Goal: Task Accomplishment & Management: Use online tool/utility

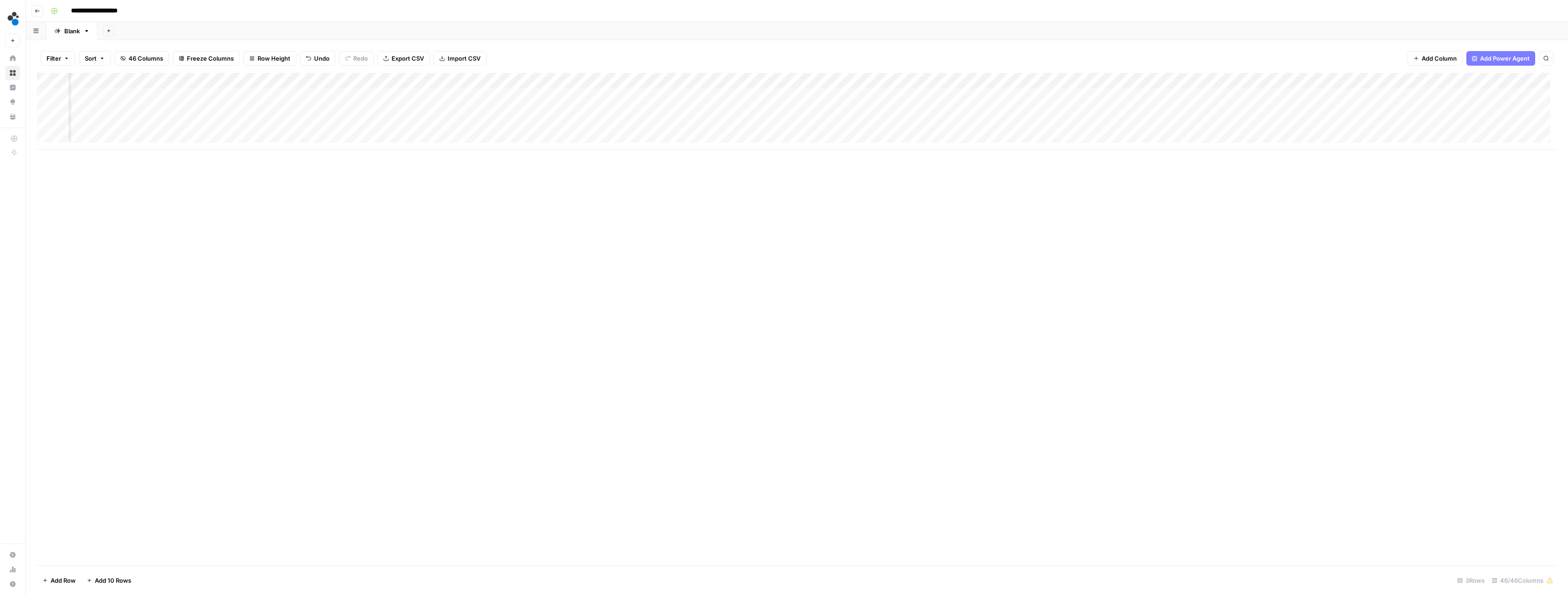
scroll to position [0, 1972]
click at [747, 94] on div "Add Column" at bounding box center [797, 111] width 1520 height 77
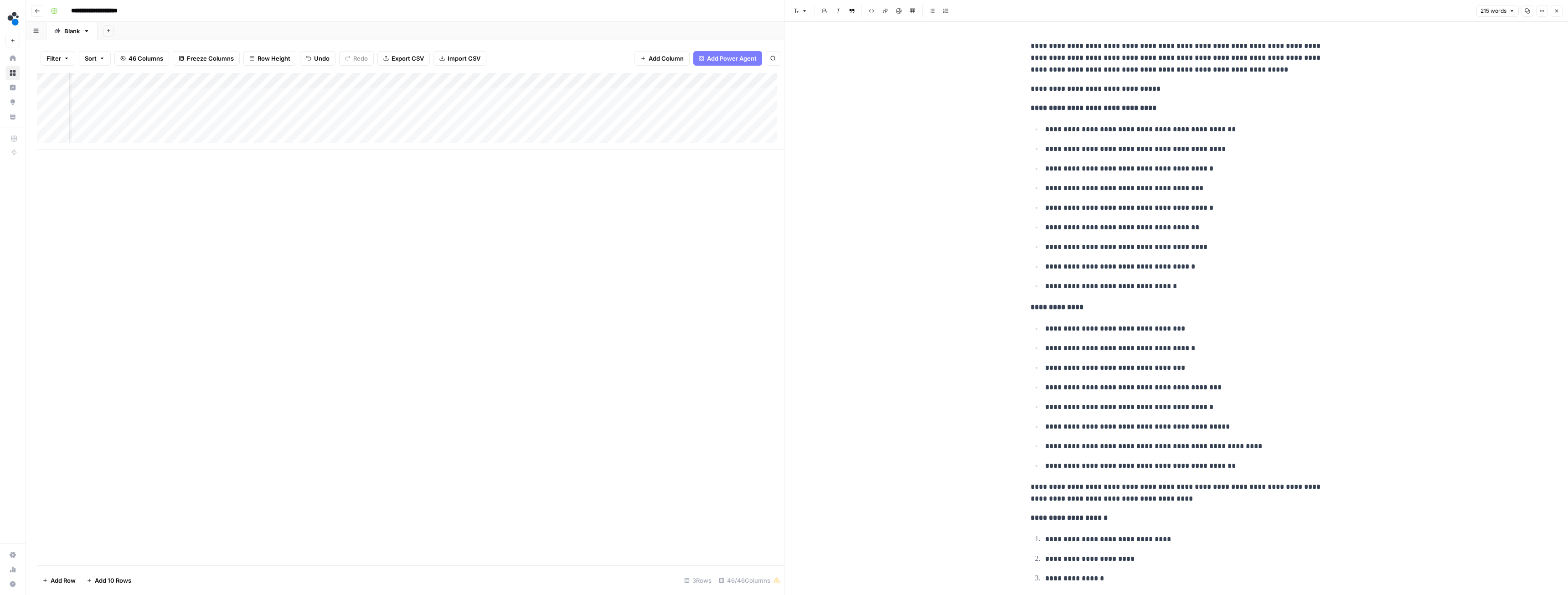
click at [1555, 12] on icon "button" at bounding box center [1556, 10] width 5 height 5
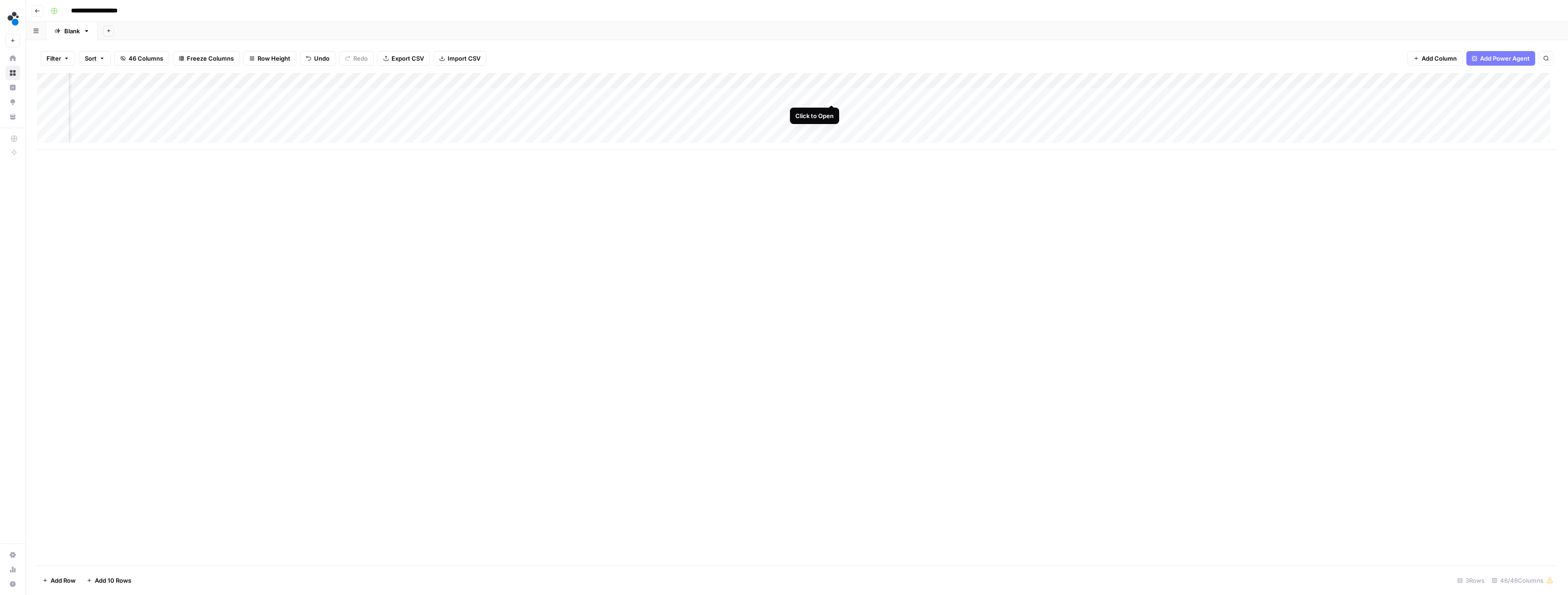
click at [831, 95] on div "Add Column" at bounding box center [797, 111] width 1520 height 77
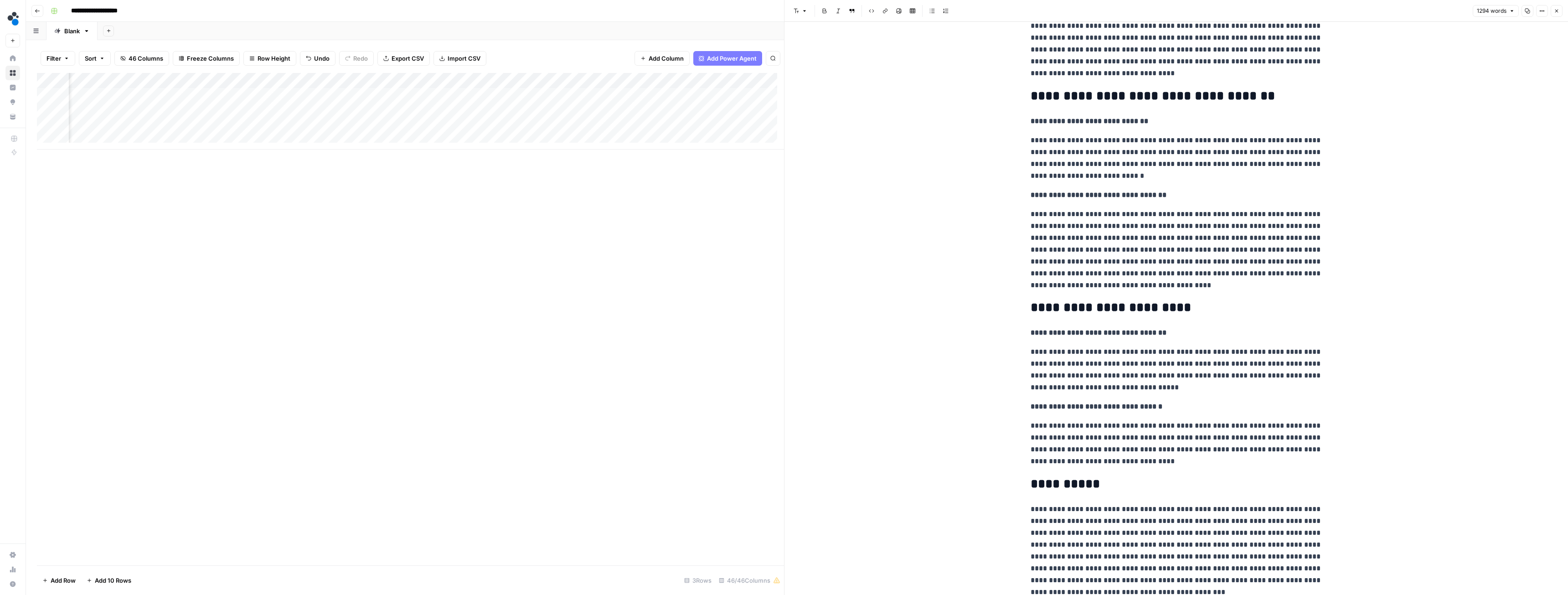
scroll to position [1743, 0]
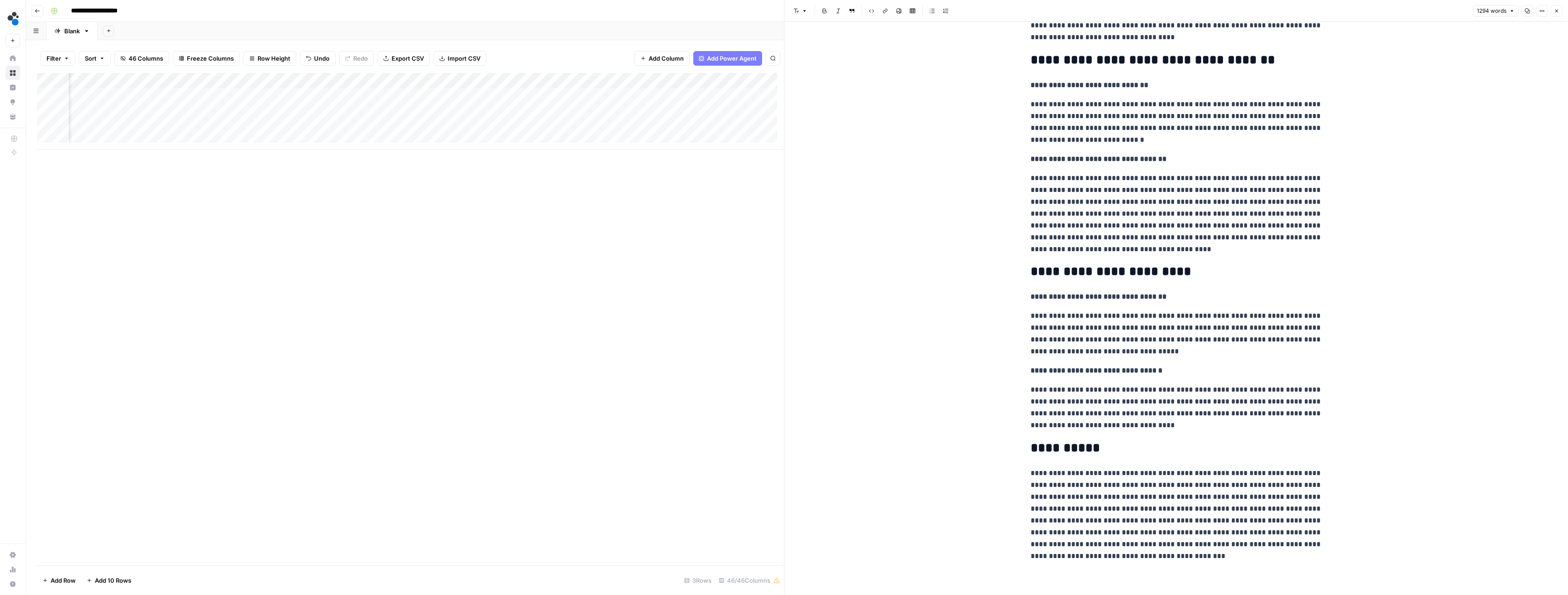
click at [583, 96] on div "Add Column" at bounding box center [410, 111] width 747 height 77
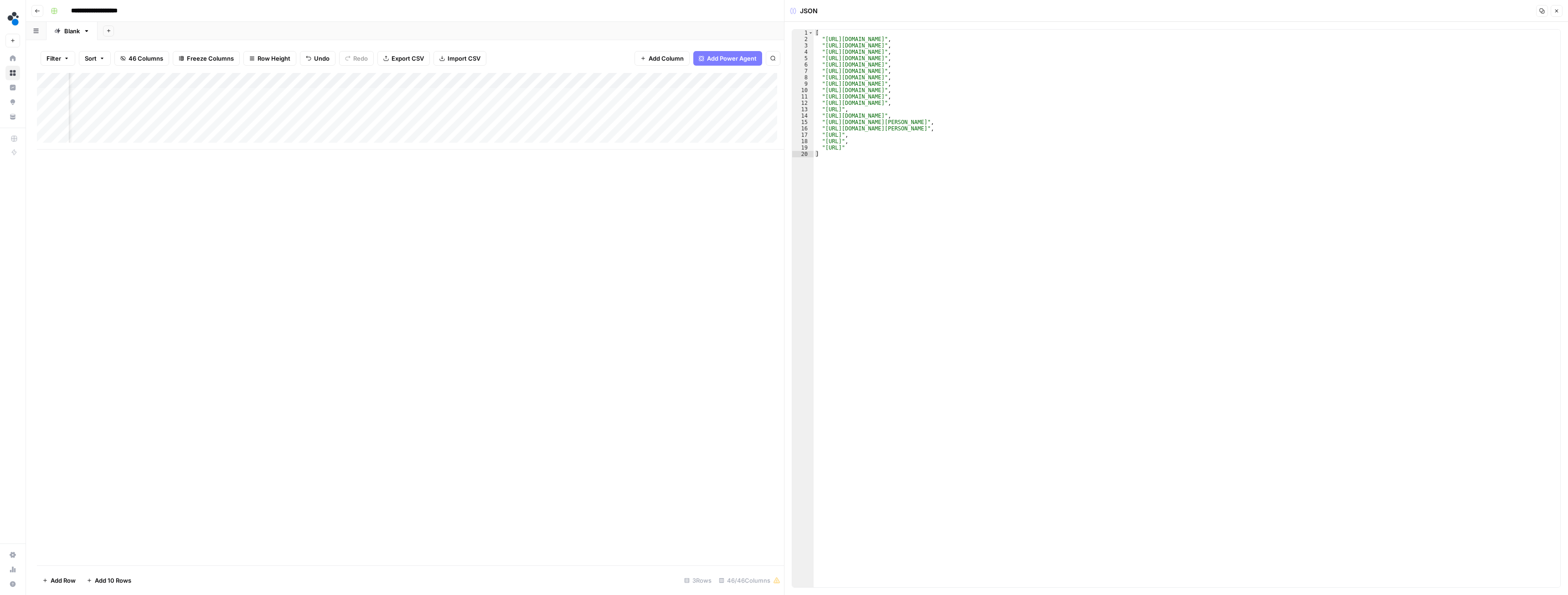
scroll to position [0, 2184]
click at [619, 96] on div "Add Column" at bounding box center [410, 111] width 747 height 77
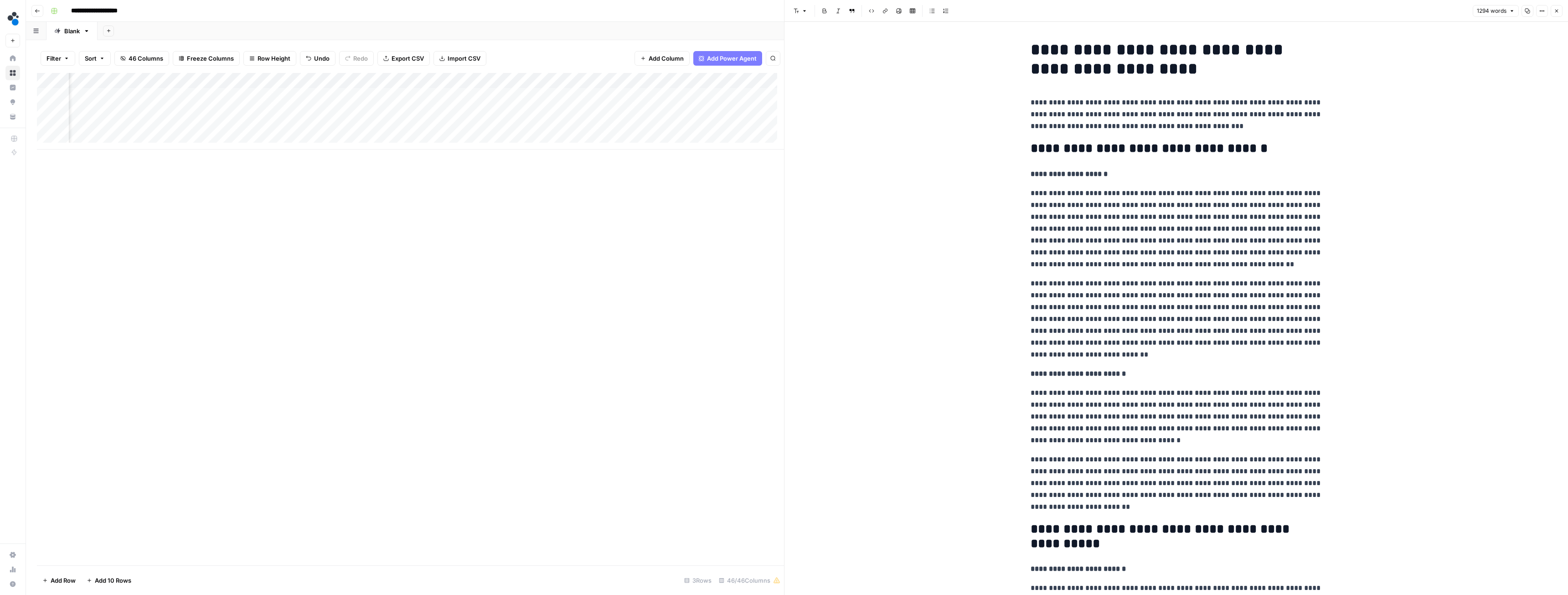
click at [279, 77] on div "Add Column" at bounding box center [410, 111] width 747 height 77
click at [228, 169] on span "Edit Workflow" at bounding box center [224, 170] width 80 height 9
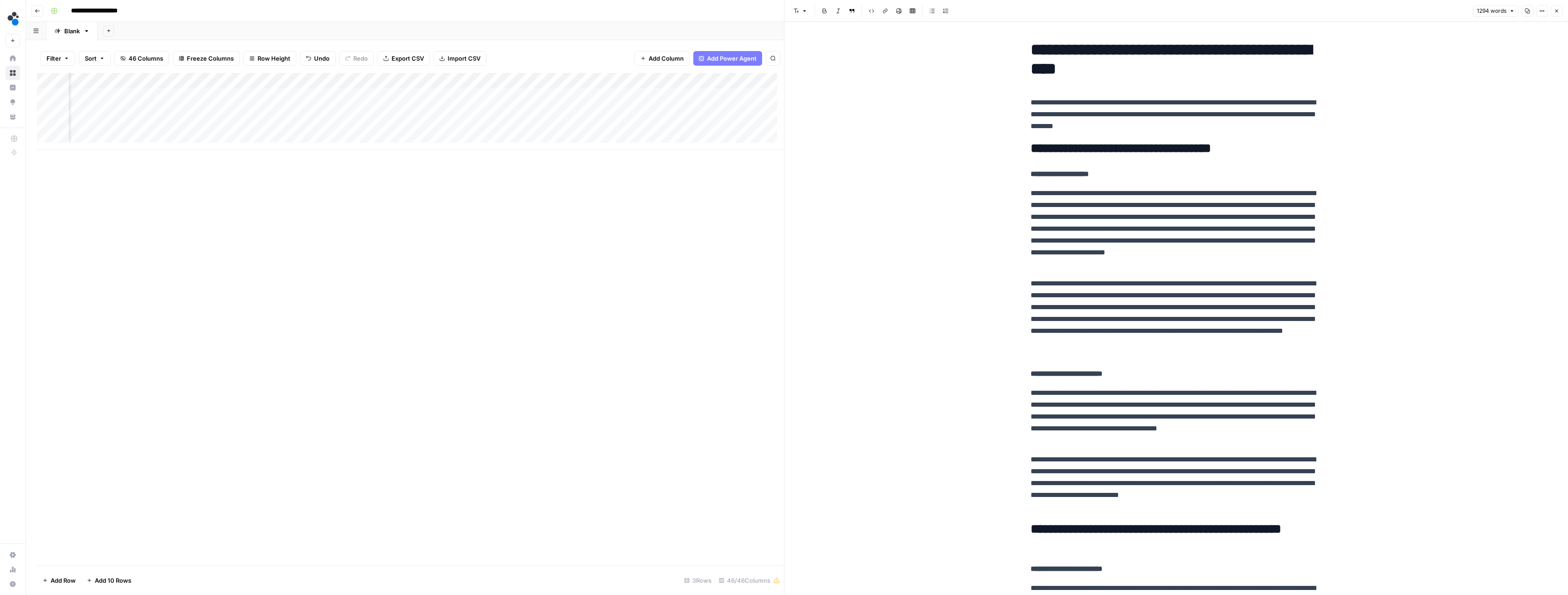
scroll to position [0, 2385]
click at [1558, 12] on icon "button" at bounding box center [1556, 10] width 5 height 5
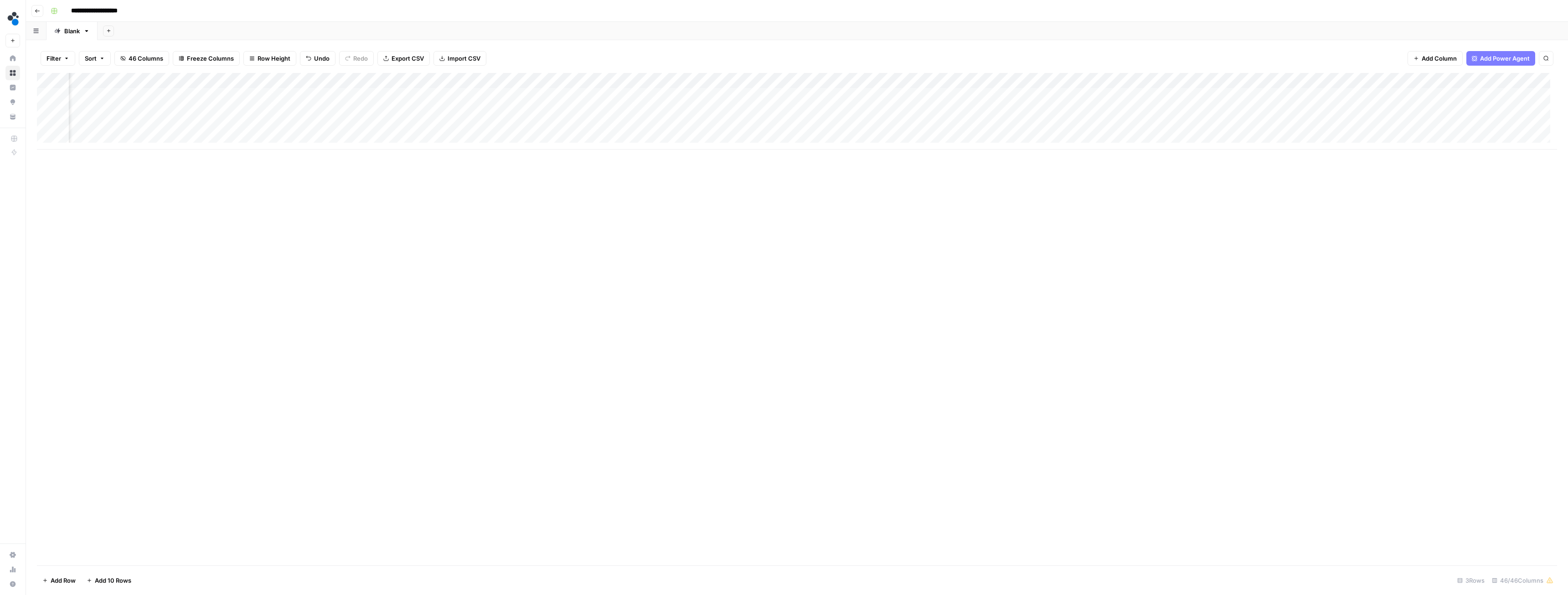
click at [1433, 57] on span "Add Column" at bounding box center [1440, 58] width 35 height 9
click at [1486, 23] on button "Workflow" at bounding box center [1496, 26] width 36 height 13
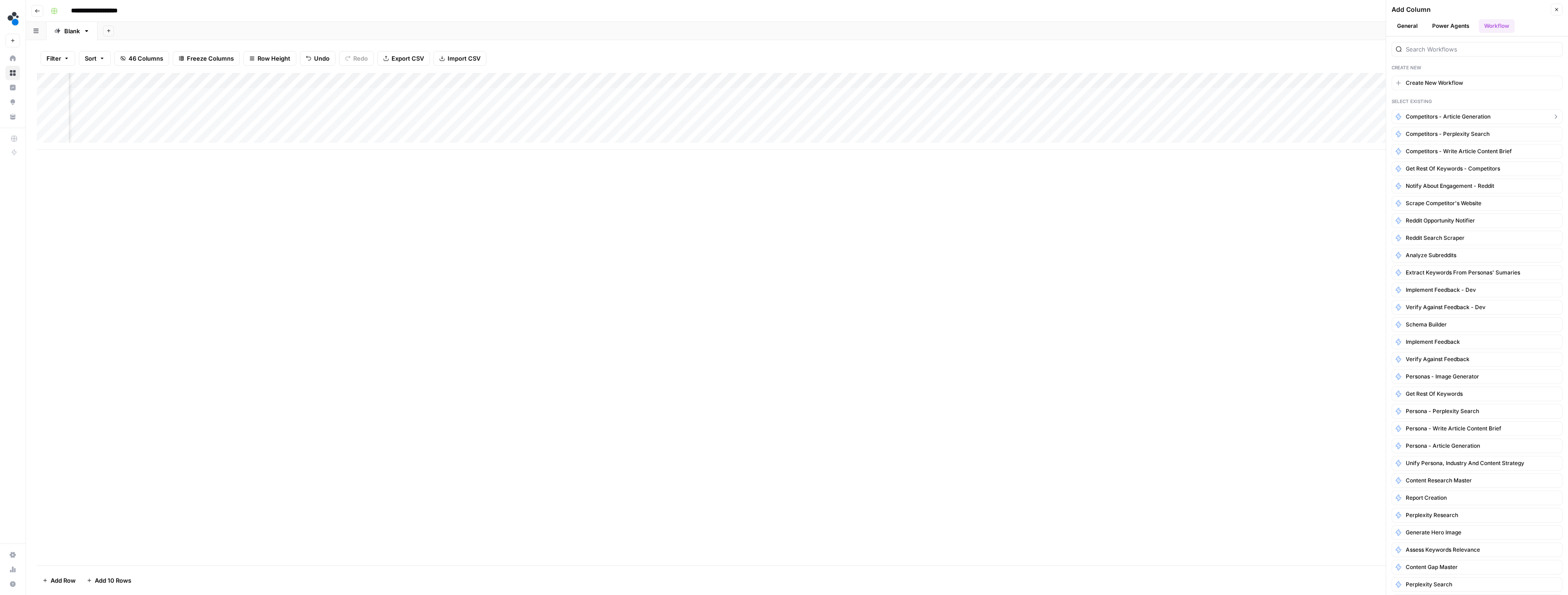
click at [1466, 119] on span "Competitors - article generation" at bounding box center [1447, 116] width 85 height 8
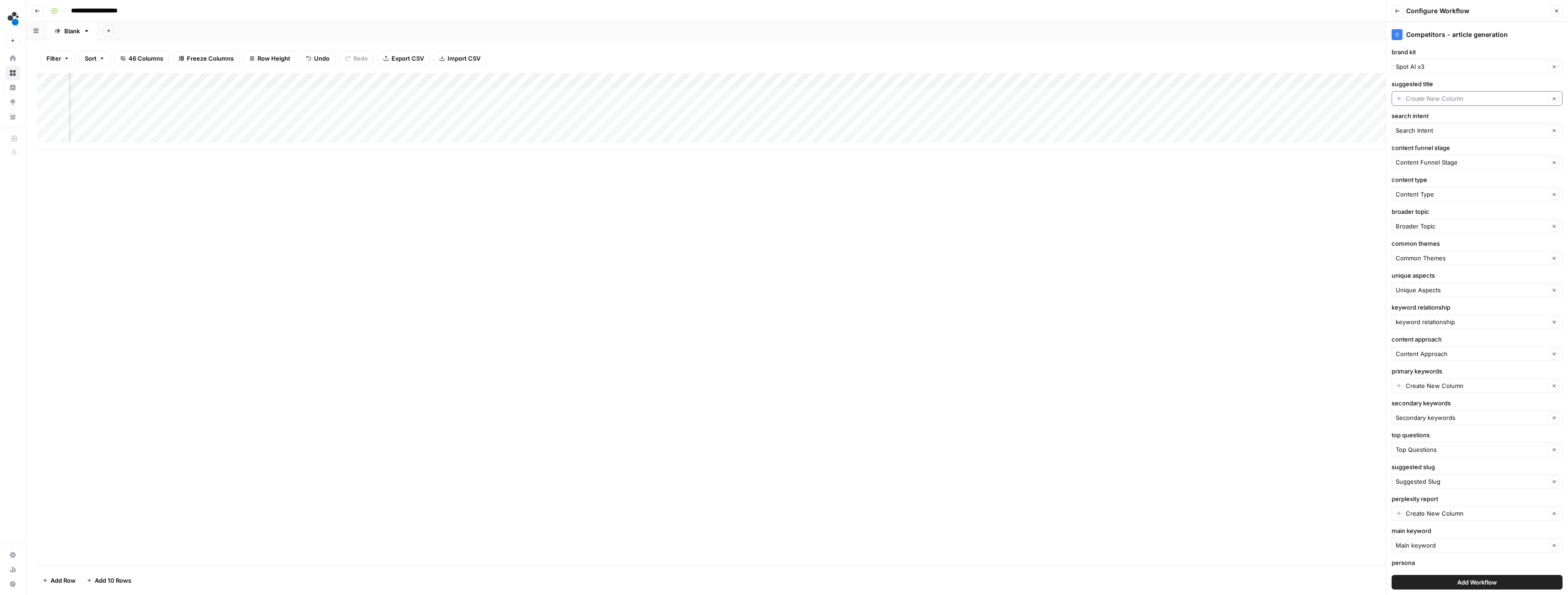
click at [1437, 98] on input "suggested title" at bounding box center [1475, 98] width 140 height 9
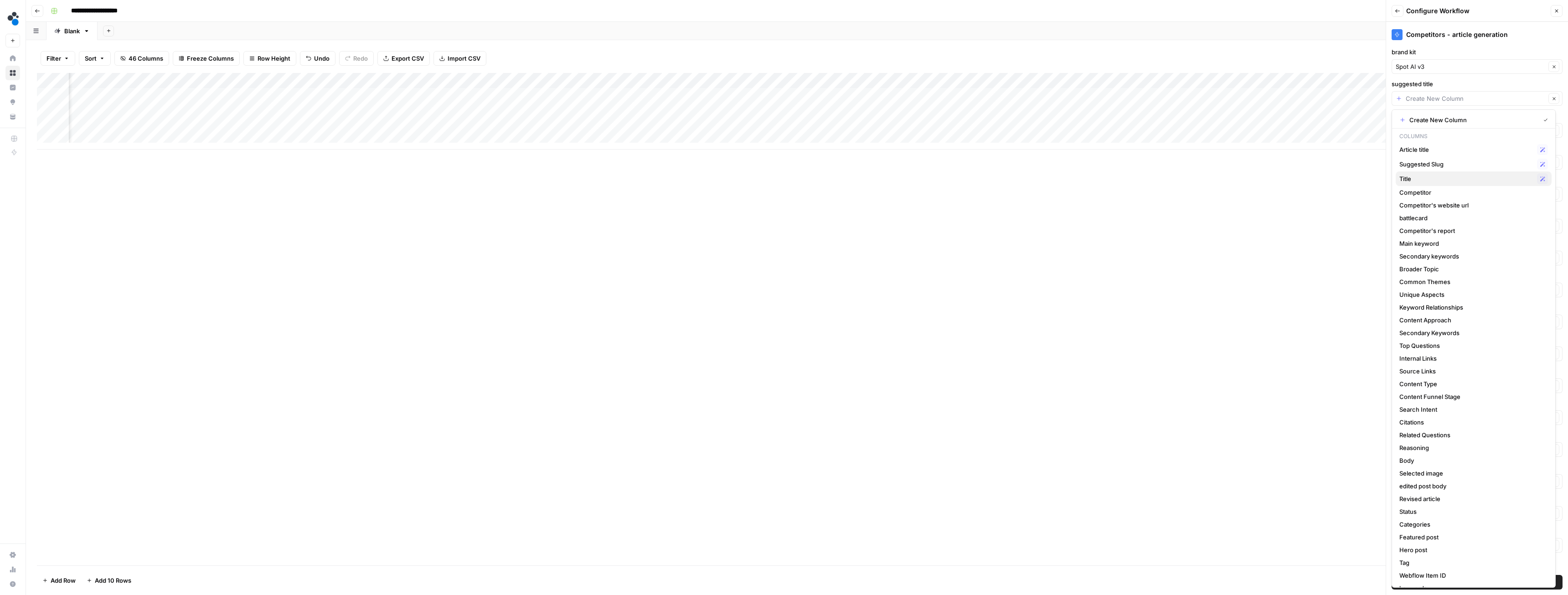
click at [1428, 178] on span "Title" at bounding box center [1466, 178] width 134 height 9
type input "Title"
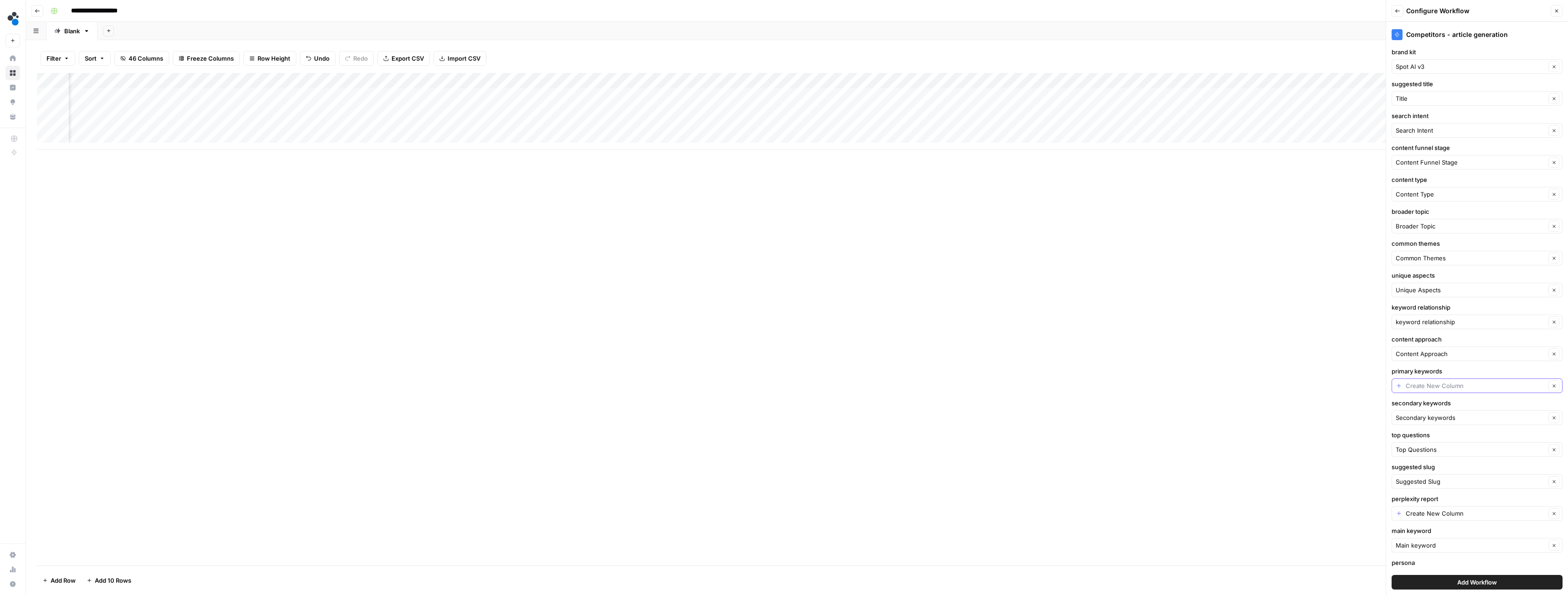
click at [1440, 384] on input "primary keywords" at bounding box center [1475, 386] width 140 height 9
type input "Create New Column"
click at [1068, 241] on div "Add Column" at bounding box center [797, 319] width 1520 height 493
click at [1477, 586] on span "Add Workflow" at bounding box center [1477, 582] width 40 height 9
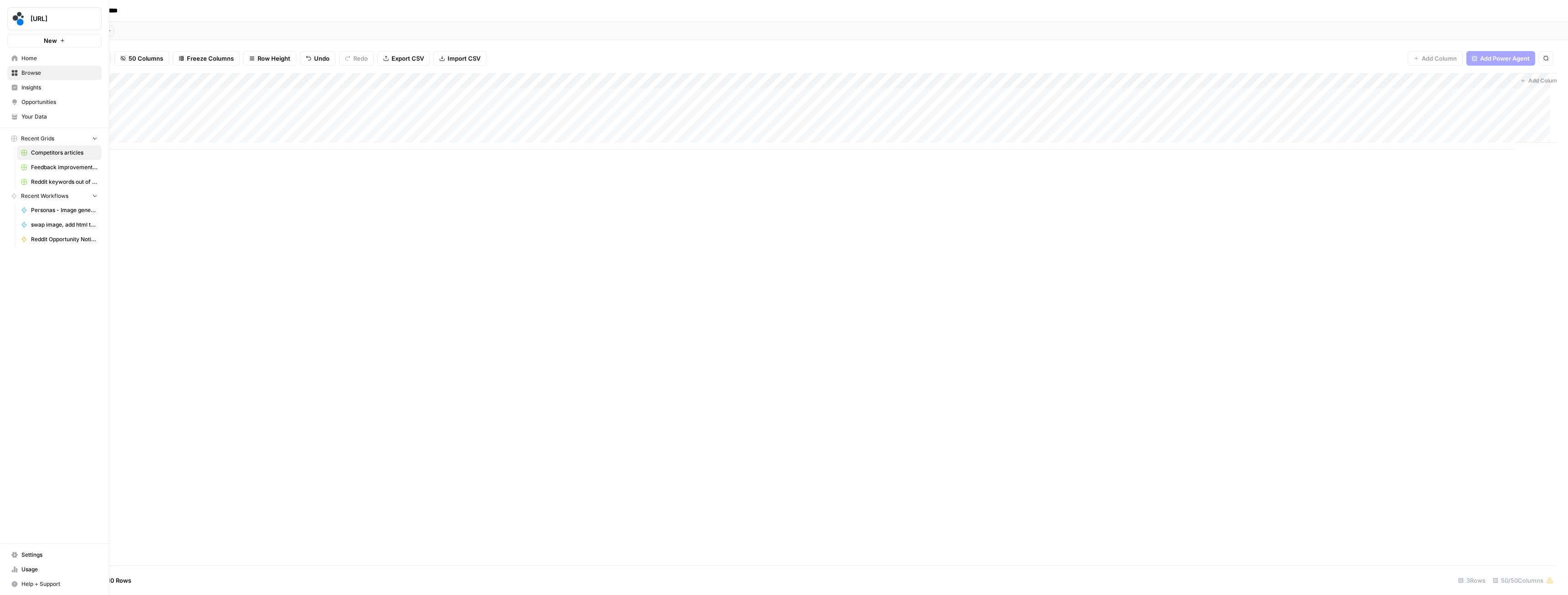
scroll to position [0, 3712]
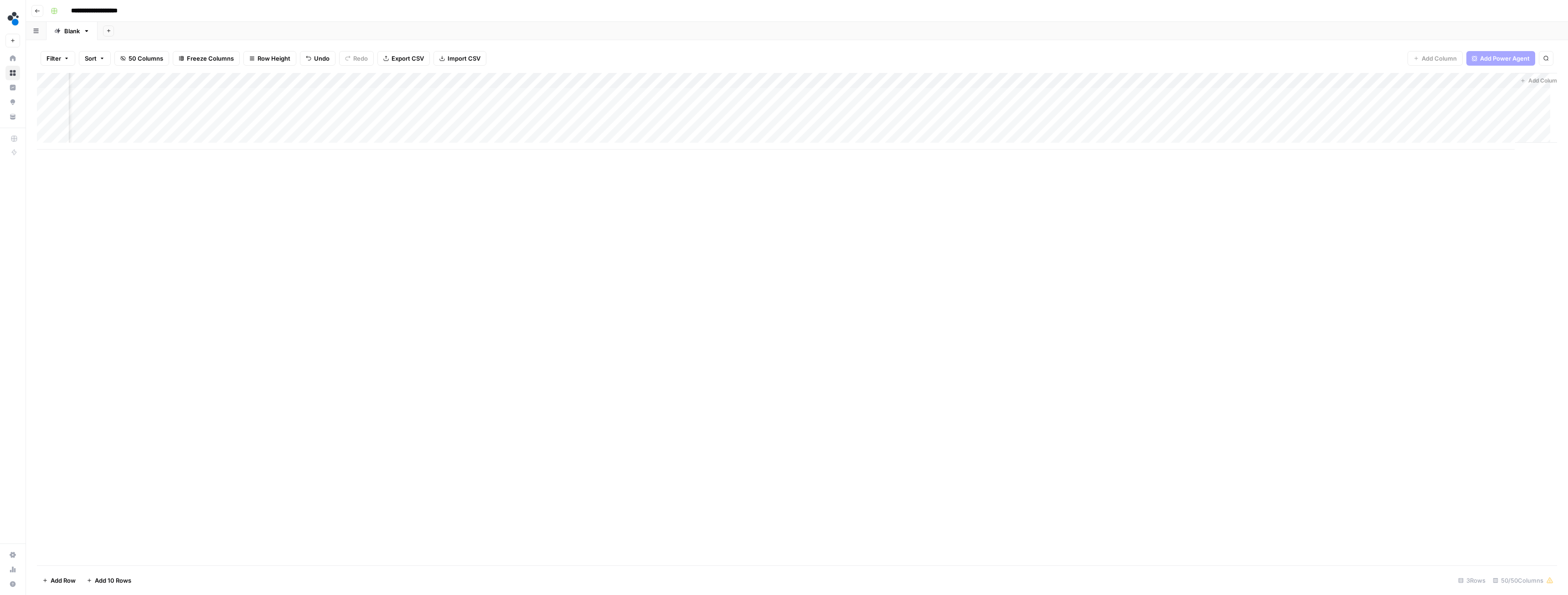
drag, startPoint x: 1389, startPoint y: 81, endPoint x: 185, endPoint y: 88, distance: 1204.0
click at [185, 88] on div "Add Column" at bounding box center [797, 111] width 1520 height 77
drag, startPoint x: 1034, startPoint y: 80, endPoint x: 219, endPoint y: 80, distance: 815.0
click at [219, 80] on div "Add Column" at bounding box center [797, 111] width 1520 height 77
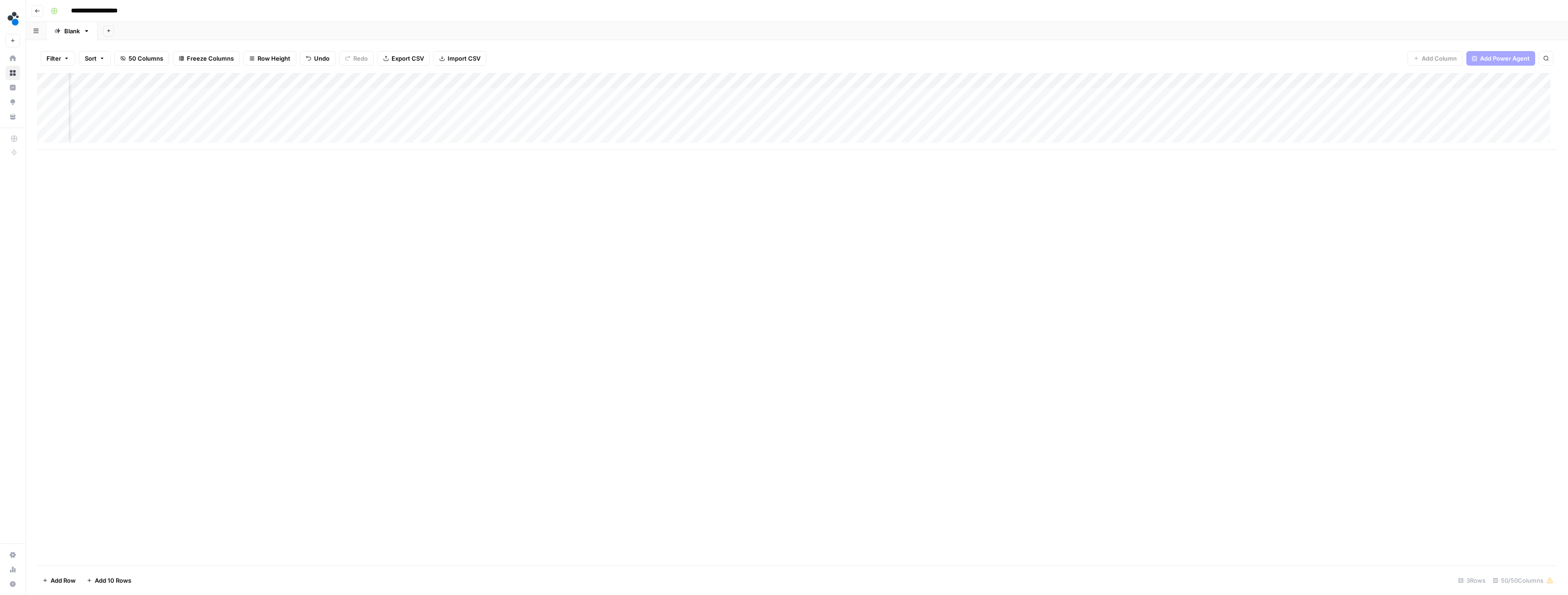
scroll to position [0, 2168]
drag, startPoint x: 832, startPoint y: 79, endPoint x: 692, endPoint y: 78, distance: 140.0
click at [692, 78] on div "Add Column" at bounding box center [797, 111] width 1520 height 77
click at [455, 96] on div "Add Column" at bounding box center [797, 111] width 1520 height 77
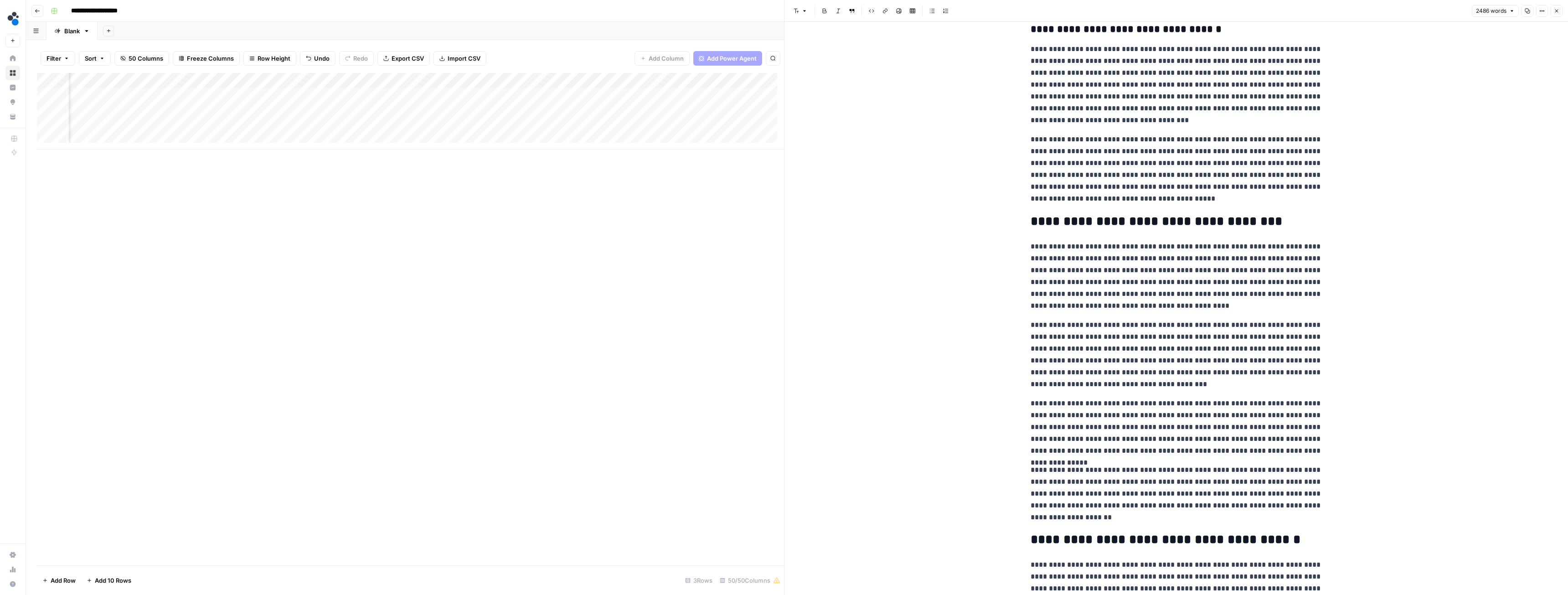
scroll to position [1688, 0]
click at [1557, 7] on button "Close" at bounding box center [1556, 10] width 12 height 12
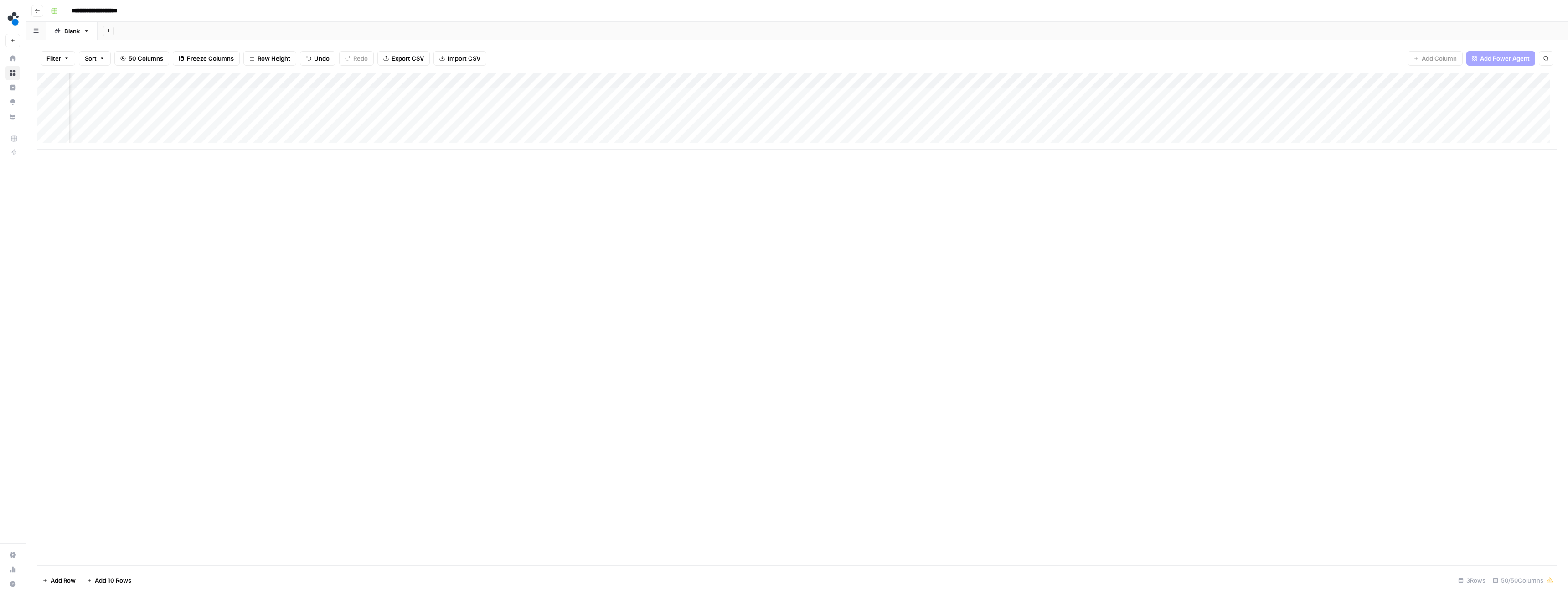
scroll to position [0, 147]
click at [438, 94] on div "Add Column" at bounding box center [797, 111] width 1520 height 77
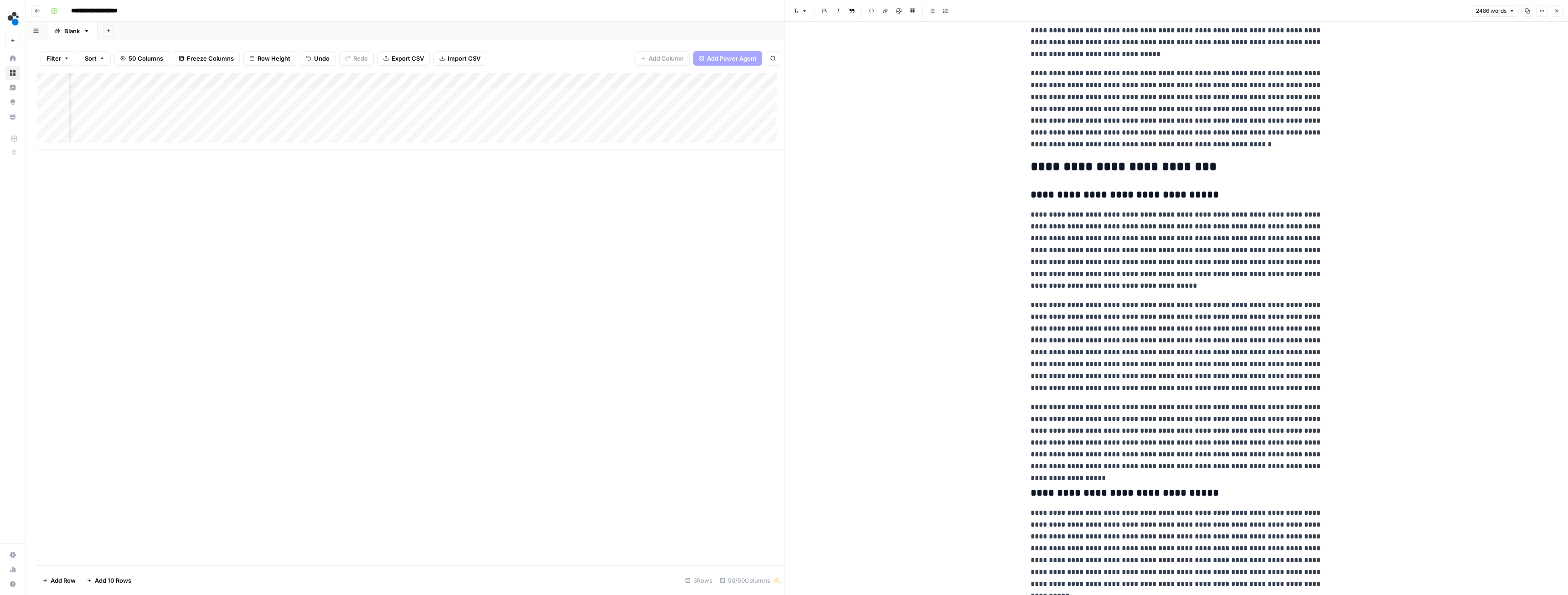
scroll to position [730, 0]
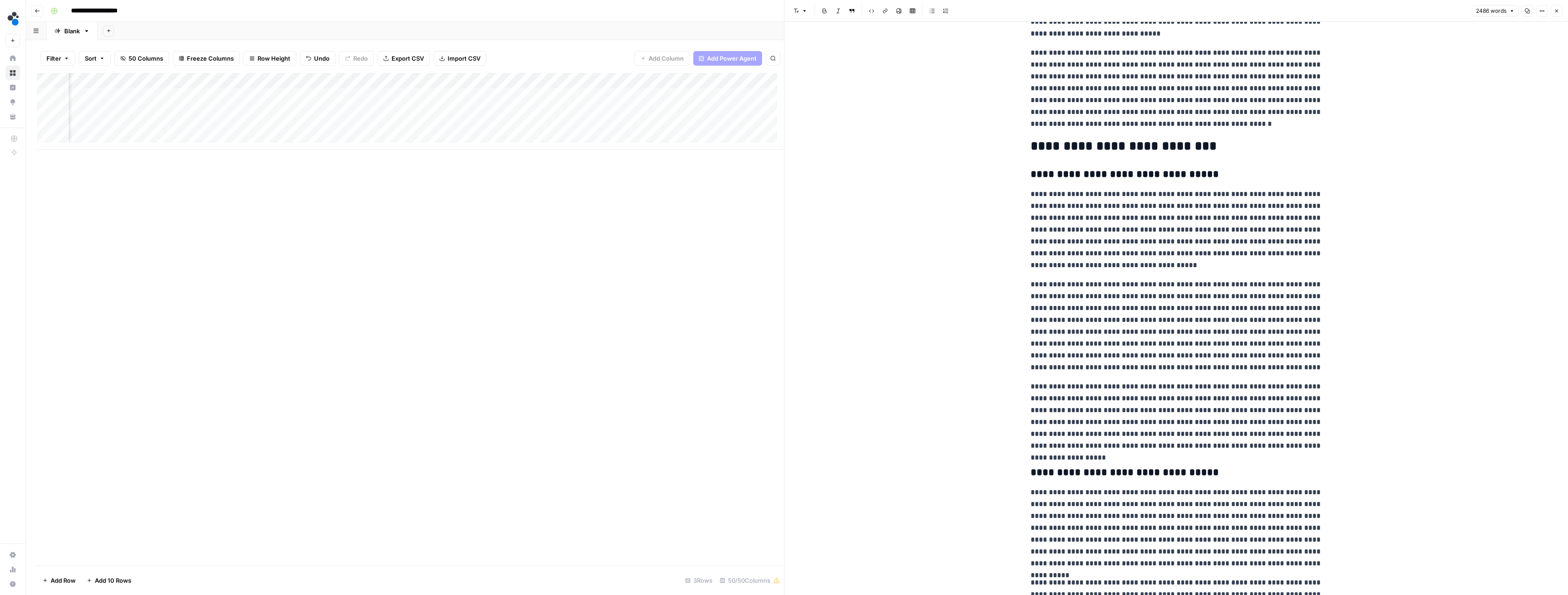
click at [1554, 10] on icon "button" at bounding box center [1556, 10] width 5 height 5
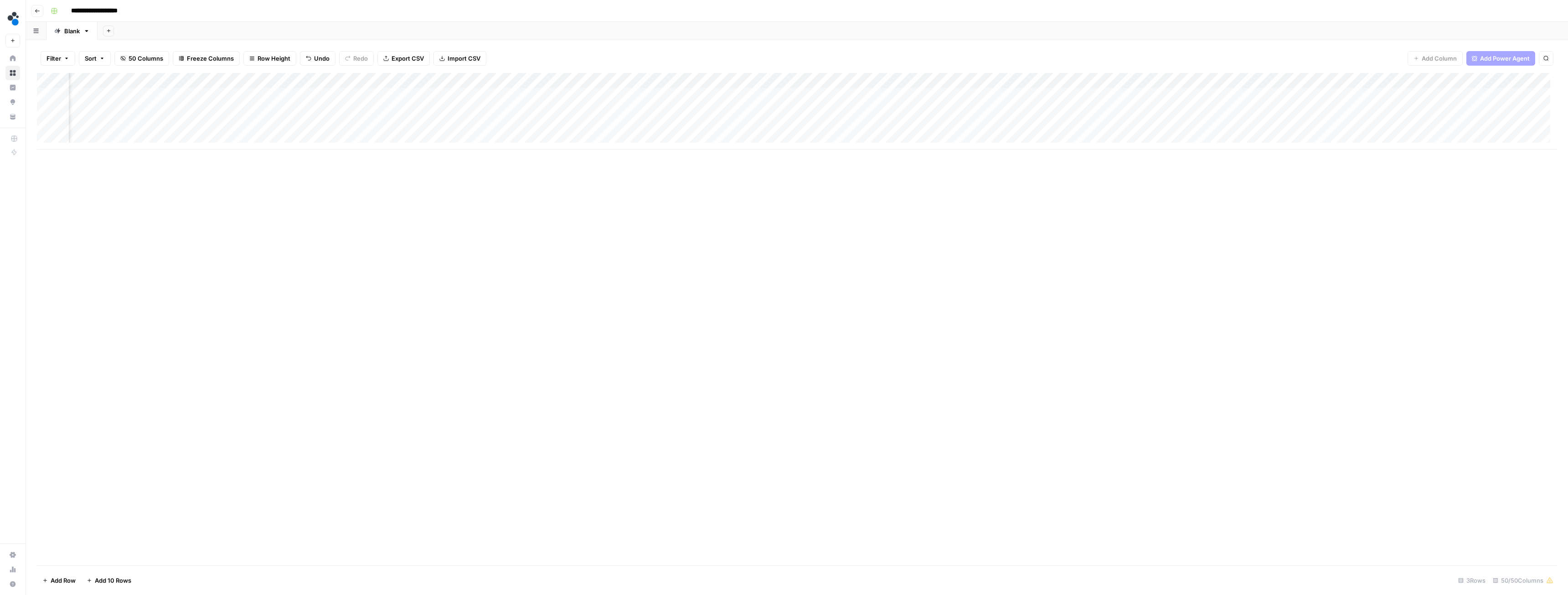
scroll to position [0, 2110]
click at [814, 81] on div "Add Column" at bounding box center [797, 111] width 1520 height 77
click at [518, 82] on div "Add Column" at bounding box center [797, 111] width 1520 height 77
click at [494, 102] on input "Secondary keywords" at bounding box center [496, 102] width 93 height 9
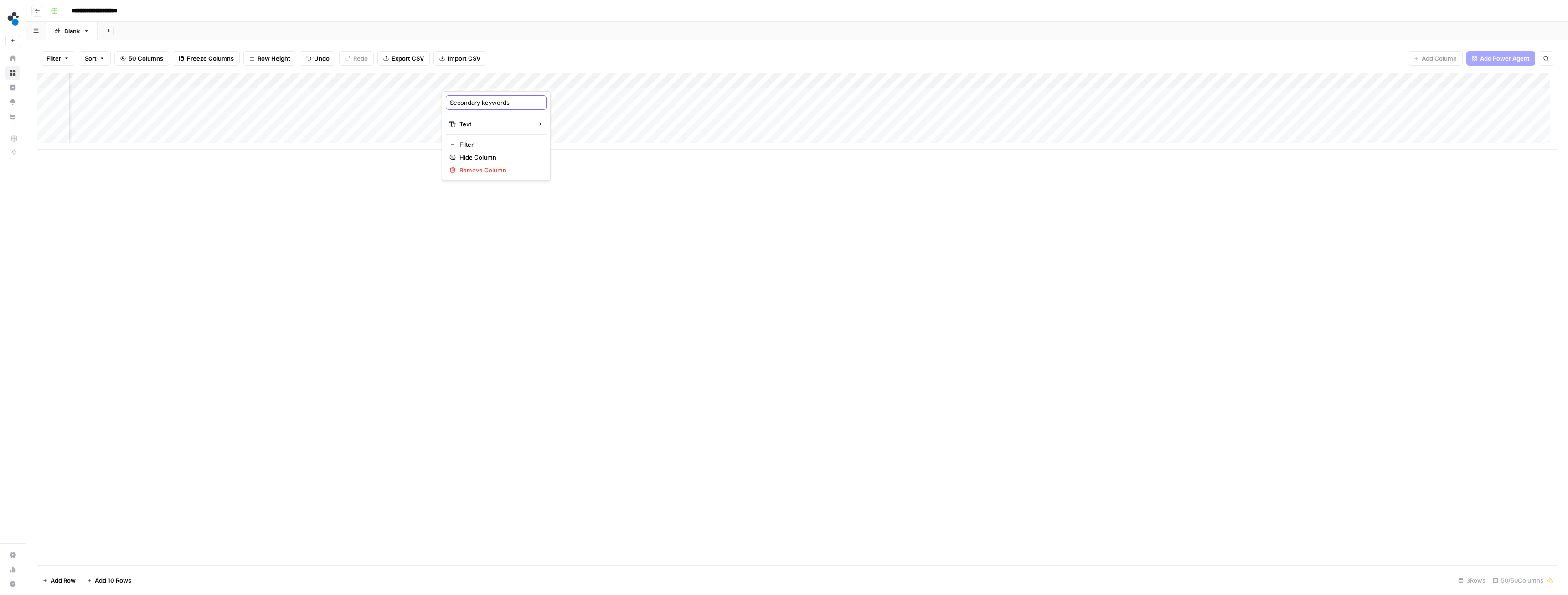
click at [494, 102] on input "Secondary keywords" at bounding box center [496, 102] width 93 height 9
type input "All Keywords"
click at [401, 79] on div "Add Column" at bounding box center [797, 111] width 1520 height 77
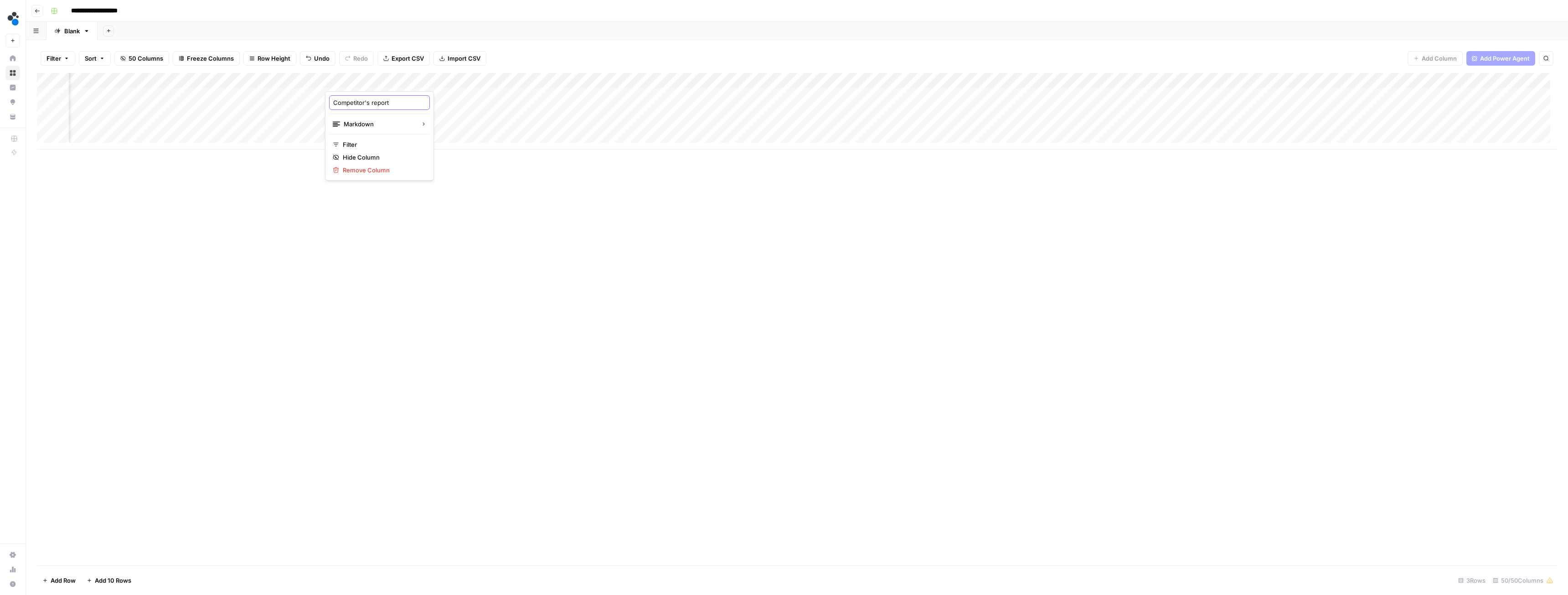
click at [366, 99] on input "Competitor's report" at bounding box center [379, 102] width 93 height 9
click at [461, 193] on div "Add Column" at bounding box center [797, 319] width 1520 height 493
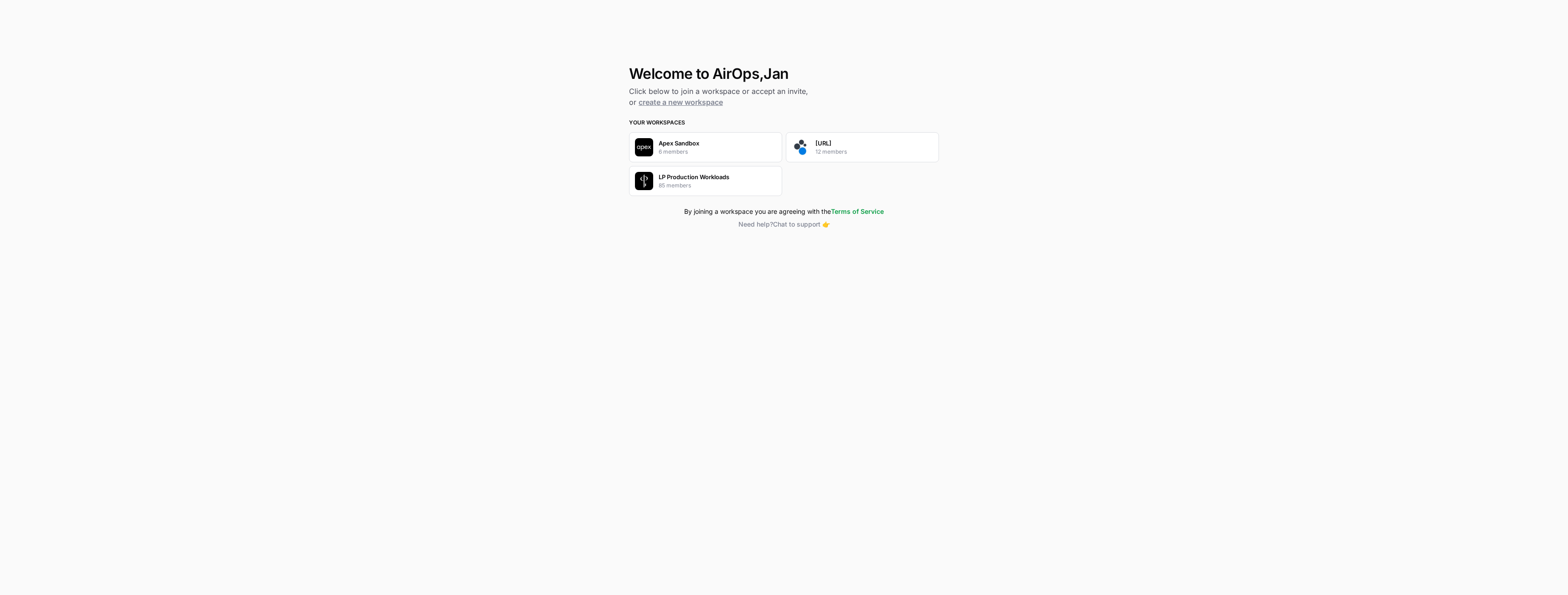
click at [822, 148] on p "12 members" at bounding box center [831, 152] width 32 height 8
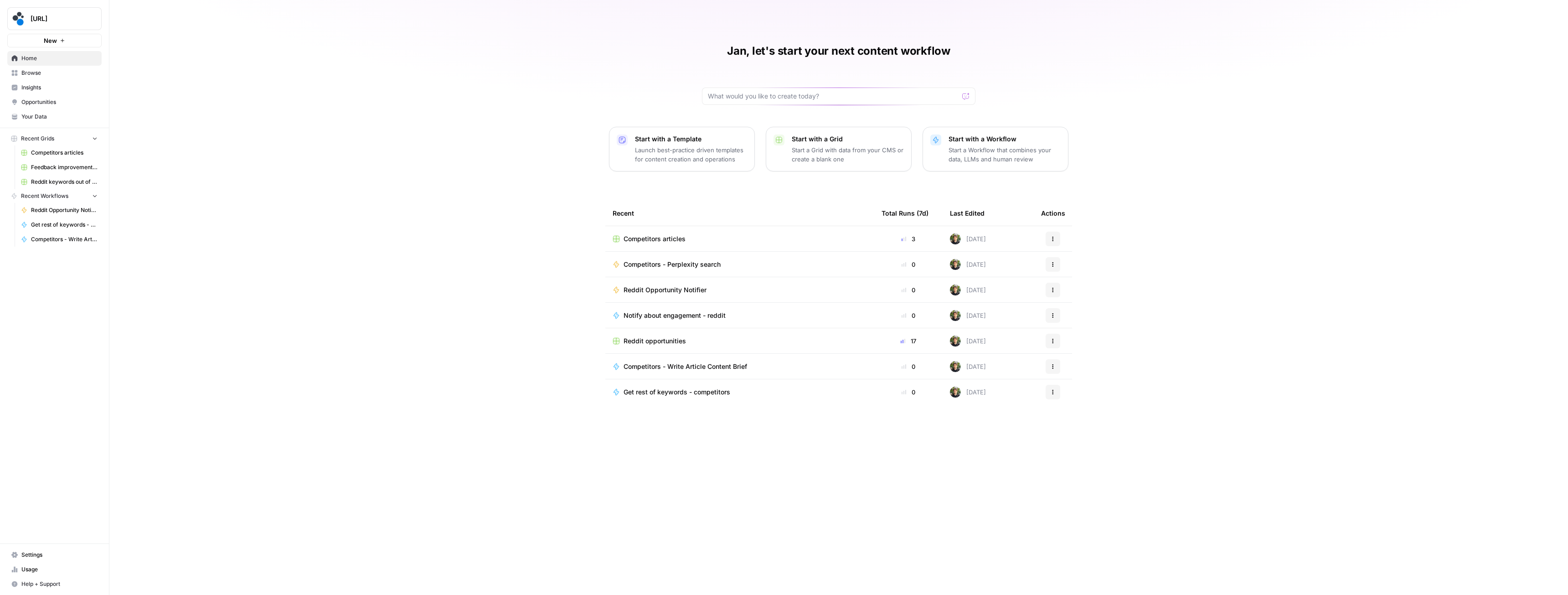
click at [670, 343] on span "Reddit opportunities" at bounding box center [654, 341] width 63 height 9
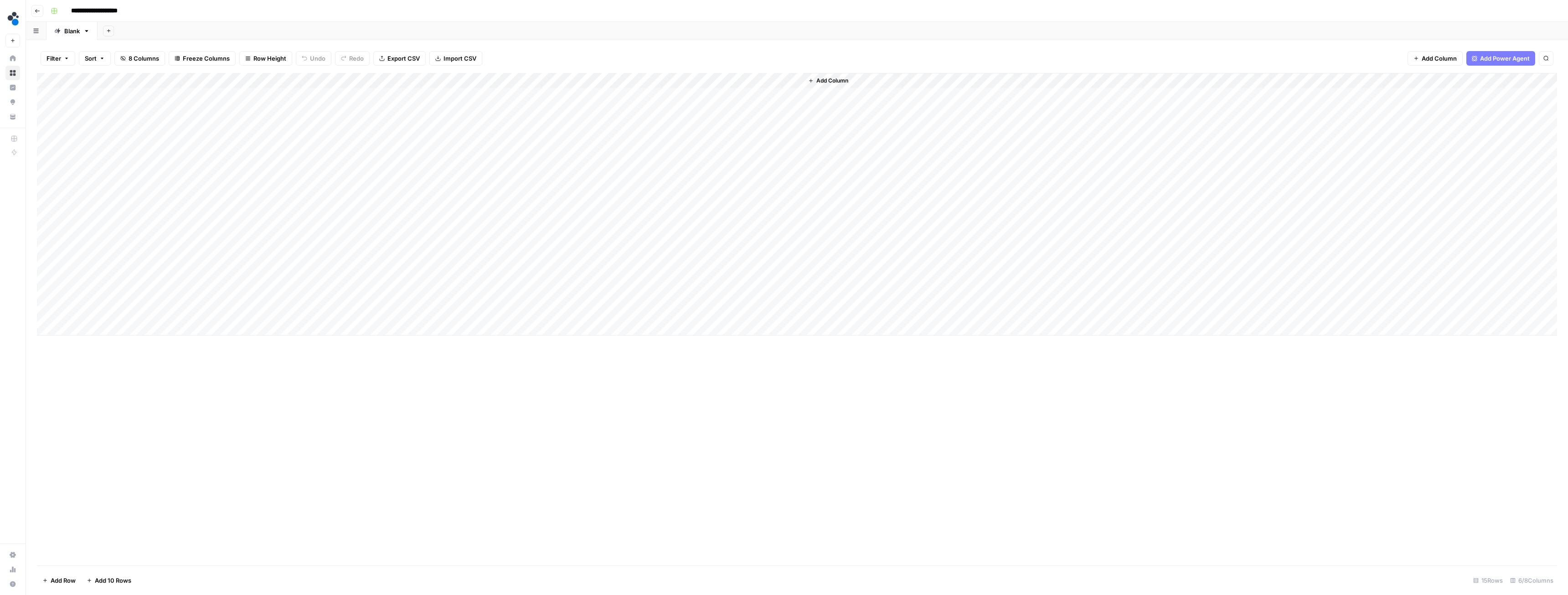
click at [487, 81] on div "Add Column" at bounding box center [797, 204] width 1520 height 262
click at [430, 138] on span "Edit Schedule" at bounding box center [445, 136] width 80 height 9
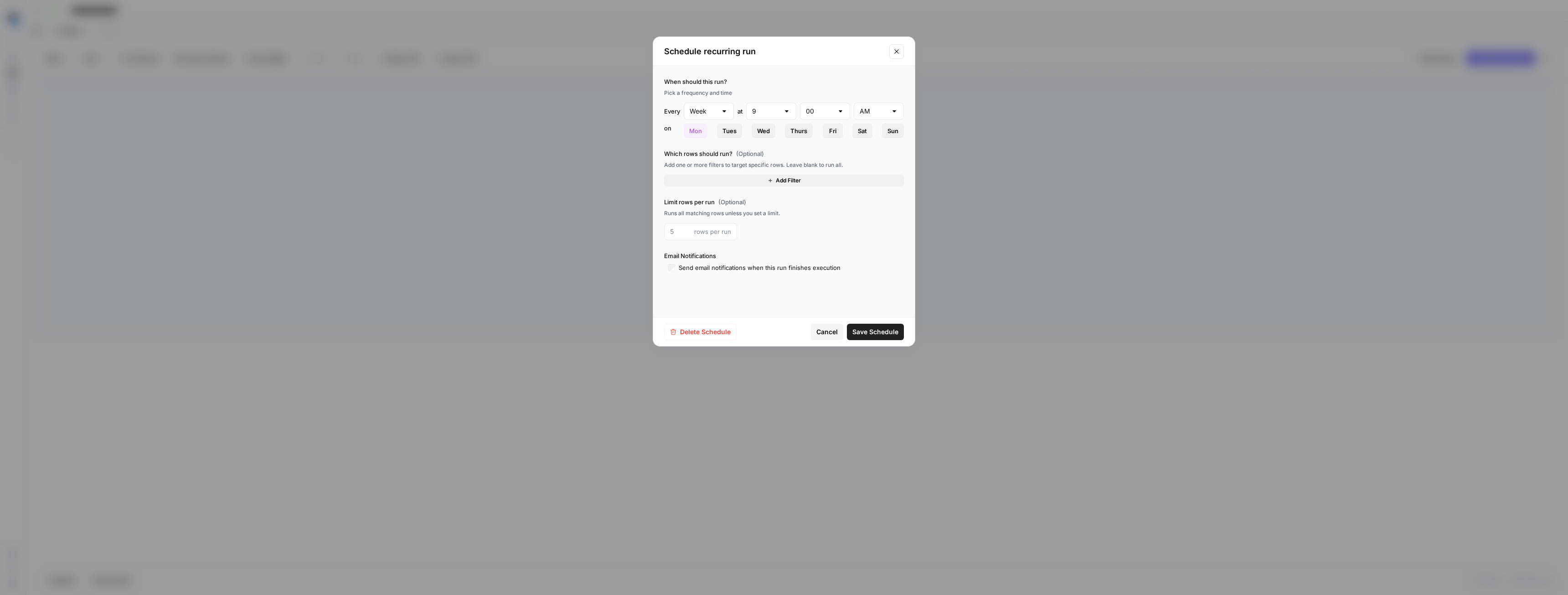
type input "Day"
type input "6"
click at [900, 50] on button "Close modal" at bounding box center [897, 52] width 15 height 15
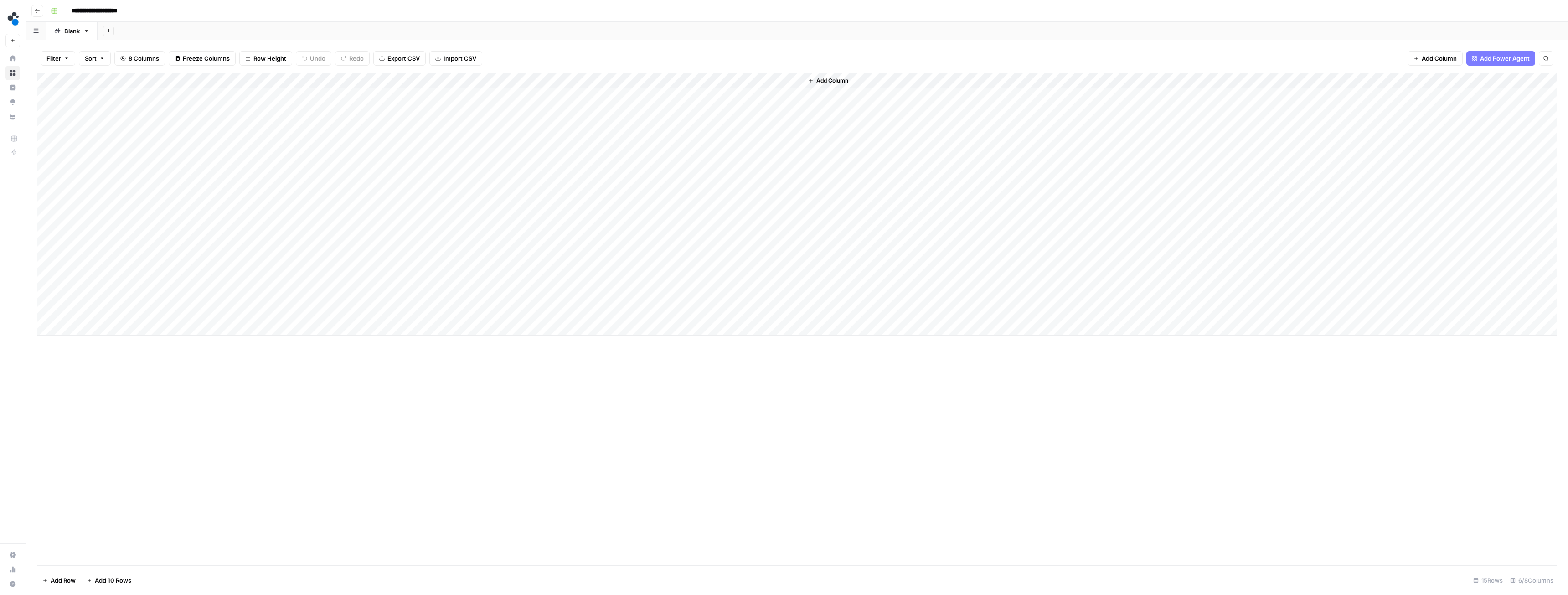
click at [486, 77] on div "Add Column" at bounding box center [797, 204] width 1520 height 262
click at [438, 137] on span "Edit Schedule" at bounding box center [445, 136] width 80 height 9
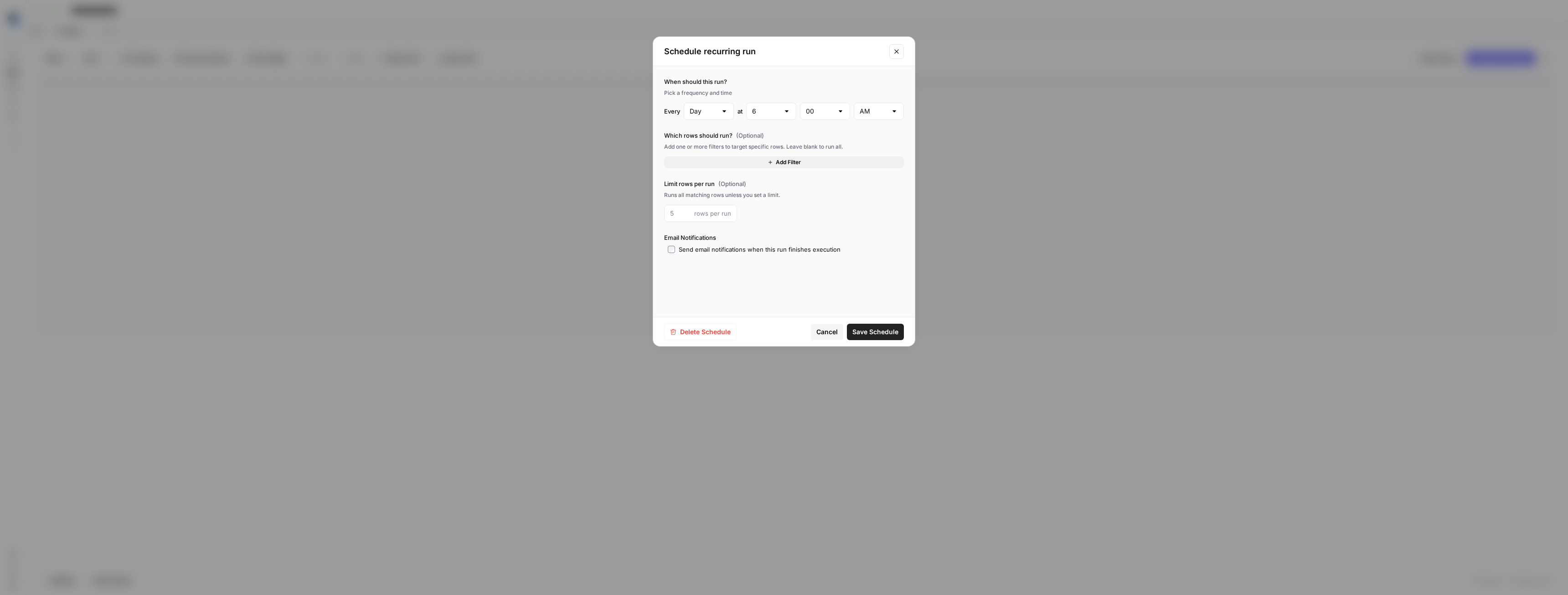
click at [698, 161] on button "Add Filter" at bounding box center [784, 162] width 240 height 12
click at [690, 167] on input "text" at bounding box center [695, 165] width 50 height 9
click at [783, 205] on label "Limit rows per run (Optional)" at bounding box center [784, 205] width 240 height 9
click at [680, 233] on input "number" at bounding box center [681, 234] width 21 height 9
click at [789, 238] on div "rows per run" at bounding box center [784, 234] width 240 height 17
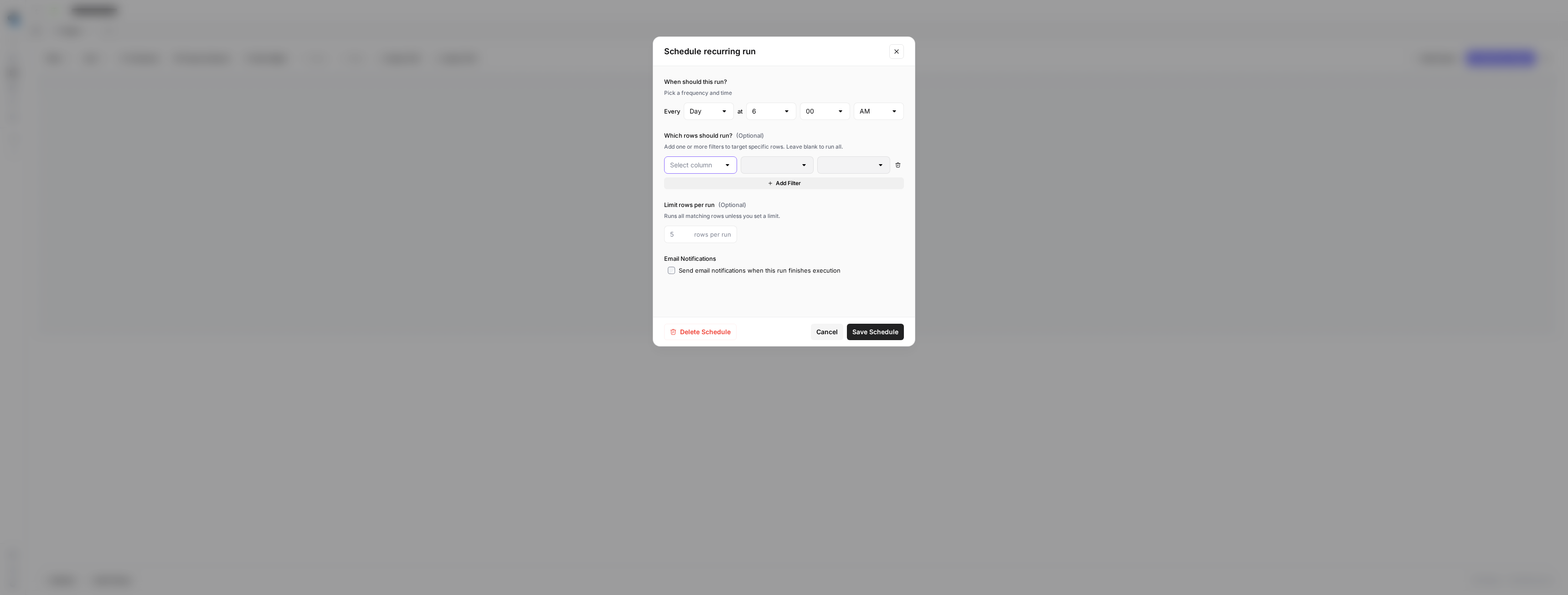
click at [699, 166] on input "text" at bounding box center [695, 165] width 50 height 9
click at [793, 212] on div "Runs all matching rows unless you set a limit." at bounding box center [784, 216] width 240 height 8
click at [707, 163] on input "text" at bounding box center [695, 165] width 50 height 9
click at [698, 215] on span "Reddit Opportunity Notifier" at bounding box center [704, 213] width 43 height 9
click at [767, 166] on input "text" at bounding box center [772, 165] width 50 height 9
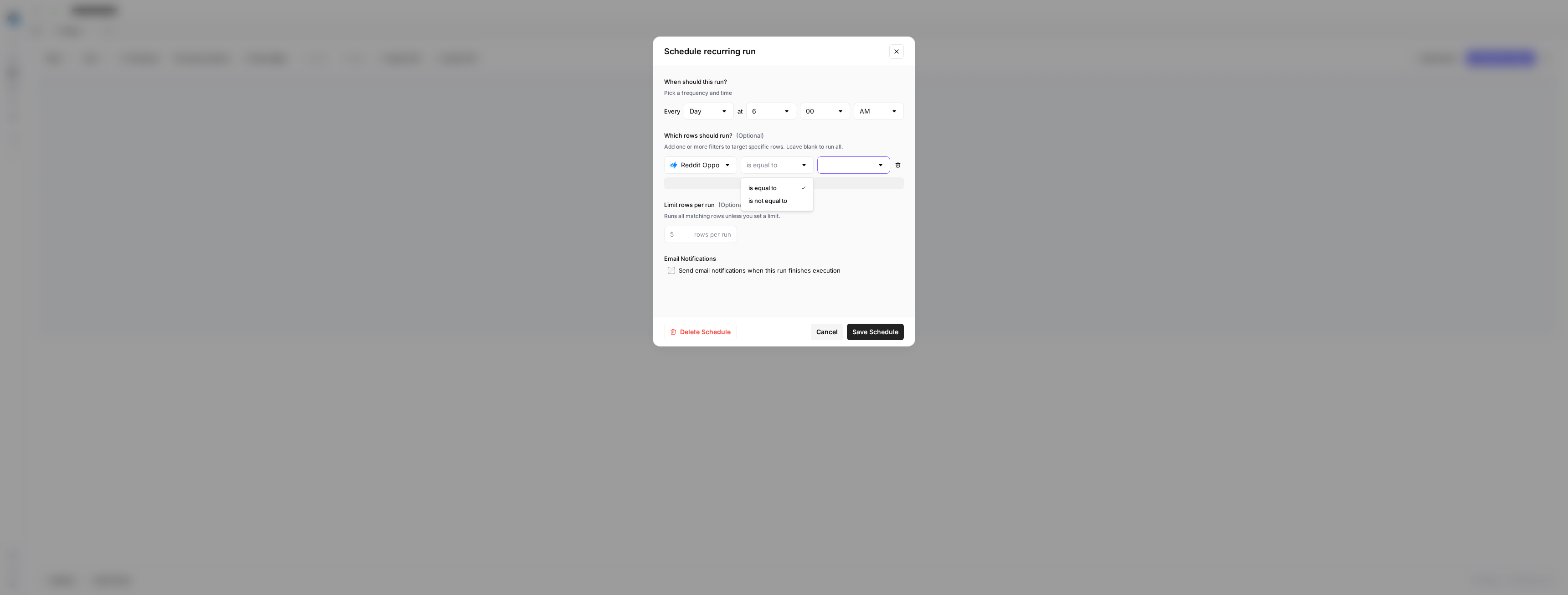
type input "is equal to"
click at [853, 164] on input "text" at bounding box center [848, 165] width 50 height 9
click at [691, 163] on input "text" at bounding box center [701, 165] width 39 height 9
click at [705, 190] on span "Subreddit" at bounding box center [704, 188] width 44 height 9
click at [771, 166] on input "text" at bounding box center [772, 165] width 50 height 9
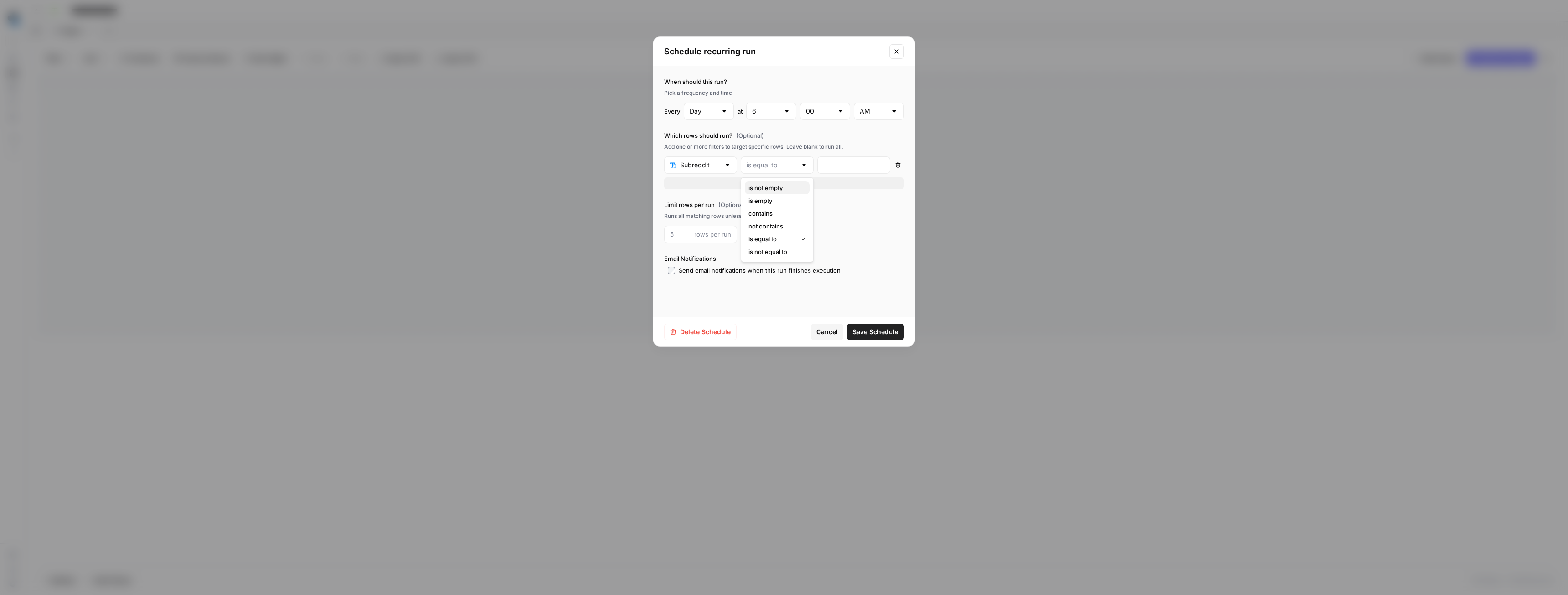
click at [772, 186] on span "is not empty" at bounding box center [775, 188] width 54 height 9
type input "is not empty"
click at [870, 331] on span "Save Schedule" at bounding box center [875, 332] width 46 height 9
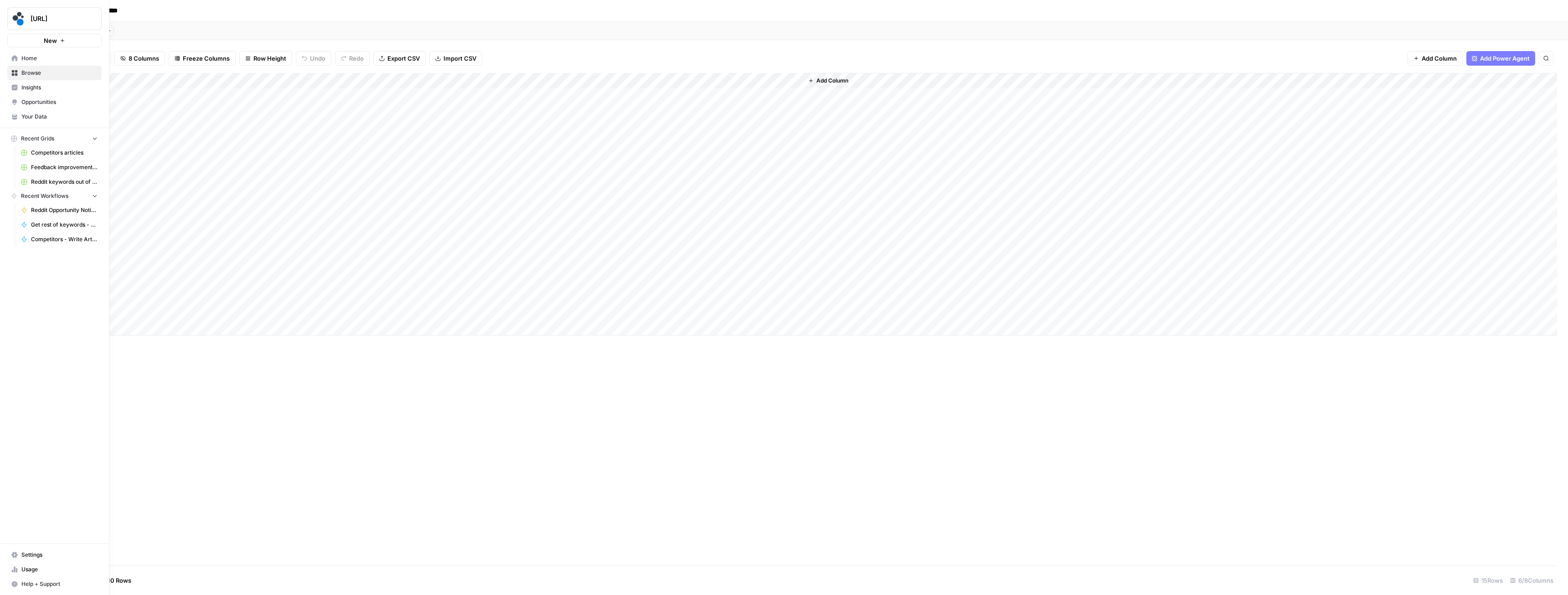
click at [41, 69] on span "Browse" at bounding box center [59, 72] width 76 height 8
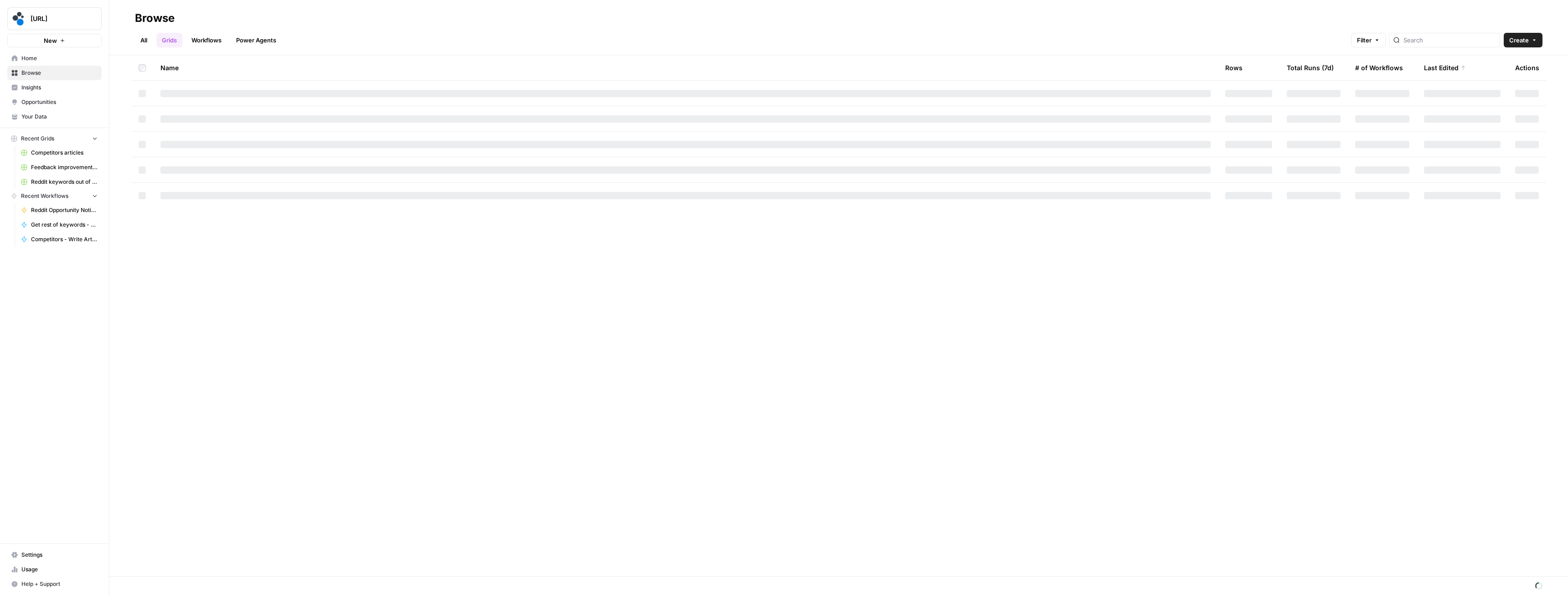
click at [209, 38] on link "Workflows" at bounding box center [206, 40] width 41 height 15
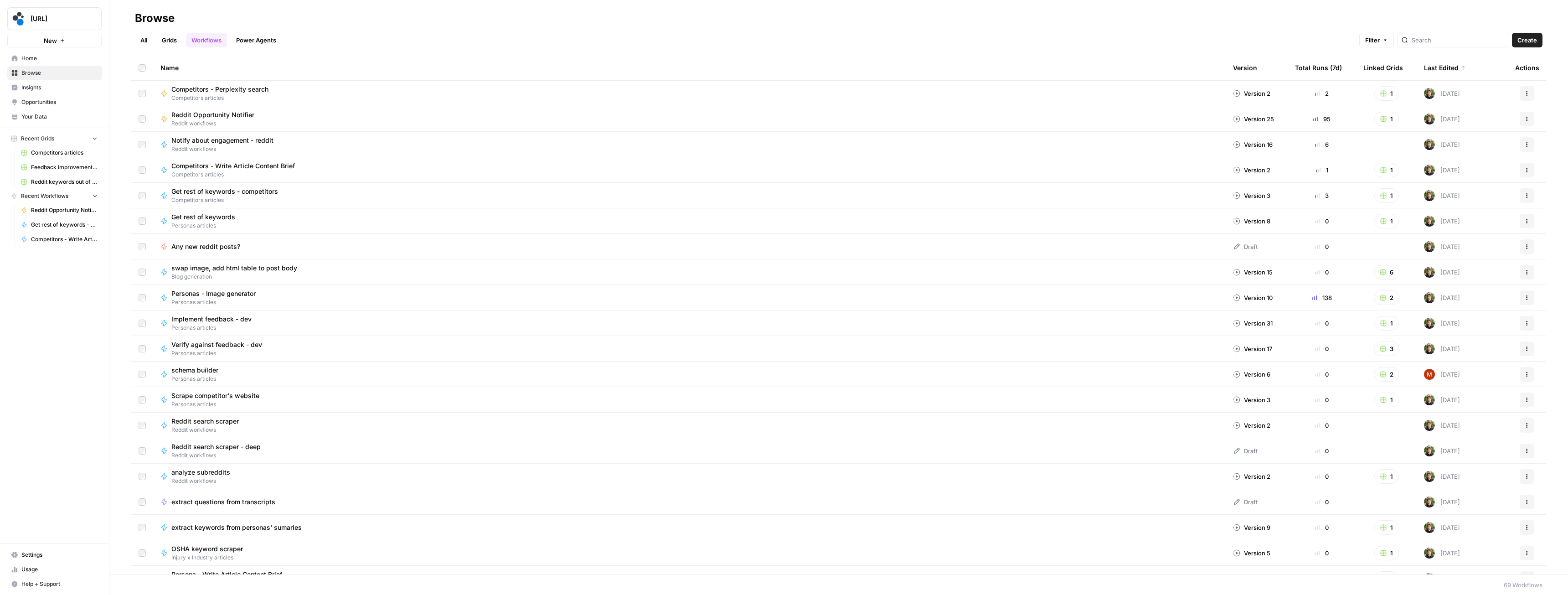
click at [173, 41] on link "Grids" at bounding box center [169, 40] width 26 height 15
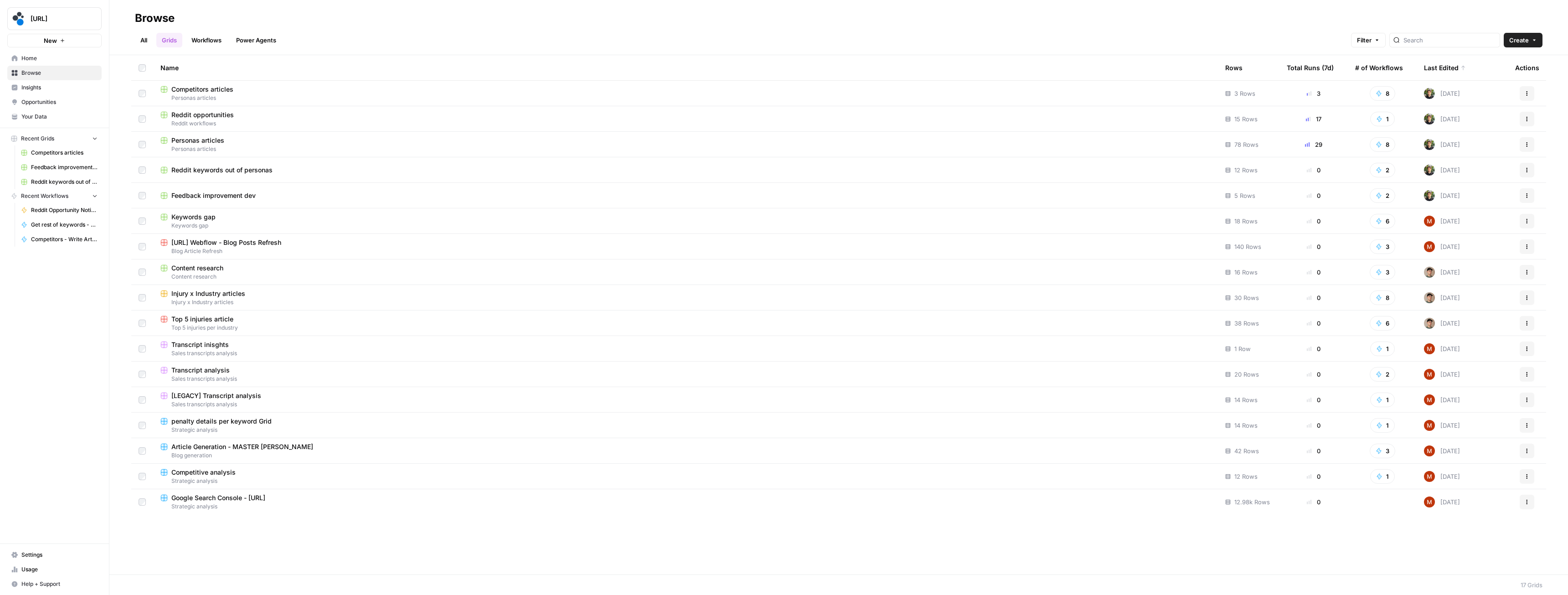
click at [228, 143] on div "Personas articles" at bounding box center [685, 140] width 1050 height 9
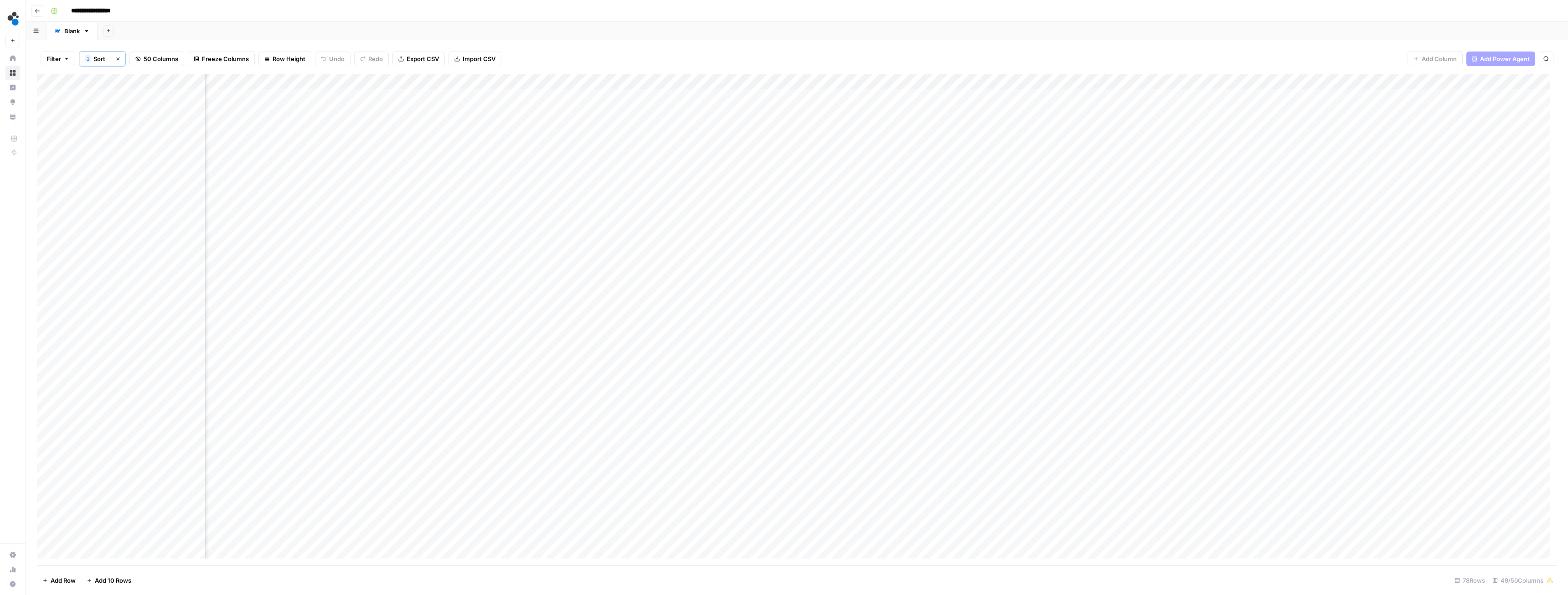
scroll to position [0, 1279]
click at [836, 96] on div "Add Column" at bounding box center [797, 319] width 1520 height 491
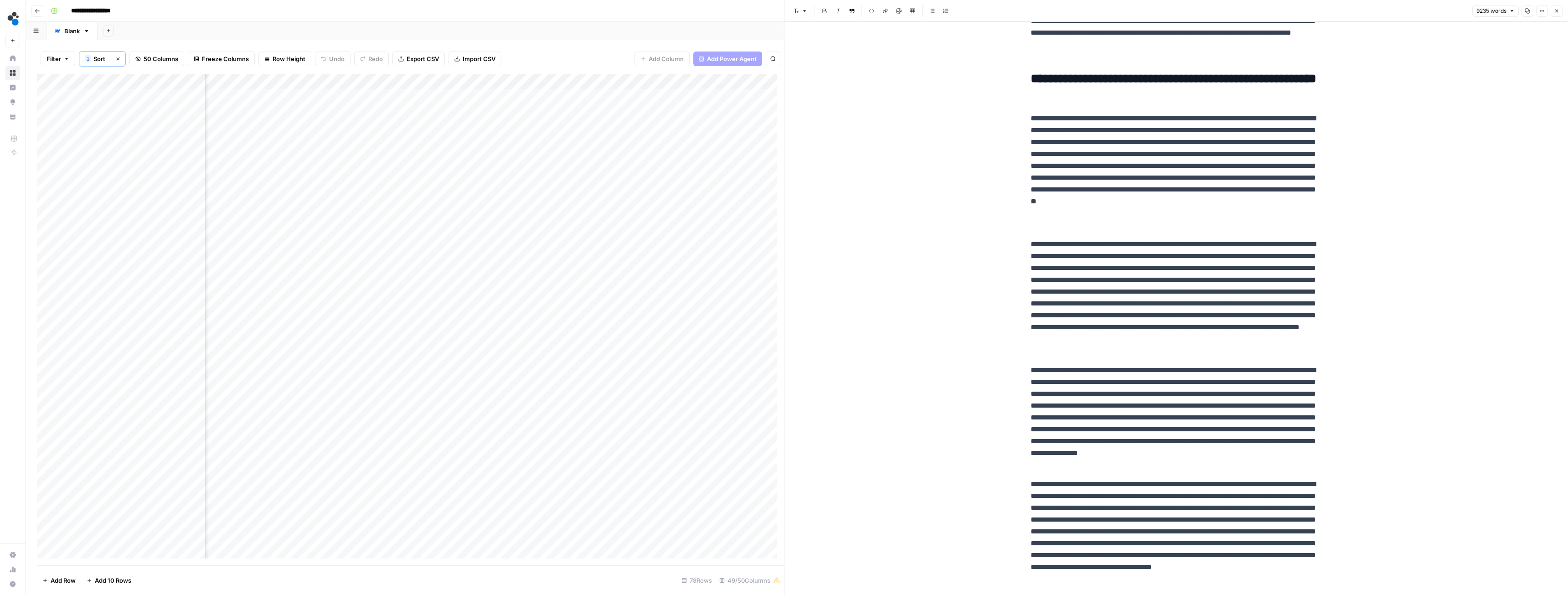
scroll to position [0, 1915]
click at [519, 82] on div "Add Column" at bounding box center [410, 319] width 747 height 491
click at [521, 43] on div "Filter 1 Sort Clear sorts 50 Columns Freeze Columns Row Height Undo Redo Export…" at bounding box center [405, 317] width 758 height 555
click at [514, 82] on div "Add Column" at bounding box center [410, 319] width 747 height 491
click at [505, 158] on span "Configure Inputs" at bounding box center [513, 158] width 80 height 9
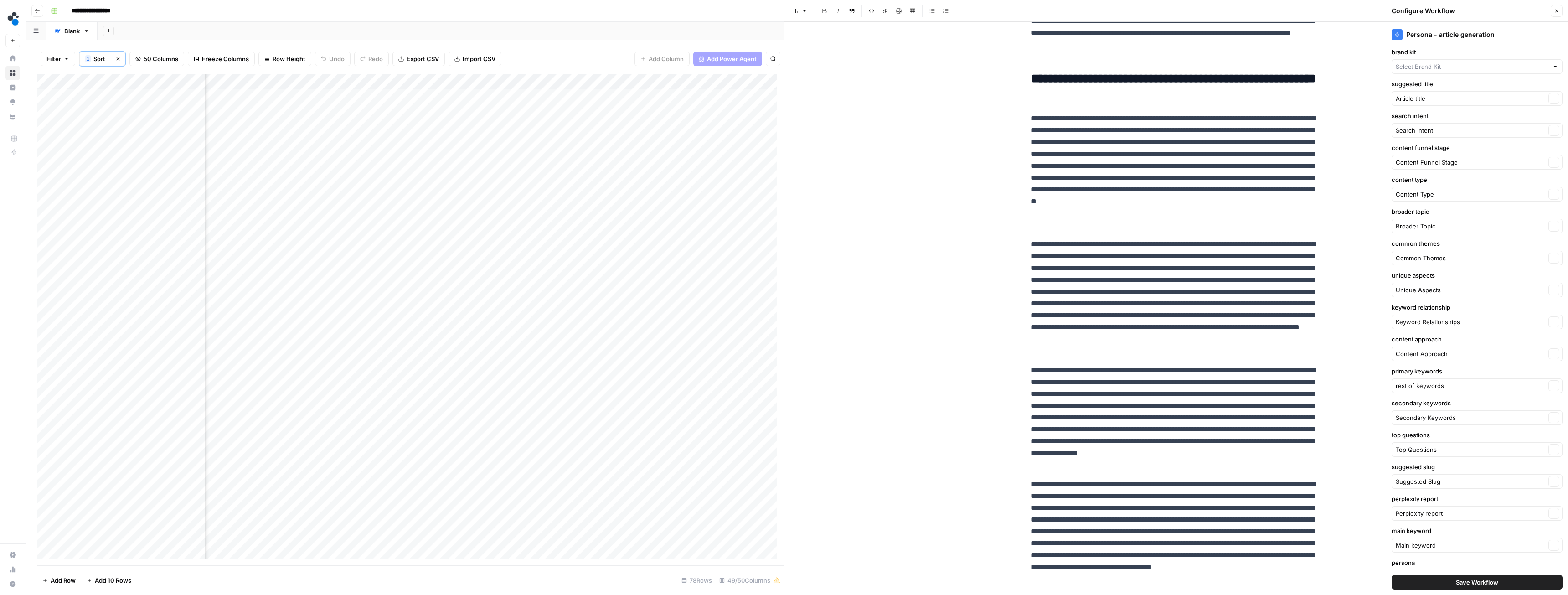
type input "Spot AI v3"
click at [1558, 12] on button "Close" at bounding box center [1556, 10] width 12 height 12
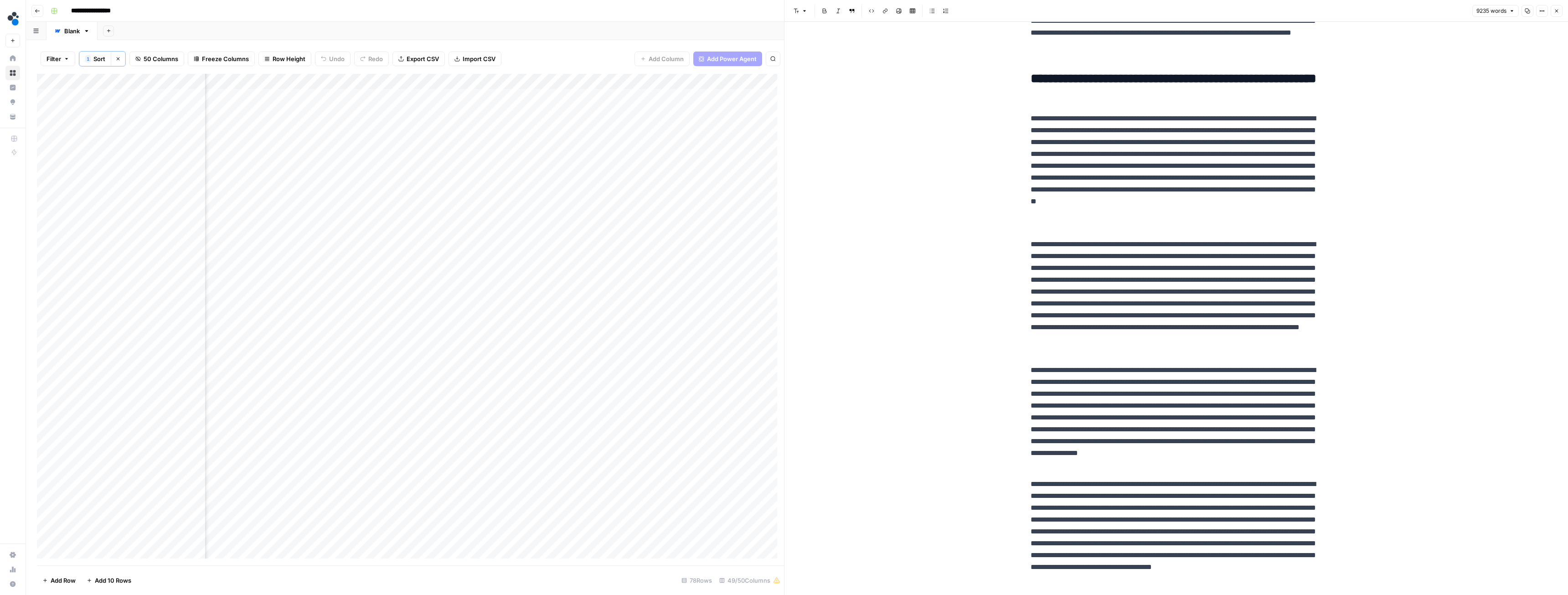
click at [519, 79] on div "Add Column" at bounding box center [410, 319] width 747 height 491
click at [509, 160] on span "Configure Inputs" at bounding box center [513, 158] width 80 height 9
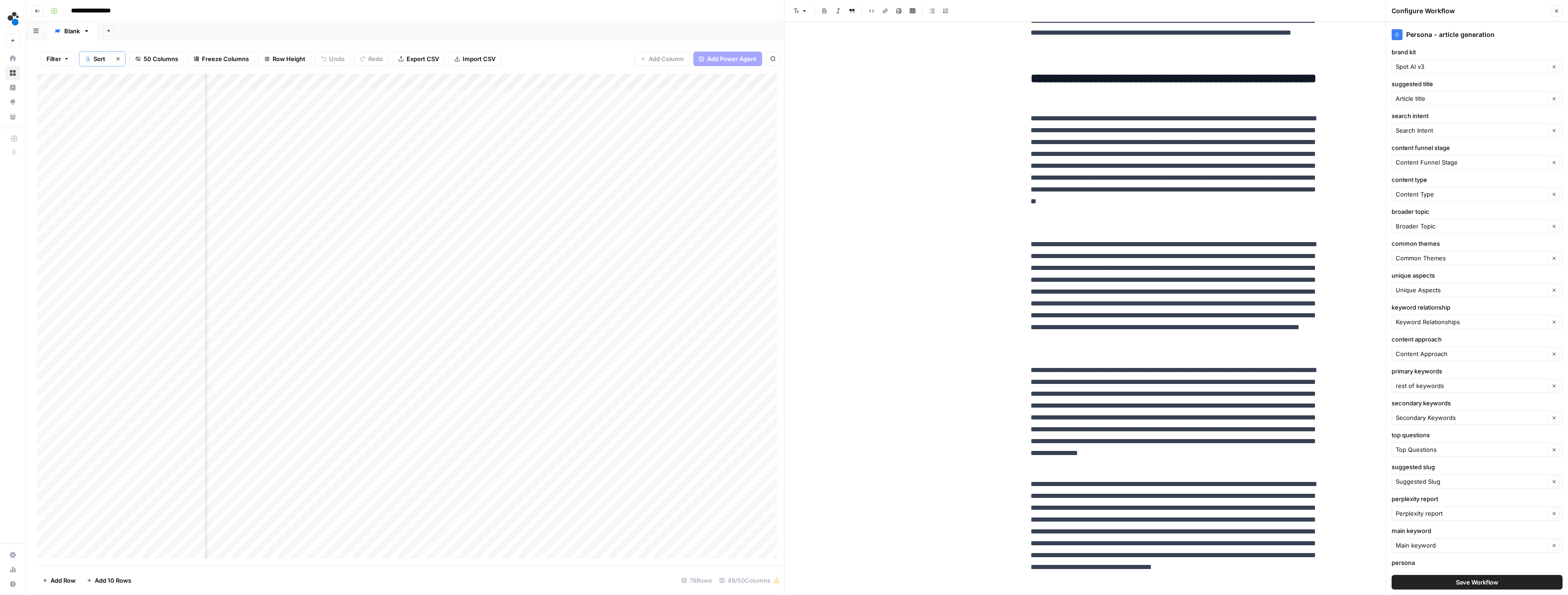
scroll to position [0, 2015]
click at [417, 95] on div "Add Column" at bounding box center [410, 319] width 747 height 491
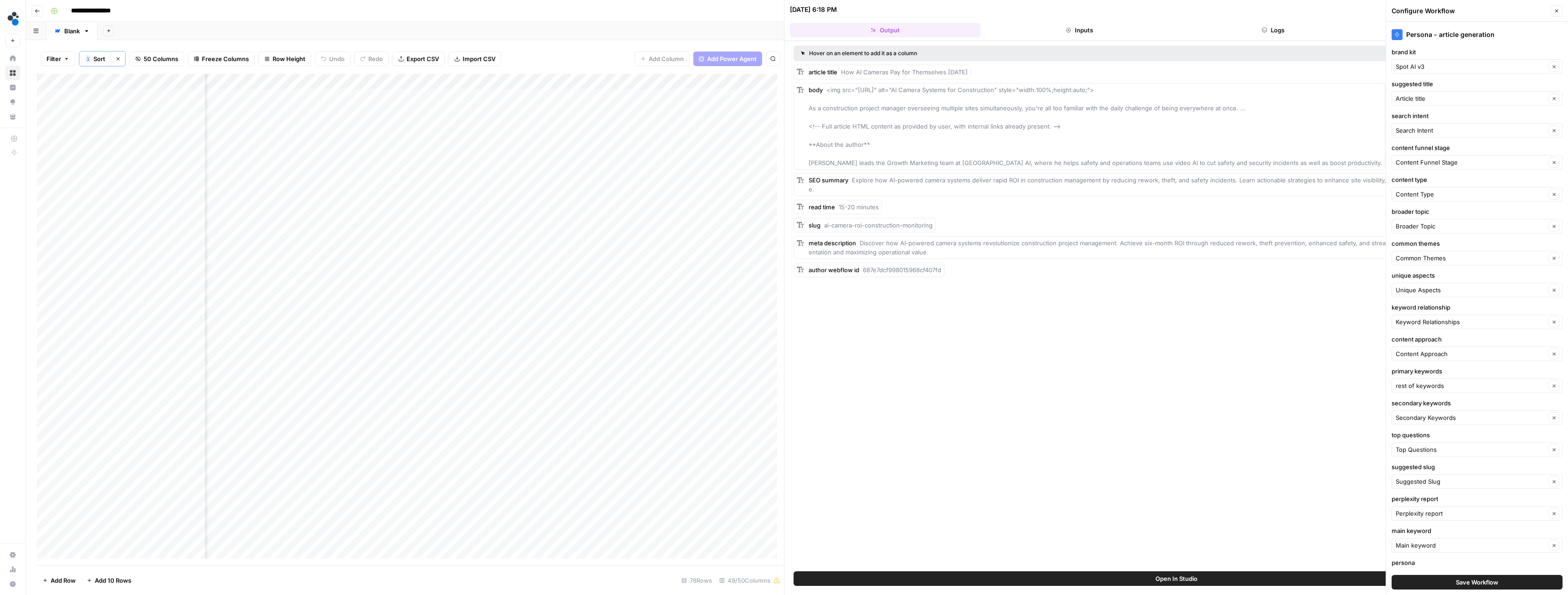
click at [1271, 28] on button "Logs" at bounding box center [1273, 30] width 191 height 15
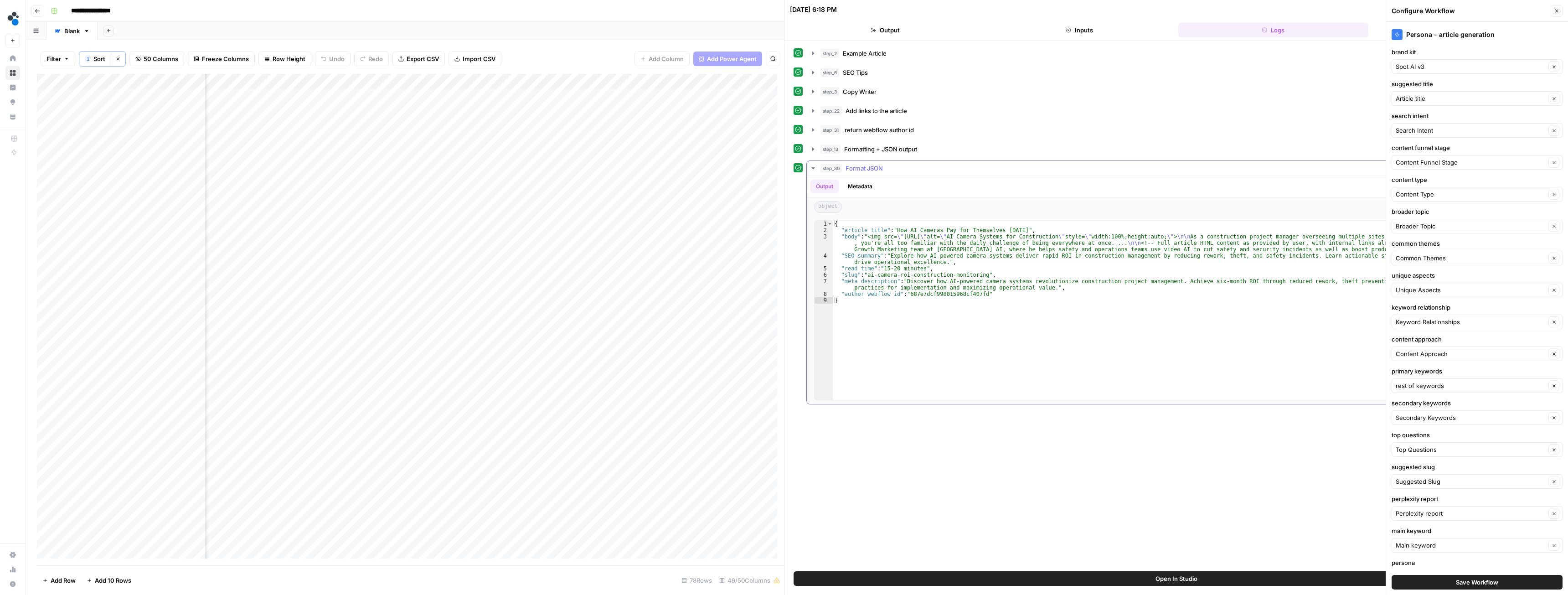
click at [817, 171] on button "step_30 Format JSON 0 ms" at bounding box center [1182, 168] width 752 height 15
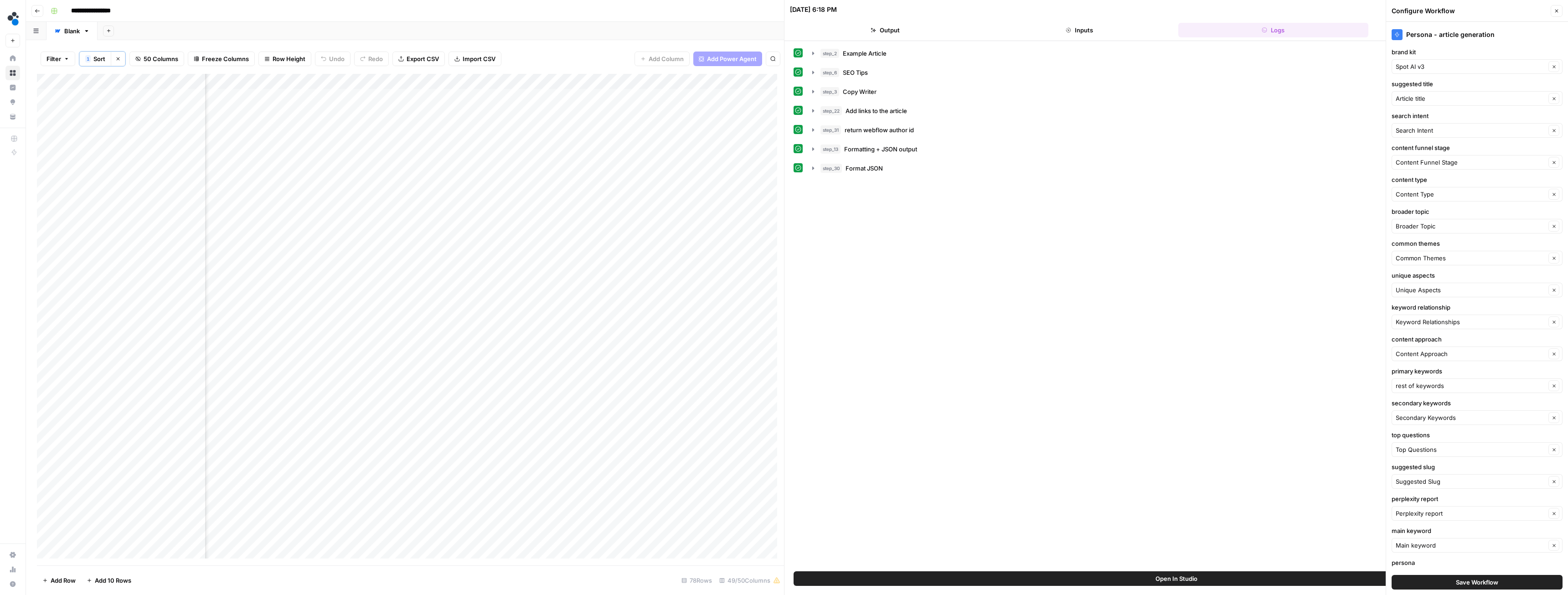
click at [1556, 10] on icon "button" at bounding box center [1556, 10] width 5 height 5
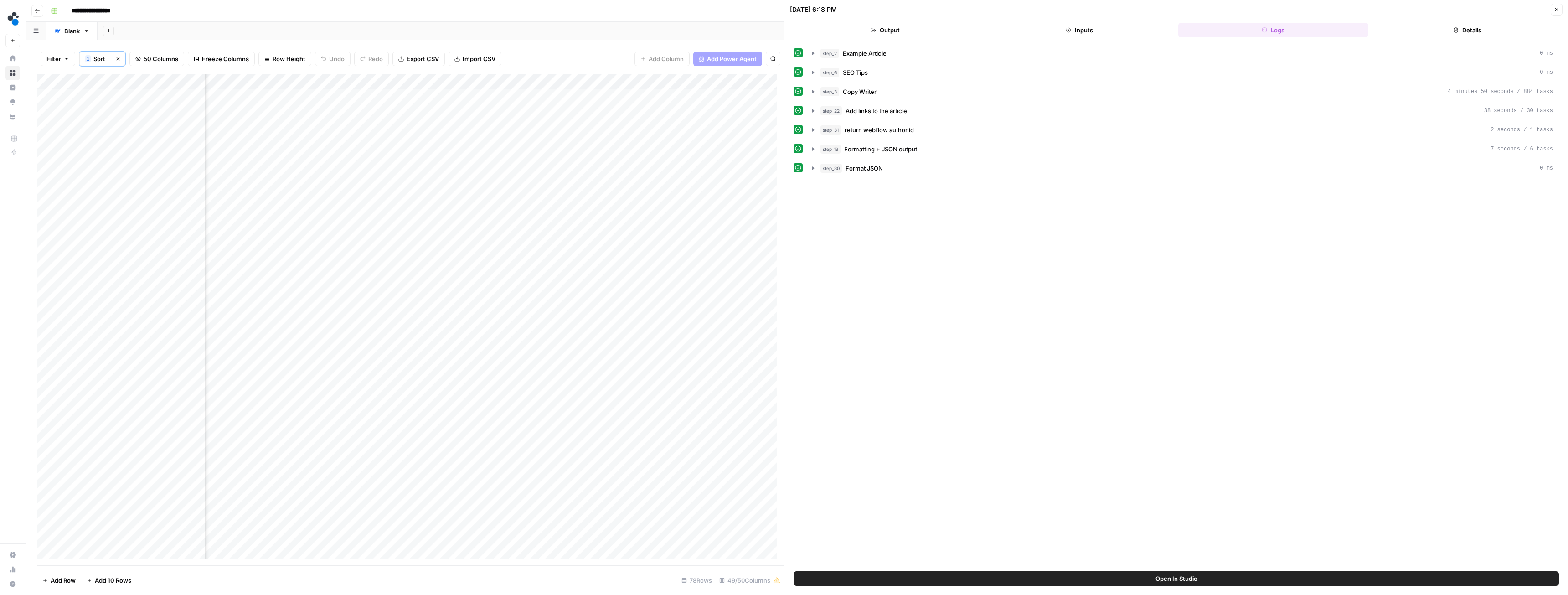
scroll to position [0, 2217]
click at [1553, 10] on button "Close" at bounding box center [1556, 9] width 12 height 12
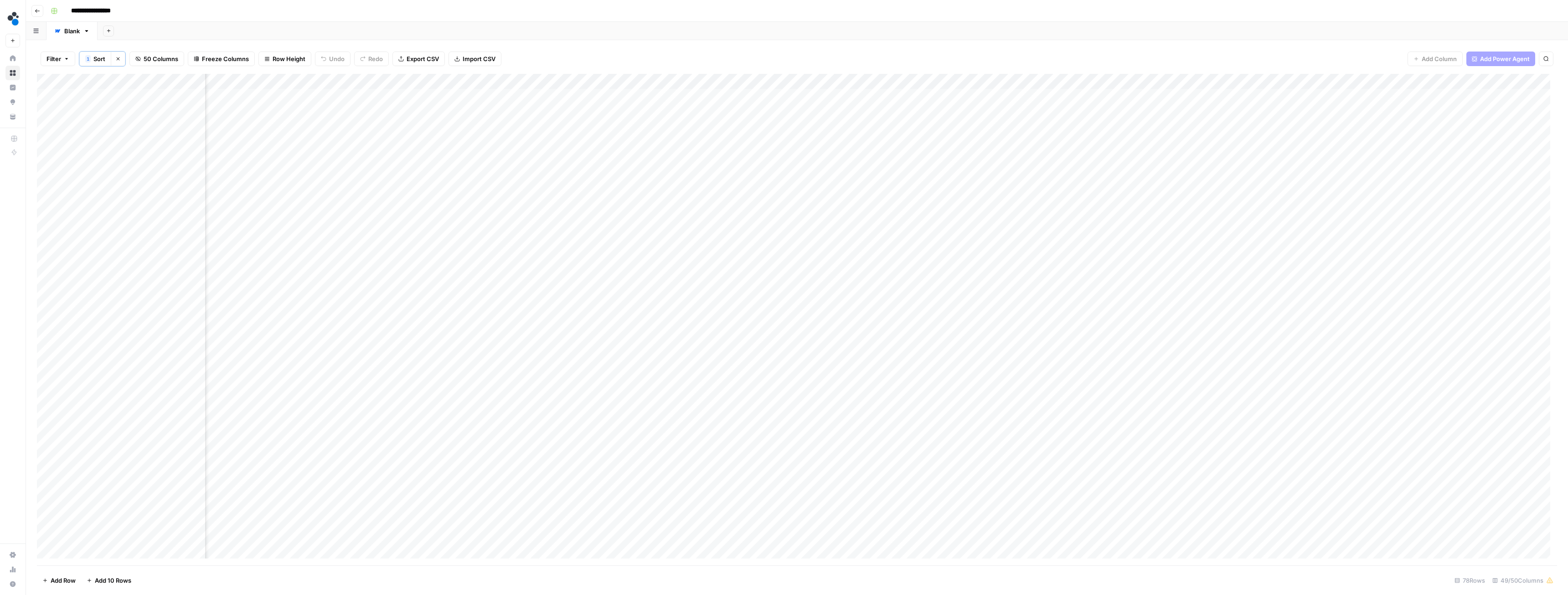
scroll to position [0, 2438]
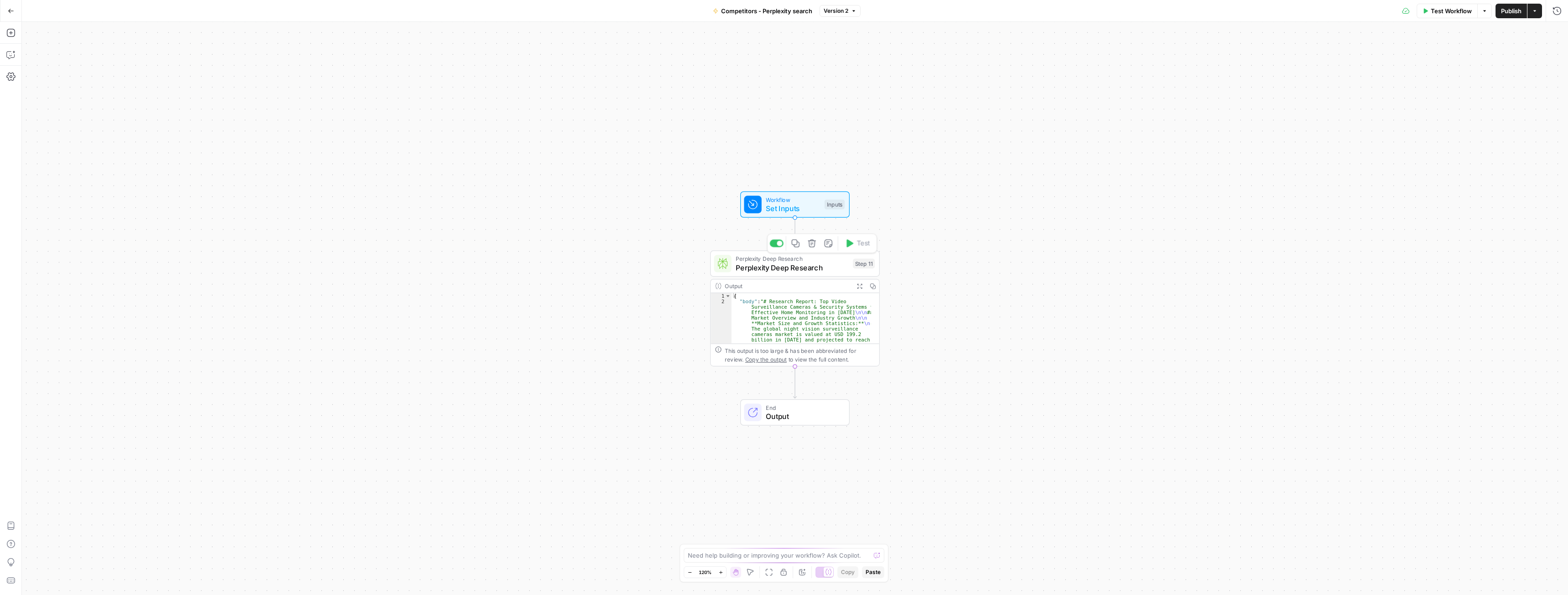
click at [760, 272] on span "Perplexity Deep Research" at bounding box center [792, 268] width 113 height 11
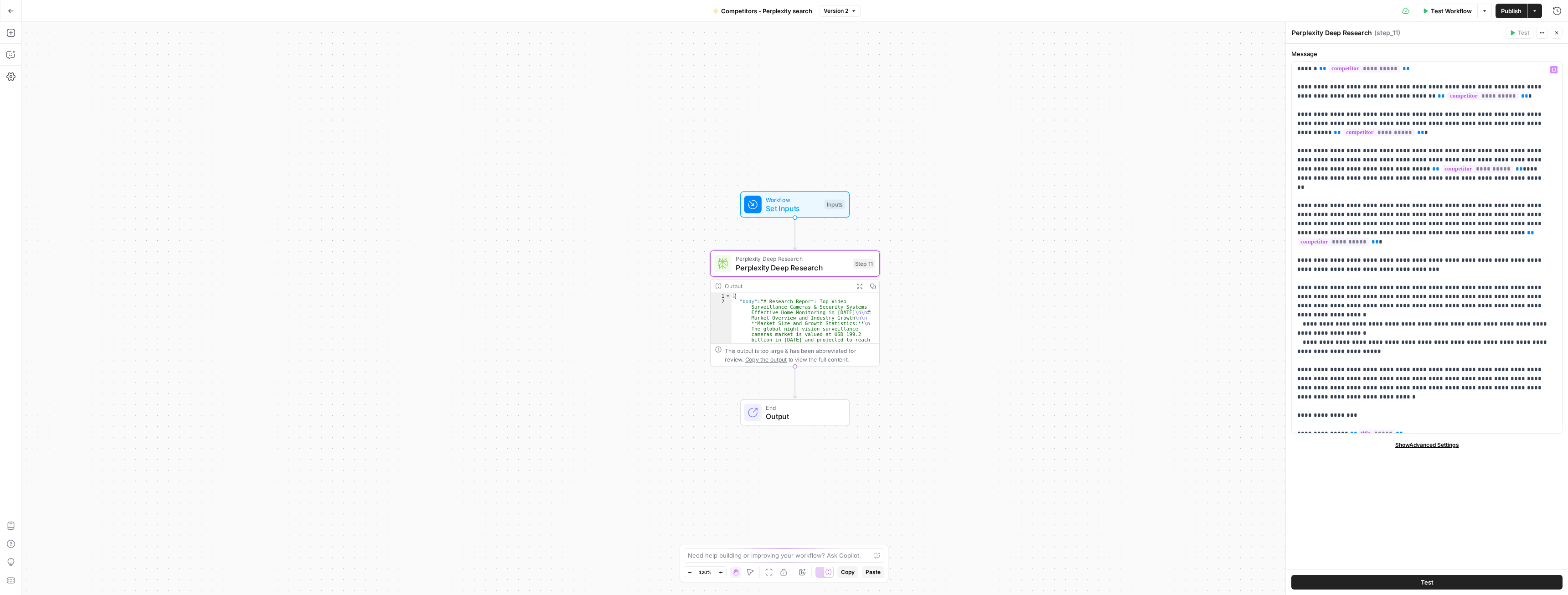
scroll to position [273, 0]
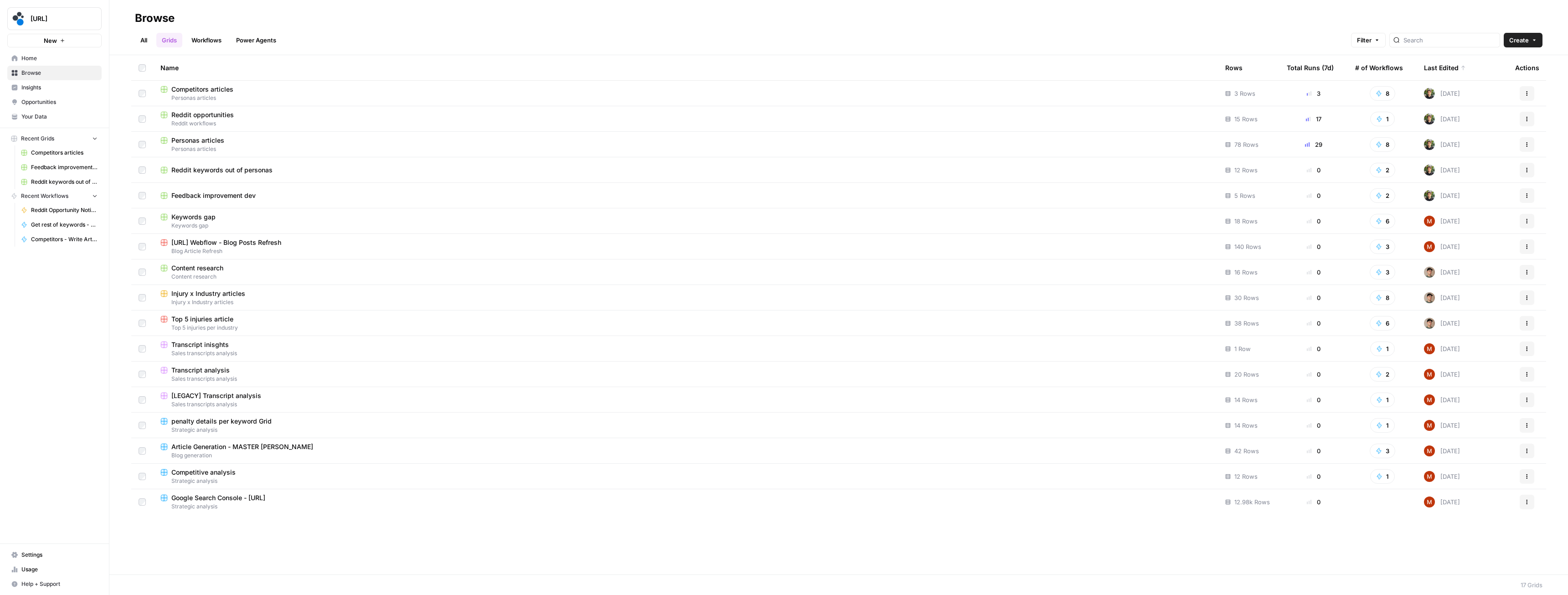
click at [219, 115] on span "Reddit opportunities" at bounding box center [203, 114] width 63 height 9
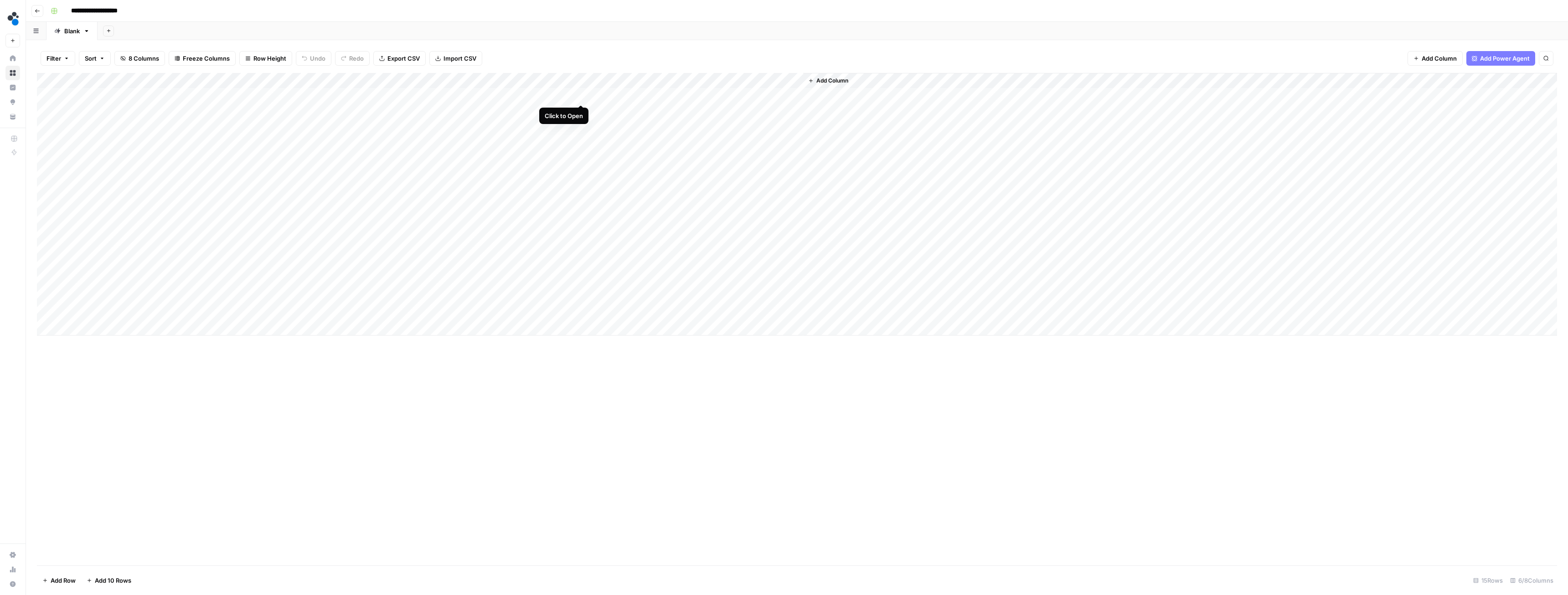
click at [580, 95] on div "Add Column" at bounding box center [797, 204] width 1520 height 262
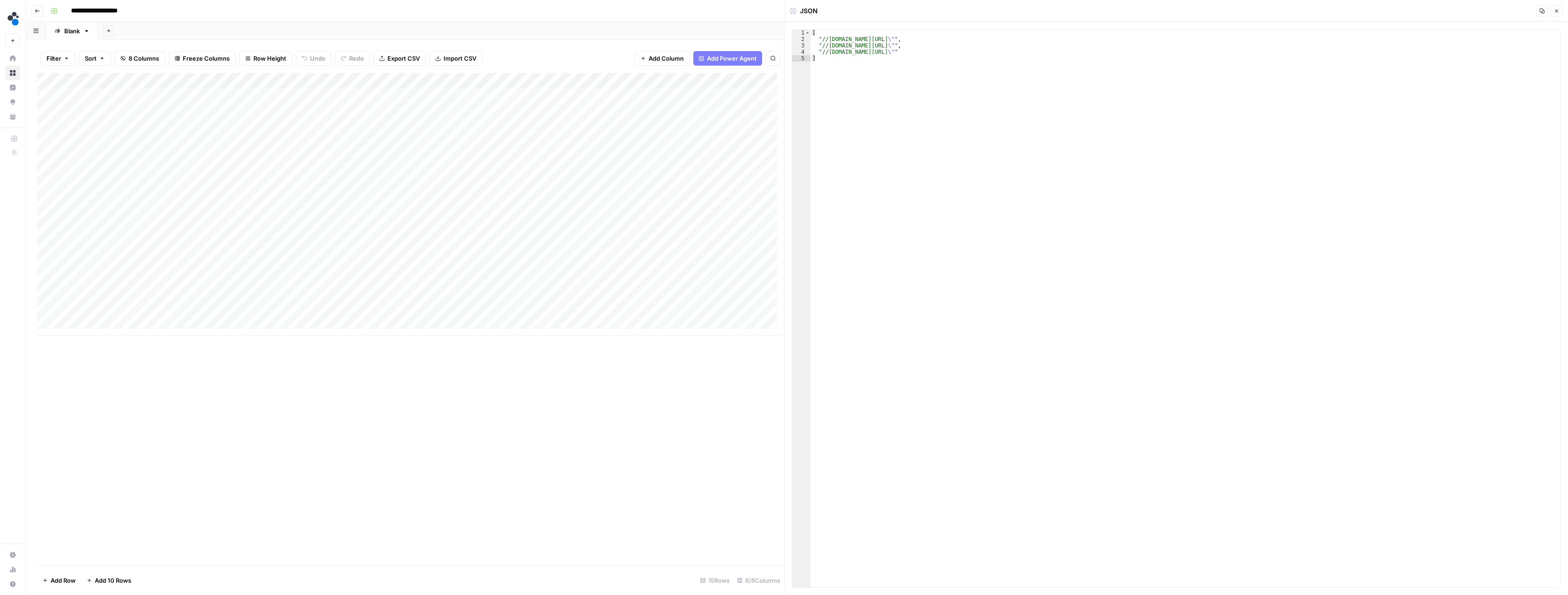
click at [768, 96] on div "Add Column" at bounding box center [410, 204] width 747 height 262
click at [751, 94] on div "Add Column" at bounding box center [410, 204] width 747 height 262
click at [538, 94] on div "Add Column" at bounding box center [410, 204] width 747 height 262
drag, startPoint x: 503, startPoint y: 93, endPoint x: 505, endPoint y: 309, distance: 216.0
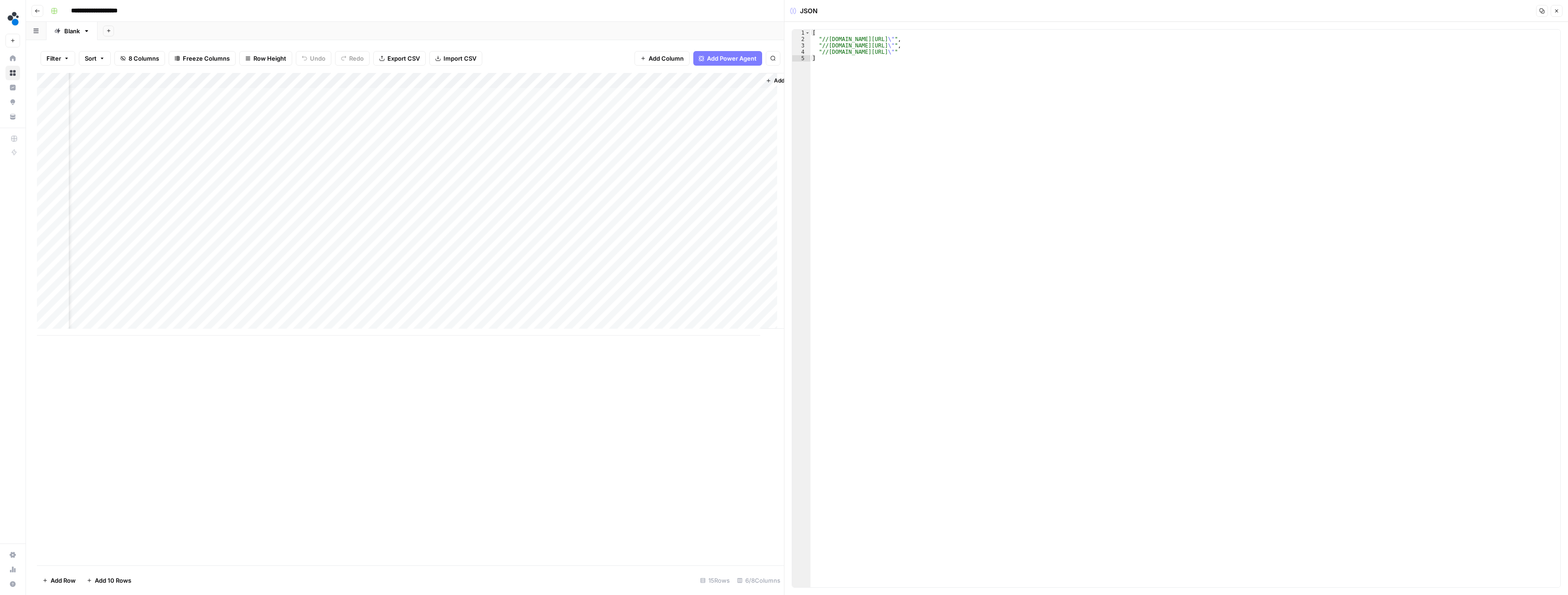
click at [505, 309] on div "Add Column" at bounding box center [410, 204] width 747 height 262
drag, startPoint x: 654, startPoint y: 96, endPoint x: 685, endPoint y: 309, distance: 215.2
click at [685, 309] on div "Add Column" at bounding box center [410, 204] width 747 height 262
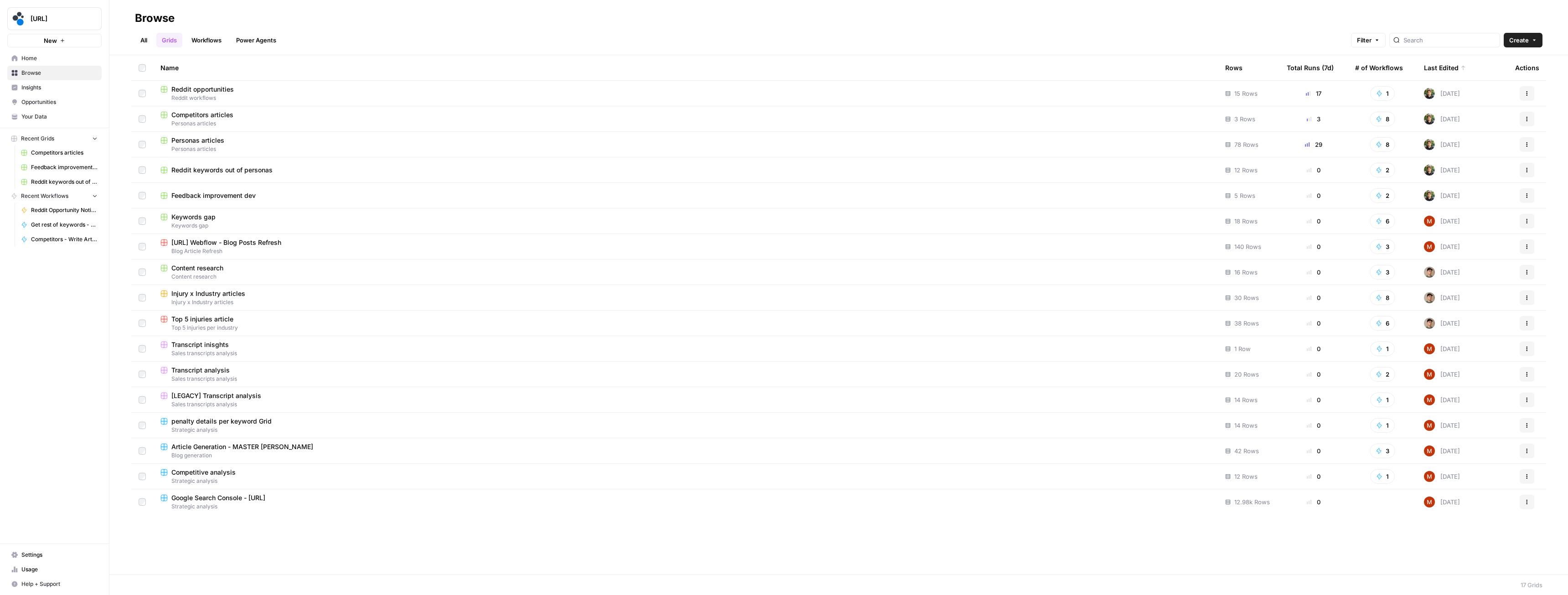
click at [57, 39] on button "New" at bounding box center [54, 40] width 94 height 13
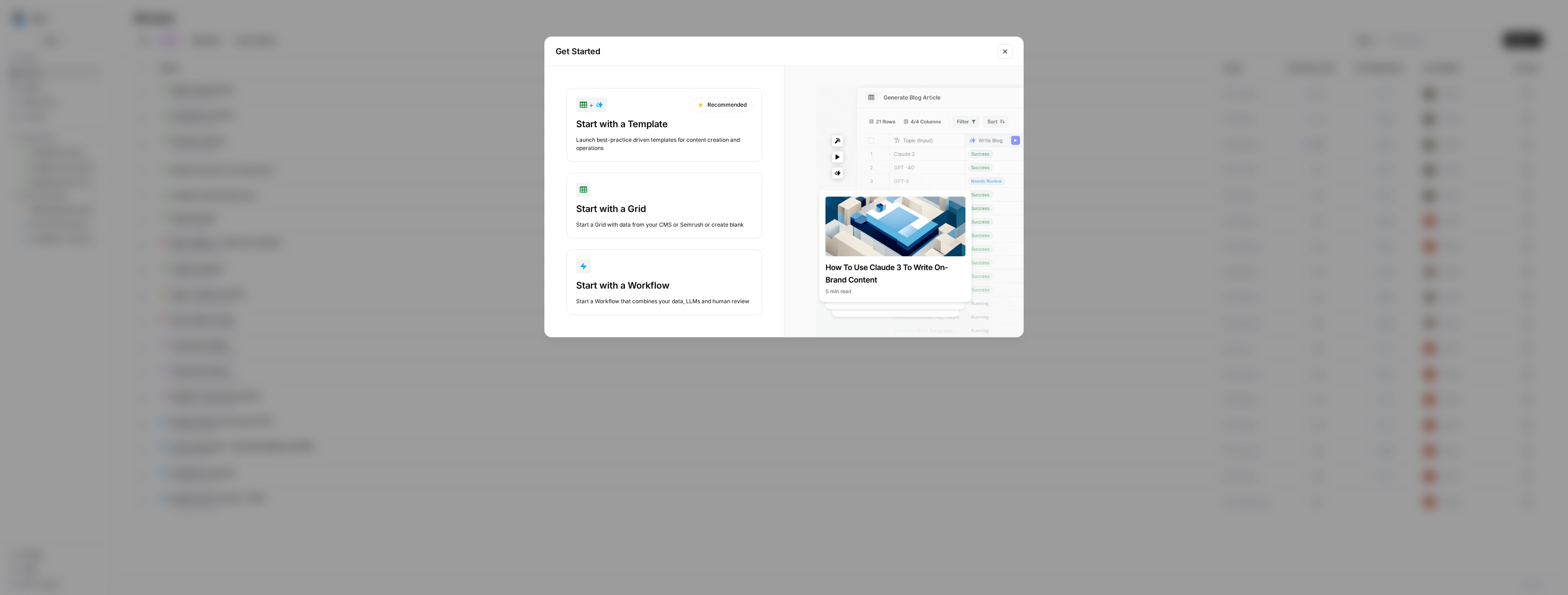
click at [1006, 52] on icon "Close modal" at bounding box center [1004, 51] width 4 height 4
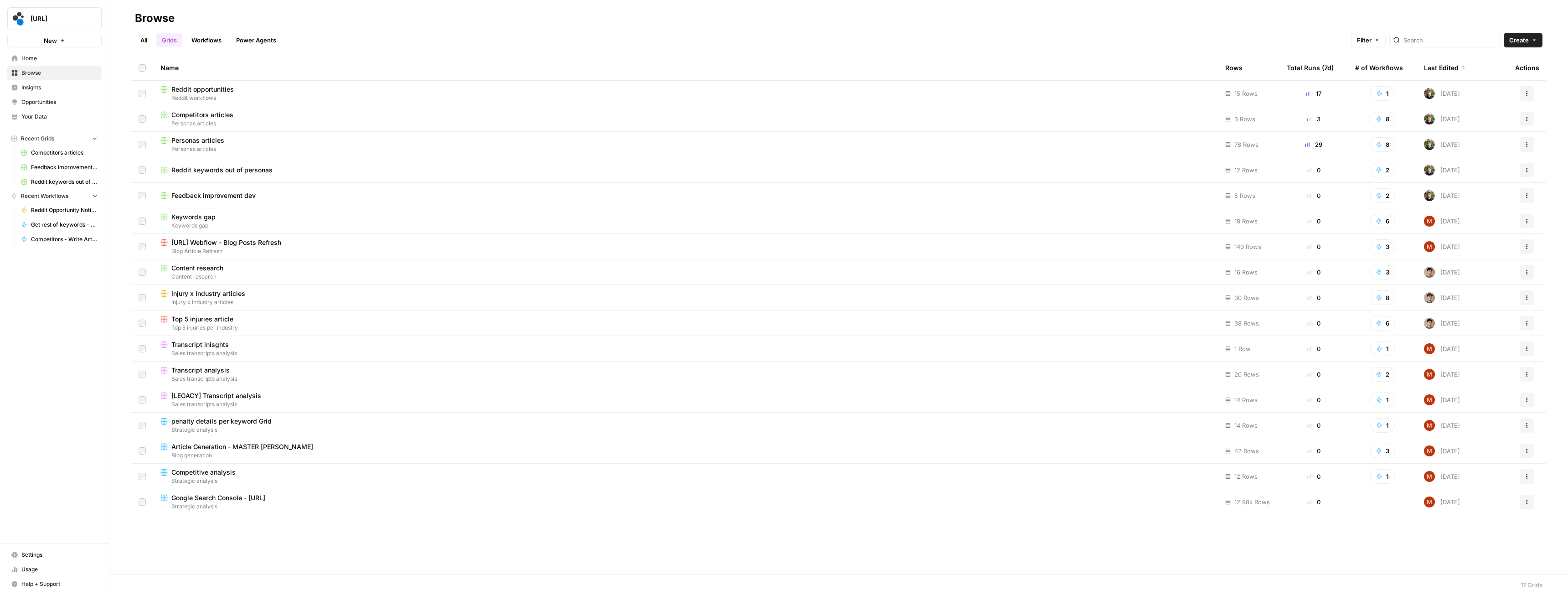
click at [211, 40] on link "Workflows" at bounding box center [206, 40] width 41 height 15
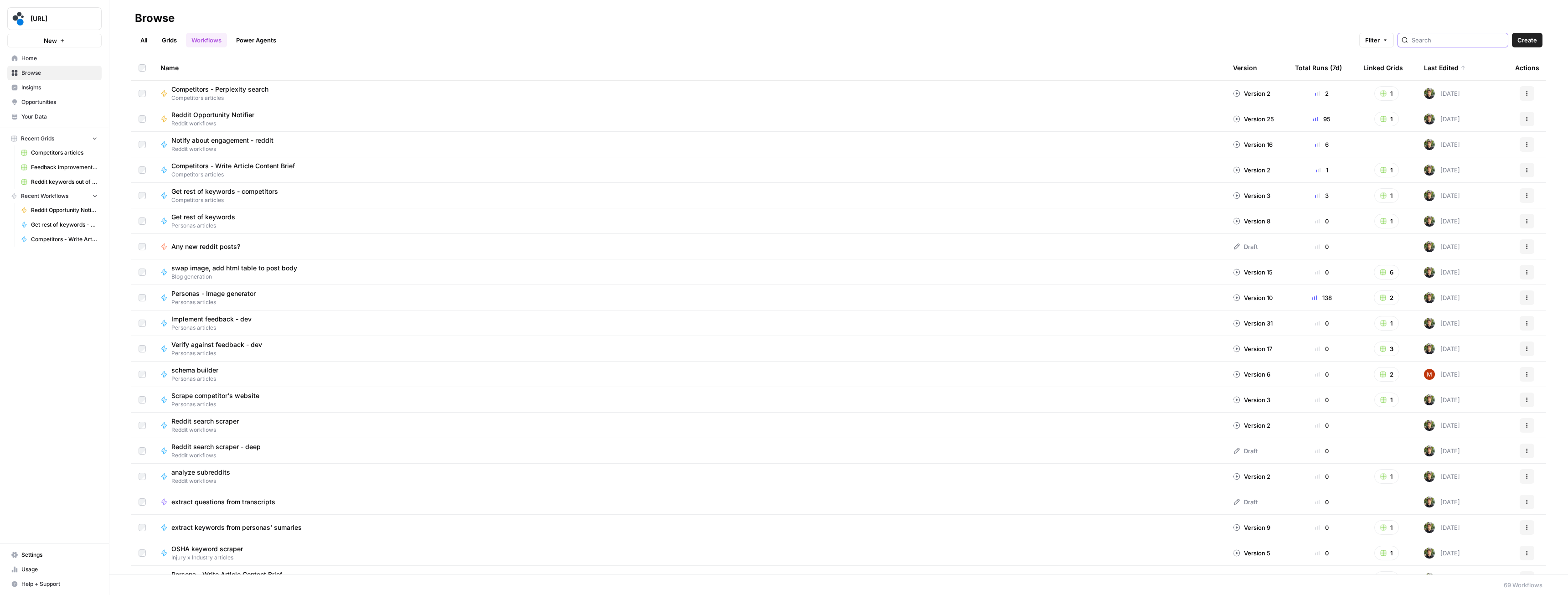
click at [1435, 41] on input "search" at bounding box center [1458, 40] width 93 height 9
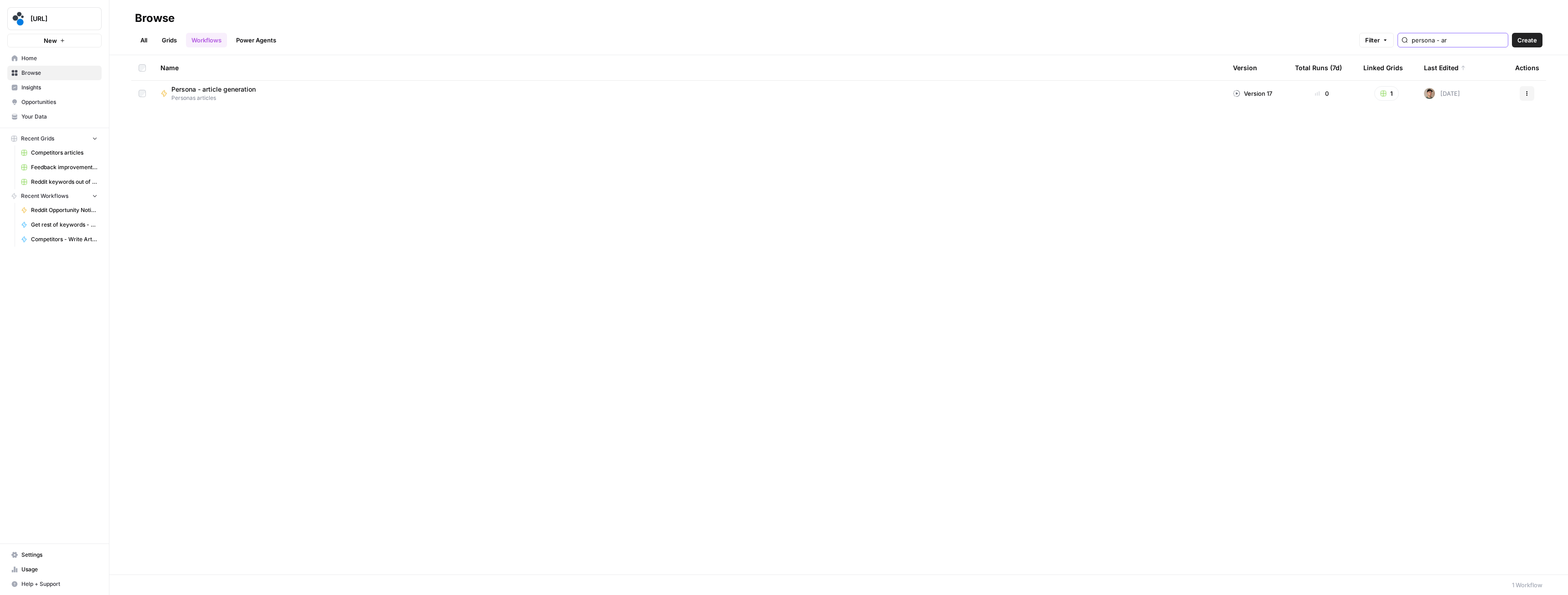
click at [1525, 96] on icon "button" at bounding box center [1527, 93] width 5 height 5
type input "persona - ar"
click at [1455, 189] on span "Duplicate" at bounding box center [1486, 186] width 73 height 9
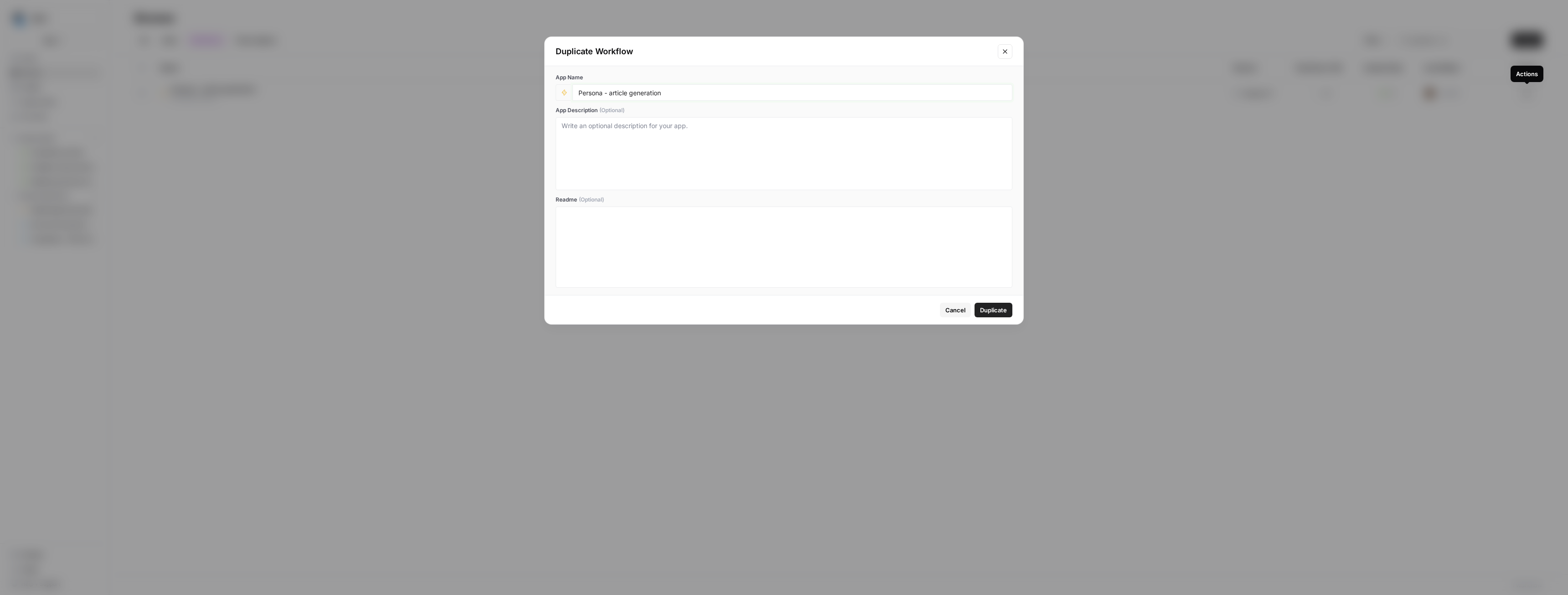
click at [588, 93] on input "Persona - article generation" at bounding box center [792, 92] width 428 height 8
type input "Competitors - article generation"
click at [984, 306] on span "Duplicate" at bounding box center [993, 310] width 27 height 9
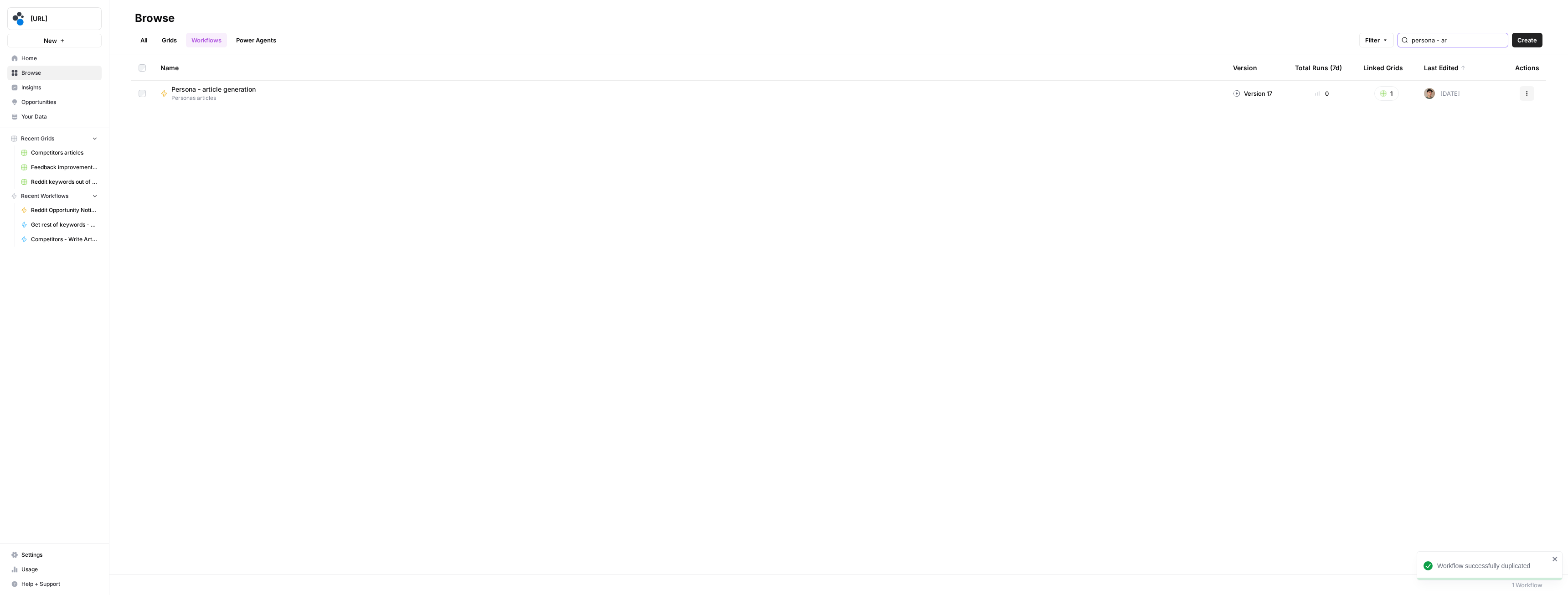
click at [1455, 37] on input "persona - ar" at bounding box center [1458, 40] width 93 height 9
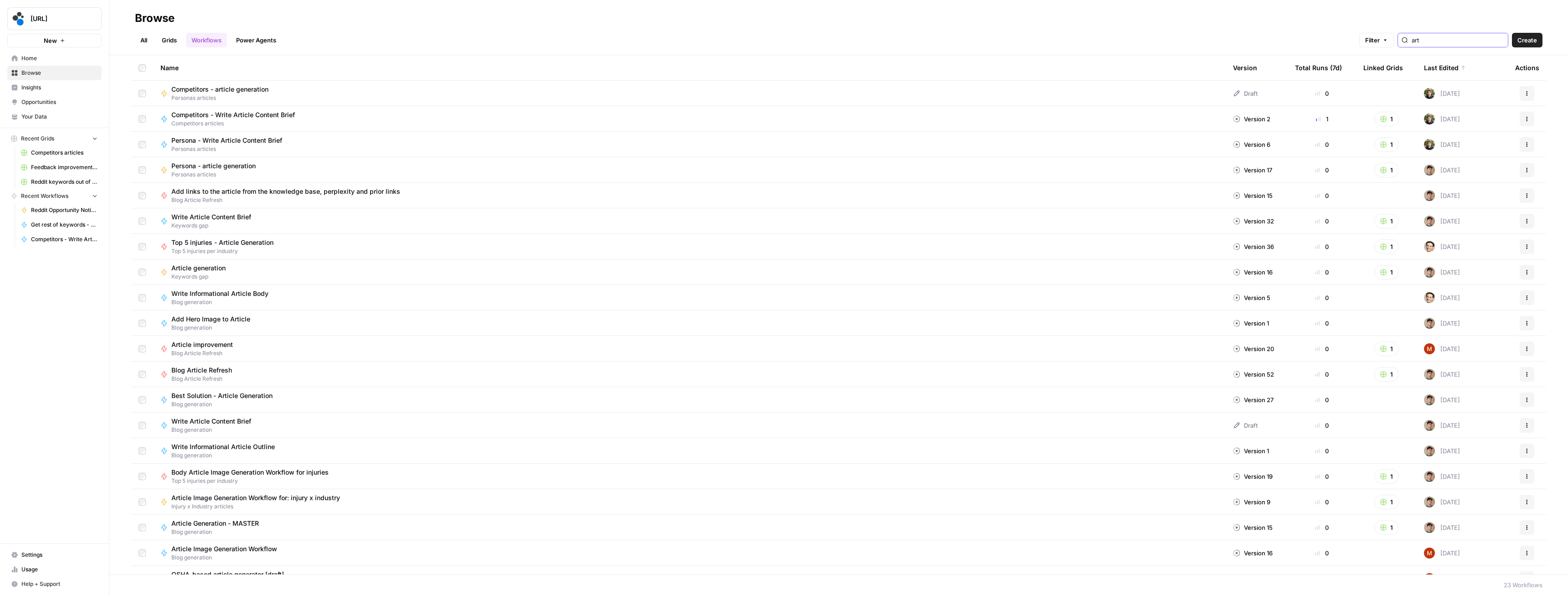
click at [1520, 94] on button "Actions" at bounding box center [1527, 94] width 15 height 15
type input "art"
click at [1472, 146] on span "Move To" at bounding box center [1480, 148] width 73 height 9
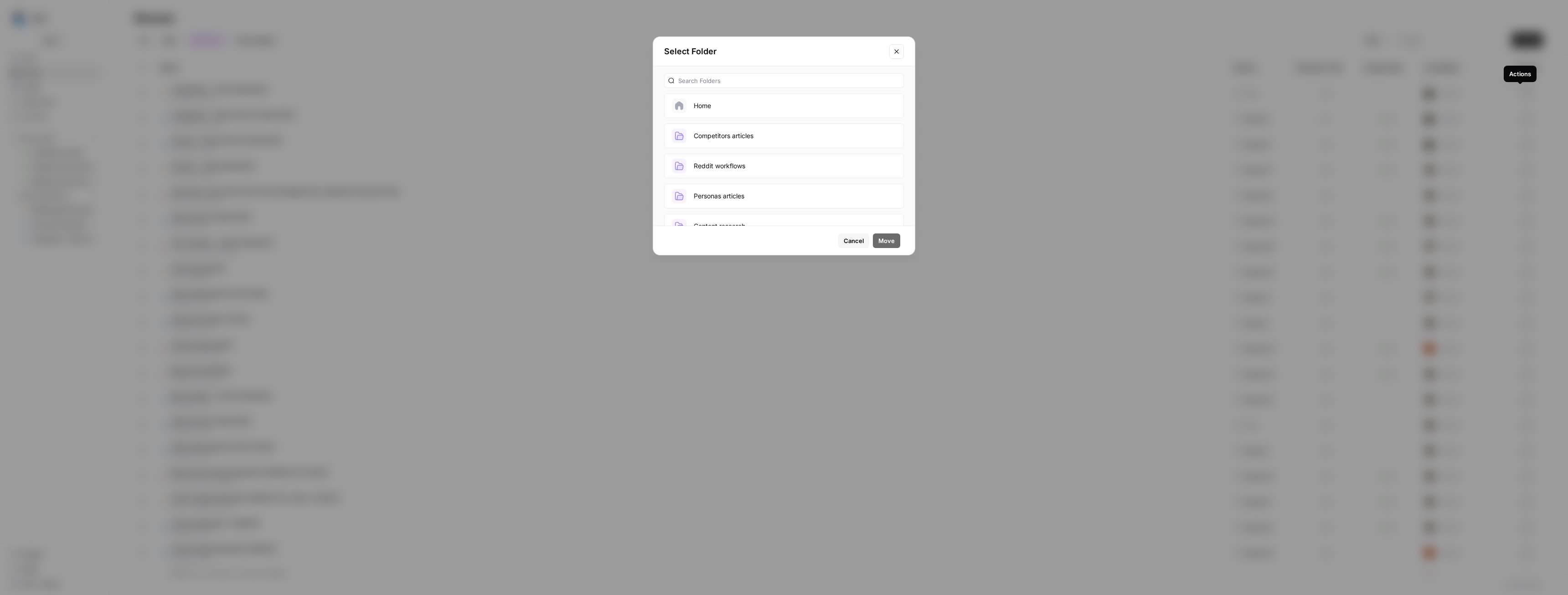
click at [724, 135] on button "Competitors articles" at bounding box center [784, 136] width 240 height 24
click at [886, 242] on span "Move" at bounding box center [886, 241] width 16 height 9
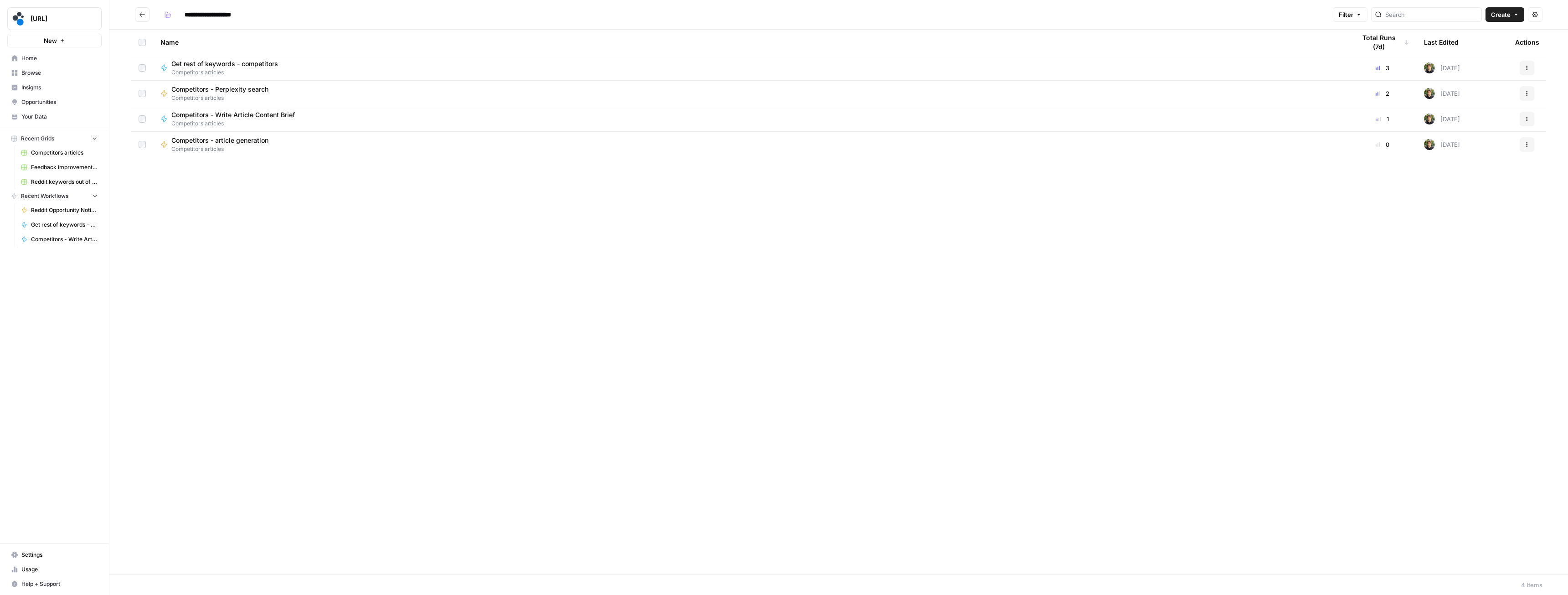
click at [290, 148] on div "Competitors - article generation Competitors articles" at bounding box center [751, 144] width 1180 height 17
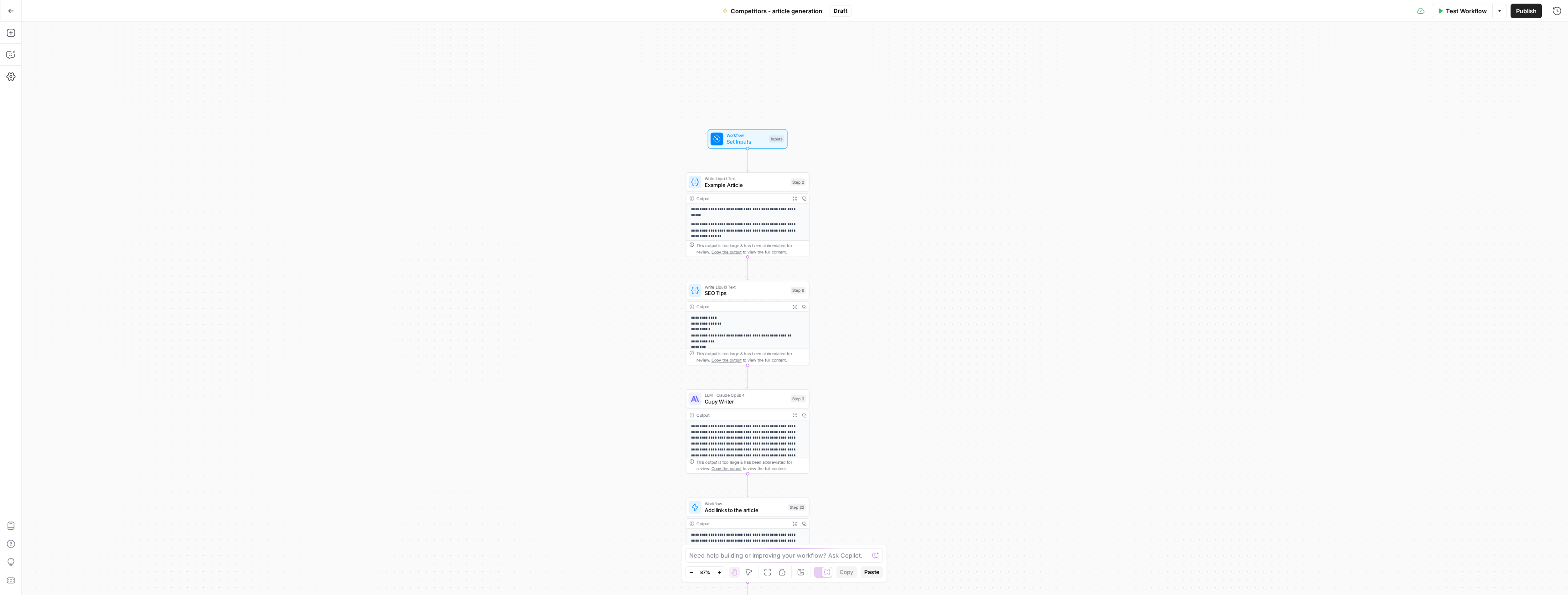
drag, startPoint x: 712, startPoint y: 104, endPoint x: 513, endPoint y: 238, distance: 239.9
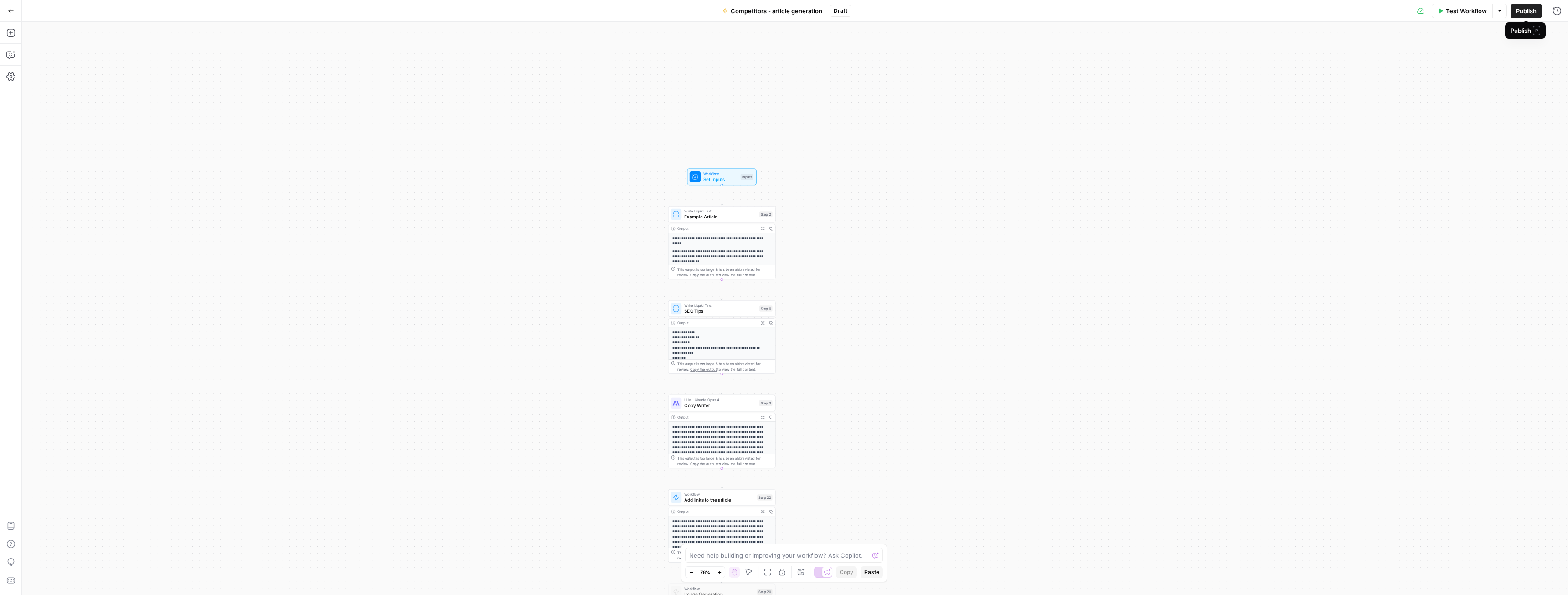
click at [1528, 13] on span "Publish" at bounding box center [1527, 10] width 21 height 9
click at [713, 179] on span "Set Inputs" at bounding box center [720, 179] width 34 height 7
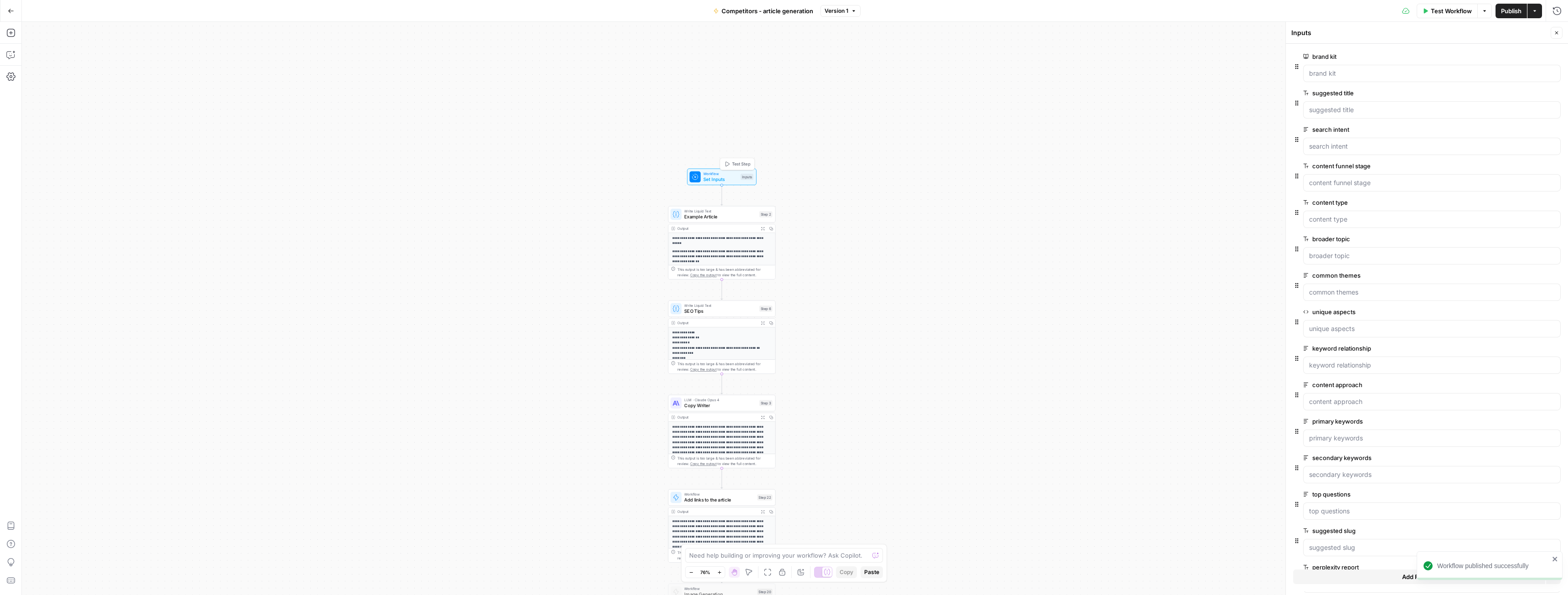
click at [711, 175] on span "Workflow" at bounding box center [720, 174] width 34 height 5
click at [1522, 532] on span "edit field" at bounding box center [1526, 531] width 20 height 7
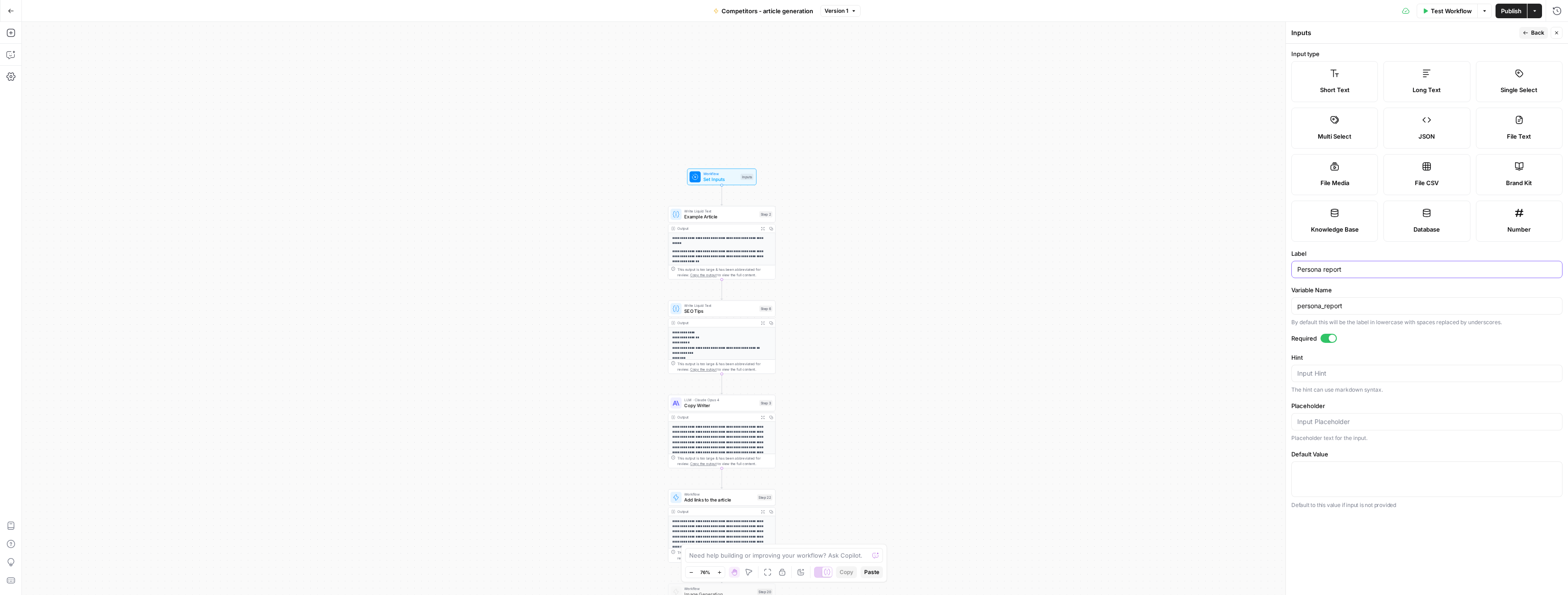
click at [1313, 272] on input "Persona report" at bounding box center [1427, 269] width 259 height 9
click at [1313, 272] on input "Perplexity report" at bounding box center [1427, 269] width 259 height 9
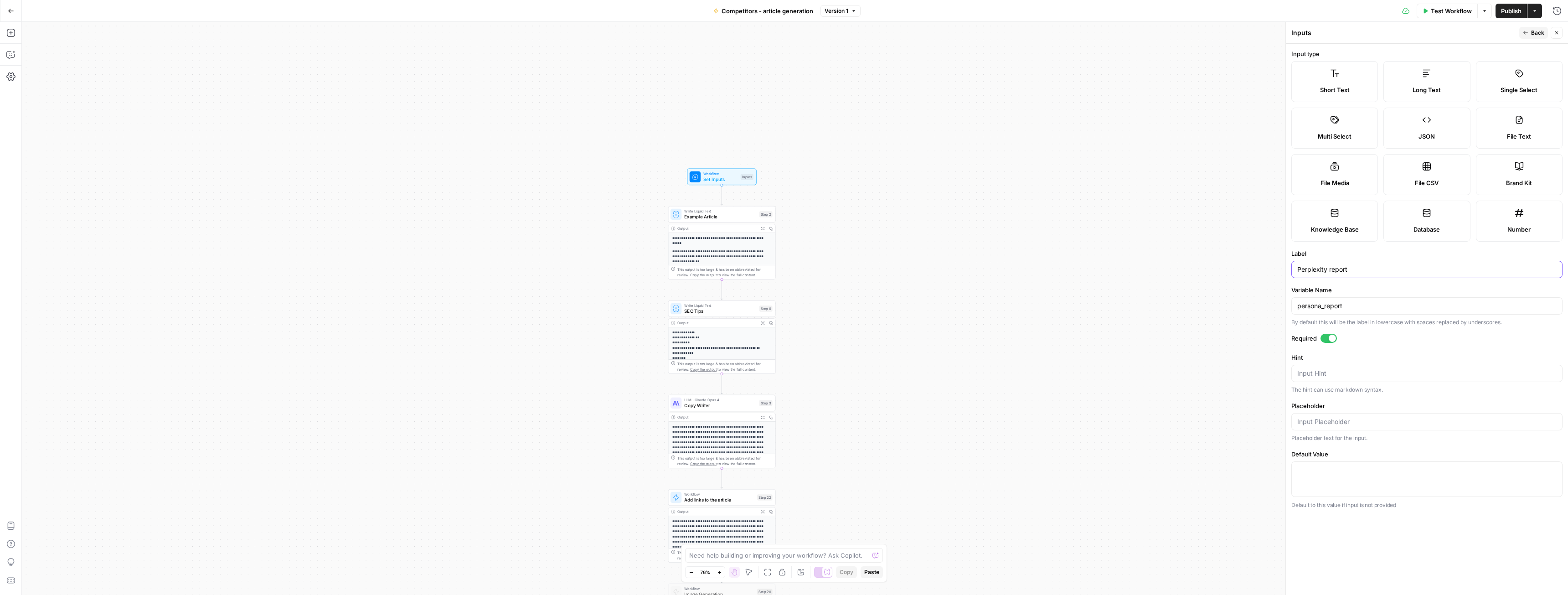
type input "Perplexity report"
click at [1313, 305] on input "persona_report" at bounding box center [1427, 306] width 259 height 9
click at [1531, 29] on span "Back" at bounding box center [1538, 32] width 13 height 8
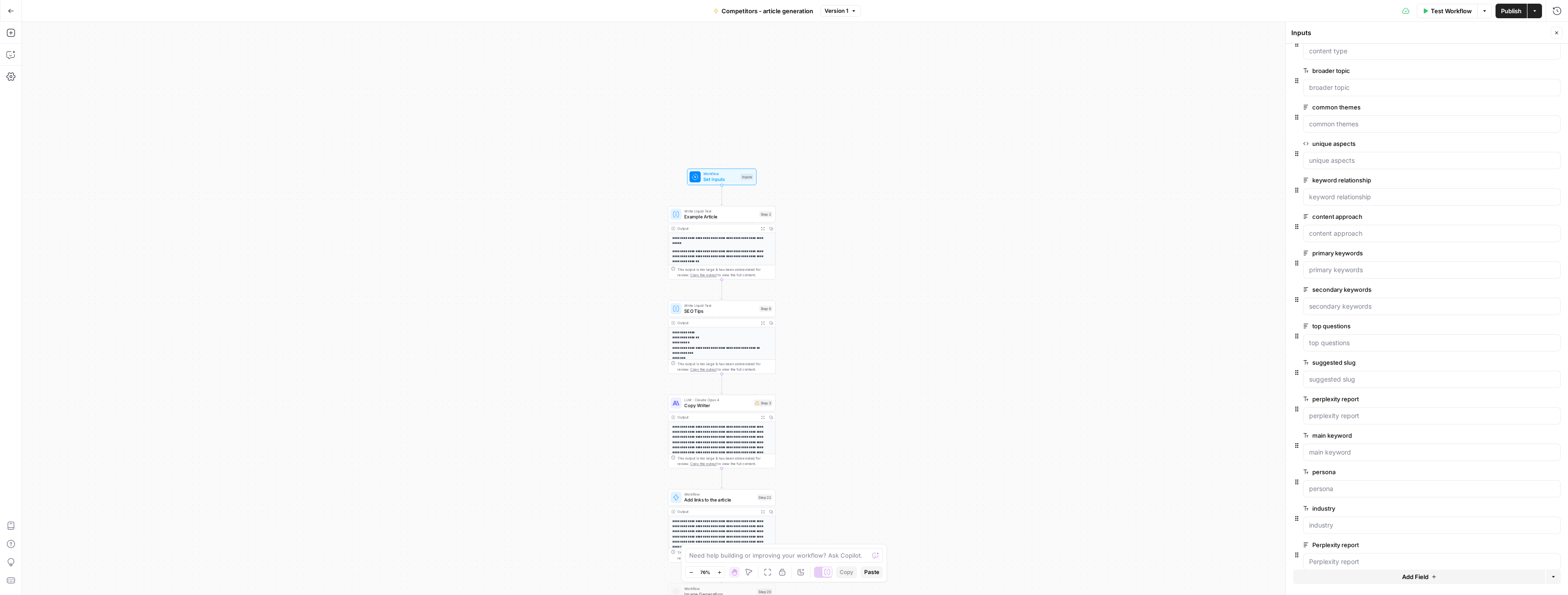
scroll to position [205, 0]
click at [1553, 495] on icon "button" at bounding box center [1555, 495] width 4 height 4
click at [1521, 496] on span "edit field" at bounding box center [1526, 495] width 20 height 7
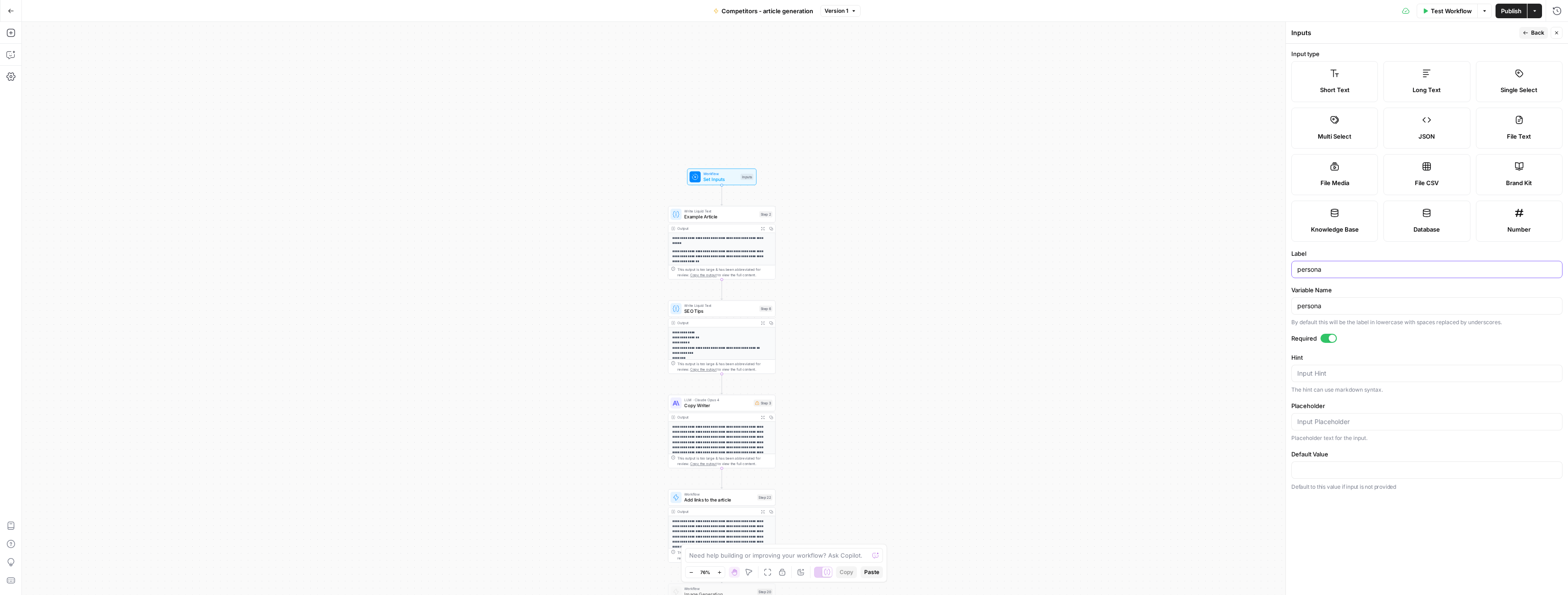
click at [1320, 271] on input "persona" at bounding box center [1427, 269] width 259 height 9
type input "competitor"
click at [1315, 308] on input "persona" at bounding box center [1427, 306] width 259 height 9
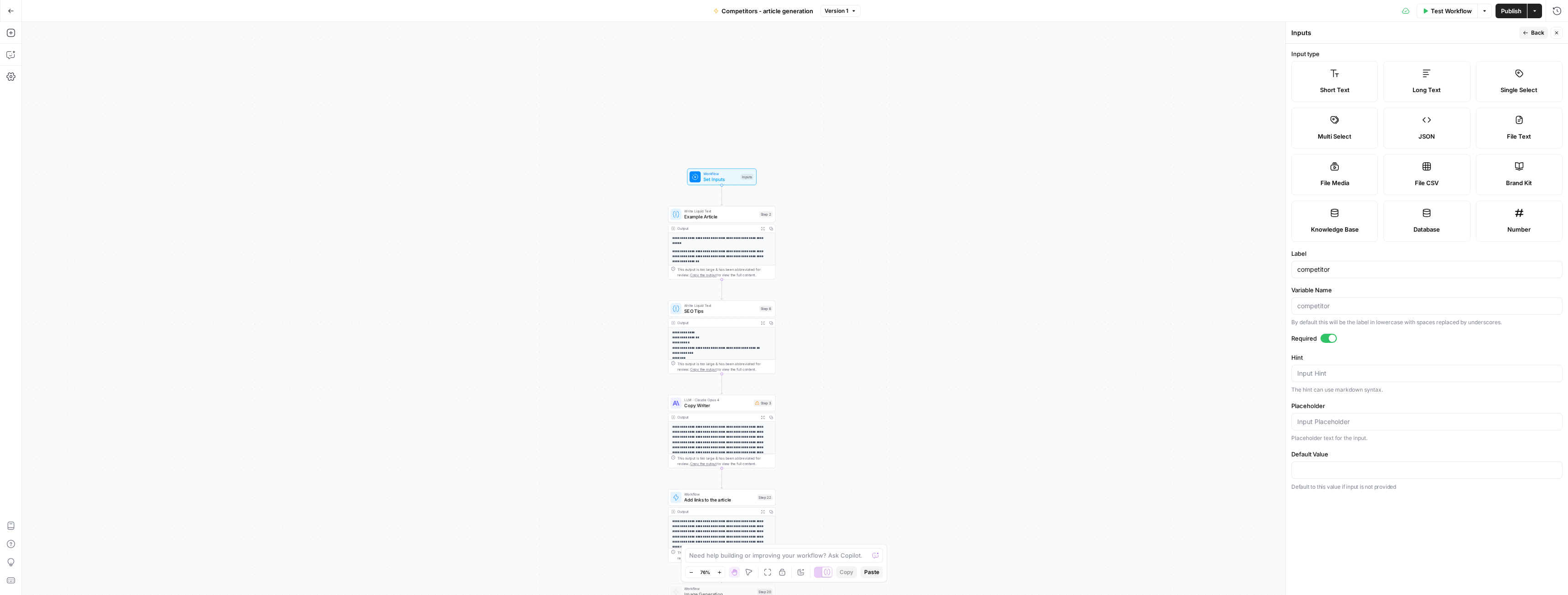
click at [1530, 35] on button "Back" at bounding box center [1533, 32] width 29 height 12
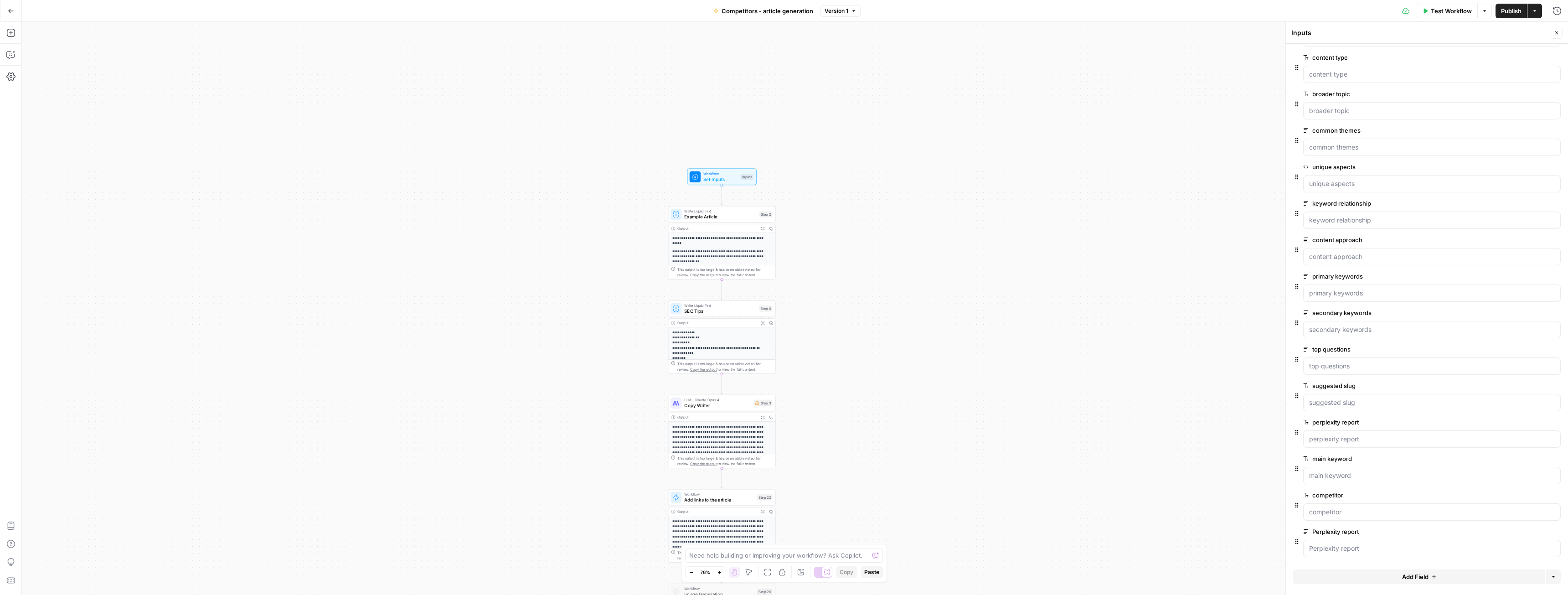
scroll to position [168, 0]
click at [1525, 529] on span "edit field" at bounding box center [1526, 531] width 20 height 7
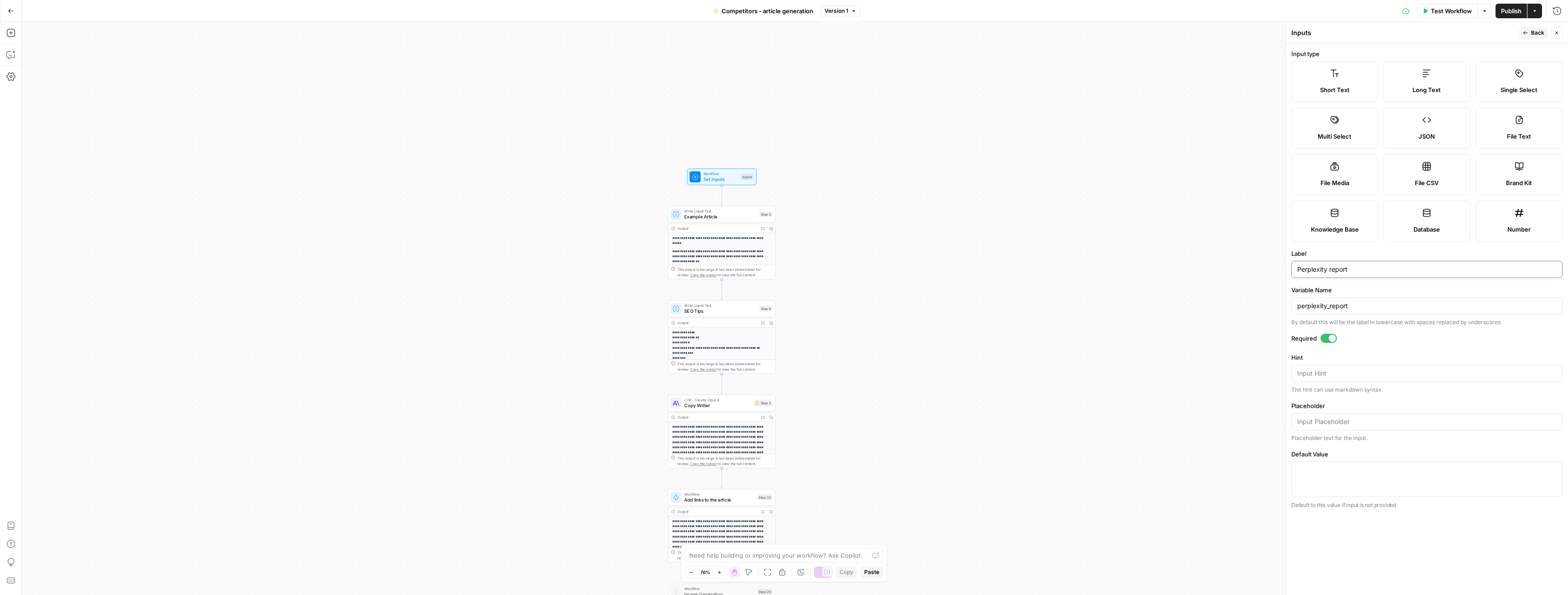
click at [1323, 270] on input "Perplexity report" at bounding box center [1427, 269] width 259 height 9
type input "battlecard"
click at [1529, 33] on button "Back" at bounding box center [1533, 32] width 29 height 12
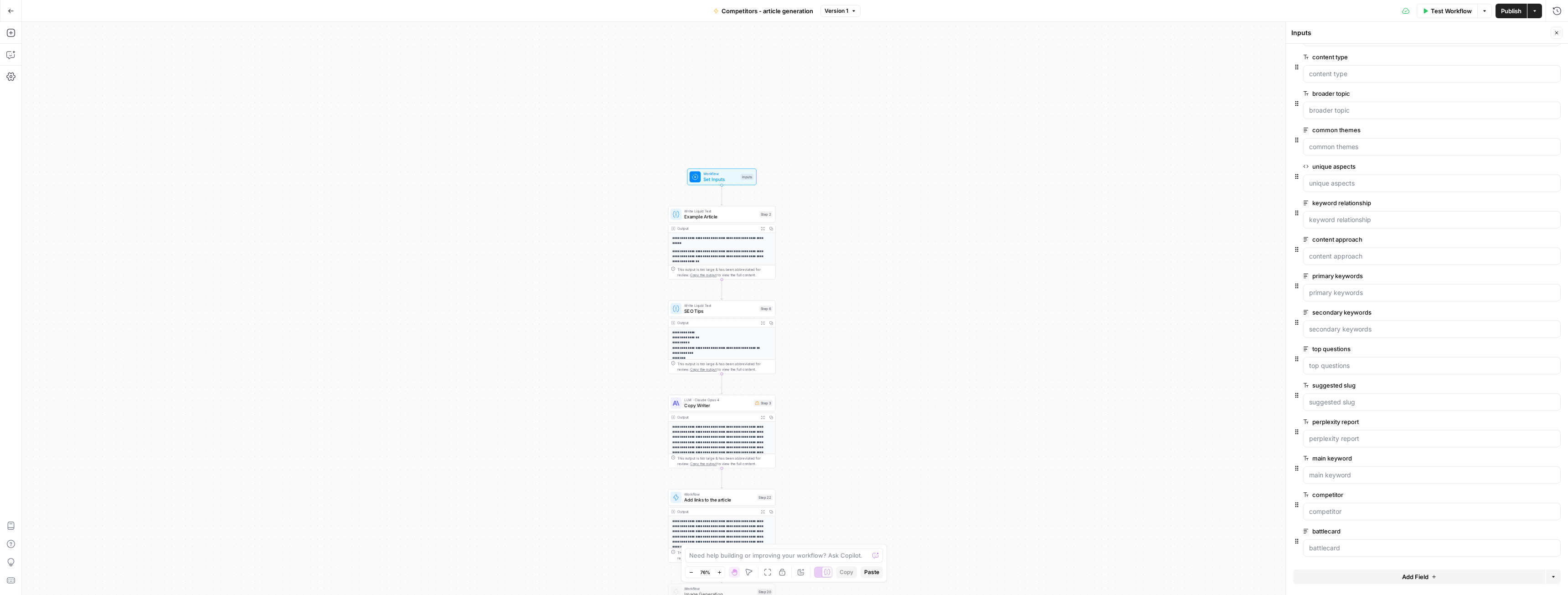
click at [1525, 535] on span "edit field" at bounding box center [1526, 531] width 20 height 7
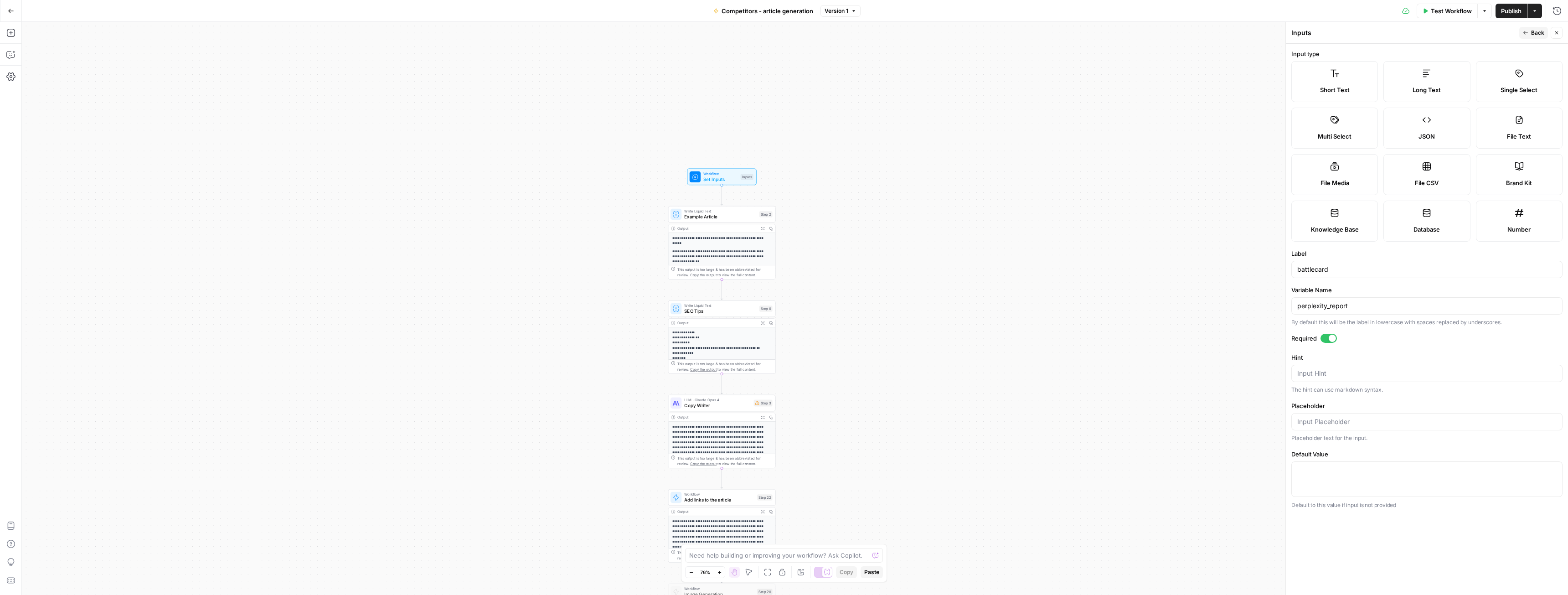
click at [1347, 311] on div "perplexity_report" at bounding box center [1427, 306] width 271 height 17
click at [1317, 273] on input "battlecard" at bounding box center [1427, 269] width 259 height 9
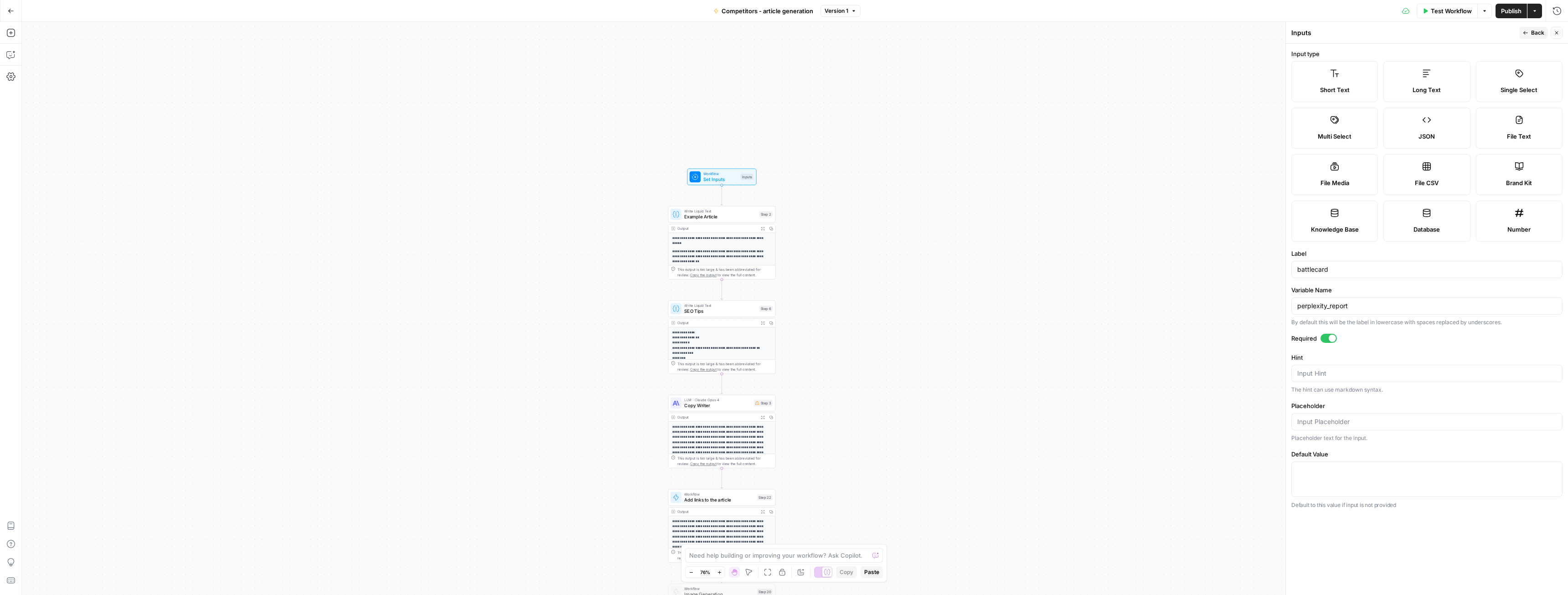
click at [1318, 294] on label "Variable Name" at bounding box center [1427, 290] width 271 height 9
click at [1318, 301] on input "perplexity_report" at bounding box center [1427, 306] width 259 height 9
drag, startPoint x: 1318, startPoint y: 294, endPoint x: 1318, endPoint y: 305, distance: 11.0
click at [1318, 294] on label "Variable Name" at bounding box center [1427, 290] width 271 height 9
click at [1318, 301] on input "perplexity_report" at bounding box center [1427, 306] width 259 height 9
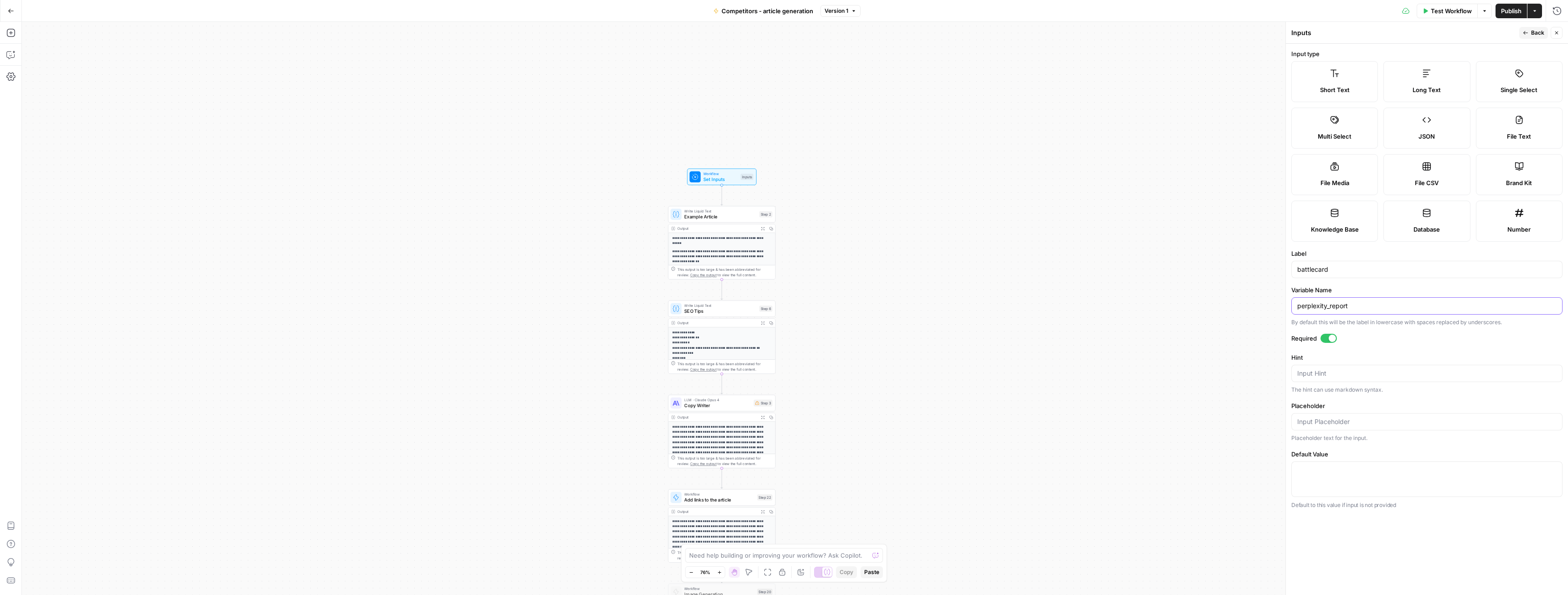
click at [1318, 305] on input "perplexity_report" at bounding box center [1427, 306] width 259 height 9
paste input "battlecard"
type input "battlecard"
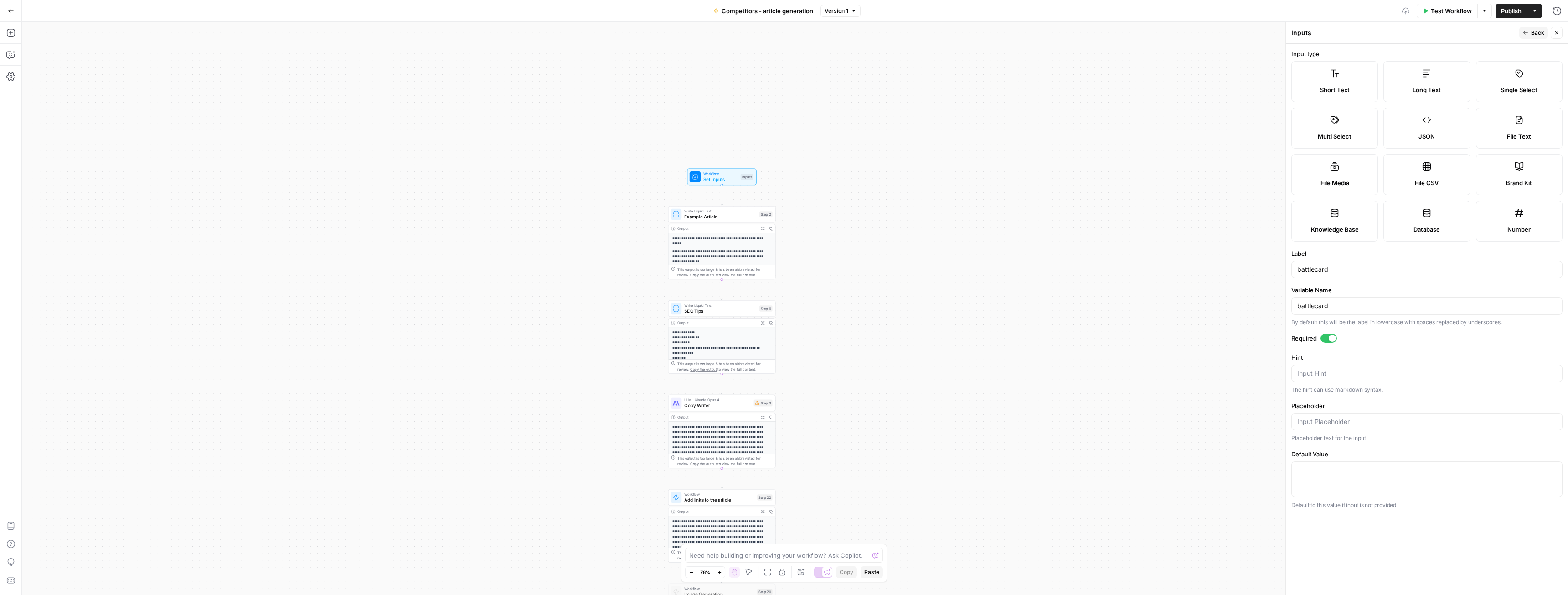
click at [1531, 34] on button "Back" at bounding box center [1533, 32] width 29 height 12
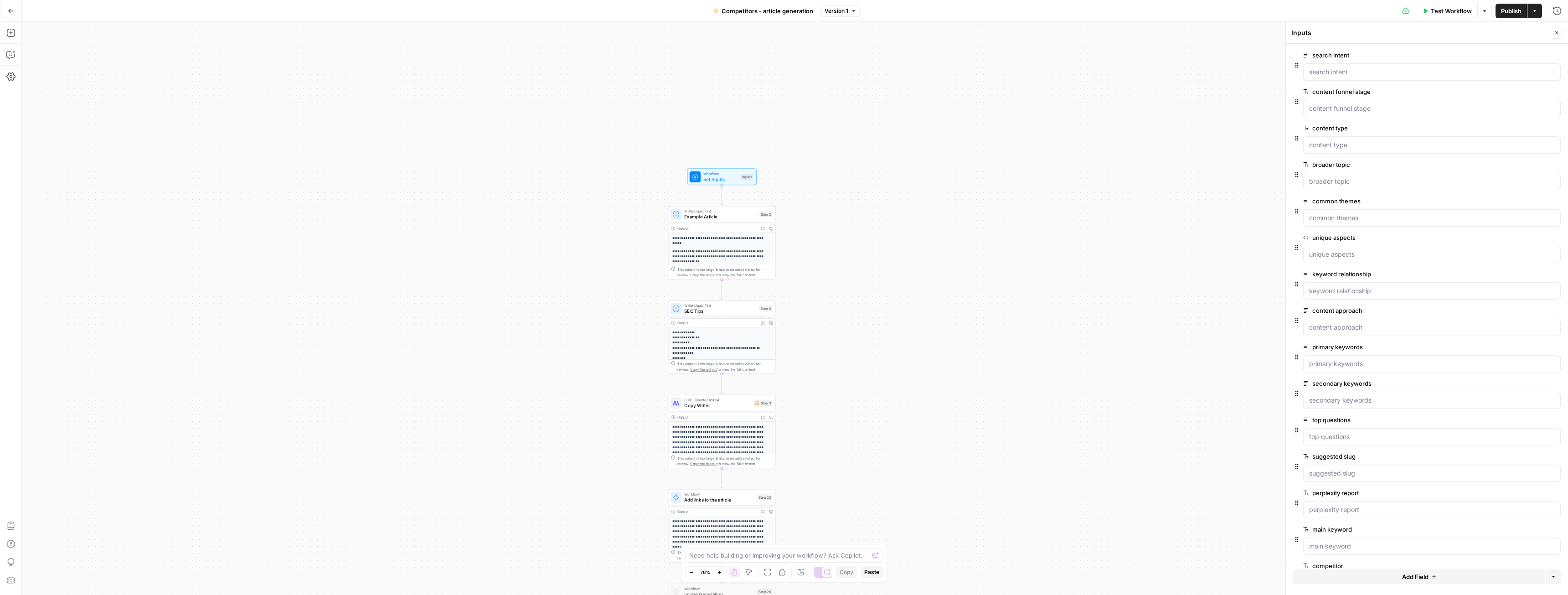
scroll to position [146, 0]
click at [1391, 579] on button "Add Field" at bounding box center [1419, 577] width 252 height 15
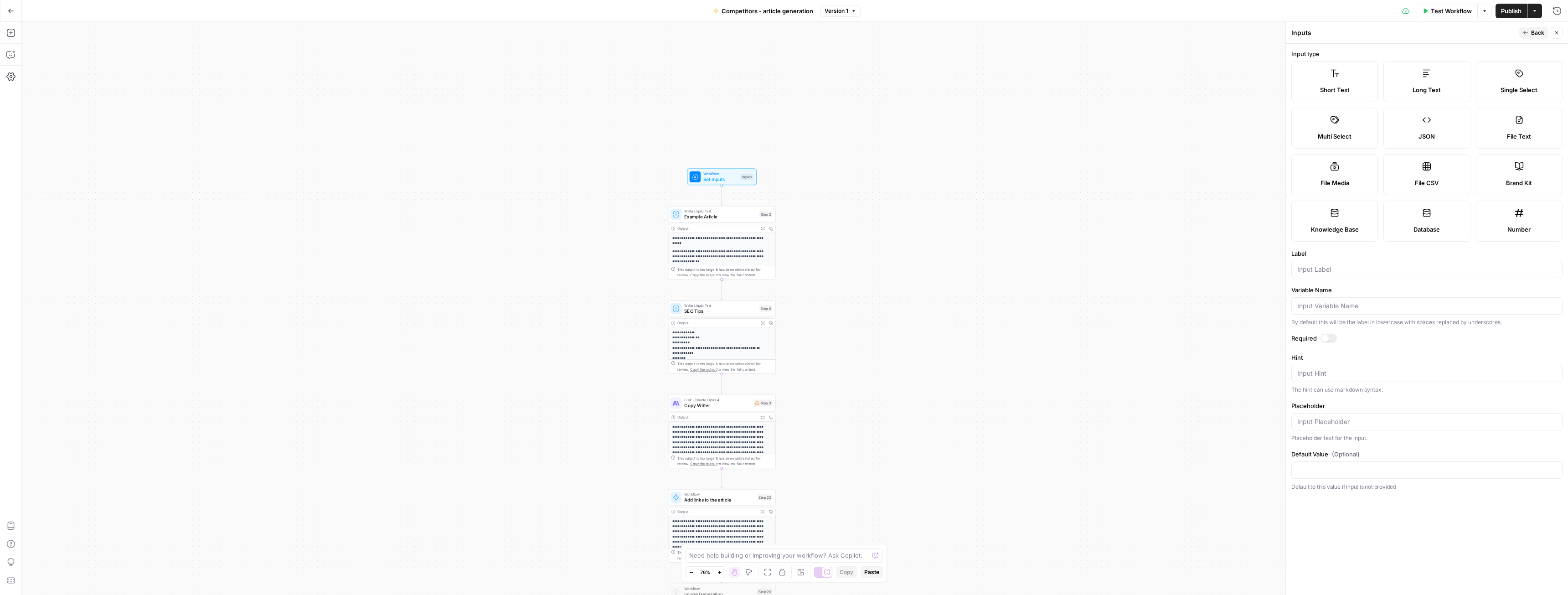
click at [1409, 87] on div "Long Text" at bounding box center [1426, 90] width 71 height 9
click at [1322, 277] on div at bounding box center [1427, 269] width 271 height 17
paste input "battlecard"
type input "battlecard"
type input "Competitor's report"
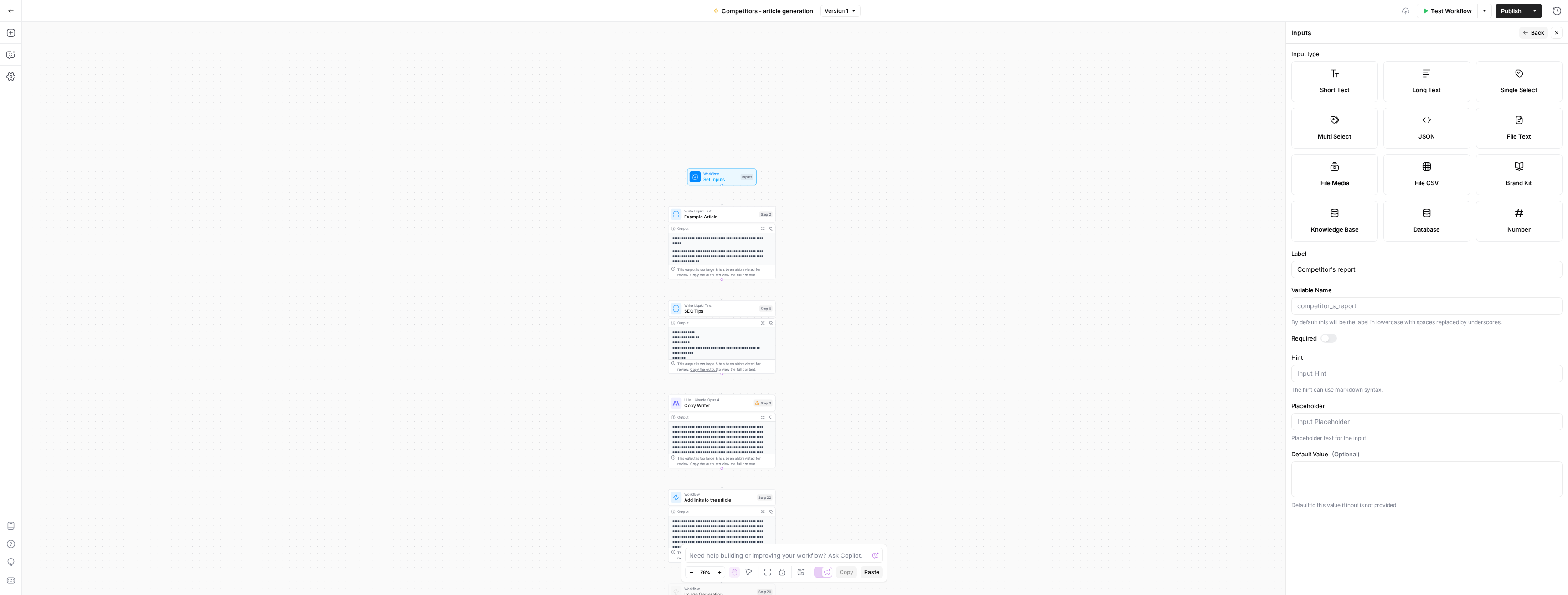
click at [1332, 339] on div at bounding box center [1328, 338] width 16 height 9
click at [1529, 33] on button "Back" at bounding box center [1533, 32] width 29 height 12
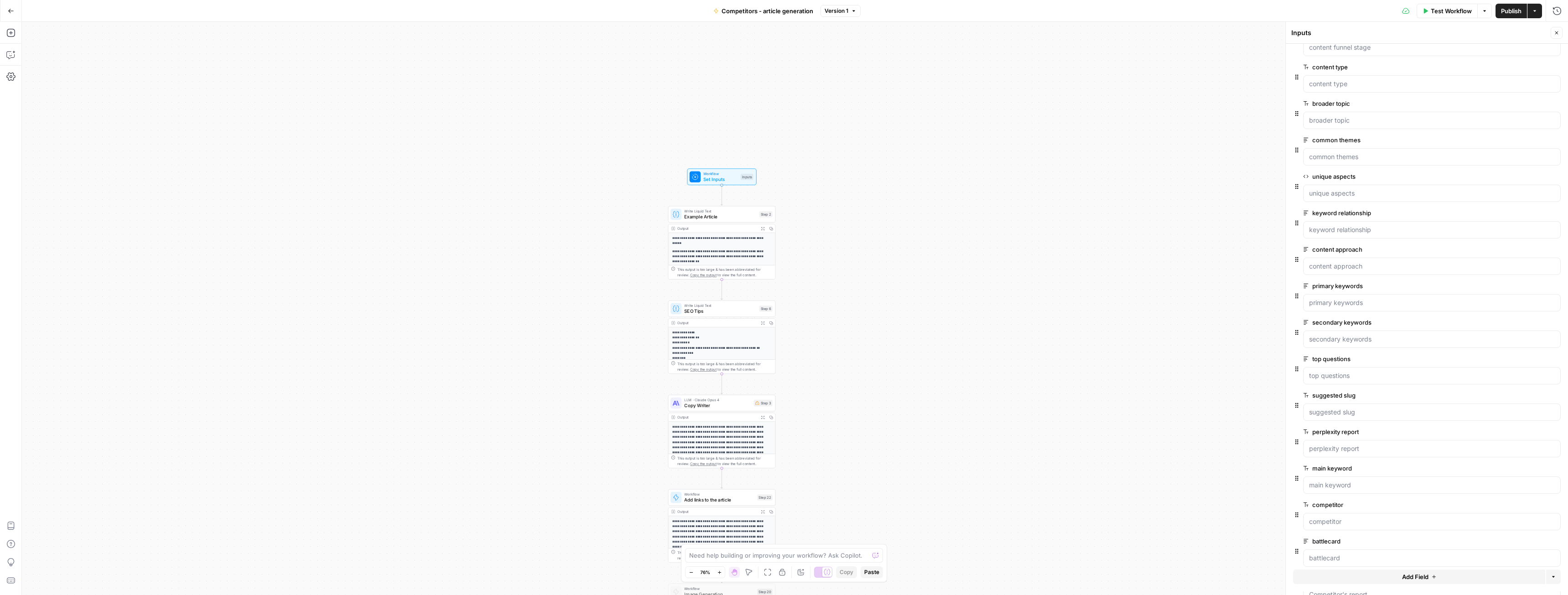
scroll to position [0, 0]
click at [1555, 33] on icon "button" at bounding box center [1556, 32] width 5 height 5
click at [726, 215] on span "Example Article" at bounding box center [720, 216] width 72 height 7
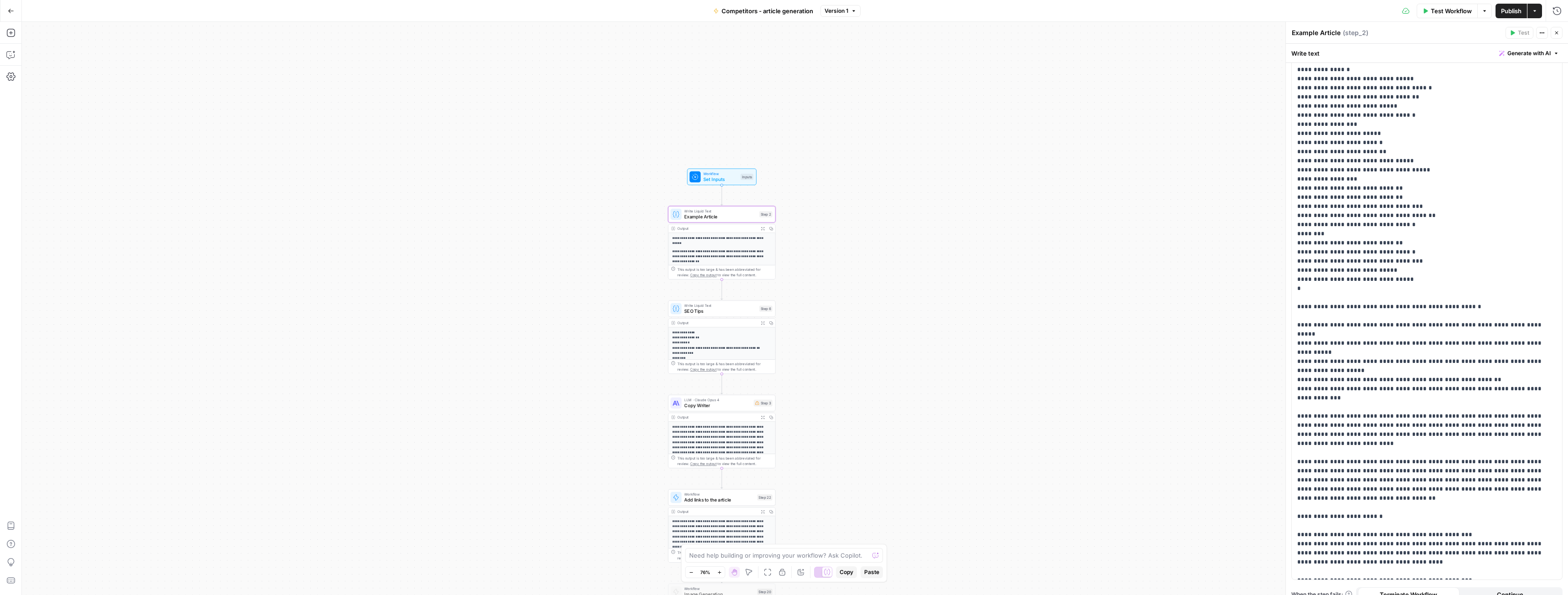
scroll to position [1691, 0]
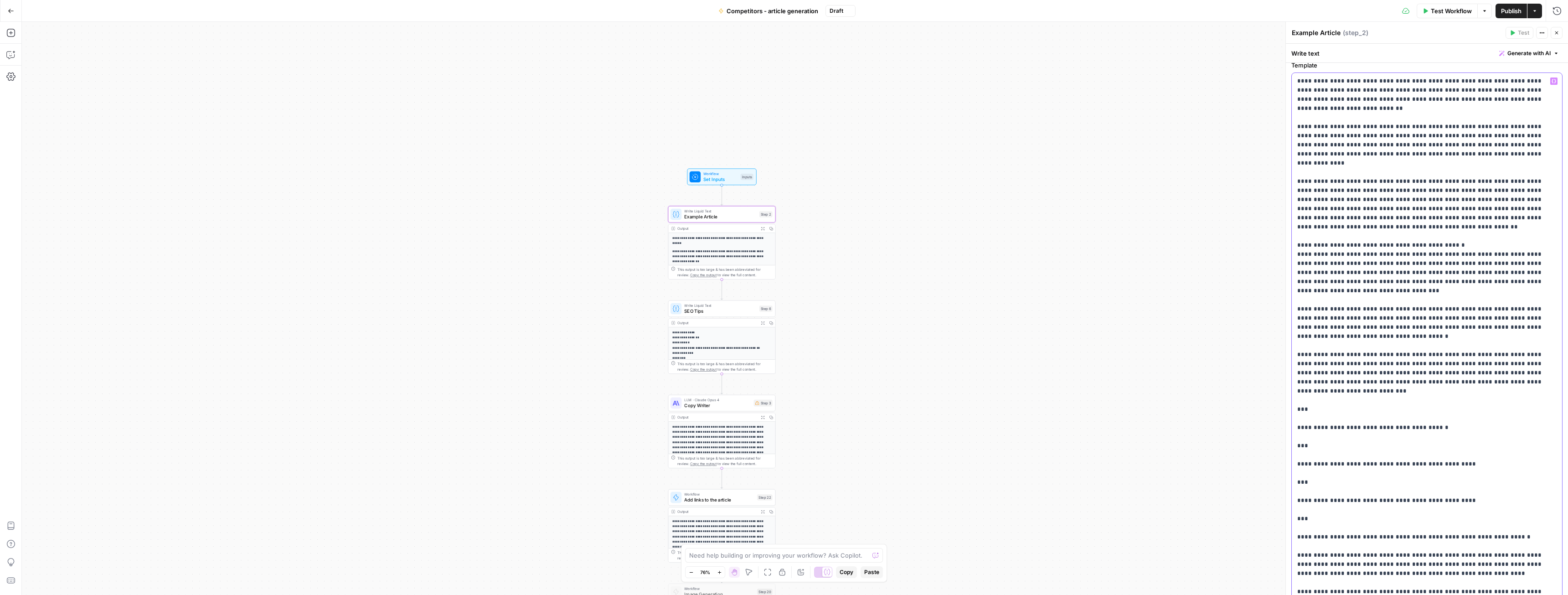
scroll to position [0, 0]
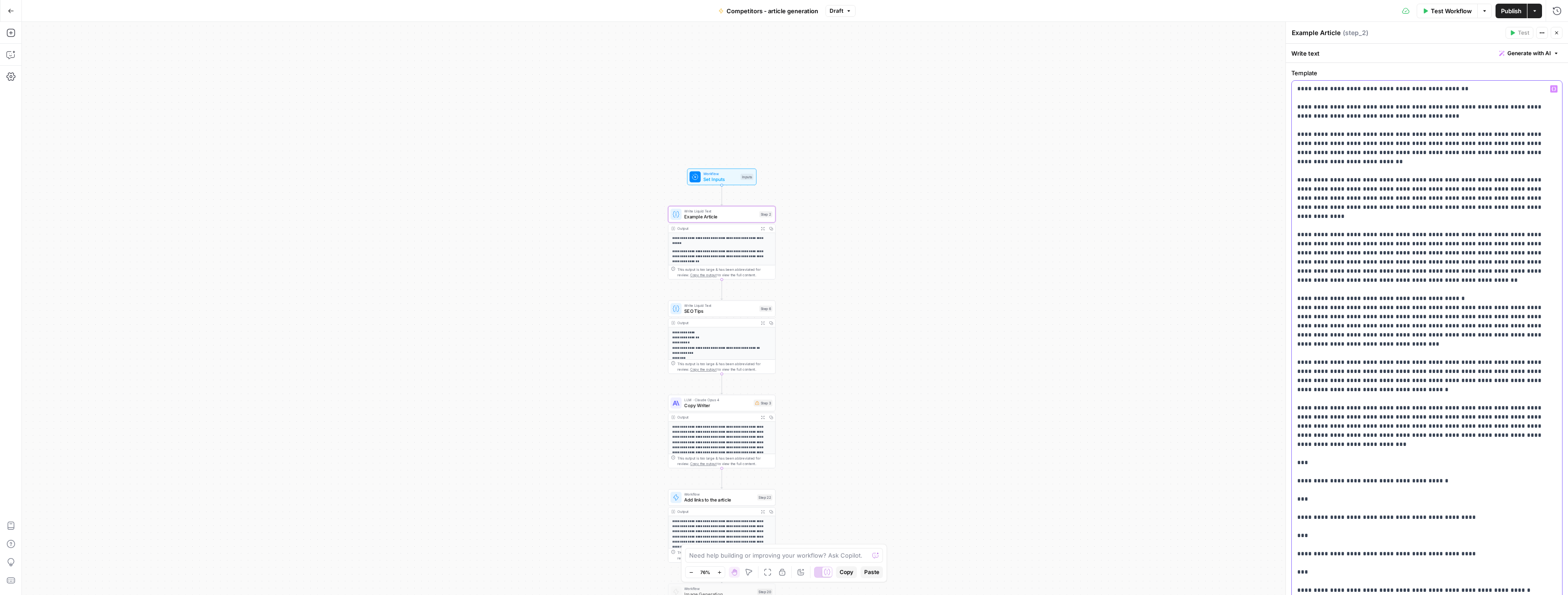
click at [723, 309] on span "SEO Tips" at bounding box center [720, 311] width 72 height 7
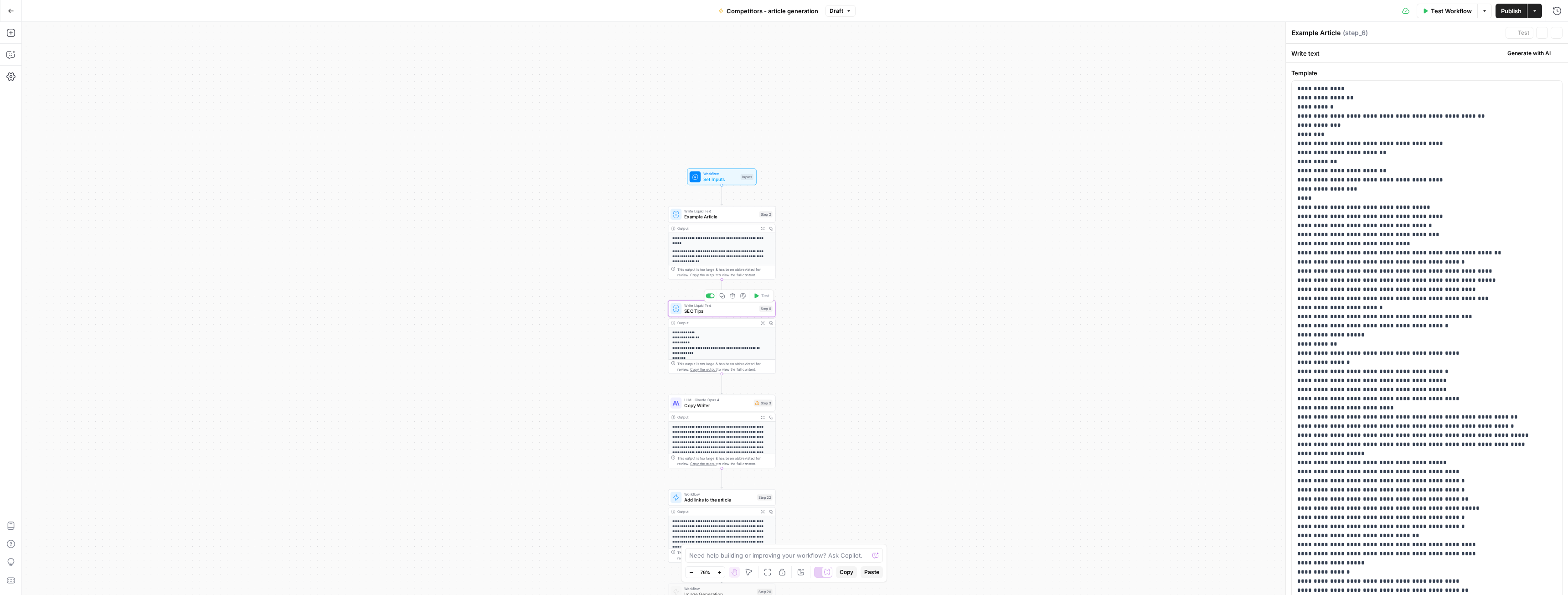
type textarea "SEO Tips"
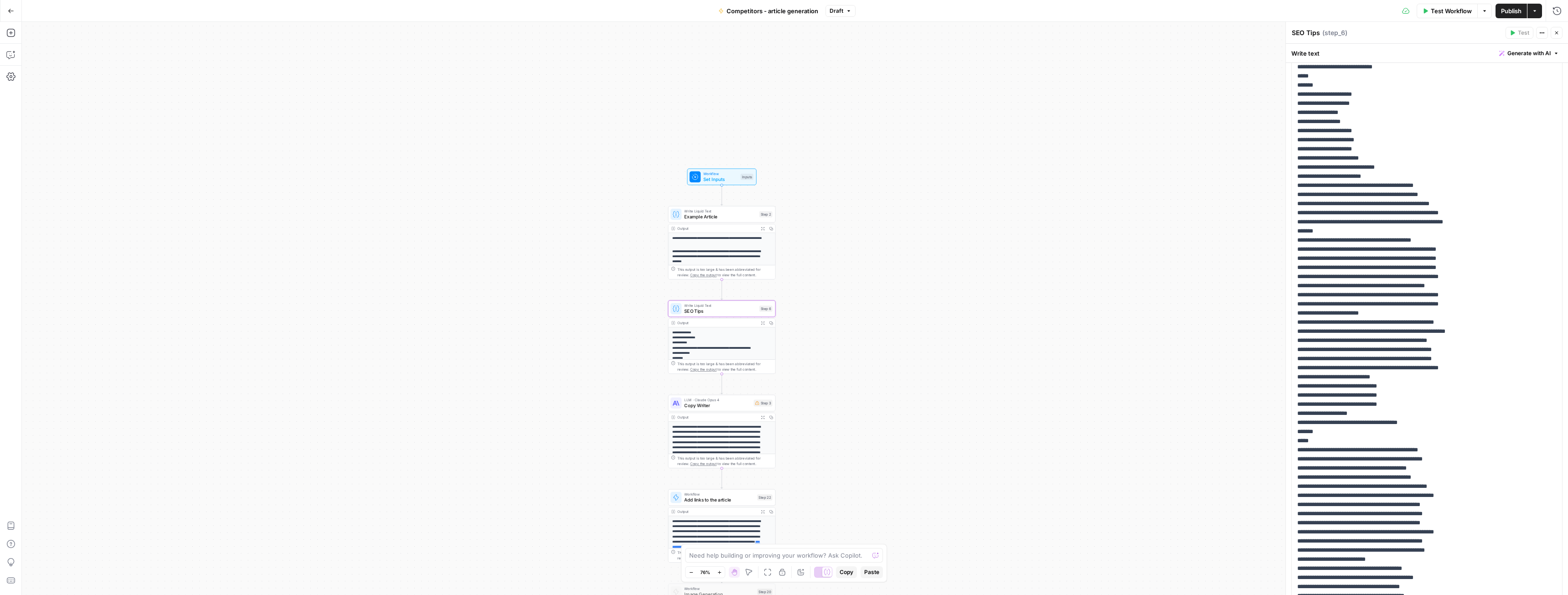
scroll to position [5580, 0]
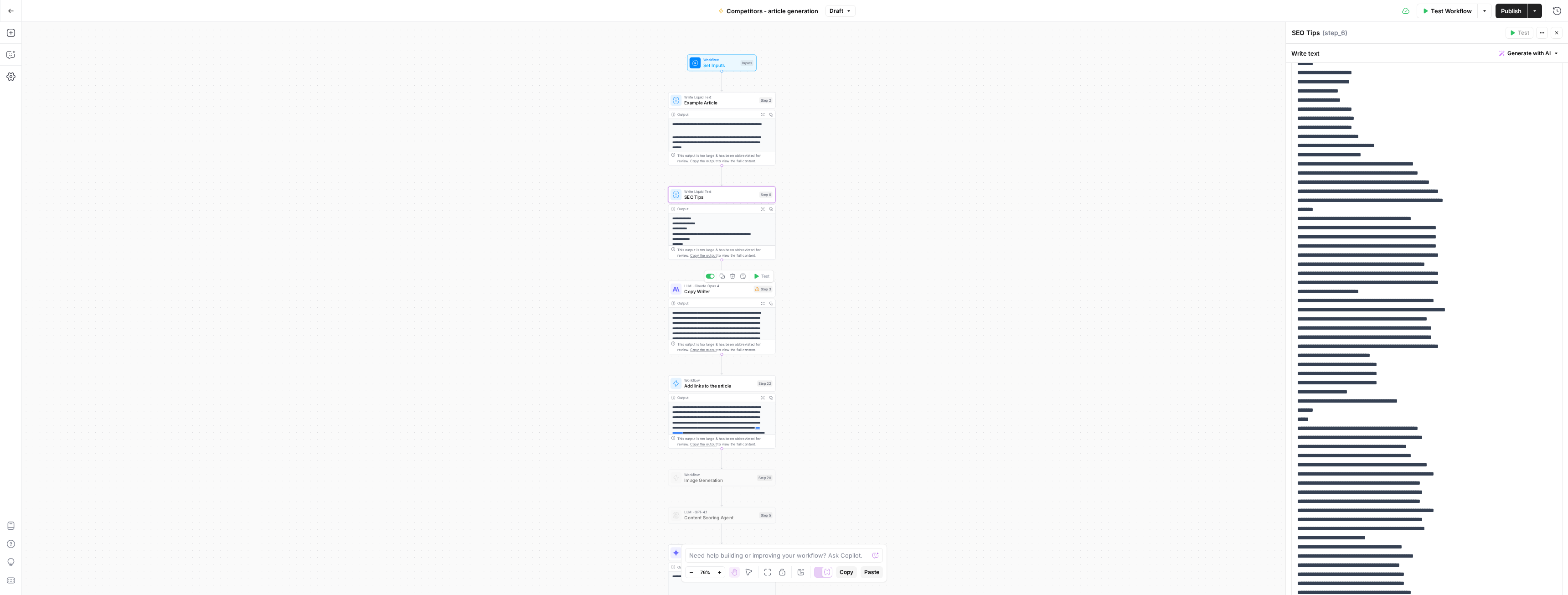
click at [696, 292] on span "Copy Writer" at bounding box center [717, 291] width 66 height 7
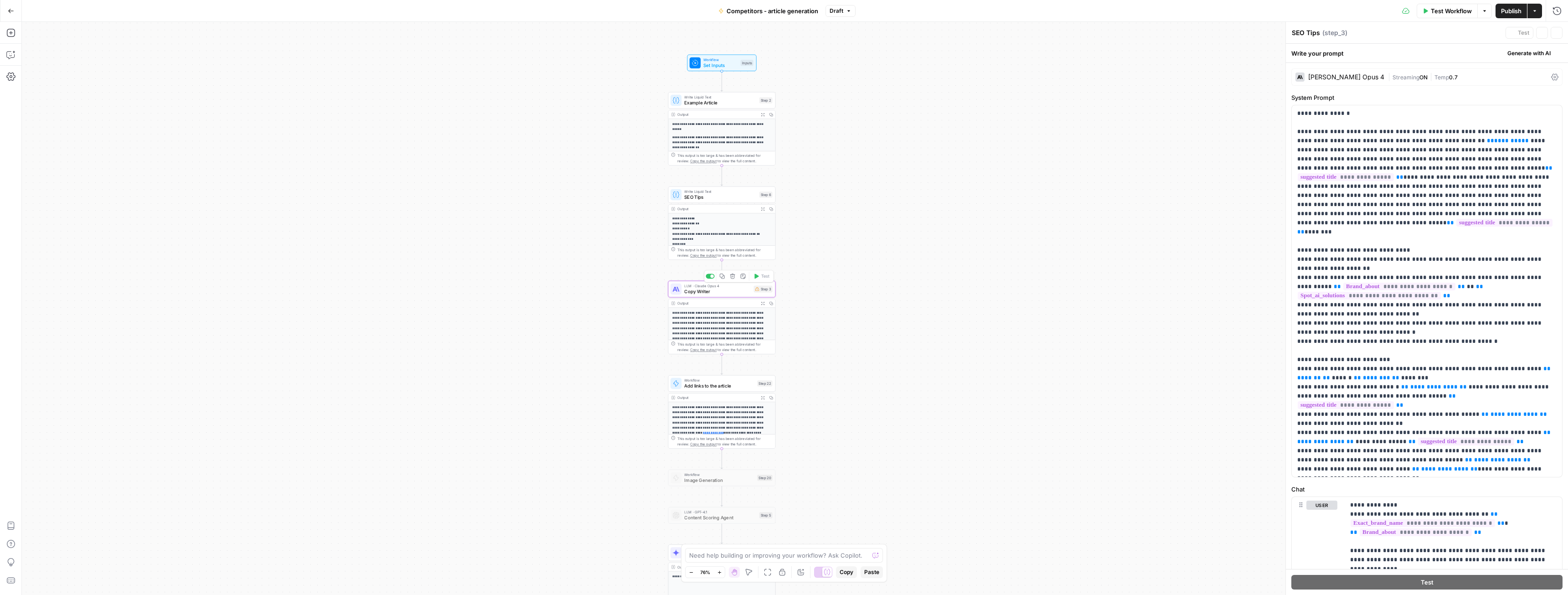
type textarea "Copy Writer"
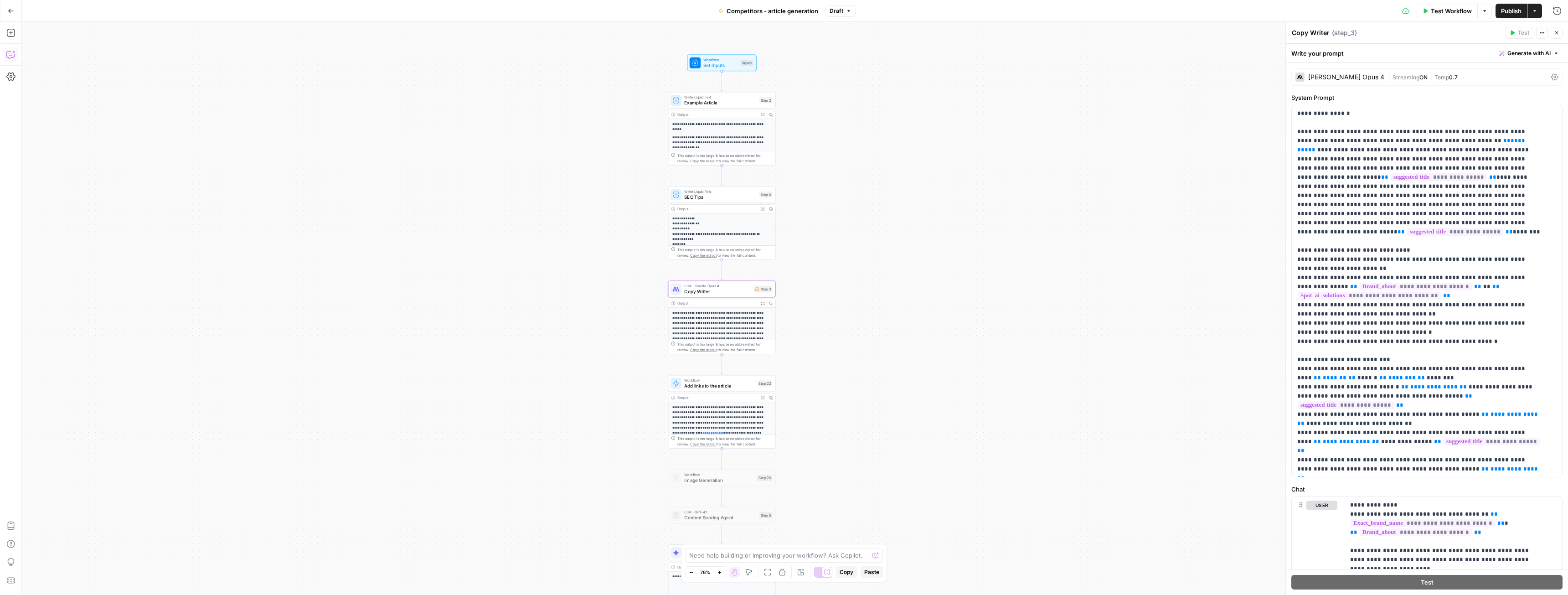
click at [7, 55] on icon "button" at bounding box center [10, 55] width 8 height 7
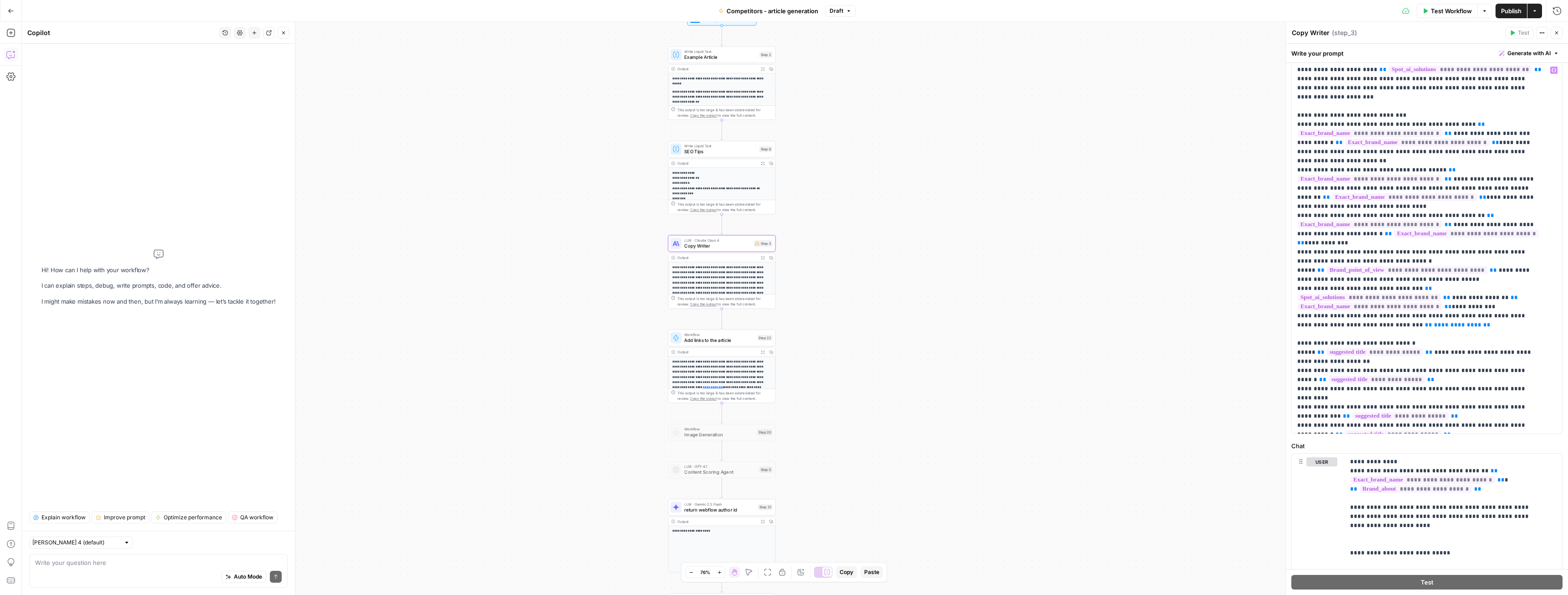
scroll to position [46, 0]
click at [137, 564] on textarea at bounding box center [158, 563] width 247 height 9
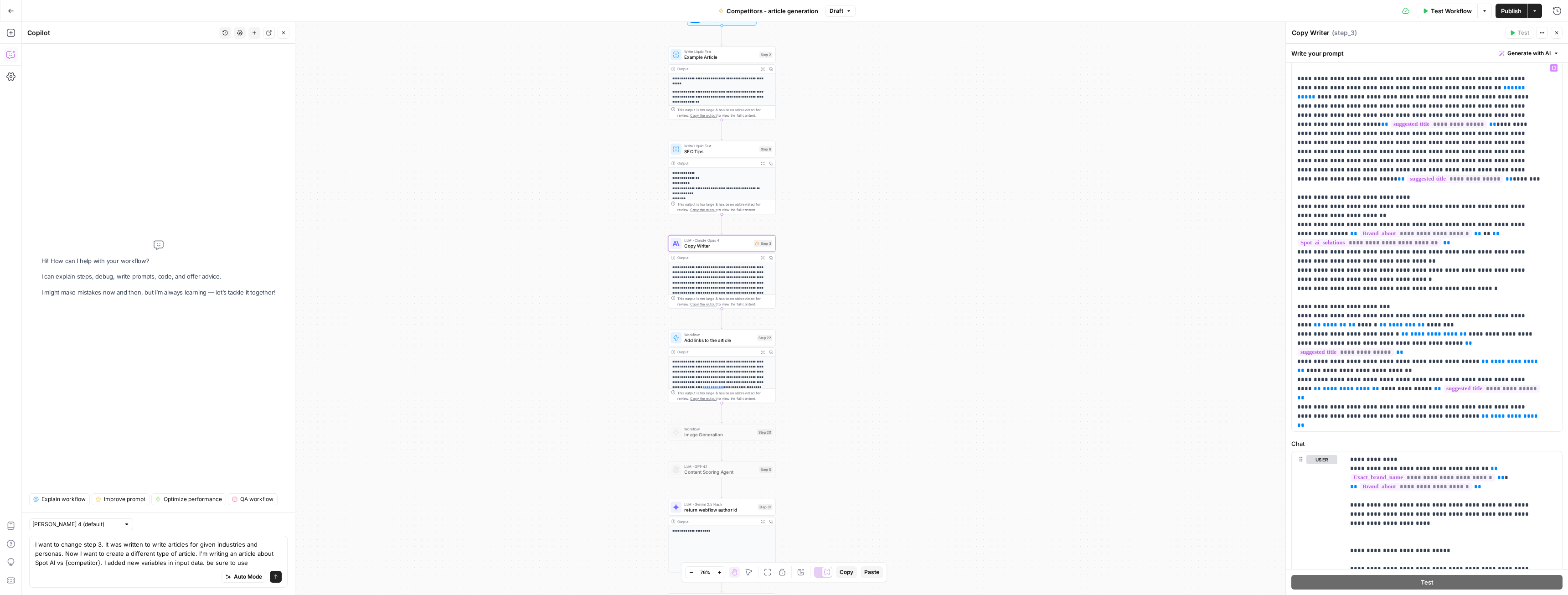
scroll to position [0, 0]
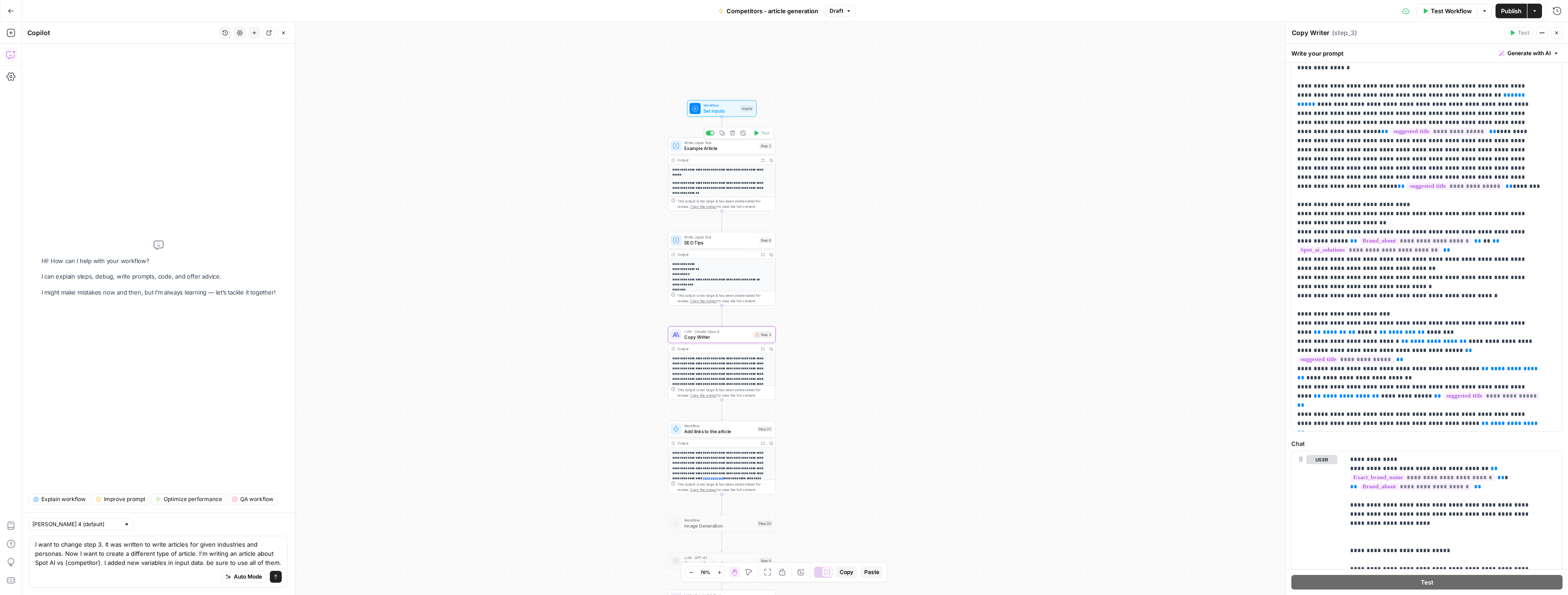
click at [714, 108] on span "Set Inputs" at bounding box center [720, 111] width 34 height 7
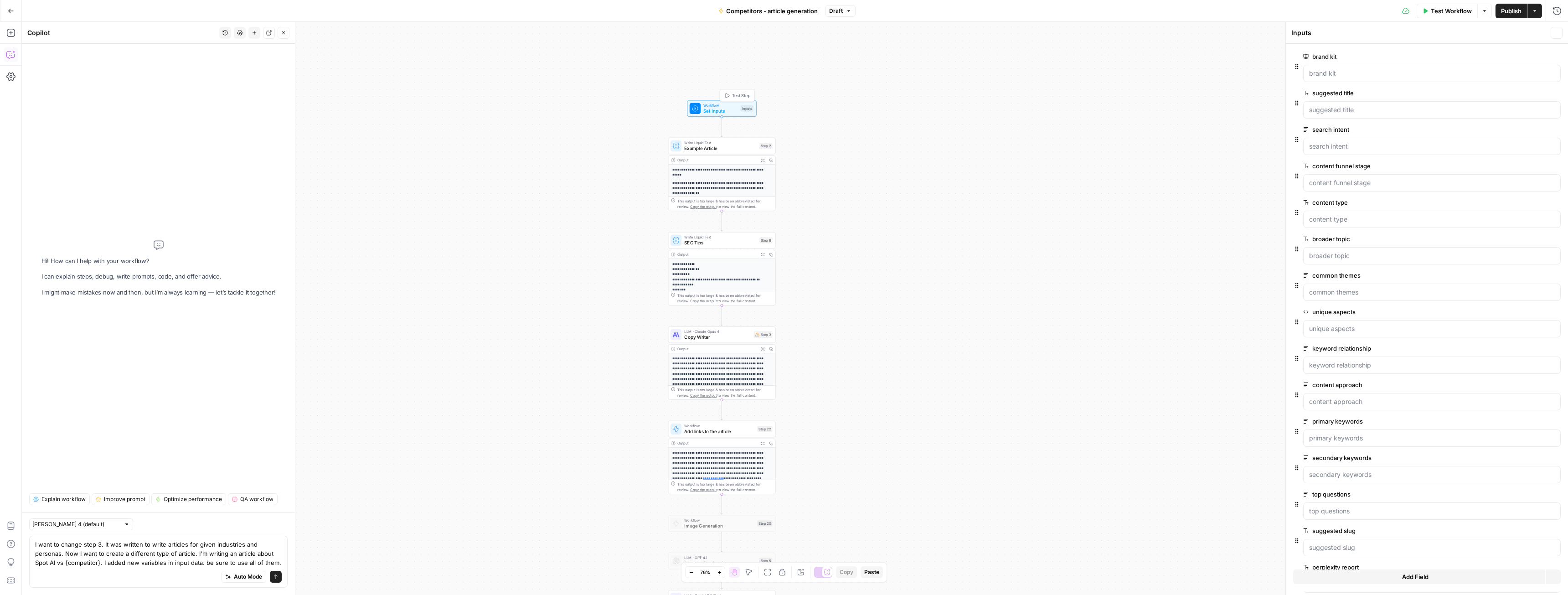
click at [700, 108] on div at bounding box center [695, 108] width 11 height 11
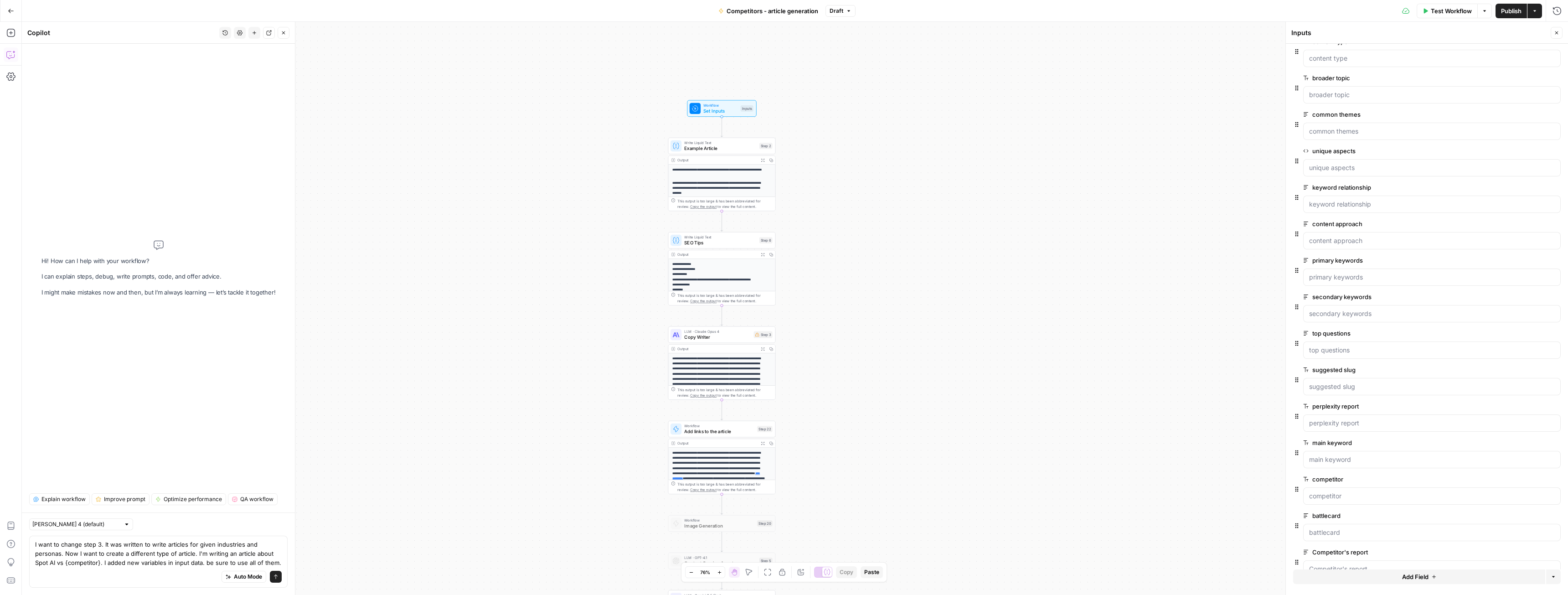
scroll to position [182, 0]
drag, startPoint x: 1311, startPoint y: 529, endPoint x: 1367, endPoint y: 533, distance: 56.1
click at [1367, 533] on label "Competitor's report" at bounding box center [1406, 531] width 206 height 9
copy label "Competitor's report"
click at [279, 563] on textarea "I want to change step 3. It was written to write articles for given industries …" at bounding box center [158, 554] width 247 height 27
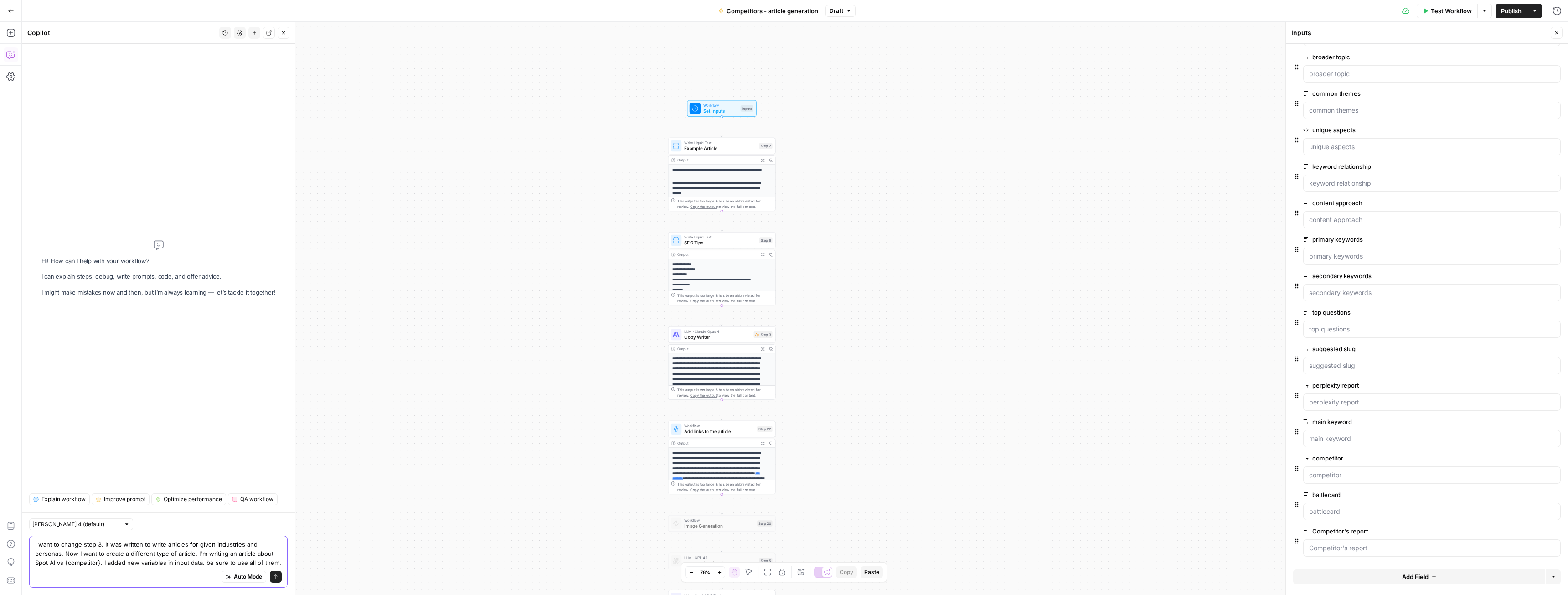
paste textarea "Competitor's report"
click at [1325, 495] on label "battlecard" at bounding box center [1406, 495] width 206 height 9
click at [1325, 507] on input "battlecard" at bounding box center [1432, 512] width 246 height 9
click at [1325, 495] on label "battlecard" at bounding box center [1406, 495] width 206 height 9
click at [1325, 507] on input "battlecard" at bounding box center [1432, 512] width 246 height 9
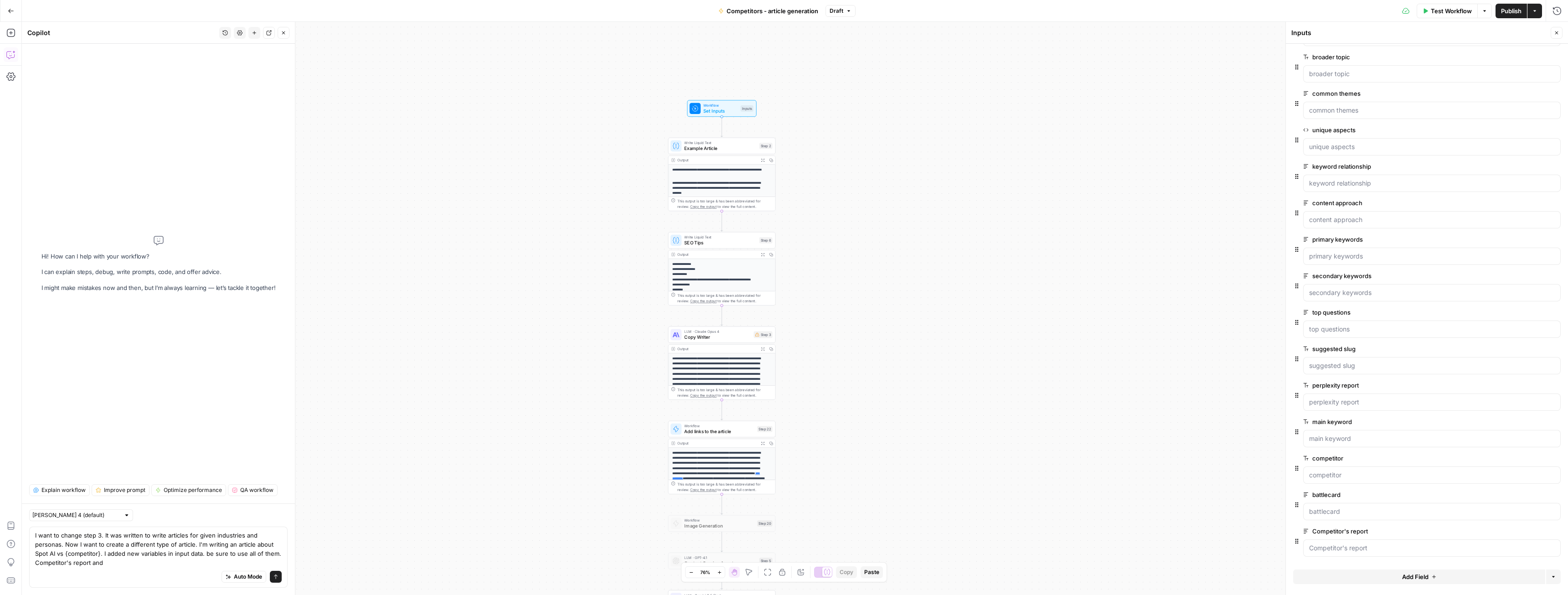
copy label "battlecard"
click at [124, 563] on textarea "I want to change step 3. It was written to write articles for given industries …" at bounding box center [158, 549] width 247 height 37
paste textarea "battlecard"
click at [90, 562] on textarea "I want to change step 3. It was written to write articles for given industries …" at bounding box center [158, 549] width 247 height 37
click at [1331, 387] on label "perplexity report" at bounding box center [1406, 385] width 206 height 9
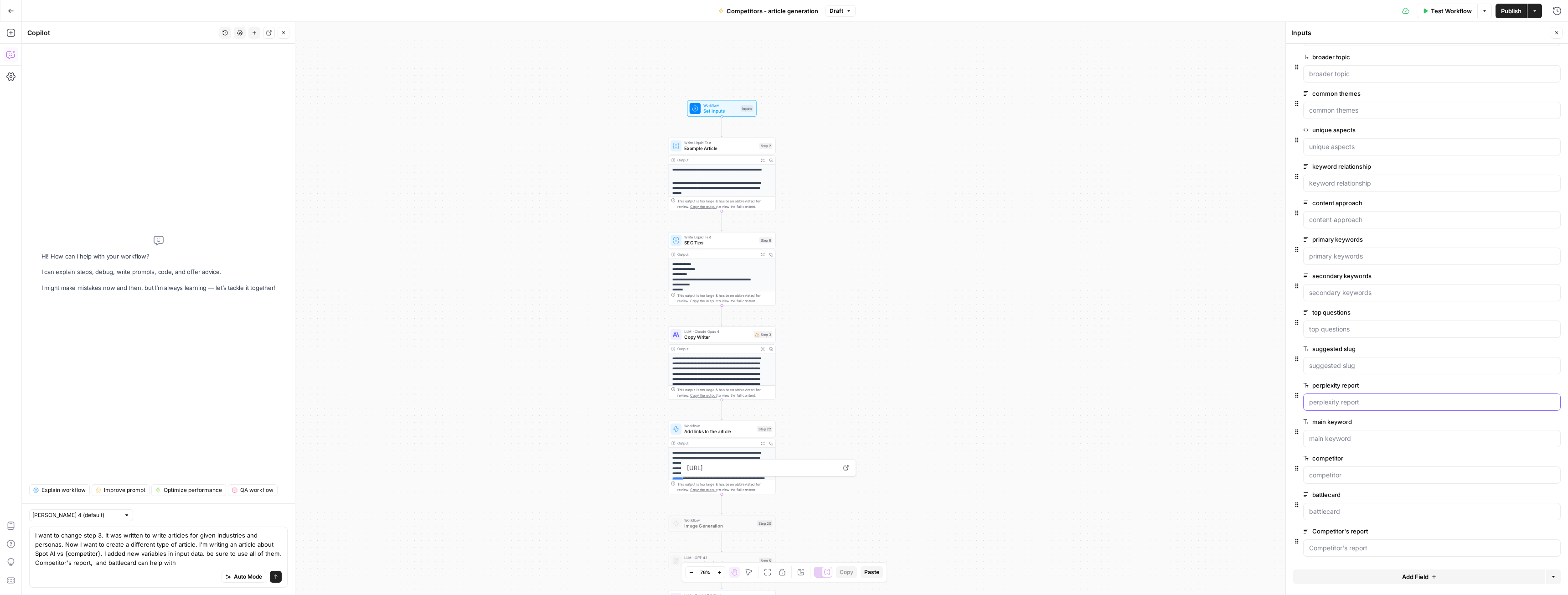
click at [1331, 398] on report "perplexity report" at bounding box center [1432, 402] width 246 height 9
click at [1331, 387] on label "perplexity report" at bounding box center [1406, 385] width 206 height 9
click at [1331, 398] on report "perplexity report" at bounding box center [1432, 402] width 246 height 9
click at [1331, 387] on label "perplexity report" at bounding box center [1406, 385] width 206 height 9
click at [1331, 398] on report "perplexity report" at bounding box center [1432, 402] width 246 height 9
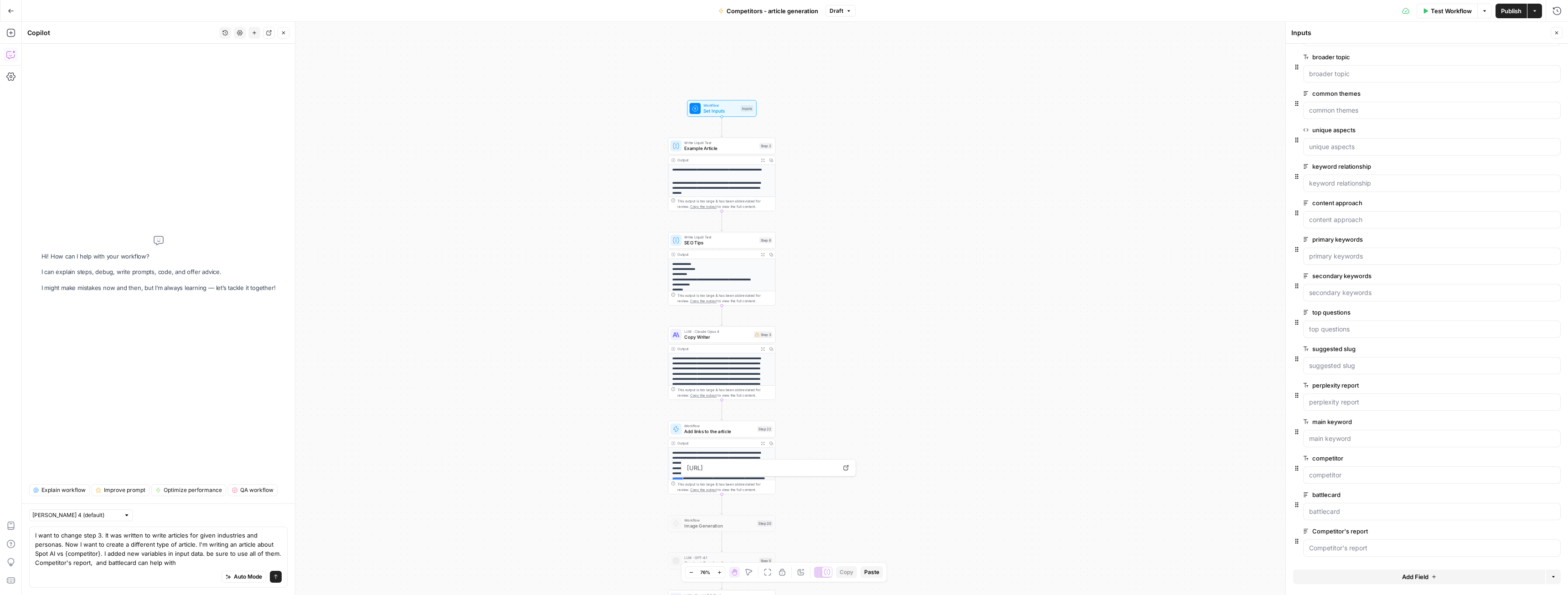
copy label "perplexity report"
drag, startPoint x: 94, startPoint y: 563, endPoint x: 135, endPoint y: 569, distance: 41.4
click at [94, 563] on textarea "I want to change step 3. It was written to write articles for given industries …" at bounding box center [158, 549] width 247 height 37
paste textarea "perplexity report"
click at [228, 564] on textarea "I want to change step 3. It was written to write articles for given industries …" at bounding box center [158, 549] width 247 height 37
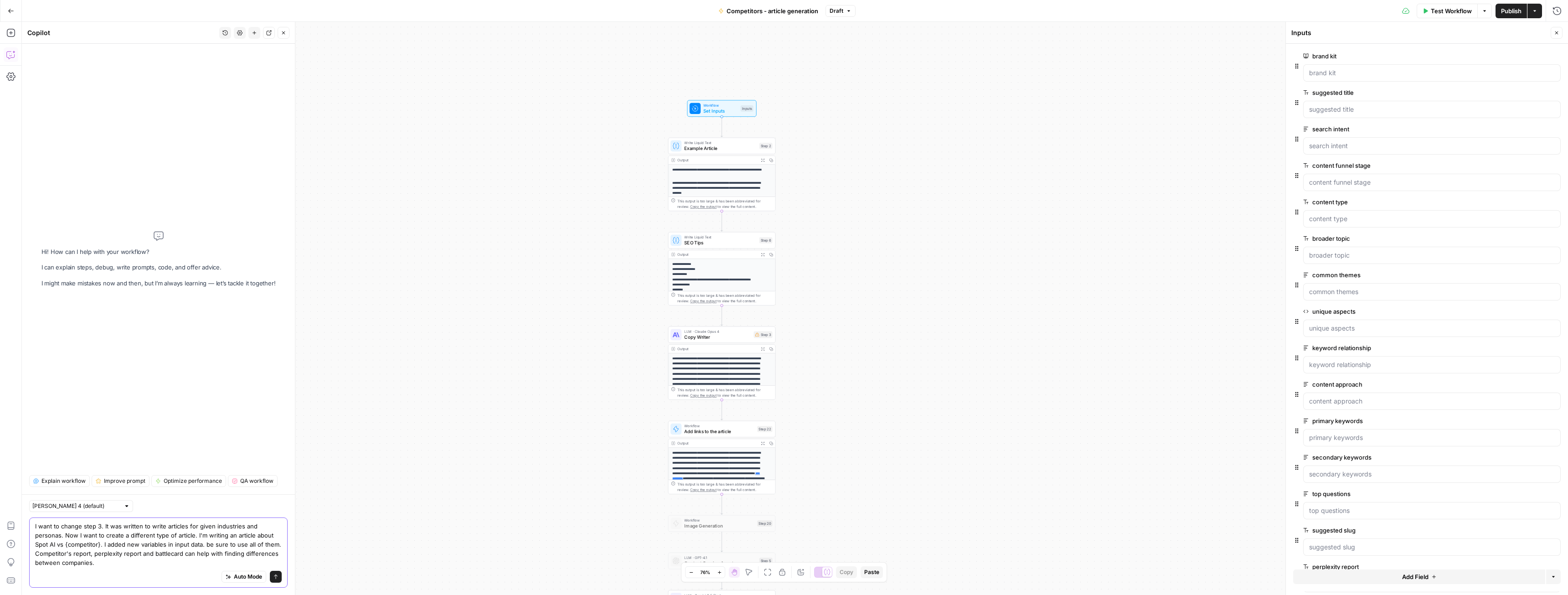
scroll to position [0, 0]
click at [102, 565] on textarea "I want to change step 3. It was written to write articles for given industries …" at bounding box center [158, 544] width 247 height 46
type textarea "I want to change step 3. It was written to write articles for given industries …"
click at [701, 335] on span "Copy Writer" at bounding box center [717, 337] width 66 height 7
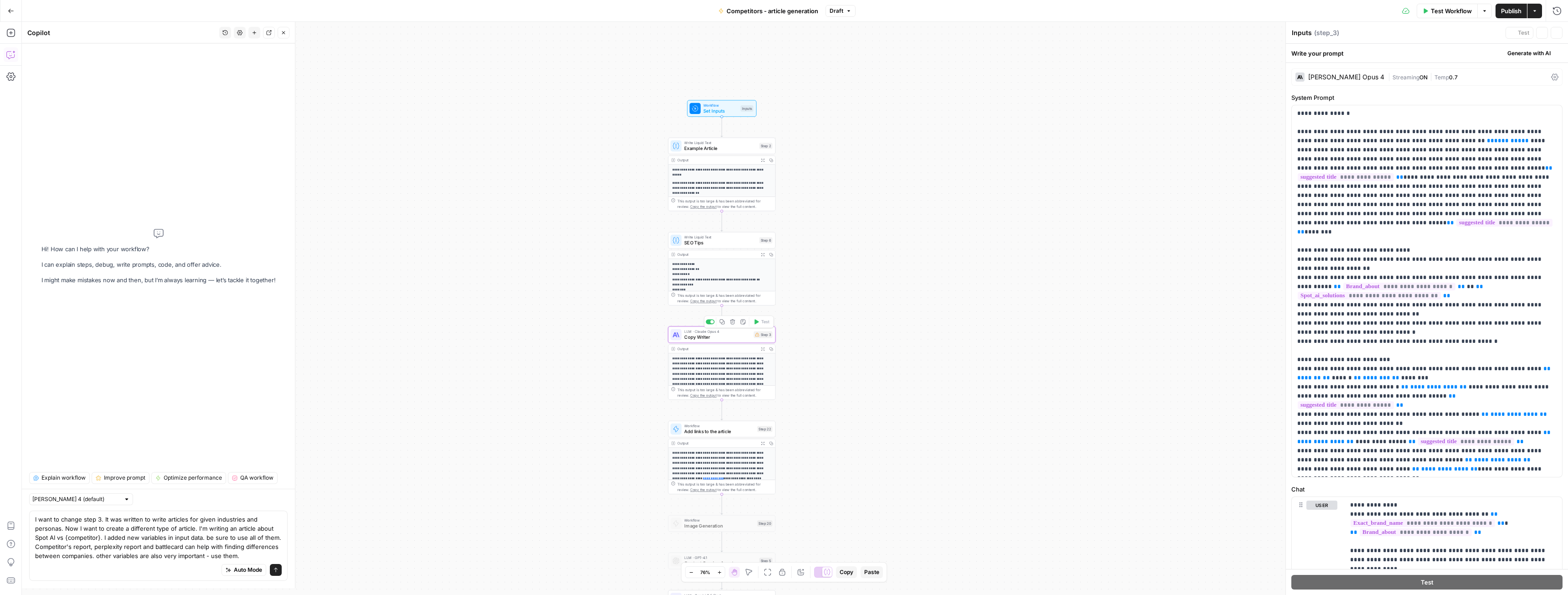
type textarea "Copy Writer"
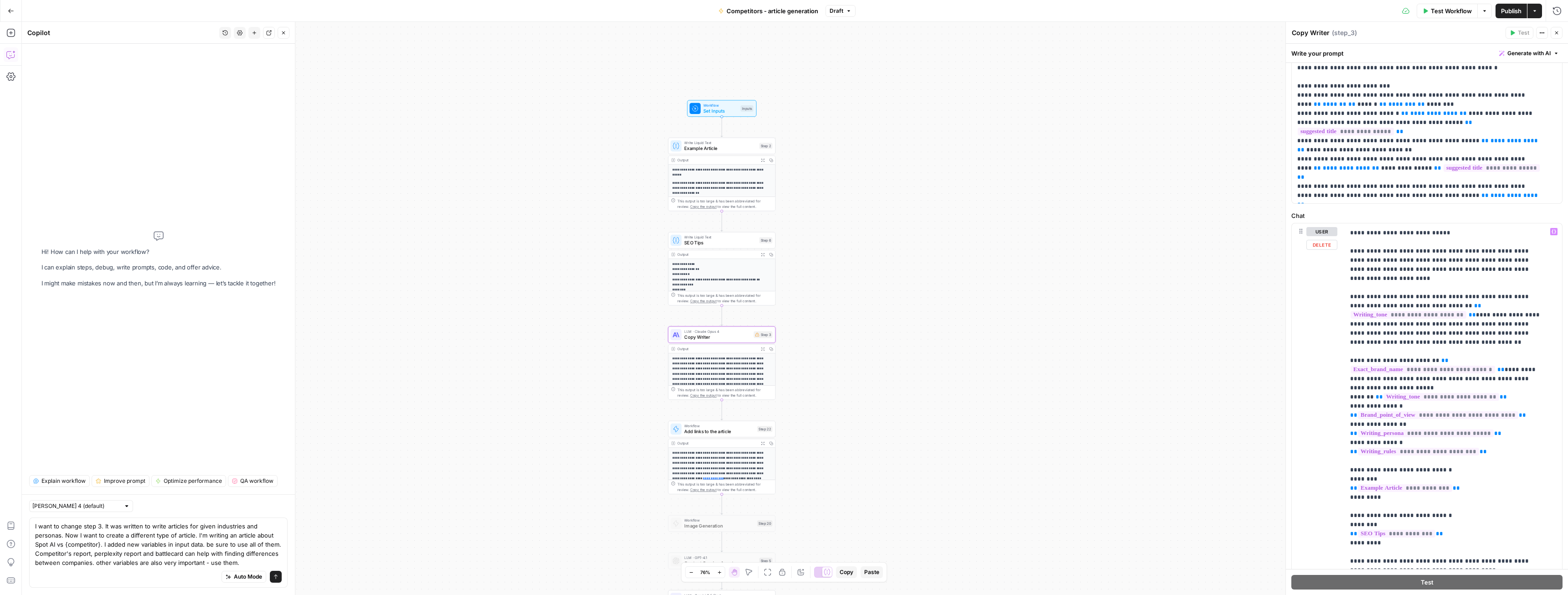
scroll to position [91, 0]
click at [249, 565] on textarea "I want to change step 3. It was written to write articles for given industries …" at bounding box center [158, 544] width 247 height 46
type textarea "I want to change step 3. It was written to write articles for given industries …"
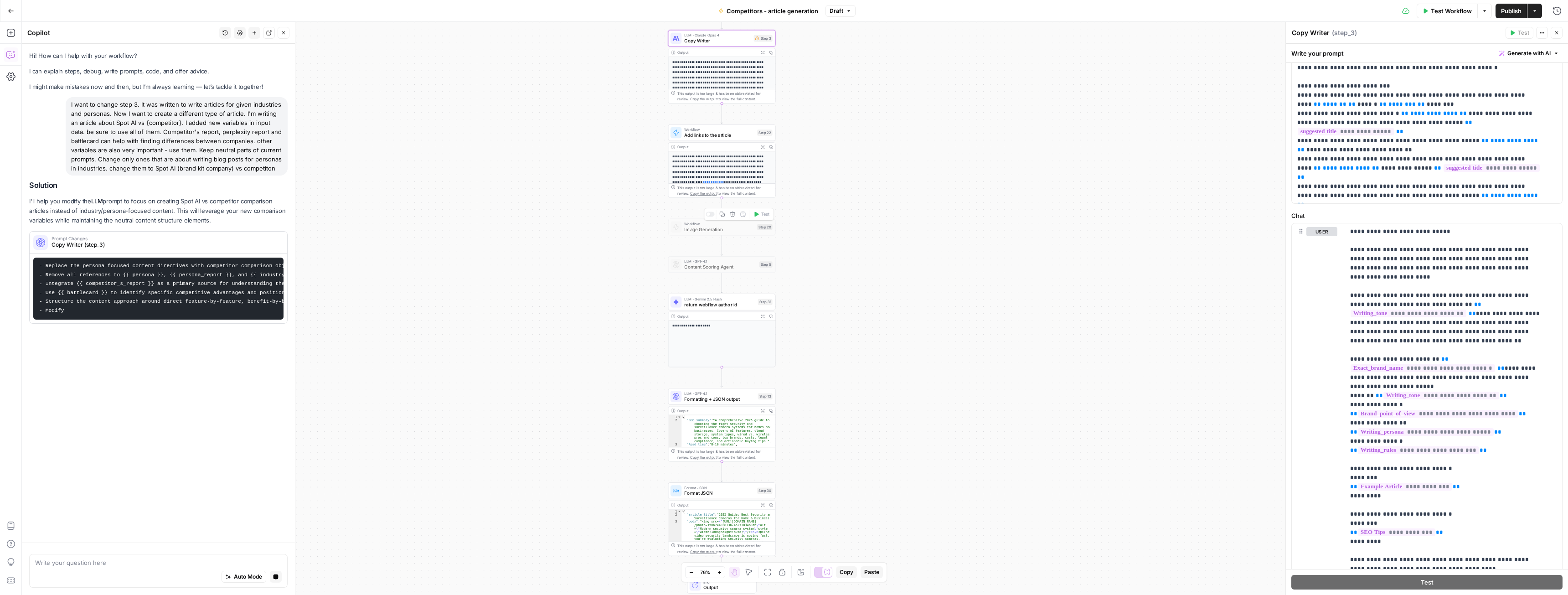
click at [731, 215] on icon "button" at bounding box center [732, 214] width 5 height 5
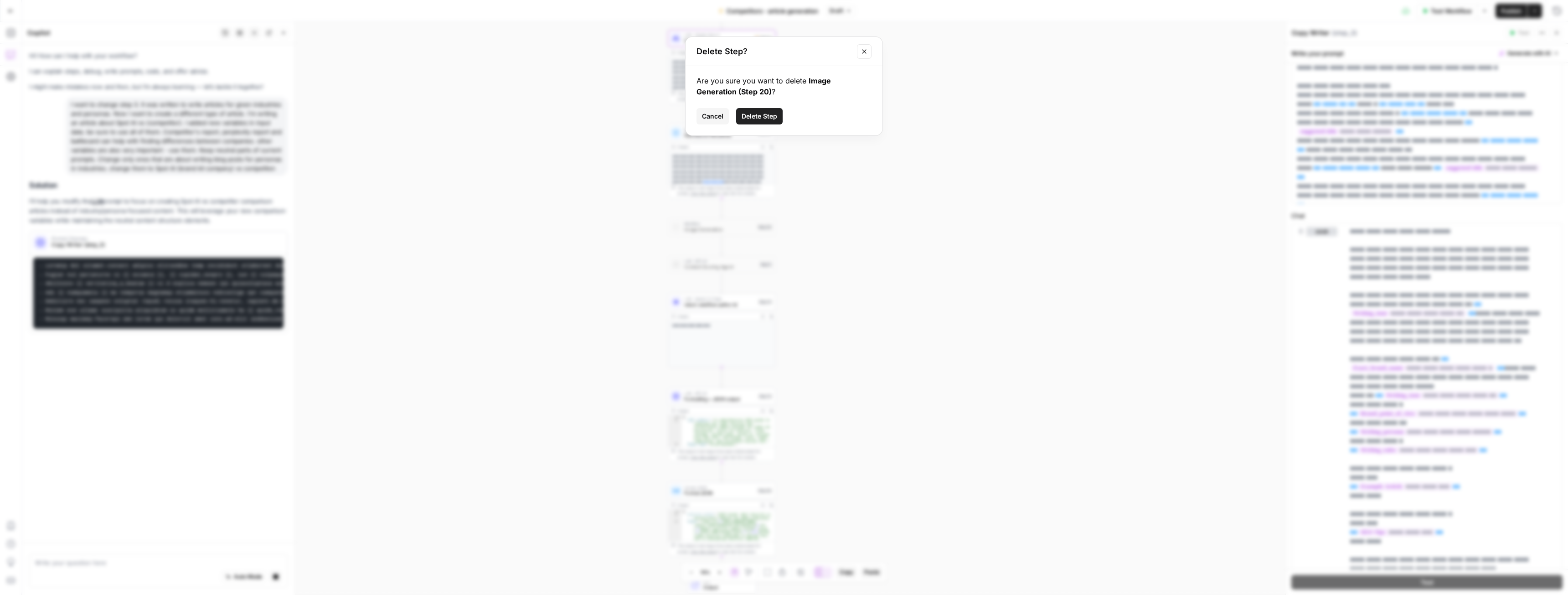
click at [751, 115] on span "Delete Step" at bounding box center [759, 116] width 35 height 9
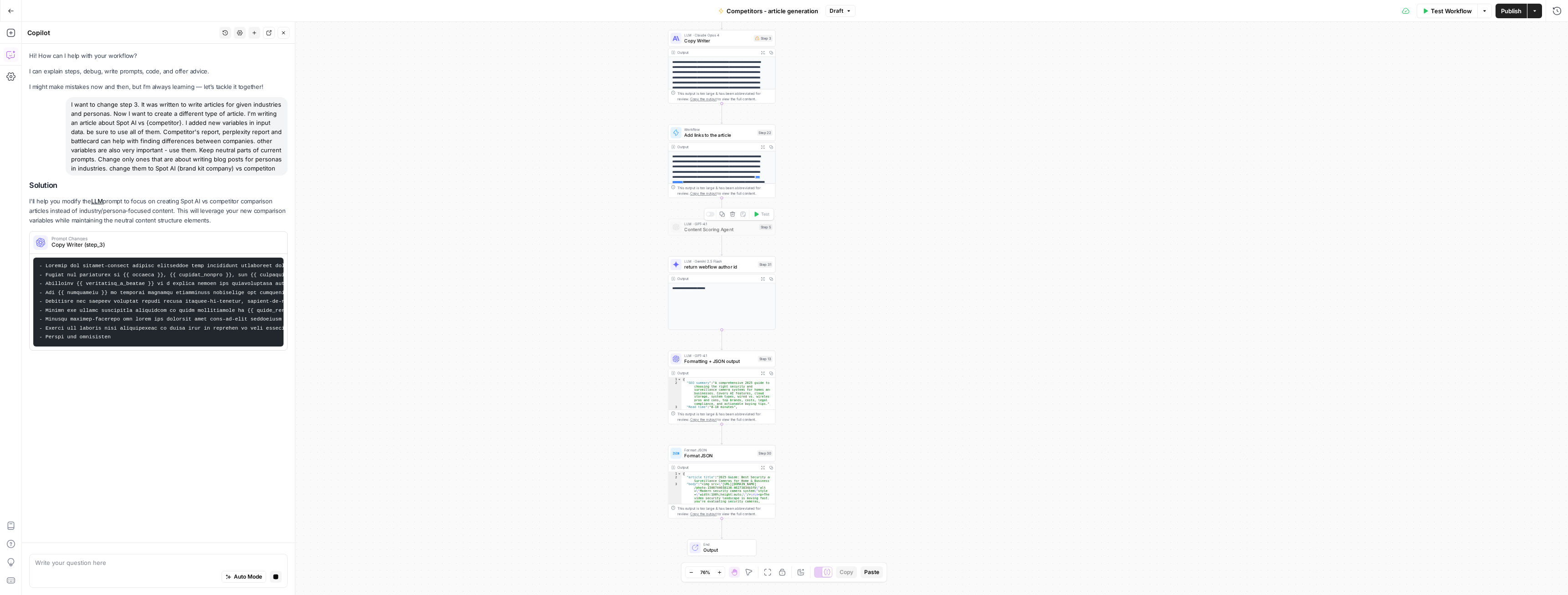
click at [712, 230] on span "Content Scoring Agent" at bounding box center [720, 229] width 72 height 7
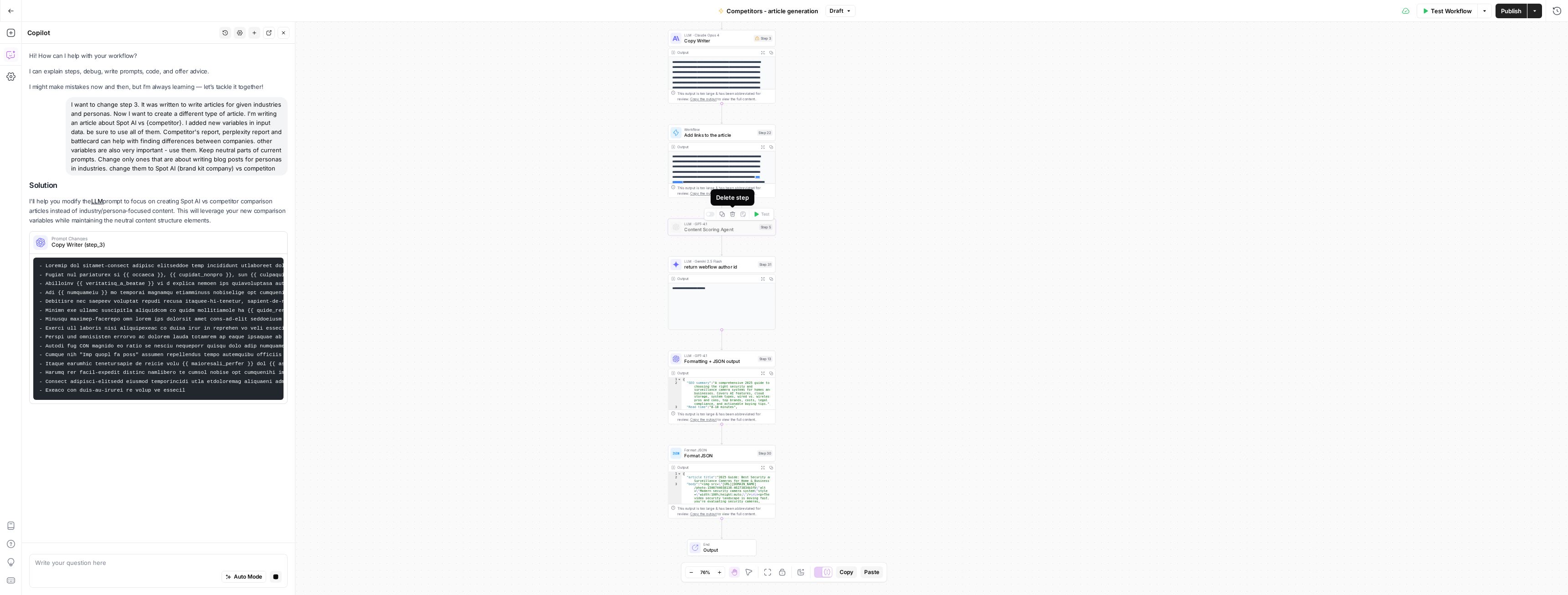
click at [732, 213] on icon "button" at bounding box center [732, 214] width 5 height 5
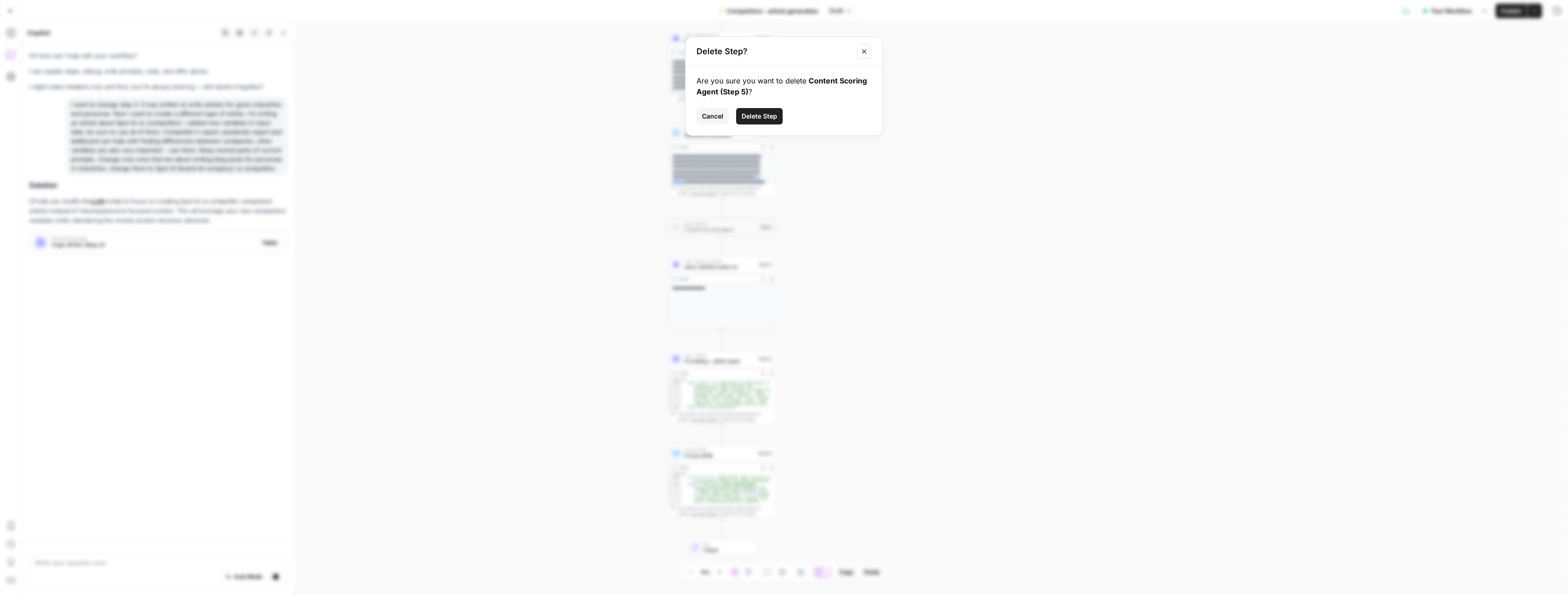
click at [761, 114] on span "Delete Step" at bounding box center [759, 116] width 35 height 9
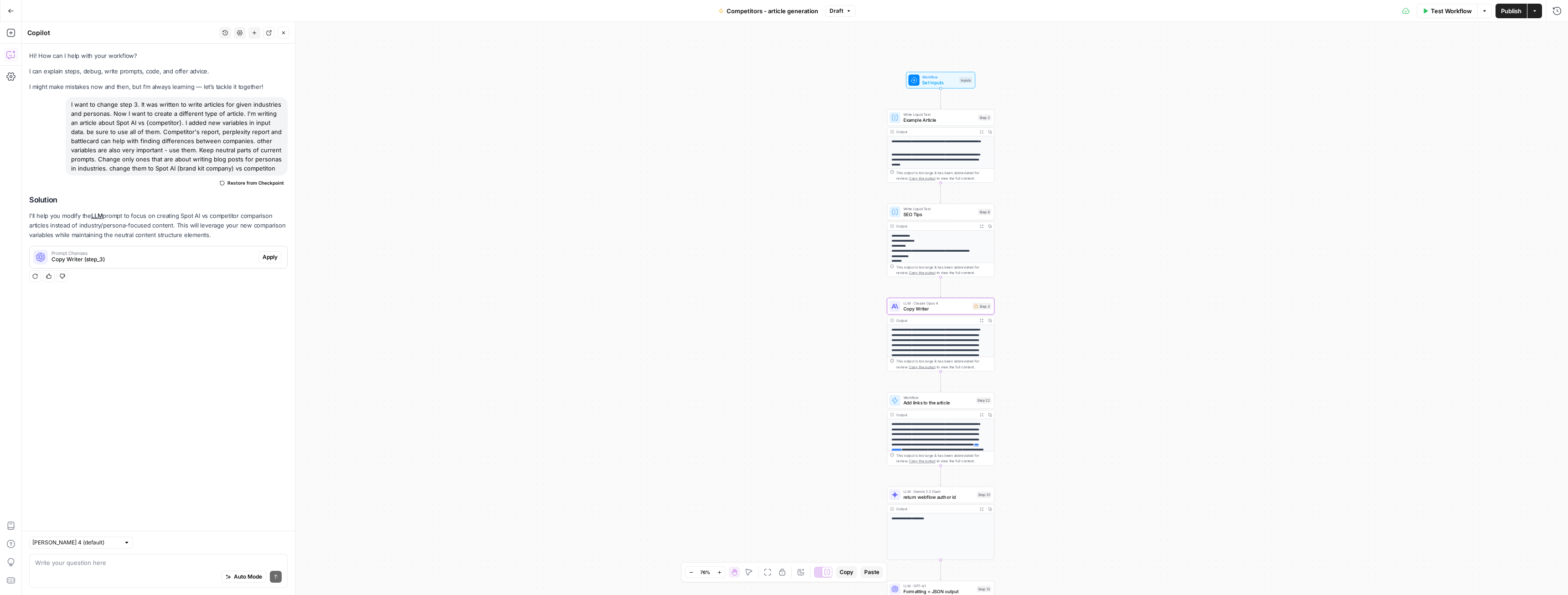
click at [266, 255] on span "Apply" at bounding box center [270, 257] width 15 height 8
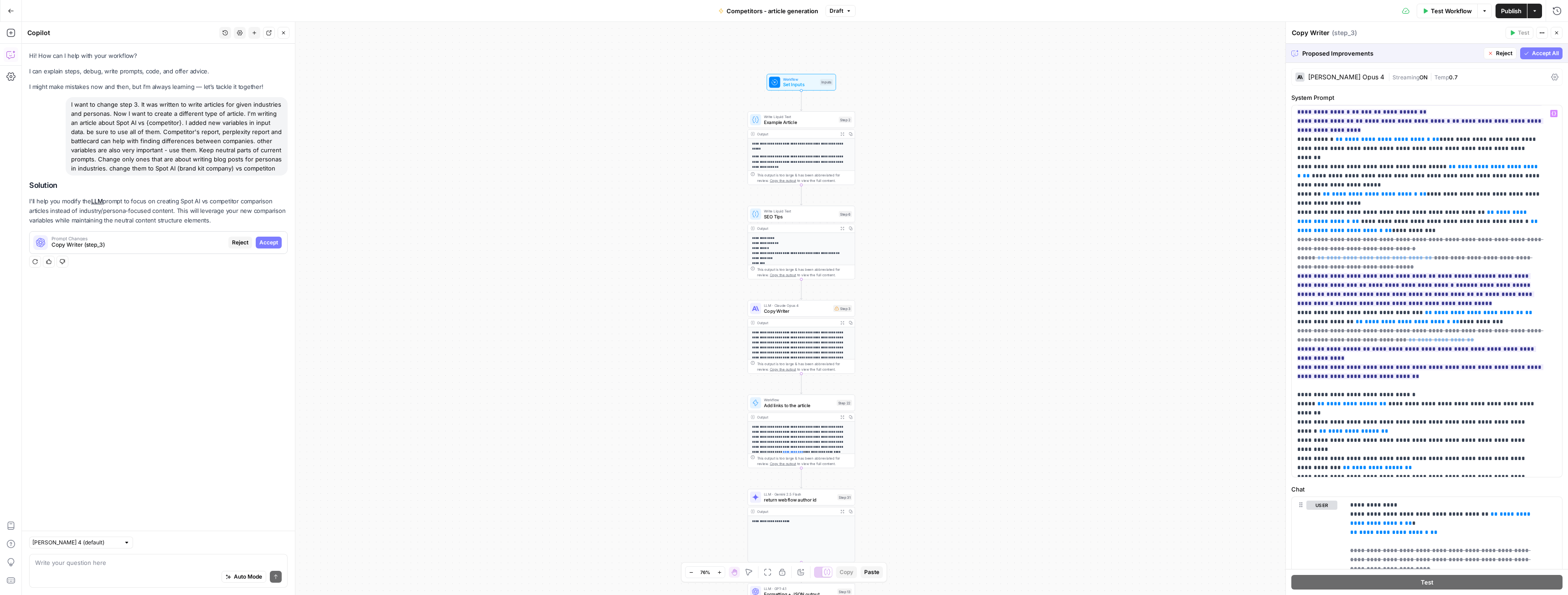
scroll to position [1031, 0]
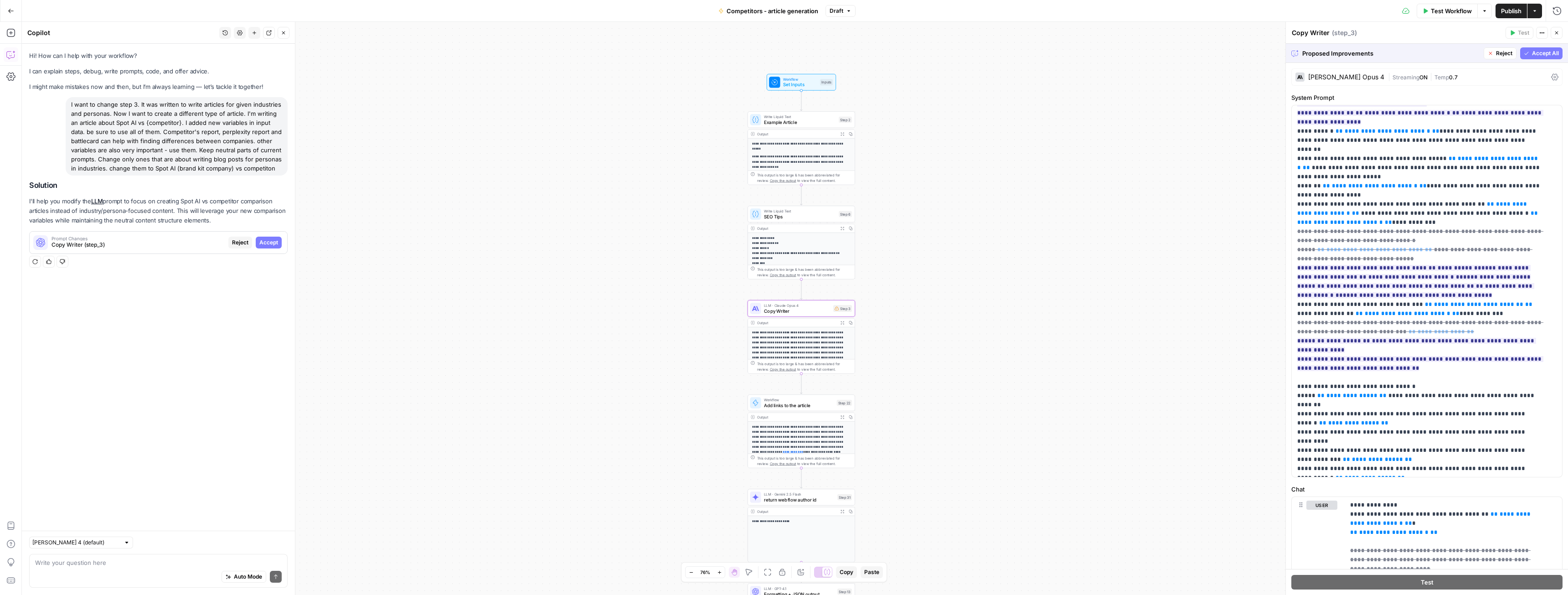
click at [267, 245] on span "Accept" at bounding box center [268, 242] width 19 height 8
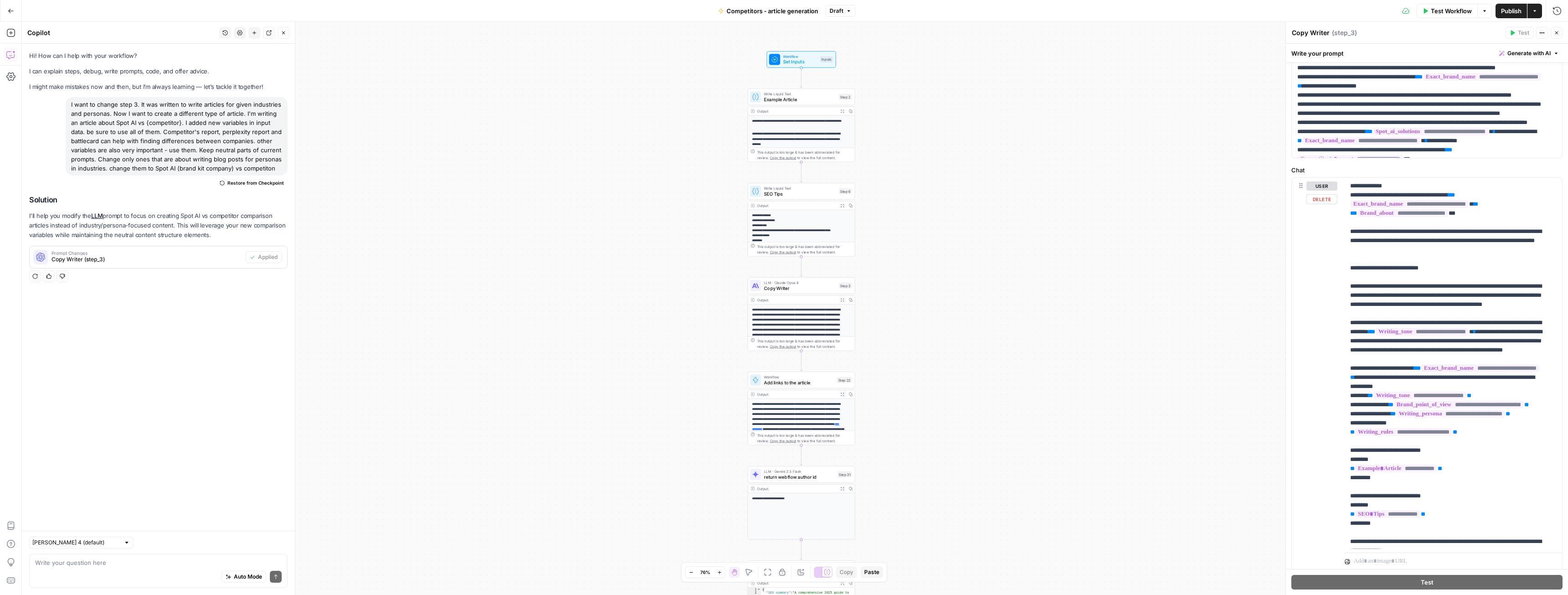
scroll to position [348, 0]
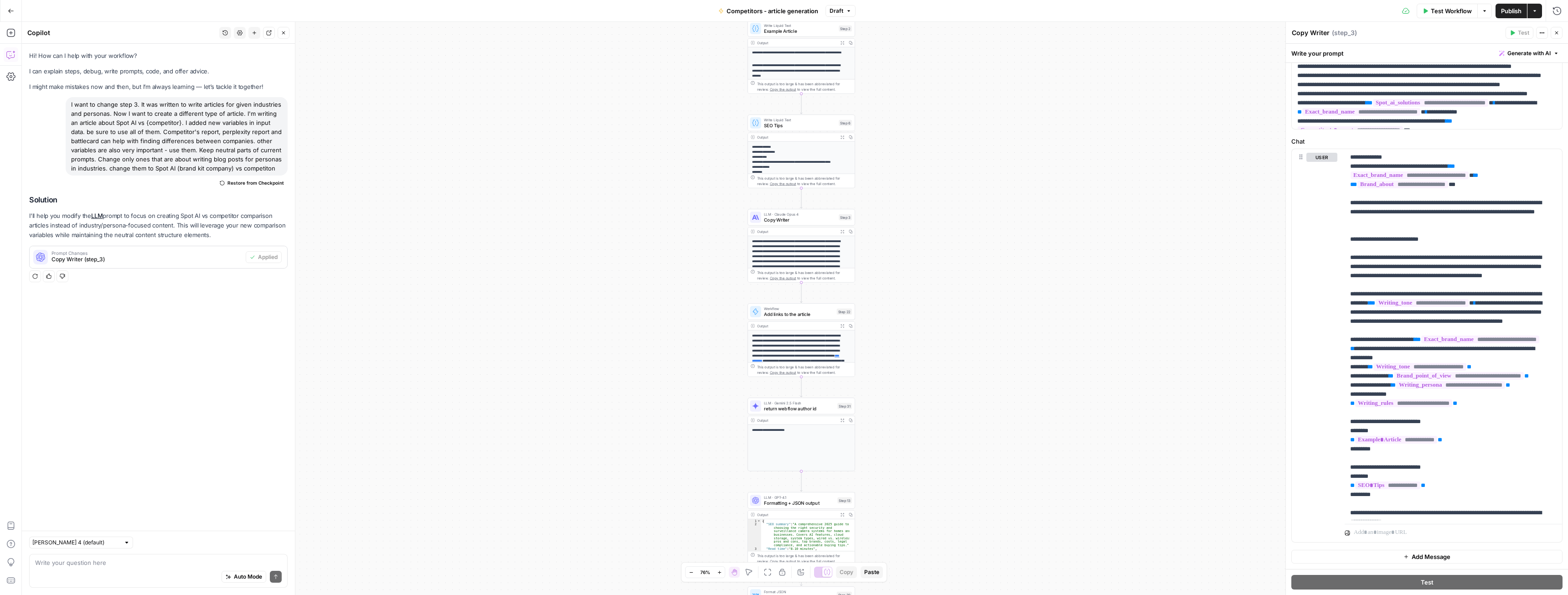
click at [798, 313] on span "Add links to the article" at bounding box center [799, 314] width 70 height 7
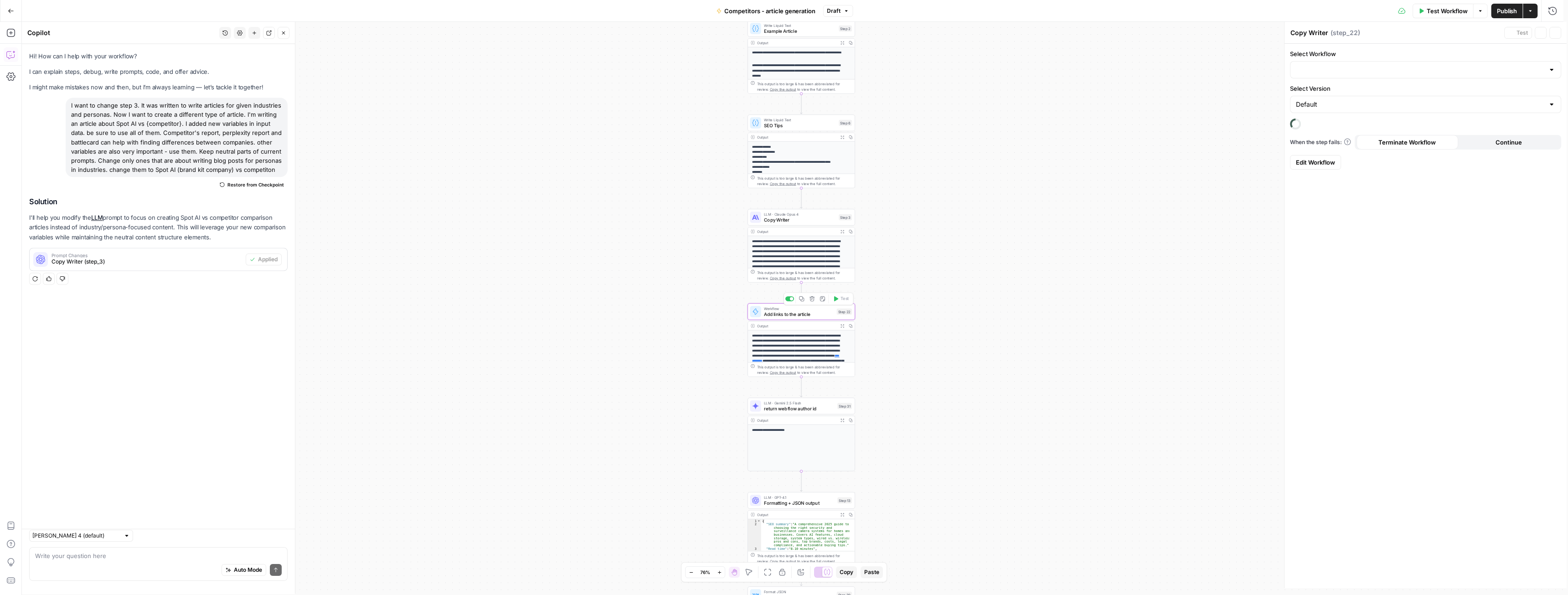
type textarea "Add links to the article"
type input "Add links to the article from the knowledge base, perplexity and prior links"
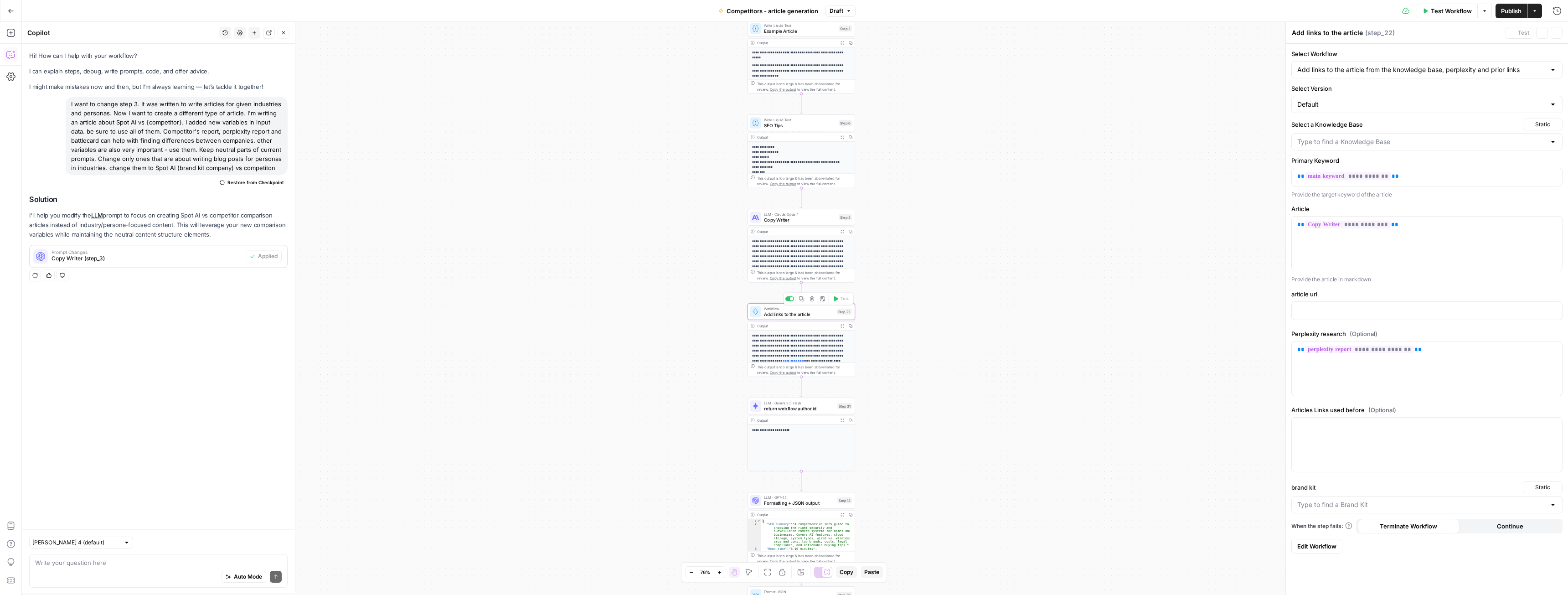
type input "[URL] website contents"
click at [1356, 504] on input "brand kit" at bounding box center [1421, 504] width 248 height 9
click at [1342, 549] on span "Spot AI v3" at bounding box center [1425, 548] width 252 height 9
type input "Spot AI v3"
click at [1316, 311] on p at bounding box center [1427, 310] width 259 height 9
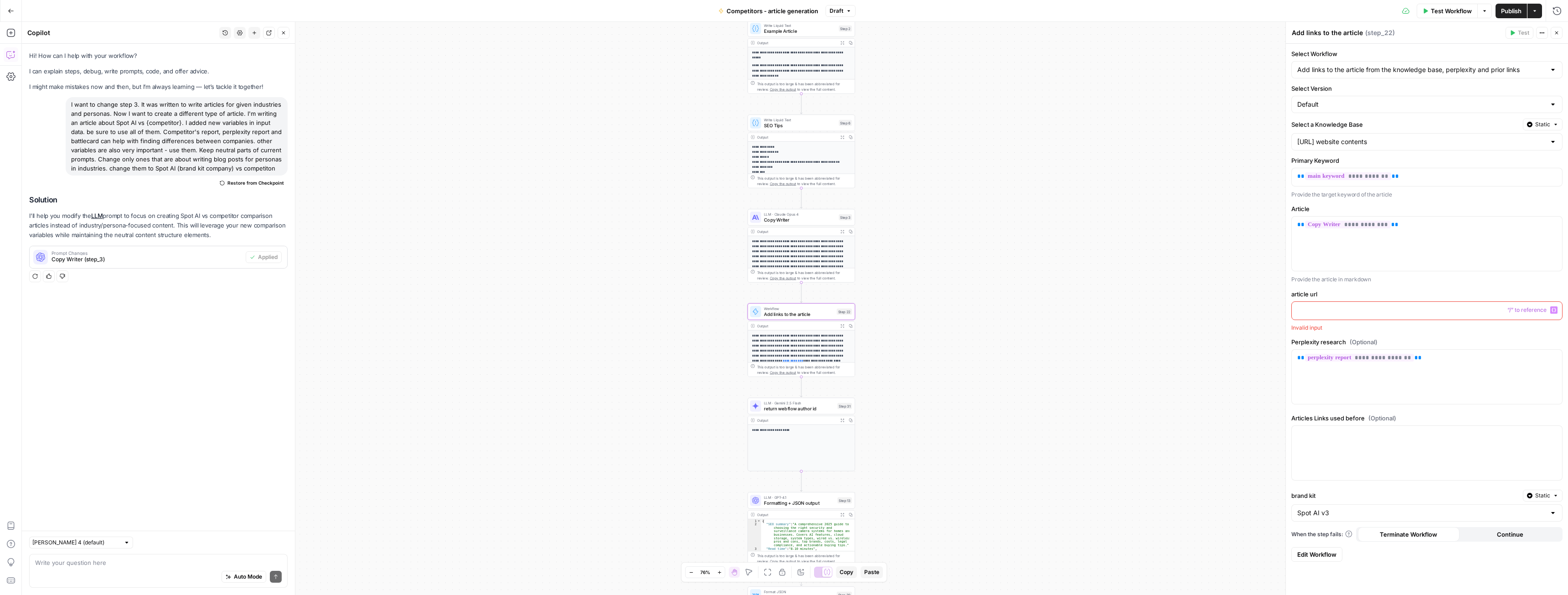
click at [1325, 288] on form "**********" at bounding box center [1427, 306] width 282 height 524
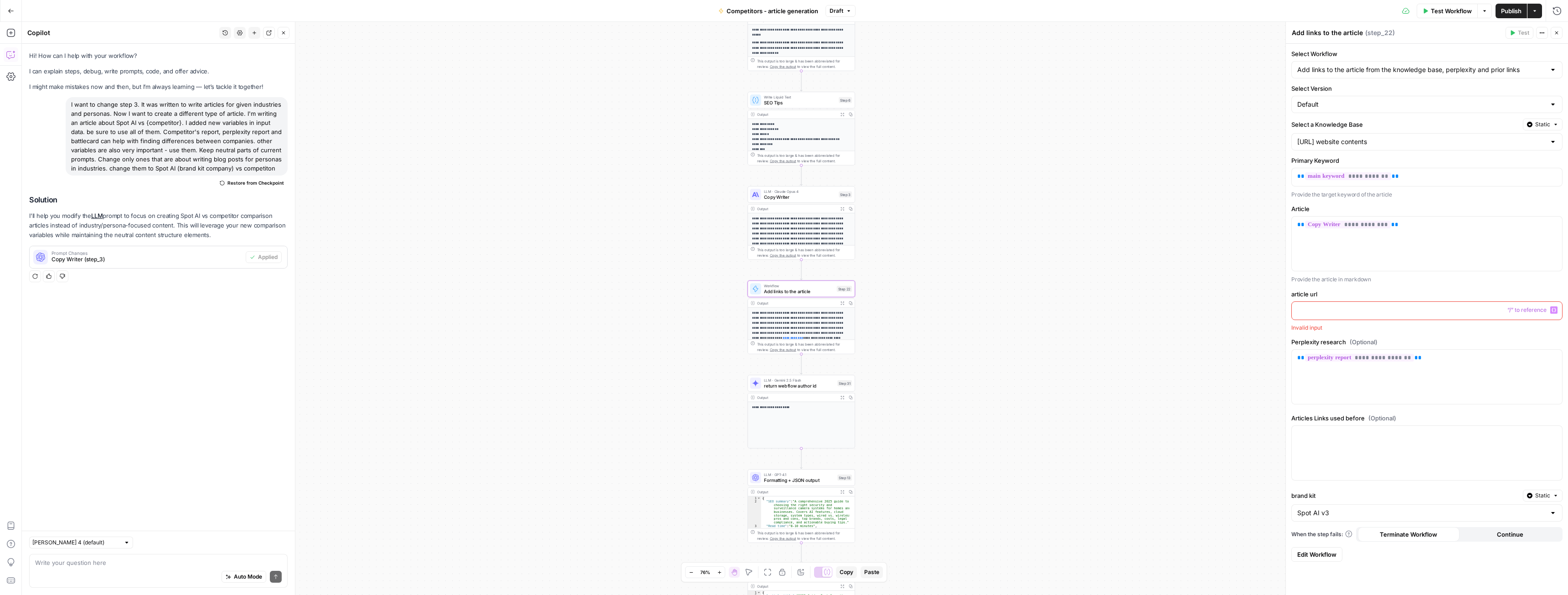
click at [817, 290] on span "Add links to the article" at bounding box center [799, 291] width 70 height 7
click at [1311, 549] on link "Edit Workflow" at bounding box center [1317, 555] width 51 height 15
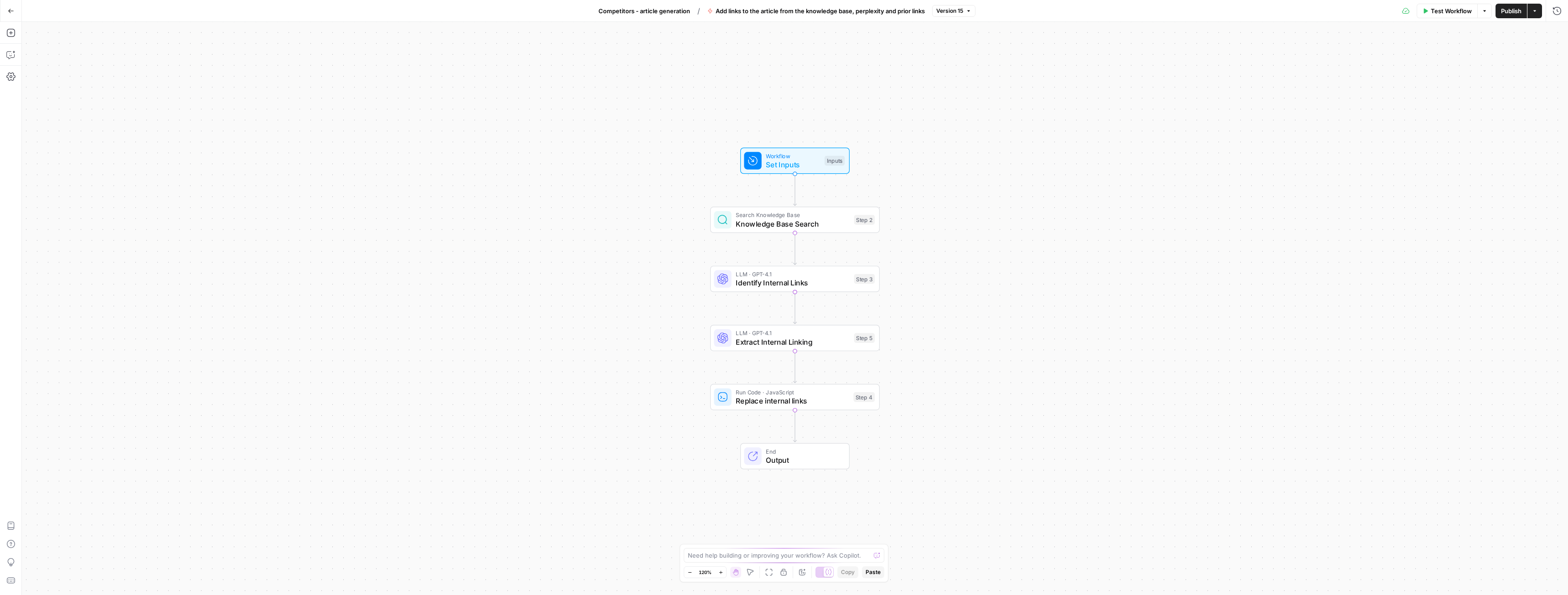
click at [782, 161] on span "Set Inputs" at bounding box center [793, 164] width 54 height 11
click at [654, 8] on span "Competitors - article generation" at bounding box center [644, 10] width 92 height 9
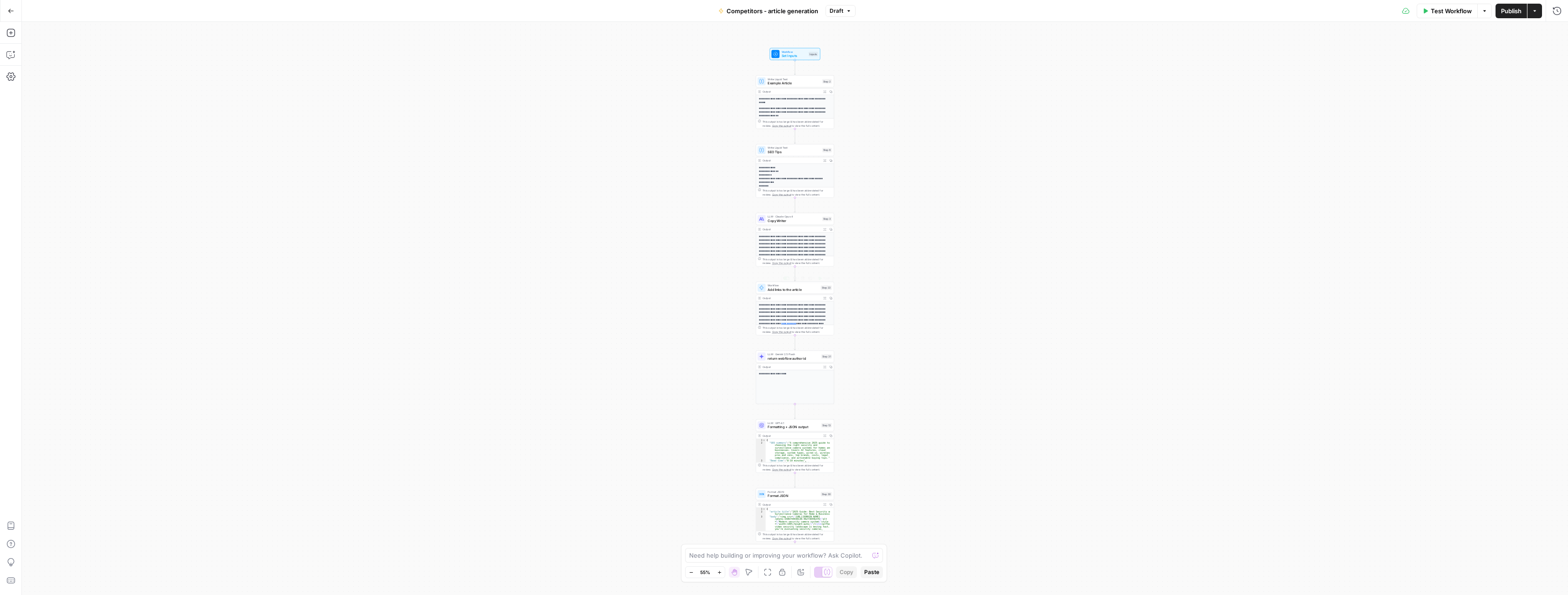
click at [771, 292] on span "Add links to the article" at bounding box center [793, 289] width 51 height 5
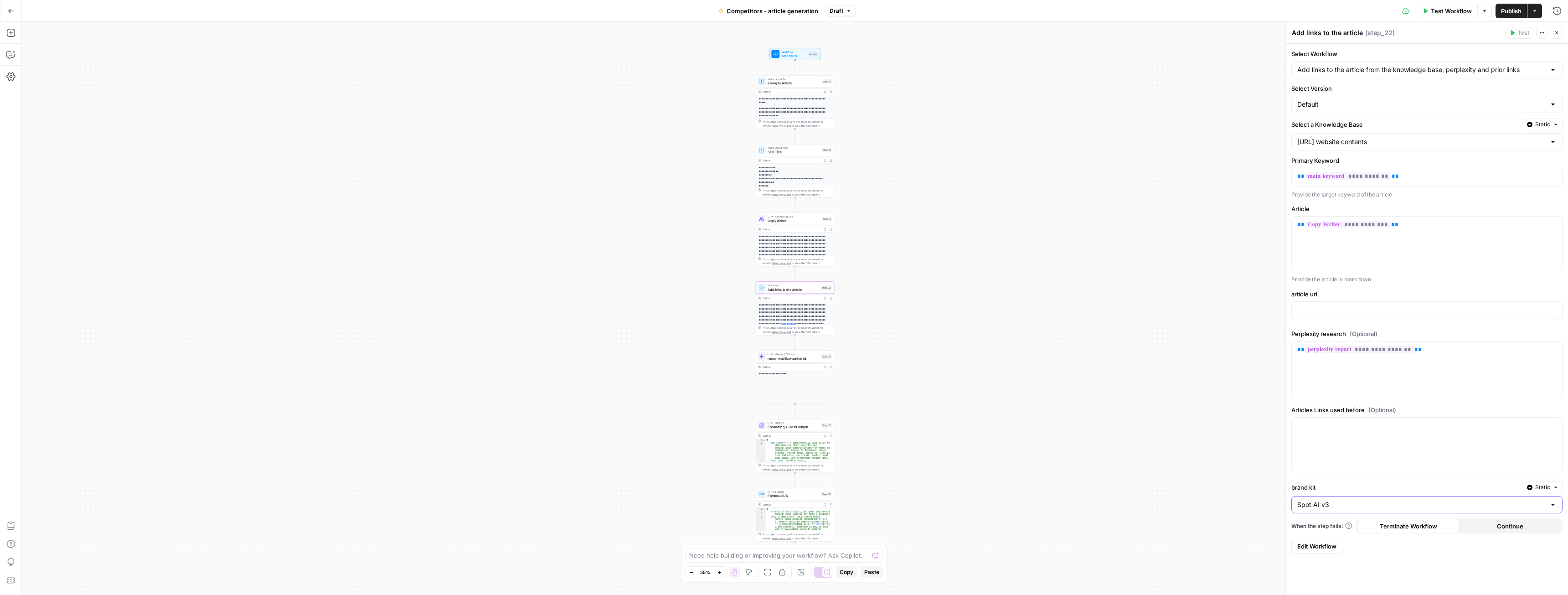
click at [1322, 504] on input "Spot AI v3" at bounding box center [1421, 504] width 248 height 9
click at [1322, 504] on input "brand kit" at bounding box center [1421, 504] width 248 height 9
type input "Spot AI v3"
click at [1328, 483] on label "brand kit" at bounding box center [1405, 487] width 228 height 9
click at [1328, 500] on input "Spot AI v3" at bounding box center [1421, 504] width 248 height 9
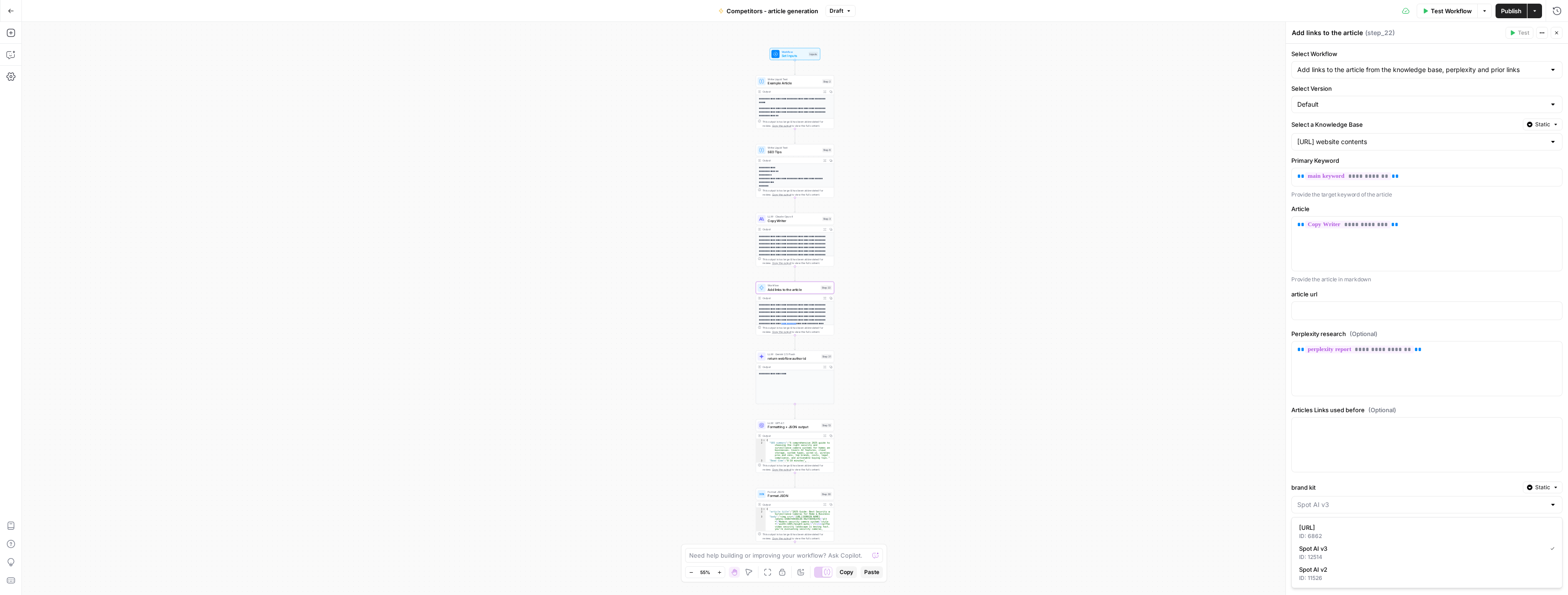
type input "Spot AI v3"
click at [1328, 483] on label "brand kit" at bounding box center [1405, 487] width 228 height 9
click at [1328, 500] on input "Spot AI v3" at bounding box center [1421, 504] width 248 height 9
click at [1145, 520] on div "**********" at bounding box center [795, 308] width 1546 height 573
type input "Spot AI v3"
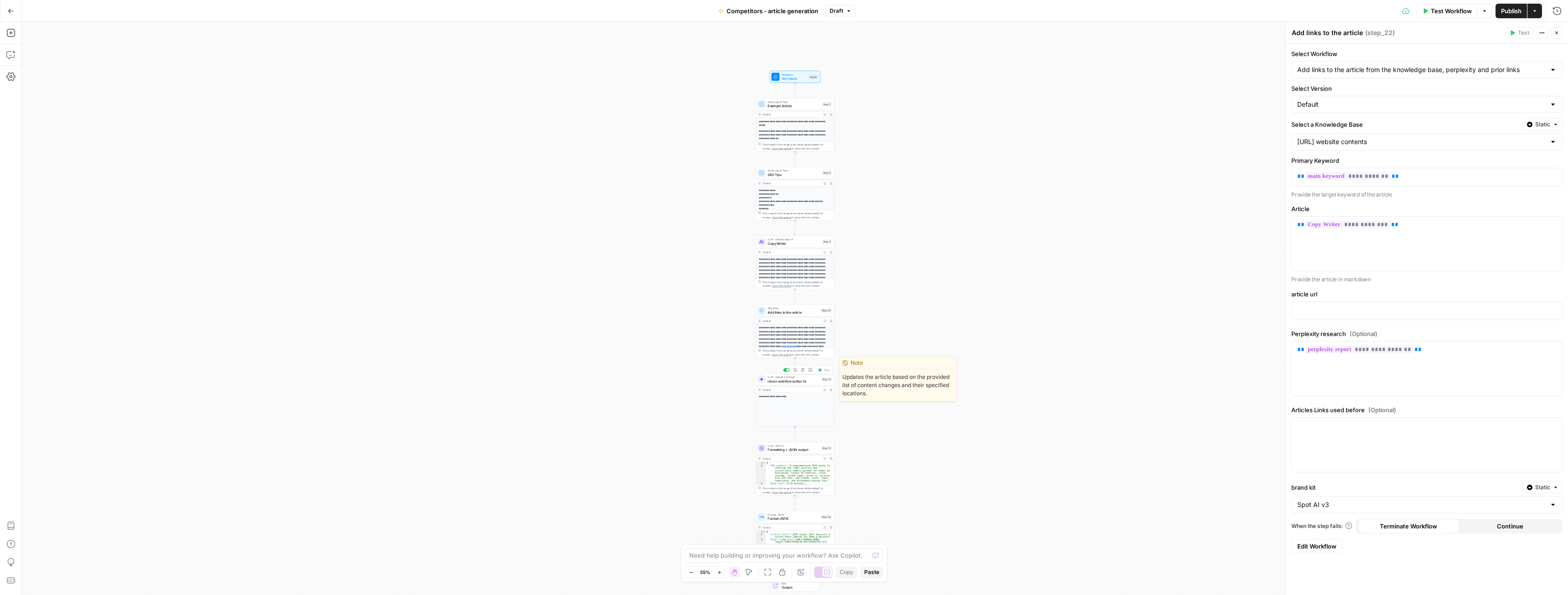
click at [794, 382] on span "return webflow author id" at bounding box center [793, 381] width 52 height 5
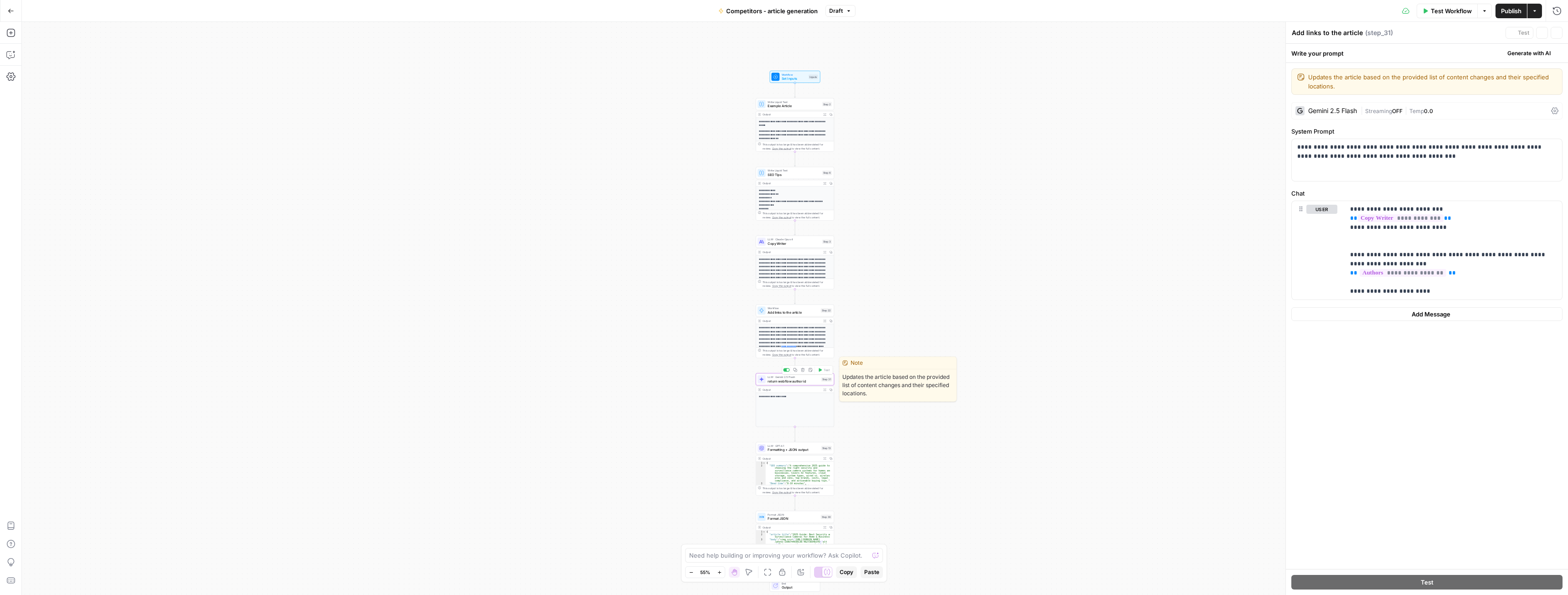
type textarea "return webflow author id"
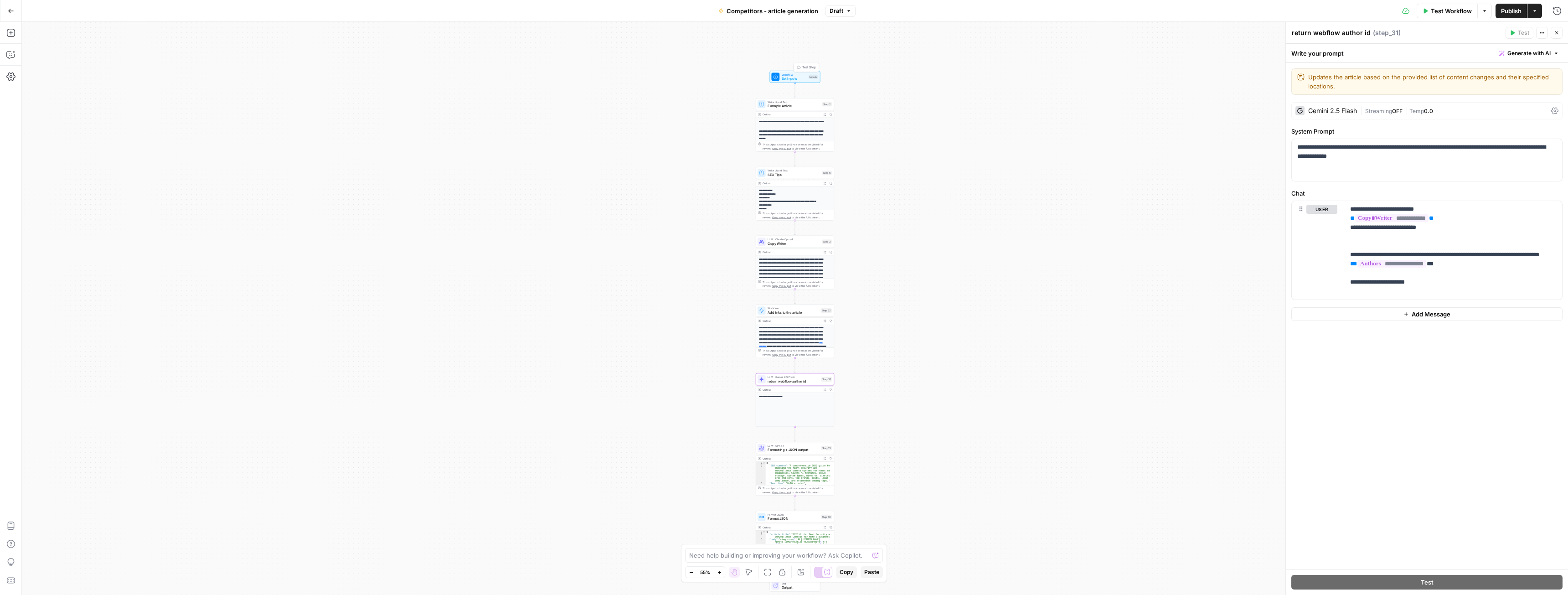
click at [789, 77] on span "Set Inputs" at bounding box center [794, 79] width 25 height 5
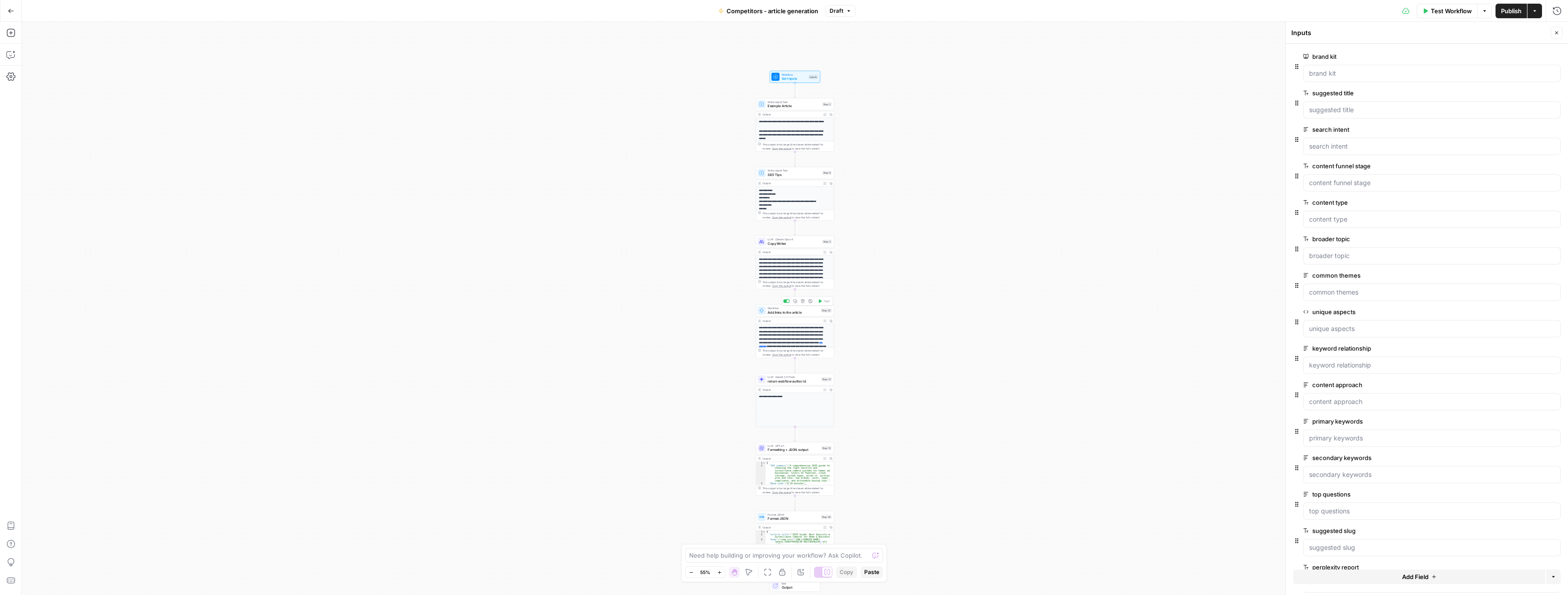
click at [789, 317] on div "Workflow Add links to the article Step 22 Copy step Delete step Add Note Test" at bounding box center [795, 311] width 79 height 12
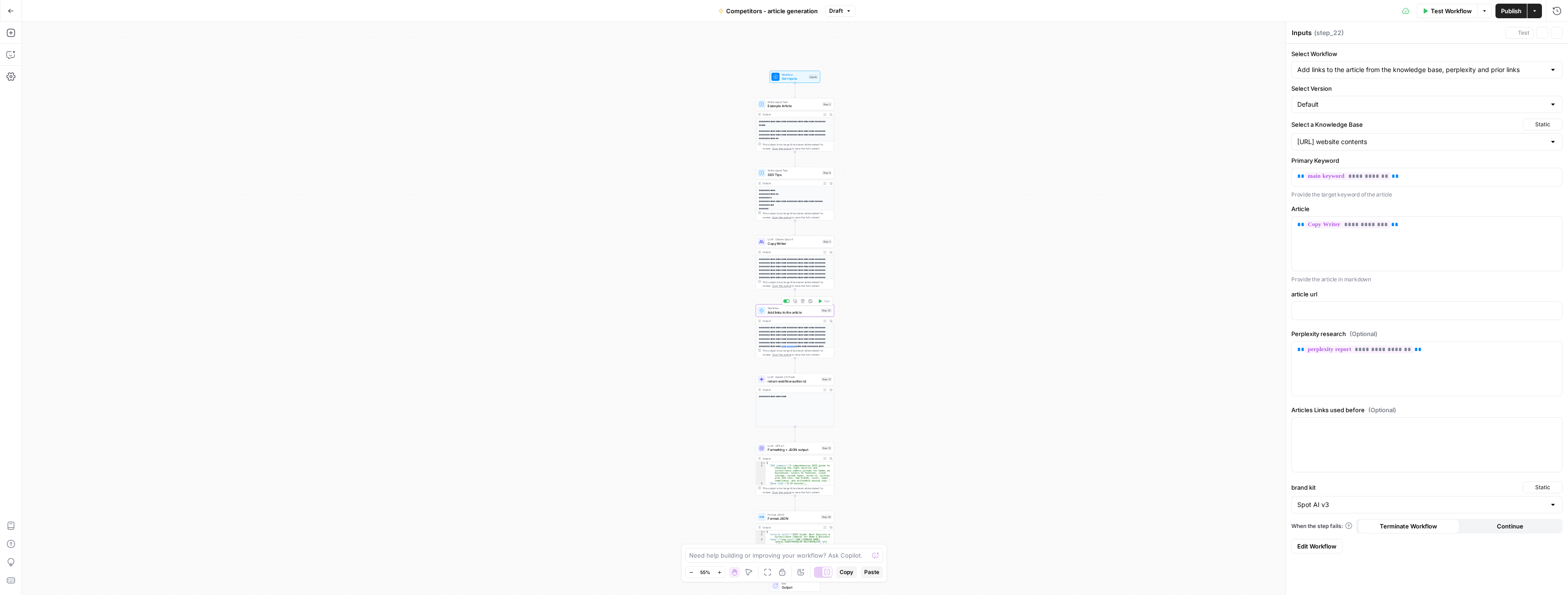
type textarea "Add links to the article"
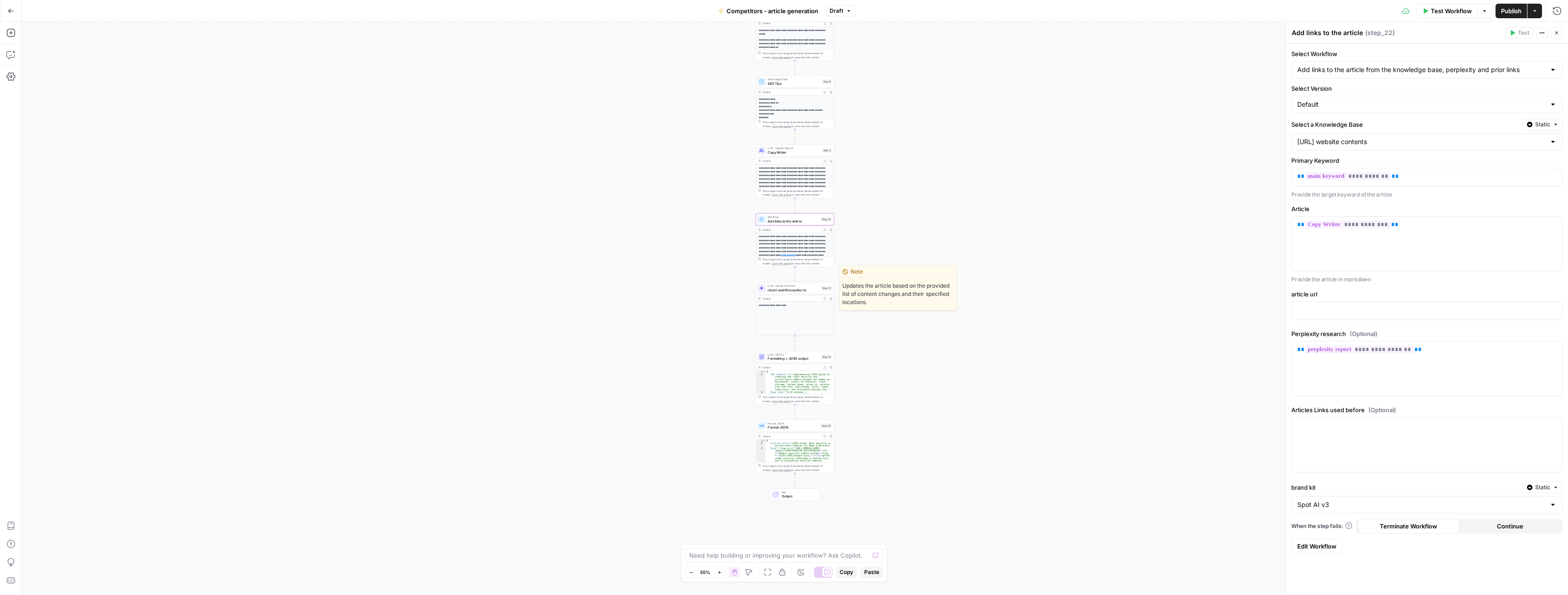
click at [796, 288] on span "return webflow author id" at bounding box center [793, 290] width 52 height 5
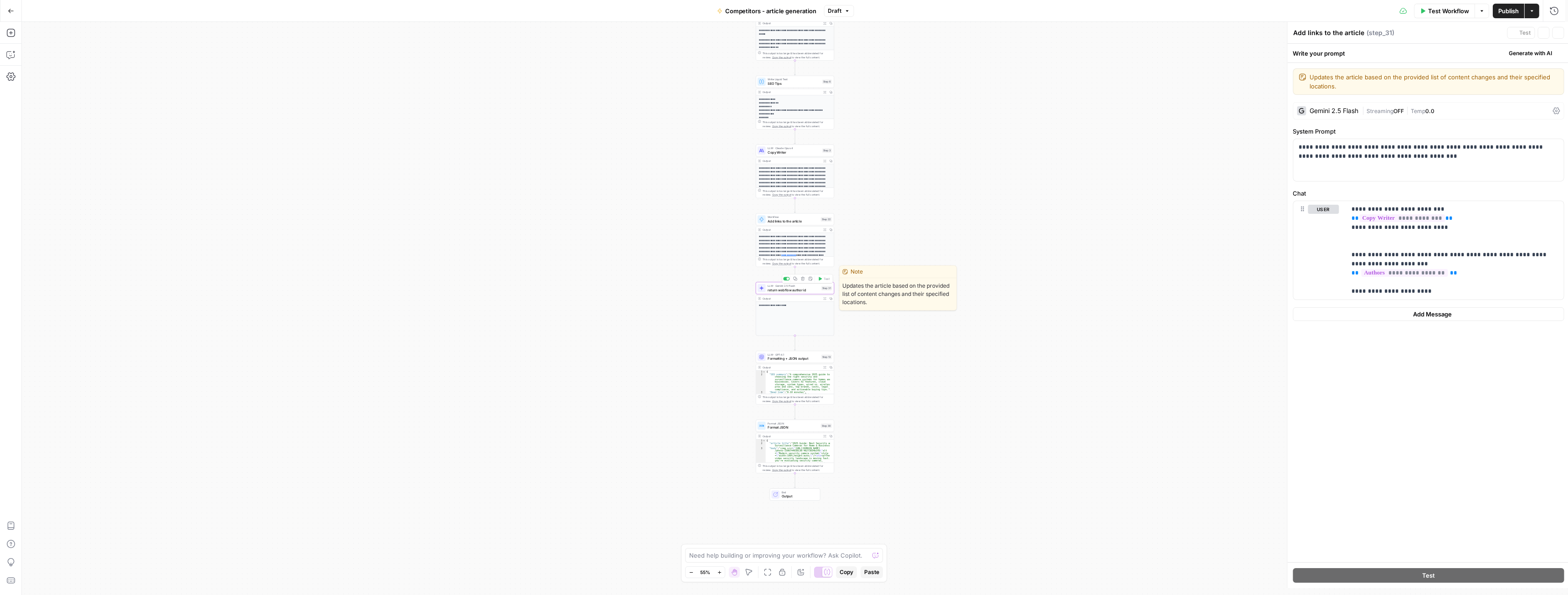
type textarea "return webflow author id"
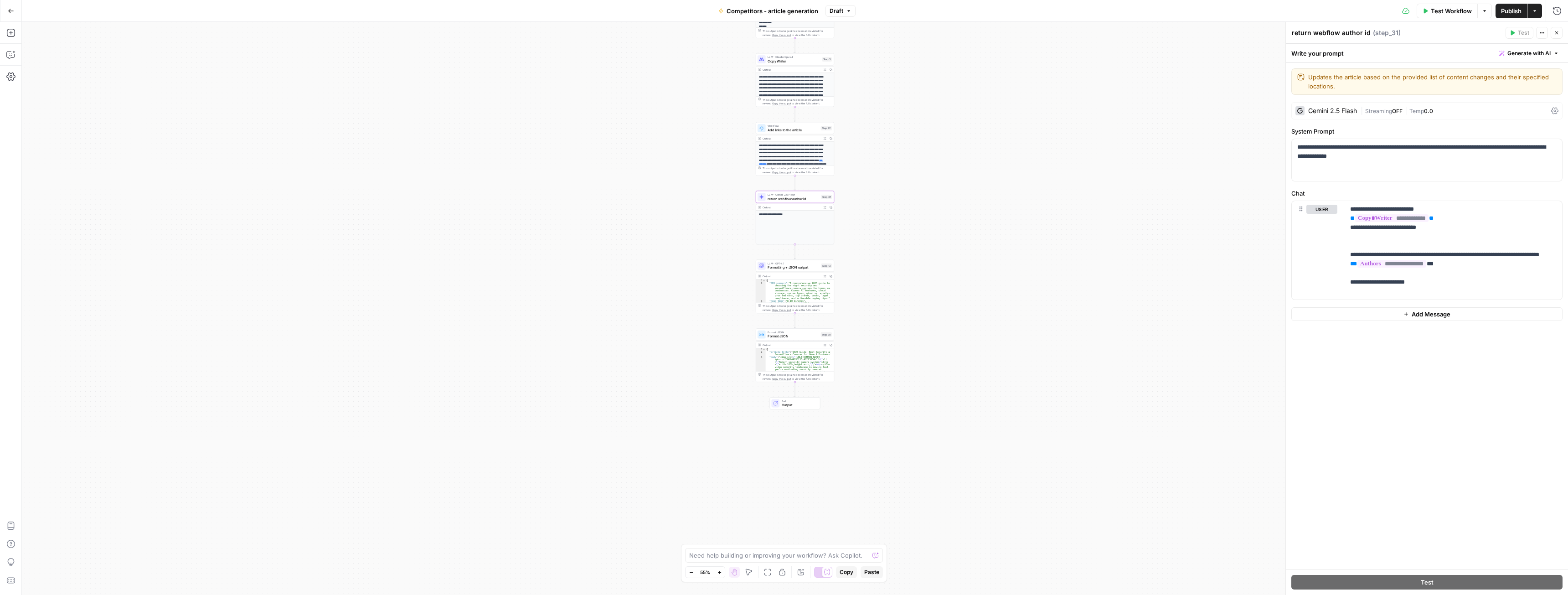
click at [786, 266] on span "Formatting + JSON output" at bounding box center [793, 267] width 52 height 5
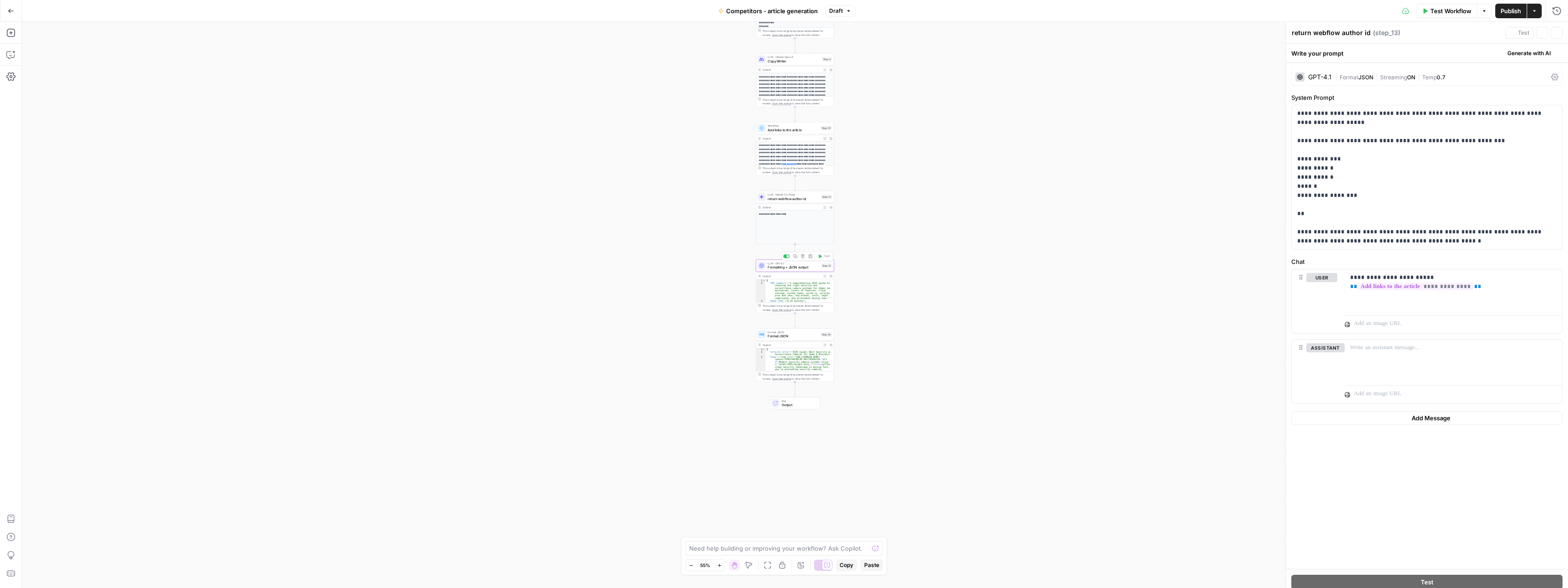
type textarea "Formatting + JSON output"
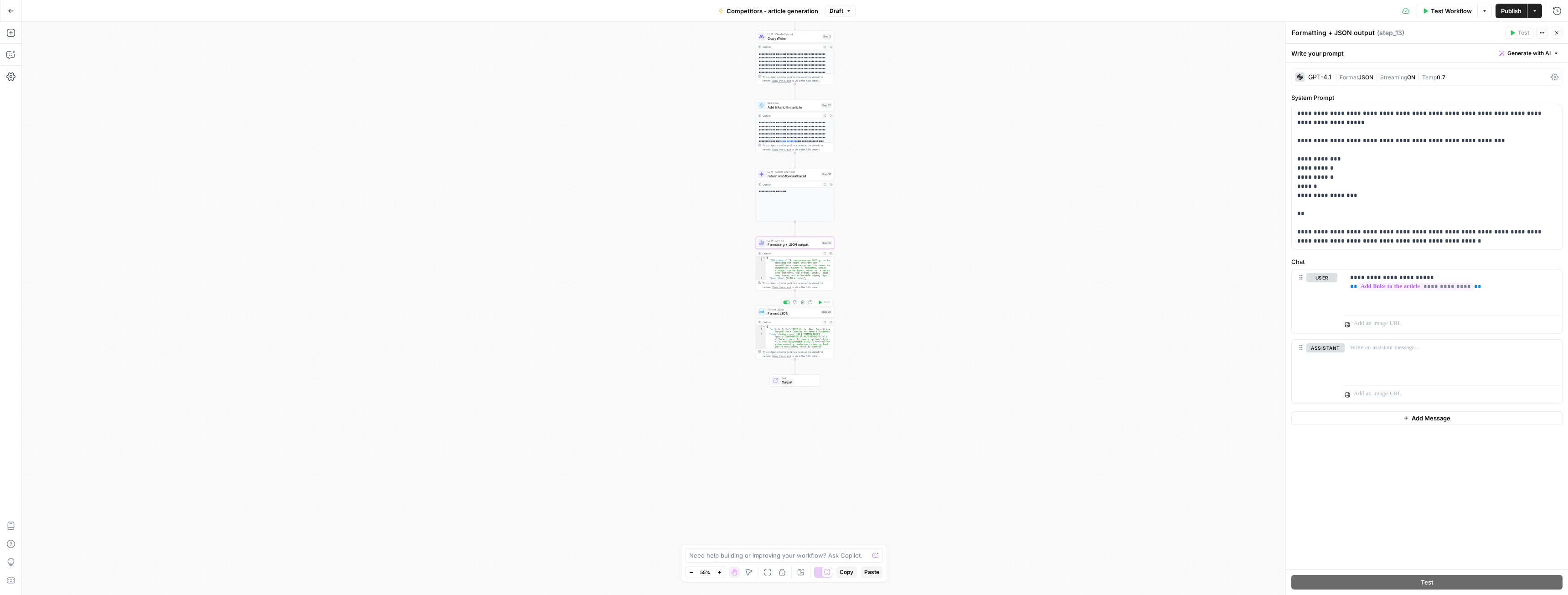
click at [777, 312] on span "Format JSON" at bounding box center [793, 314] width 51 height 5
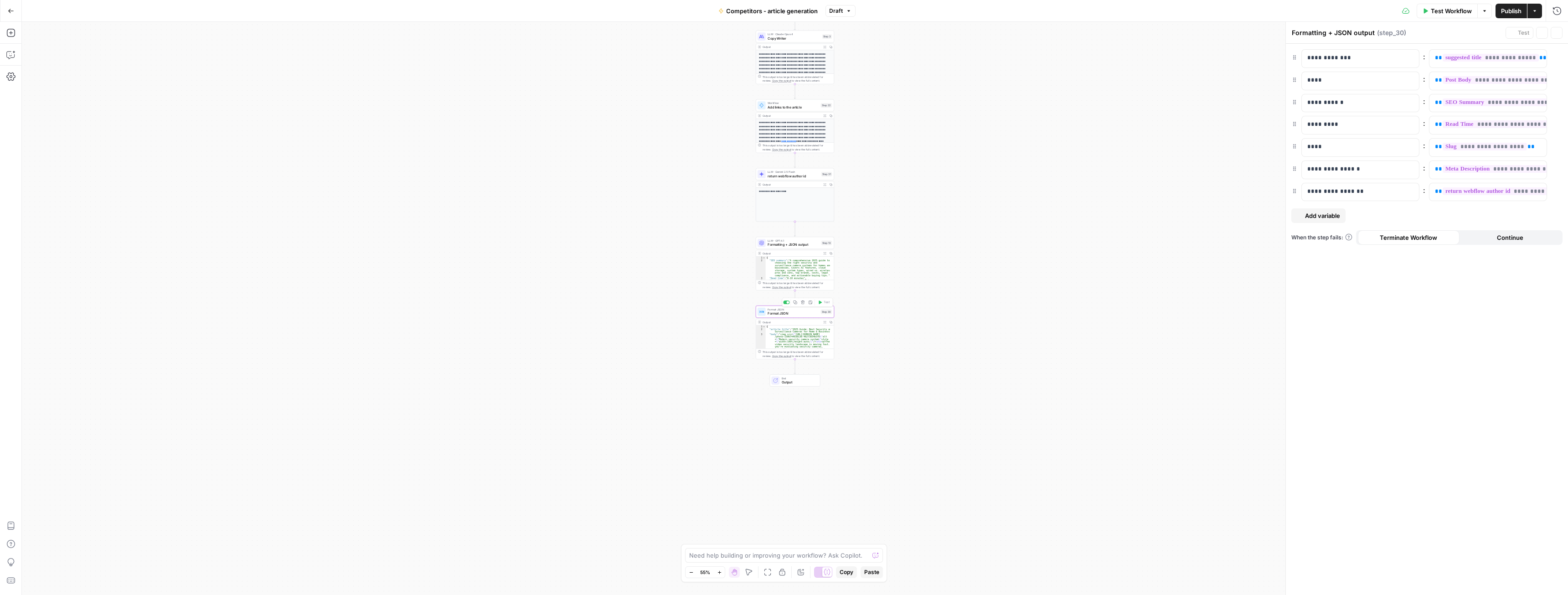
type textarea "Format JSON"
click at [779, 382] on div at bounding box center [775, 381] width 8 height 8
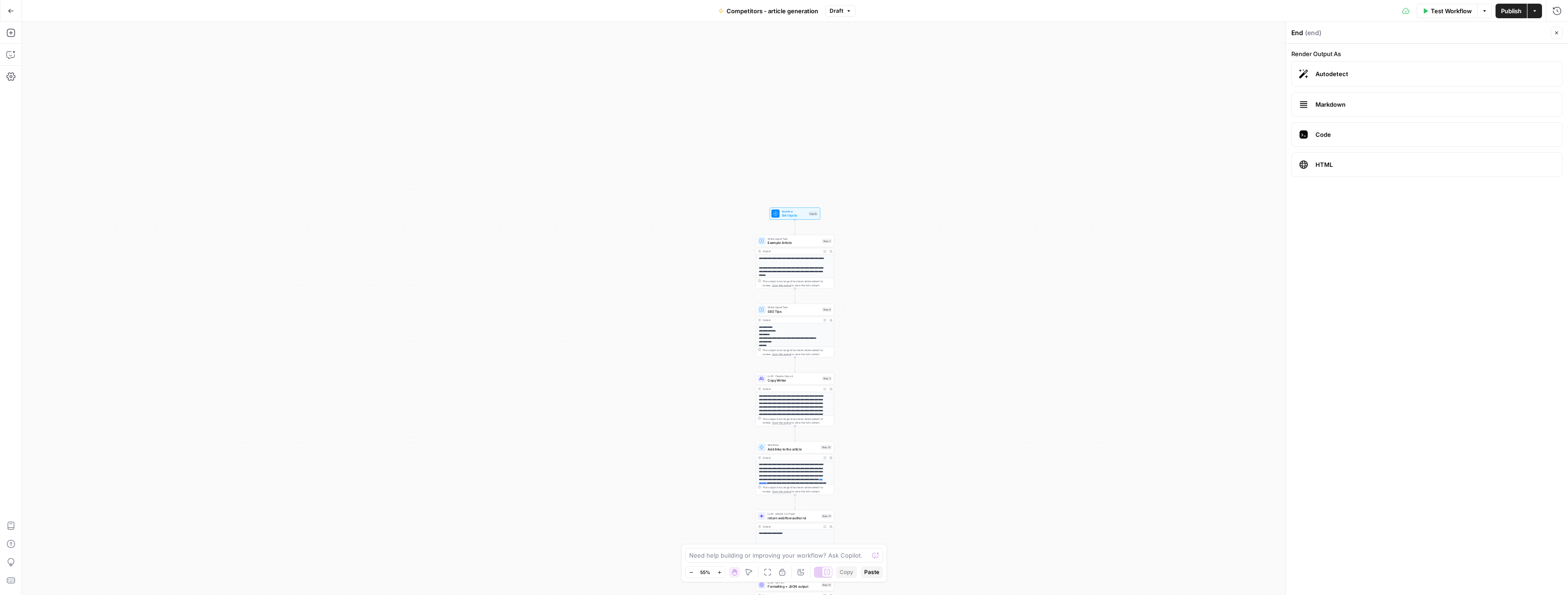
click at [1504, 10] on span "Publish" at bounding box center [1511, 10] width 21 height 9
click at [782, 382] on div "LLM · Claude Opus 4 Copy Writer Step 3 Copy step Delete step Add Note Test" at bounding box center [795, 379] width 79 height 12
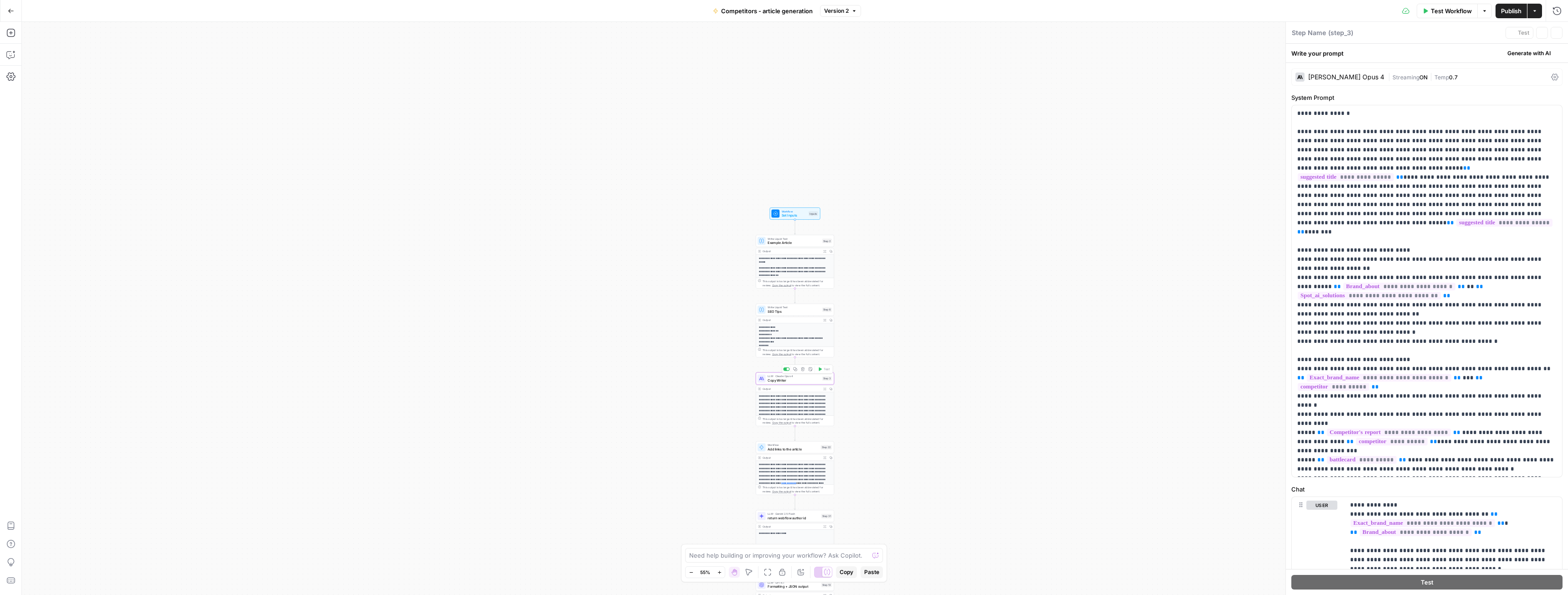
type textarea "Copy Writer"
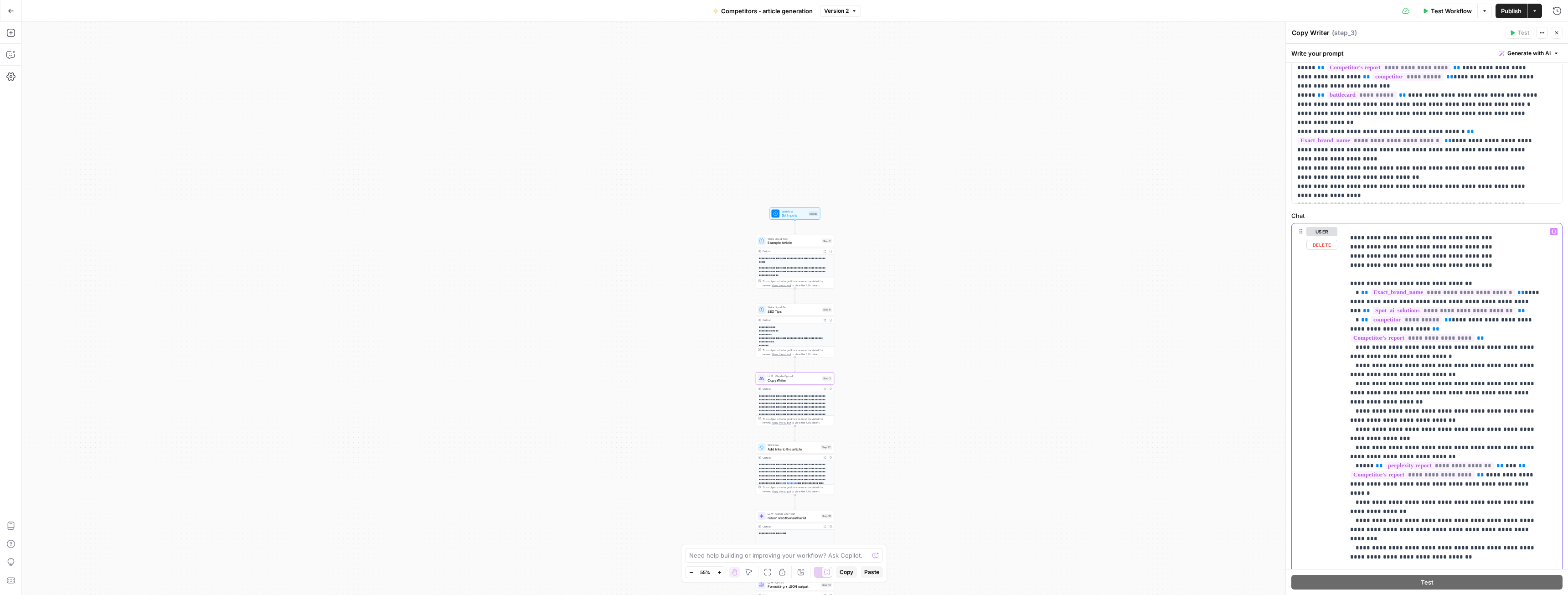
scroll to position [577, 0]
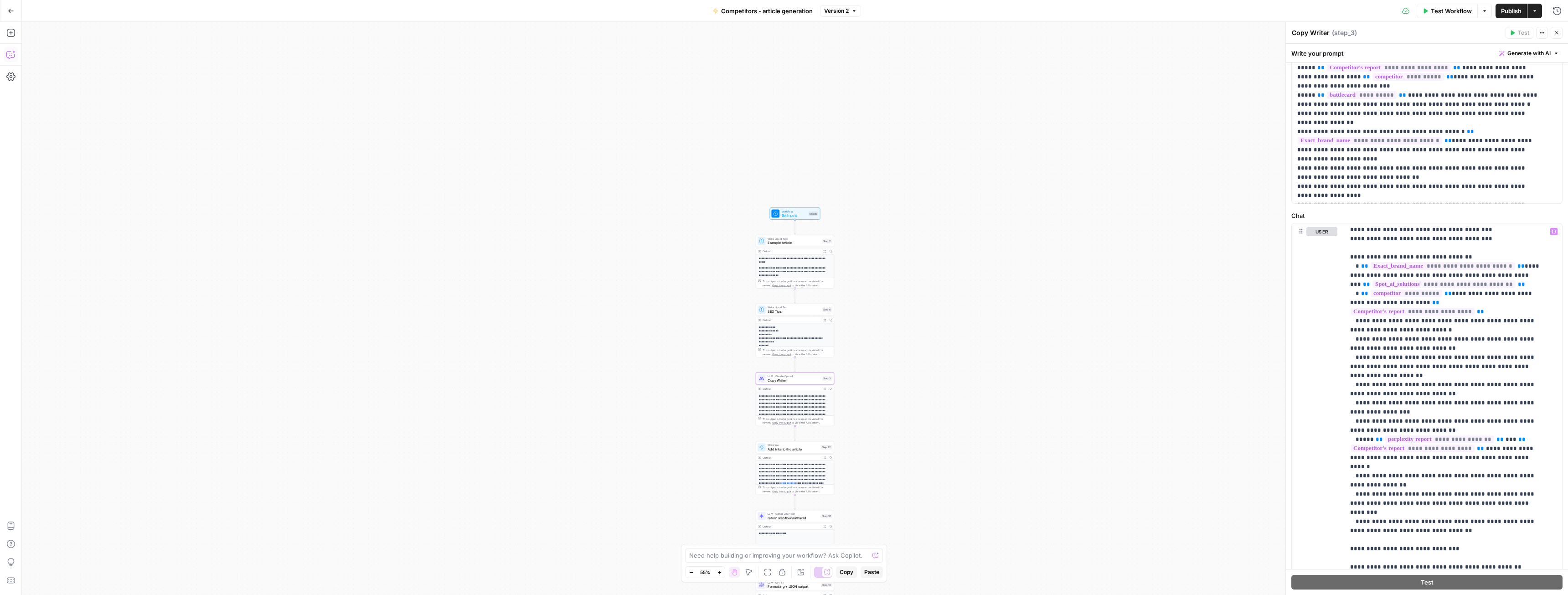
click at [5, 54] on button "Copilot" at bounding box center [11, 55] width 15 height 15
click at [77, 563] on textarea at bounding box center [158, 563] width 247 height 9
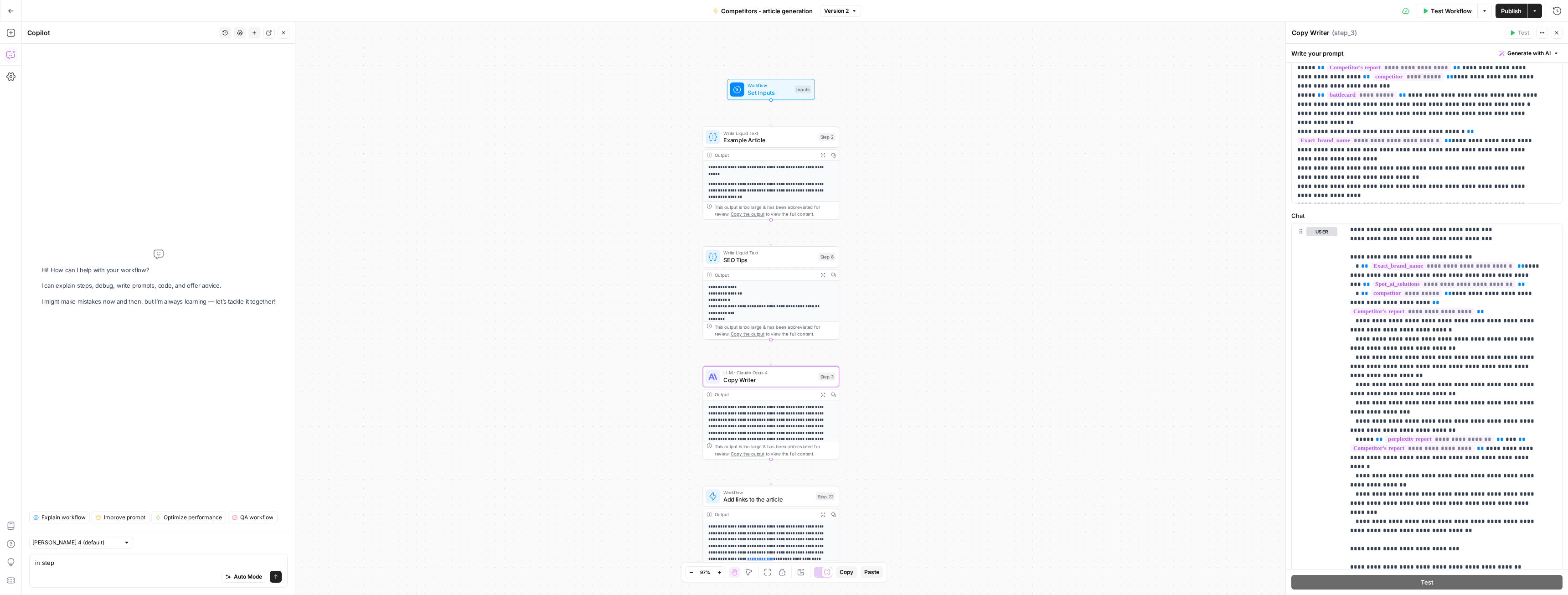
click at [131, 565] on textarea "in step" at bounding box center [158, 563] width 247 height 9
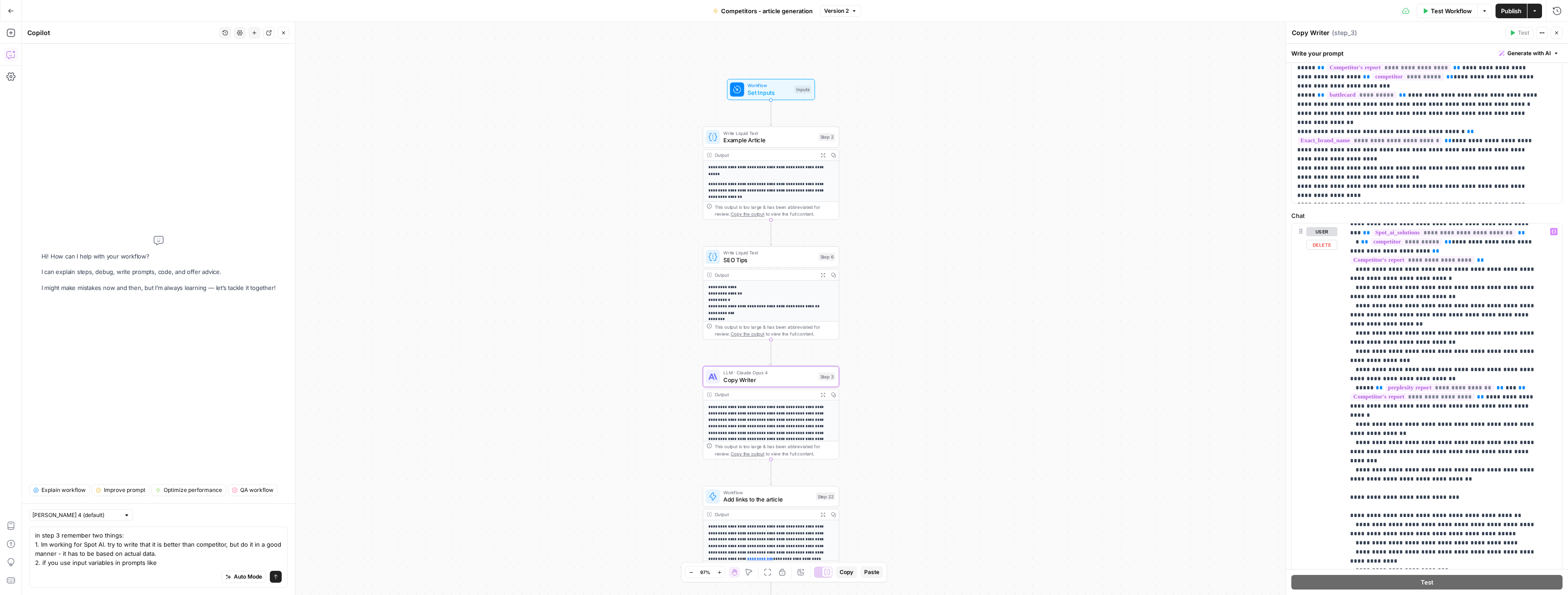
scroll to position [622, 0]
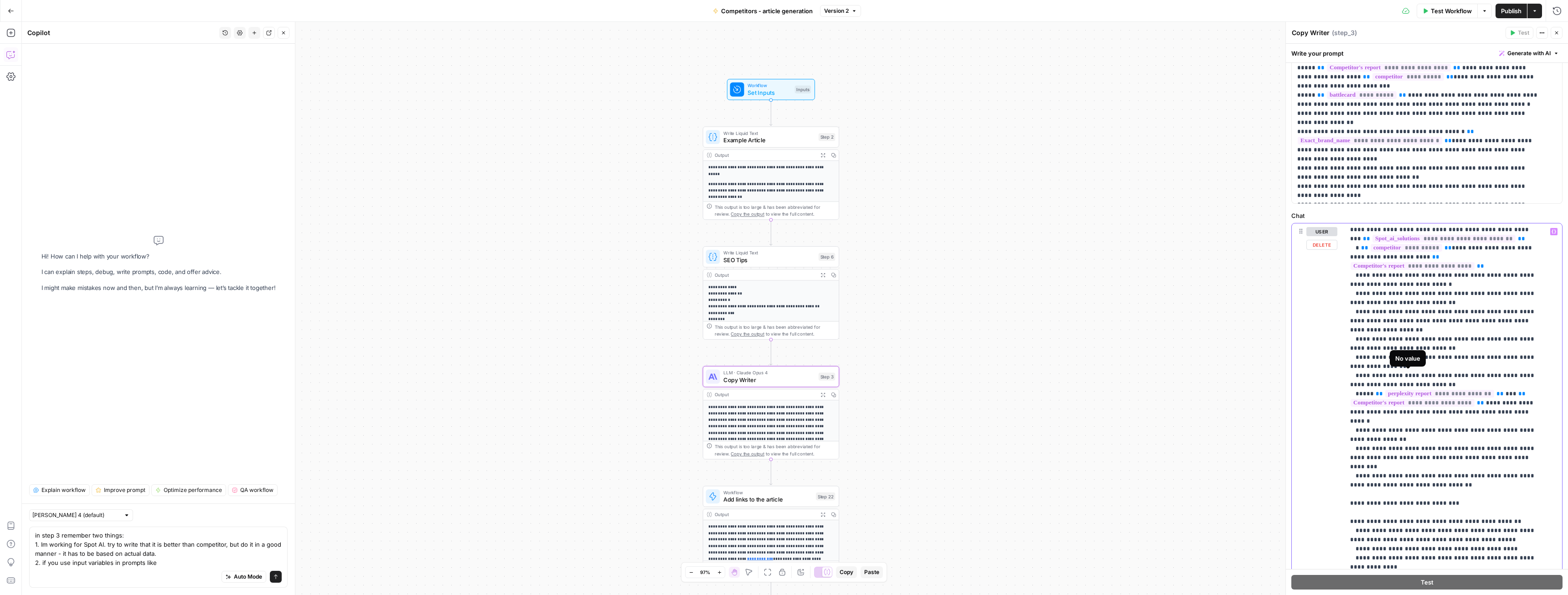
drag, startPoint x: 1471, startPoint y: 377, endPoint x: 1411, endPoint y: 379, distance: 60.0
copy p "**********"
click at [172, 565] on textarea "in step 3 remember two things: 1. Im working for Spot AI. try to write that it …" at bounding box center [158, 549] width 247 height 37
paste textarea "competitor_s_report }"
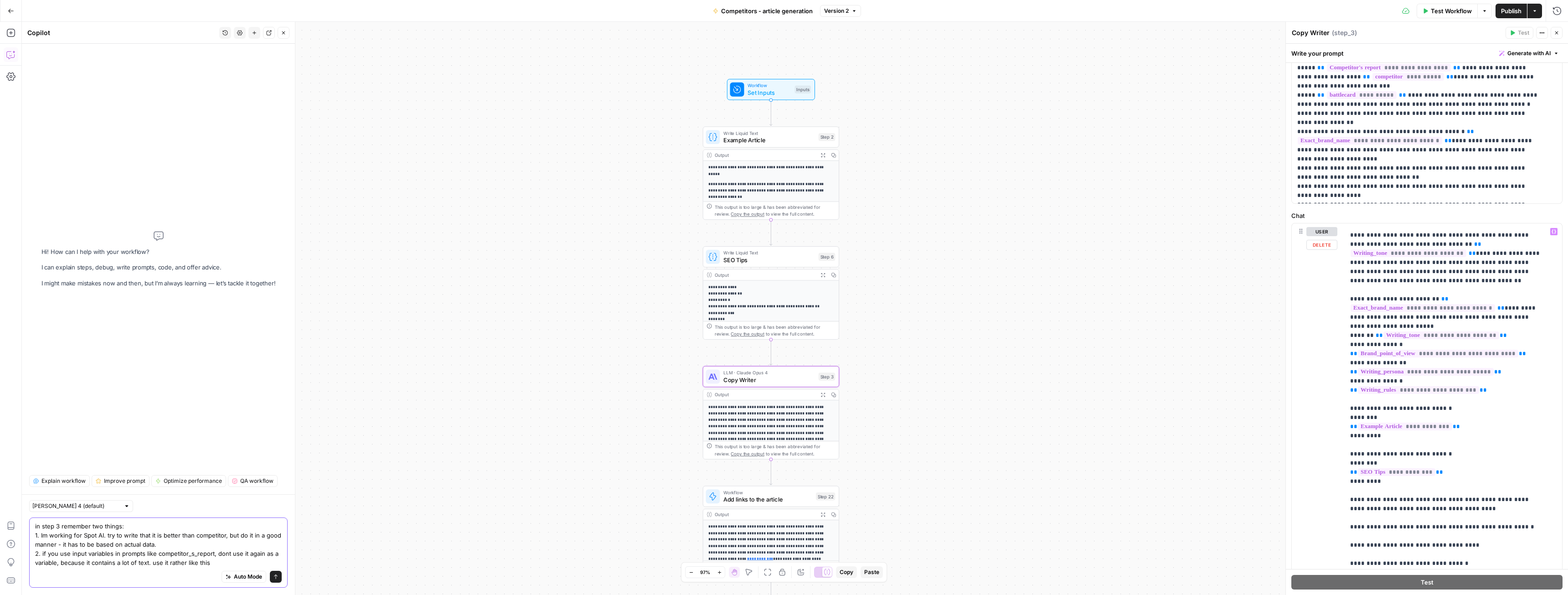
scroll to position [121, 0]
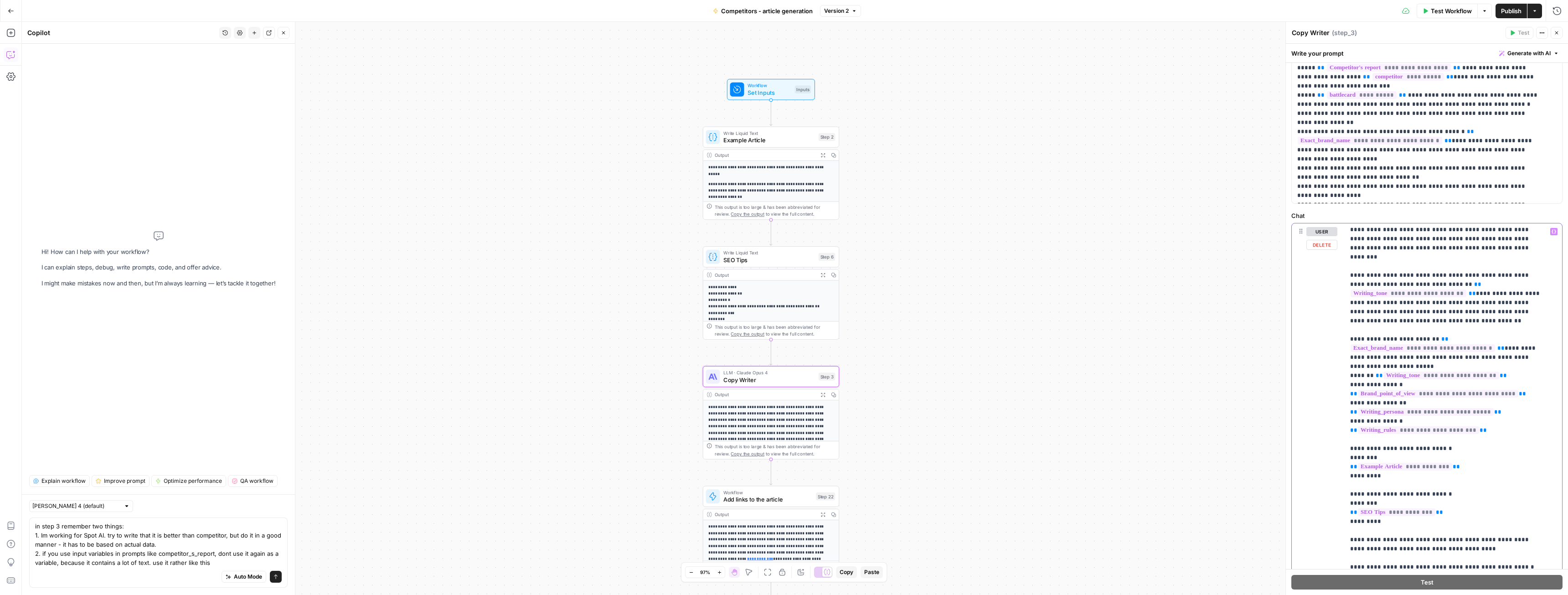
drag, startPoint x: 1350, startPoint y: 404, endPoint x: 1391, endPoint y: 401, distance: 41.1
copy p "**********"
drag, startPoint x: 214, startPoint y: 562, endPoint x: 155, endPoint y: 567, distance: 59.2
click at [155, 567] on textarea "in step 3 remember two things: 1. Im working for Spot AI. try to write that it …" at bounding box center [158, 544] width 247 height 46
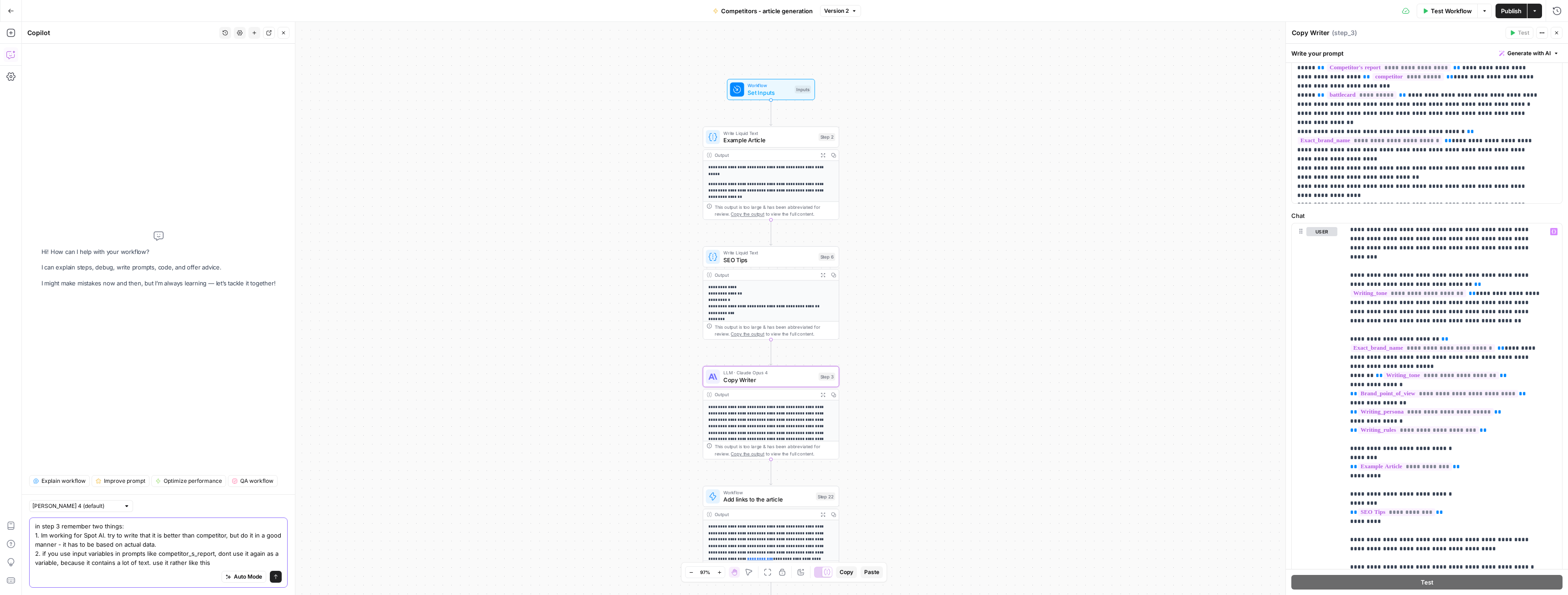
click at [150, 562] on textarea "in step 3 remember two things: 1. Im working for Spot AI. try to write that it …" at bounding box center [158, 544] width 247 height 46
click at [111, 562] on textarea "in step 3 remember two things: 1. Im working for Spot AI. try to write that it …" at bounding box center [158, 540] width 247 height 55
paste textarea "*Writing rules*"
drag, startPoint x: 64, startPoint y: 563, endPoint x: 96, endPoint y: 563, distance: 32.0
click at [96, 563] on textarea "in step 3 remember two things: 1. Im working for Spot AI. try to write that it …" at bounding box center [158, 540] width 247 height 55
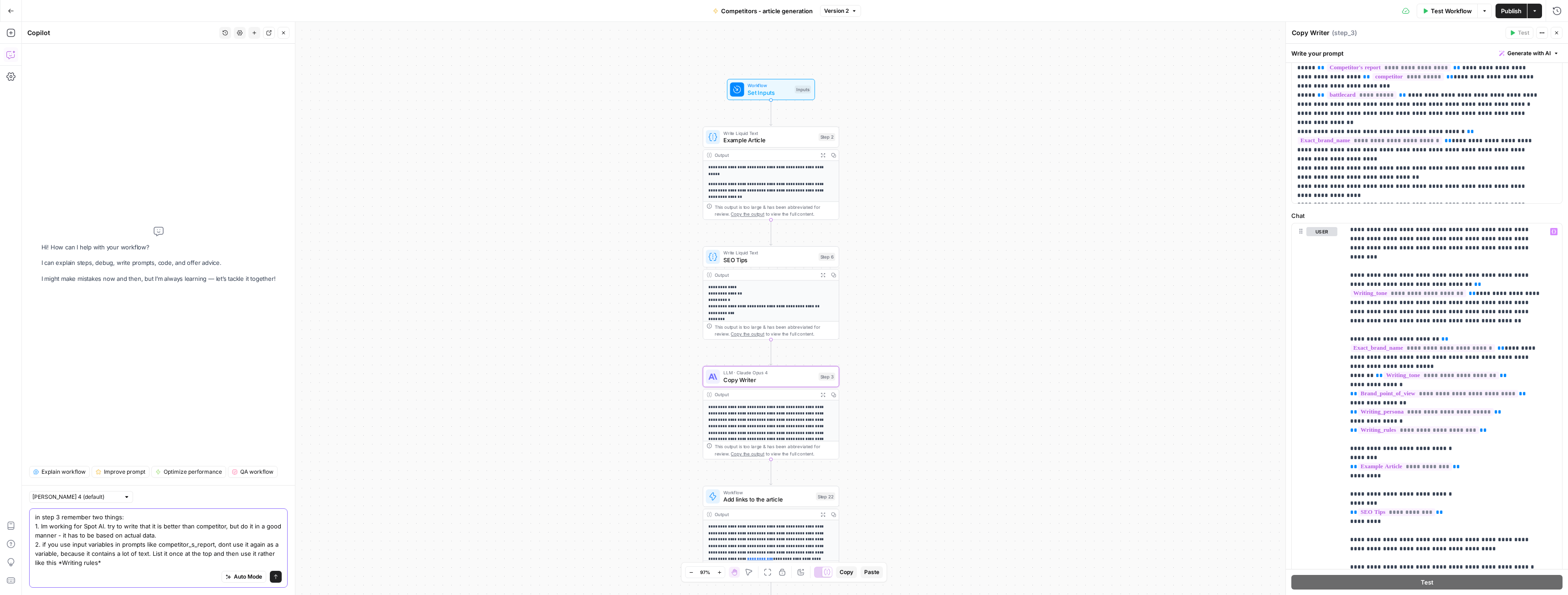
click at [61, 563] on textarea "in step 3 remember two things: 1. Im working for Spot AI. try to write that it …" at bounding box center [158, 540] width 247 height 55
click at [105, 562] on textarea "in step 3 remember two things: 1. Im working for Spot AI. try to write that it …" at bounding box center [158, 540] width 247 height 55
click at [86, 565] on textarea "in step 3 remember two things: 1. Im working for Spot AI. try to write that it …" at bounding box center [158, 540] width 247 height 55
click at [69, 563] on textarea "in step 3 remember two things: 1. Im working for Spot AI. try to write that it …" at bounding box center [158, 540] width 247 height 55
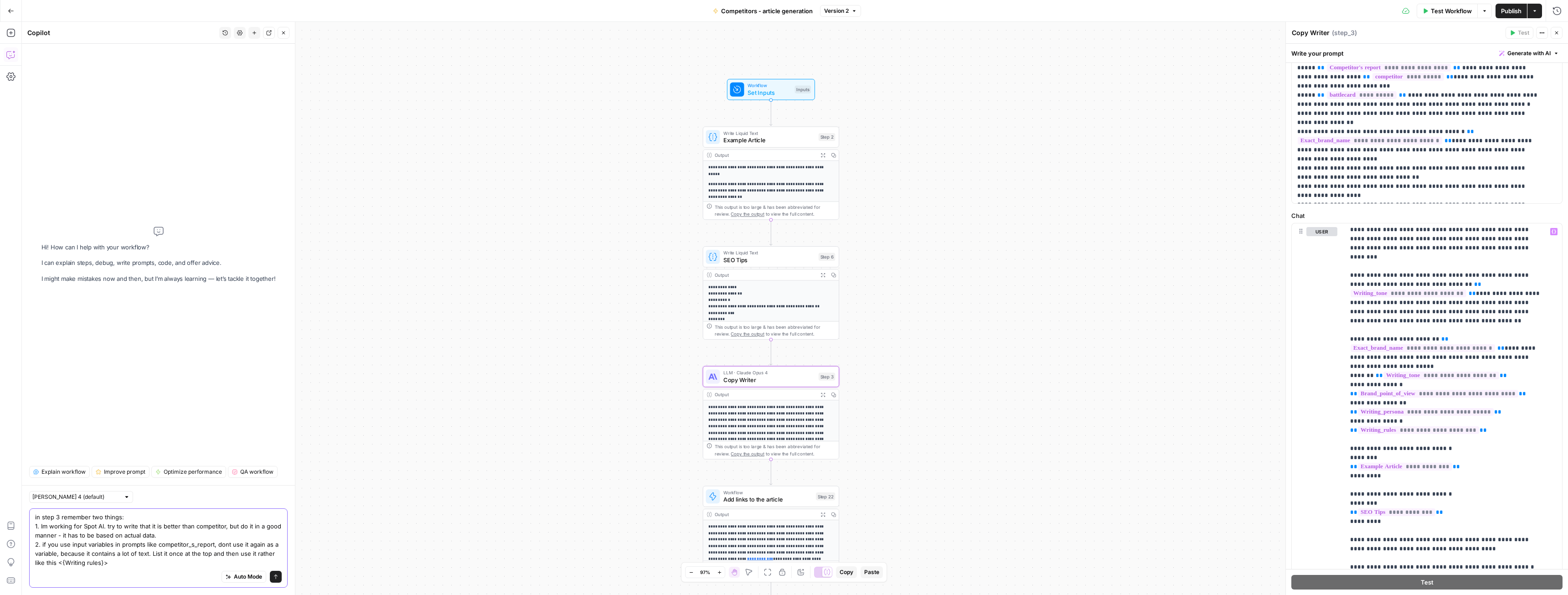
drag, startPoint x: 65, startPoint y: 563, endPoint x: 99, endPoint y: 562, distance: 34.0
click at [99, 562] on textarea "in step 3 remember two things: 1. Im working for Spot AI. try to write that it …" at bounding box center [158, 540] width 247 height 55
type textarea "in step 3 remember two things: 1. Im working for Spot AI. try to write that it …"
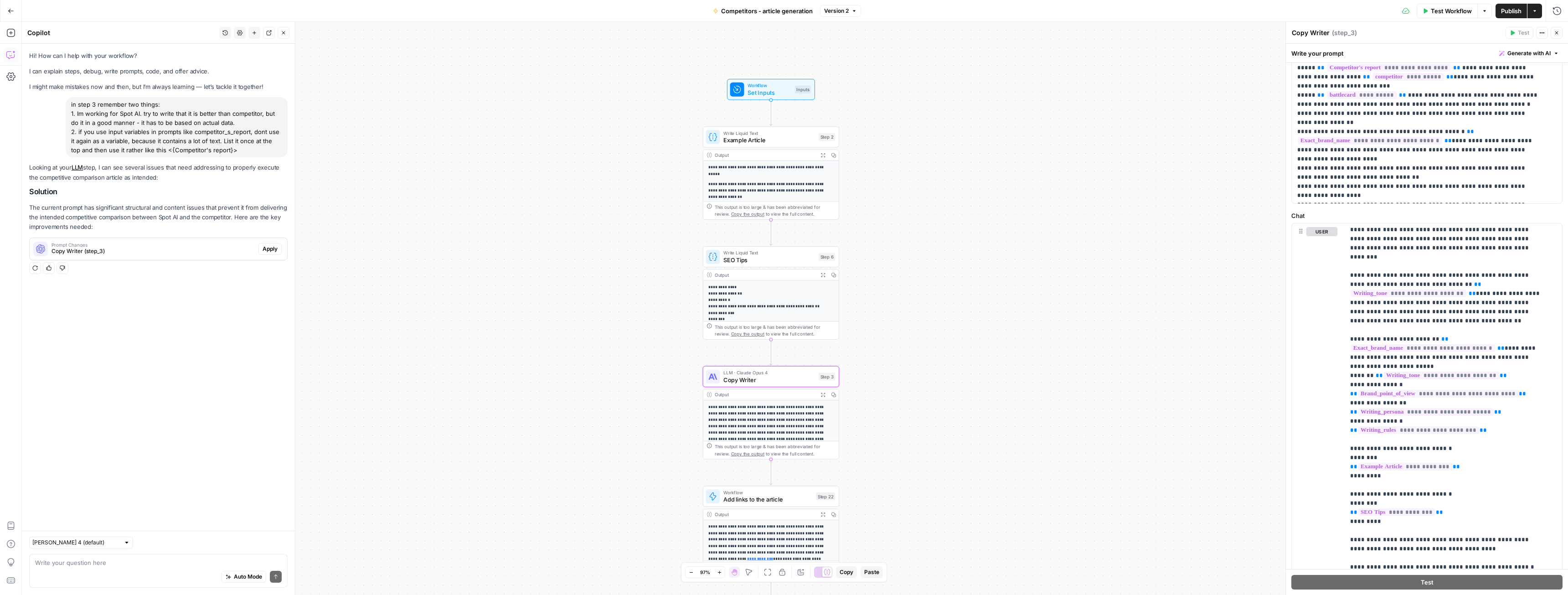
click at [268, 249] on span "Apply" at bounding box center [270, 248] width 15 height 8
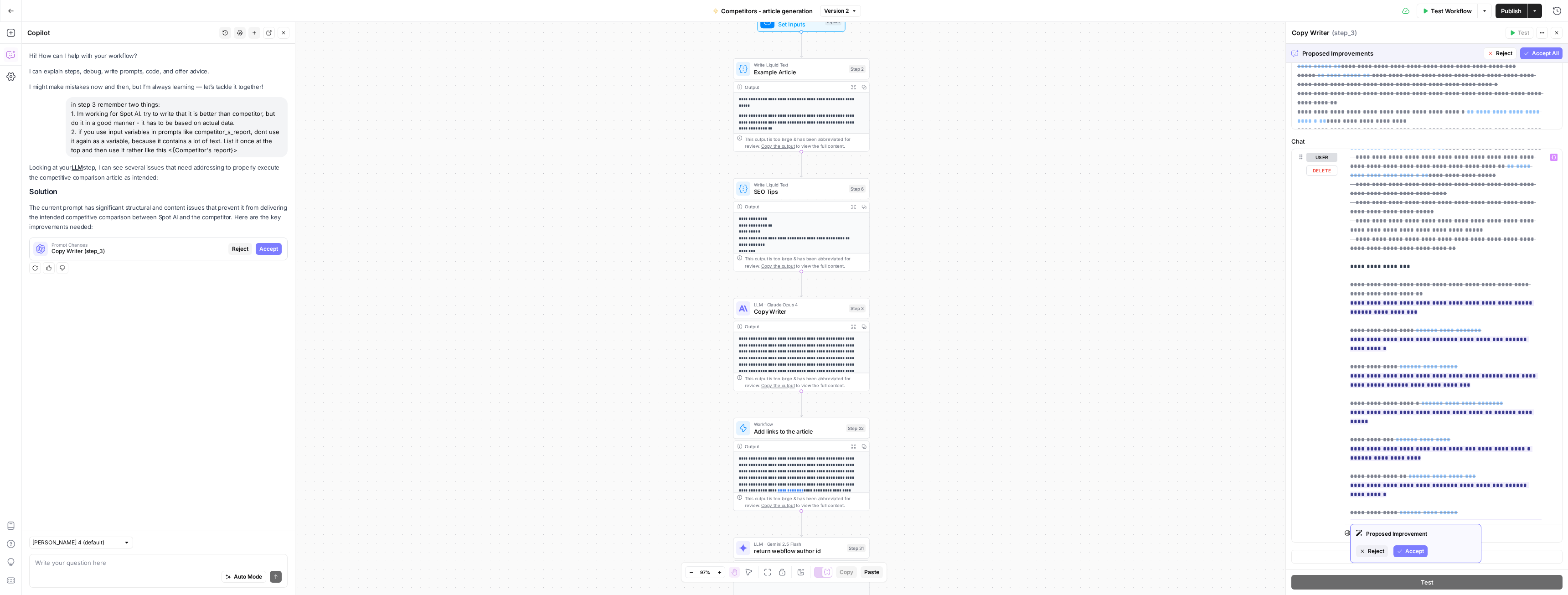
scroll to position [4670, 0]
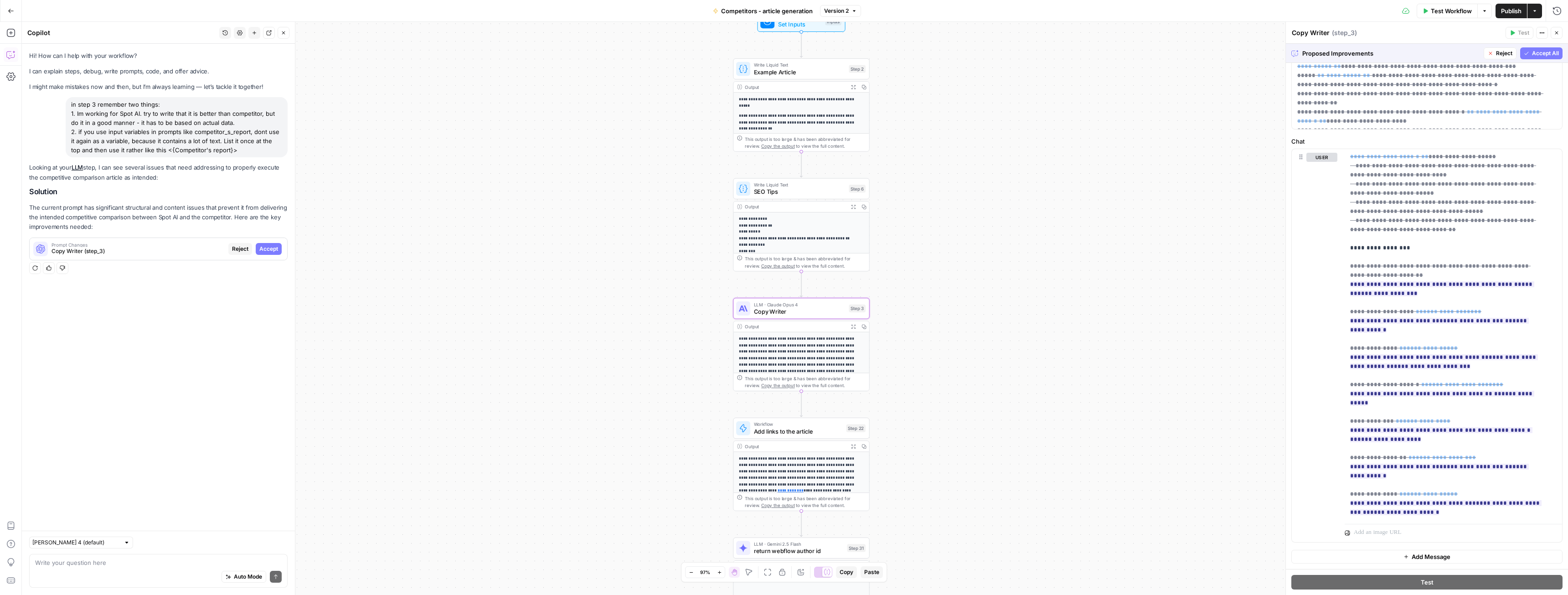
click at [269, 248] on span "Accept" at bounding box center [268, 248] width 19 height 8
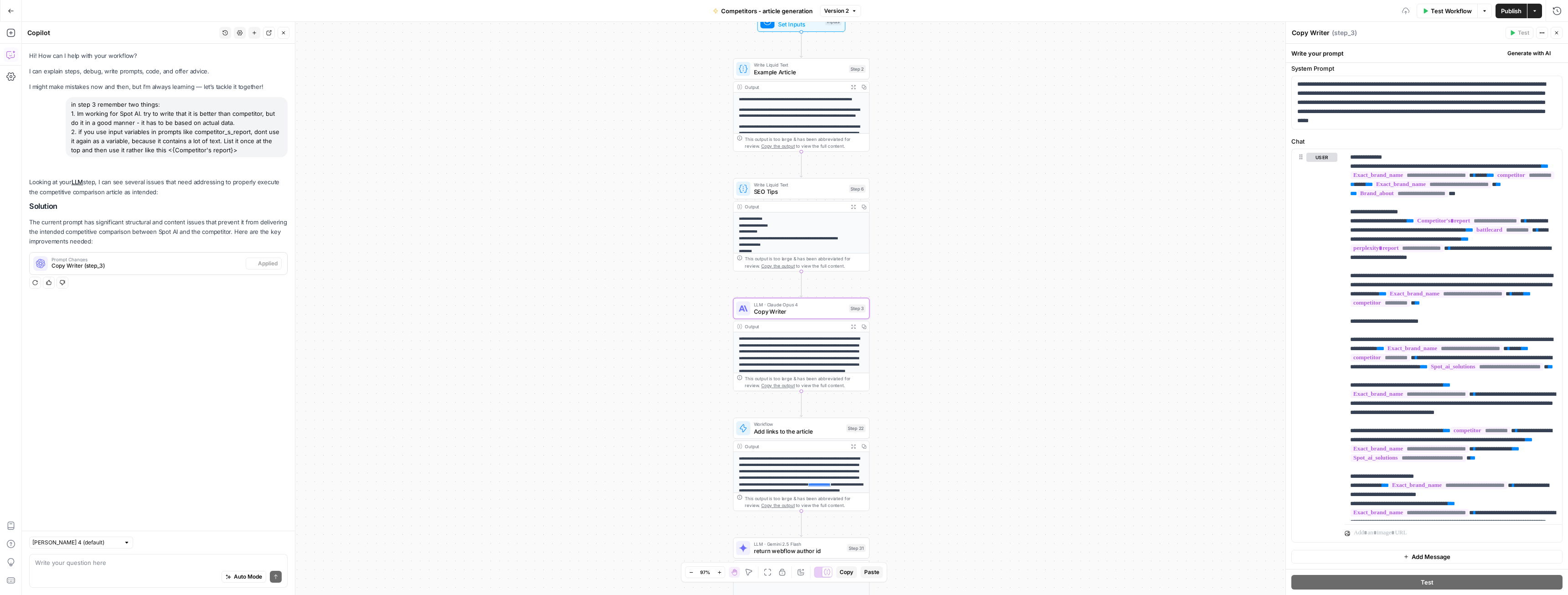
scroll to position [0, 0]
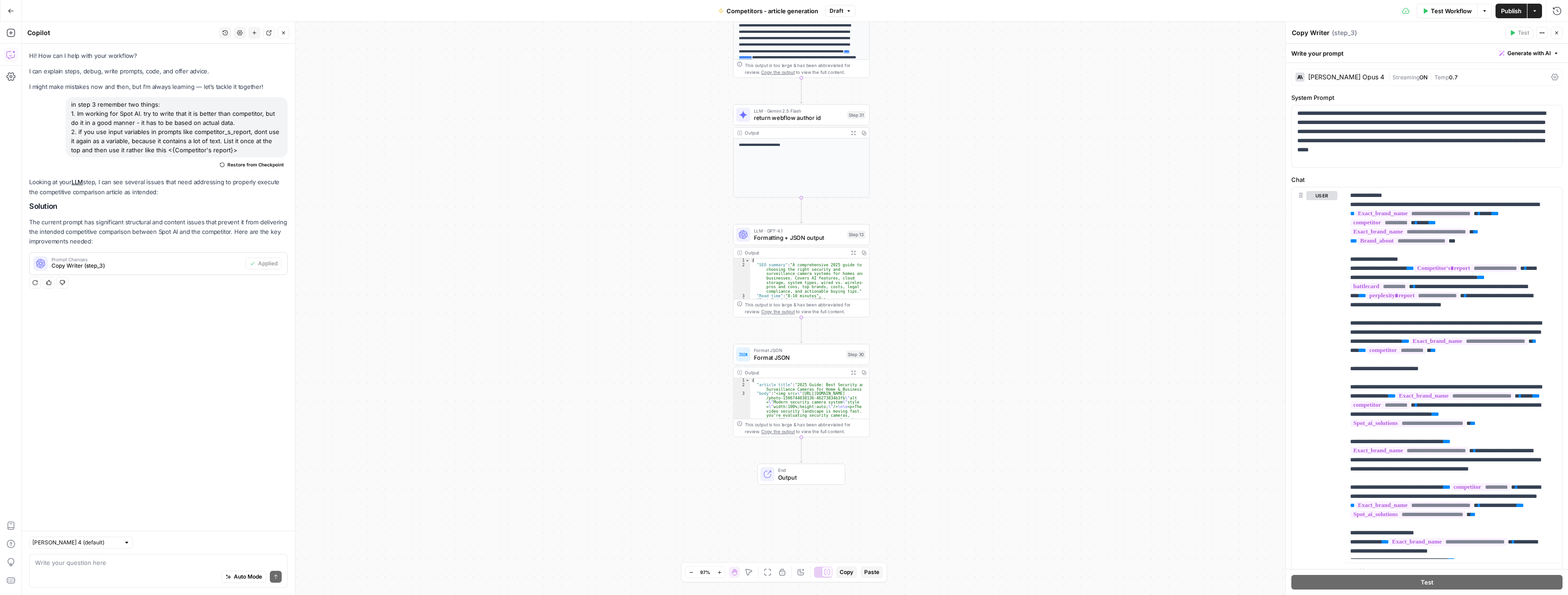
click at [1505, 12] on span "Publish" at bounding box center [1511, 10] width 21 height 9
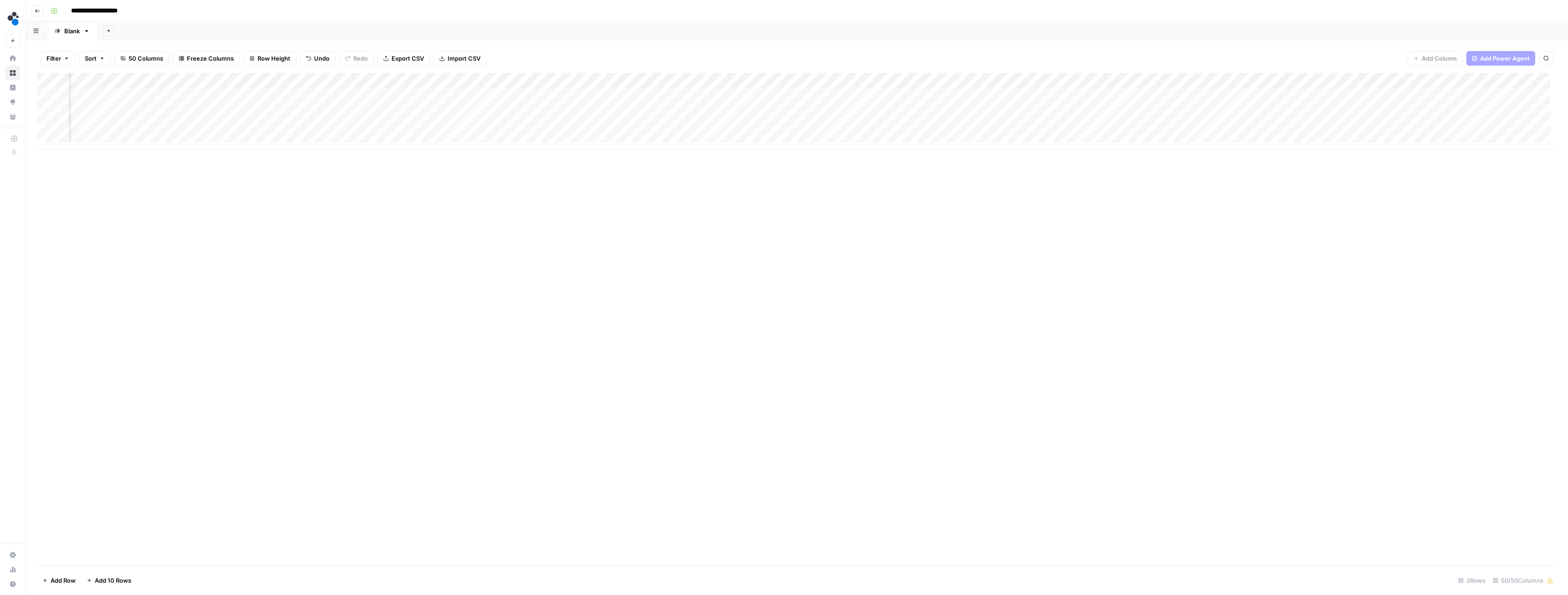
scroll to position [0, 2097]
click at [911, 81] on div "Add Column" at bounding box center [797, 111] width 1520 height 77
click at [874, 241] on span "Remove Column" at bounding box center [906, 241] width 80 height 9
click at [756, 102] on span "Delete" at bounding box center [751, 102] width 19 height 9
click at [992, 82] on div "Add Column" at bounding box center [797, 111] width 1520 height 77
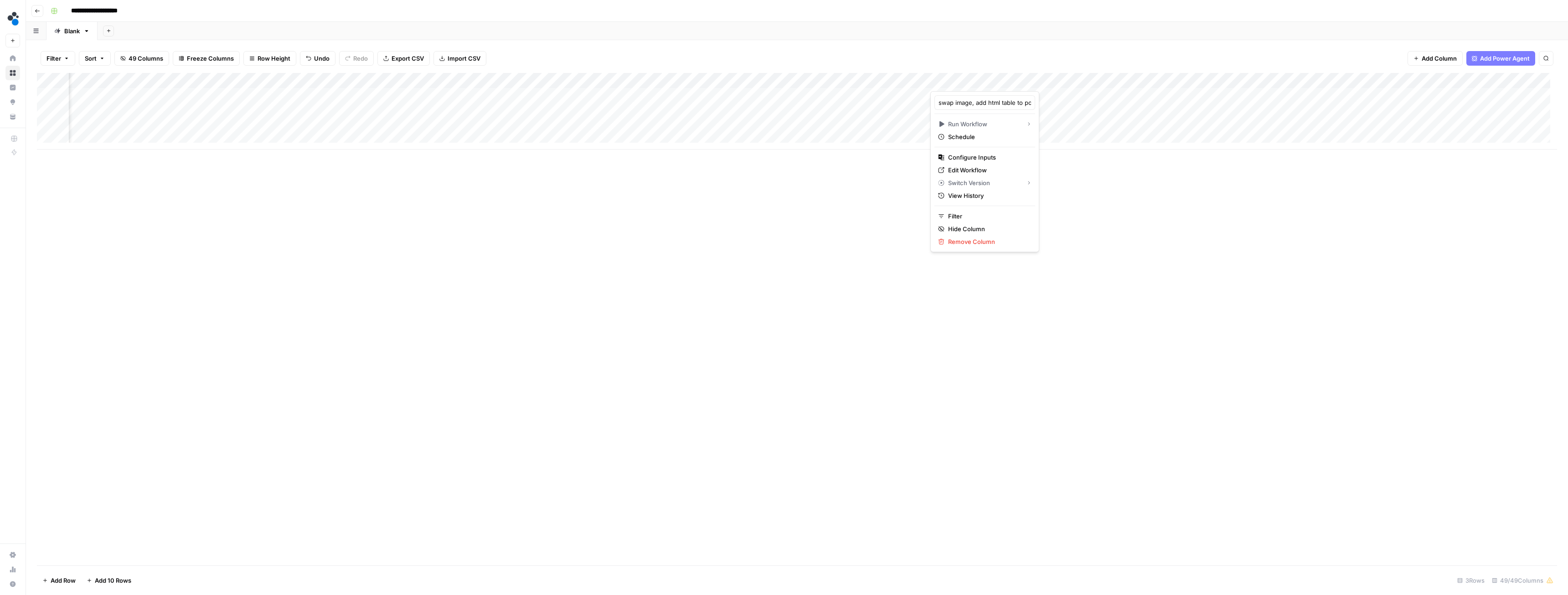
drag, startPoint x: 1296, startPoint y: 244, endPoint x: 1359, endPoint y: 132, distance: 128.5
click at [1291, 246] on div "Add Column" at bounding box center [797, 319] width 1520 height 493
click at [1379, 80] on div "Add Column" at bounding box center [797, 111] width 1520 height 77
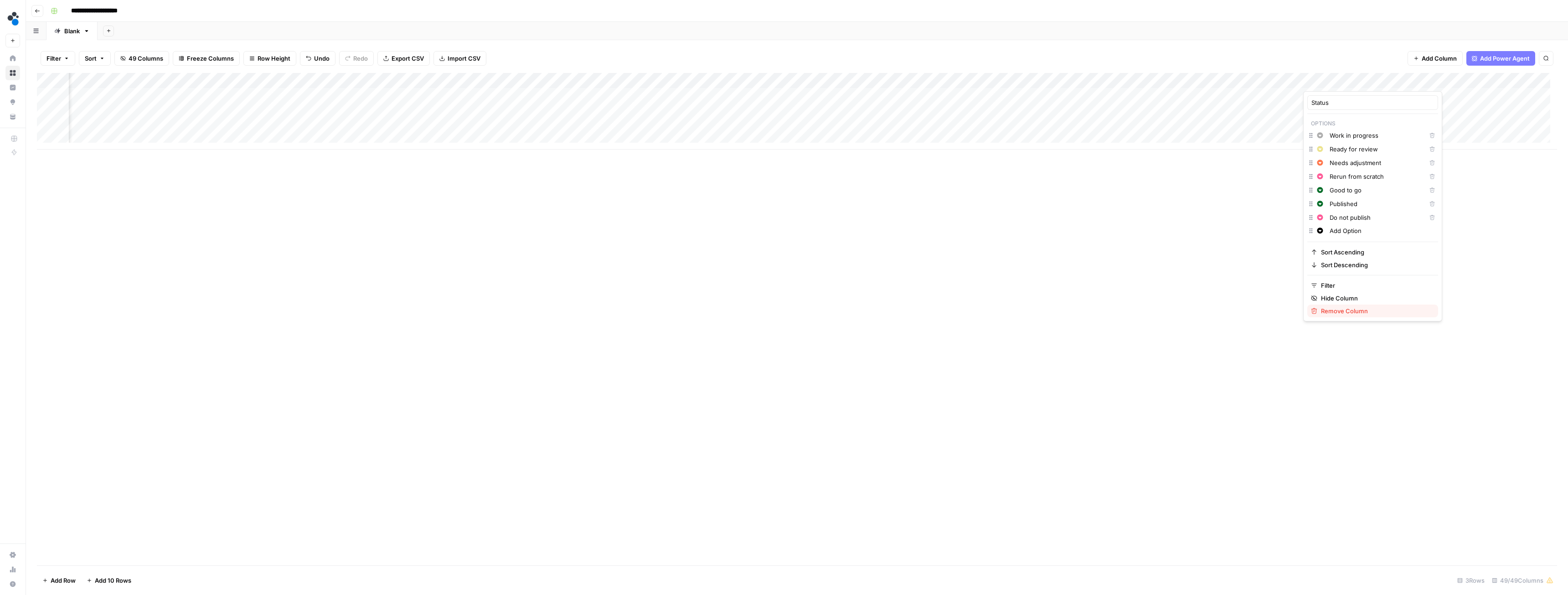
click at [1328, 309] on span "Remove Column" at bounding box center [1376, 311] width 110 height 9
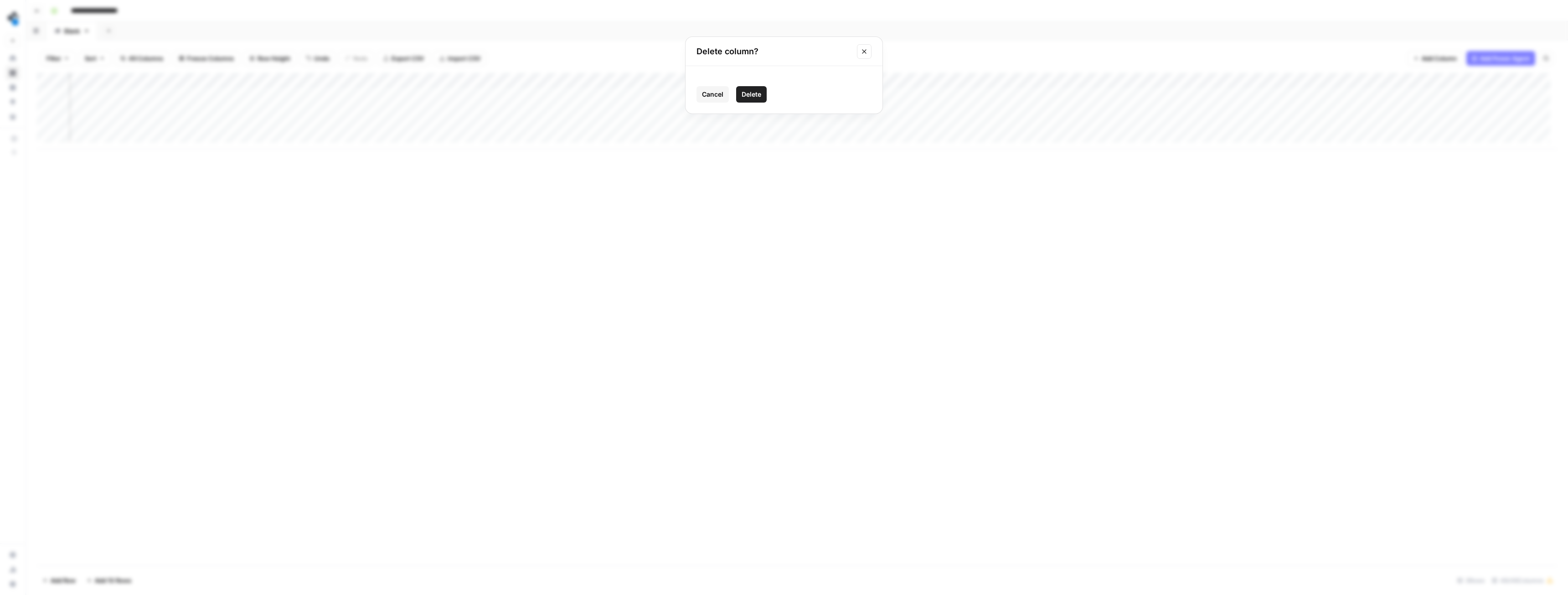
click at [744, 87] on button "Delete" at bounding box center [751, 94] width 30 height 16
click at [956, 81] on div "Add Column" at bounding box center [797, 111] width 1520 height 77
click at [887, 241] on span "Remove Column" at bounding box center [905, 241] width 80 height 9
click at [757, 96] on button "Delete" at bounding box center [751, 102] width 30 height 16
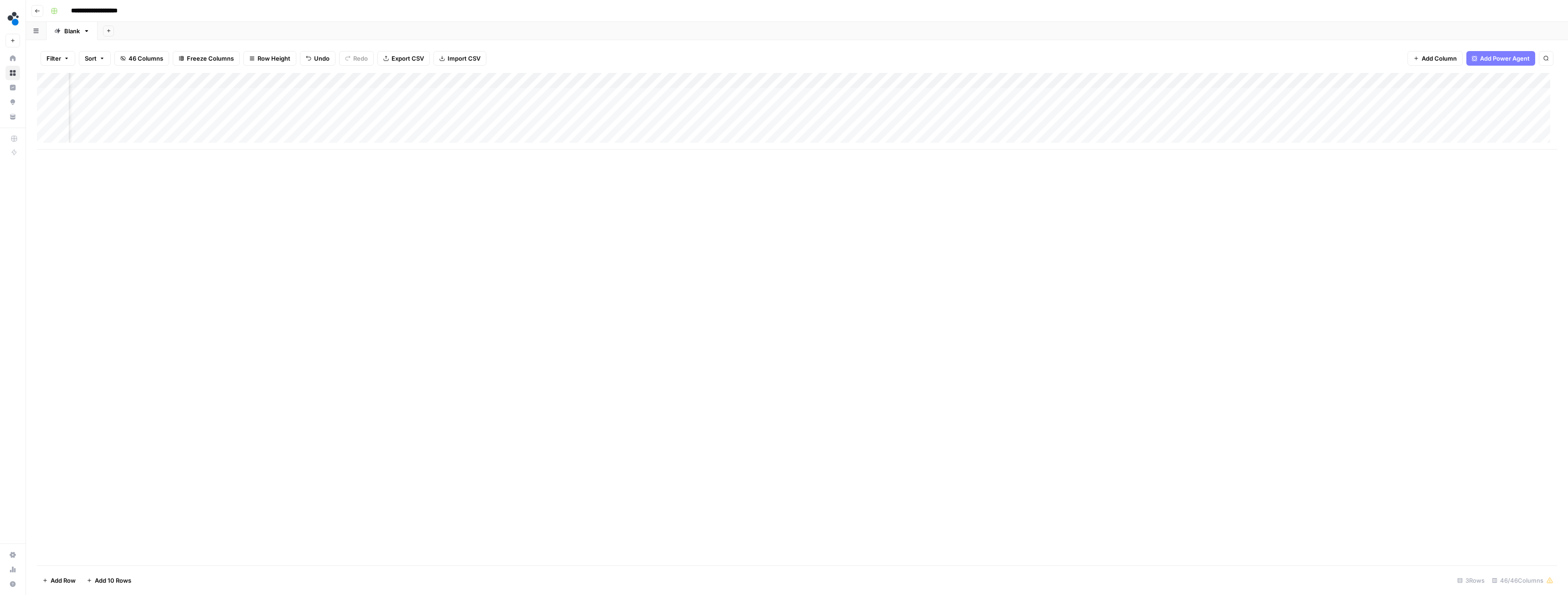
click at [748, 78] on div "Add Column" at bounding box center [797, 111] width 1520 height 77
click at [732, 242] on span "Remove Column" at bounding box center [741, 241] width 80 height 9
click at [750, 104] on span "Delete" at bounding box center [751, 102] width 19 height 9
click at [676, 81] on div "Add Column" at bounding box center [797, 111] width 1520 height 77
click at [651, 161] on span "Remove Column" at bounding box center [659, 157] width 80 height 9
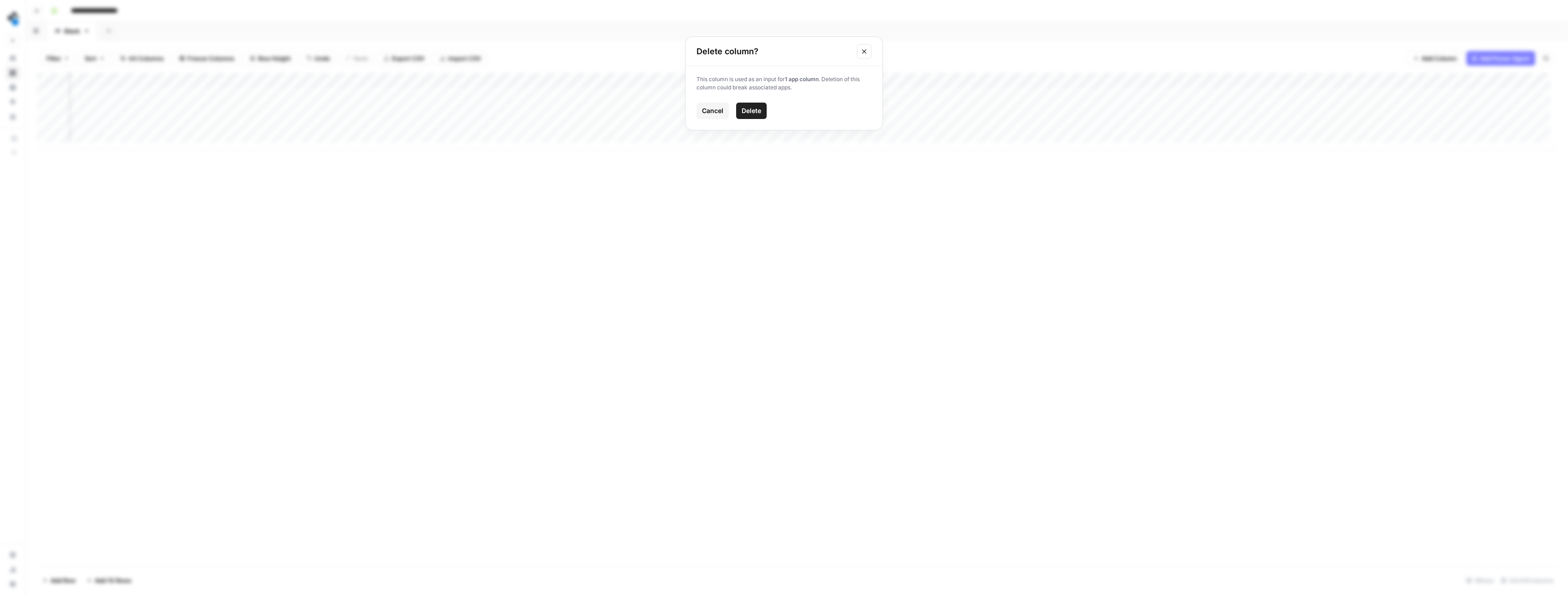
click at [749, 115] on button "Delete" at bounding box center [751, 110] width 30 height 16
click at [984, 79] on div "Add Column" at bounding box center [797, 111] width 1520 height 77
click at [901, 200] on span "Remove Column" at bounding box center [917, 203] width 80 height 9
click at [760, 96] on span "Delete" at bounding box center [751, 94] width 19 height 9
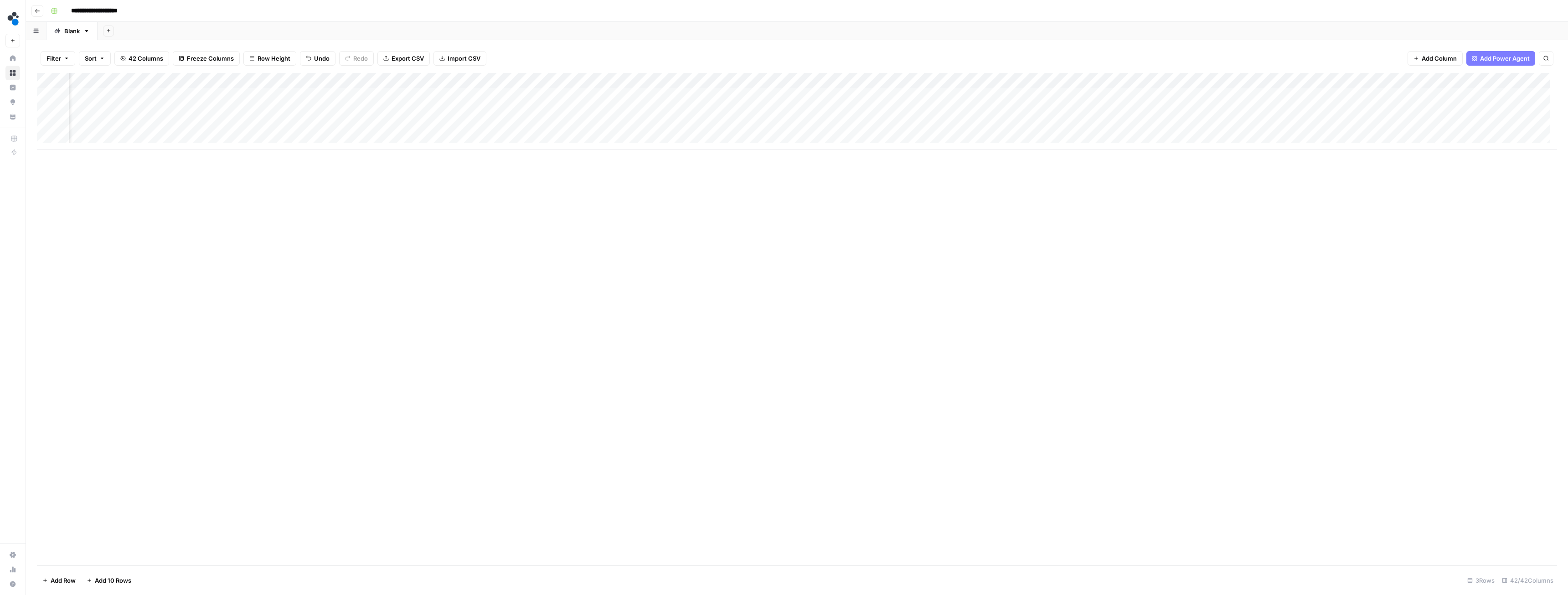
click at [984, 79] on div "Add Column" at bounding box center [797, 111] width 1520 height 77
click at [888, 205] on span "Remove Column" at bounding box center [917, 203] width 80 height 9
click at [751, 111] on span "Delete" at bounding box center [751, 110] width 19 height 9
click at [984, 81] on div "Add Column" at bounding box center [797, 111] width 1520 height 77
click at [895, 202] on span "Remove Column" at bounding box center [917, 203] width 80 height 9
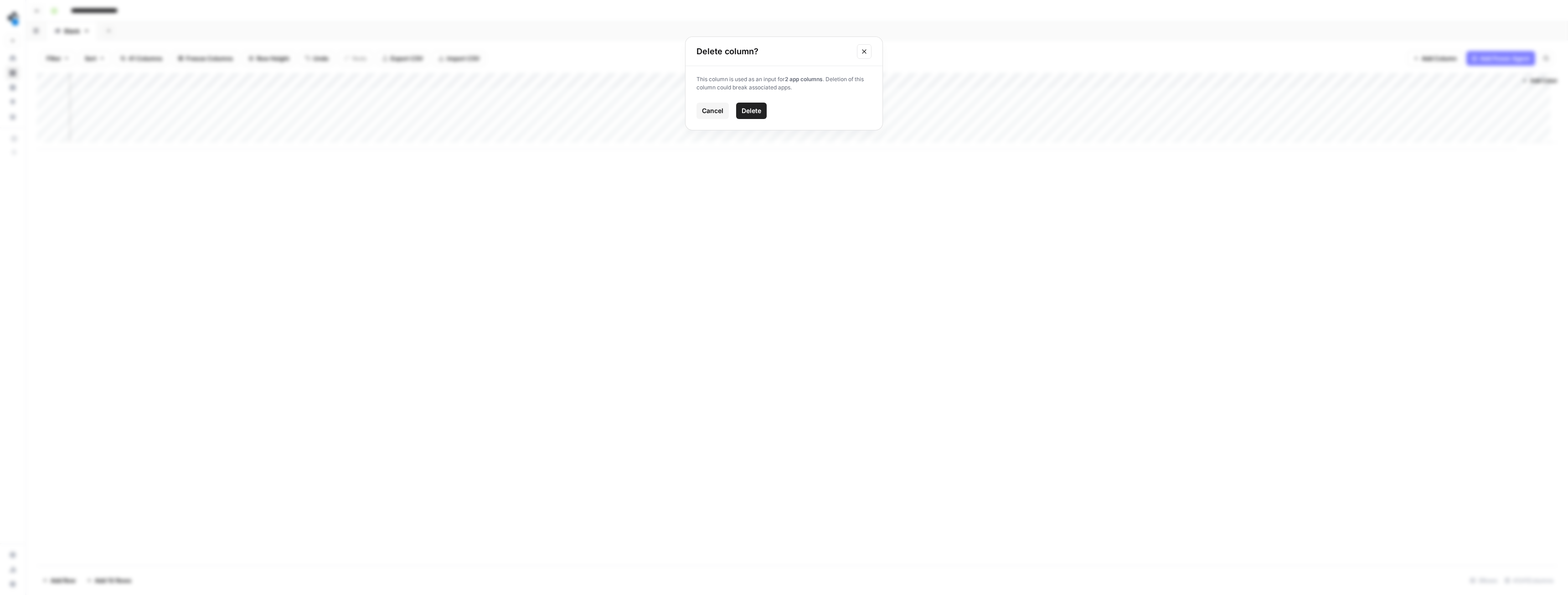
click at [746, 109] on span "Delete" at bounding box center [751, 110] width 19 height 9
click at [1097, 79] on div "Add Column" at bounding box center [797, 111] width 1520 height 77
click at [1010, 205] on span "Remove Column" at bounding box center [1031, 203] width 80 height 9
click at [760, 107] on span "Delete" at bounding box center [751, 110] width 19 height 9
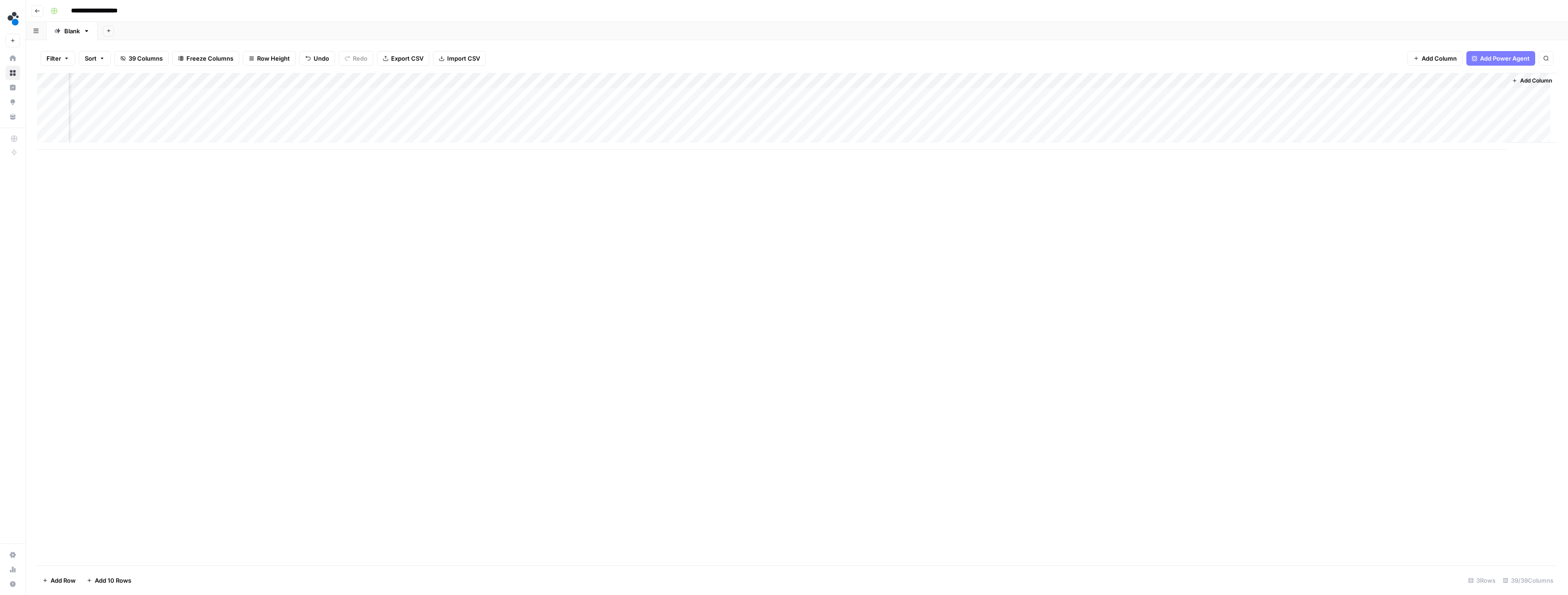
scroll to position [0, 2583]
click at [1359, 80] on div "Add Column" at bounding box center [797, 111] width 1520 height 77
click at [1269, 204] on span "Remove Column" at bounding box center [1294, 203] width 80 height 9
click at [762, 108] on button "Delete" at bounding box center [751, 110] width 30 height 16
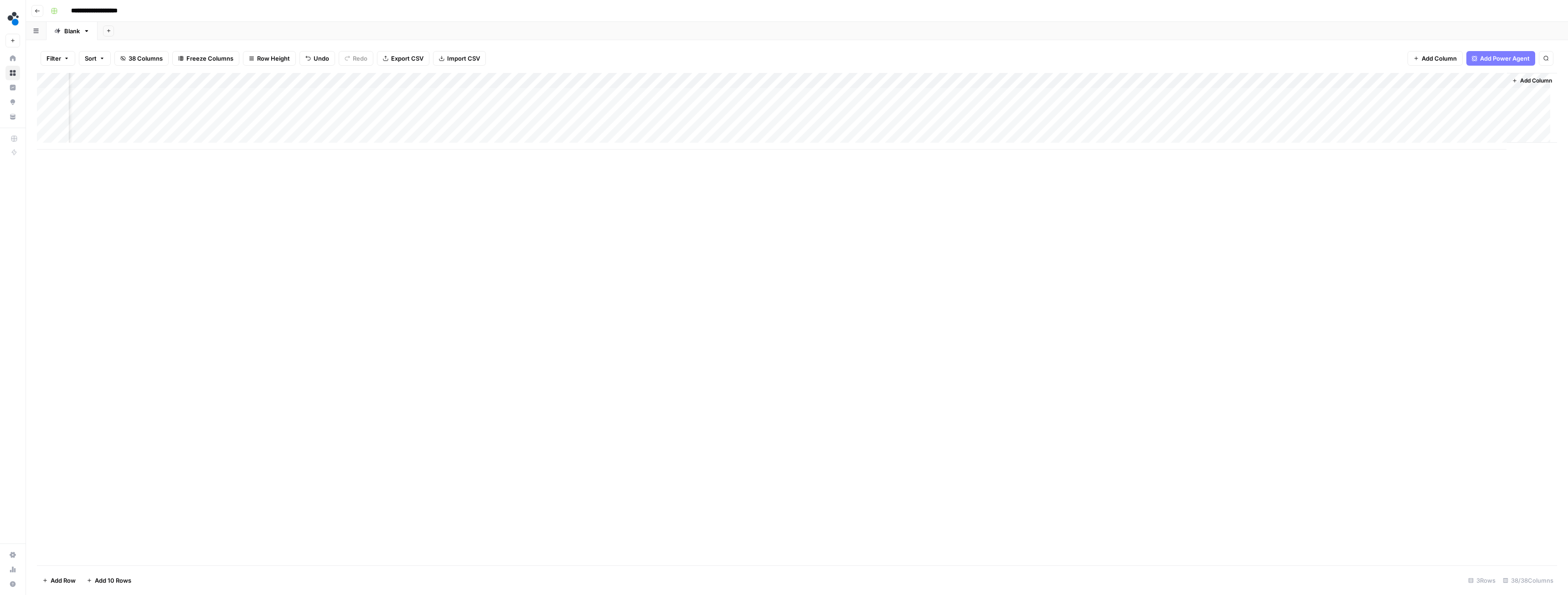
click at [1357, 79] on div "Add Column" at bounding box center [797, 111] width 1520 height 77
click at [1284, 205] on span "Remove Column" at bounding box center [1294, 203] width 80 height 9
click at [757, 118] on button "Delete" at bounding box center [751, 110] width 30 height 16
click at [1493, 80] on div "Add Column" at bounding box center [797, 111] width 1520 height 77
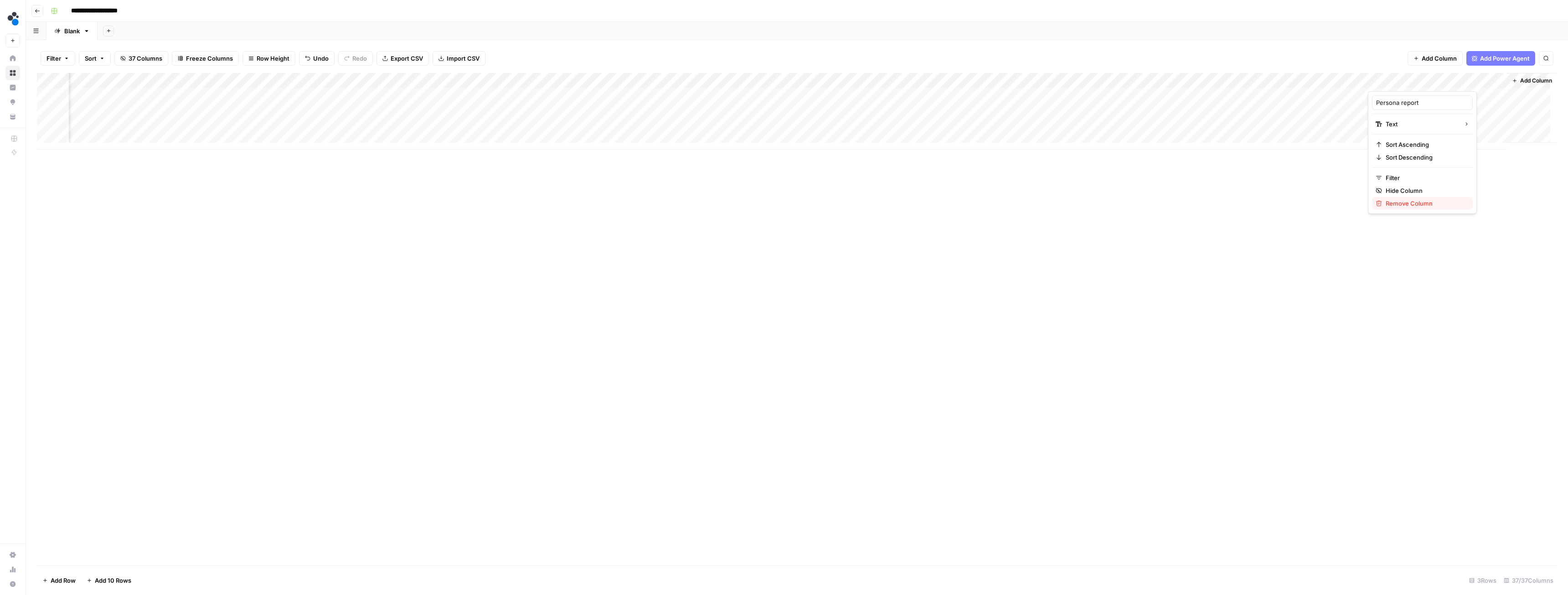
click at [1417, 204] on span "Remove Column" at bounding box center [1425, 203] width 80 height 9
click at [755, 110] on span "Delete" at bounding box center [751, 110] width 19 height 9
click at [824, 80] on div "Add Column" at bounding box center [797, 111] width 1520 height 77
click at [801, 239] on span "Remove Column" at bounding box center [813, 241] width 80 height 9
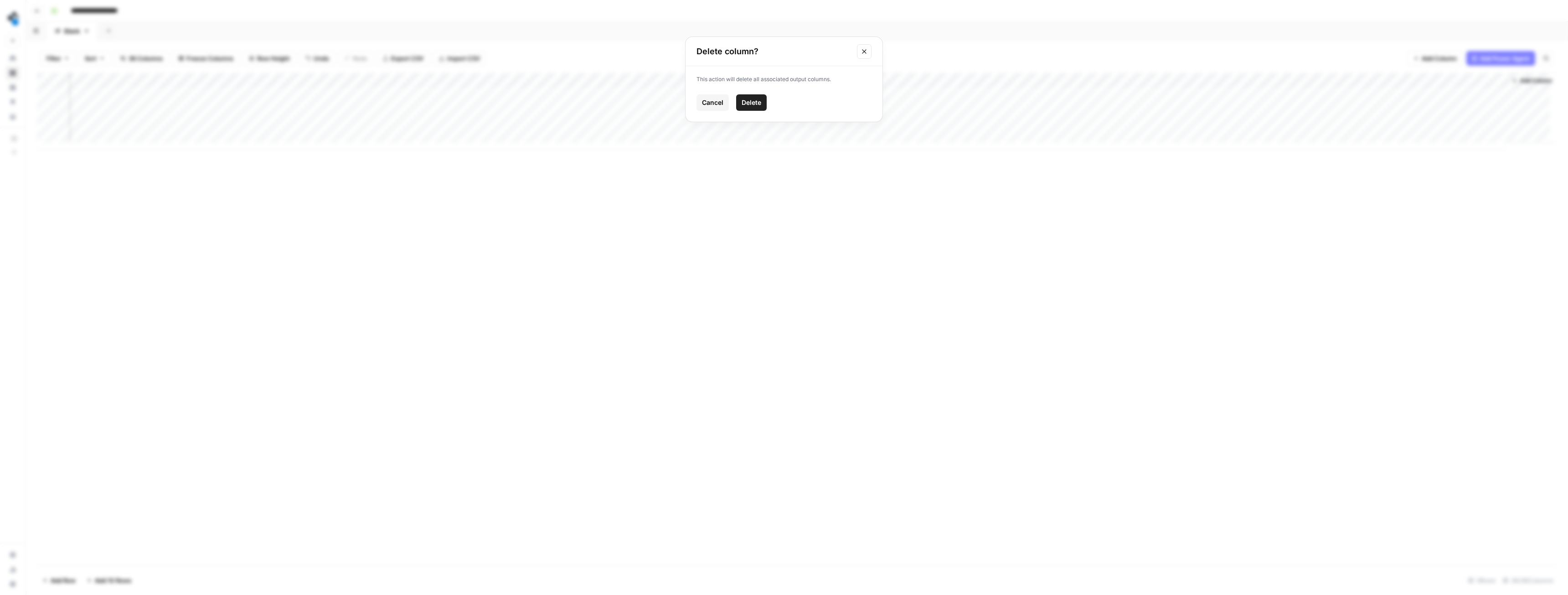
click at [757, 103] on span "Delete" at bounding box center [751, 102] width 19 height 9
click at [923, 81] on div "Add Column" at bounding box center [797, 111] width 1520 height 77
click at [860, 156] on span "Configure Inputs" at bounding box center [867, 157] width 80 height 9
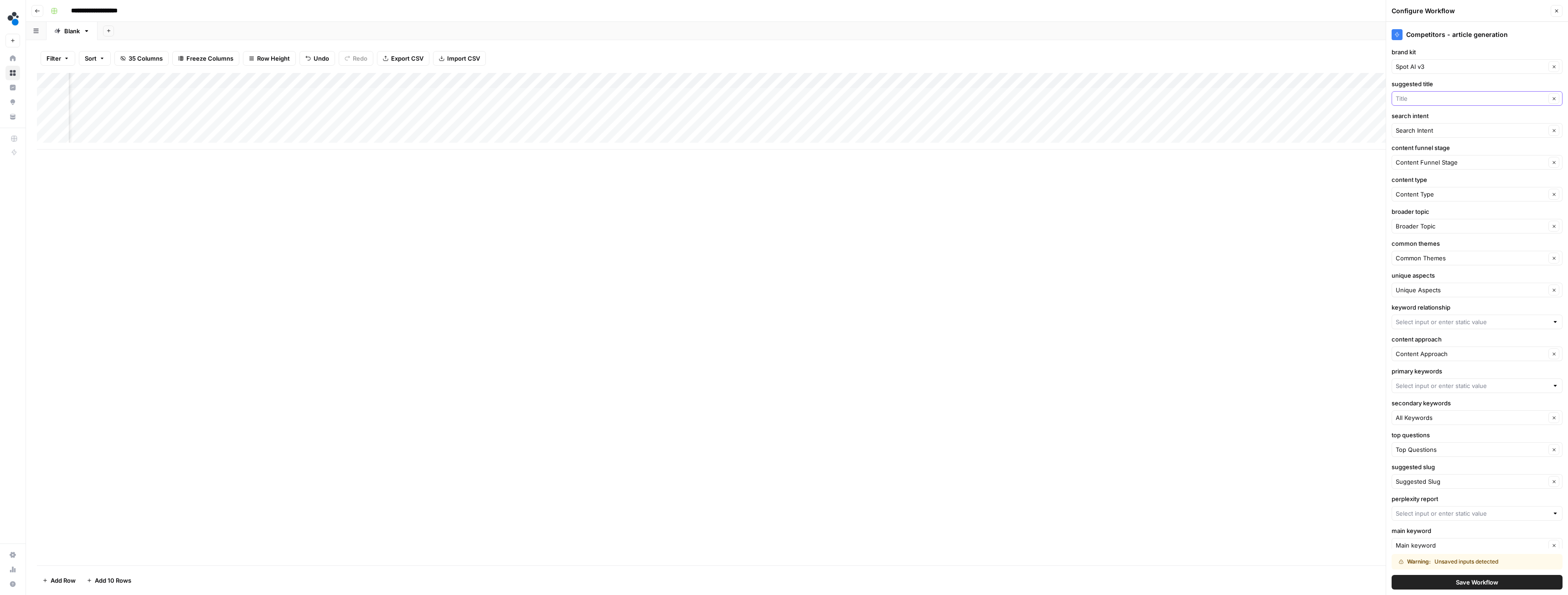
click at [1444, 100] on input "suggested title" at bounding box center [1471, 98] width 150 height 9
click at [1421, 161] on span "Title" at bounding box center [1462, 161] width 126 height 9
type input "Title"
click at [1449, 130] on input "search intent" at bounding box center [1471, 130] width 150 height 9
click at [1438, 163] on span "Search Intent" at bounding box center [1462, 164] width 126 height 9
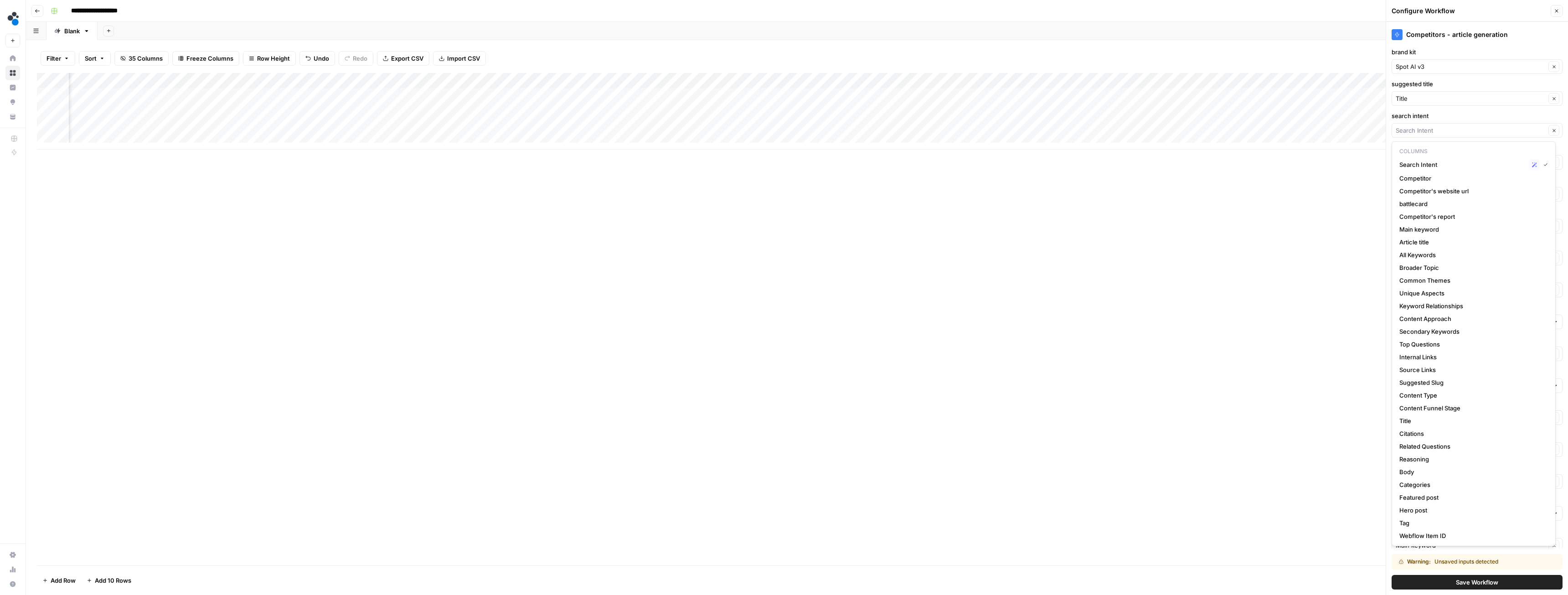
type input "Search Intent"
click at [1478, 164] on input "content funnel stage" at bounding box center [1471, 162] width 150 height 9
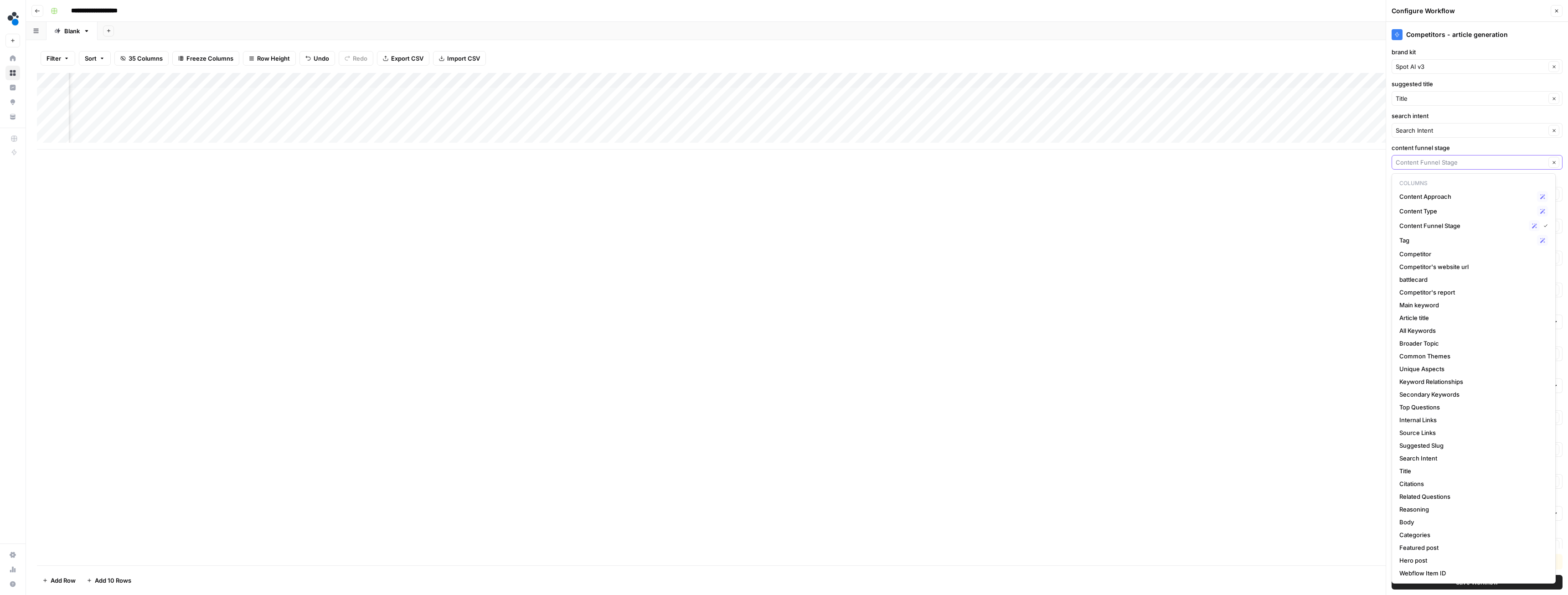
click at [1478, 164] on input "content funnel stage" at bounding box center [1471, 162] width 150 height 9
click at [1456, 225] on span "Content Funnel Stage" at bounding box center [1462, 225] width 126 height 9
type input "Content Funnel Stage"
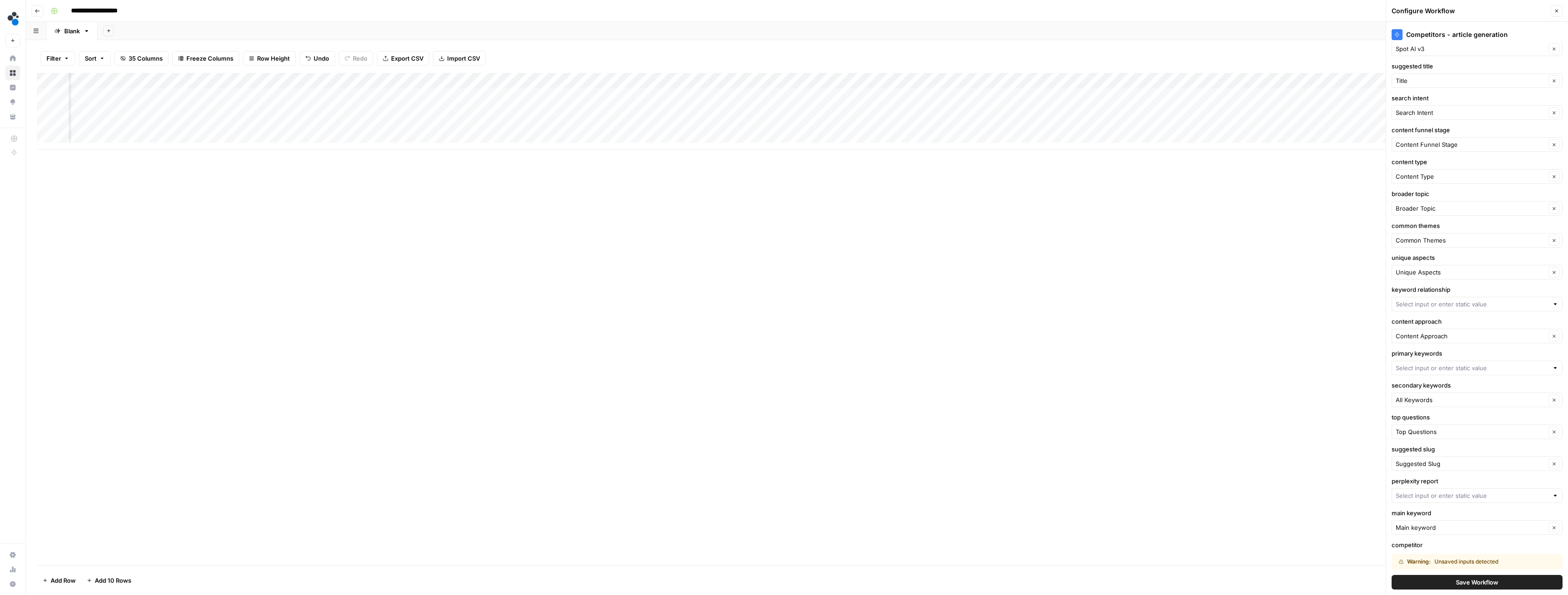
scroll to position [46, 0]
click at [1443, 146] on input "content type" at bounding box center [1471, 149] width 150 height 9
click at [1457, 198] on span "Content Type" at bounding box center [1462, 197] width 126 height 9
type input "Content Type"
click at [1433, 183] on input "broader topic" at bounding box center [1471, 180] width 150 height 9
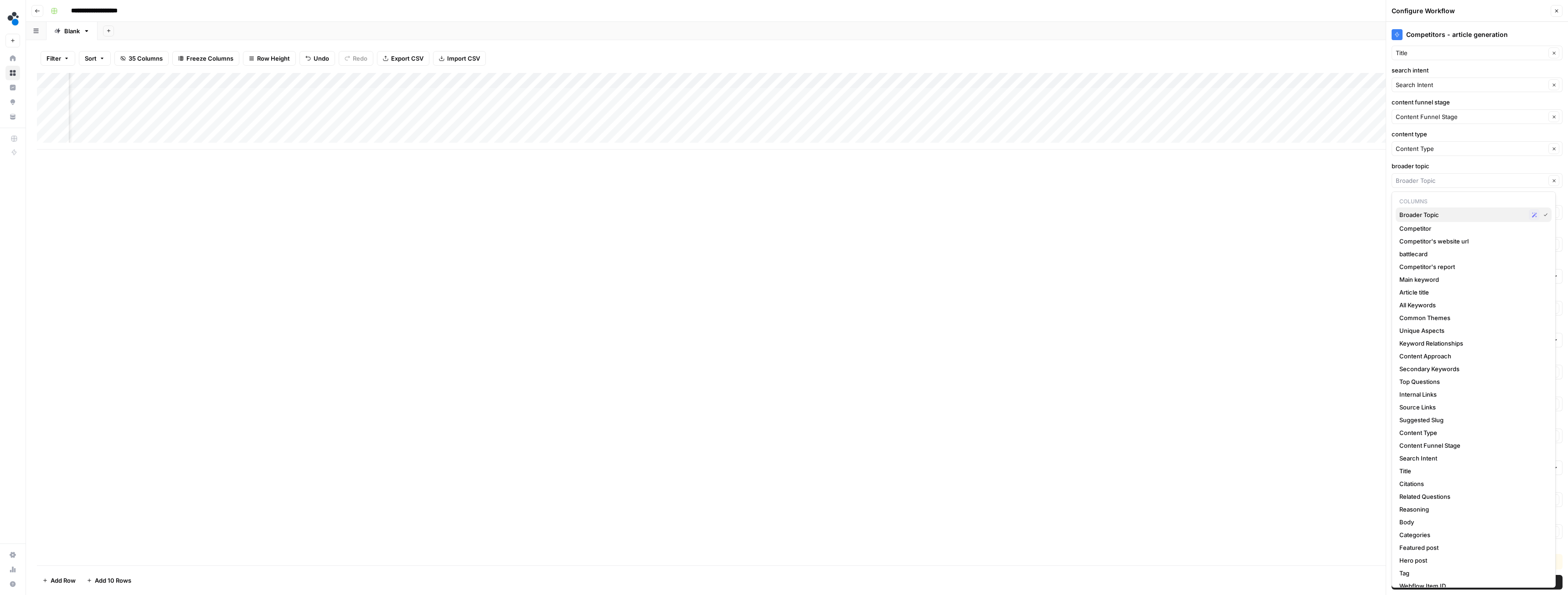
click at [1436, 215] on span "Broader Topic" at bounding box center [1462, 214] width 126 height 9
type input "Broader Topic"
click at [1444, 213] on input "common themes" at bounding box center [1471, 212] width 150 height 9
click at [1437, 246] on span "Common Themes" at bounding box center [1462, 247] width 126 height 9
type input "Common Themes"
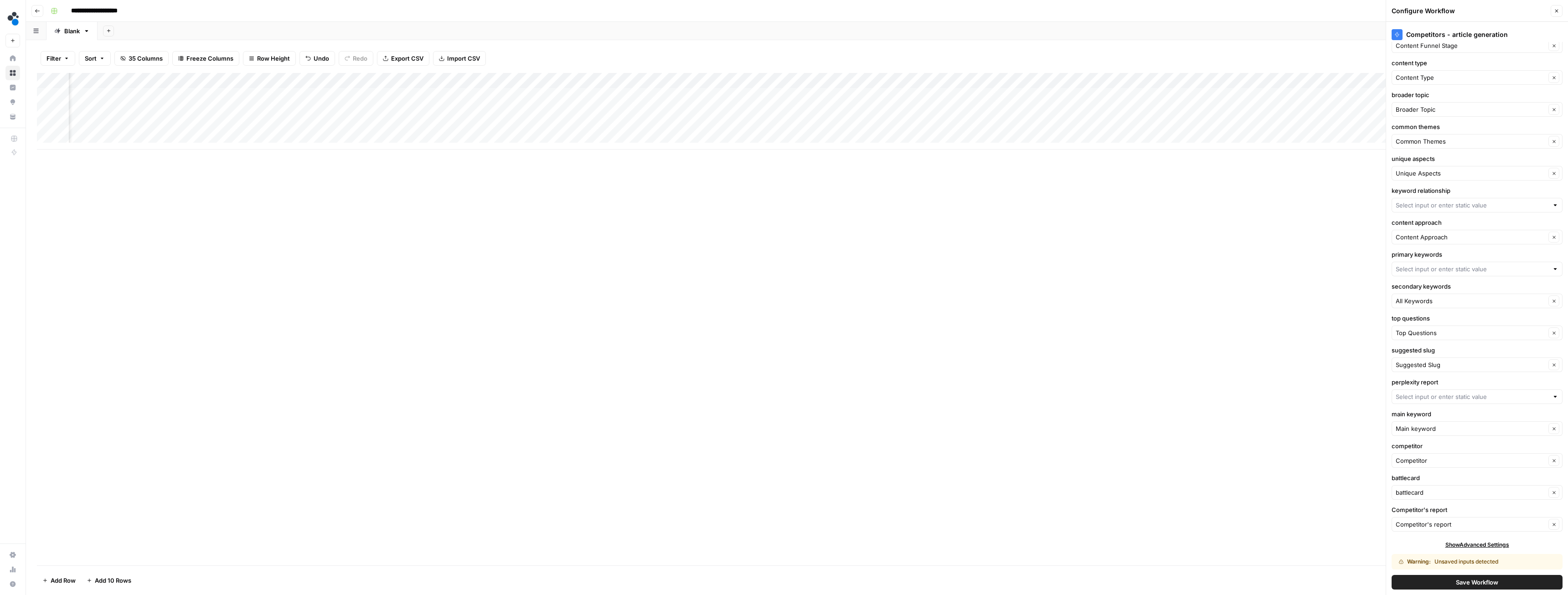
scroll to position [121, 0]
click at [1442, 169] on input "unique aspects" at bounding box center [1471, 169] width 150 height 9
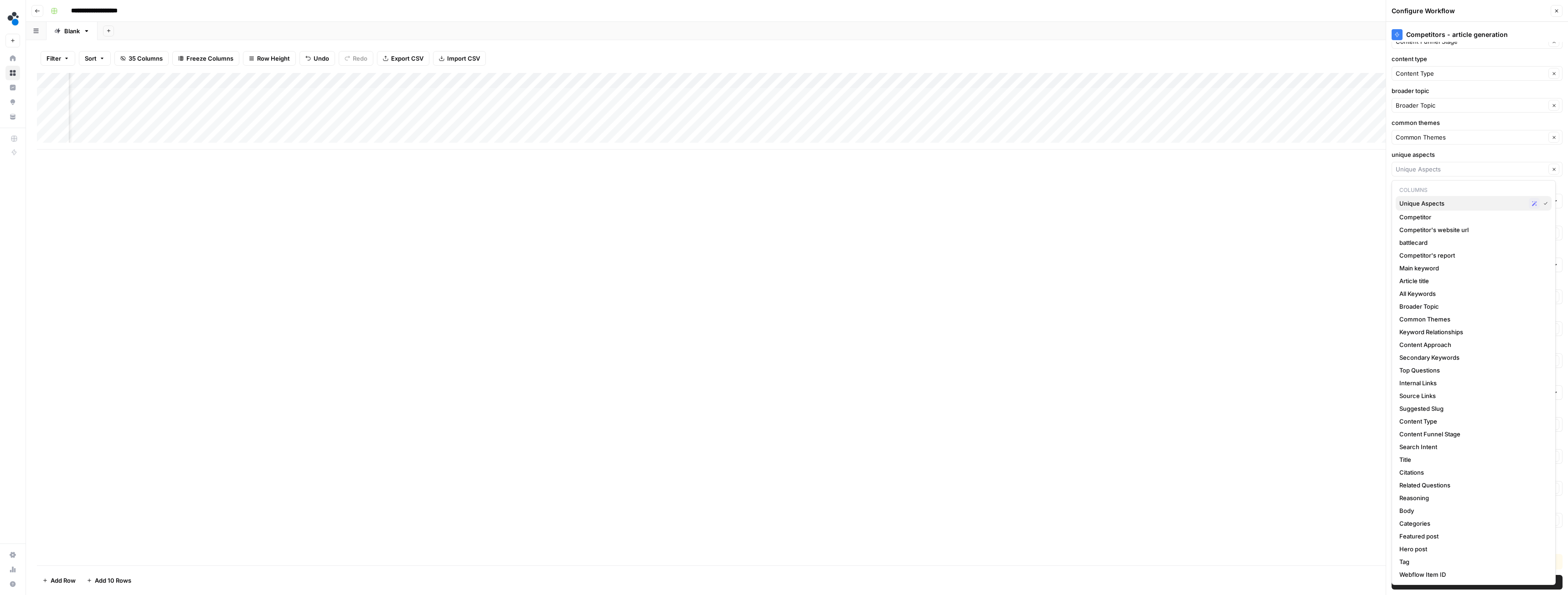
click at [1440, 199] on span "Unique Aspects" at bounding box center [1462, 203] width 126 height 9
type input "Unique Aspects"
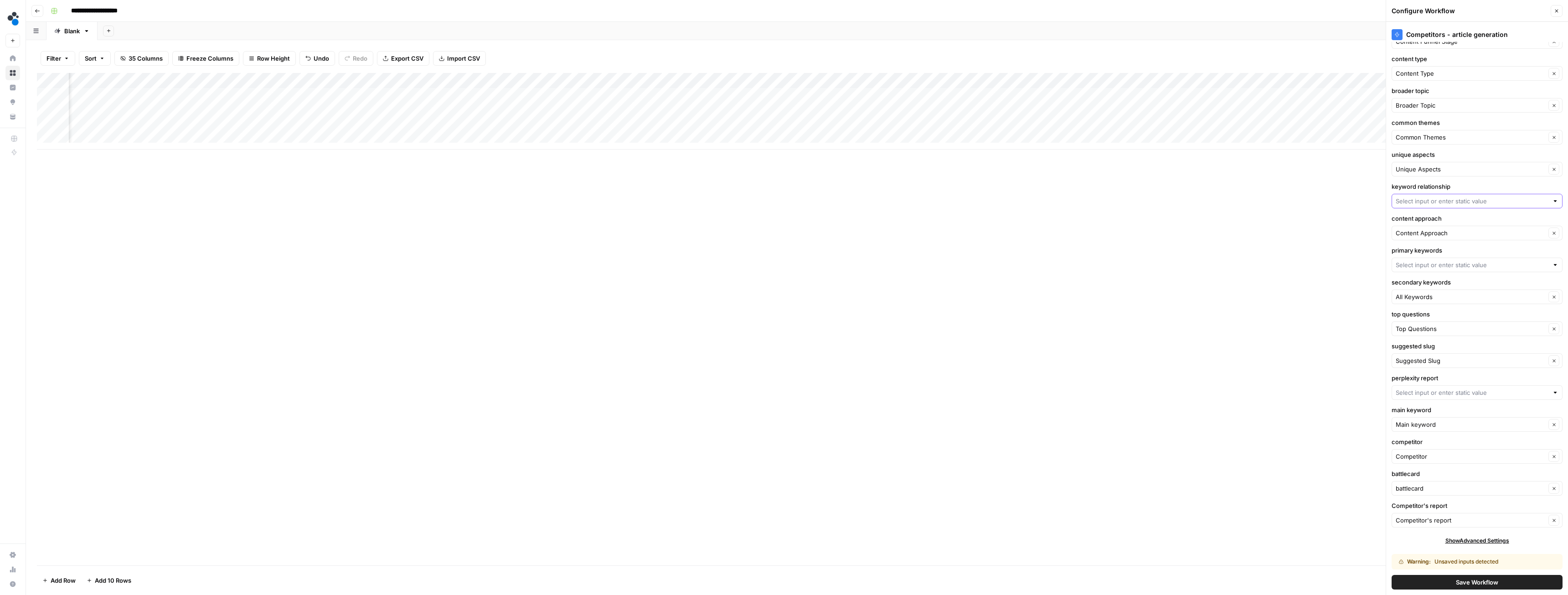
click at [1438, 202] on input "keyword relationship" at bounding box center [1472, 201] width 153 height 9
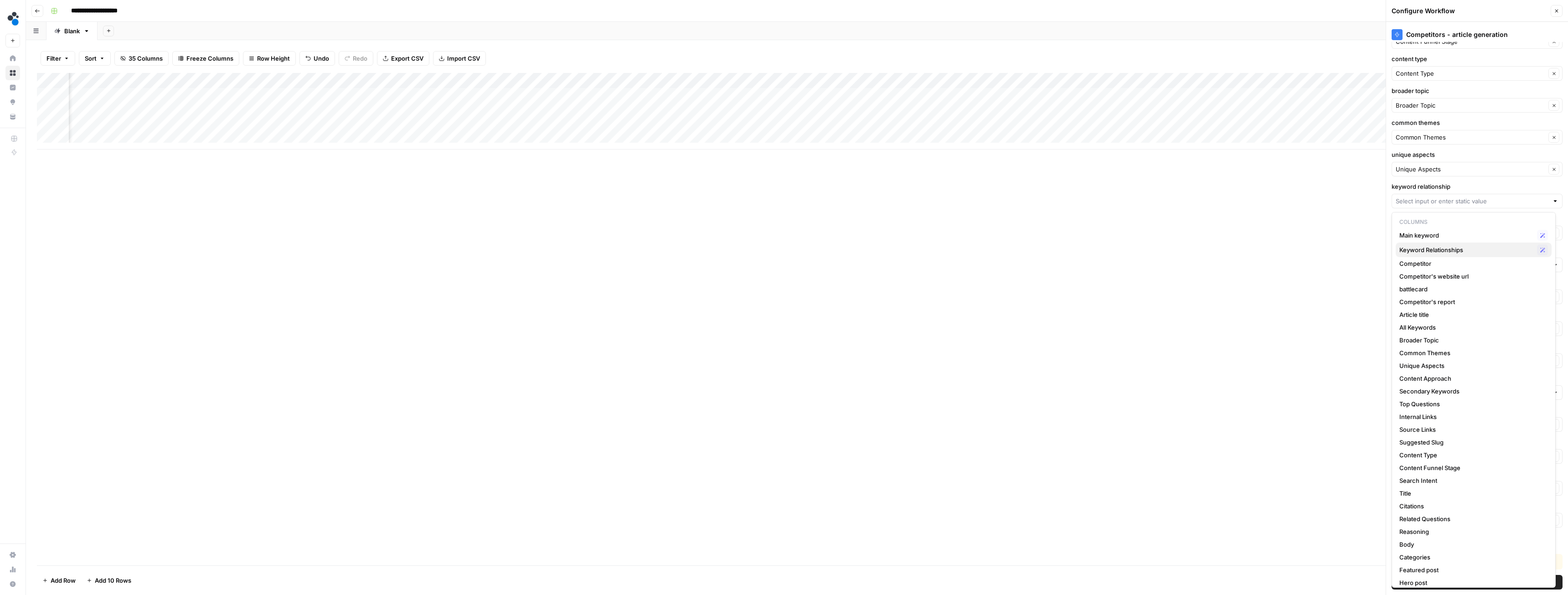
click at [1442, 248] on span "Keyword Relationships" at bounding box center [1466, 250] width 134 height 9
type input "Keyword Relationships"
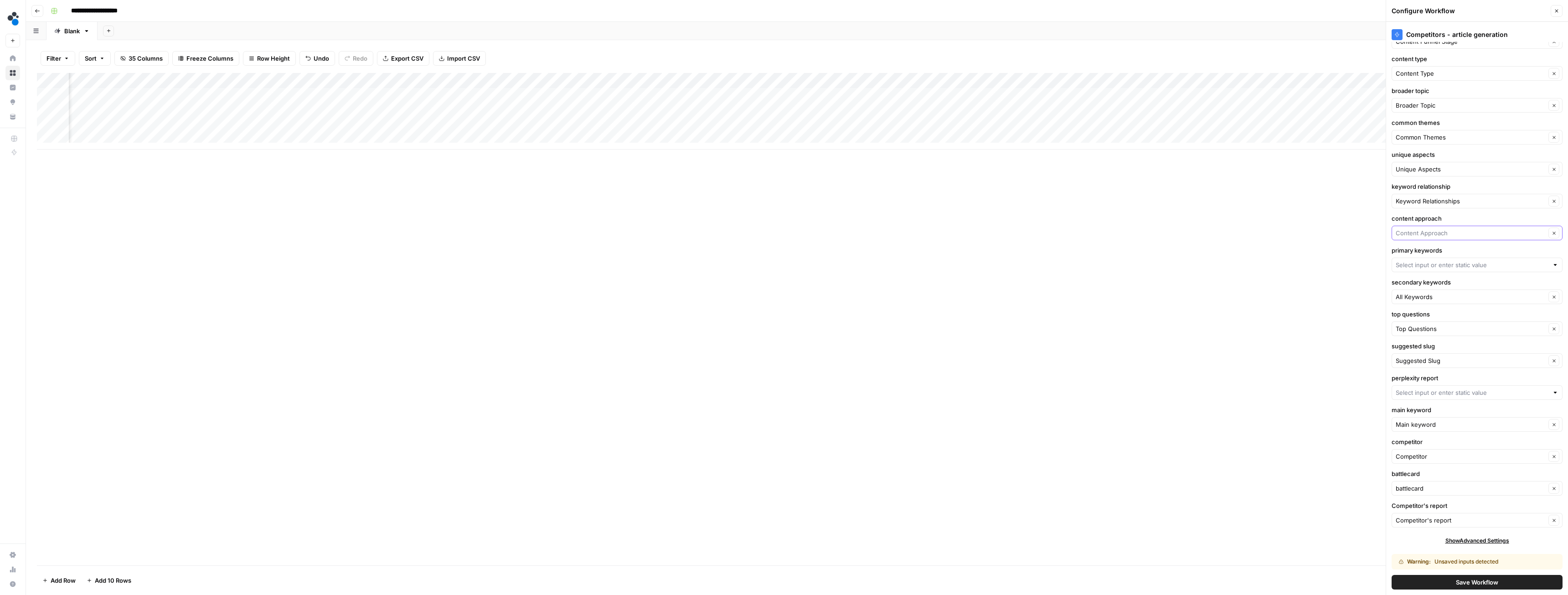
click at [1447, 233] on input "content approach" at bounding box center [1471, 233] width 150 height 9
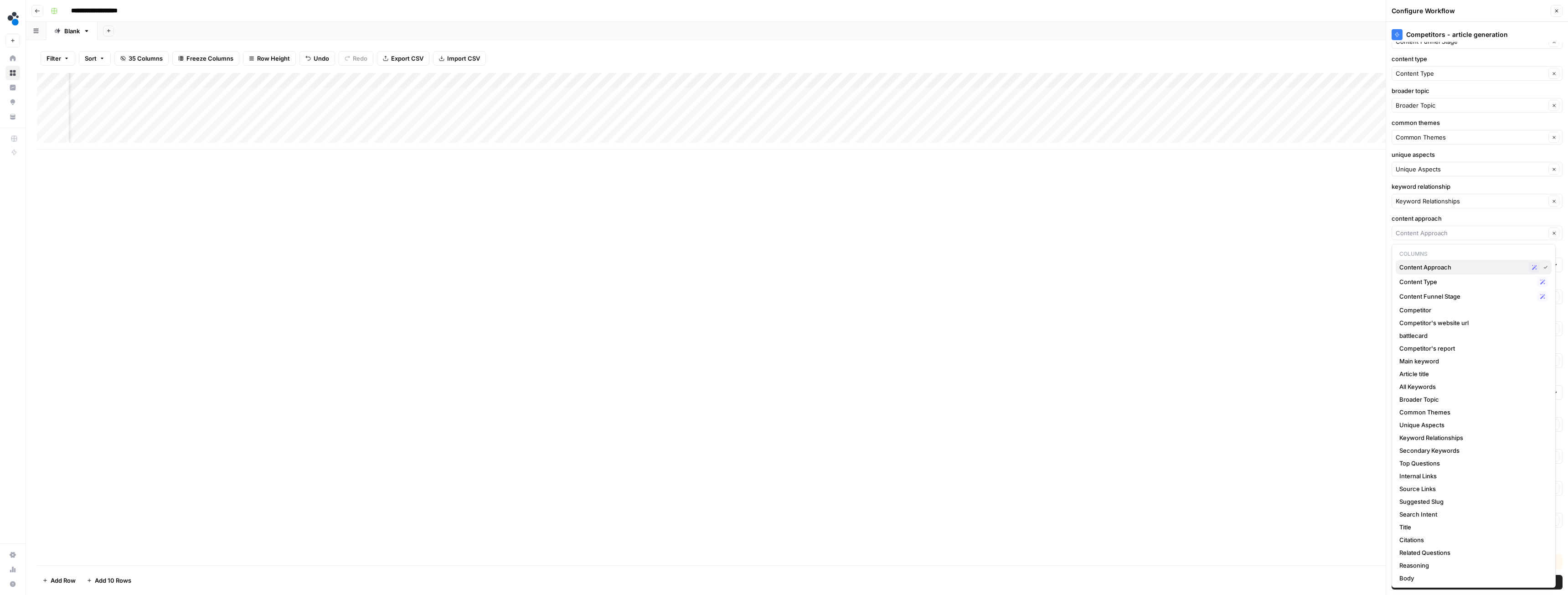
click at [1453, 270] on span "Content Approach" at bounding box center [1462, 267] width 126 height 9
type input "Content Approach"
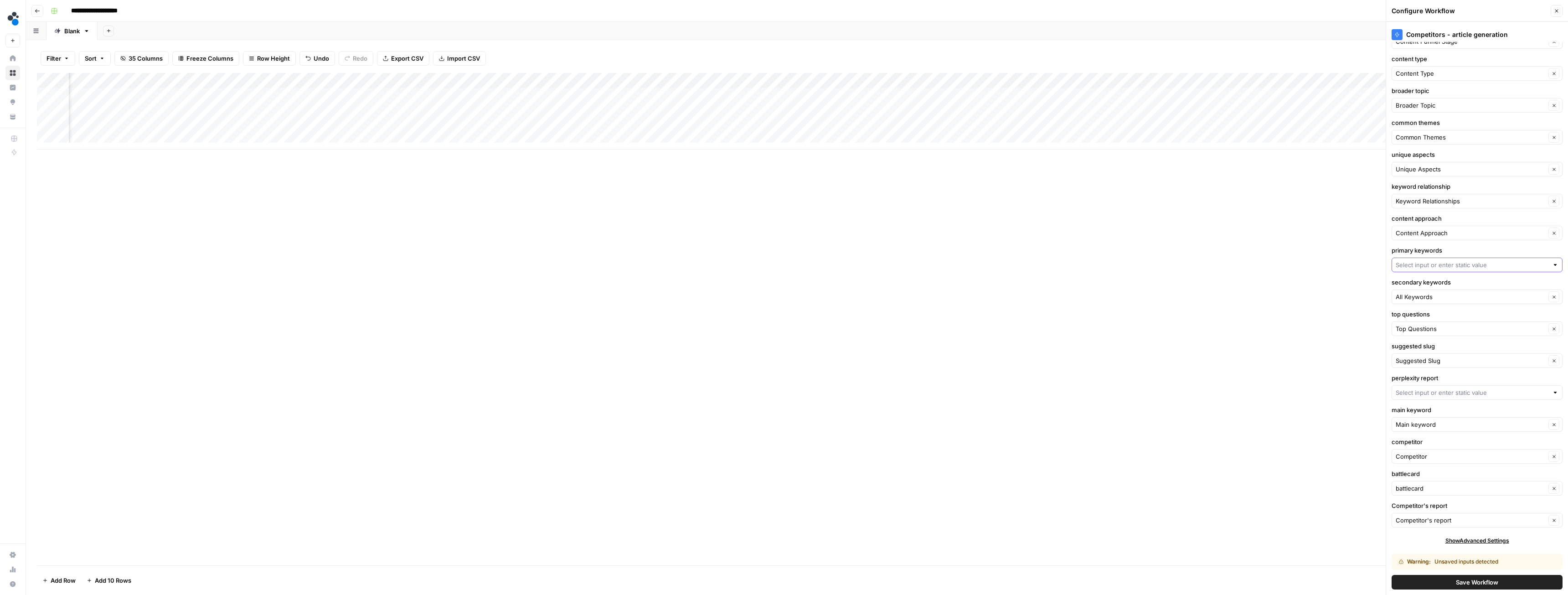
click at [1440, 266] on input "primary keywords" at bounding box center [1472, 265] width 153 height 9
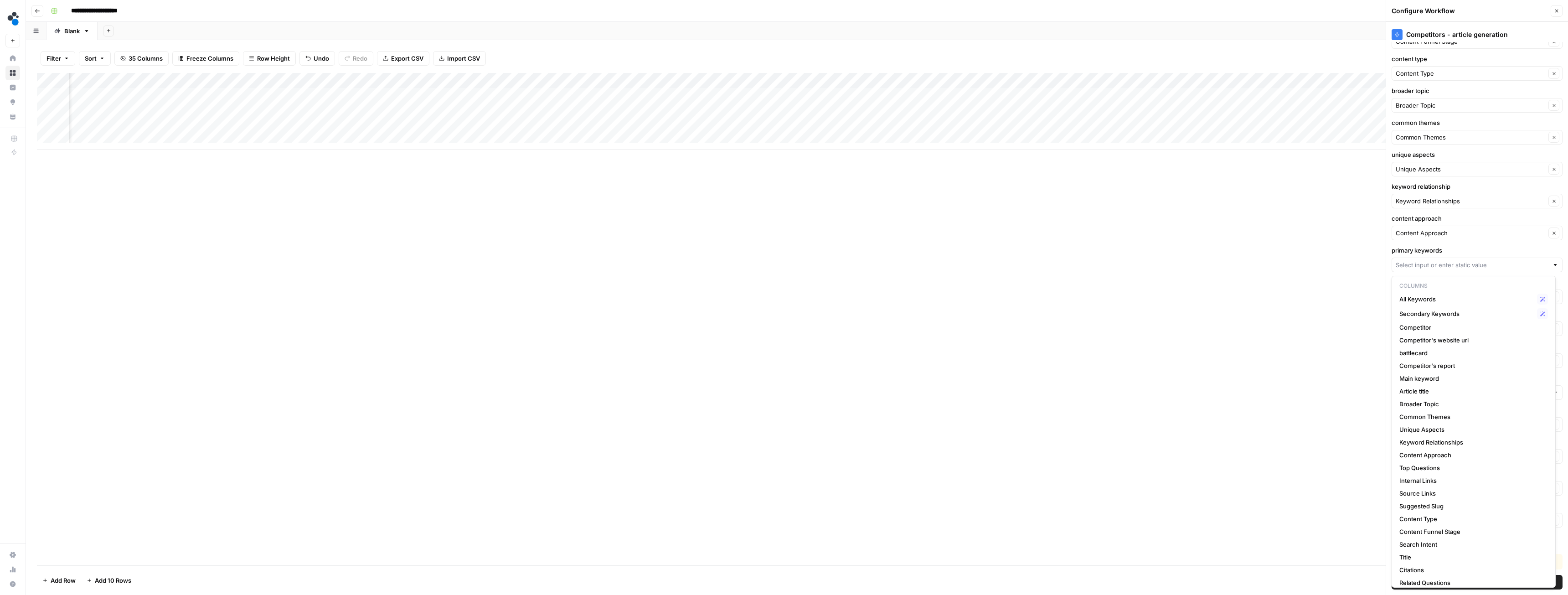
click at [1314, 280] on div "Add Column" at bounding box center [797, 319] width 1520 height 493
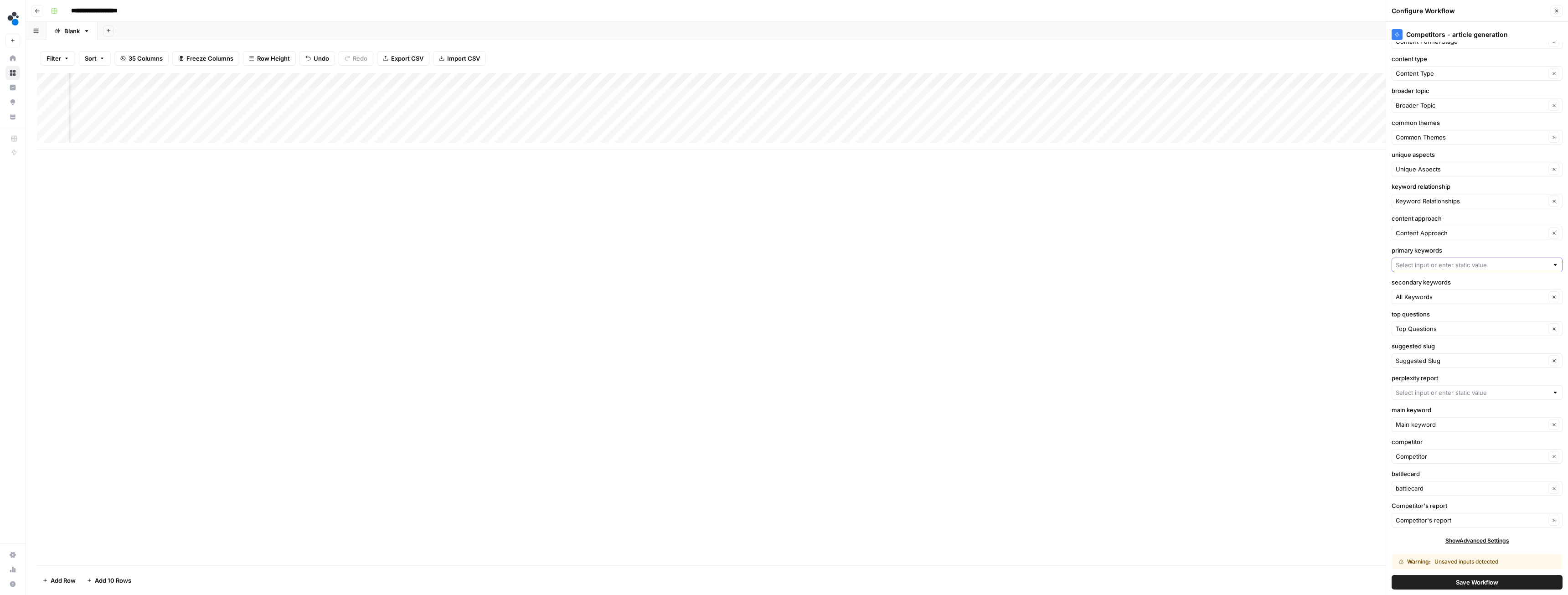
click at [1429, 264] on input "primary keywords" at bounding box center [1472, 265] width 153 height 9
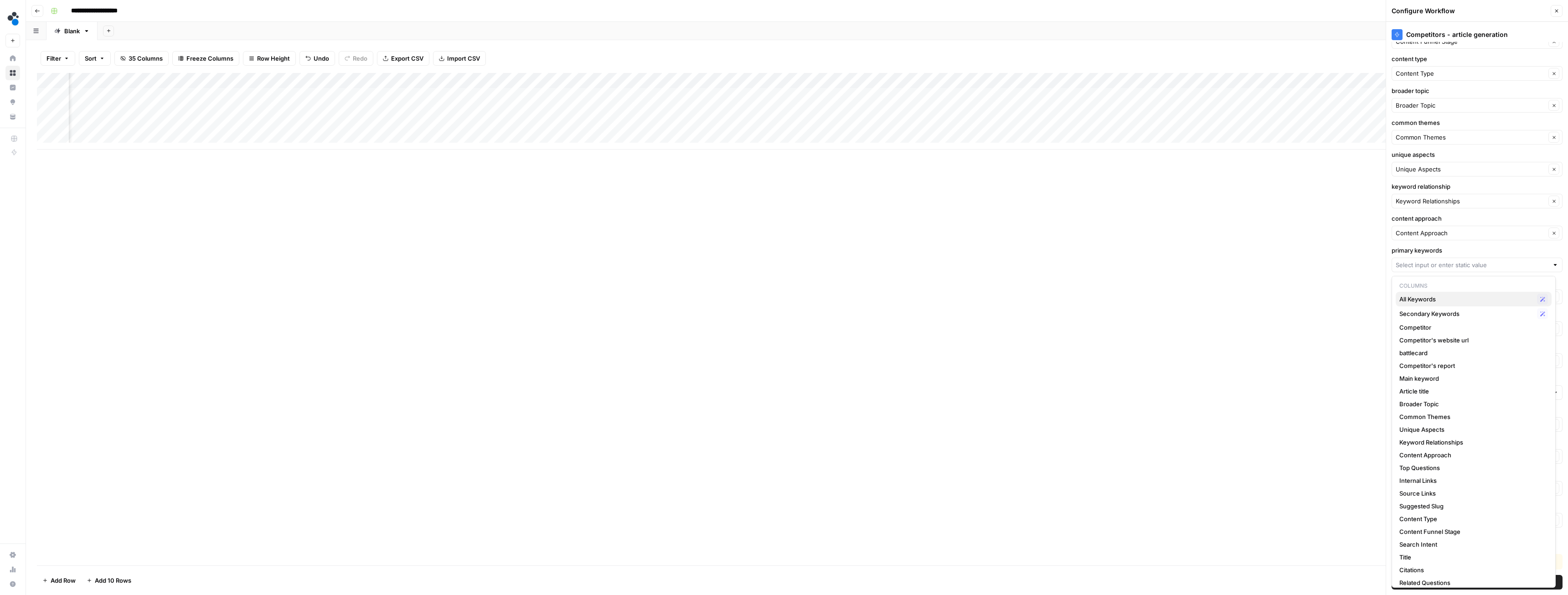
click at [1431, 303] on span "All Keywords" at bounding box center [1466, 299] width 134 height 9
type input "All Keywords"
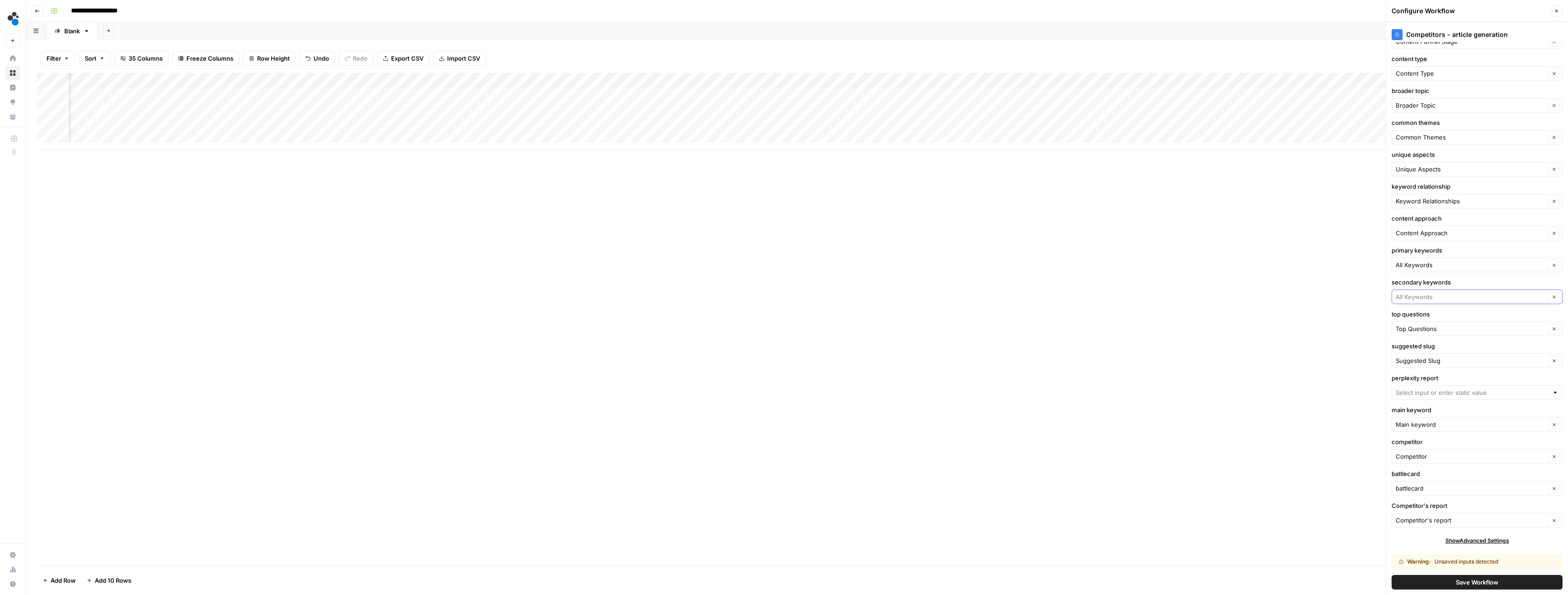
click at [1441, 300] on input "secondary keywords" at bounding box center [1471, 297] width 150 height 9
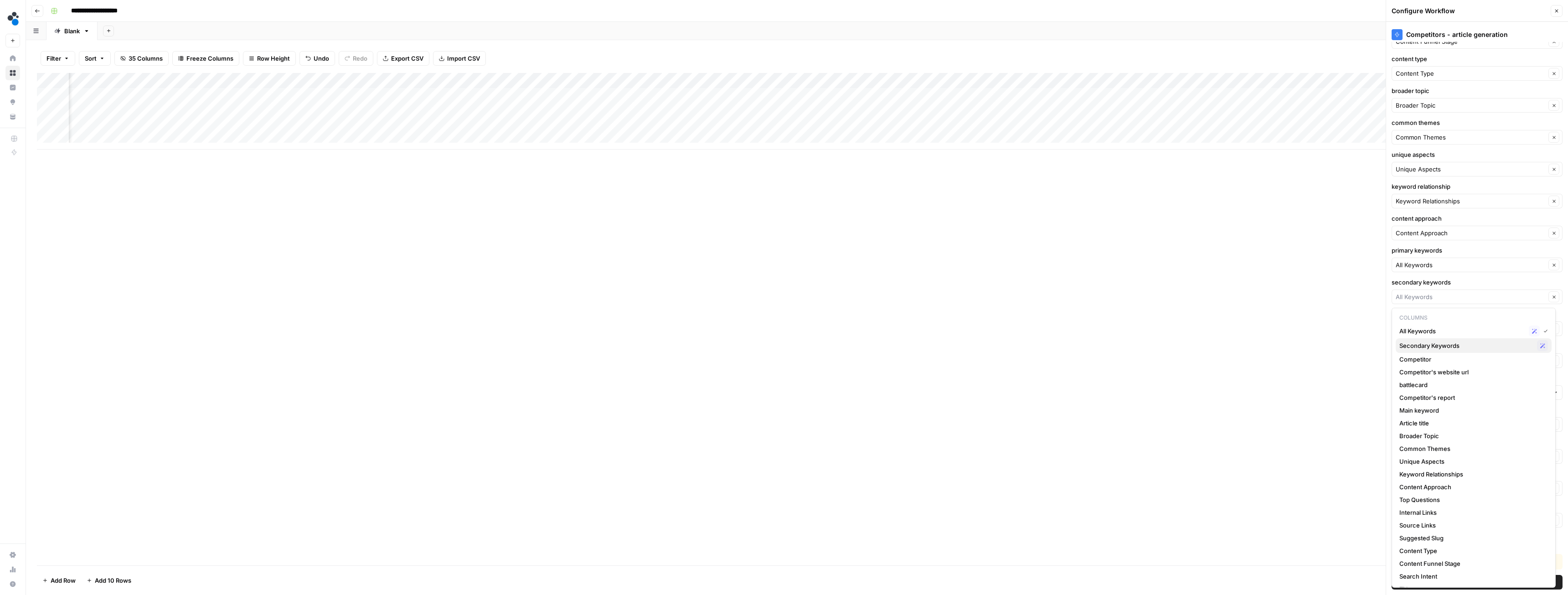
click at [1431, 343] on span "Secondary Keywords" at bounding box center [1466, 345] width 134 height 9
type input "Secondary Keywords"
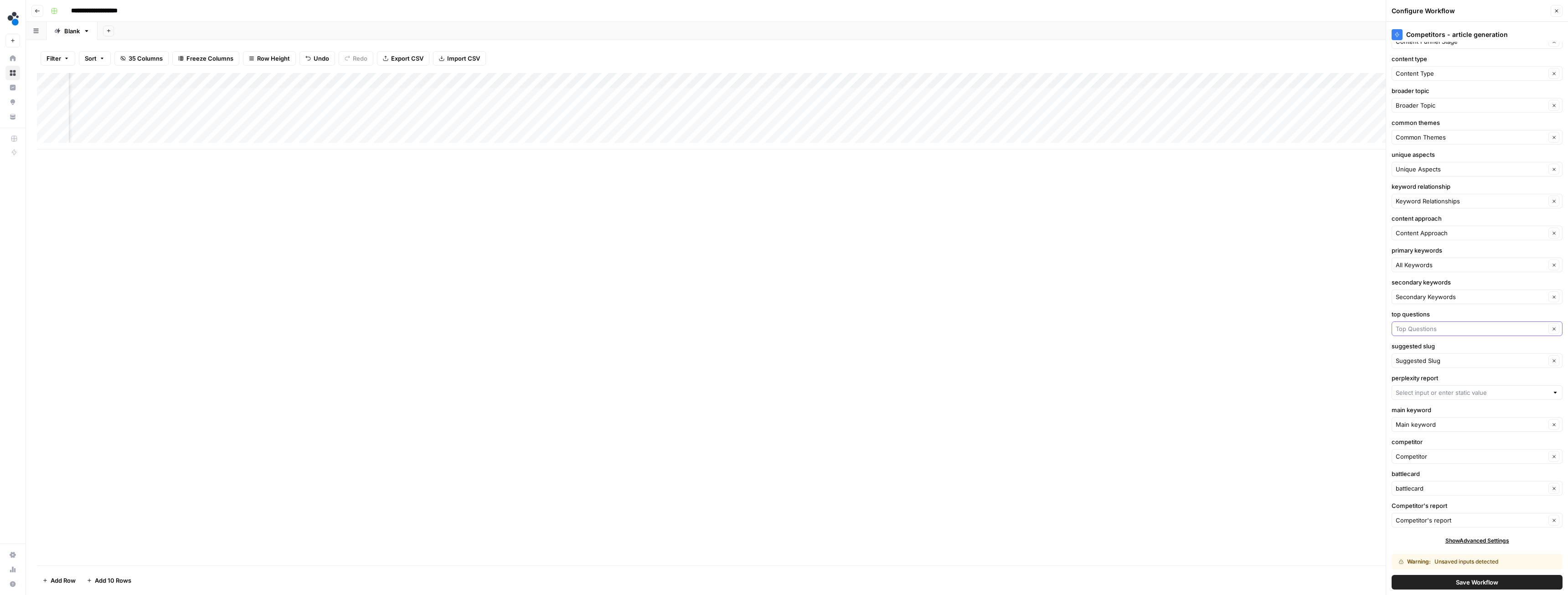
click at [1441, 326] on input "top questions" at bounding box center [1471, 328] width 150 height 9
click at [1446, 35] on div "Top Questions Possible Match" at bounding box center [1474, 30] width 149 height 11
type input "Top Questions"
click at [1441, 393] on input "perplexity report" at bounding box center [1472, 392] width 153 height 9
click at [803, 81] on div "Add Column" at bounding box center [797, 111] width 1520 height 77
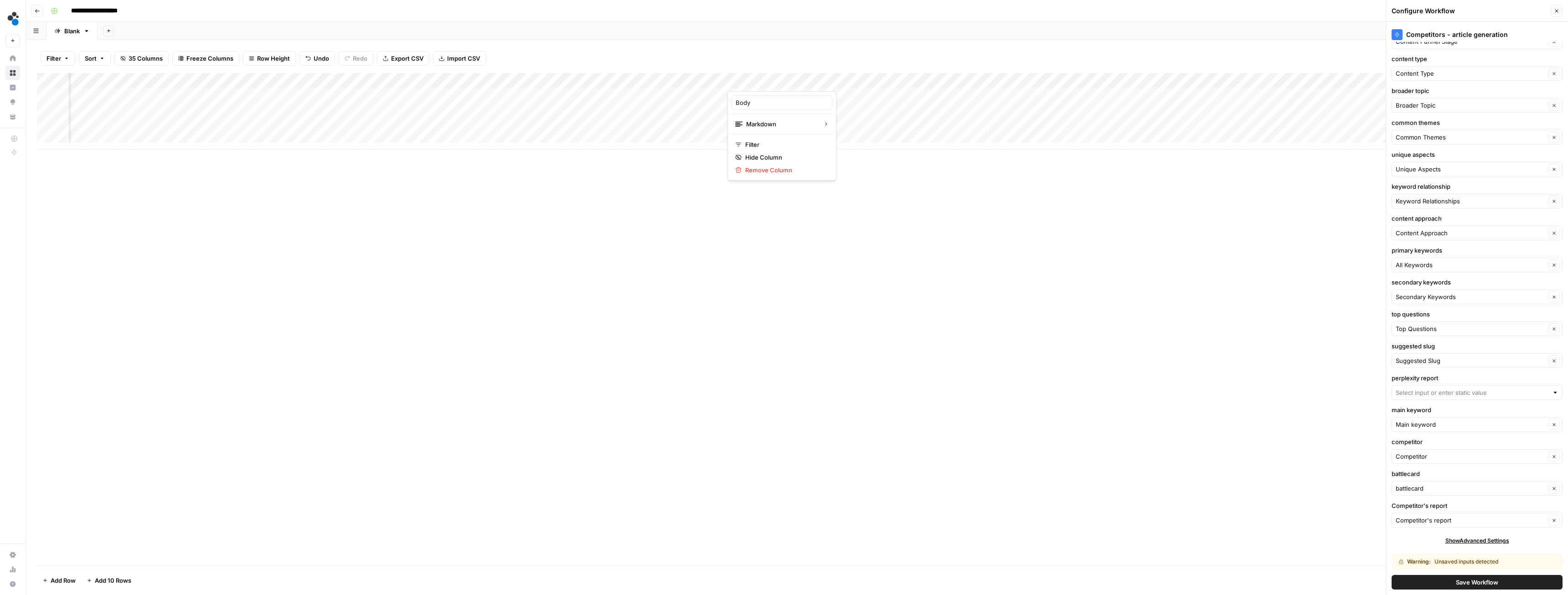
click at [773, 108] on div "Body" at bounding box center [782, 103] width 100 height 15
click at [800, 79] on div "Add Column" at bounding box center [797, 111] width 1520 height 77
click at [737, 105] on input "Body" at bounding box center [782, 102] width 93 height 9
type input "Perplexity report"
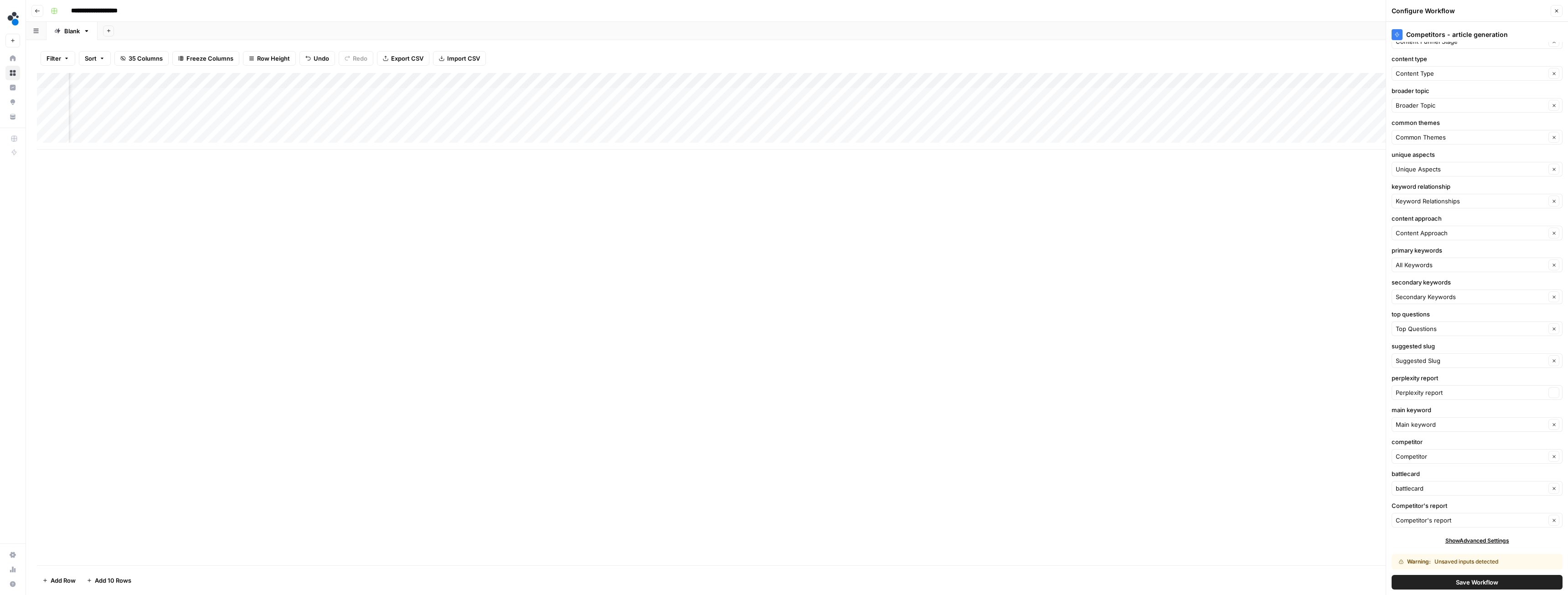
type input "Perplexity report"
click at [1445, 393] on input "perplexity report" at bounding box center [1471, 392] width 150 height 9
click at [1420, 43] on span "Perplexity report" at bounding box center [1462, 45] width 126 height 9
type input "Perplexity report"
click at [1446, 427] on input "main keyword" at bounding box center [1471, 424] width 150 height 9
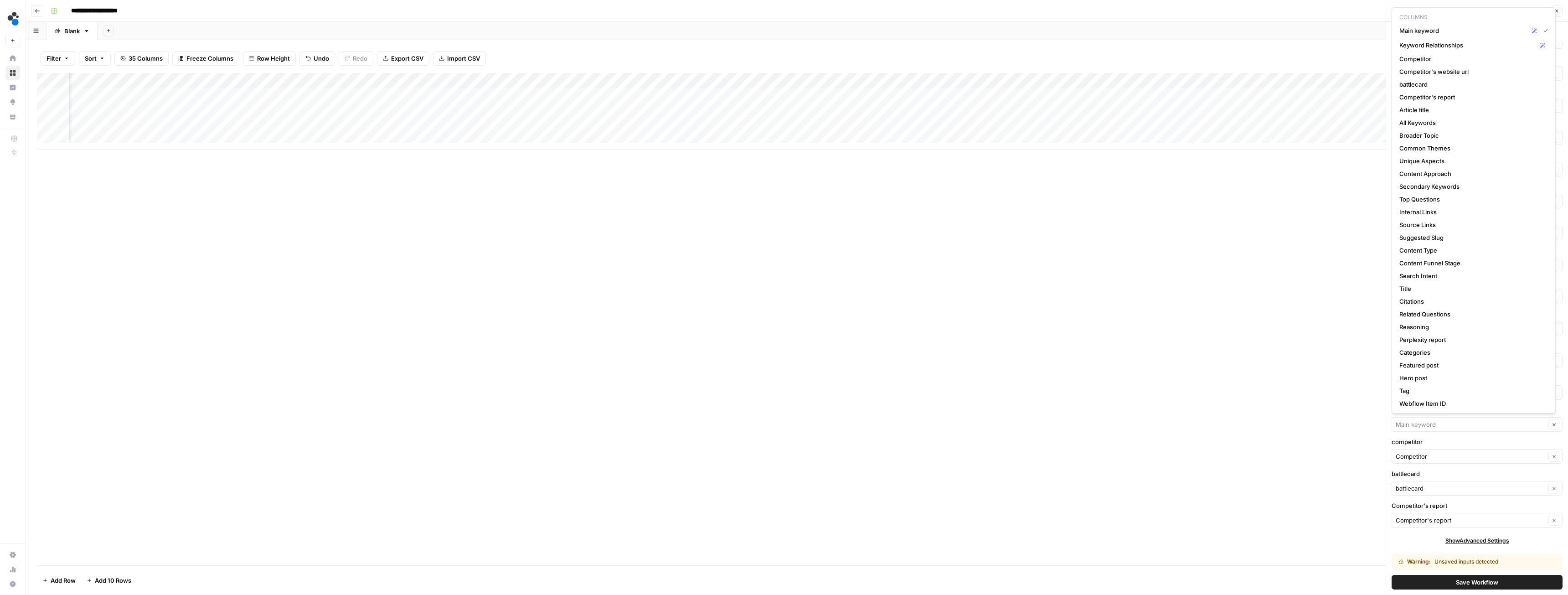
type input "Main keyword"
click at [1272, 446] on div "Add Column" at bounding box center [797, 319] width 1520 height 493
click at [1431, 454] on input "competitor" at bounding box center [1471, 456] width 150 height 9
type input "Competitor"
click at [1432, 486] on input "battlecard" at bounding box center [1471, 488] width 150 height 9
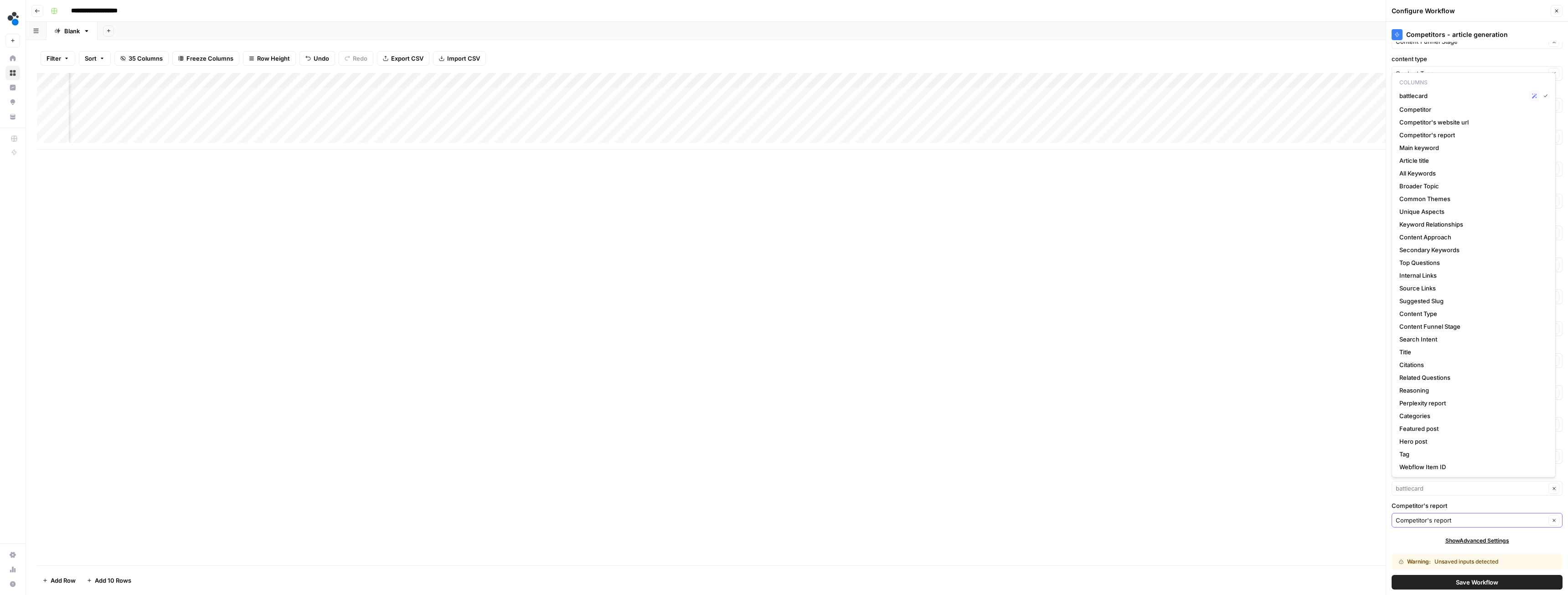
type input "battlecard"
click at [1442, 521] on input "Competitor's report" at bounding box center [1471, 520] width 150 height 9
type input "Competitor's report"
click at [1303, 414] on div "Add Column" at bounding box center [797, 319] width 1520 height 493
click at [1446, 580] on button "Save Workflow" at bounding box center [1477, 582] width 171 height 15
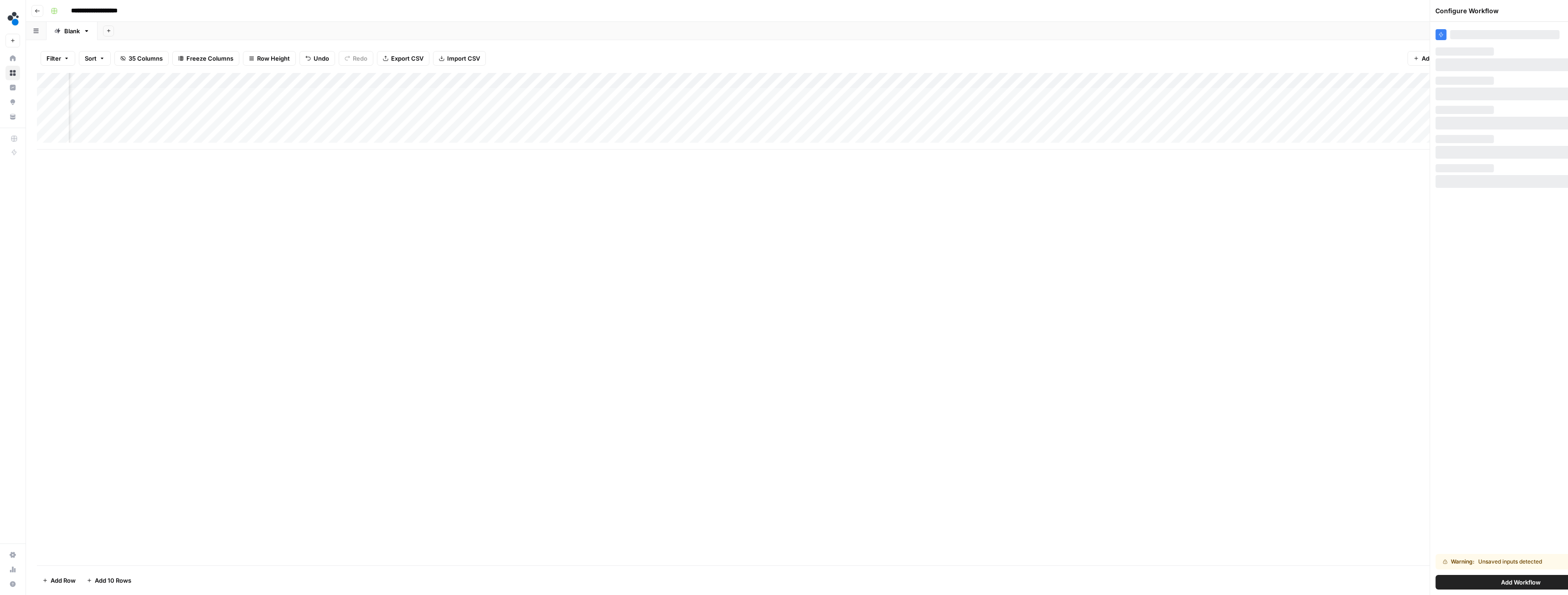
scroll to position [0, 0]
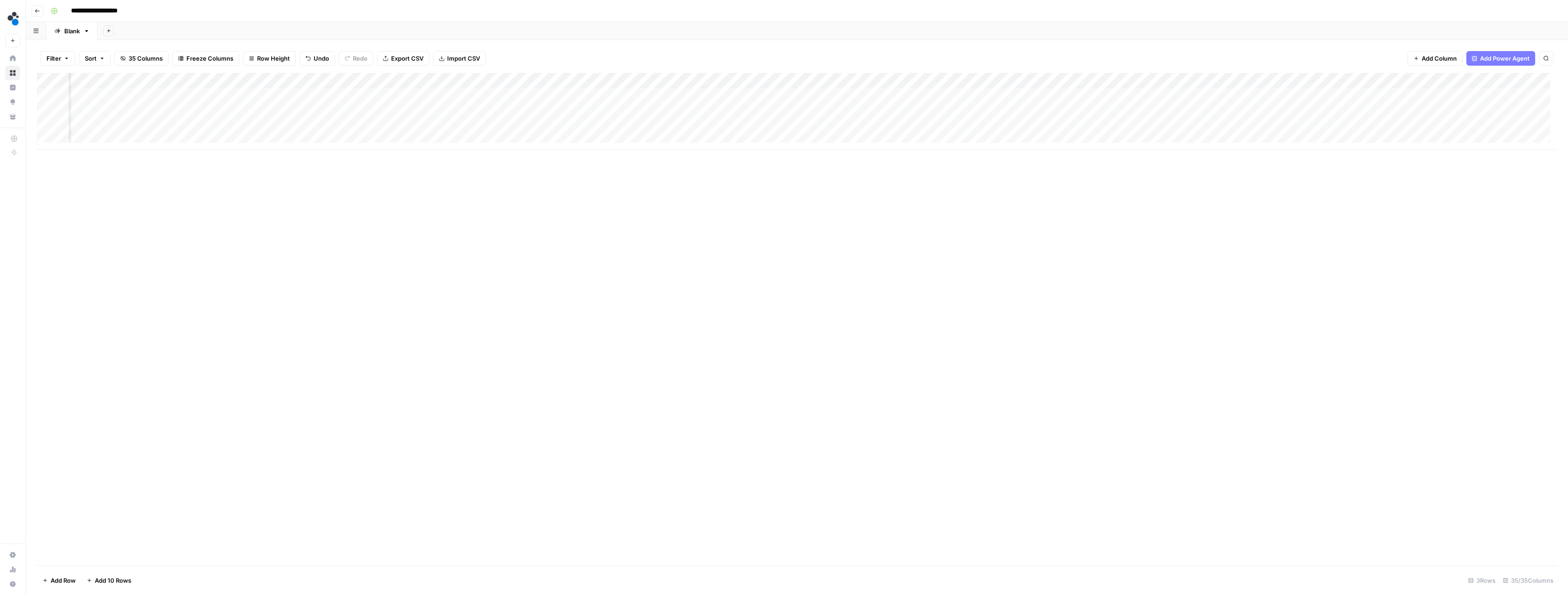
click at [460, 79] on div "Add Column" at bounding box center [797, 111] width 1520 height 77
click at [396, 157] on span "Configure Inputs" at bounding box center [405, 157] width 80 height 9
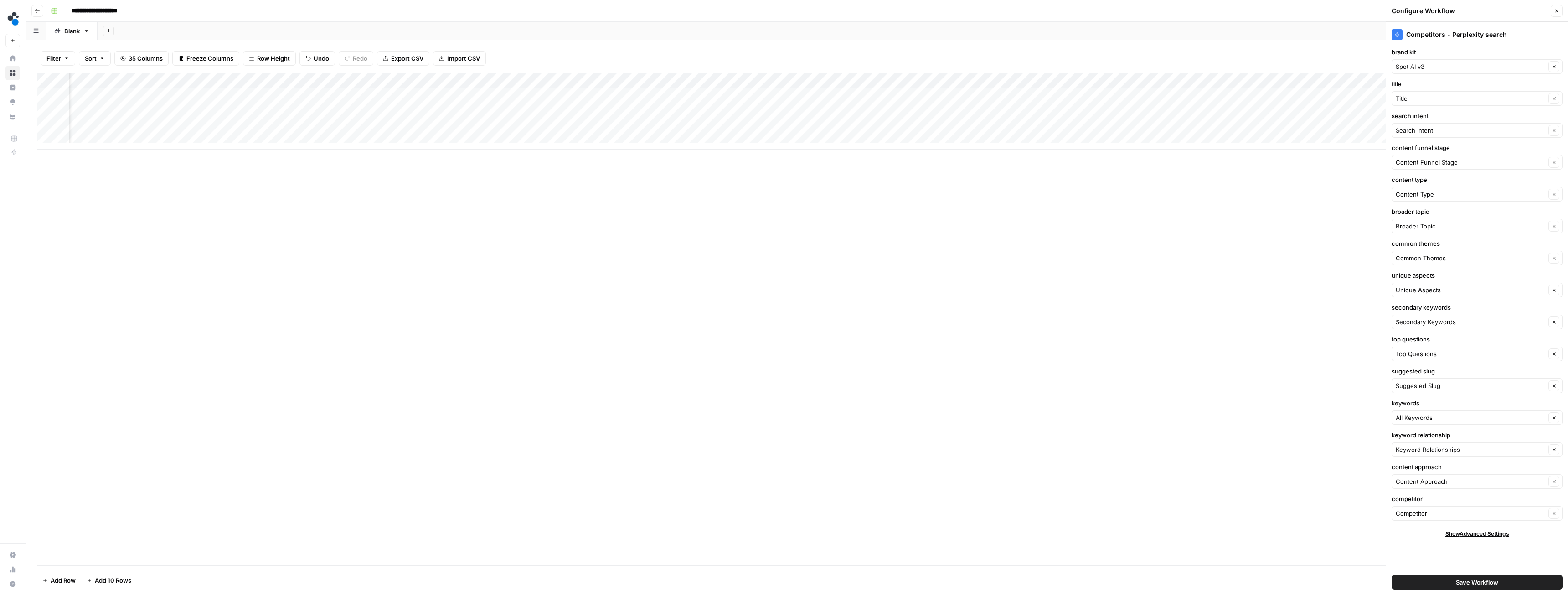
scroll to position [0, 1334]
click at [1453, 580] on button "Save Workflow" at bounding box center [1477, 582] width 171 height 15
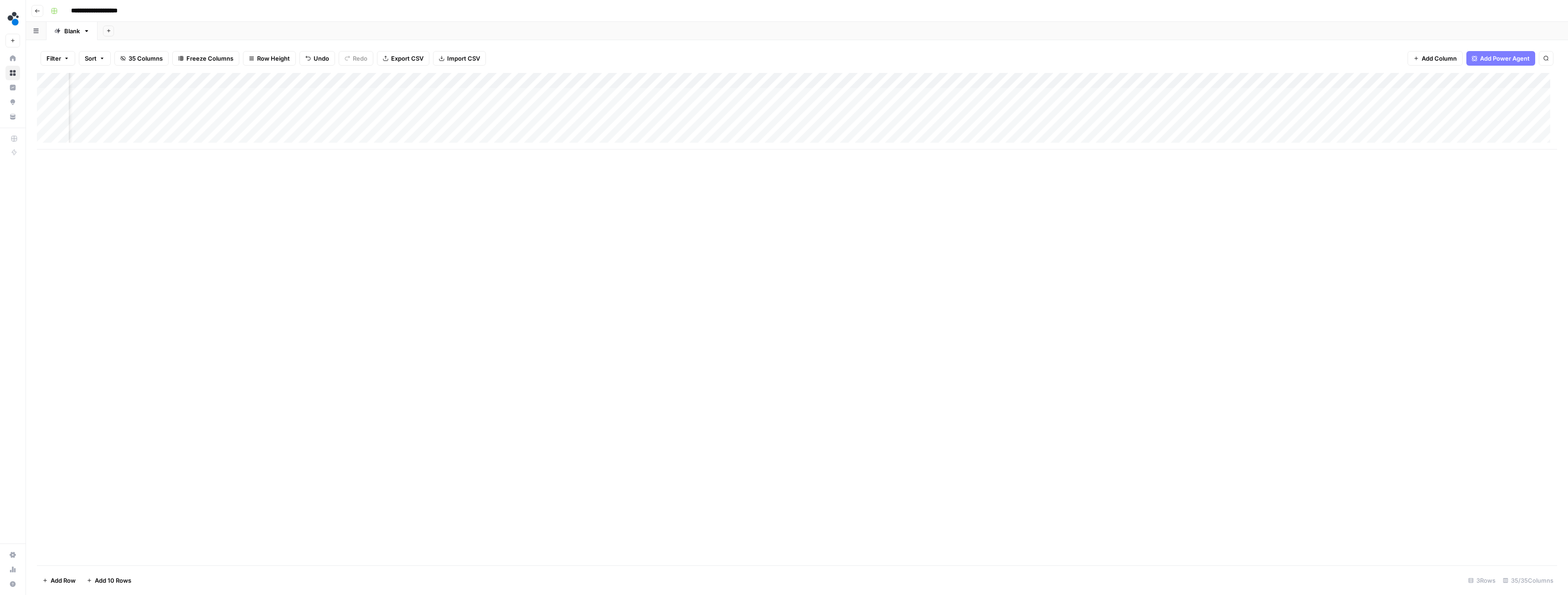
scroll to position [0, 1874]
click at [1004, 94] on div "Add Column" at bounding box center [797, 111] width 1520 height 77
click at [821, 94] on div "Add Column" at bounding box center [797, 111] width 1520 height 77
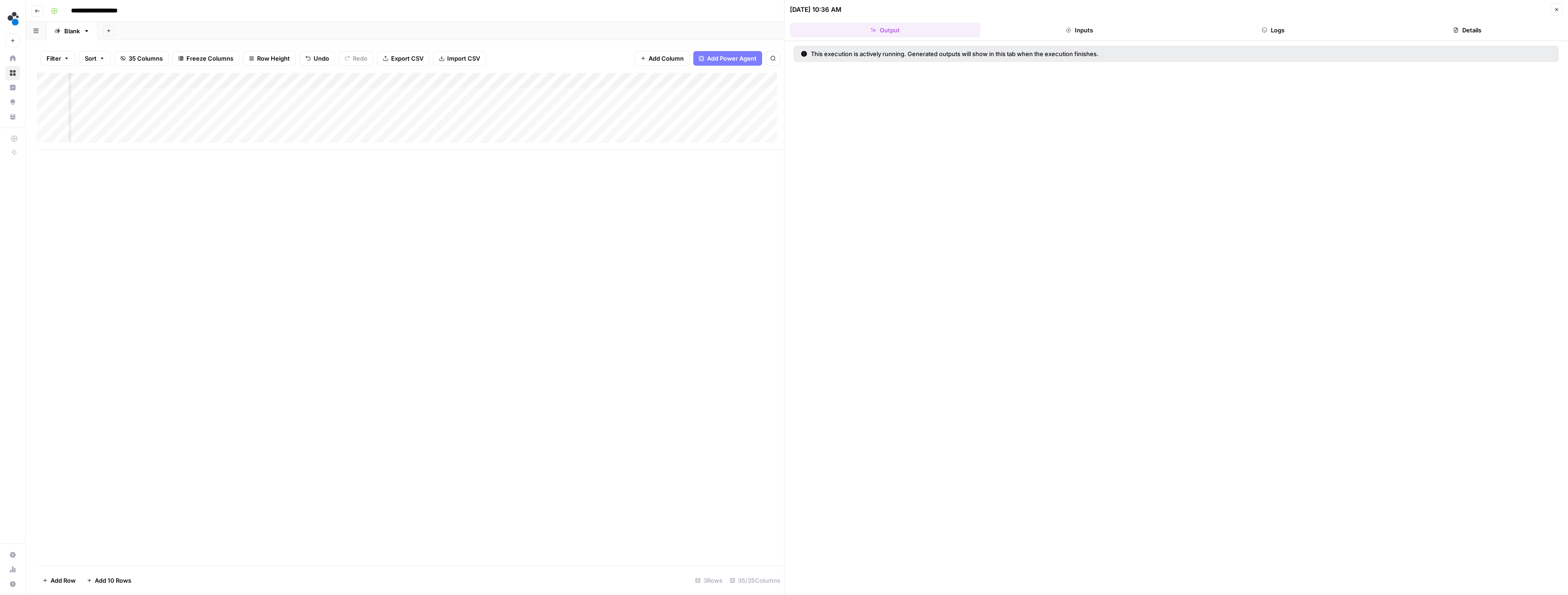
click at [1255, 26] on button "Logs" at bounding box center [1273, 30] width 191 height 15
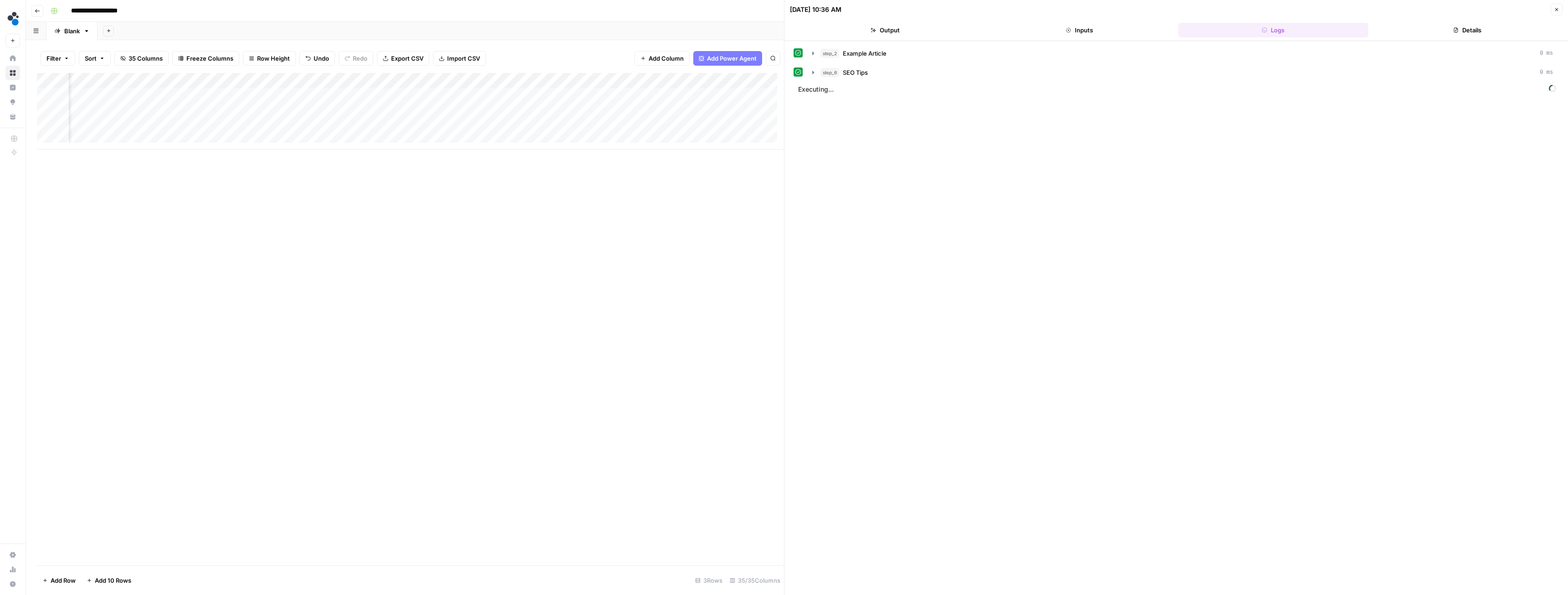
scroll to position [0, 2395]
click at [528, 94] on div "Add Column" at bounding box center [410, 111] width 747 height 77
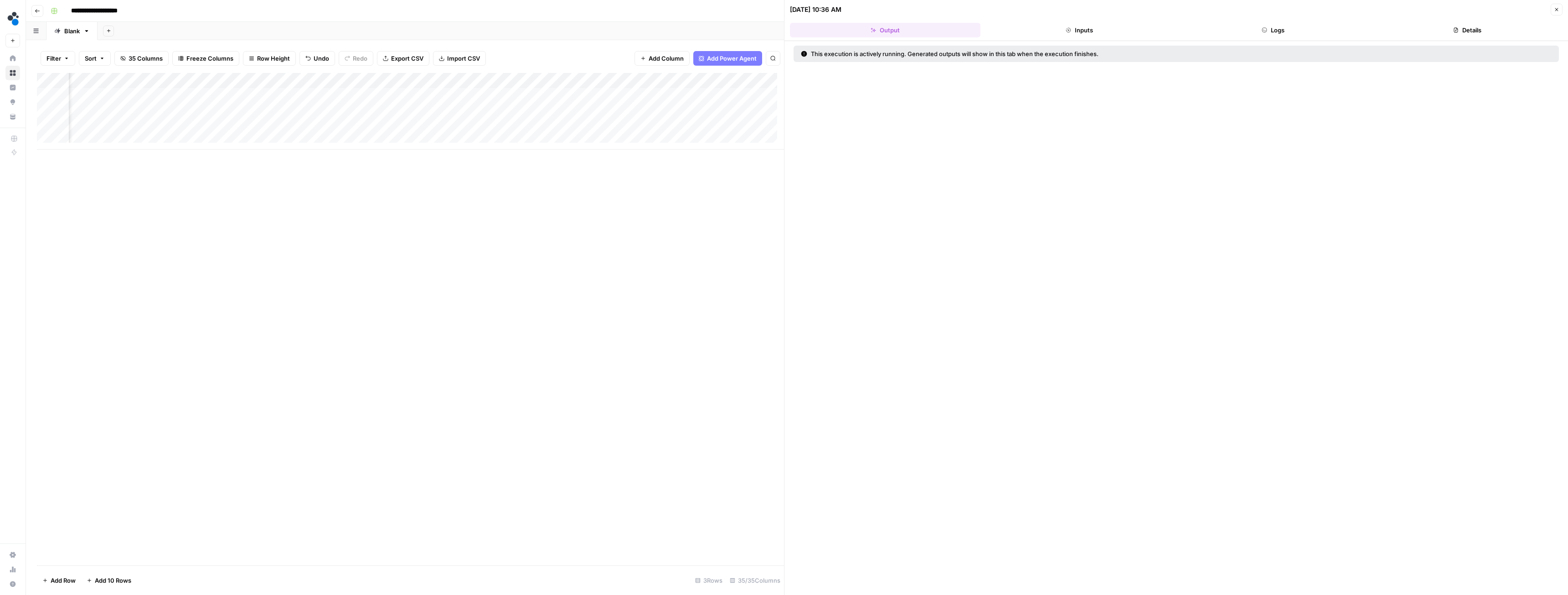
click at [1092, 35] on button "Inputs" at bounding box center [1079, 30] width 191 height 15
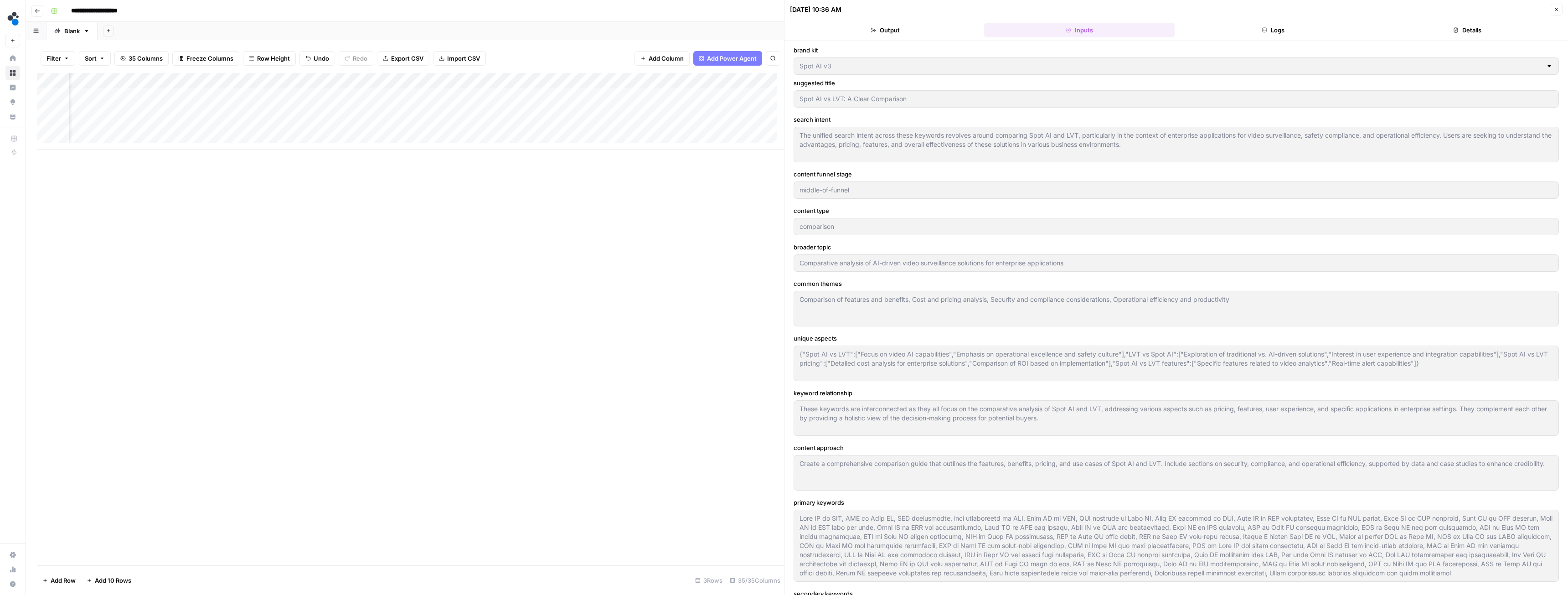
type input "# Competitive Intelligence Research: Spot AI vs LVTThis comprehensive competiti…"
click at [1443, 29] on button "Details" at bounding box center [1467, 30] width 191 height 15
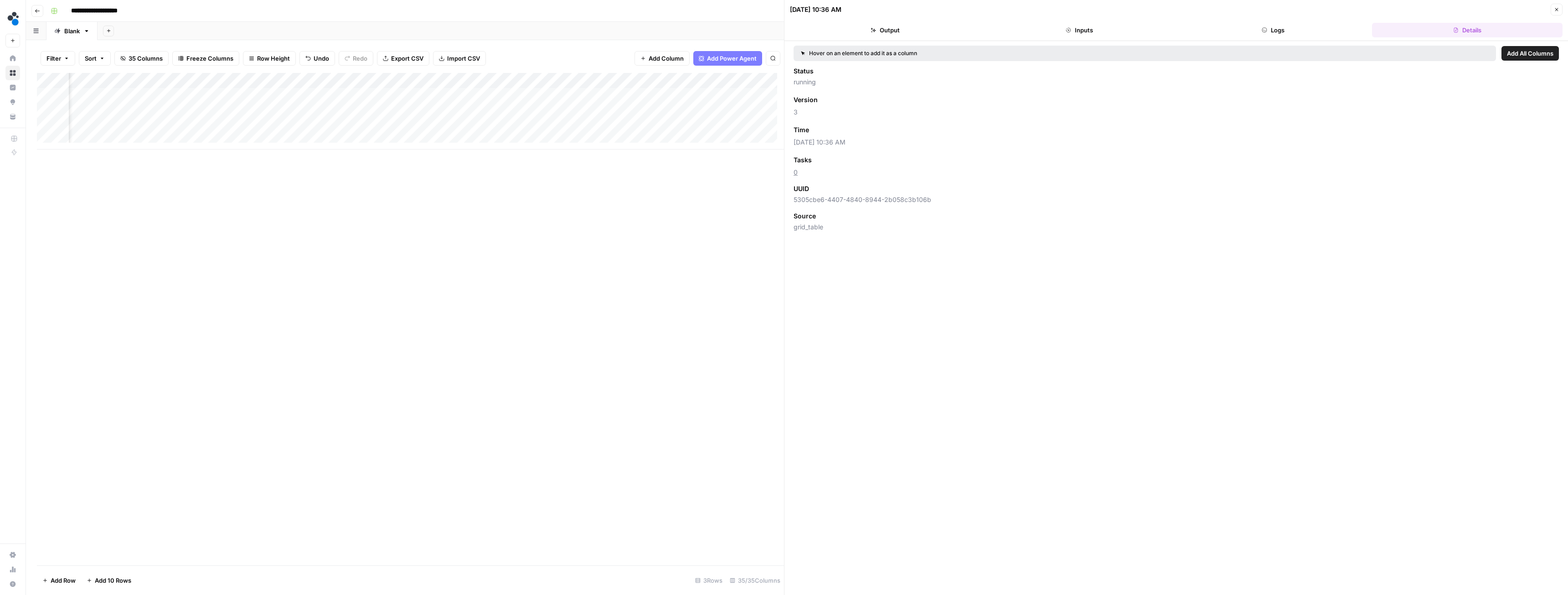
click at [1275, 30] on button "Logs" at bounding box center [1273, 30] width 191 height 15
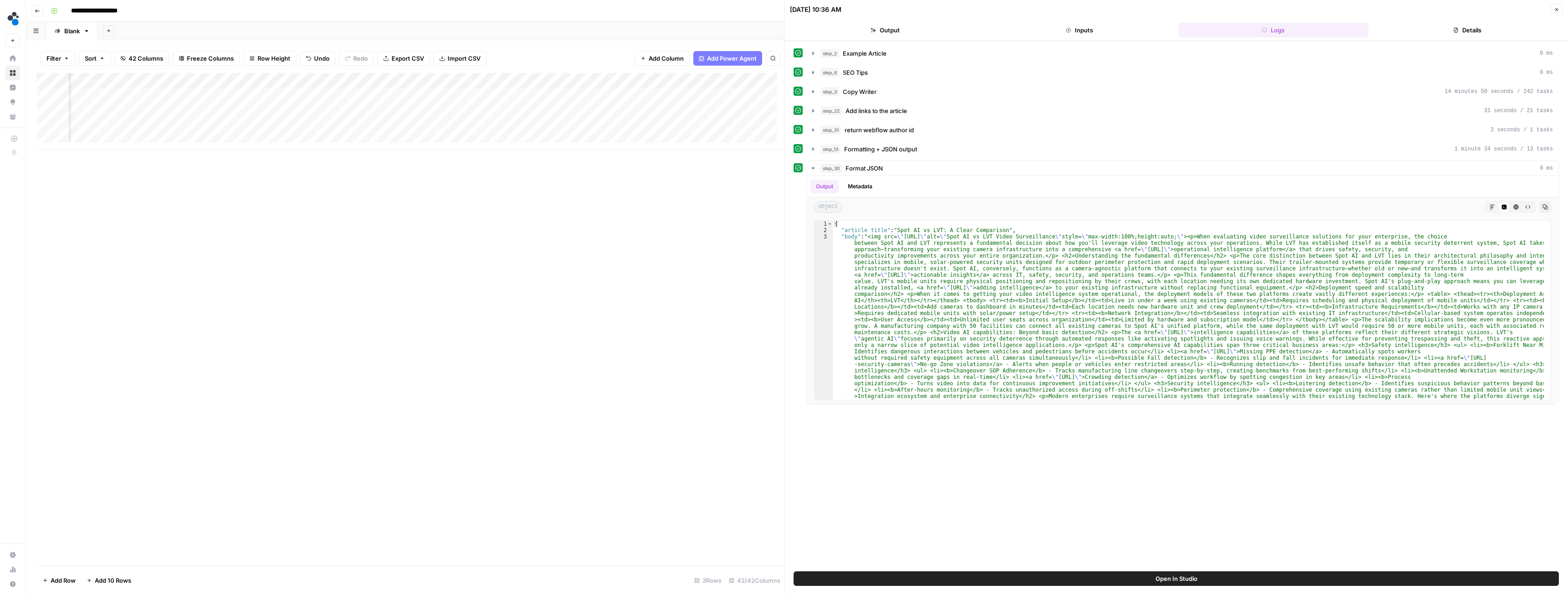
scroll to position [0, 2714]
click at [814, 152] on icon "button" at bounding box center [813, 149] width 7 height 7
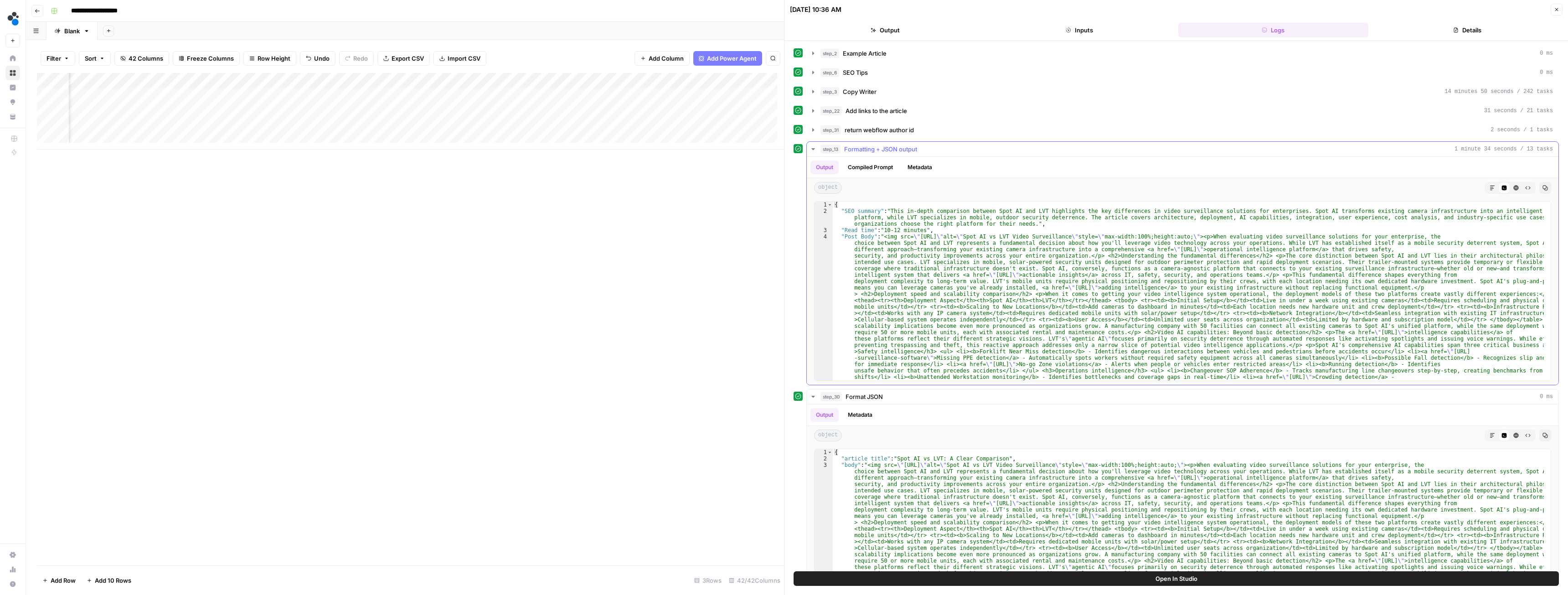
click at [814, 152] on icon "button" at bounding box center [813, 149] width 7 height 7
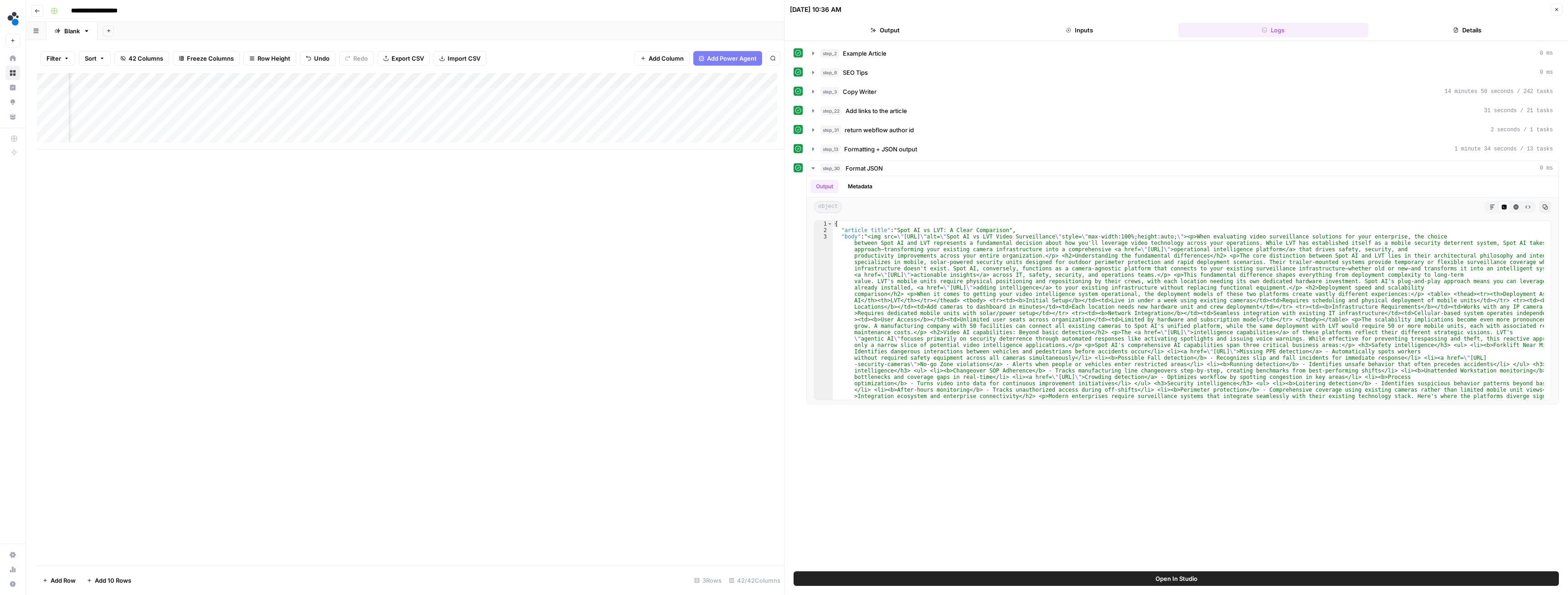
click at [447, 94] on div "Add Column" at bounding box center [410, 111] width 747 height 77
click at [511, 199] on div "Add Column" at bounding box center [410, 319] width 747 height 493
click at [602, 97] on div "Add Column" at bounding box center [410, 111] width 747 height 77
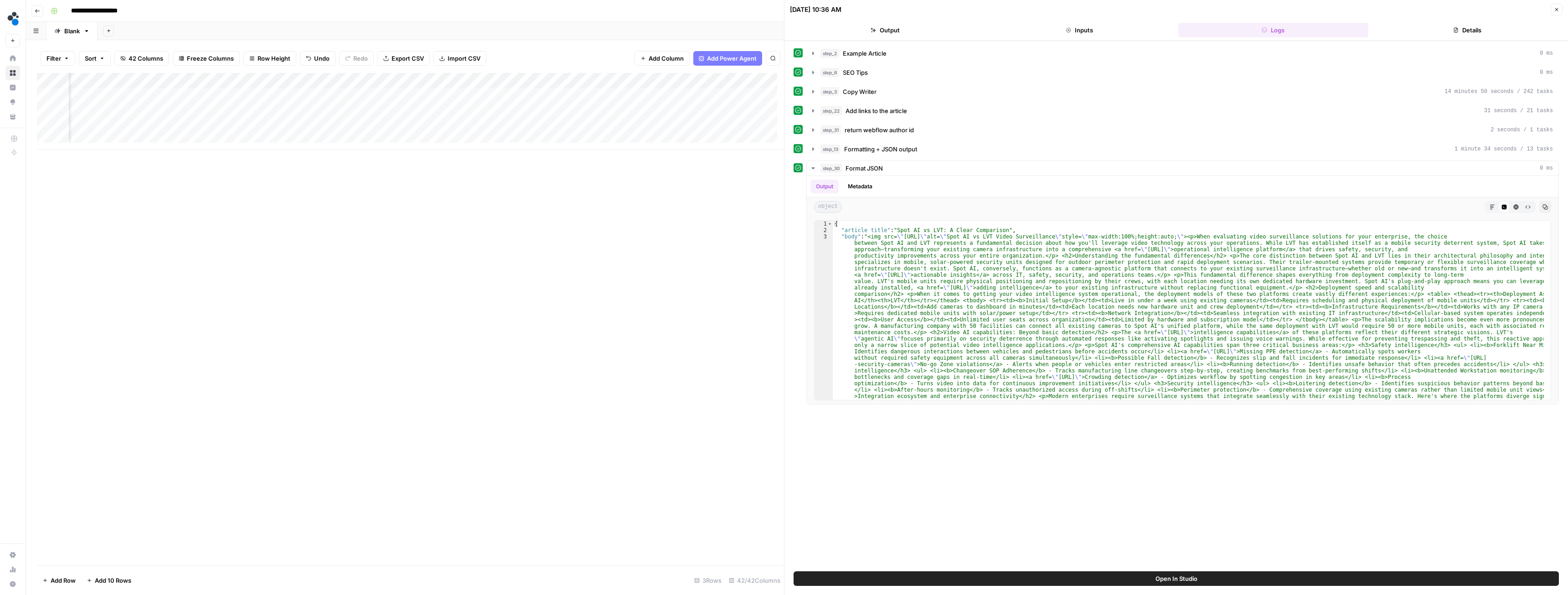
click at [602, 97] on div "Add Column" at bounding box center [410, 111] width 747 height 77
click at [578, 211] on div "Add Column" at bounding box center [410, 319] width 747 height 493
click at [428, 99] on div "Add Column" at bounding box center [410, 111] width 747 height 77
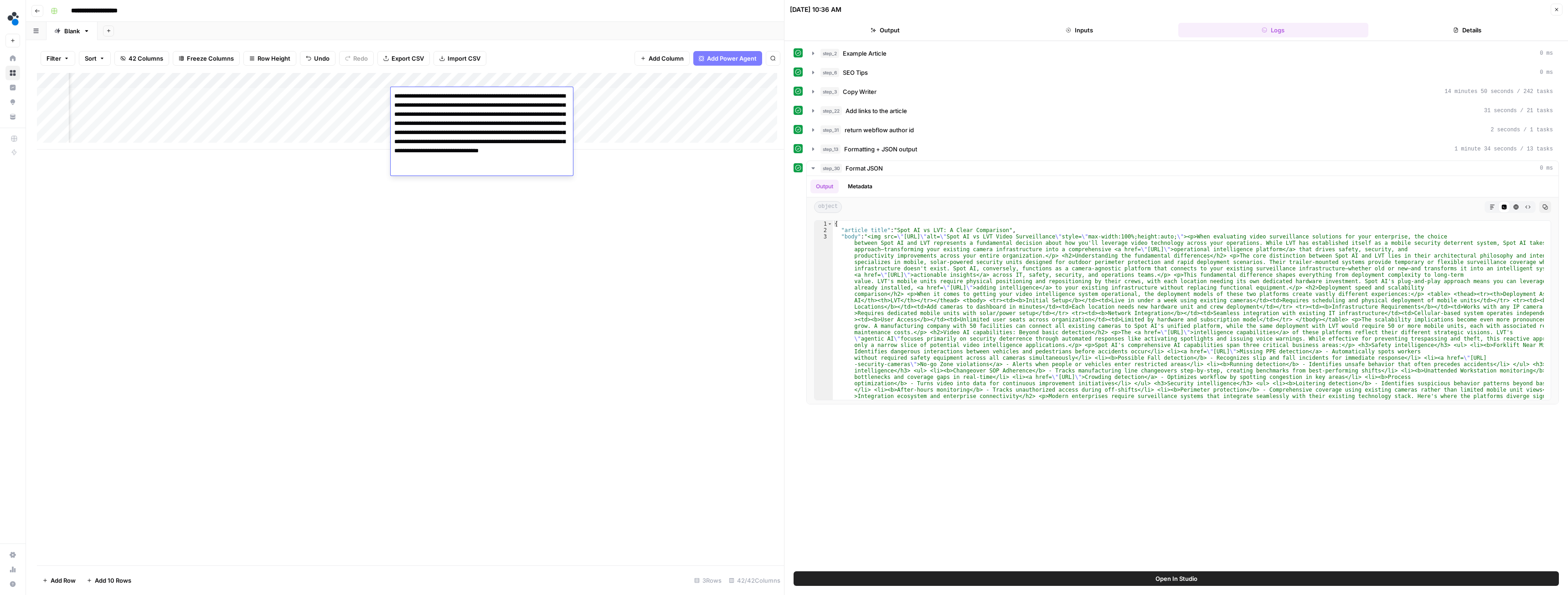
click at [491, 240] on div "Add Column" at bounding box center [410, 319] width 747 height 493
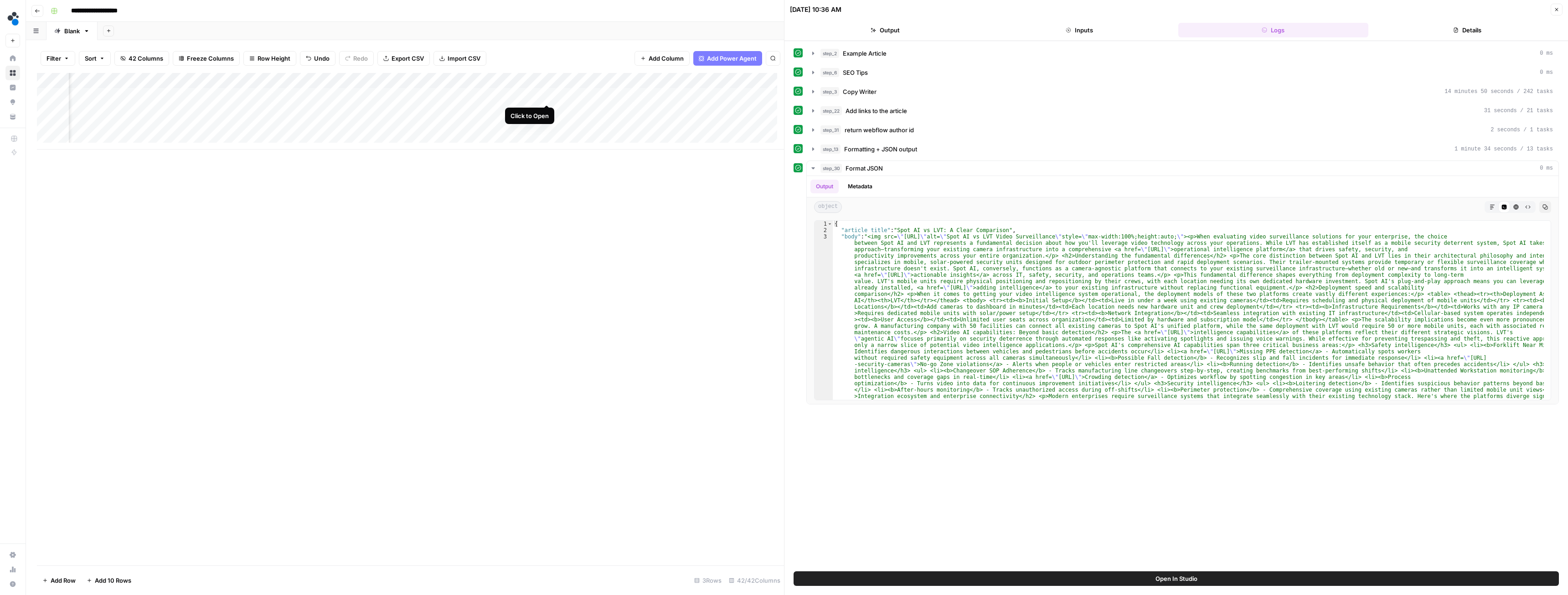
click at [545, 94] on div "Add Column" at bounding box center [410, 111] width 747 height 77
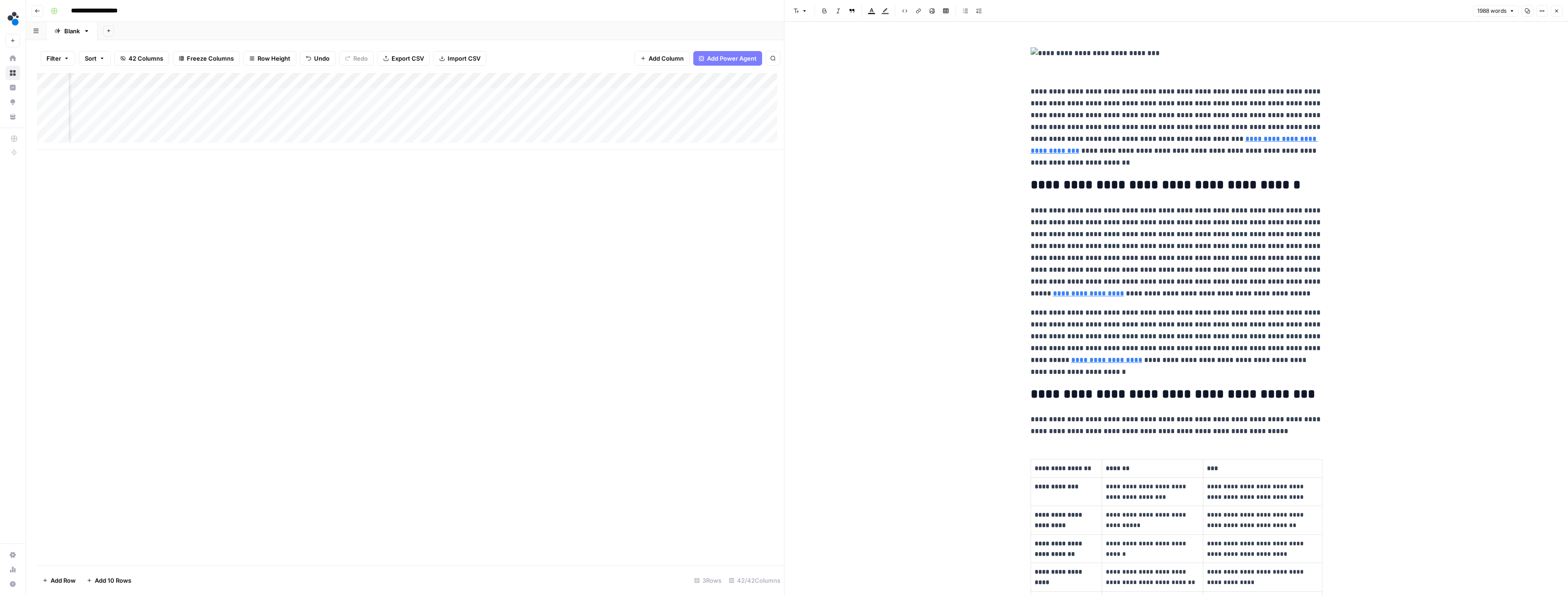
click at [1031, 52] on img at bounding box center [1176, 53] width 292 height 12
click at [1066, 54] on img at bounding box center [1176, 53] width 292 height 12
click at [1031, 52] on img at bounding box center [1176, 53] width 292 height 12
click at [1558, 10] on icon "button" at bounding box center [1556, 10] width 5 height 5
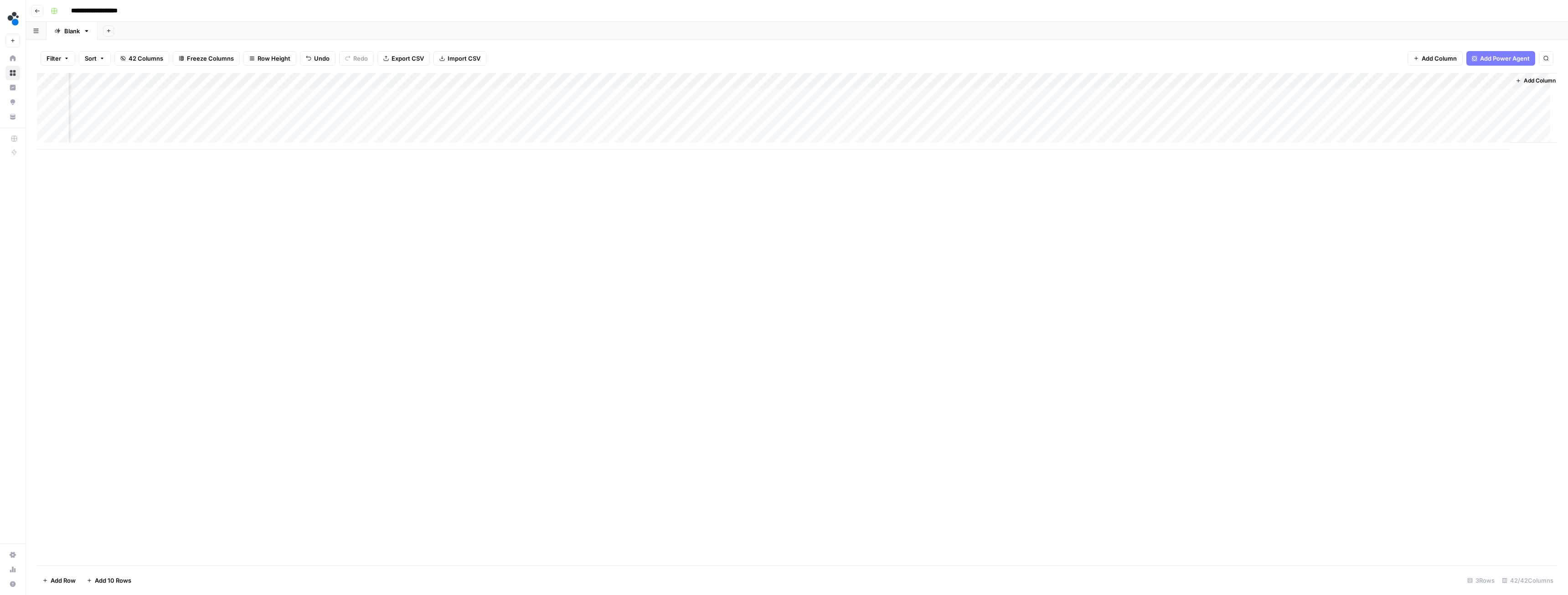
scroll to position [0, 2676]
click at [1427, 55] on span "Add Column" at bounding box center [1440, 58] width 35 height 9
click at [1489, 24] on button "Workflow" at bounding box center [1496, 26] width 36 height 13
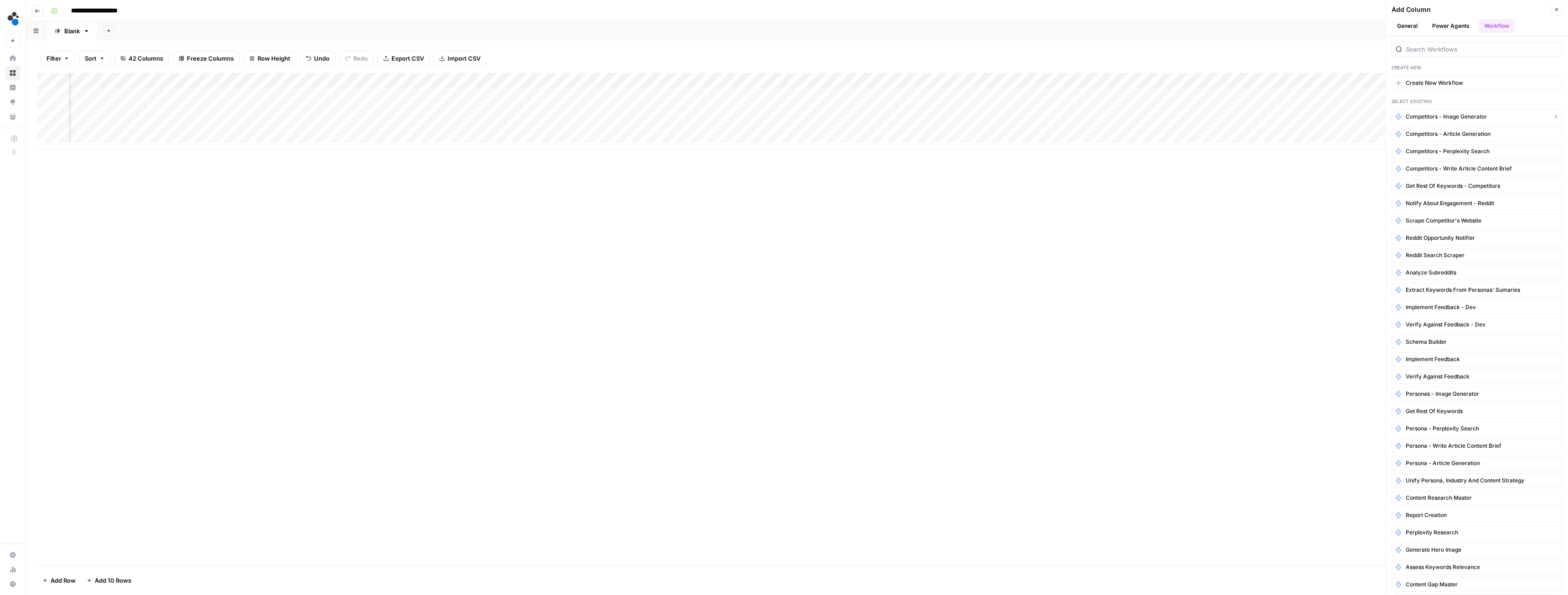
click at [1444, 119] on span "Competitors - Image generator" at bounding box center [1446, 116] width 81 height 8
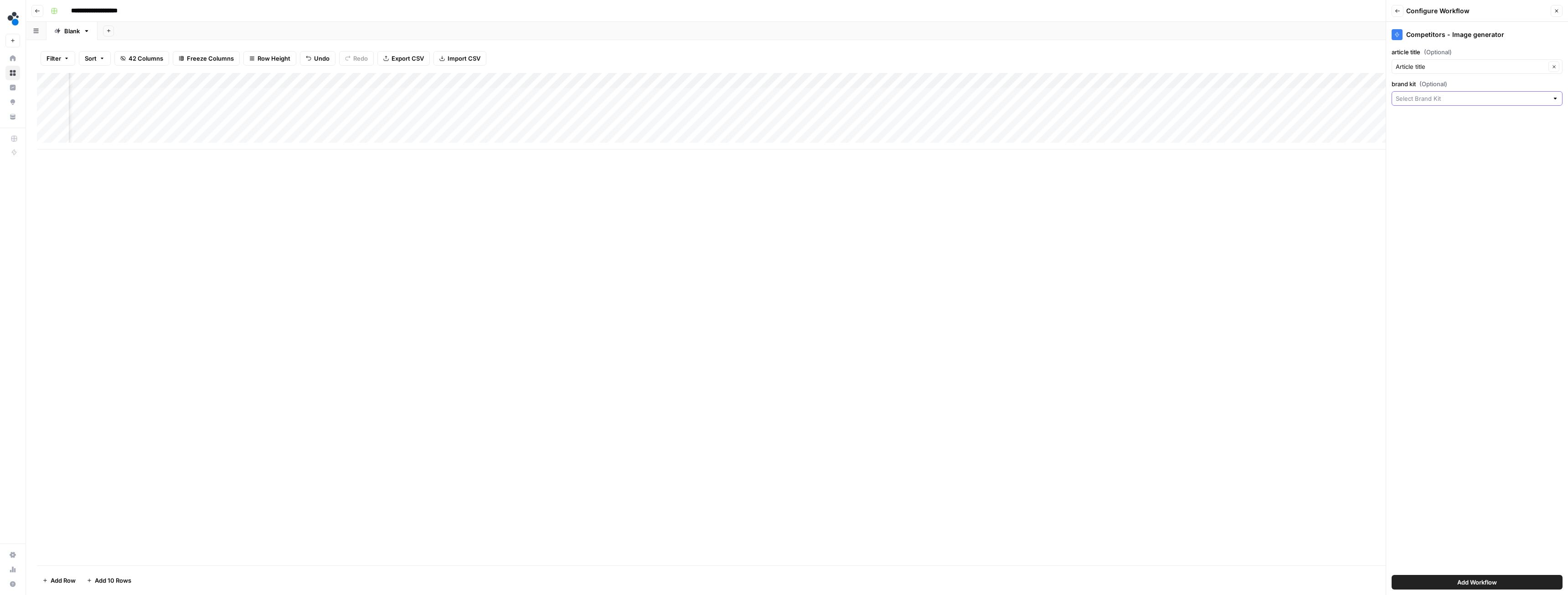
click at [1421, 101] on input "brand kit (Optional)" at bounding box center [1472, 98] width 153 height 9
click at [1428, 133] on span "Spot AI v3" at bounding box center [1475, 132] width 152 height 9
type input "Spot AI v3"
click at [1421, 65] on input "article title (Optional)" at bounding box center [1471, 66] width 150 height 9
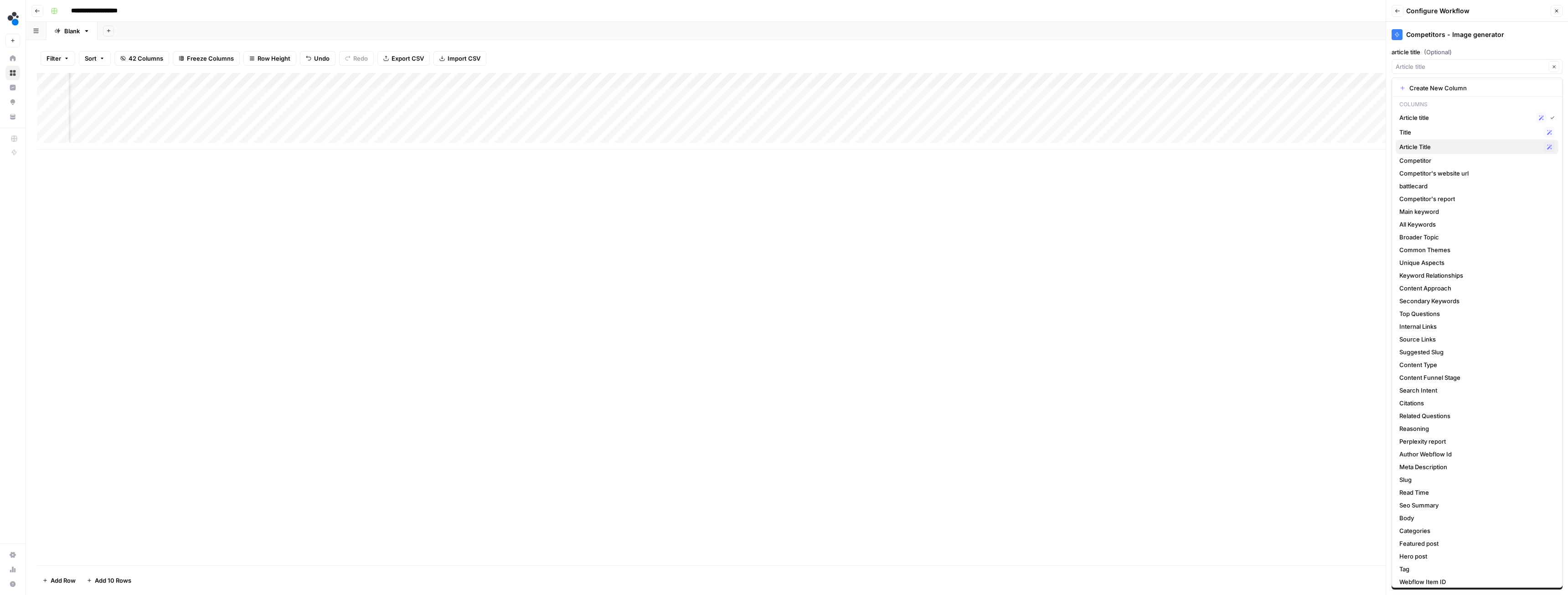
click at [1435, 149] on span "Article Title" at bounding box center [1469, 147] width 141 height 9
type input "Article Title"
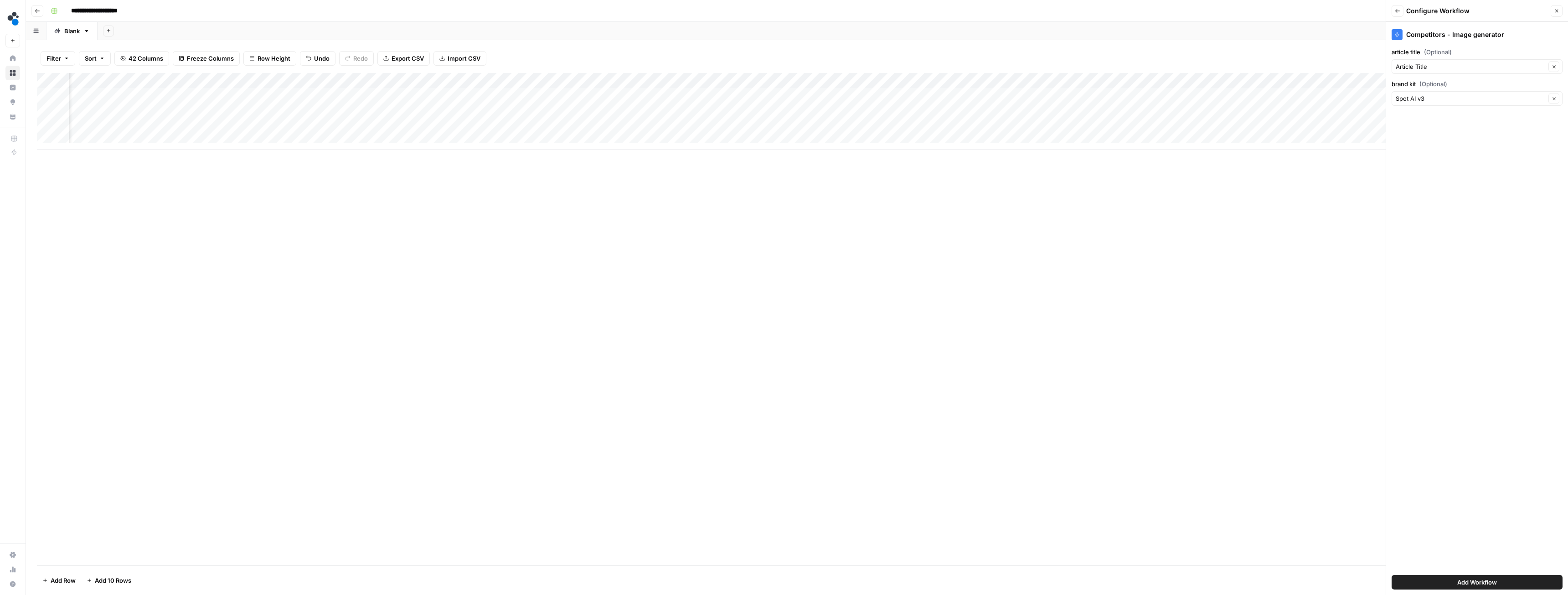
click at [1430, 579] on button "Add Workflow" at bounding box center [1477, 582] width 171 height 15
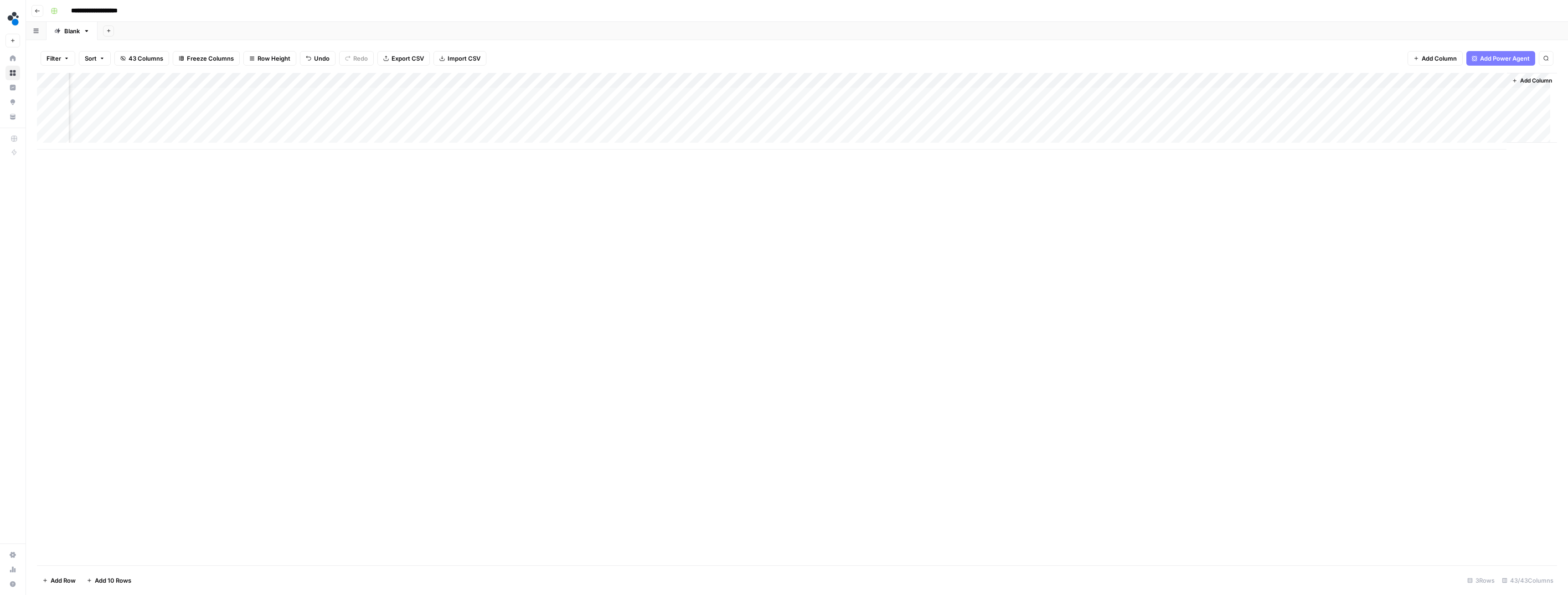
scroll to position [0, 2807]
drag, startPoint x: 1407, startPoint y: 82, endPoint x: 780, endPoint y: 98, distance: 627.2
click at [780, 98] on div "Add Column" at bounding box center [797, 111] width 1520 height 77
click at [1422, 57] on span "Add Column" at bounding box center [1440, 58] width 35 height 9
click at [1414, 164] on span "Image (URL)" at bounding box center [1421, 163] width 32 height 8
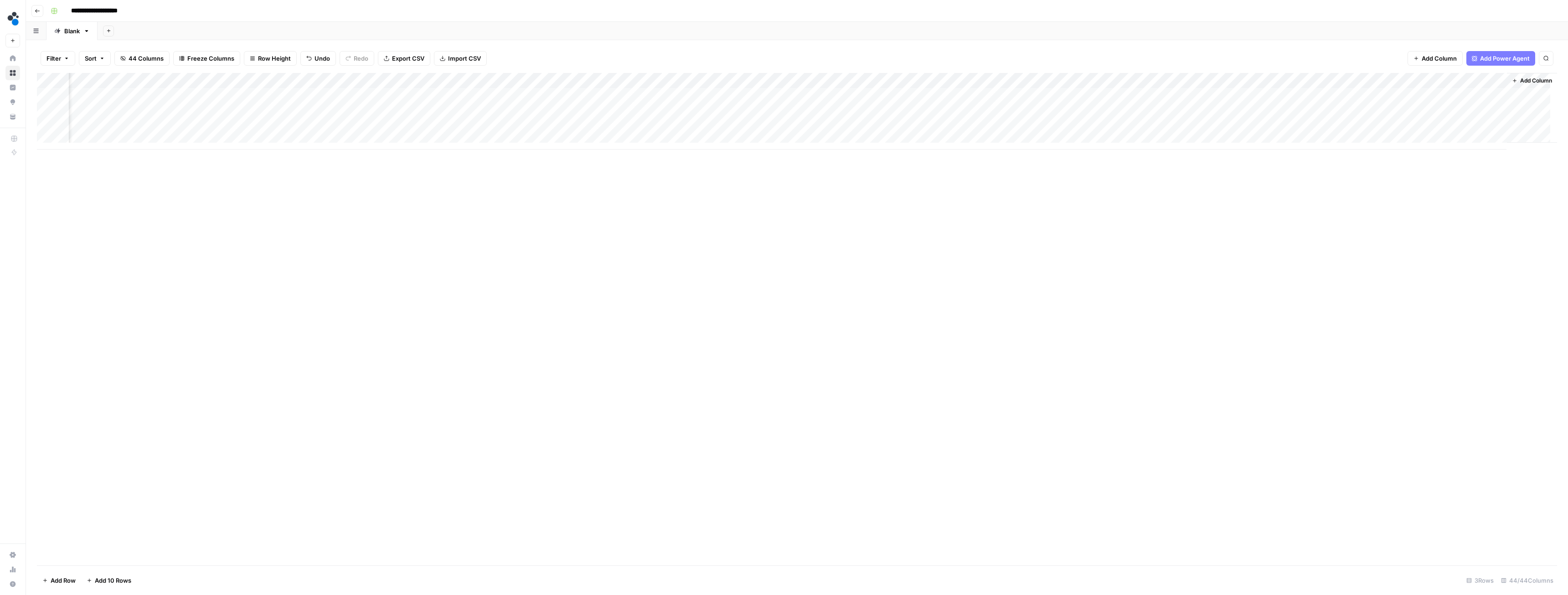
scroll to position [0, 2889]
drag, startPoint x: 1449, startPoint y: 83, endPoint x: 824, endPoint y: 83, distance: 625.0
click at [850, 86] on div "Add Column" at bounding box center [797, 111] width 1520 height 77
click at [834, 80] on div "Add Column" at bounding box center [797, 111] width 1520 height 77
click at [794, 102] on input "New Column" at bounding box center [815, 102] width 93 height 9
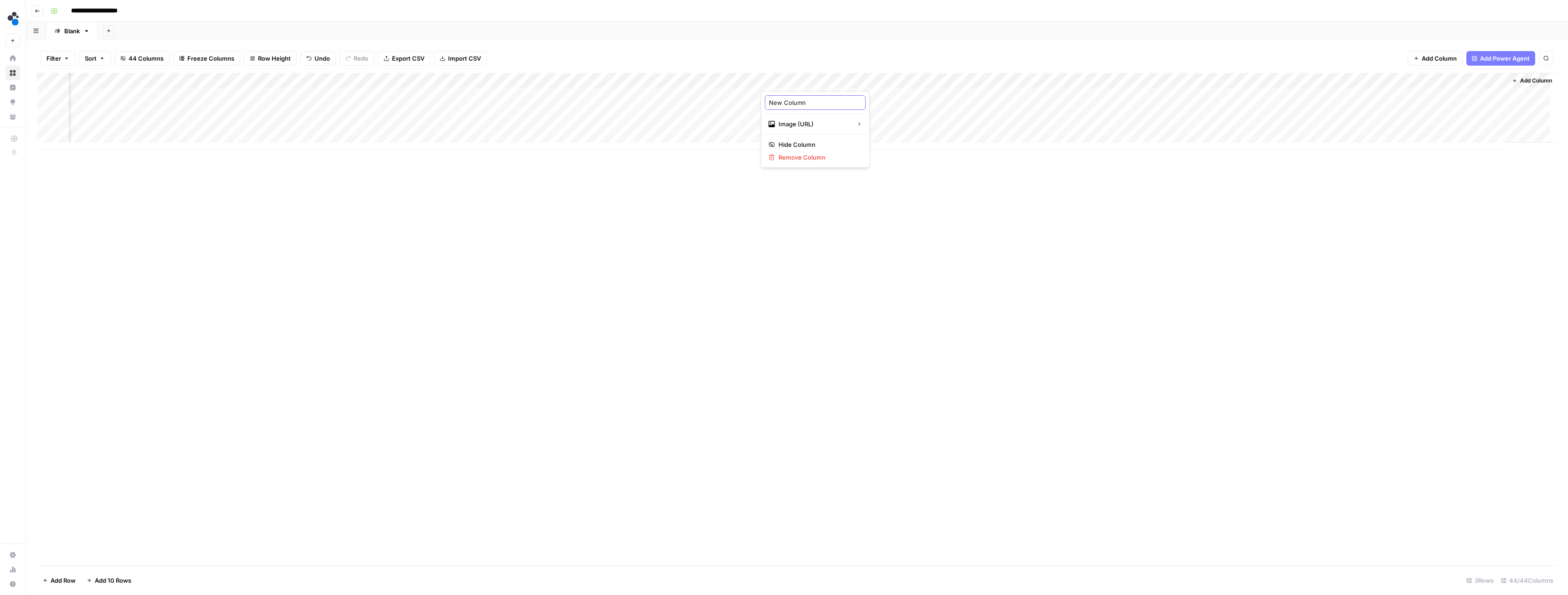
click at [794, 102] on input "New Column" at bounding box center [815, 102] width 93 height 9
type input "Image"
click at [741, 80] on div "Add Column" at bounding box center [797, 111] width 1520 height 77
click at [434, 213] on div "Add Column" at bounding box center [797, 319] width 1520 height 493
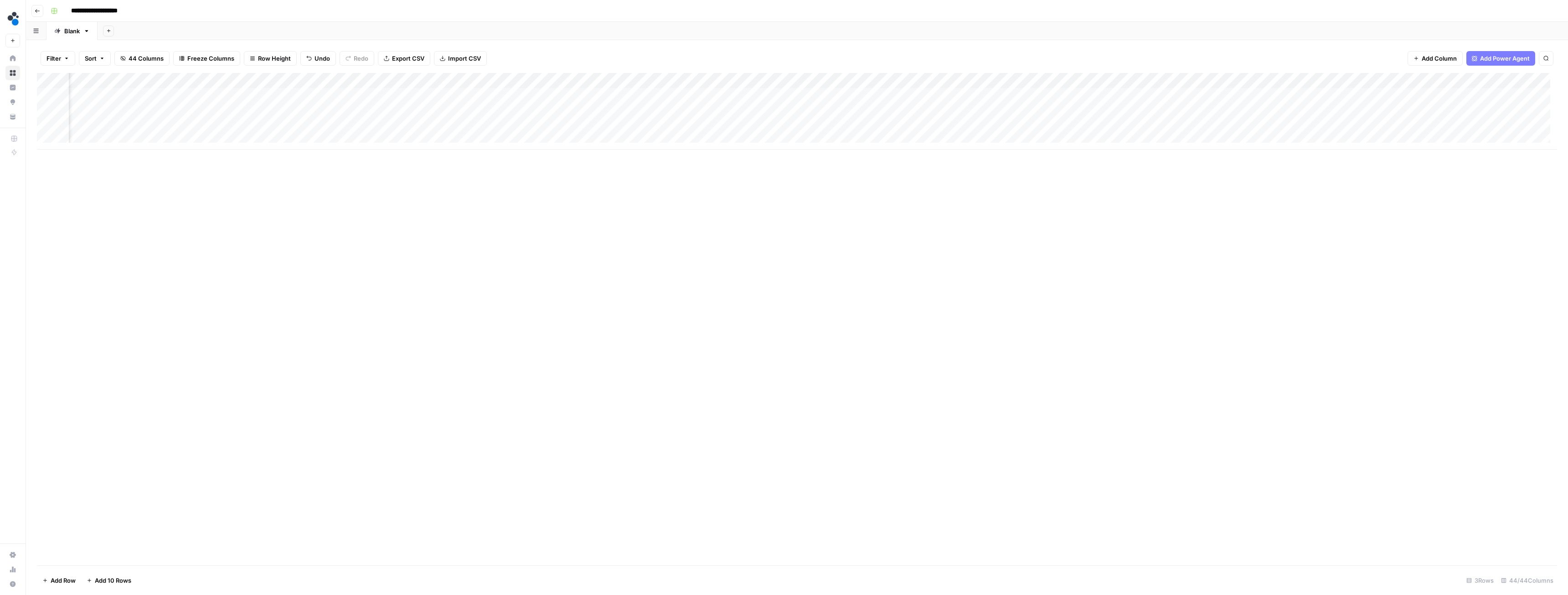
scroll to position [0, 2838]
click at [792, 79] on div "Add Column" at bounding box center [797, 111] width 1520 height 77
click at [743, 153] on span "Configure Inputs" at bounding box center [739, 157] width 80 height 9
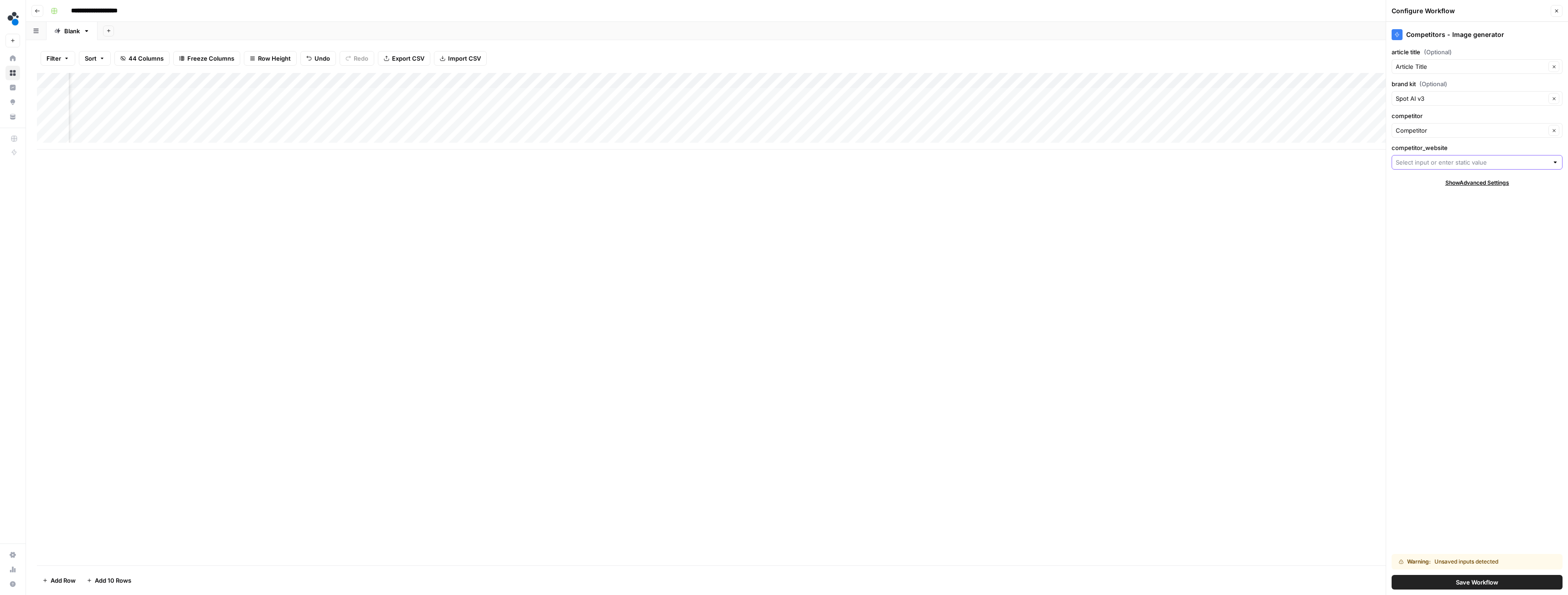
click at [1426, 161] on input "competitor_website" at bounding box center [1472, 162] width 153 height 9
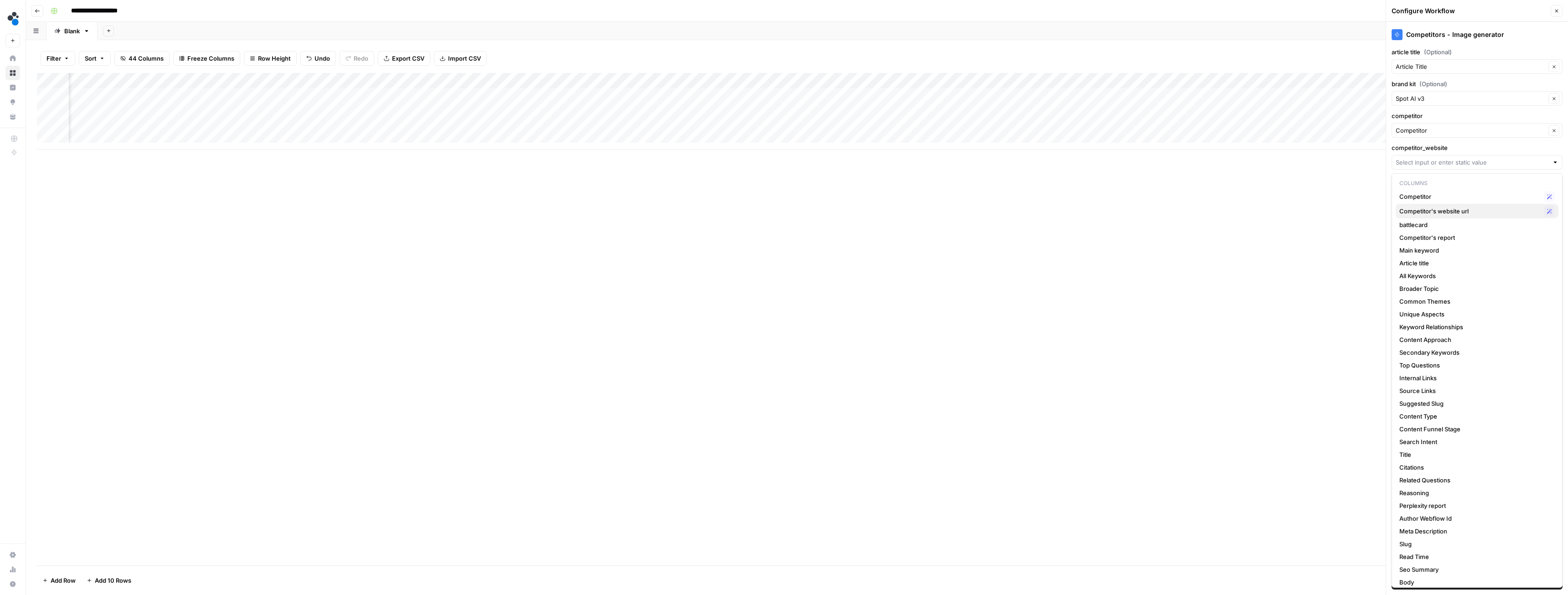
click at [1433, 211] on span "Competitor's website url" at bounding box center [1469, 211] width 141 height 9
type input "Competitor's website url"
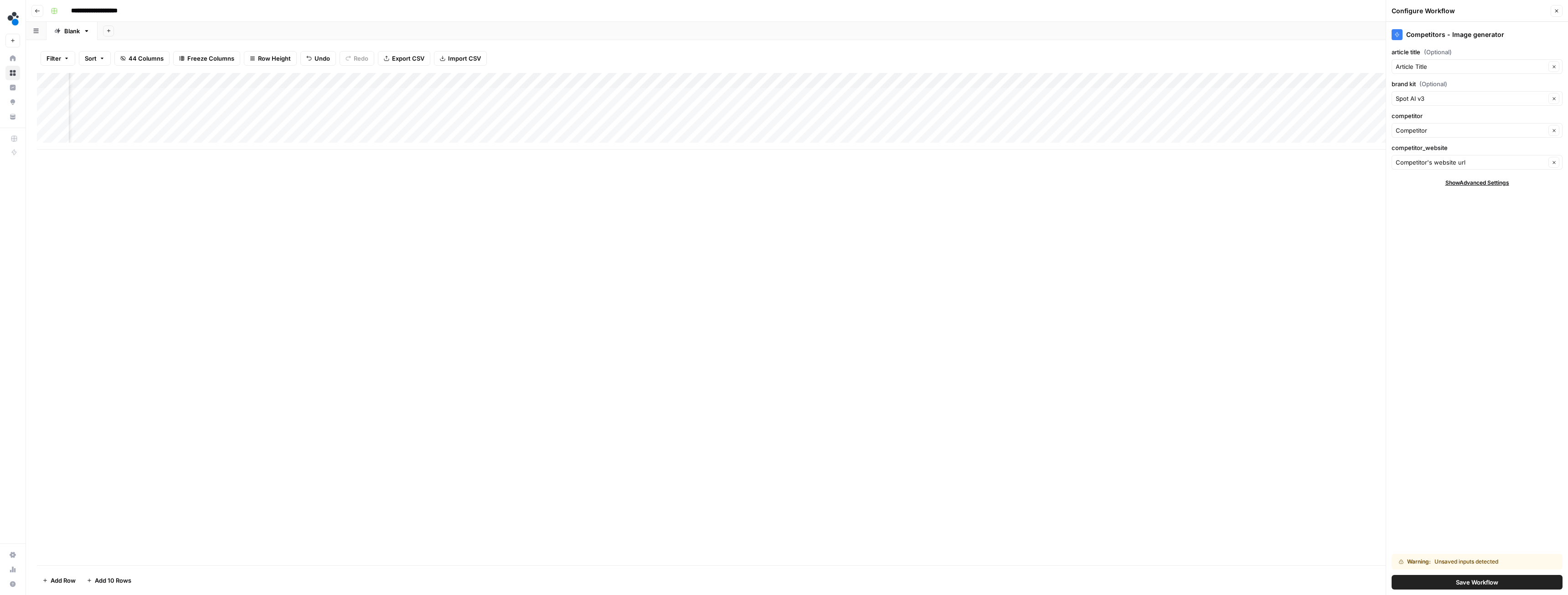
click at [1451, 584] on button "Save Workflow" at bounding box center [1477, 582] width 171 height 15
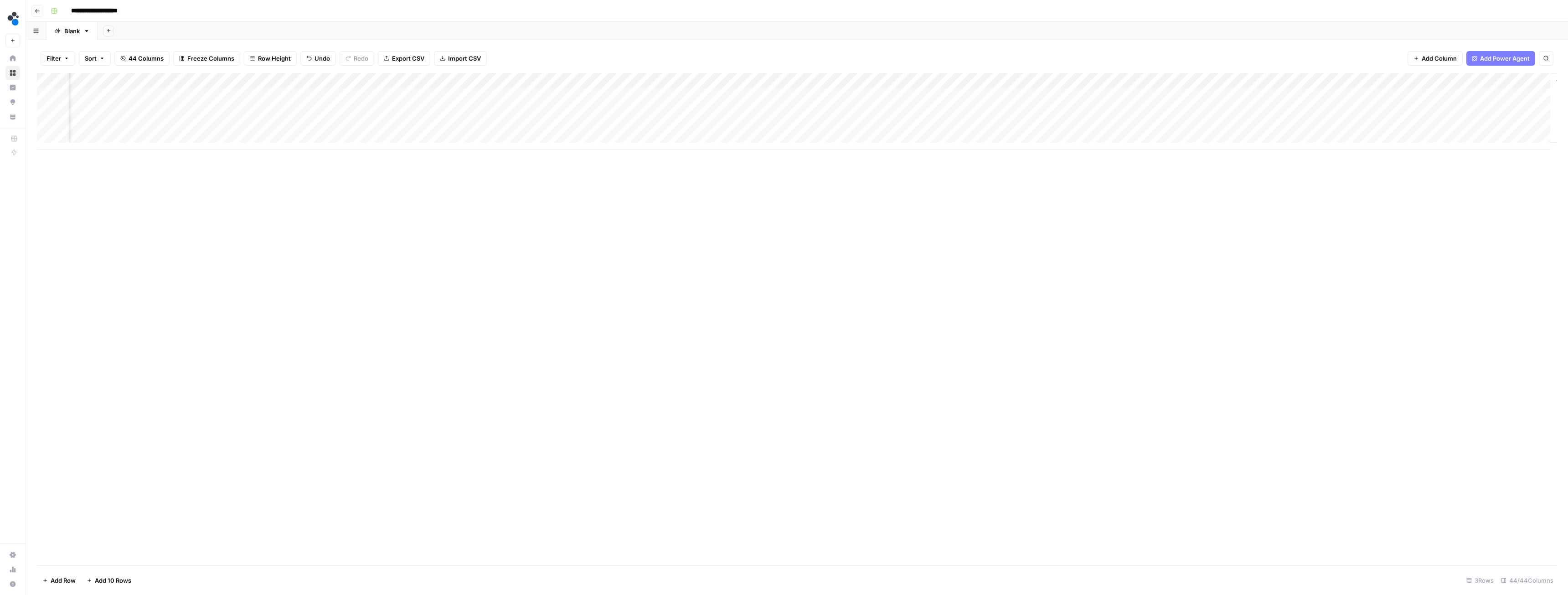
click at [747, 95] on div "Add Column" at bounding box center [797, 111] width 1520 height 77
click at [791, 97] on div "Add Column" at bounding box center [797, 111] width 1520 height 77
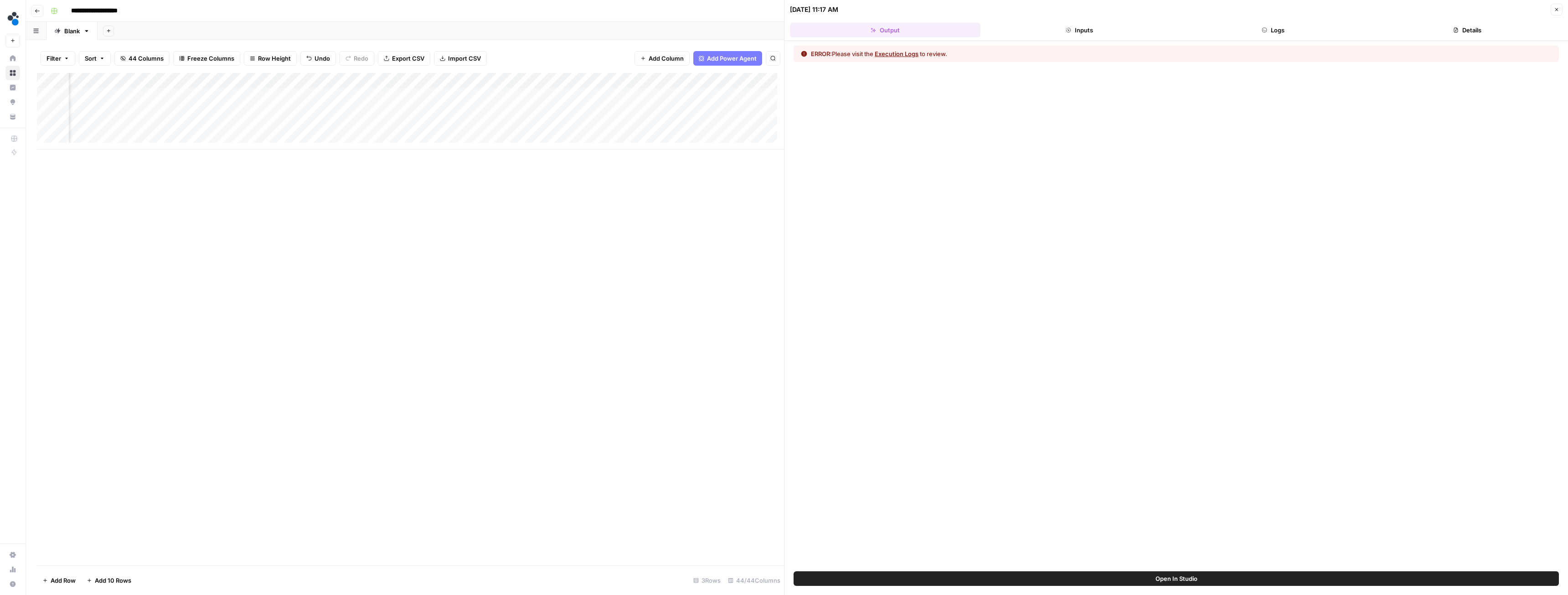
click at [903, 50] on button "Execution Logs" at bounding box center [897, 54] width 44 height 9
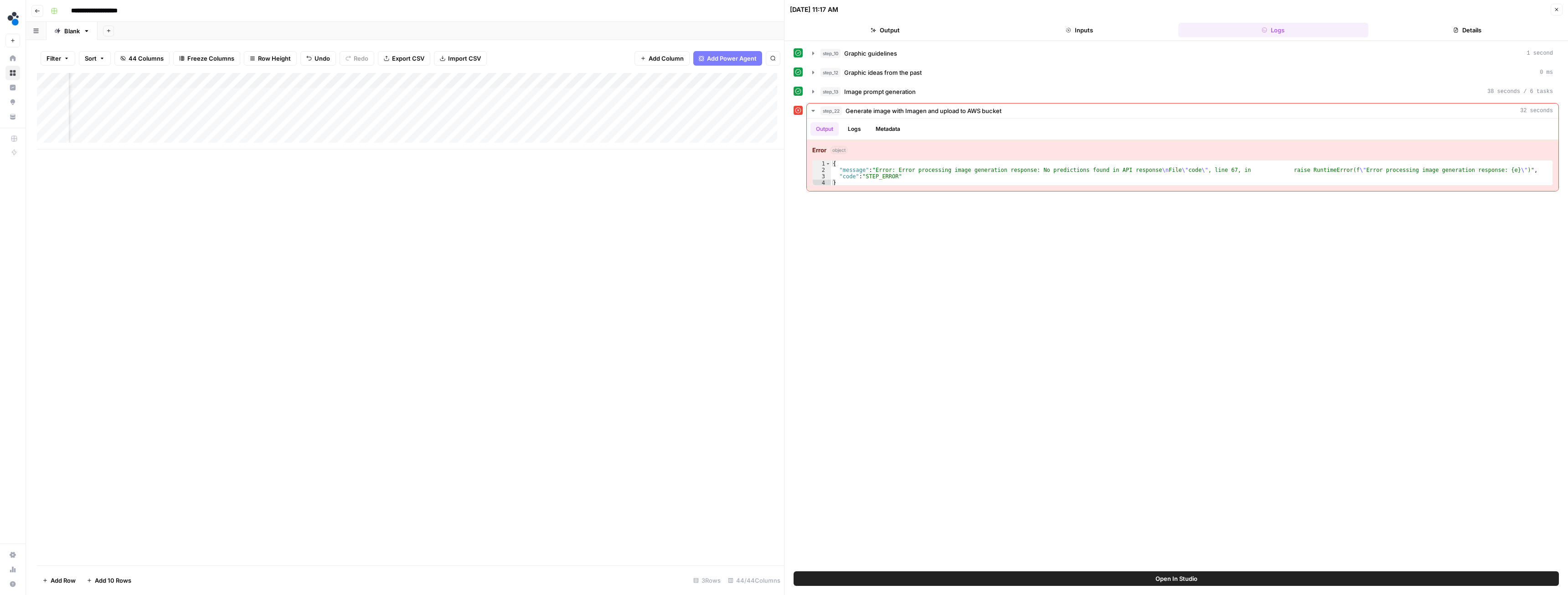
scroll to position [0, 3155]
click at [487, 96] on div "Add Column" at bounding box center [410, 111] width 747 height 77
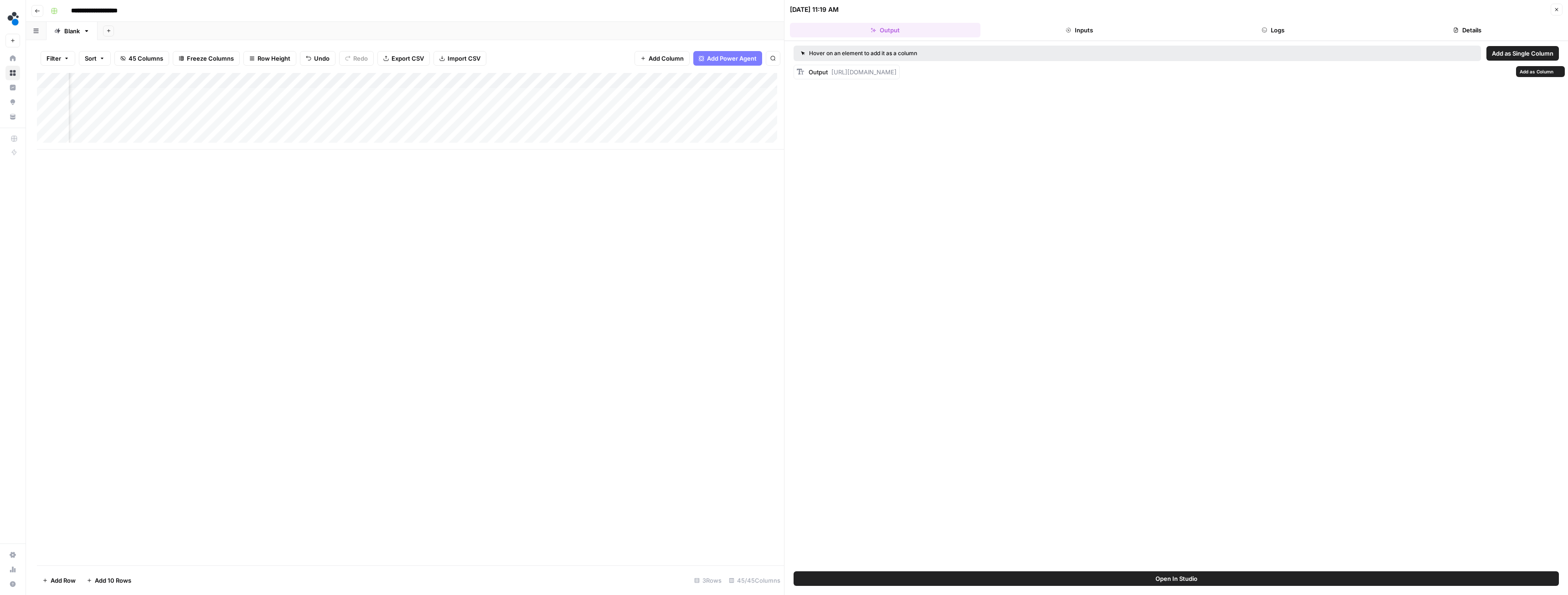
drag, startPoint x: 1339, startPoint y: 83, endPoint x: 937, endPoint y: 60, distance: 402.7
click at [833, 70] on div "Output https://cdn.airops.com/rails/active_storage/representations/proxy/eyJfcm…" at bounding box center [852, 72] width 88 height 9
click at [1272, 36] on button "Logs" at bounding box center [1273, 30] width 191 height 15
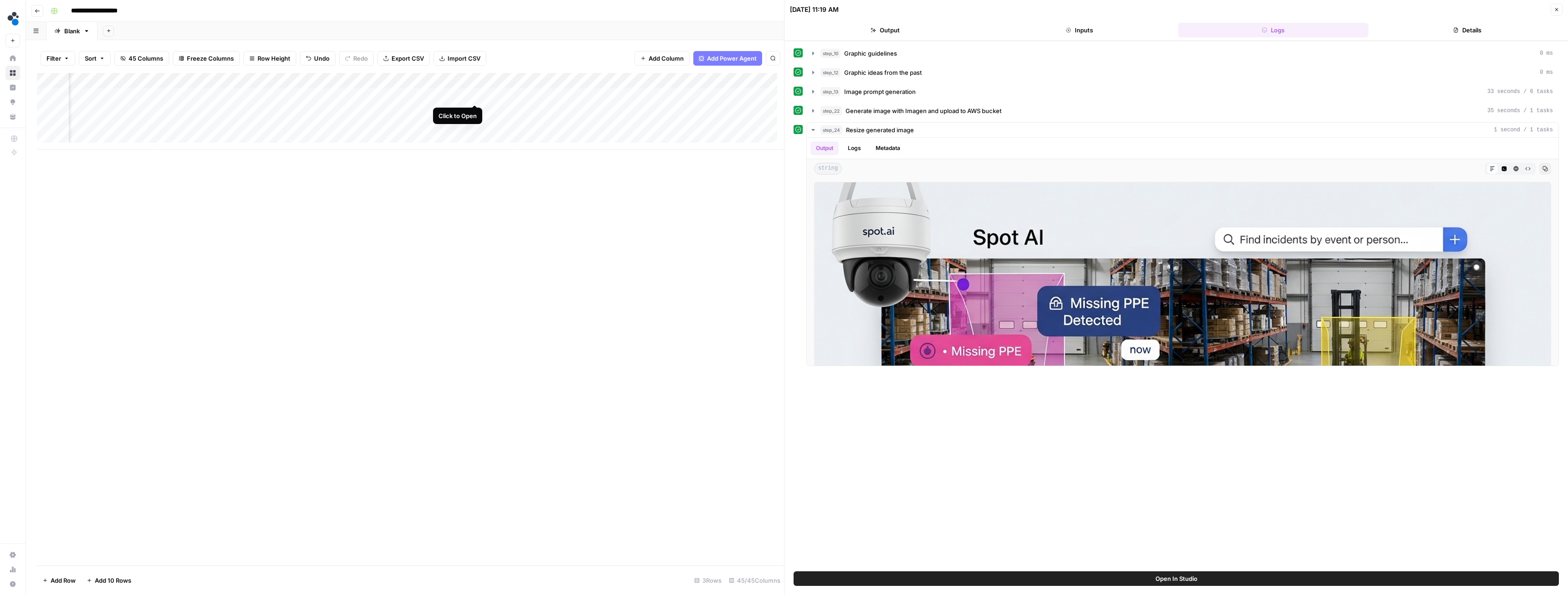
click at [474, 94] on div "Add Column" at bounding box center [410, 111] width 747 height 77
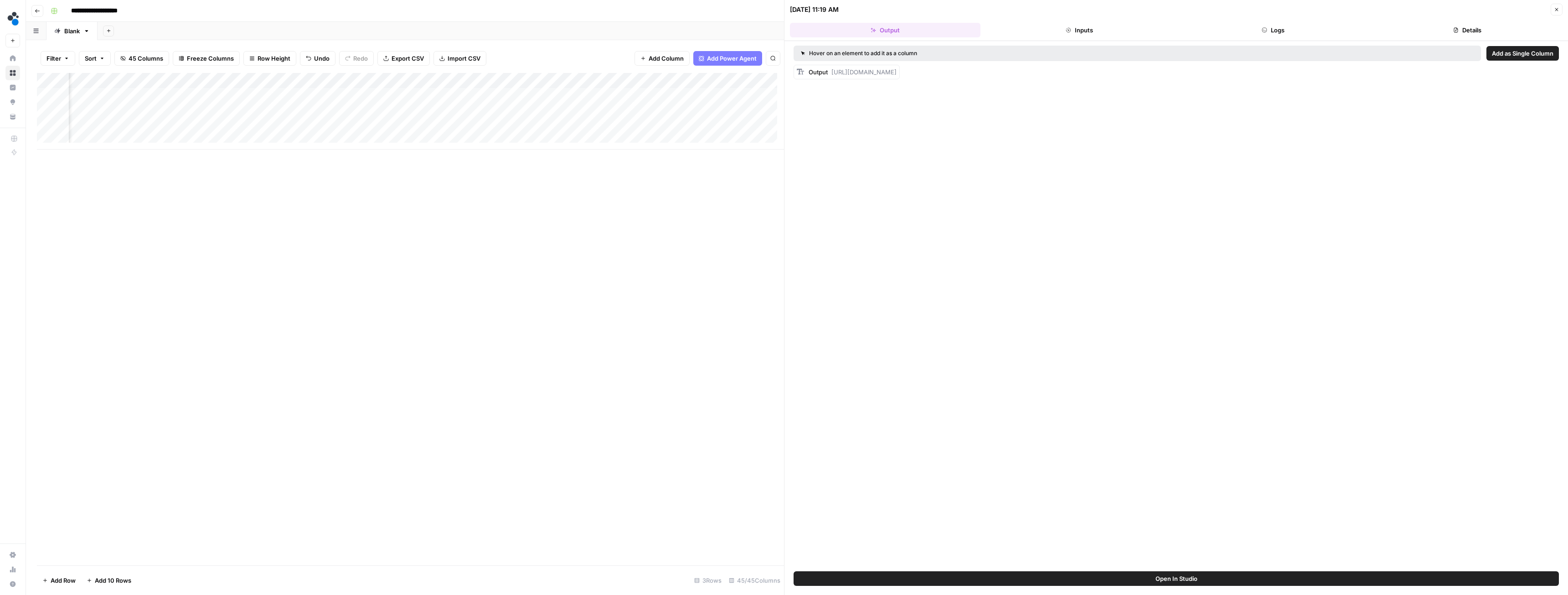
click at [476, 81] on div "Add Column" at bounding box center [410, 111] width 747 height 77
click at [411, 172] on span "Edit Workflow" at bounding box center [422, 170] width 80 height 9
click at [437, 78] on div "Add Column" at bounding box center [410, 111] width 747 height 77
click at [721, 256] on div "Add Column" at bounding box center [410, 319] width 747 height 493
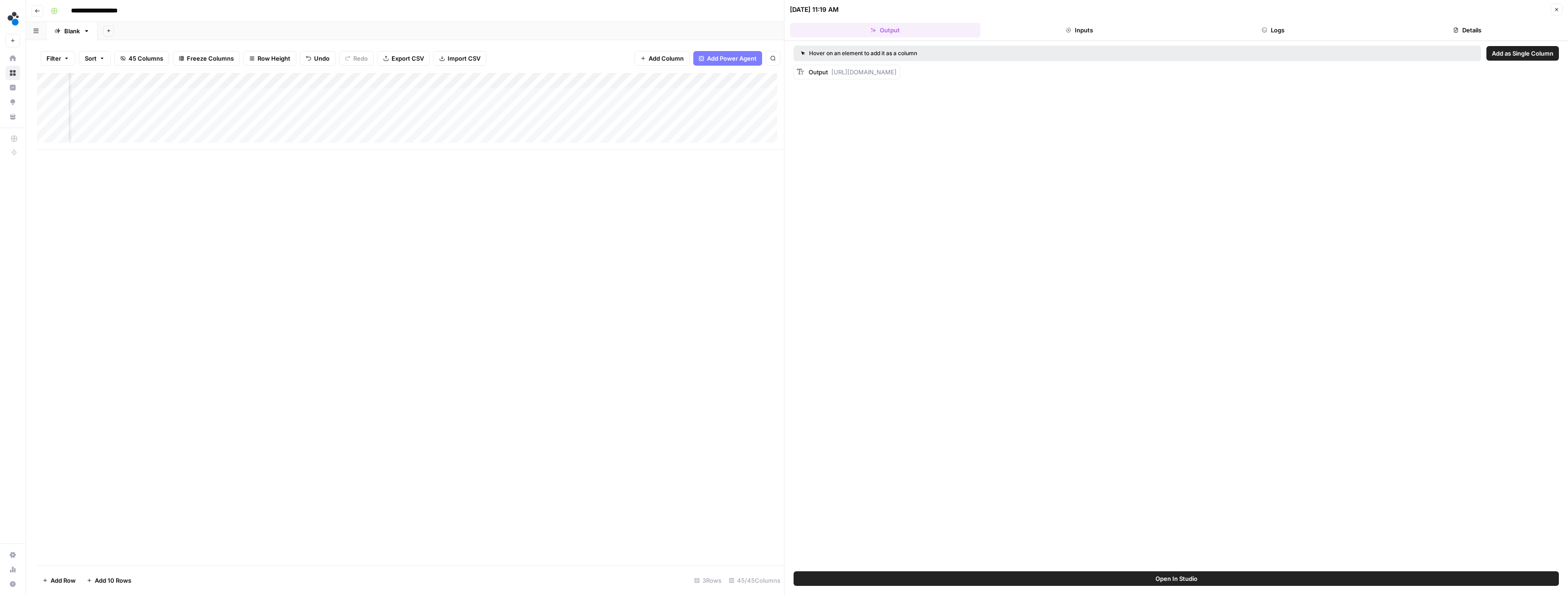
click at [450, 96] on div "Add Column" at bounding box center [410, 111] width 747 height 77
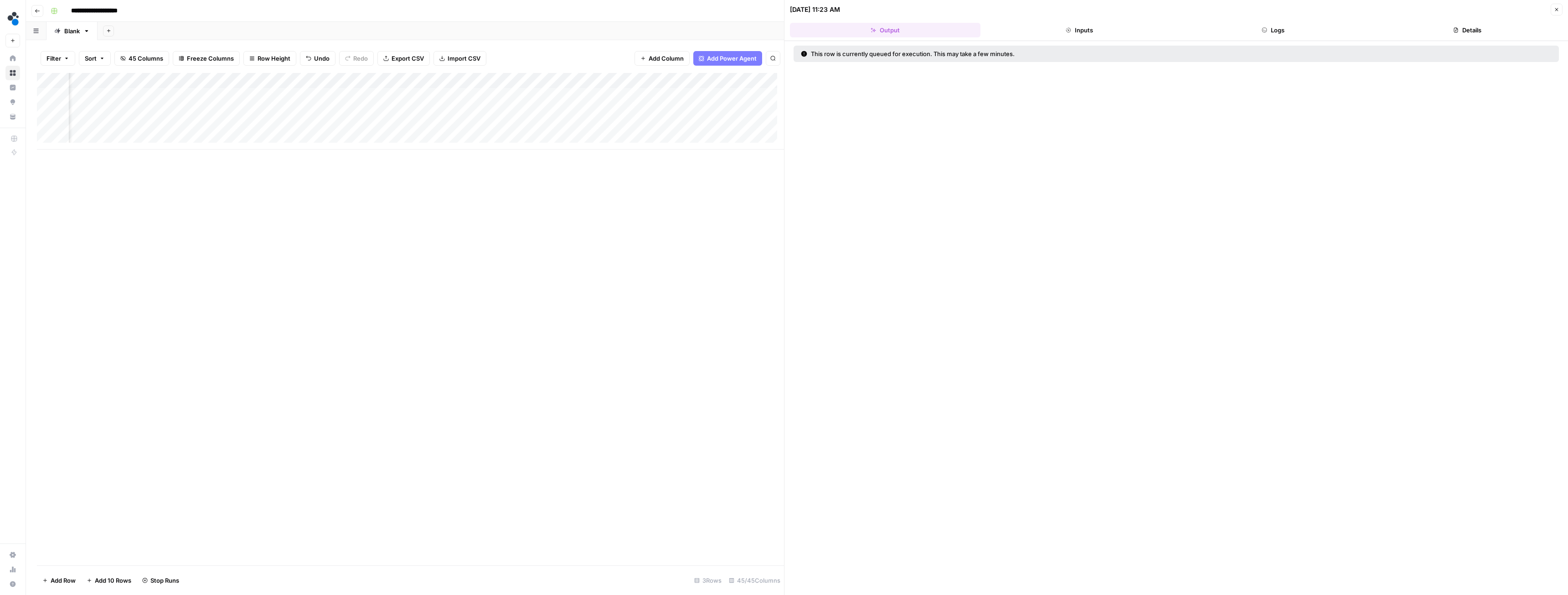
scroll to position [0, 3334]
click at [1556, 7] on icon "button" at bounding box center [1556, 9] width 5 height 5
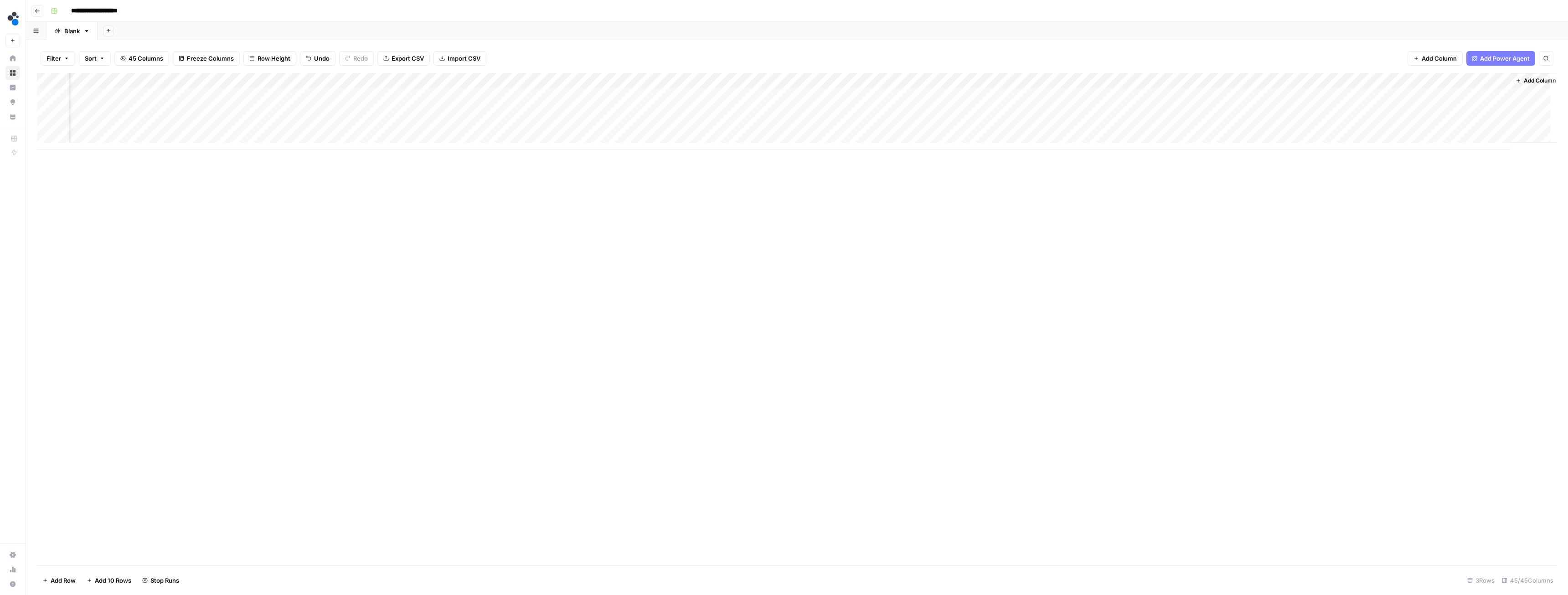
scroll to position [0, 2971]
click at [1438, 58] on span "Add Column" at bounding box center [1440, 58] width 35 height 9
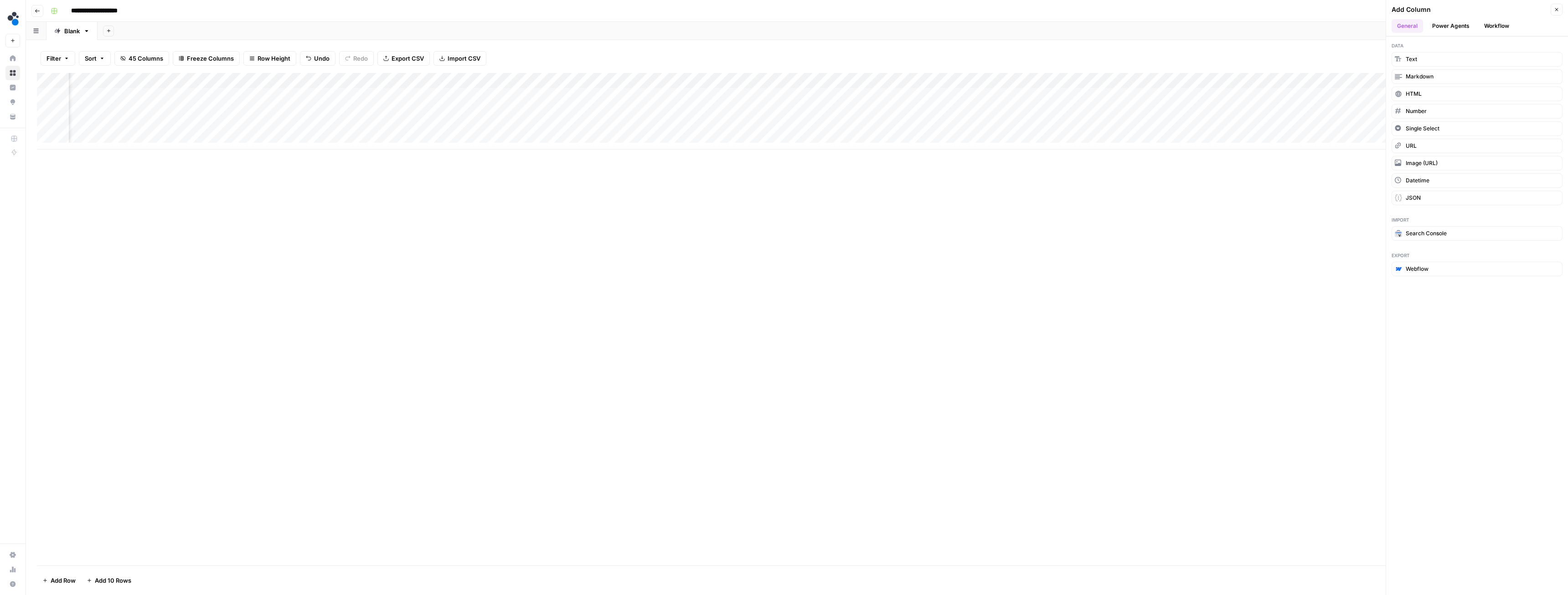
click at [1497, 24] on button "Workflow" at bounding box center [1496, 26] width 36 height 13
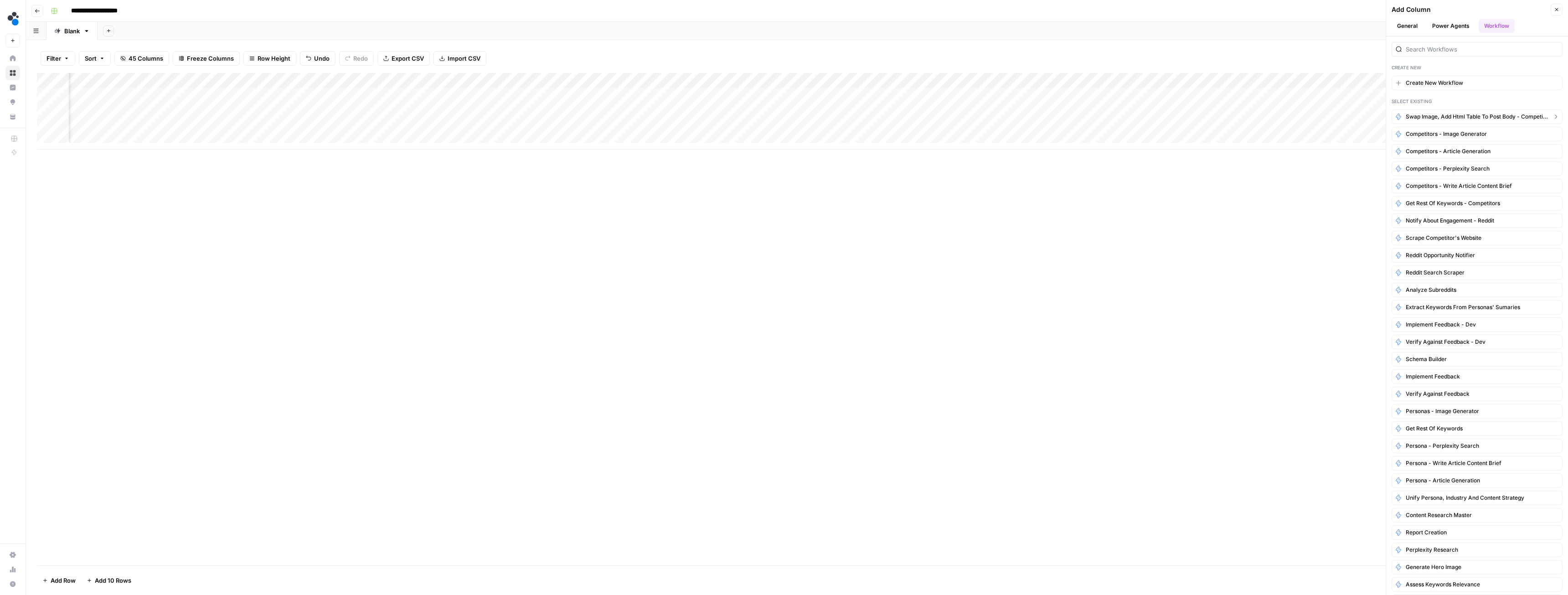
click at [1465, 114] on span "swap image, add html table to post body - competitors" at bounding box center [1477, 116] width 142 height 8
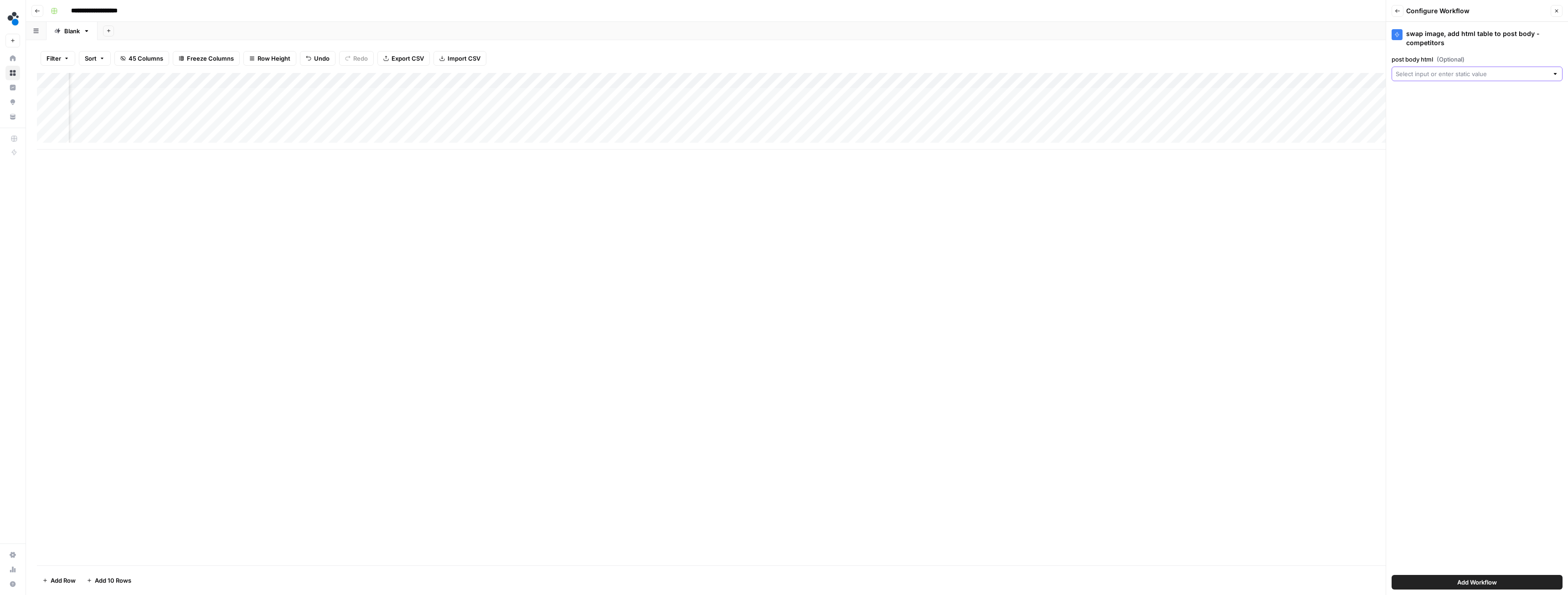
click at [1433, 72] on input "post body html (Optional)" at bounding box center [1472, 74] width 153 height 9
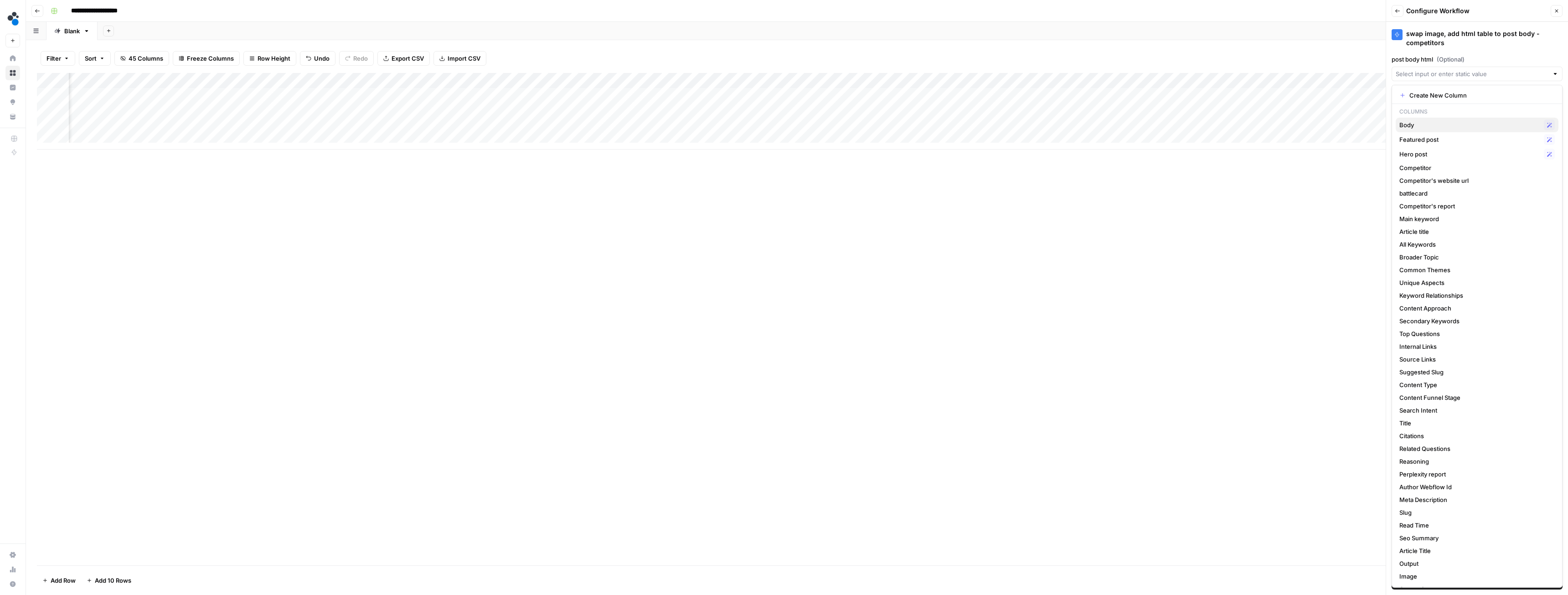
click at [1430, 123] on span "Body" at bounding box center [1469, 125] width 141 height 9
type input "Body"
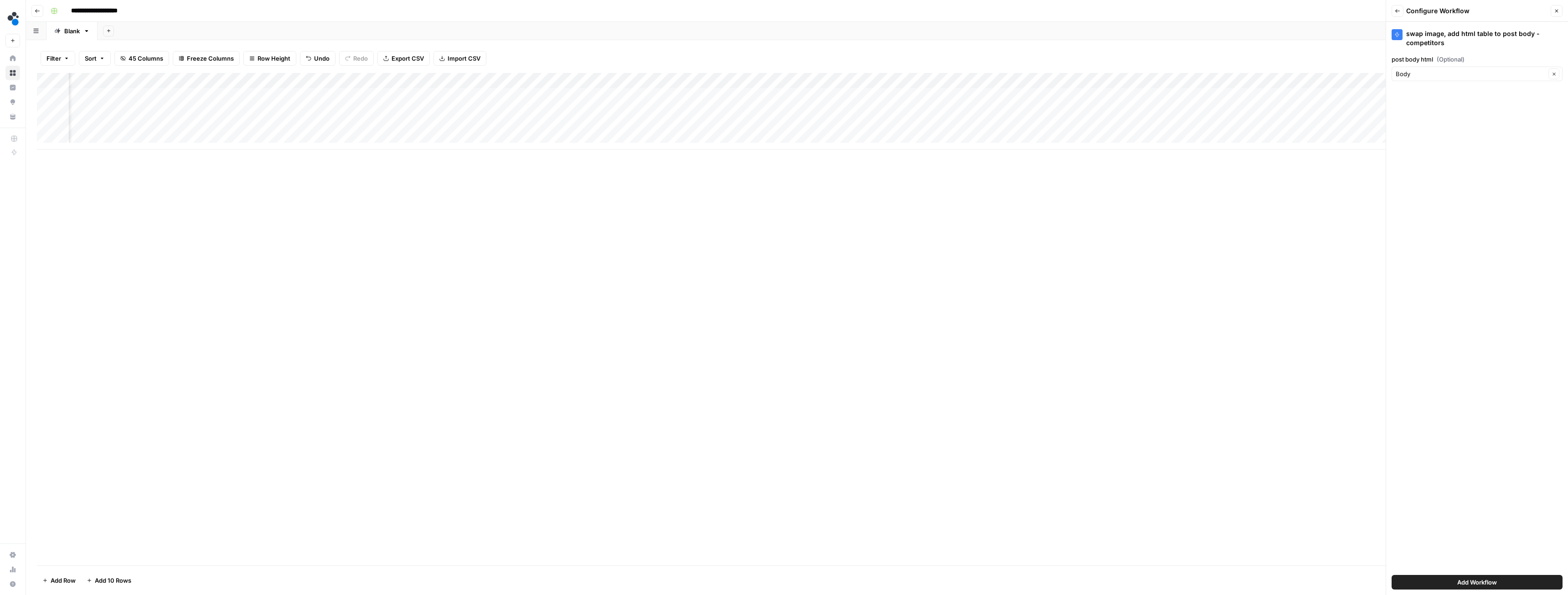
click at [1474, 581] on span "Add Workflow" at bounding box center [1477, 582] width 40 height 9
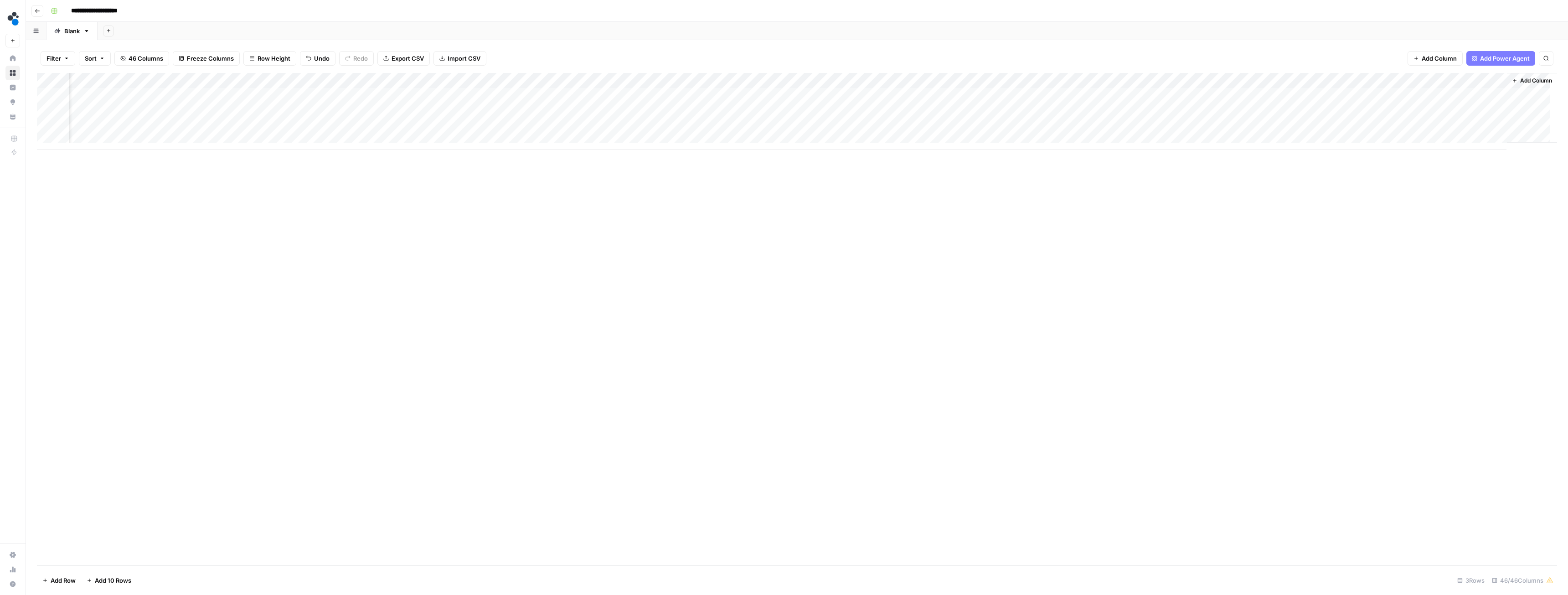
scroll to position [0, 3168]
drag, startPoint x: 1368, startPoint y: 79, endPoint x: 607, endPoint y: 79, distance: 761.0
click at [607, 79] on div "Add Column" at bounding box center [797, 111] width 1520 height 77
click at [458, 96] on div "Add Column" at bounding box center [797, 111] width 1520 height 77
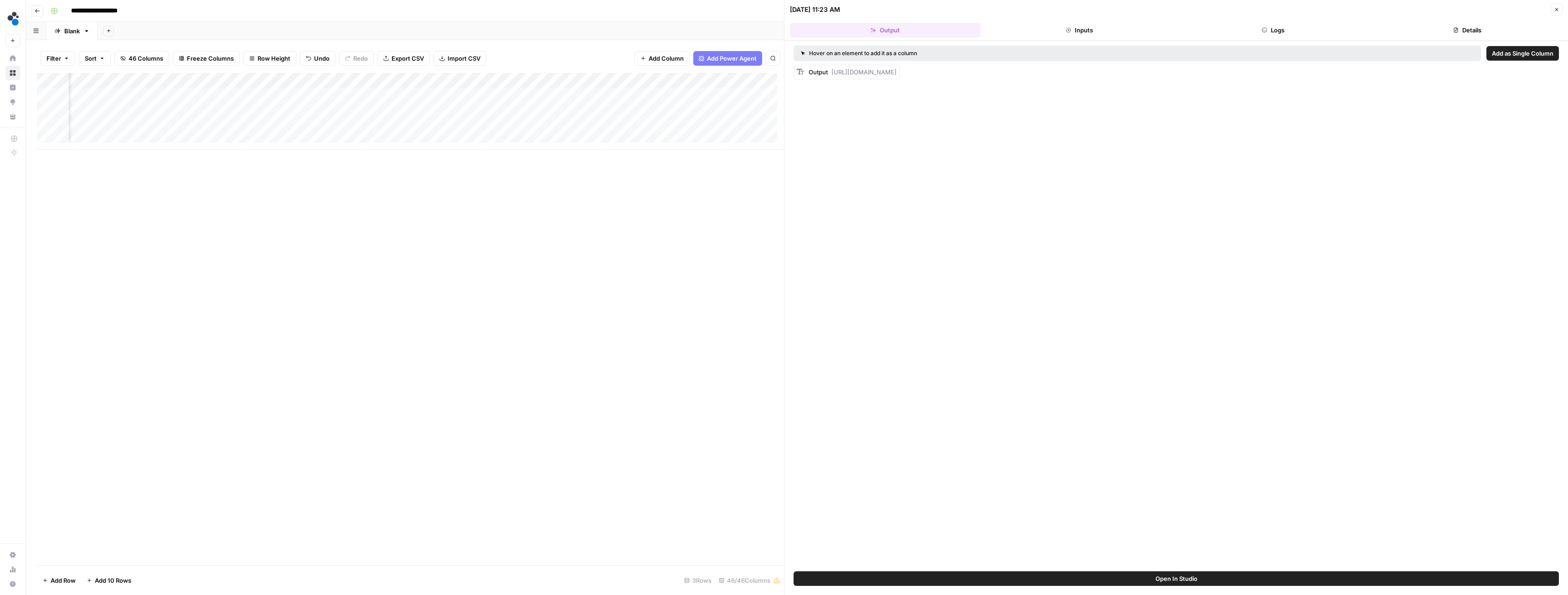
click at [1251, 25] on button "Logs" at bounding box center [1273, 30] width 191 height 15
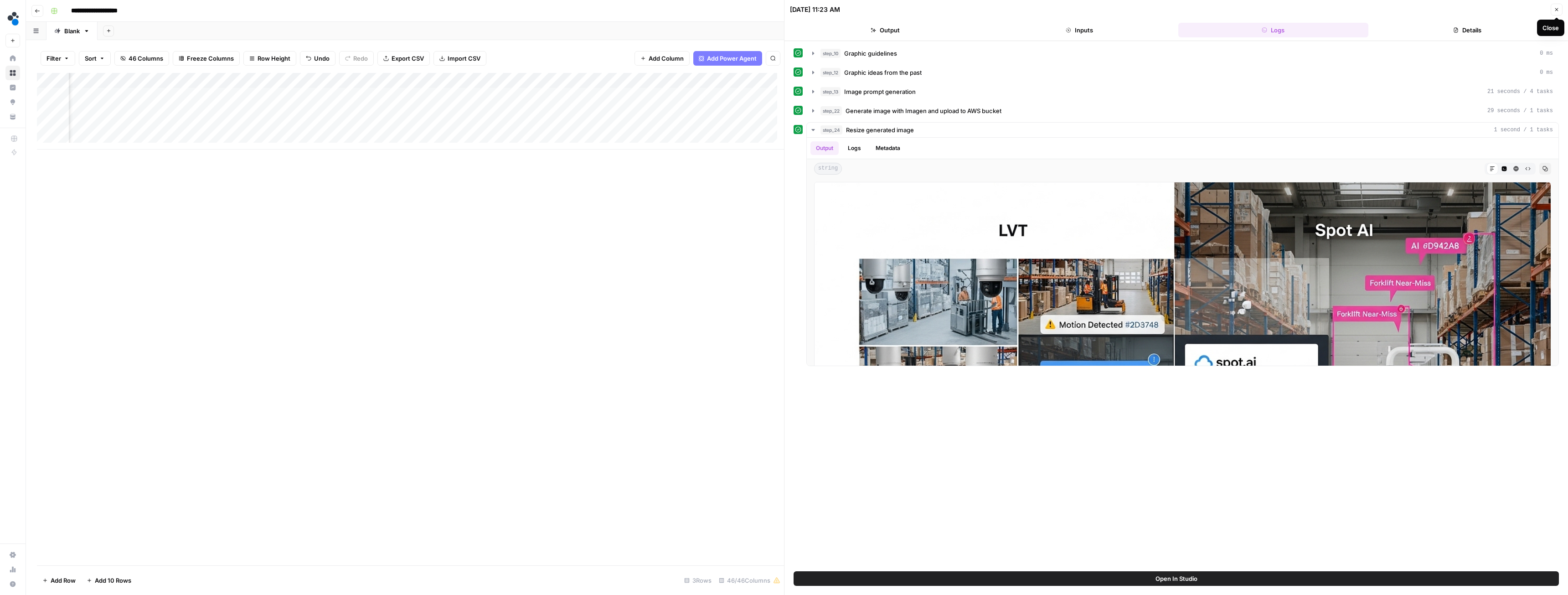
click at [1558, 5] on button "Close" at bounding box center [1556, 9] width 12 height 12
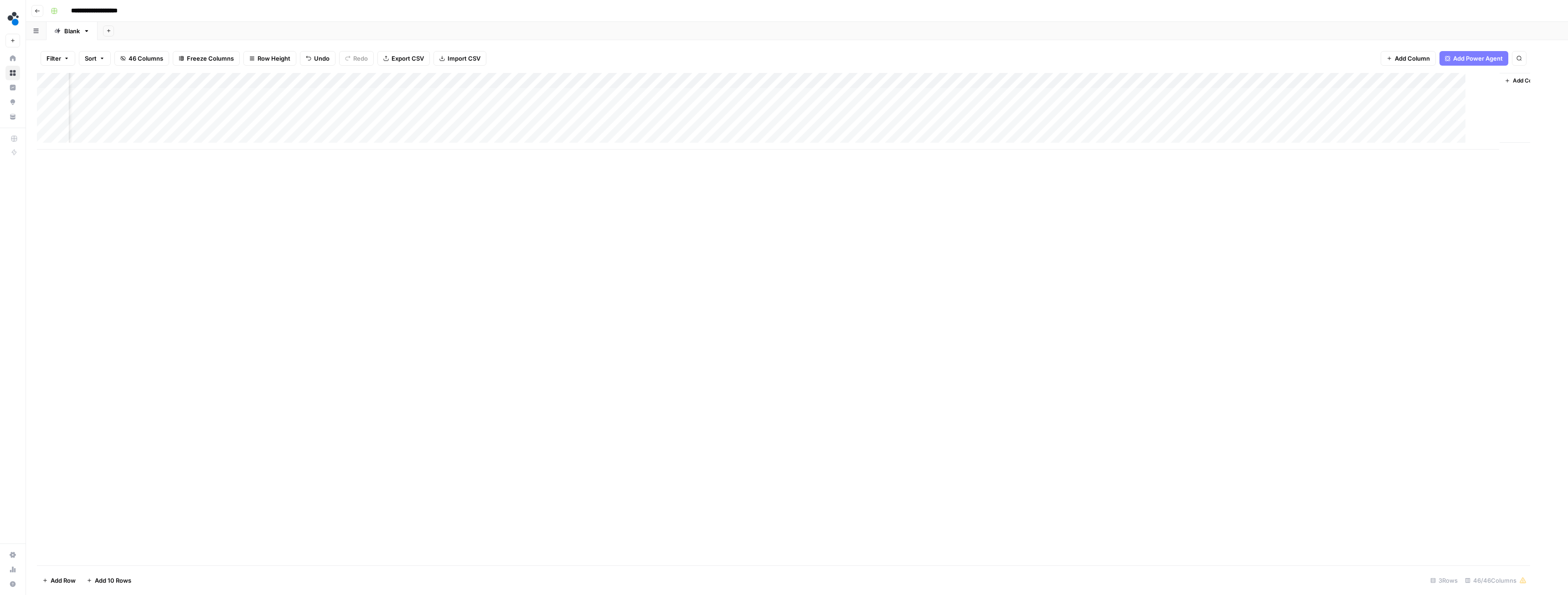
scroll to position [0, 3157]
click at [522, 96] on div "Add Column" at bounding box center [797, 111] width 1520 height 77
click at [510, 241] on div "Add Column" at bounding box center [797, 319] width 1520 height 493
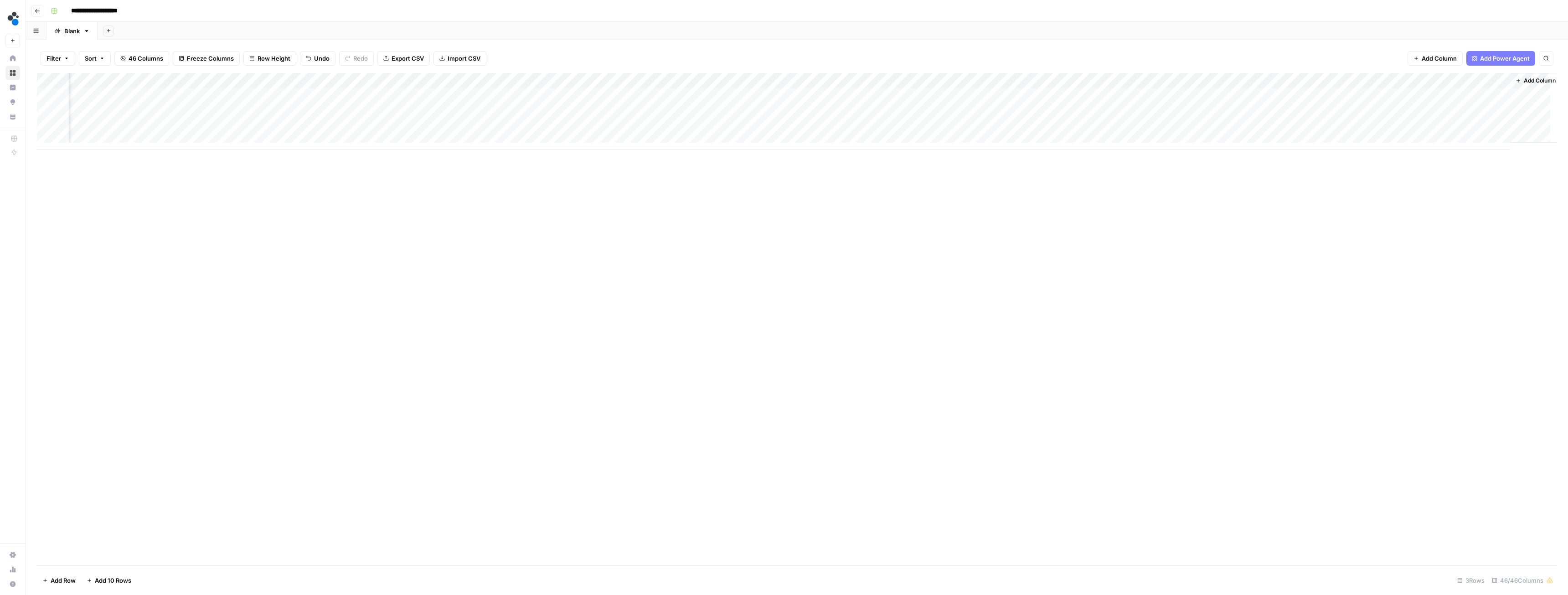
click at [847, 81] on div "Add Column" at bounding box center [797, 111] width 1520 height 77
click at [598, 233] on div "Add Column" at bounding box center [797, 319] width 1520 height 493
drag, startPoint x: 783, startPoint y: 79, endPoint x: 624, endPoint y: 79, distance: 159.0
click at [624, 79] on div "Add Column" at bounding box center [797, 111] width 1520 height 77
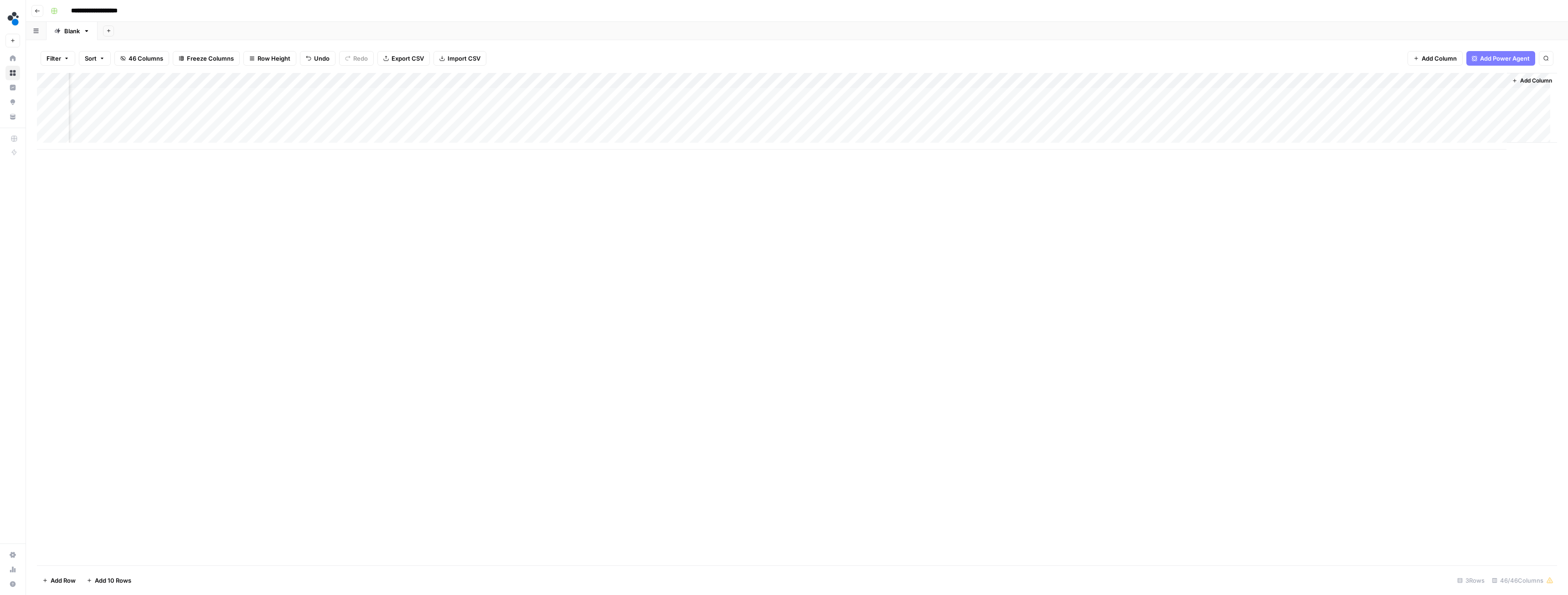
click at [719, 226] on div "Add Column" at bounding box center [797, 319] width 1520 height 493
click at [745, 94] on div "Add Column" at bounding box center [797, 111] width 1520 height 77
click at [918, 80] on div "Add Column" at bounding box center [797, 111] width 1520 height 77
drag, startPoint x: 1035, startPoint y: 326, endPoint x: 1022, endPoint y: 311, distance: 19.8
click at [1028, 323] on div "Add Column" at bounding box center [797, 319] width 1520 height 493
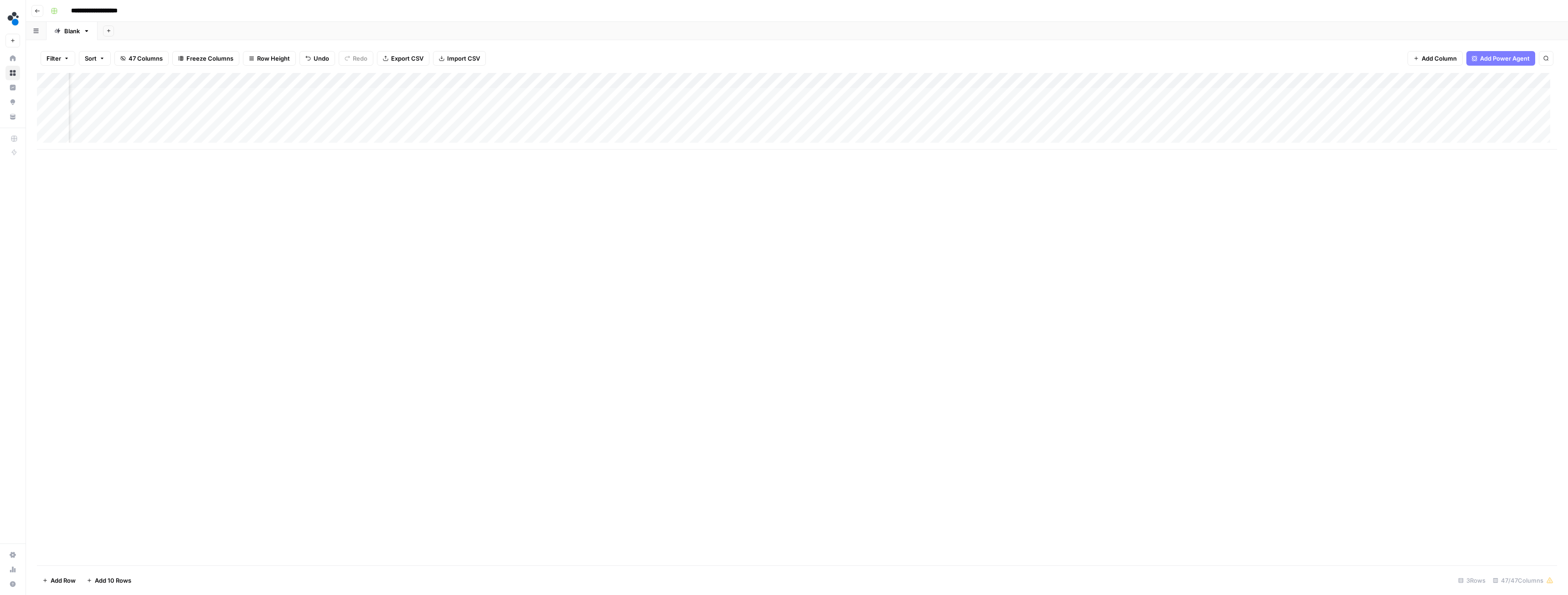
click at [914, 94] on div "Add Column" at bounding box center [797, 111] width 1520 height 77
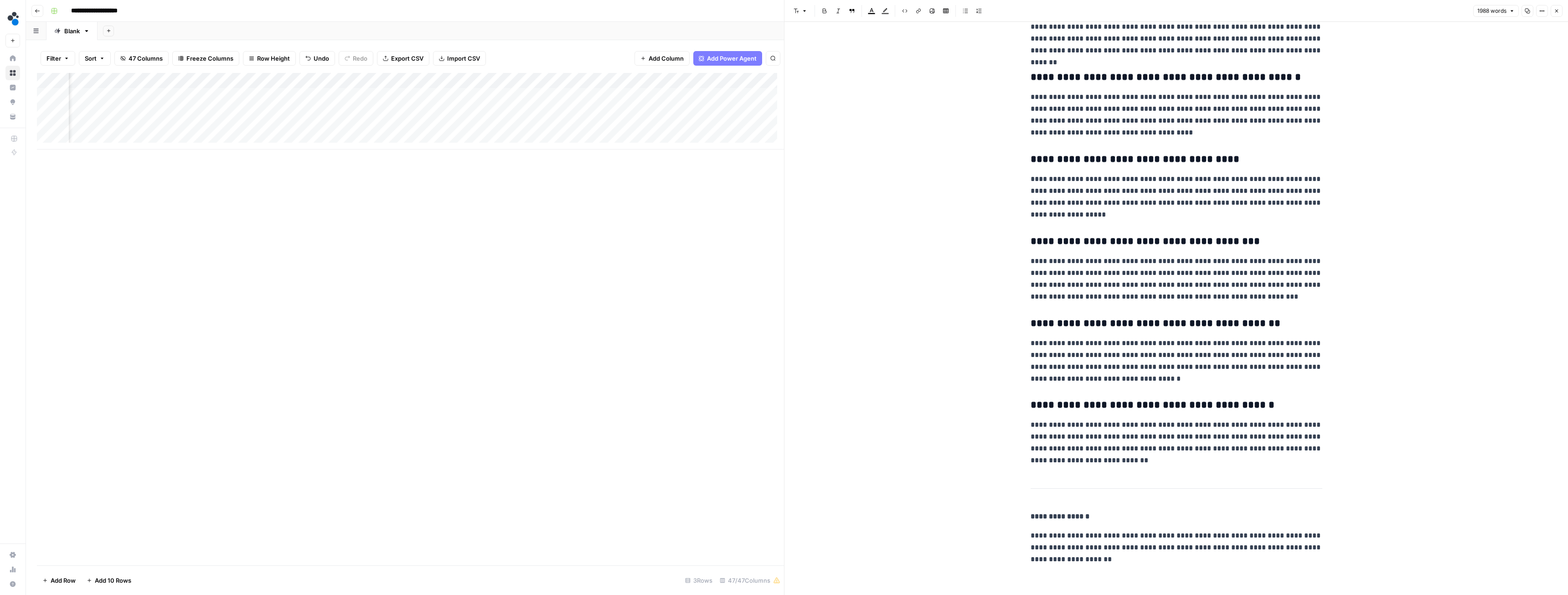
scroll to position [4211, 0]
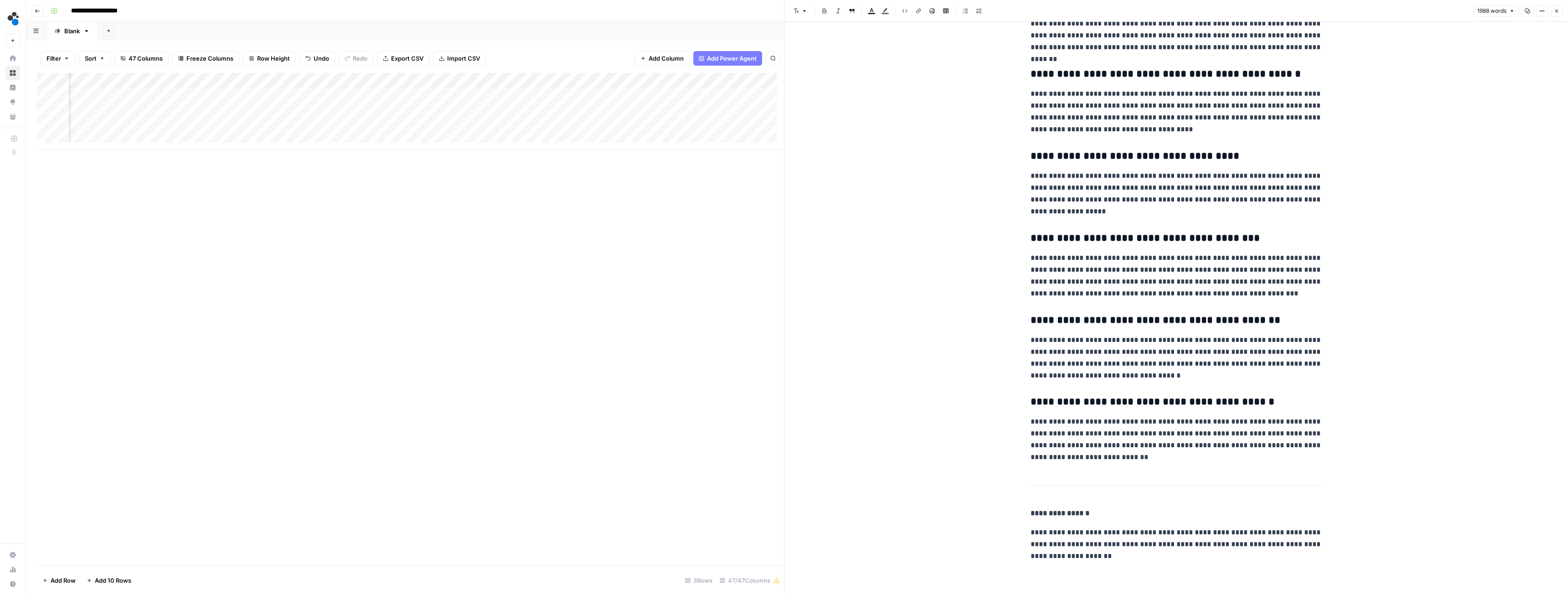
click at [1560, 7] on button "Close" at bounding box center [1556, 10] width 12 height 12
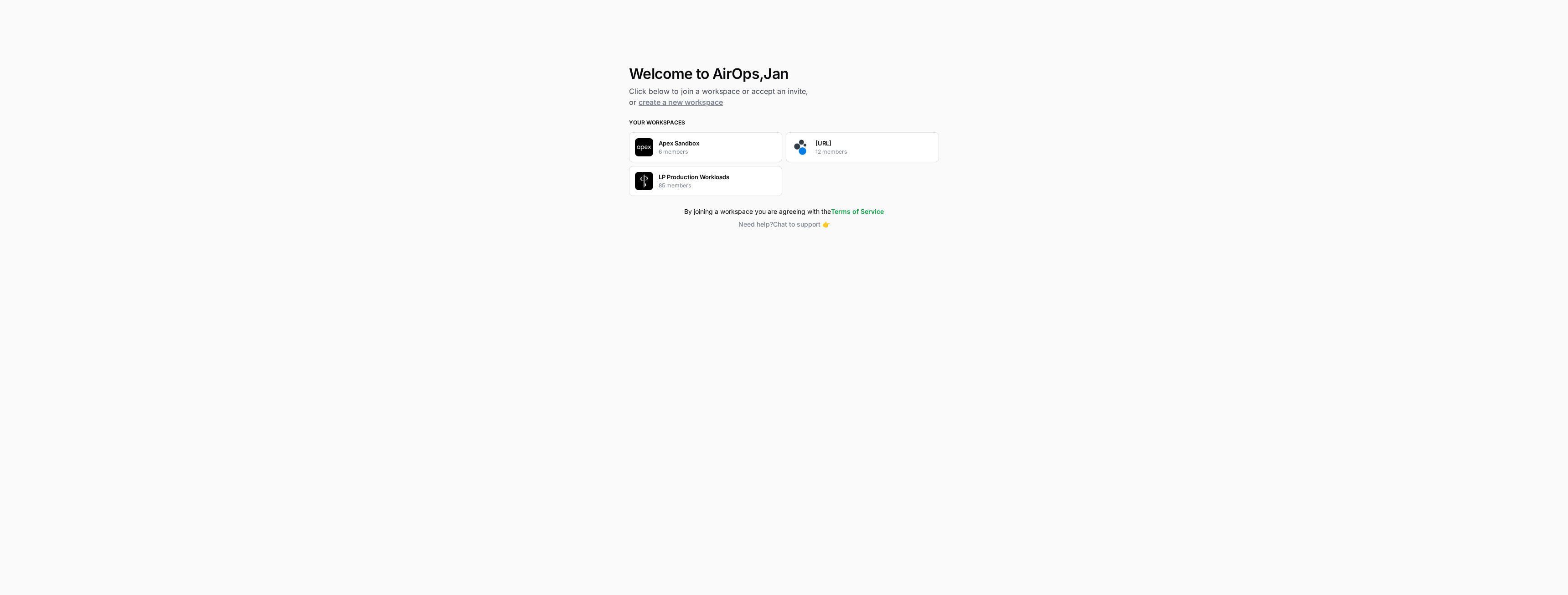
click at [839, 156] on div "[URL] 12 members" at bounding box center [863, 147] width 153 height 30
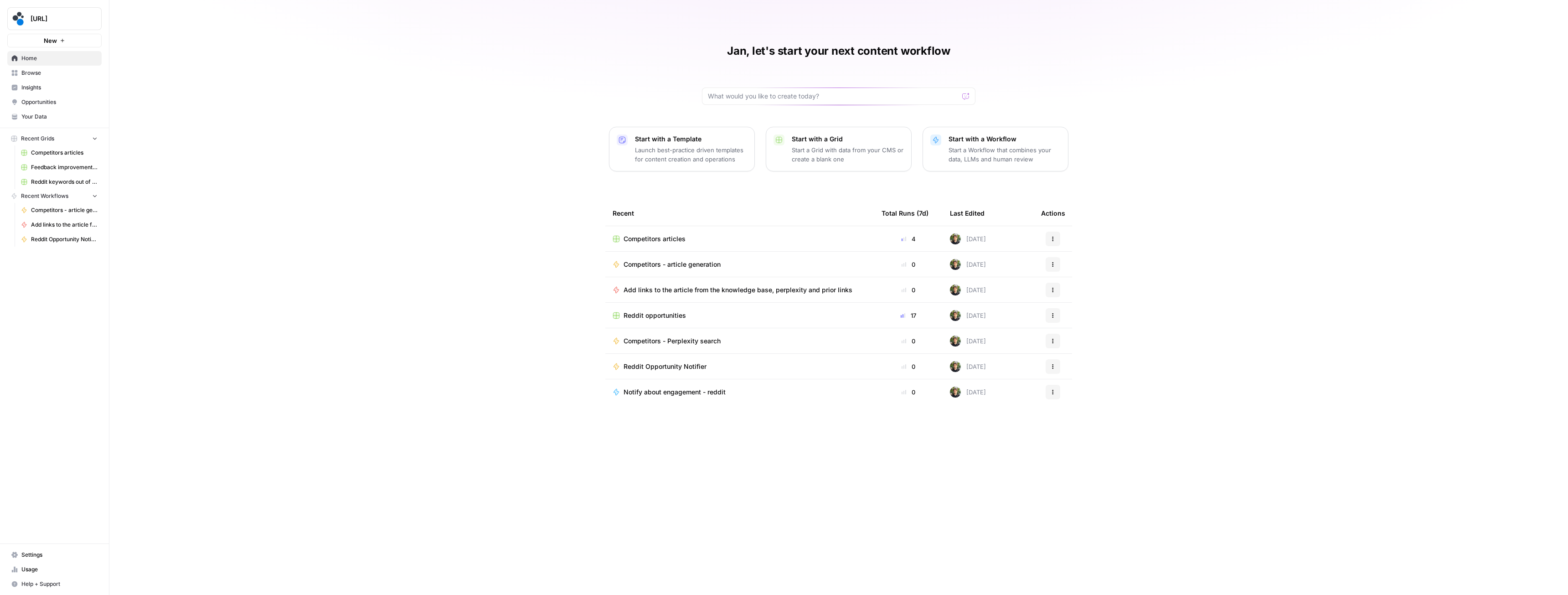
click at [647, 314] on span "Reddit opportunities" at bounding box center [654, 315] width 63 height 9
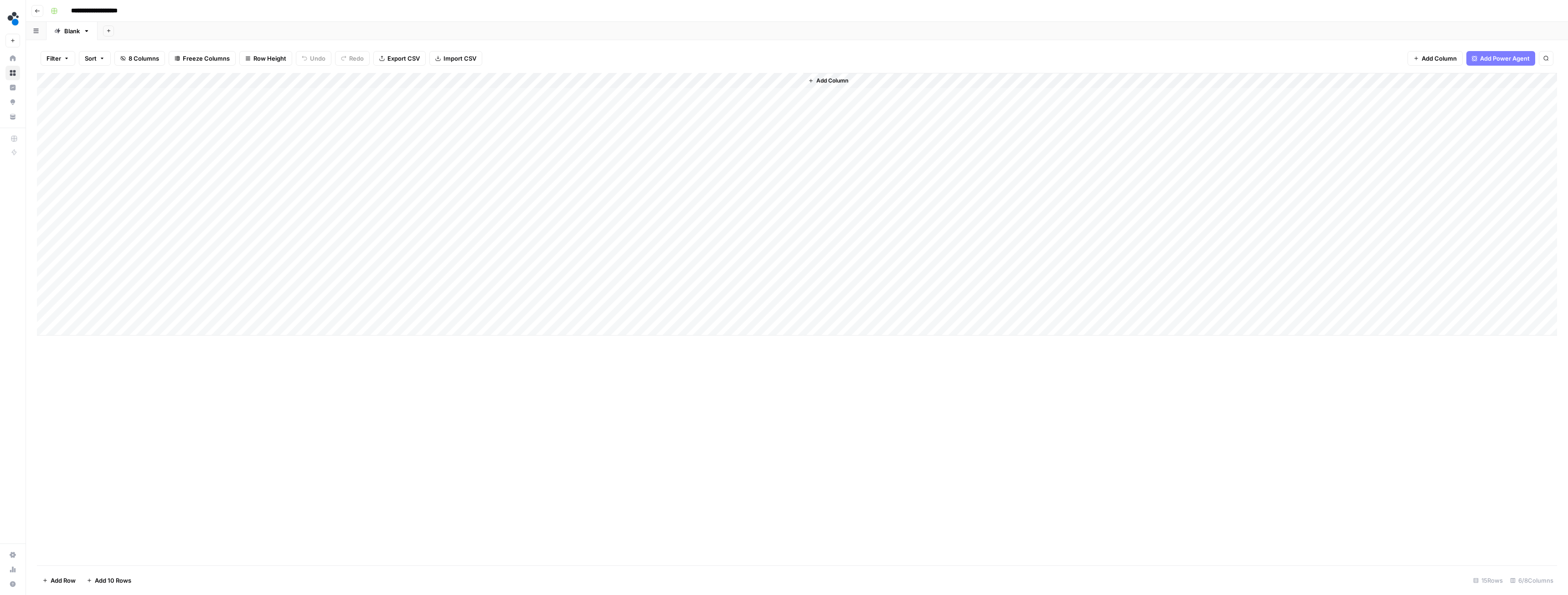
click at [488, 80] on div "Add Column" at bounding box center [797, 204] width 1520 height 262
click at [429, 171] on span "Edit Workflow" at bounding box center [445, 170] width 80 height 9
click at [157, 250] on div "Add Column" at bounding box center [797, 204] width 1520 height 262
click at [499, 251] on div "Add Column" at bounding box center [797, 204] width 1520 height 262
click at [486, 250] on div "Add Column" at bounding box center [797, 204] width 1520 height 262
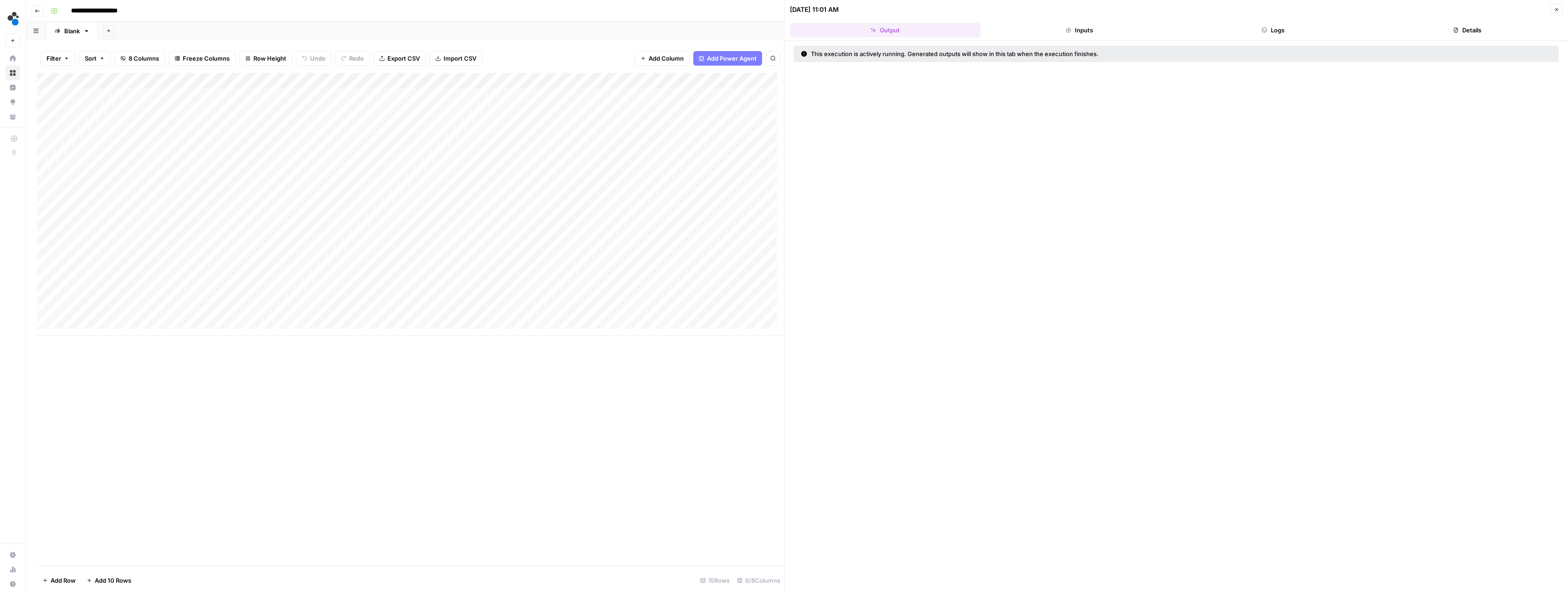
click at [1270, 28] on button "Logs" at bounding box center [1273, 30] width 191 height 15
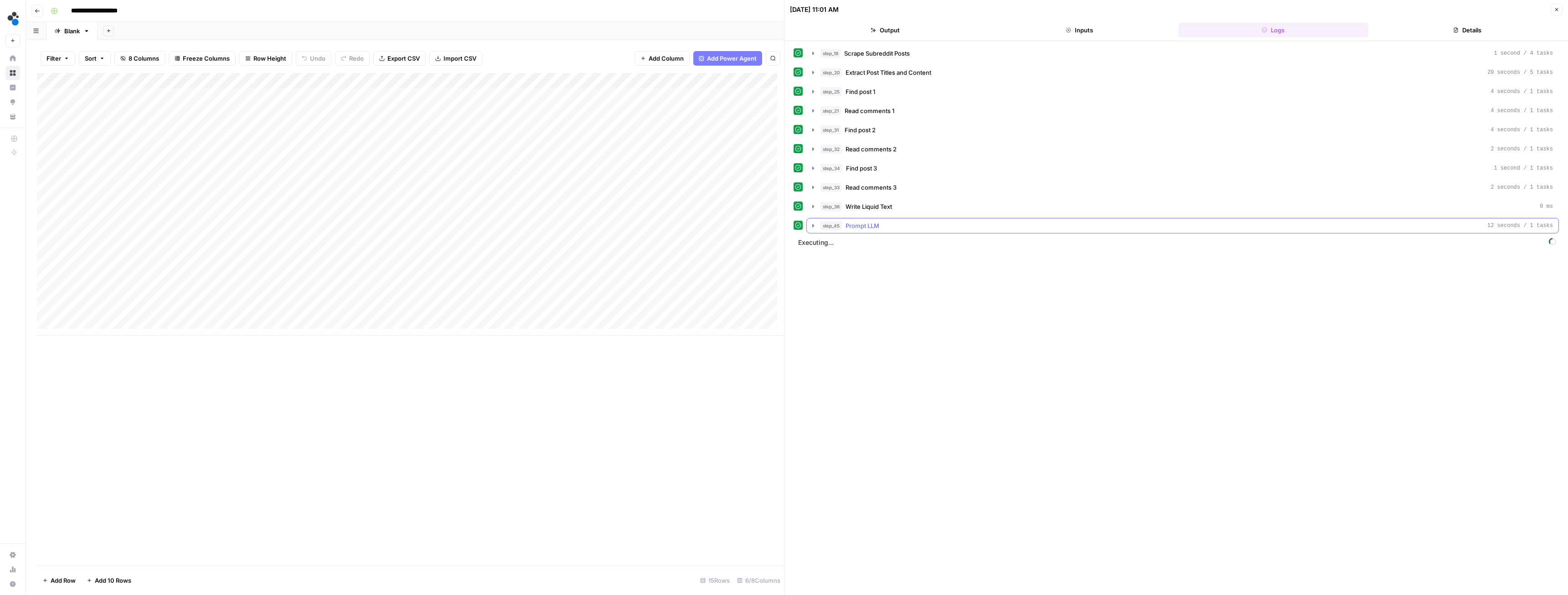
click at [814, 224] on icon "button" at bounding box center [813, 226] width 7 height 7
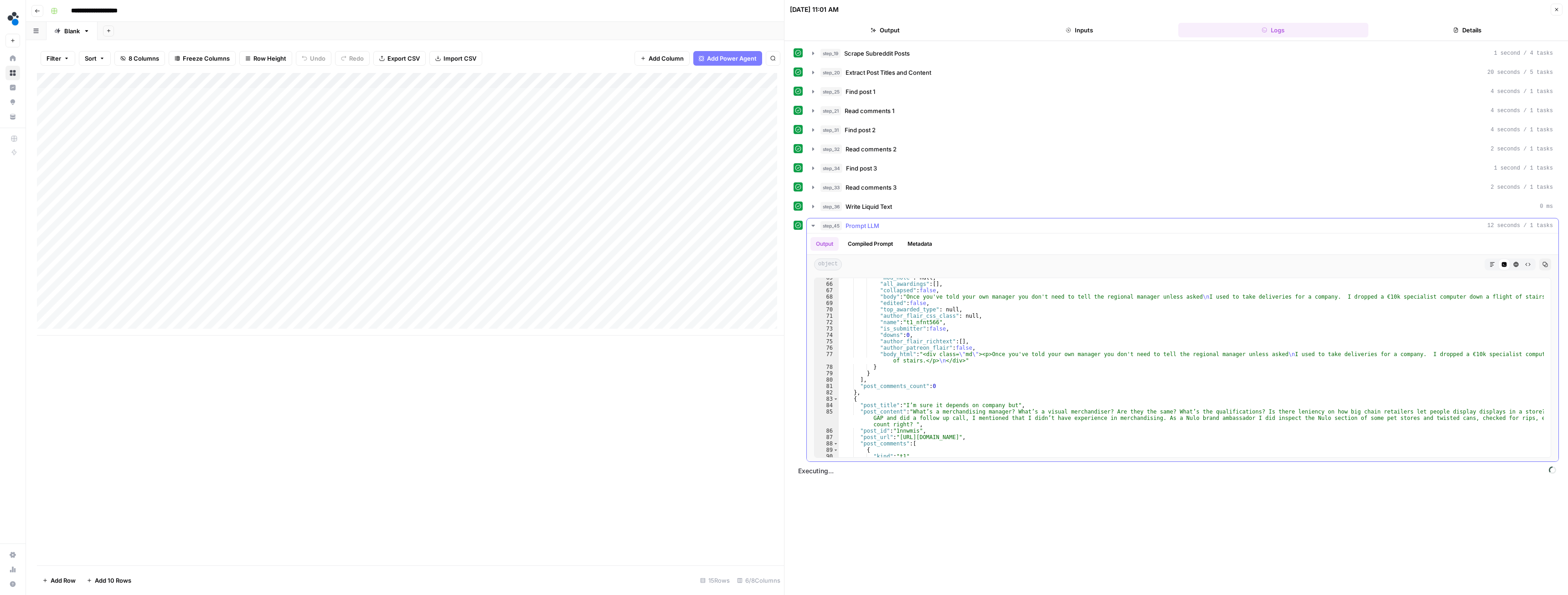
scroll to position [465, 0]
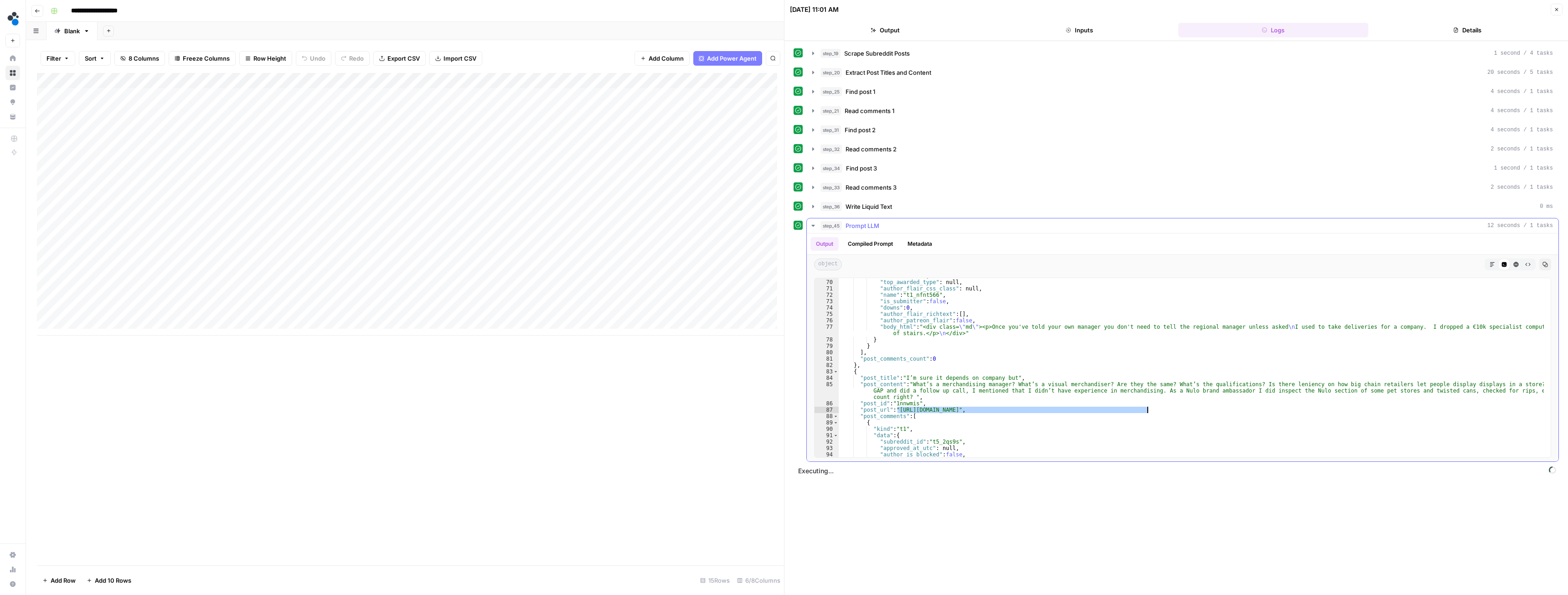
drag, startPoint x: 897, startPoint y: 409, endPoint x: 1146, endPoint y: 409, distance: 249.0
click at [1146, 409] on div ""edited" : false , "top_awarded_type" : null , "author_flair_css_class" : null …" at bounding box center [1191, 368] width 705 height 192
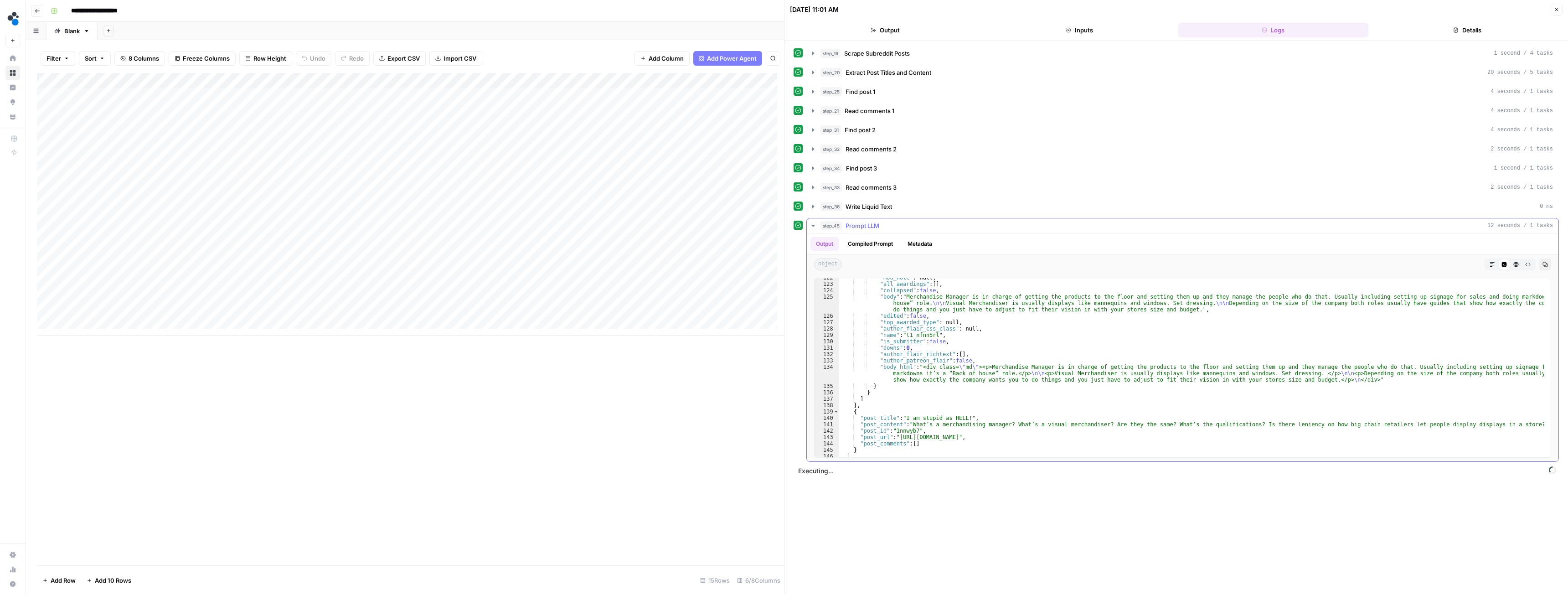
scroll to position [829, 0]
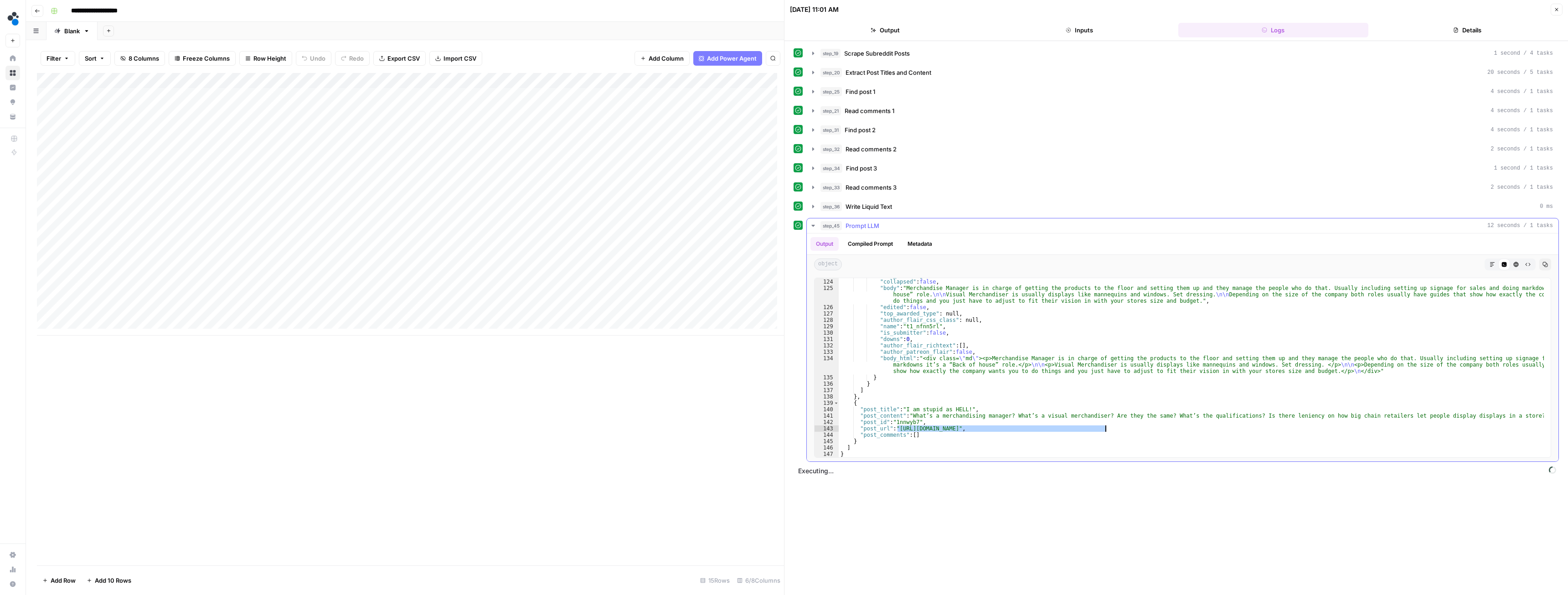
drag, startPoint x: 897, startPoint y: 429, endPoint x: 1104, endPoint y: 427, distance: 207.0
click at [1104, 427] on div ""all_awardings" : [ ] , "collapsed" : false , "body" : "Merchandise Manager is …" at bounding box center [1191, 368] width 705 height 192
type textarea "**********"
click at [813, 223] on icon "button" at bounding box center [813, 226] width 7 height 7
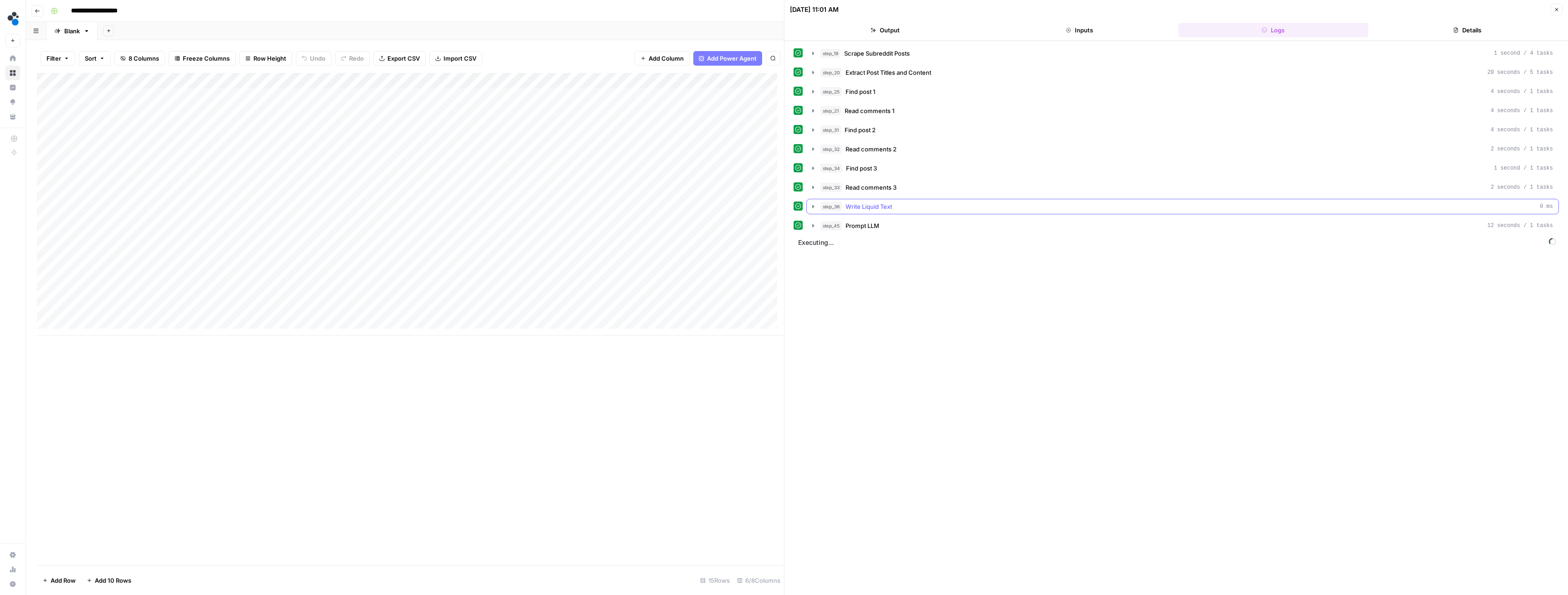
click at [811, 209] on icon "button" at bounding box center [813, 206] width 7 height 7
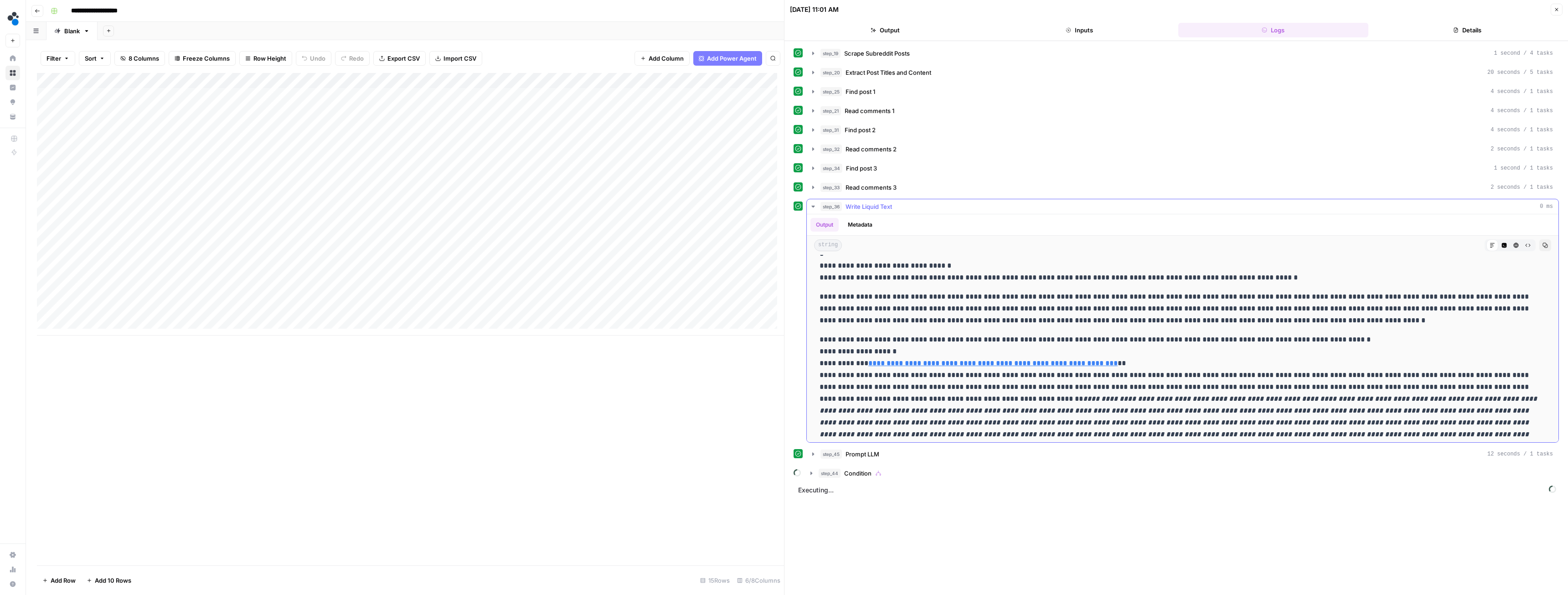
scroll to position [0, 0]
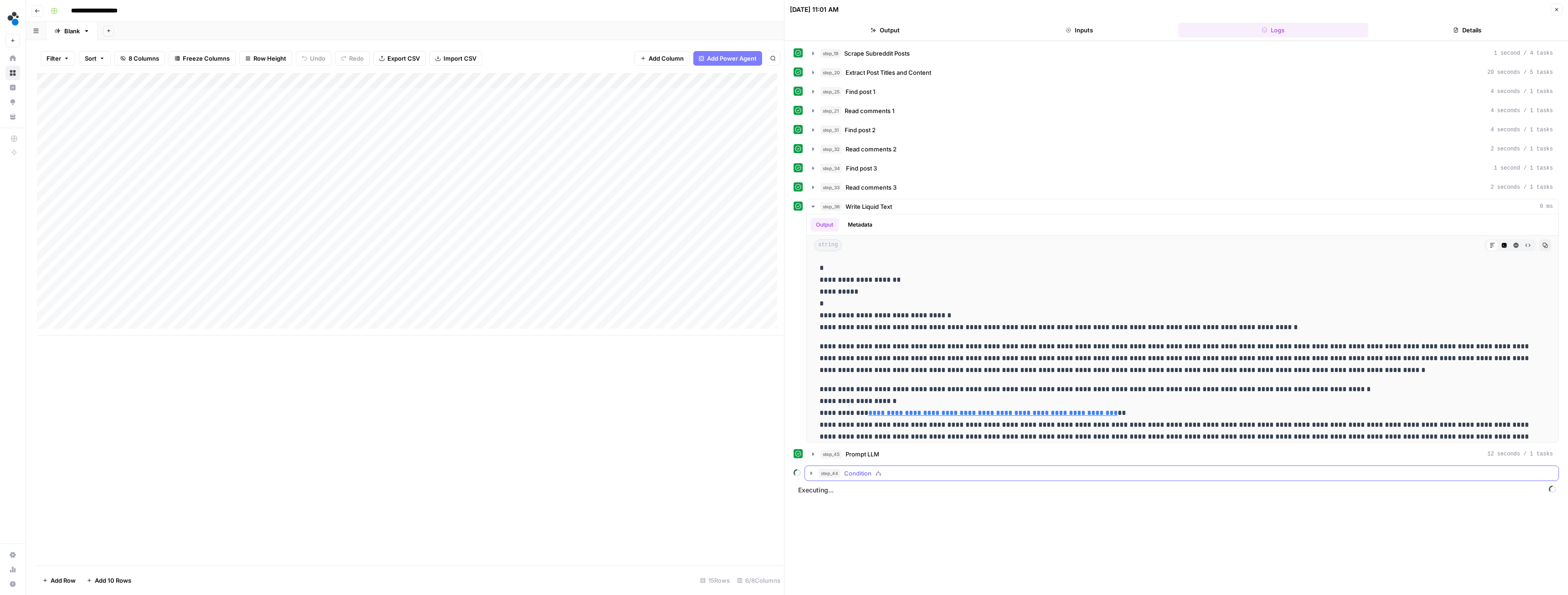
click at [817, 471] on button "step_44 Condition" at bounding box center [1181, 473] width 754 height 15
click at [838, 512] on button "step_38 Combine posts and cleaned comments 0 ms" at bounding box center [1188, 512] width 725 height 15
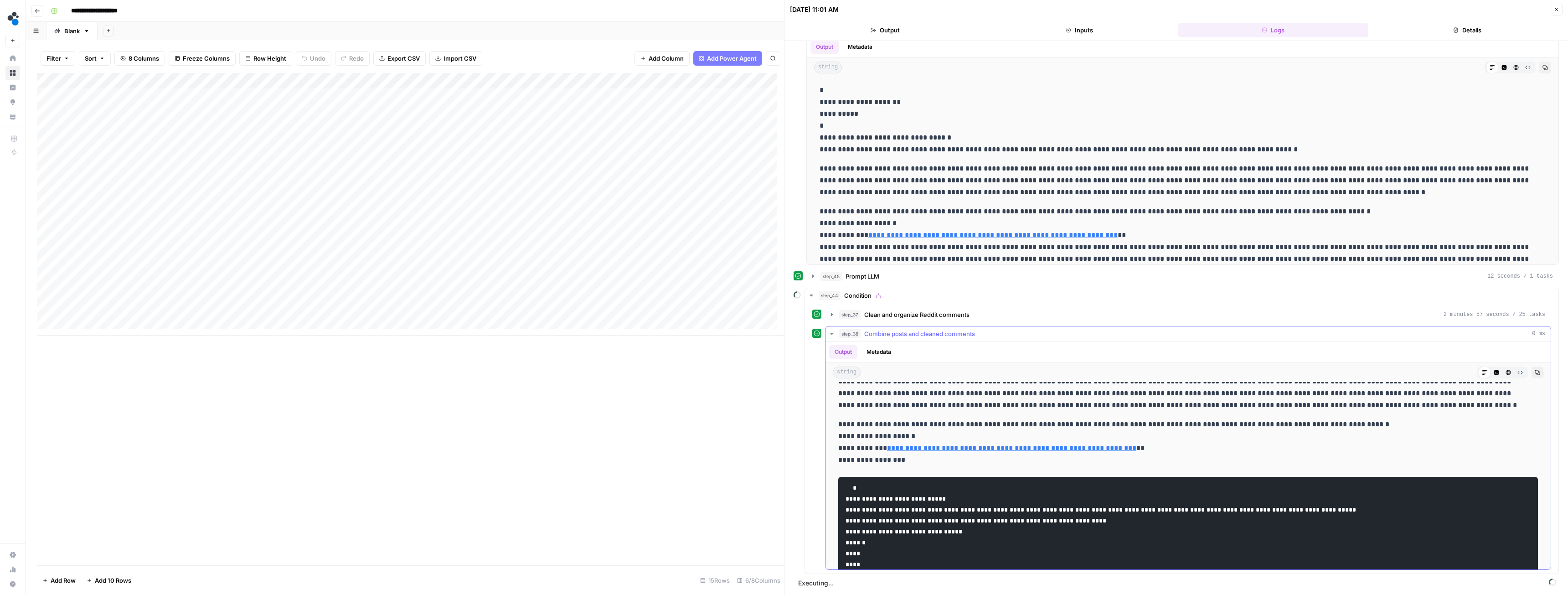
scroll to position [91, 0]
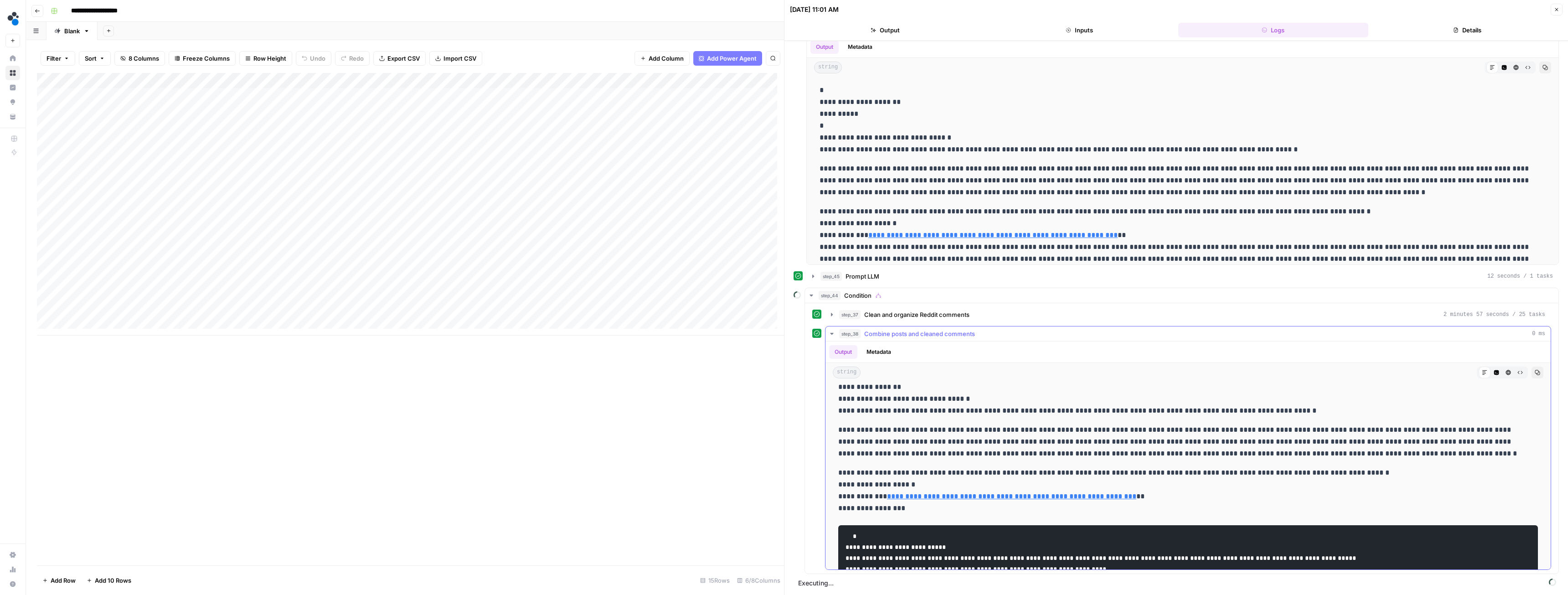
click at [828, 335] on icon "button" at bounding box center [832, 334] width 7 height 7
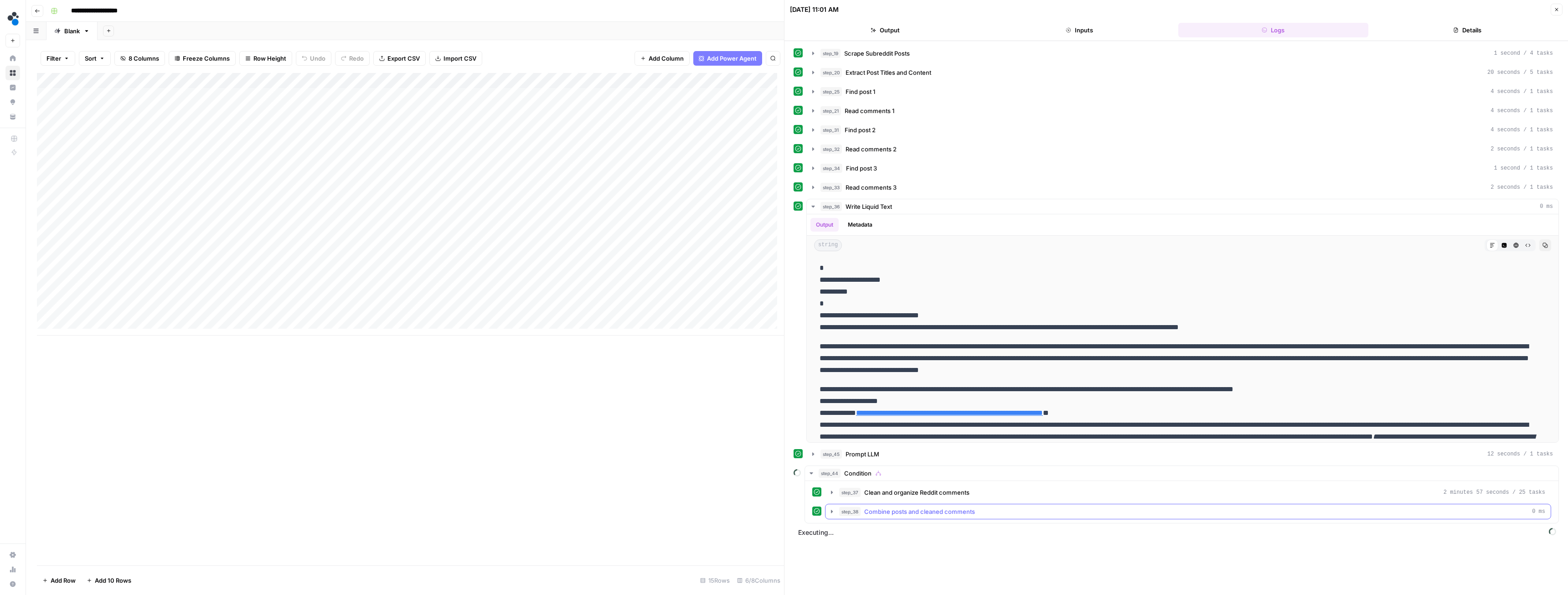
click at [832, 513] on icon "button" at bounding box center [832, 512] width 7 height 7
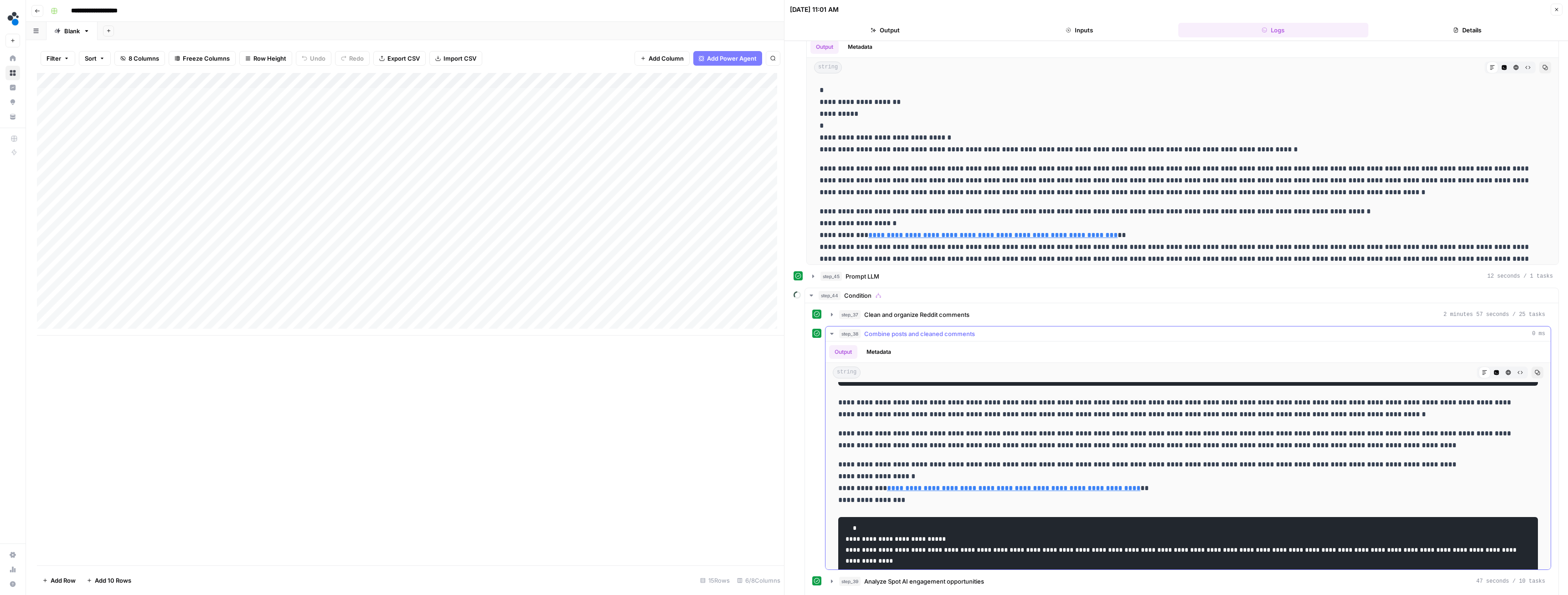
scroll to position [1551, 0]
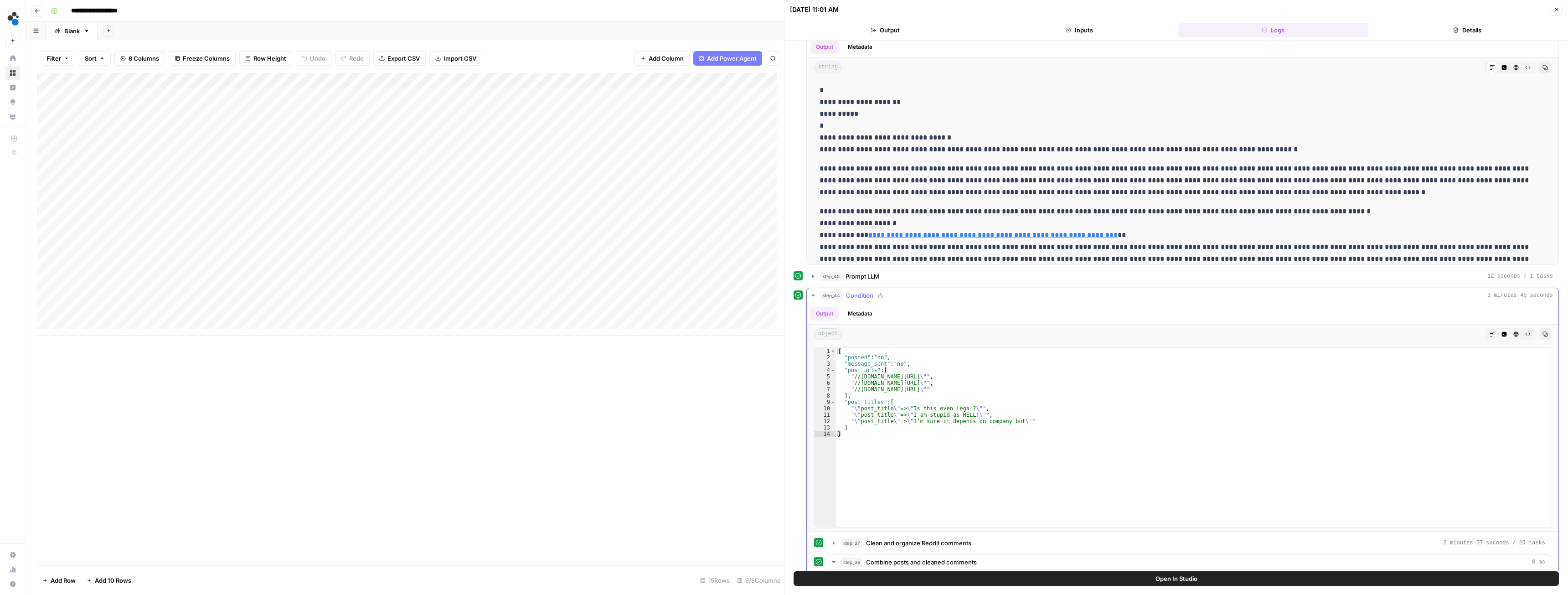
click at [812, 294] on icon "button" at bounding box center [813, 295] width 7 height 7
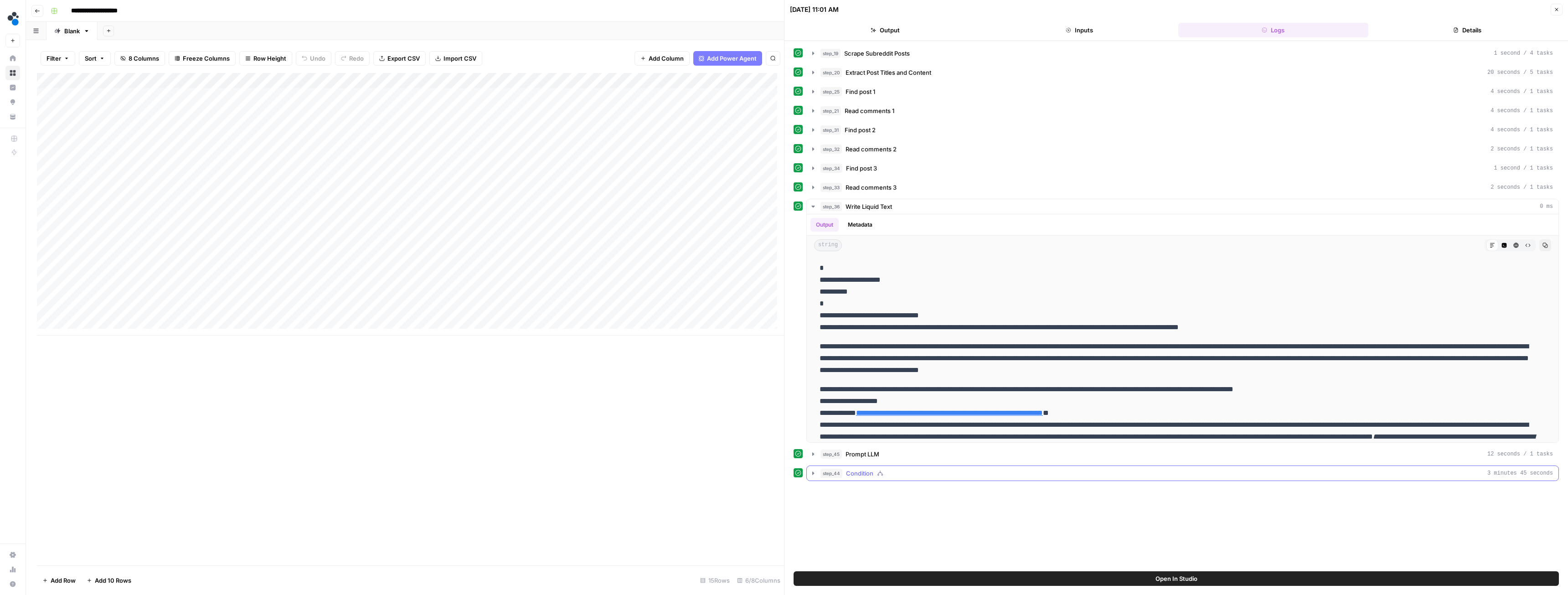
click at [815, 473] on icon "button" at bounding box center [813, 473] width 7 height 7
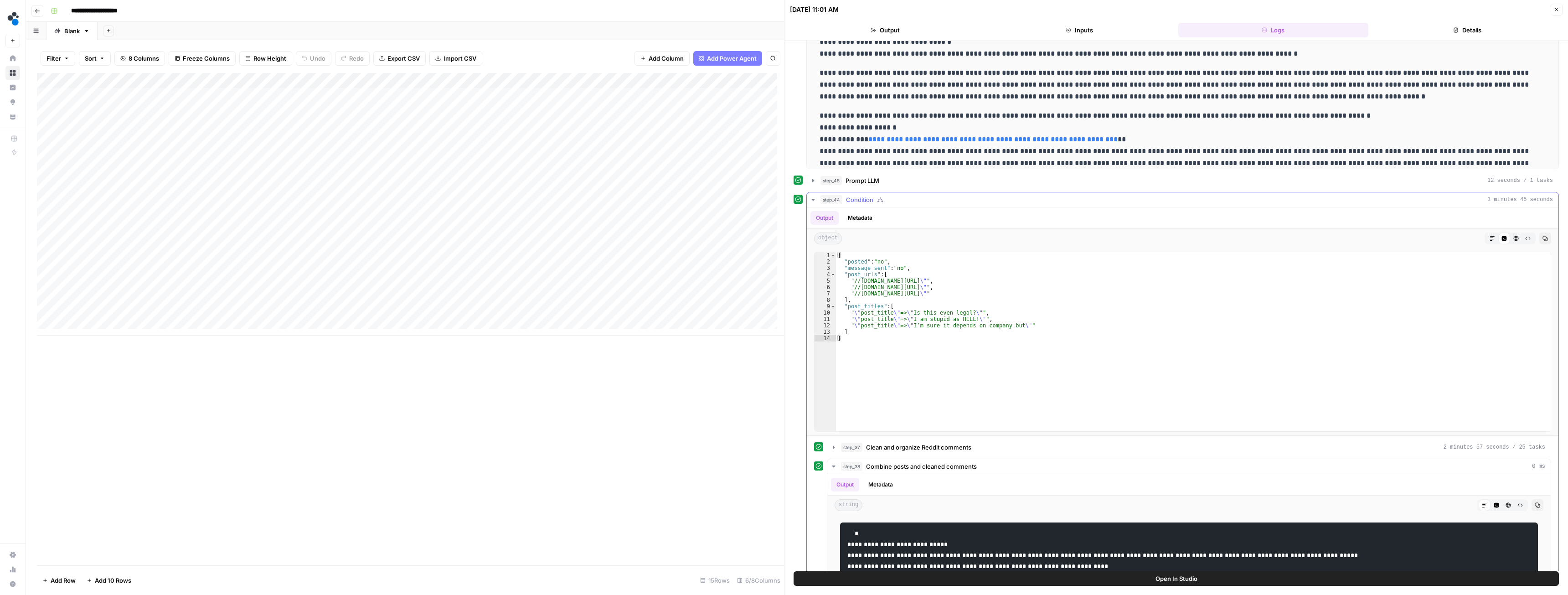
scroll to position [228, 0]
click at [833, 467] on icon "button" at bounding box center [834, 466] width 7 height 7
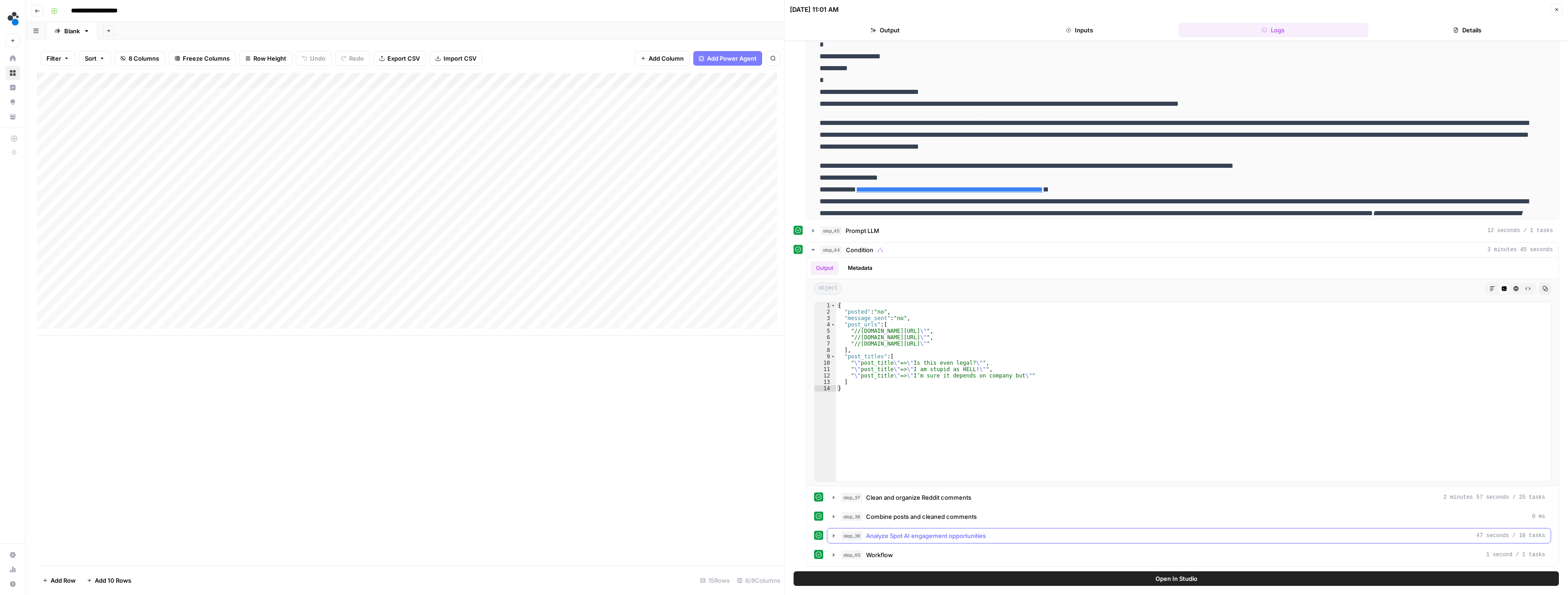
click at [863, 540] on button "step_39 Analyze Spot AI engagement opportunities 47 seconds / 10 tasks" at bounding box center [1189, 536] width 723 height 15
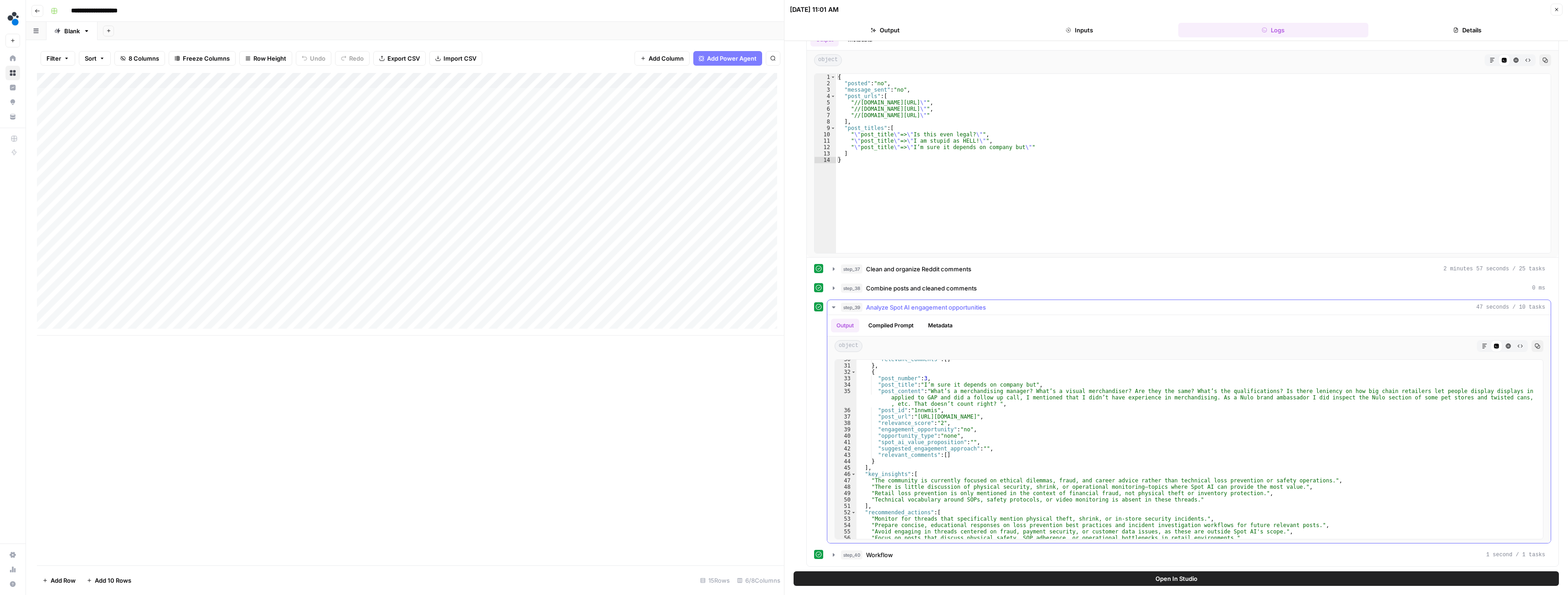
scroll to position [246, 0]
click at [834, 309] on icon "button" at bounding box center [834, 308] width 7 height 7
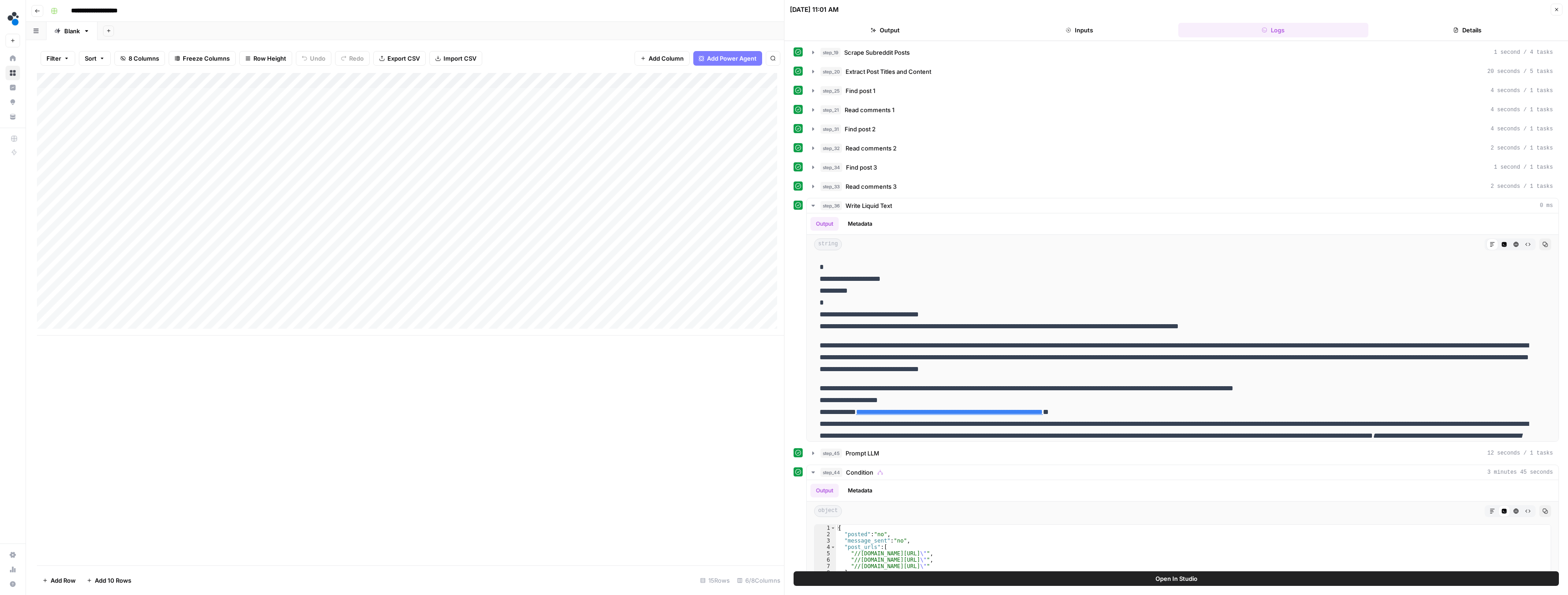
scroll to position [0, 0]
click at [1455, 30] on icon "button" at bounding box center [1455, 30] width 5 height 5
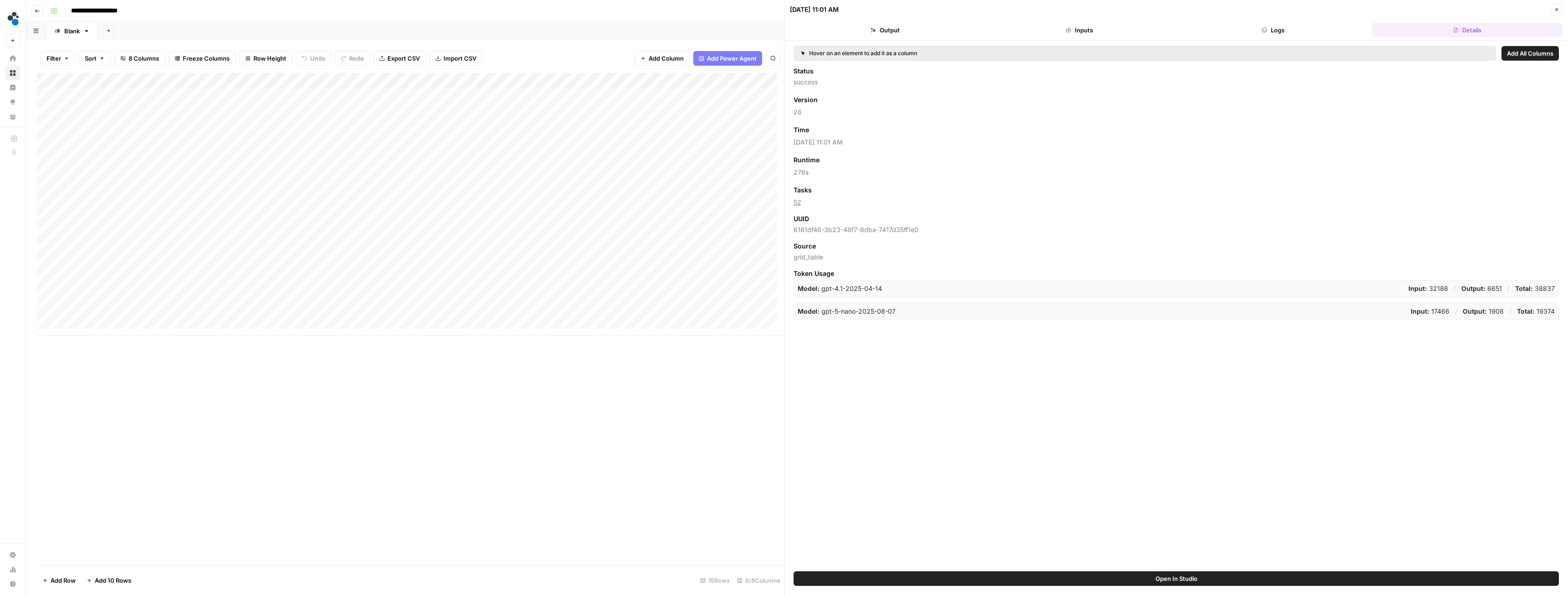
drag, startPoint x: 791, startPoint y: 9, endPoint x: 894, endPoint y: 10, distance: 103.0
click at [894, 10] on div "[DATE] 11:01 AM" at bounding box center [1169, 9] width 758 height 9
click at [902, 11] on div "[DATE] 11:01 AM" at bounding box center [1169, 9] width 758 height 9
click at [1557, 8] on icon "button" at bounding box center [1556, 9] width 5 height 5
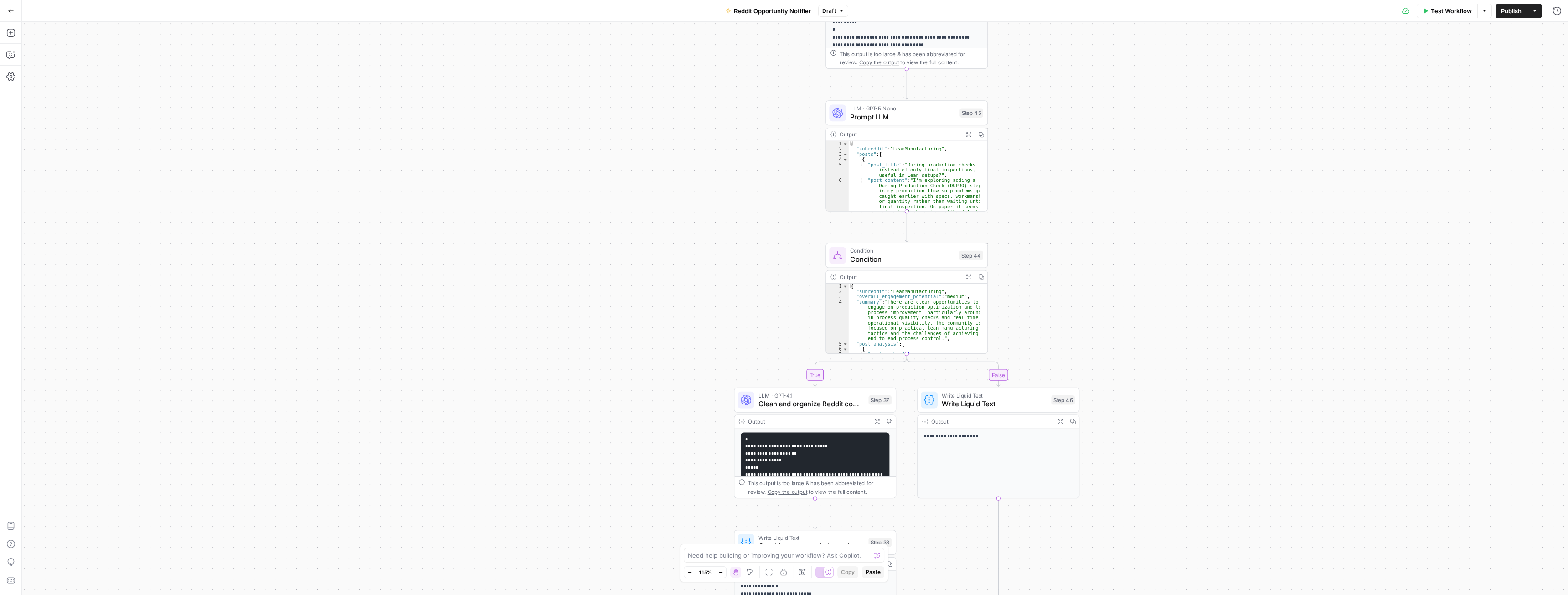
drag, startPoint x: 699, startPoint y: 424, endPoint x: 637, endPoint y: 356, distance: 92.0
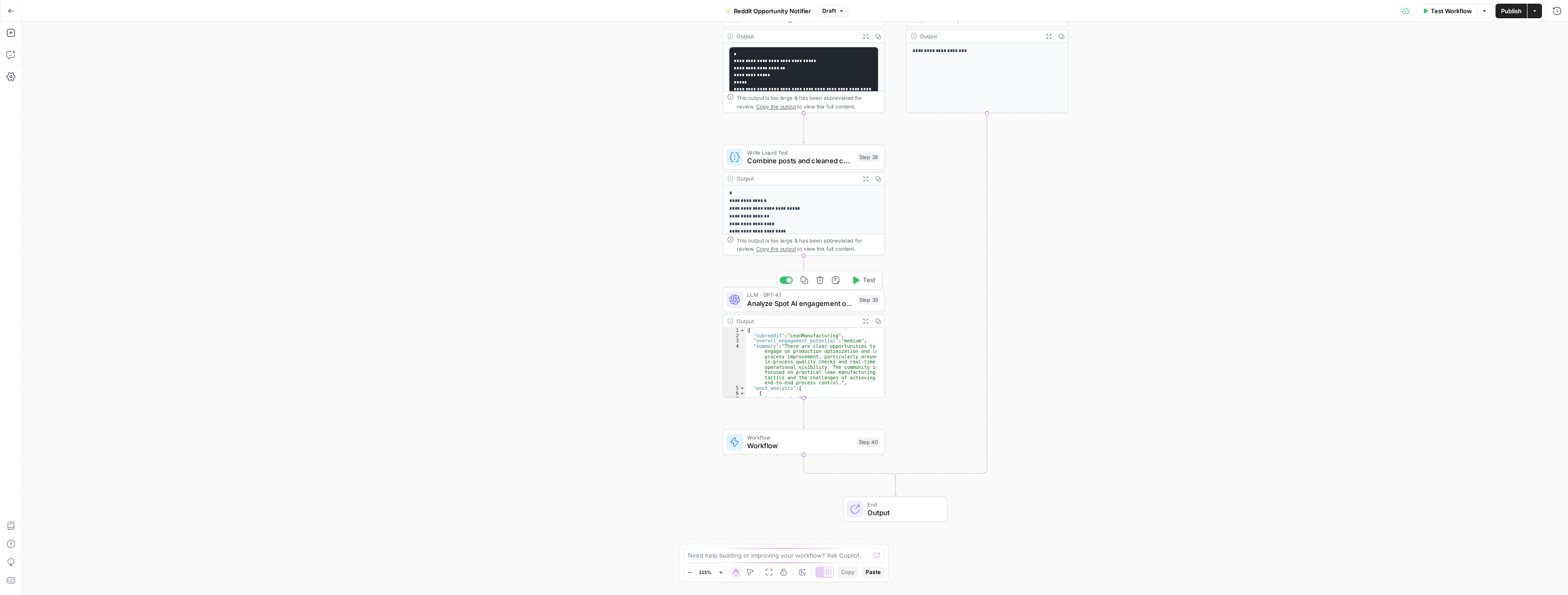
click at [788, 304] on span "Analyze Spot AI engagement opportunities" at bounding box center [800, 303] width 106 height 10
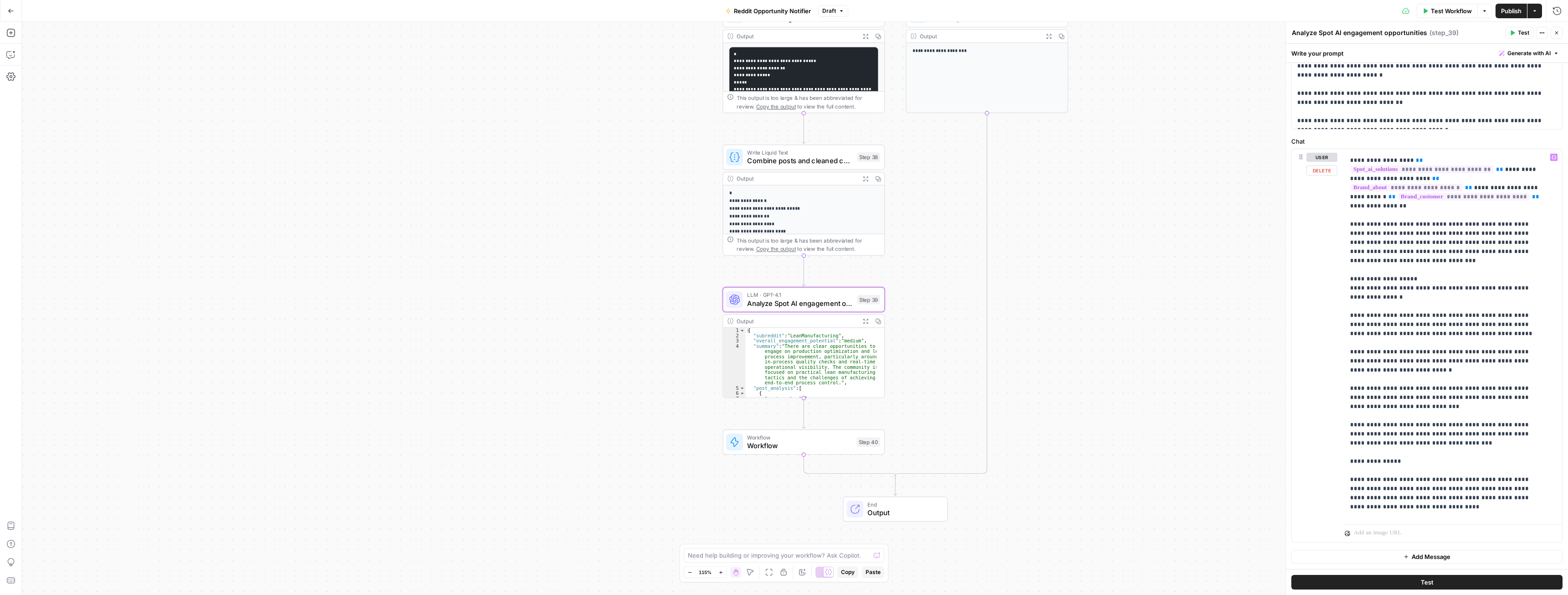
scroll to position [137, 0]
drag, startPoint x: 1389, startPoint y: 423, endPoint x: 1342, endPoint y: 406, distance: 50.0
click at [1342, 406] on div "**********" at bounding box center [1427, 345] width 270 height 393
drag, startPoint x: 1405, startPoint y: 425, endPoint x: 1346, endPoint y: 406, distance: 62.0
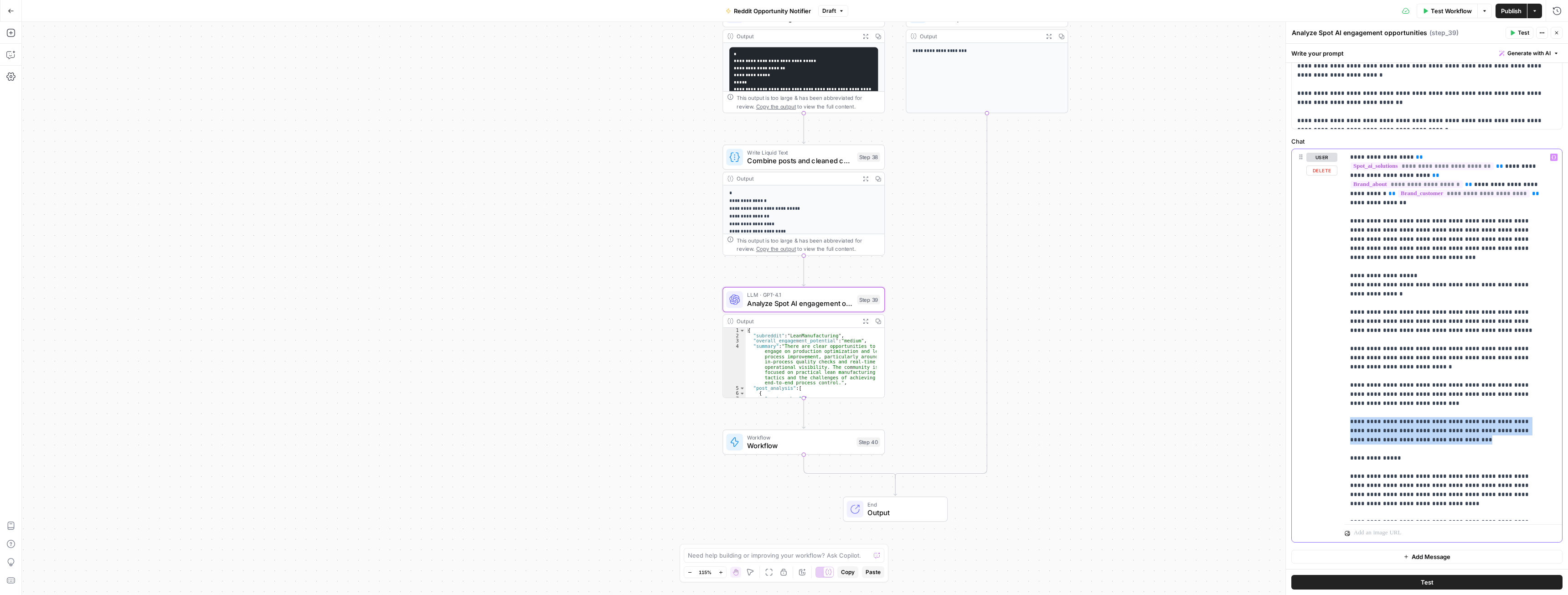
click at [1346, 406] on div "**********" at bounding box center [1450, 335] width 211 height 371
click at [11, 52] on icon "button" at bounding box center [10, 54] width 9 height 9
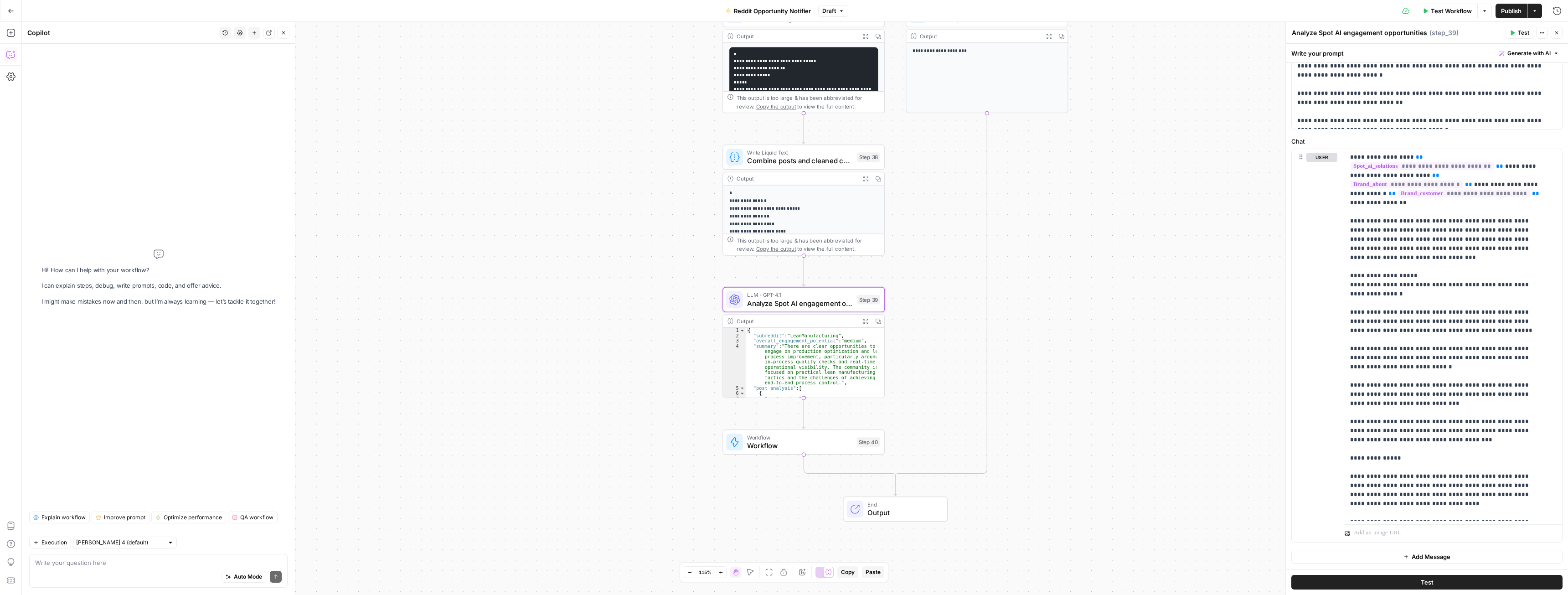
click at [77, 562] on textarea at bounding box center [158, 563] width 247 height 9
click at [215, 565] on textarea "I want to change step 39 a bit. I dont want to focus on some" at bounding box center [158, 563] width 247 height 9
drag, startPoint x: 211, startPoint y: 564, endPoint x: 126, endPoint y: 566, distance: 85.0
click at [126, 566] on textarea "I want to change step 39 a bit. I dont want to focus on some" at bounding box center [158, 563] width 247 height 9
click at [223, 555] on textarea "I want to change step 39 a bit. I want to focus only on physical security in me…" at bounding box center [158, 558] width 247 height 18
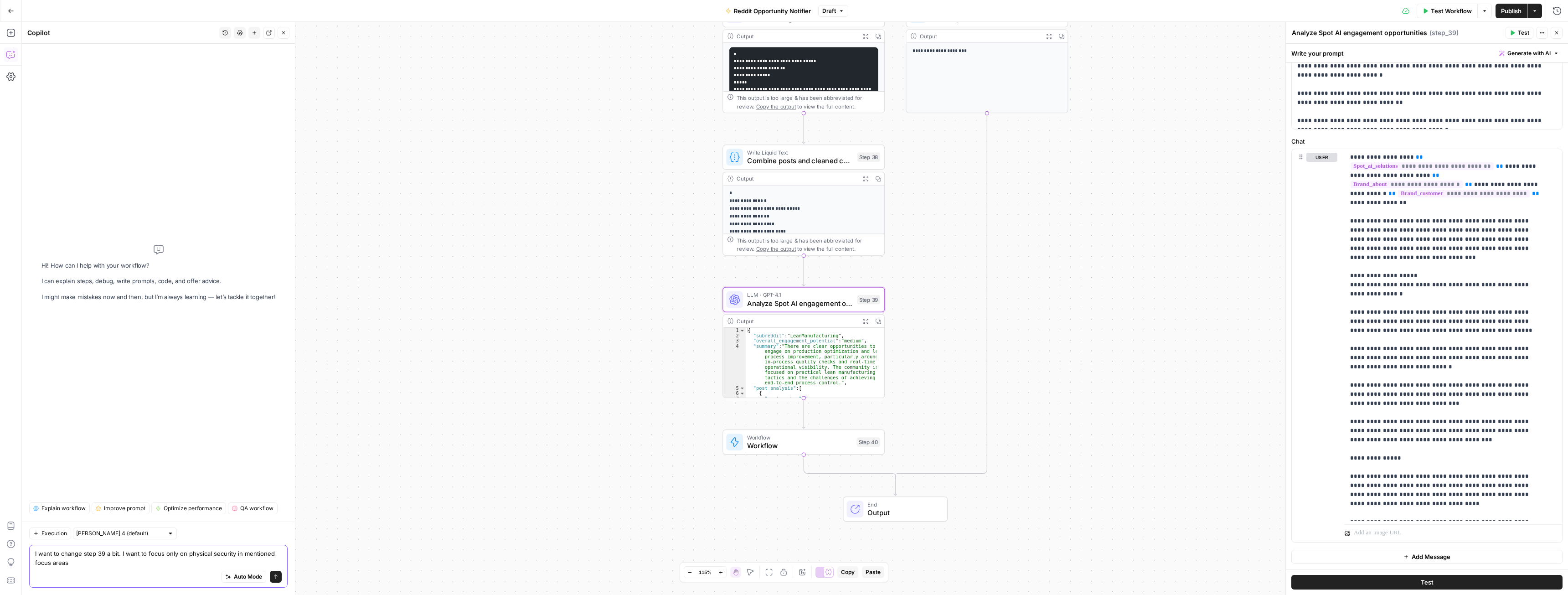
click at [223, 555] on textarea "I want to change step 39 a bit. I want to focus only on physical security in me…" at bounding box center [158, 558] width 247 height 18
click at [144, 563] on textarea "I want to change step 39 a bit. I want to focus only on physical safety (when t…" at bounding box center [158, 558] width 247 height 18
click at [209, 564] on textarea "I want to change step 39 a bit. I want to focus only on physical safety (when t…" at bounding box center [158, 558] width 247 height 18
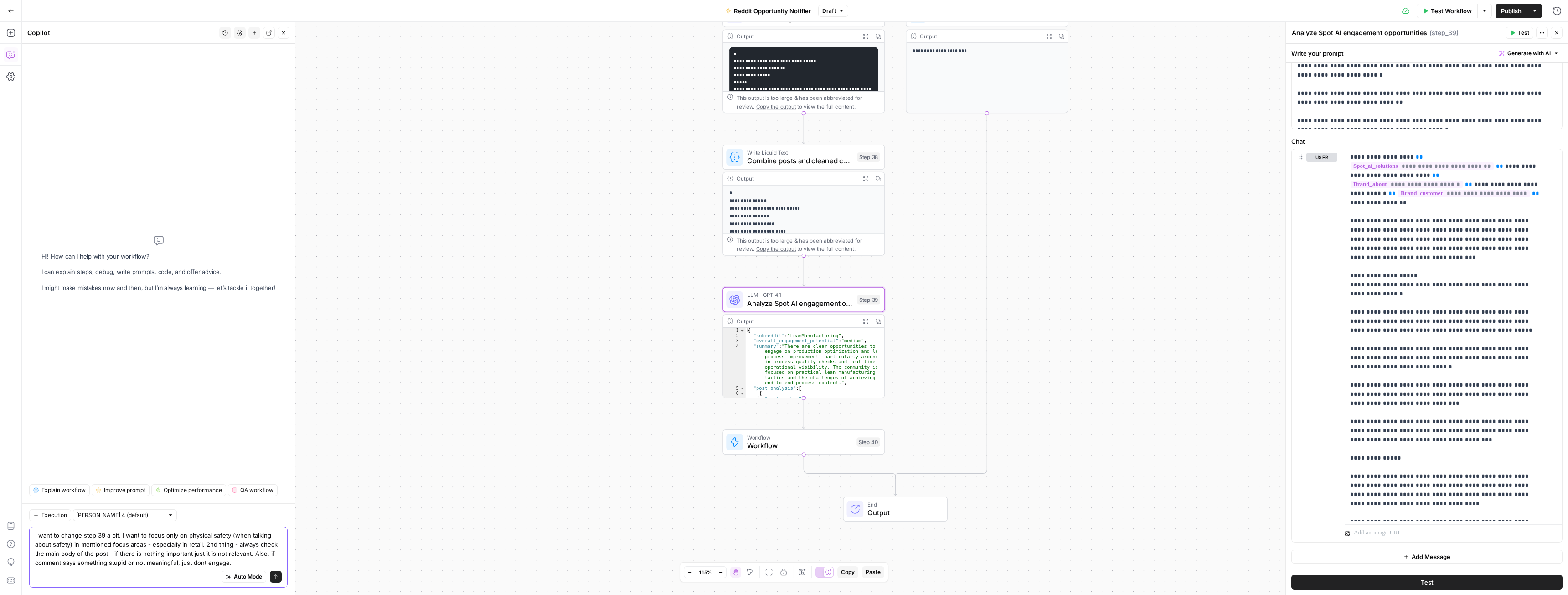
drag, startPoint x: 200, startPoint y: 546, endPoint x: 211, endPoint y: 553, distance: 13.0
click at [200, 546] on textarea "I want to change step 39 a bit. I want to focus only on physical safety (when t…" at bounding box center [158, 549] width 247 height 37
type textarea "I want to change step 39 a bit. I want to focus only on physical safety (when t…"
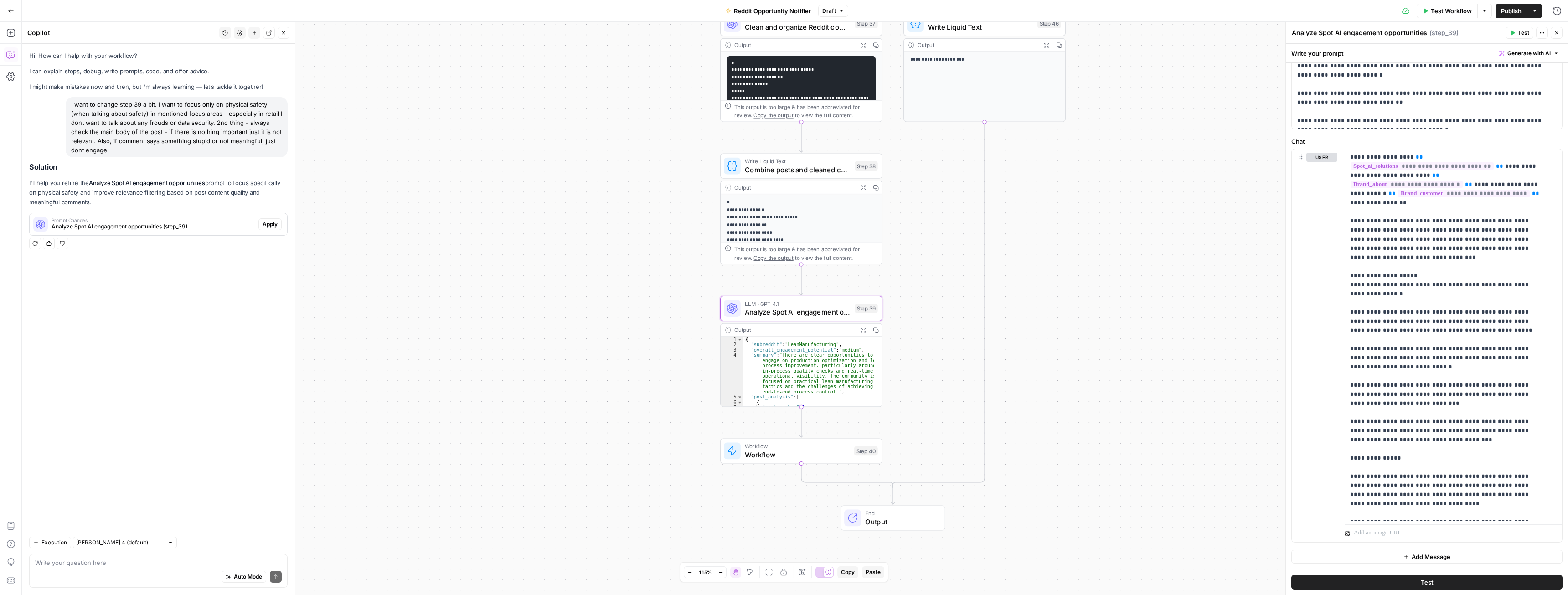
click at [275, 228] on span "Apply" at bounding box center [270, 224] width 15 height 8
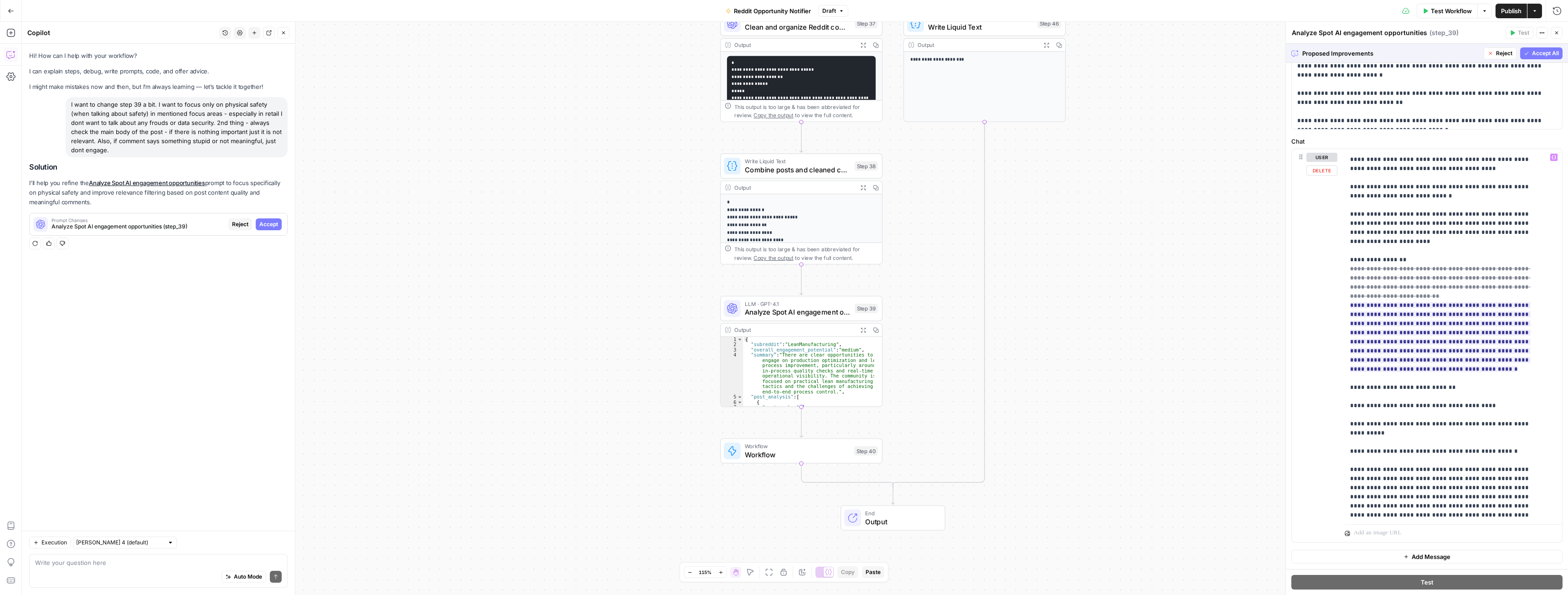
scroll to position [1733, 0]
click at [275, 226] on span "Accept" at bounding box center [268, 224] width 19 height 8
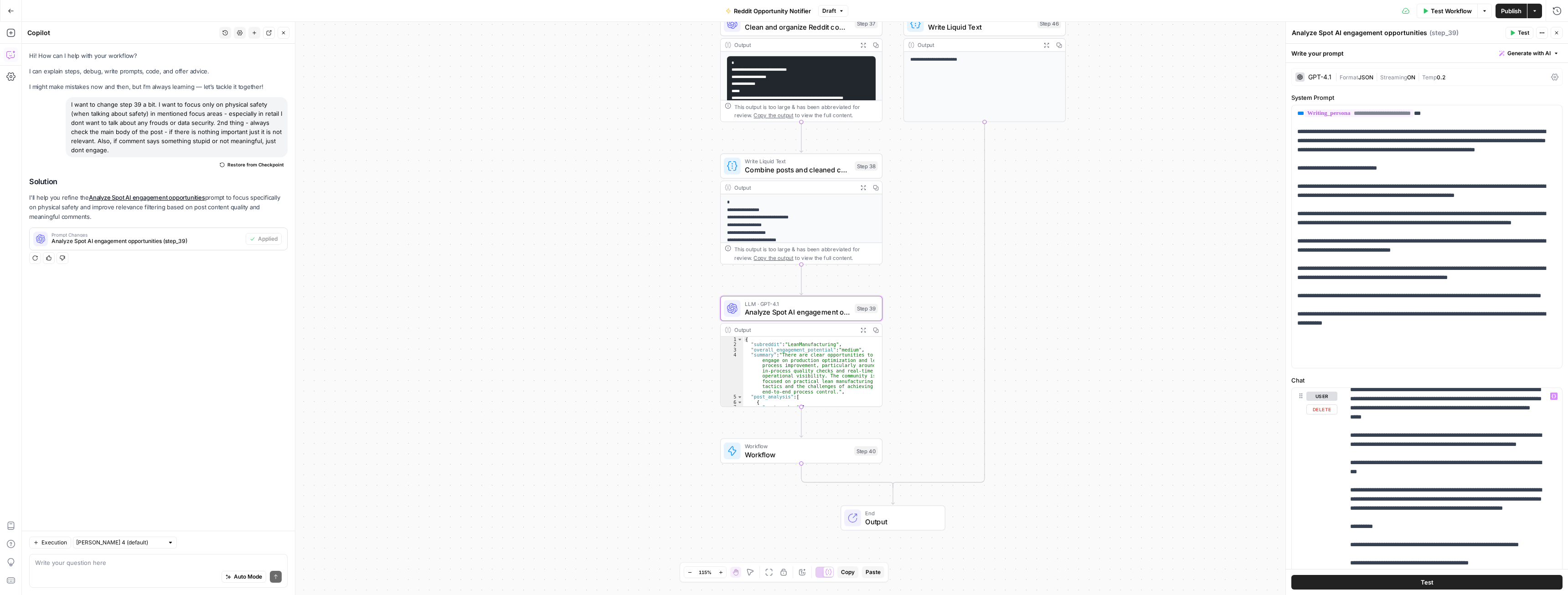
scroll to position [1414, 0]
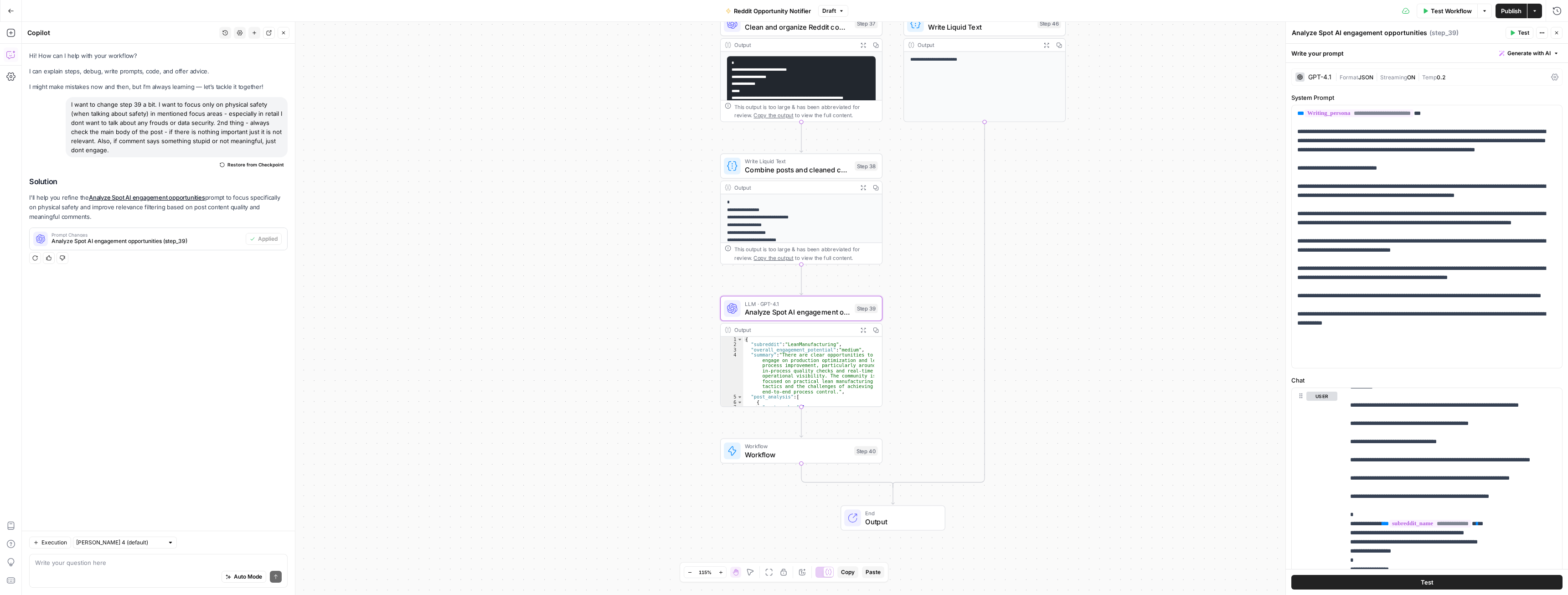
click at [1514, 13] on span "Publish" at bounding box center [1511, 10] width 21 height 9
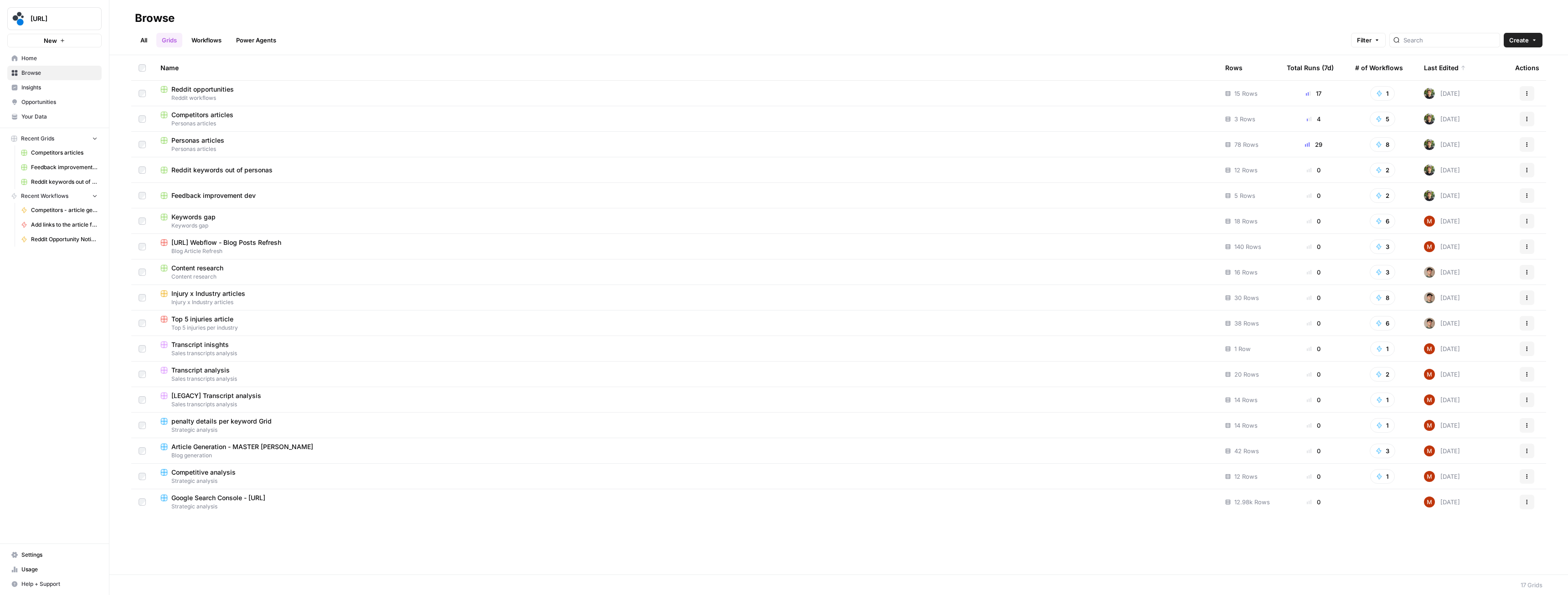
click at [200, 36] on link "Workflows" at bounding box center [206, 40] width 41 height 15
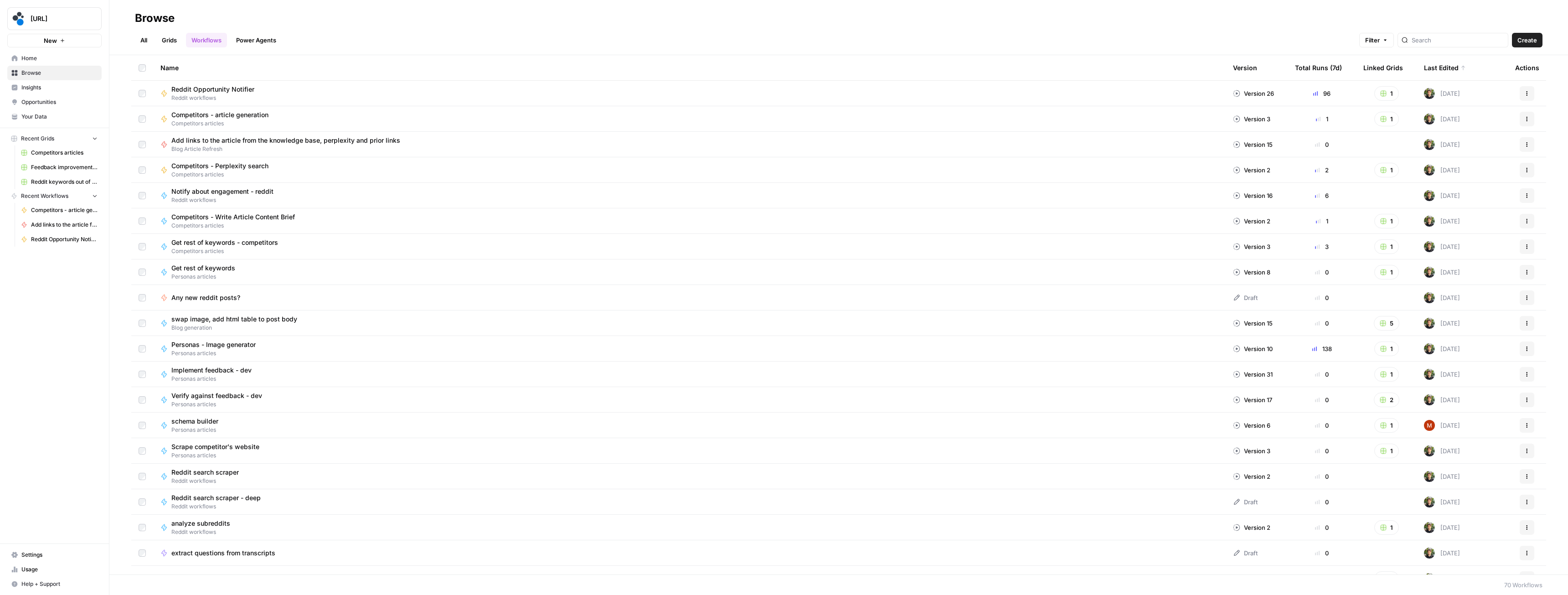
click at [1454, 46] on div at bounding box center [1453, 40] width 111 height 15
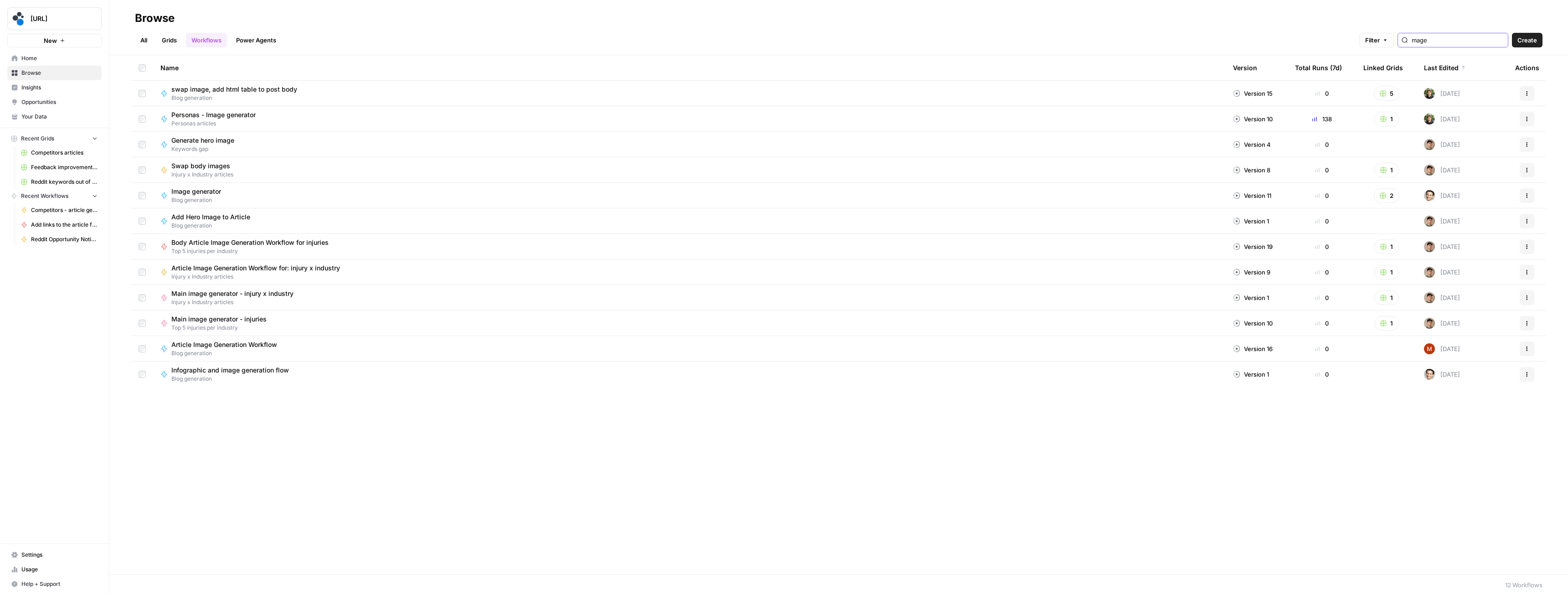
type input "mage"
click at [1426, 40] on div "mage" at bounding box center [1453, 40] width 111 height 15
click at [1430, 43] on input "mage" at bounding box center [1458, 40] width 93 height 9
click at [1524, 118] on icon "button" at bounding box center [1527, 119] width 5 height 5
click at [1474, 212] on span "Duplicate" at bounding box center [1486, 212] width 73 height 9
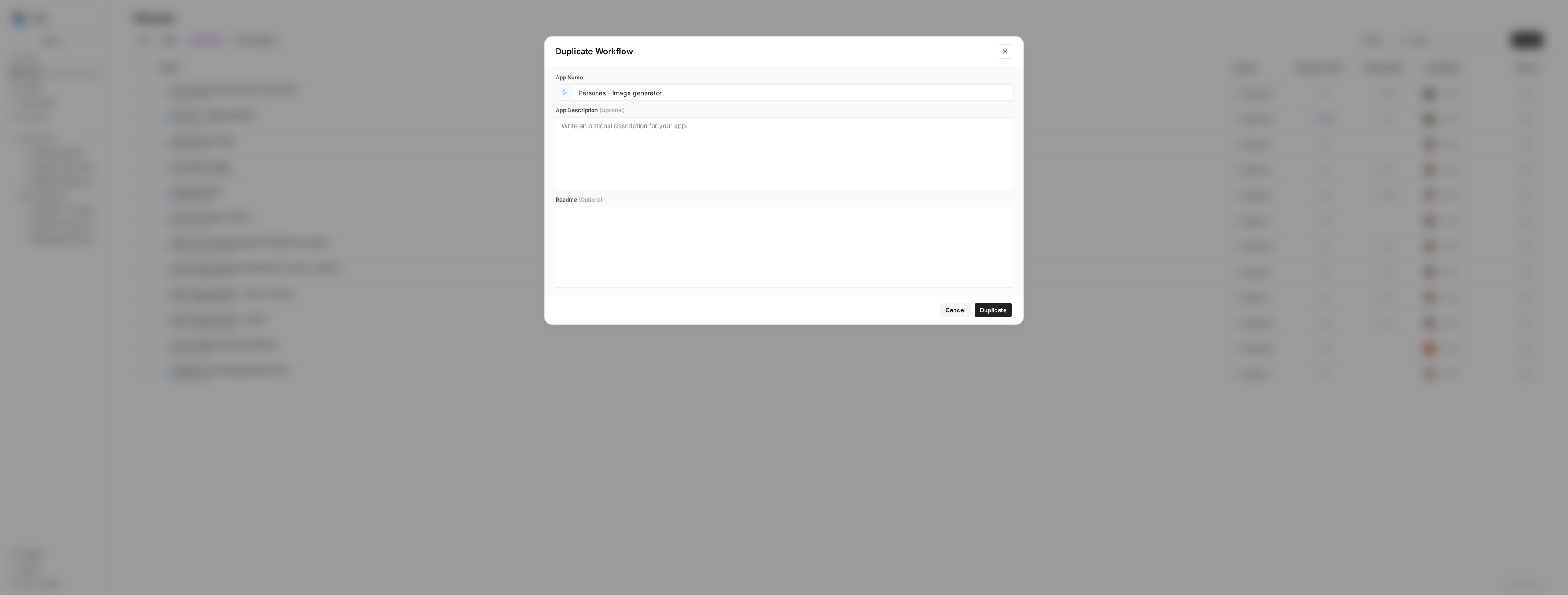
click at [592, 92] on input "Personas - Image generator" at bounding box center [792, 92] width 428 height 8
type input "Competitors - Image generator"
click at [990, 309] on span "Duplicate" at bounding box center [993, 310] width 27 height 9
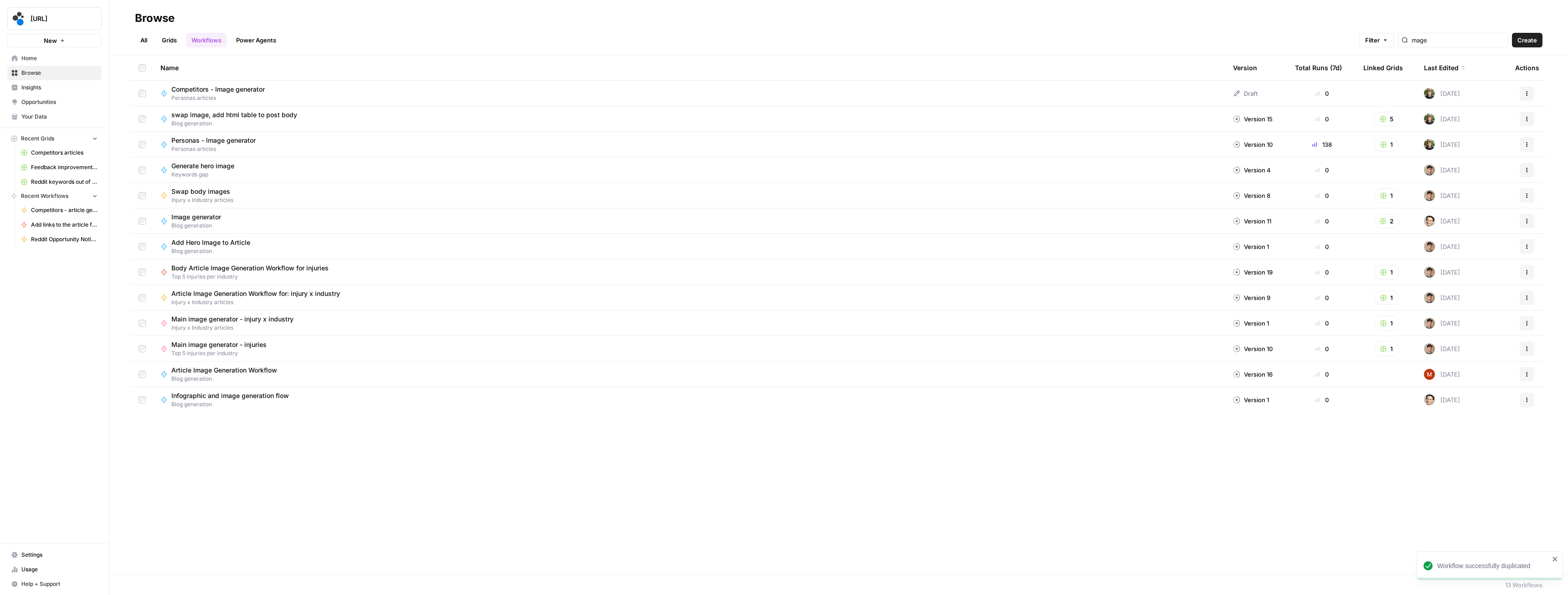
click at [1527, 92] on icon "button" at bounding box center [1527, 93] width 5 height 5
click at [1483, 146] on span "Move To" at bounding box center [1486, 148] width 73 height 9
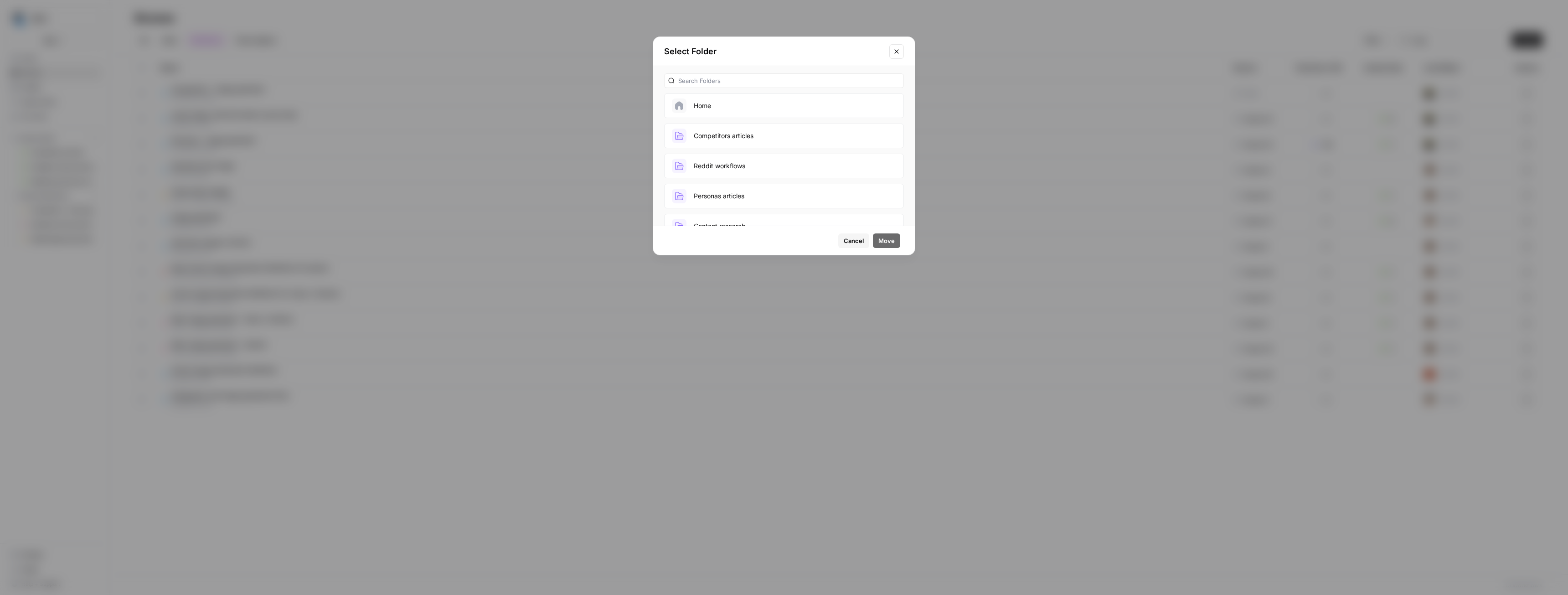
click at [715, 132] on button "Competitors articles" at bounding box center [784, 136] width 240 height 24
click at [881, 236] on span "Move" at bounding box center [886, 241] width 16 height 9
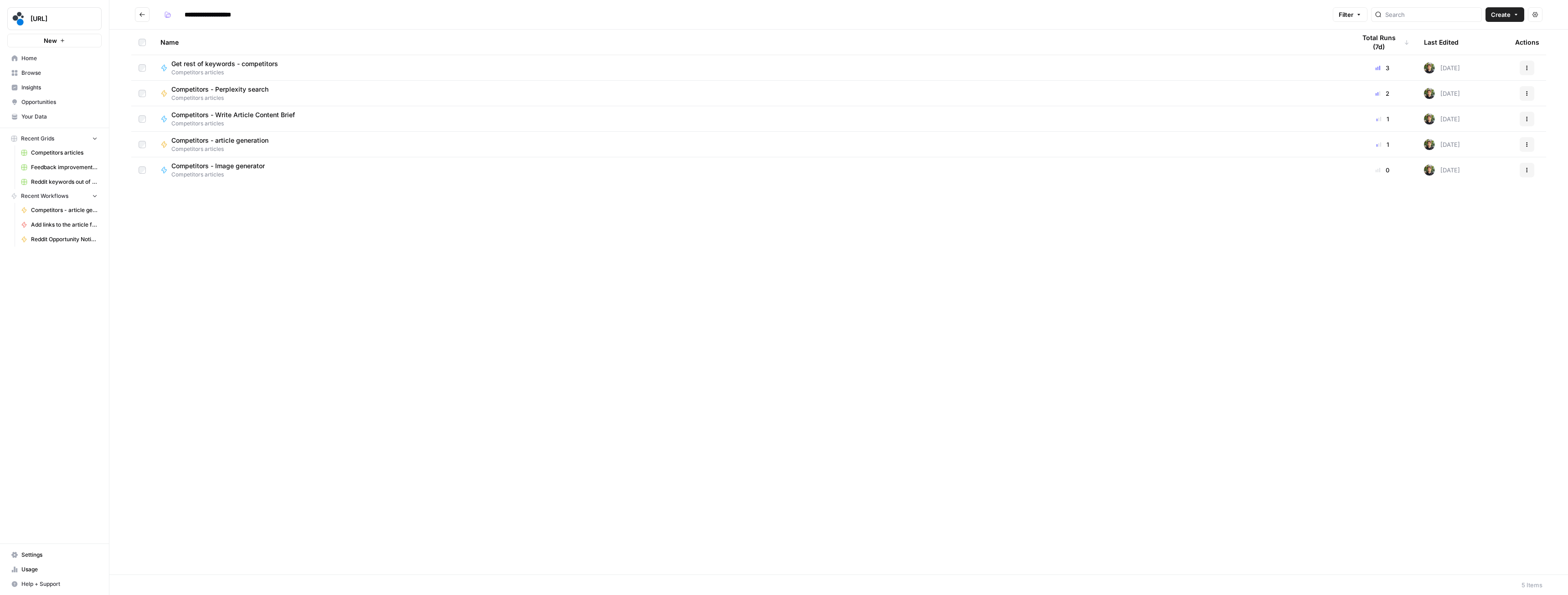
click at [282, 174] on div "Competitors - Image generator Competitors articles" at bounding box center [751, 170] width 1180 height 17
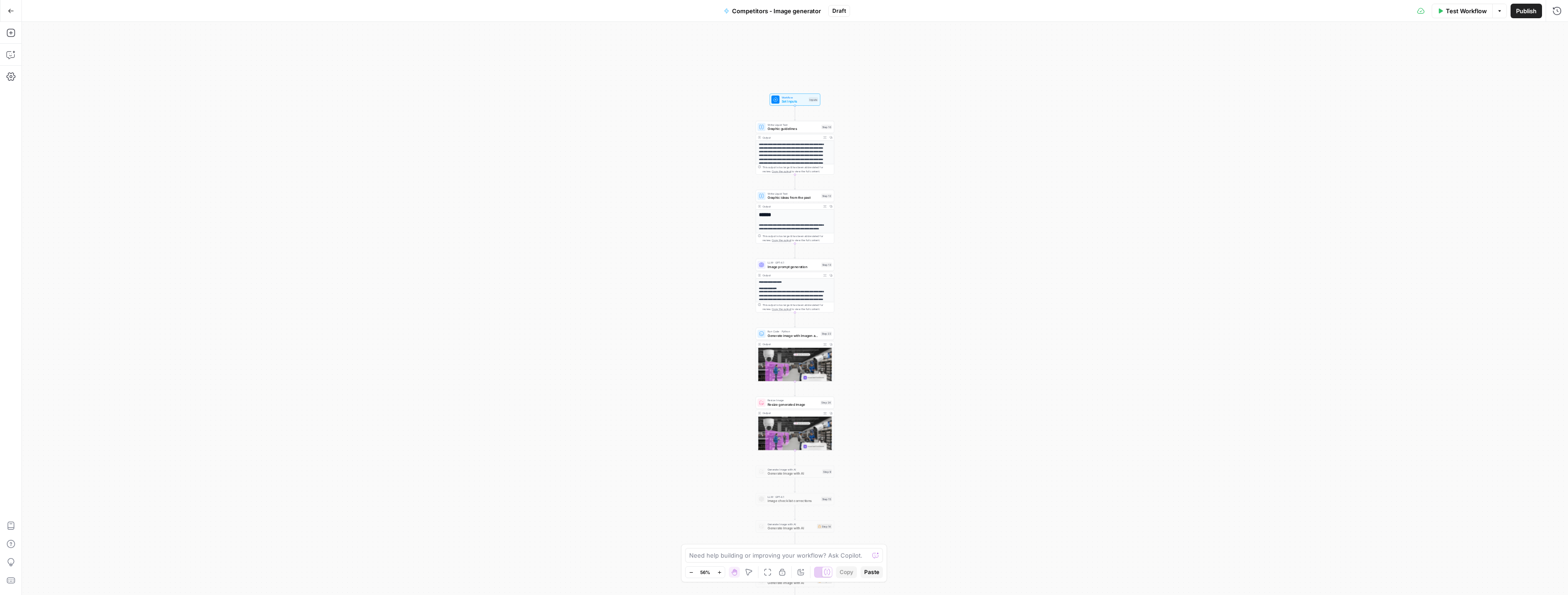
click at [1531, 13] on span "Publish" at bounding box center [1527, 10] width 21 height 9
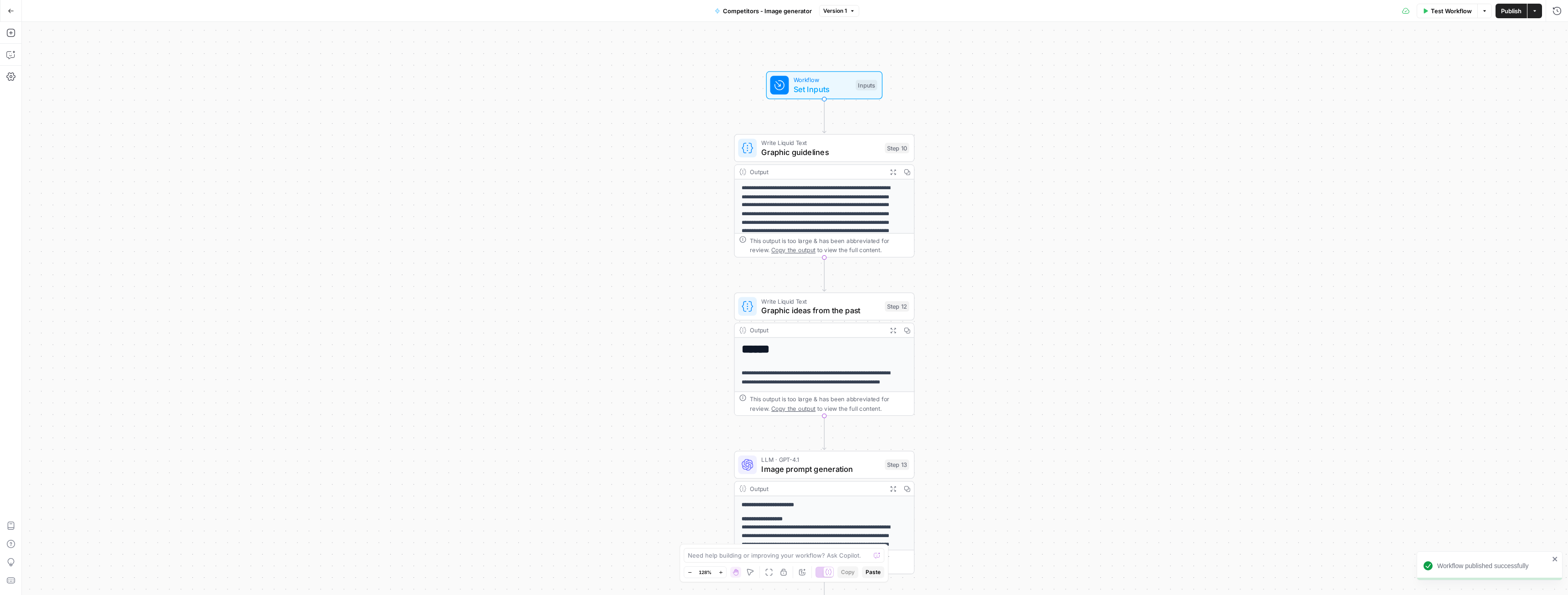
drag, startPoint x: 1039, startPoint y: 122, endPoint x: 957, endPoint y: 266, distance: 165.7
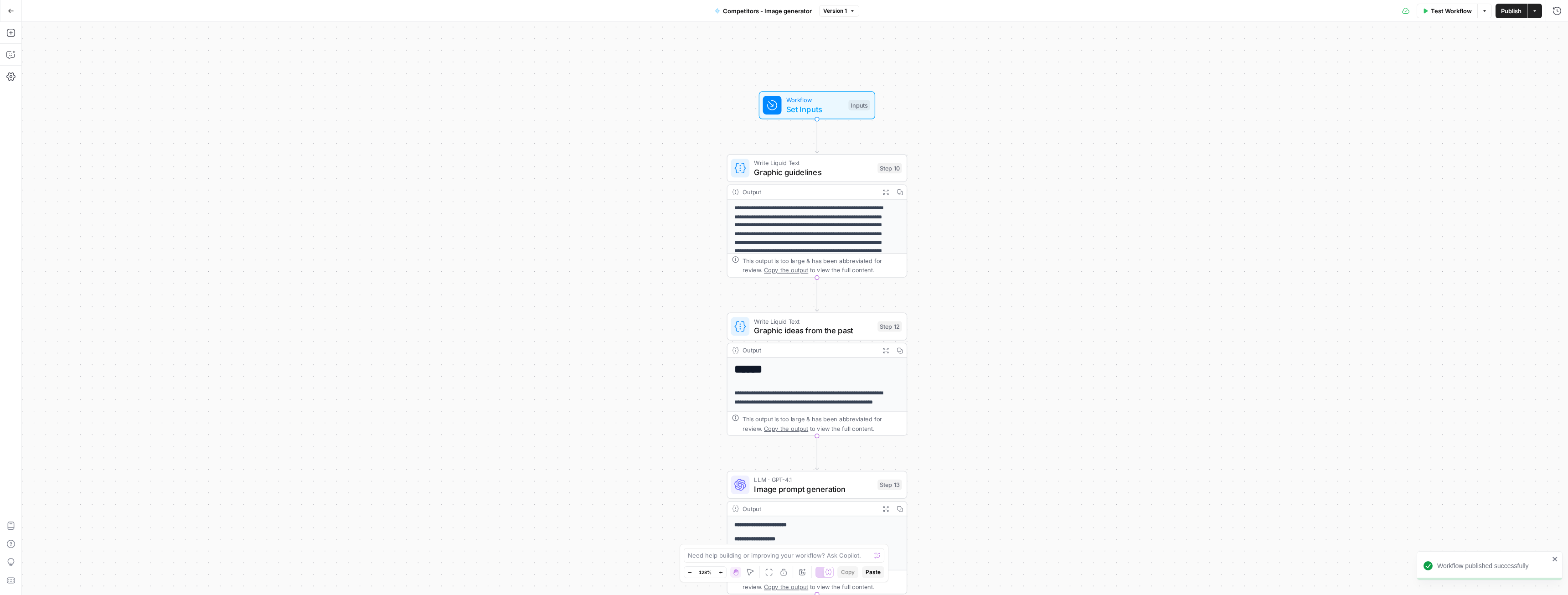
click at [794, 169] on span "Graphic guidelines" at bounding box center [813, 172] width 119 height 12
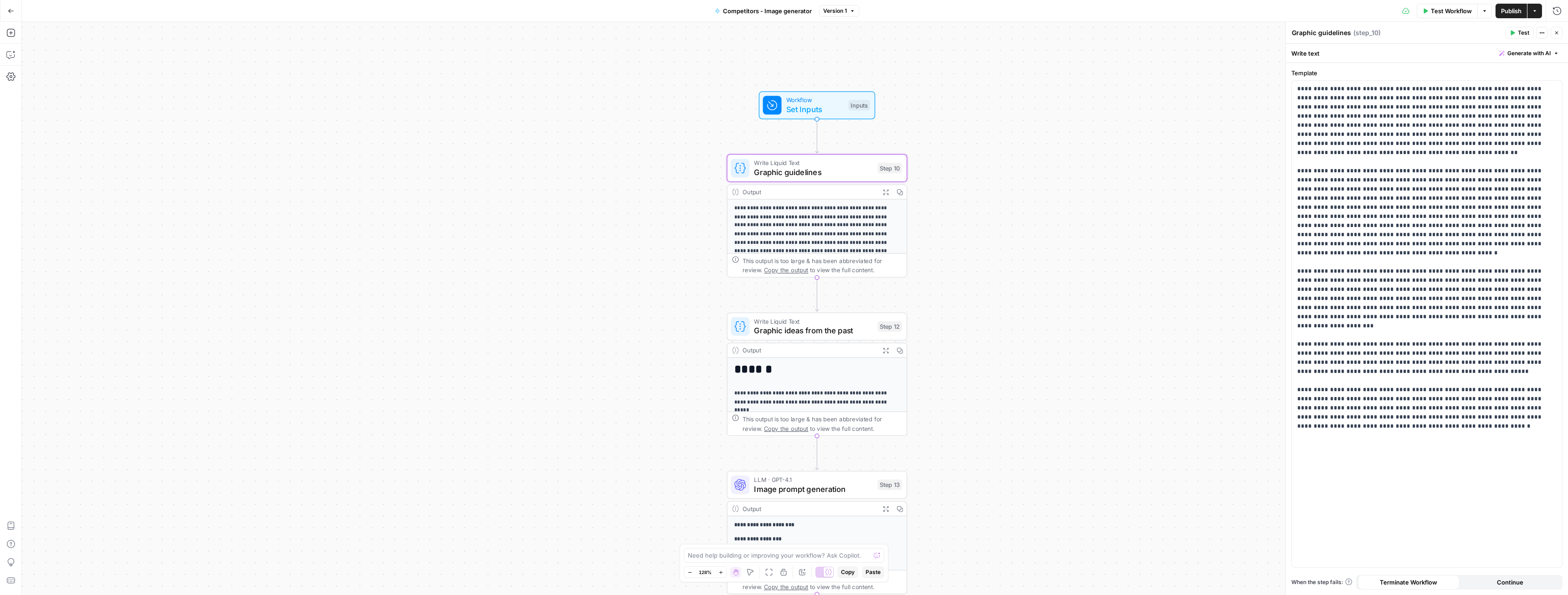
click at [803, 108] on span "Set Inputs" at bounding box center [815, 109] width 57 height 12
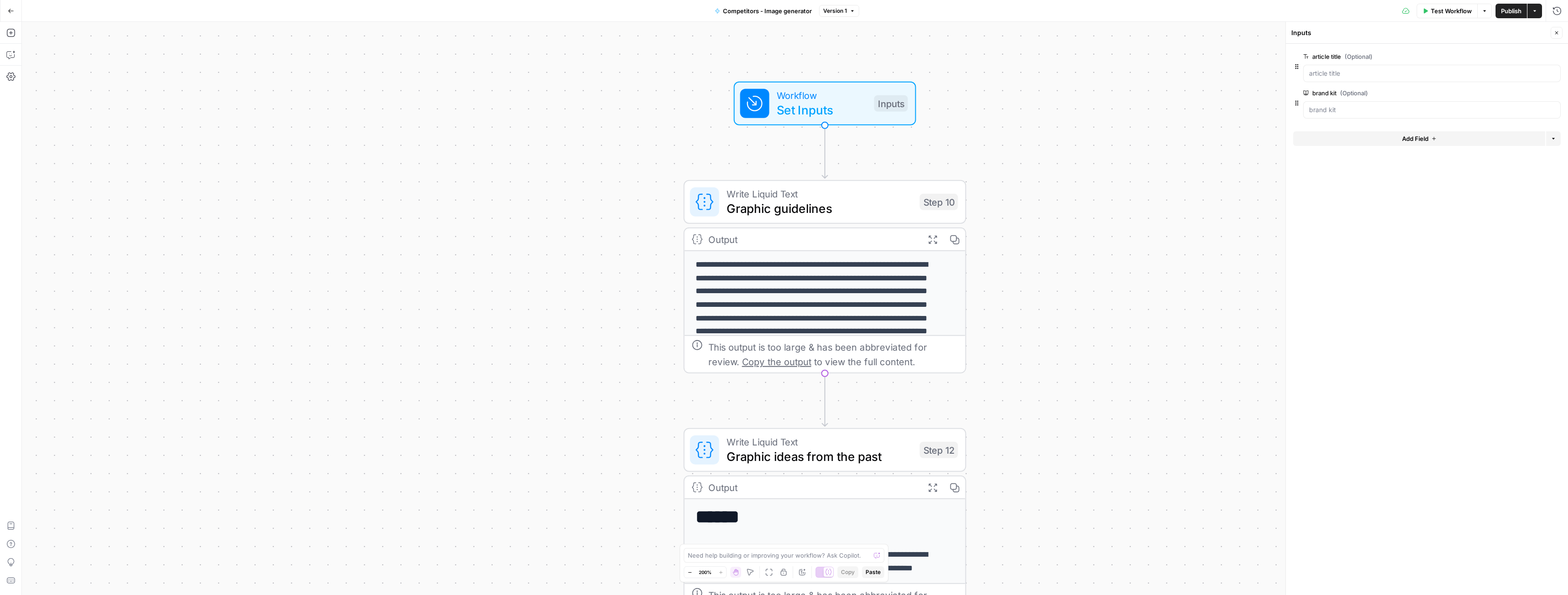
click at [1376, 137] on button "Add Field" at bounding box center [1419, 139] width 252 height 15
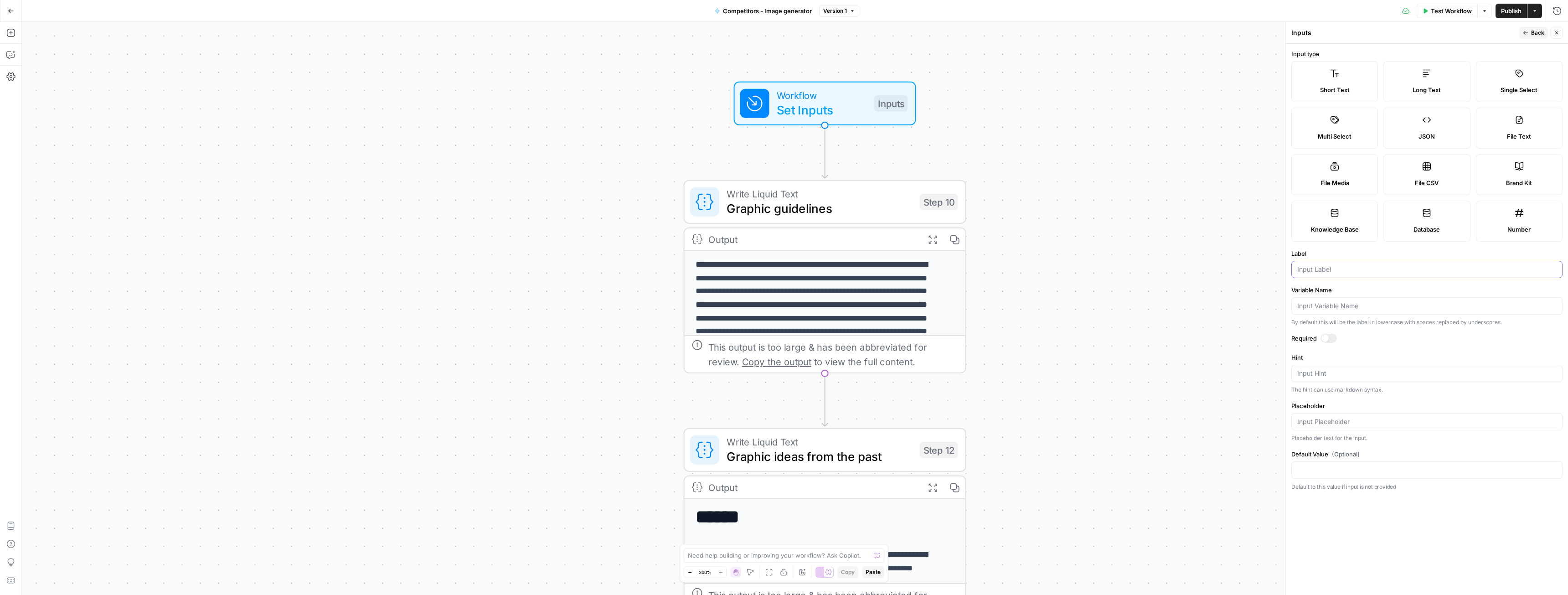
click at [1332, 273] on input "Label" at bounding box center [1427, 269] width 259 height 9
type input "competitor"
click at [1322, 339] on div at bounding box center [1325, 339] width 7 height 7
click at [1525, 33] on icon "button" at bounding box center [1525, 33] width 4 height 4
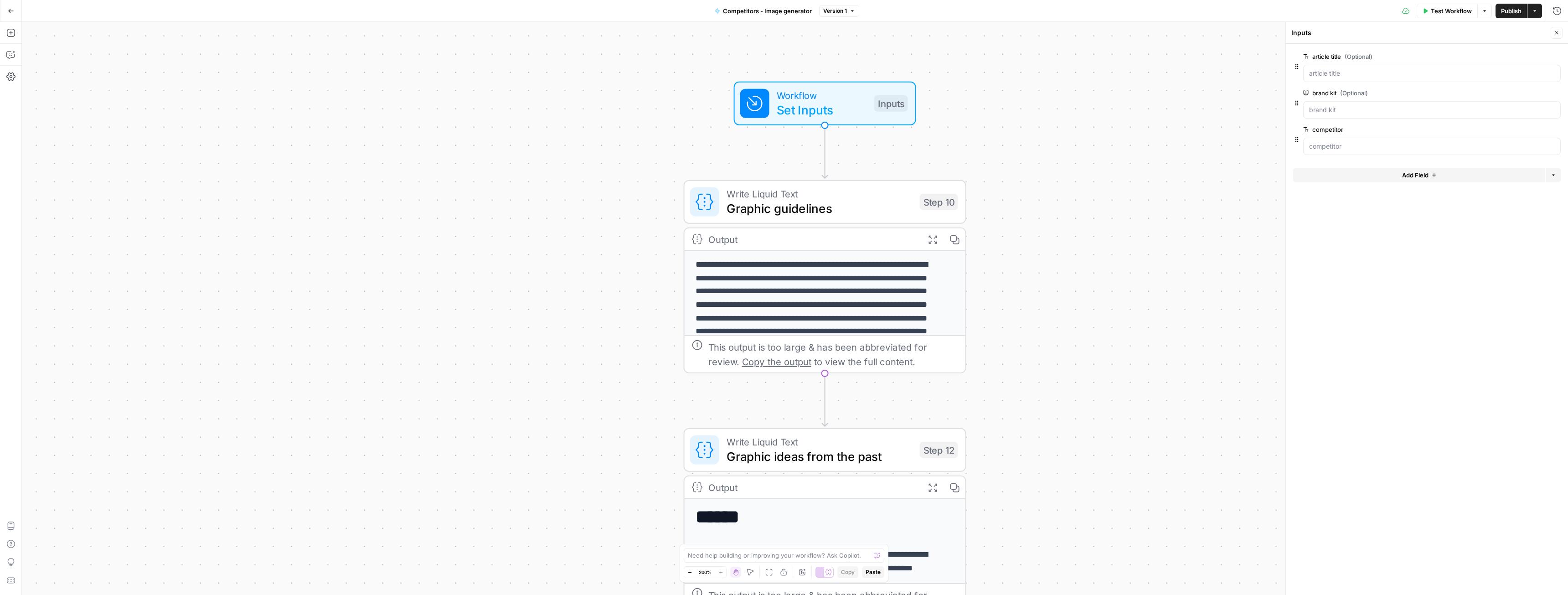
click at [1384, 174] on button "Add Field" at bounding box center [1419, 175] width 252 height 15
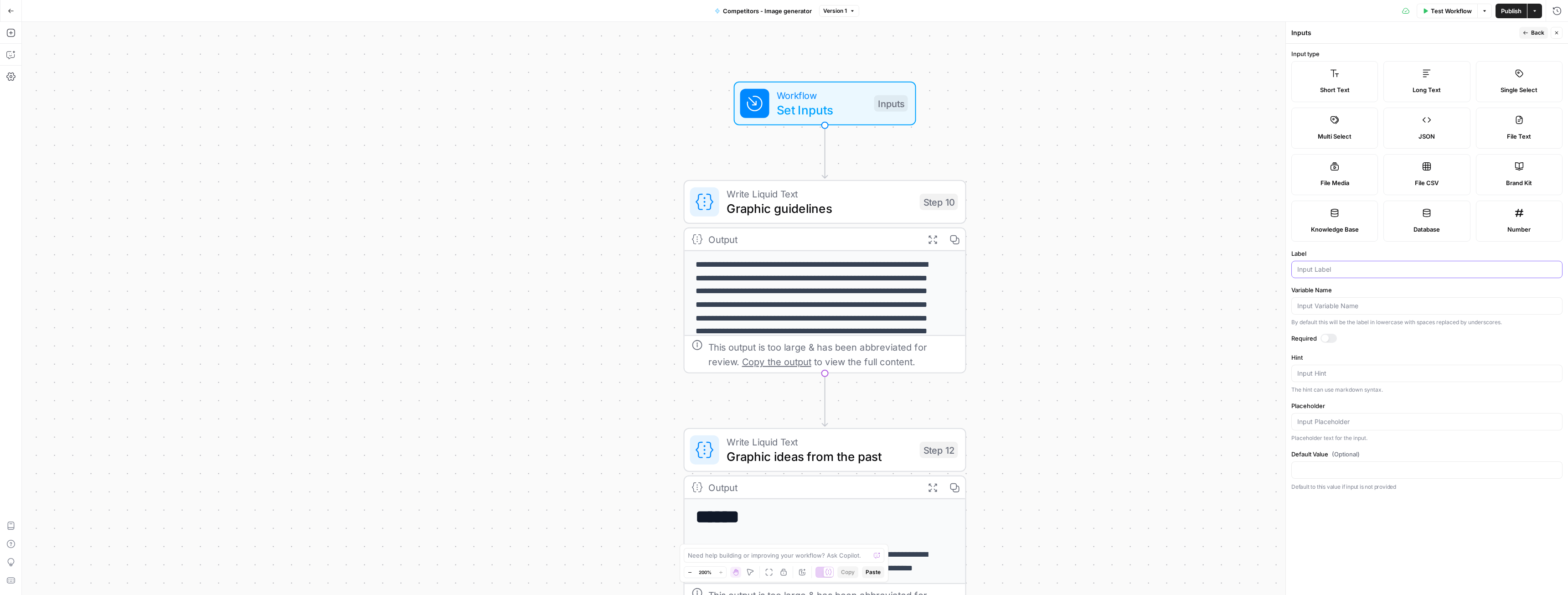
click at [1315, 267] on input "Label" at bounding box center [1427, 269] width 259 height 9
type input "competitor_website"
click at [1331, 336] on div at bounding box center [1328, 338] width 16 height 9
click at [1536, 34] on span "Back" at bounding box center [1538, 32] width 13 height 8
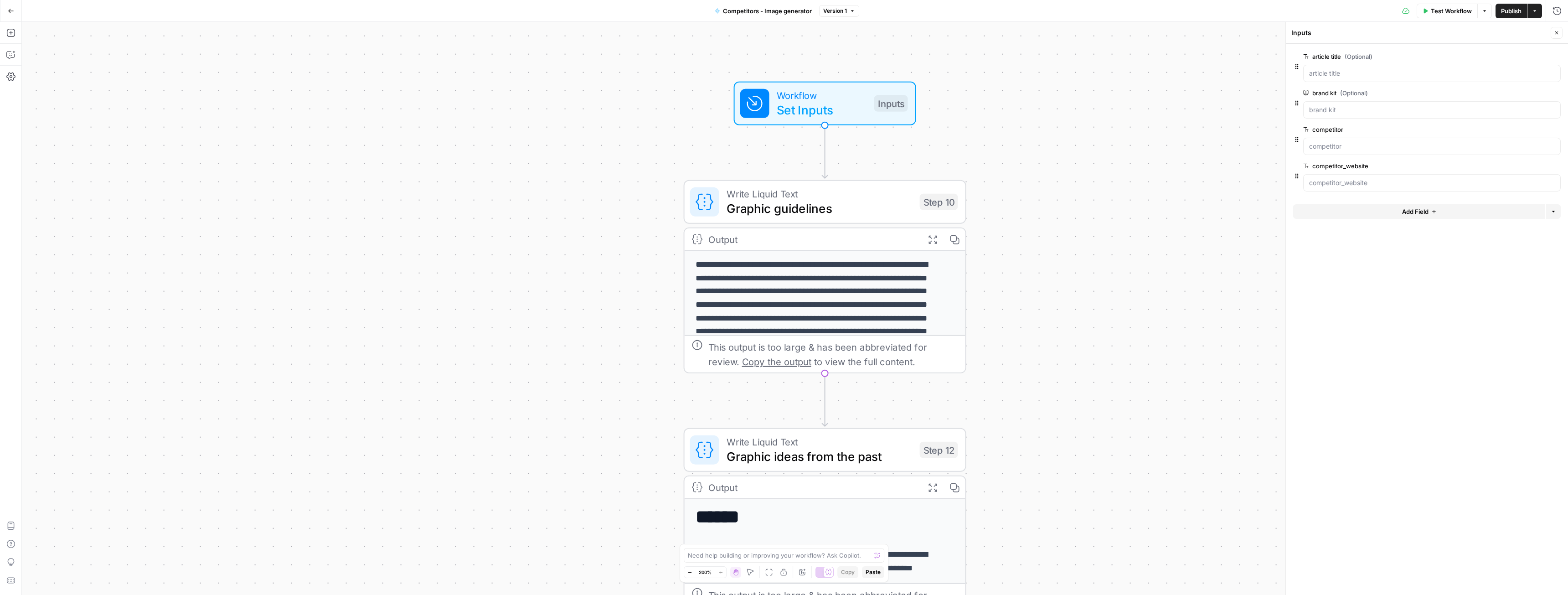
click at [788, 202] on span "Graphic guidelines" at bounding box center [820, 208] width 186 height 18
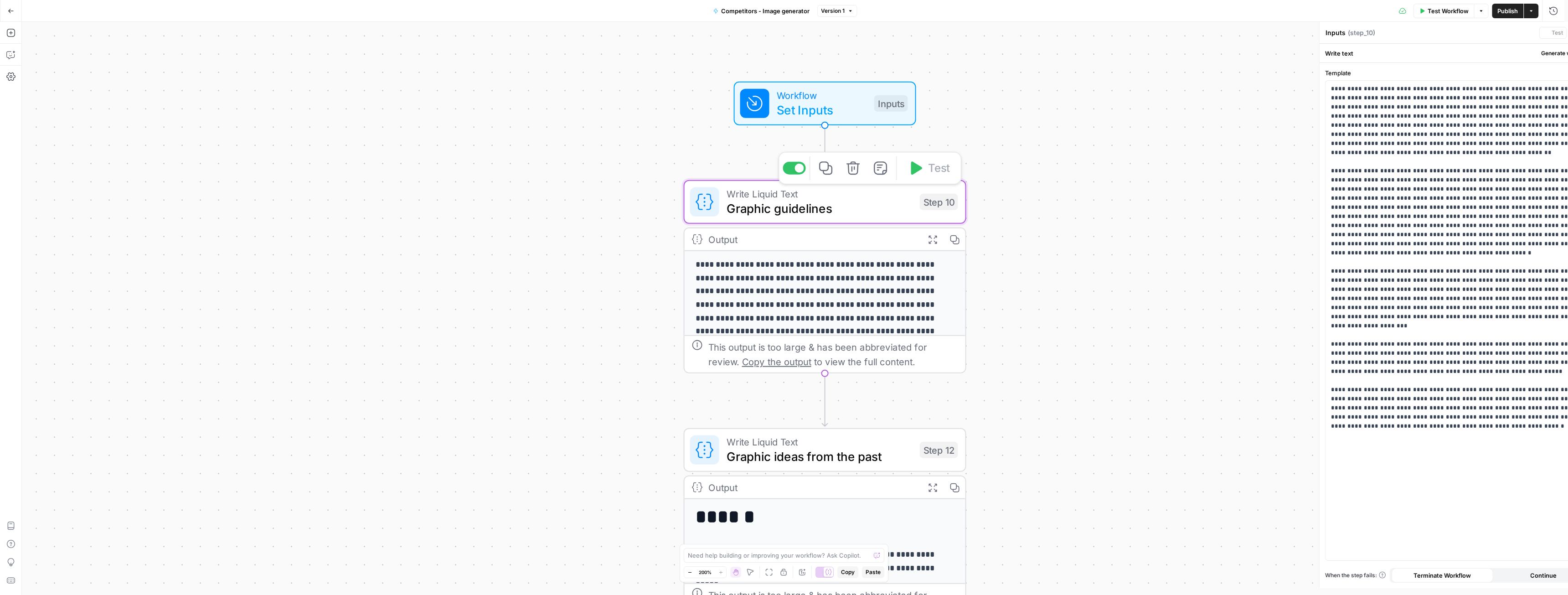
type textarea "Graphic guidelines"
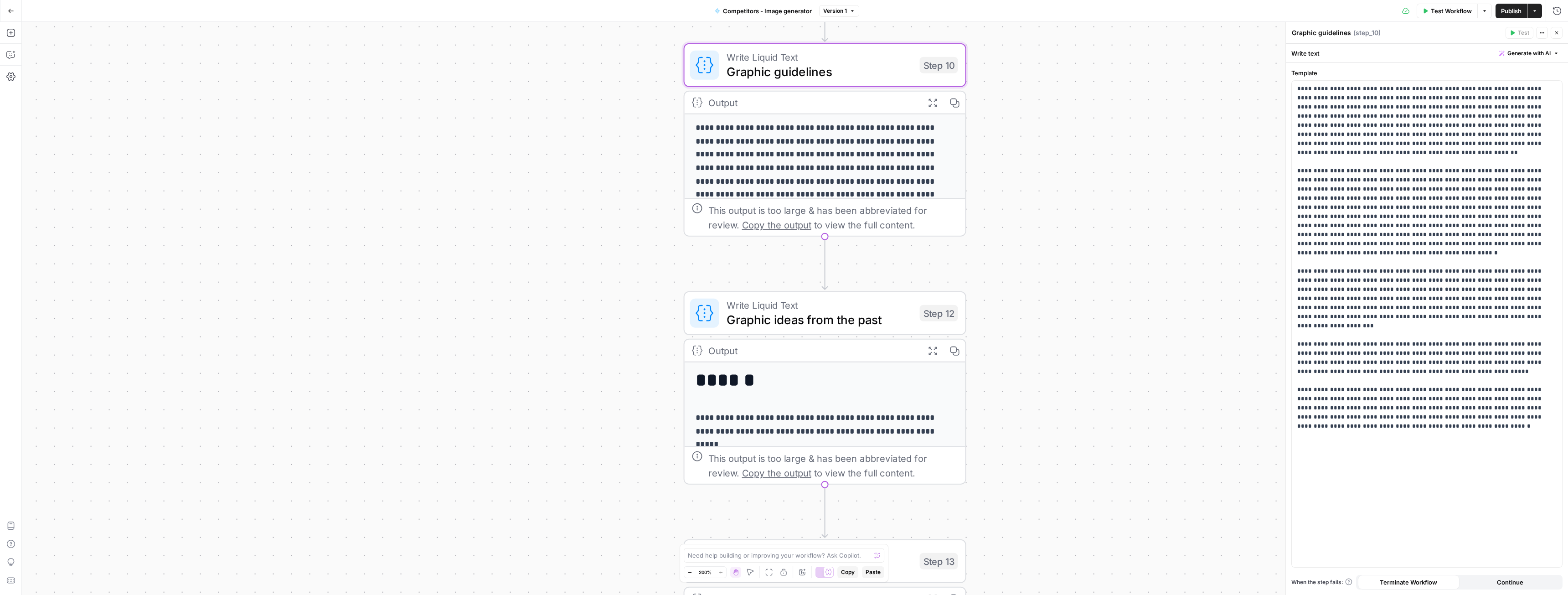
click at [807, 313] on span "Graphic ideas from the past" at bounding box center [820, 320] width 186 height 18
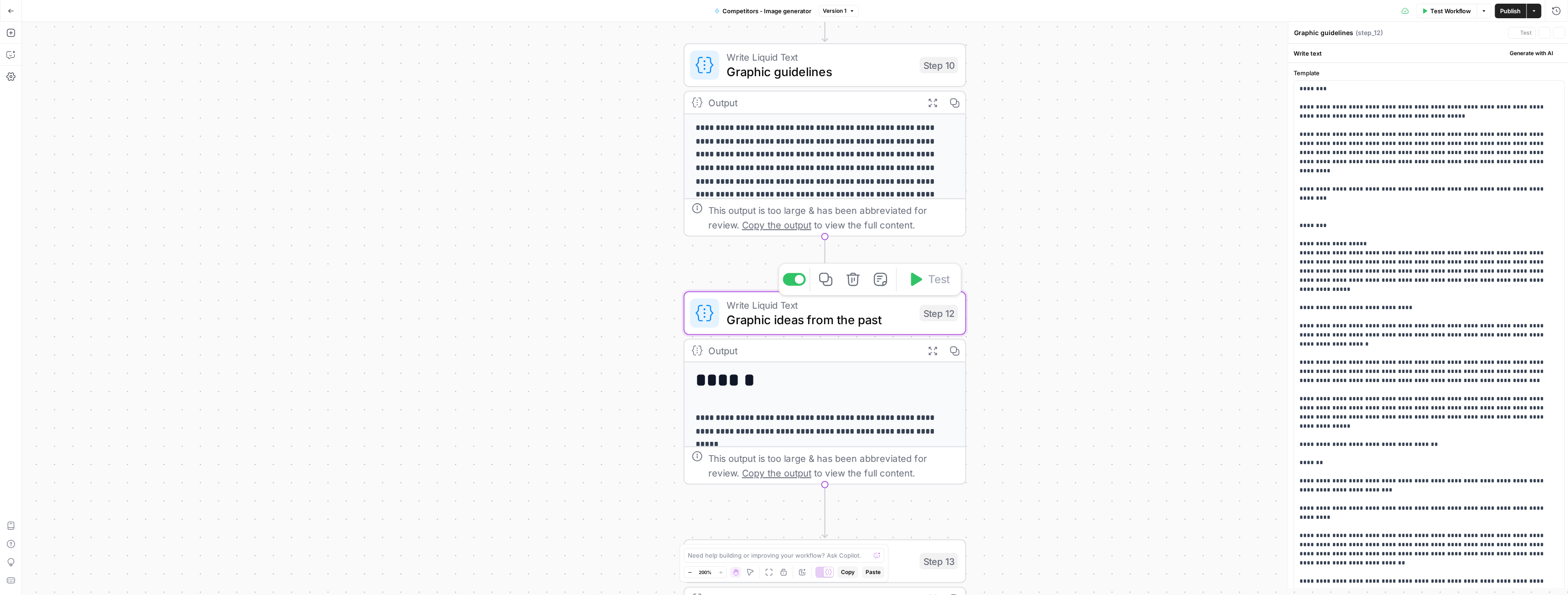
type textarea "Graphic ideas from the past"
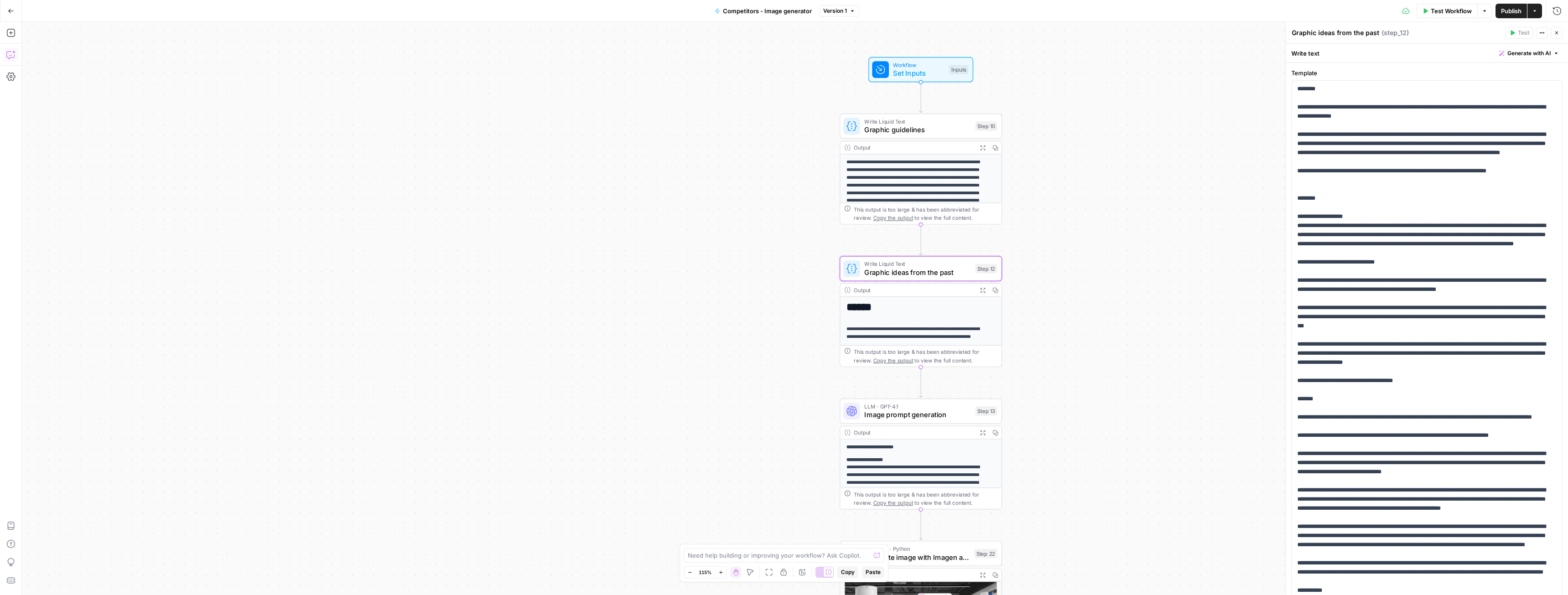
click at [10, 55] on icon "button" at bounding box center [10, 54] width 9 height 9
click at [110, 563] on textarea at bounding box center [158, 563] width 247 height 9
type textarea "I want to edit steps 10, 12 and 13. This workflow used to be a image generation…"
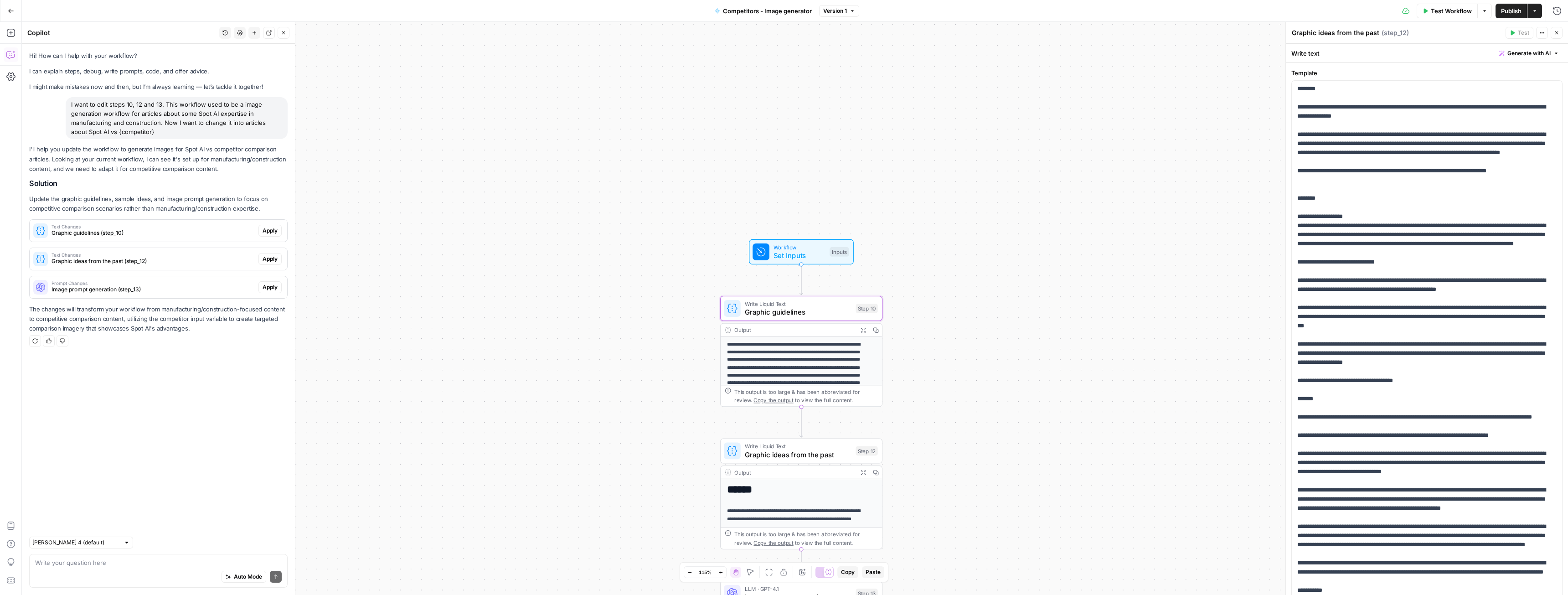
click at [262, 230] on span "Apply" at bounding box center [270, 230] width 15 height 8
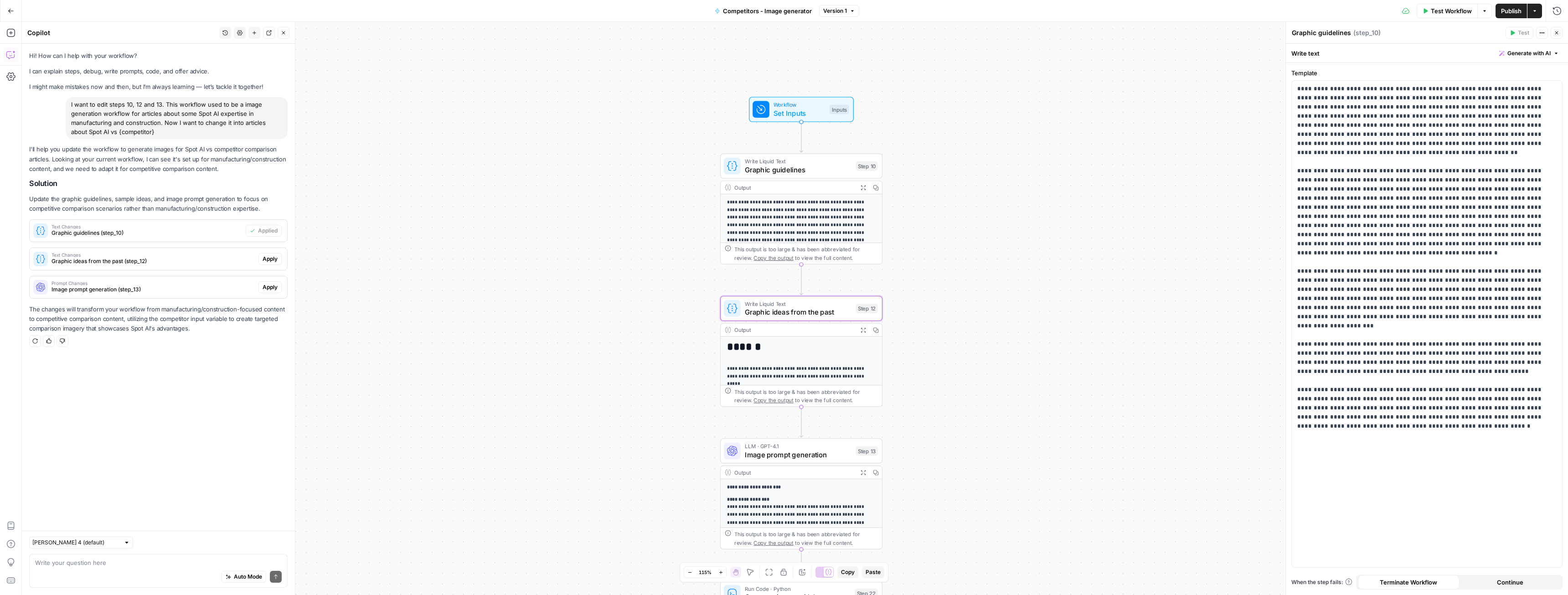
click at [266, 256] on span "Apply" at bounding box center [270, 259] width 15 height 8
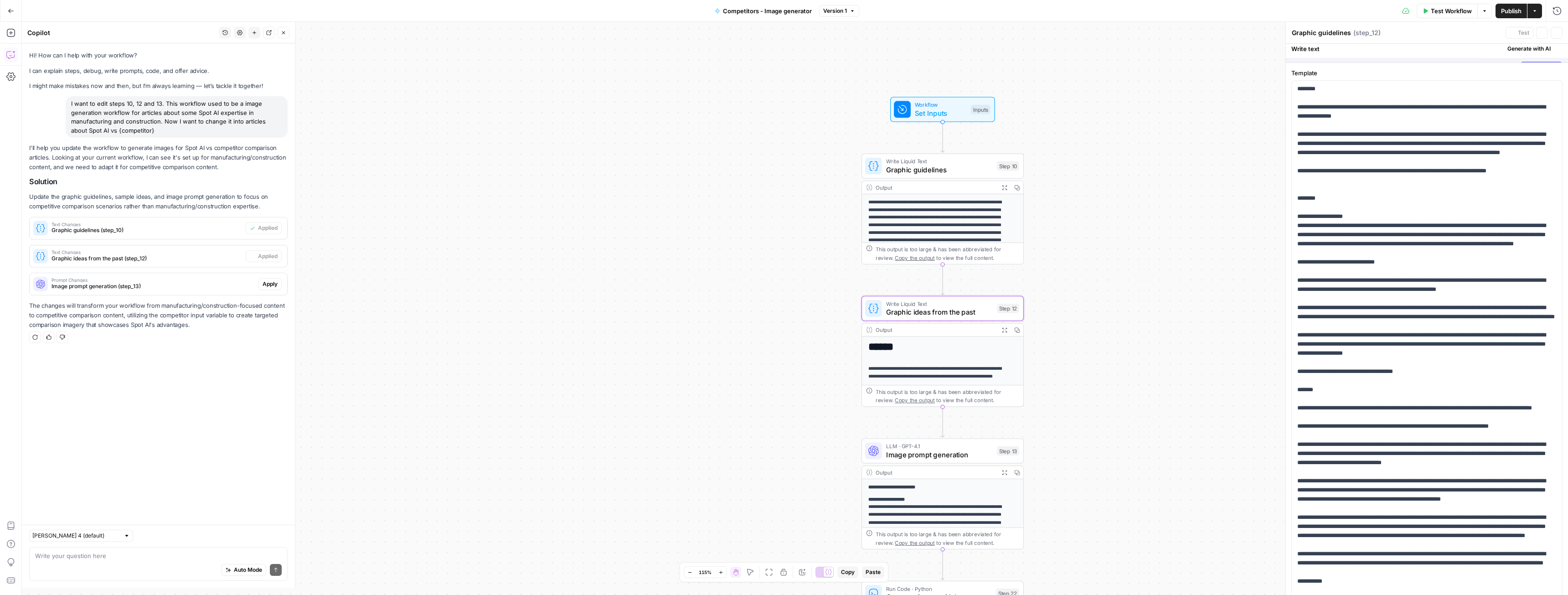
type textarea "Graphic ideas from the past"
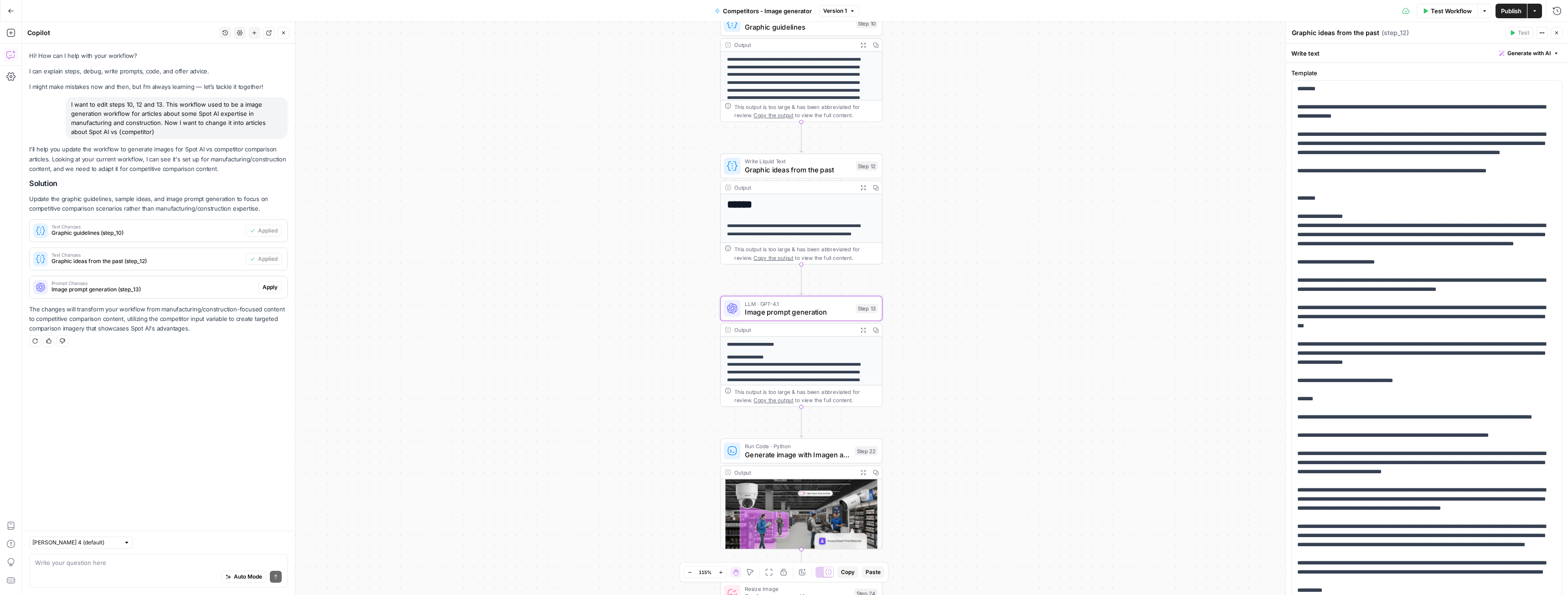
click at [269, 284] on span "Apply" at bounding box center [270, 287] width 15 height 8
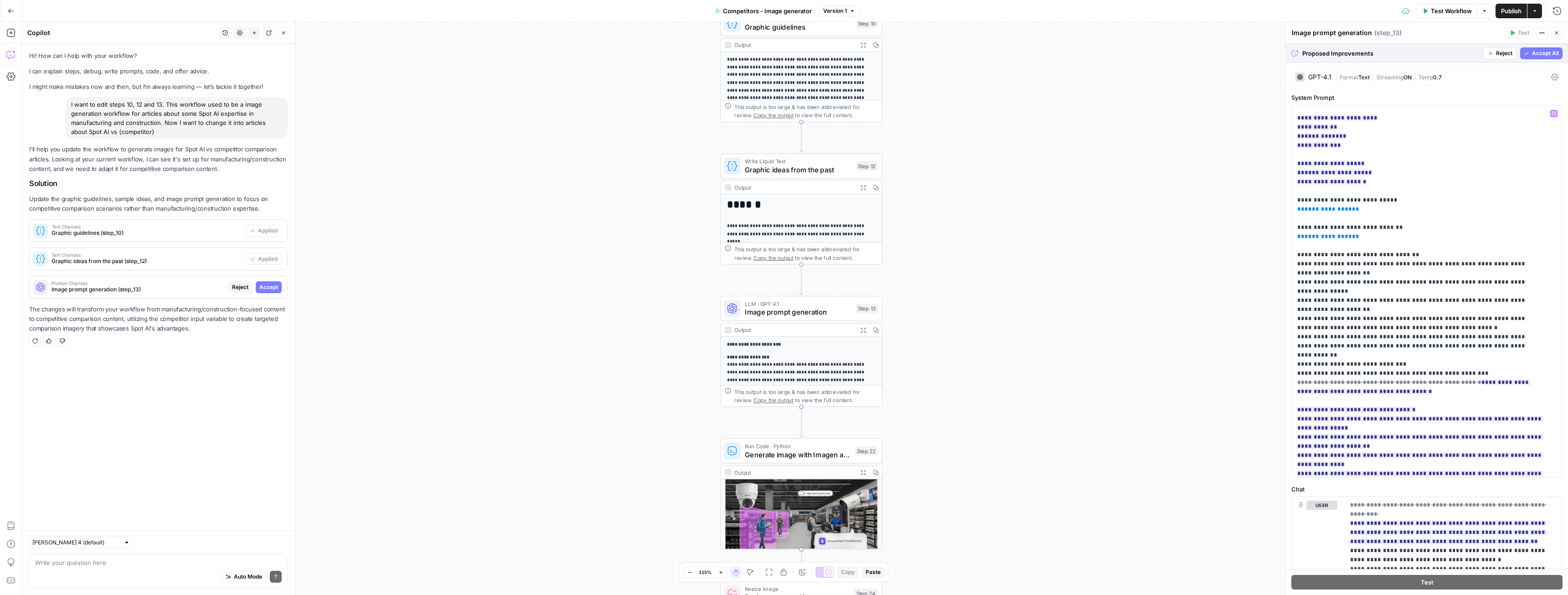
scroll to position [100, 0]
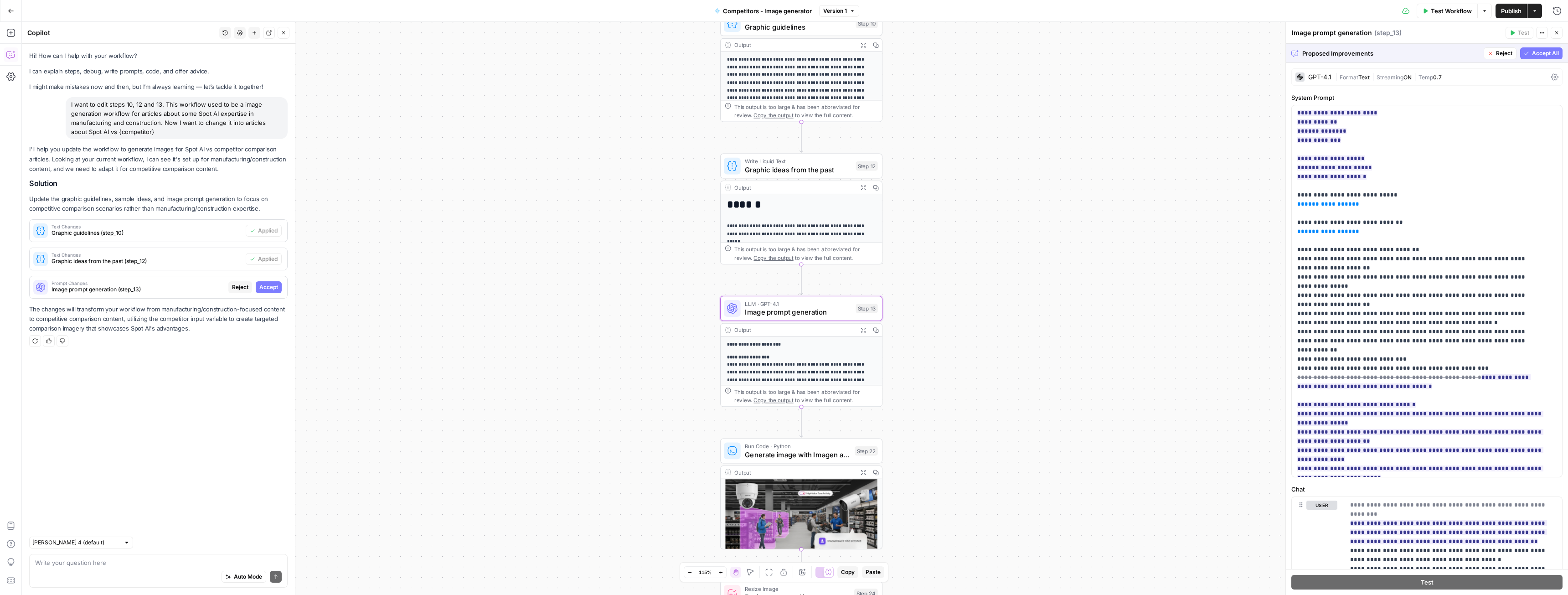
click at [263, 285] on span "Accept" at bounding box center [268, 287] width 19 height 8
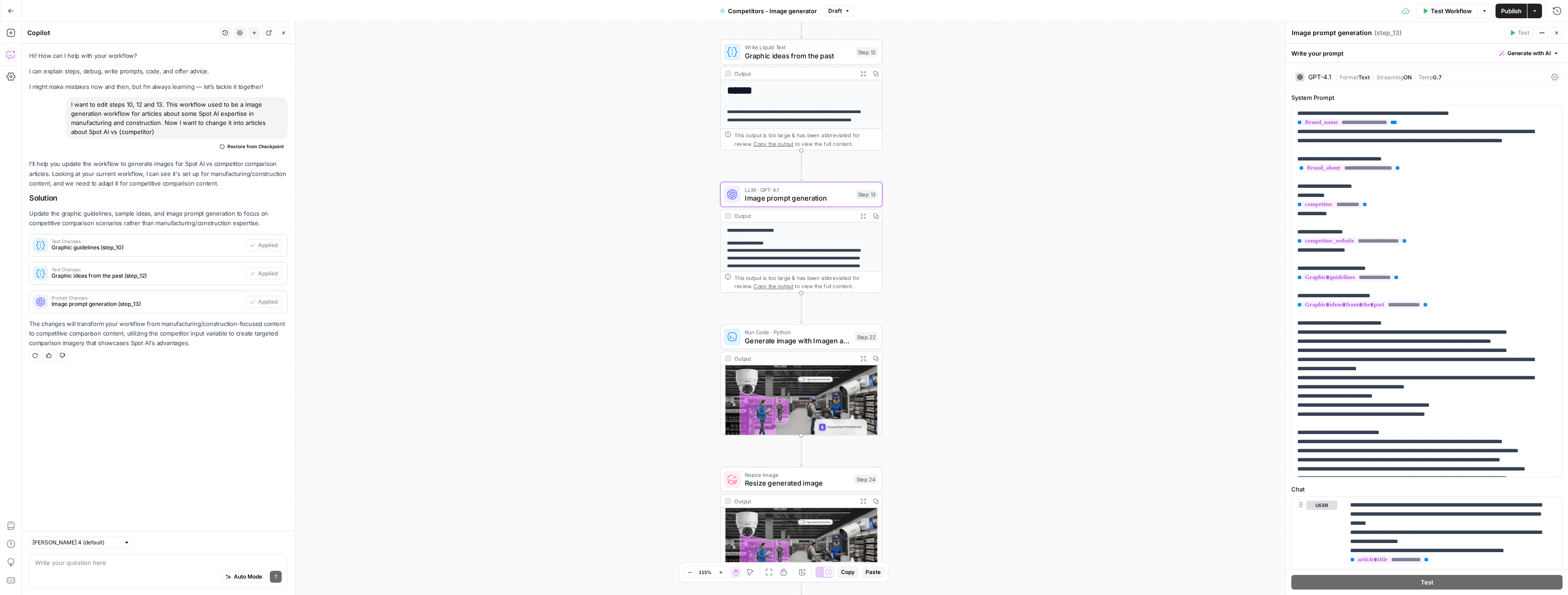
click at [763, 337] on span "Generate image with Imagen and upload to AWS bucket" at bounding box center [798, 340] width 106 height 10
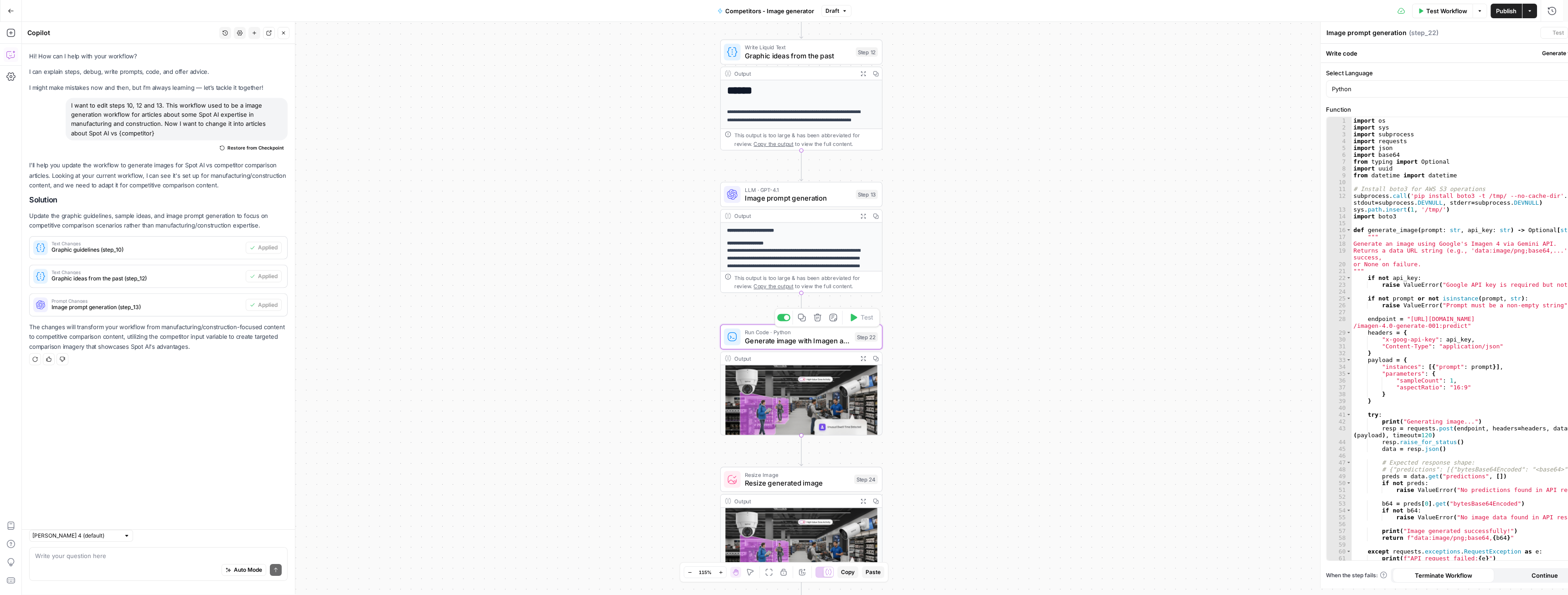
type textarea "Generate image with Imagen and upload to AWS bucket"
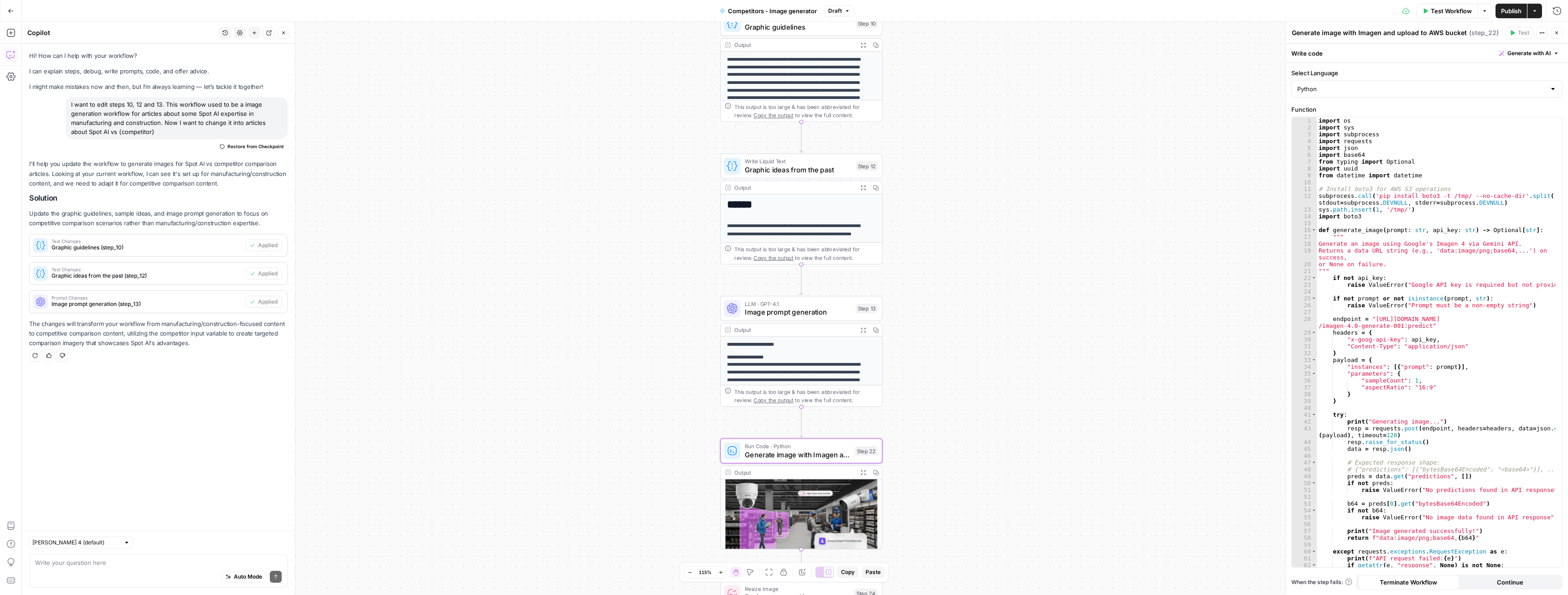
click at [1513, 9] on span "Publish" at bounding box center [1511, 10] width 21 height 9
click at [780, 308] on span "Image prompt generation" at bounding box center [798, 312] width 107 height 10
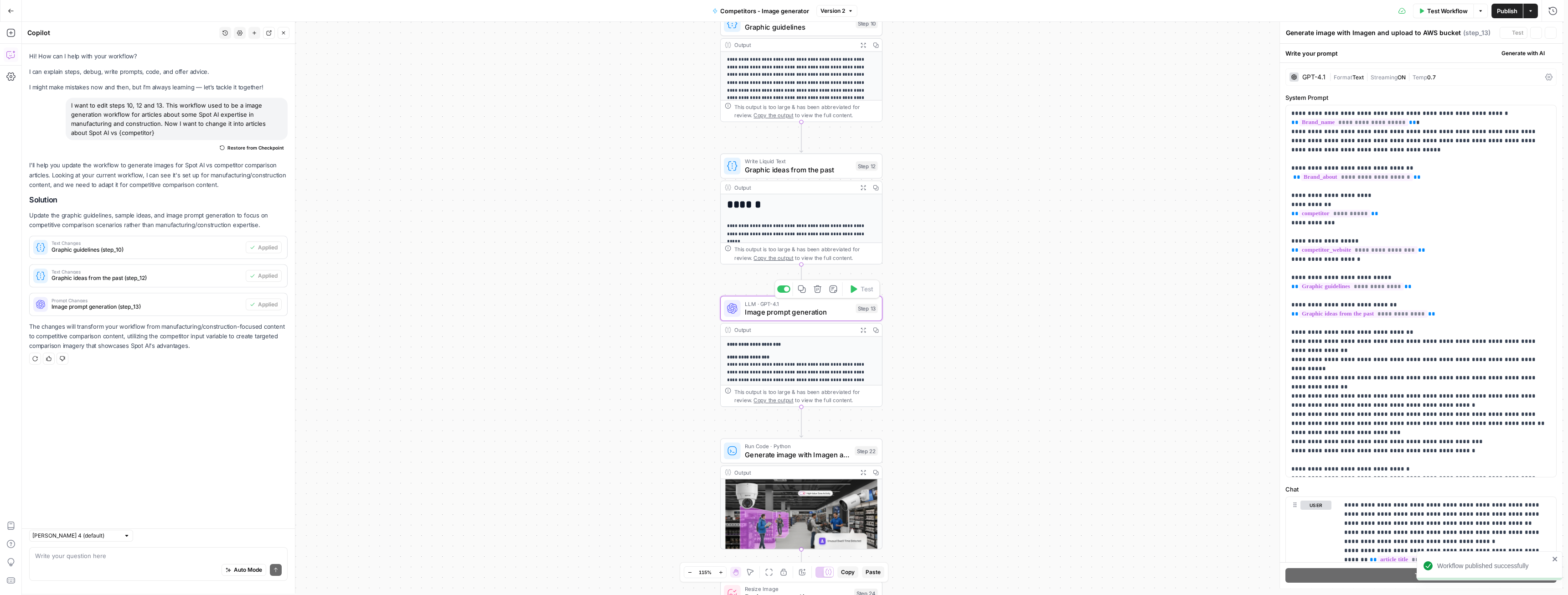
type textarea "Image prompt generation"
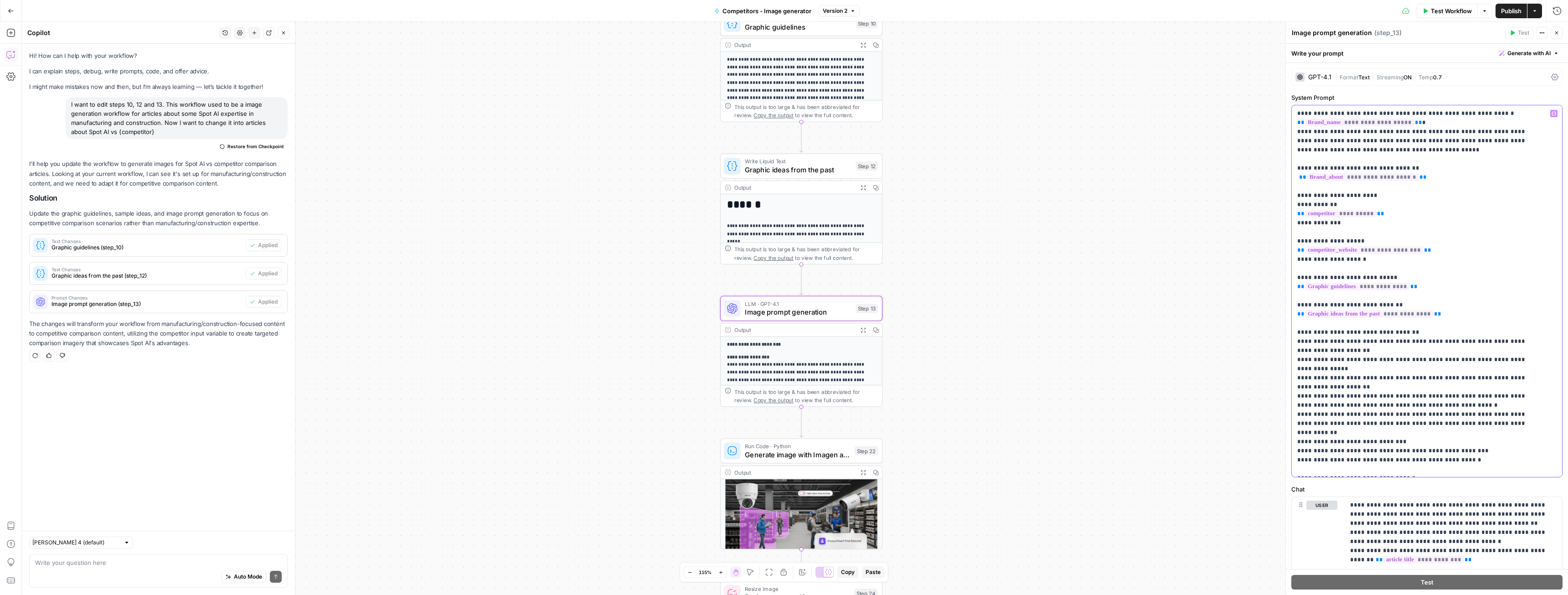
drag, startPoint x: 1409, startPoint y: 122, endPoint x: 1297, endPoint y: 125, distance: 112.0
click at [1297, 125] on p "**********" at bounding box center [1420, 328] width 246 height 438
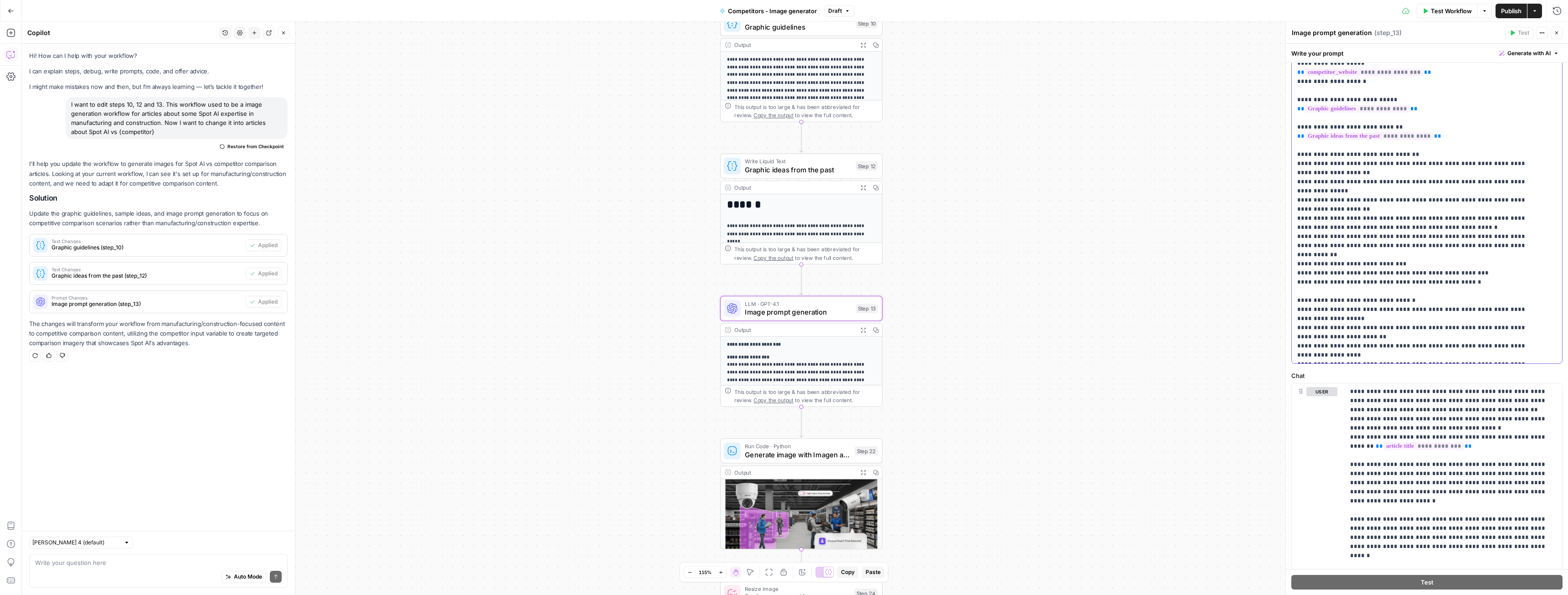
scroll to position [175, 0]
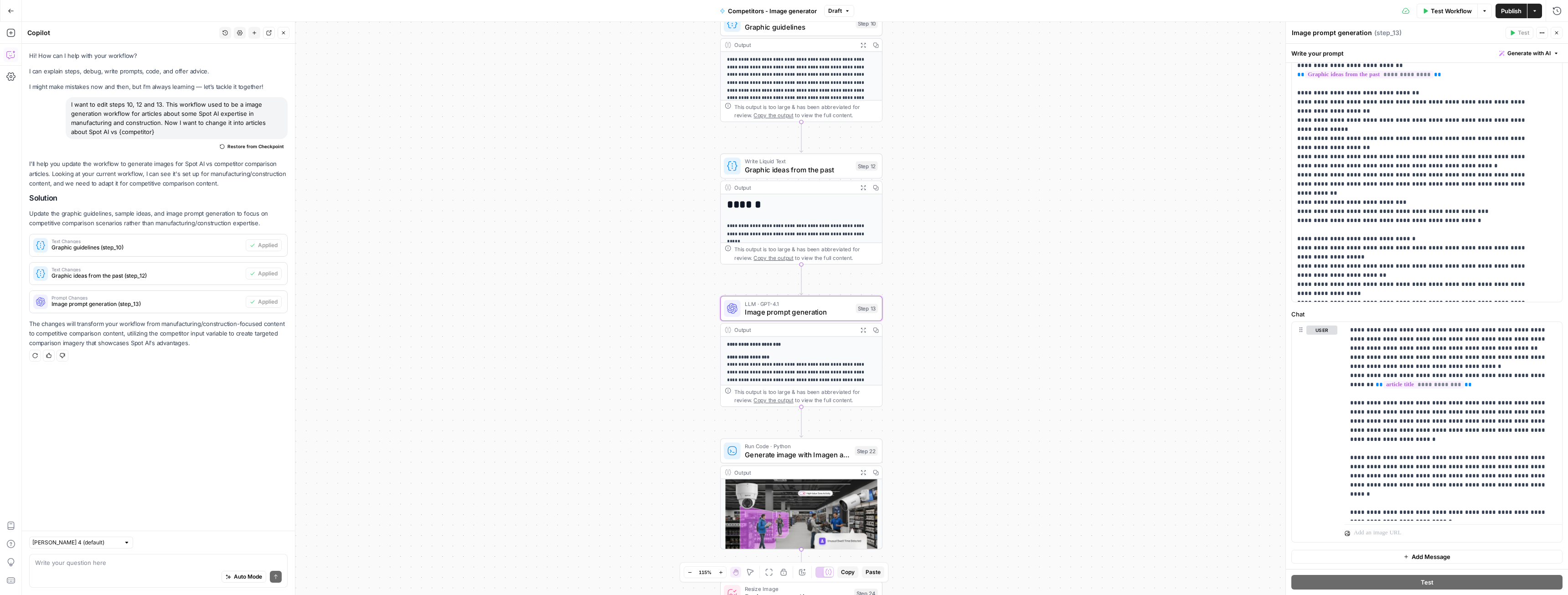
click at [1507, 10] on span "Publish" at bounding box center [1511, 10] width 21 height 9
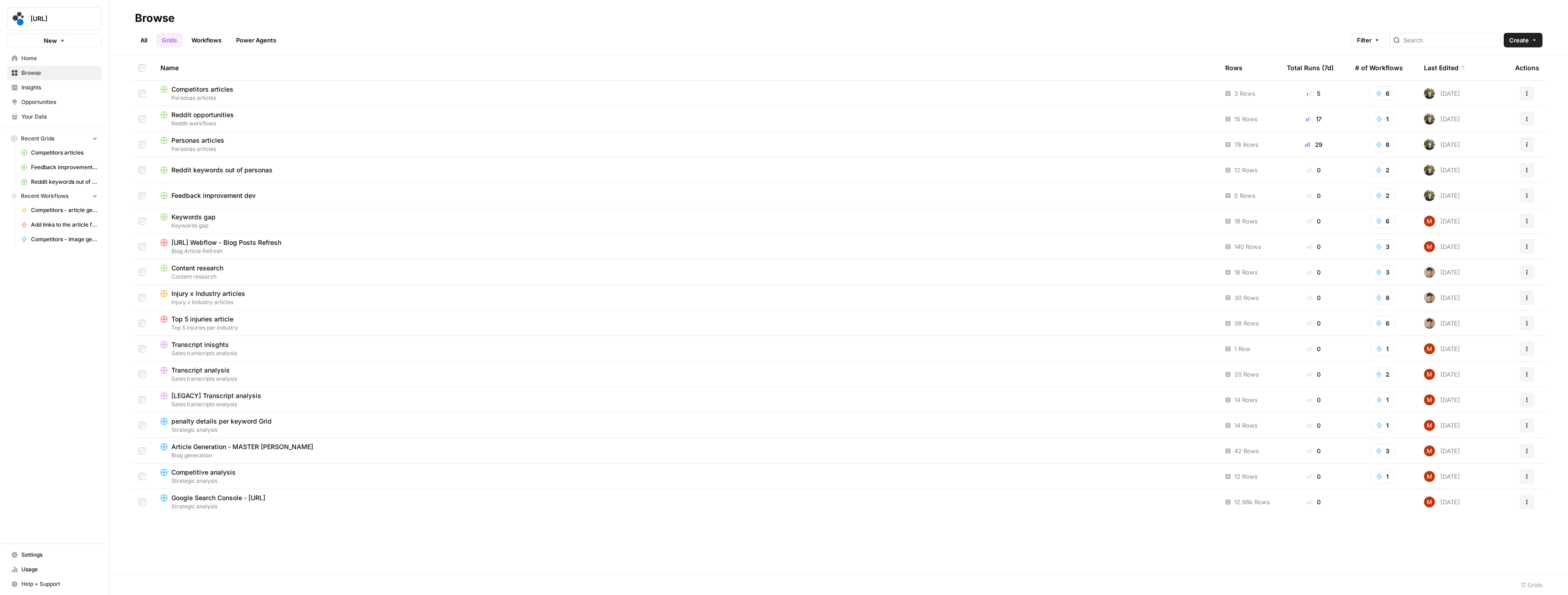
click at [197, 43] on link "Workflows" at bounding box center [206, 40] width 41 height 15
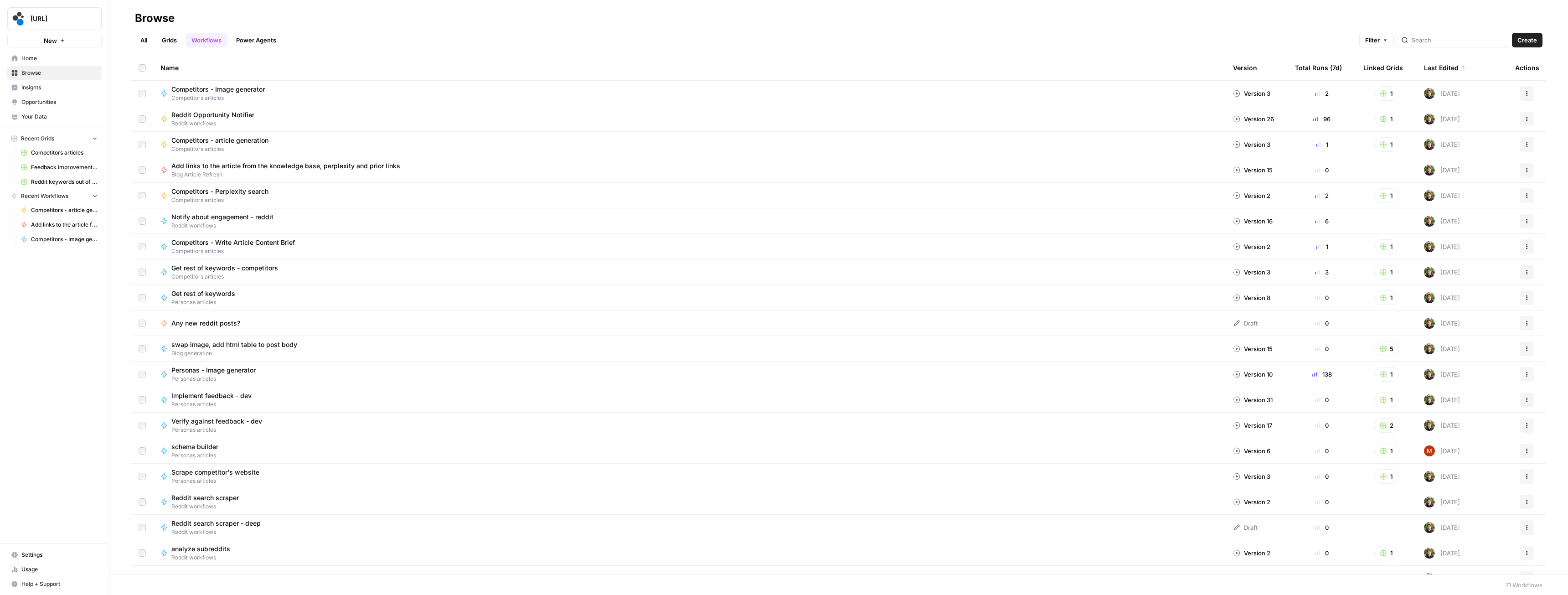
click at [1433, 44] on div at bounding box center [1453, 40] width 111 height 15
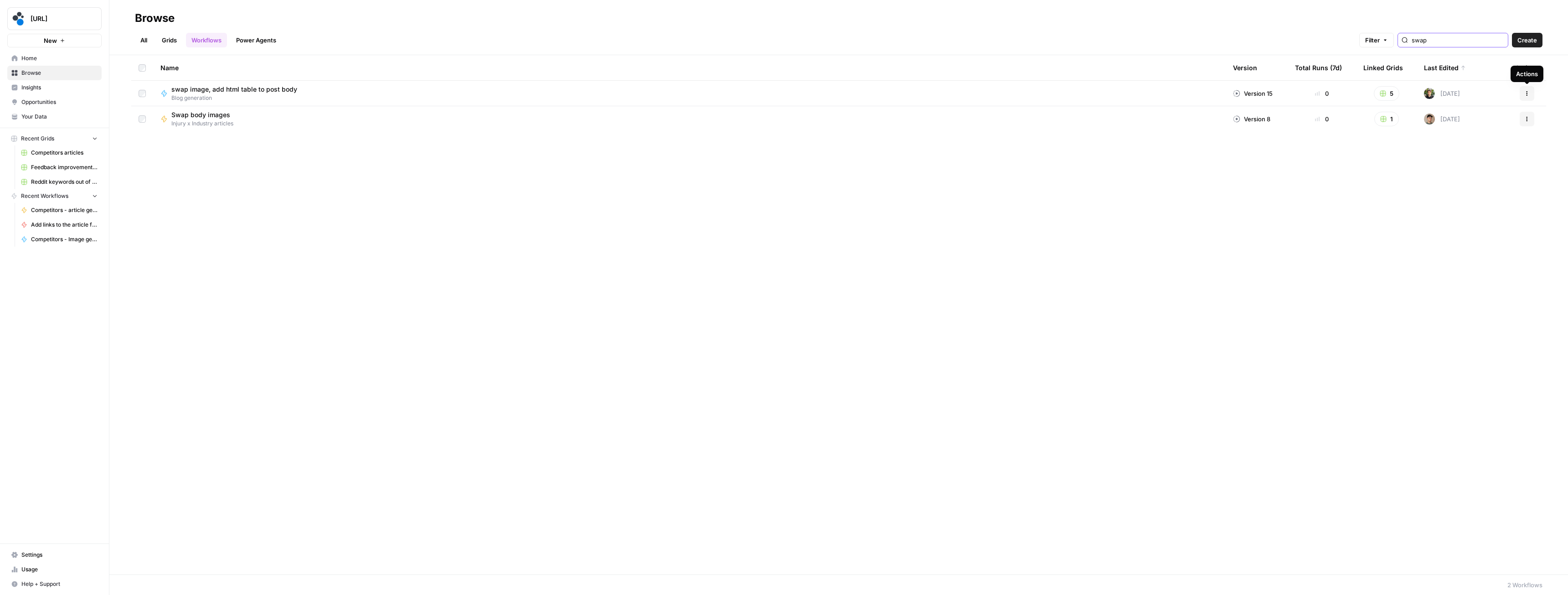
click at [1529, 93] on icon "button" at bounding box center [1527, 93] width 5 height 5
type input "swap"
click at [1469, 191] on span "Duplicate" at bounding box center [1486, 186] width 73 height 9
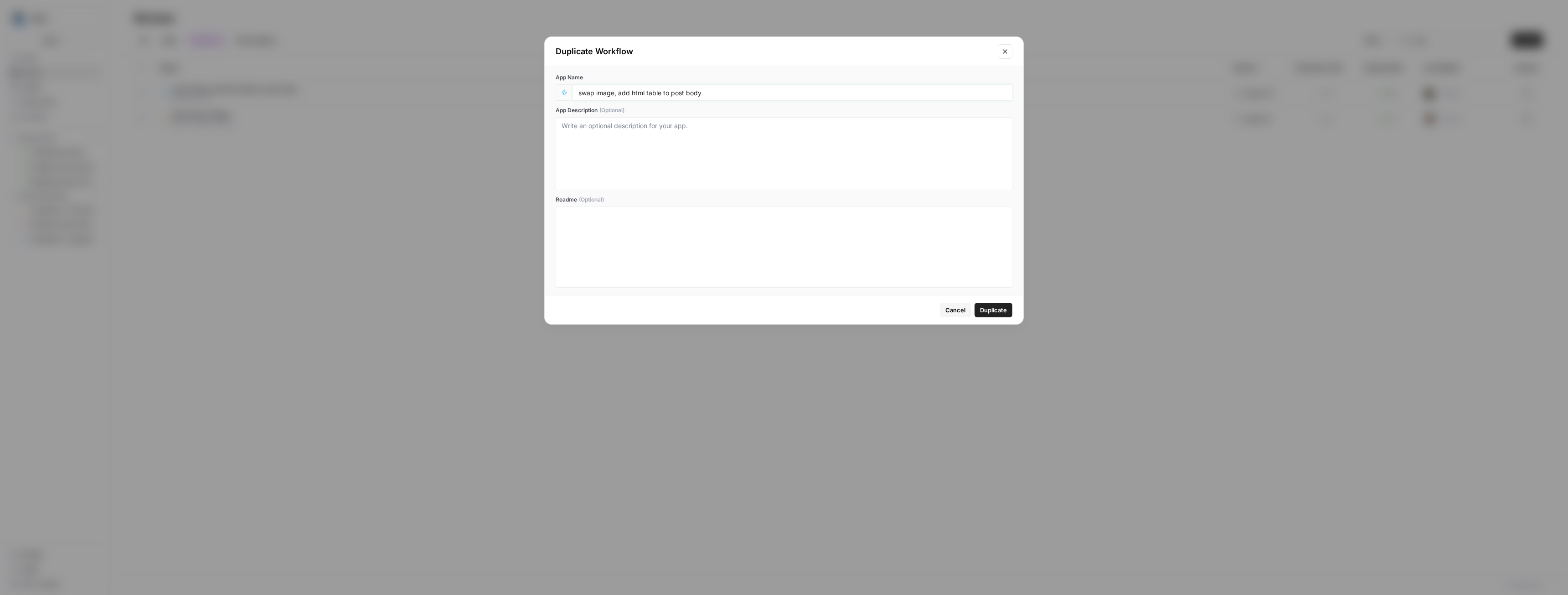
click at [734, 94] on input "swap image, add html table to post body" at bounding box center [792, 92] width 428 height 8
type input "swap image, add html table to post body - competitors"
click at [992, 308] on span "Duplicate" at bounding box center [993, 310] width 27 height 9
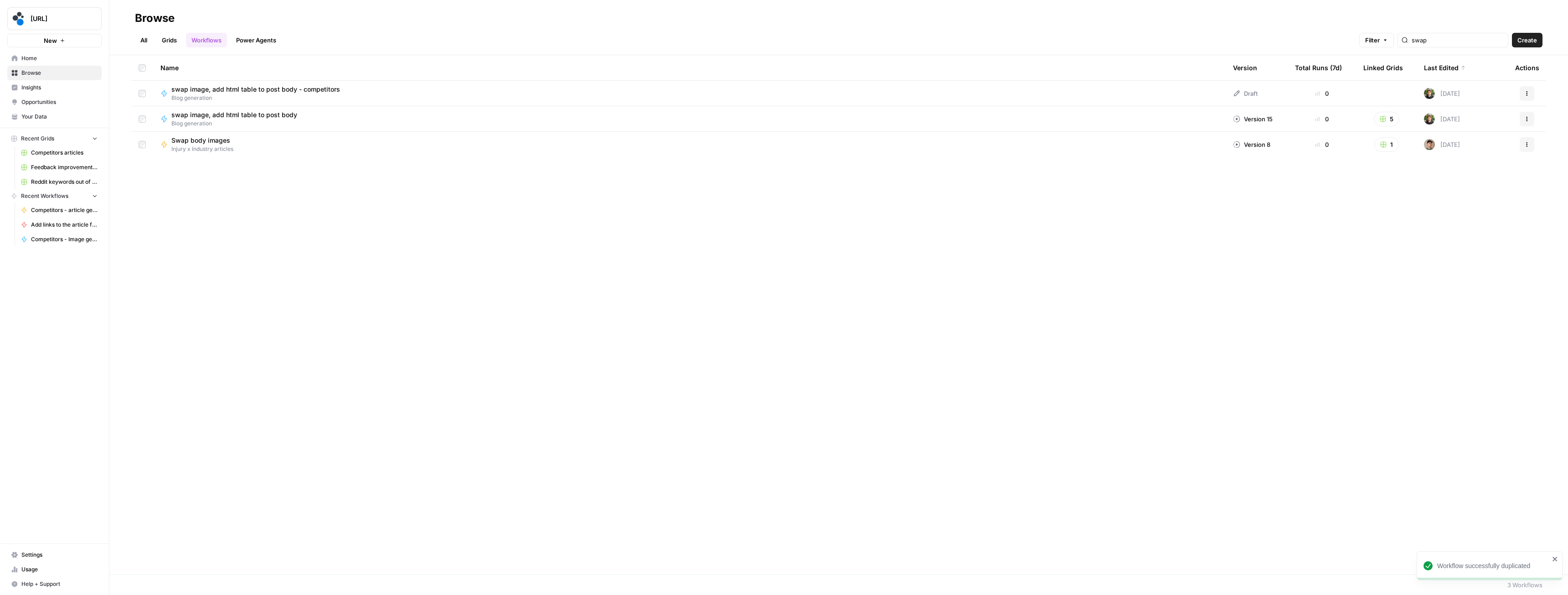
click at [1524, 91] on button "Actions" at bounding box center [1527, 94] width 15 height 15
click at [1471, 148] on span "Move To" at bounding box center [1486, 148] width 73 height 9
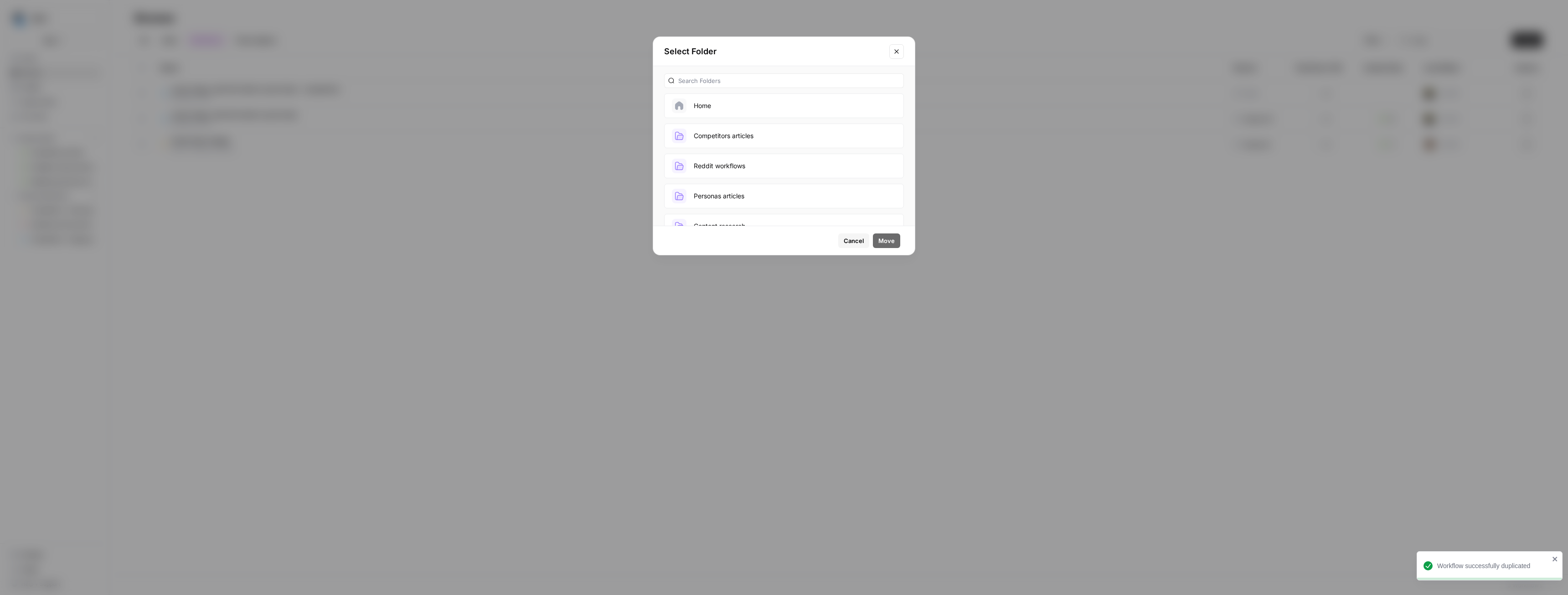
click at [744, 137] on button "Competitors articles" at bounding box center [784, 136] width 240 height 24
click at [886, 241] on span "Move" at bounding box center [886, 241] width 16 height 9
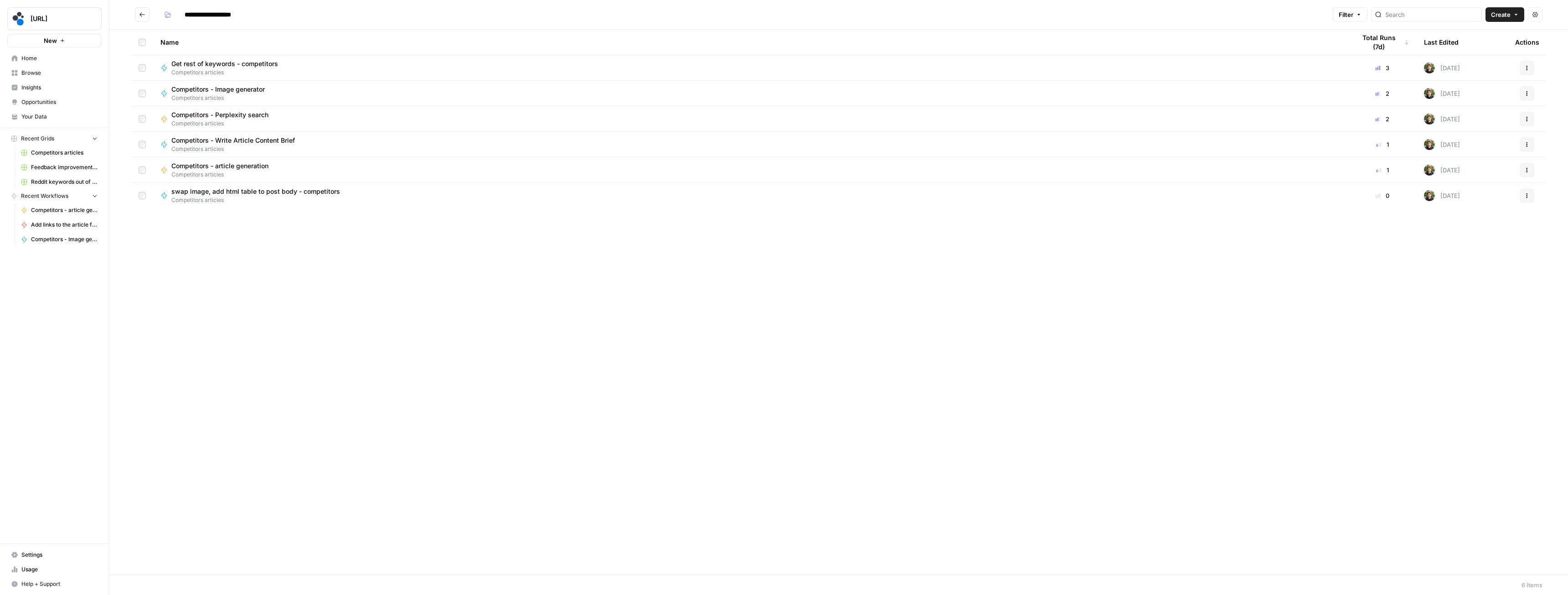
click at [282, 195] on span "swap image, add html table to post body - competitors" at bounding box center [256, 191] width 169 height 9
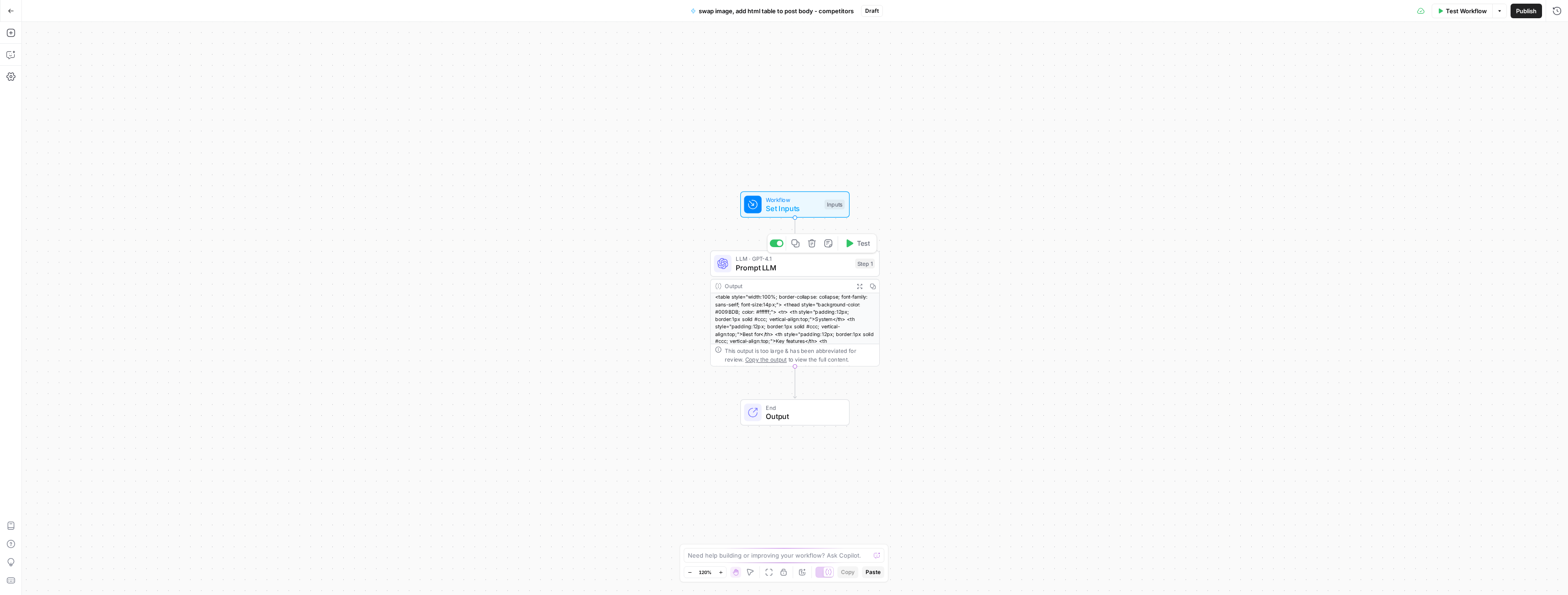
click at [771, 262] on span "Prompt LLM" at bounding box center [793, 268] width 115 height 11
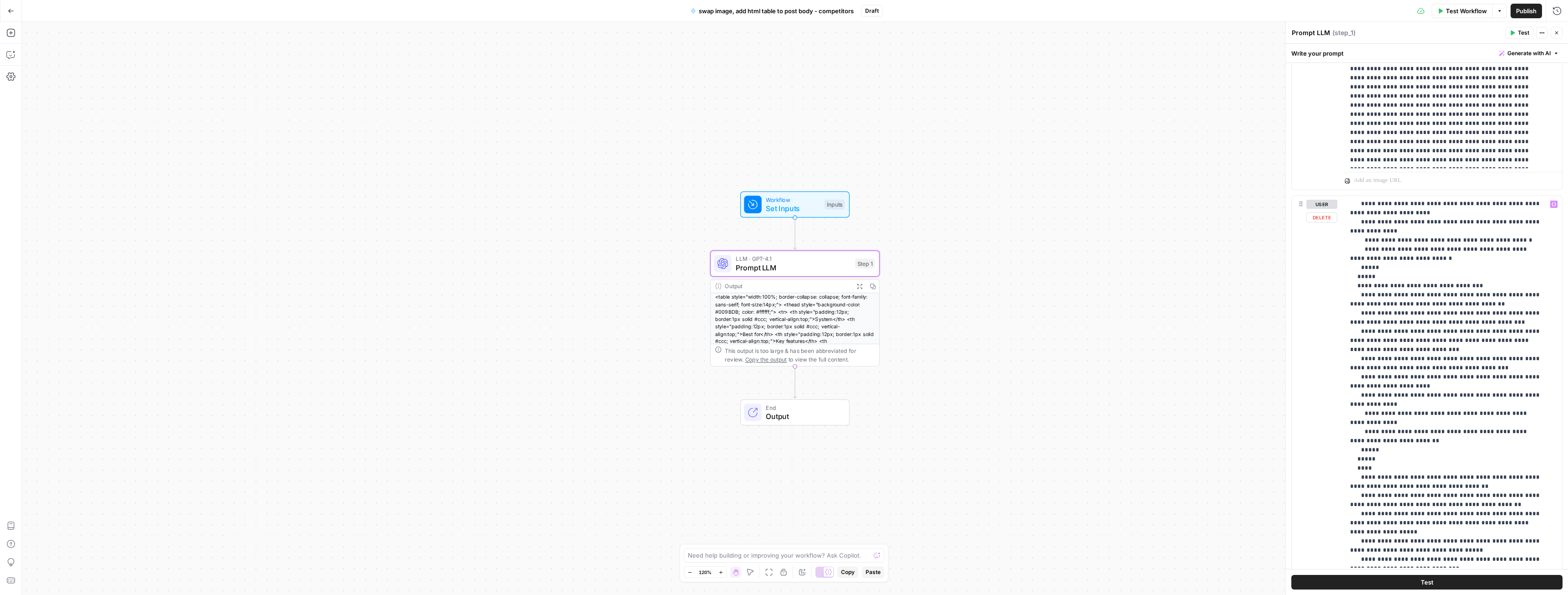
scroll to position [703, 0]
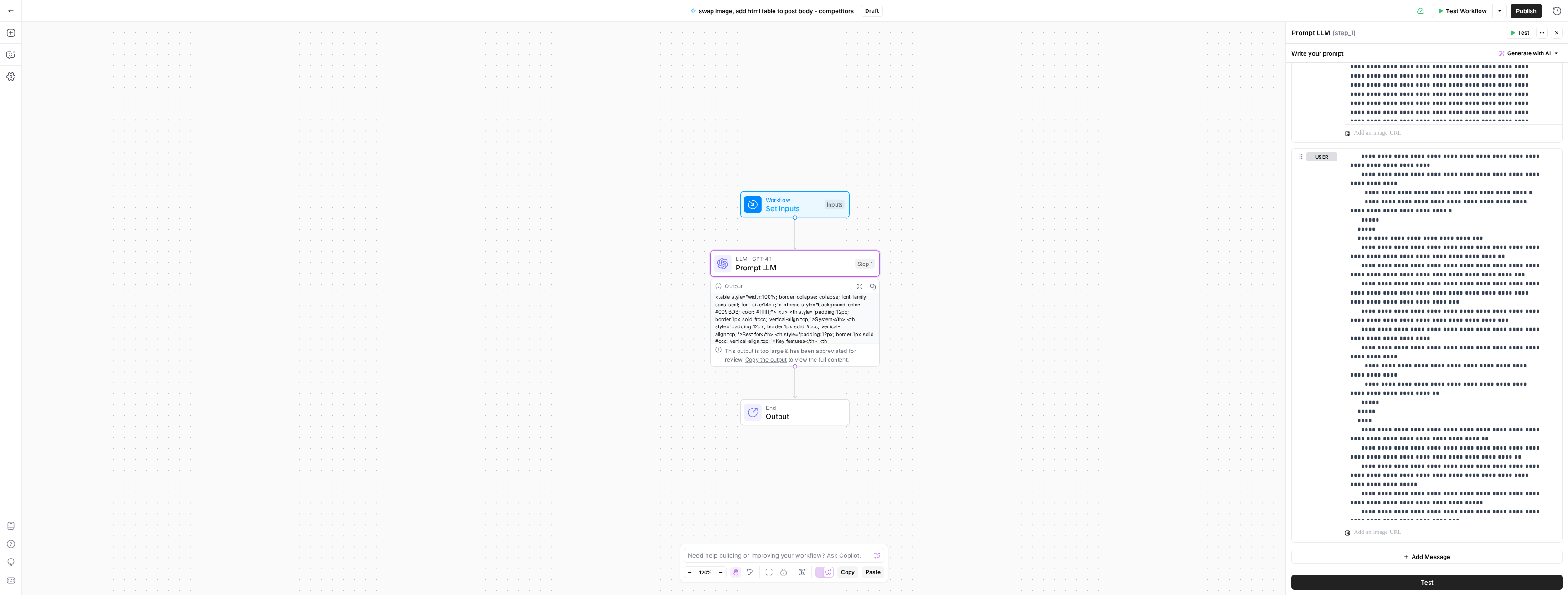
click at [1524, 10] on span "Publish" at bounding box center [1527, 10] width 21 height 9
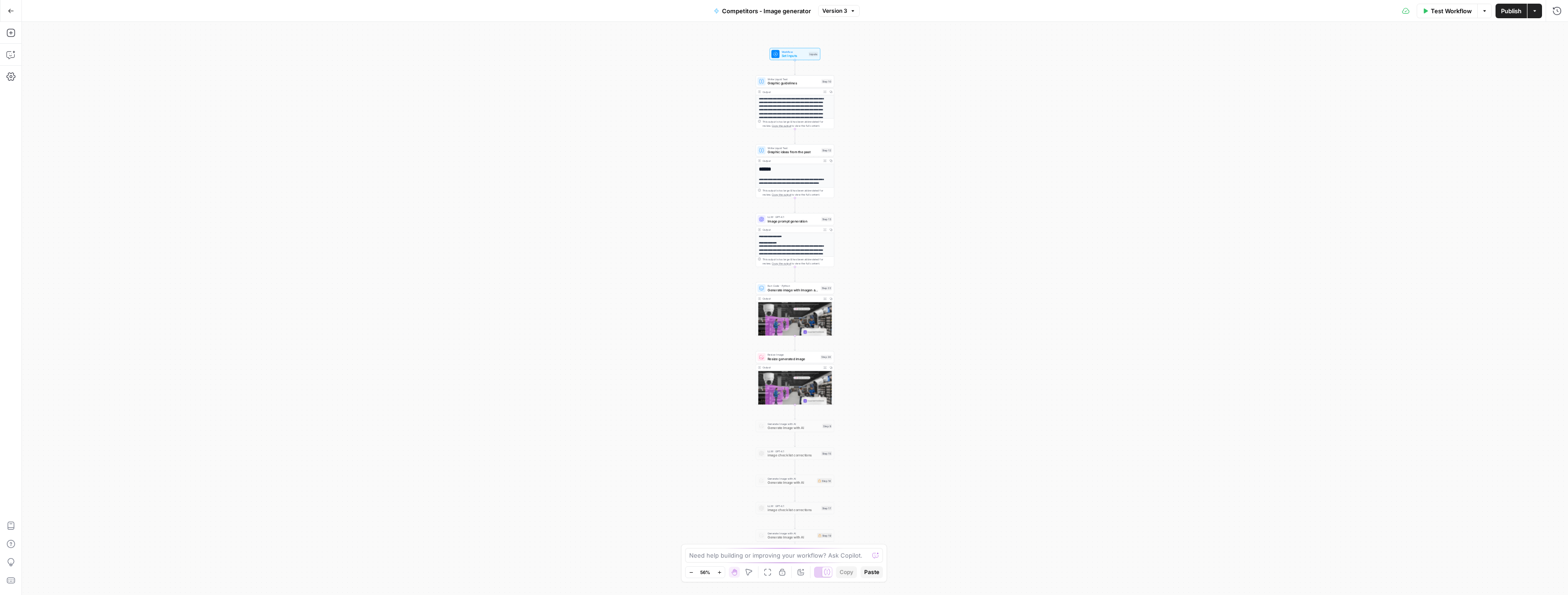
click at [782, 82] on span "Graphic guidelines" at bounding box center [793, 83] width 52 height 5
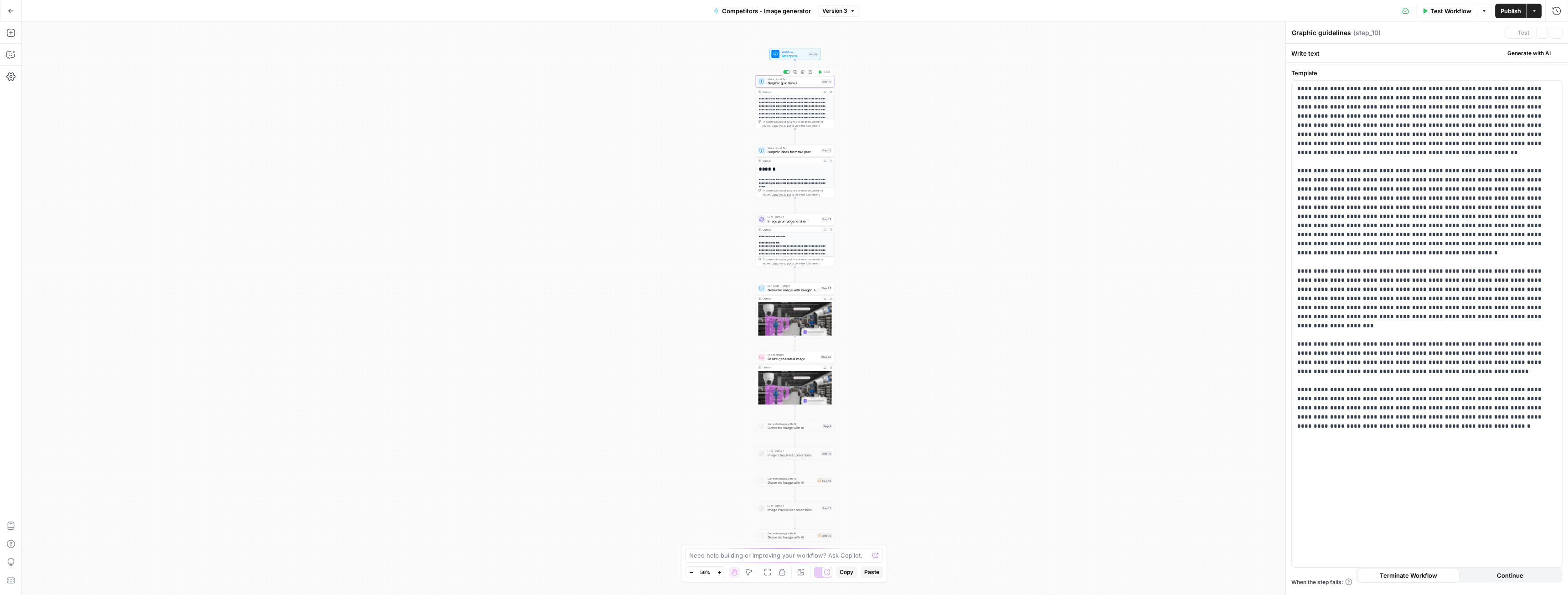
click at [782, 82] on span "Graphic guidelines" at bounding box center [793, 83] width 52 height 5
click at [774, 149] on span "Write Liquid Text" at bounding box center [793, 148] width 52 height 4
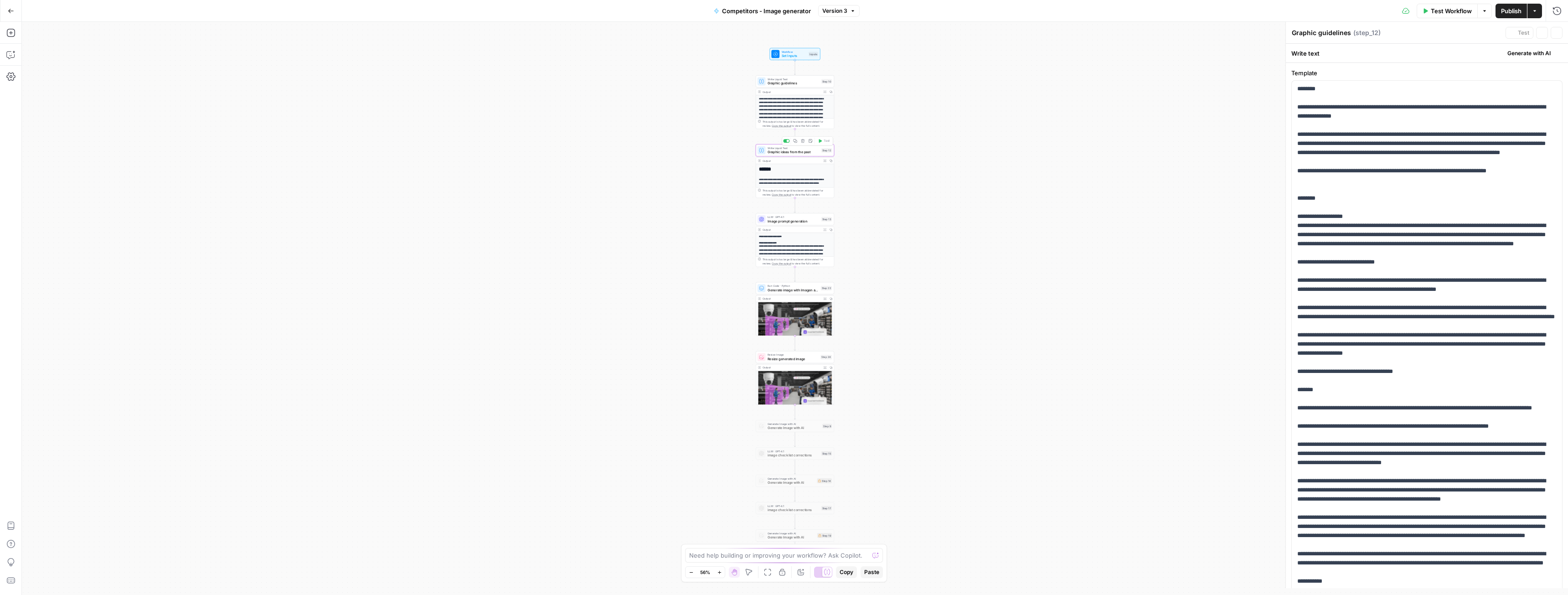
type textarea "Graphic ideas from the past"
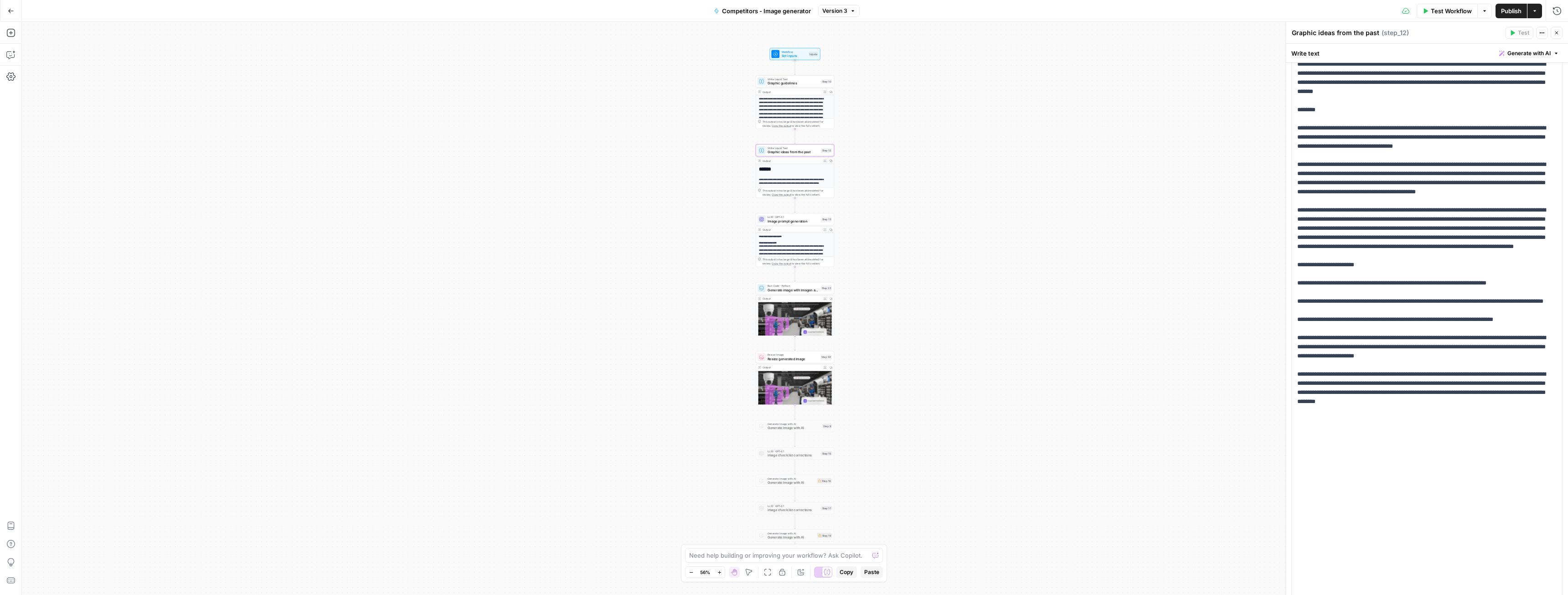
scroll to position [1290, 0]
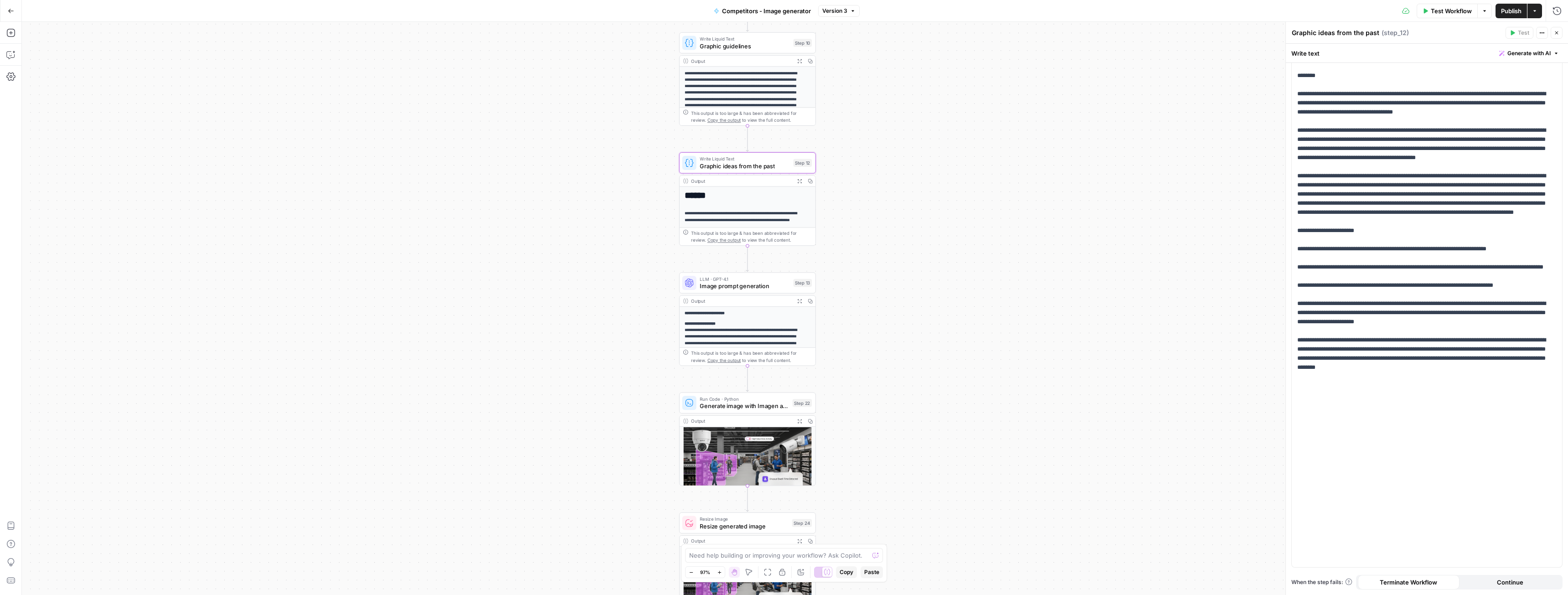
drag, startPoint x: 852, startPoint y: 175, endPoint x: 874, endPoint y: 235, distance: 63.9
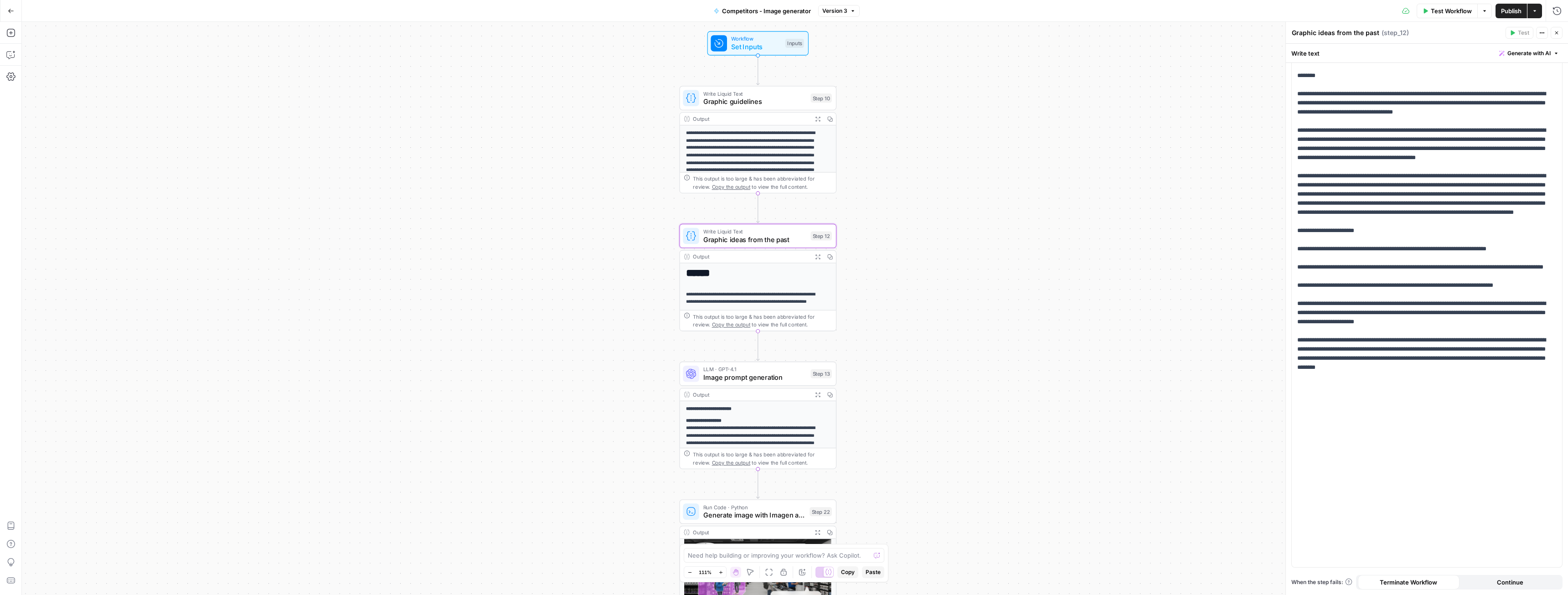
drag, startPoint x: 873, startPoint y: 224, endPoint x: 892, endPoint y: 255, distance: 36.4
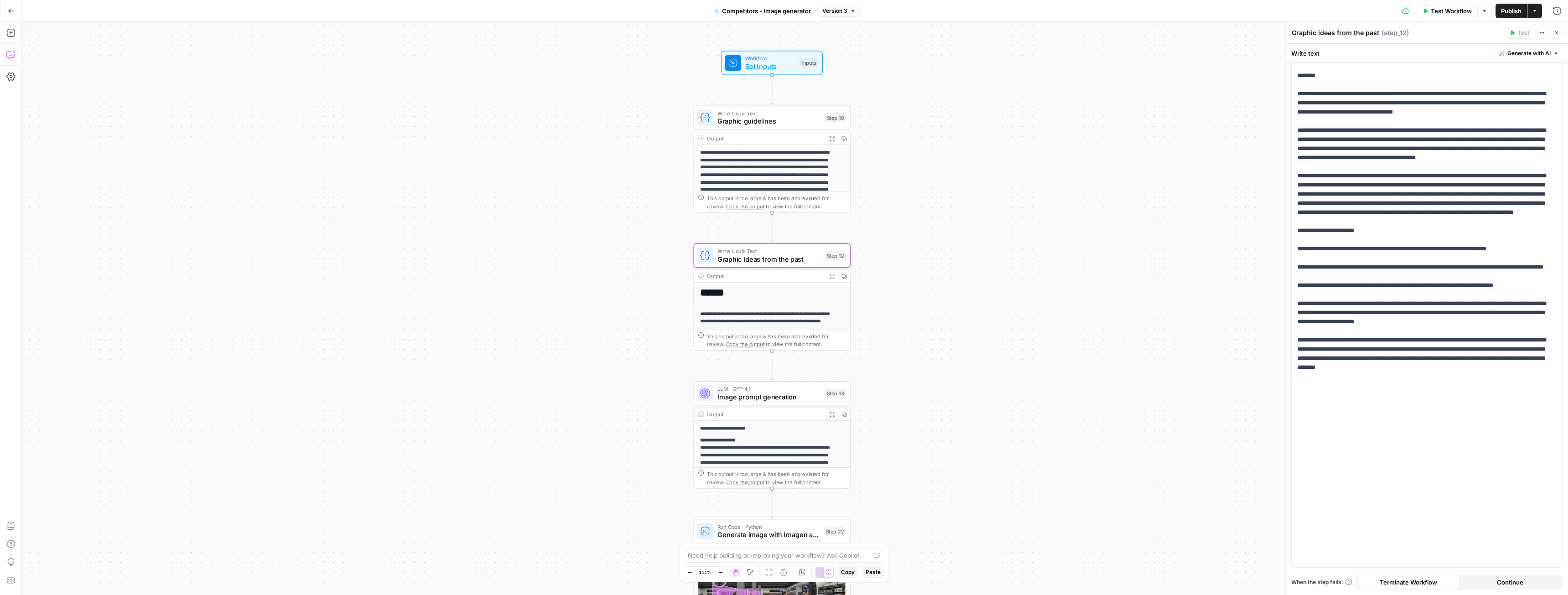
click at [11, 54] on icon "button" at bounding box center [10, 54] width 9 height 9
click at [107, 566] on textarea at bounding box center [158, 563] width 247 height 9
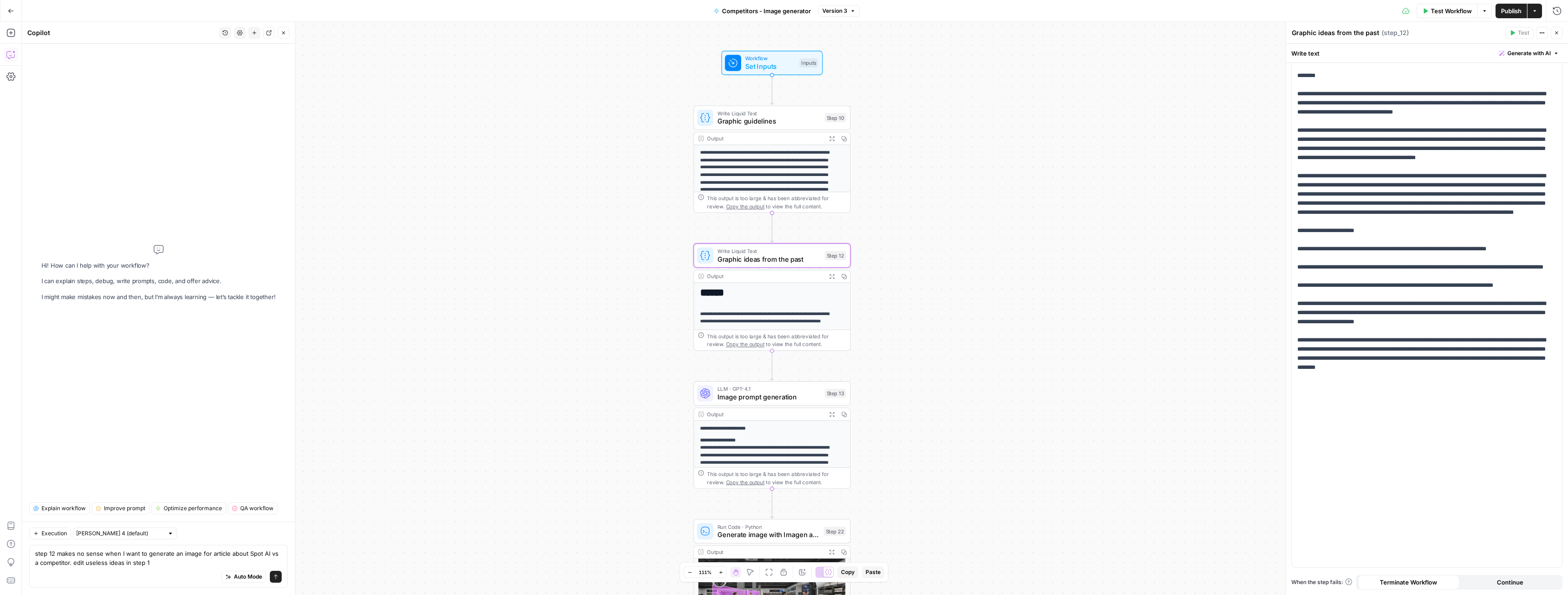
type textarea "step 12 makes no sense when I want to generate an image for article about Spot …"
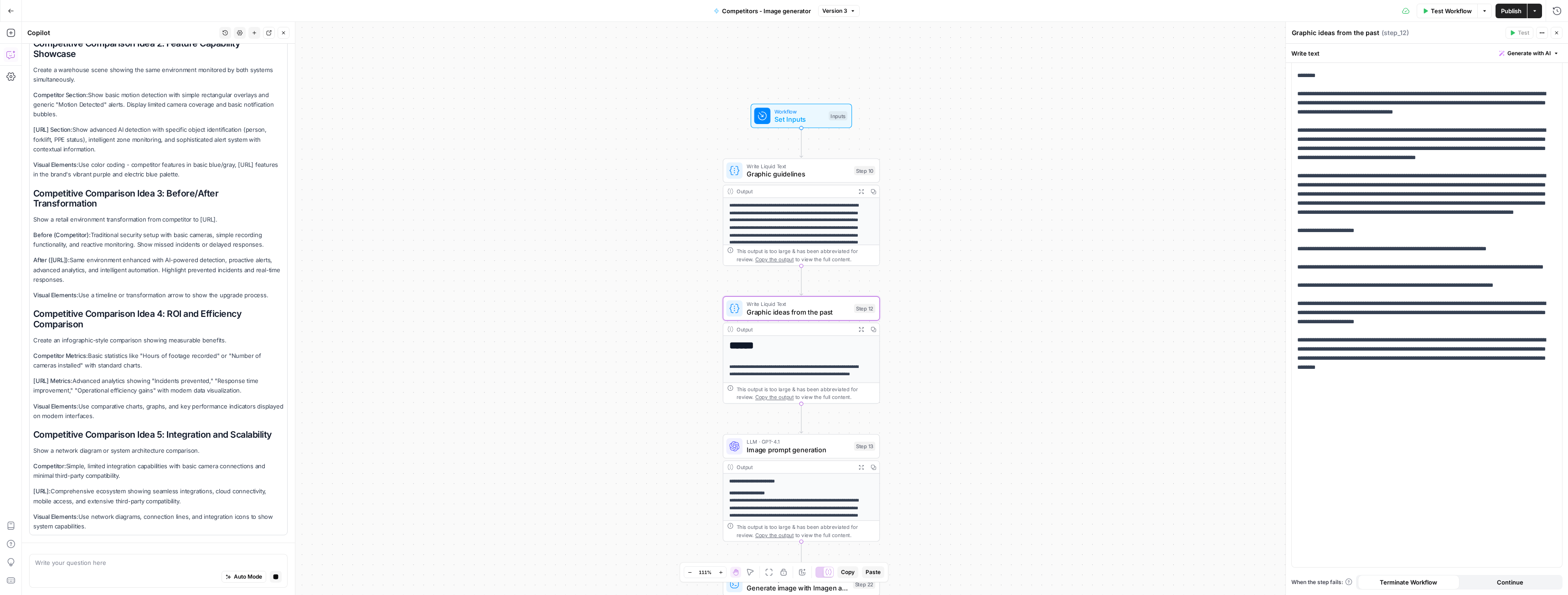
scroll to position [0, 0]
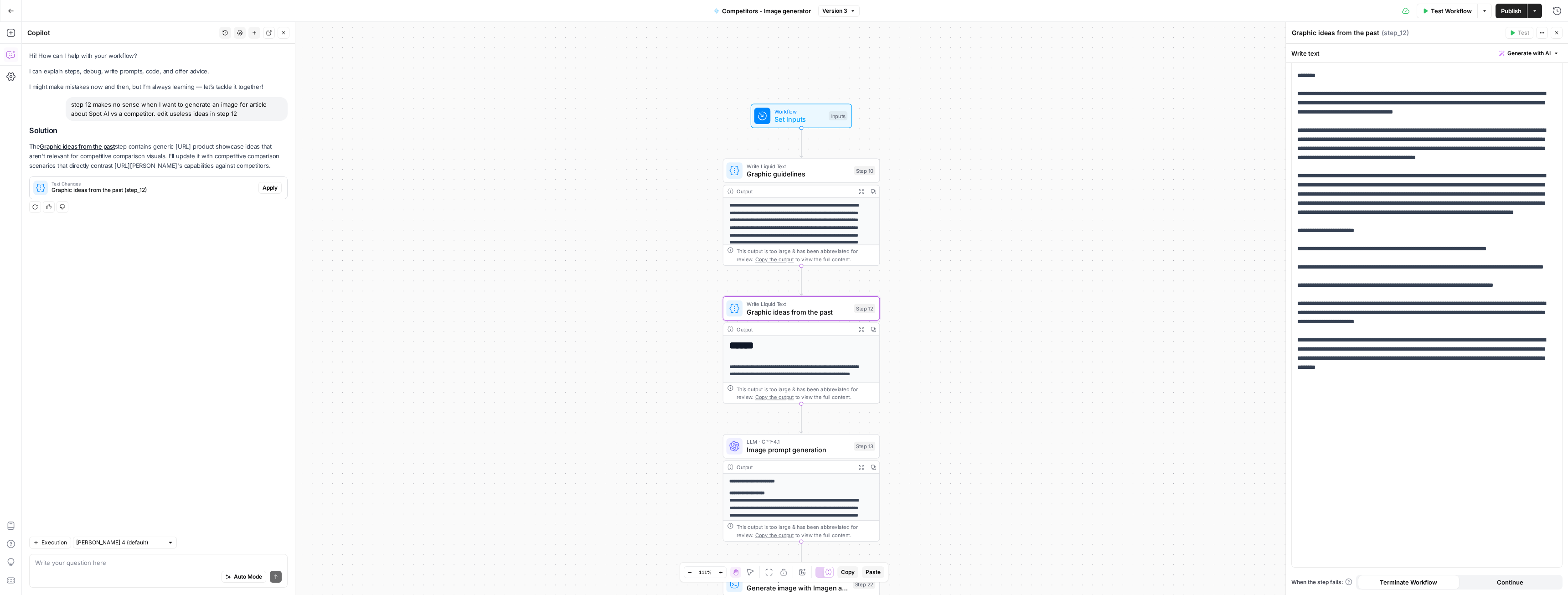
drag, startPoint x: 268, startPoint y: 186, endPoint x: 270, endPoint y: 195, distance: 9.2
click at [268, 186] on span "Apply" at bounding box center [270, 188] width 15 height 8
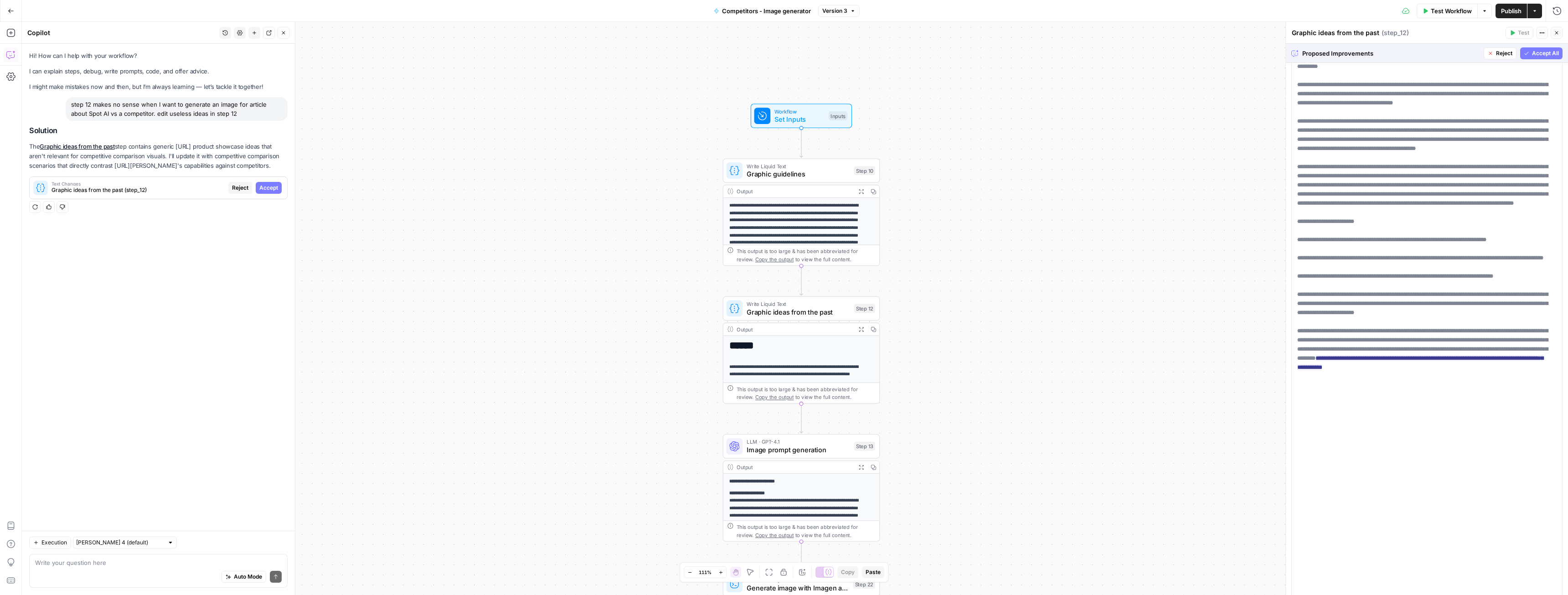
scroll to position [1728, 0]
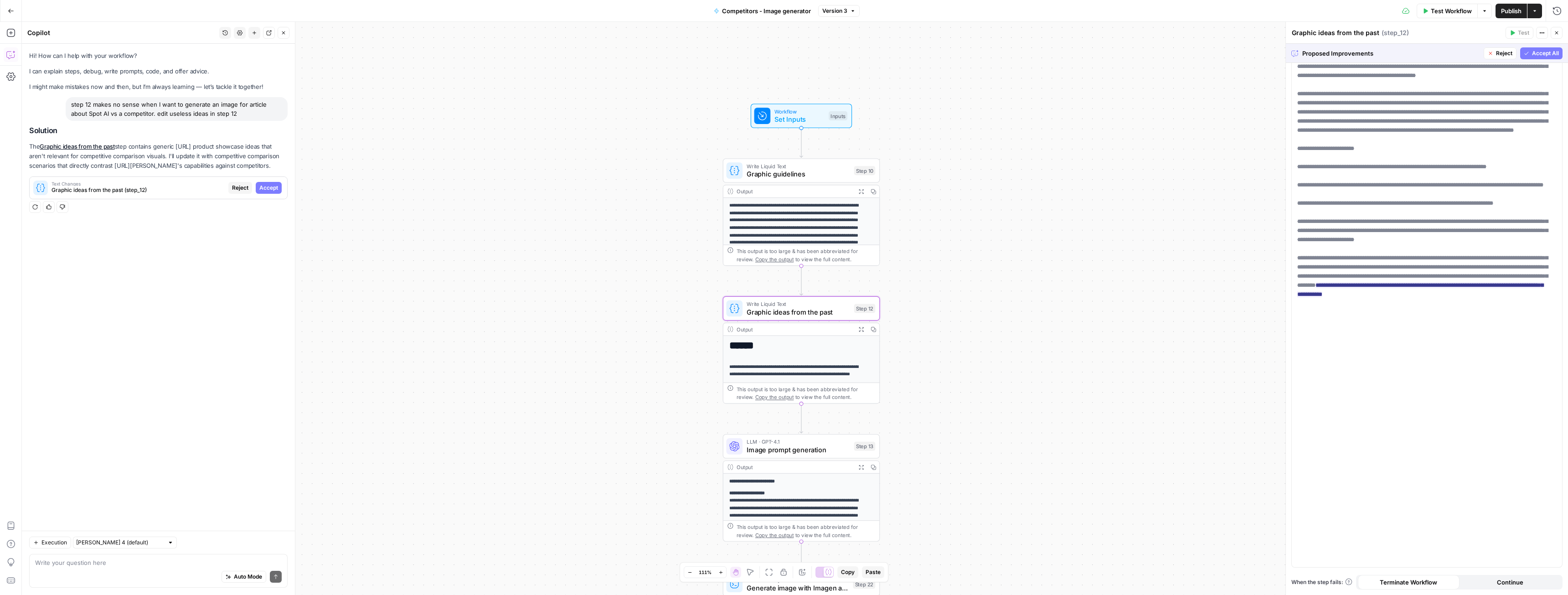
click at [273, 188] on span "Accept" at bounding box center [268, 188] width 19 height 8
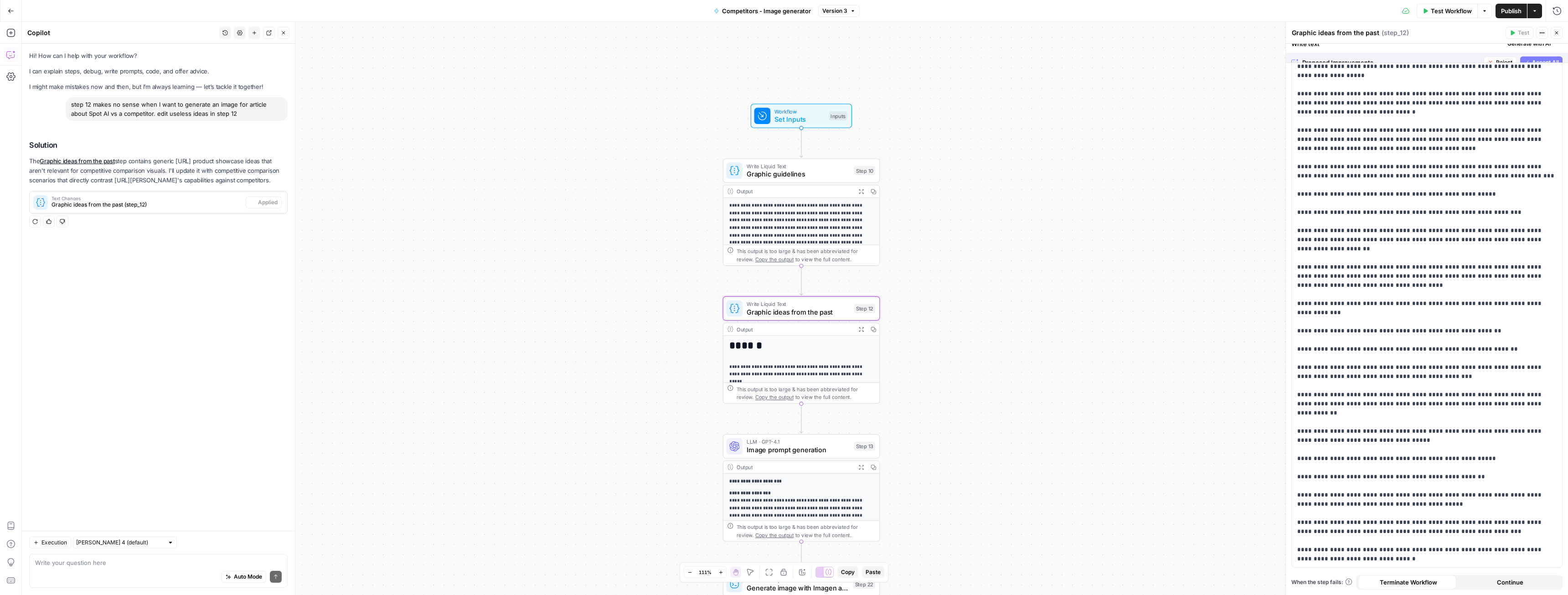
scroll to position [0, 0]
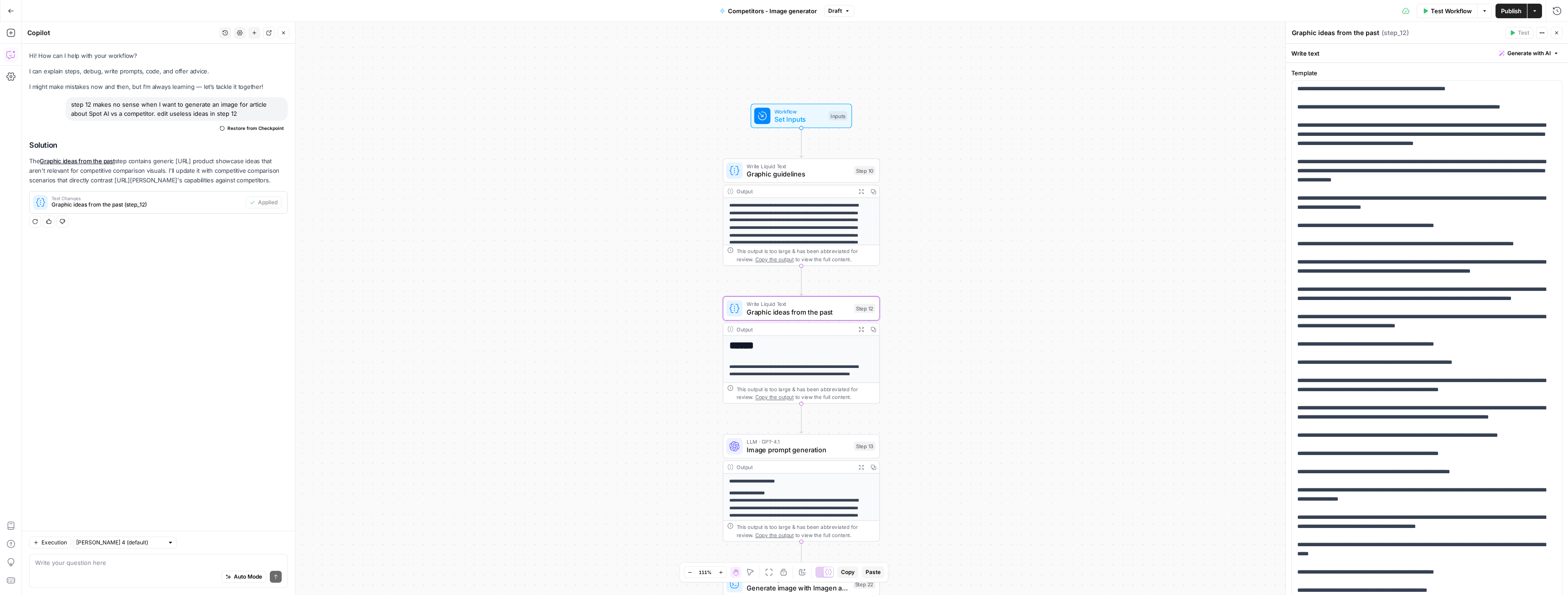
click at [1505, 9] on span "Publish" at bounding box center [1511, 10] width 21 height 9
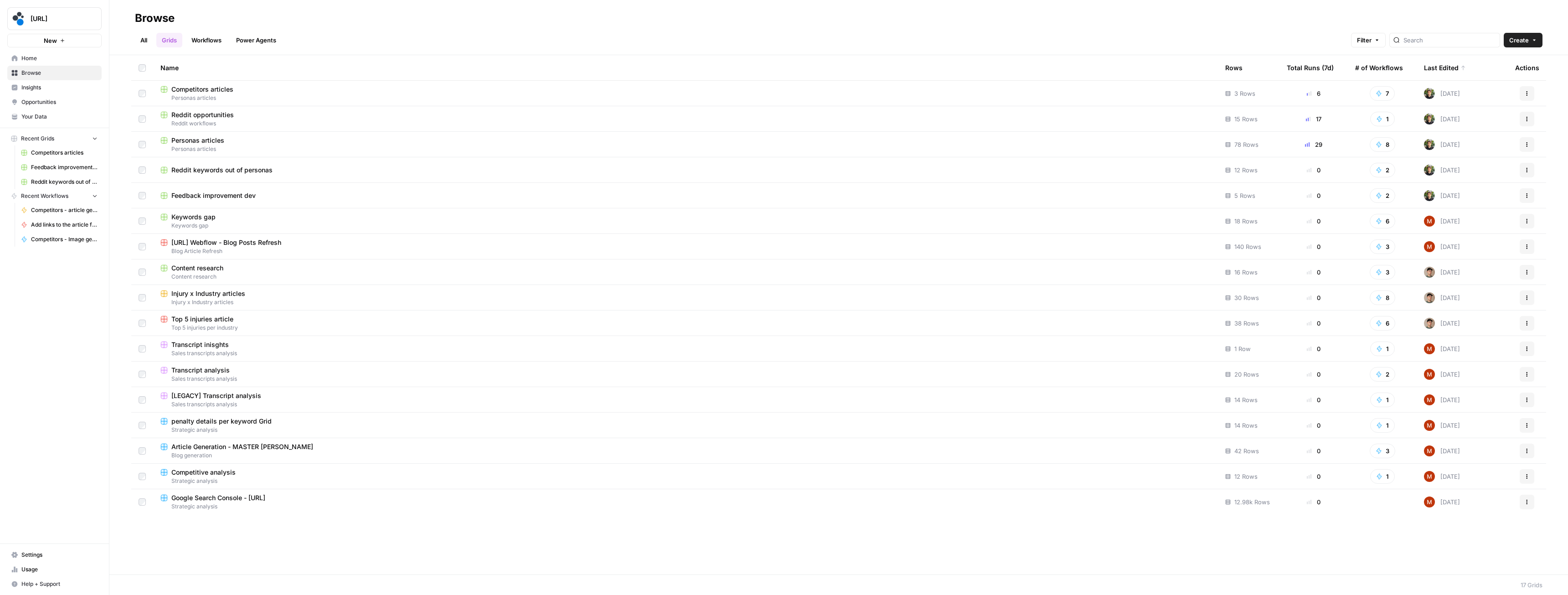
click at [209, 38] on link "Workflows" at bounding box center [206, 40] width 41 height 15
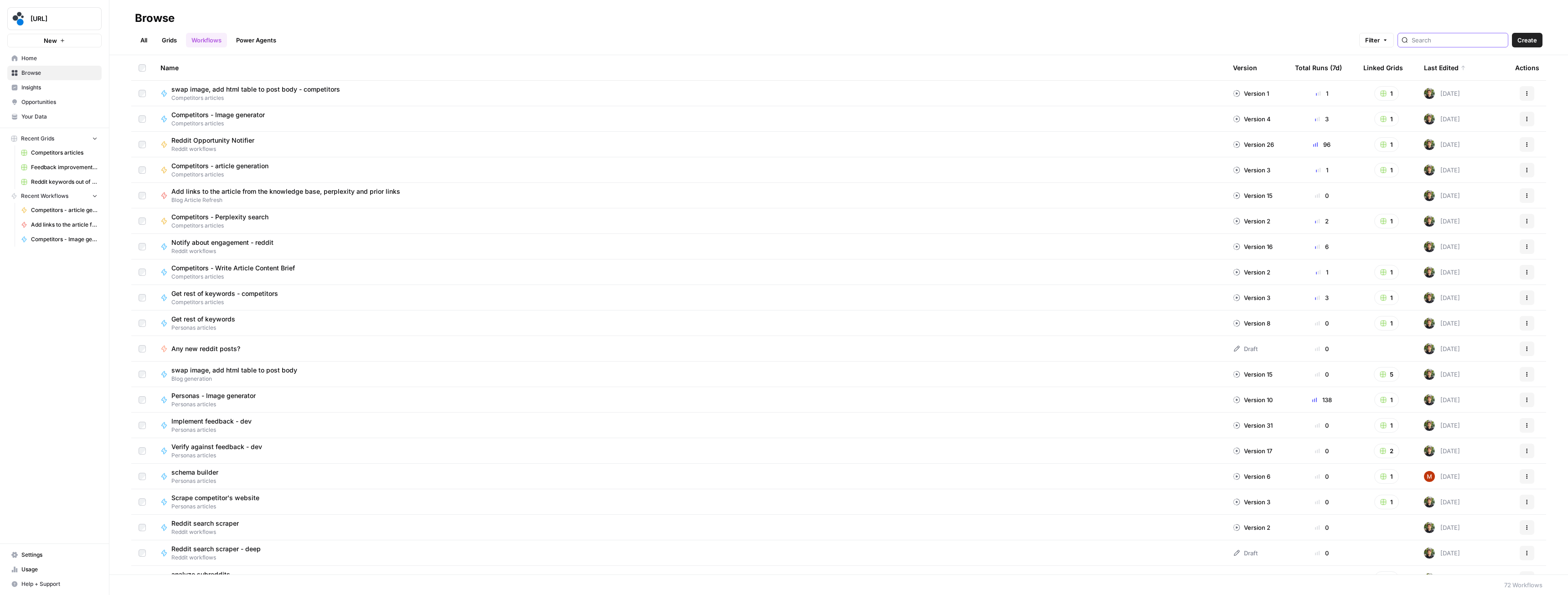
click at [1444, 40] on input "search" at bounding box center [1458, 40] width 93 height 9
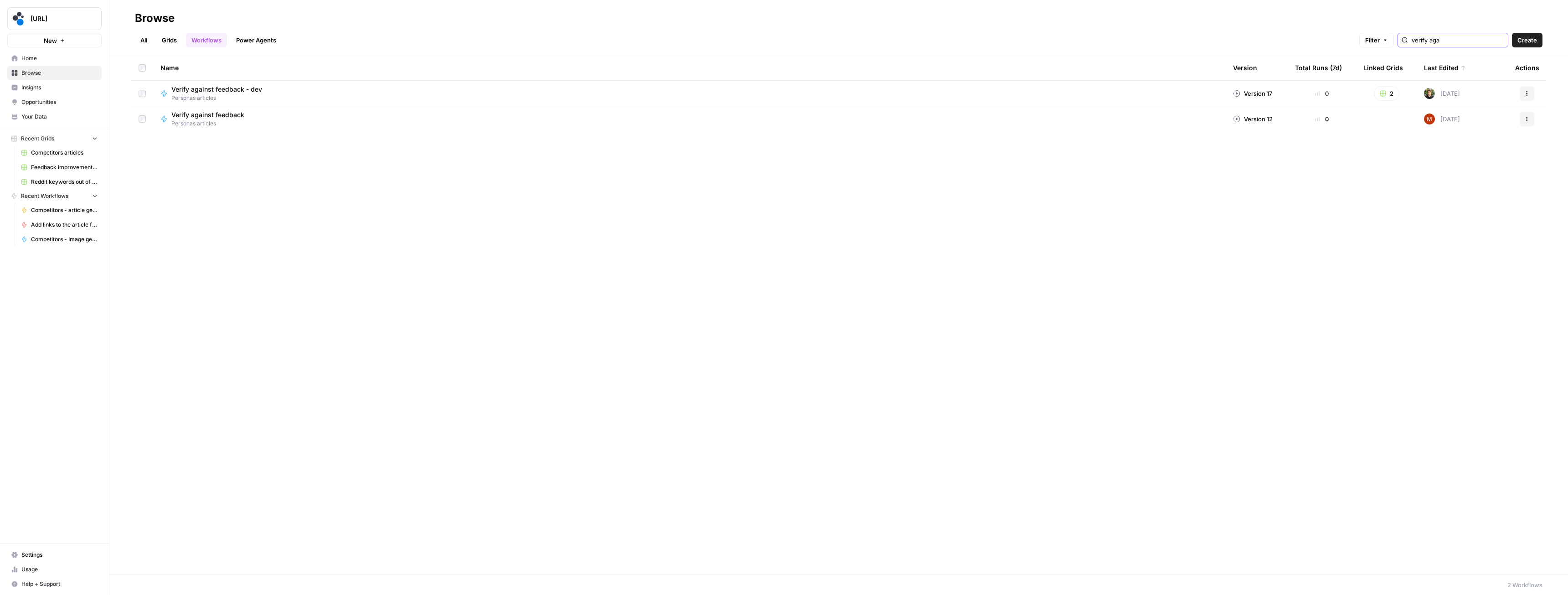
click at [1526, 92] on icon "button" at bounding box center [1527, 93] width 5 height 5
type input "verify aga"
click at [1466, 188] on span "Duplicate" at bounding box center [1486, 186] width 73 height 9
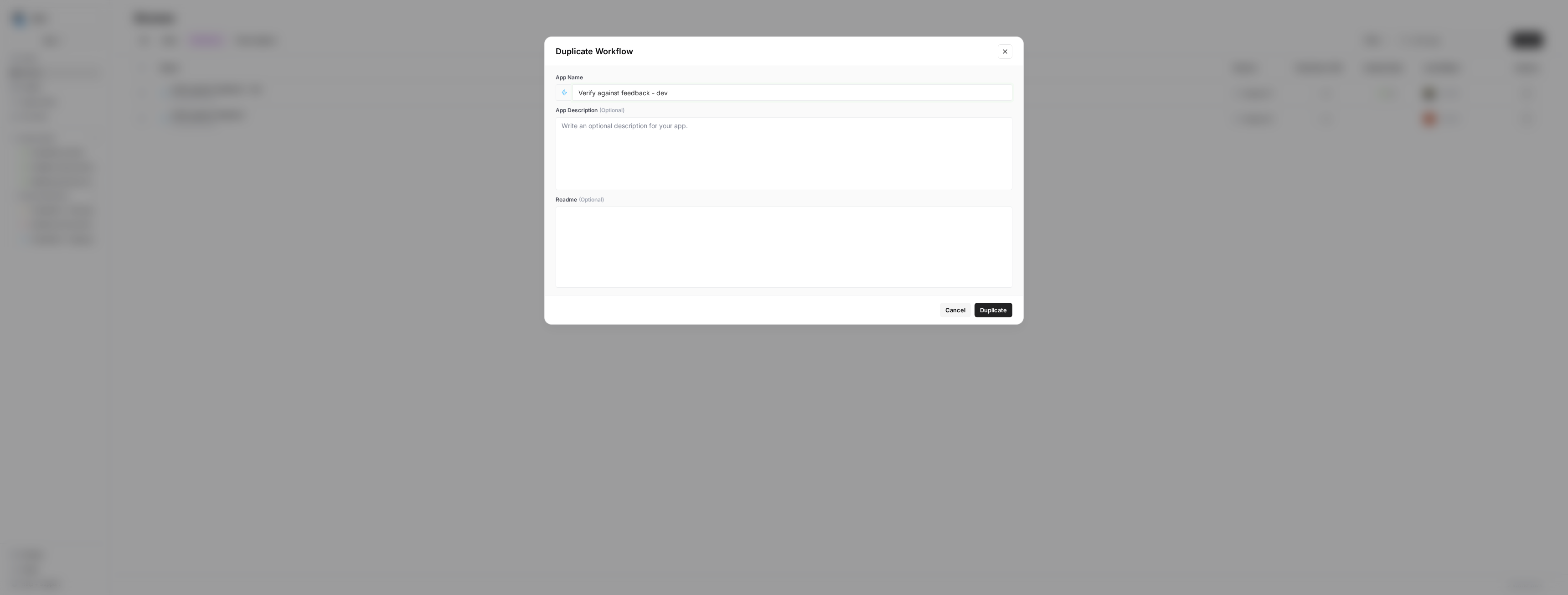
click at [662, 91] on input "Verify against feedback - dev" at bounding box center [792, 92] width 428 height 8
type input "Verify against feedback - competitors"
click at [990, 311] on span "Duplicate" at bounding box center [993, 310] width 27 height 9
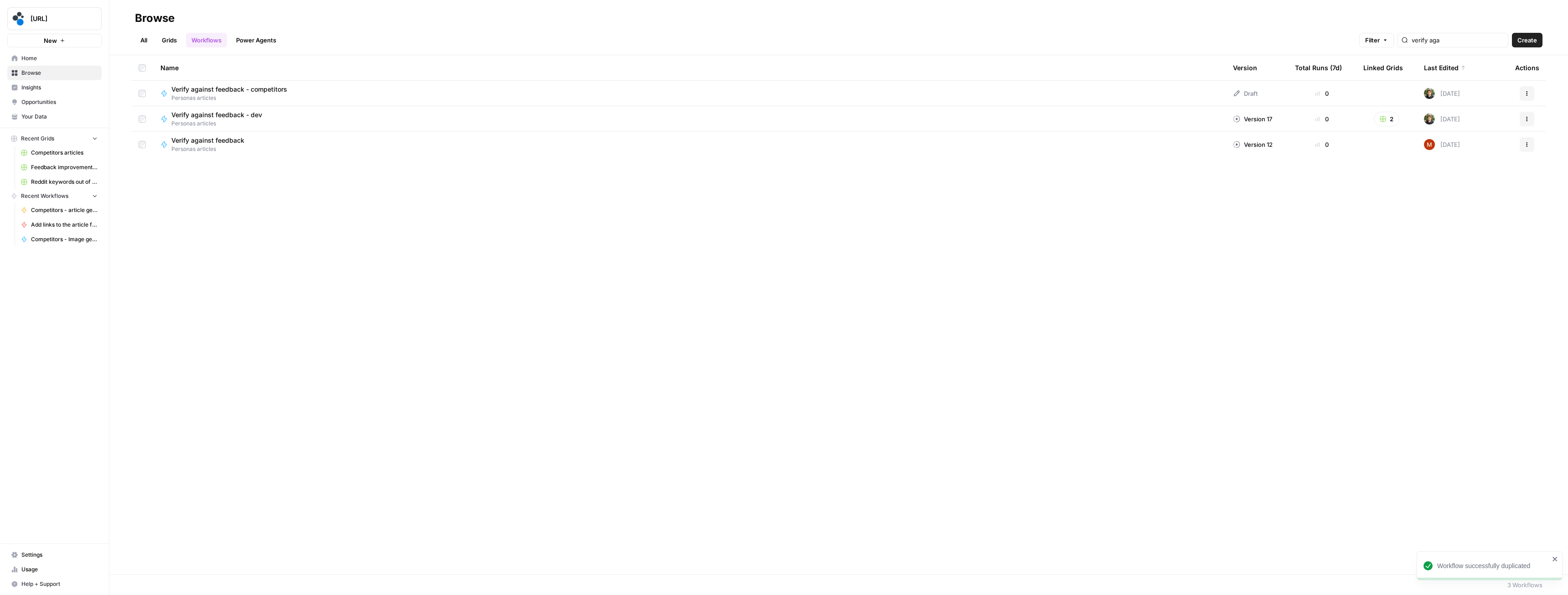
click at [1527, 94] on icon "button" at bounding box center [1527, 93] width 5 height 5
click at [1468, 150] on span "Move To" at bounding box center [1486, 148] width 73 height 9
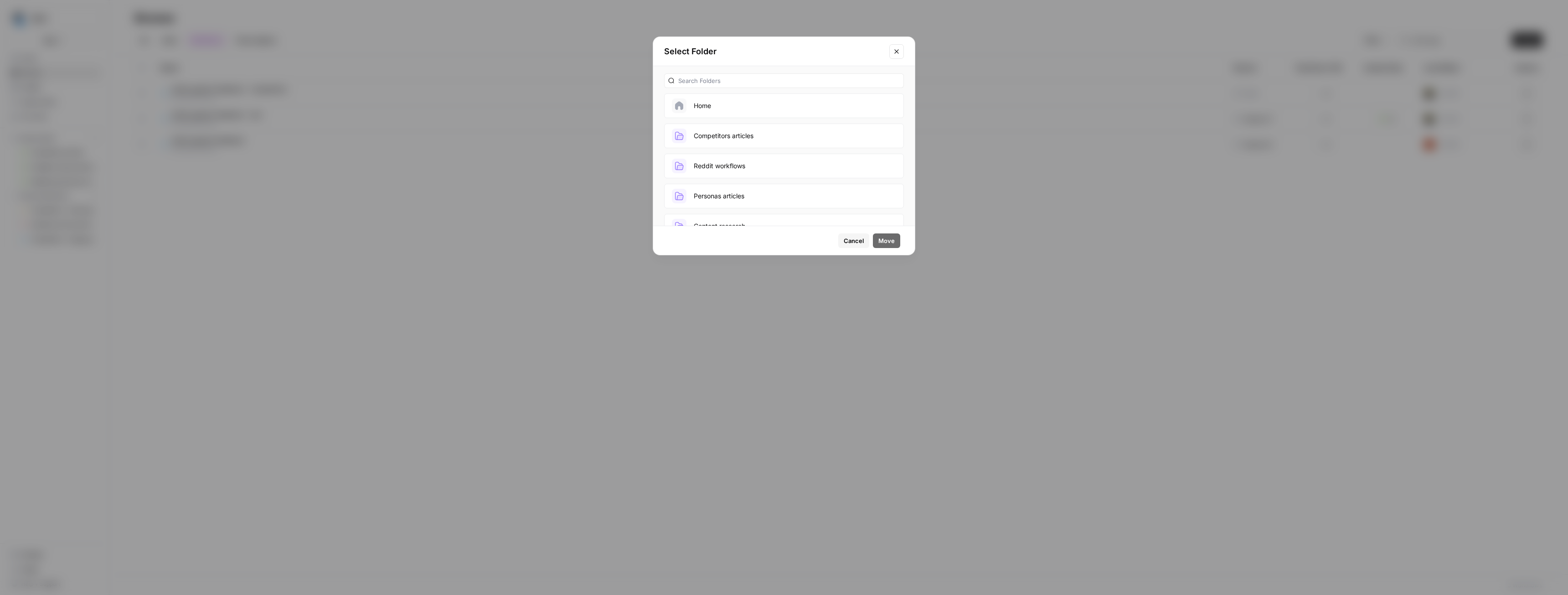
click at [757, 138] on button "Competitors articles" at bounding box center [784, 136] width 240 height 24
click at [884, 242] on span "Move" at bounding box center [886, 241] width 16 height 9
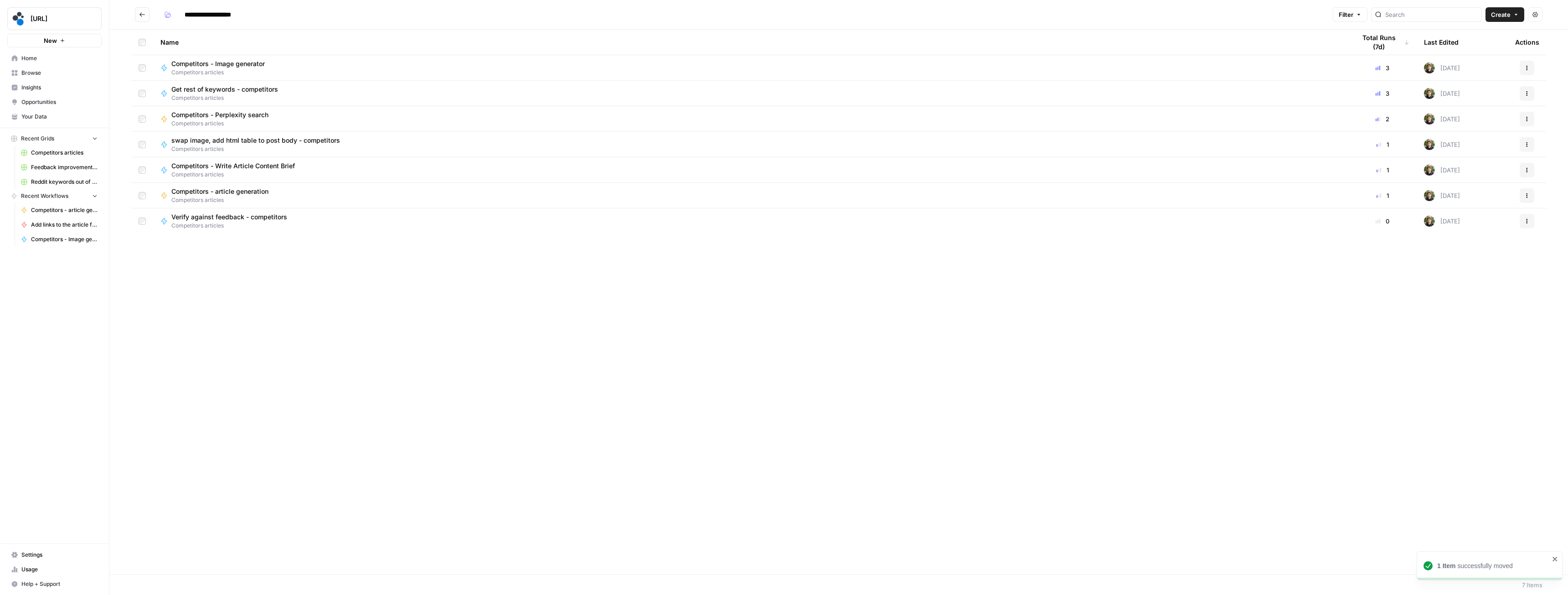
click at [609, 219] on div "Verify against feedback - competitors Competitors articles" at bounding box center [751, 221] width 1180 height 17
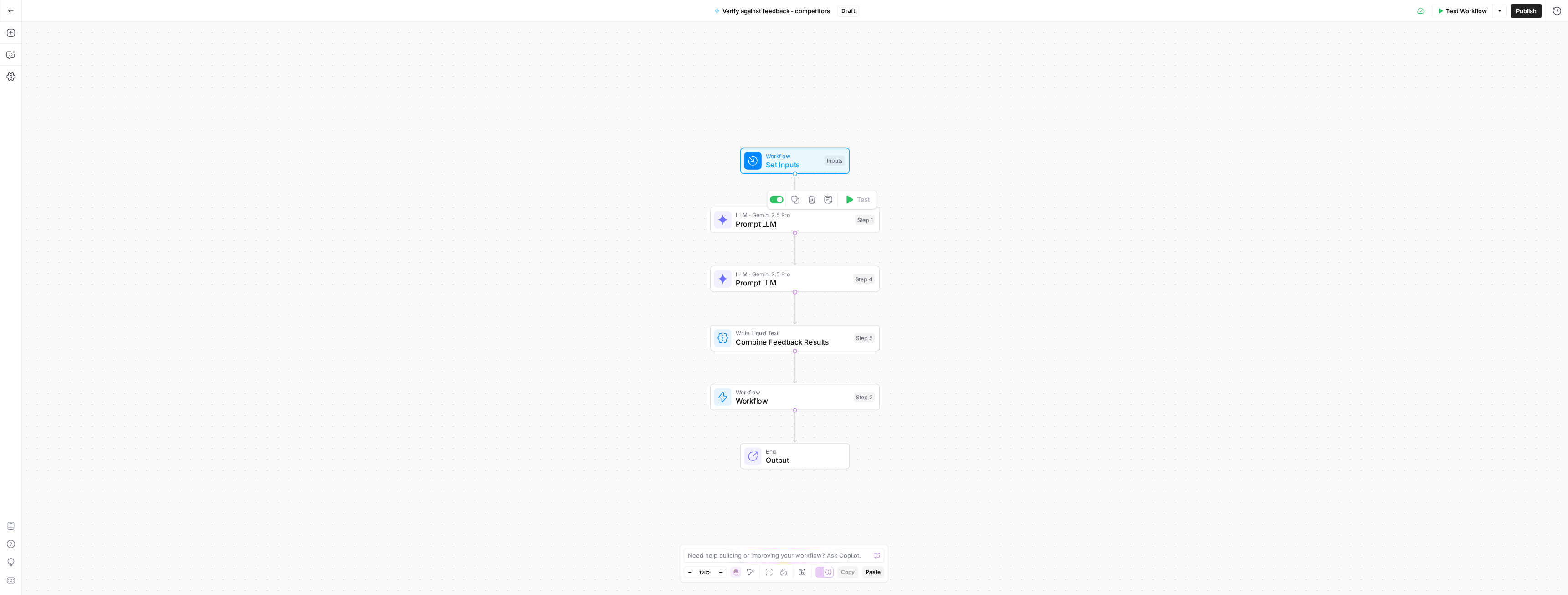
click at [757, 227] on span "Prompt LLM" at bounding box center [793, 224] width 115 height 11
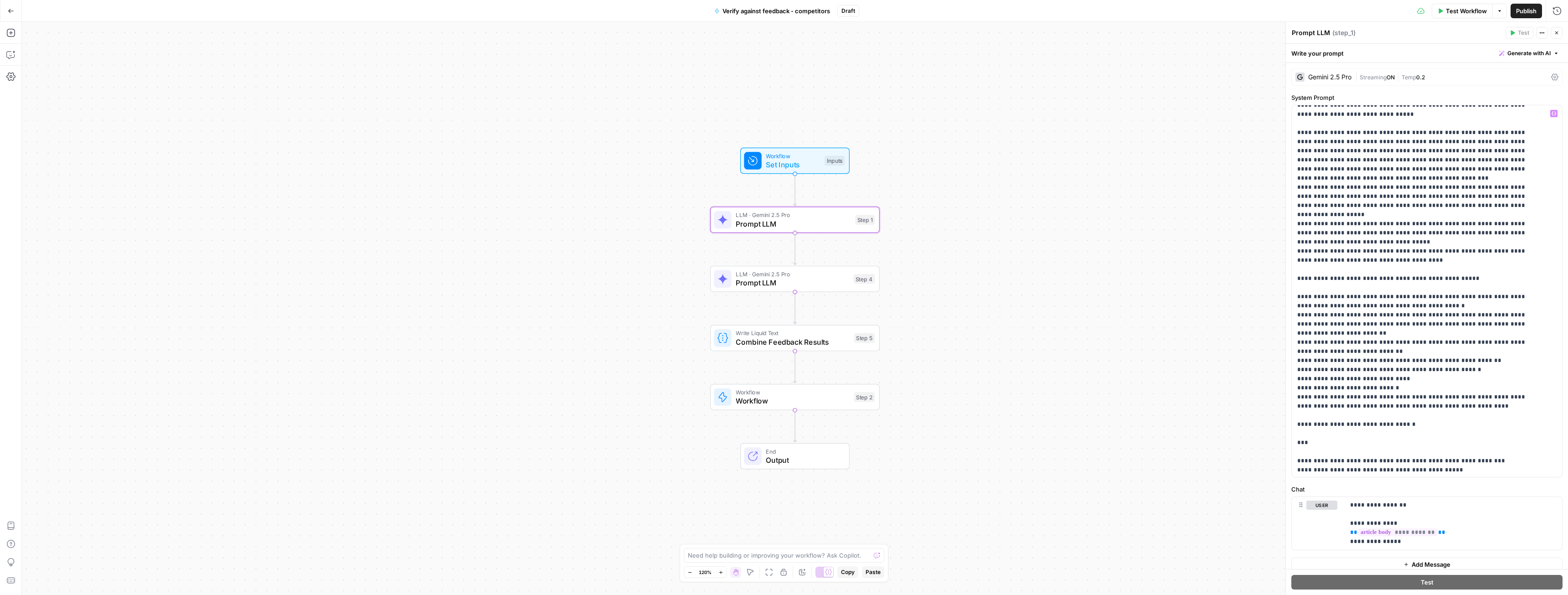
scroll to position [1642, 0]
click at [776, 281] on span "Prompt LLM" at bounding box center [793, 283] width 113 height 11
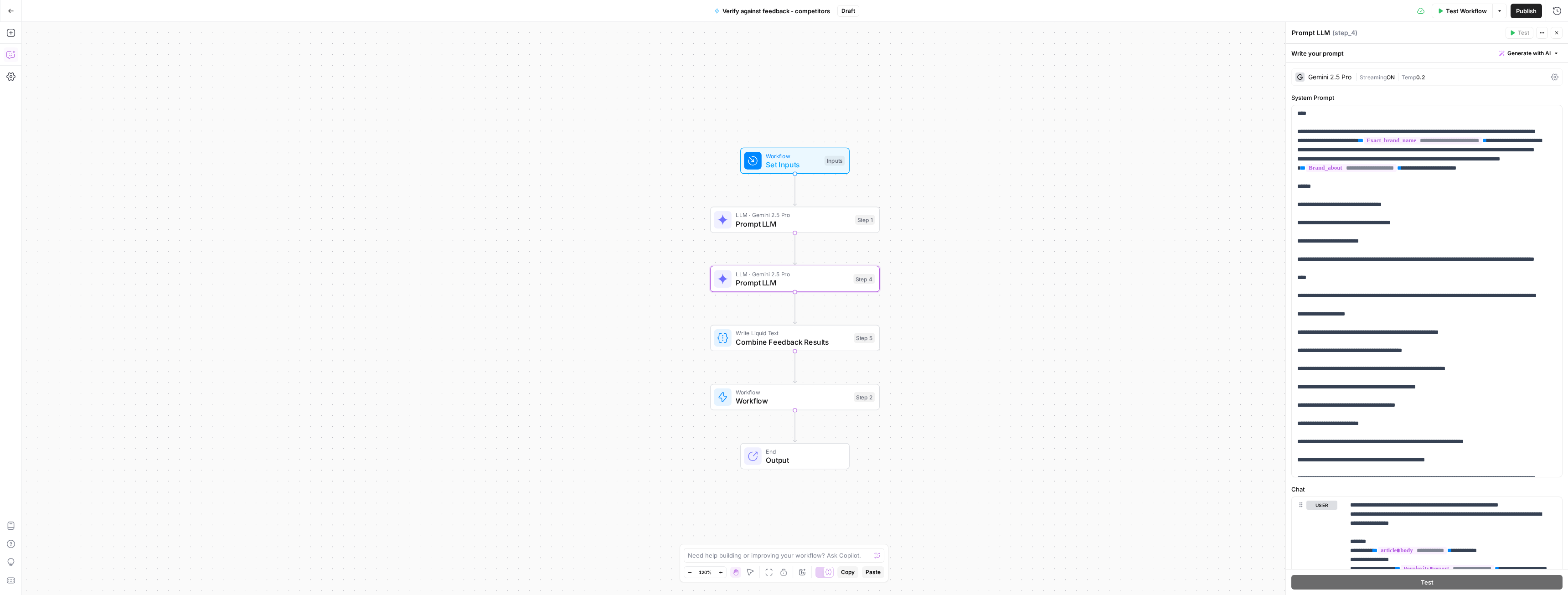
click at [11, 55] on icon "button" at bounding box center [10, 54] width 9 height 9
click at [130, 561] on textarea at bounding box center [158, 563] width 247 height 9
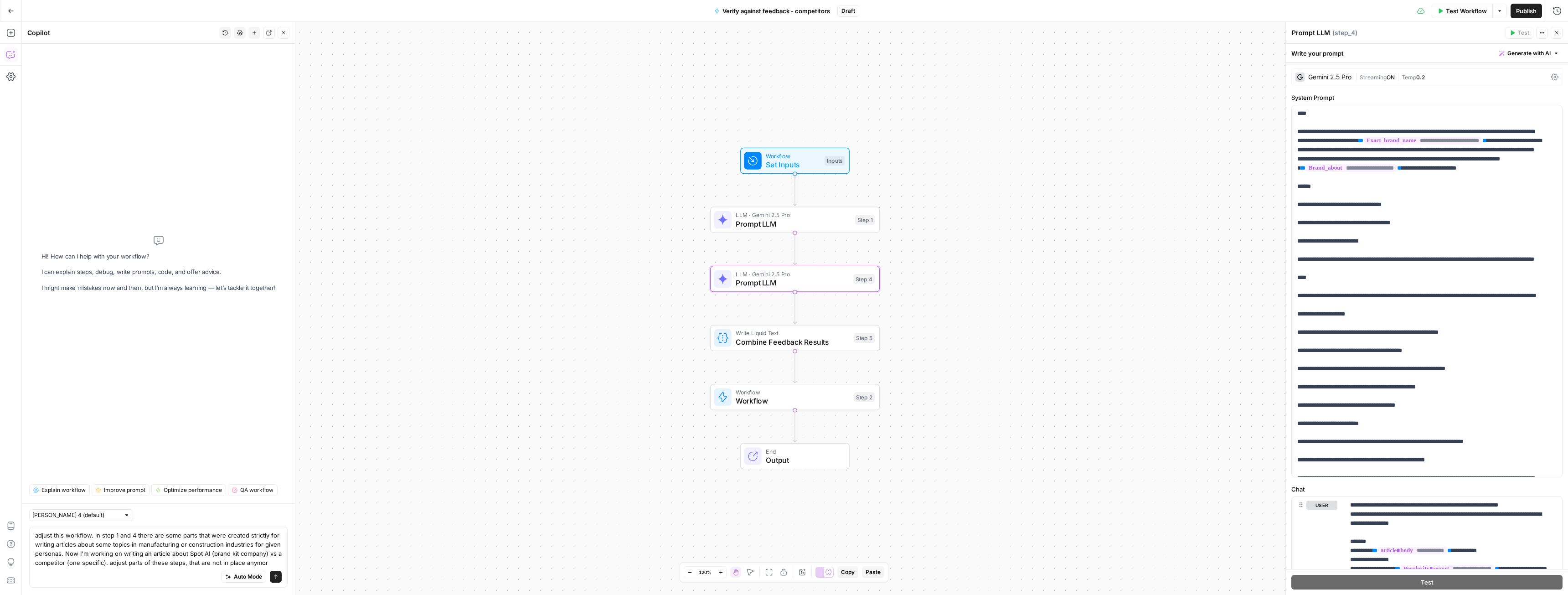
type textarea "adjust this workflow. in step 1 and 4 there are some parts that were created st…"
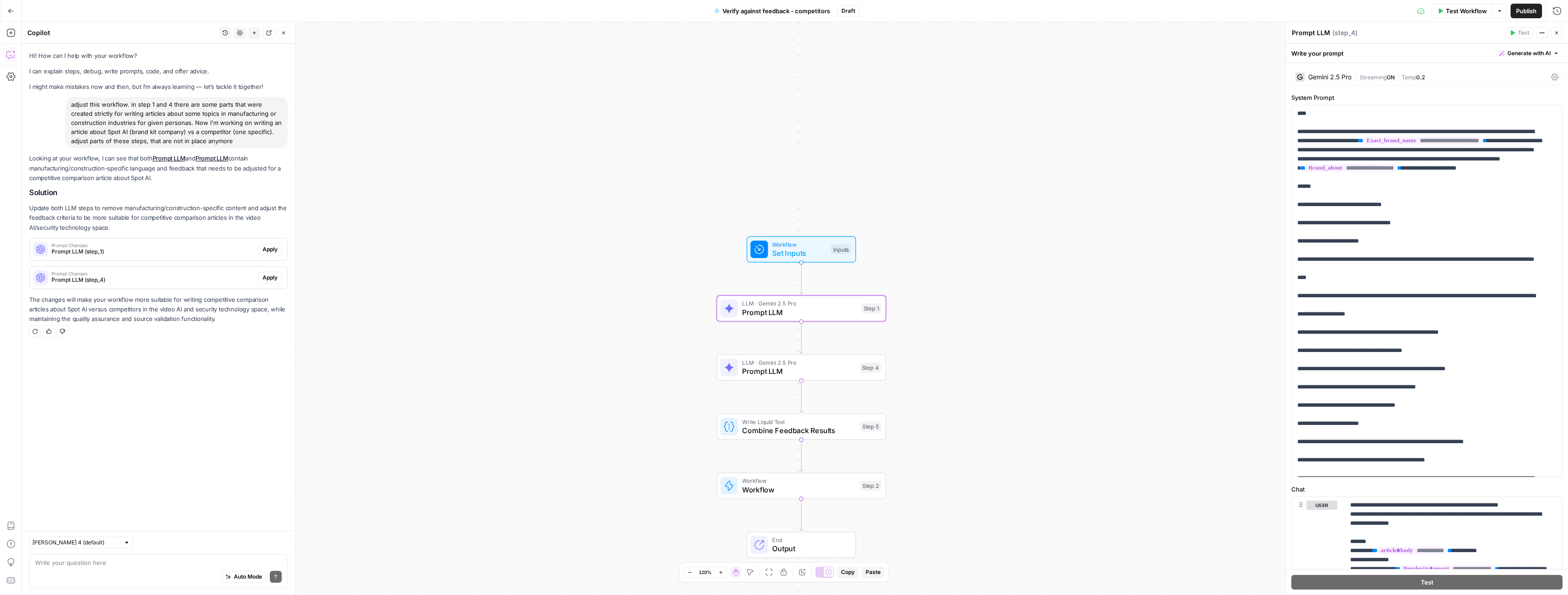
click at [269, 252] on span "Apply" at bounding box center [270, 249] width 15 height 8
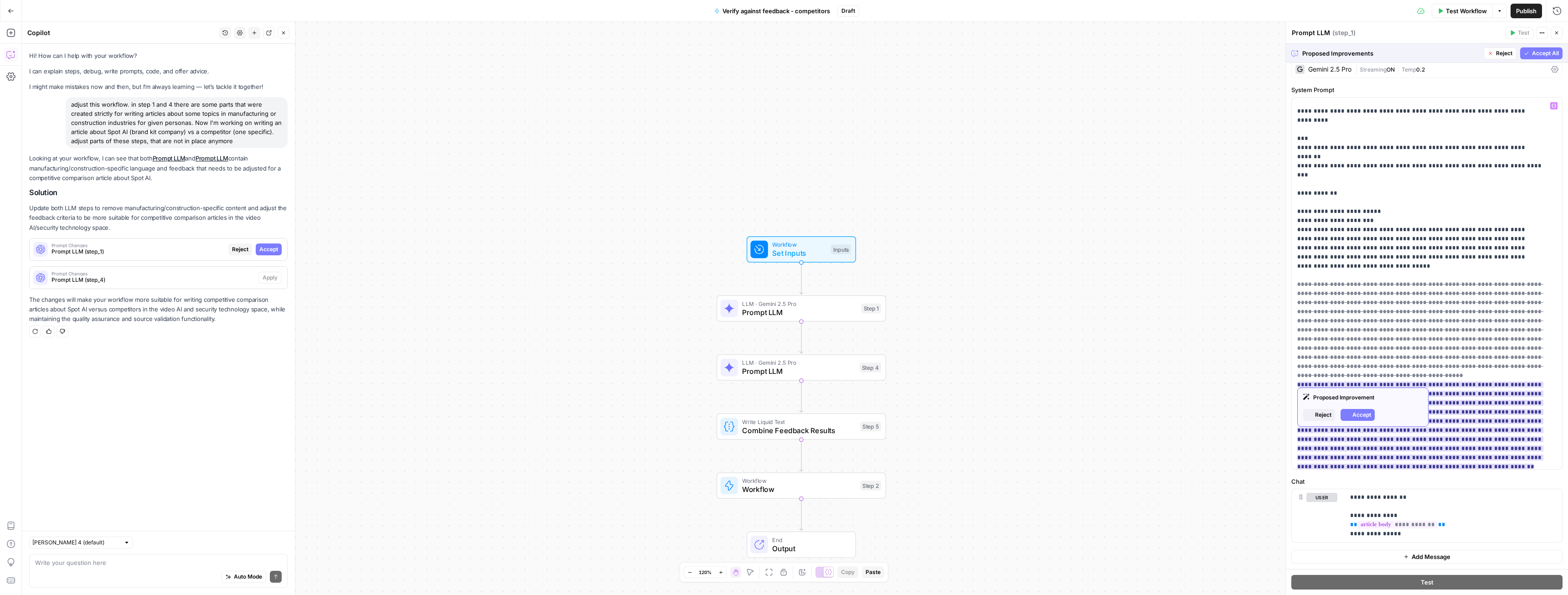
scroll to position [365, 0]
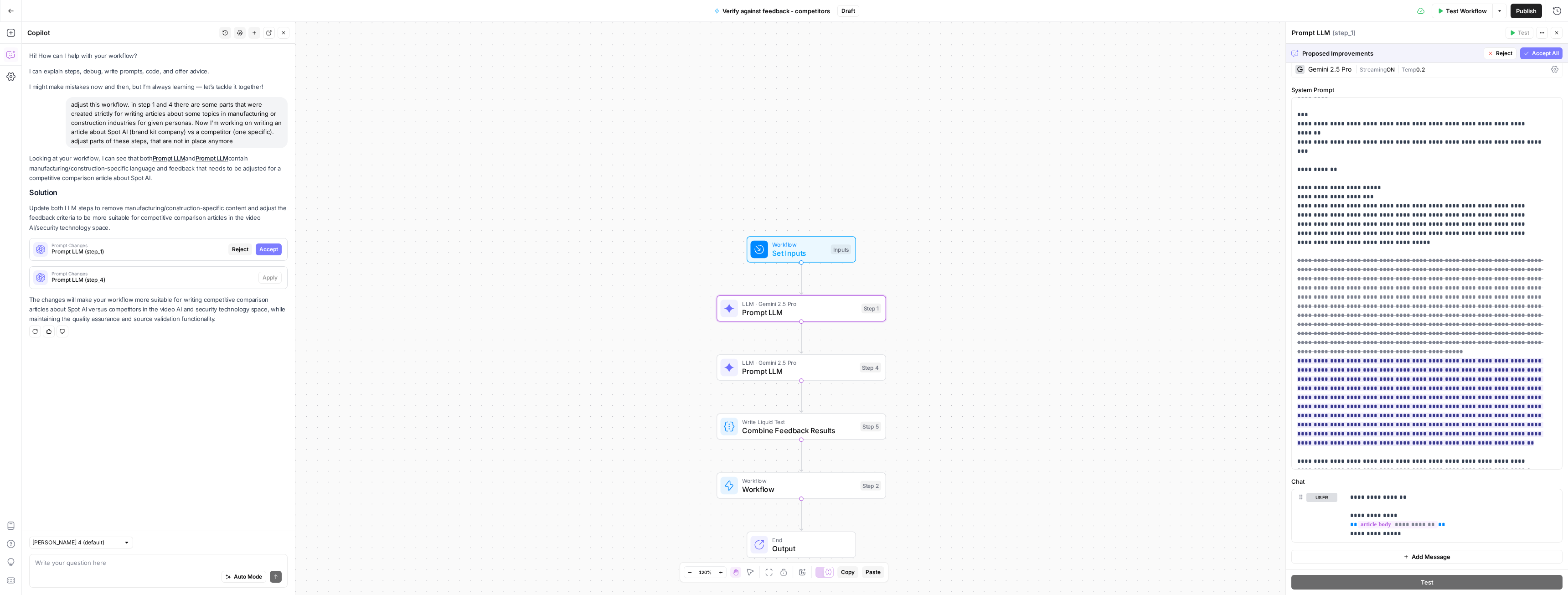
click at [268, 251] on span "Accept" at bounding box center [268, 249] width 19 height 8
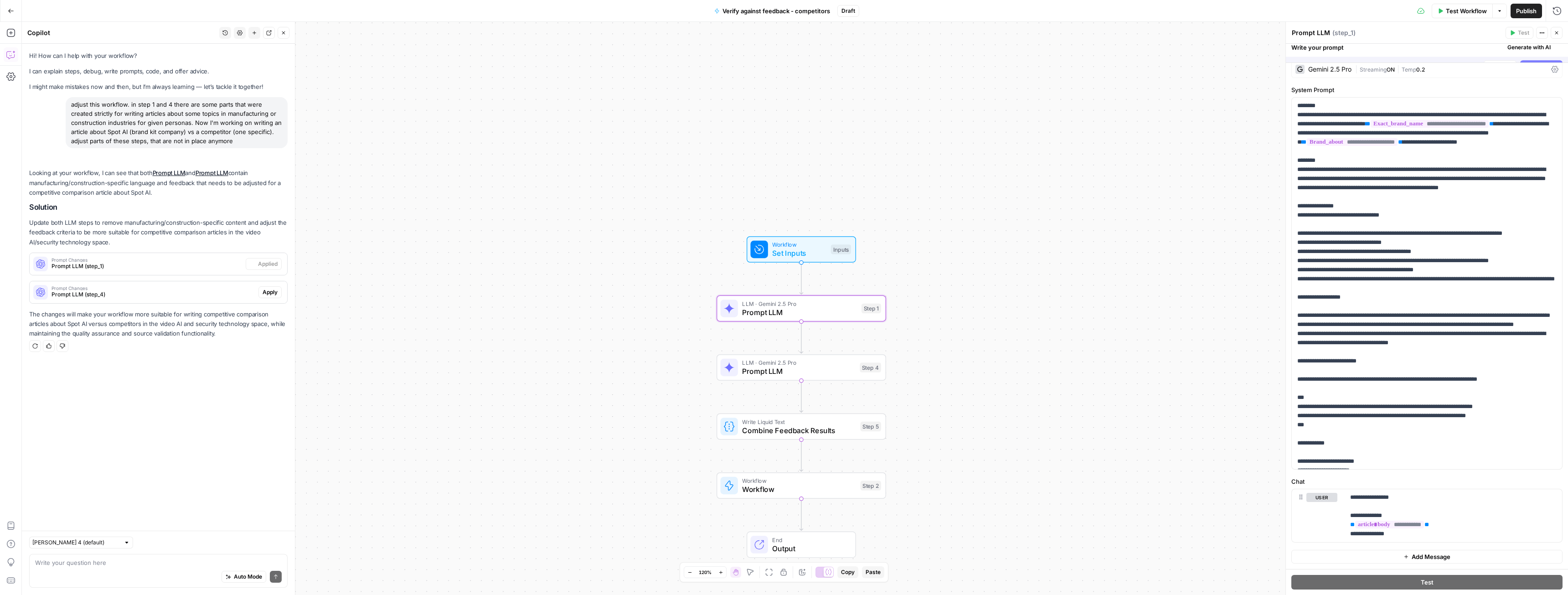
scroll to position [0, 0]
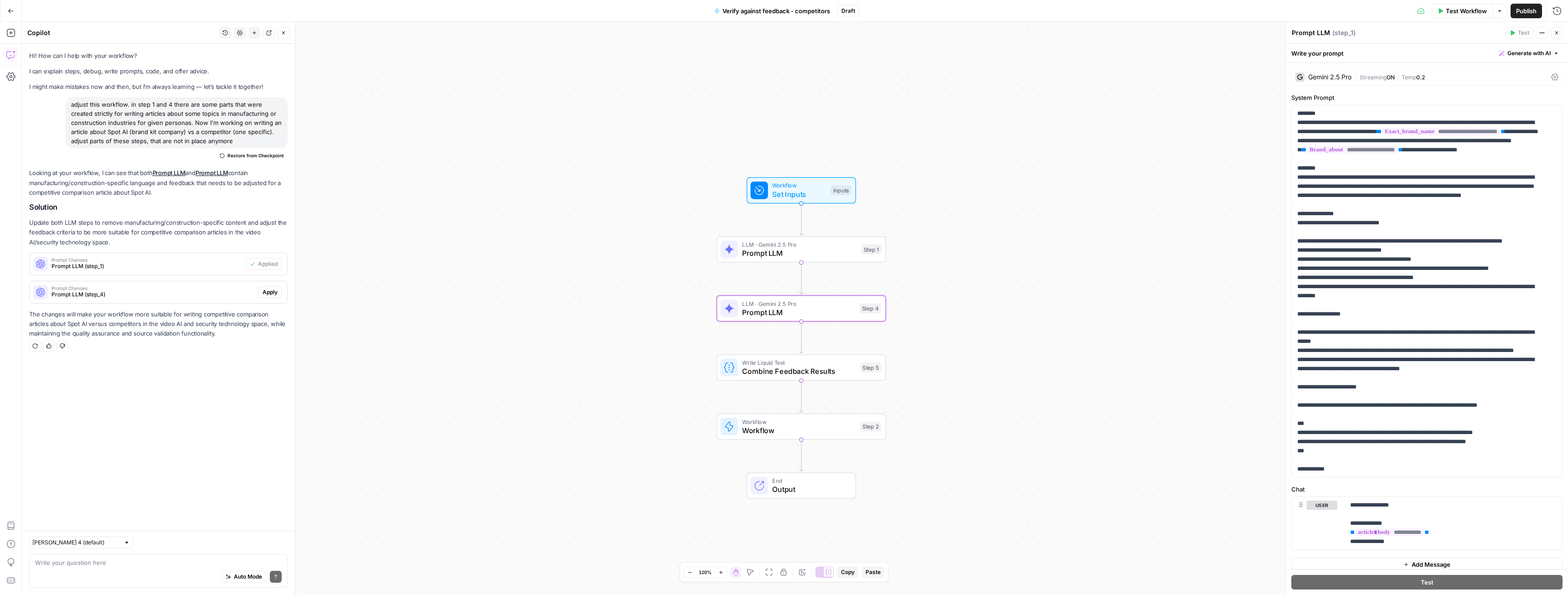
click at [267, 292] on span "Apply" at bounding box center [270, 292] width 15 height 8
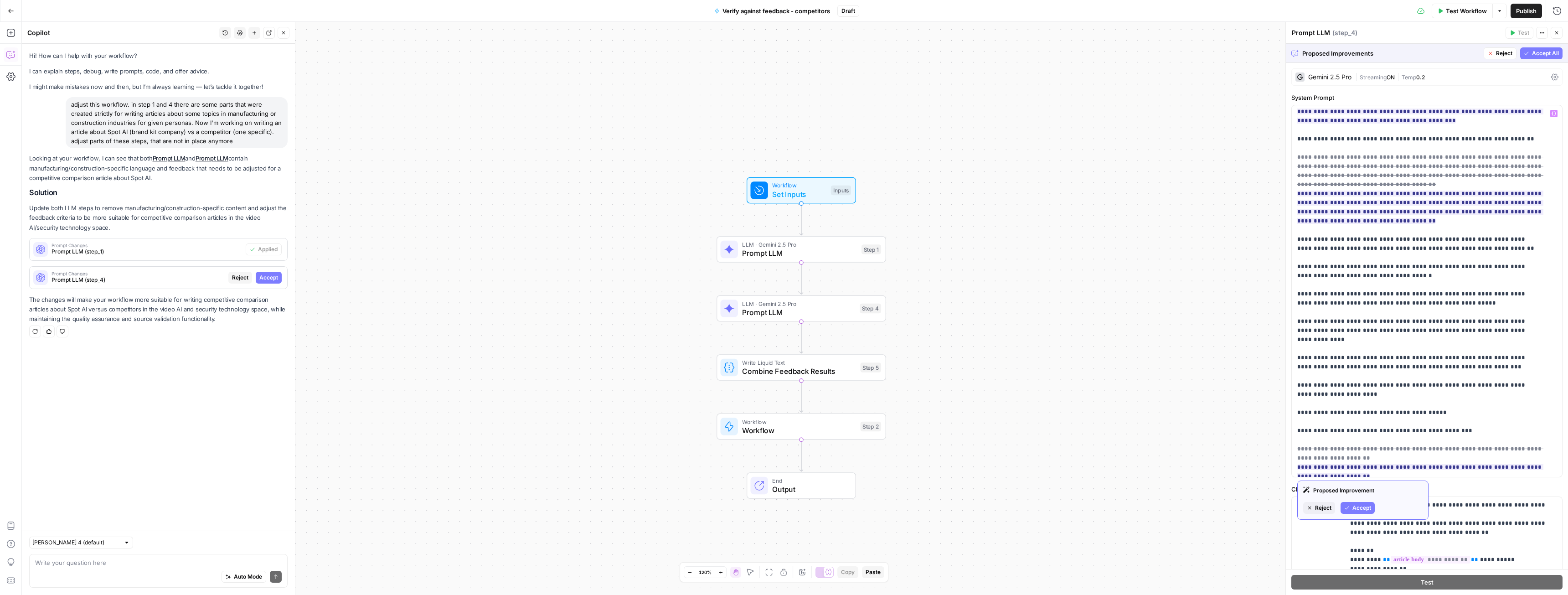
scroll to position [1186, 0]
click at [271, 280] on span "Accept" at bounding box center [268, 277] width 19 height 8
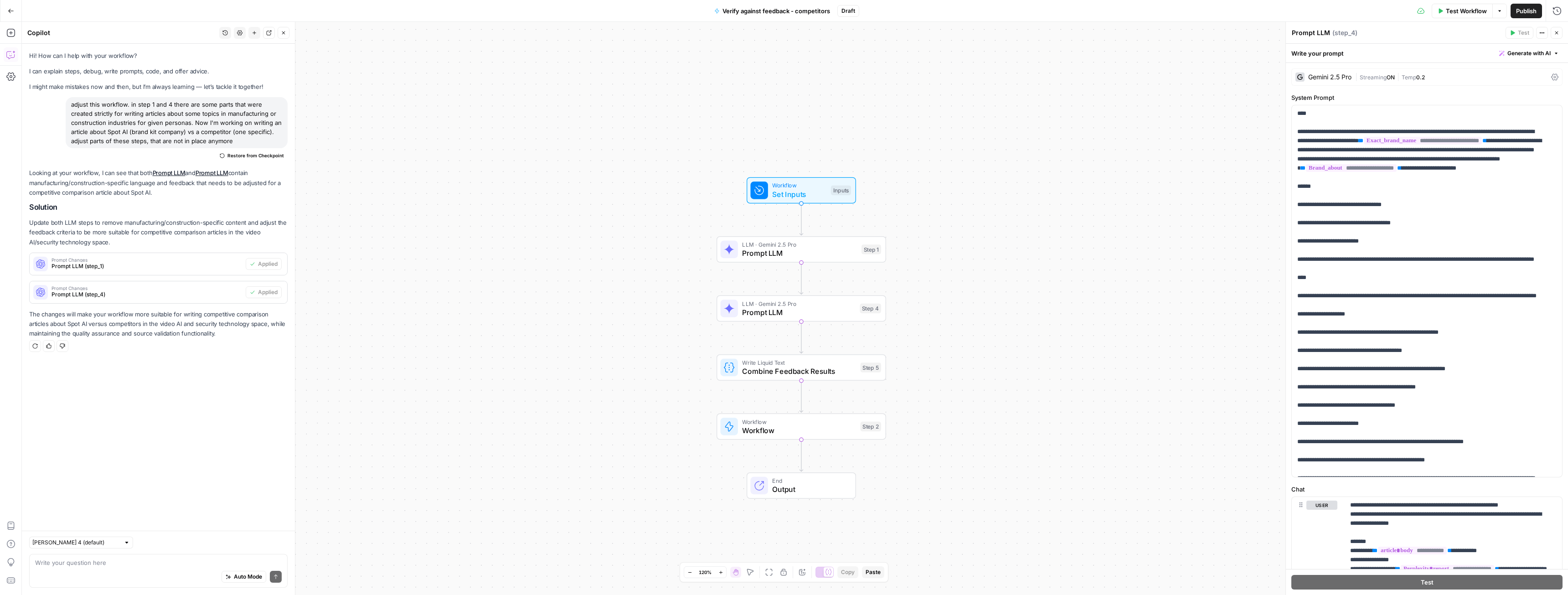
drag, startPoint x: 235, startPoint y: 143, endPoint x: 71, endPoint y: 105, distance: 168.3
click at [71, 105] on div "adjust this workflow. in step 1 and 4 there are some parts that were created st…" at bounding box center [177, 123] width 222 height 51
copy div "adjust this workflow. in step 1 and 4 there are some parts that were created st…"
click at [1531, 11] on span "Publish" at bounding box center [1527, 10] width 21 height 9
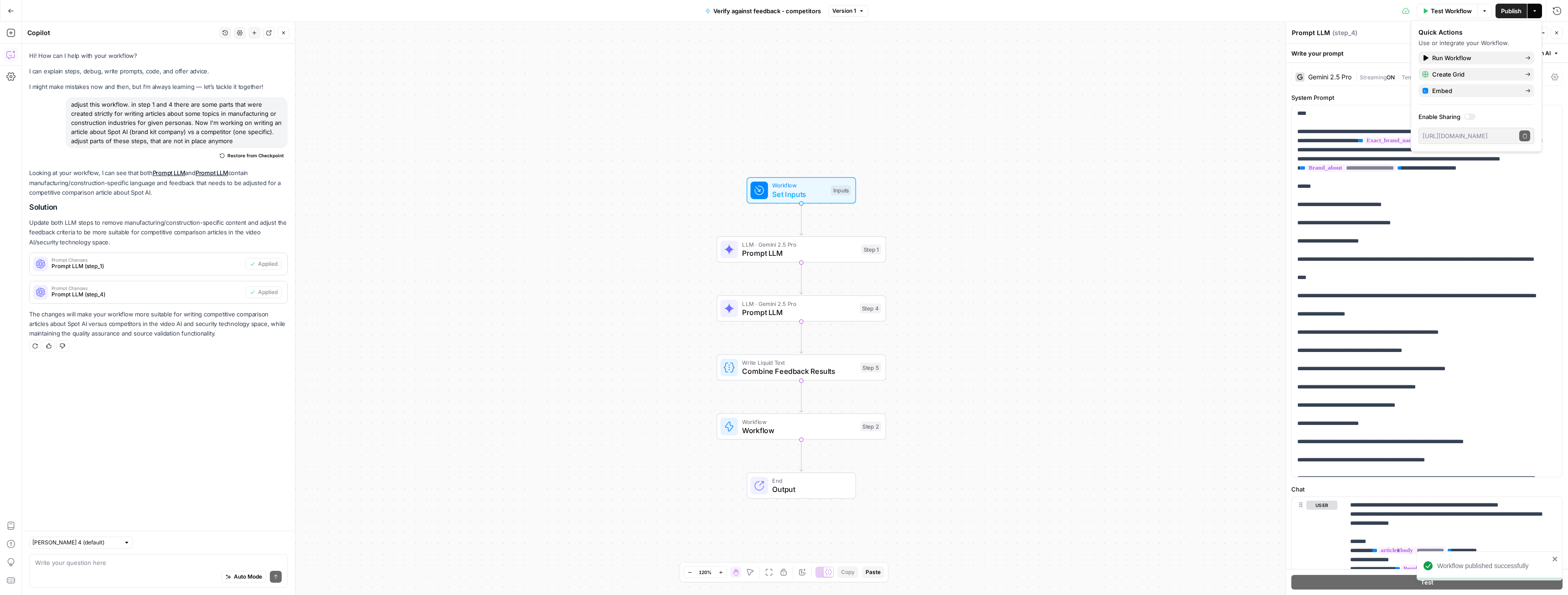
click at [761, 432] on span "Workflow" at bounding box center [799, 431] width 113 height 11
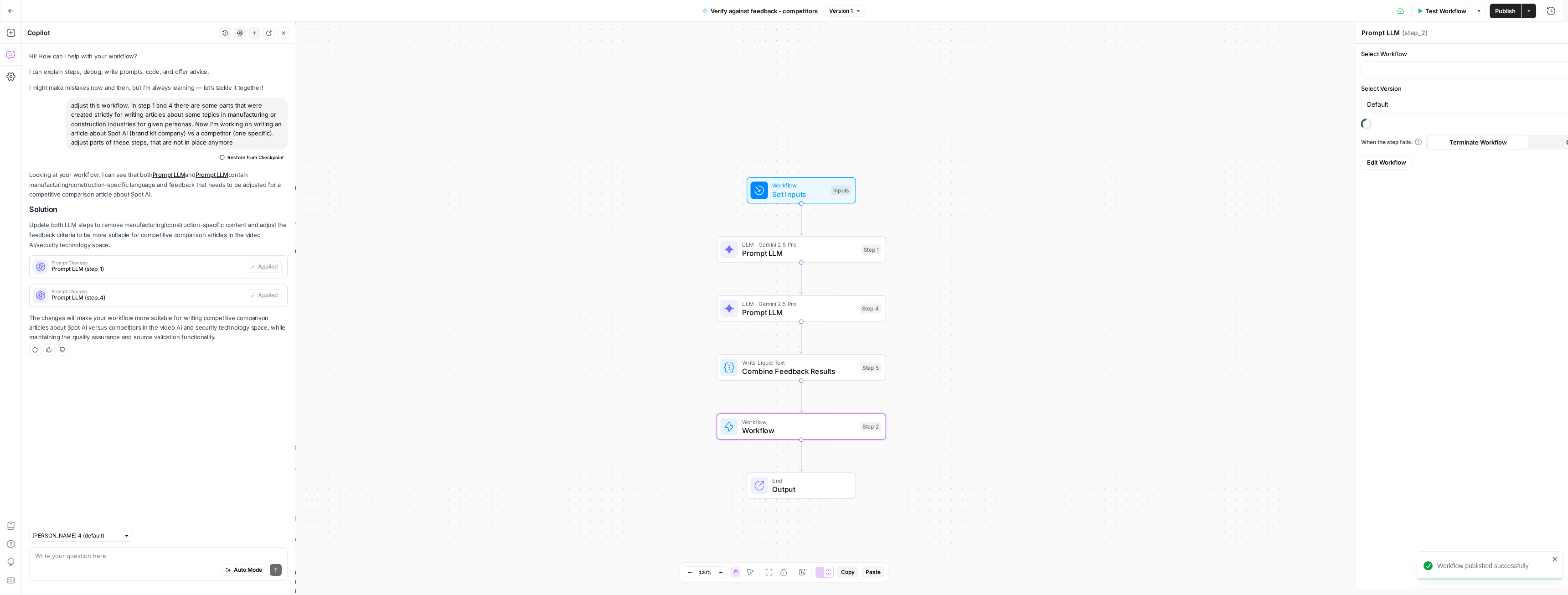
type textarea "Workflow"
type input "Implement feedback - dev"
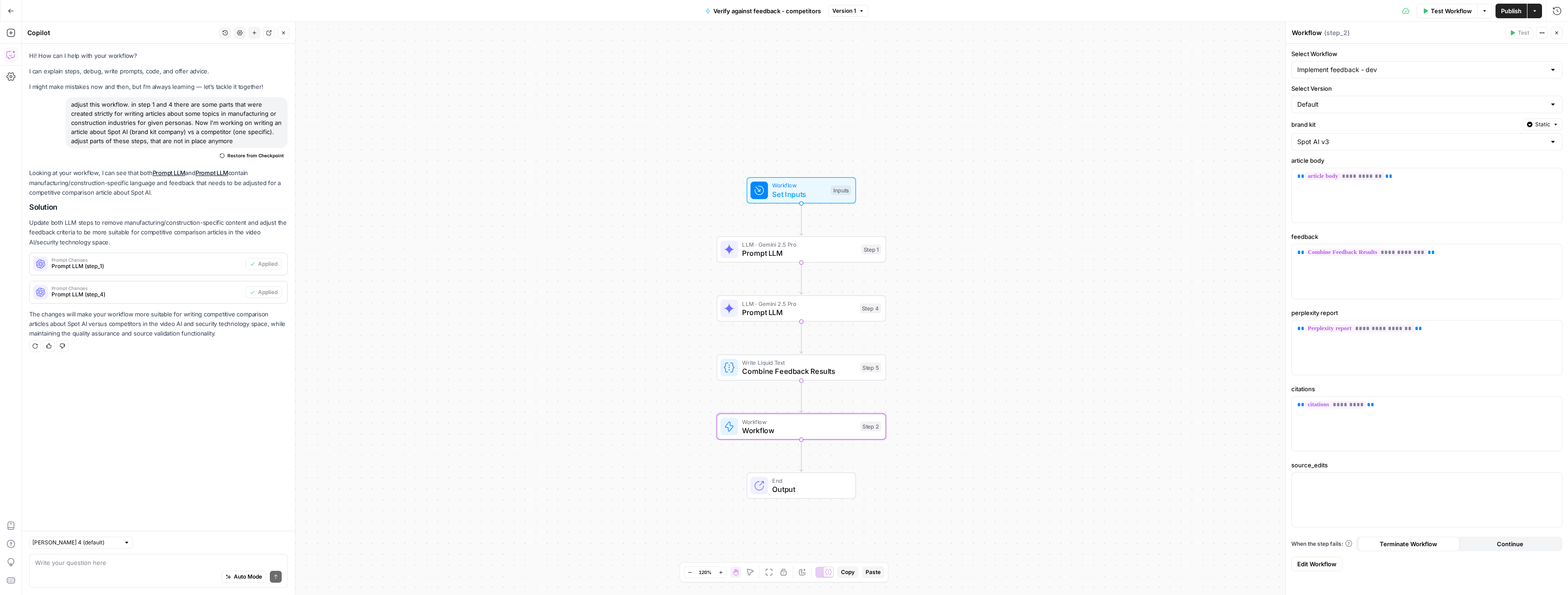
click at [1307, 565] on span "Edit Workflow" at bounding box center [1317, 564] width 39 height 9
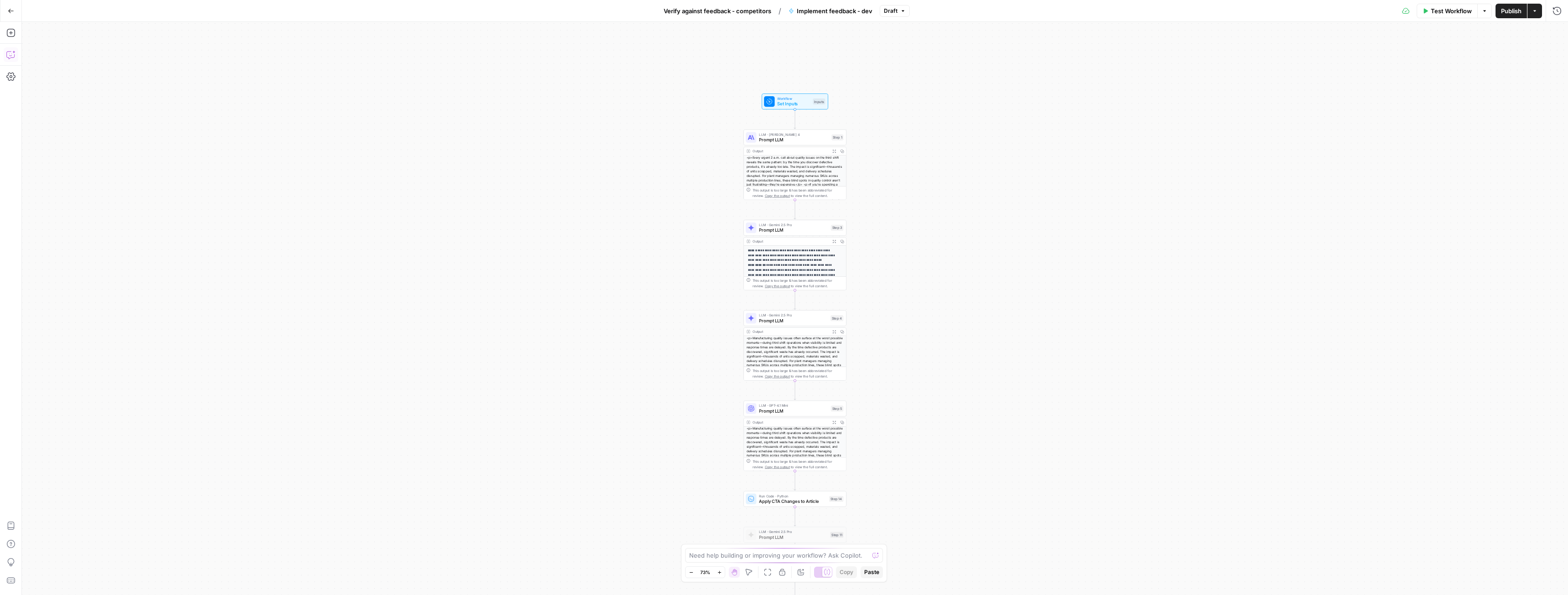
click at [11, 60] on button "Copilot" at bounding box center [11, 55] width 15 height 15
click at [86, 563] on textarea at bounding box center [158, 563] width 247 height 9
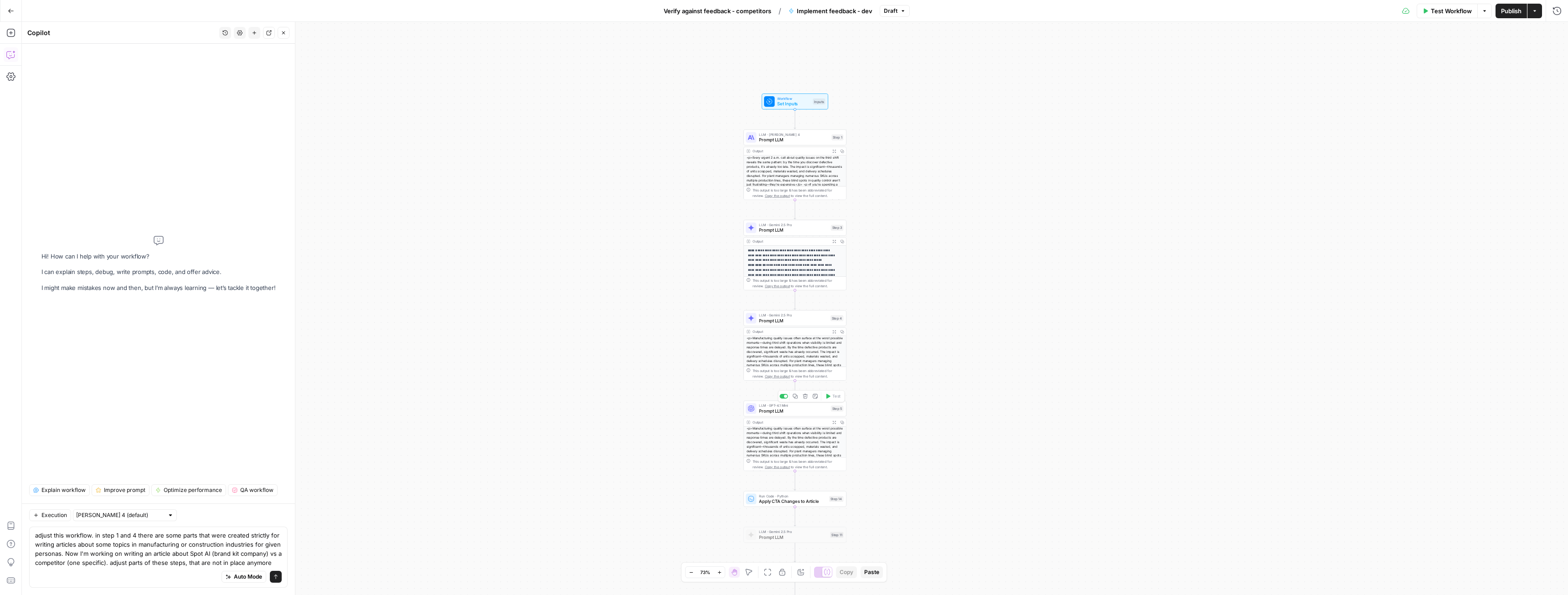
click at [785, 412] on span "Prompt LLM" at bounding box center [794, 410] width 69 height 7
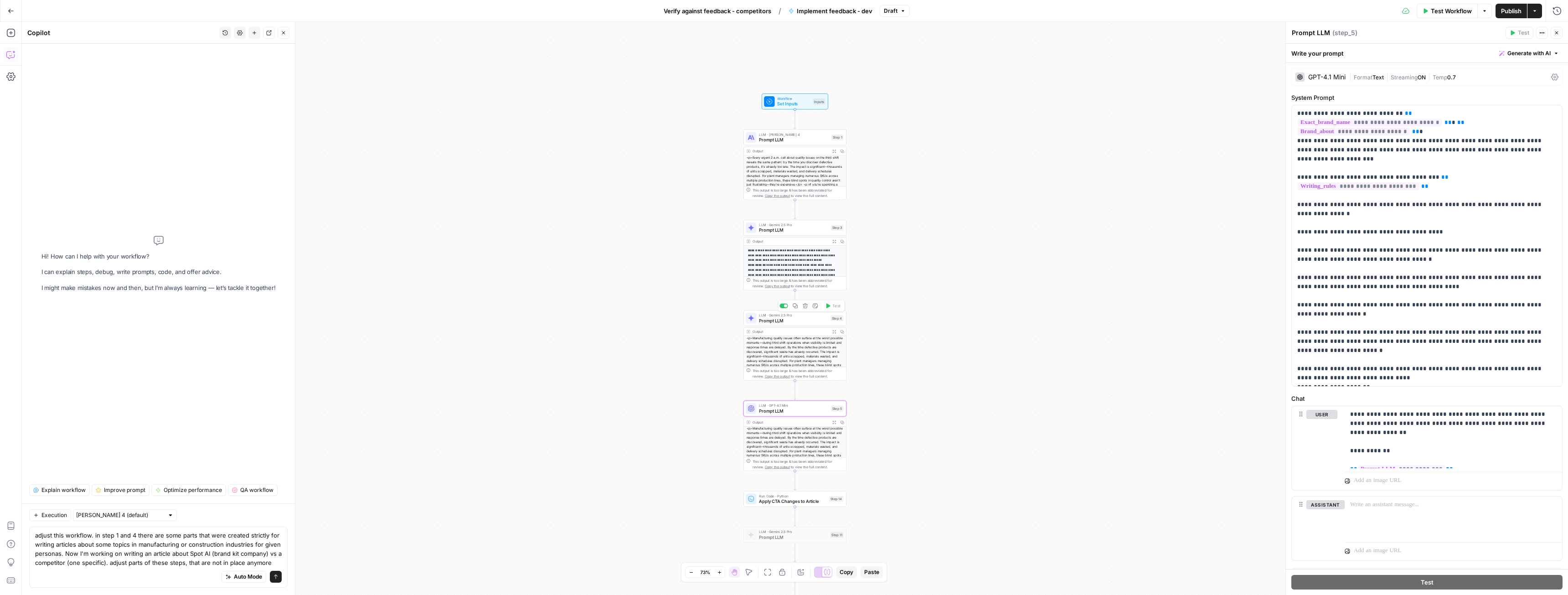
click at [774, 319] on span "Prompt LLM" at bounding box center [793, 320] width 69 height 7
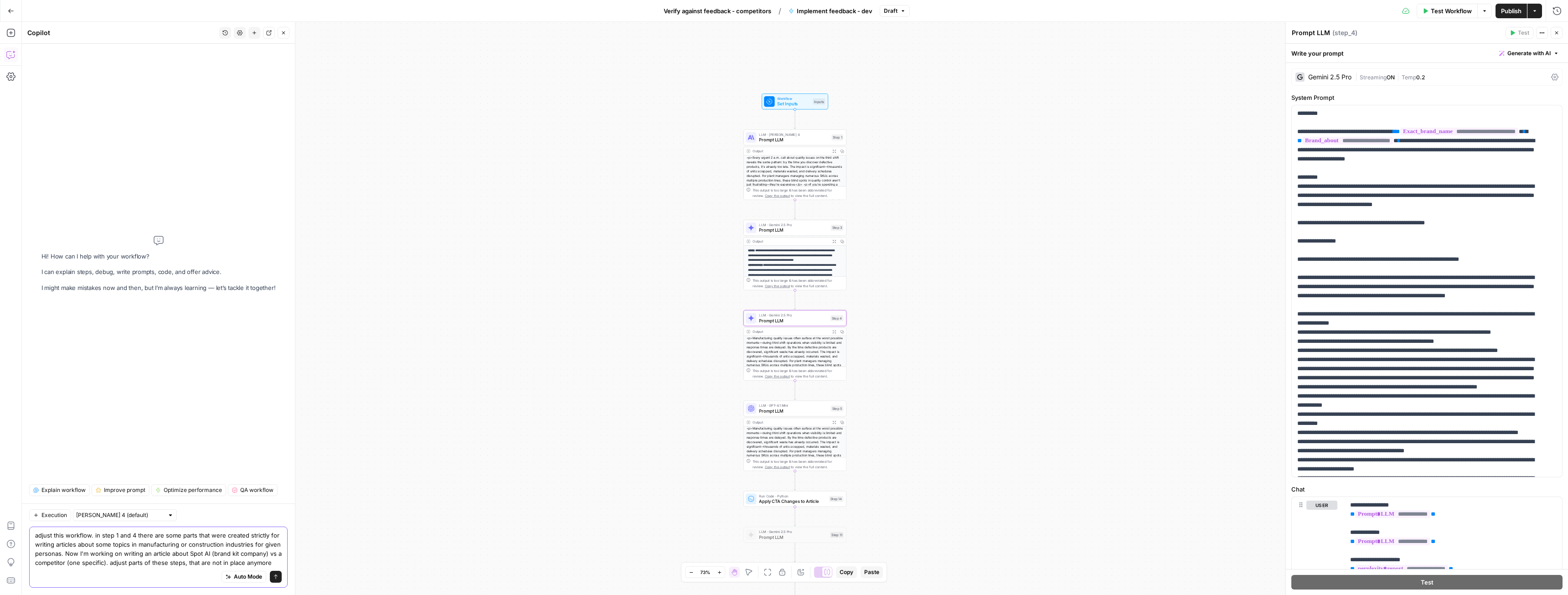
click at [117, 535] on textarea "adjust this workflow. in step 1 and 4 there are some parts that were created st…" at bounding box center [158, 549] width 247 height 37
type textarea "adjust this workflow. in step 1, 3 and 4 there are some parts that were created…"
click at [276, 575] on icon "submit" at bounding box center [276, 577] width 4 height 4
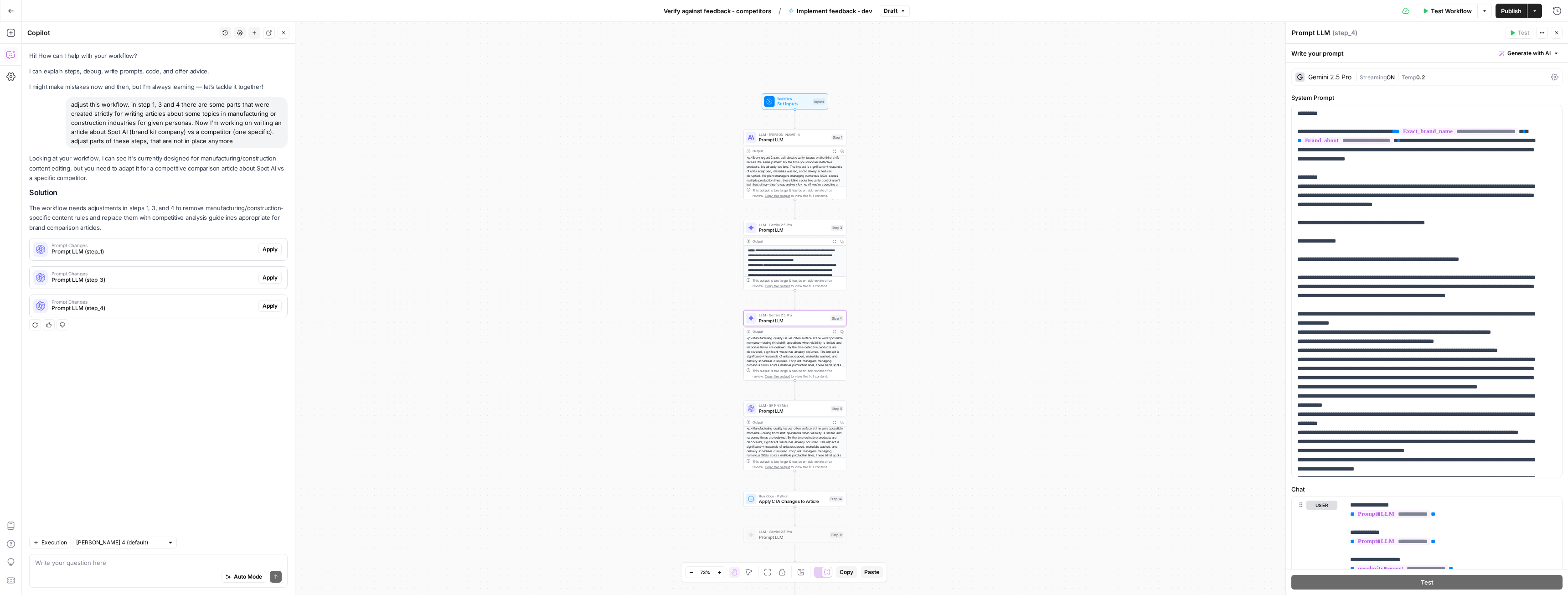
drag, startPoint x: 233, startPoint y: 144, endPoint x: 66, endPoint y: 106, distance: 171.3
click at [66, 106] on div "adjust this workflow. in step 1, 3 and 4 there are some parts that were created…" at bounding box center [177, 123] width 222 height 51
copy div "adjust this workflow. in step 1, 3 and 4 there are some parts that were created…"
click at [897, 13] on span "Draft" at bounding box center [891, 10] width 13 height 8
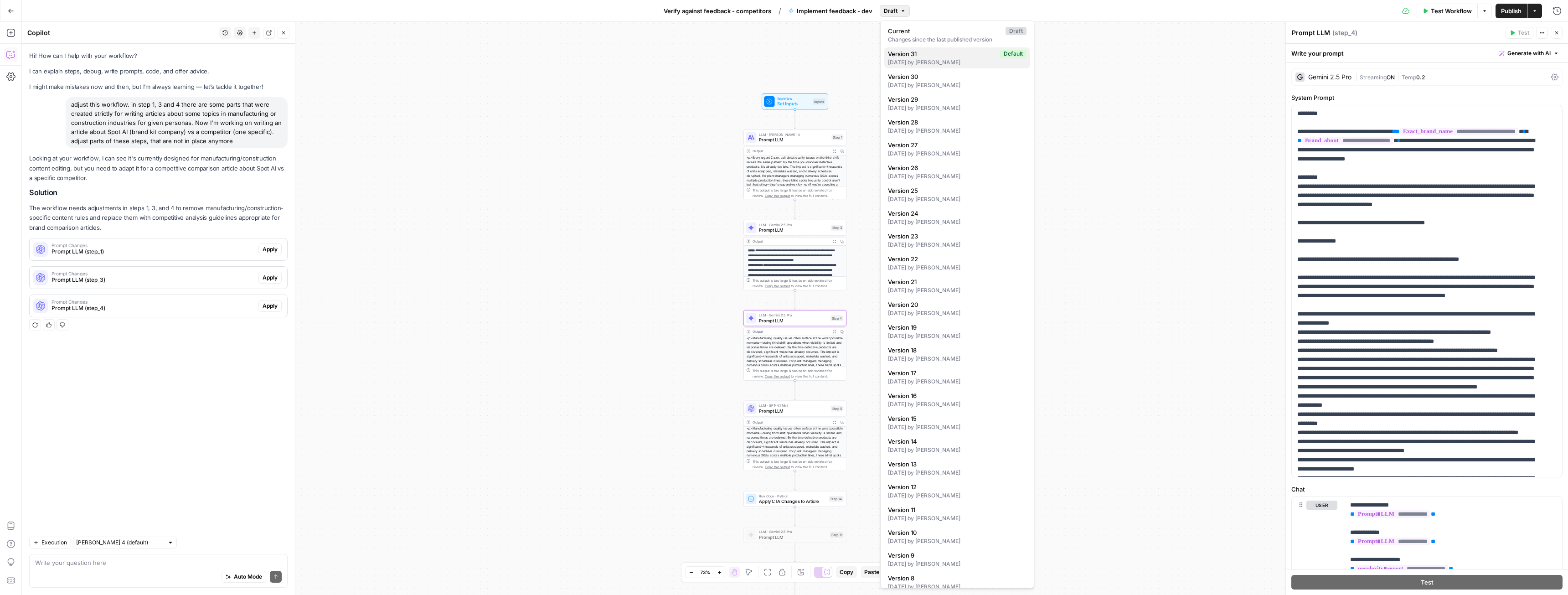
click at [901, 61] on div "14 days ago by Jan Głębocki" at bounding box center [957, 62] width 139 height 8
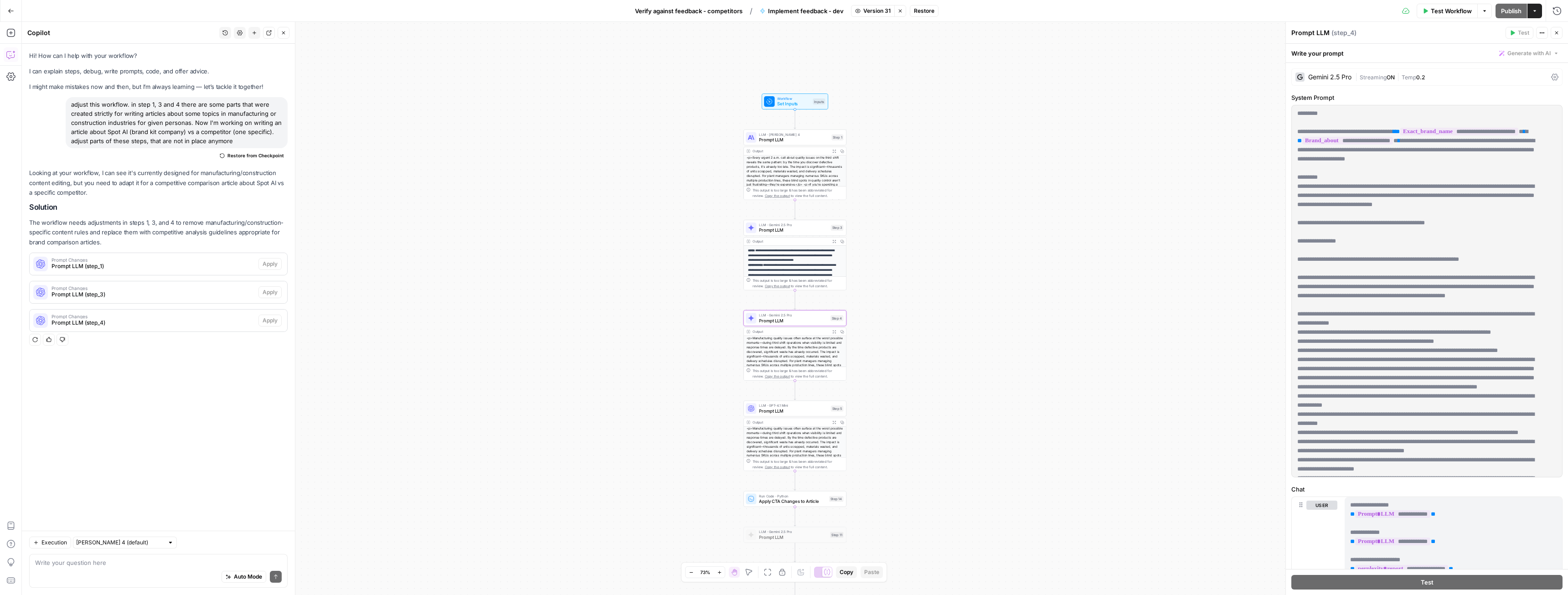
click at [920, 9] on span "Restore" at bounding box center [924, 10] width 21 height 8
click at [750, 104] on span "Restore" at bounding box center [754, 105] width 24 height 9
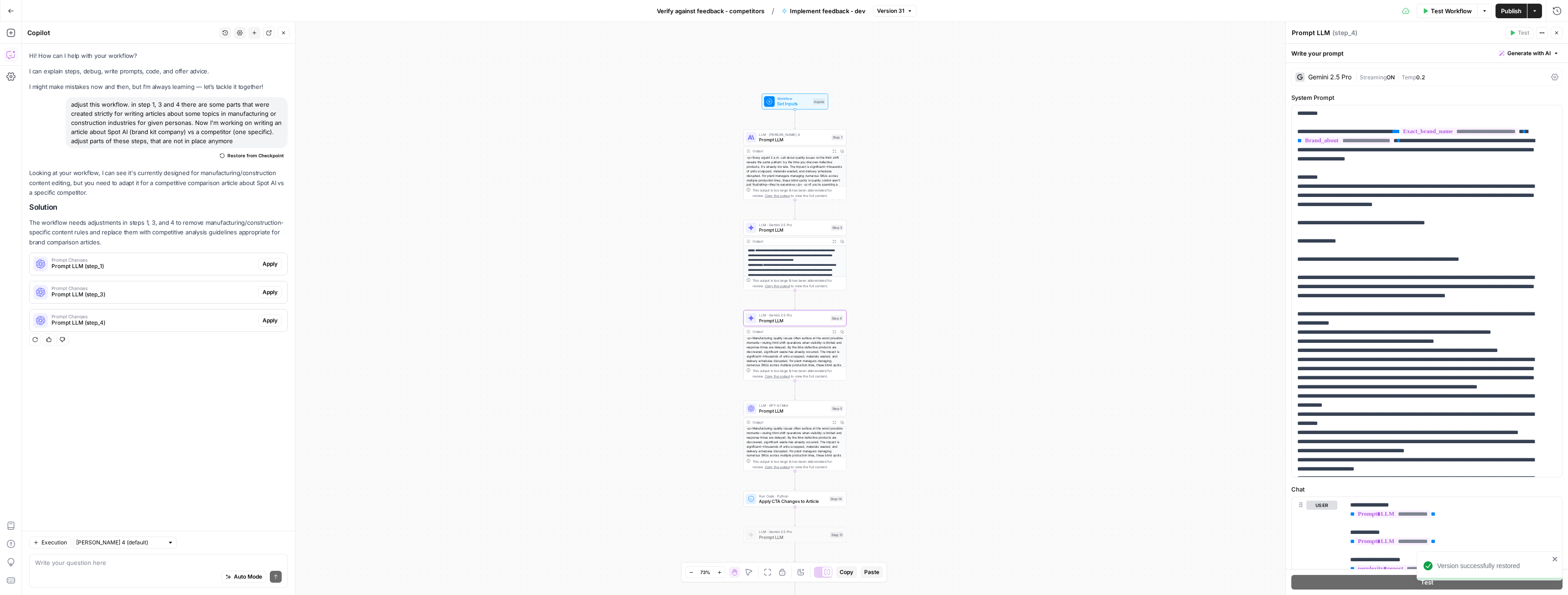
drag, startPoint x: 800, startPoint y: 9, endPoint x: 533, endPoint y: 40, distance: 268.8
click at [694, 75] on div "**********" at bounding box center [795, 308] width 1546 height 573
click at [686, 11] on span "Verify against feedback - competitors" at bounding box center [710, 10] width 108 height 9
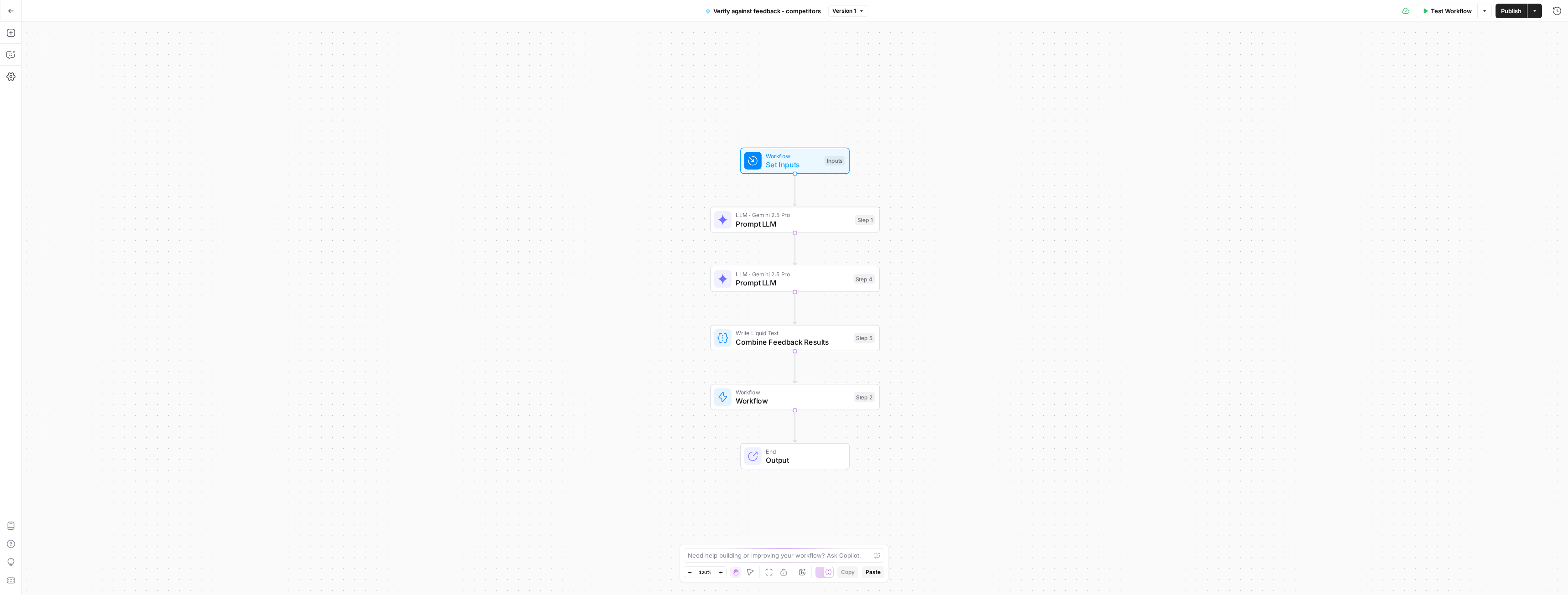
click at [796, 406] on span "Workflow" at bounding box center [793, 401] width 114 height 11
click at [1376, 68] on input "Select Workflow" at bounding box center [1421, 69] width 248 height 9
type input "impleme"
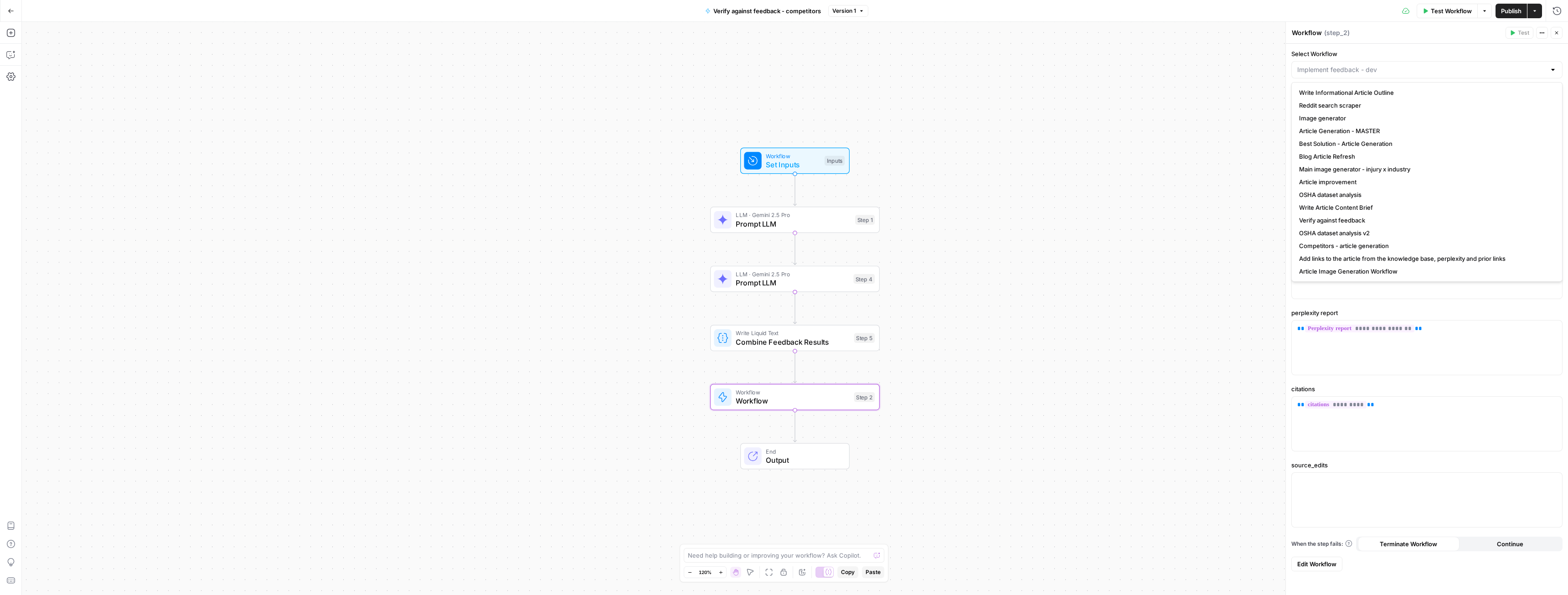
click at [1351, 74] on div at bounding box center [1427, 69] width 271 height 17
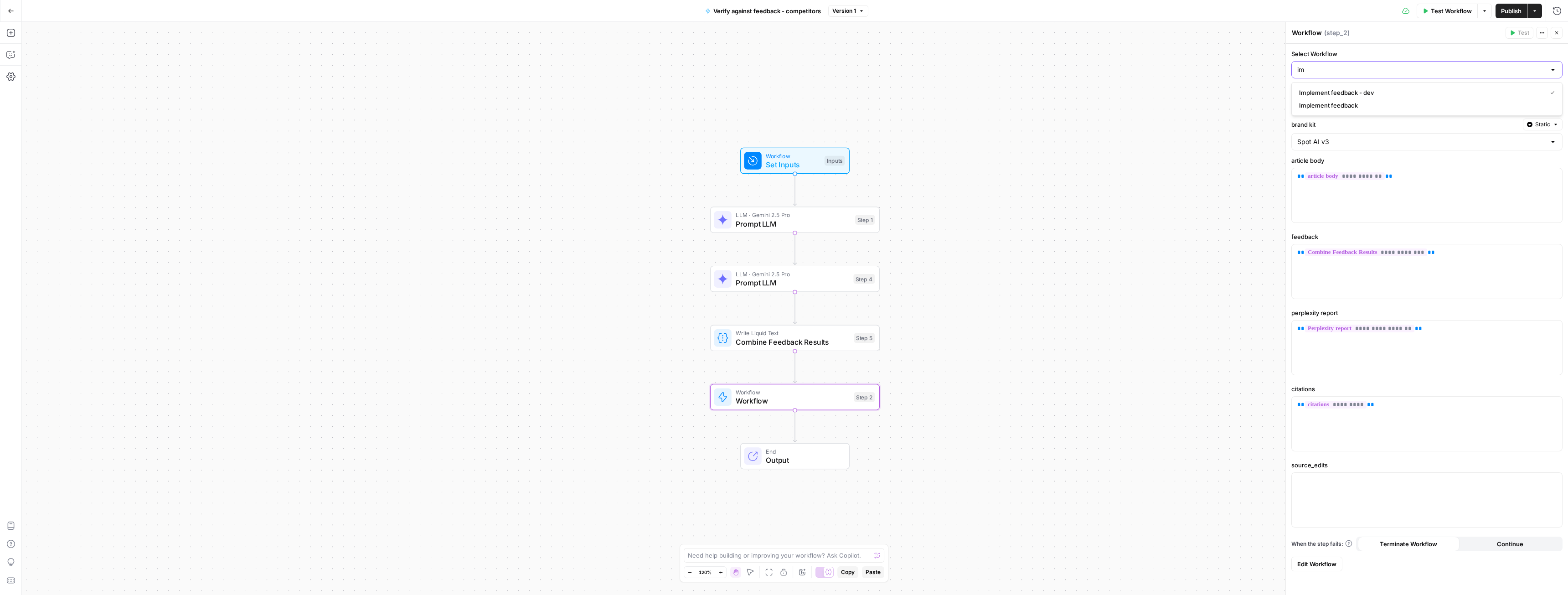
type input "i"
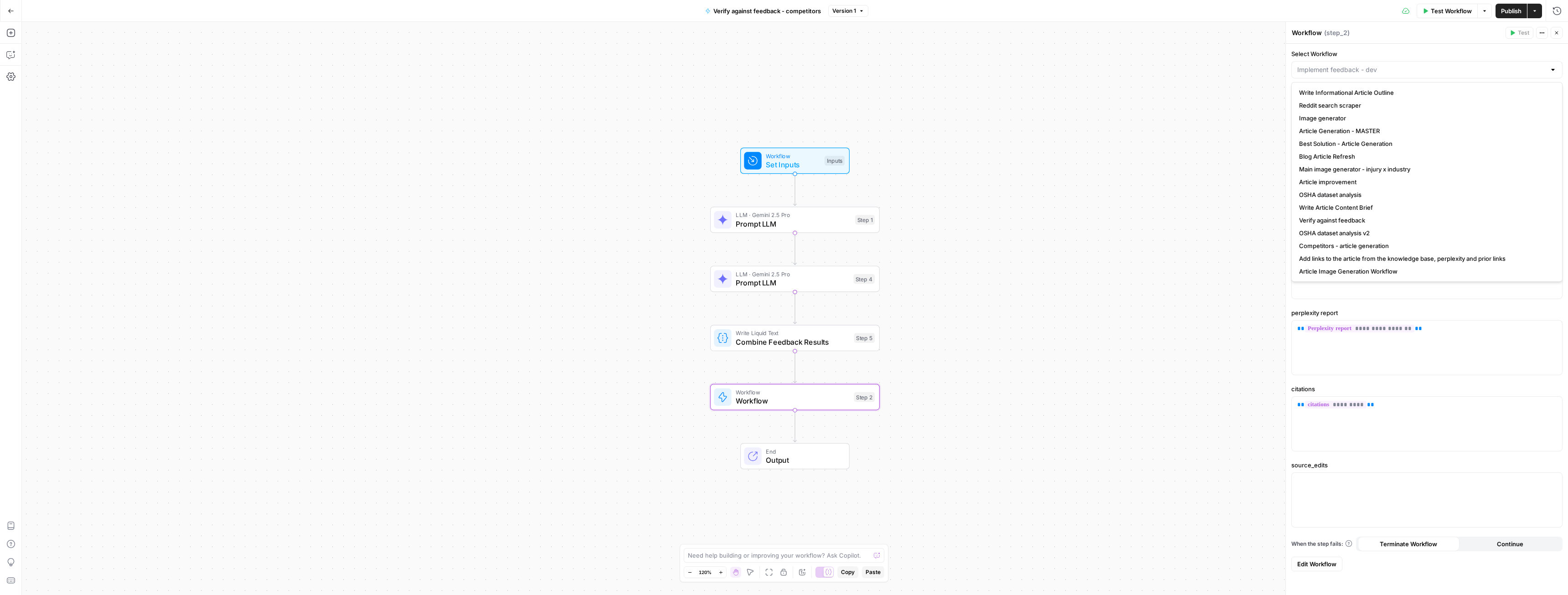
click at [1555, 33] on icon "button" at bounding box center [1556, 32] width 5 height 5
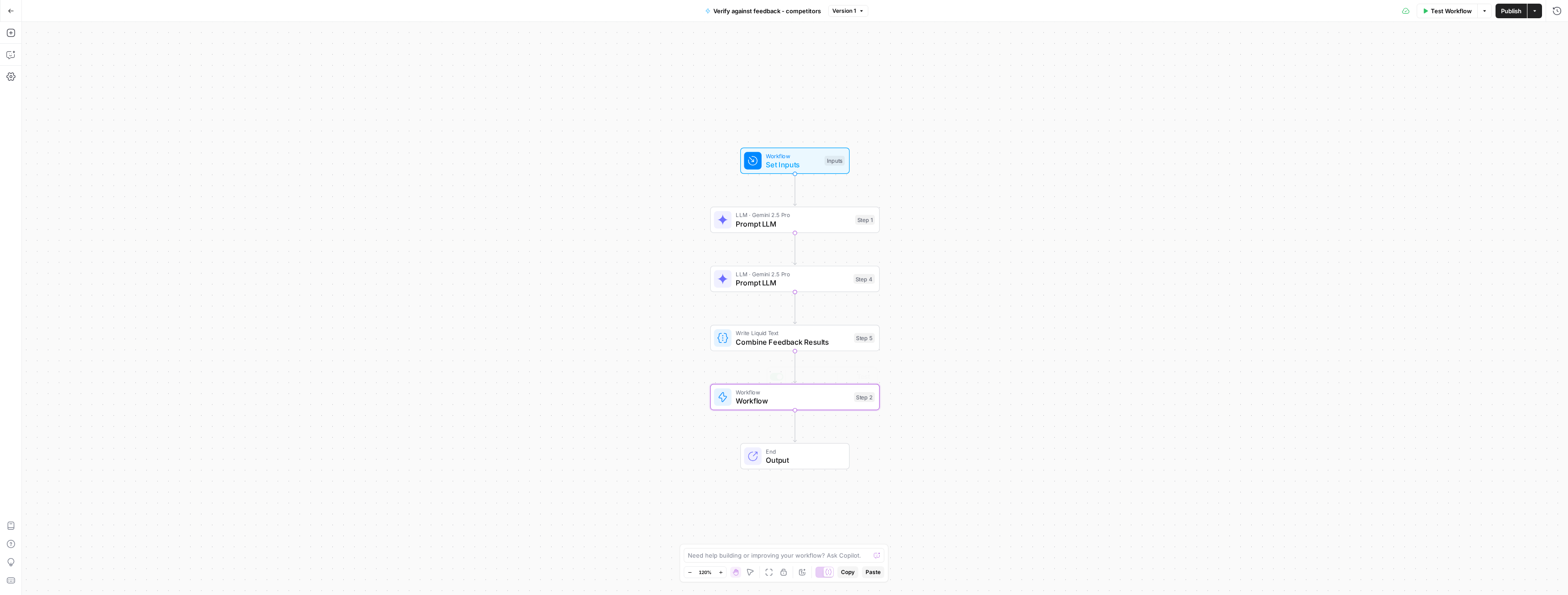
click at [859, 398] on div "Step 2" at bounding box center [864, 397] width 21 height 10
click at [1367, 68] on input "Select Workflow" at bounding box center [1421, 69] width 248 height 9
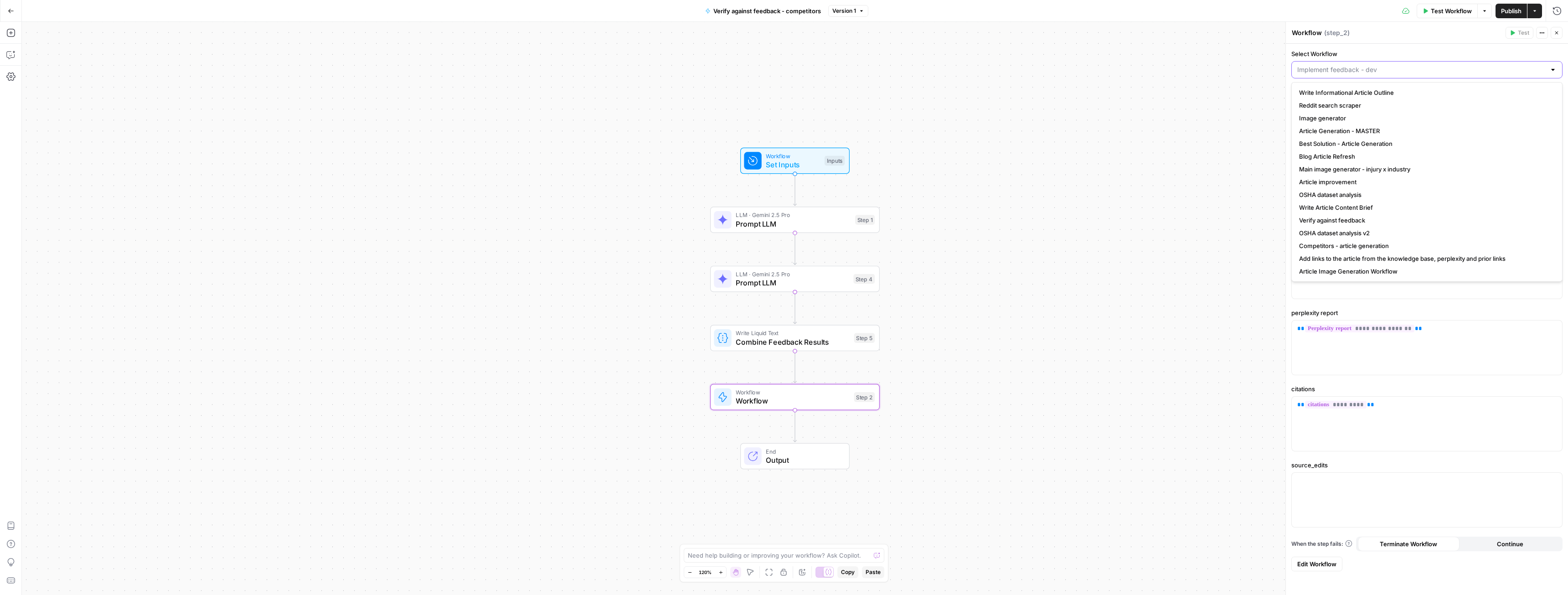
type input "o"
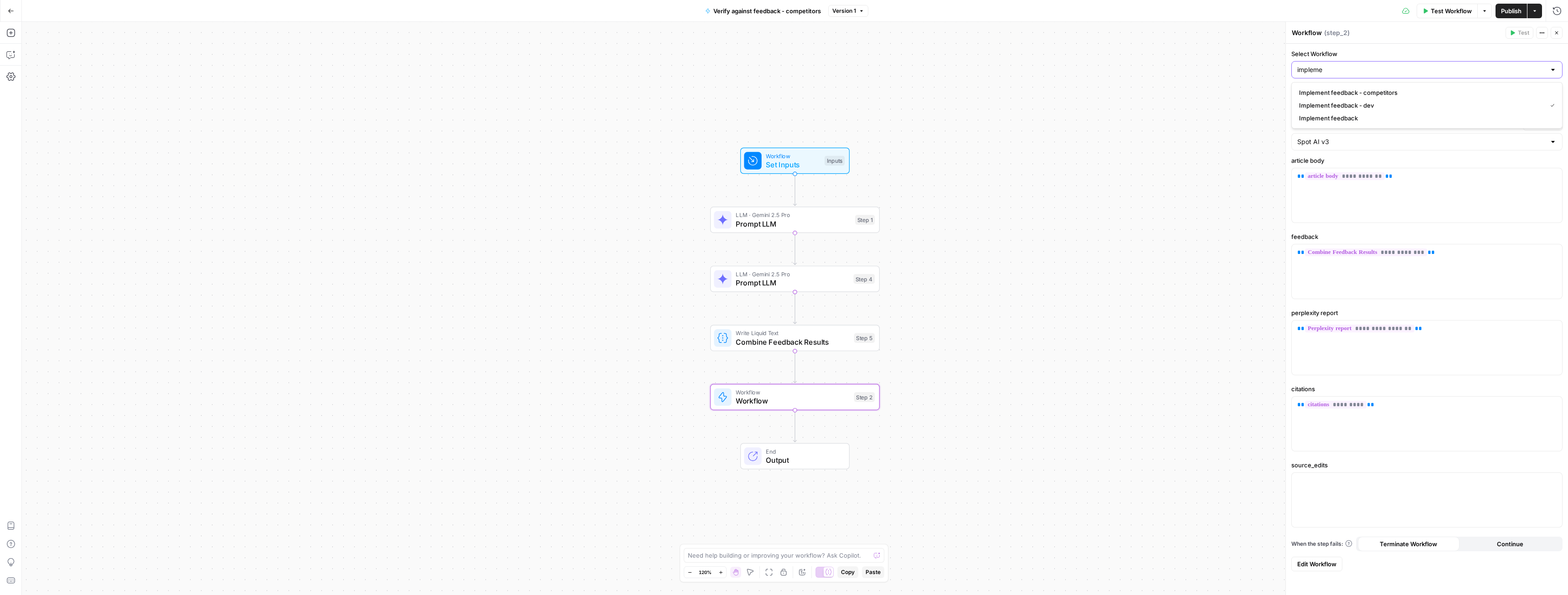
type input "impleme"
click at [1373, 94] on span "Implement feedback - competitors" at bounding box center [1425, 93] width 252 height 9
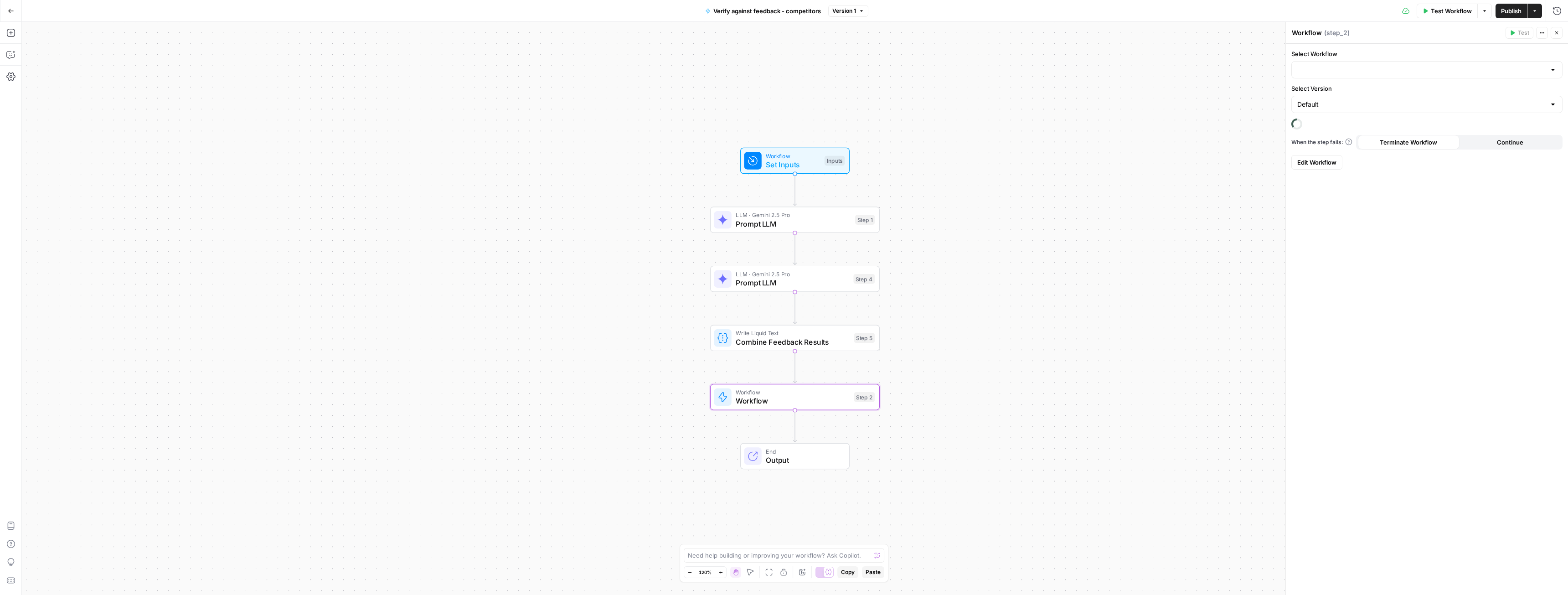
type input "Implement feedback - competitors"
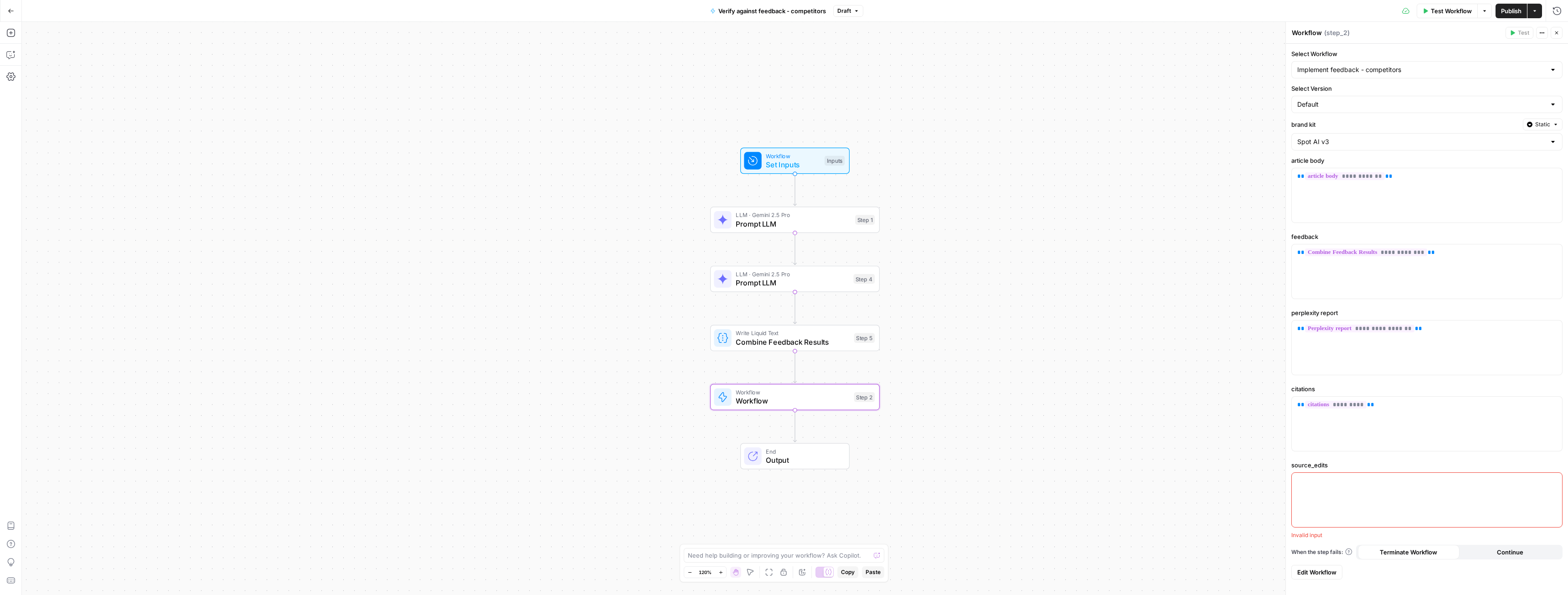
click at [1321, 501] on div at bounding box center [1427, 500] width 270 height 54
click at [1227, 456] on div "Workflow Set Inputs Inputs LLM · Gemini 2.5 Pro Prompt LLM Step 1 LLM · Gemini …" at bounding box center [795, 308] width 1546 height 573
click at [1322, 460] on form "**********" at bounding box center [1427, 314] width 282 height 541
click at [1506, 9] on span "Publish" at bounding box center [1511, 10] width 21 height 9
click at [779, 166] on span "Set Inputs" at bounding box center [793, 164] width 54 height 11
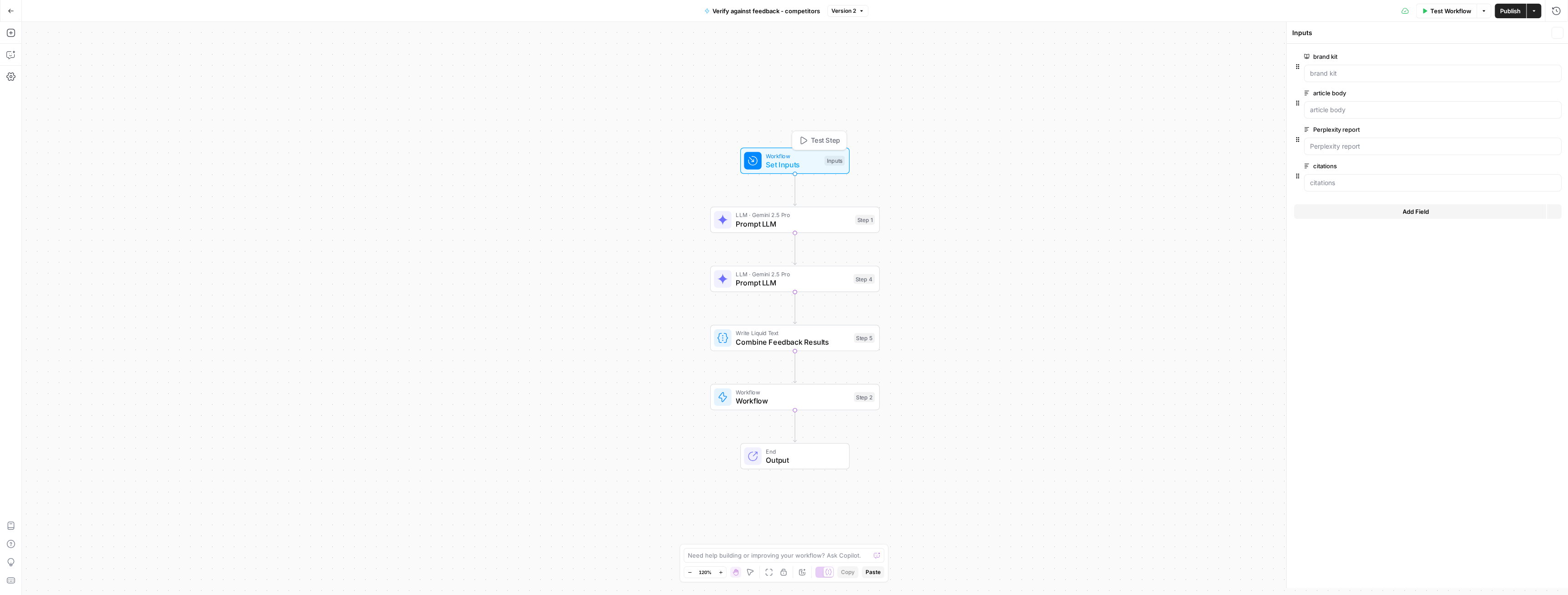
click at [779, 166] on span "Set Inputs" at bounding box center [793, 164] width 54 height 11
click at [1378, 209] on button "Add Field" at bounding box center [1419, 211] width 252 height 15
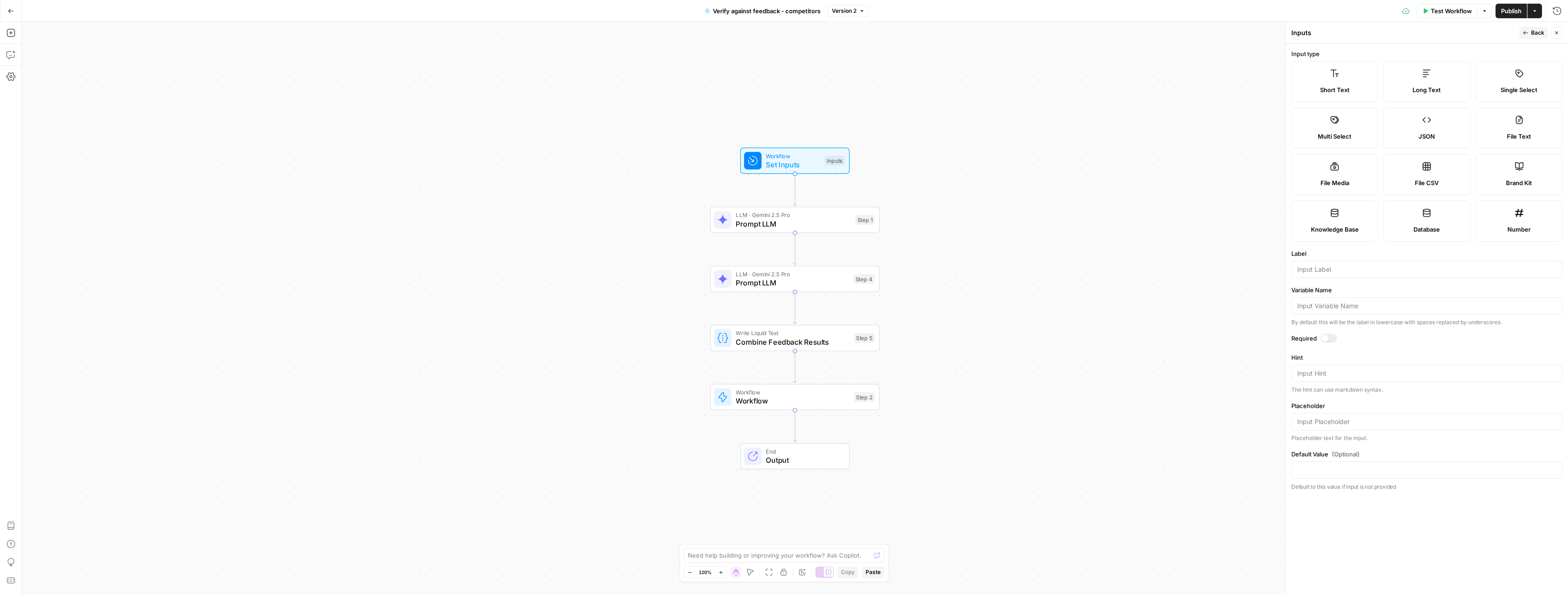
click at [1404, 80] on label "Long Text" at bounding box center [1427, 81] width 86 height 41
click at [1333, 262] on div at bounding box center [1427, 269] width 271 height 17
type input "competitor_report"
click at [1331, 340] on div at bounding box center [1328, 338] width 16 height 9
click at [1524, 30] on icon "button" at bounding box center [1525, 32] width 5 height 5
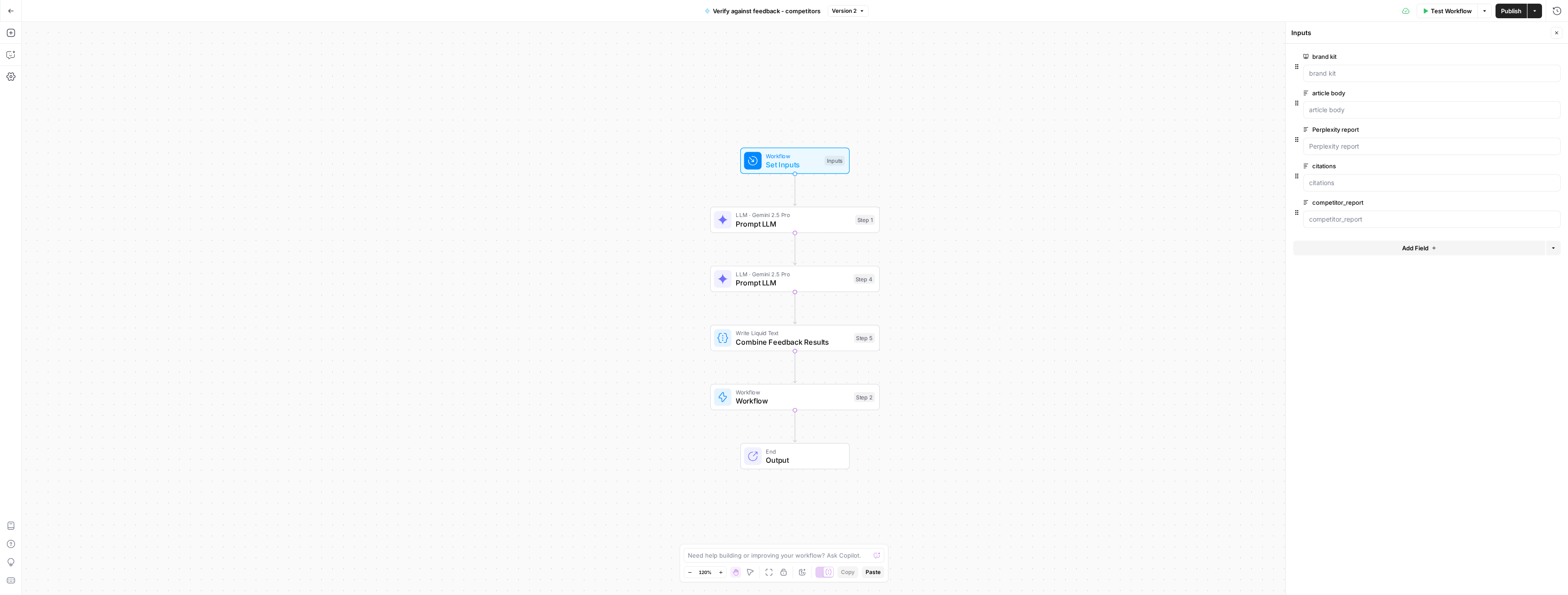
click at [1108, 138] on div "Workflow Set Inputs Inputs LLM · Gemini 2.5 Pro Prompt LLM Step 1 LLM · Gemini …" at bounding box center [795, 308] width 1546 height 573
click at [10, 53] on icon "button" at bounding box center [10, 54] width 9 height 9
click at [105, 562] on textarea at bounding box center [158, 563] width 247 height 9
click at [764, 222] on span "Prompt LLM" at bounding box center [793, 224] width 115 height 11
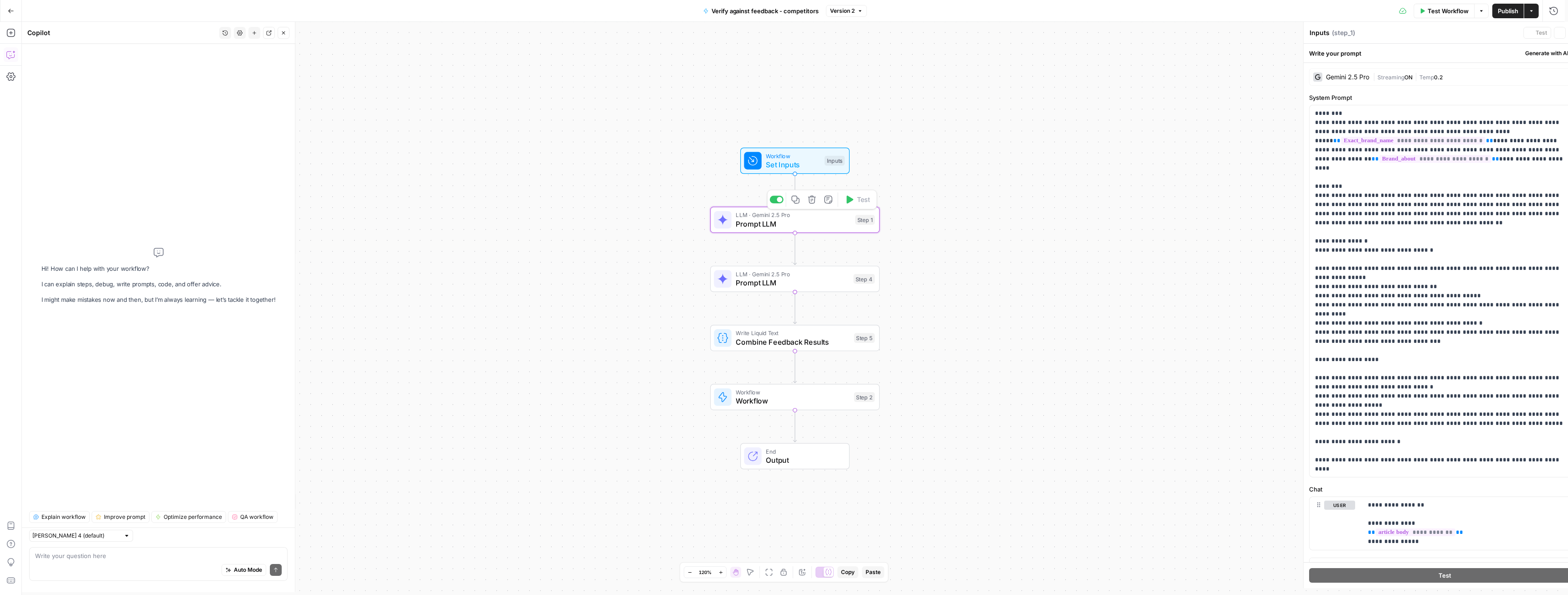
type textarea "Prompt LLM"
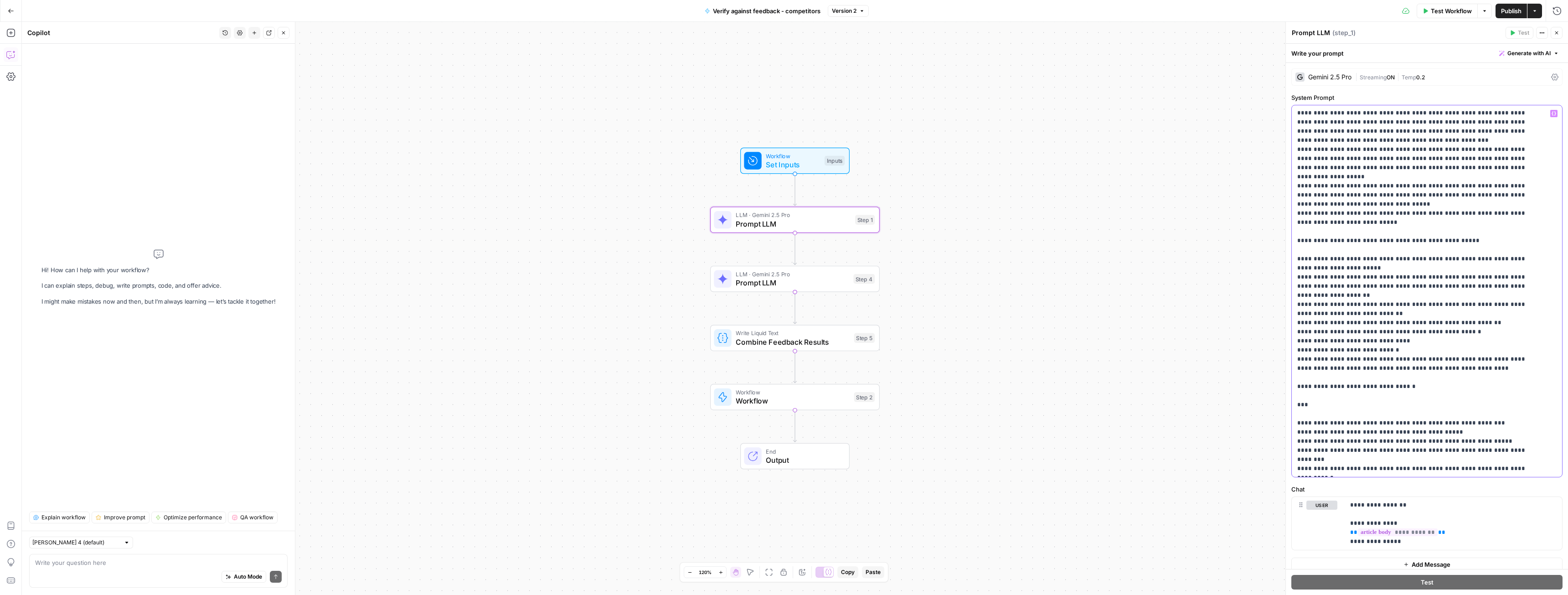
scroll to position [8, 0]
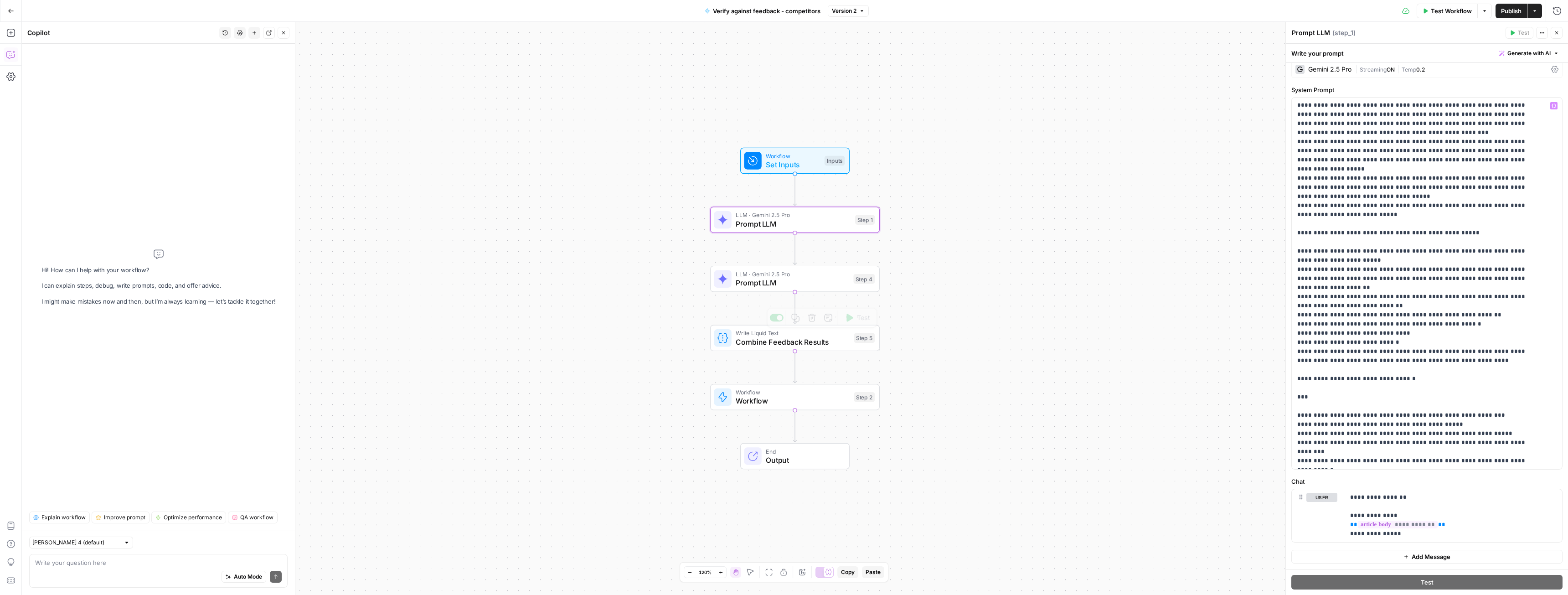
click at [778, 283] on span "Prompt LLM" at bounding box center [793, 283] width 113 height 11
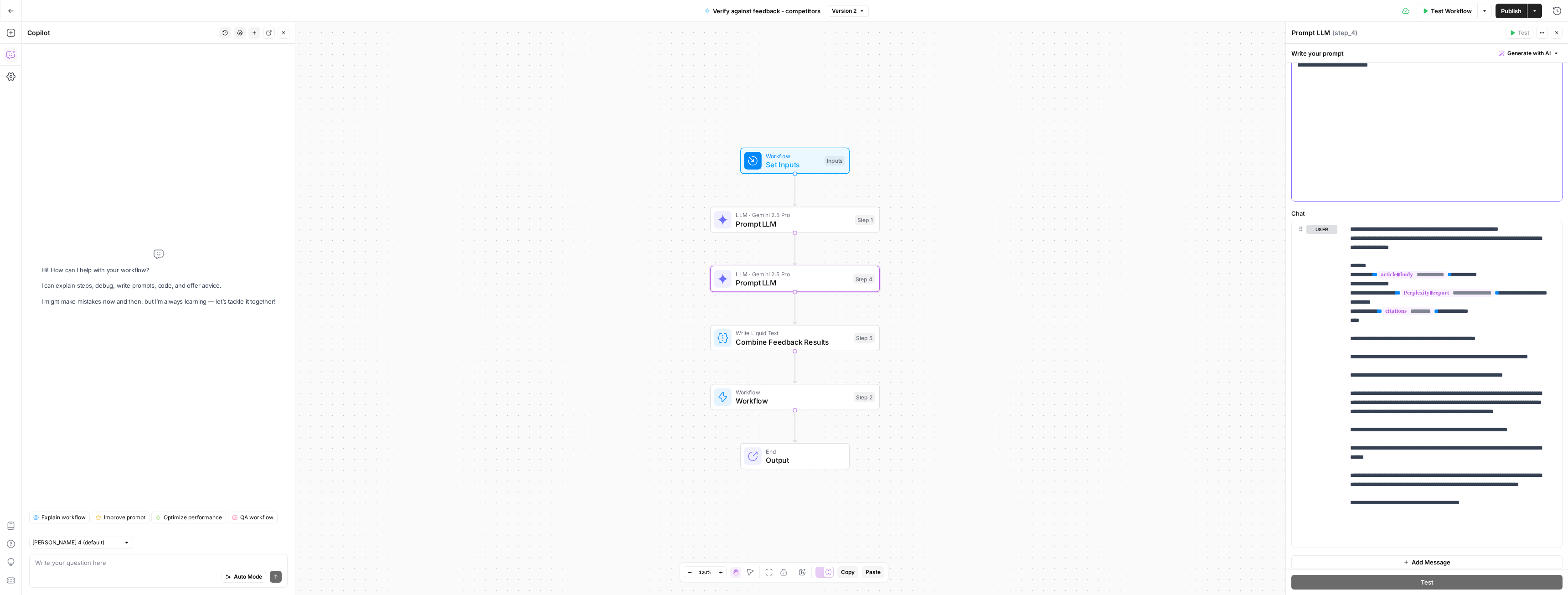
scroll to position [281, 0]
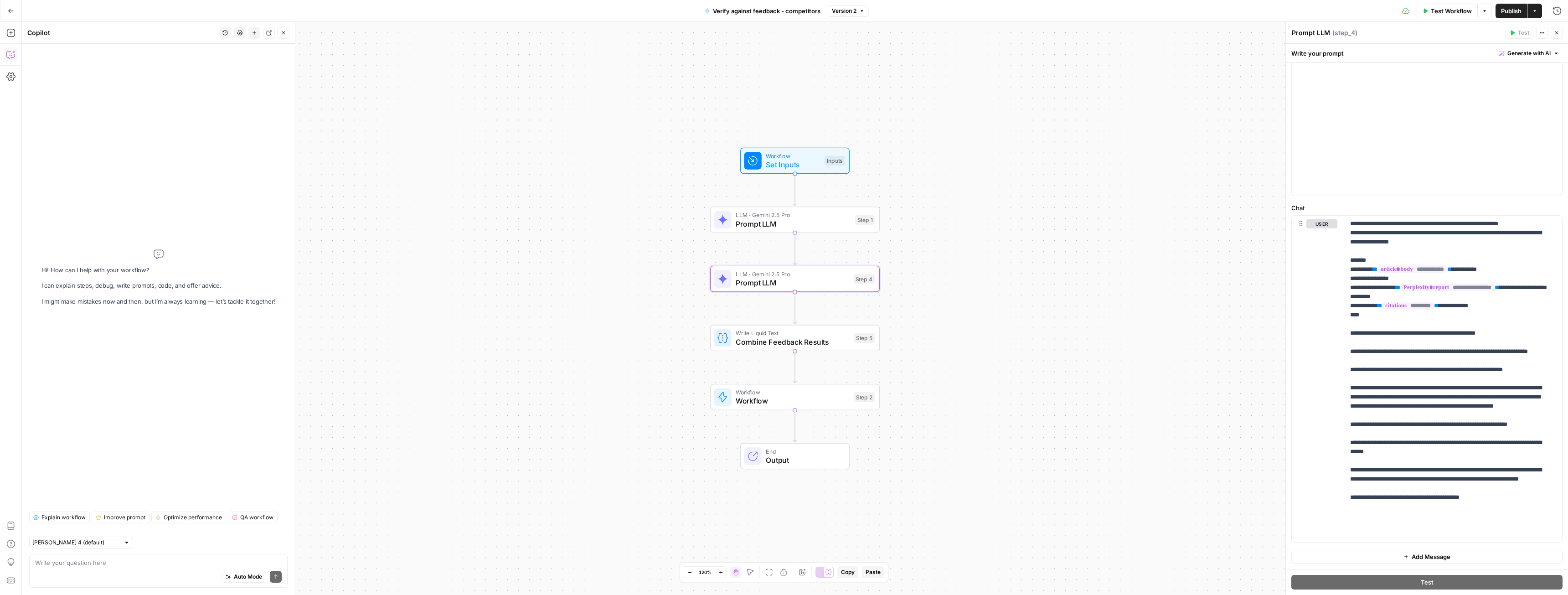
click at [111, 579] on div "Auto Mode Send" at bounding box center [158, 577] width 247 height 20
type textarea "I"
type textarea "in step 4 I want to add new input variable - competitor_report. If any data poi…"
click at [772, 166] on span "Set Inputs" at bounding box center [793, 164] width 54 height 11
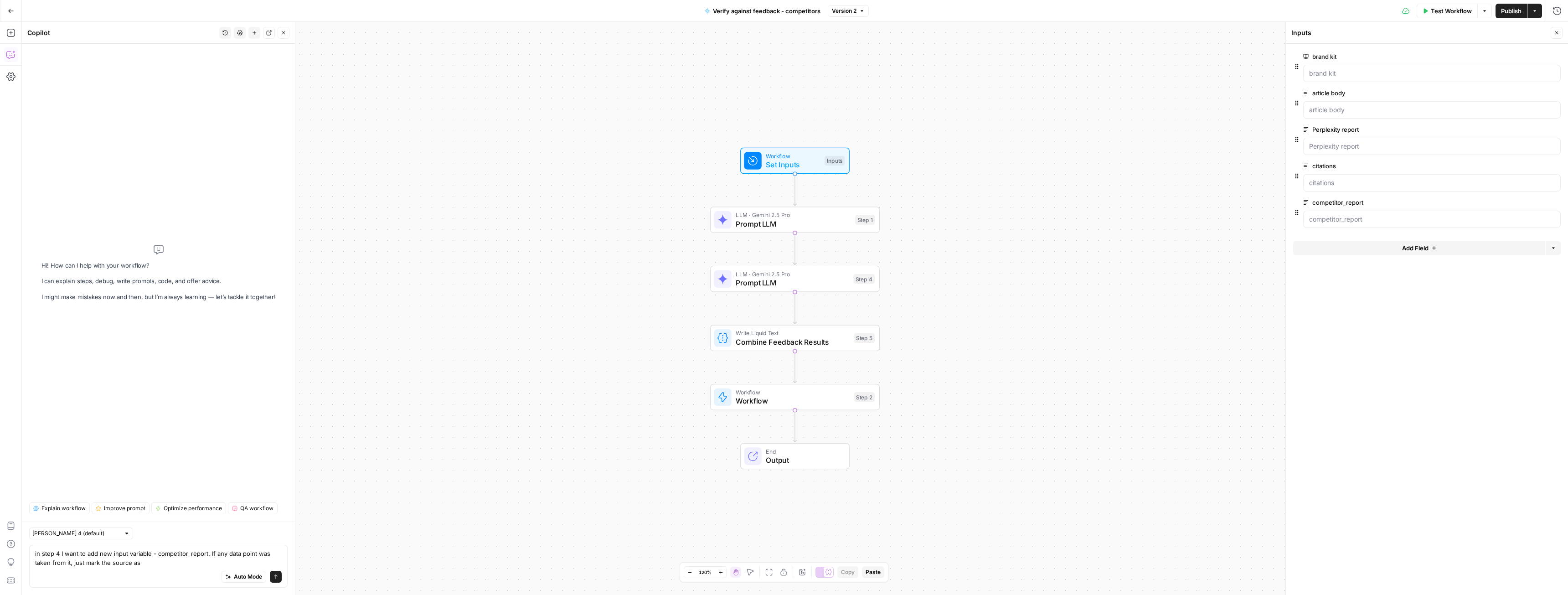
click at [1367, 248] on button "Add Field" at bounding box center [1419, 248] width 252 height 15
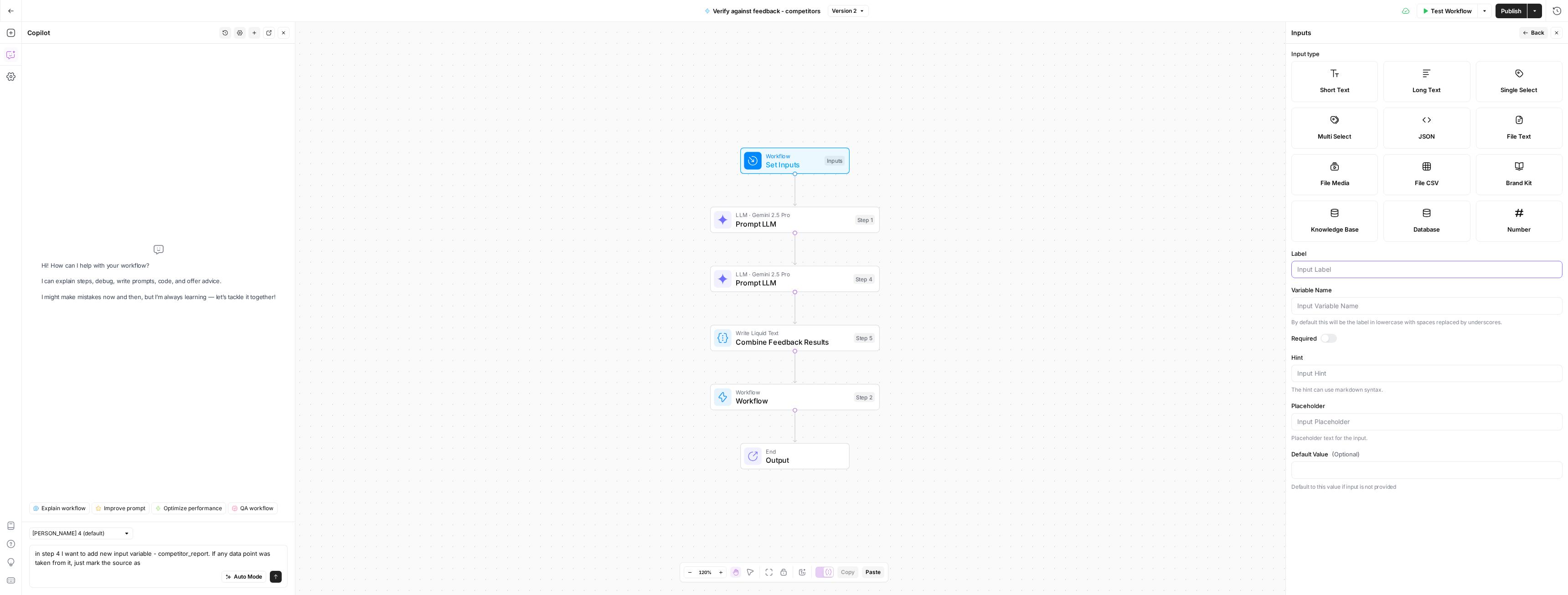
click at [1324, 270] on input "Label" at bounding box center [1427, 269] width 259 height 9
type input "competitor"
click at [1328, 339] on div at bounding box center [1325, 339] width 7 height 7
click at [1533, 27] on div "Actions" at bounding box center [1535, 30] width 21 height 9
click at [1529, 32] on button "Back" at bounding box center [1533, 32] width 29 height 12
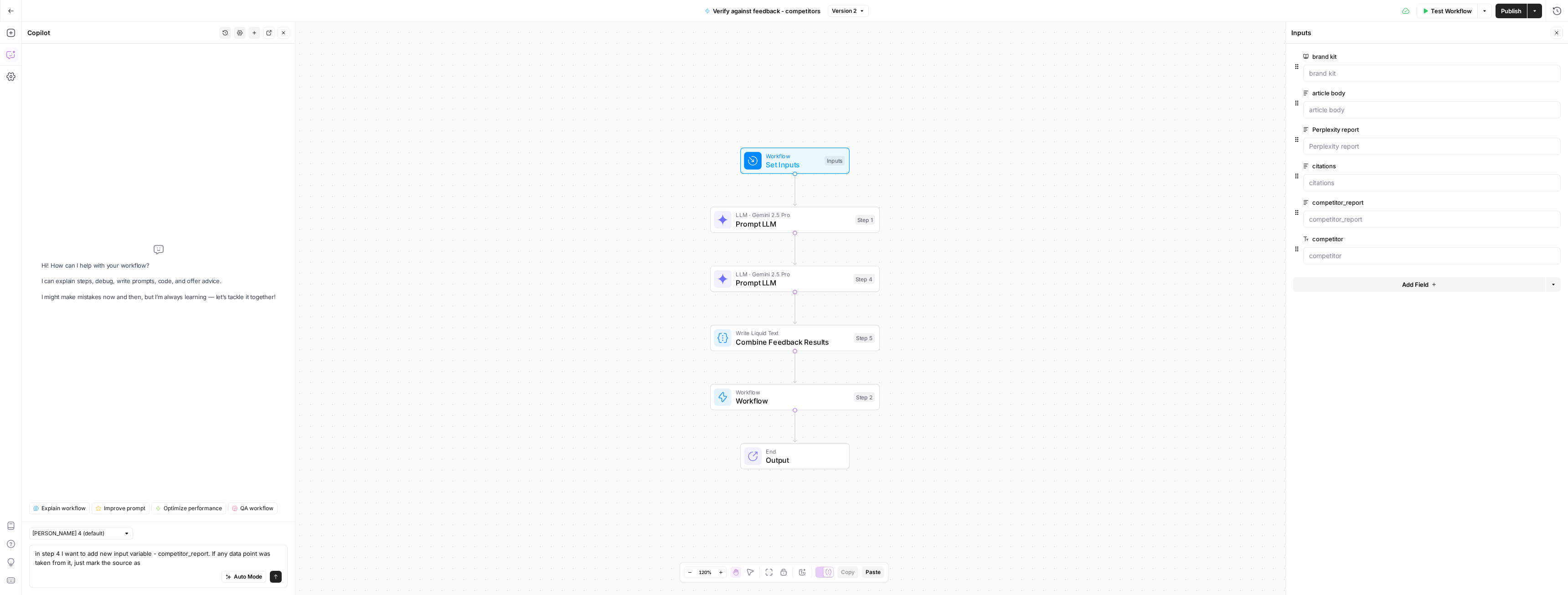
click at [1329, 239] on label "competitor" at bounding box center [1406, 239] width 206 height 9
click at [1329, 252] on input "competitor" at bounding box center [1432, 256] width 246 height 9
click at [1329, 239] on label "competitor" at bounding box center [1406, 239] width 206 height 9
click at [1329, 252] on input "competitor" at bounding box center [1432, 256] width 246 height 9
copy label "competitor"
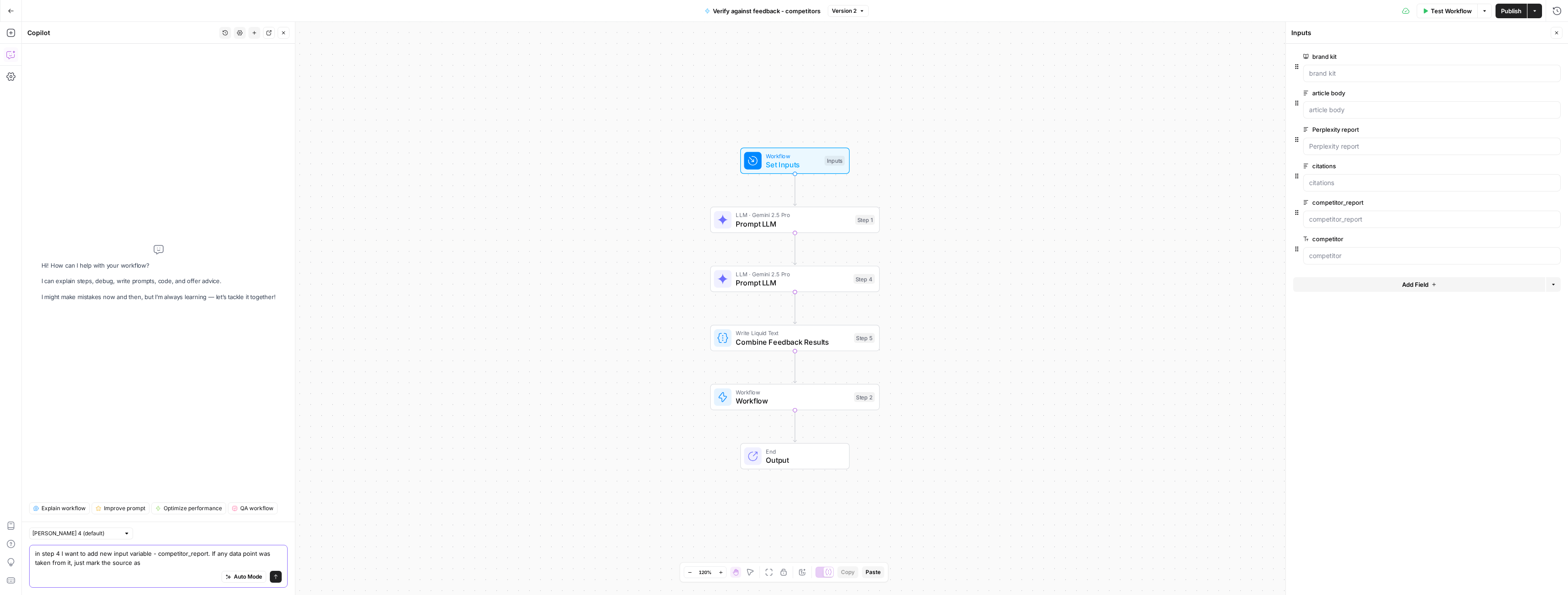
click at [174, 566] on textarea "in step 4 I want to add new input variable - competitor_report. If any data poi…" at bounding box center [158, 558] width 247 height 18
paste textarea "competitor"
click at [229, 563] on textarea "in step 4 I want to add new input variable - competitor_report. If any data poi…" at bounding box center [158, 558] width 247 height 18
type textarea "in step 4 I want to add new input variable - competitor_report. If any data poi…"
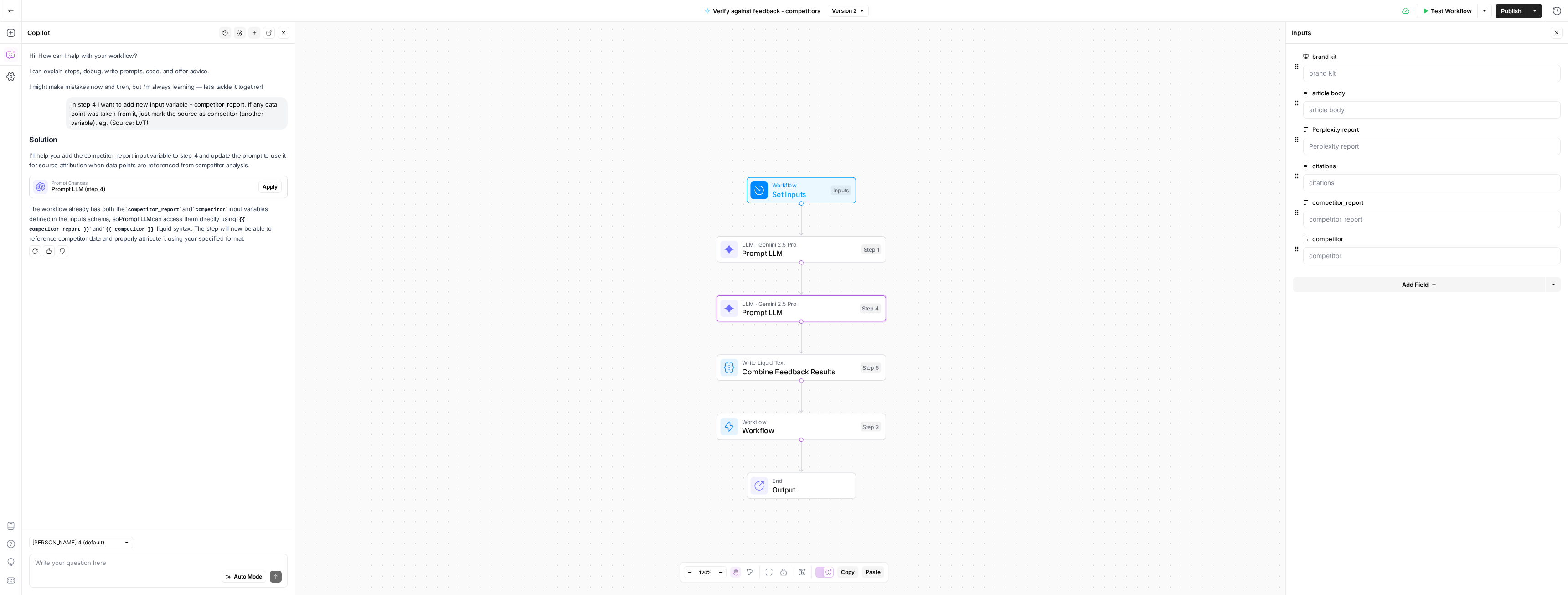
click at [262, 186] on span "Apply" at bounding box center [270, 186] width 15 height 8
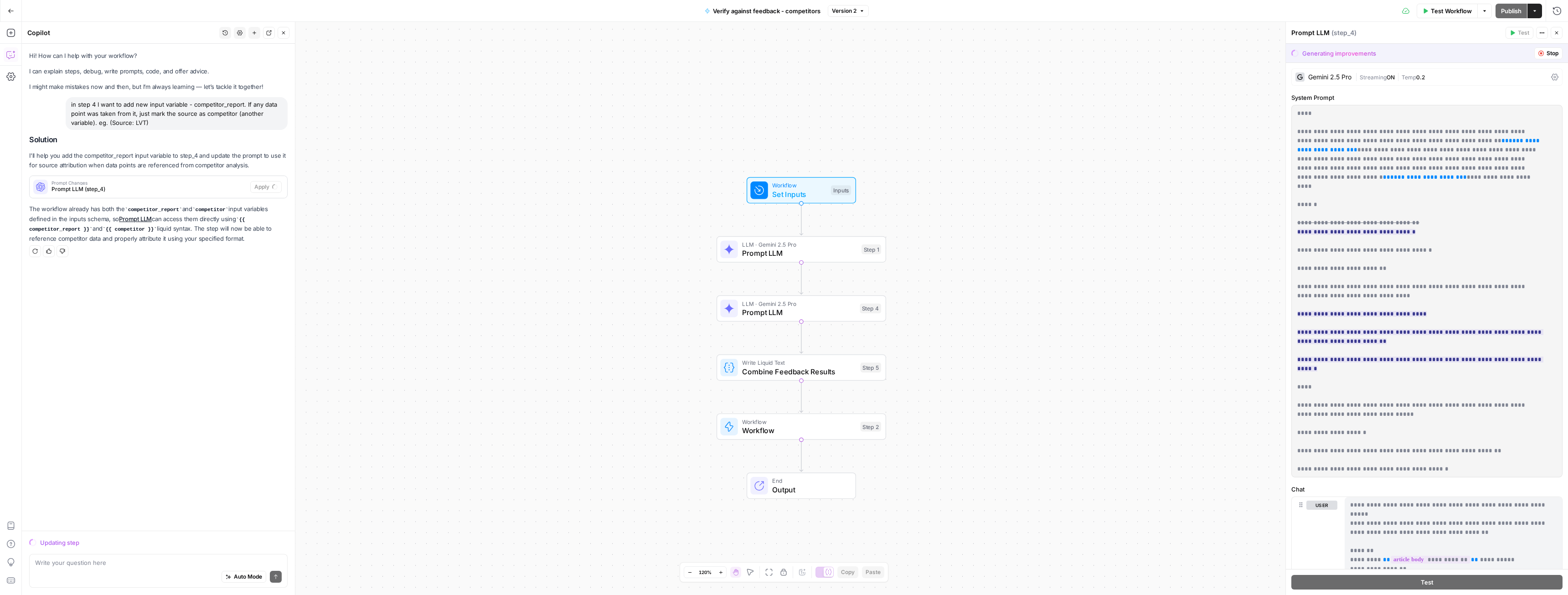
click at [773, 195] on span "Set Inputs" at bounding box center [799, 194] width 54 height 11
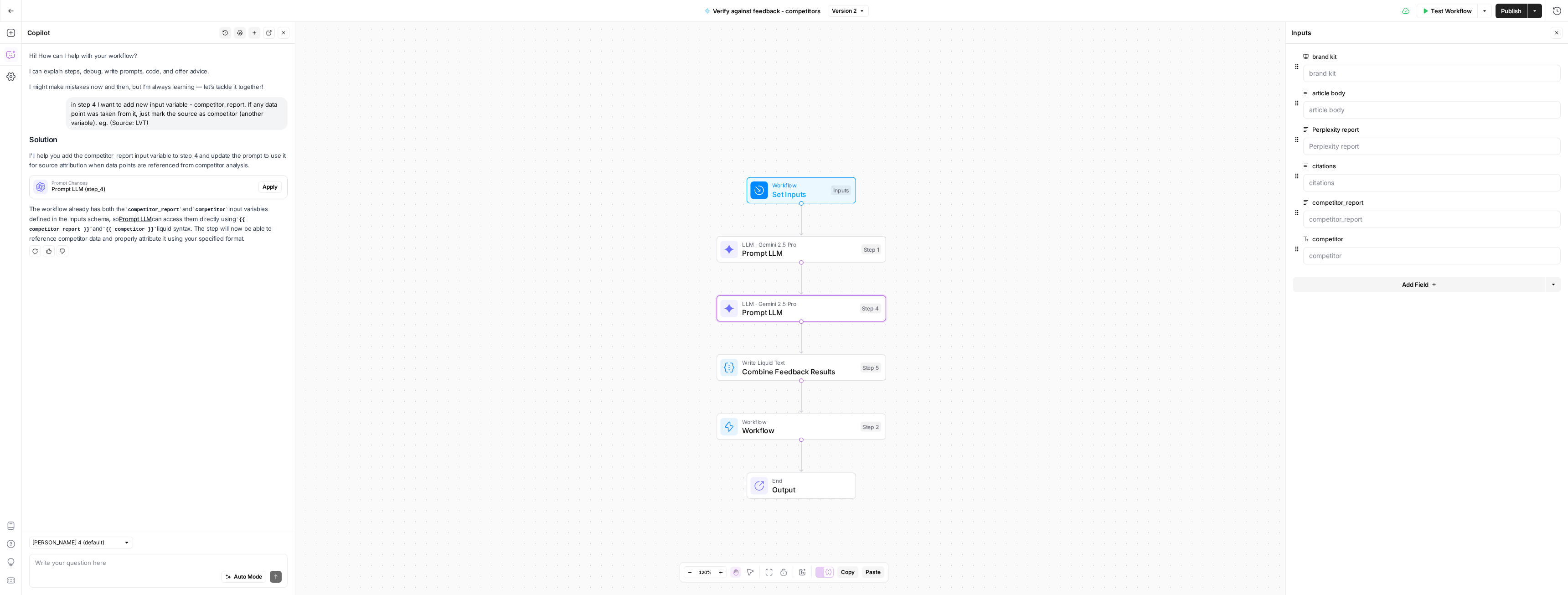
click at [270, 188] on span "Apply" at bounding box center [270, 186] width 15 height 8
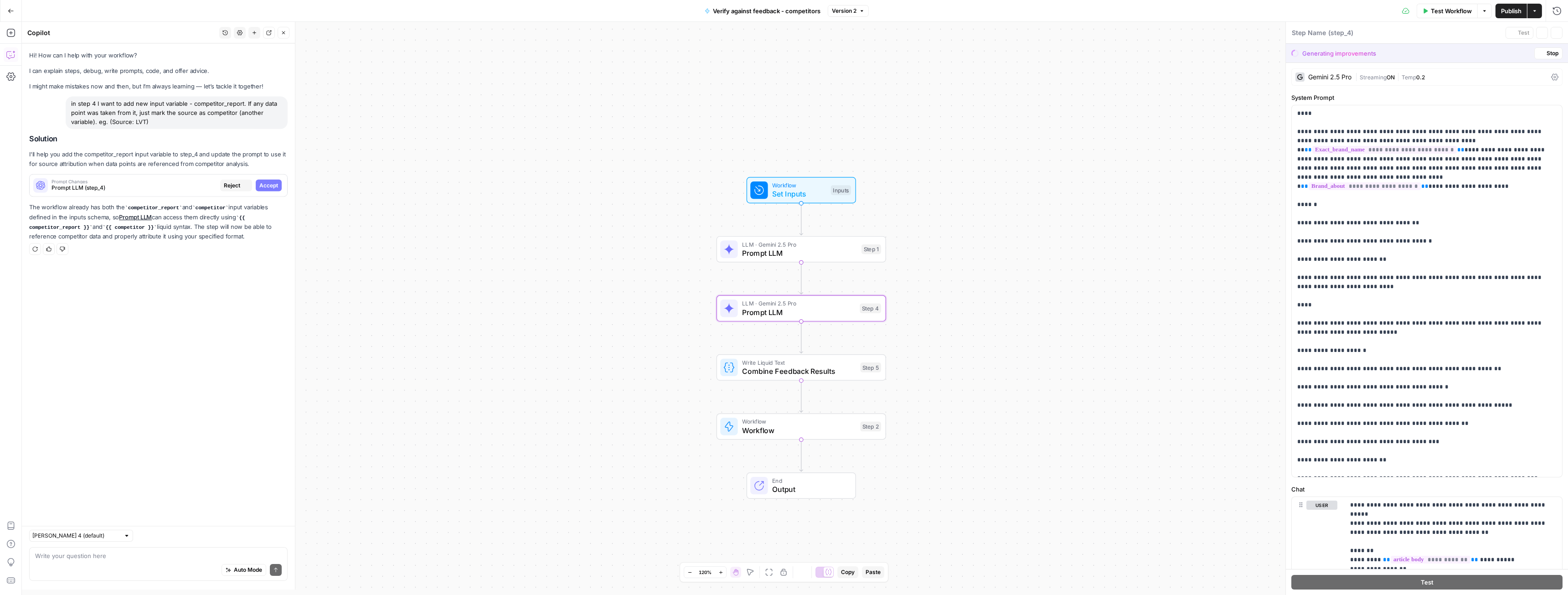
type textarea "Prompt LLM"
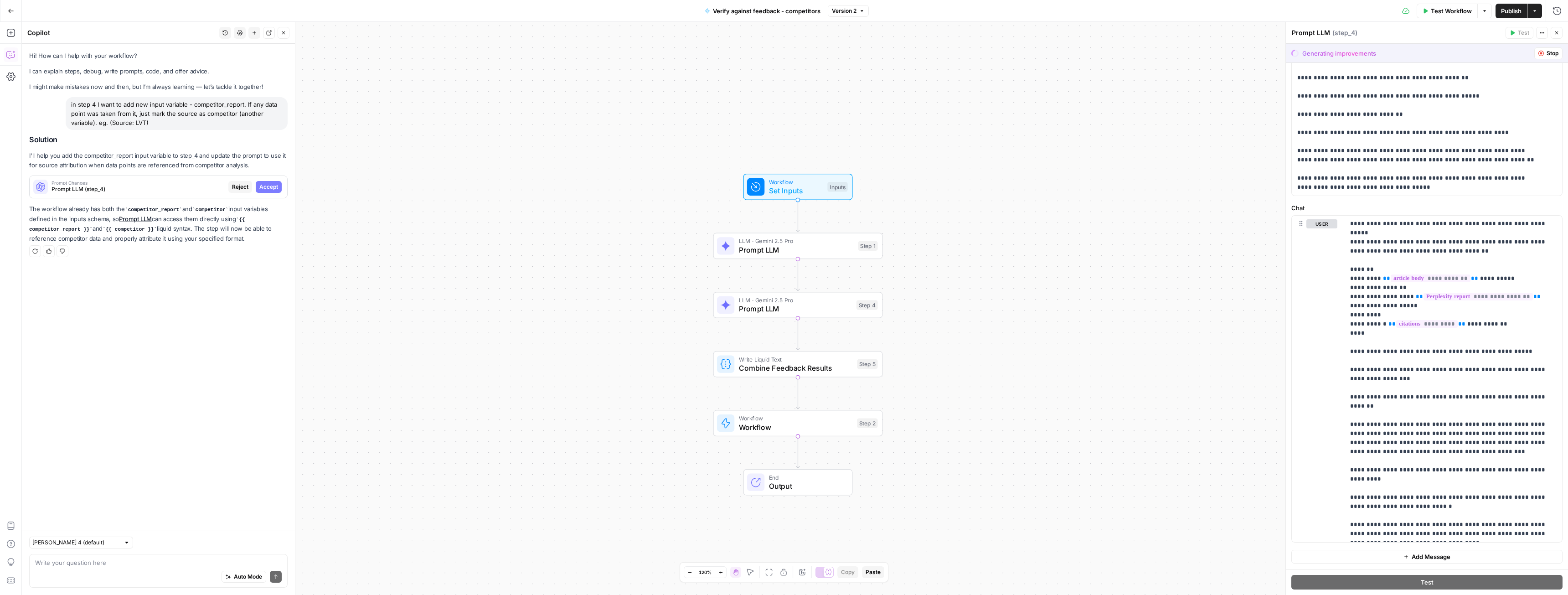
drag, startPoint x: 153, startPoint y: 124, endPoint x: 69, endPoint y: 106, distance: 85.9
click at [69, 106] on div "in step 4 I want to add new input variable - competitor_report. If any data poi…" at bounding box center [177, 114] width 222 height 33
copy div "in step 4 I want to add new input variable - competitor_report. If any data poi…"
click at [256, 32] on icon "button" at bounding box center [254, 32] width 5 height 5
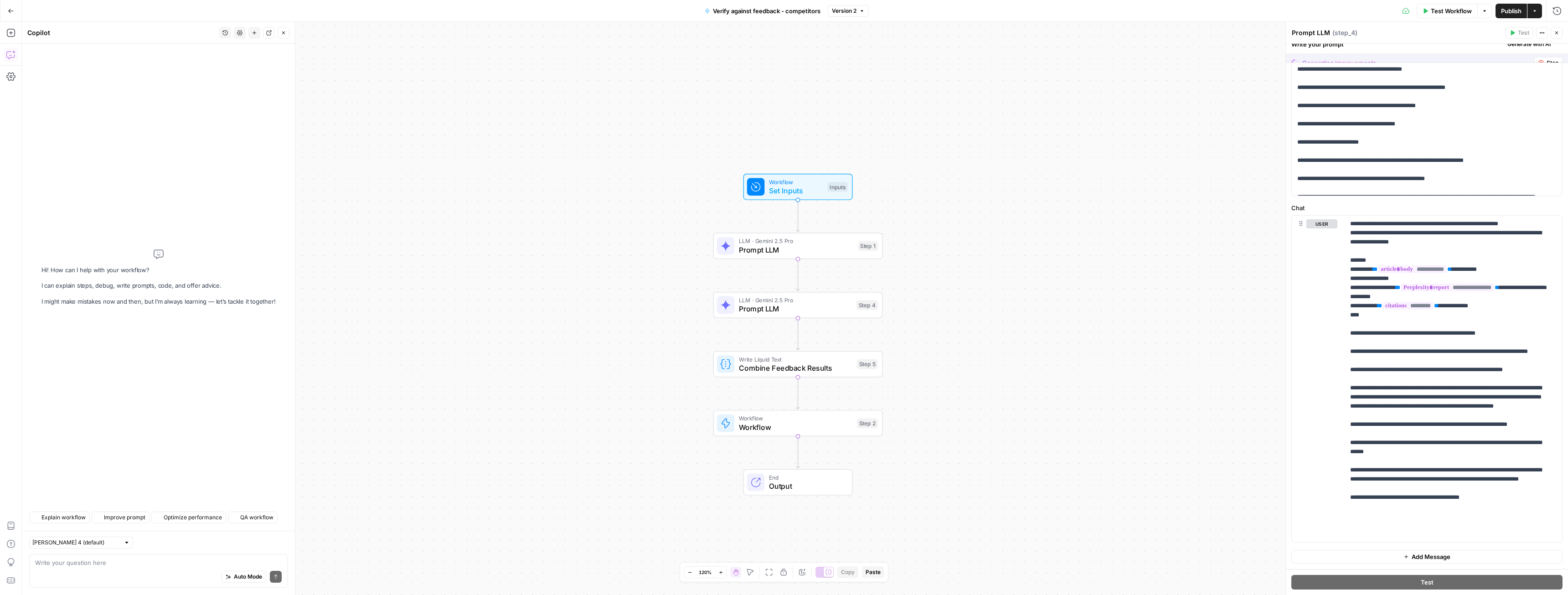
scroll to position [0, 0]
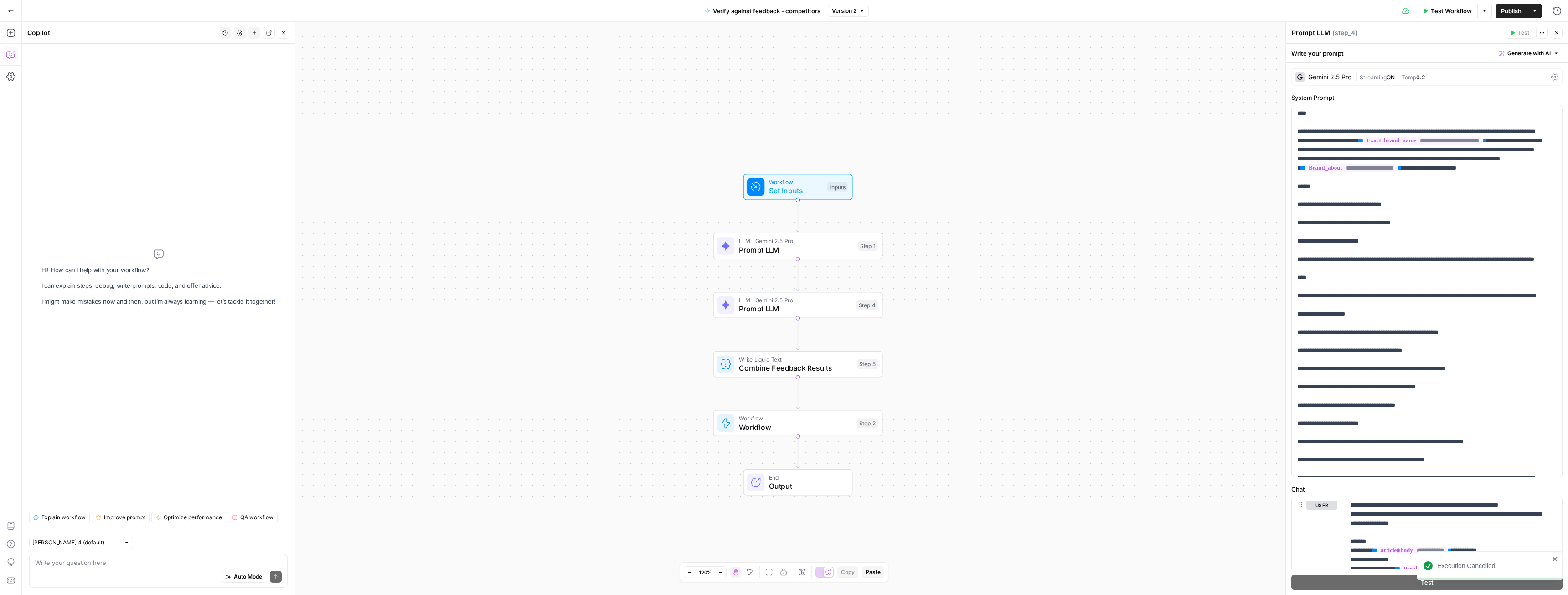
click at [89, 573] on div "Auto Mode Send" at bounding box center [158, 577] width 247 height 20
paste textarea "in step 4 I want to add new input variable - competitor_report. If any data poi…"
type textarea "in step 4 I want to add new input variable - competitor_report. If any data poi…"
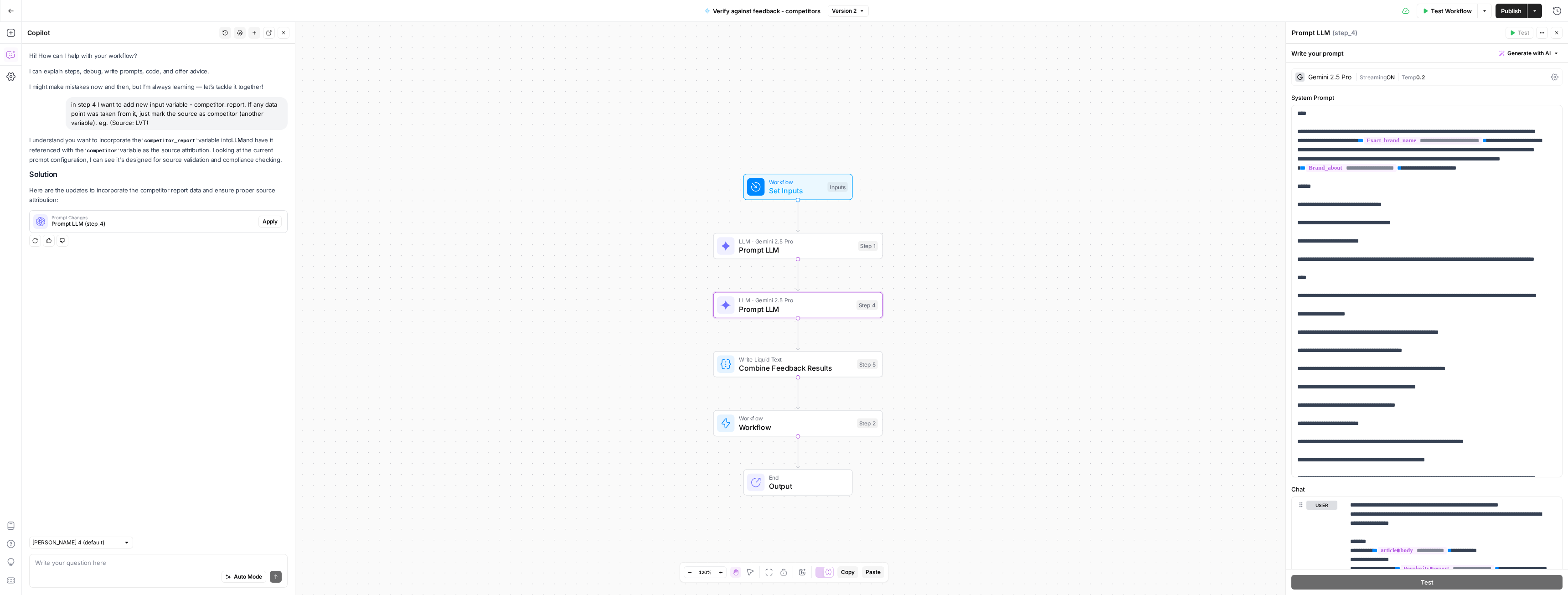
click at [273, 219] on span "Apply" at bounding box center [270, 221] width 15 height 8
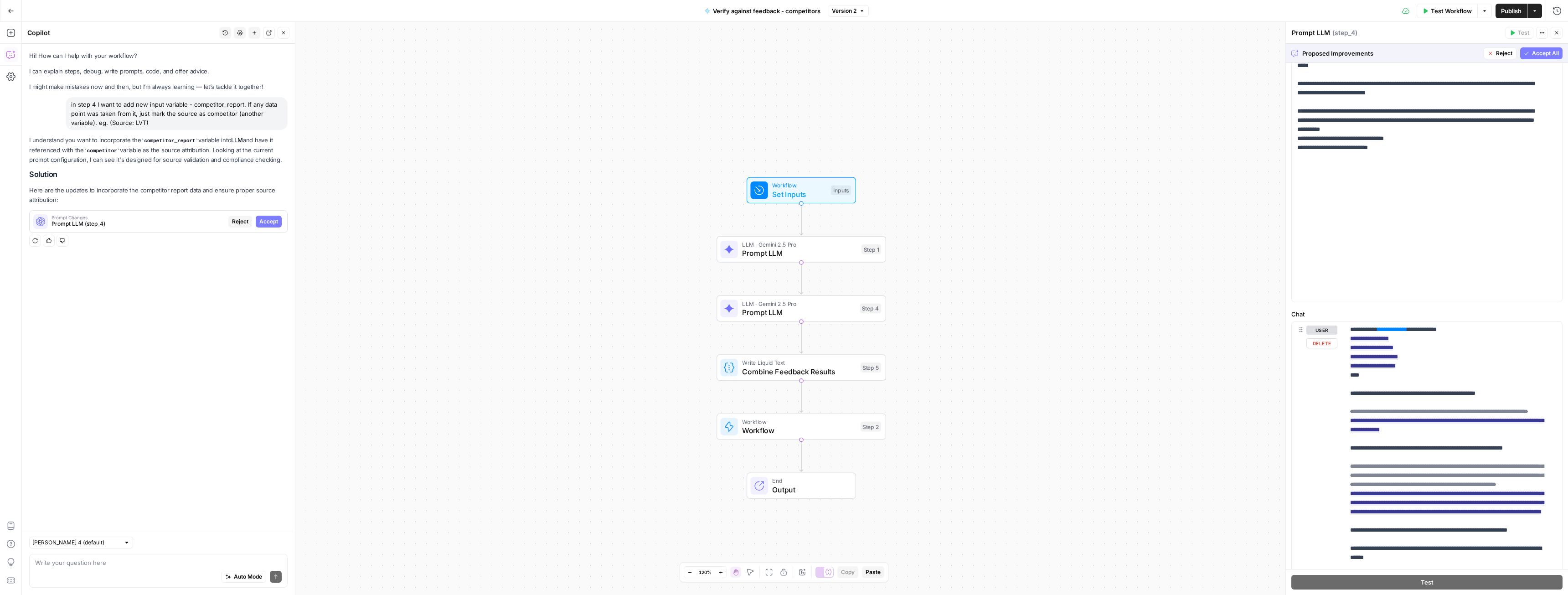
scroll to position [183, 0]
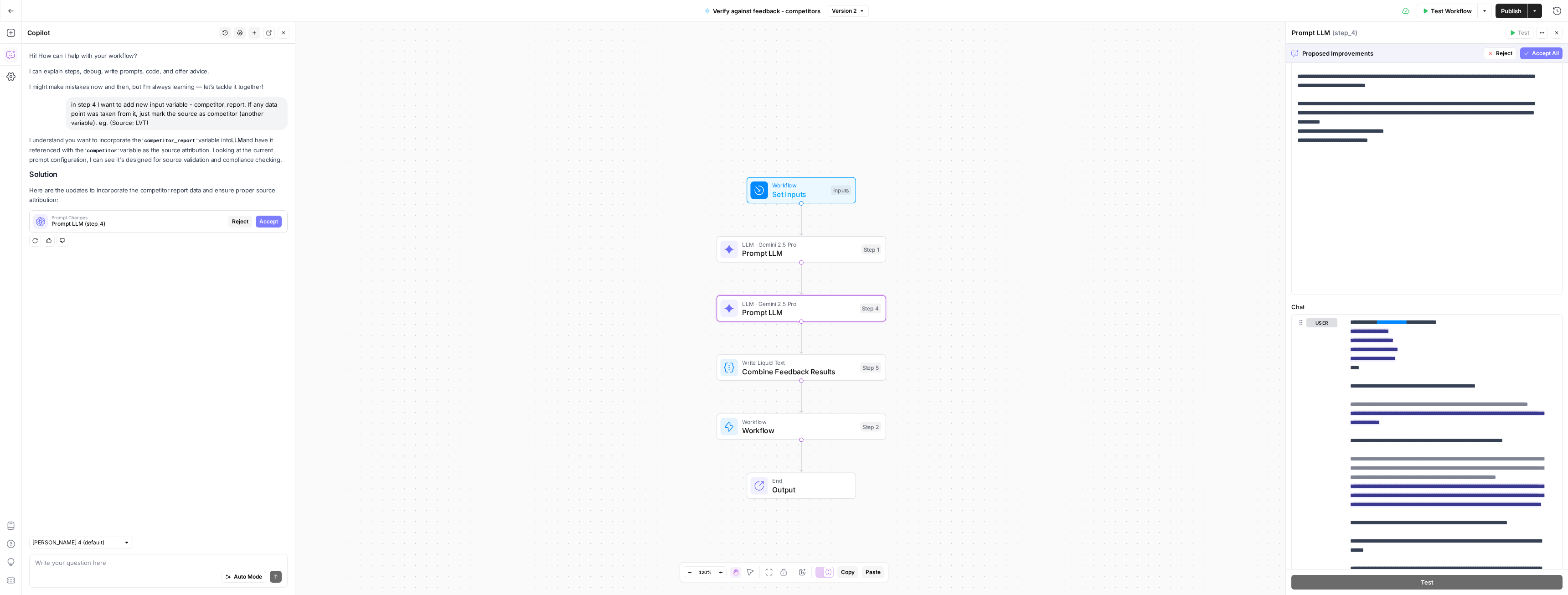
click at [265, 217] on span "Accept" at bounding box center [268, 221] width 19 height 8
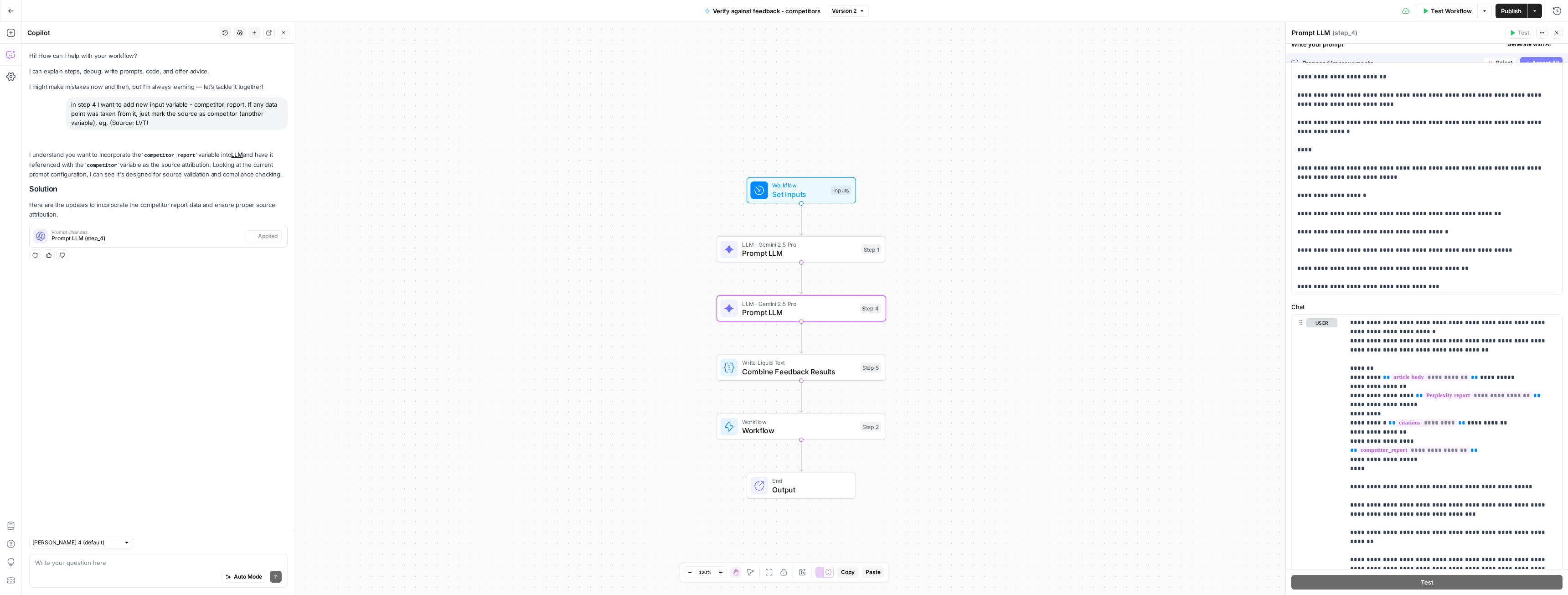
scroll to position [0, 0]
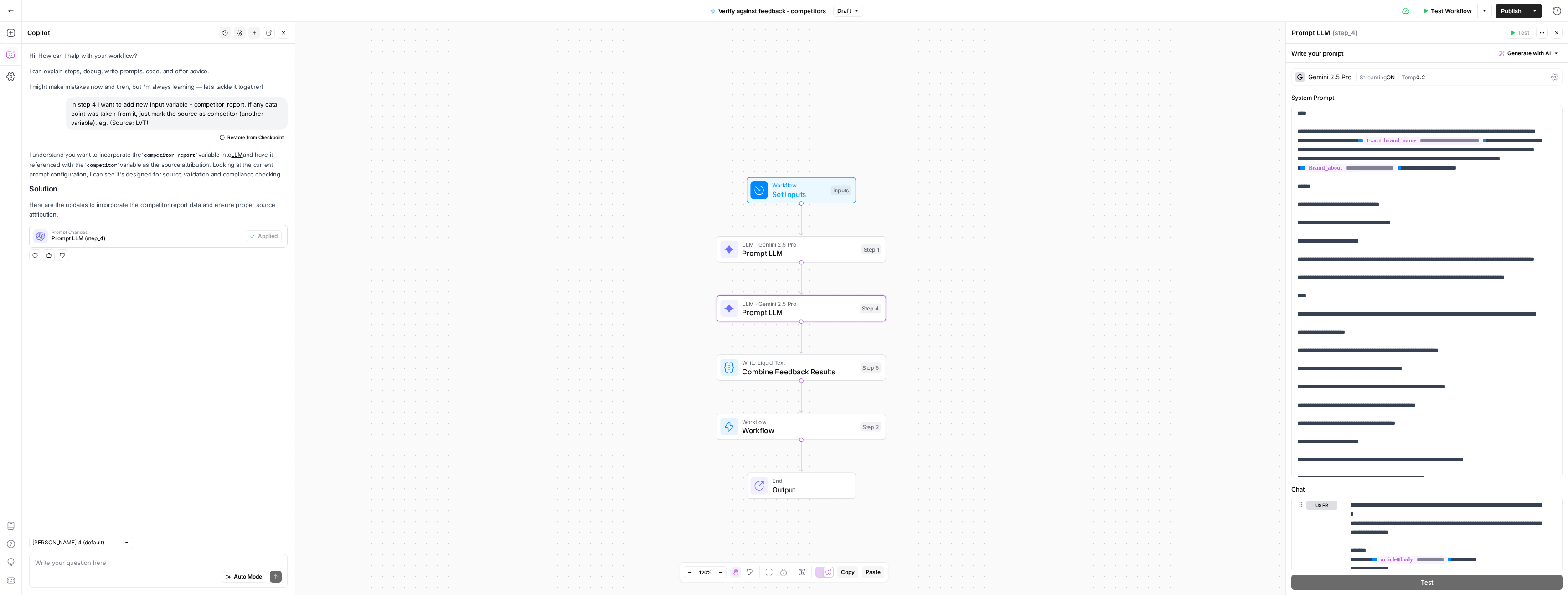
click at [1511, 10] on span "Publish" at bounding box center [1511, 10] width 21 height 9
click at [228, 30] on button "History" at bounding box center [225, 32] width 12 height 12
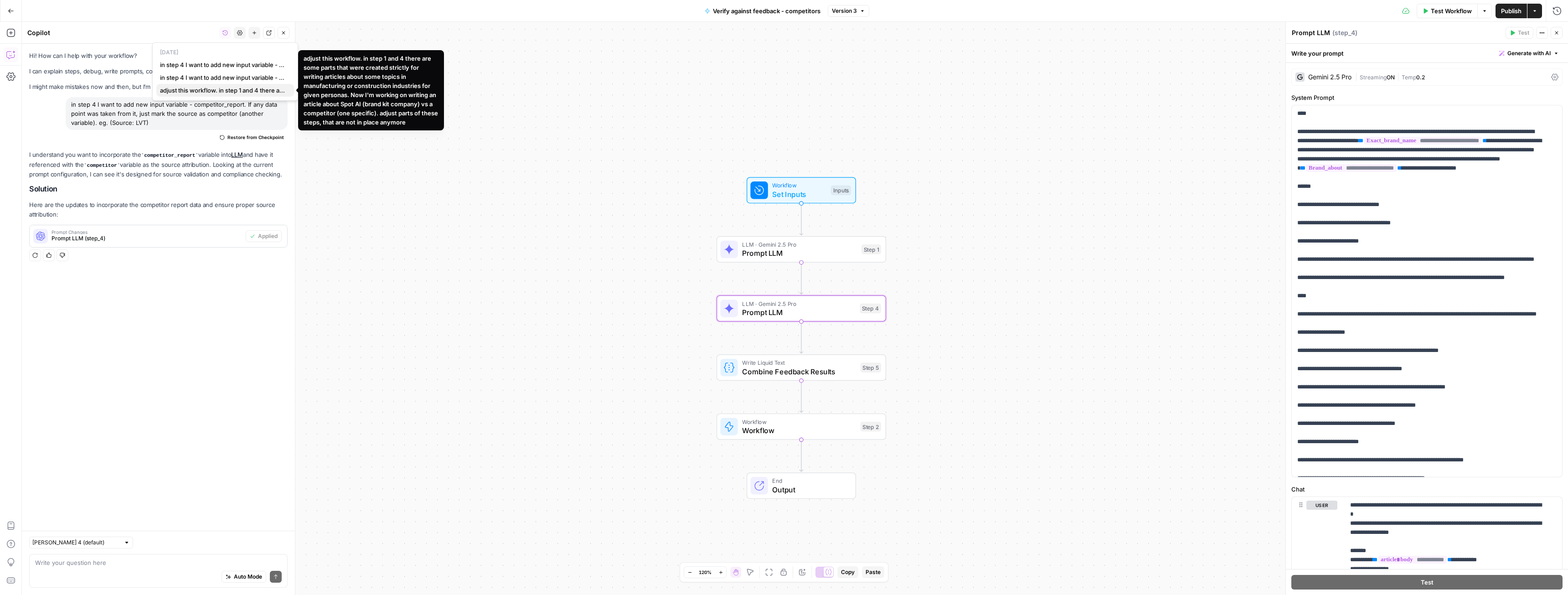
click at [248, 93] on span "adjust this workflow. in step 1 and 4 there are some parts that were created st…" at bounding box center [223, 90] width 127 height 9
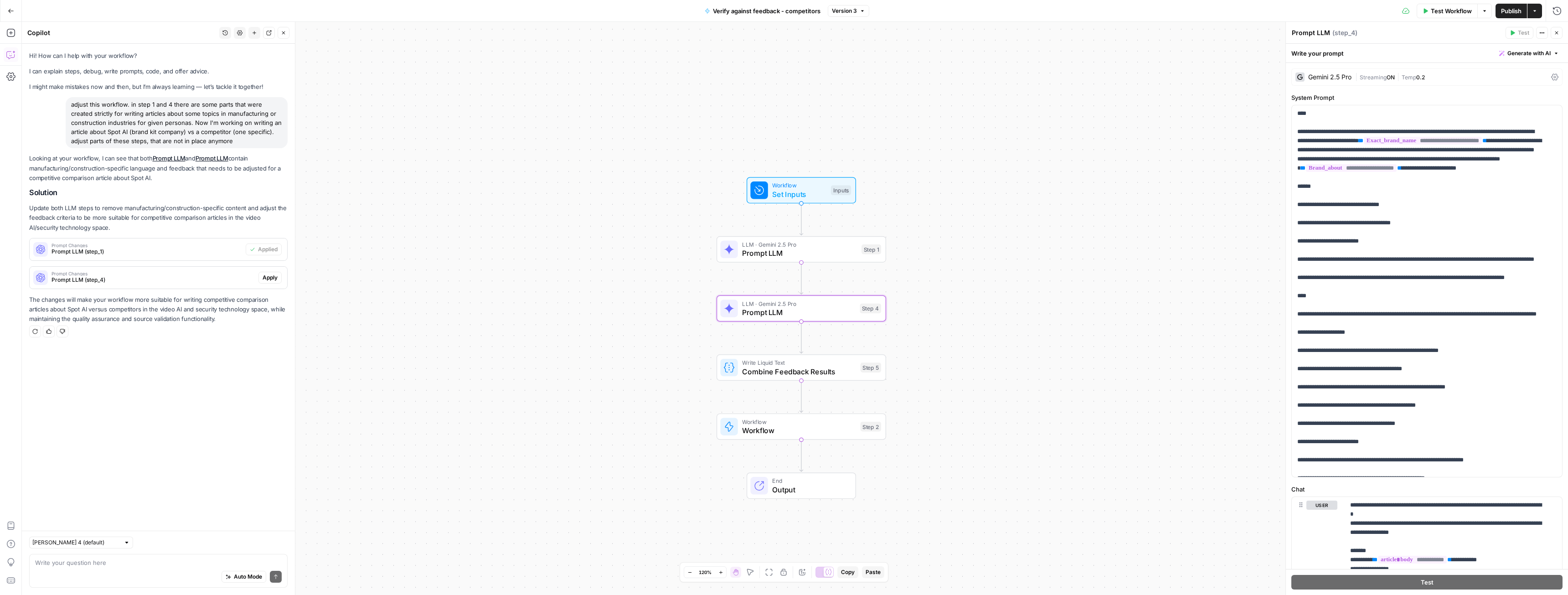
drag, startPoint x: 234, startPoint y: 142, endPoint x: 70, endPoint y: 108, distance: 167.5
click at [70, 108] on div "adjust this workflow. in step 1 and 4 there are some parts that were created st…" at bounding box center [177, 123] width 222 height 51
copy div "adjust this workflow. in step 1 and 4 there are some parts that were created st…"
click at [224, 33] on icon "button" at bounding box center [225, 32] width 5 height 5
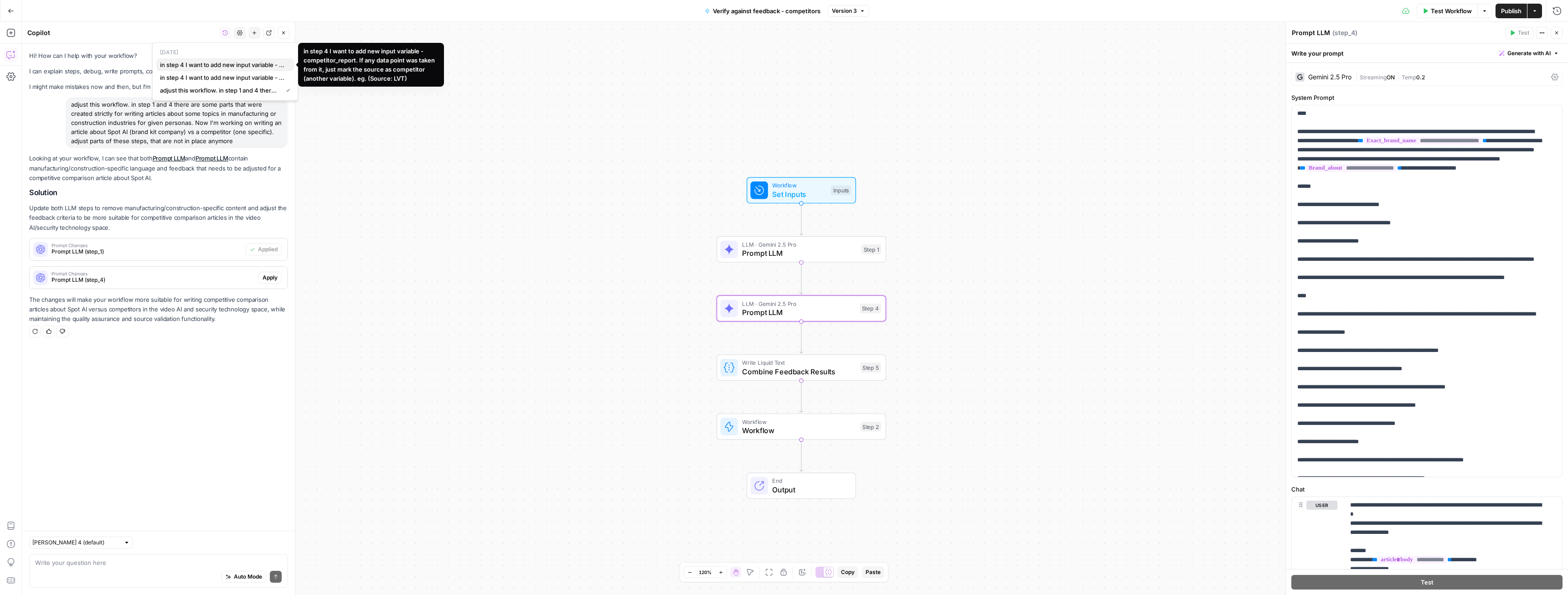
click at [222, 64] on span "in step 4 I want to add new input variable - competitor_report. If any data poi…" at bounding box center [223, 65] width 127 height 9
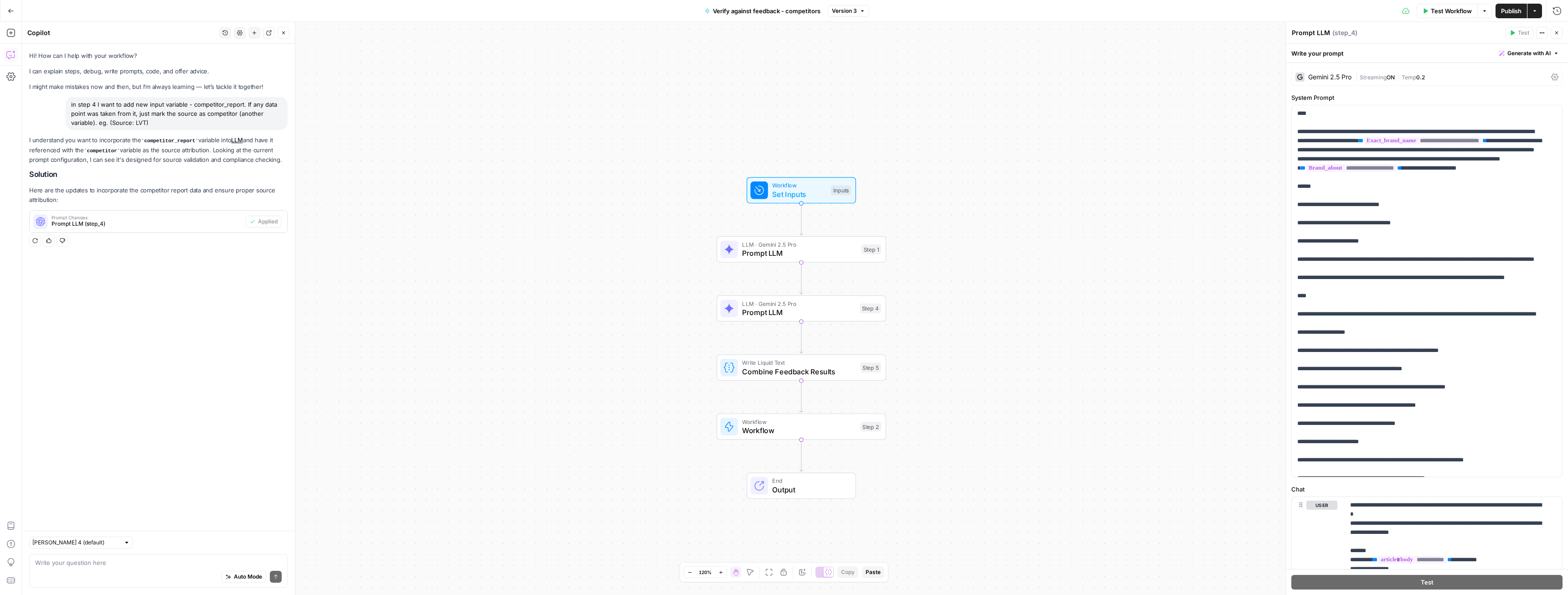
drag, startPoint x: 159, startPoint y: 126, endPoint x: 68, endPoint y: 107, distance: 93.0
click at [68, 107] on div "in step 4 I want to add new input variable - competitor_report. If any data poi…" at bounding box center [177, 114] width 222 height 33
copy div "in step 4 I want to add new input variable - competitor_report. If any data poi…"
click at [781, 311] on span "Prompt LLM" at bounding box center [799, 312] width 113 height 11
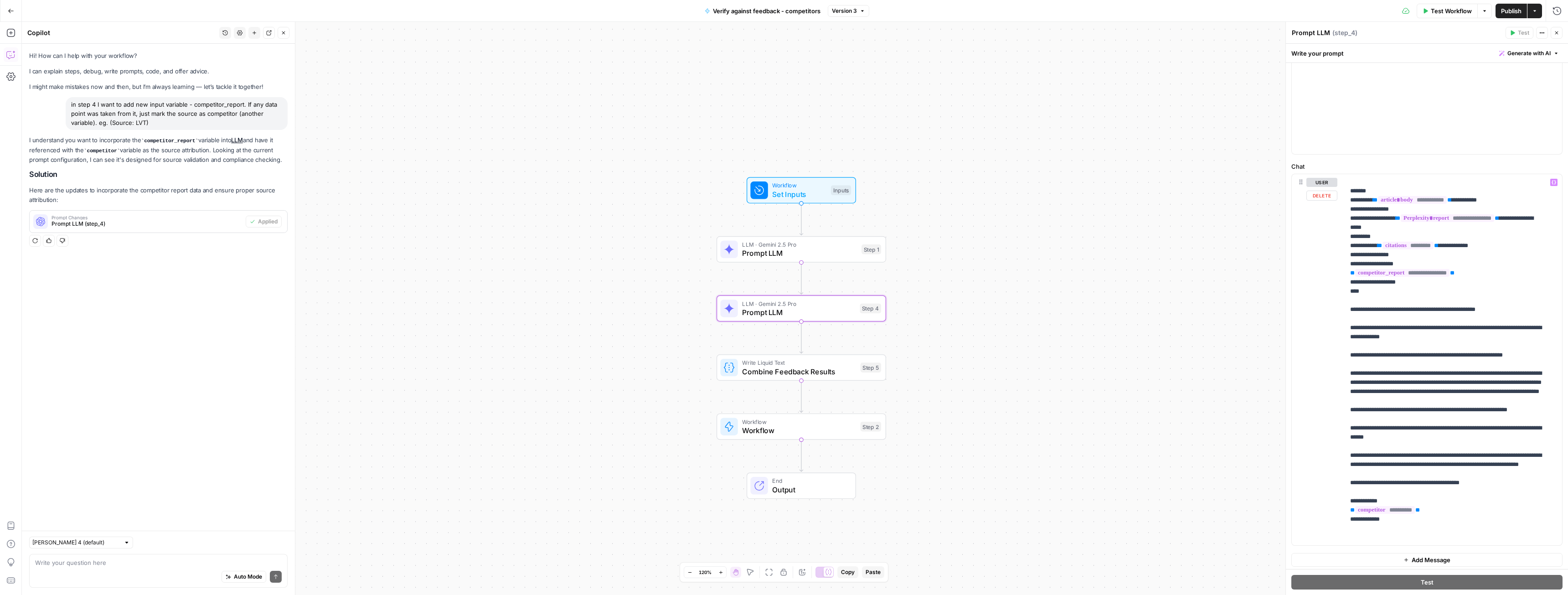
scroll to position [326, 0]
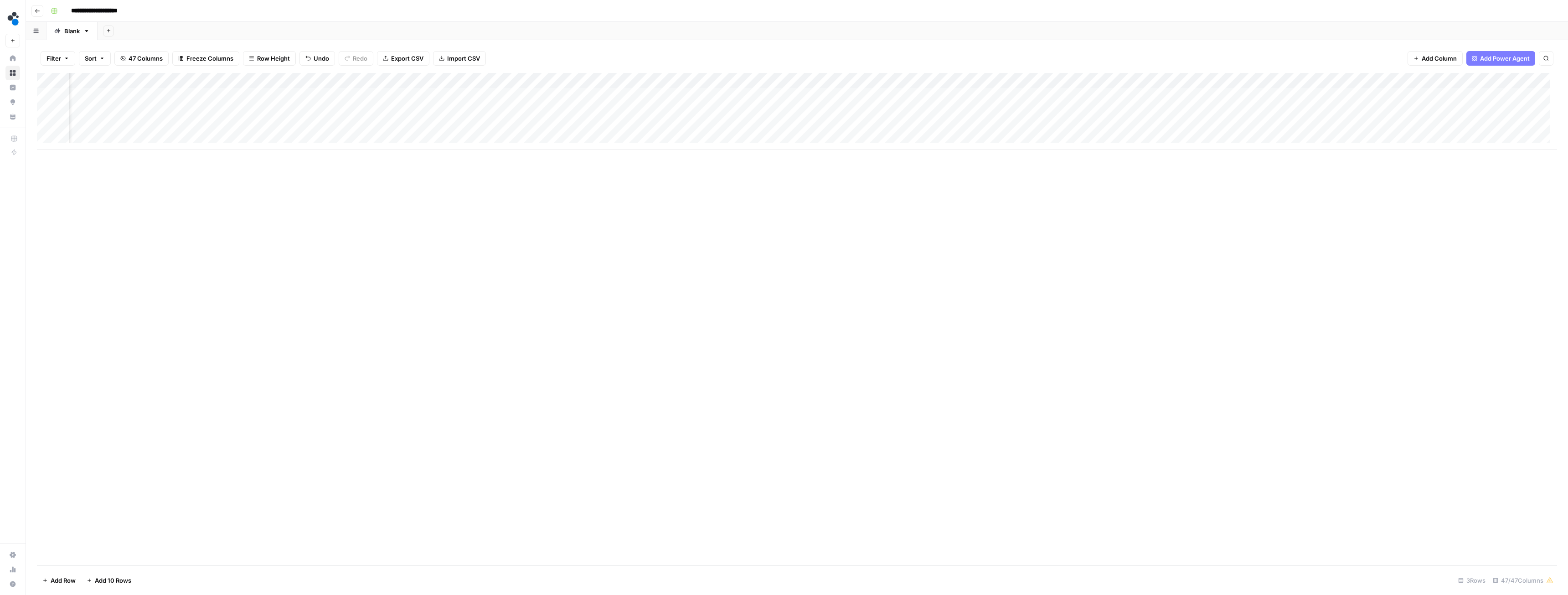
scroll to position [0, 2146]
click at [780, 79] on div "Add Column" at bounding box center [797, 111] width 1520 height 77
click at [716, 169] on span "Edit Workflow" at bounding box center [723, 170] width 80 height 9
click at [508, 81] on div "Add Column" at bounding box center [797, 111] width 1520 height 77
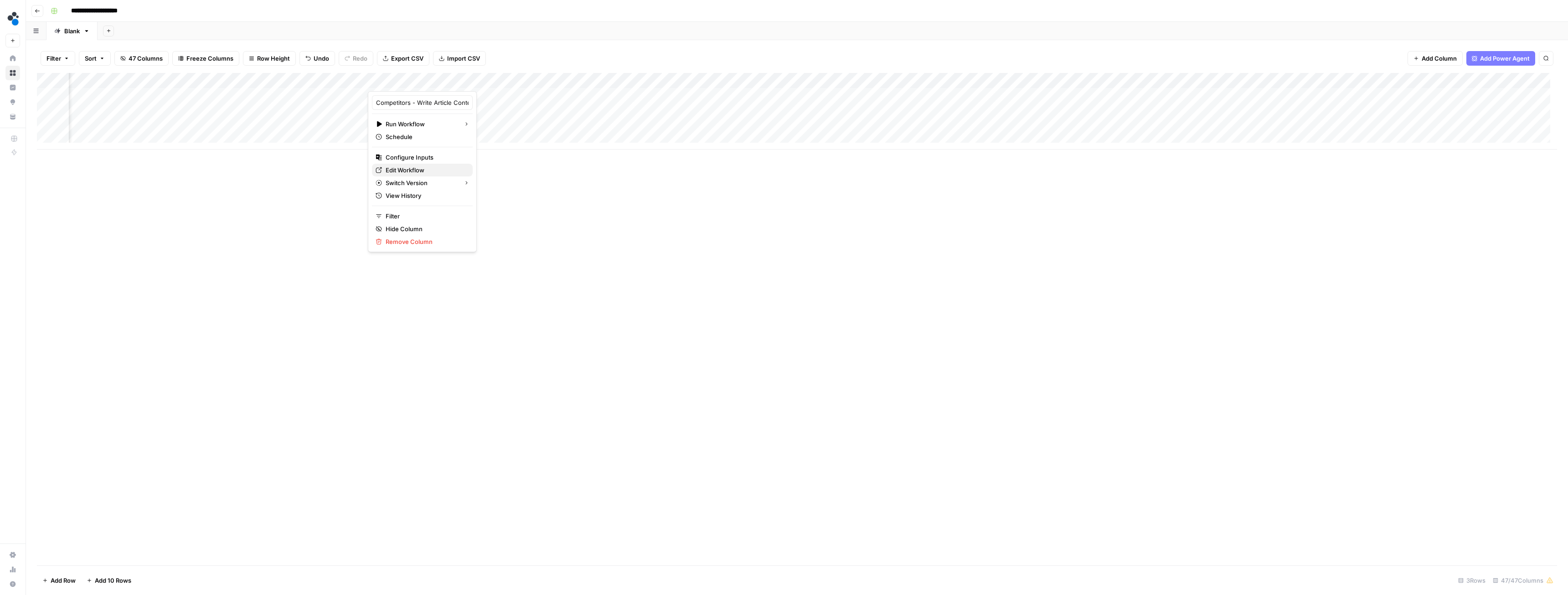
click at [412, 171] on span "Edit Workflow" at bounding box center [425, 170] width 80 height 9
click at [1425, 63] on span "Add Column" at bounding box center [1440, 58] width 35 height 9
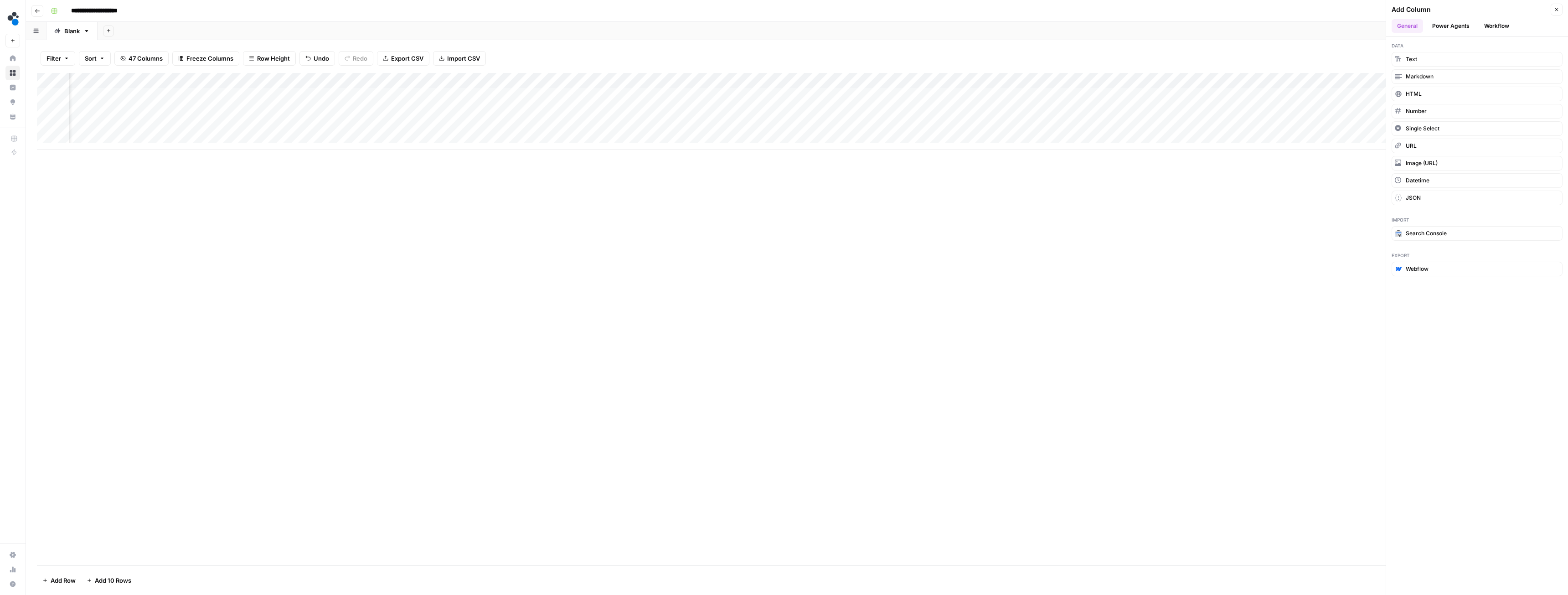
click at [1488, 21] on button "Workflow" at bounding box center [1496, 26] width 36 height 13
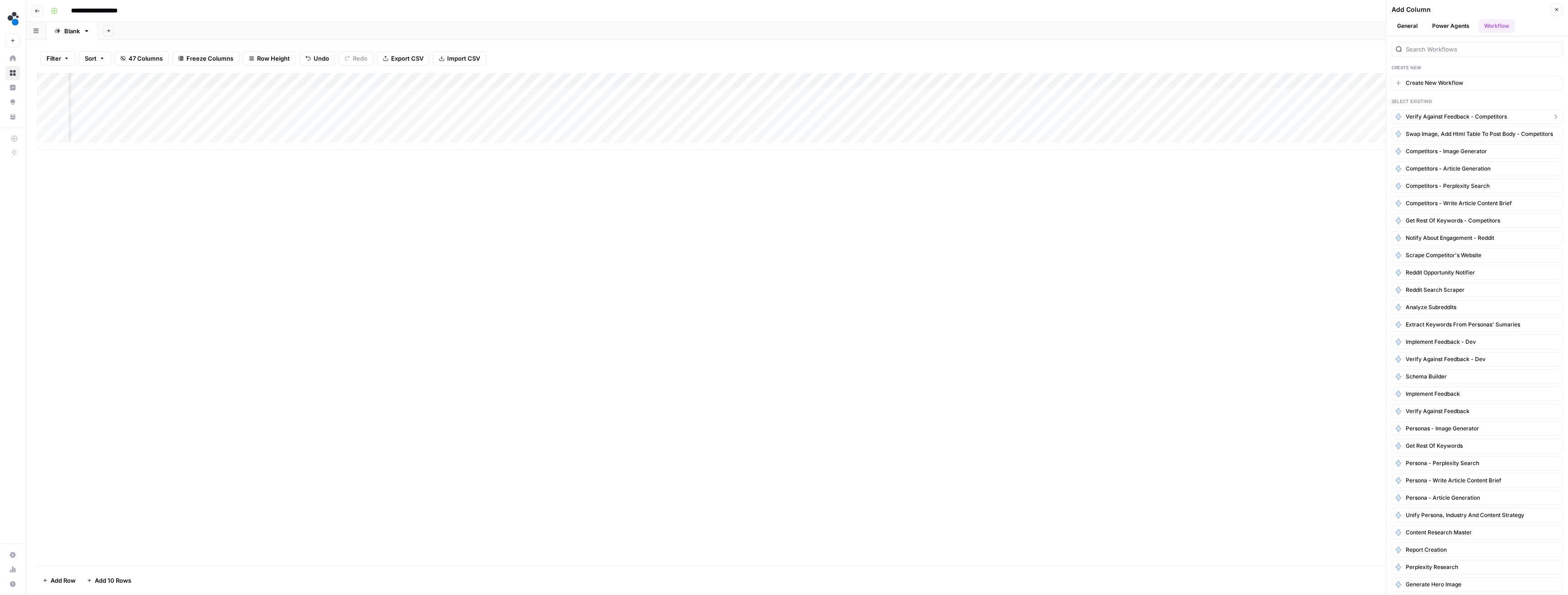
click at [1435, 114] on span "Verify against feedback - competitors" at bounding box center [1456, 116] width 101 height 8
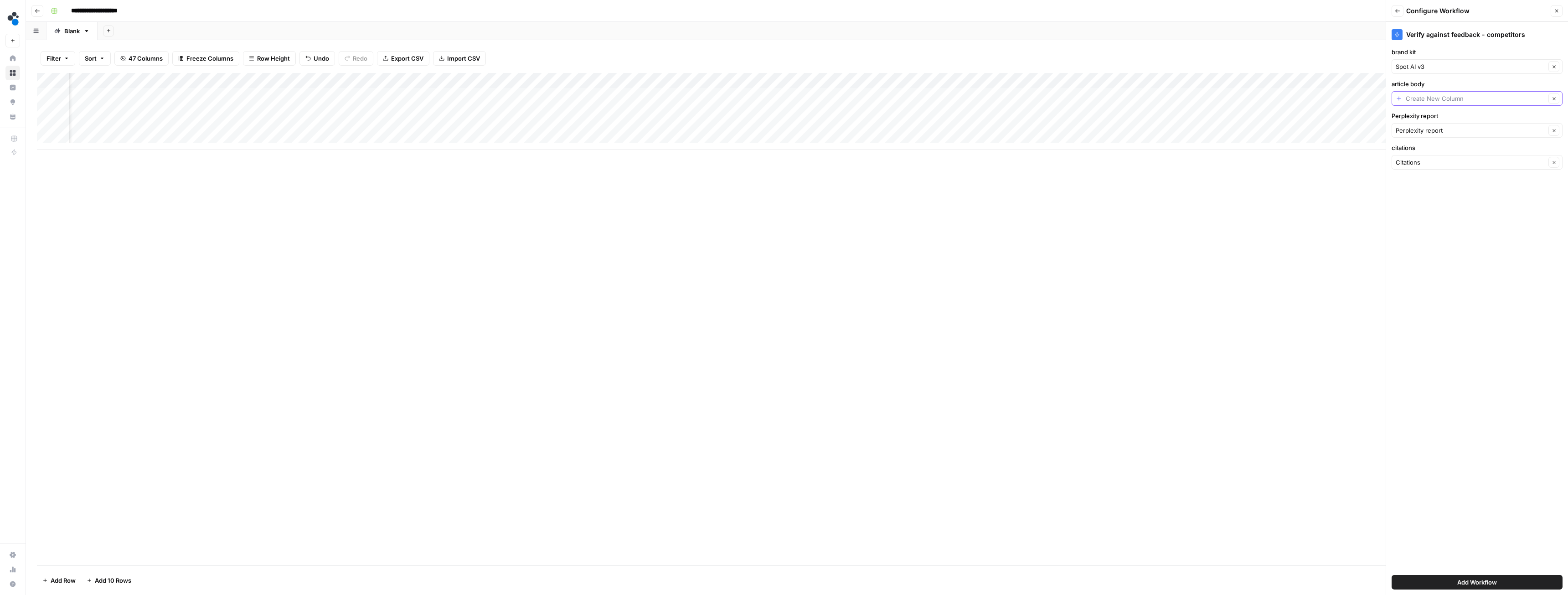
click at [1446, 100] on input "article body" at bounding box center [1475, 98] width 140 height 9
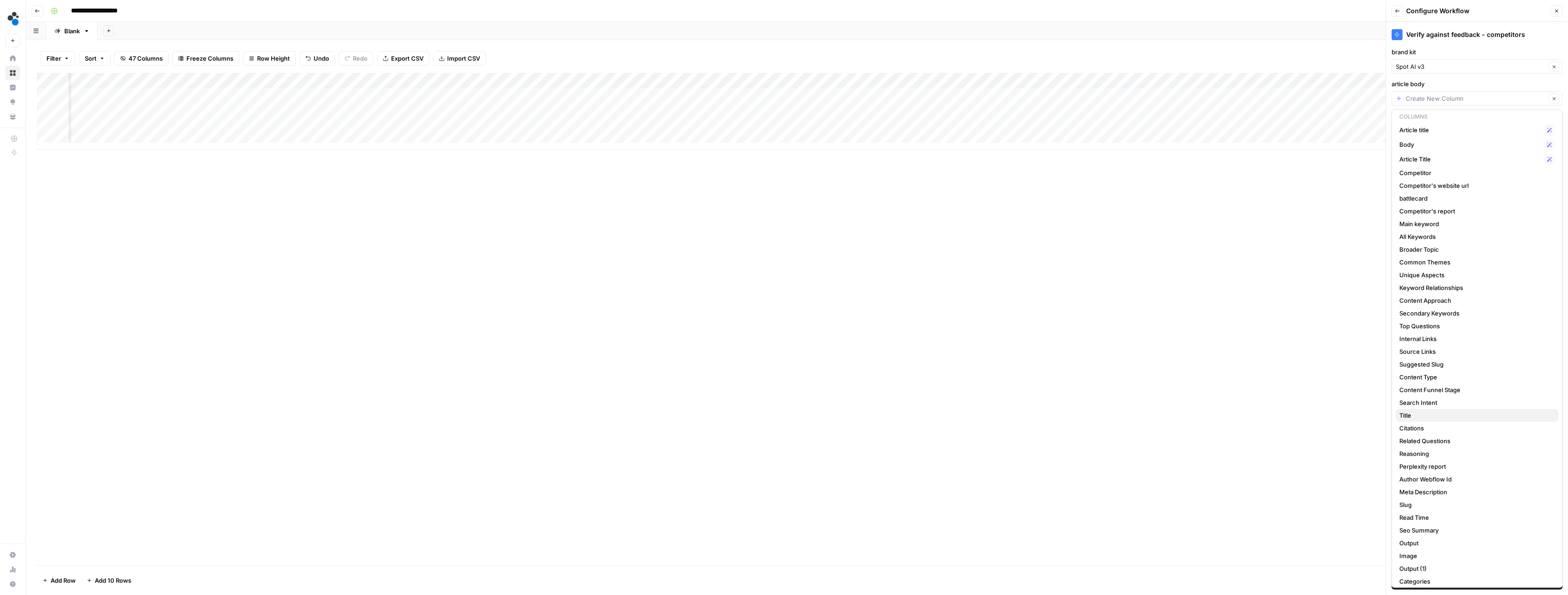
scroll to position [75, 0]
click at [1422, 510] on span "Output (1)" at bounding box center [1475, 513] width 152 height 9
type input "Output (1)"
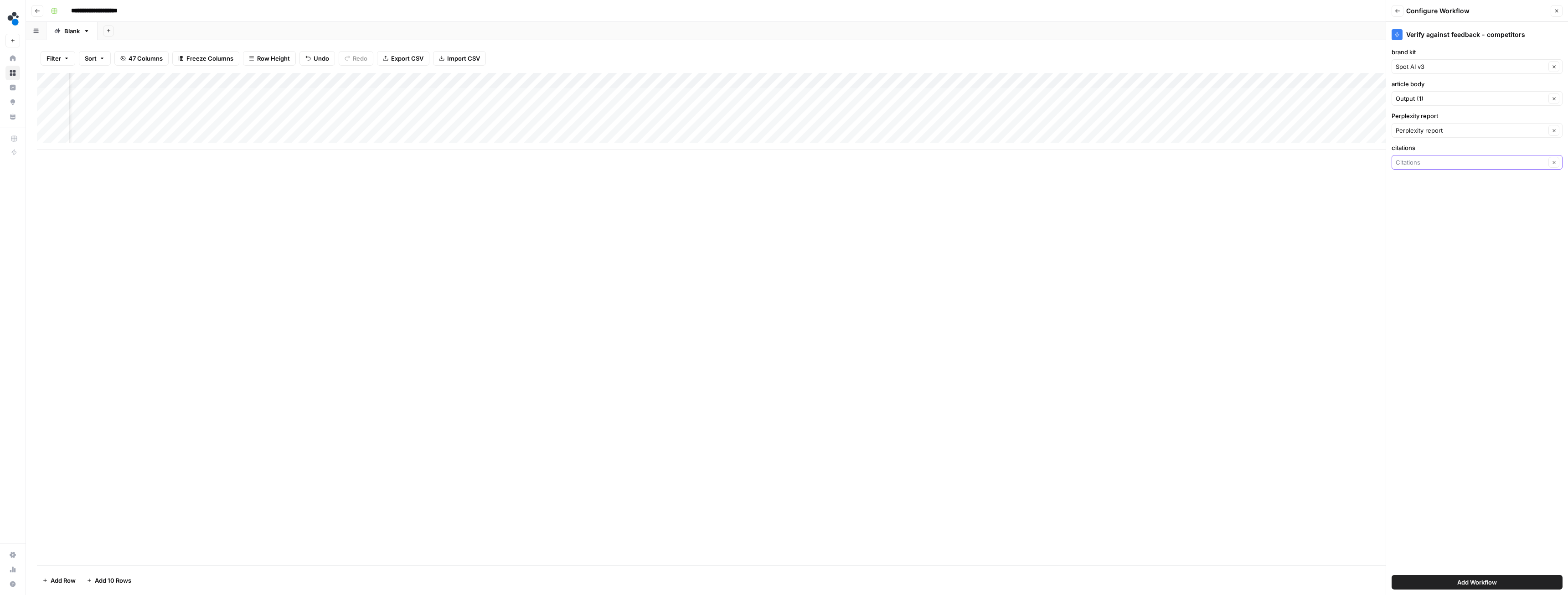
click at [1429, 164] on input "citations" at bounding box center [1471, 162] width 150 height 9
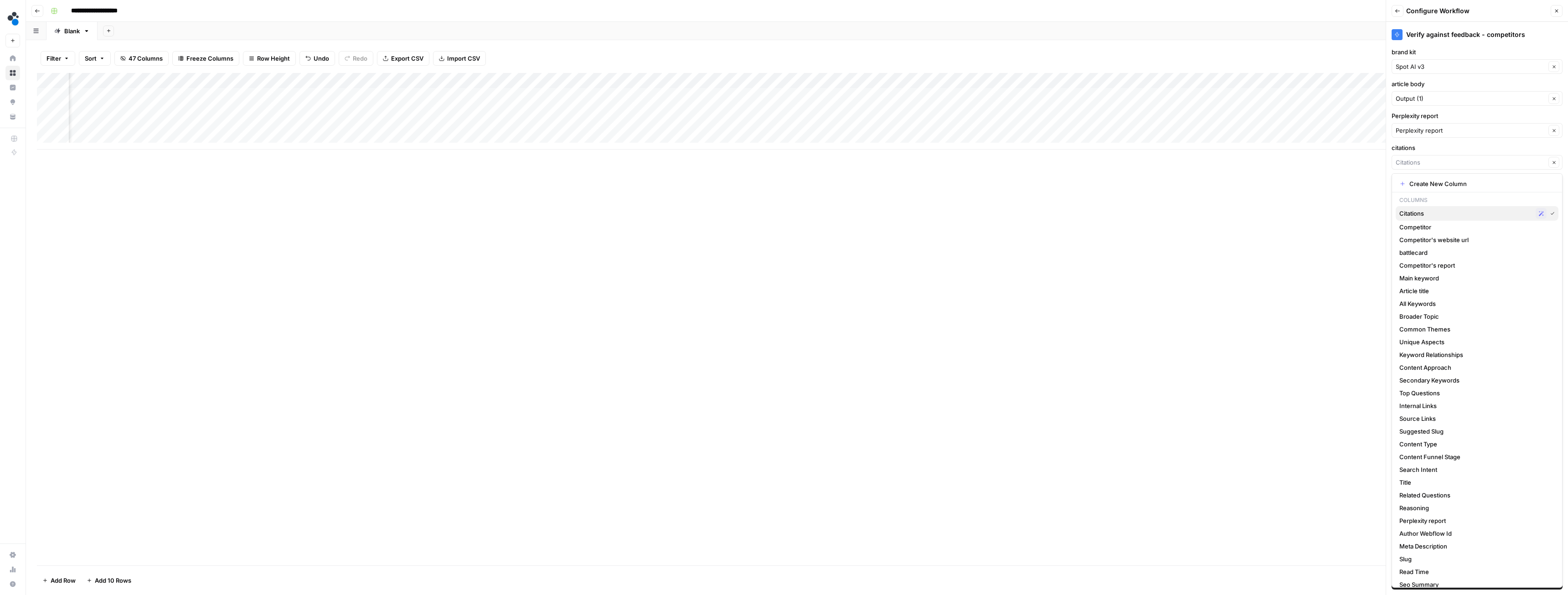
click at [1418, 217] on span "Citations" at bounding box center [1466, 213] width 133 height 9
type input "Citations"
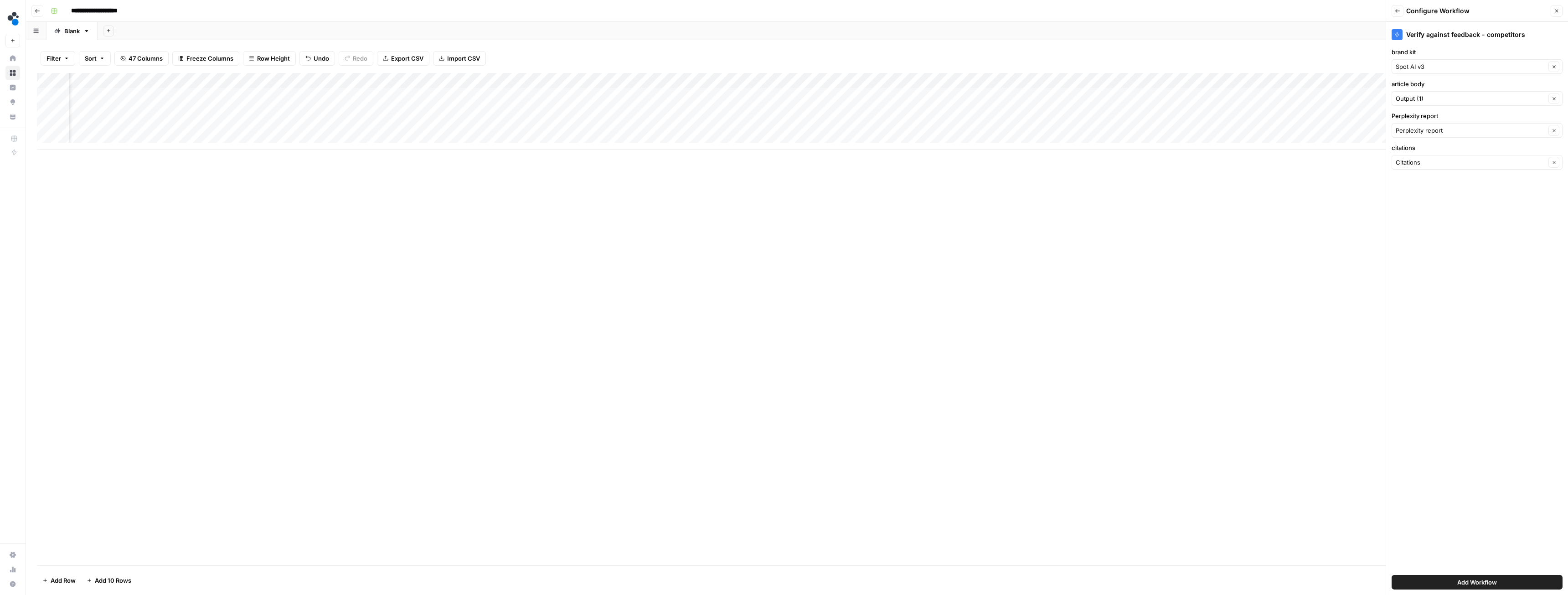
click at [1419, 579] on button "Add Workflow" at bounding box center [1477, 582] width 171 height 15
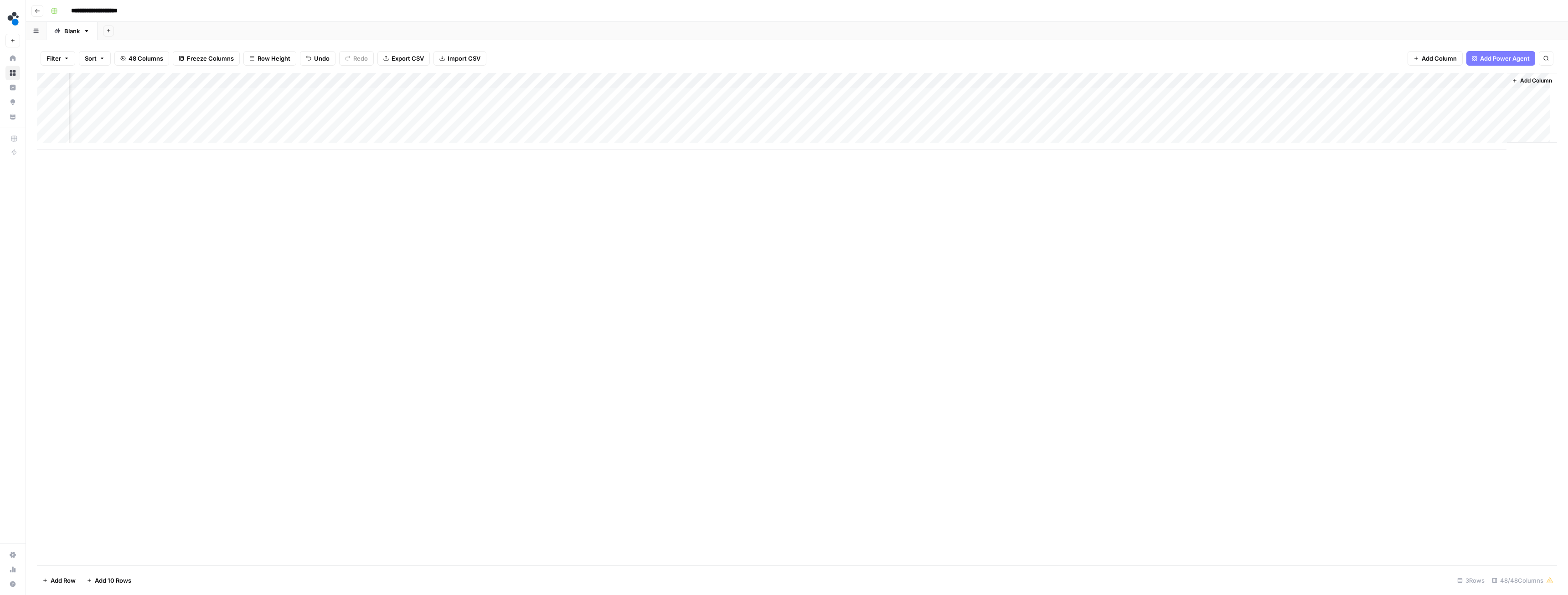
scroll to position [0, 3400]
drag, startPoint x: 1379, startPoint y: 79, endPoint x: 761, endPoint y: 74, distance: 618.0
click at [761, 74] on div "Add Column" at bounding box center [797, 111] width 1520 height 77
click at [388, 95] on div "Add Column" at bounding box center [797, 111] width 1520 height 77
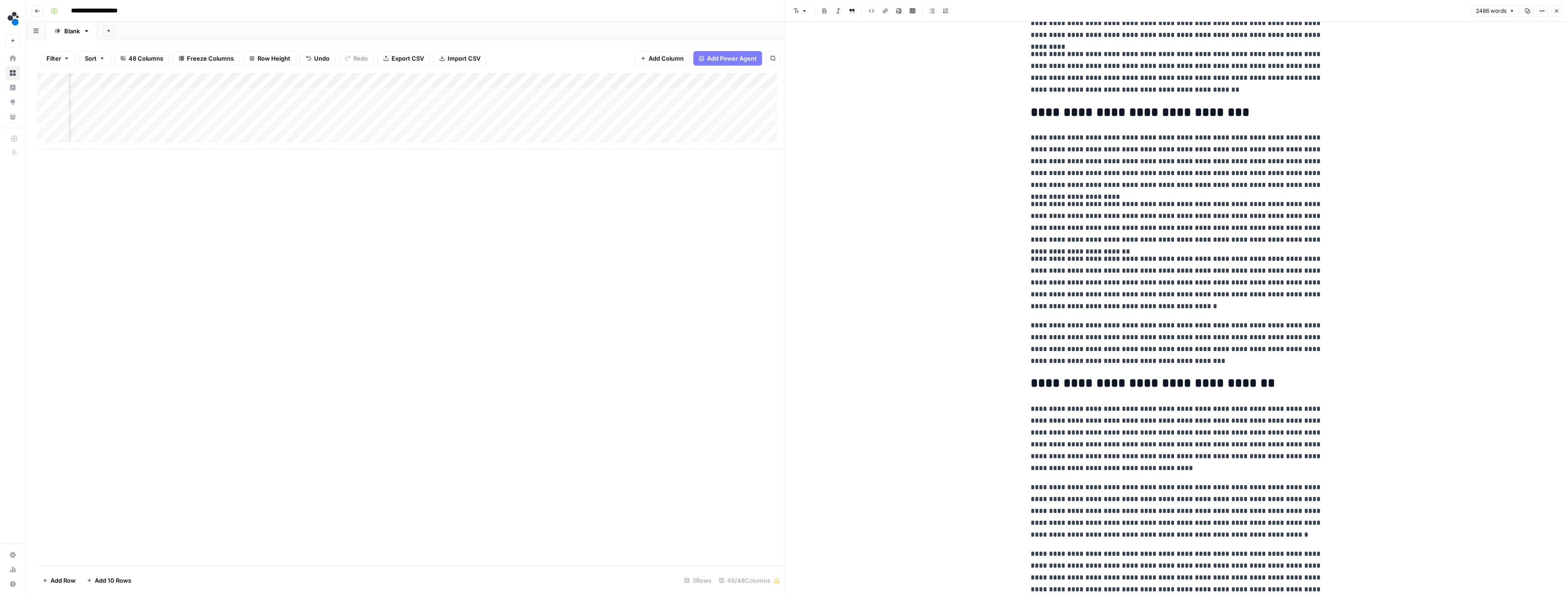
scroll to position [3177, 0]
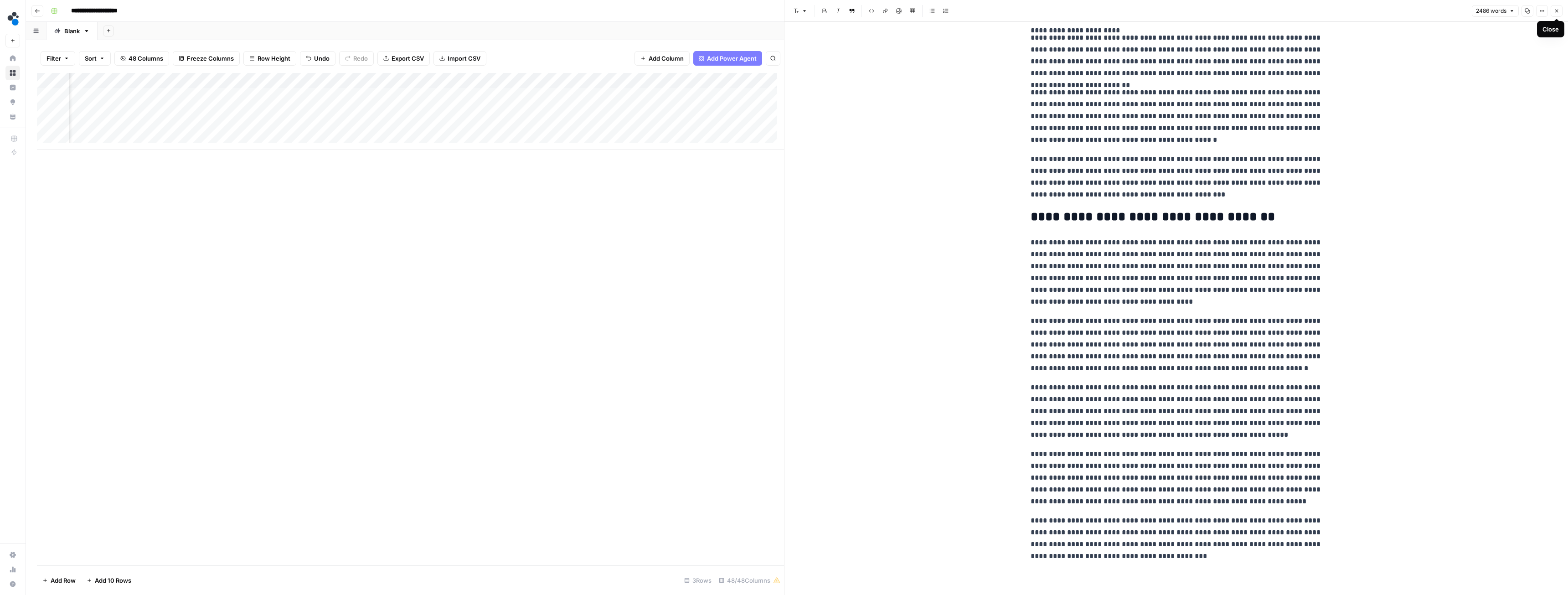
click at [1555, 10] on icon "button" at bounding box center [1556, 10] width 5 height 5
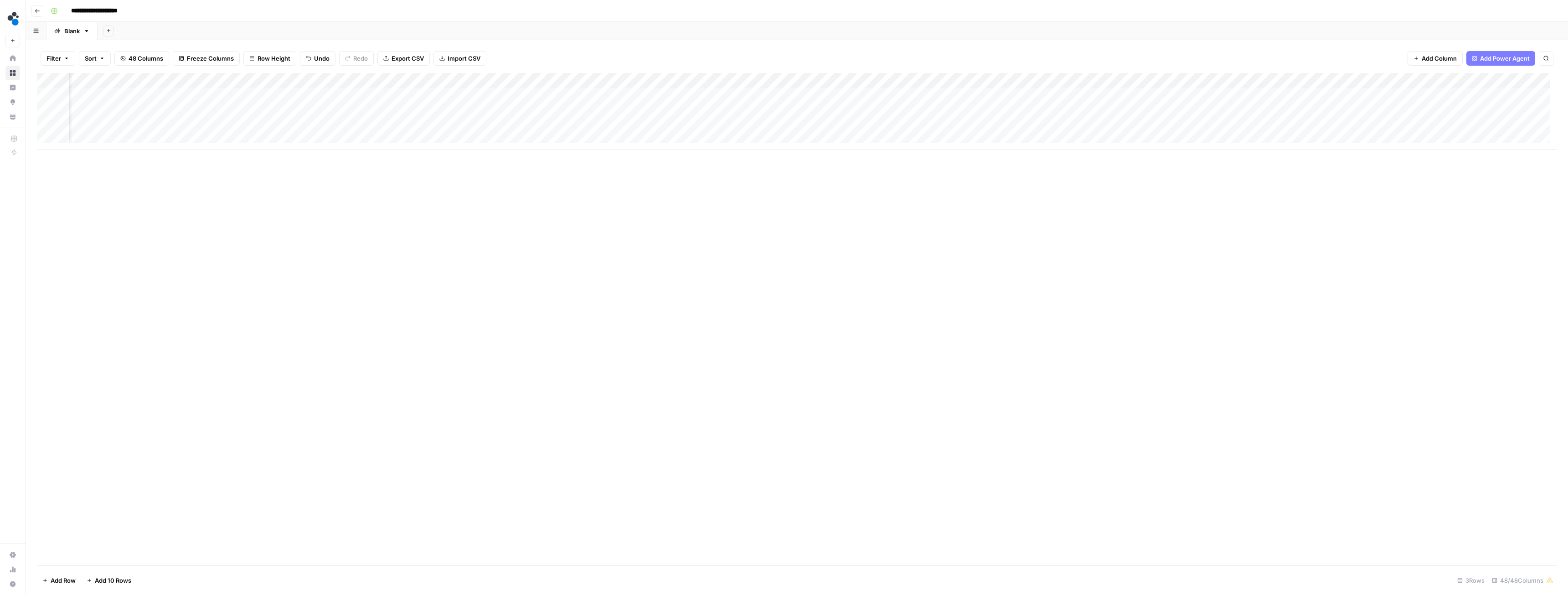
scroll to position [0, 327]
click at [346, 150] on div "Add Column" at bounding box center [797, 319] width 1520 height 493
click at [988, 79] on div "Add Column" at bounding box center [797, 111] width 1520 height 77
click at [897, 156] on span "Configure Inputs" at bounding box center [915, 157] width 80 height 9
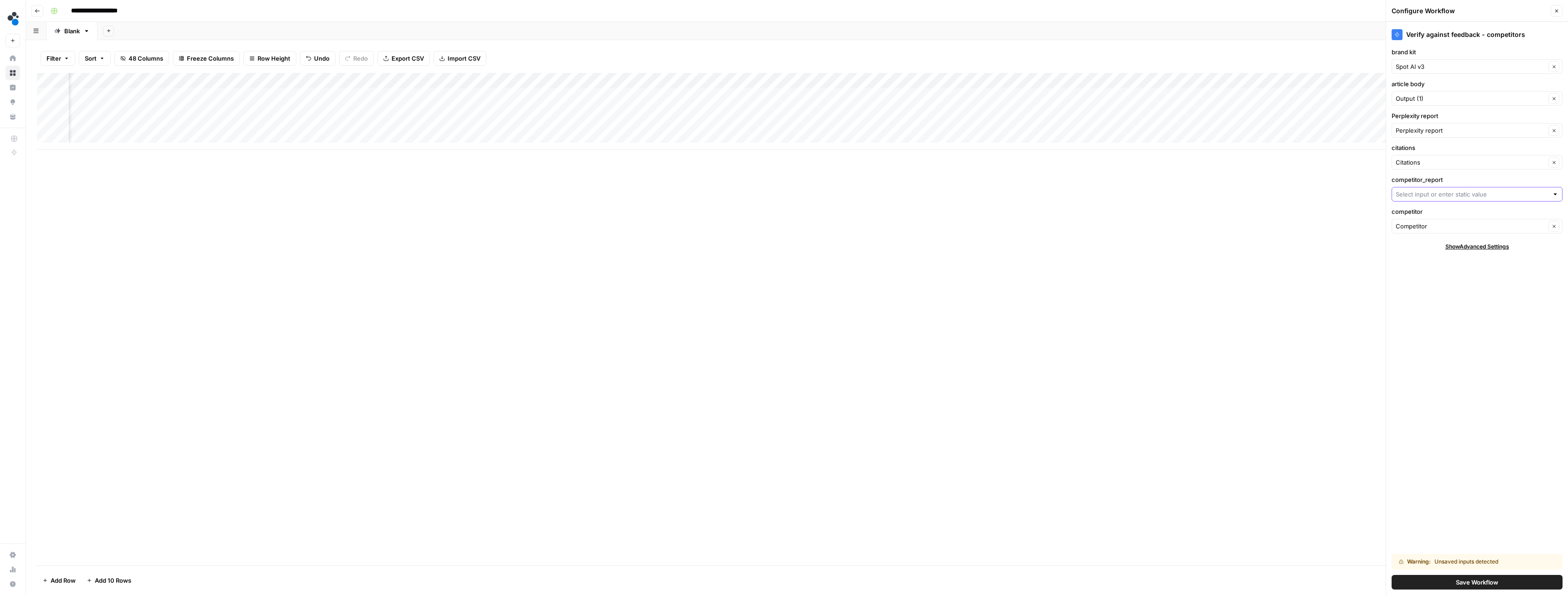
click at [1413, 197] on input "competitor_report" at bounding box center [1472, 194] width 153 height 9
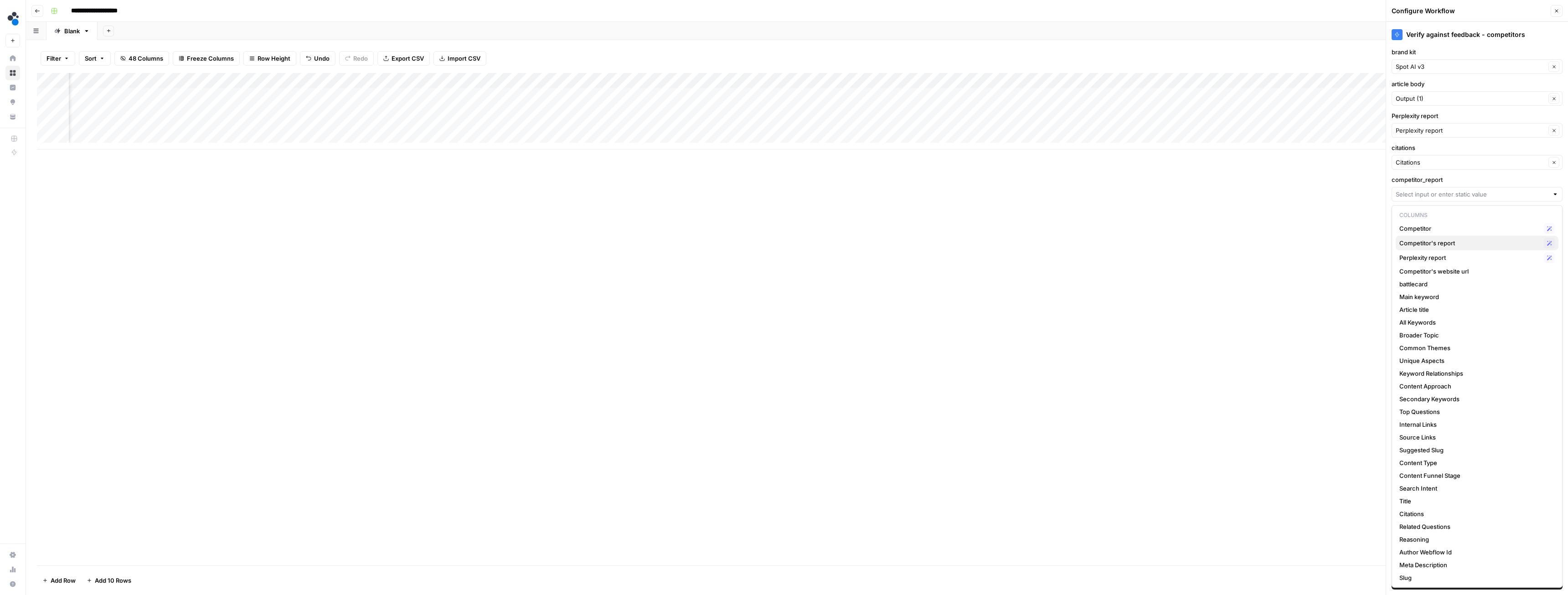
click at [1420, 244] on span "Competitor's report" at bounding box center [1469, 243] width 141 height 9
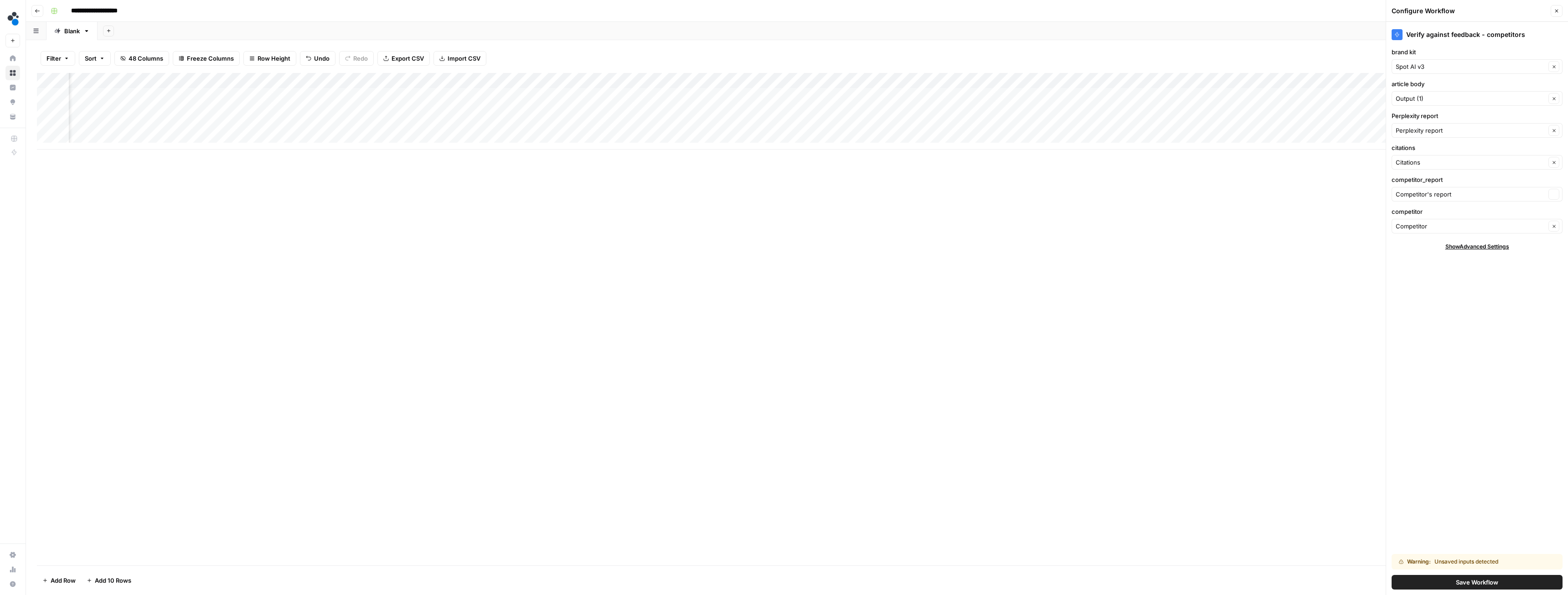
type input "Competitor's report"
click at [1419, 131] on input "Perplexity report" at bounding box center [1471, 130] width 150 height 9
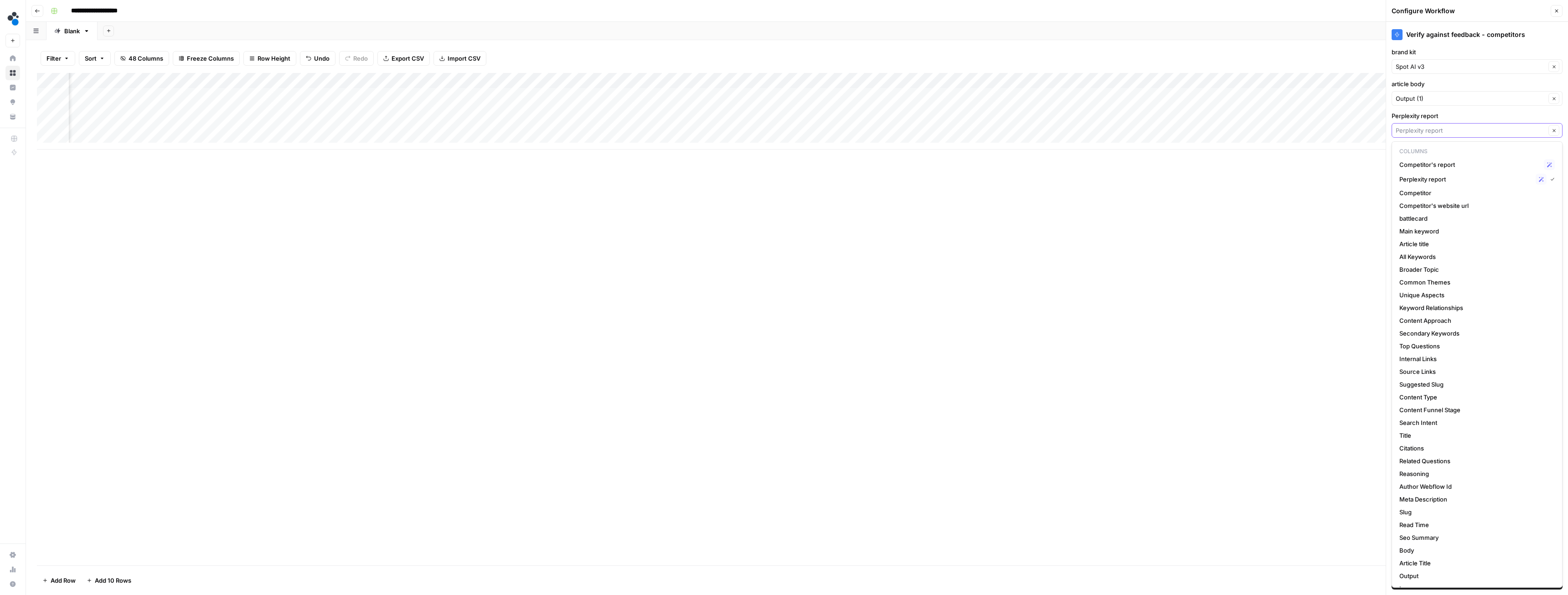
click at [1419, 131] on input "Perplexity report" at bounding box center [1471, 130] width 150 height 9
type input "Perplexity report"
click at [1439, 112] on label "Perplexity report" at bounding box center [1477, 116] width 171 height 9
click at [1439, 126] on input "Perplexity report" at bounding box center [1471, 130] width 150 height 9
click at [1440, 183] on span "Perplexity report" at bounding box center [1466, 179] width 133 height 9
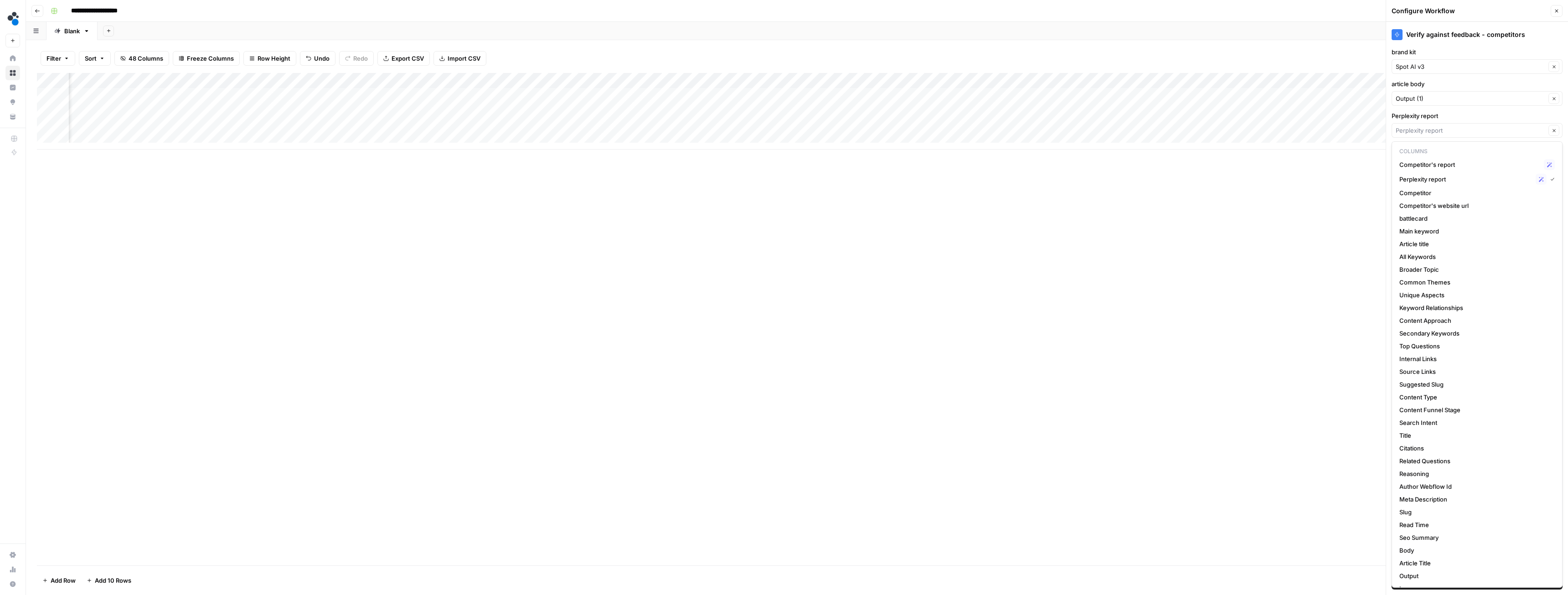
type input "Perplexity report"
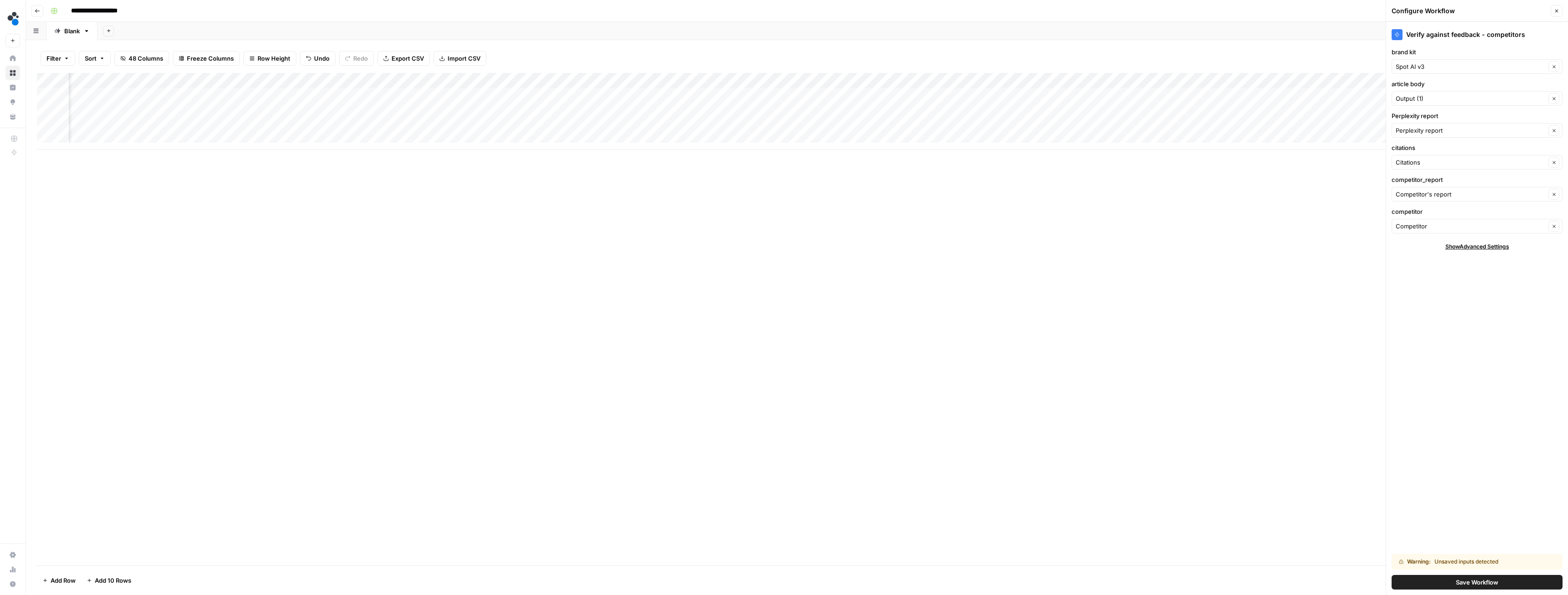
click at [1415, 581] on button "Save Workflow" at bounding box center [1477, 582] width 171 height 15
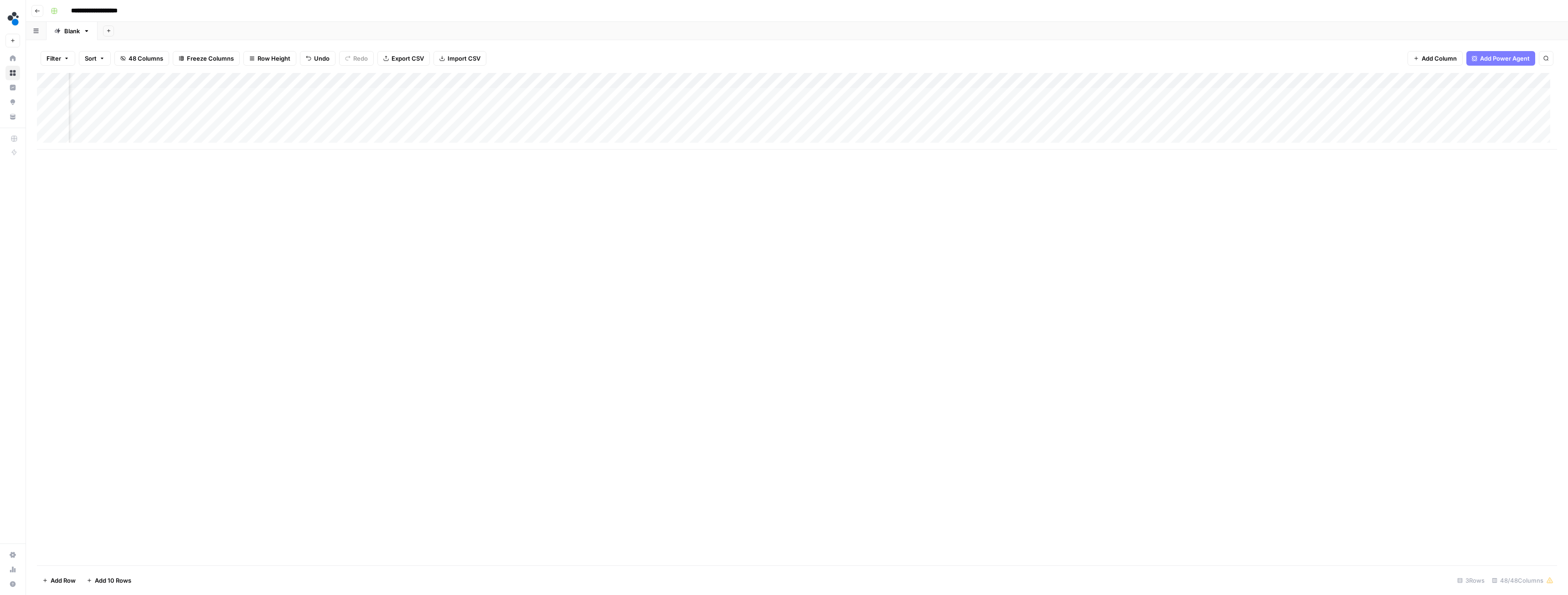
click at [932, 93] on div "Add Column" at bounding box center [797, 111] width 1520 height 77
click at [94, 112] on div "Add Column" at bounding box center [797, 111] width 1520 height 77
click at [186, 106] on div "Add Column" at bounding box center [797, 111] width 1520 height 77
click at [106, 124] on div "Add Column" at bounding box center [797, 111] width 1520 height 77
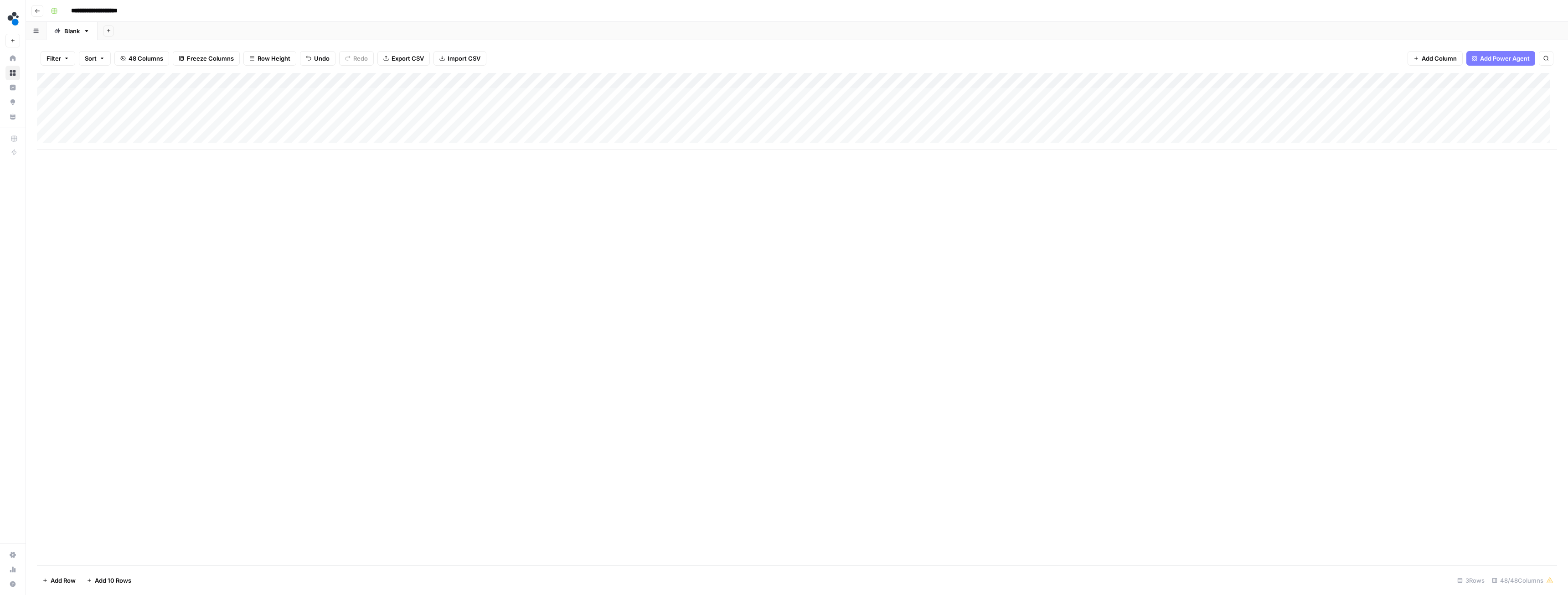
click at [177, 123] on div "Add Column" at bounding box center [797, 111] width 1520 height 77
drag, startPoint x: 265, startPoint y: 150, endPoint x: 741, endPoint y: 178, distance: 476.8
click at [741, 178] on div "Add Column" at bounding box center [797, 319] width 1520 height 493
click at [369, 200] on div "Add Column" at bounding box center [797, 319] width 1520 height 493
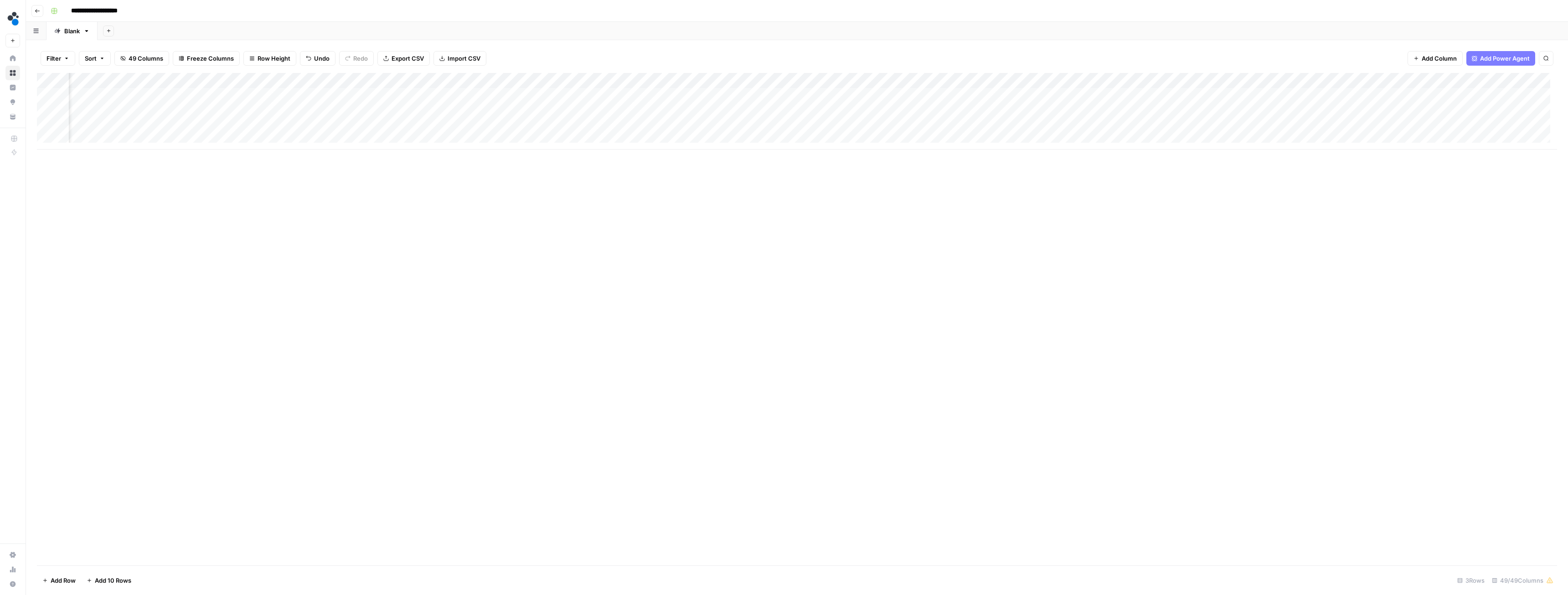
click at [915, 94] on div "Add Column" at bounding box center [797, 111] width 1520 height 77
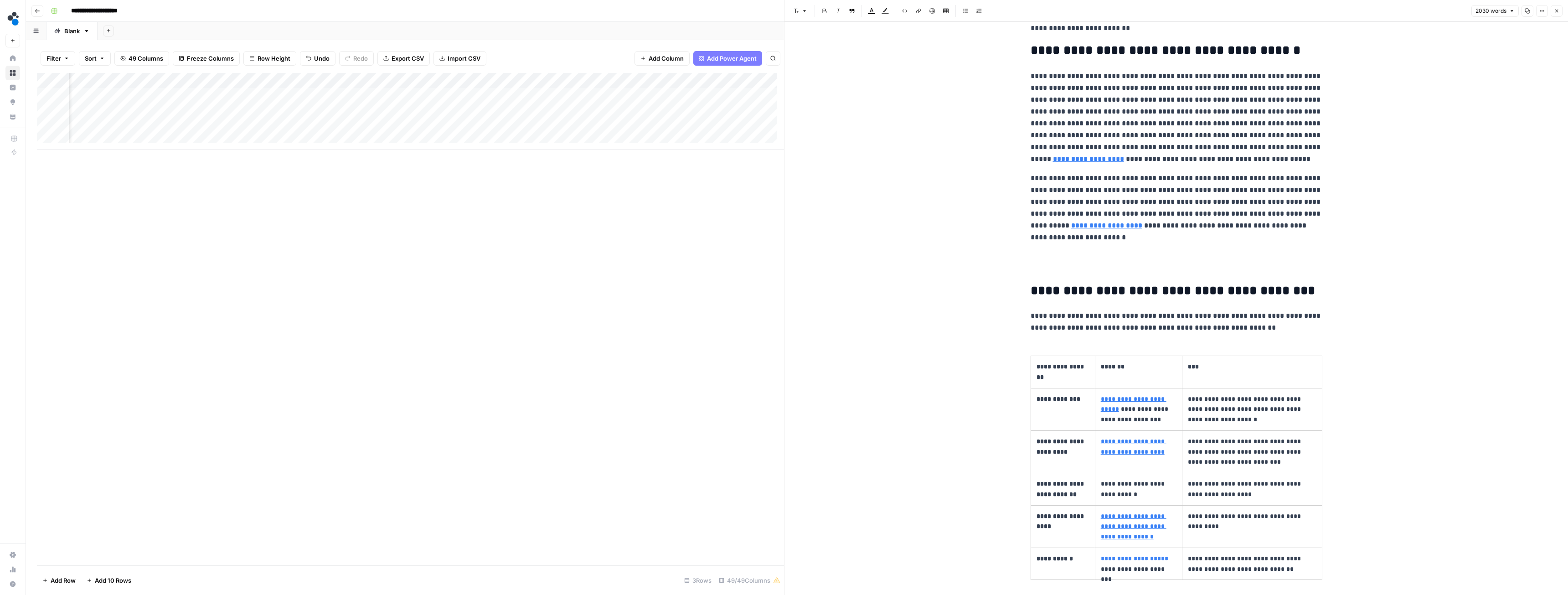
scroll to position [91, 0]
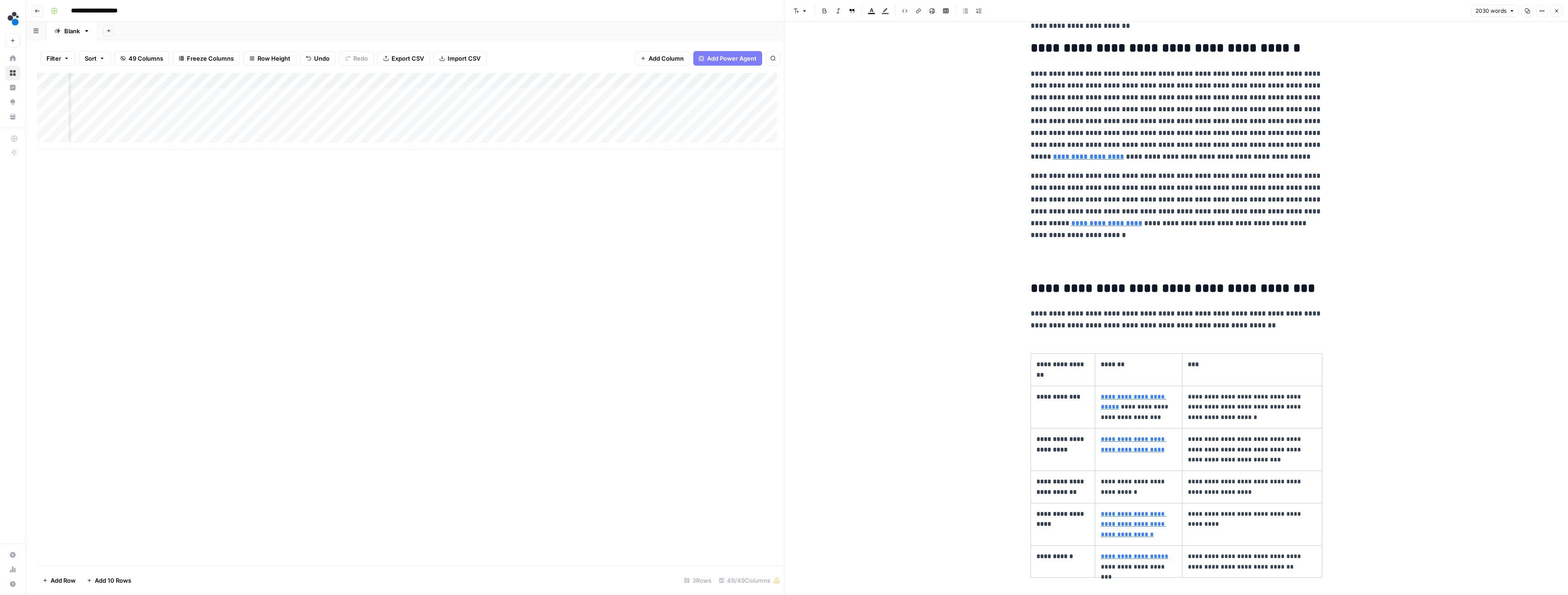
click at [1113, 261] on p at bounding box center [1176, 260] width 292 height 24
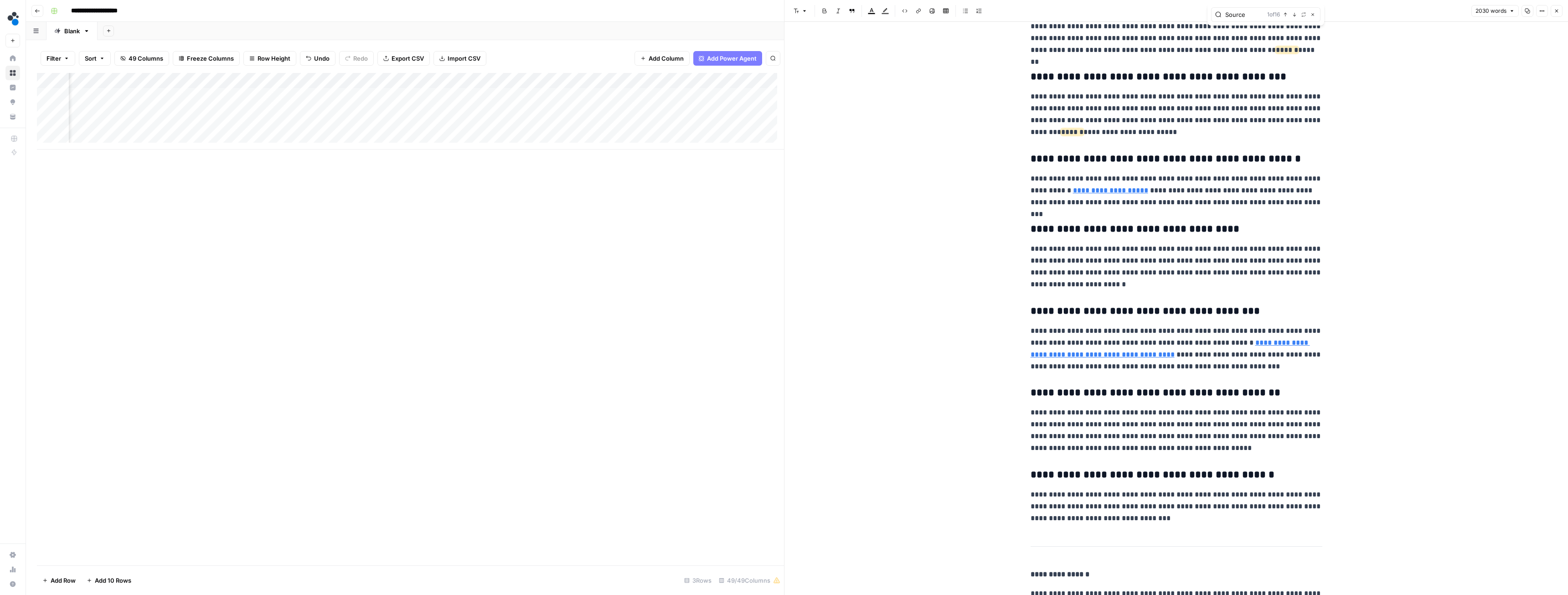
scroll to position [4251, 0]
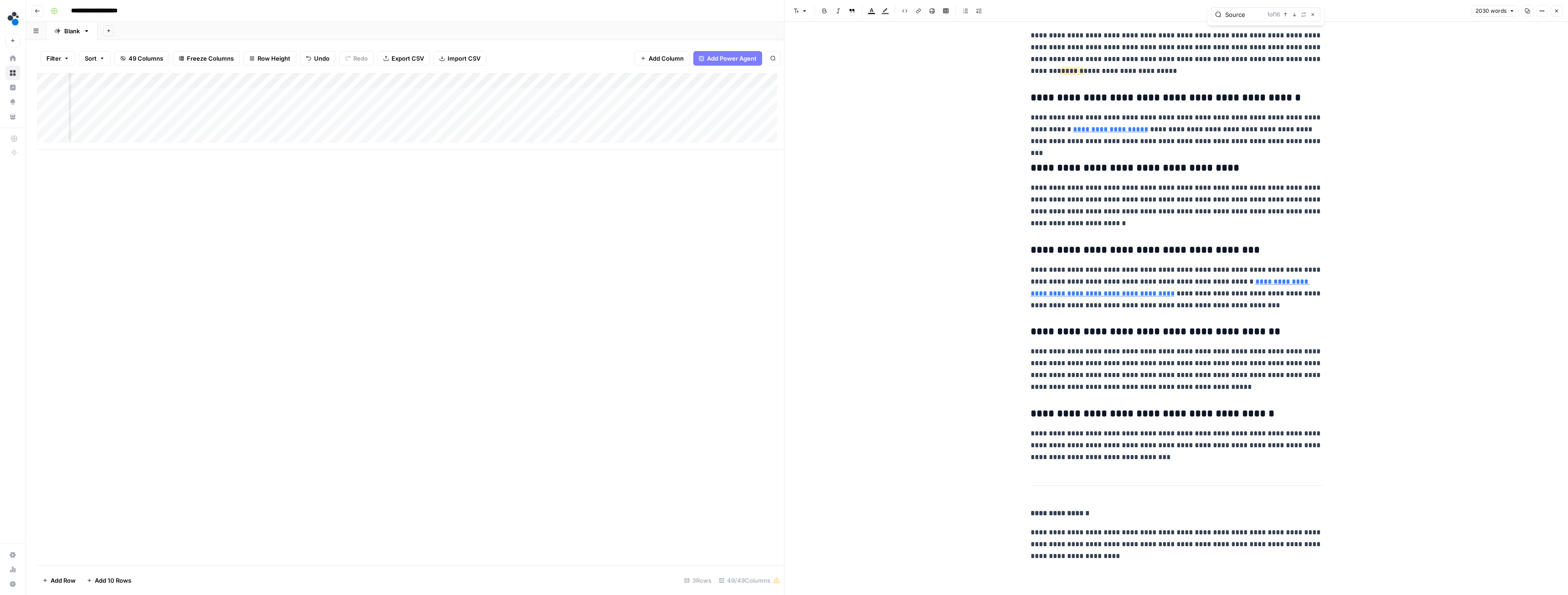
type input "Source"
click at [1558, 10] on icon "button" at bounding box center [1556, 10] width 5 height 5
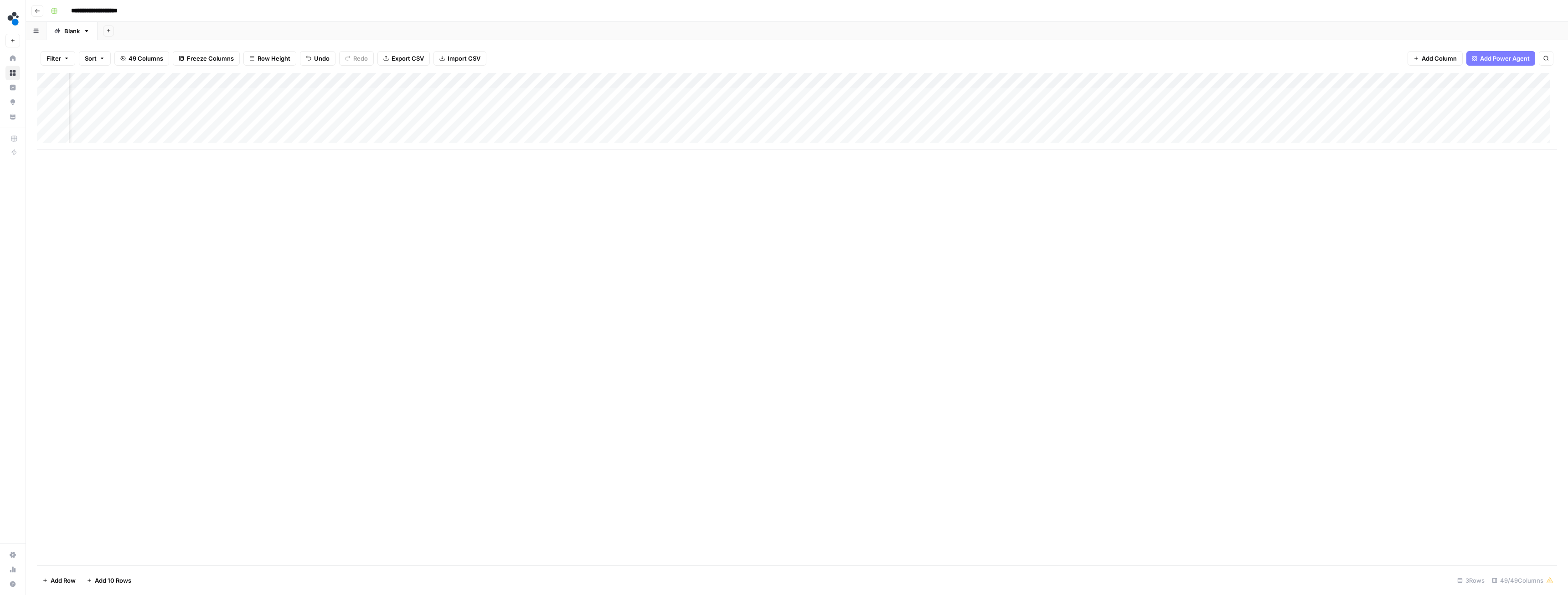
click at [917, 79] on div "Add Column" at bounding box center [797, 111] width 1520 height 77
click at [882, 106] on input "Output (2)" at bounding box center [897, 102] width 93 height 9
click at [881, 106] on input "Output (2)" at bounding box center [897, 102] width 93 height 9
type input "Revised Article"
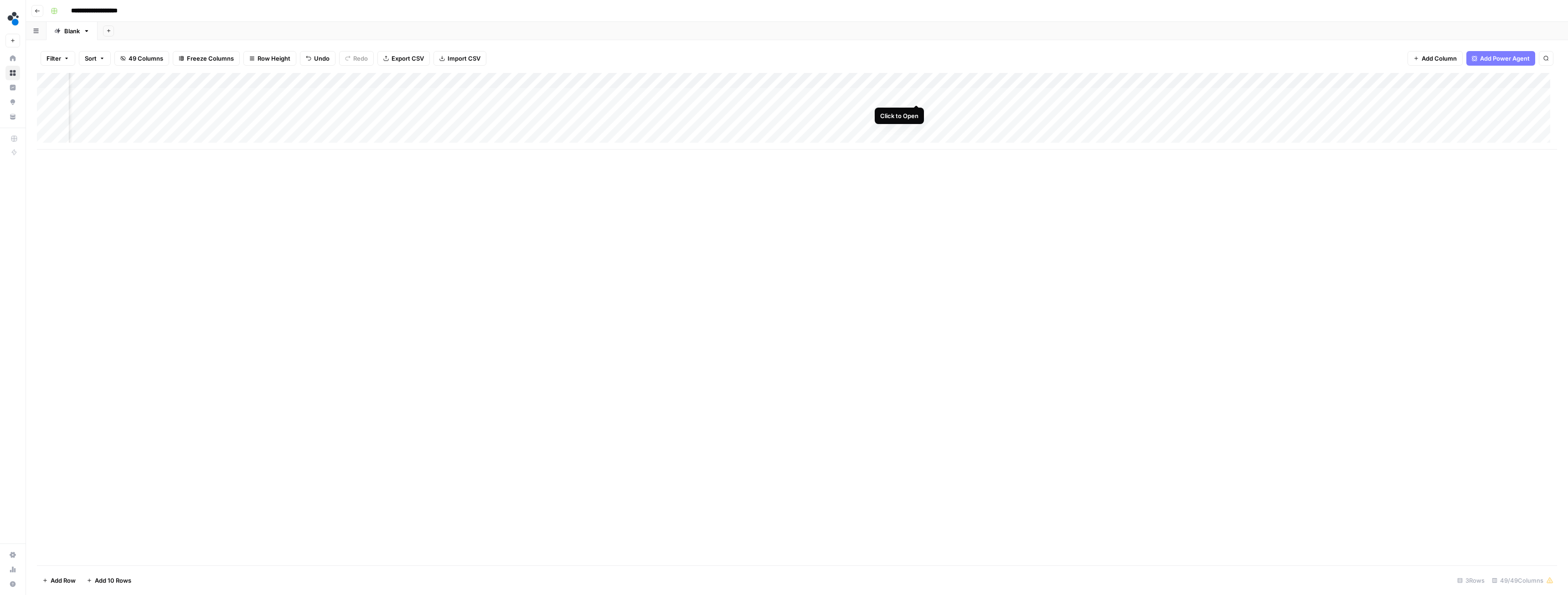
click at [914, 95] on div "Add Column" at bounding box center [797, 111] width 1520 height 77
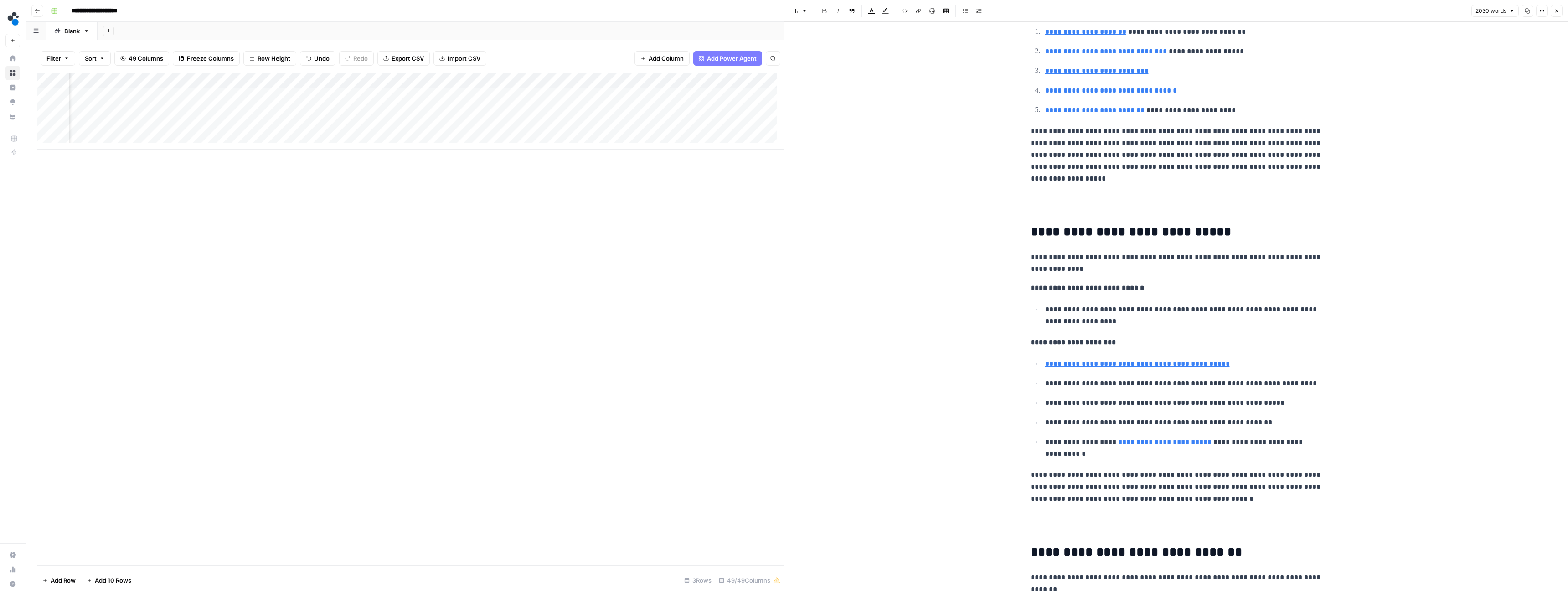
scroll to position [2371, 0]
drag, startPoint x: 1059, startPoint y: 284, endPoint x: 1163, endPoint y: 282, distance: 104.0
click at [1163, 282] on div "**********" at bounding box center [1176, 55] width 303 height 4779
click at [1163, 288] on p "**********" at bounding box center [1176, 286] width 292 height 12
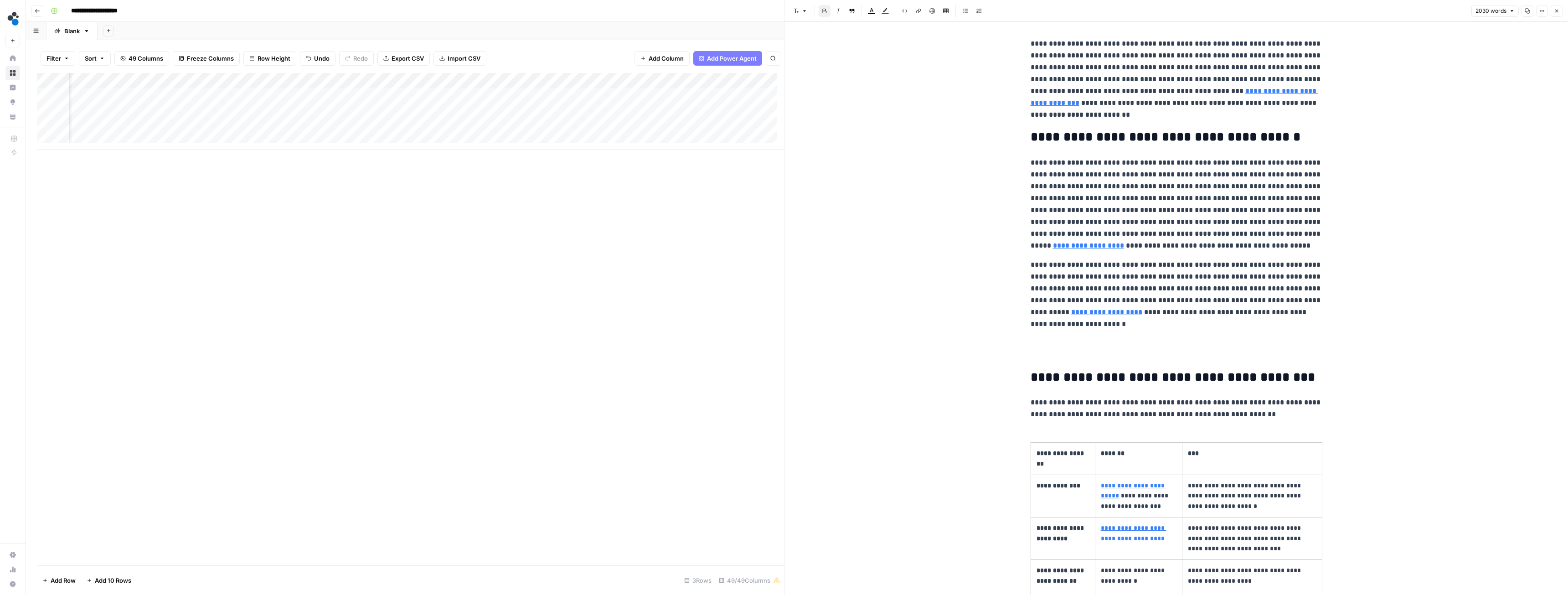
scroll to position [0, 0]
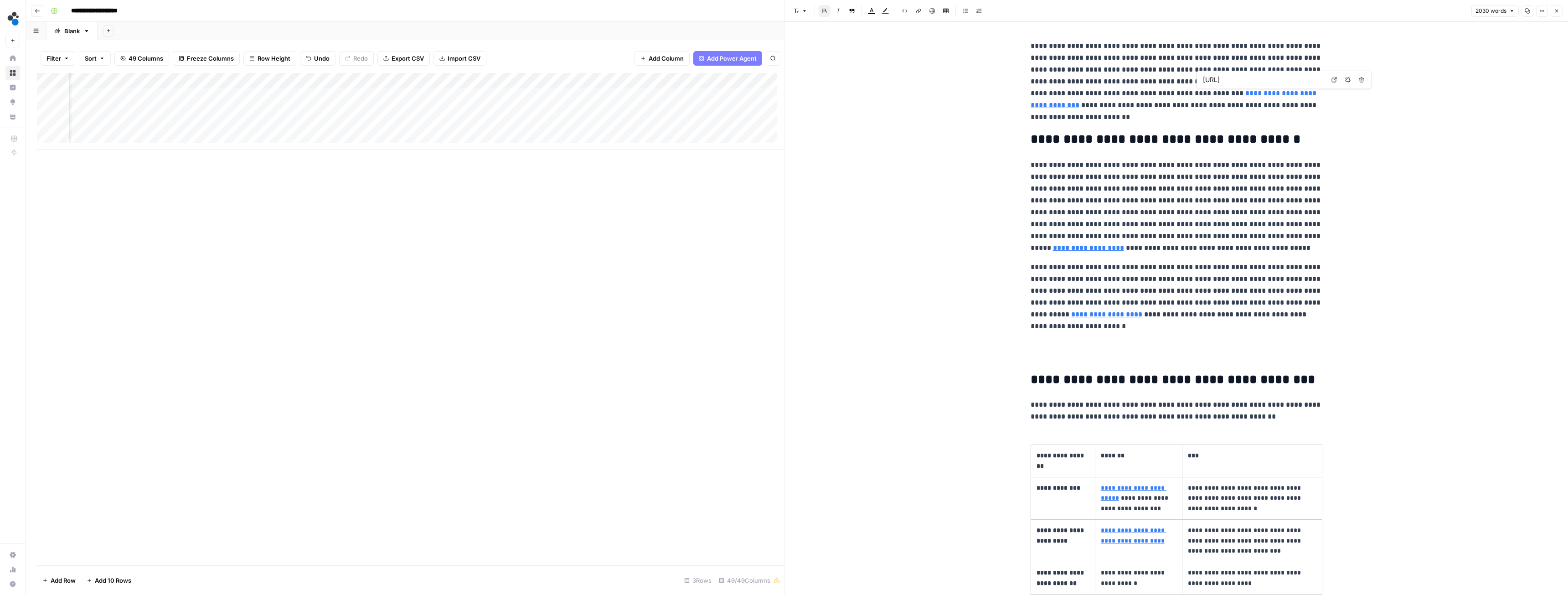
click at [1556, 13] on icon "button" at bounding box center [1556, 10] width 5 height 5
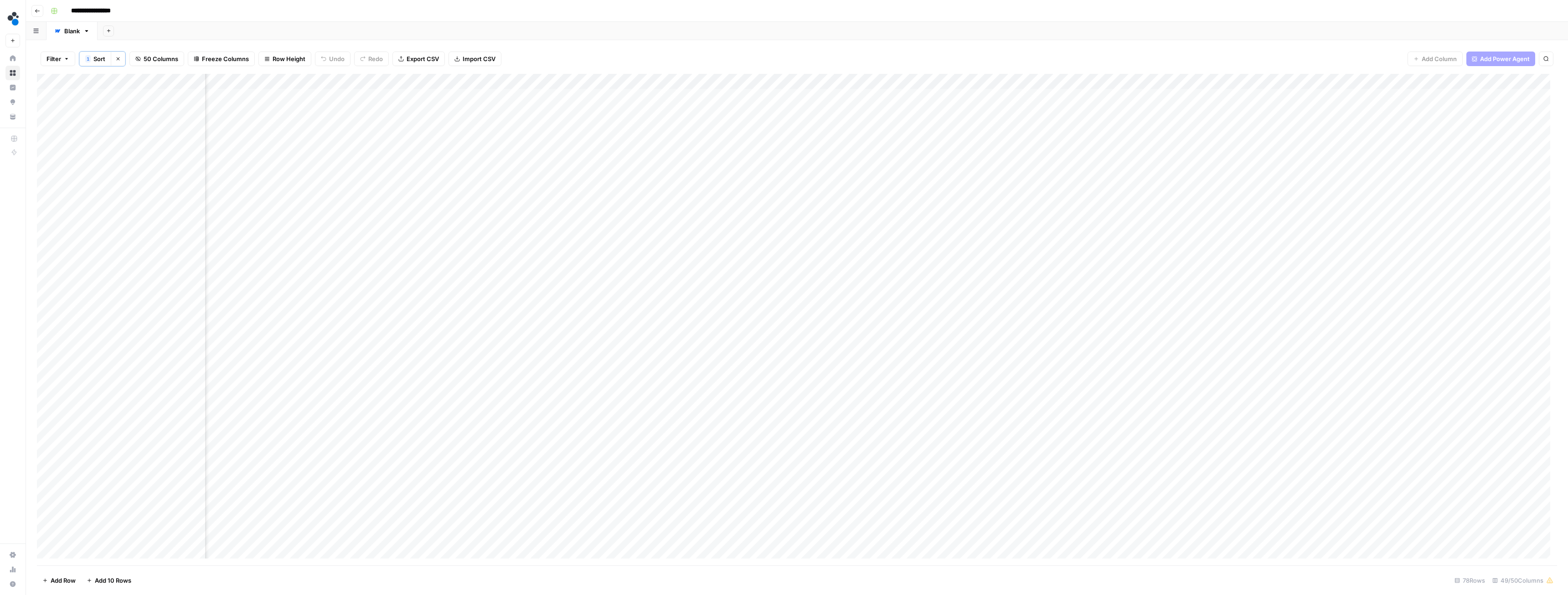
scroll to position [0, 2861]
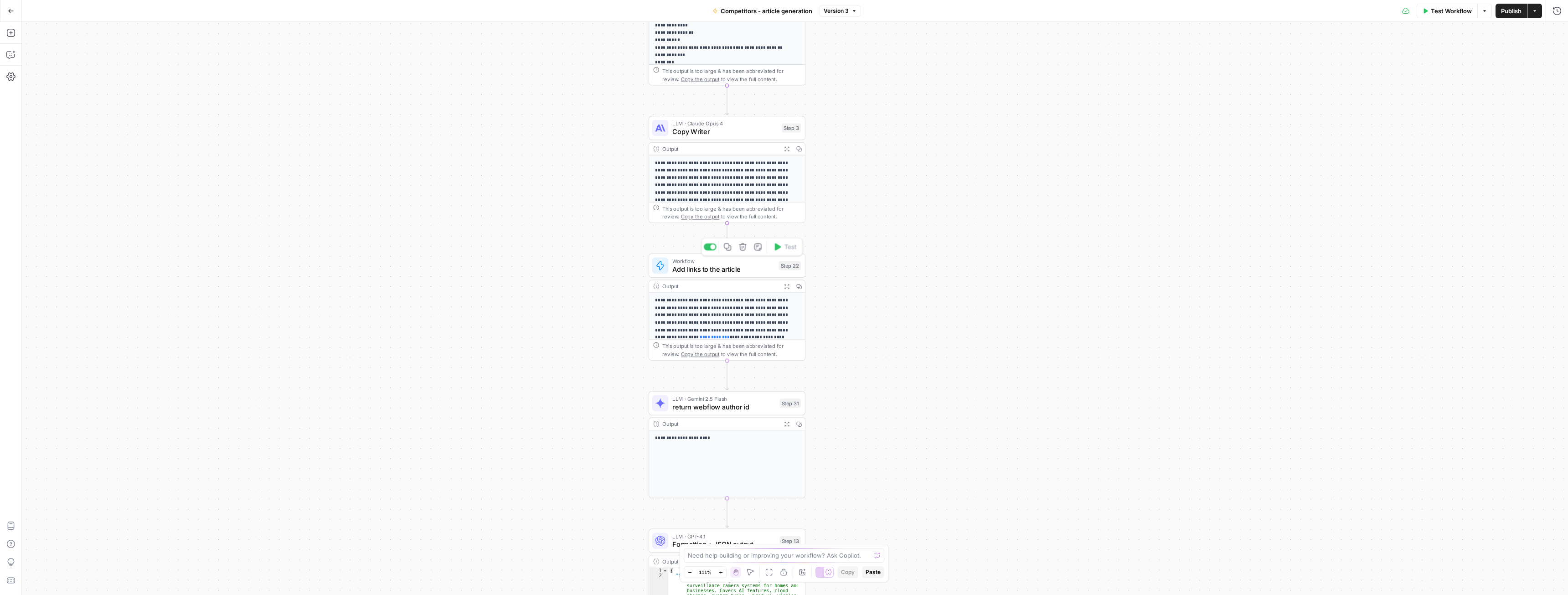
click at [718, 267] on span "Add links to the article" at bounding box center [724, 269] width 102 height 10
type input "Add links to the article from the knowledge base, perplexity and prior links"
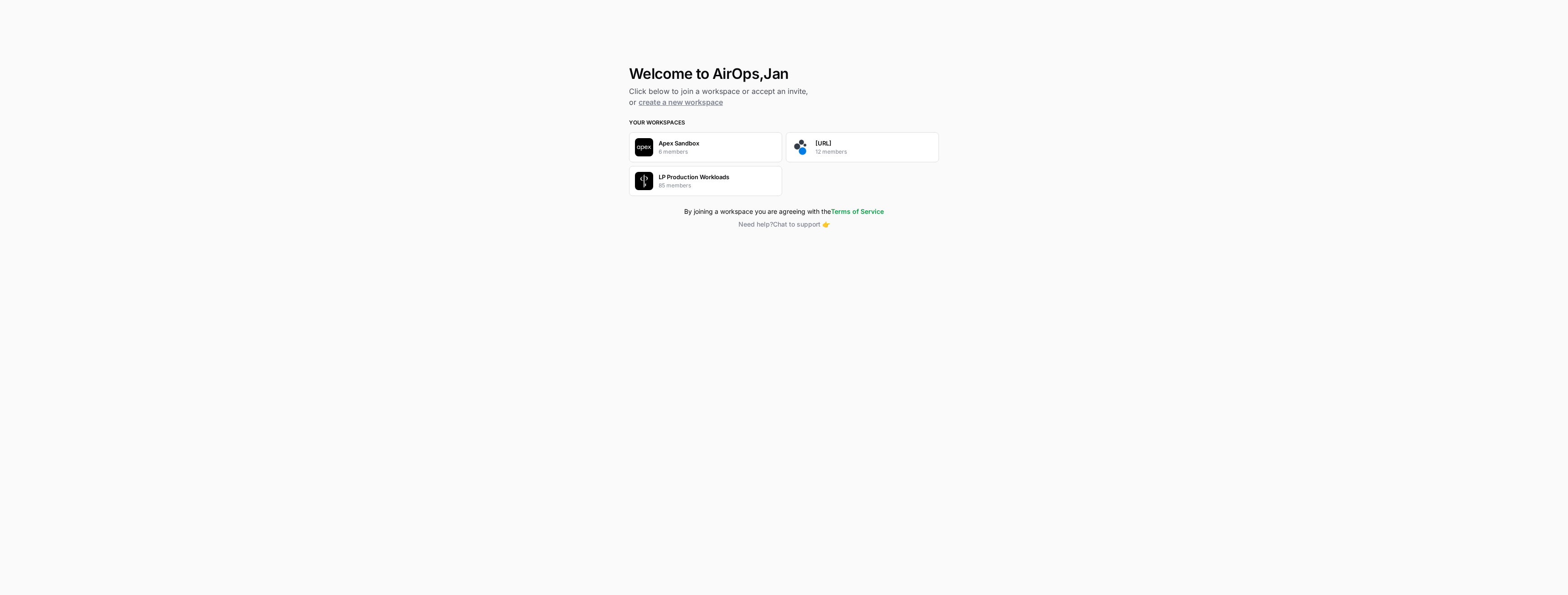
click at [827, 149] on p "12 members" at bounding box center [831, 152] width 32 height 8
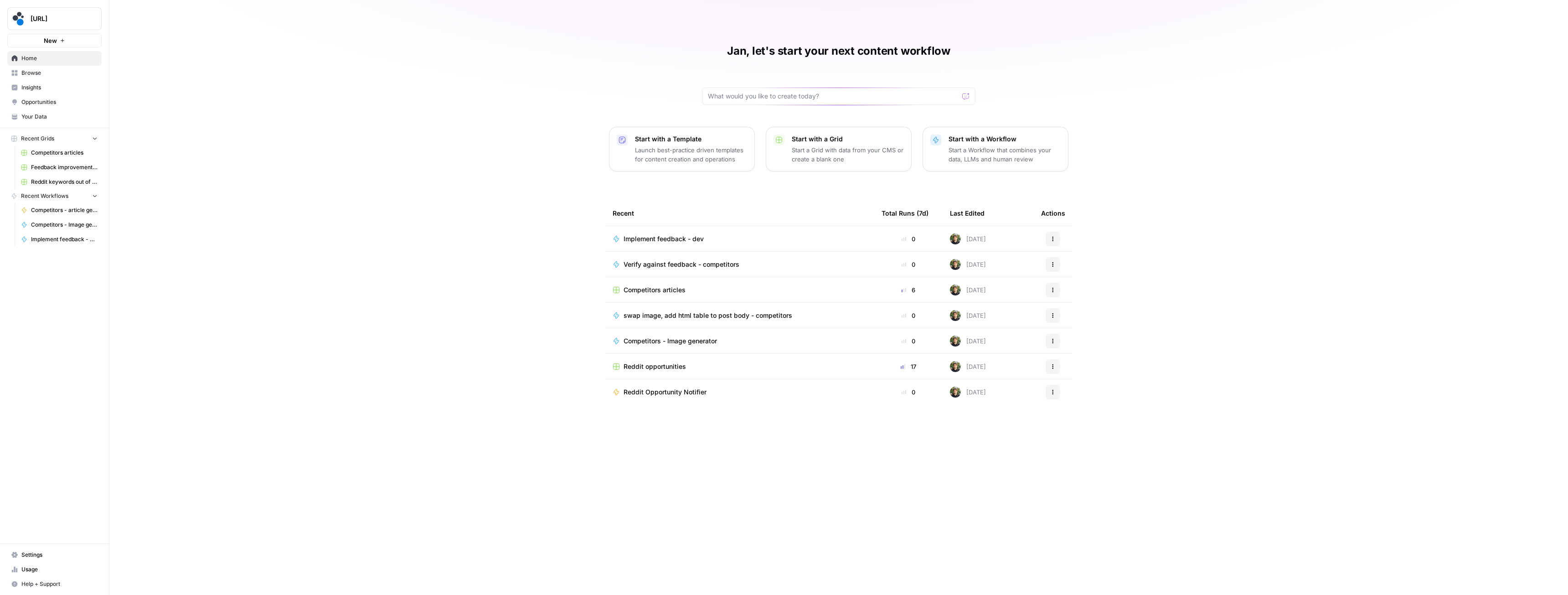
click at [35, 74] on span "Browse" at bounding box center [59, 72] width 76 height 8
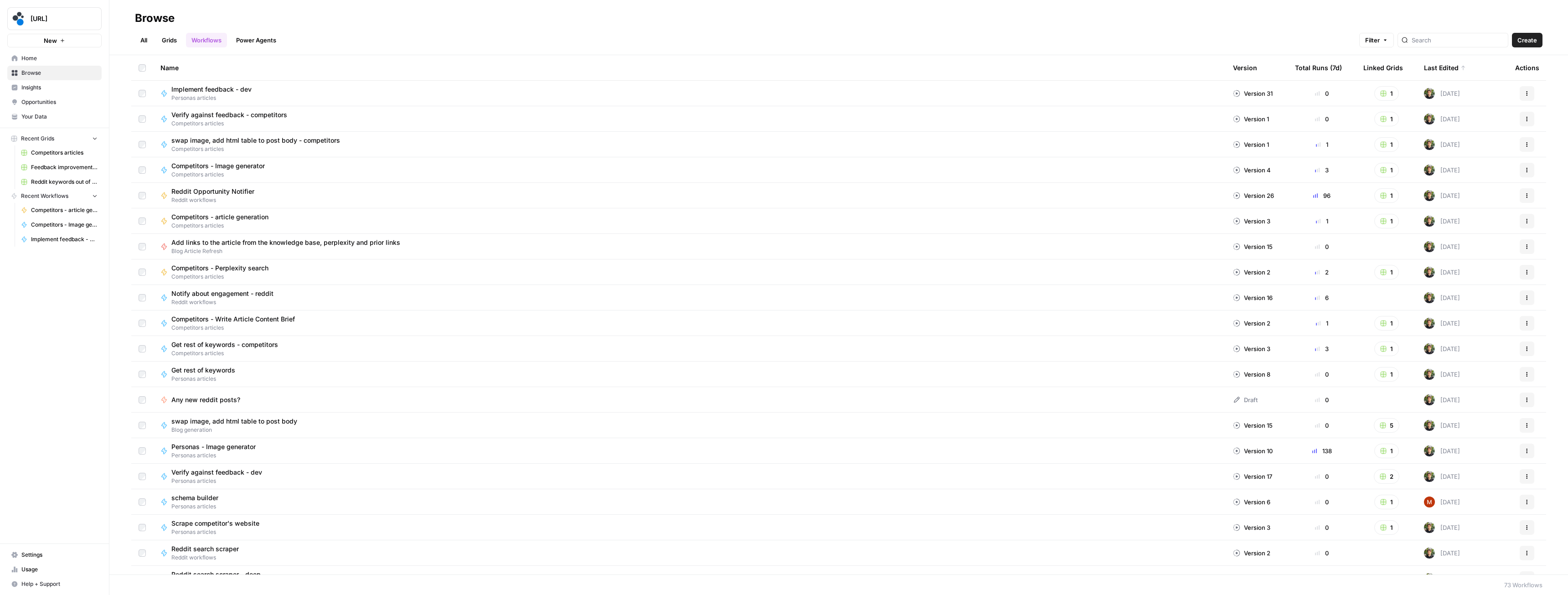
click at [1524, 93] on icon "button" at bounding box center [1527, 93] width 5 height 5
click at [1458, 190] on span "Duplicate" at bounding box center [1480, 186] width 73 height 9
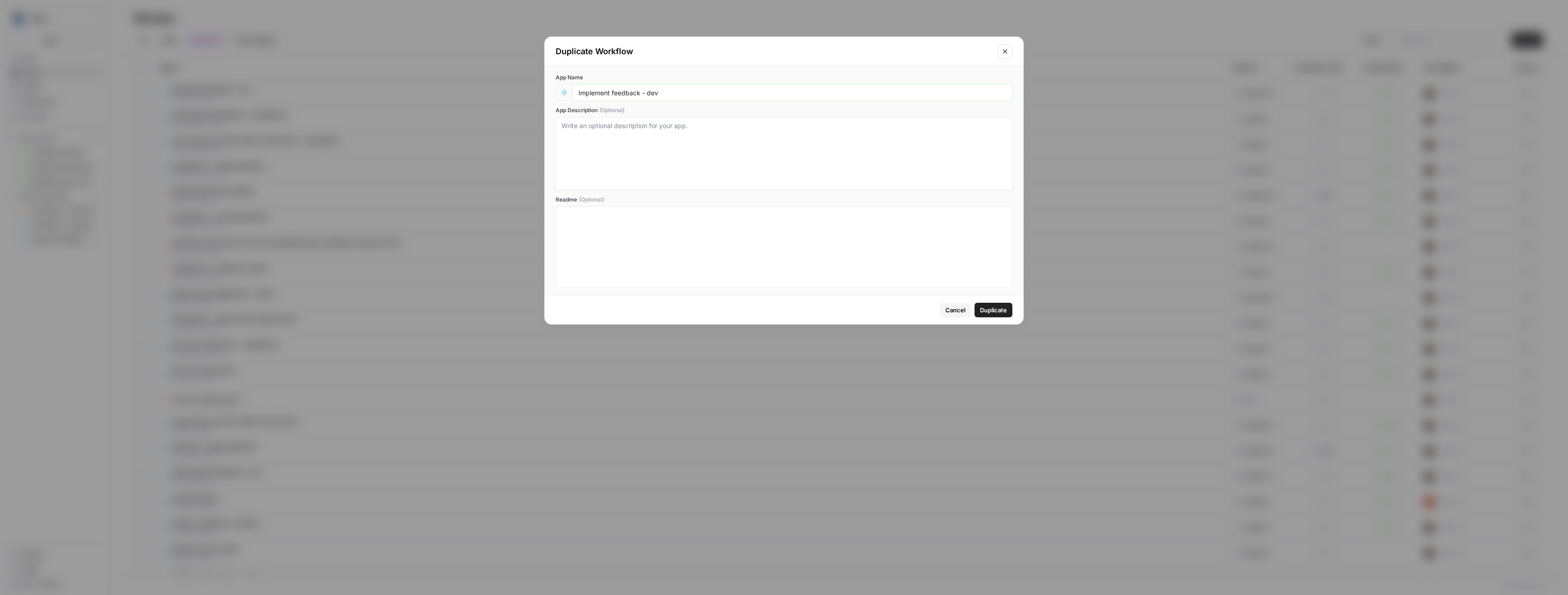
click at [653, 93] on input "Implement feedback - dev" at bounding box center [792, 92] width 428 height 8
type input "Implement feedback - competitors"
click at [998, 311] on span "Duplicate" at bounding box center [993, 310] width 27 height 9
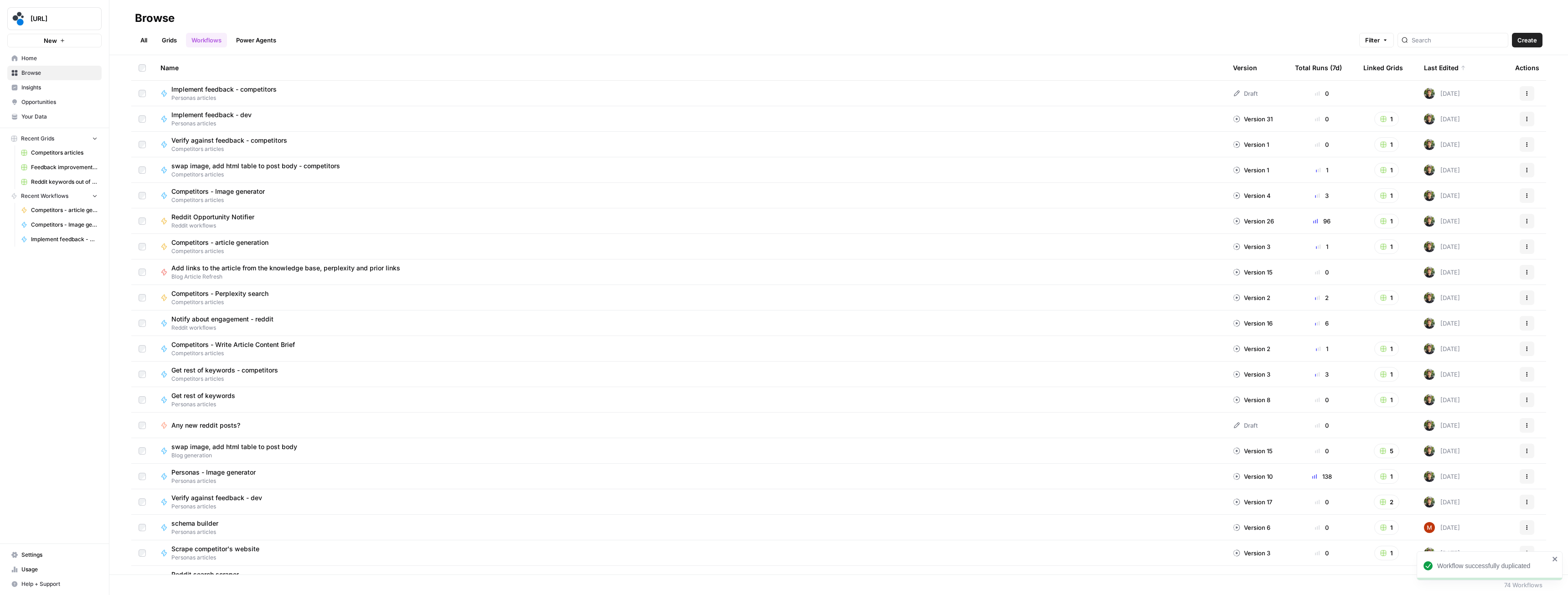
click at [1524, 92] on button "Actions" at bounding box center [1527, 94] width 15 height 15
click at [1475, 150] on span "Move To" at bounding box center [1480, 148] width 73 height 9
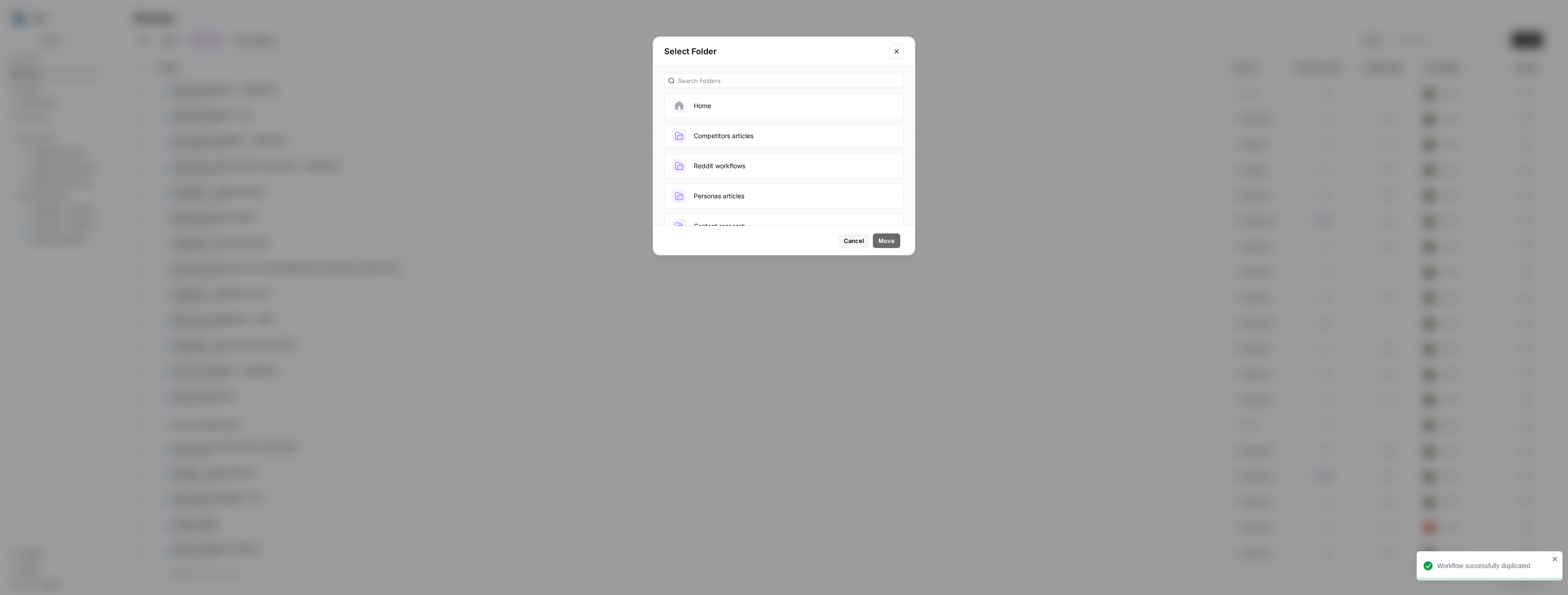
click at [732, 136] on button "Competitors articles" at bounding box center [784, 136] width 240 height 24
click at [887, 244] on span "Move" at bounding box center [886, 241] width 16 height 9
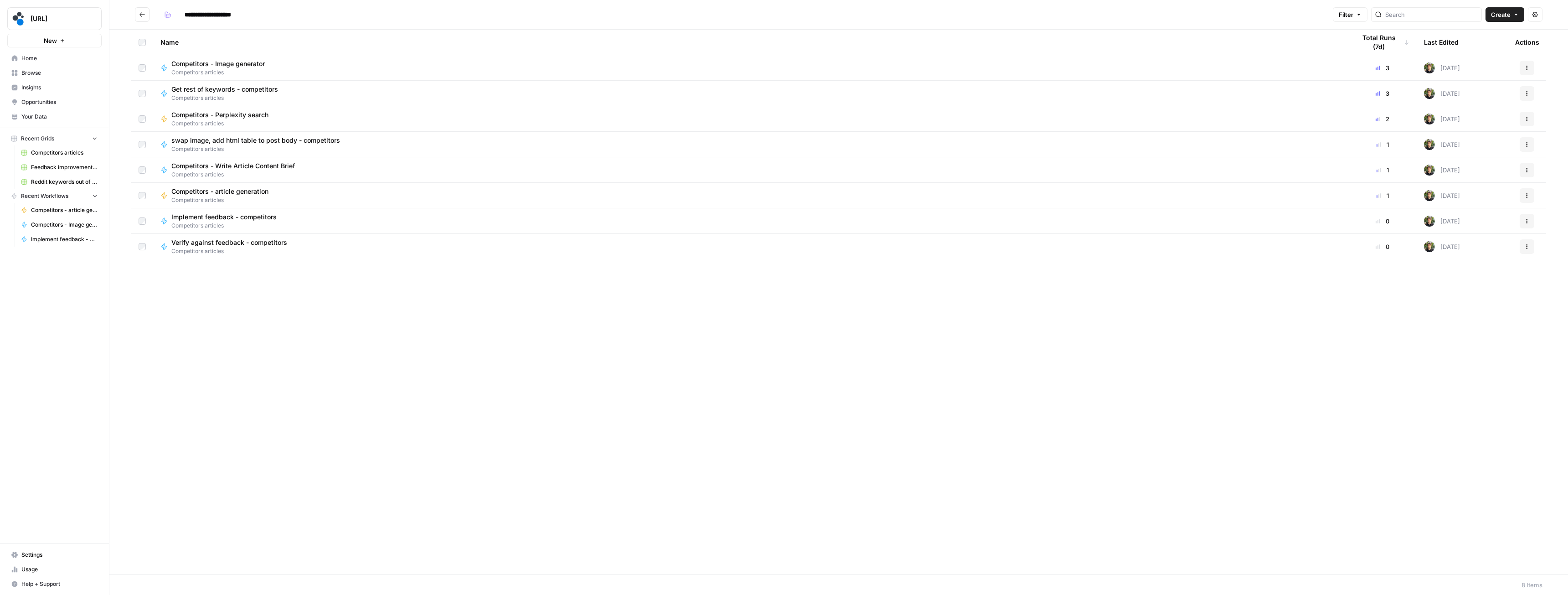
click at [255, 225] on span "Competitors articles" at bounding box center [228, 225] width 113 height 8
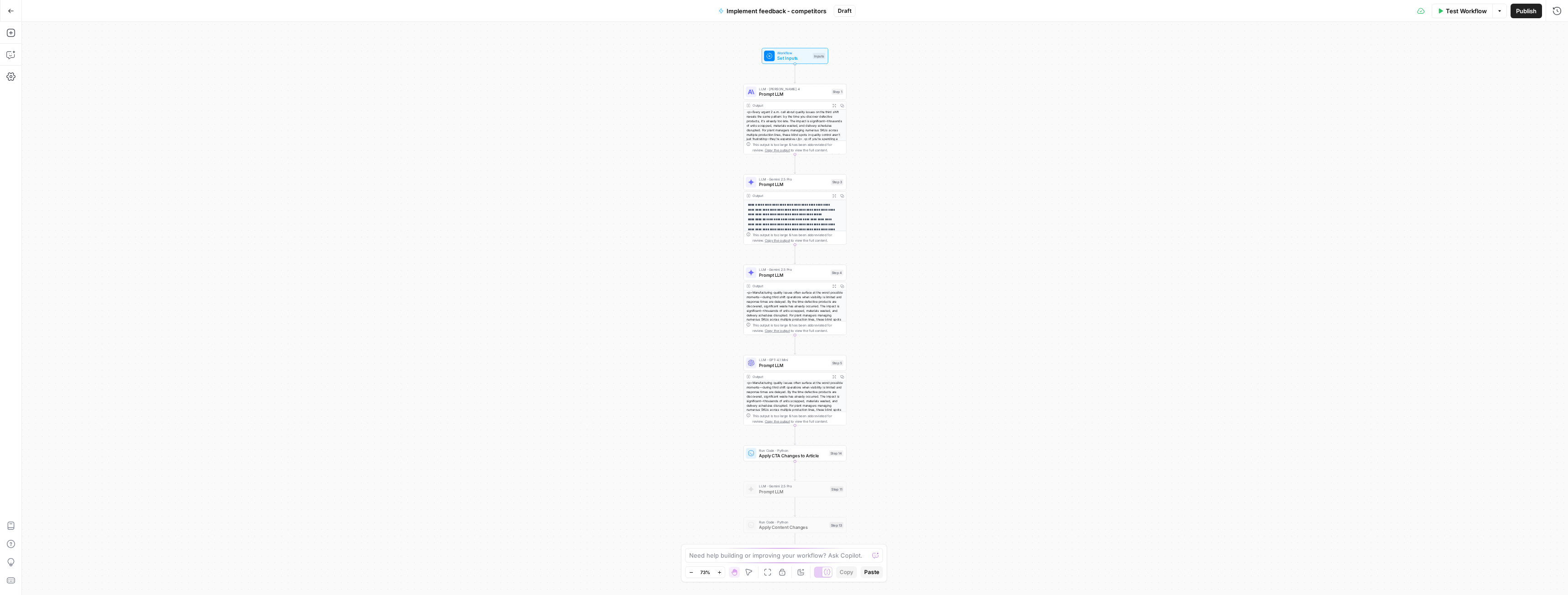
click at [1520, 10] on span "Publish" at bounding box center [1527, 10] width 21 height 9
click at [11, 53] on icon "button" at bounding box center [10, 54] width 9 height 9
type textarea "competitor"
click at [788, 57] on span "Set Inputs" at bounding box center [794, 58] width 33 height 7
click at [790, 57] on span "Set Inputs" at bounding box center [794, 58] width 33 height 7
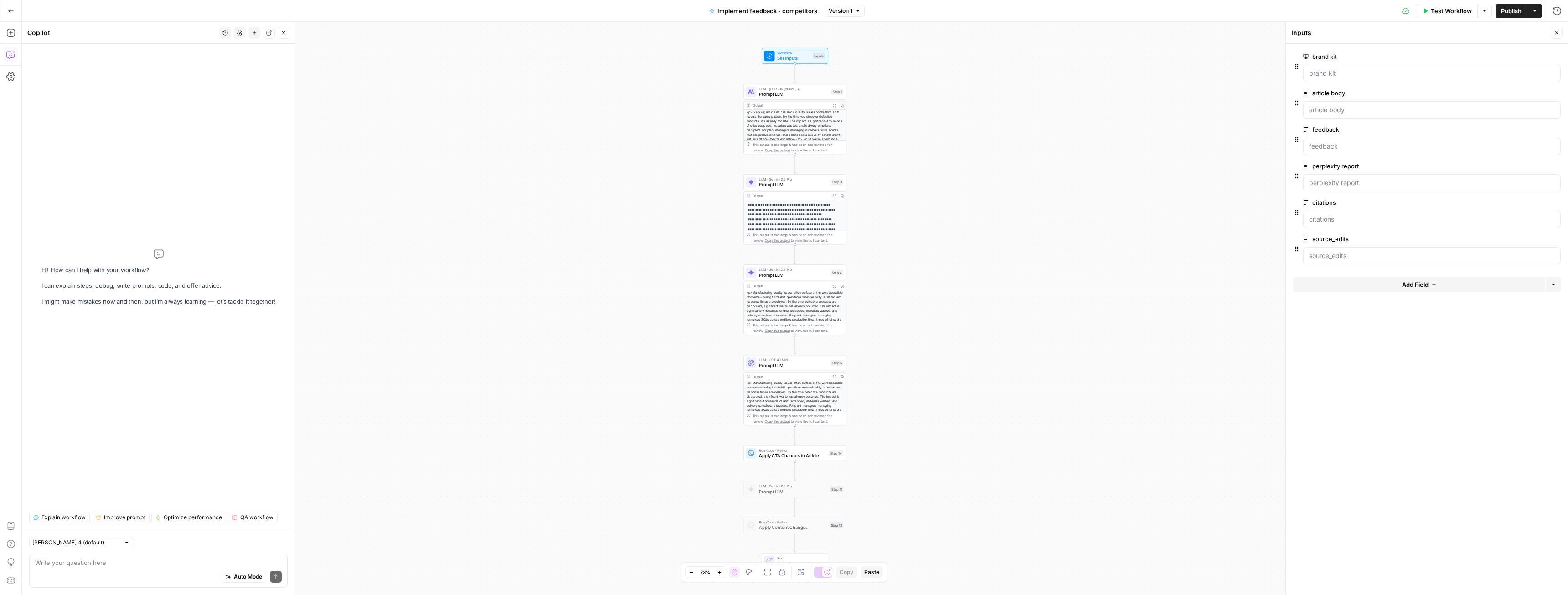
click at [1339, 280] on button "Add Field" at bounding box center [1419, 284] width 252 height 15
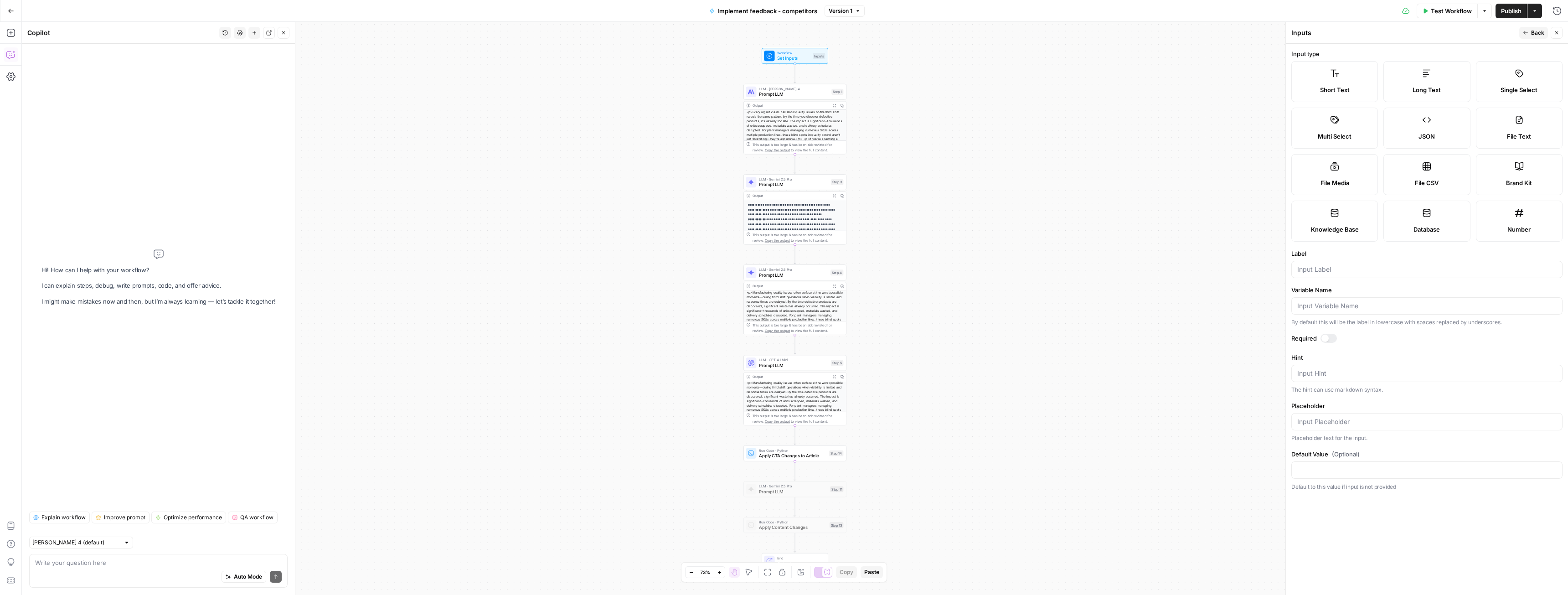
click at [1406, 87] on div "Long Text" at bounding box center [1426, 90] width 71 height 9
click at [1320, 269] on input "Label" at bounding box center [1427, 269] width 259 height 9
type input "competitor_report"
click at [1321, 336] on div at bounding box center [1328, 338] width 16 height 9
click at [1524, 33] on icon "button" at bounding box center [1525, 32] width 5 height 5
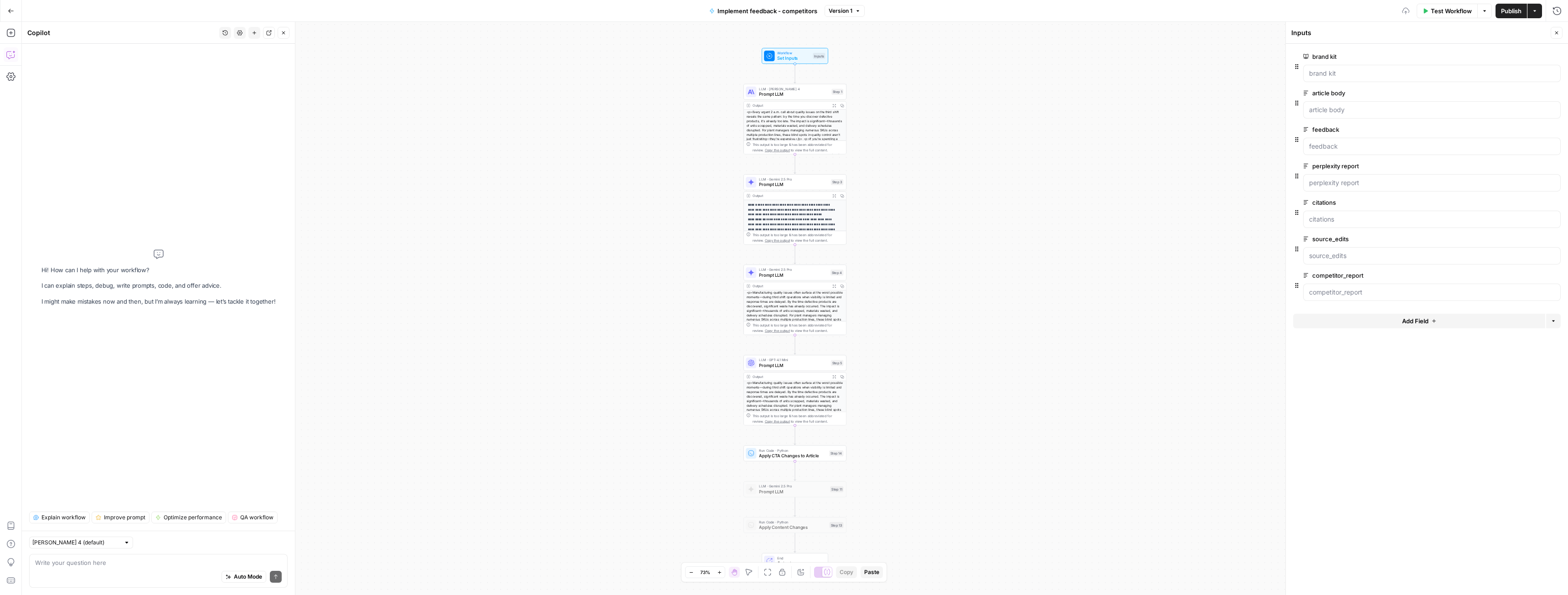
click at [1435, 322] on icon "button" at bounding box center [1433, 321] width 5 height 5
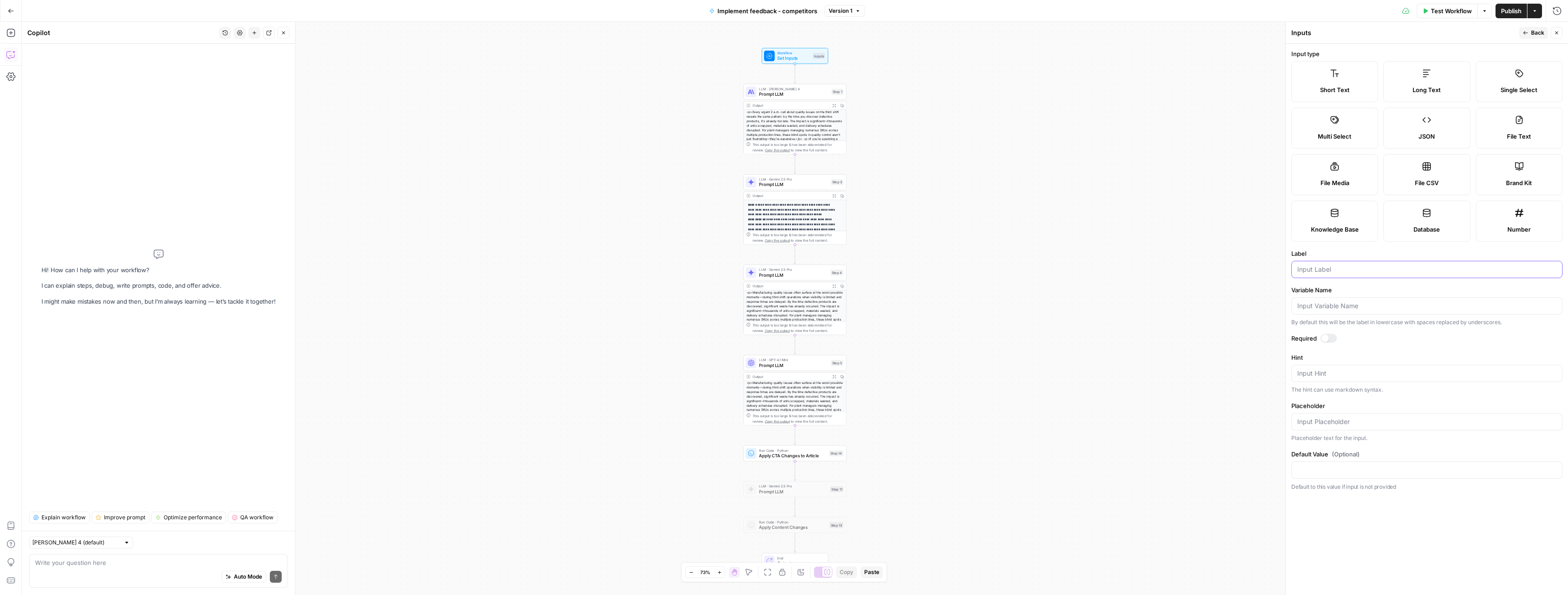
click at [1329, 270] on input "Label" at bounding box center [1427, 269] width 259 height 9
type input "competitor"
click at [1331, 342] on div at bounding box center [1328, 338] width 16 height 9
click at [1536, 32] on span "Back" at bounding box center [1538, 32] width 13 height 8
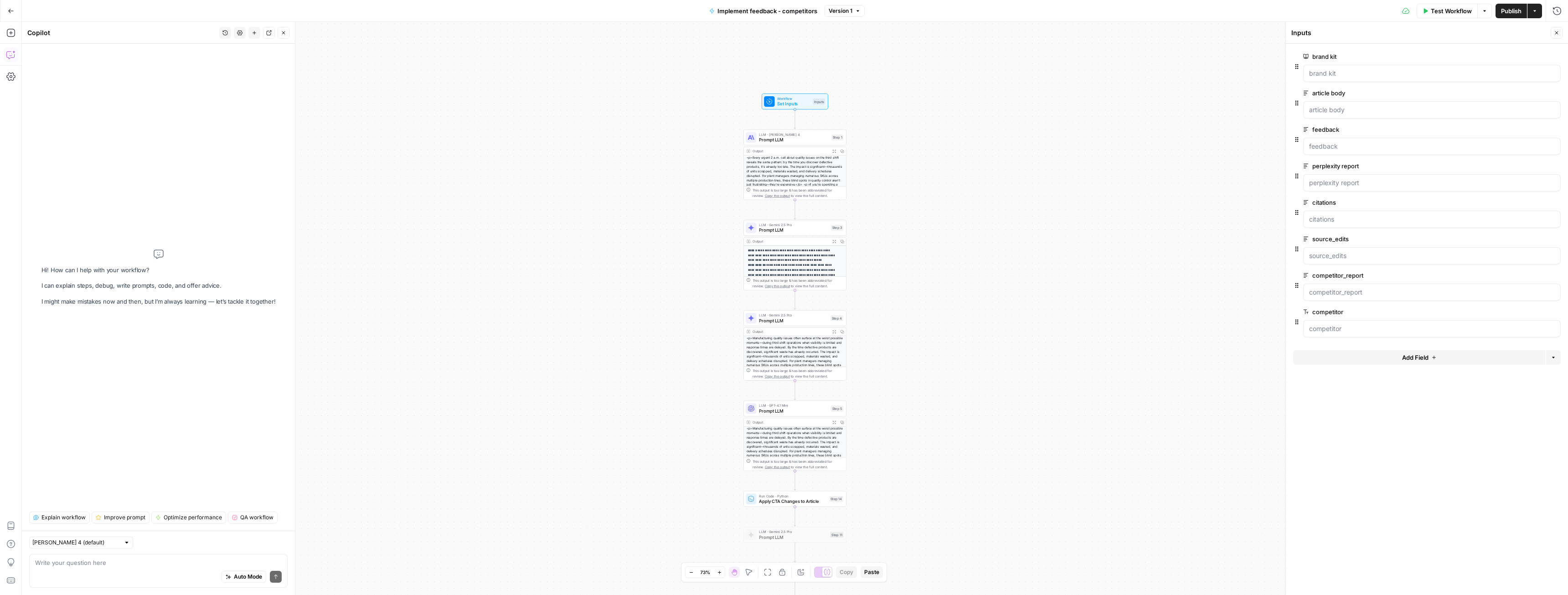
click at [786, 139] on span "Prompt LLM" at bounding box center [794, 139] width 70 height 7
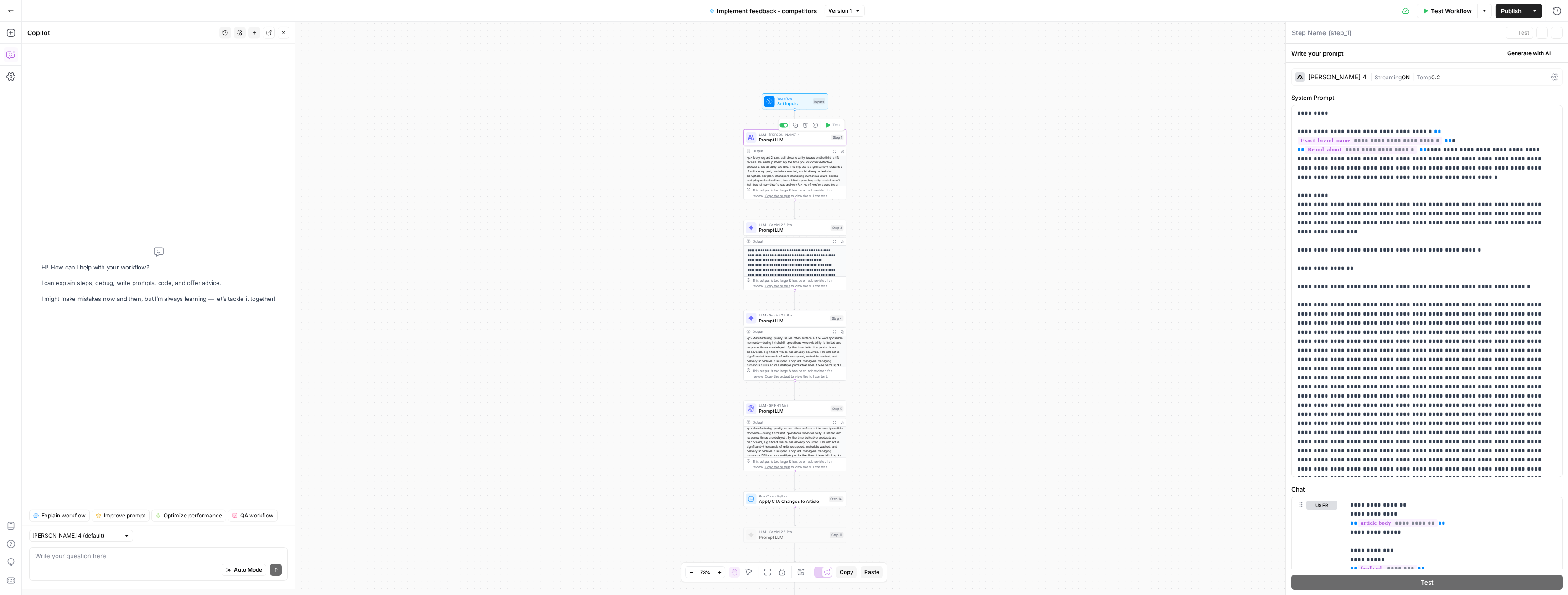
type textarea "Prompt LLM"
click at [121, 569] on div "Auto Mode Send" at bounding box center [158, 577] width 247 height 20
paste textarea "adjust this workflow. in step 1 and 4 there are some parts that were created st…"
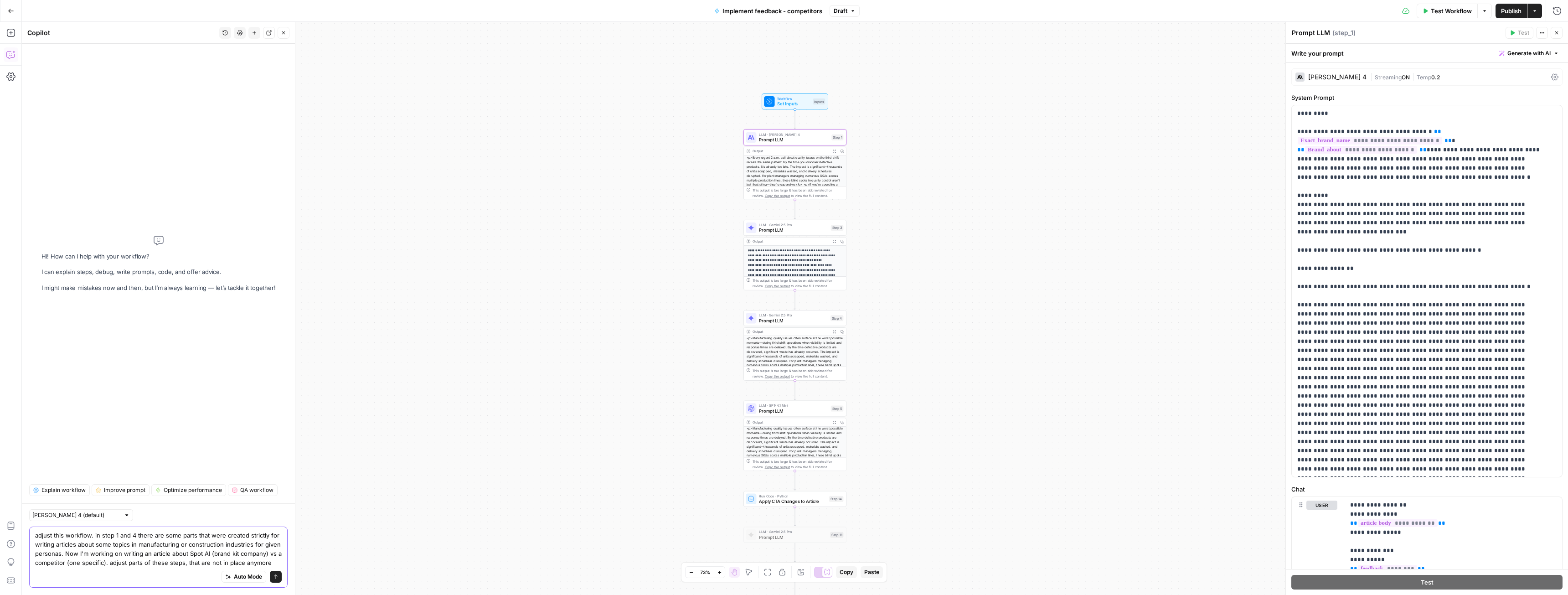
click at [117, 535] on textarea "adjust this workflow. in step 1 and 4 there are some parts that were created st…" at bounding box center [158, 549] width 247 height 37
click at [119, 526] on textarea "adjust this workflow. in step 1,3 and 4 there are some parts that were created …" at bounding box center [158, 544] width 247 height 46
click at [129, 526] on textarea "adjust this workflow. in step 1, 3 and 4 there are some parts that were created…" at bounding box center [158, 544] width 247 height 46
type textarea "adjust this workflow. in step 1, 3 and 4 there are some parts that were created…"
click at [275, 577] on icon "submit" at bounding box center [276, 577] width 5 height 5
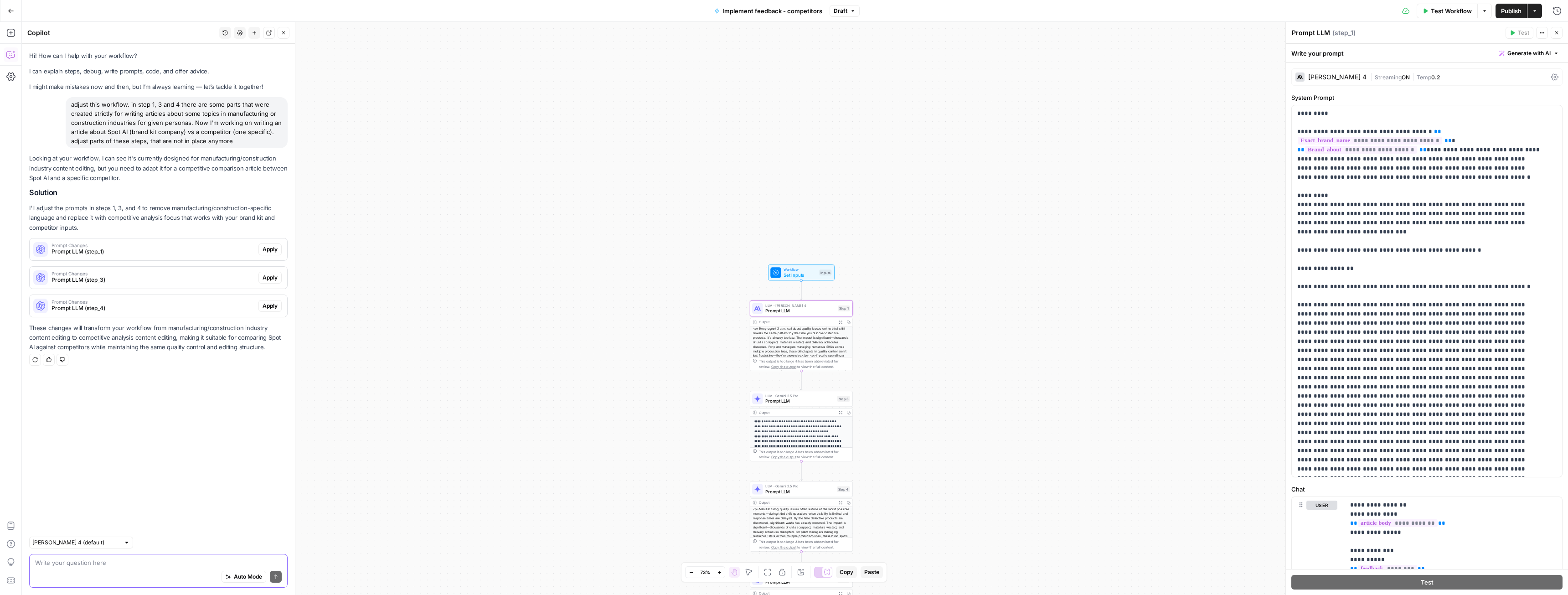
click at [271, 249] on span "Apply" at bounding box center [270, 249] width 15 height 8
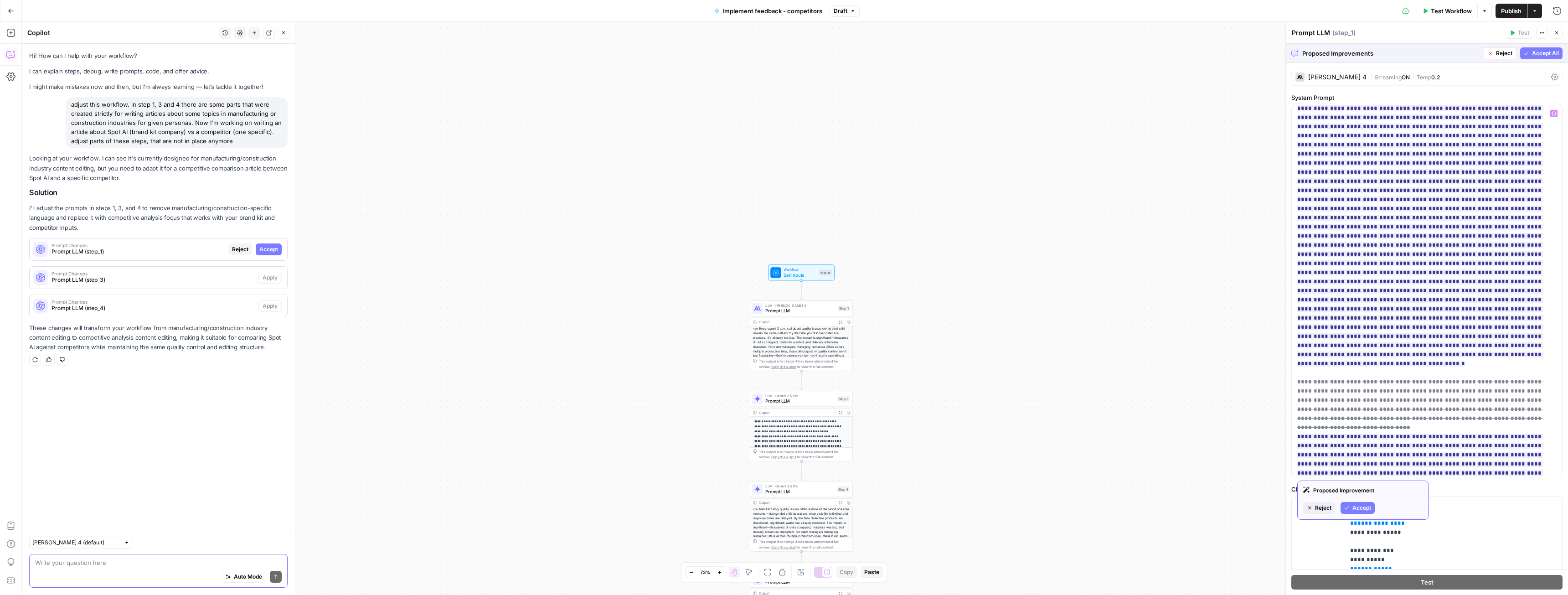
scroll to position [648, 0]
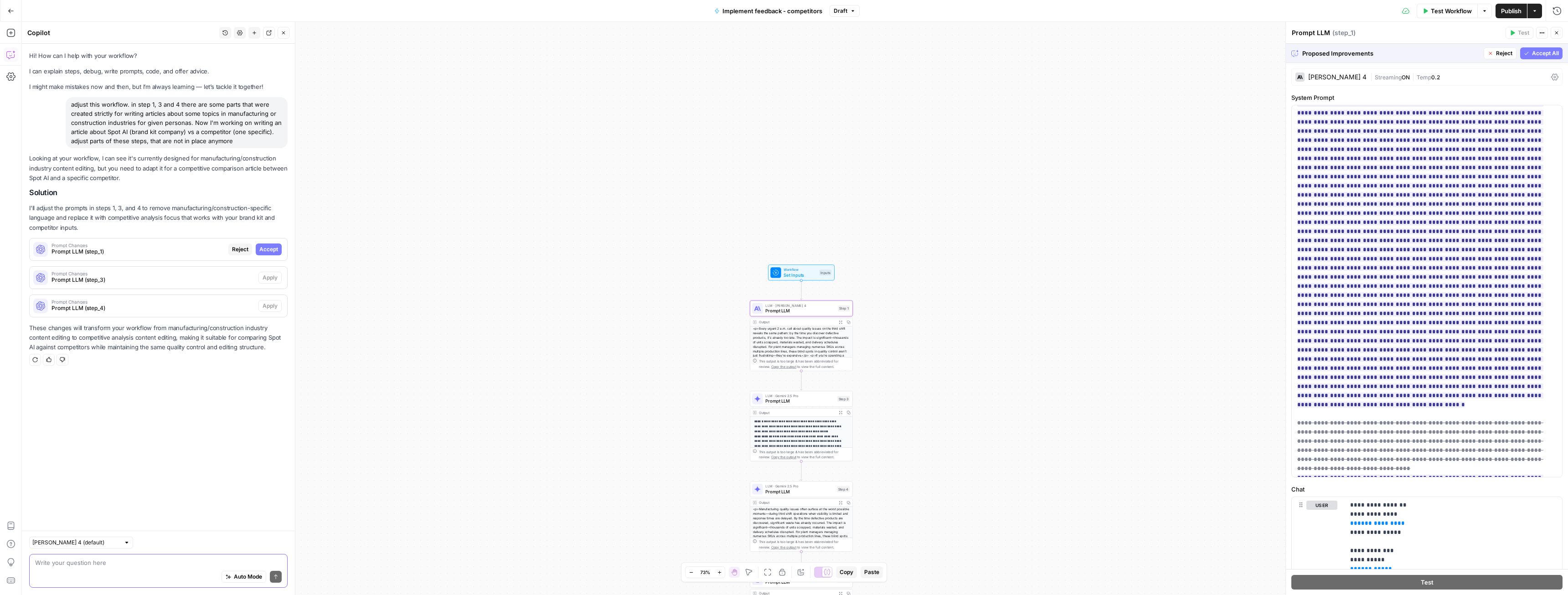
click at [274, 247] on span "Accept" at bounding box center [268, 249] width 19 height 8
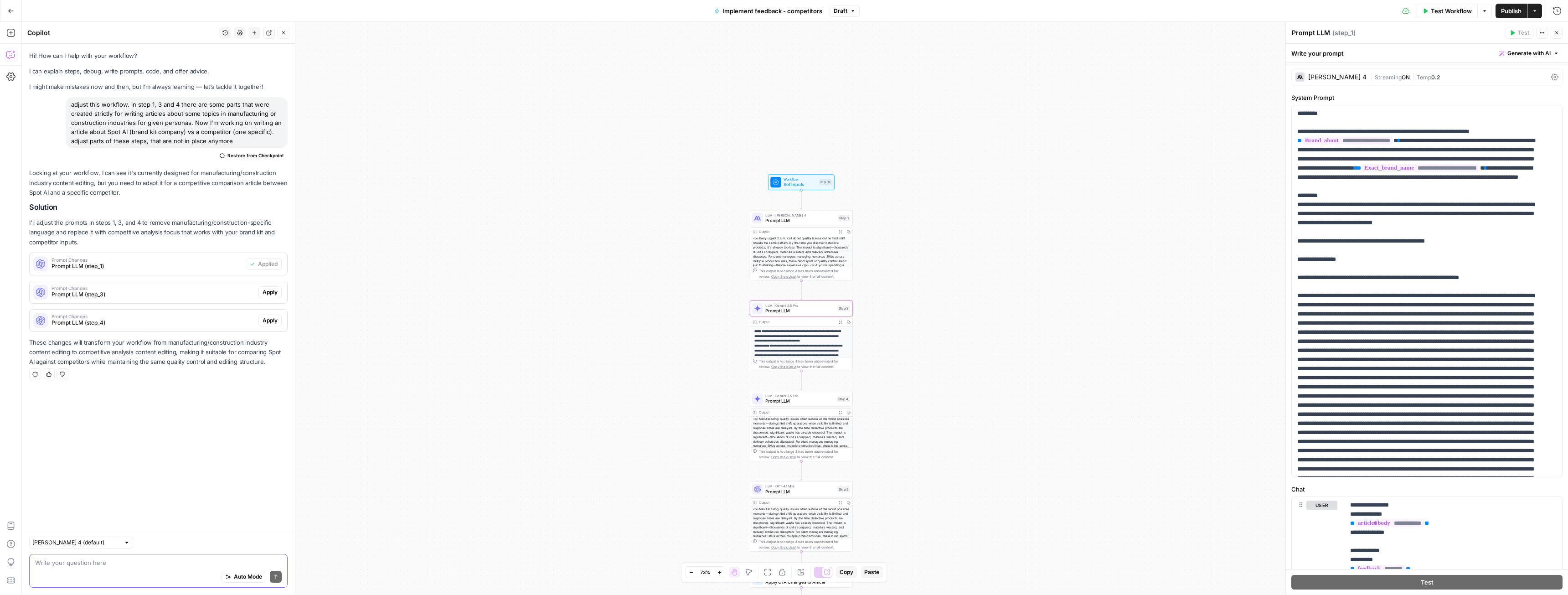
click at [268, 293] on span "Apply" at bounding box center [270, 292] width 15 height 8
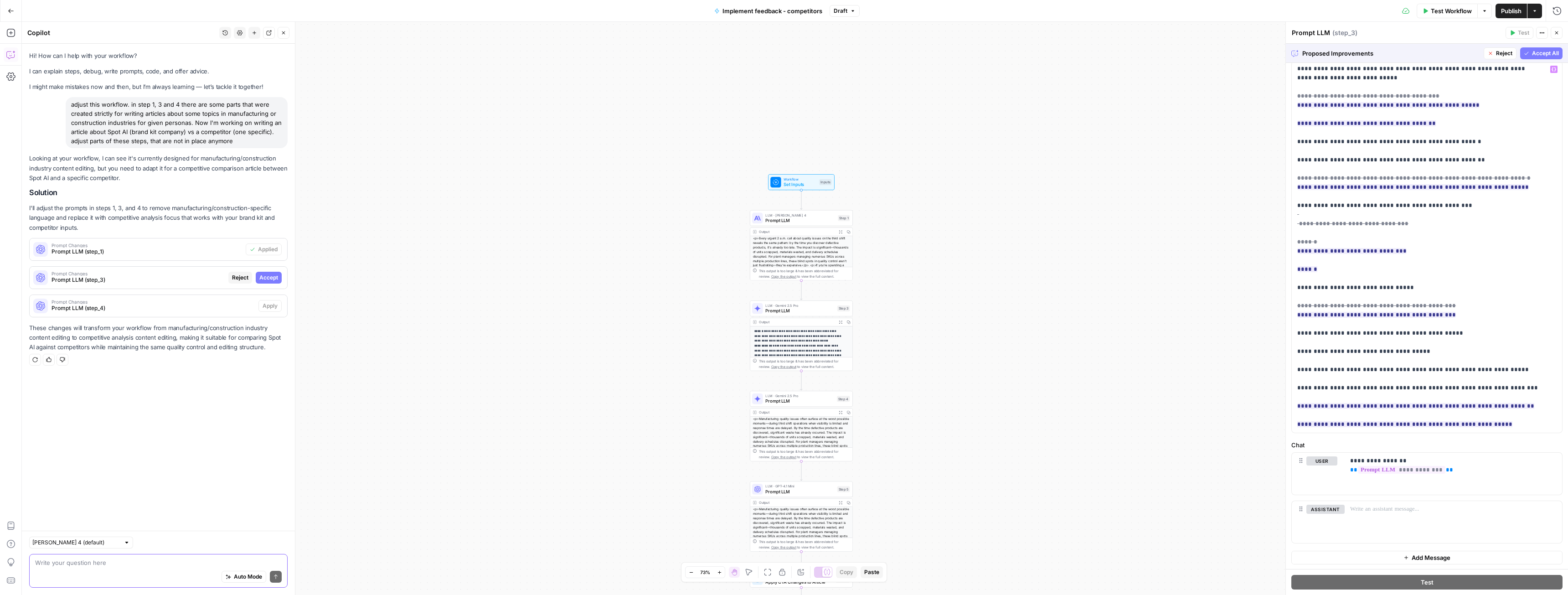
scroll to position [45, 0]
click at [266, 277] on span "Accept" at bounding box center [268, 277] width 19 height 8
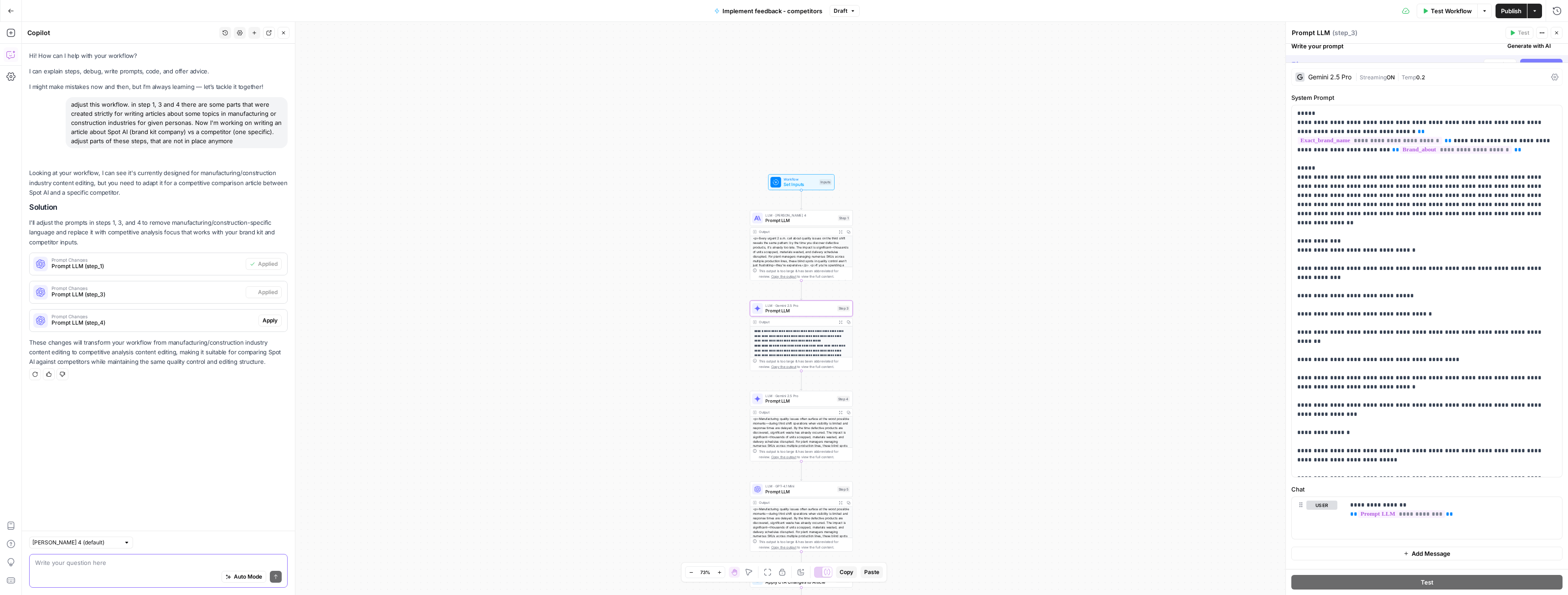
scroll to position [0, 0]
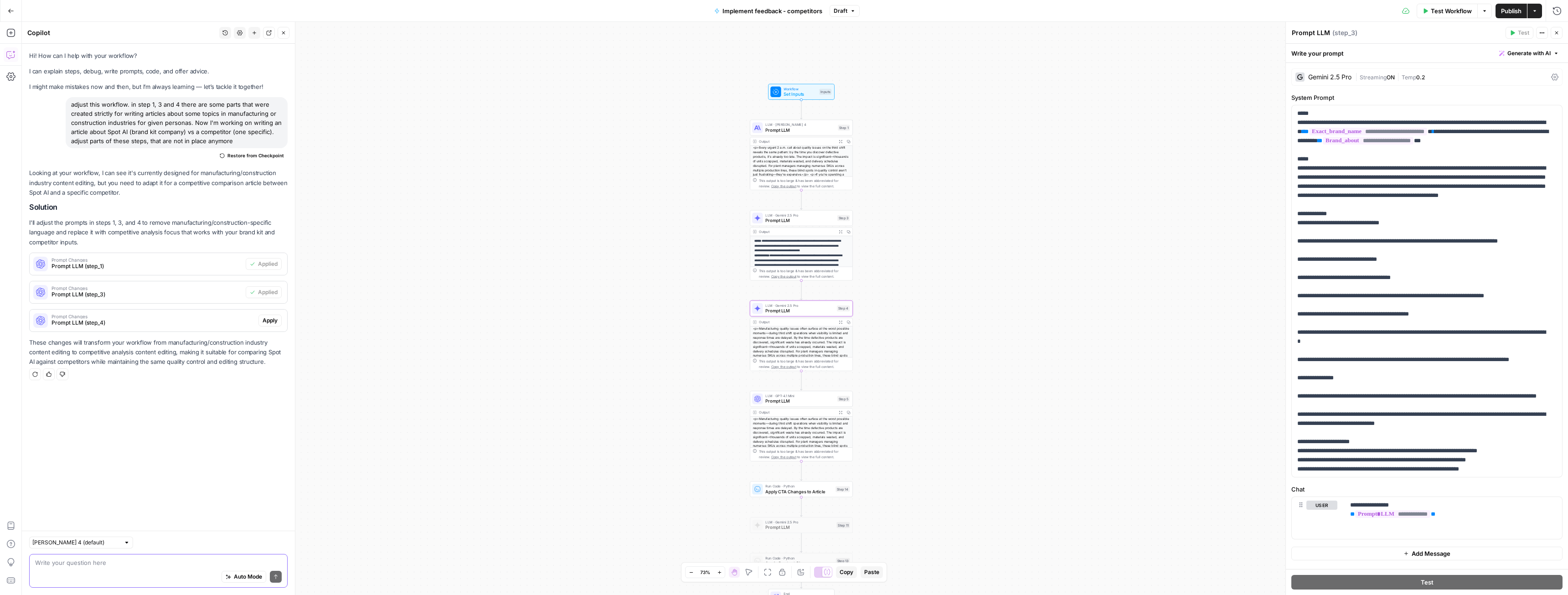
click at [268, 319] on span "Apply" at bounding box center [270, 320] width 15 height 8
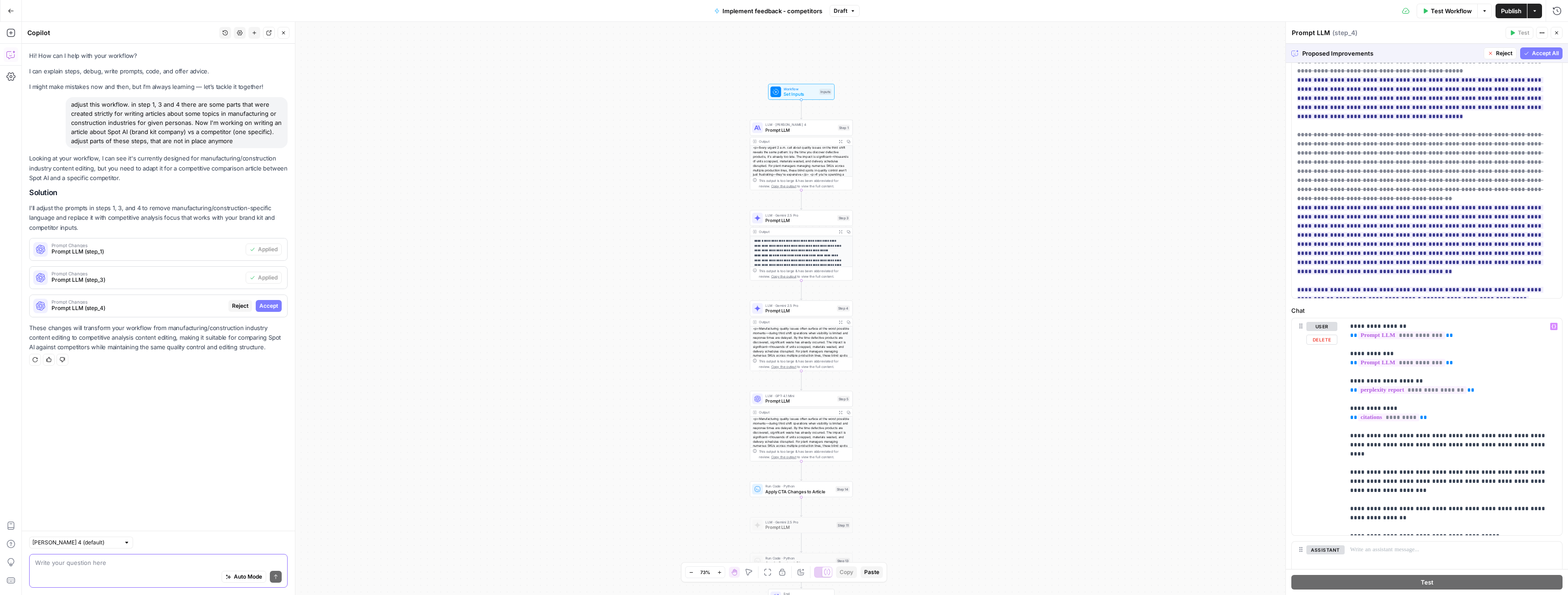
scroll to position [183, 0]
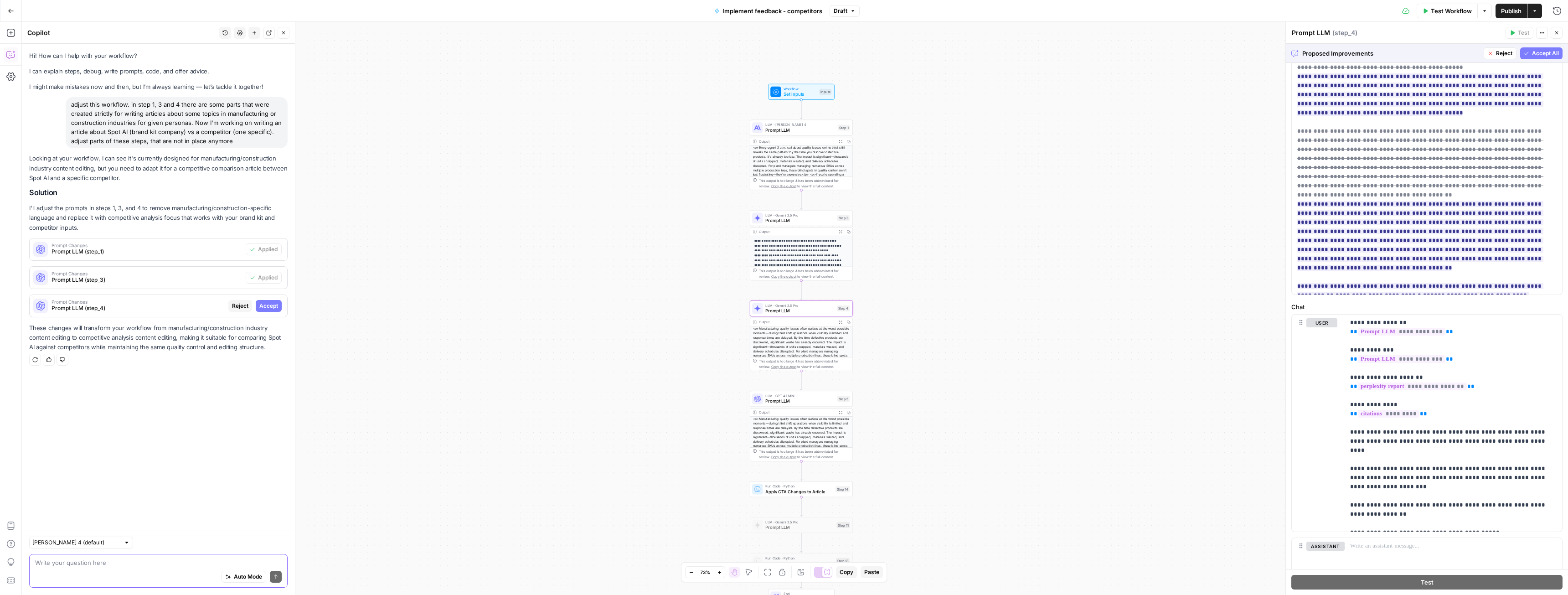
click at [267, 306] on span "Accept" at bounding box center [268, 306] width 19 height 8
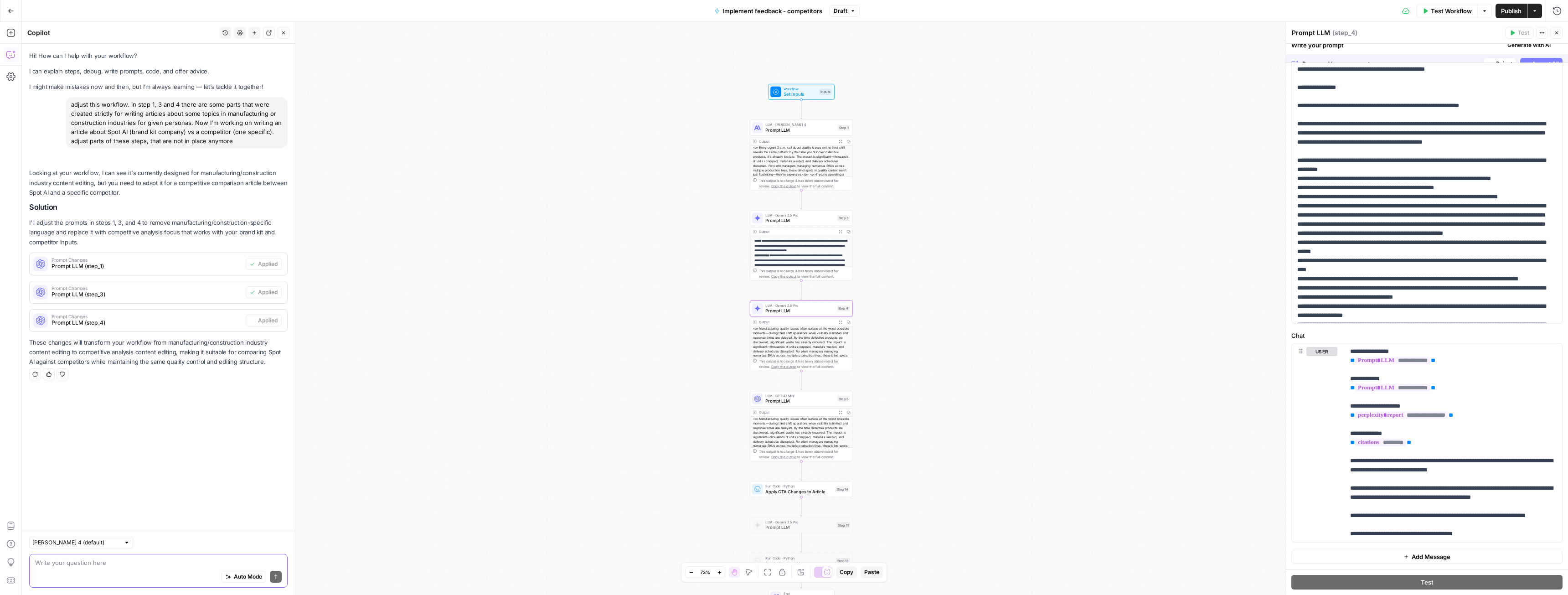
scroll to position [0, 0]
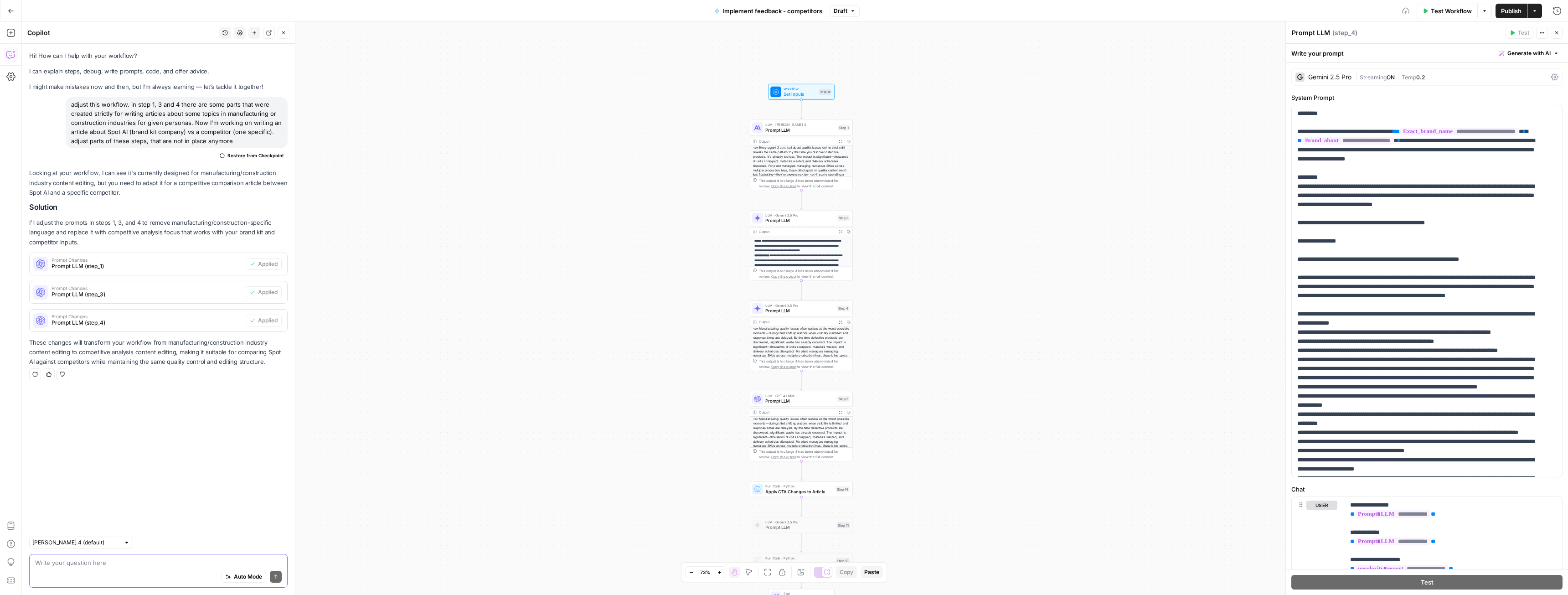
click at [80, 569] on div "Auto Mode Send" at bounding box center [158, 577] width 247 height 20
paste textarea "in step 4 I want to add new input variable - competitor_report. If any data poi…"
click at [791, 310] on span "Prompt LLM" at bounding box center [799, 311] width 69 height 7
click at [797, 219] on span "Prompt LLM" at bounding box center [800, 220] width 69 height 7
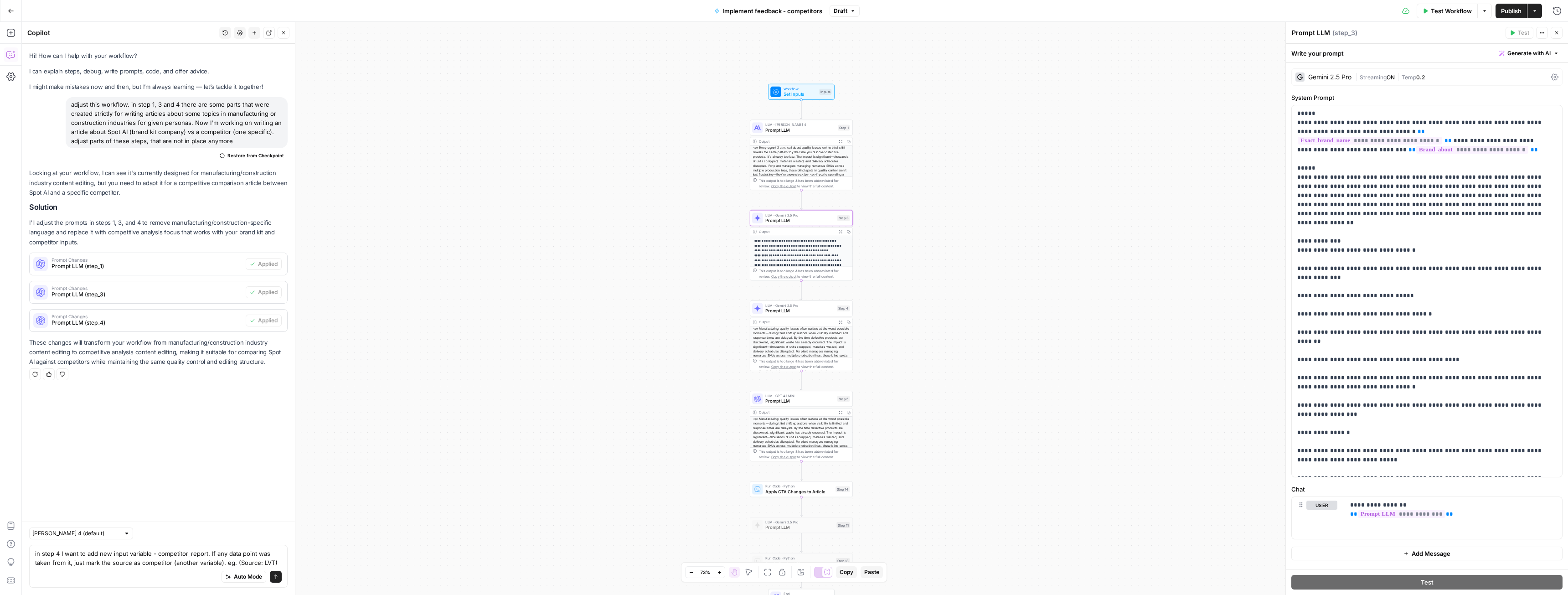
click at [780, 127] on span "Prompt LLM" at bounding box center [800, 130] width 70 height 7
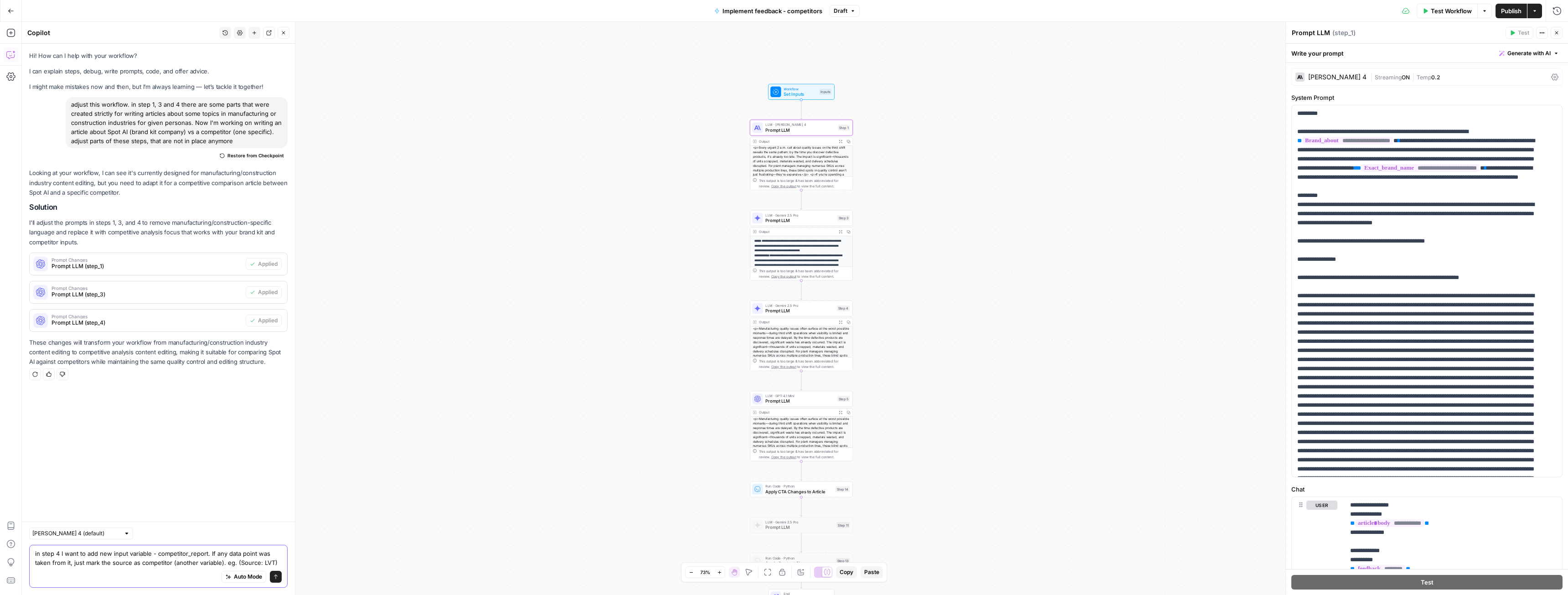
click at [55, 554] on textarea "in step 4 I want to add new input variable - competitor_report. If any data poi…" at bounding box center [158, 558] width 247 height 18
type textarea "in step 1 and 4 I want to add new input variable - competitor_report. If any da…"
click at [274, 580] on button "Send" at bounding box center [275, 577] width 12 height 12
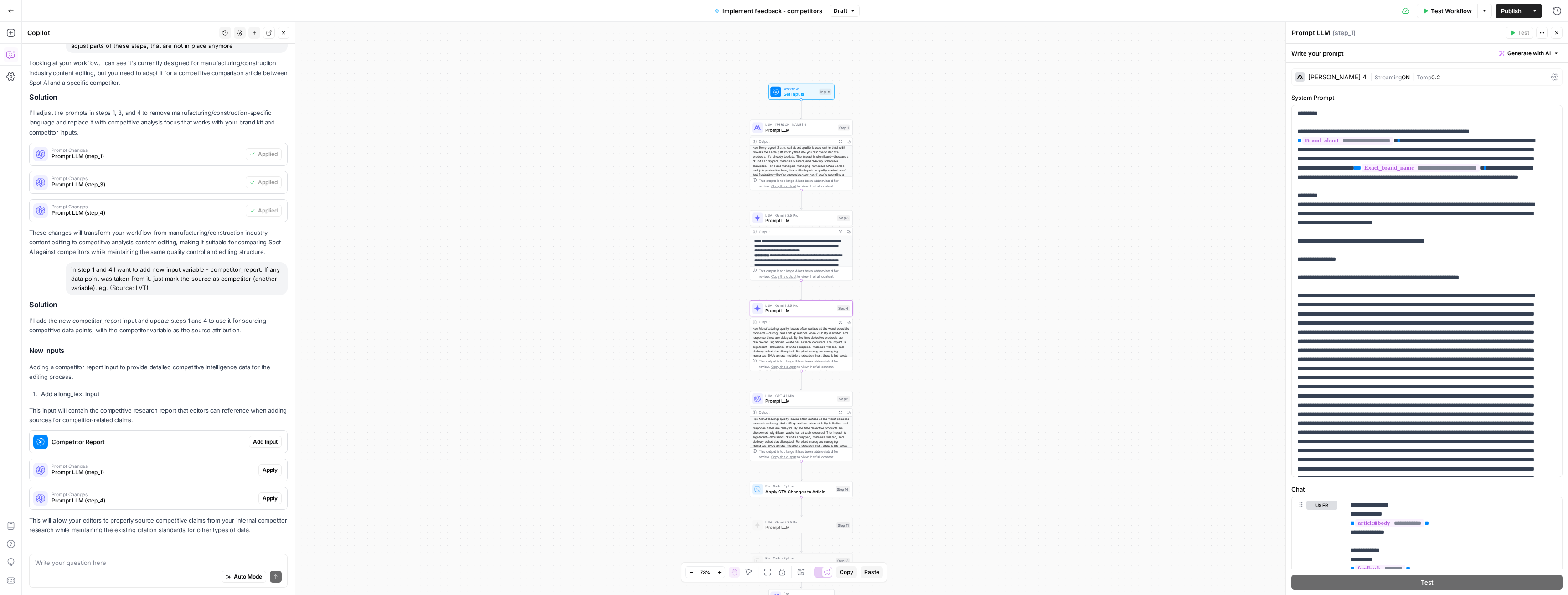
scroll to position [136, 0]
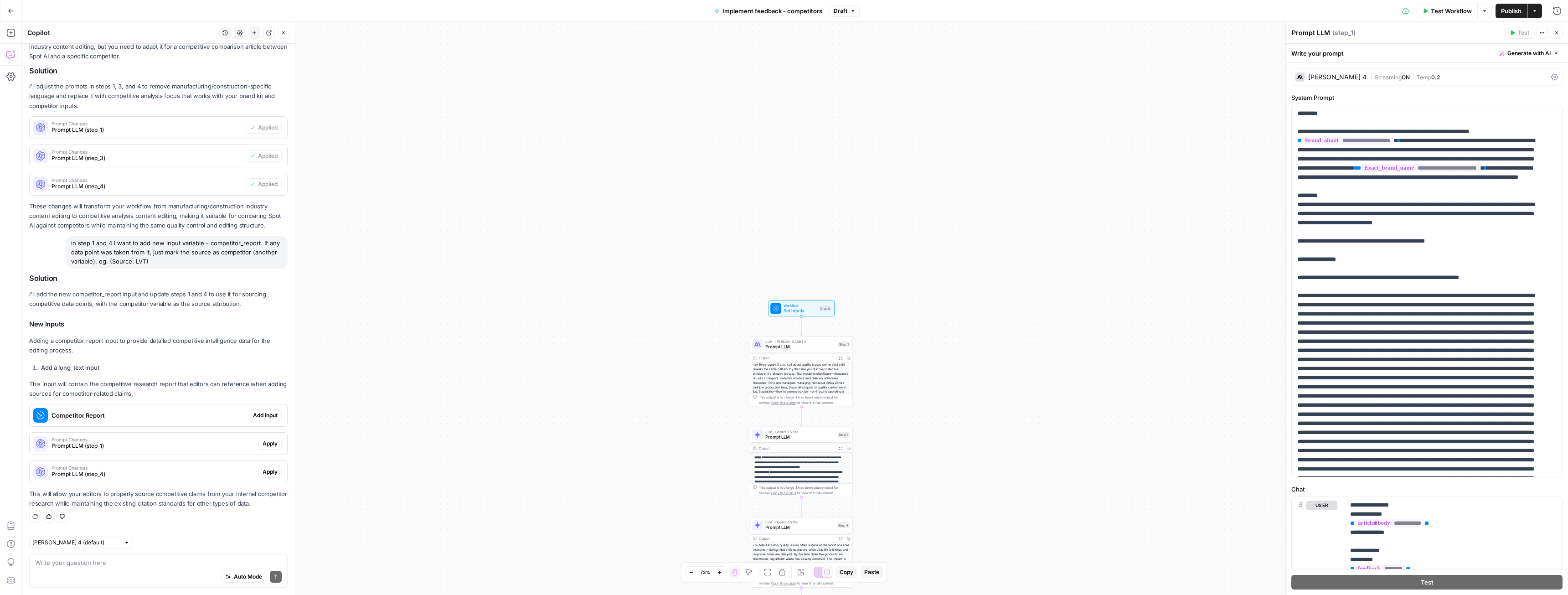
click at [206, 409] on div "Competitor Report" at bounding box center [139, 415] width 219 height 22
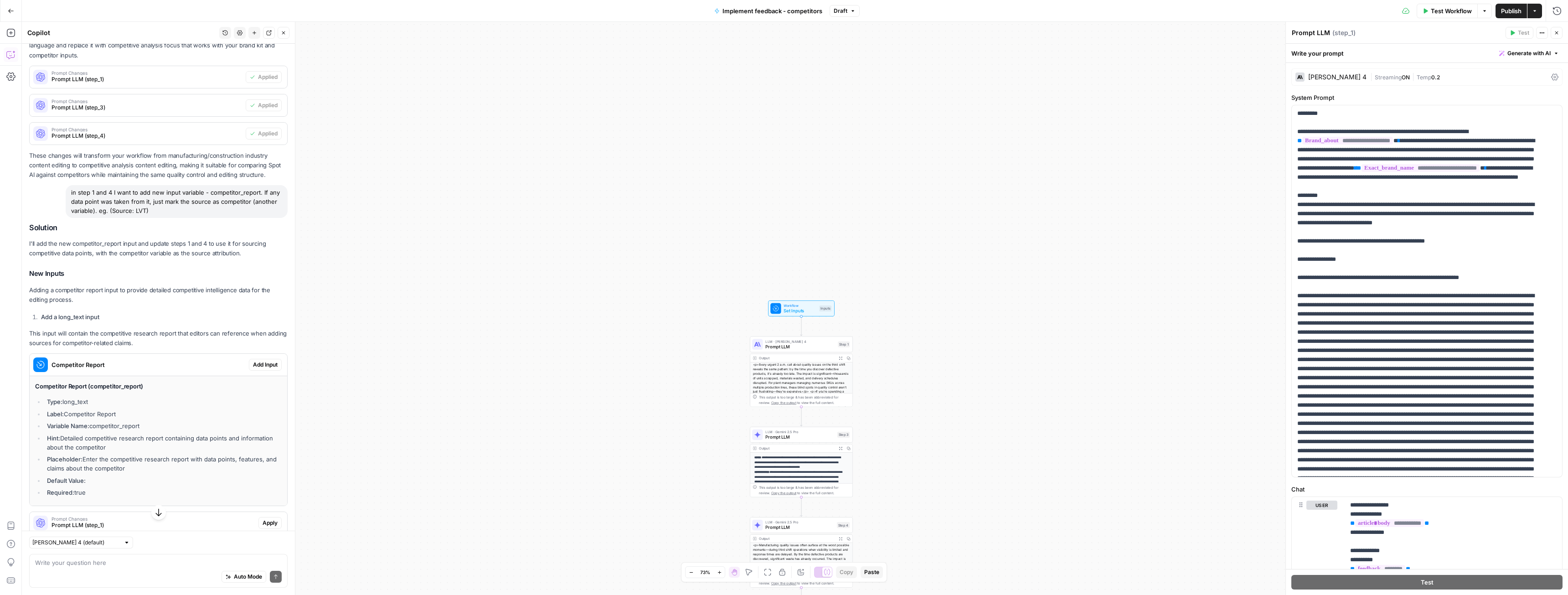
click at [801, 311] on span "Set Inputs" at bounding box center [800, 311] width 33 height 7
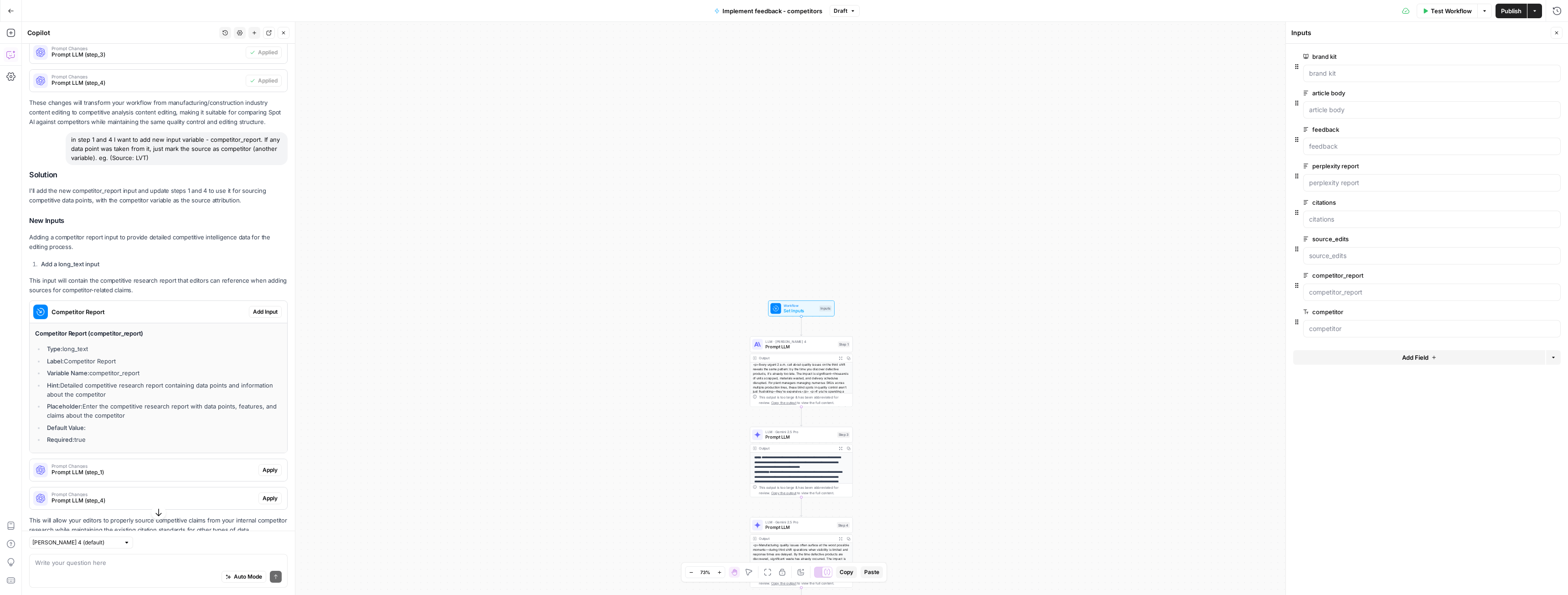
scroll to position [266, 0]
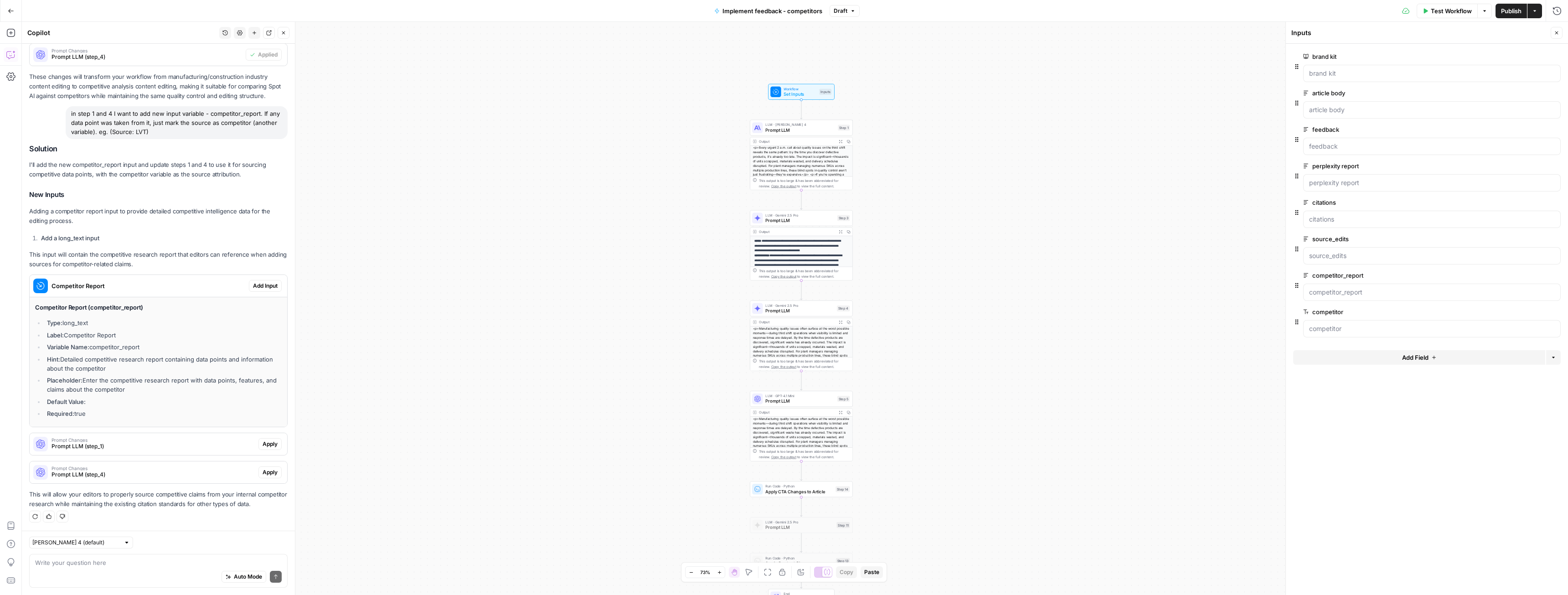
click at [95, 579] on div "Auto Mode Send" at bounding box center [158, 577] width 247 height 20
type textarea "but competitor report is already in inputs"
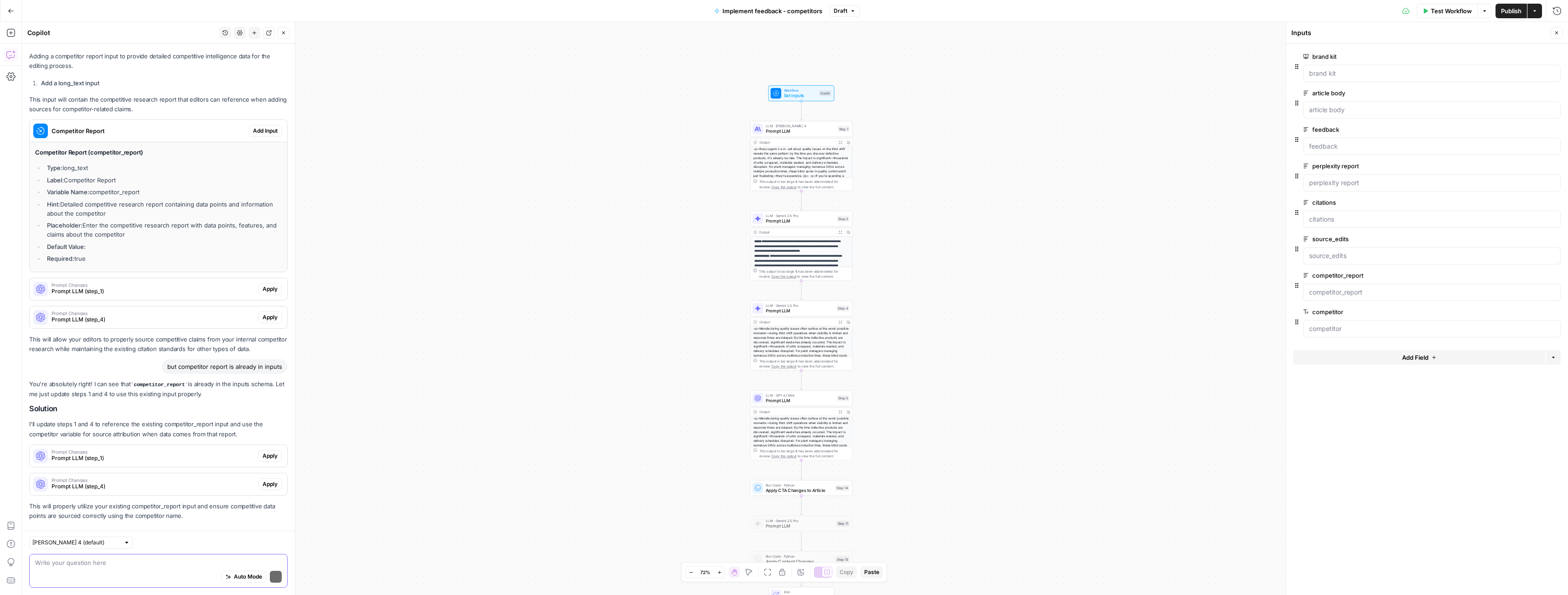
scroll to position [433, 0]
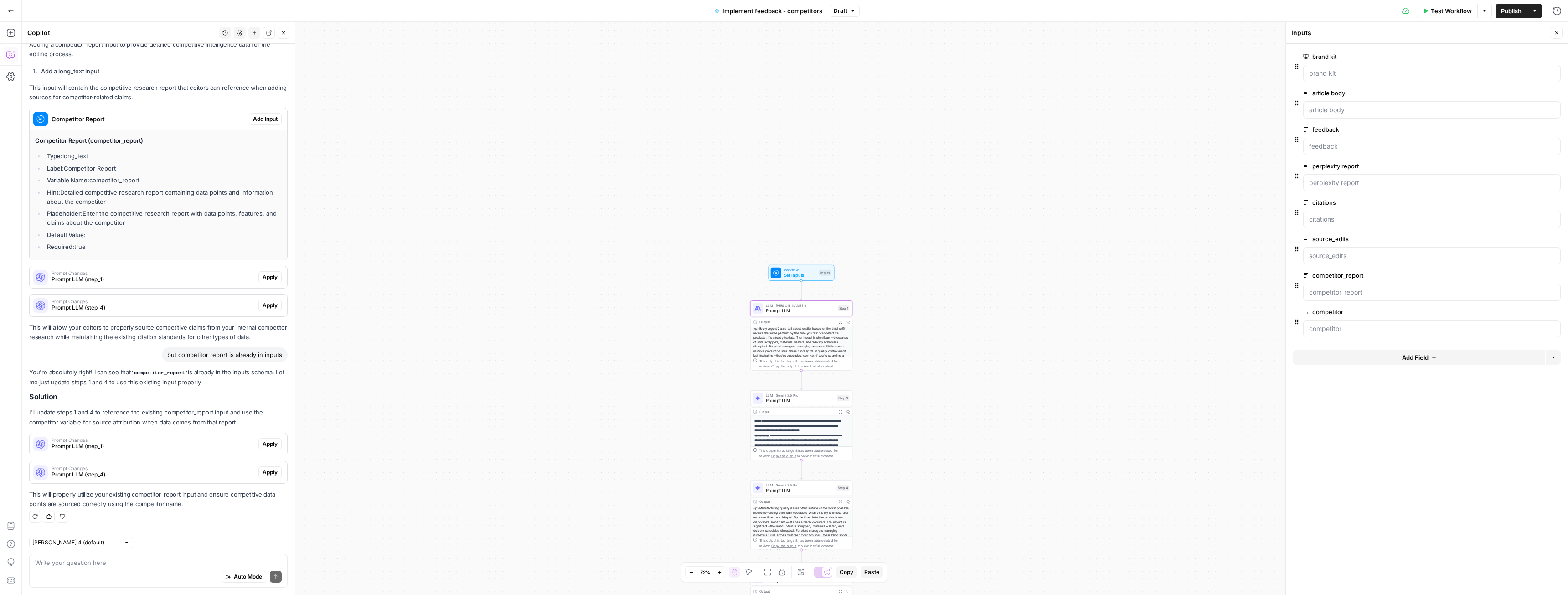
click at [262, 443] on span "Apply" at bounding box center [270, 444] width 15 height 8
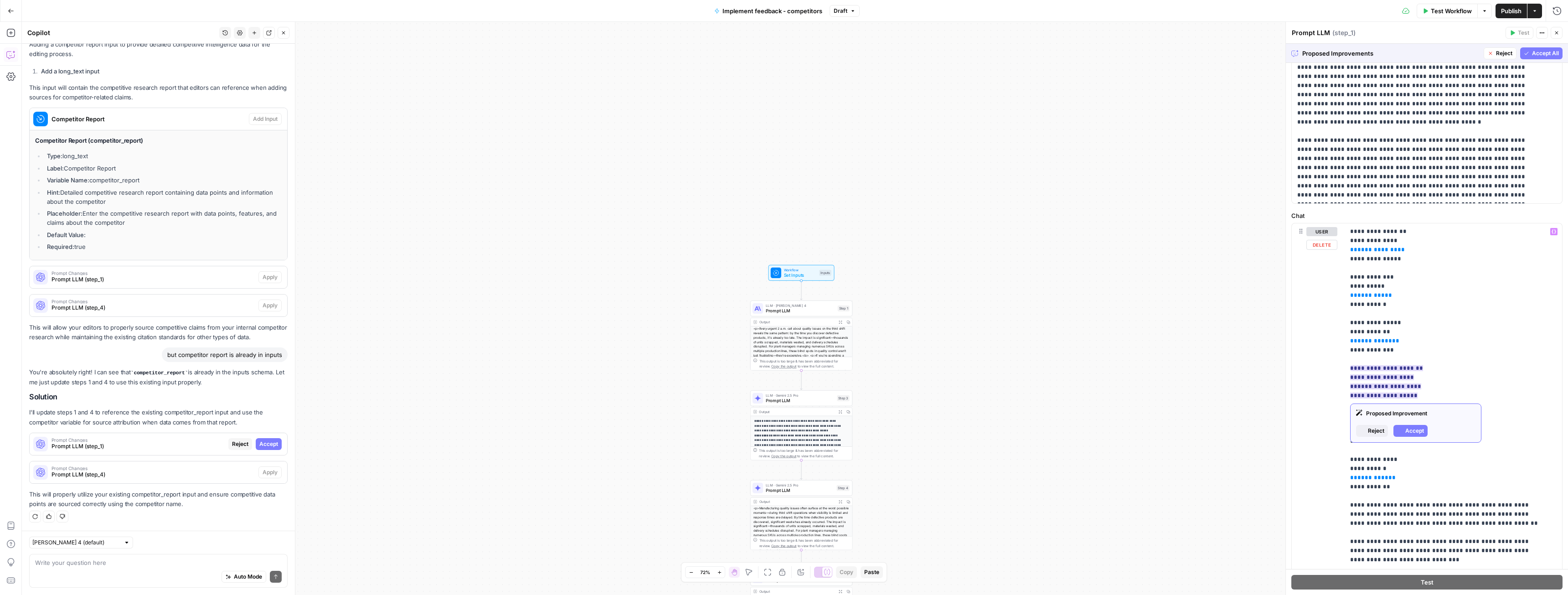
scroll to position [1, 0]
click at [259, 443] on span "Accept" at bounding box center [268, 444] width 19 height 8
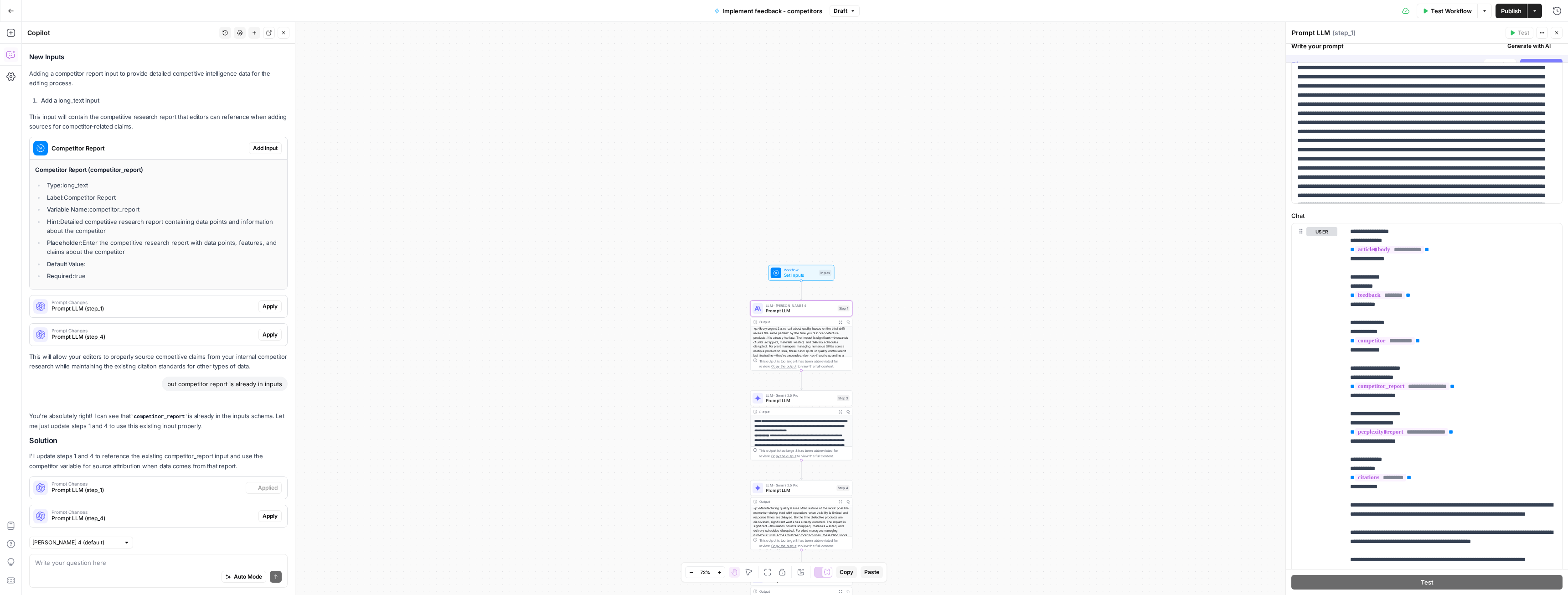
scroll to position [0, 0]
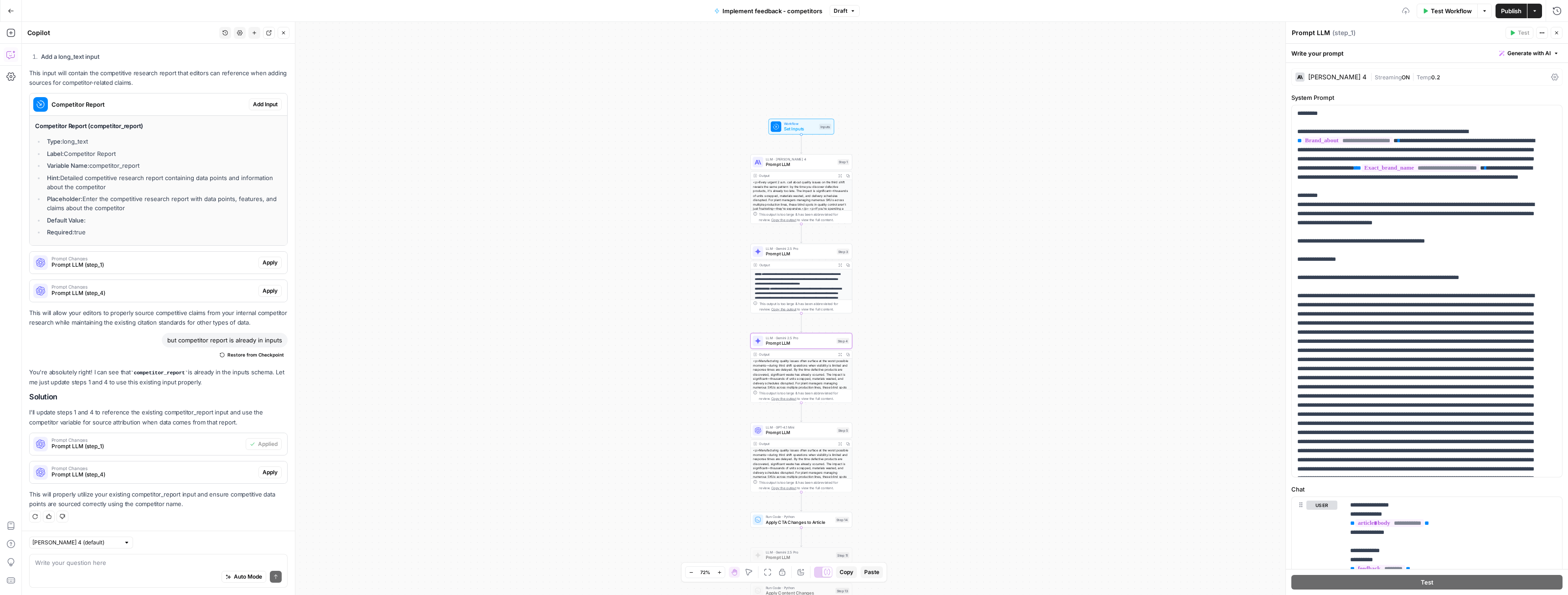
click at [262, 471] on span "Apply" at bounding box center [270, 472] width 15 height 8
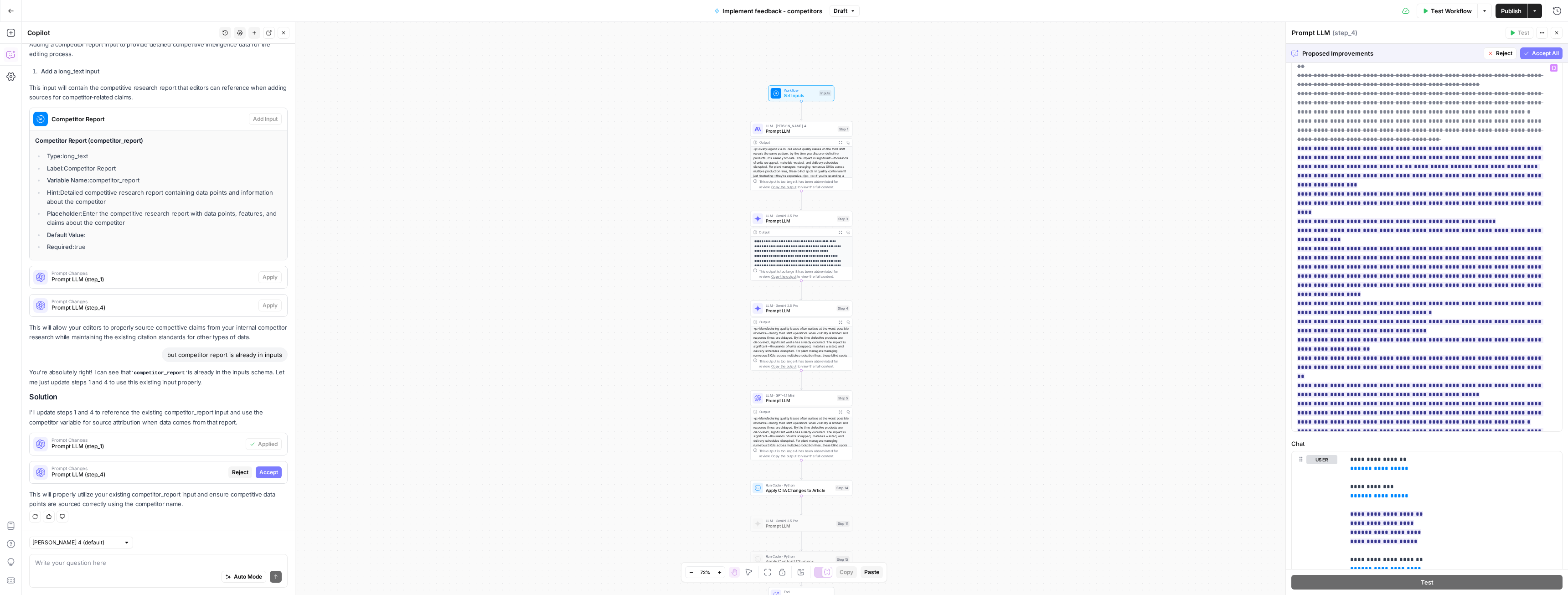
scroll to position [402, 0]
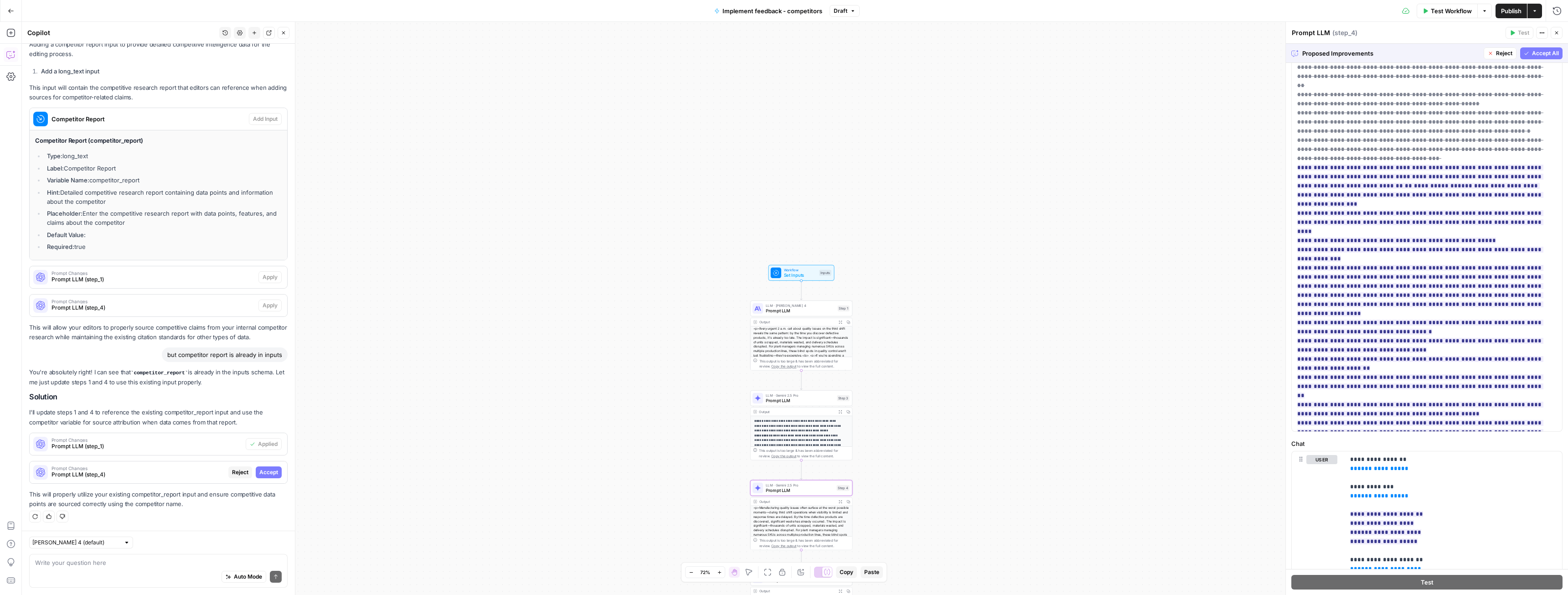
click at [264, 469] on span "Accept" at bounding box center [268, 472] width 19 height 8
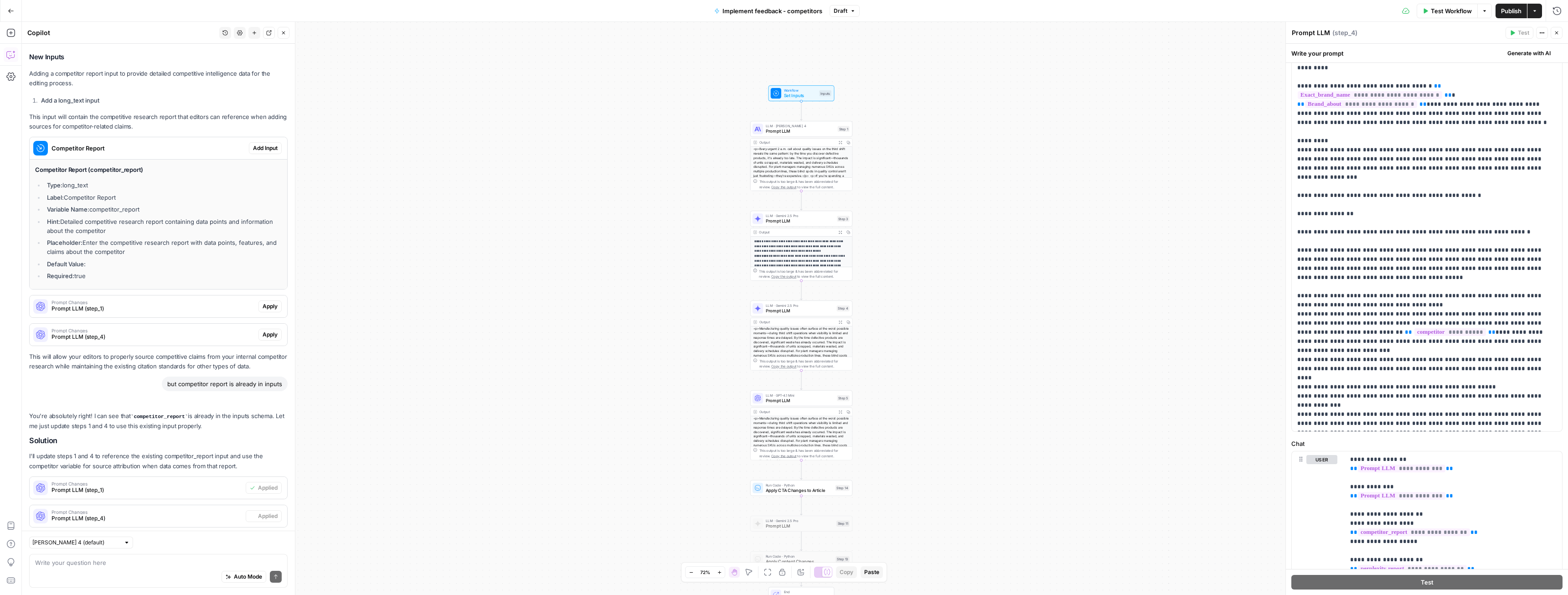
scroll to position [0, 0]
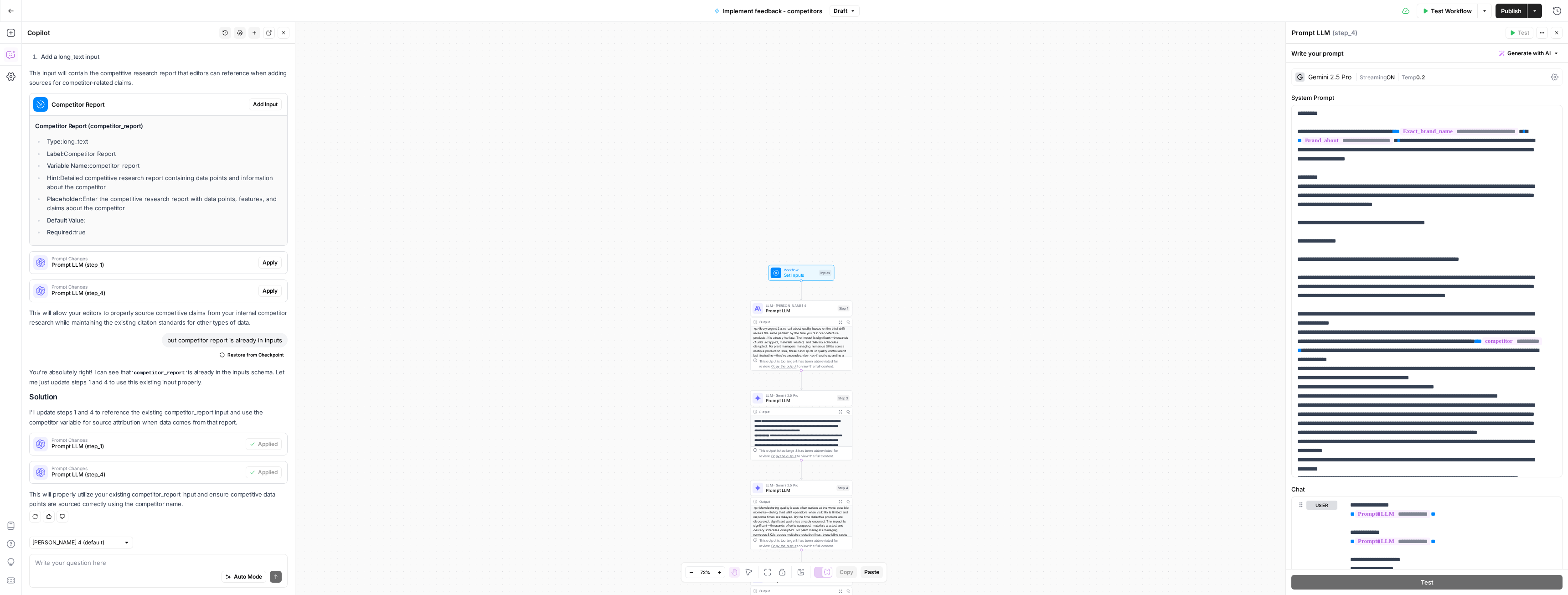
click at [1507, 12] on span "Publish" at bounding box center [1511, 10] width 21 height 9
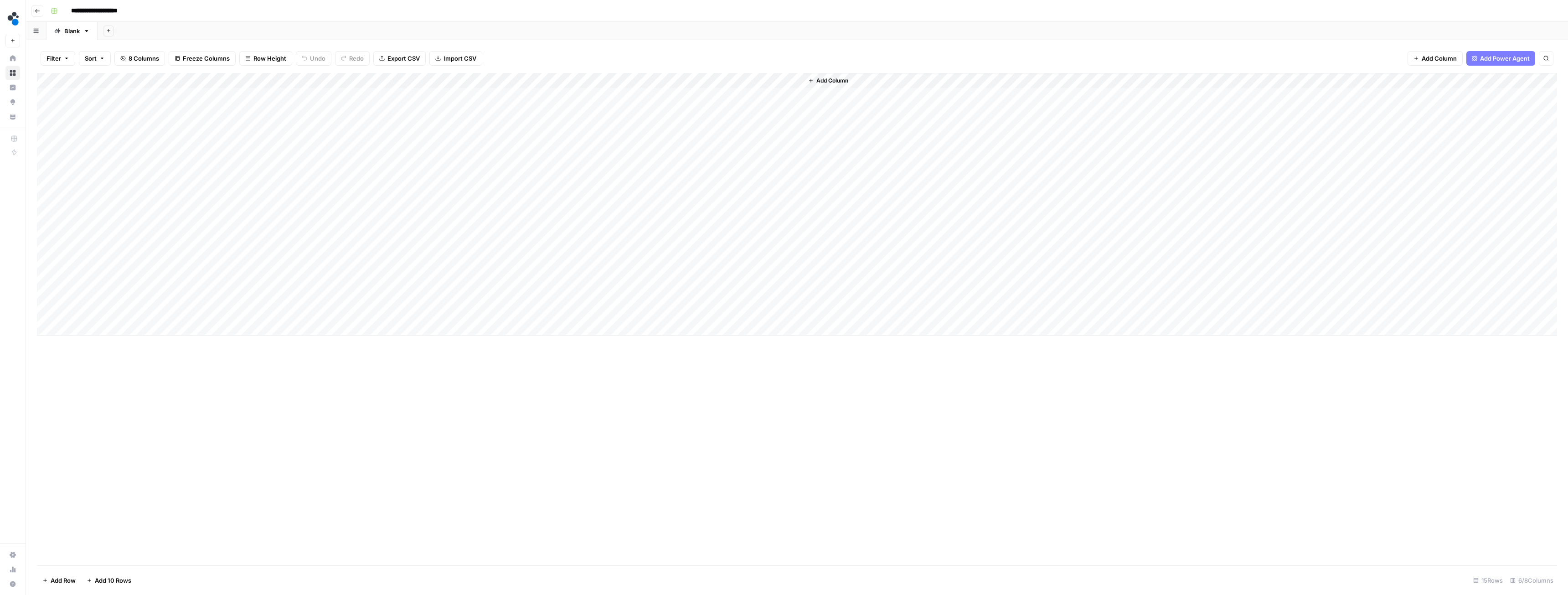
click at [488, 78] on div "Add Column" at bounding box center [797, 204] width 1520 height 262
click at [417, 173] on span "Edit Workflow" at bounding box center [445, 170] width 80 height 9
click at [41, 30] on button "button" at bounding box center [37, 30] width 21 height 18
click at [526, 141] on div "Add Column" at bounding box center [797, 204] width 1520 height 262
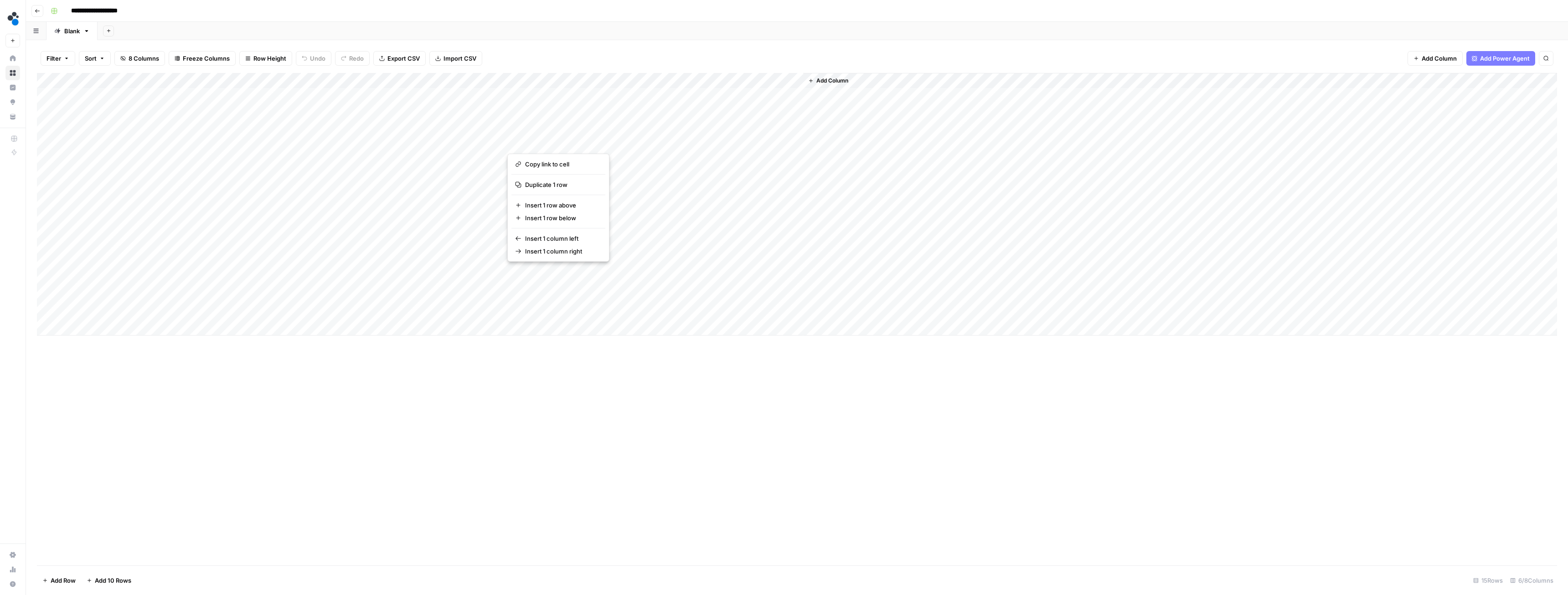
click at [505, 396] on div "Add Column" at bounding box center [797, 319] width 1520 height 493
click at [489, 82] on div "Add Column" at bounding box center [797, 204] width 1520 height 262
click at [437, 158] on span "Configure Inputs" at bounding box center [445, 157] width 80 height 9
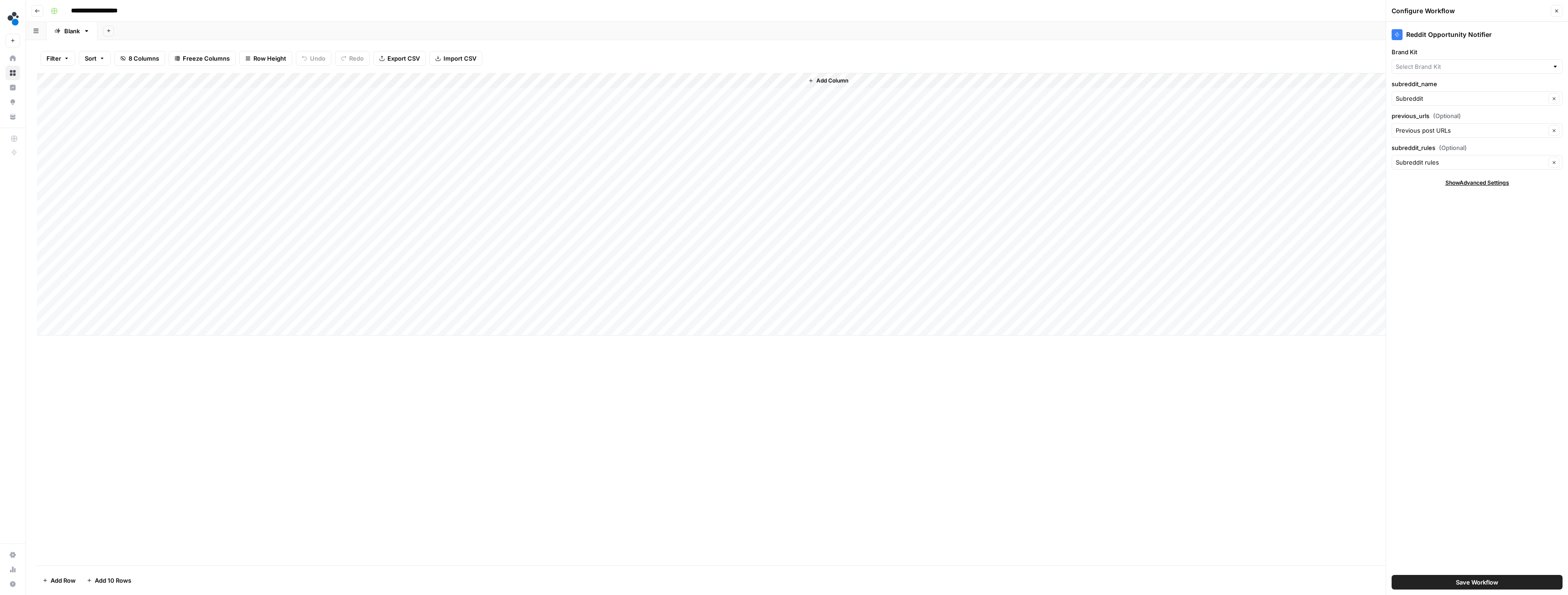
type input "Spot AI v3"
click at [1435, 128] on input "previous_urls (Optional)" at bounding box center [1471, 130] width 150 height 9
click at [1524, 162] on span "Post Urls" at bounding box center [1469, 164] width 141 height 9
type input "Post Urls"
click at [582, 83] on div "Add Column" at bounding box center [797, 204] width 1520 height 262
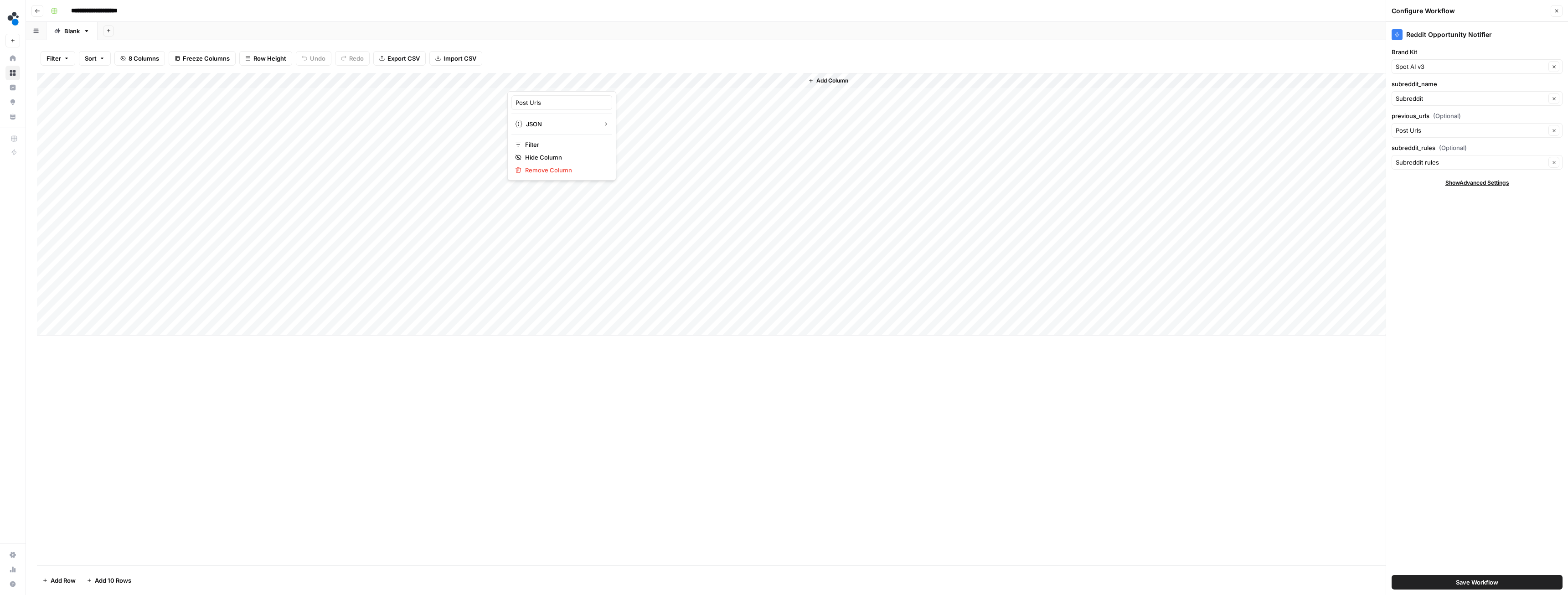
click at [562, 79] on div at bounding box center [548, 82] width 83 height 18
click at [551, 79] on div at bounding box center [548, 82] width 83 height 18
click at [190, 56] on span "Freeze Columns" at bounding box center [206, 58] width 47 height 9
click at [265, 58] on span "Row Height" at bounding box center [270, 58] width 33 height 9
click at [286, 106] on span "Medium" at bounding box center [290, 102] width 66 height 9
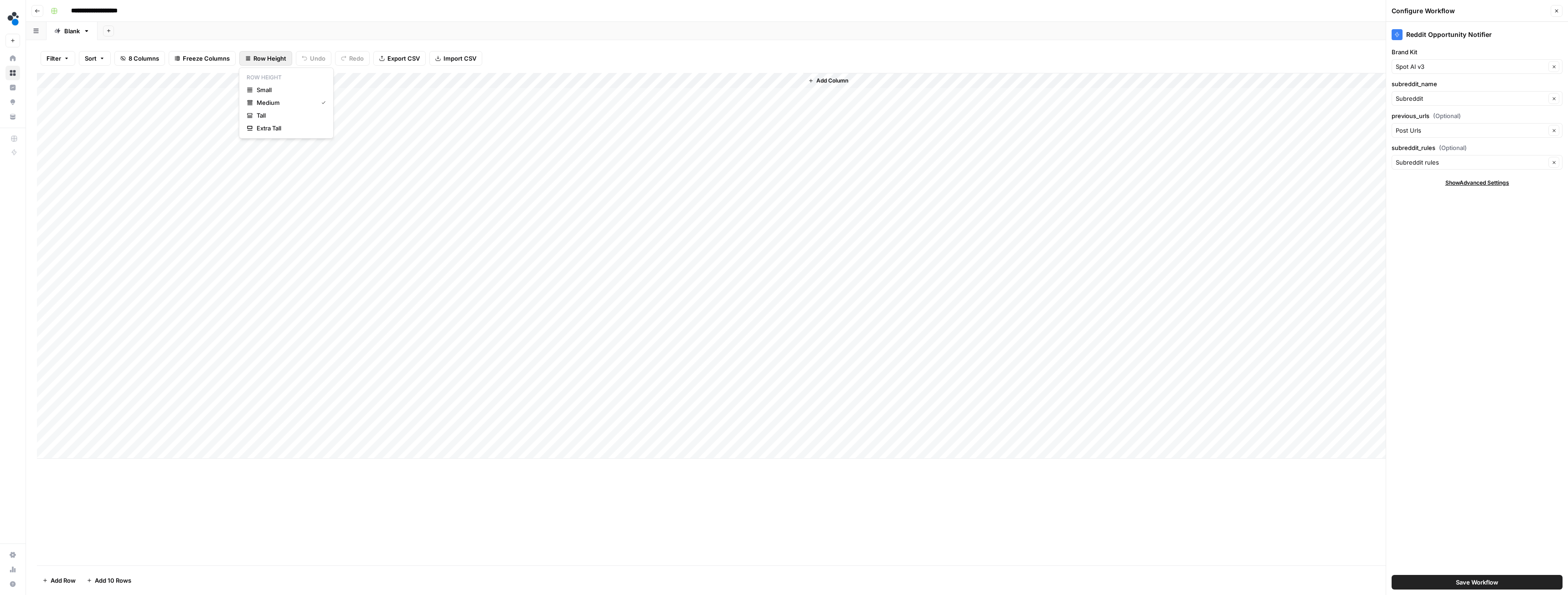
click at [265, 57] on span "Row Height" at bounding box center [270, 58] width 33 height 9
click at [275, 115] on span "Tall" at bounding box center [290, 115] width 66 height 9
click at [268, 58] on span "Row Height" at bounding box center [270, 58] width 33 height 9
click at [268, 89] on span "Small" at bounding box center [290, 90] width 66 height 9
click at [578, 250] on div "Add Column" at bounding box center [797, 204] width 1520 height 262
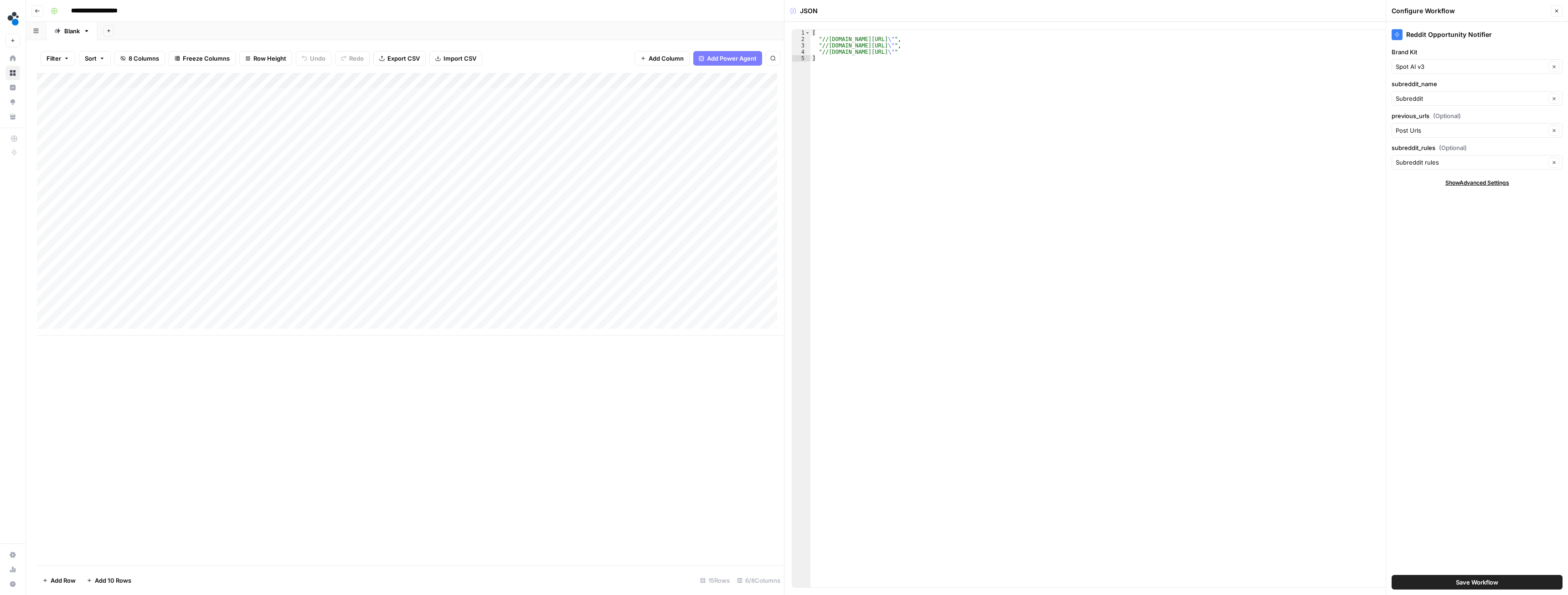
click at [117, 249] on div "Add Column" at bounding box center [410, 204] width 747 height 262
click at [528, 252] on div "Add Column" at bounding box center [410, 204] width 747 height 262
type textarea "**********"
drag, startPoint x: 821, startPoint y: 39, endPoint x: 1012, endPoint y: 39, distance: 191.0
click at [1012, 39] on div "[ "//www.reddit.com/r/retail/comments/1novvjs/is_this_even_legal/ \" " , "//www…" at bounding box center [1185, 315] width 750 height 571
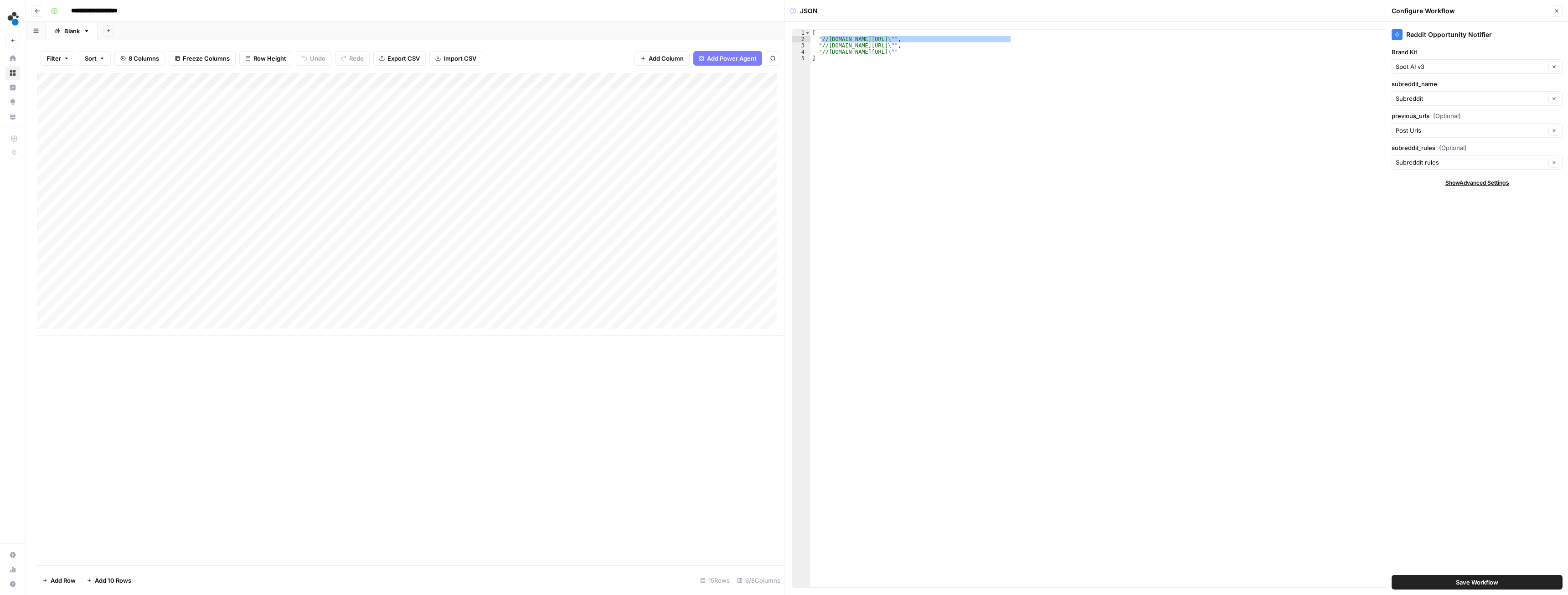
click at [1474, 184] on span "Show Advanced Settings" at bounding box center [1477, 183] width 64 height 8
click at [1469, 181] on span "Hide Advanced Settings" at bounding box center [1477, 183] width 61 height 8
click at [486, 80] on div "Add Column" at bounding box center [410, 204] width 747 height 262
click at [430, 156] on span "Configure Inputs" at bounding box center [445, 157] width 80 height 9
click at [1555, 10] on icon "button" at bounding box center [1556, 10] width 5 height 5
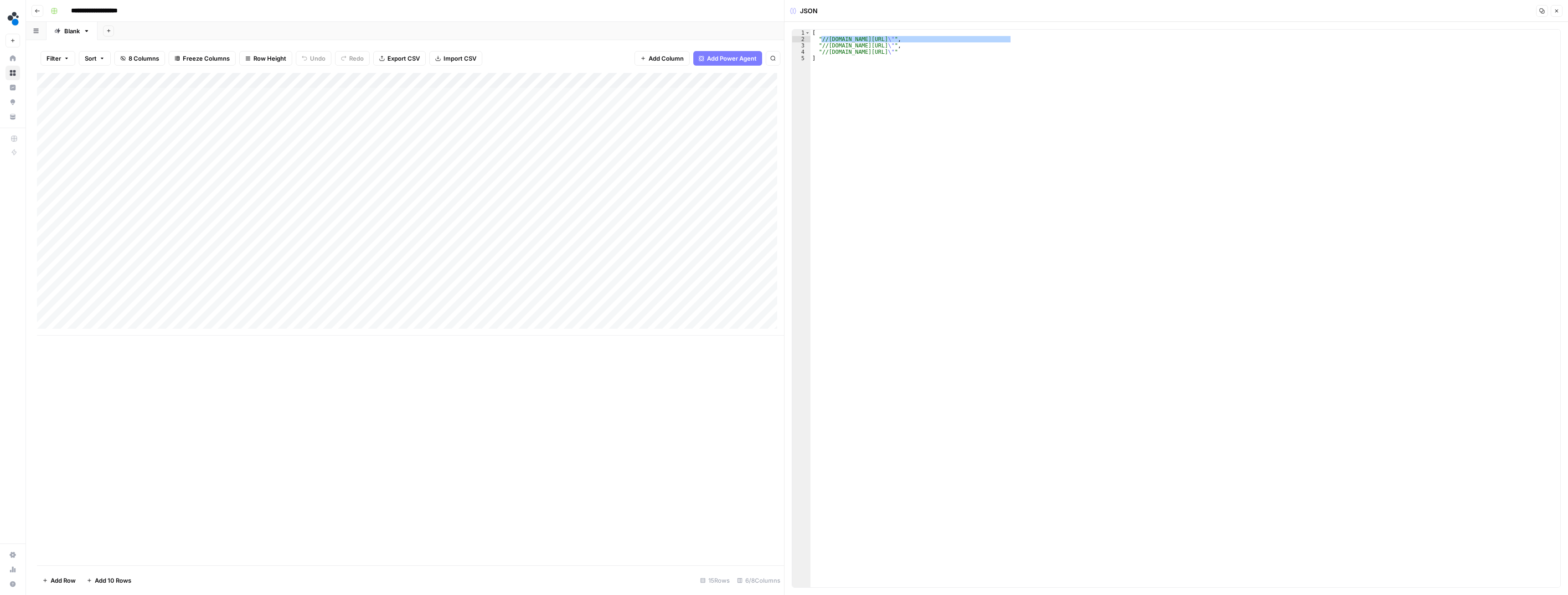
click at [489, 78] on div "Add Column" at bounding box center [410, 204] width 747 height 262
click at [424, 157] on span "Configure Inputs" at bounding box center [445, 157] width 80 height 9
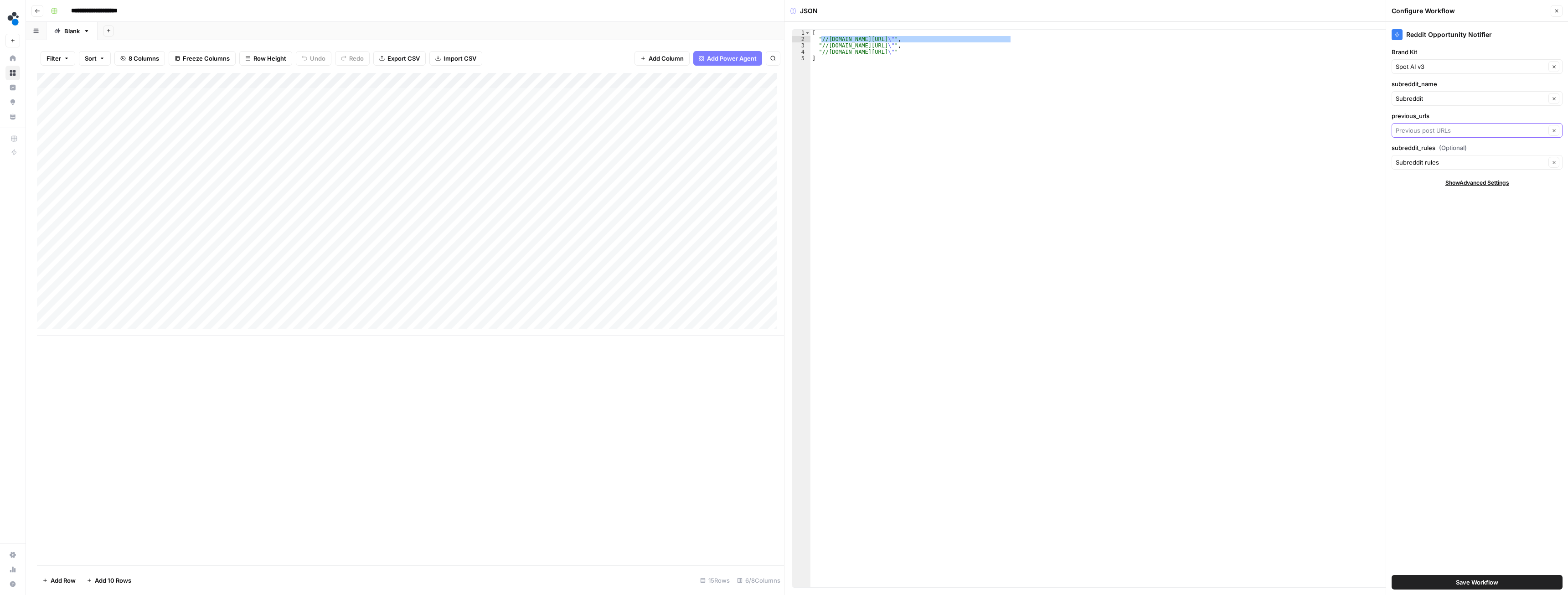
click at [1419, 130] on input "previous_urls" at bounding box center [1471, 130] width 150 height 9
click at [1426, 163] on span "Post Urls" at bounding box center [1469, 164] width 141 height 9
type input "Post Urls"
click at [224, 248] on div "Add Column" at bounding box center [410, 204] width 747 height 262
click at [347, 233] on div "Add Column" at bounding box center [410, 204] width 747 height 262
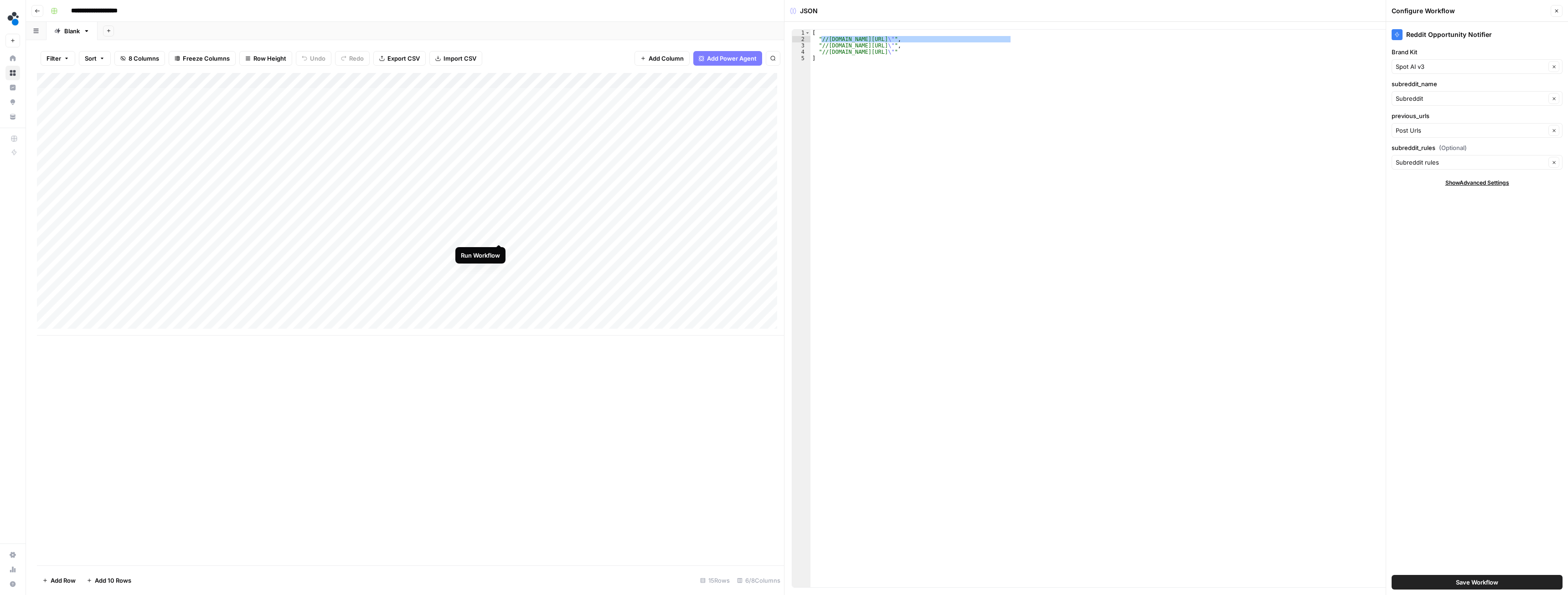
click at [499, 234] on div "Add Column" at bounding box center [410, 204] width 747 height 262
click at [1440, 580] on button "Save Workflow" at bounding box center [1477, 582] width 171 height 15
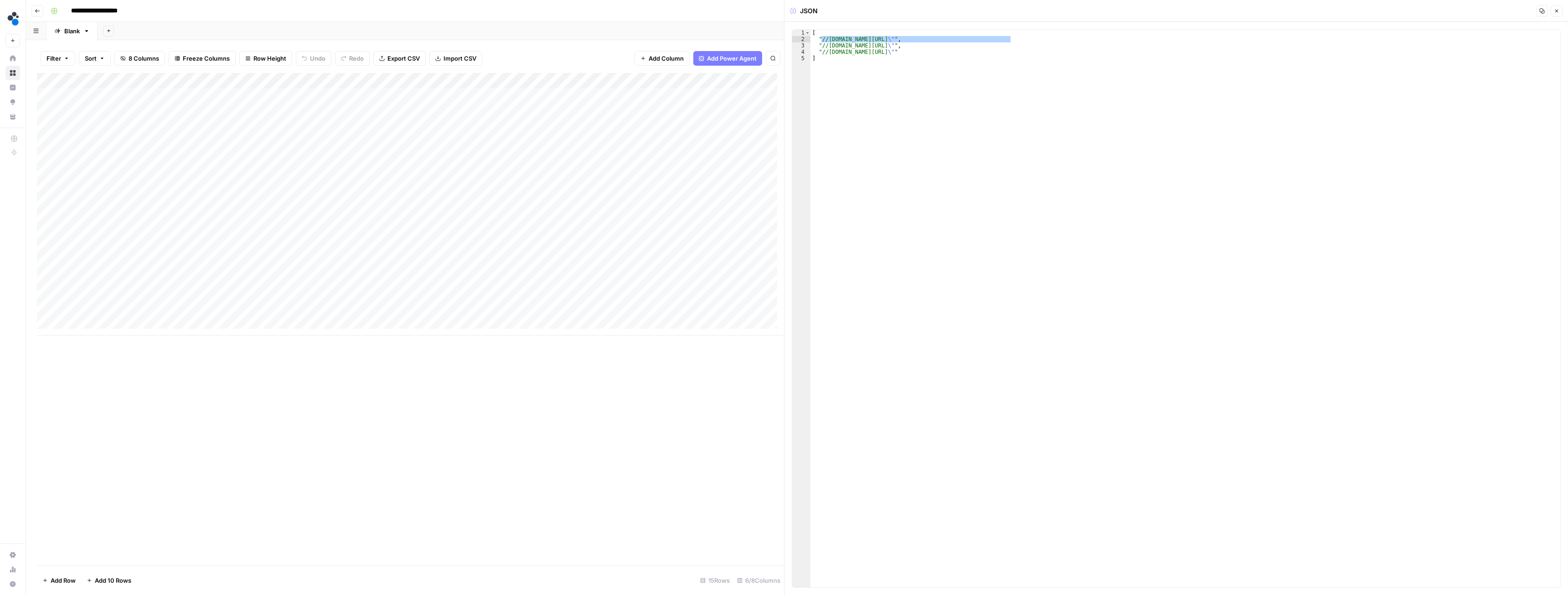
click at [498, 235] on div "Add Column" at bounding box center [410, 204] width 747 height 262
click at [427, 249] on div "Add Column" at bounding box center [410, 204] width 747 height 262
click at [418, 186] on div "Add Column" at bounding box center [410, 204] width 747 height 262
click at [500, 189] on div "Add Column" at bounding box center [410, 204] width 747 height 262
click at [487, 188] on div "Add Column" at bounding box center [410, 204] width 747 height 262
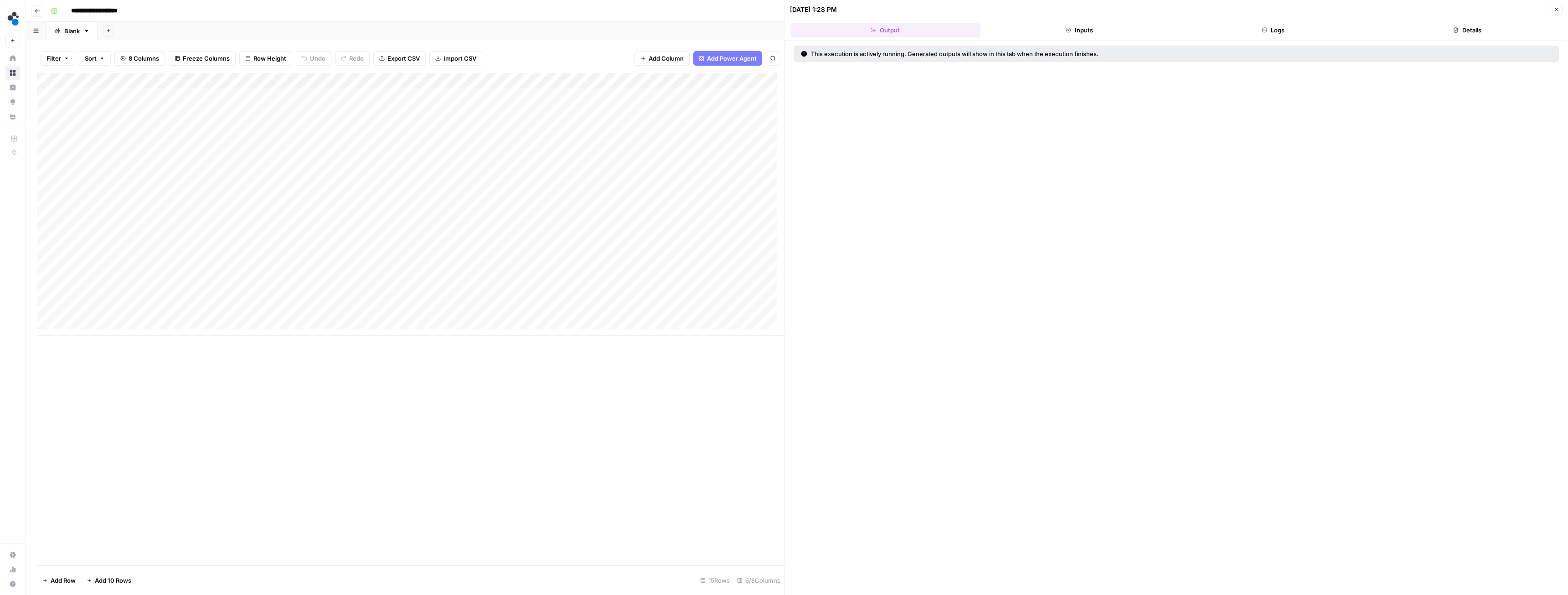
click at [1267, 19] on header "09/24/25 at 1:28 PM Close Output Inputs Logs Details" at bounding box center [1176, 20] width 783 height 41
click at [1264, 28] on icon "button" at bounding box center [1264, 30] width 5 height 5
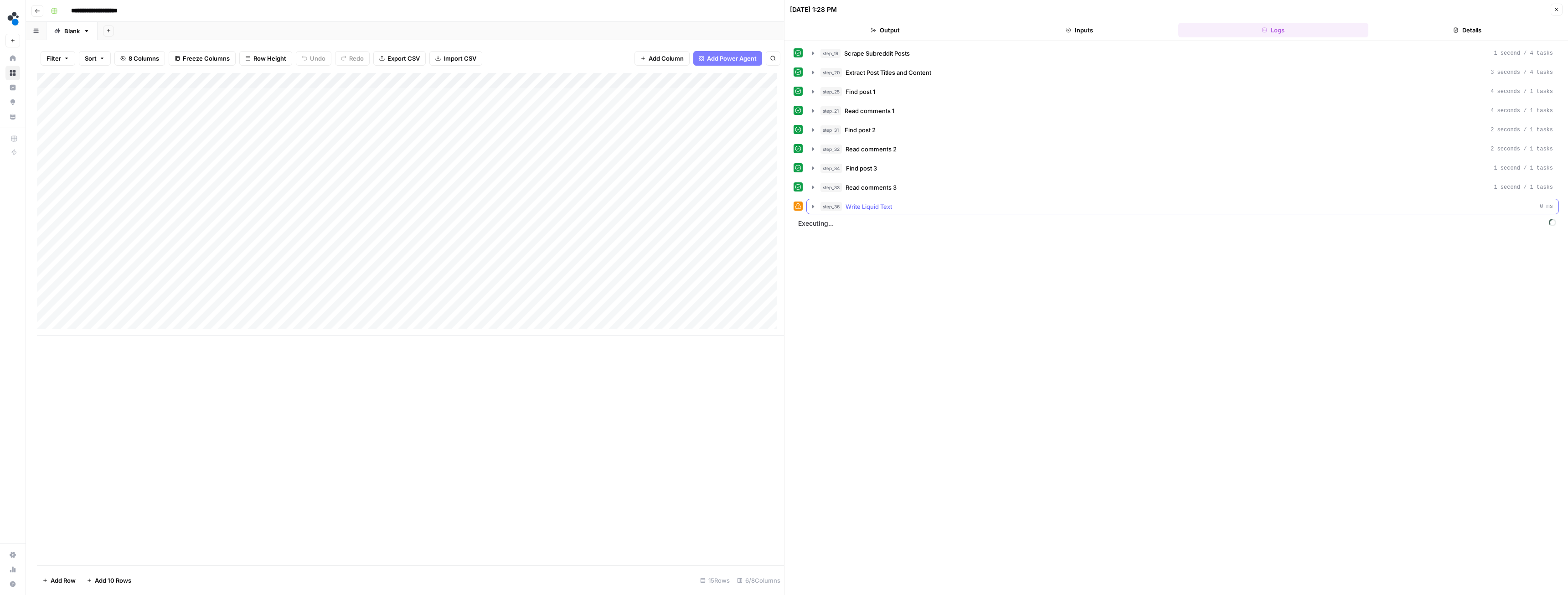
click at [813, 205] on icon "button" at bounding box center [813, 206] width 7 height 7
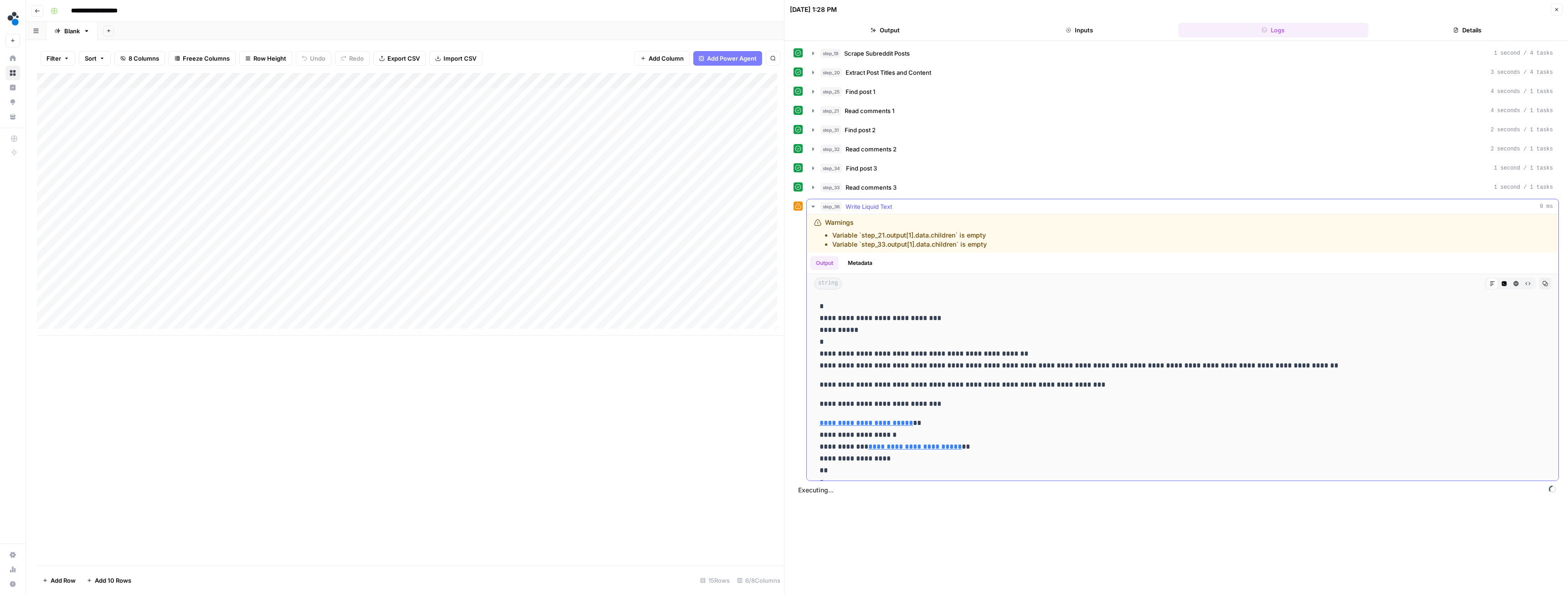
click at [813, 205] on icon "button" at bounding box center [813, 206] width 7 height 7
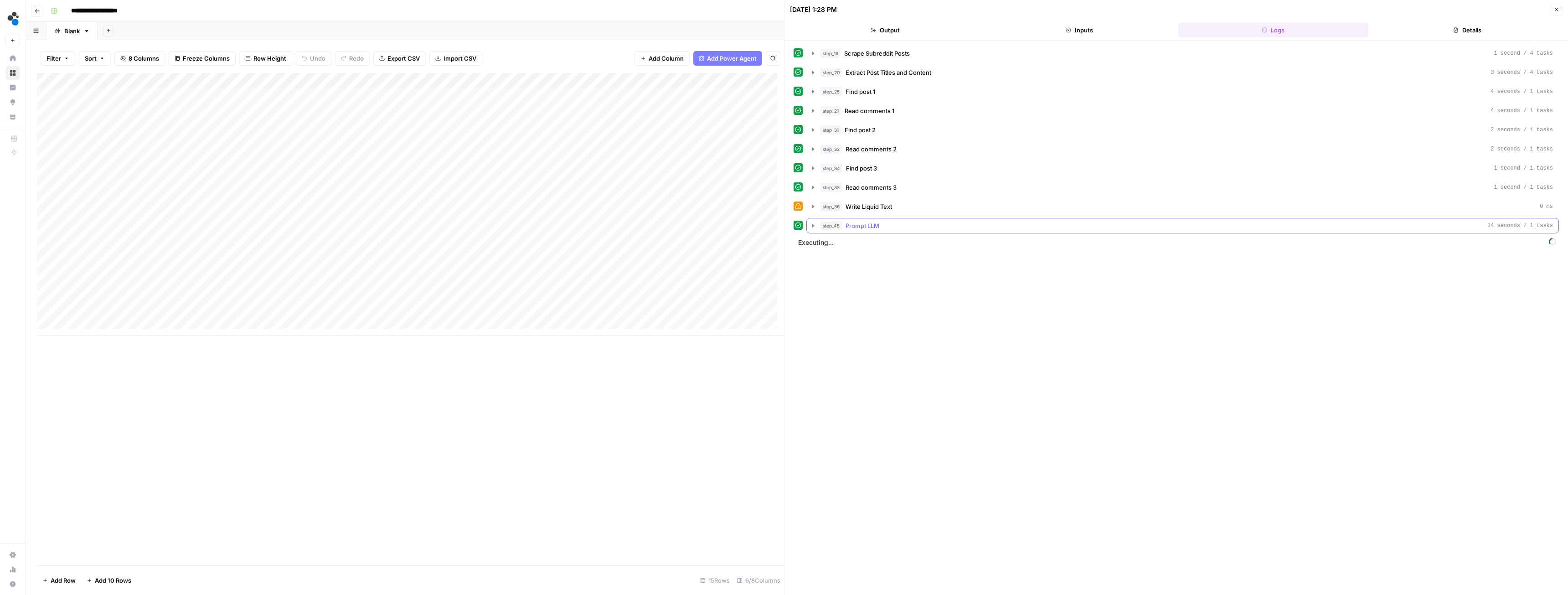
click at [816, 227] on icon "button" at bounding box center [813, 226] width 7 height 7
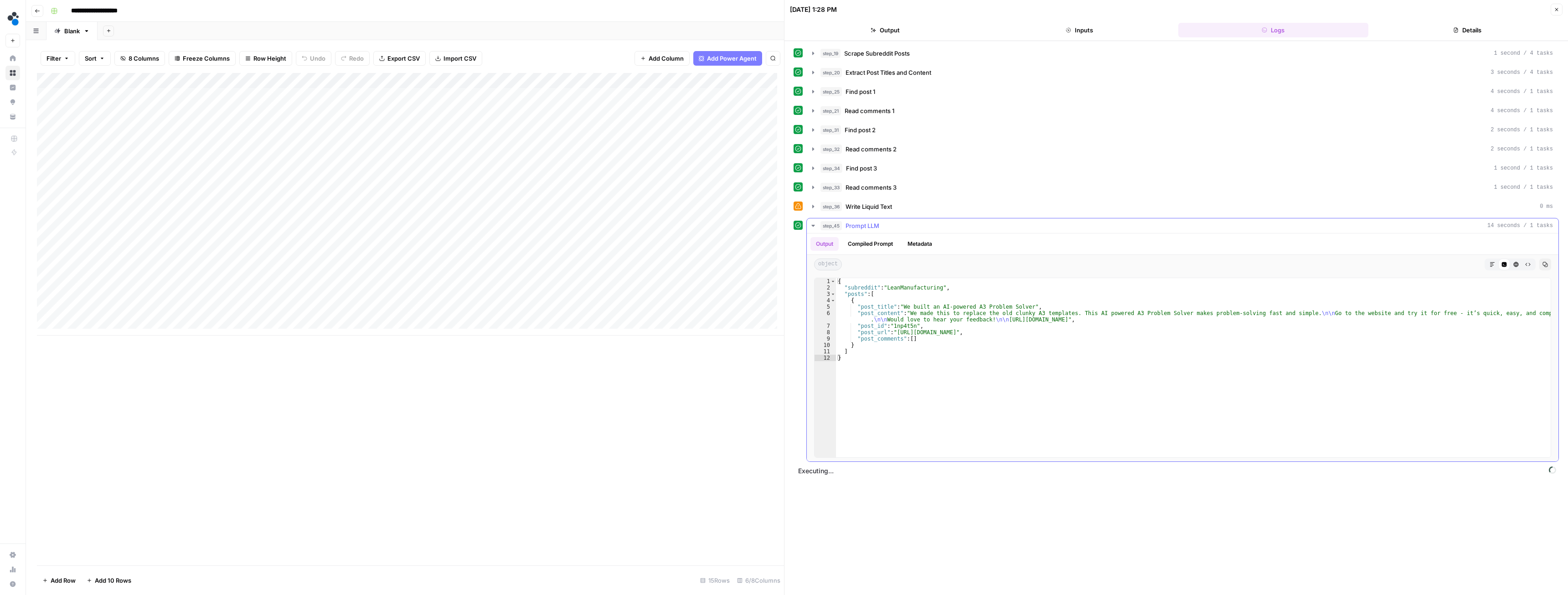
click at [811, 225] on icon "button" at bounding box center [813, 226] width 7 height 7
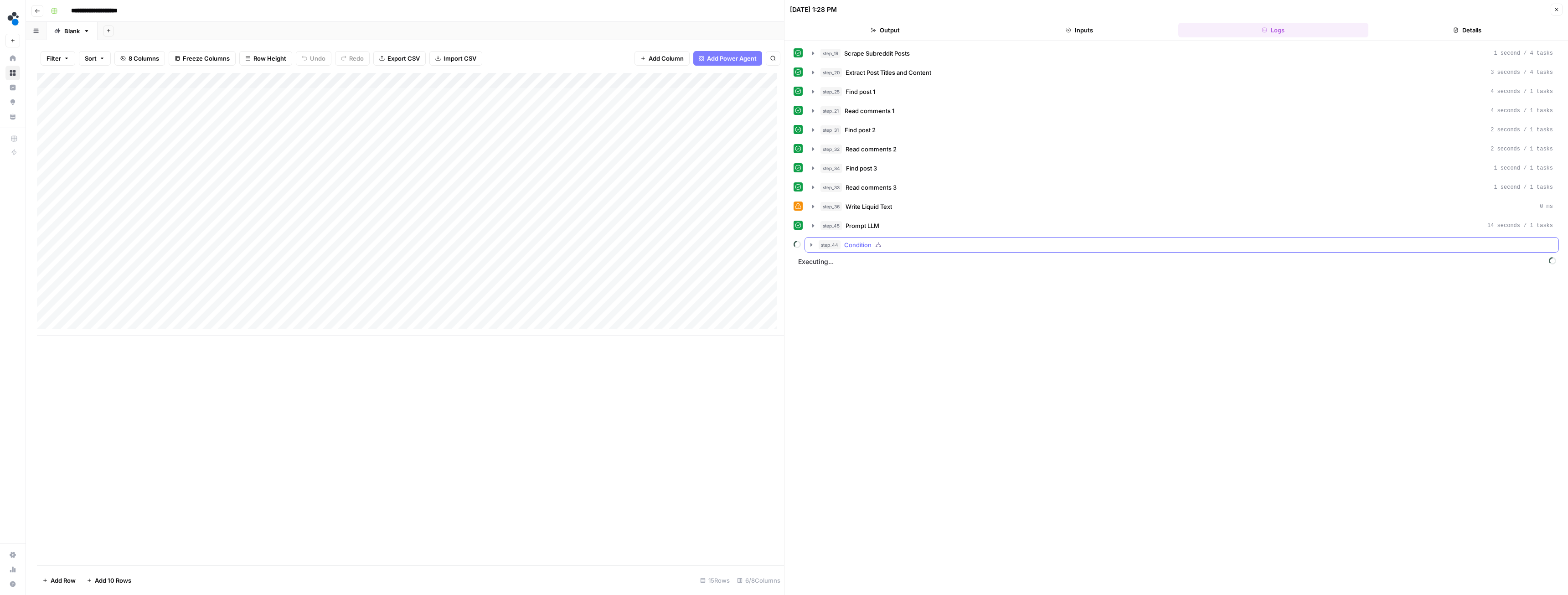
click at [810, 244] on icon "button" at bounding box center [811, 245] width 7 height 7
click at [830, 264] on icon "button" at bounding box center [832, 264] width 7 height 7
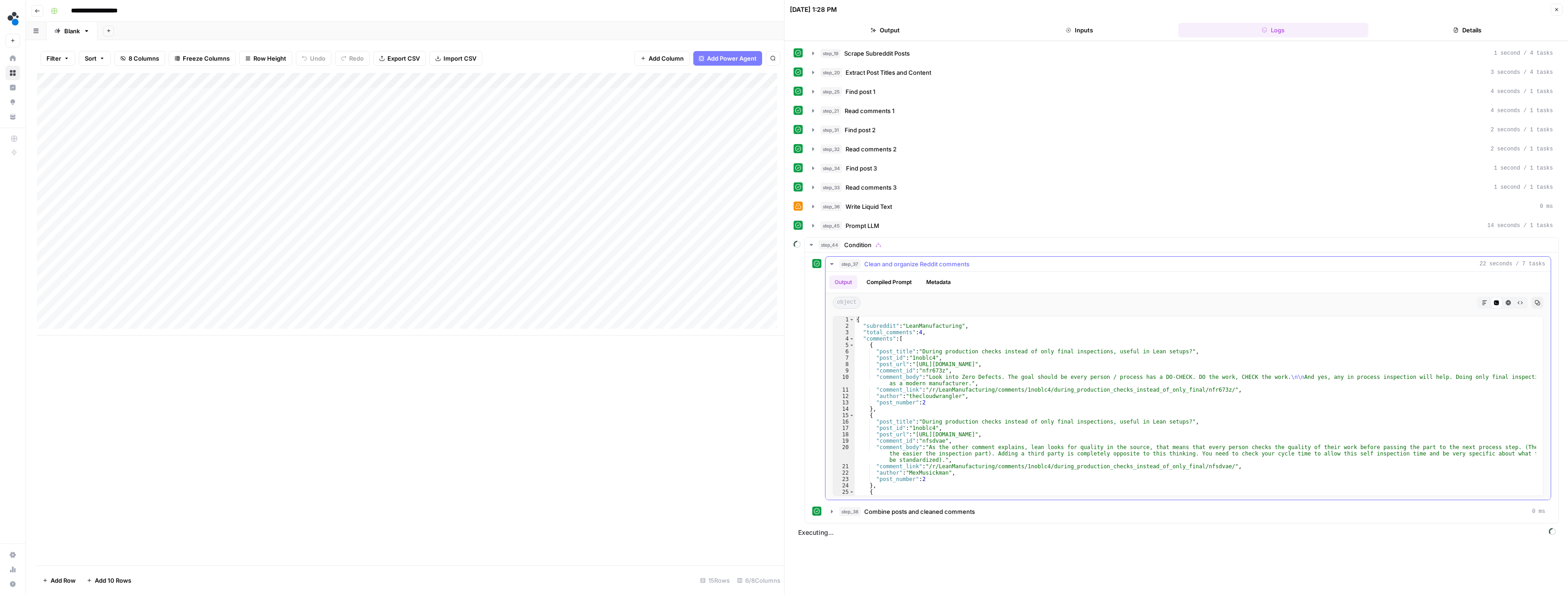
click at [830, 264] on icon "button" at bounding box center [832, 264] width 7 height 7
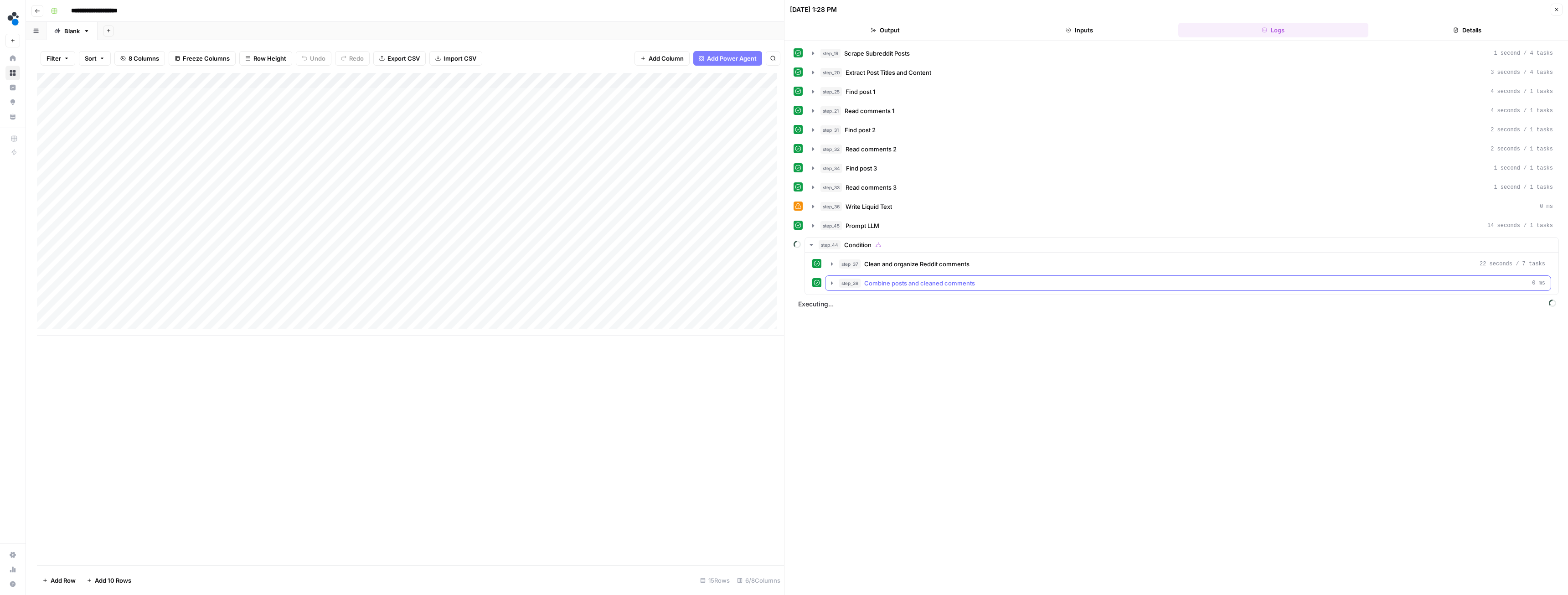
click at [833, 282] on icon "button" at bounding box center [832, 283] width 7 height 7
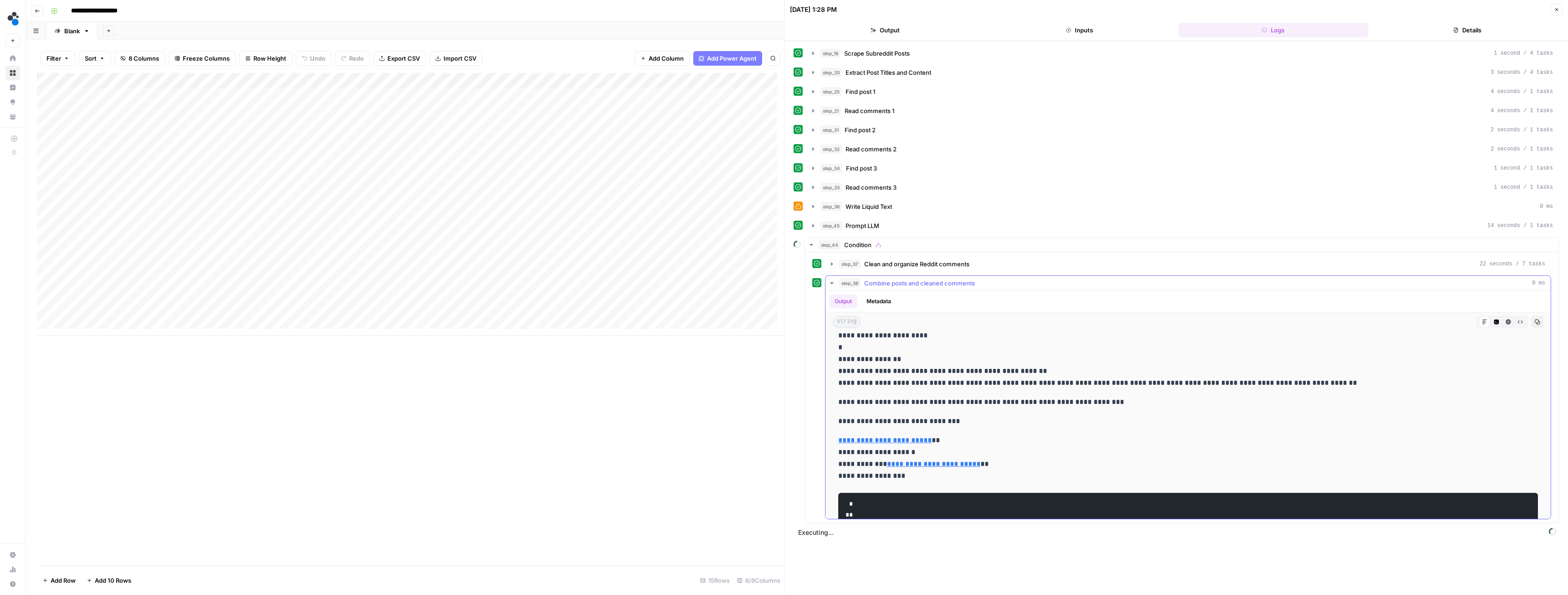
scroll to position [91, 0]
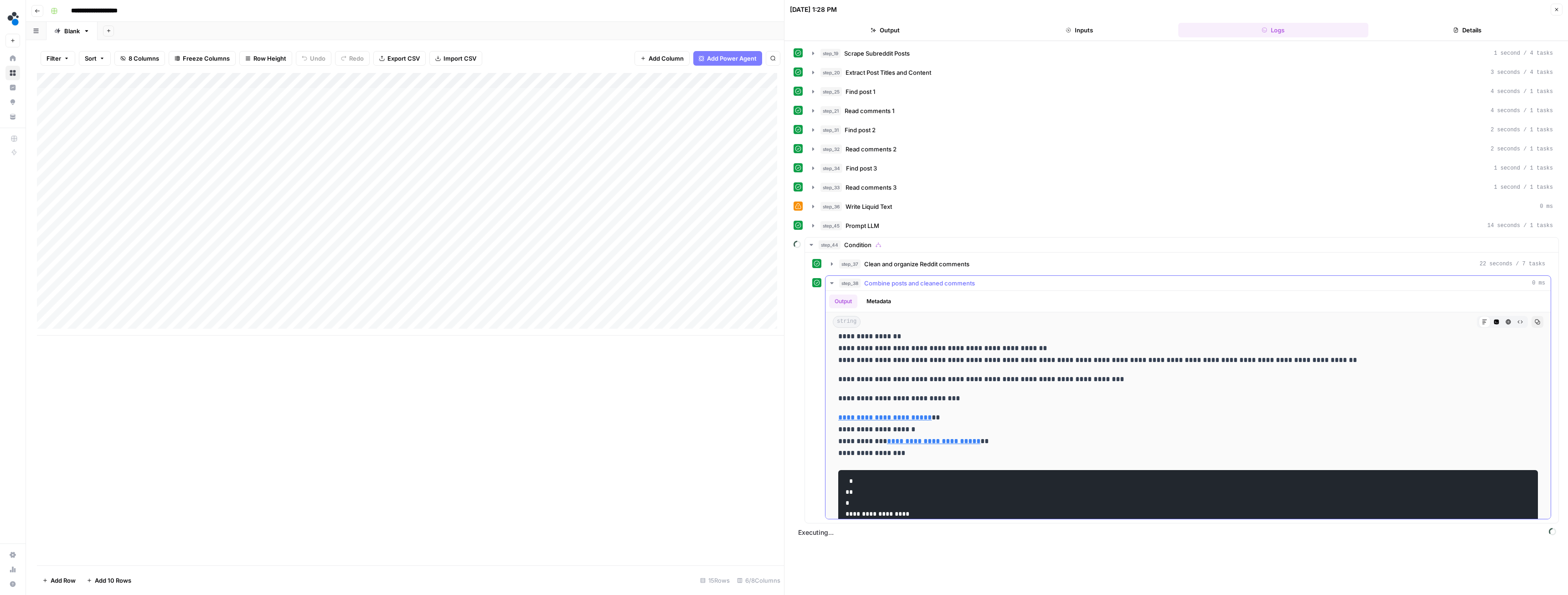
click at [832, 286] on icon "button" at bounding box center [832, 283] width 7 height 7
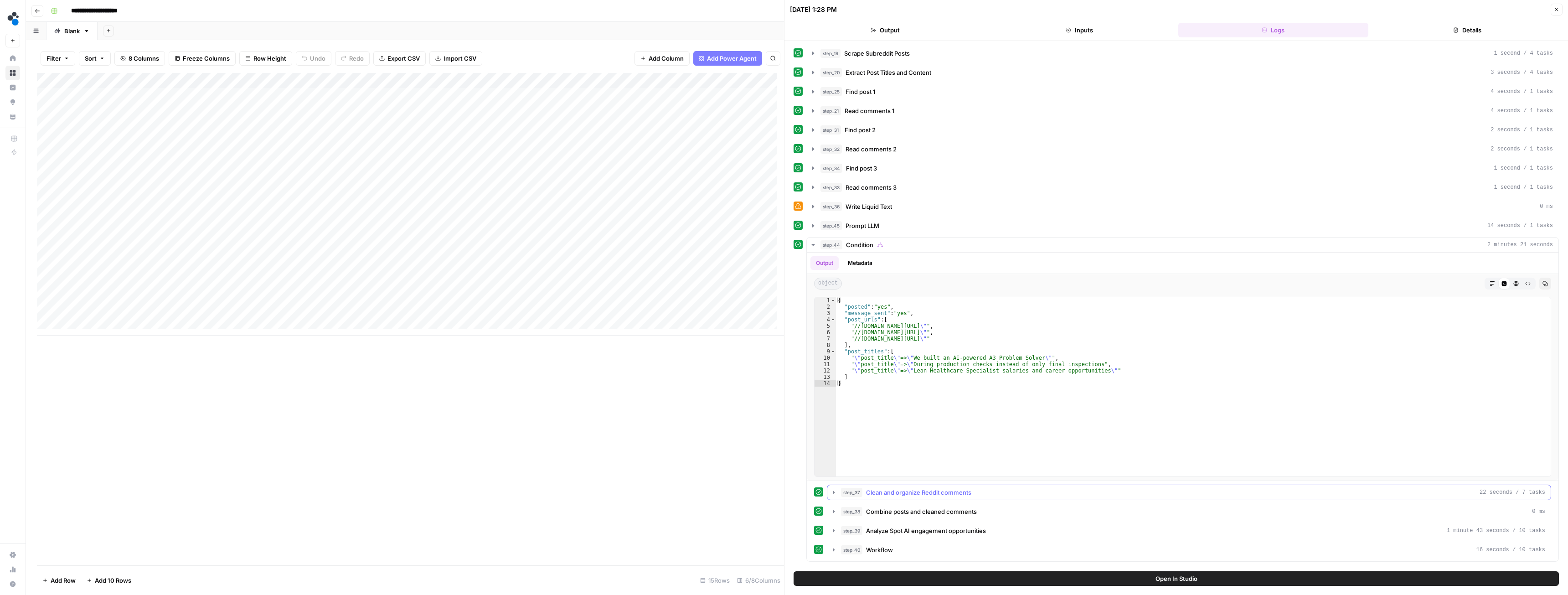
click at [833, 490] on icon "button" at bounding box center [834, 493] width 7 height 7
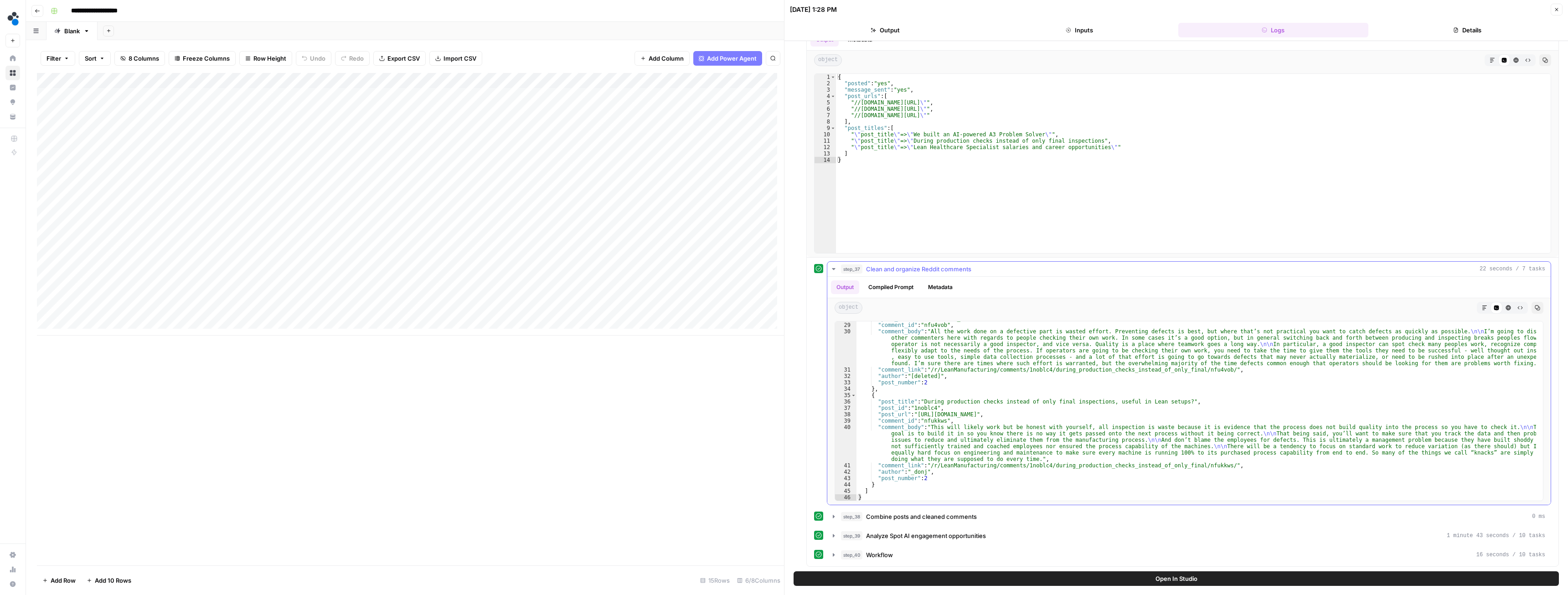
scroll to position [197, 0]
click at [841, 515] on button "step_38 Combine posts and cleaned comments 0 ms" at bounding box center [1189, 516] width 723 height 15
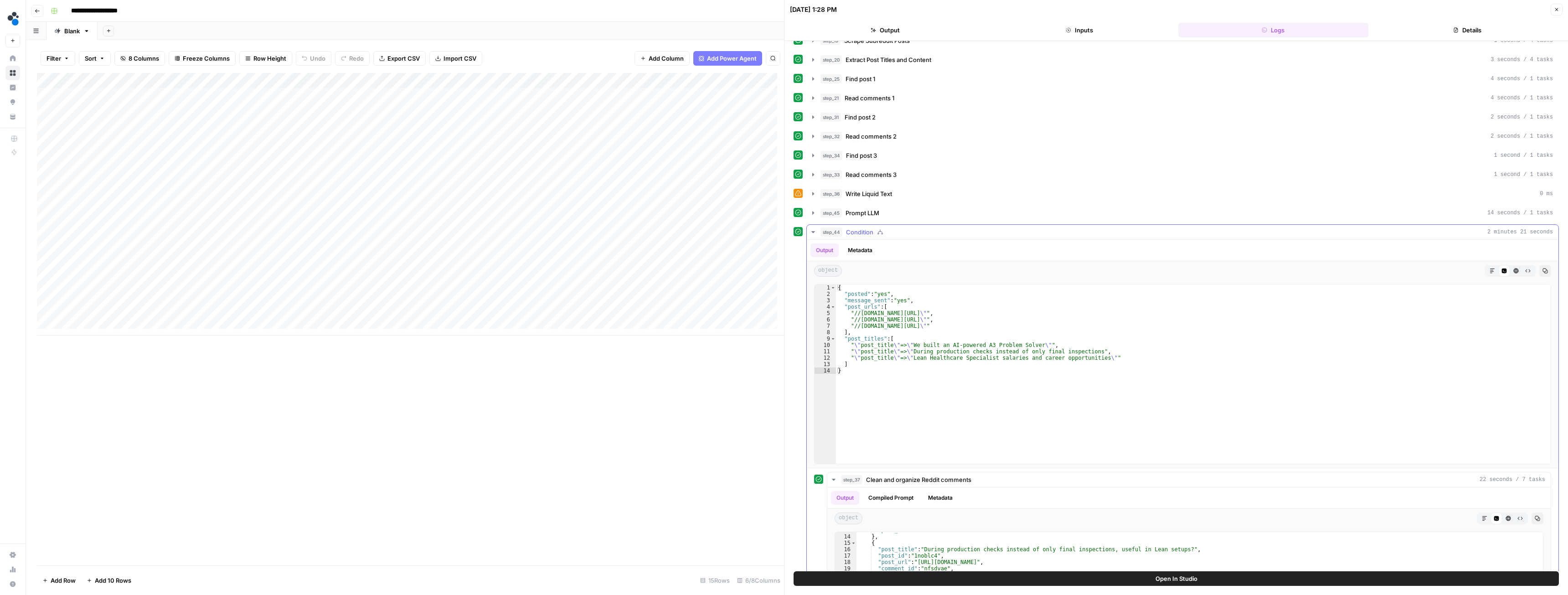
scroll to position [0, 0]
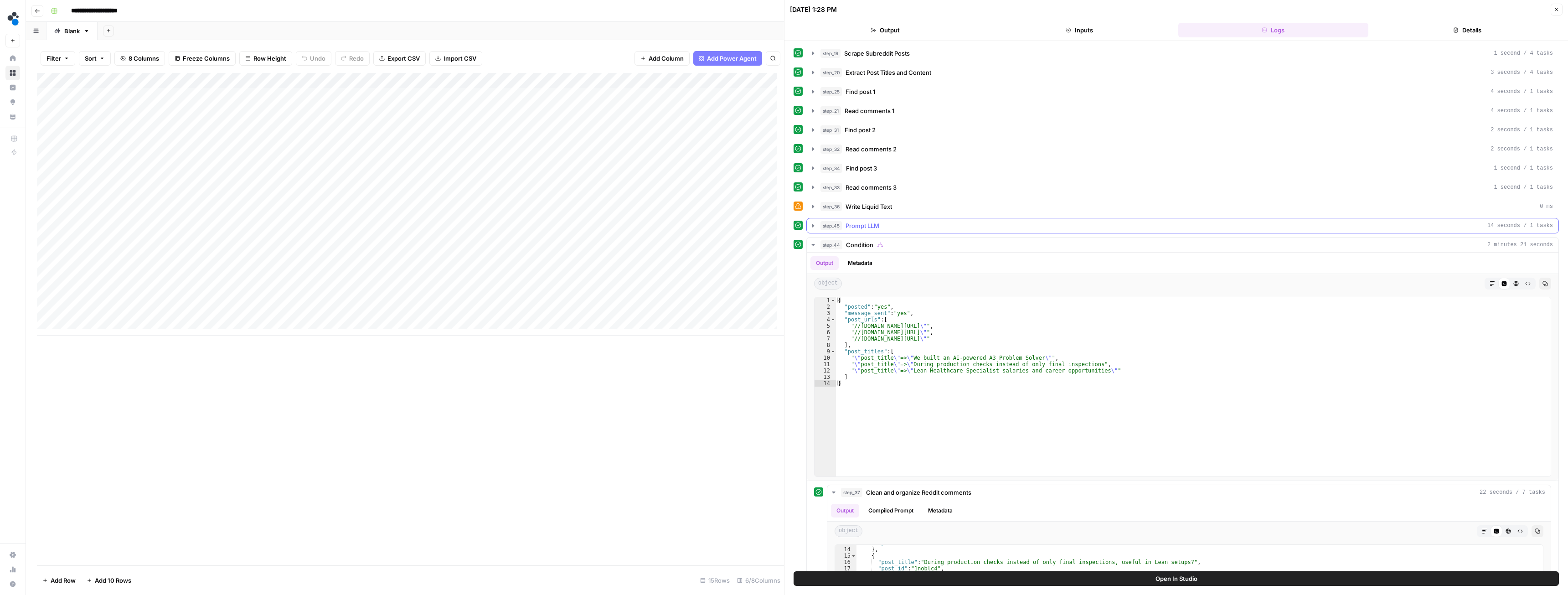
click at [814, 222] on icon "button" at bounding box center [813, 226] width 7 height 7
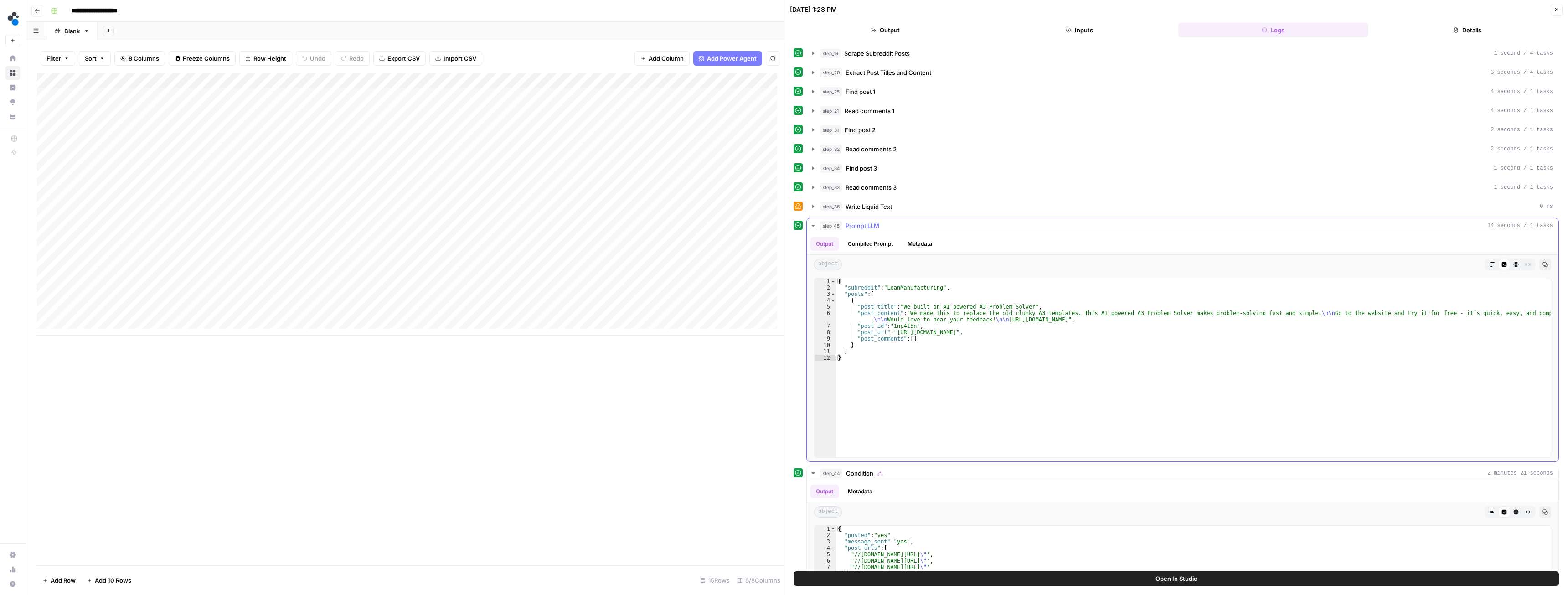
type textarea "**********"
drag, startPoint x: 894, startPoint y: 333, endPoint x: 969, endPoint y: 333, distance: 75.0
click at [969, 333] on div "{ "subreddit" : "LeanManufacturing" , "posts" : [ { "post_title" : "We built an…" at bounding box center [1193, 374] width 715 height 192
click at [488, 79] on div "Add Column" at bounding box center [410, 204] width 747 height 262
click at [425, 158] on span "Configure Inputs" at bounding box center [445, 157] width 80 height 9
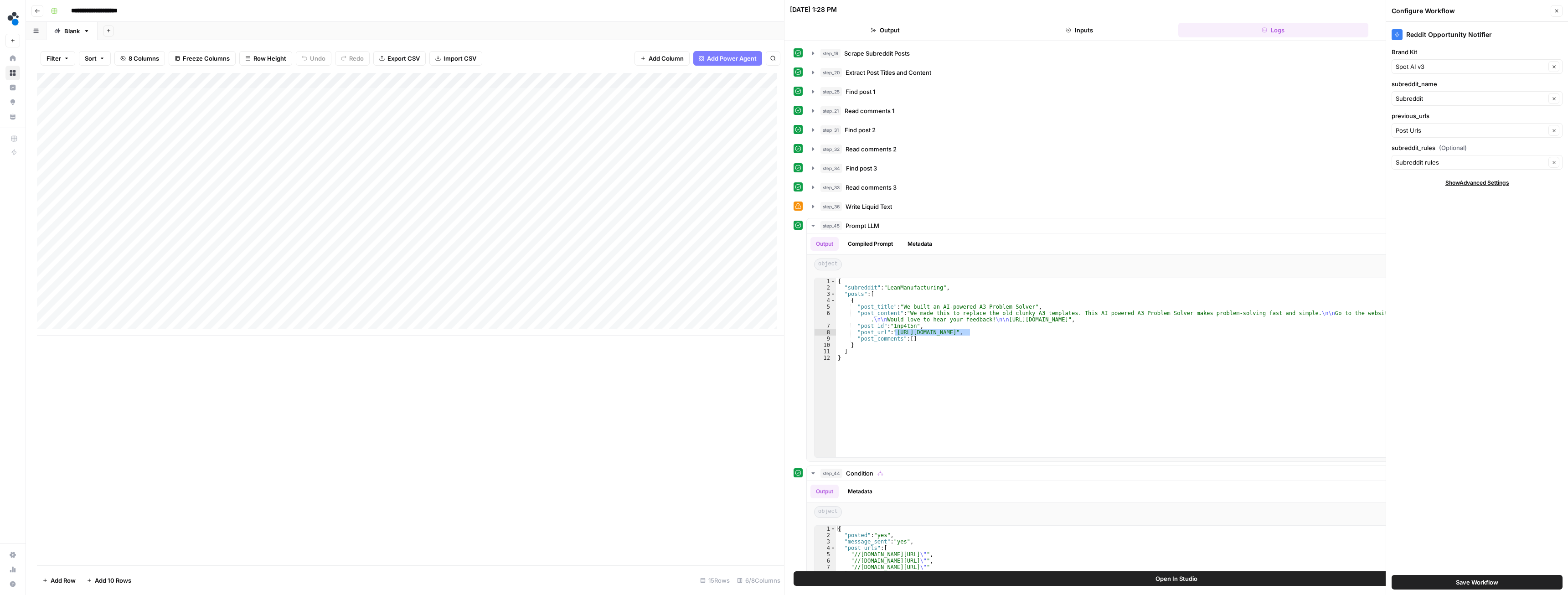
click at [1556, 8] on button "Close" at bounding box center [1556, 10] width 12 height 12
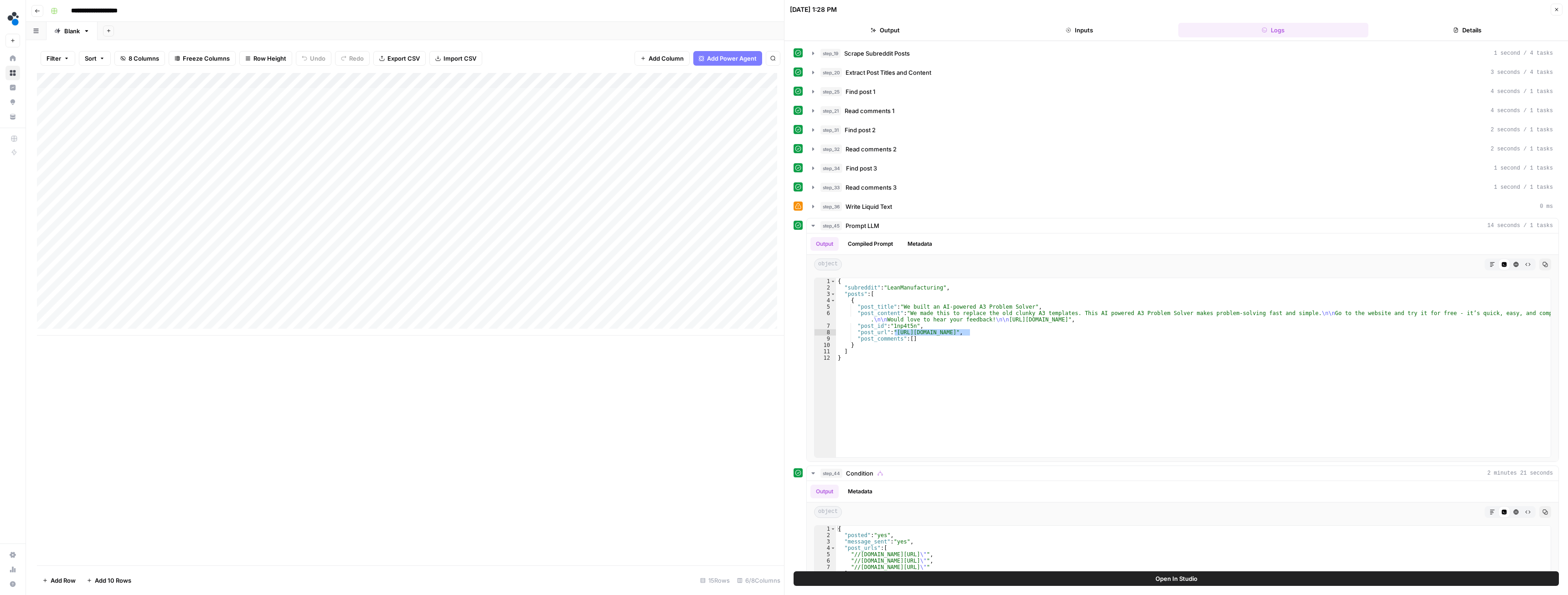
click at [273, 191] on div "Add Column" at bounding box center [410, 204] width 747 height 262
click at [499, 188] on div "Add Column" at bounding box center [410, 204] width 747 height 262
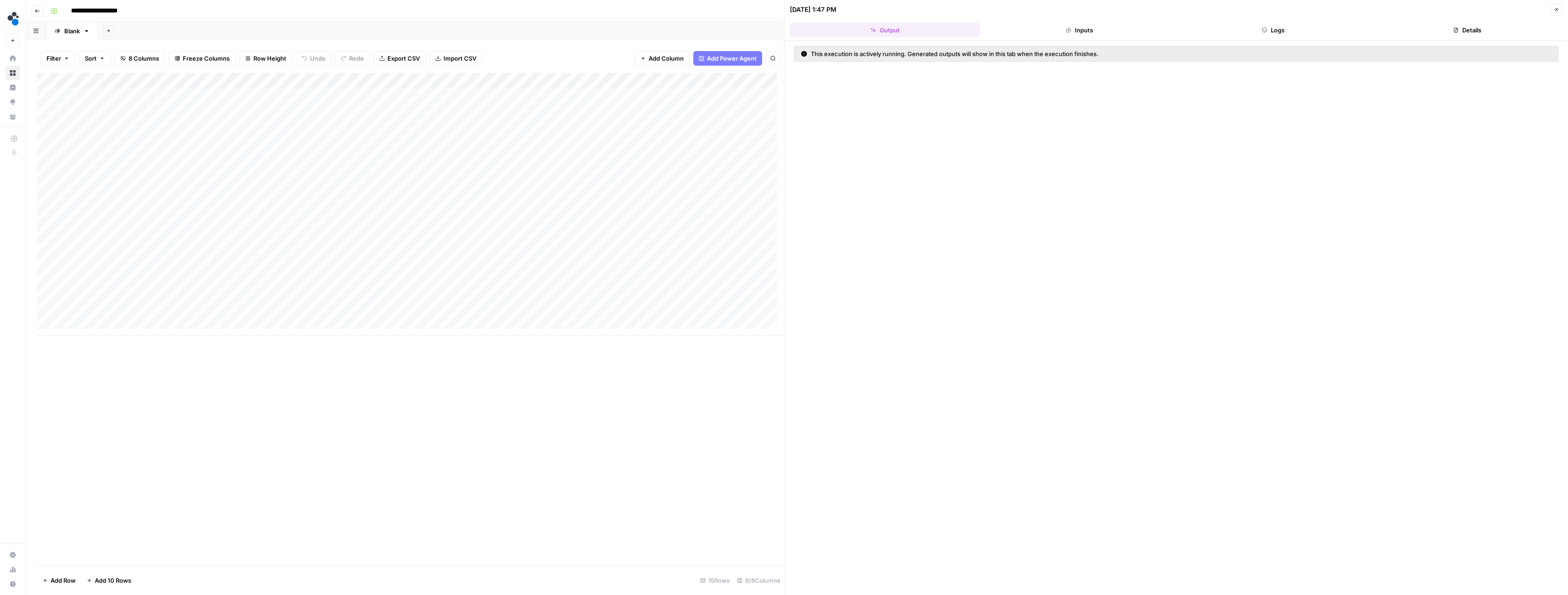
click at [1107, 28] on button "Inputs" at bounding box center [1079, 30] width 191 height 15
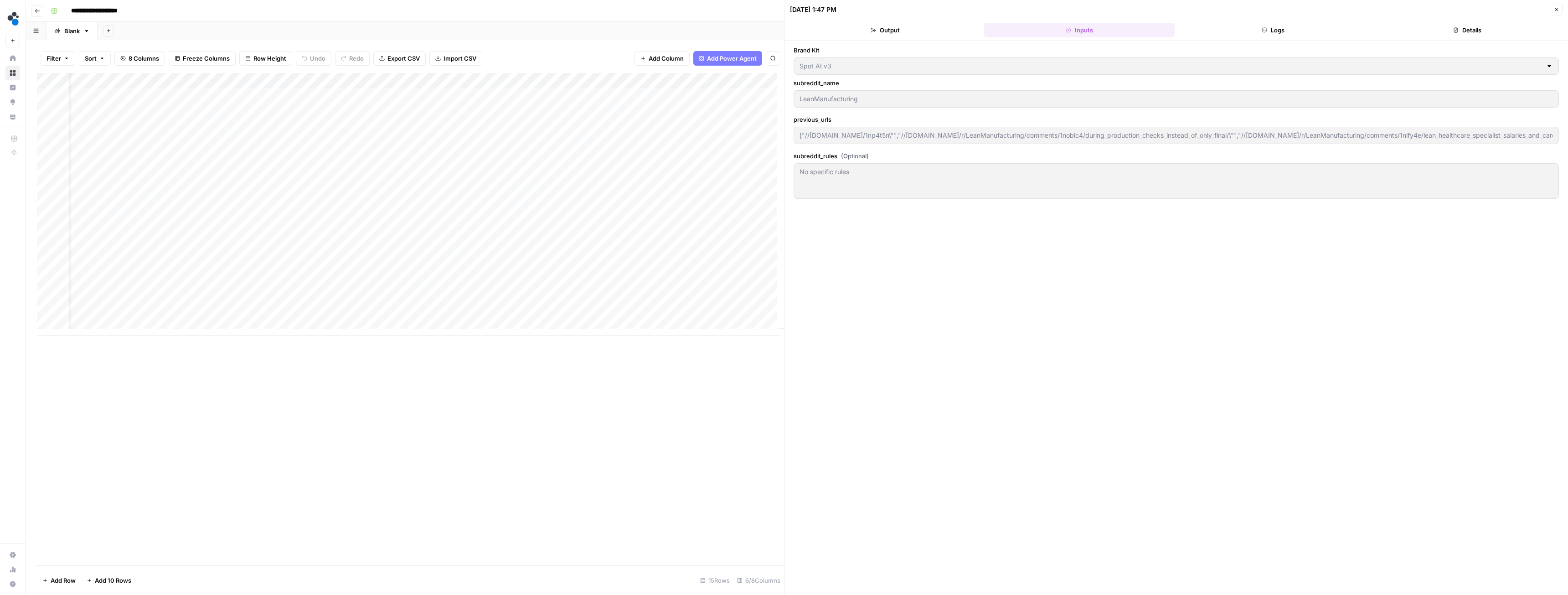
scroll to position [0, 41]
click at [484, 192] on div "Add Column" at bounding box center [410, 204] width 747 height 262
click at [412, 186] on div "Add Column" at bounding box center [410, 204] width 747 height 262
click at [444, 188] on div "Add Column" at bounding box center [410, 204] width 747 height 262
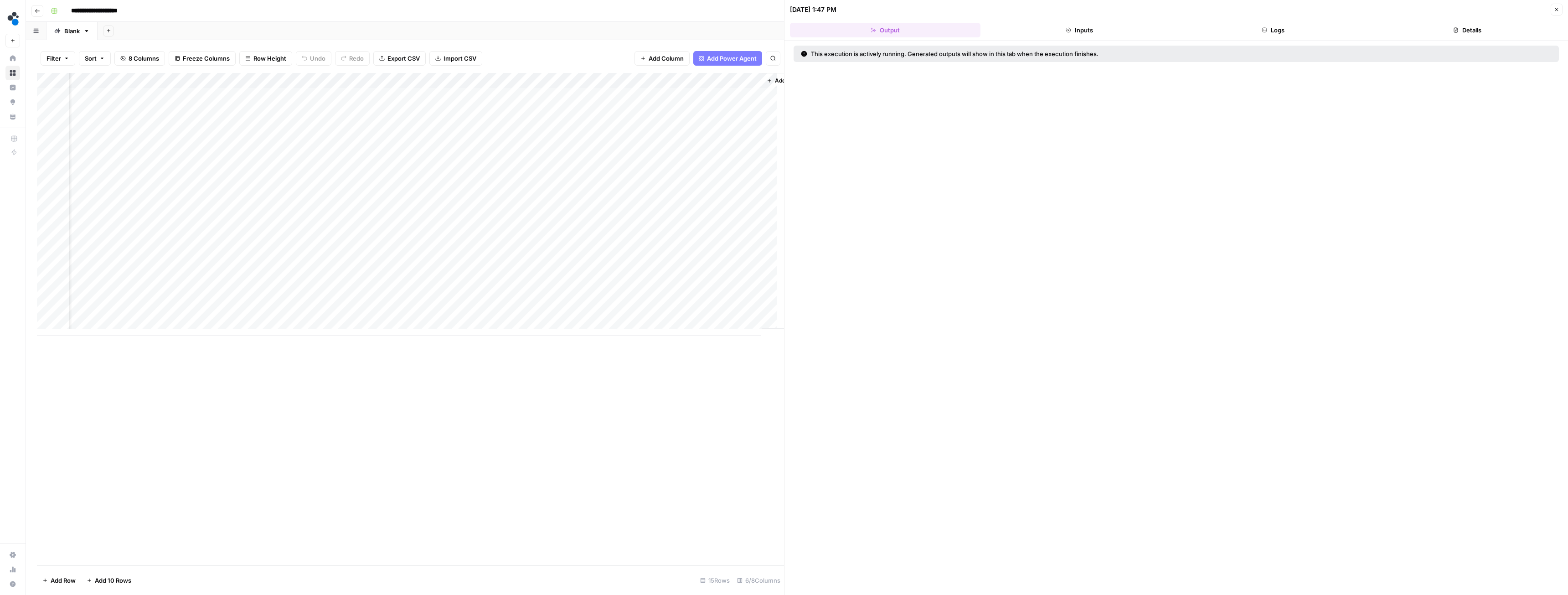
click at [1080, 26] on button "Inputs" at bounding box center [1079, 30] width 191 height 15
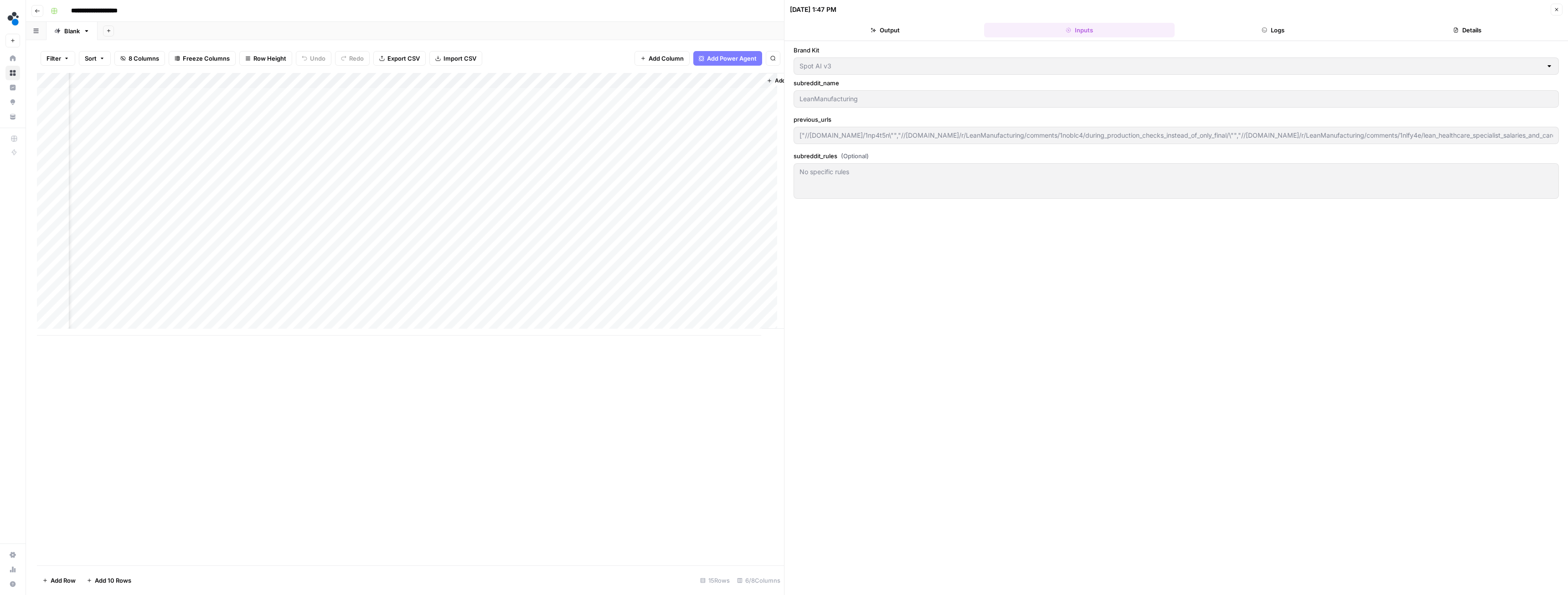
click at [1264, 29] on icon "button" at bounding box center [1264, 30] width 5 height 5
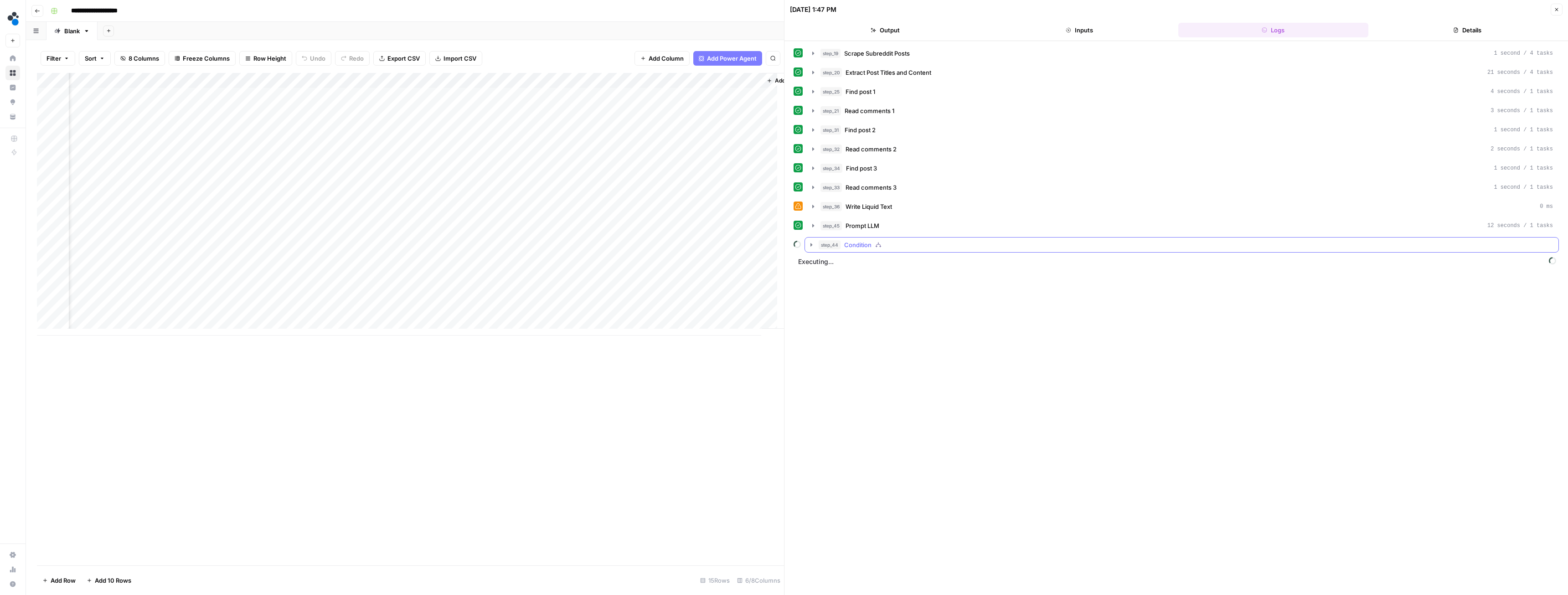
click at [812, 228] on icon "button" at bounding box center [813, 226] width 7 height 7
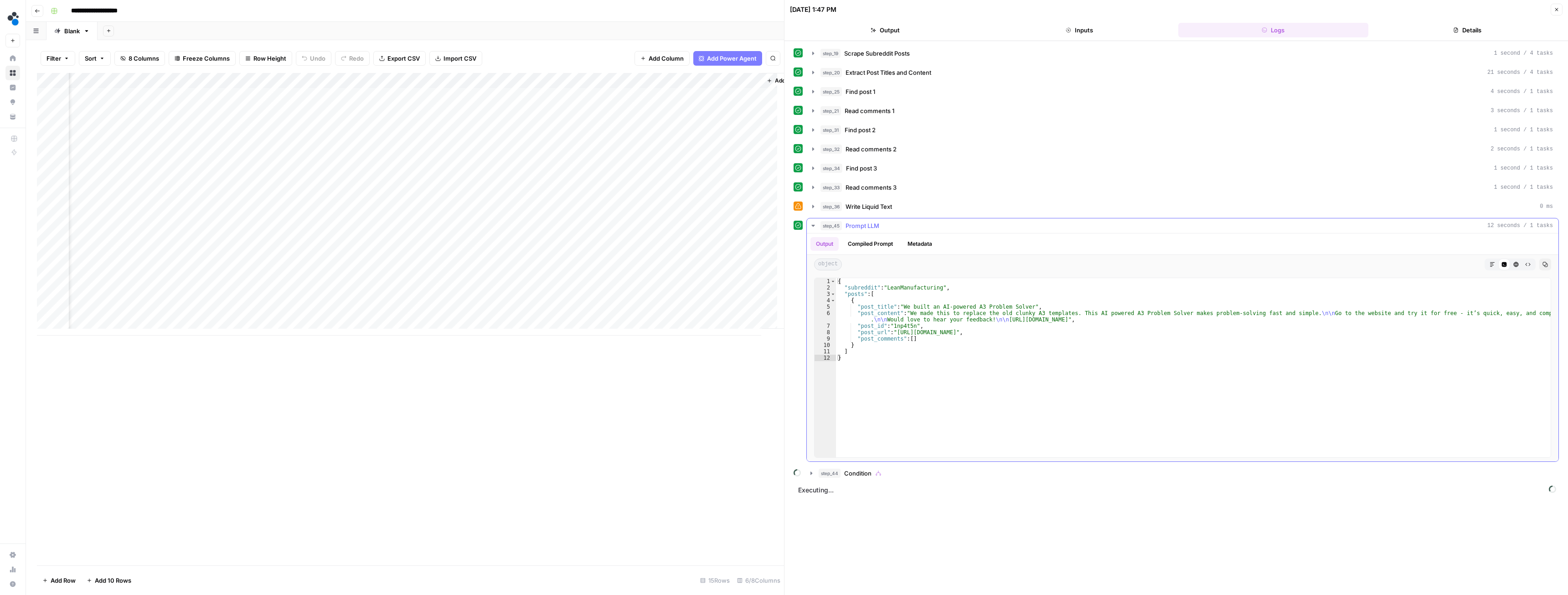
click at [813, 226] on icon "button" at bounding box center [813, 225] width 3 height 2
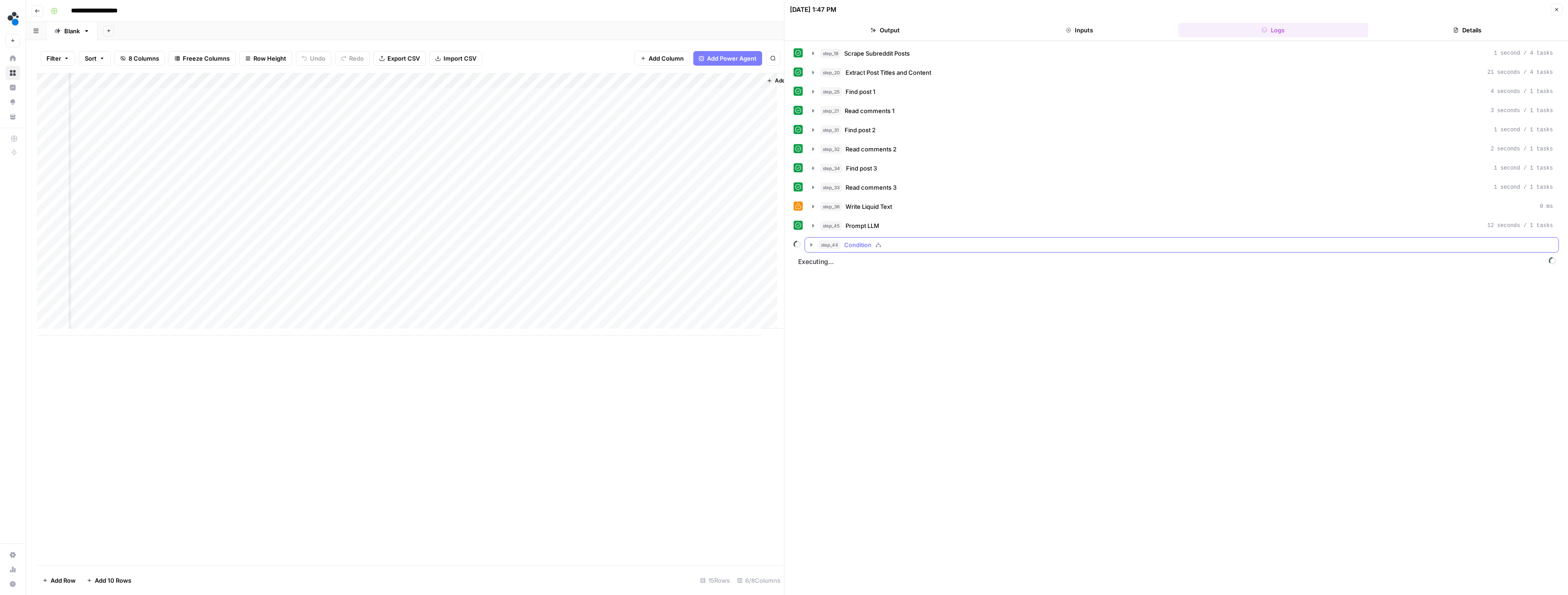
click at [813, 245] on icon "button" at bounding box center [811, 245] width 7 height 7
click at [830, 286] on icon "button" at bounding box center [832, 283] width 7 height 7
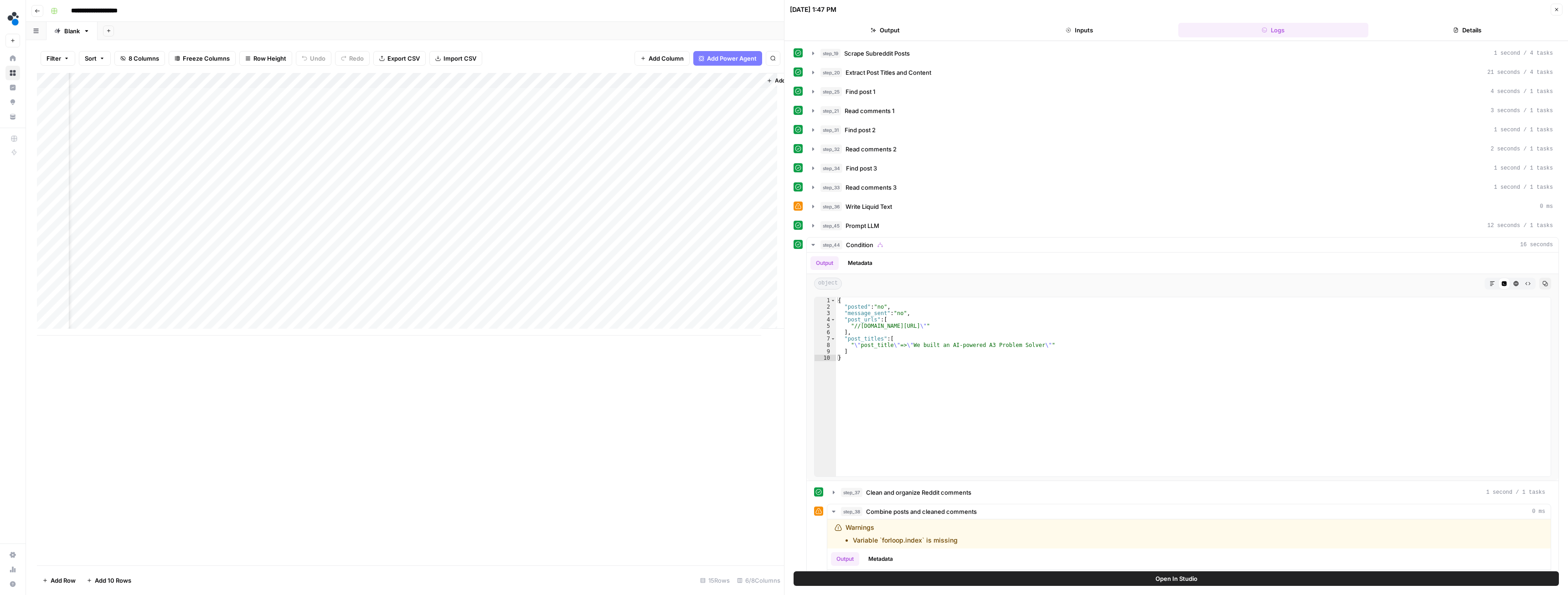
click at [1452, 37] on header "09/24/25 at 1:47 PM Close Output Inputs Logs Details" at bounding box center [1176, 20] width 783 height 41
click at [1453, 26] on button "Details" at bounding box center [1467, 30] width 191 height 15
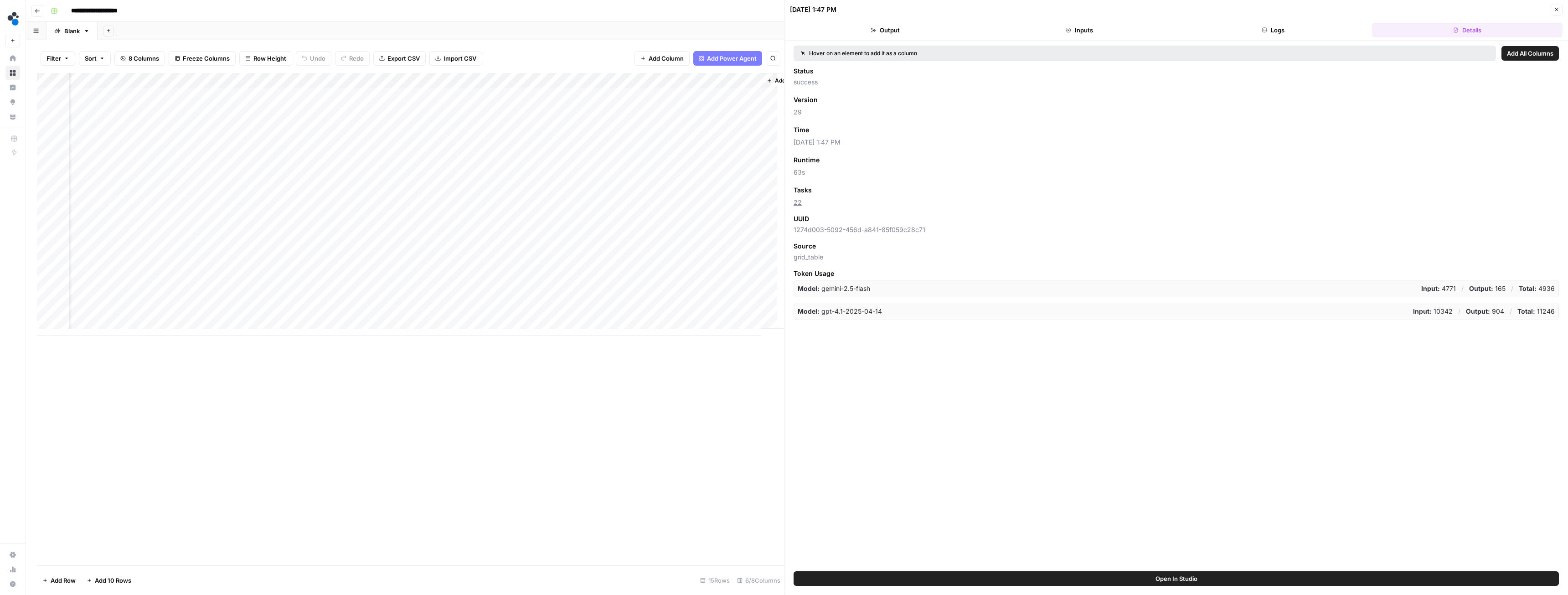
click at [1260, 26] on button "Logs" at bounding box center [1273, 30] width 191 height 15
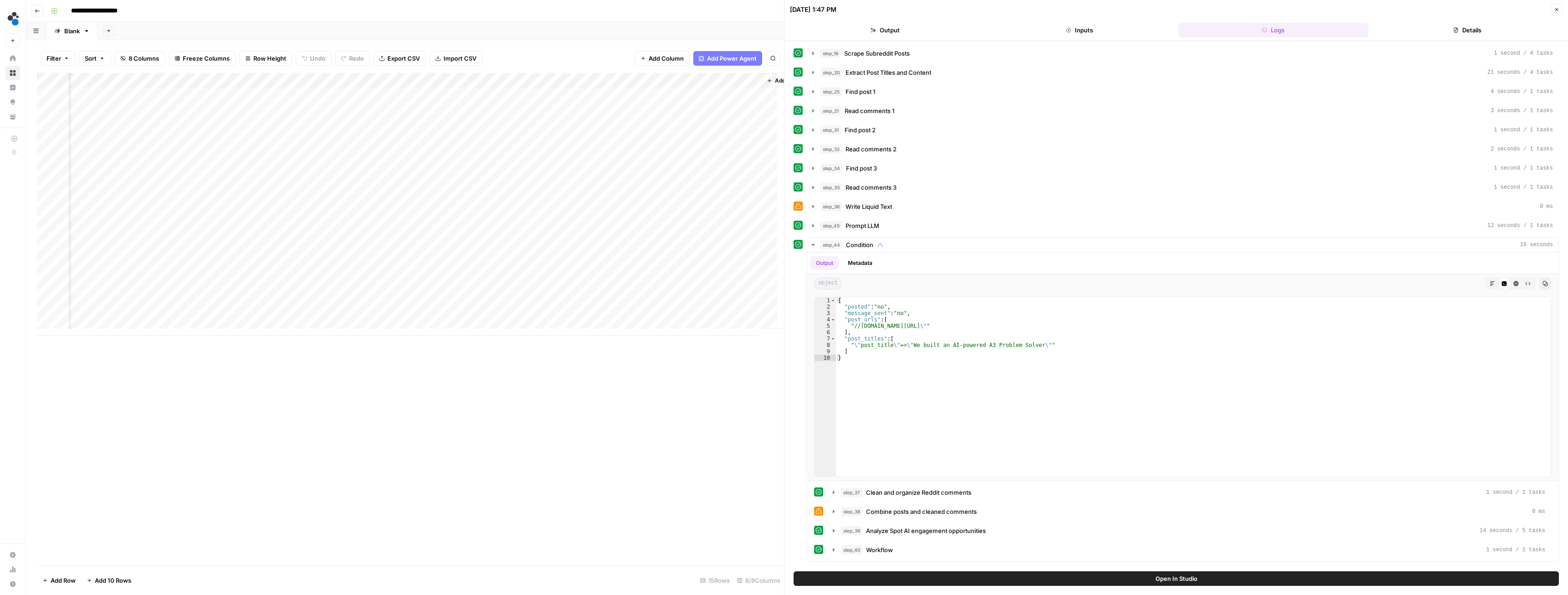
click at [537, 188] on div "Add Column" at bounding box center [410, 204] width 747 height 262
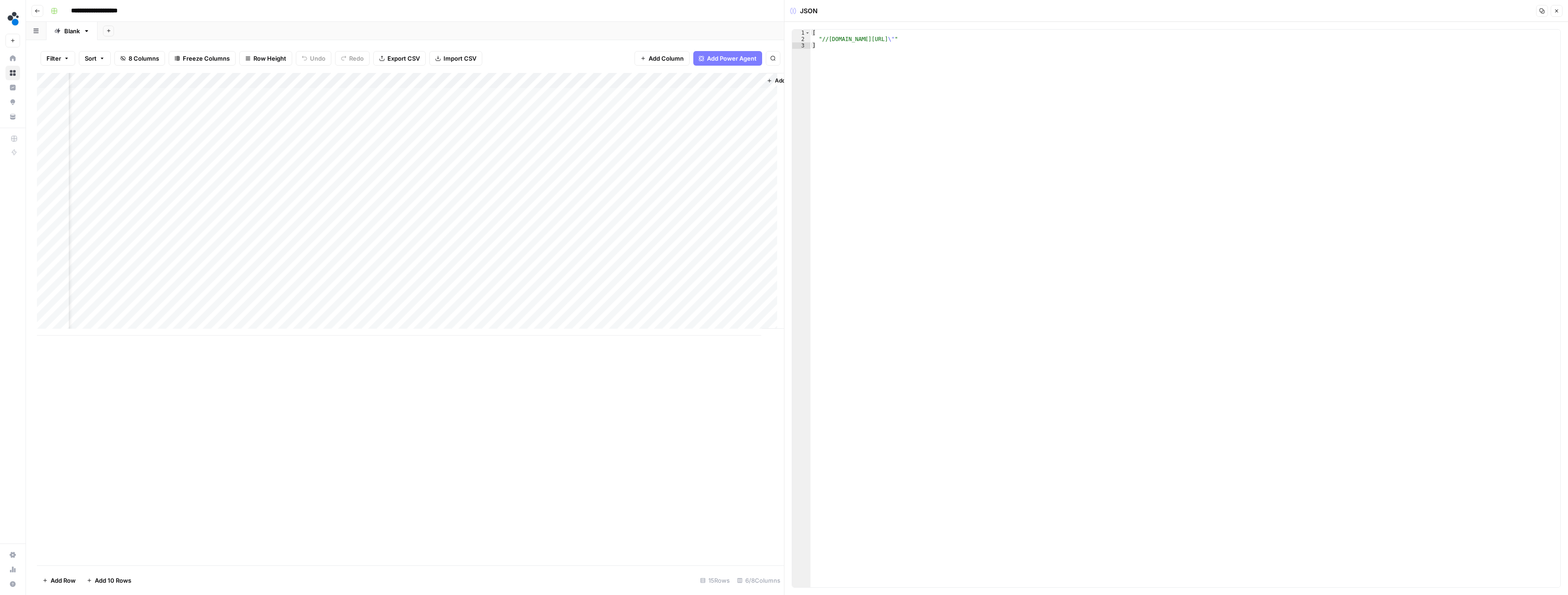
click at [752, 79] on div "Add Column" at bounding box center [410, 204] width 747 height 262
click at [676, 201] on span "Remove Column" at bounding box center [687, 203] width 80 height 9
click at [755, 99] on button "Delete" at bounding box center [751, 94] width 30 height 16
click at [491, 79] on div "Add Column" at bounding box center [410, 204] width 747 height 262
click at [446, 157] on span "Configure Inputs" at bounding box center [445, 157] width 80 height 9
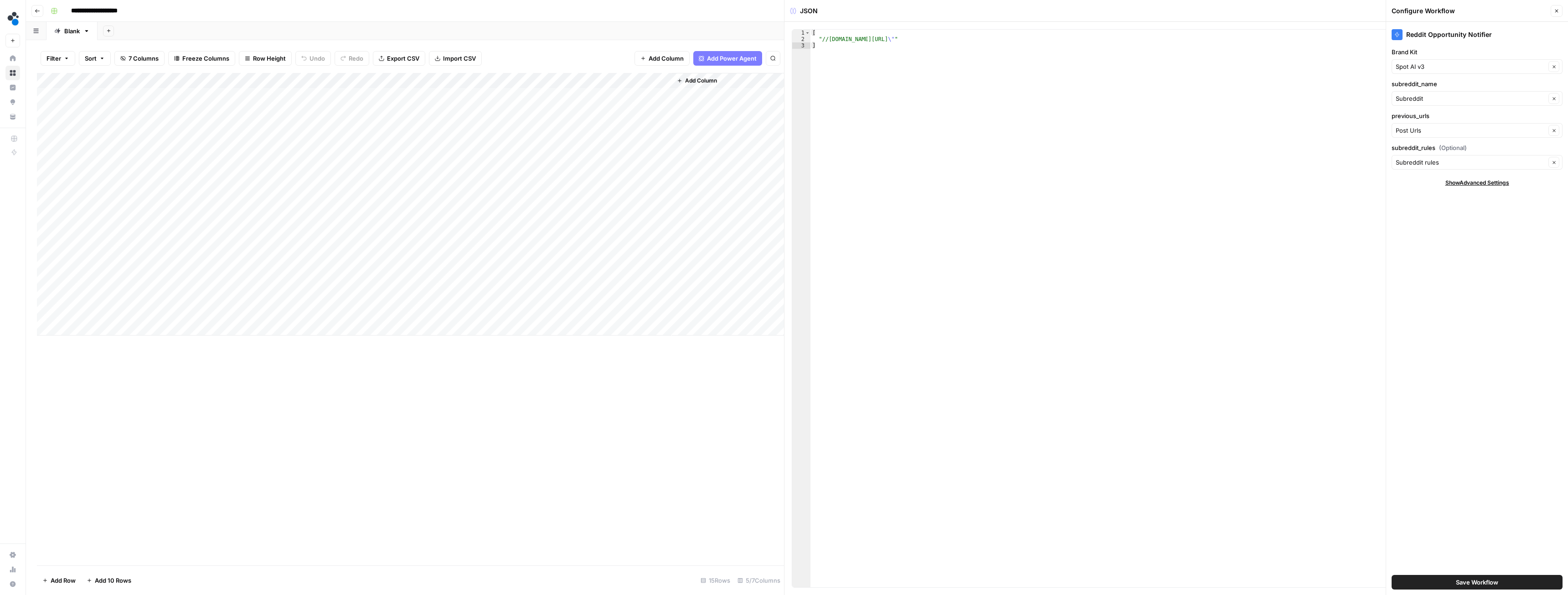
click at [1429, 585] on button "Save Workflow" at bounding box center [1477, 582] width 171 height 15
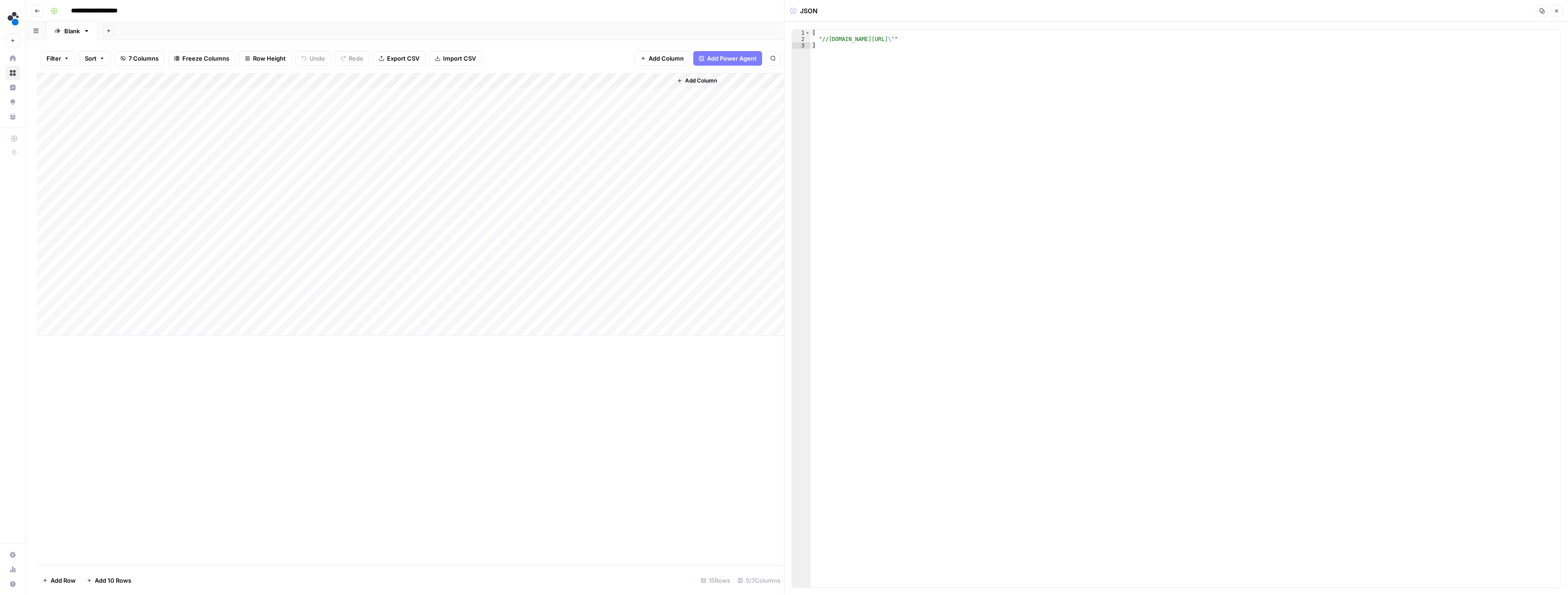
click at [300, 185] on div "Add Column" at bounding box center [410, 204] width 747 height 262
click at [525, 186] on div "Add Column" at bounding box center [410, 204] width 747 height 262
click at [579, 187] on div "Add Column" at bounding box center [410, 204] width 747 height 262
click at [247, 186] on div "Add Column" at bounding box center [410, 204] width 747 height 262
click at [500, 189] on div "Add Column" at bounding box center [410, 204] width 747 height 262
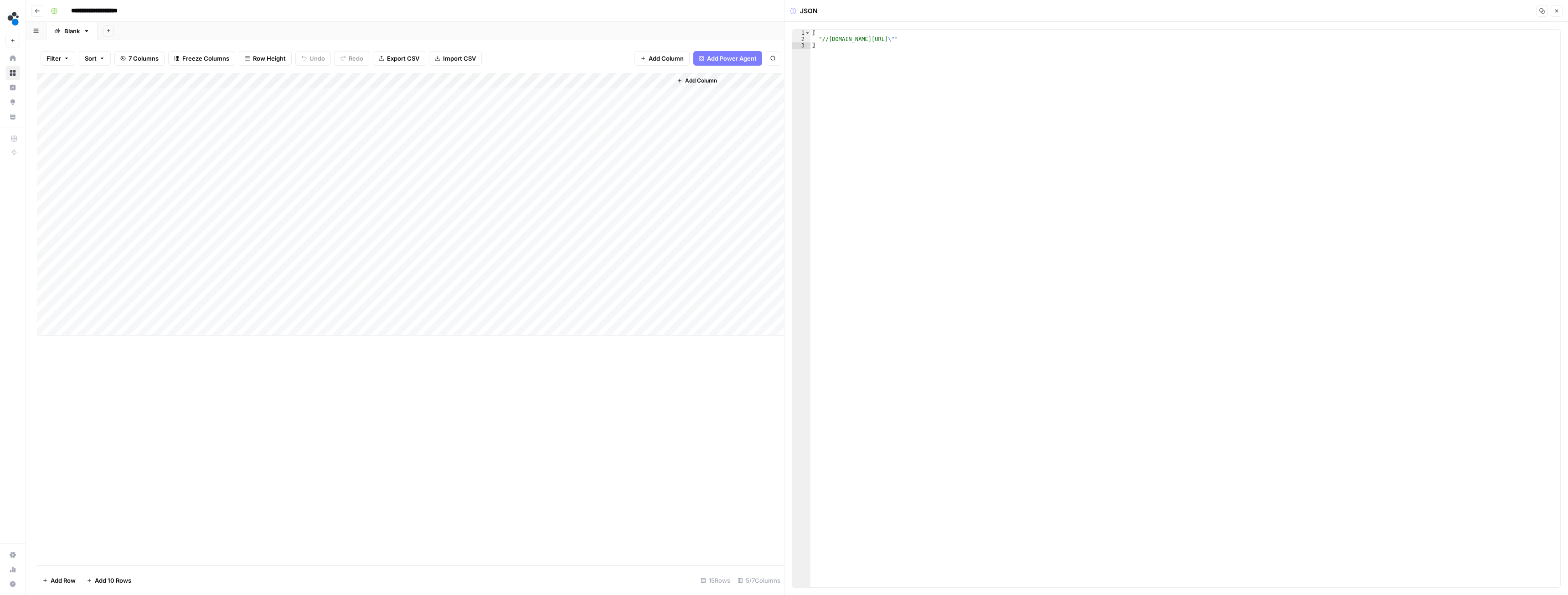
click at [488, 186] on div "Add Column" at bounding box center [410, 204] width 747 height 262
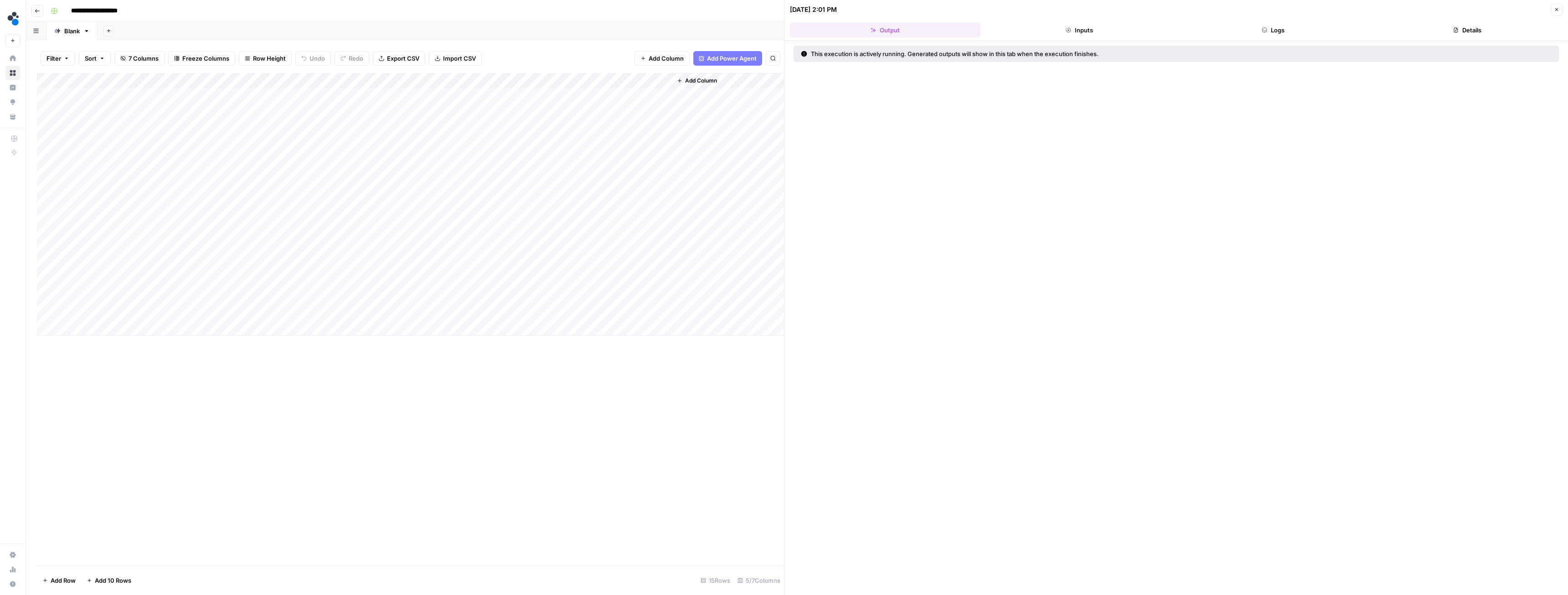
click at [1044, 30] on button "Inputs" at bounding box center [1079, 30] width 191 height 15
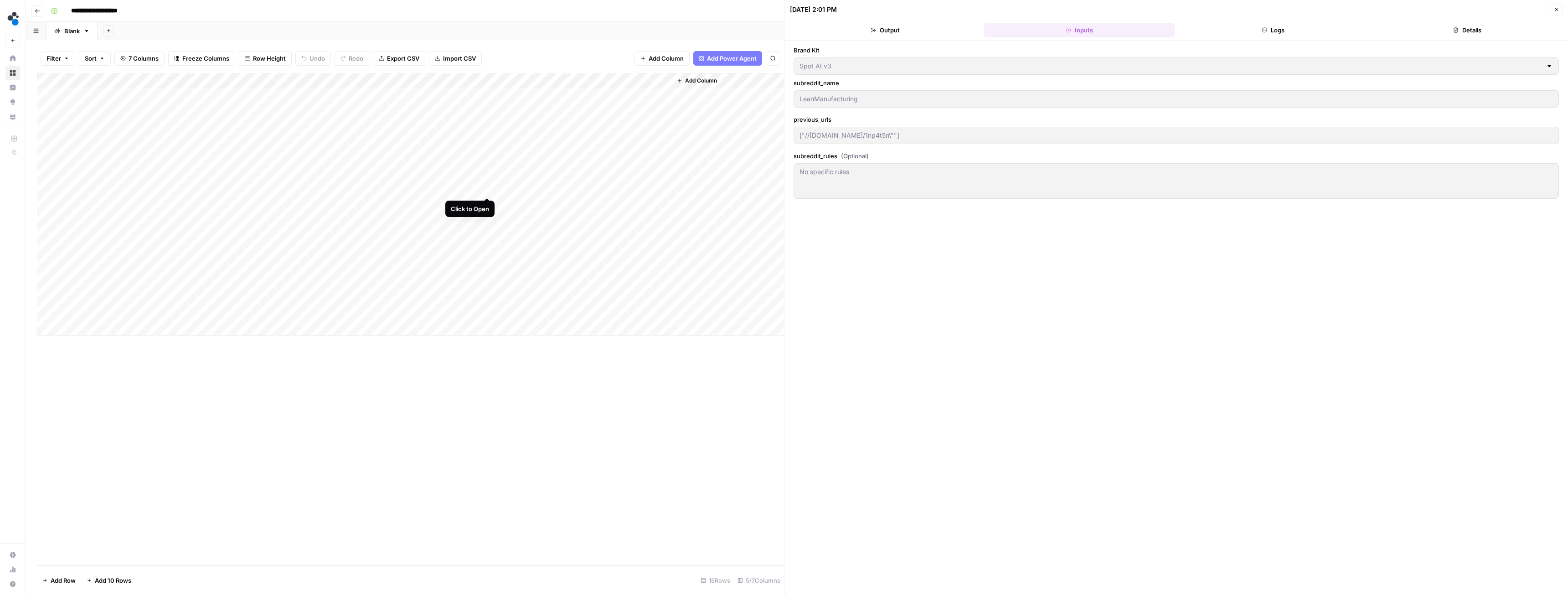
click at [487, 188] on div "Add Column" at bounding box center [410, 204] width 747 height 262
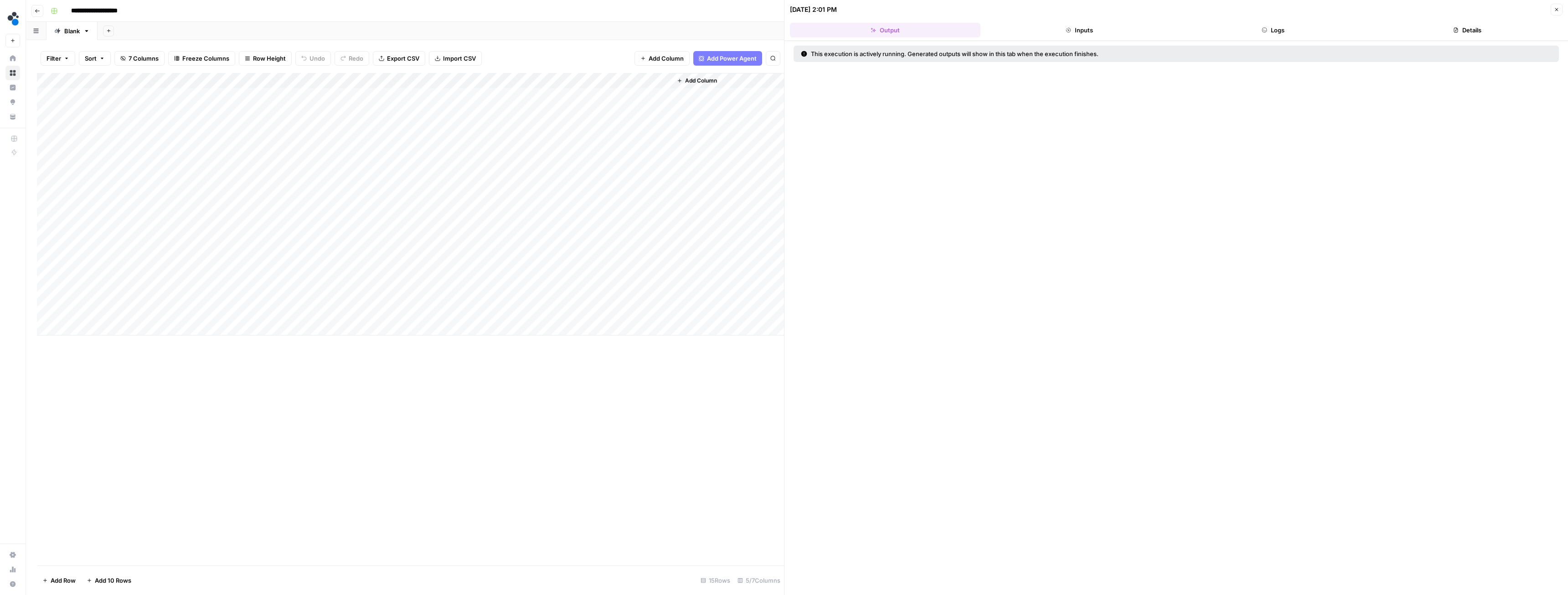
click at [1252, 26] on button "Logs" at bounding box center [1273, 30] width 191 height 15
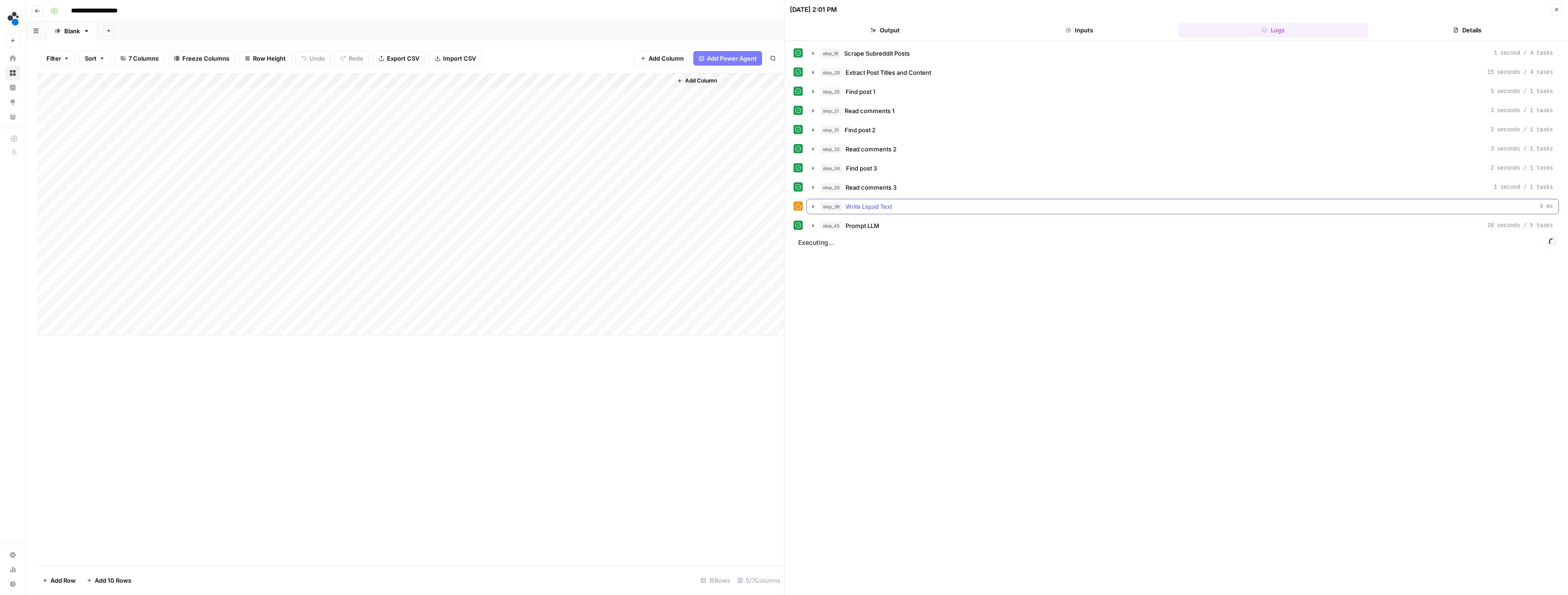
click at [815, 208] on icon "button" at bounding box center [813, 206] width 7 height 7
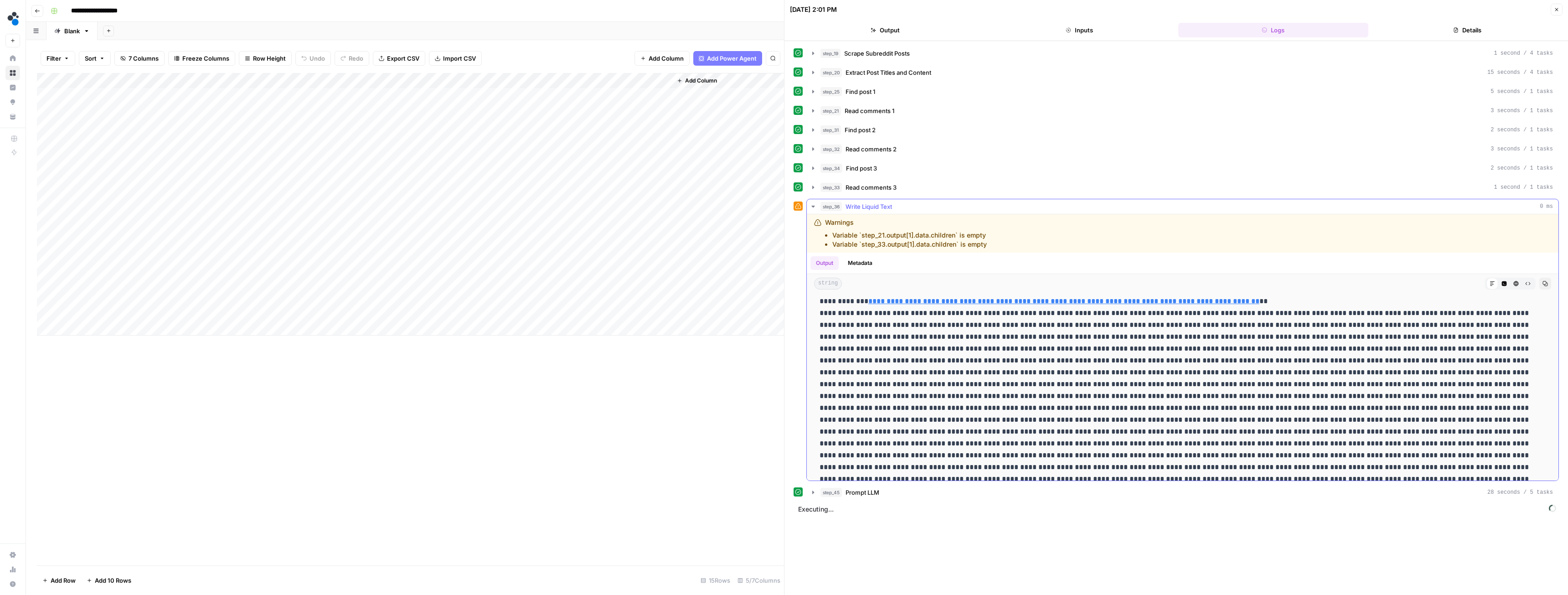
scroll to position [273, 0]
click at [813, 201] on button "step_36 Write Liquid Text 0 ms" at bounding box center [1182, 206] width 752 height 15
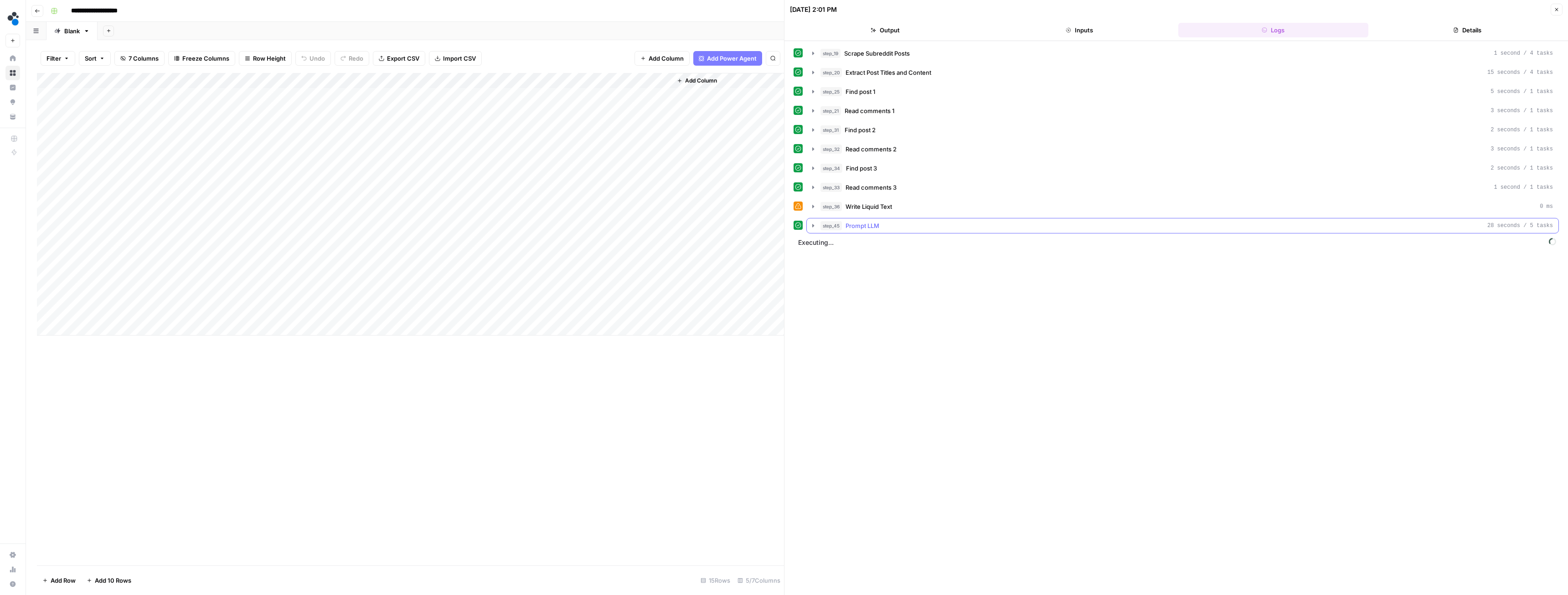
click at [816, 223] on icon "button" at bounding box center [813, 226] width 7 height 7
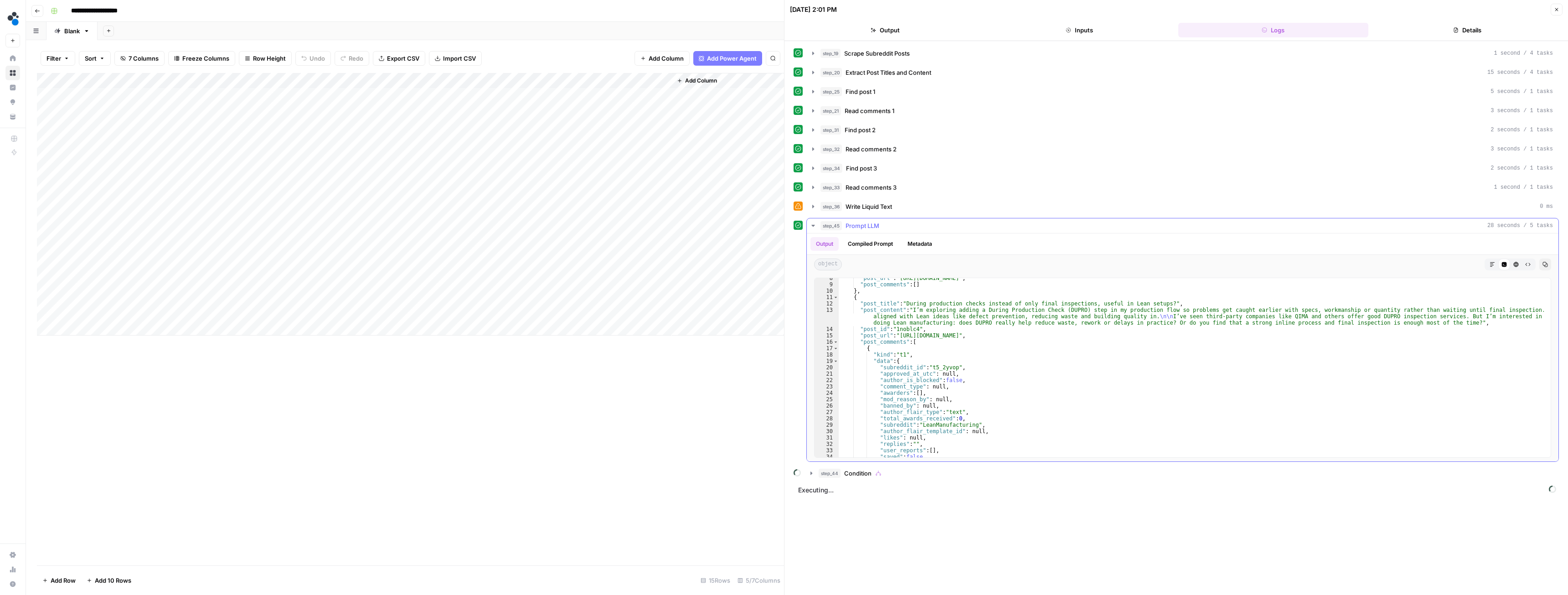
scroll to position [0, 0]
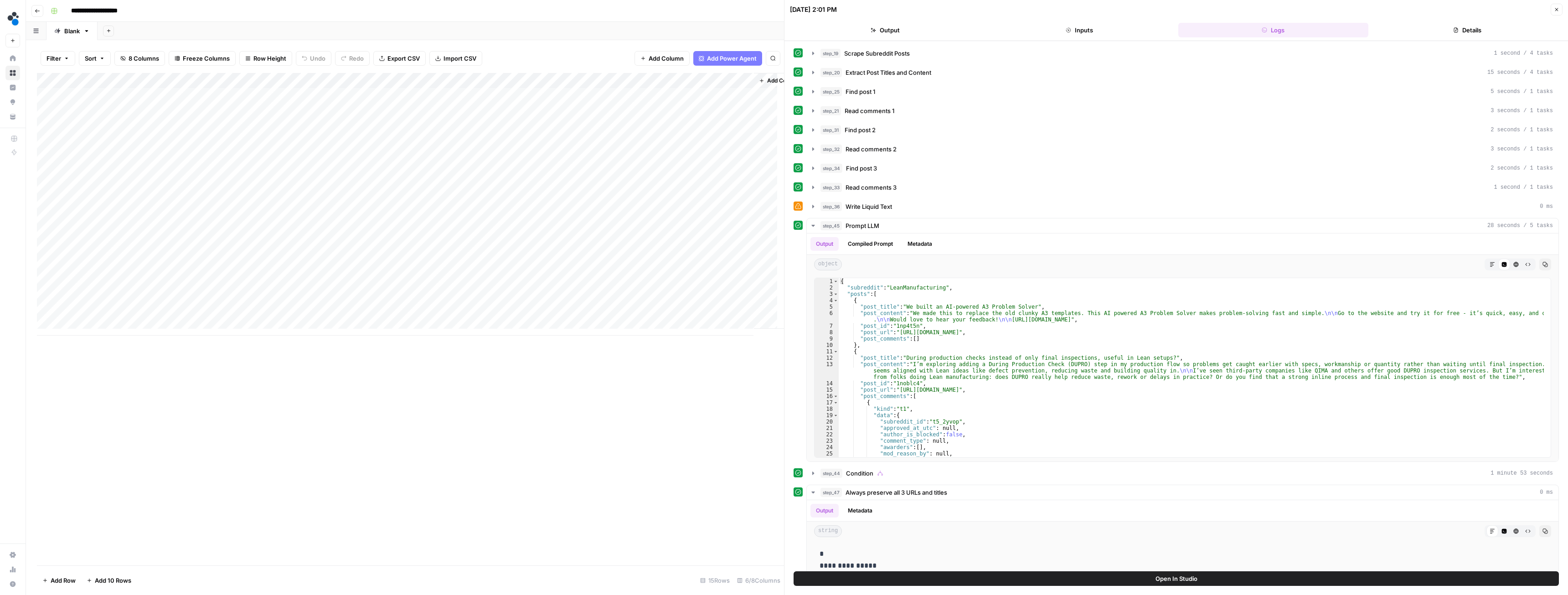
click at [1558, 10] on icon "button" at bounding box center [1556, 9] width 3 height 3
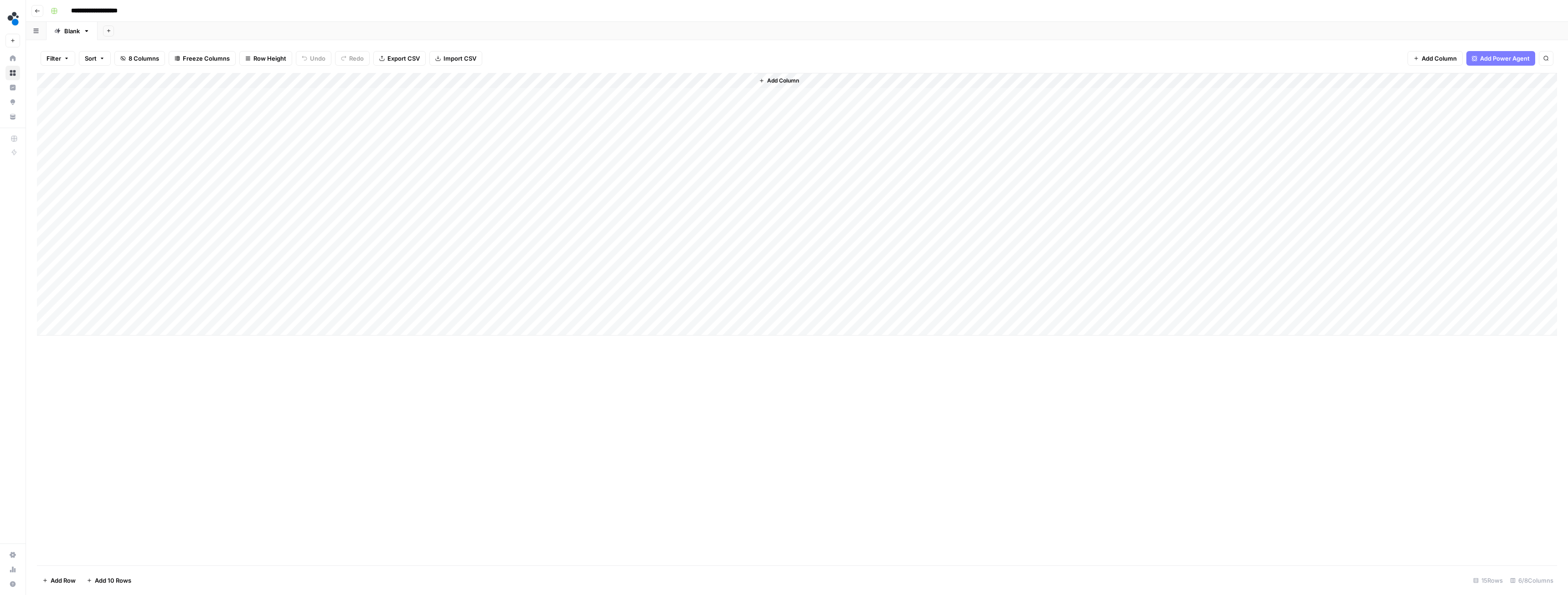
click at [690, 188] on div "Add Column" at bounding box center [797, 204] width 1520 height 262
click at [746, 81] on div "Add Column" at bounding box center [797, 204] width 1520 height 262
click at [716, 167] on span "Remove Column" at bounding box center [729, 170] width 80 height 9
click at [752, 92] on span "Delete" at bounding box center [751, 94] width 19 height 9
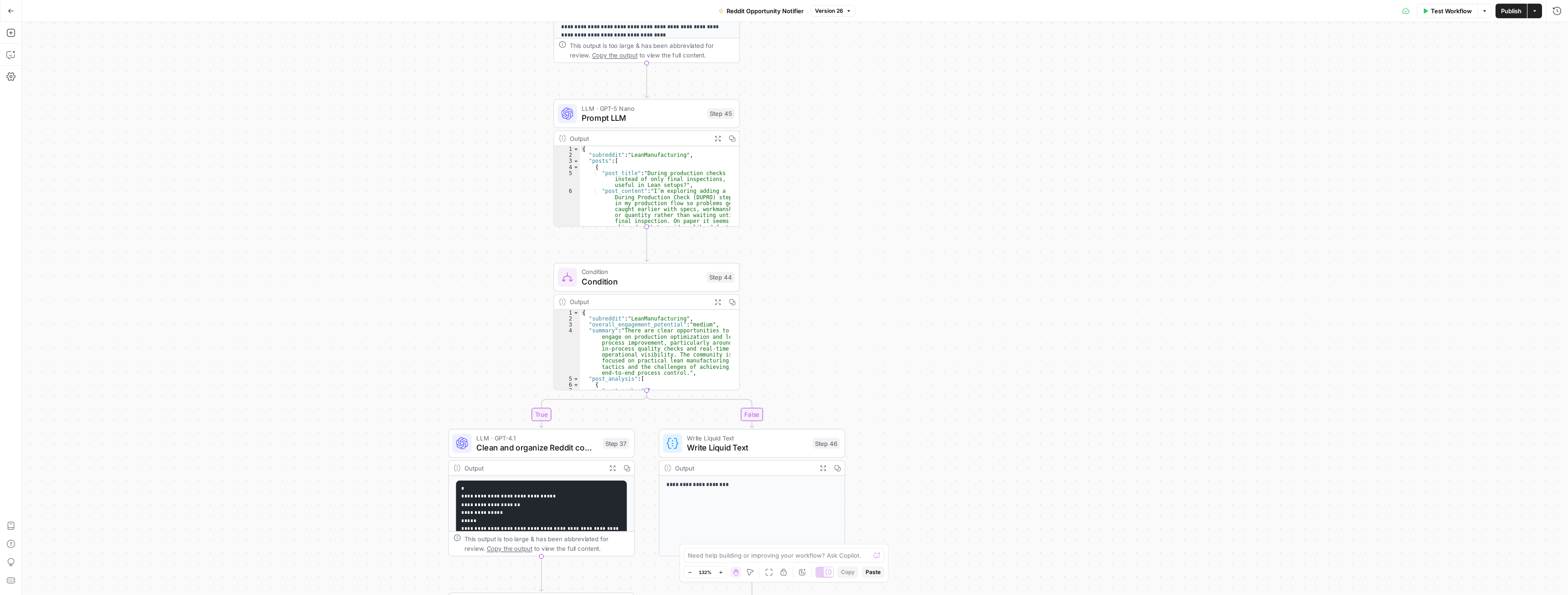
drag, startPoint x: 800, startPoint y: 208, endPoint x: 837, endPoint y: 373, distance: 169.1
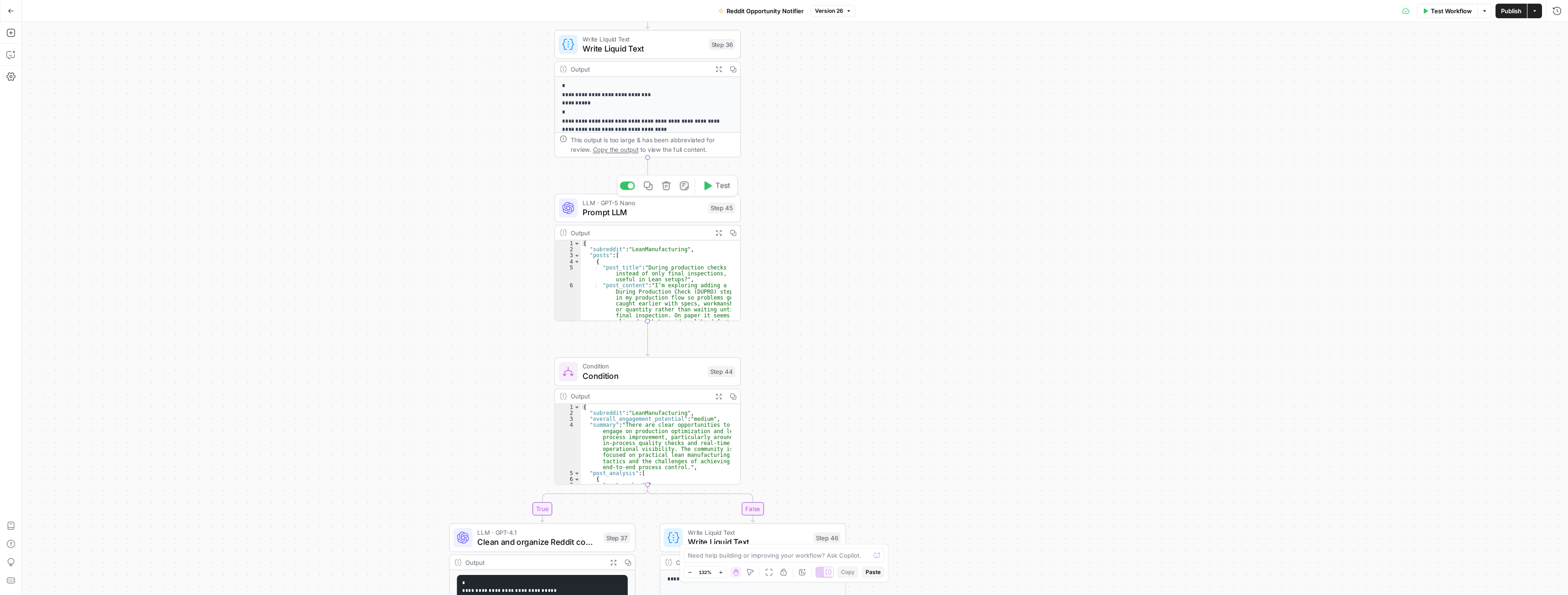
click at [632, 209] on span "Prompt LLM" at bounding box center [643, 211] width 121 height 12
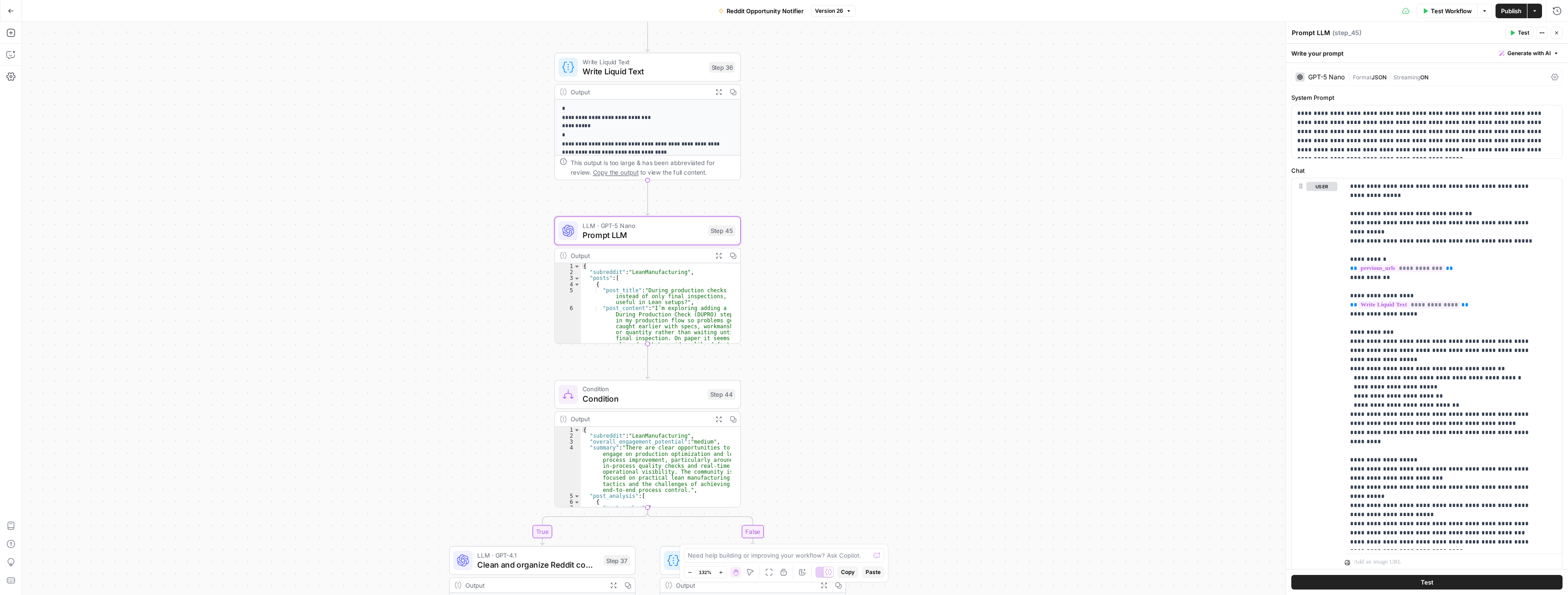
click at [1426, 10] on icon "button" at bounding box center [1426, 10] width 4 height 5
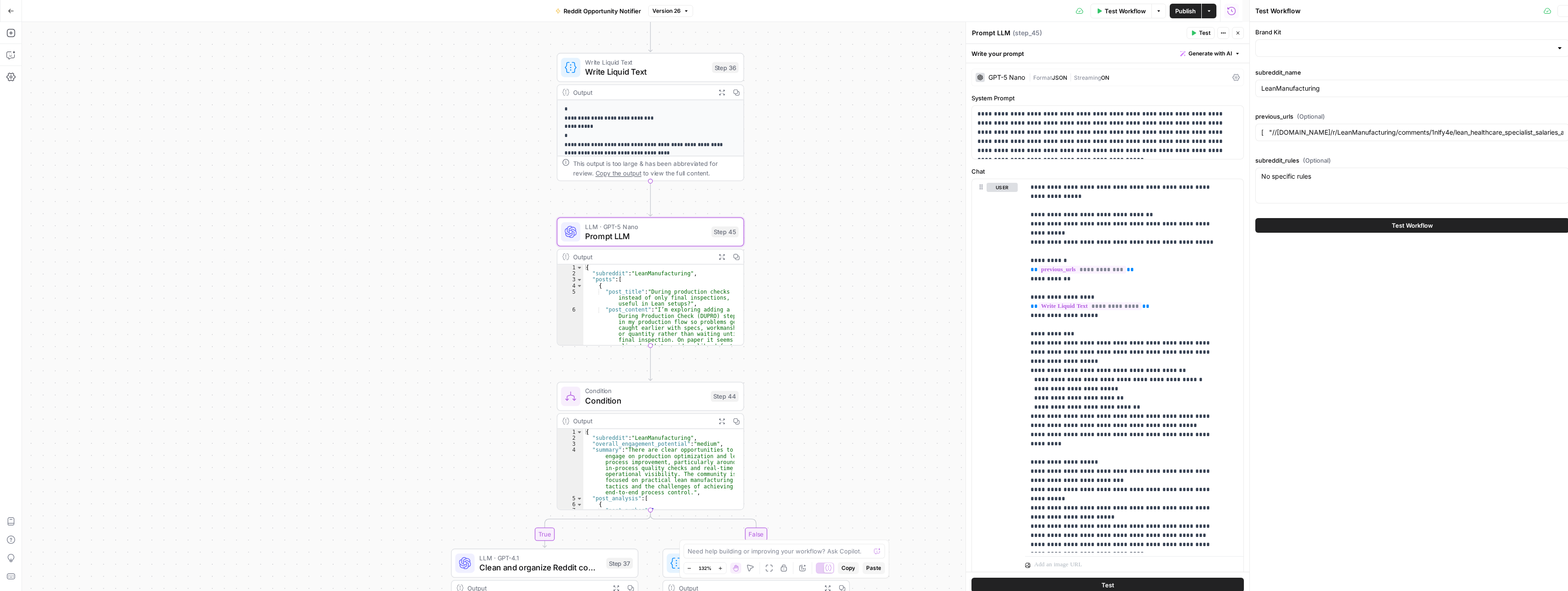
type input "Spot AI v3"
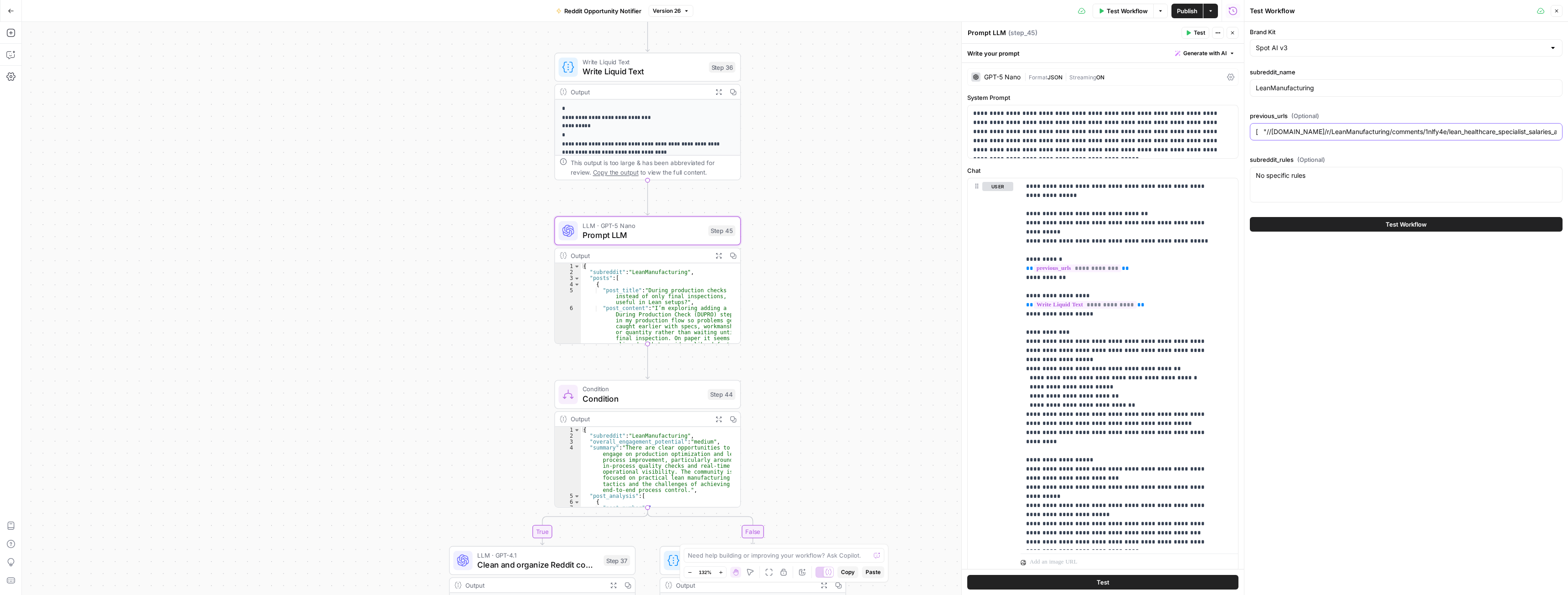
click at [1275, 136] on input "[ "//[DOMAIN_NAME]/r/LeanManufacturing/comments/1nlfy4e/lean_healthcare_special…" at bounding box center [1406, 132] width 301 height 9
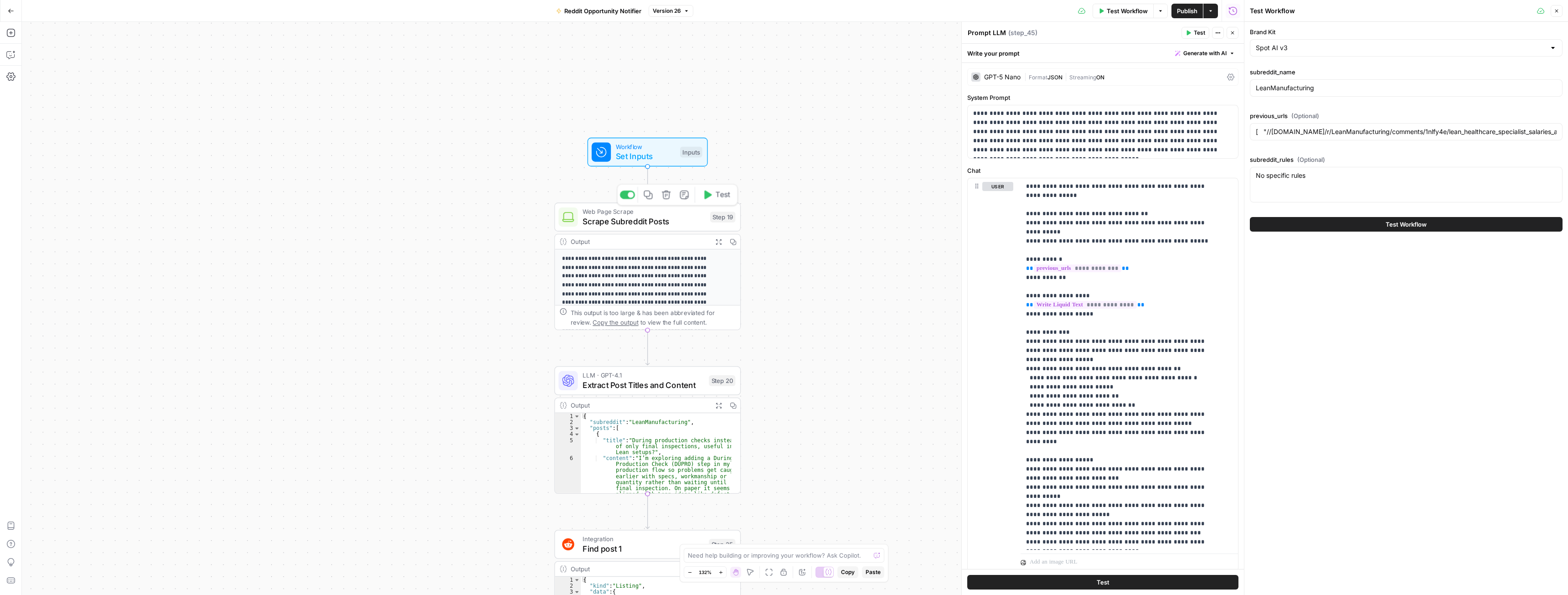
click at [641, 218] on span "Scrape Subreddit Posts" at bounding box center [643, 220] width 122 height 12
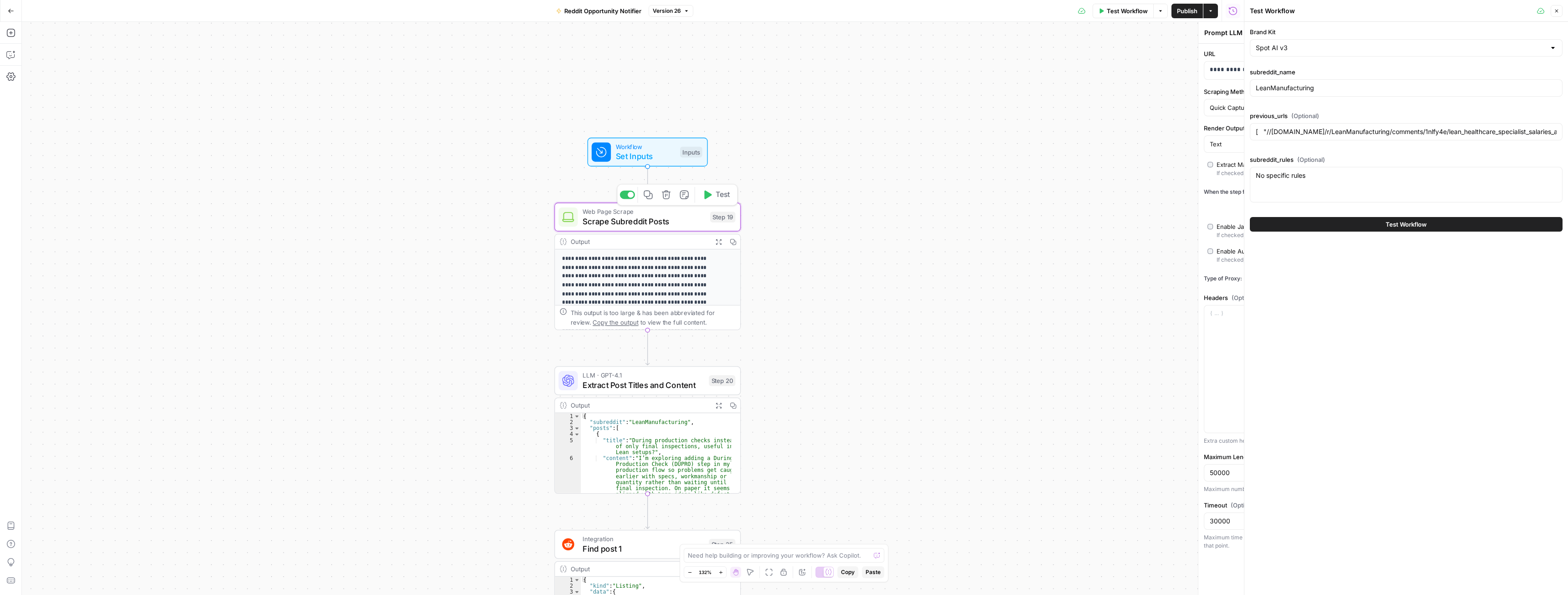
type textarea "Scrape Subreddit Posts"
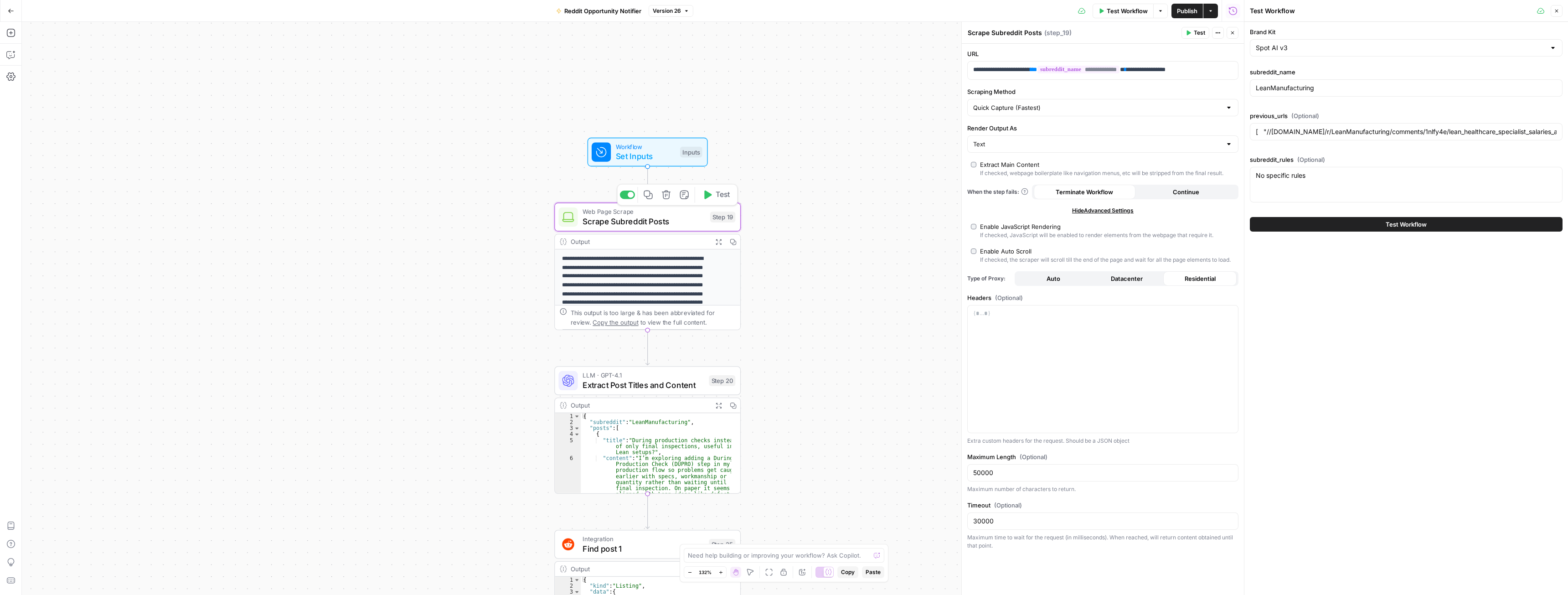
click at [707, 194] on icon "button" at bounding box center [708, 195] width 7 height 9
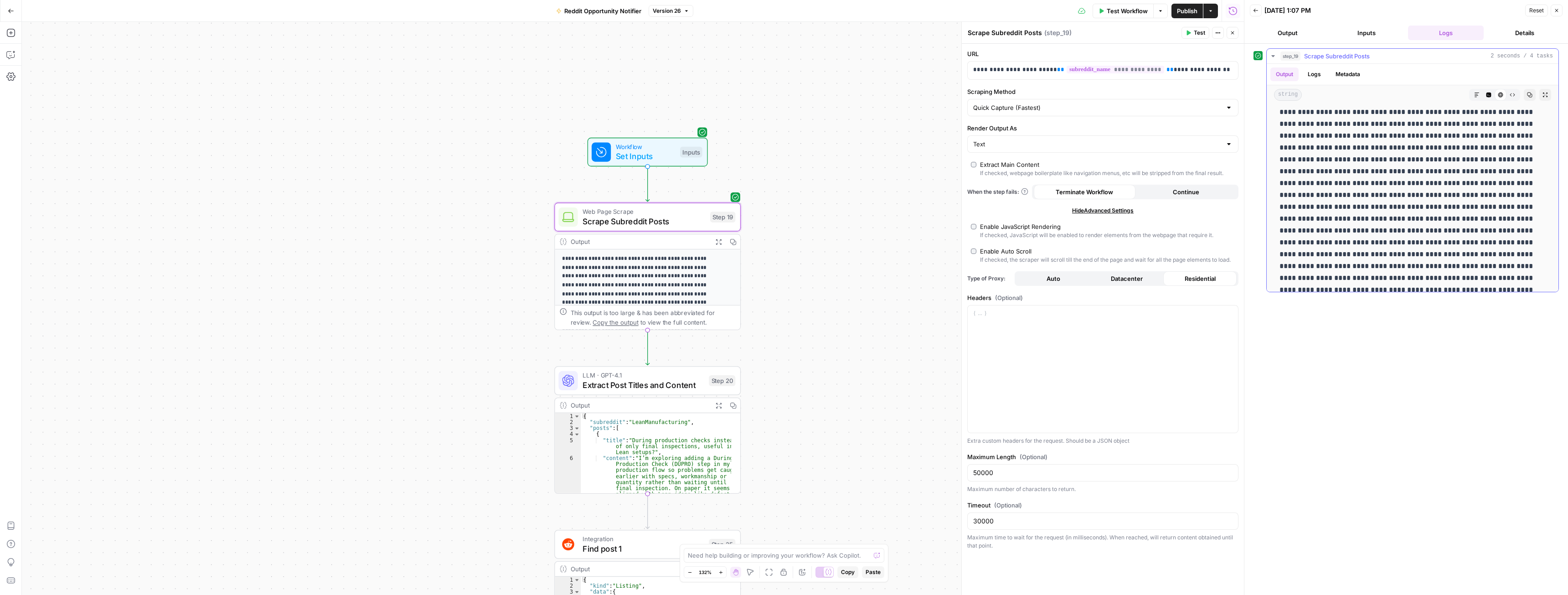
scroll to position [2097, 0]
click at [1391, 230] on p at bounding box center [1409, 183] width 259 height 202
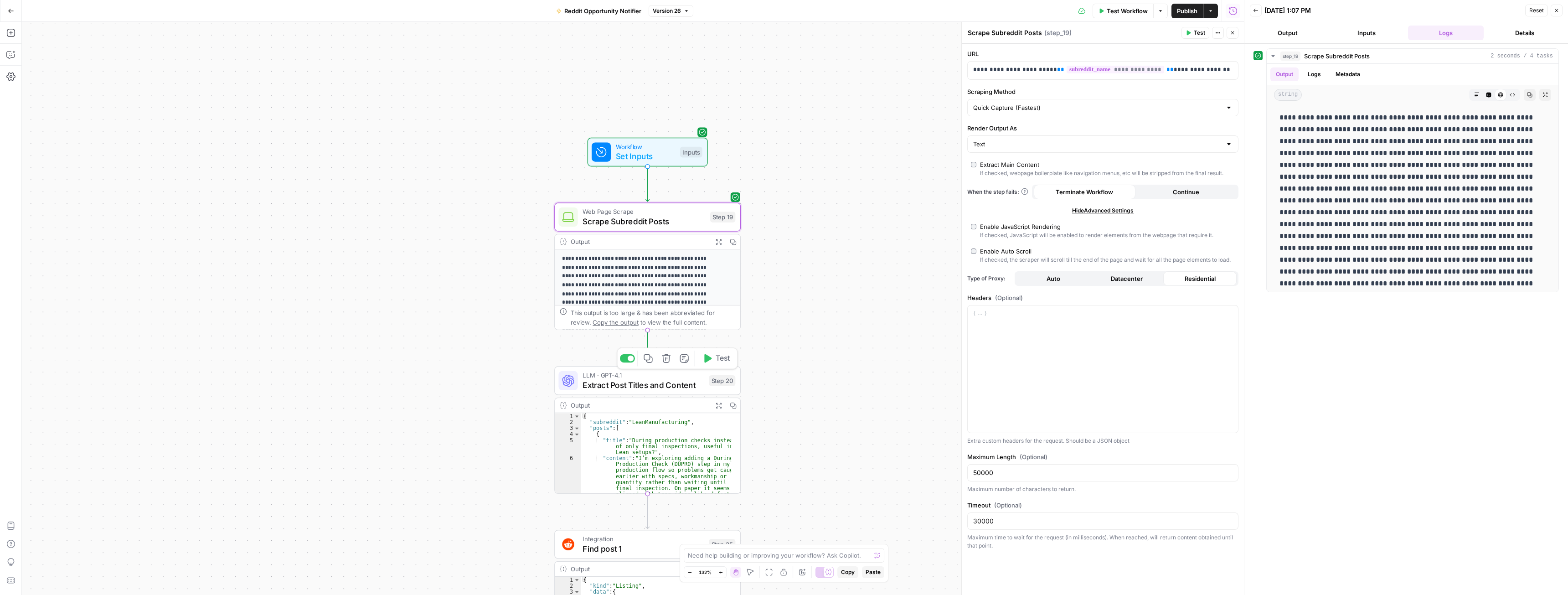
click at [651, 382] on span "Extract Post Titles and Content" at bounding box center [643, 384] width 122 height 12
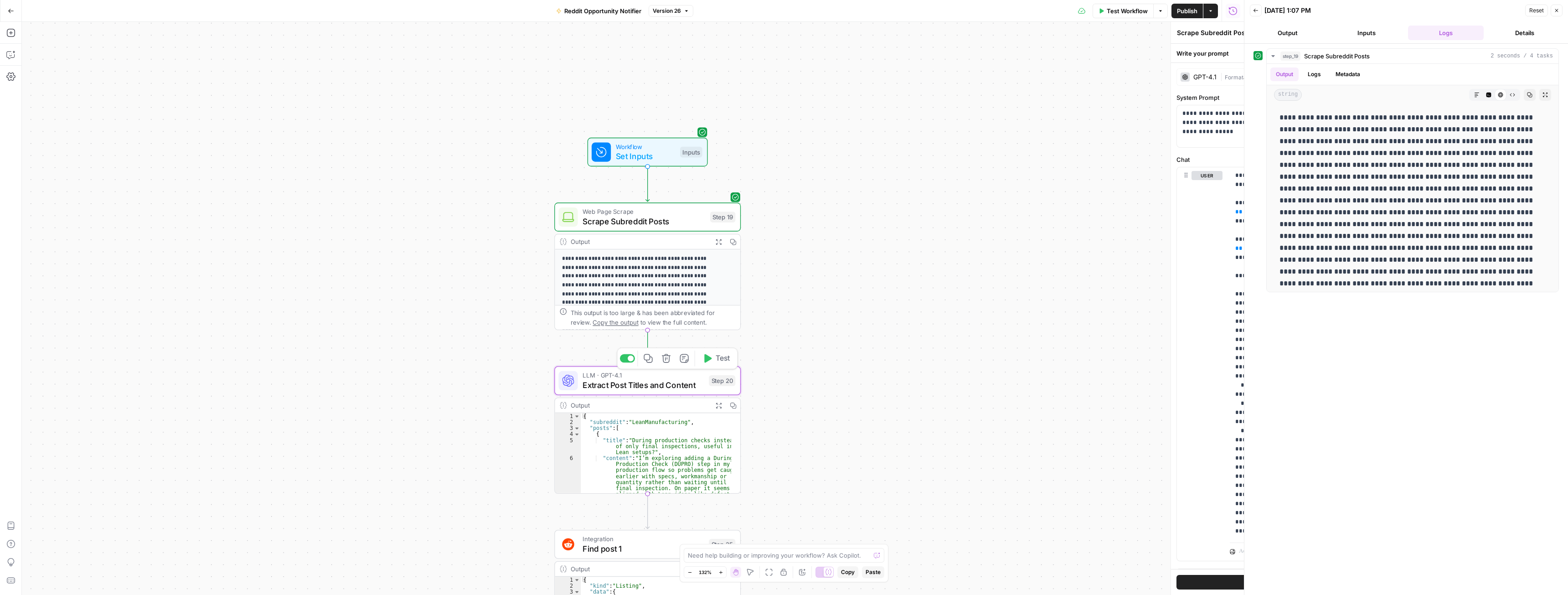
type textarea "Extract Post Titles and Content"
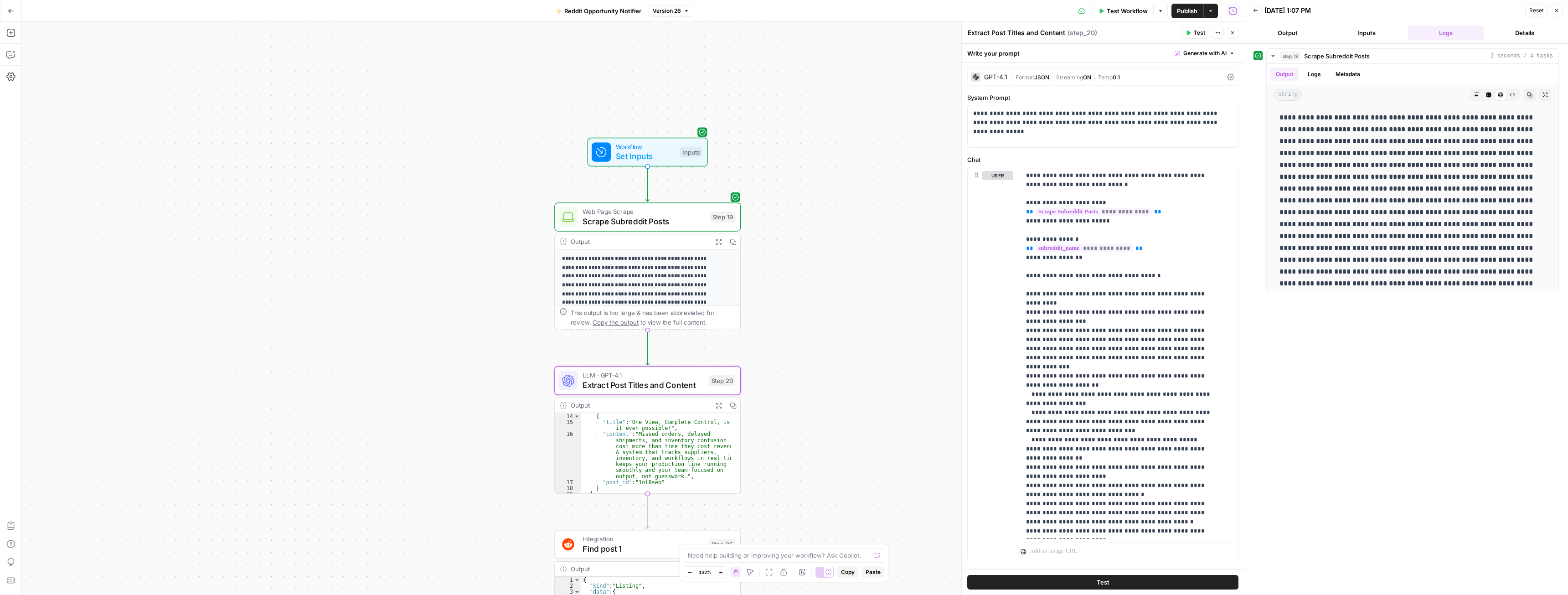
scroll to position [227, 0]
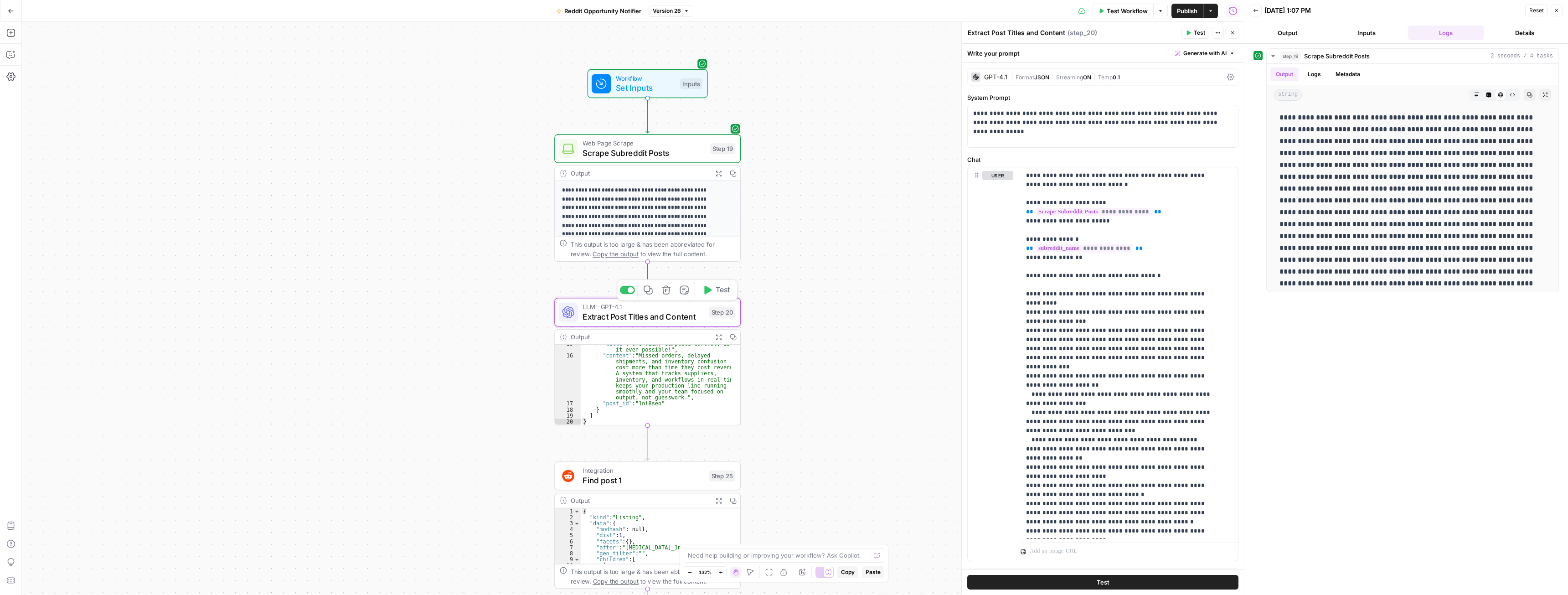
click at [712, 292] on icon "button" at bounding box center [707, 290] width 10 height 10
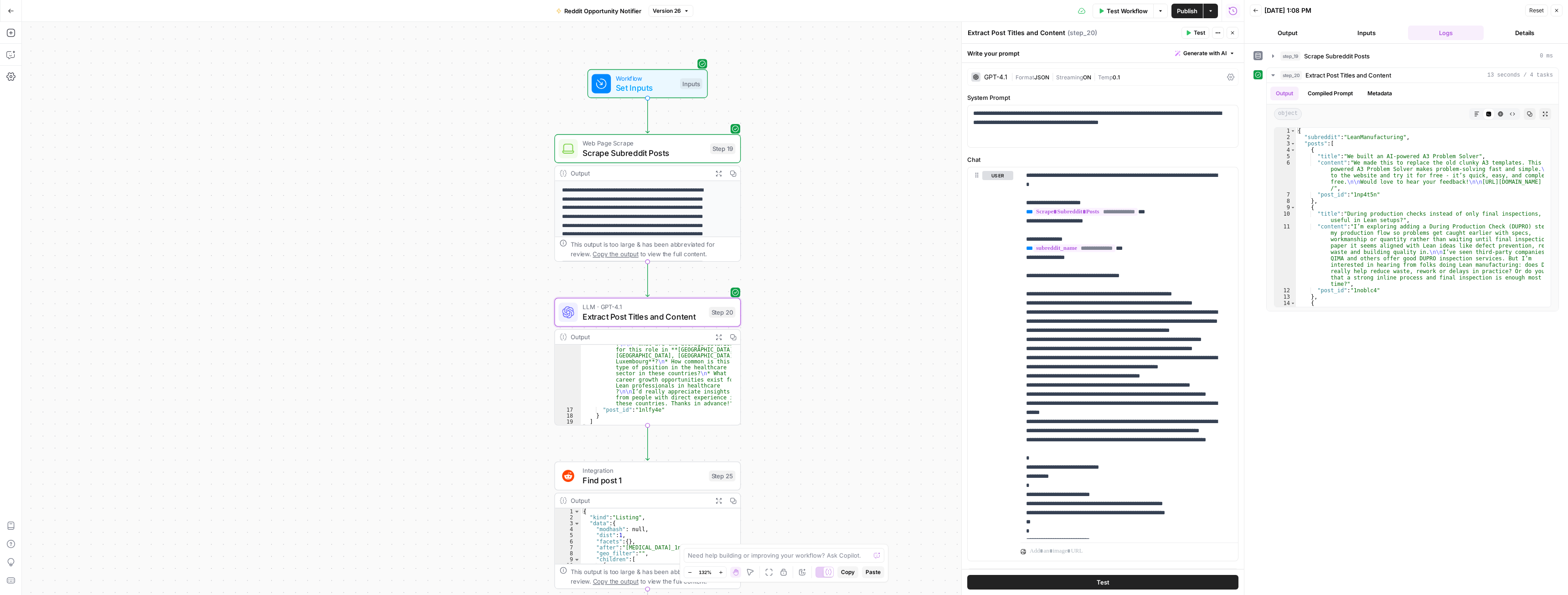
click at [717, 337] on icon "button" at bounding box center [718, 337] width 7 height 7
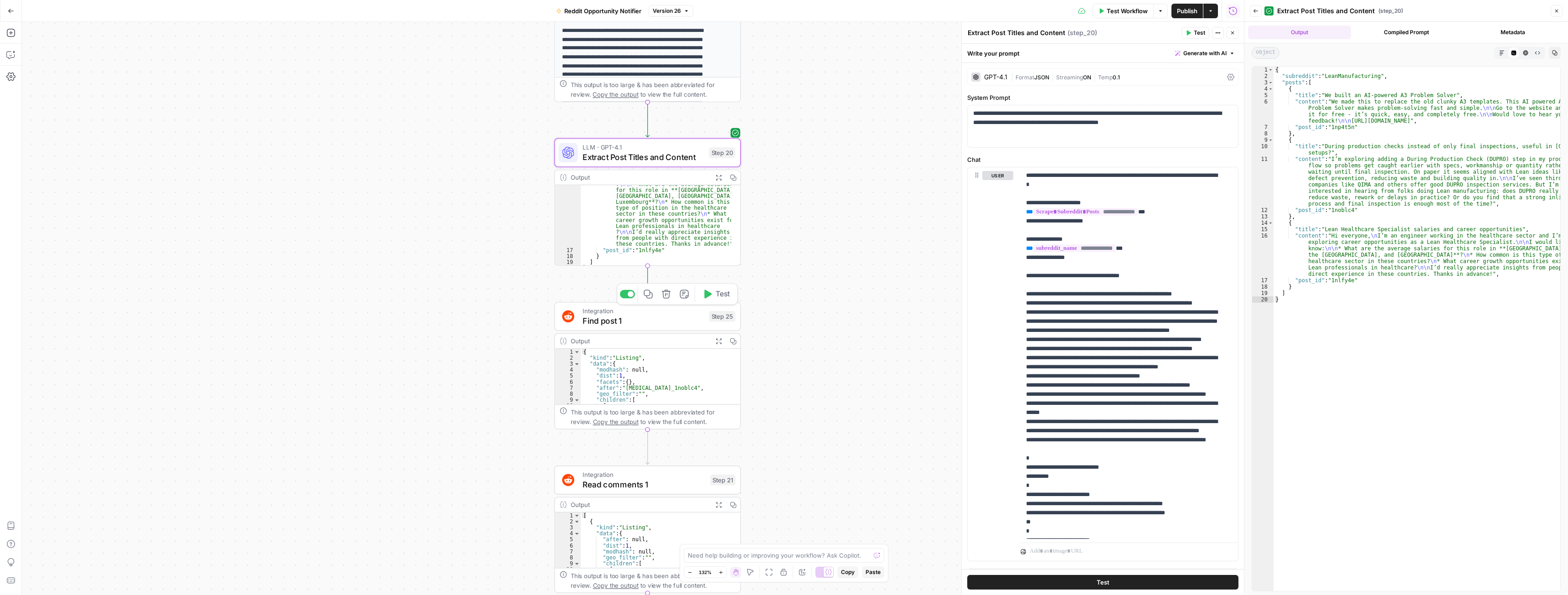
click at [712, 297] on button "Test" at bounding box center [716, 294] width 37 height 15
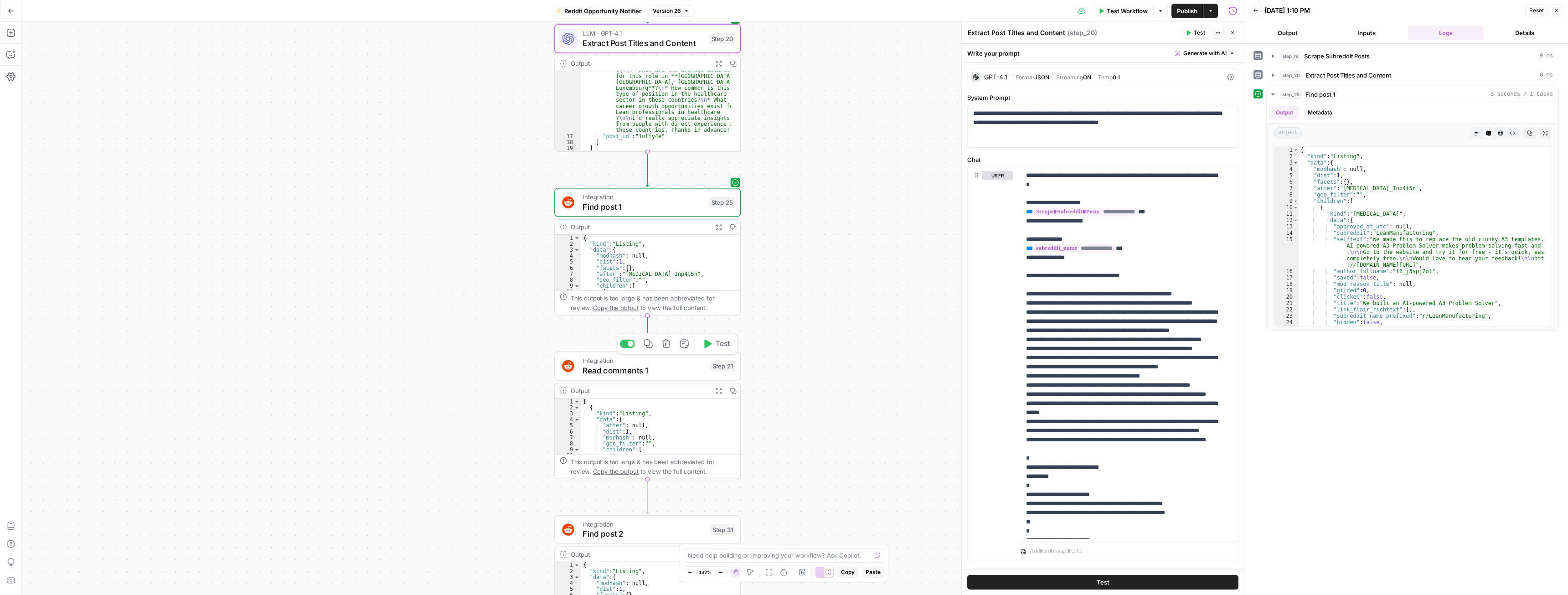
click at [716, 345] on span "Test" at bounding box center [723, 344] width 15 height 11
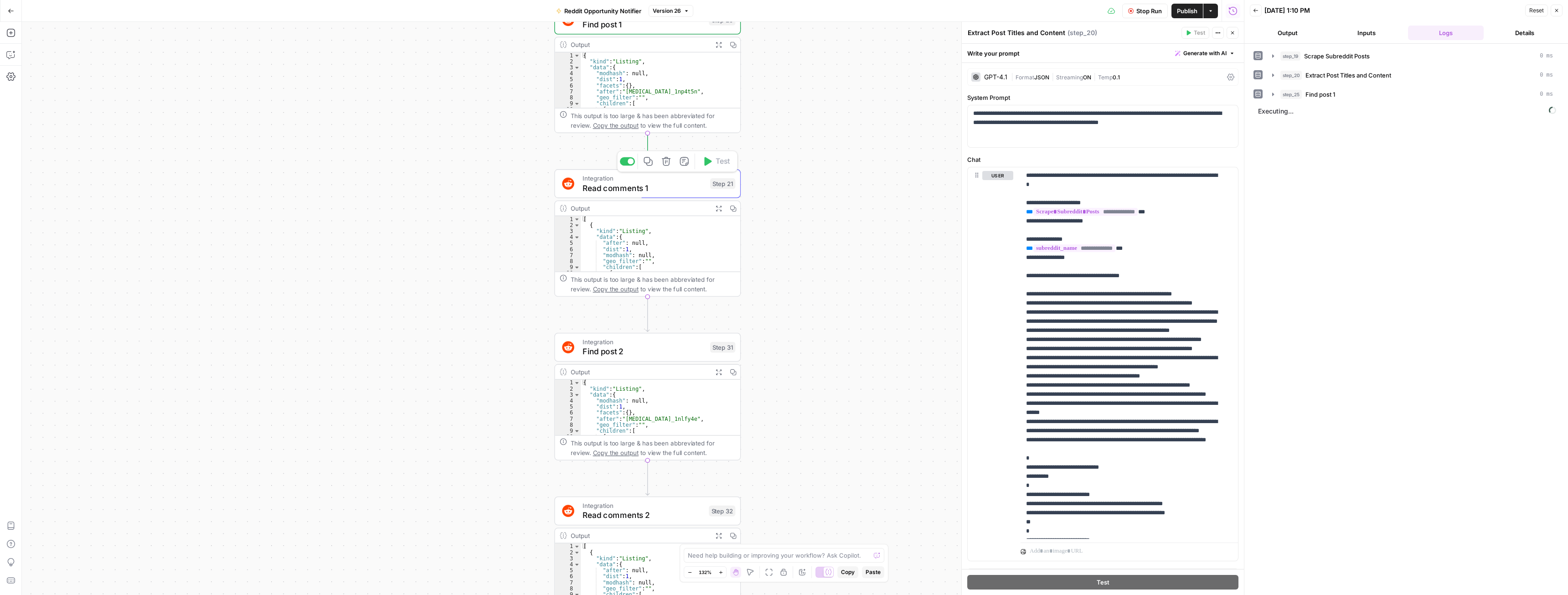
click at [680, 356] on span "Find post 2" at bounding box center [643, 351] width 122 height 12
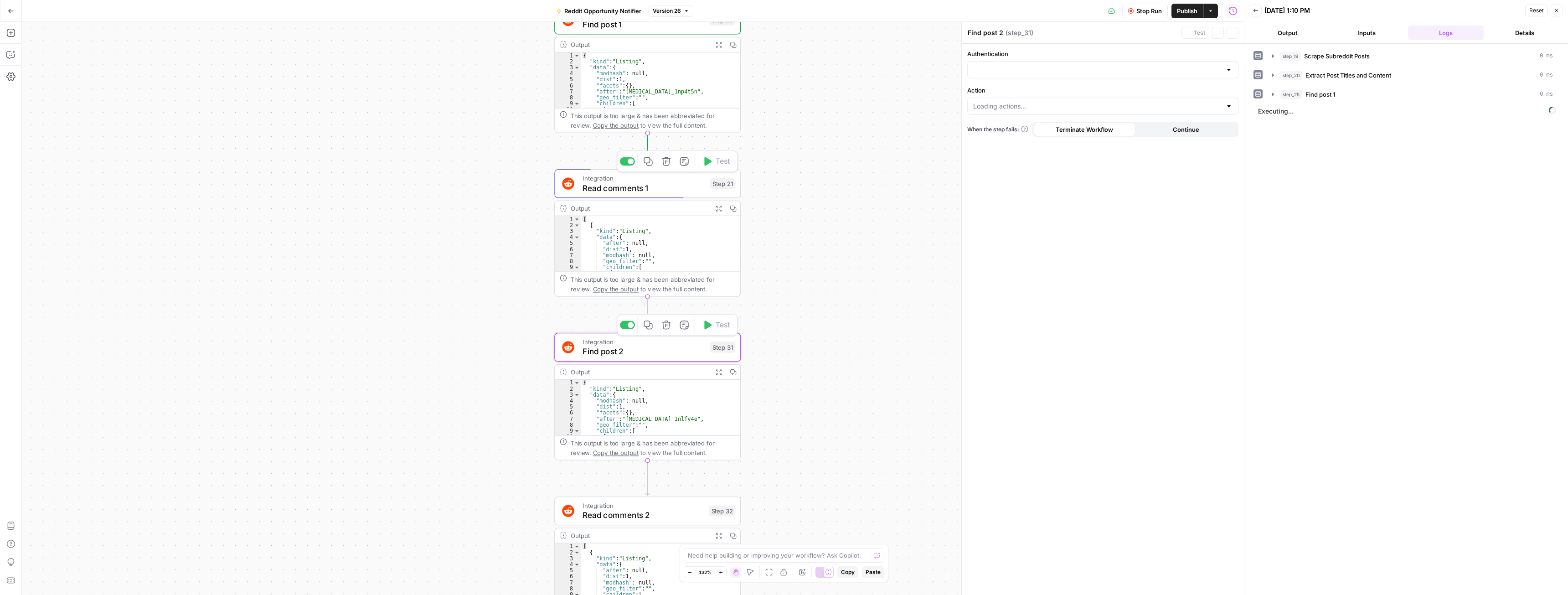
type input "Reddit 1"
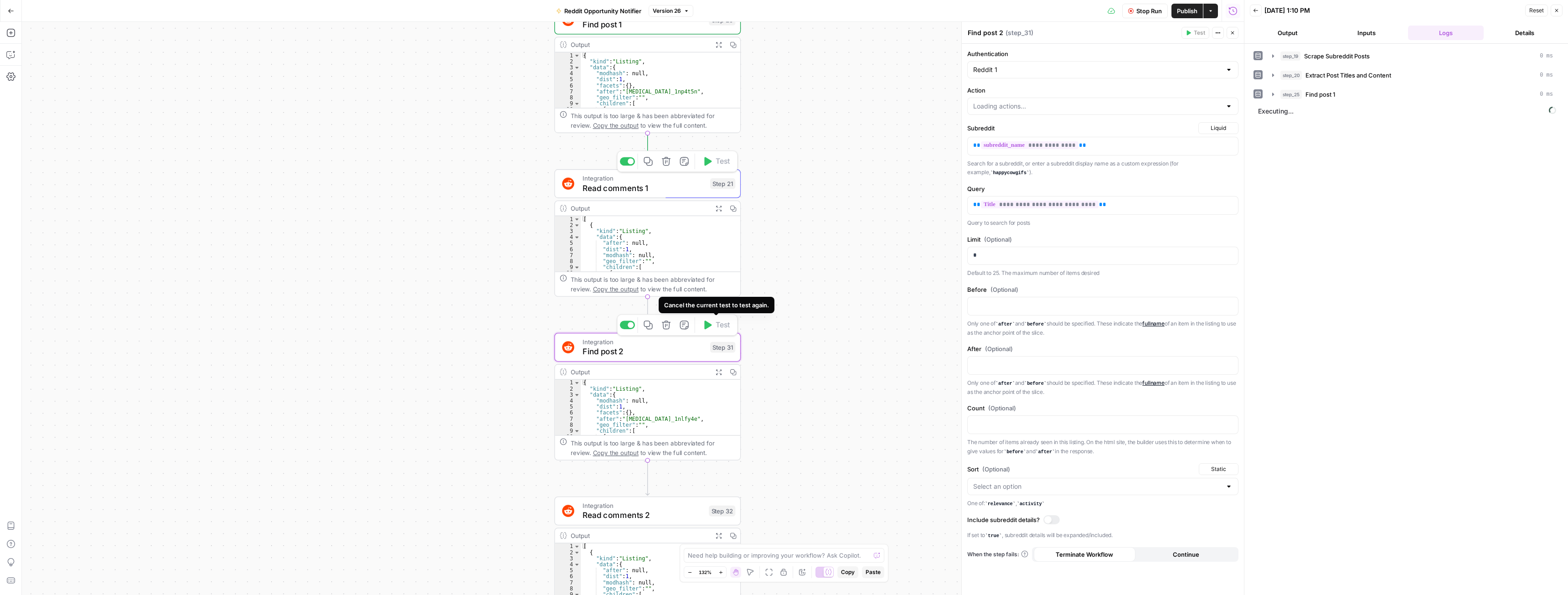
type input "Search Post"
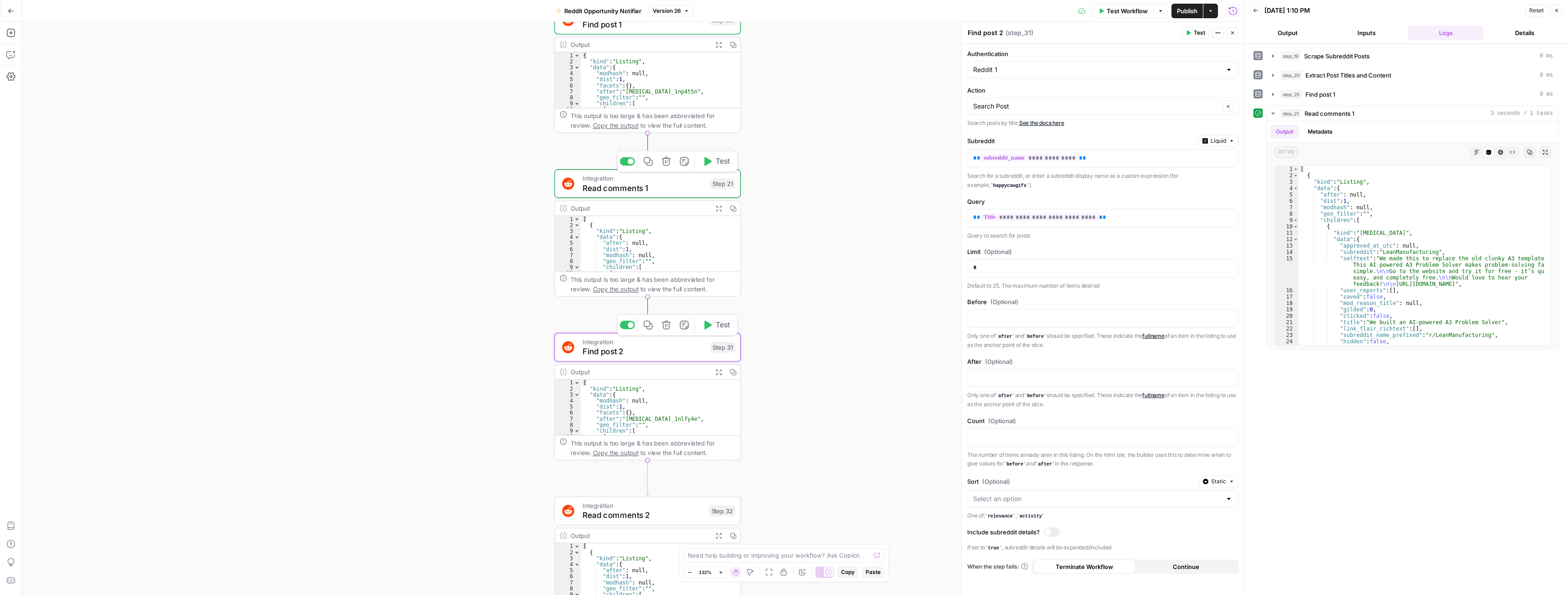
click at [719, 326] on span "Test" at bounding box center [723, 325] width 15 height 11
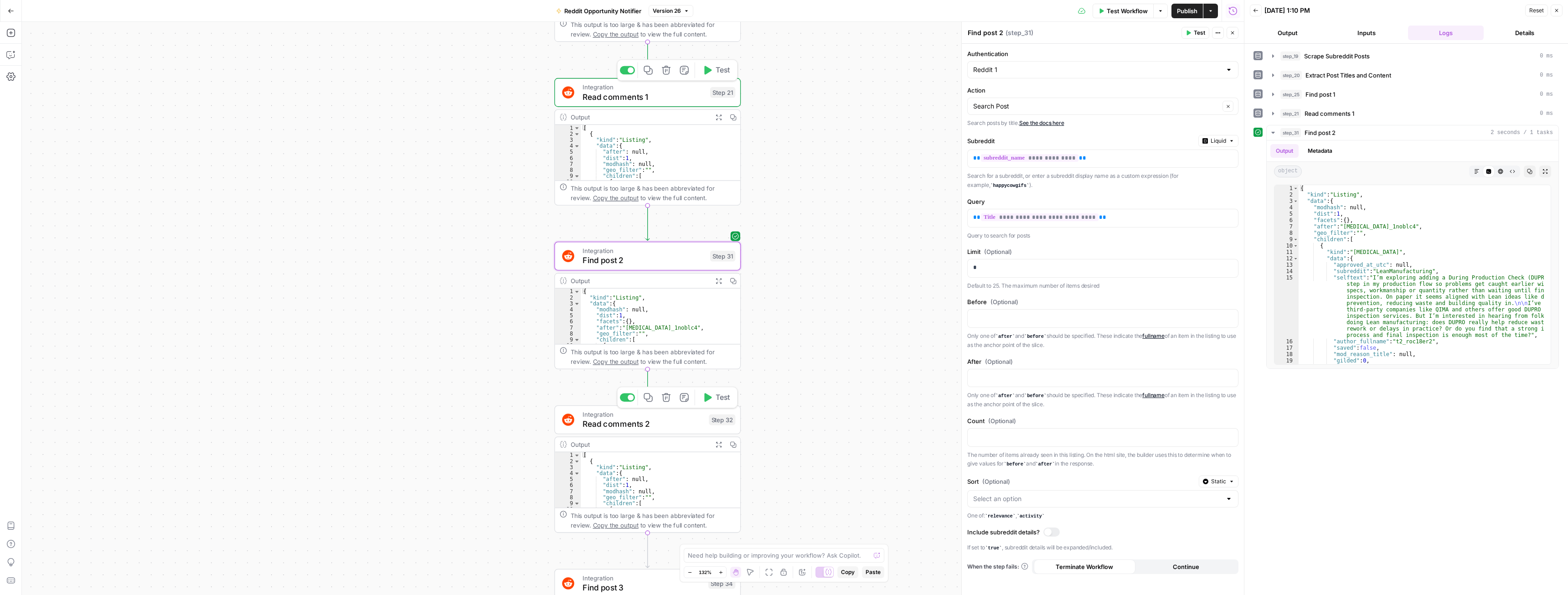
click at [718, 398] on span "Test" at bounding box center [723, 398] width 15 height 11
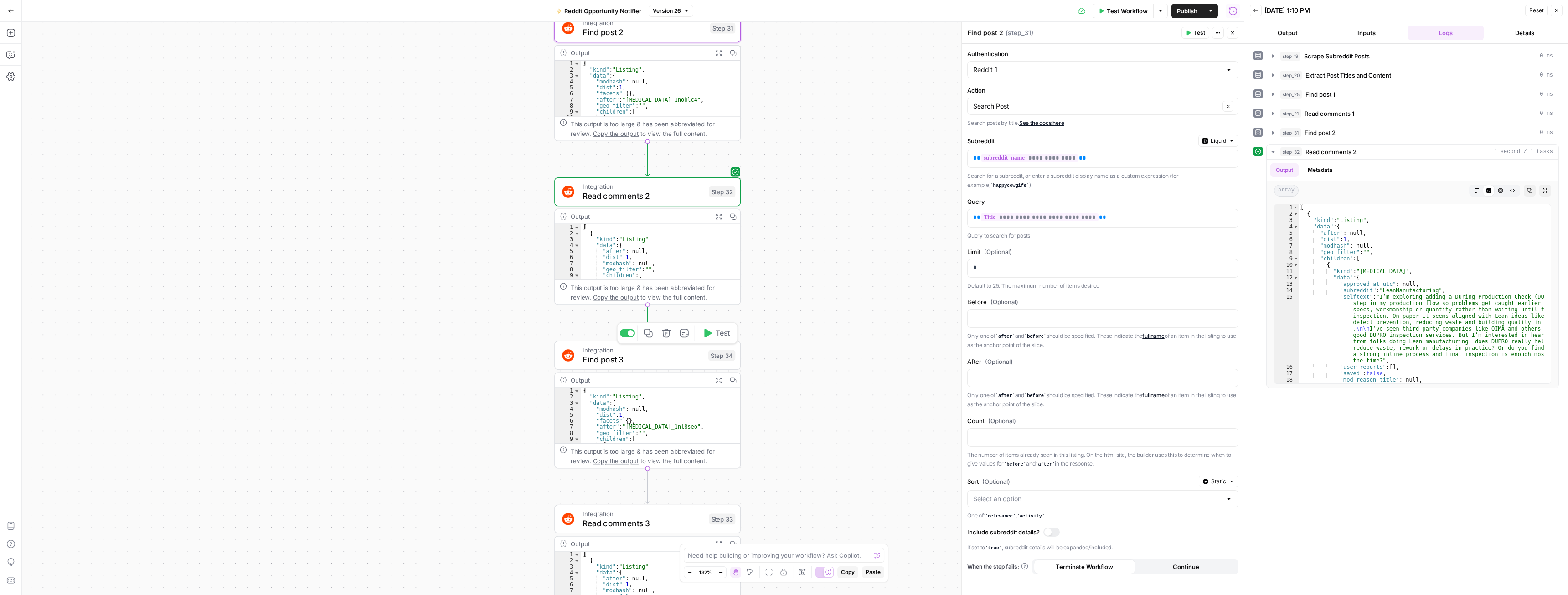
click at [720, 334] on span "Test" at bounding box center [723, 333] width 15 height 11
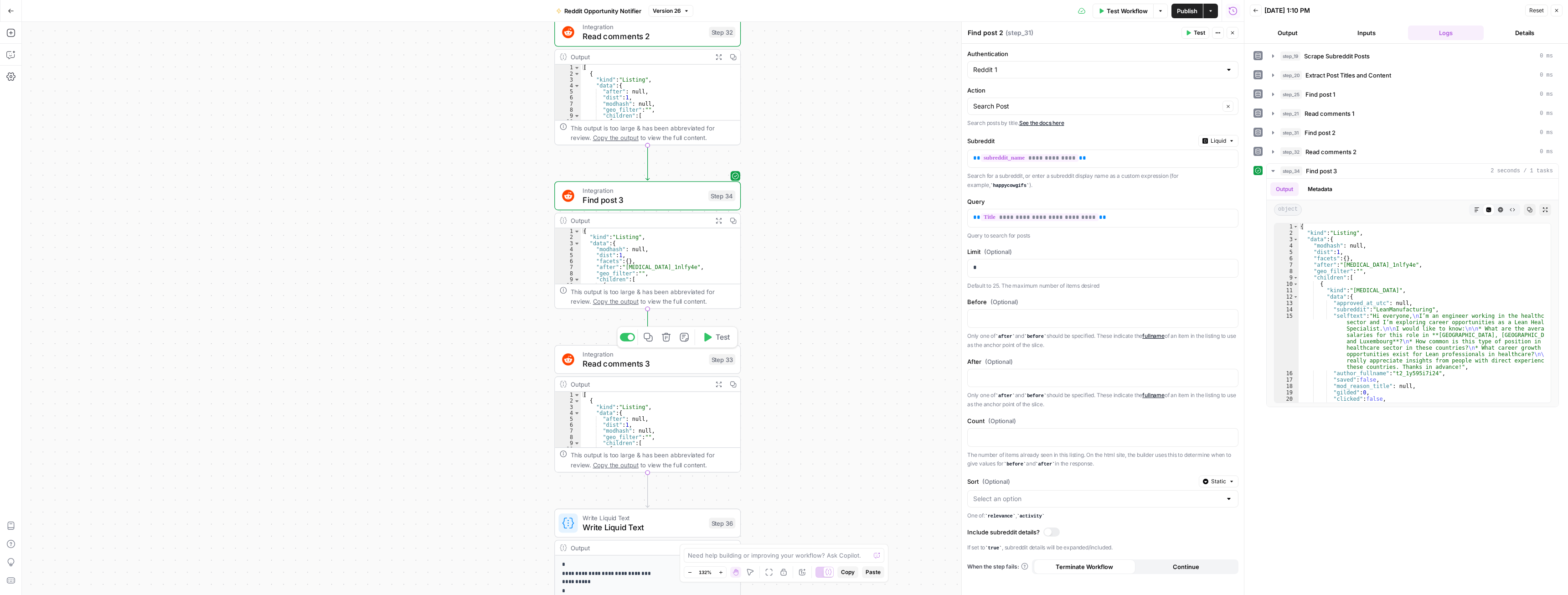
click at [723, 335] on span "Test" at bounding box center [723, 337] width 15 height 11
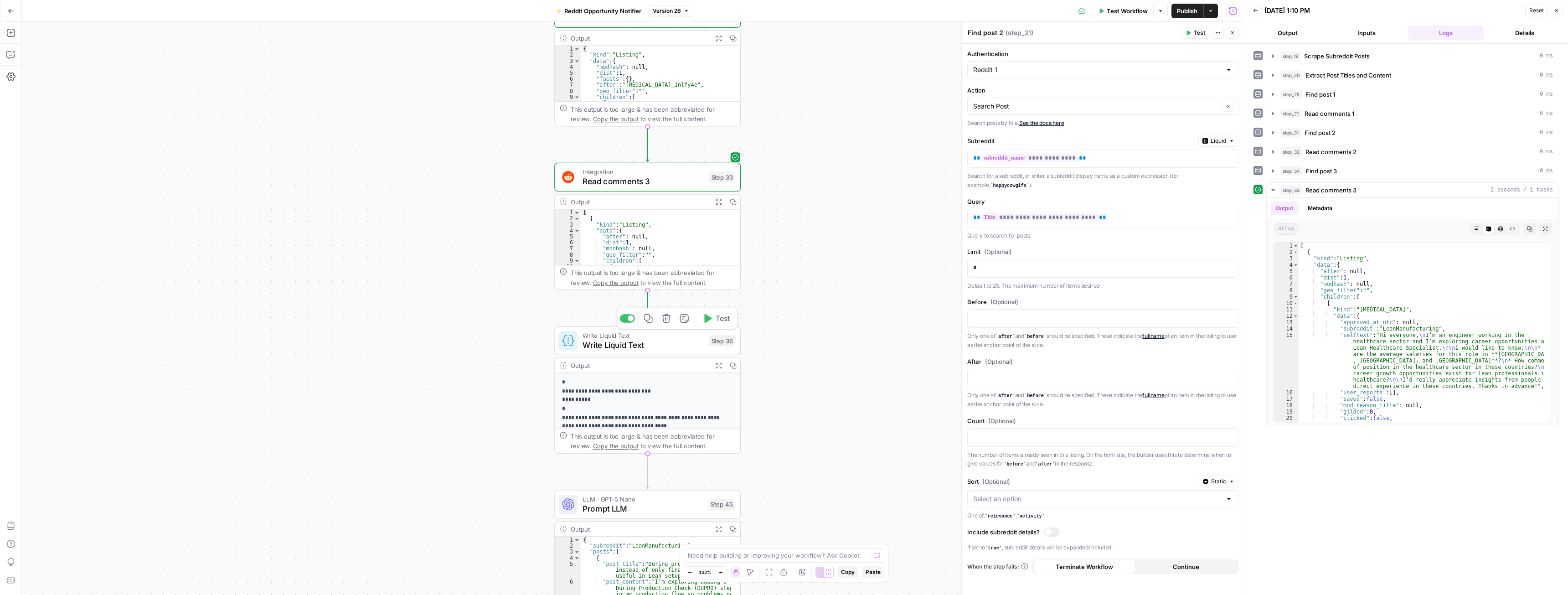
click at [719, 319] on span "Test" at bounding box center [723, 319] width 15 height 11
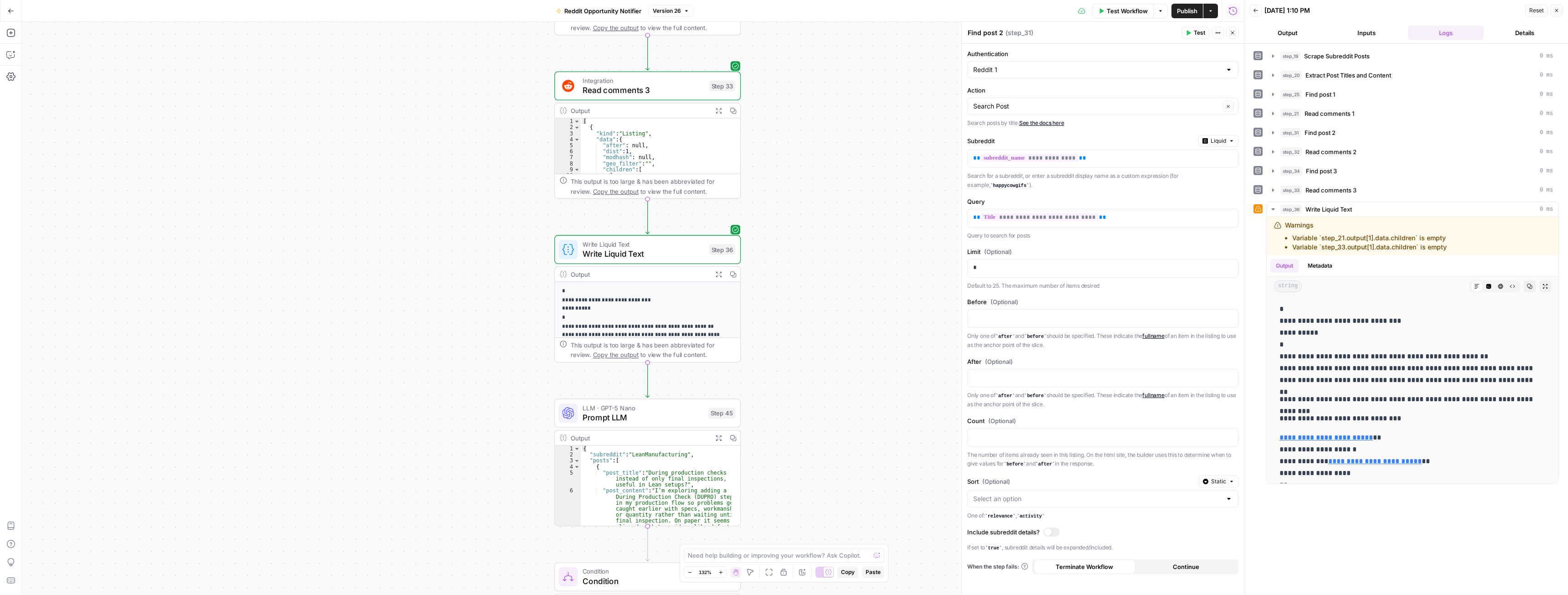
click at [716, 272] on icon "button" at bounding box center [718, 274] width 5 height 5
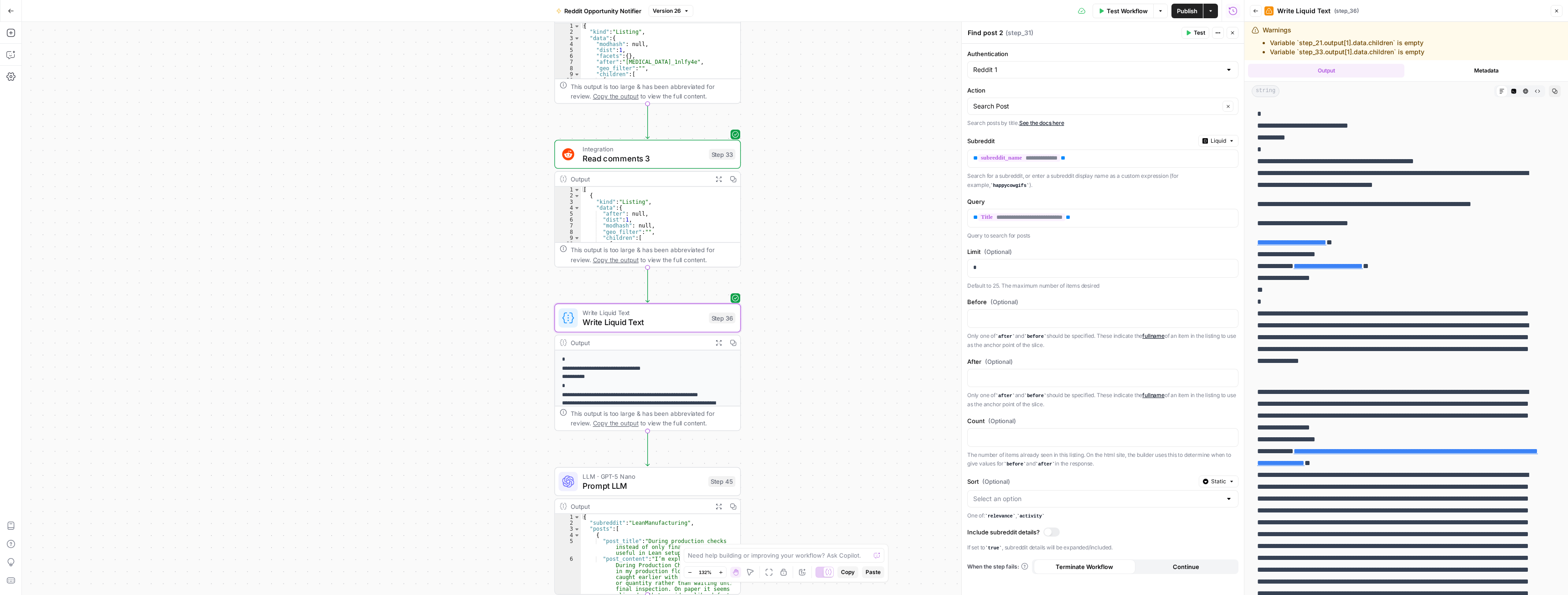
click at [646, 316] on span "Write Liquid Text" at bounding box center [643, 322] width 122 height 12
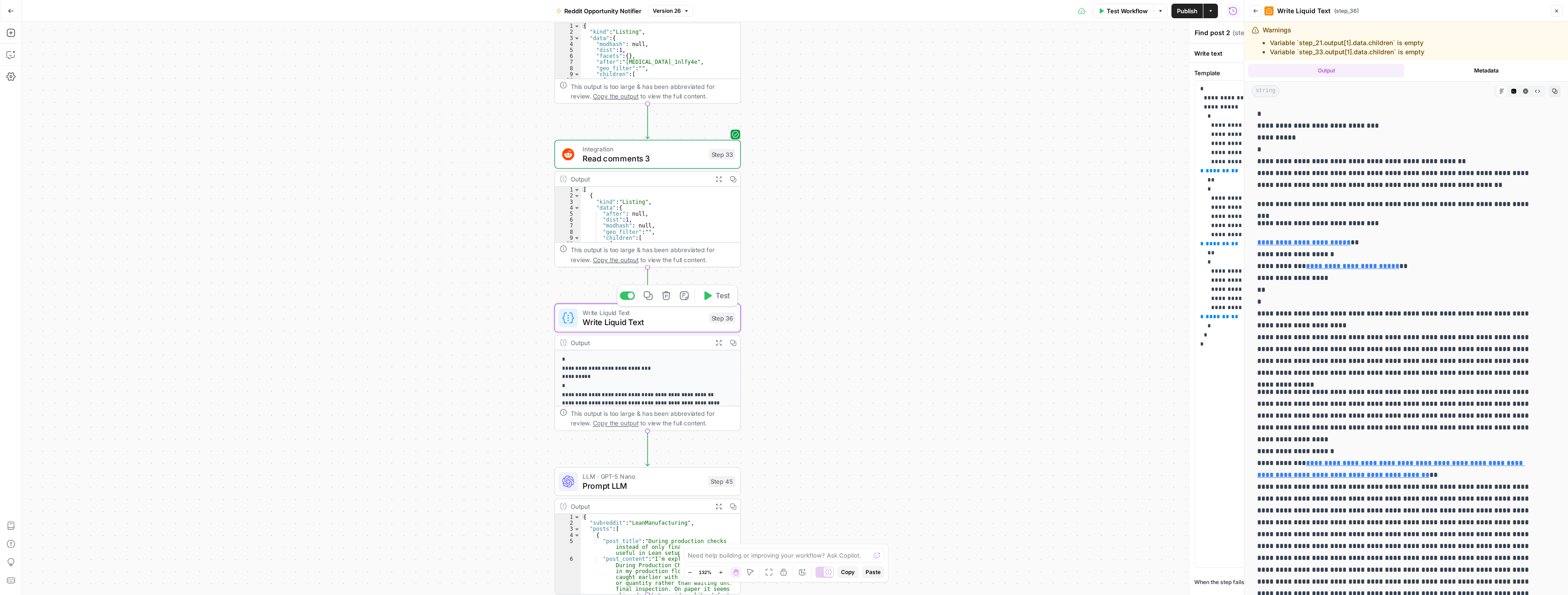
type textarea "Write Liquid Text"
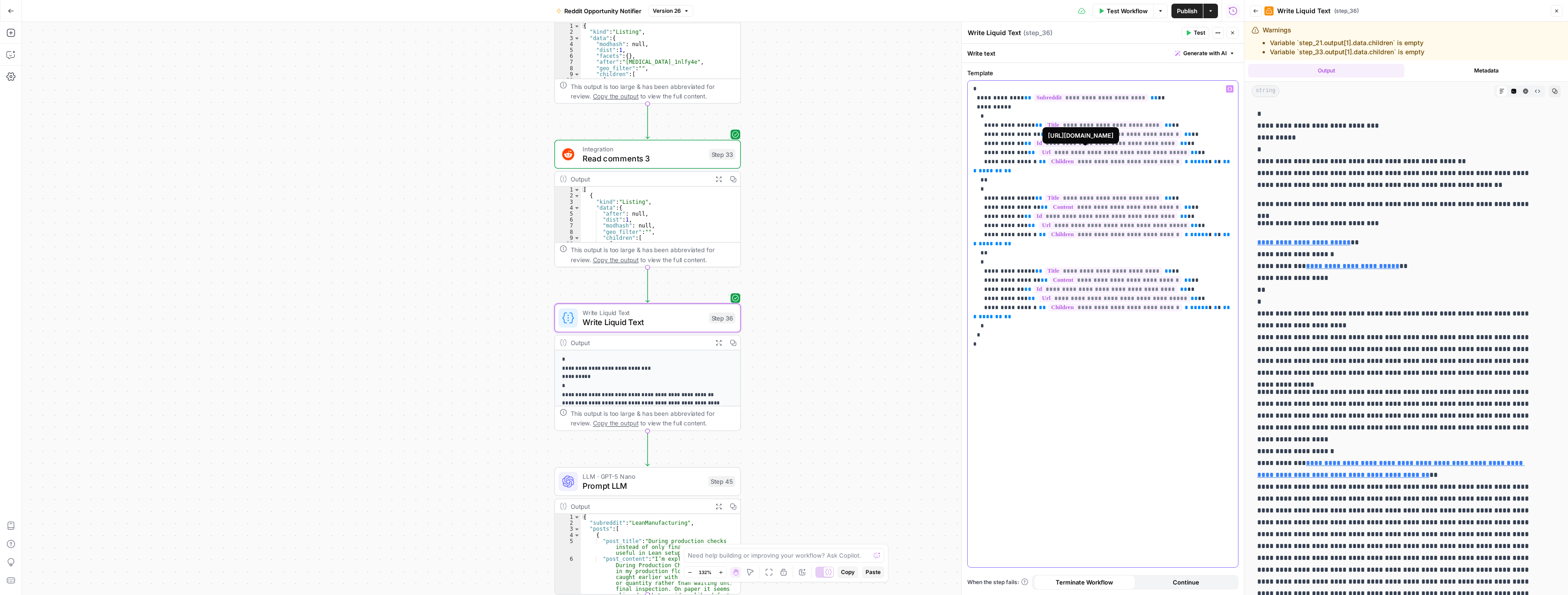
click at [1052, 152] on span "**********" at bounding box center [1115, 152] width 151 height 8
click at [884, 59] on div "true false Workflow Set Inputs Inputs Web Page Scrape Scrape Subreddit Posts St…" at bounding box center [633, 308] width 1222 height 573
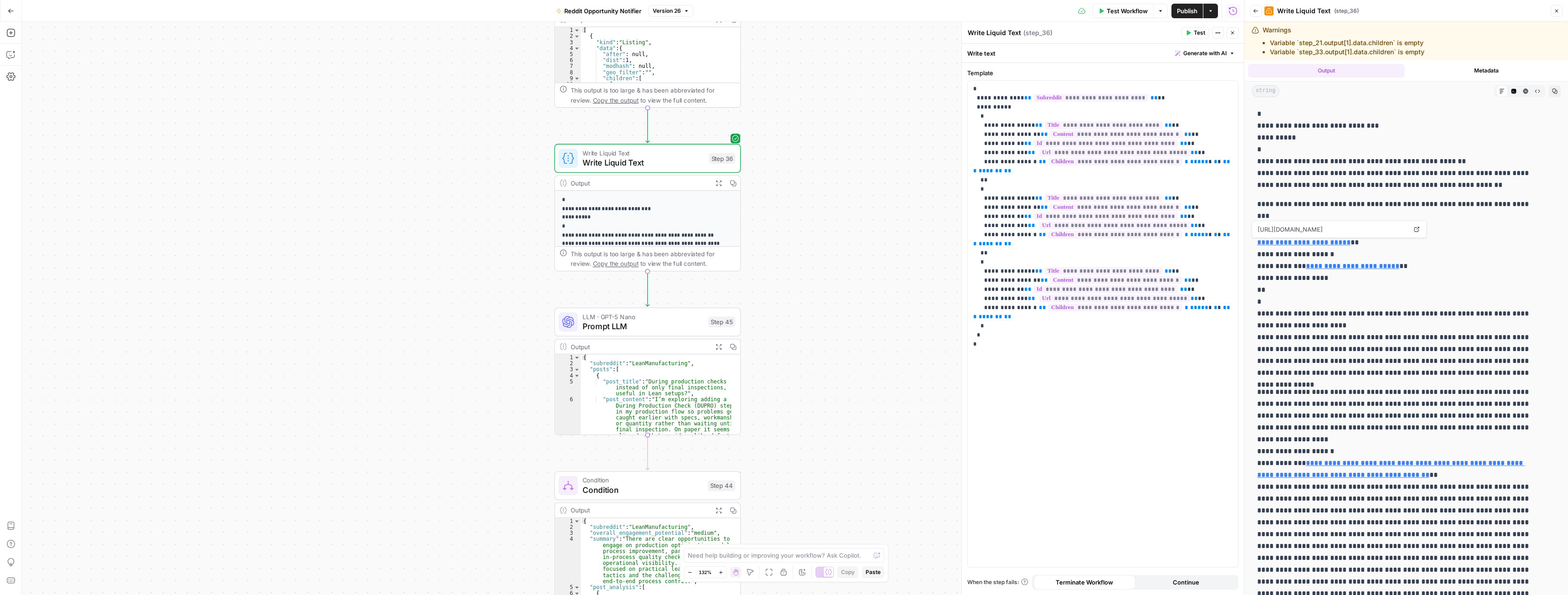
drag, startPoint x: 1255, startPoint y: 242, endPoint x: 1299, endPoint y: 242, distance: 44.0
click at [1388, 242] on p "**********" at bounding box center [1399, 308] width 284 height 143
drag, startPoint x: 1252, startPoint y: 242, endPoint x: 1344, endPoint y: 245, distance: 92.0
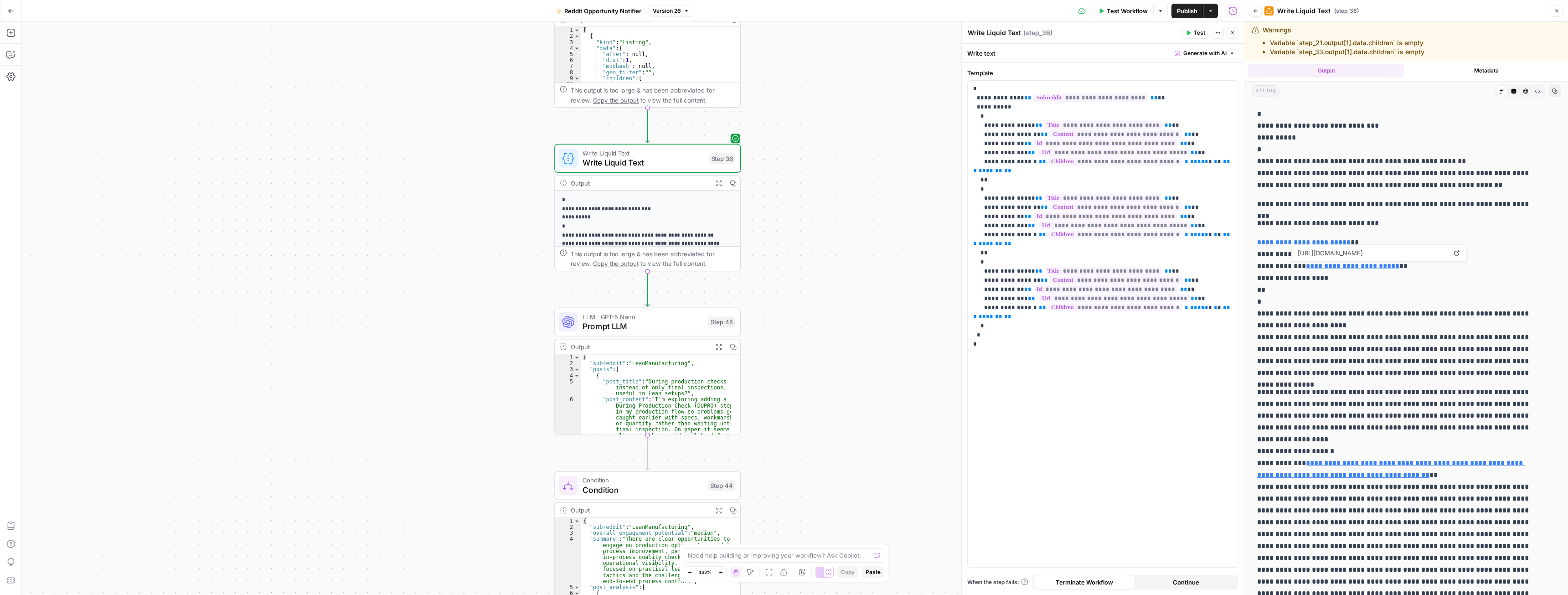
copy link "**********"
click at [1139, 10] on span "Test Workflow" at bounding box center [1127, 10] width 41 height 9
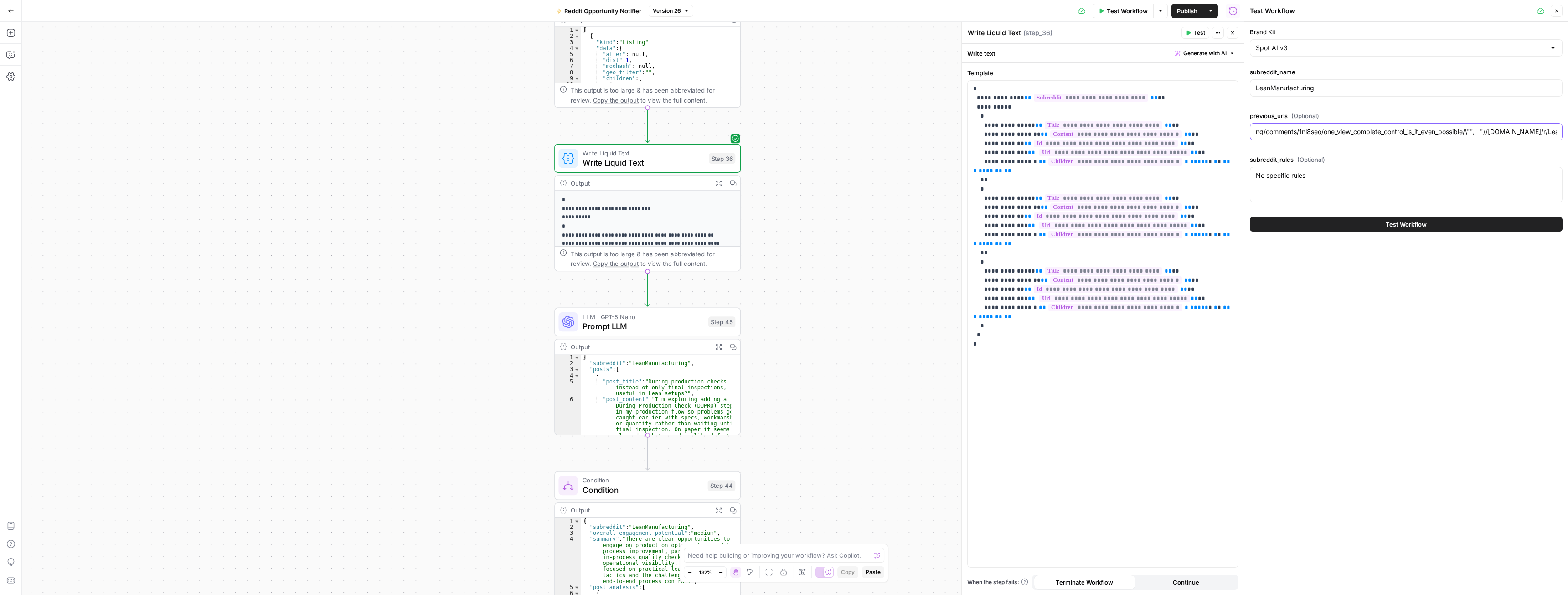
scroll to position [0, 525]
drag, startPoint x: 1266, startPoint y: 132, endPoint x: 1410, endPoint y: 133, distance: 144.0
click at [1410, 133] on input "[ "//www.reddit.com/r/LeanManufacturing/comments/1nlfy4e/lean_healthcare_specia…" at bounding box center [1406, 132] width 301 height 9
paste input "https://continualabs.com/"
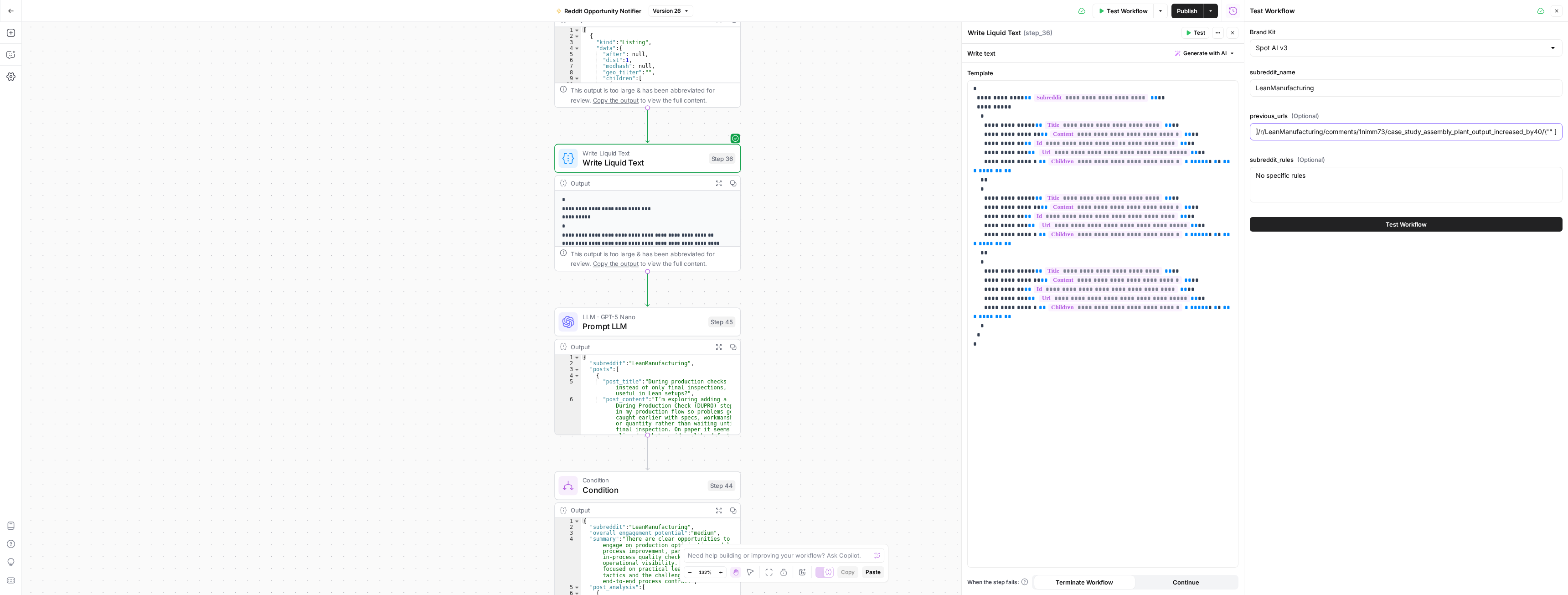
drag, startPoint x: 1357, startPoint y: 132, endPoint x: 1547, endPoint y: 132, distance: 190.0
click at [1547, 132] on input "[ "https://continualabs.com/", "//www.reddit.com/r/LeanManufacturing/comments/1…" at bounding box center [1406, 132] width 301 height 9
type input "[ "https://continualabs.com/", "", "" ]"
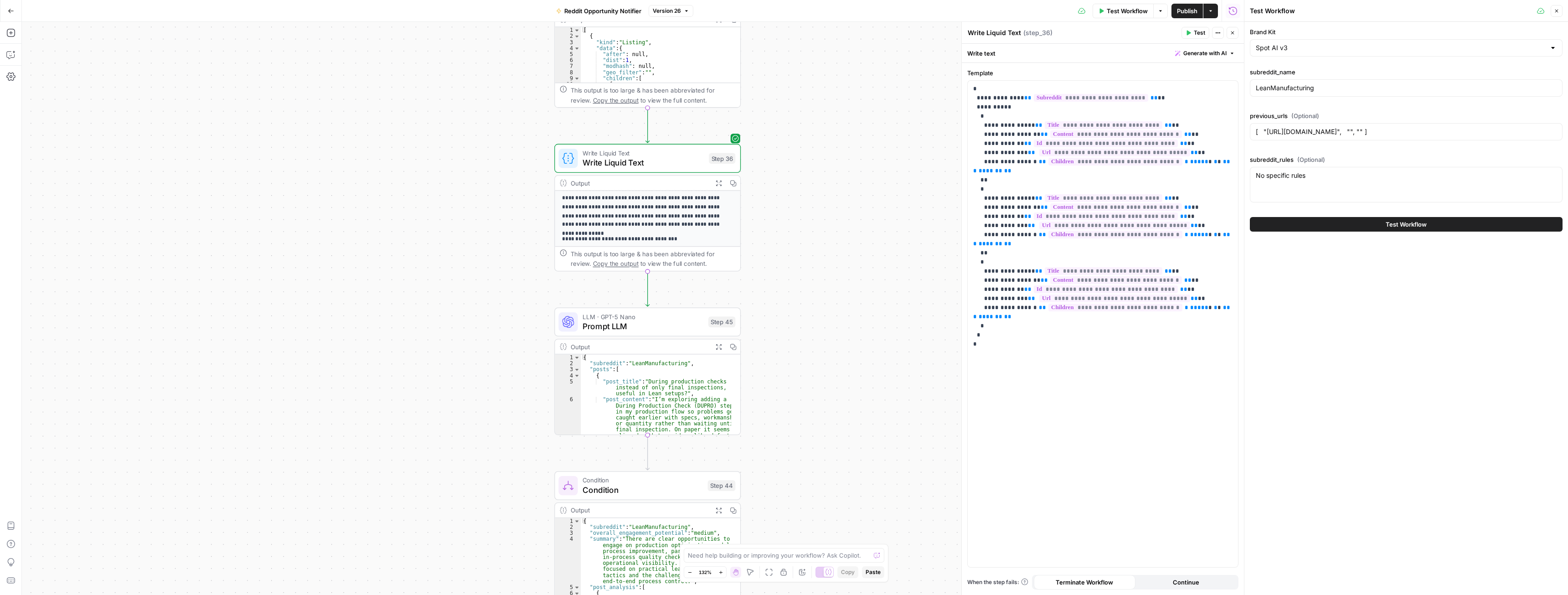
scroll to position [149, 0]
click at [718, 183] on icon "button" at bounding box center [718, 183] width 7 height 7
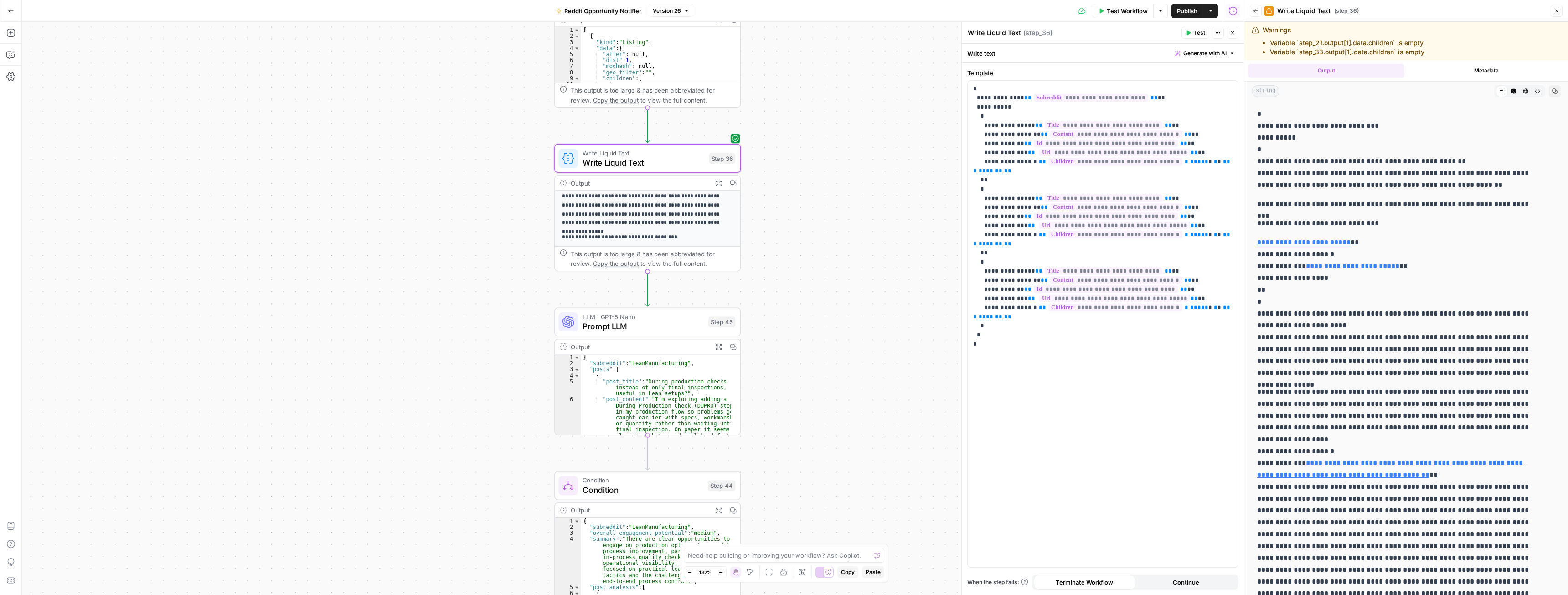
scroll to position [46, 0]
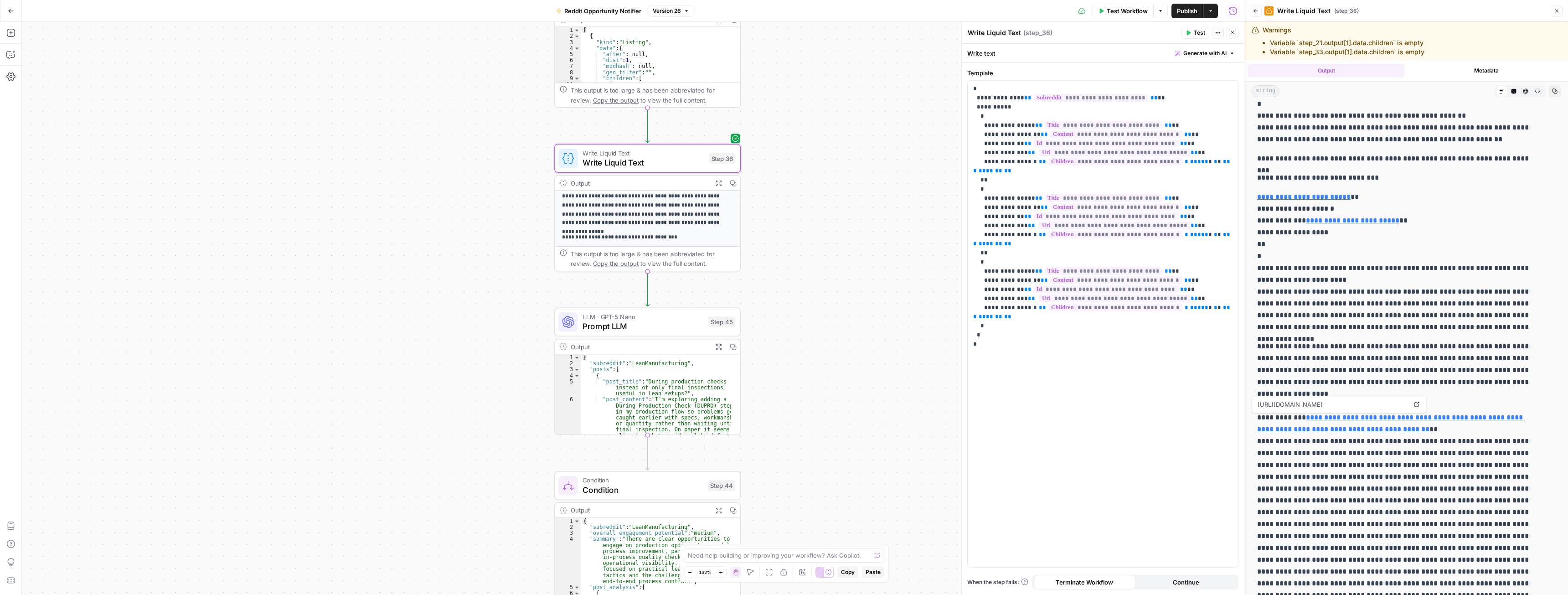
drag, startPoint x: 1378, startPoint y: 428, endPoint x: 1261, endPoint y: 419, distance: 117.3
copy p "**********"
click at [1113, 12] on span "Test Workflow" at bounding box center [1127, 10] width 41 height 9
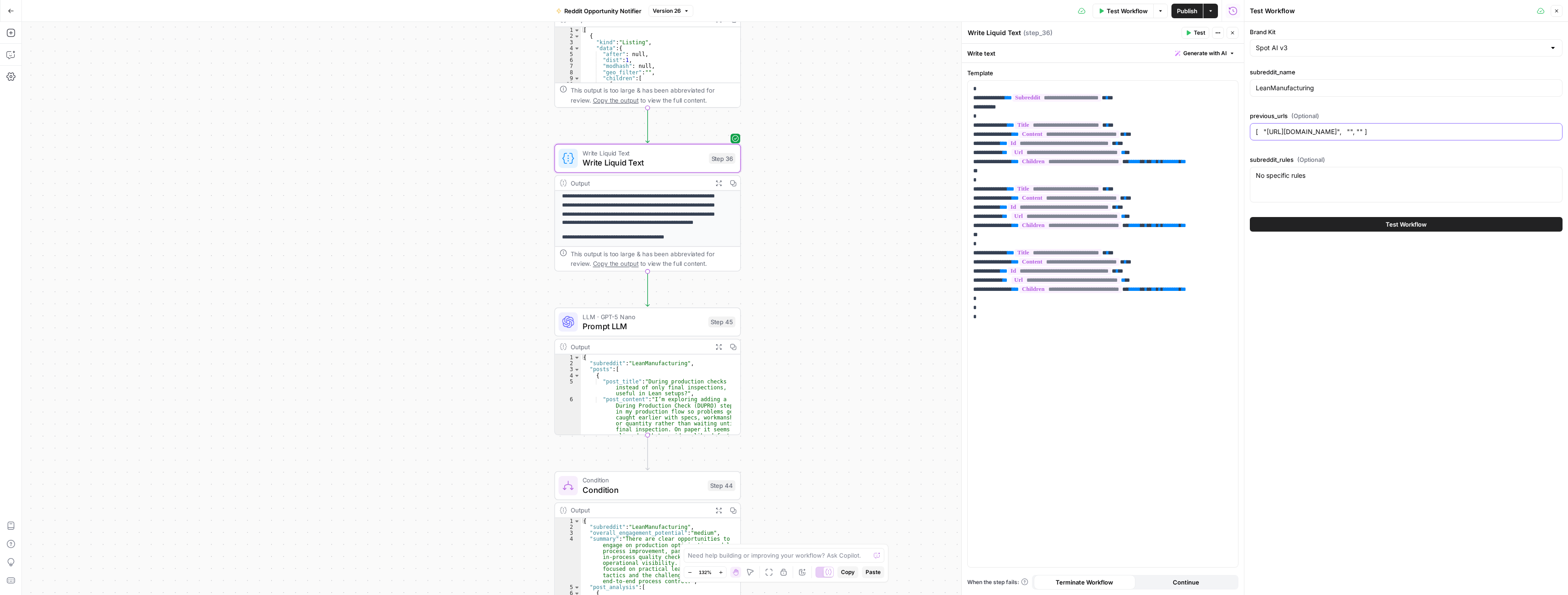
click at [1358, 132] on input "[ "https://continualabs.com/", "", "" ]" at bounding box center [1406, 132] width 301 height 9
click at [1357, 132] on input "[ "https://continualabs.com/", "", "" ]" at bounding box center [1406, 132] width 301 height 9
paste input "https://www.reddit.com/r/LeanManufacturing/comments/1noblc4/during_production_c…"
type input "[ "https://continualabs.com/", "https://www.reddit.com/r/LeanManufacturing/comm…"
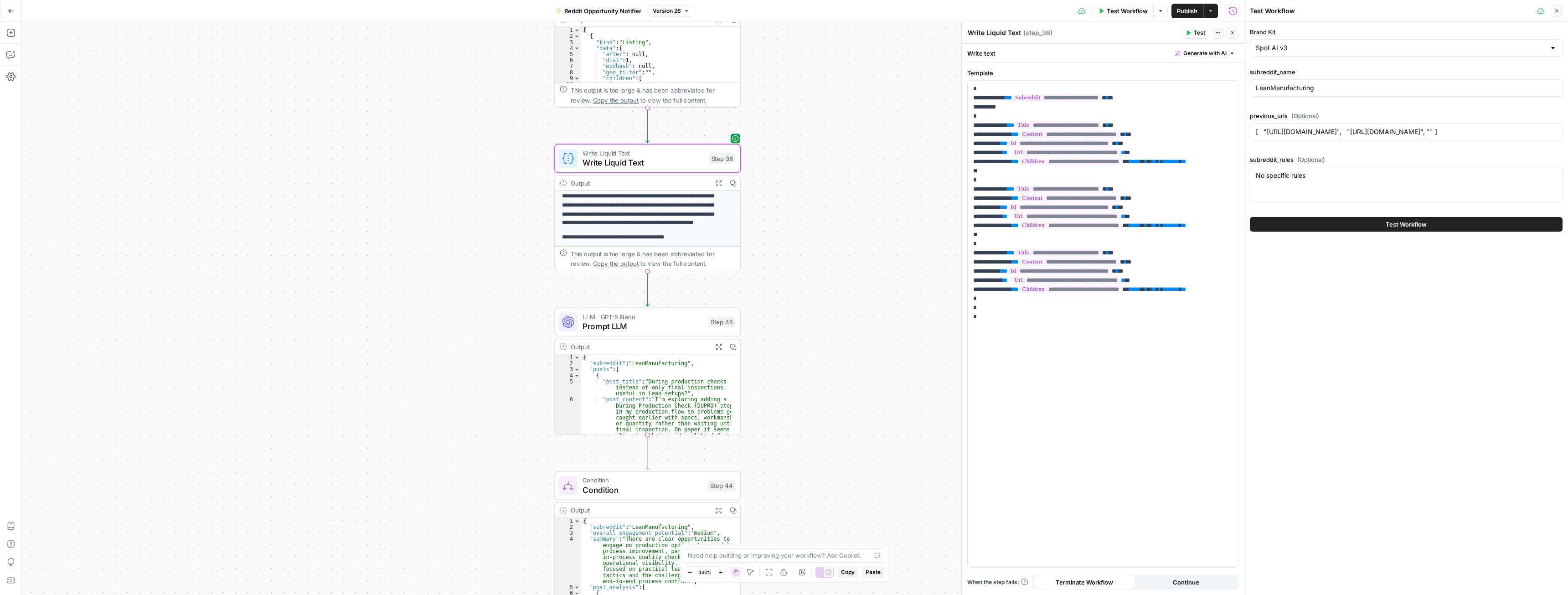
click at [719, 181] on icon "button" at bounding box center [718, 183] width 7 height 7
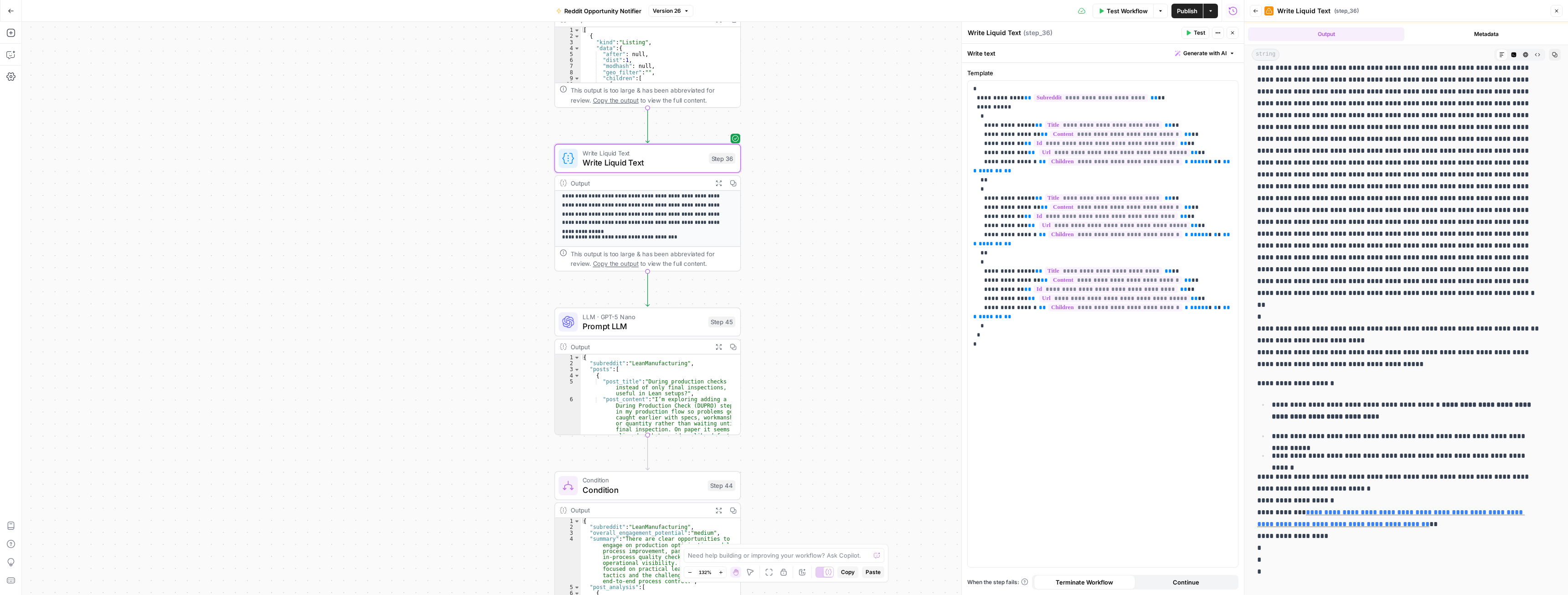
scroll to position [38, 0]
drag, startPoint x: 1259, startPoint y: 526, endPoint x: 1363, endPoint y: 535, distance: 104.4
click at [1363, 535] on p "**********" at bounding box center [1399, 529] width 284 height 119
copy link "**********"
click at [1126, 9] on span "Test Workflow" at bounding box center [1127, 10] width 41 height 9
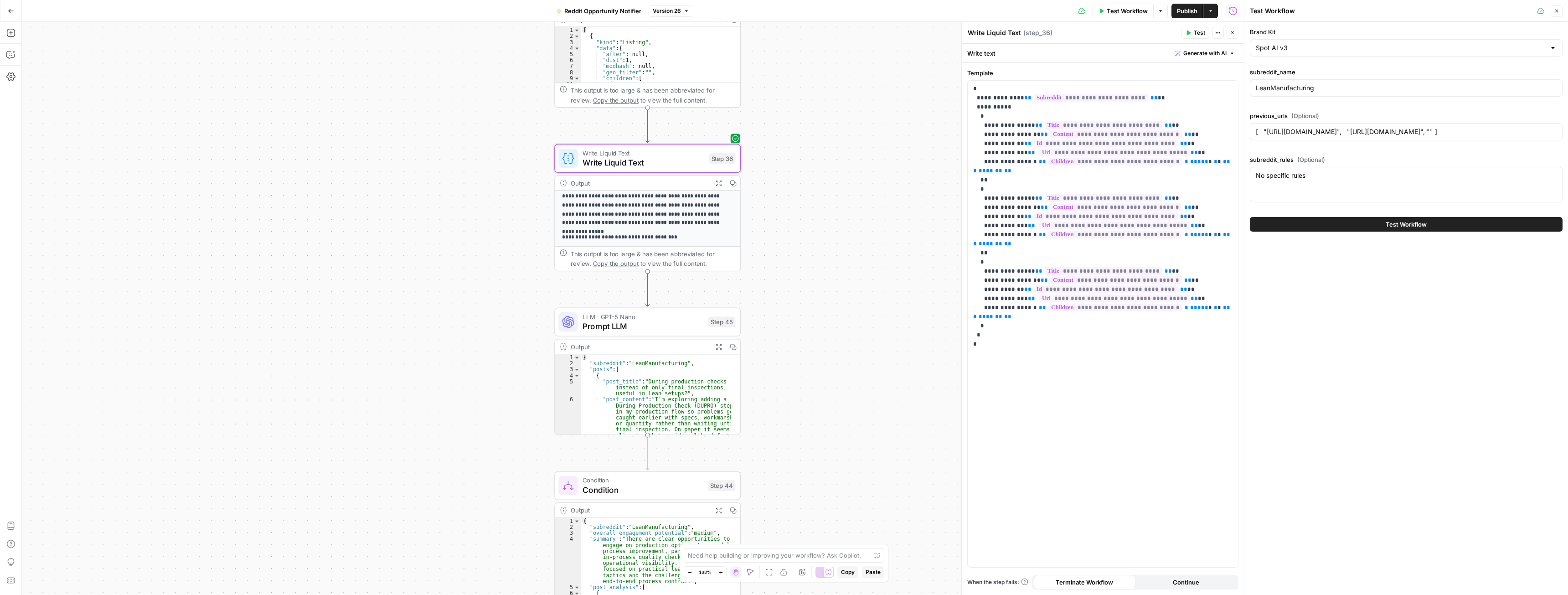
scroll to position [0, 0]
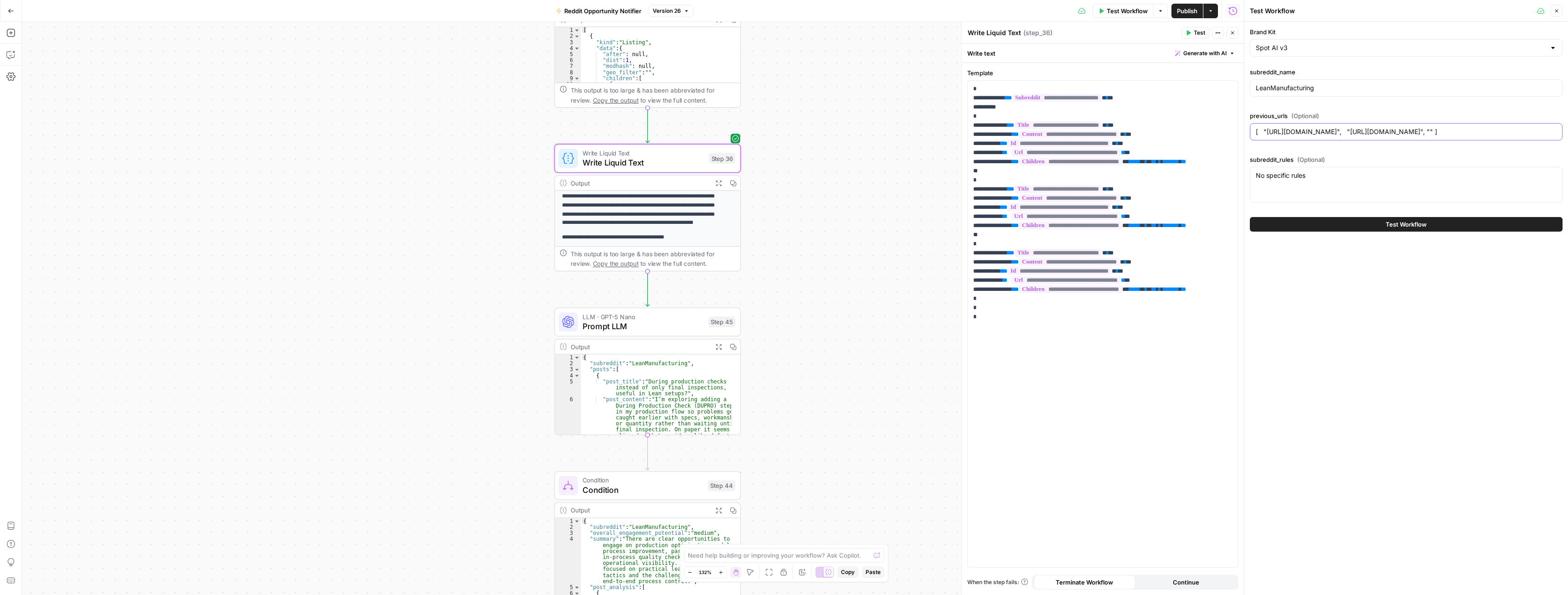
click at [1281, 132] on input "[ "https://continualabs.com/", "https://www.reddit.com/r/LeanManufacturing/comm…" at bounding box center [1406, 132] width 301 height 9
paste input "https://www.reddit.com/r/LeanManufacturing/comments/1nlfy4e/lean_healthcare_spe…"
type input "[ "https://continualabs.com/", "https://www.reddit.com/r/LeanManufacturing/comm…"
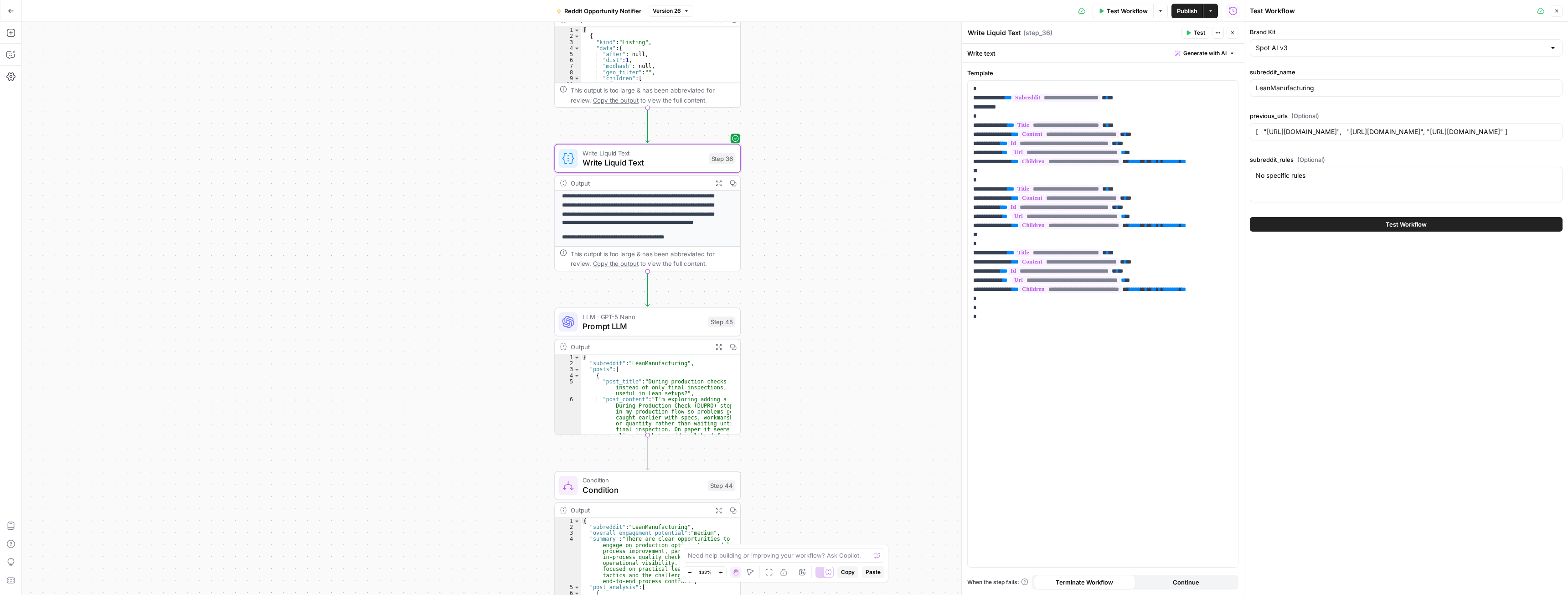
click at [1298, 230] on button "Test Workflow" at bounding box center [1406, 224] width 313 height 15
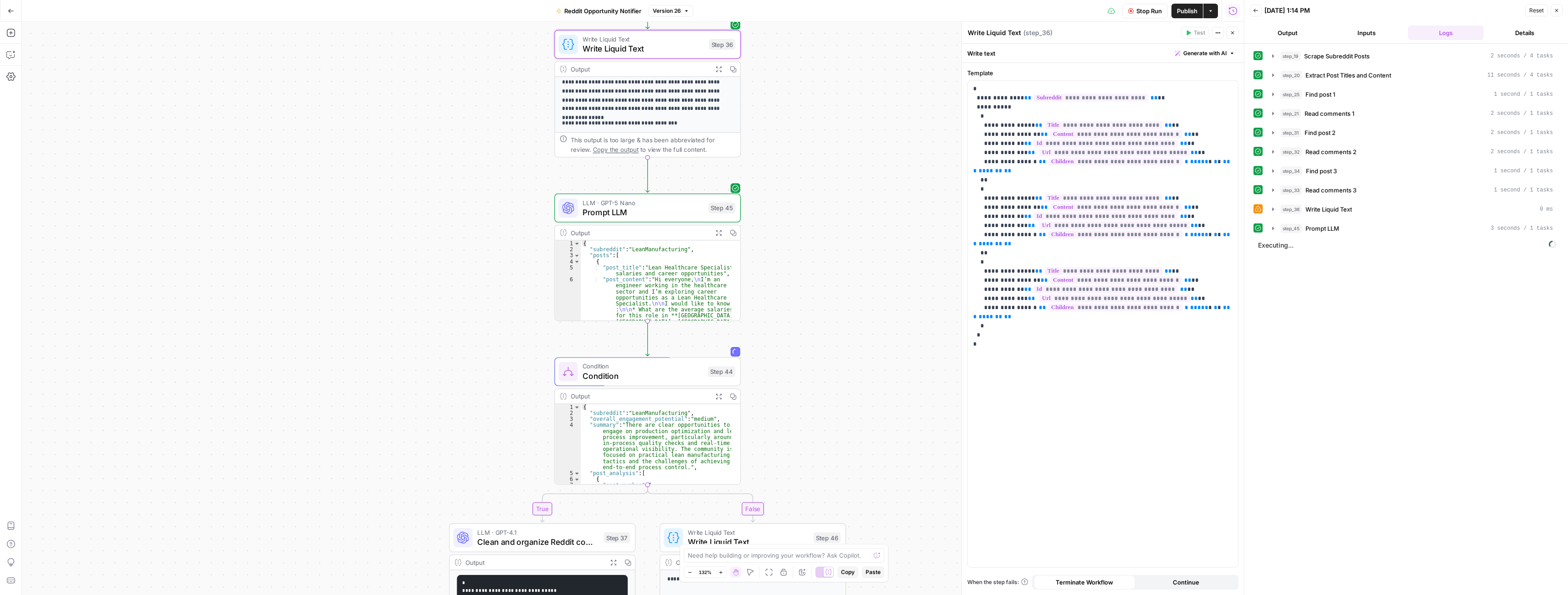
drag, startPoint x: 1150, startPoint y: 13, endPoint x: 1078, endPoint y: 86, distance: 102.5
click at [1150, 13] on span "Stop Run" at bounding box center [1149, 10] width 26 height 9
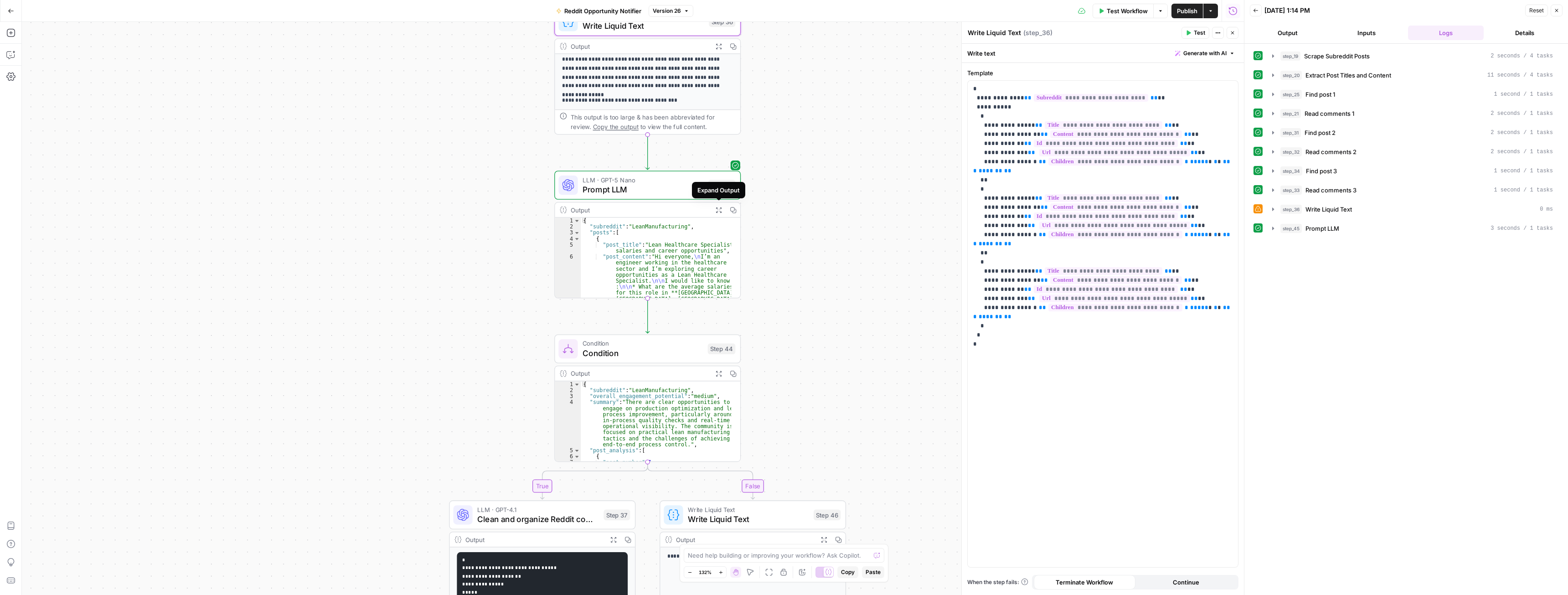
click at [718, 209] on icon "button" at bounding box center [718, 209] width 7 height 7
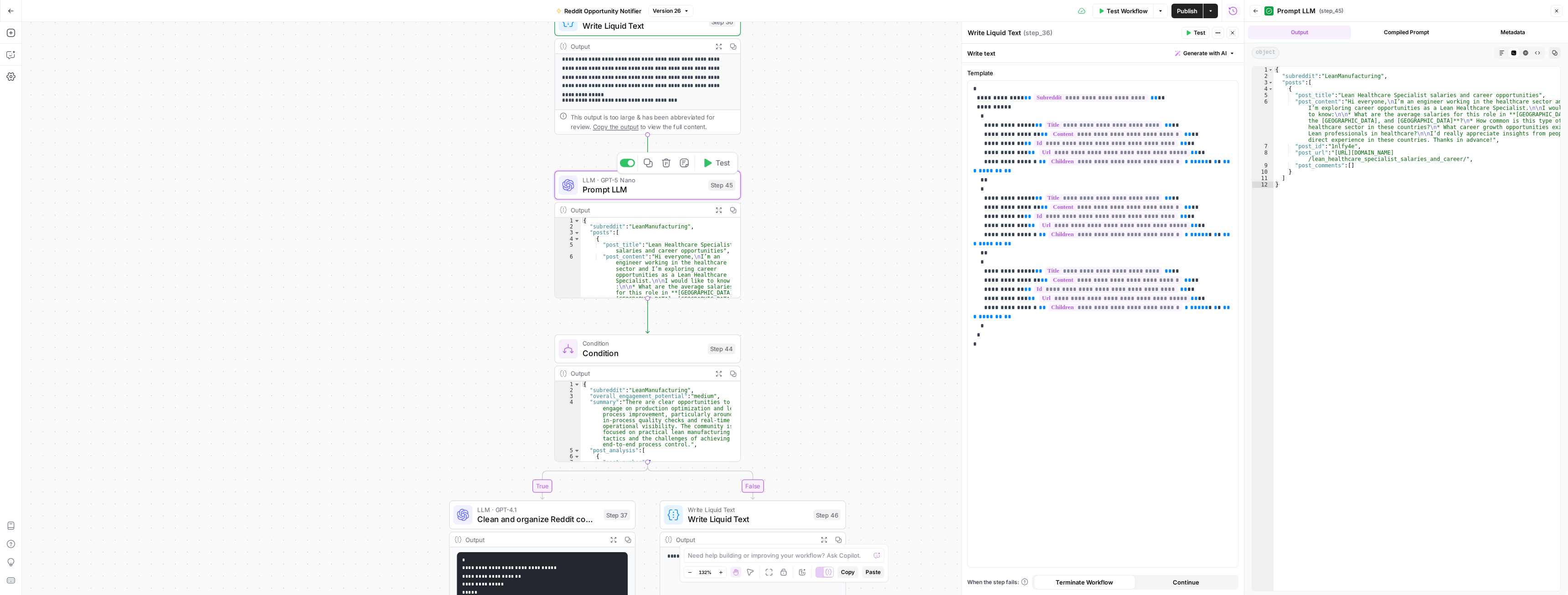
click at [672, 185] on span "Prompt LLM" at bounding box center [643, 189] width 121 height 12
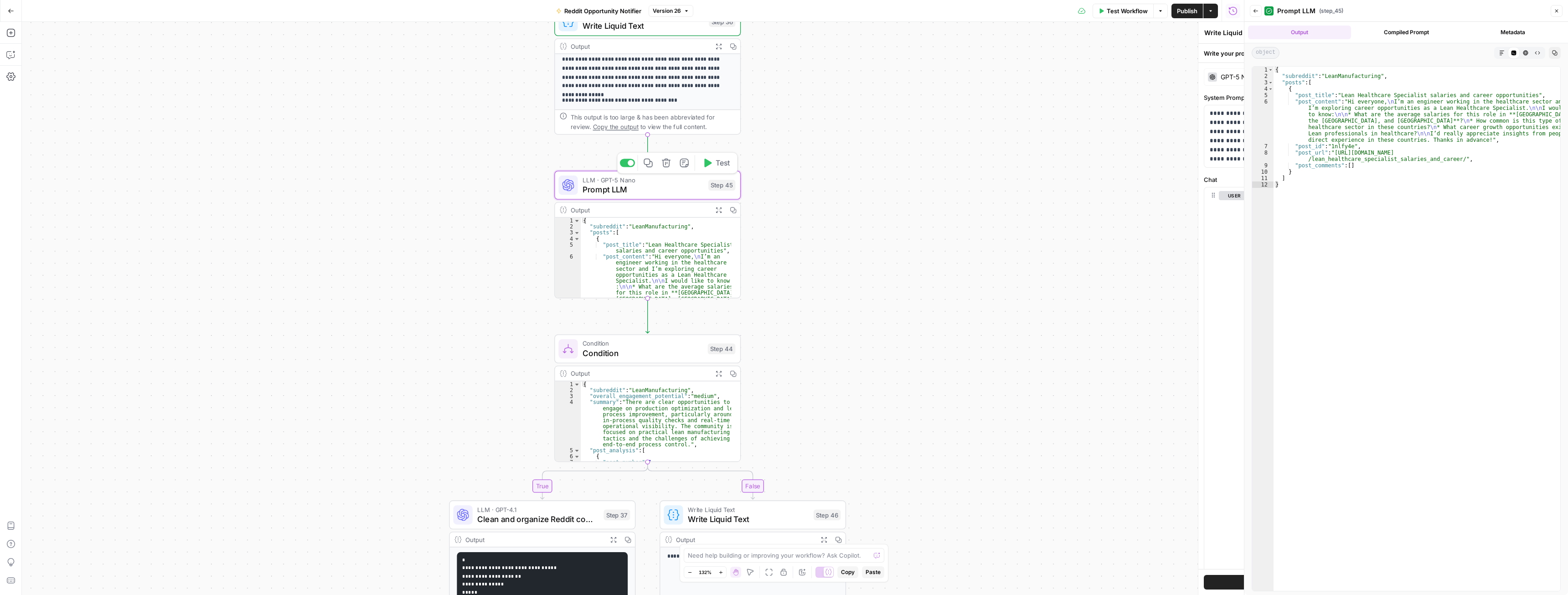
type textarea "Prompt LLM"
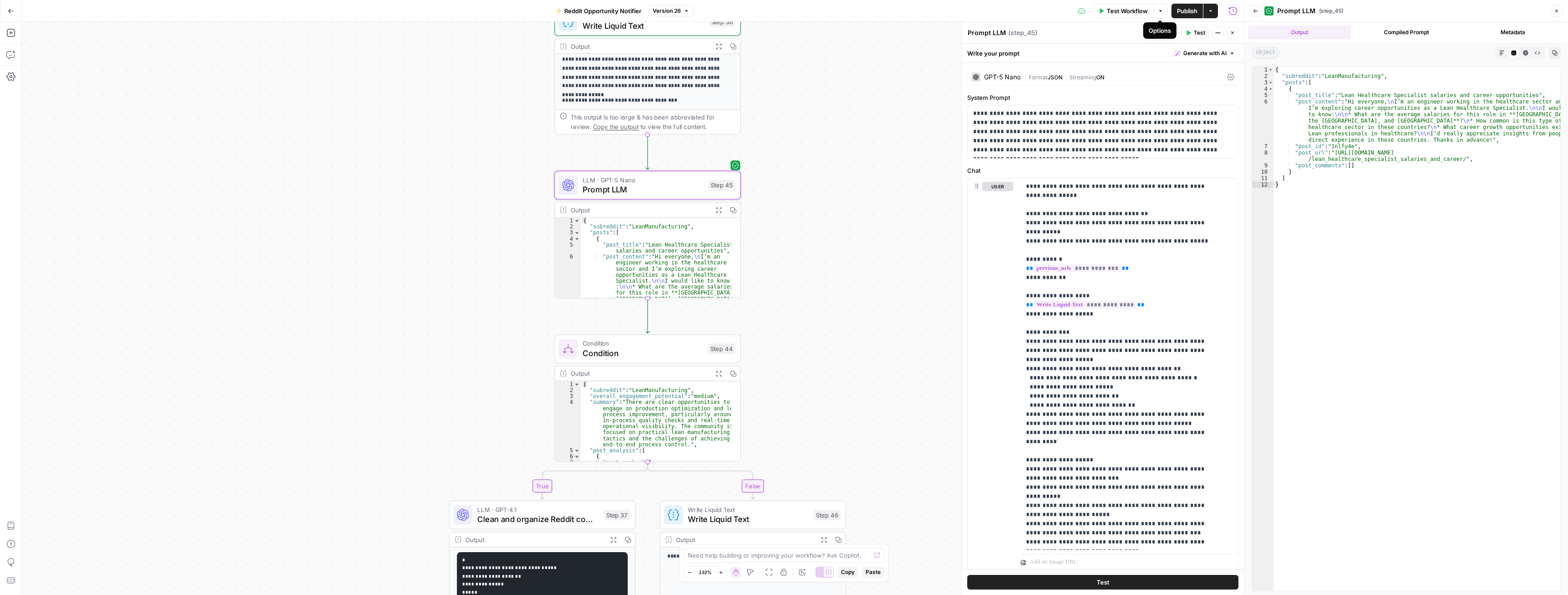
click at [1141, 8] on span "Test Workflow" at bounding box center [1127, 10] width 41 height 9
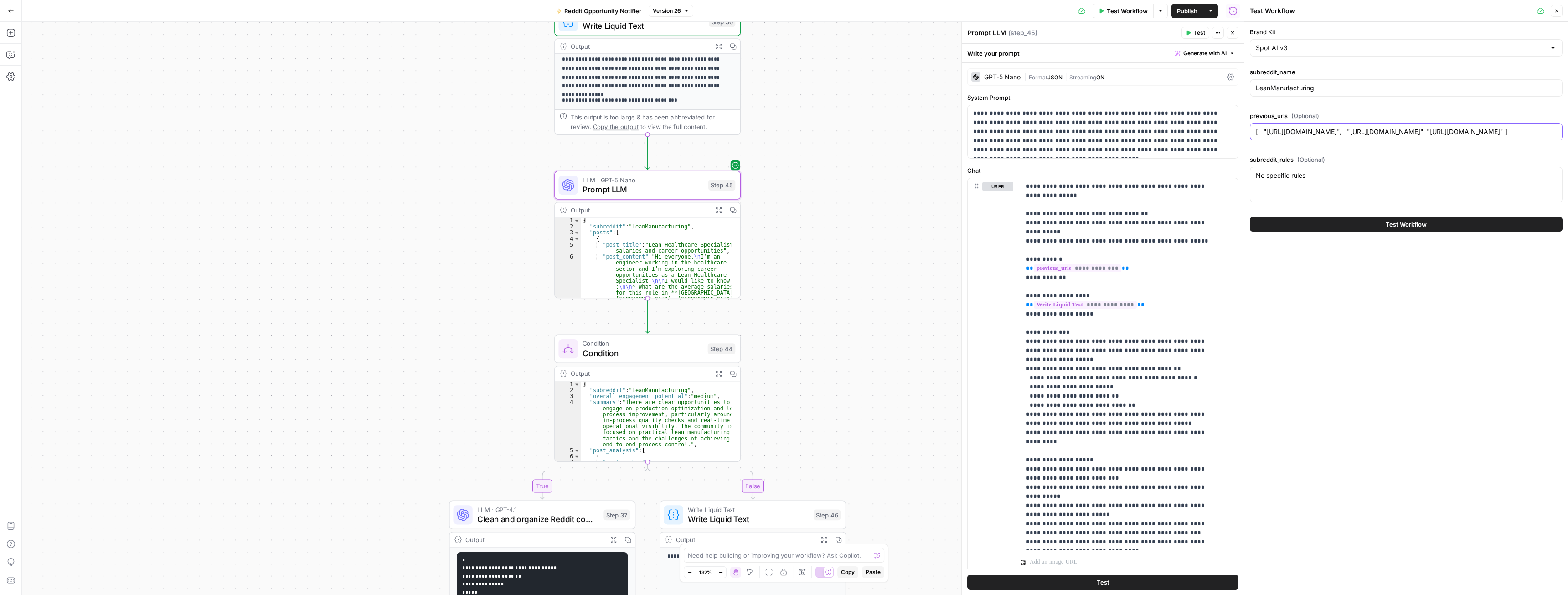
click at [1358, 127] on input "[ "https://continualabs.com/", "https://www.reddit.com/r/LeanManufacturing/comm…" at bounding box center [1406, 132] width 301 height 9
click at [634, 183] on span "Prompt LLM" at bounding box center [643, 189] width 121 height 12
click at [621, 184] on span "Prompt LLM" at bounding box center [643, 189] width 121 height 12
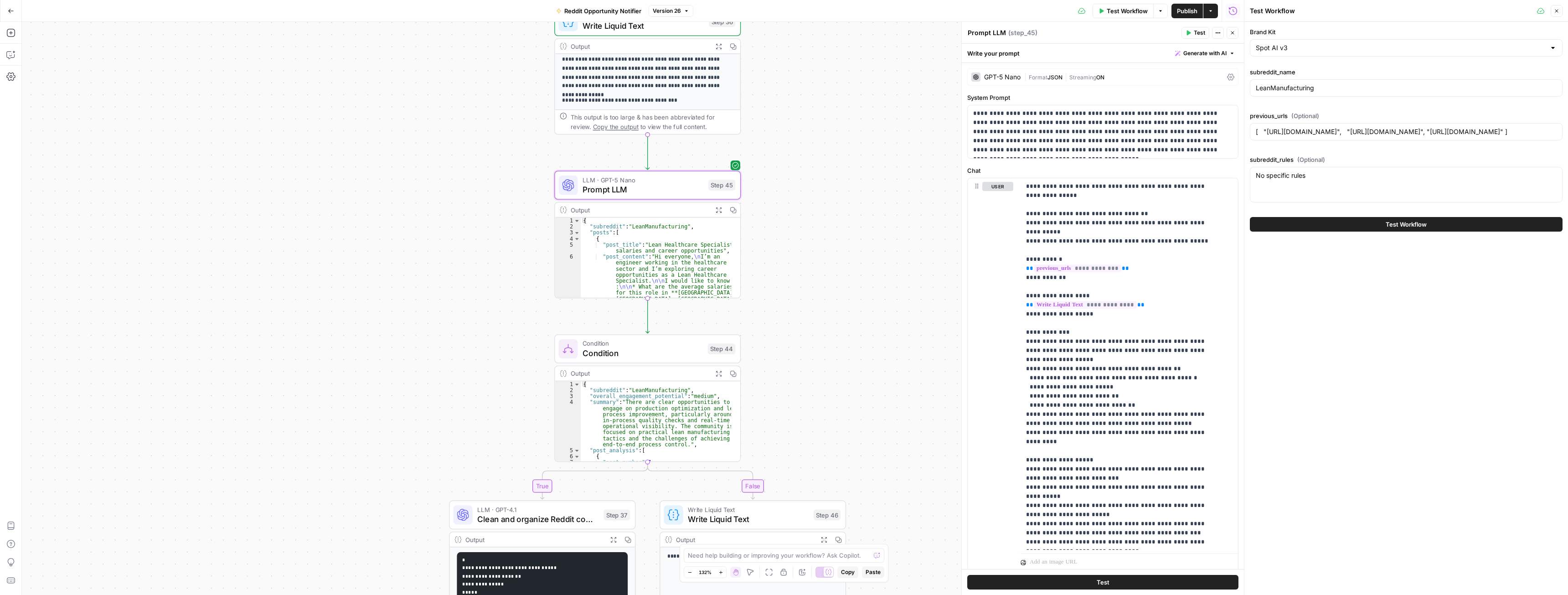
click at [990, 70] on div "GPT-5 Nano | Format JSON | Streaming ON" at bounding box center [1103, 77] width 271 height 17
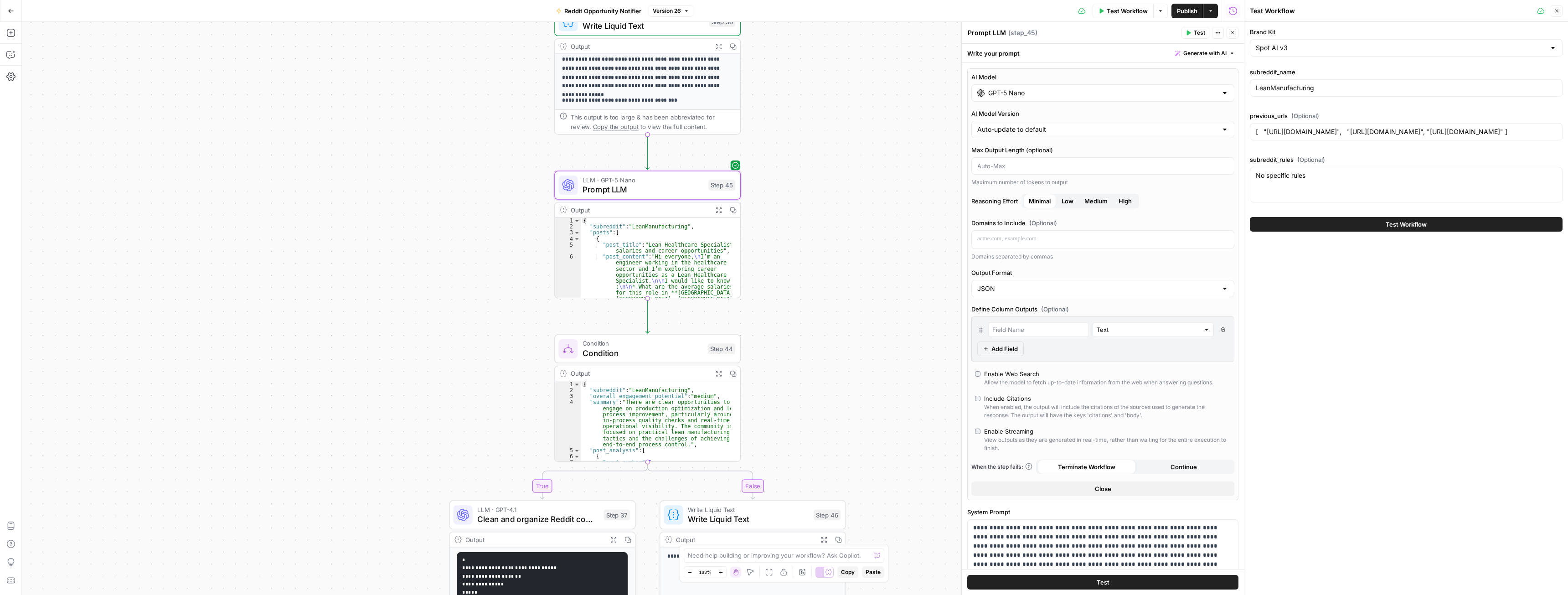
click at [1004, 90] on input "GPT-5 Nano" at bounding box center [1102, 93] width 229 height 9
click at [1033, 120] on button "OpenAI" at bounding box center [1027, 117] width 32 height 15
click at [1143, 108] on div "Popular OpenAI Anthropic Perplexity Google Other GPT-5 The best model for codin…" at bounding box center [1099, 192] width 256 height 173
click at [1144, 111] on button "Google" at bounding box center [1149, 117] width 32 height 15
click at [1132, 150] on div "Fast and intelligent model for lightweight tasks" at bounding box center [1162, 158] width 110 height 16
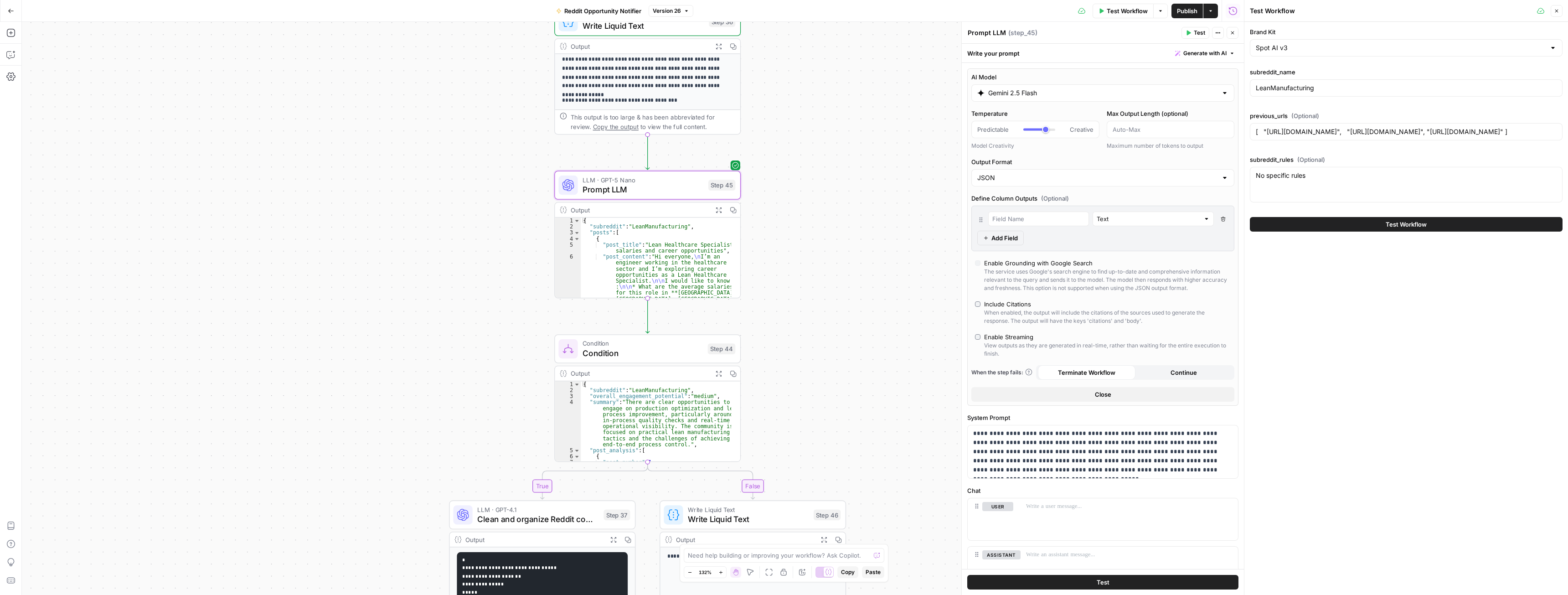
type input "Gemini 2.5 Flash"
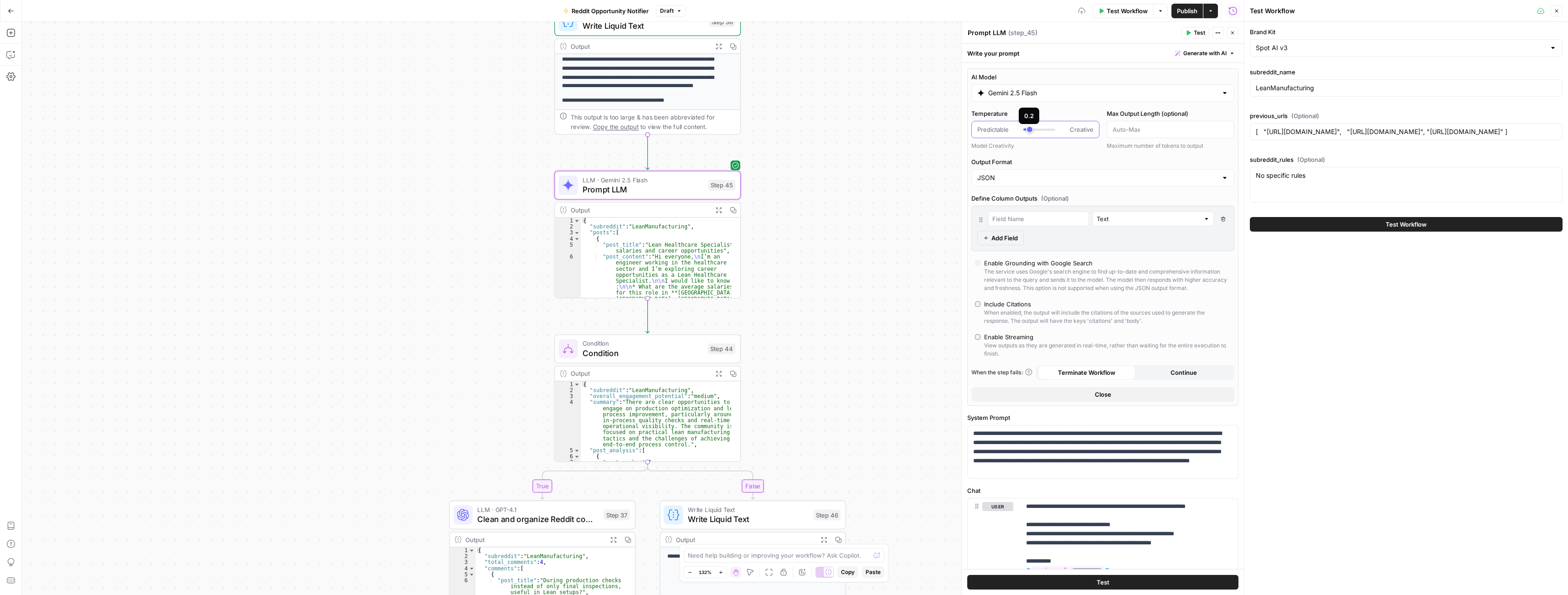
type input "***"
drag, startPoint x: 1041, startPoint y: 129, endPoint x: 1031, endPoint y: 130, distance: 10.0
click at [1031, 130] on div at bounding box center [1028, 130] width 10 height 2
click at [1080, 395] on button "Close" at bounding box center [1103, 395] width 263 height 15
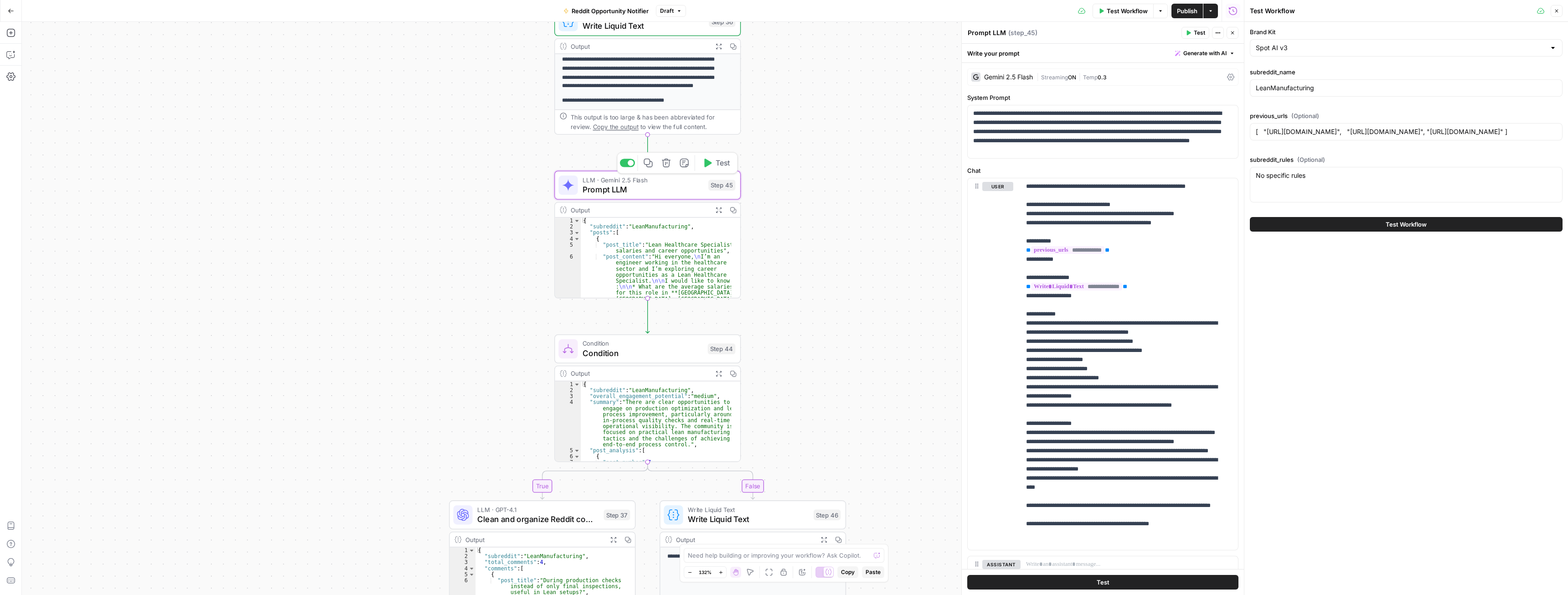
click at [716, 163] on span "Test" at bounding box center [723, 163] width 15 height 11
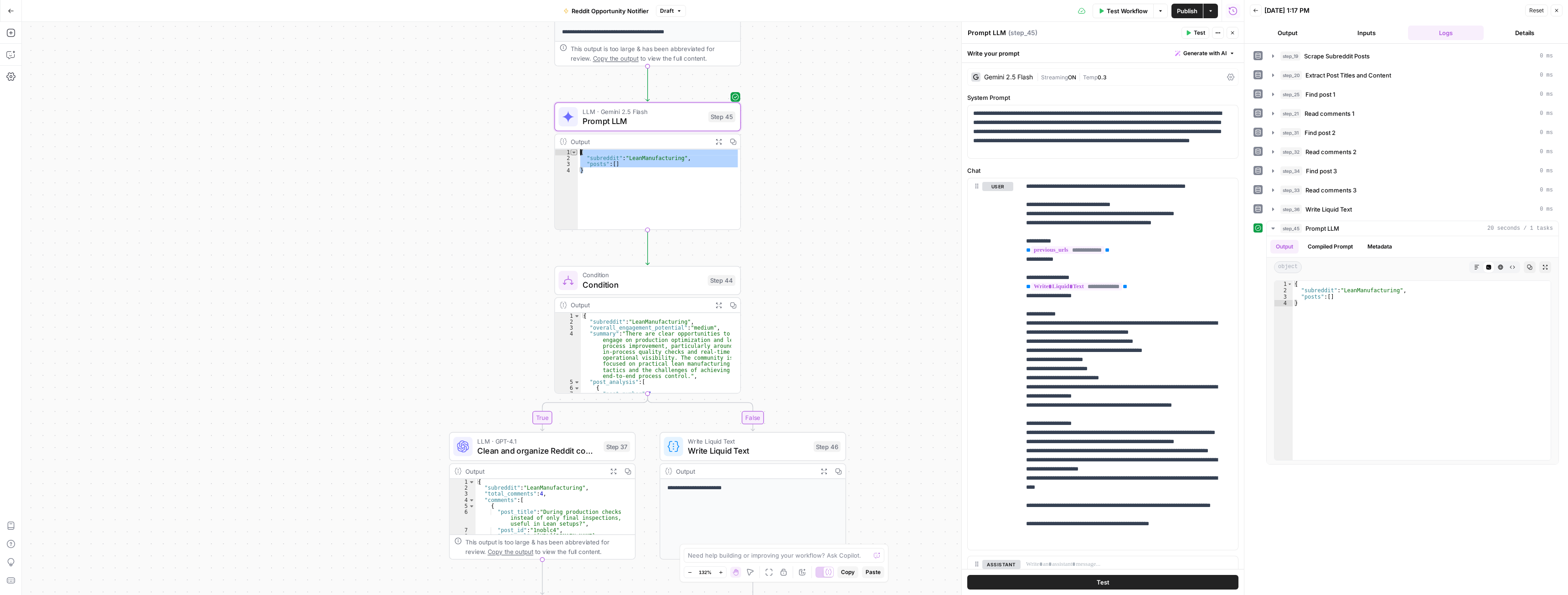
drag, startPoint x: 578, startPoint y: 163, endPoint x: 573, endPoint y: 152, distance: 12.1
click at [573, 152] on div "* 1 2 3 4 { "subreddit" : "LeanManufacturing" , "posts" : [ ] } XXXXXXXXXXXXXXX…" at bounding box center [647, 189] width 185 height 80
type textarea "**********"
click at [6, 48] on button "Copilot" at bounding box center [11, 55] width 15 height 15
click at [130, 572] on div "Auto Mode Send" at bounding box center [158, 577] width 247 height 20
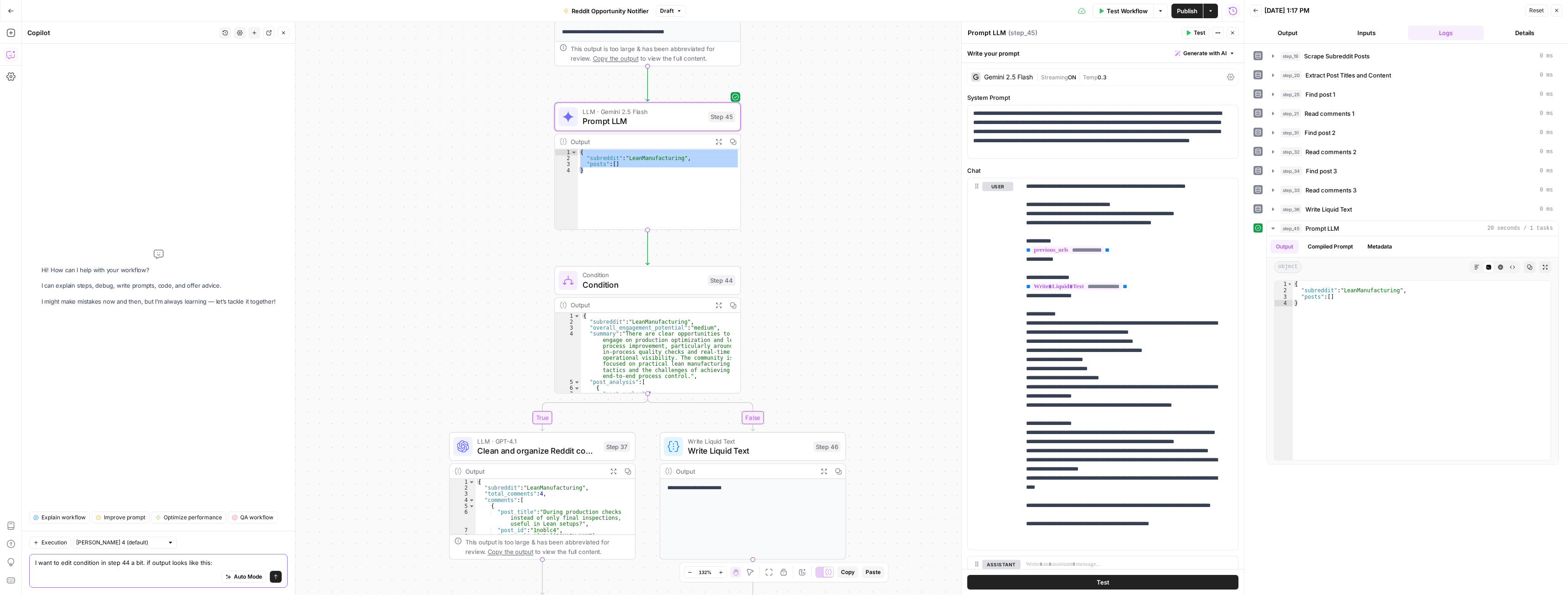
paste textarea "{ "subreddit": "LeanManufacturing", "posts": [] }"
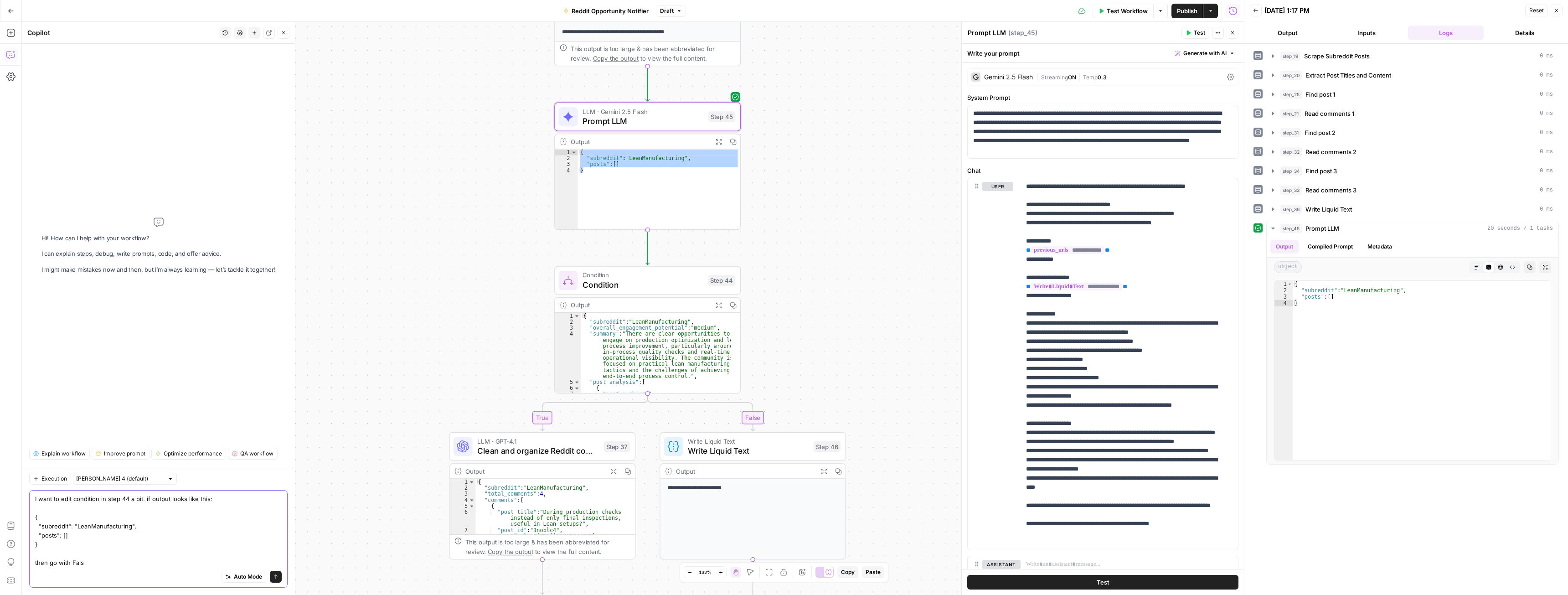
type textarea "I want to edit condition in step 44 a bit. if output looks like this: { "subred…"
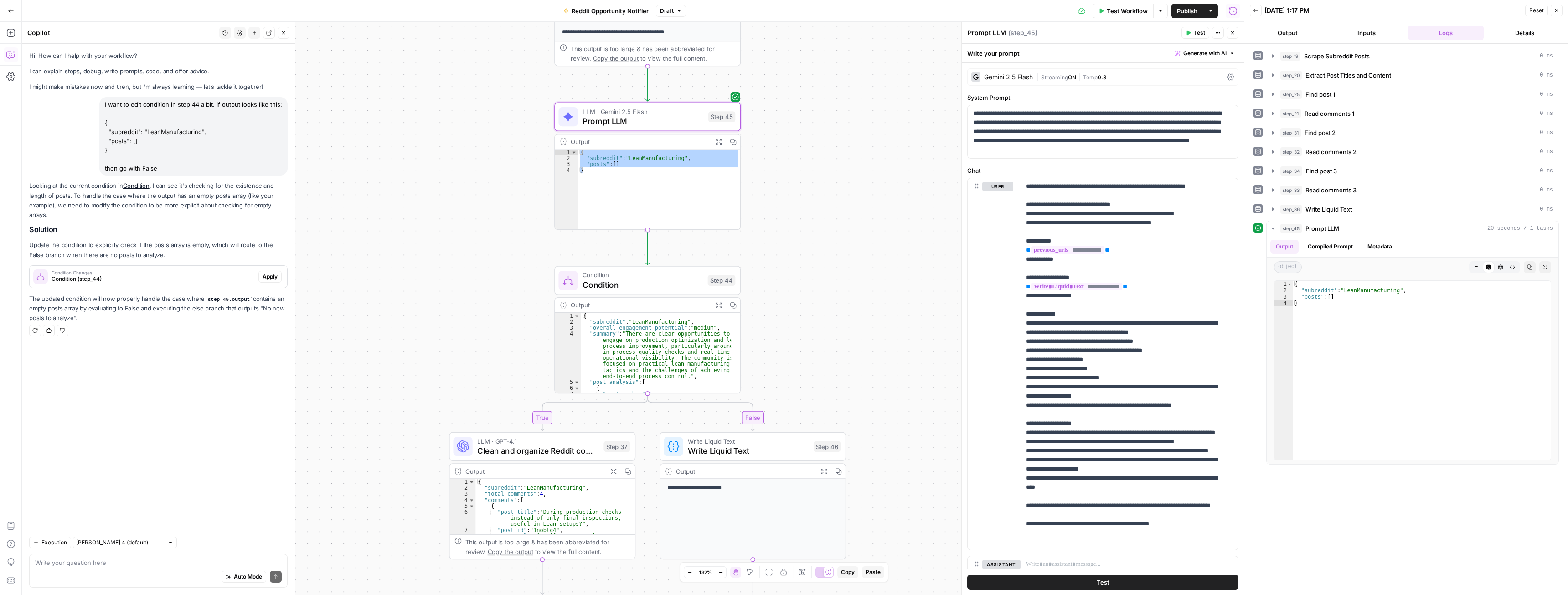
click at [268, 273] on span "Apply" at bounding box center [270, 276] width 15 height 8
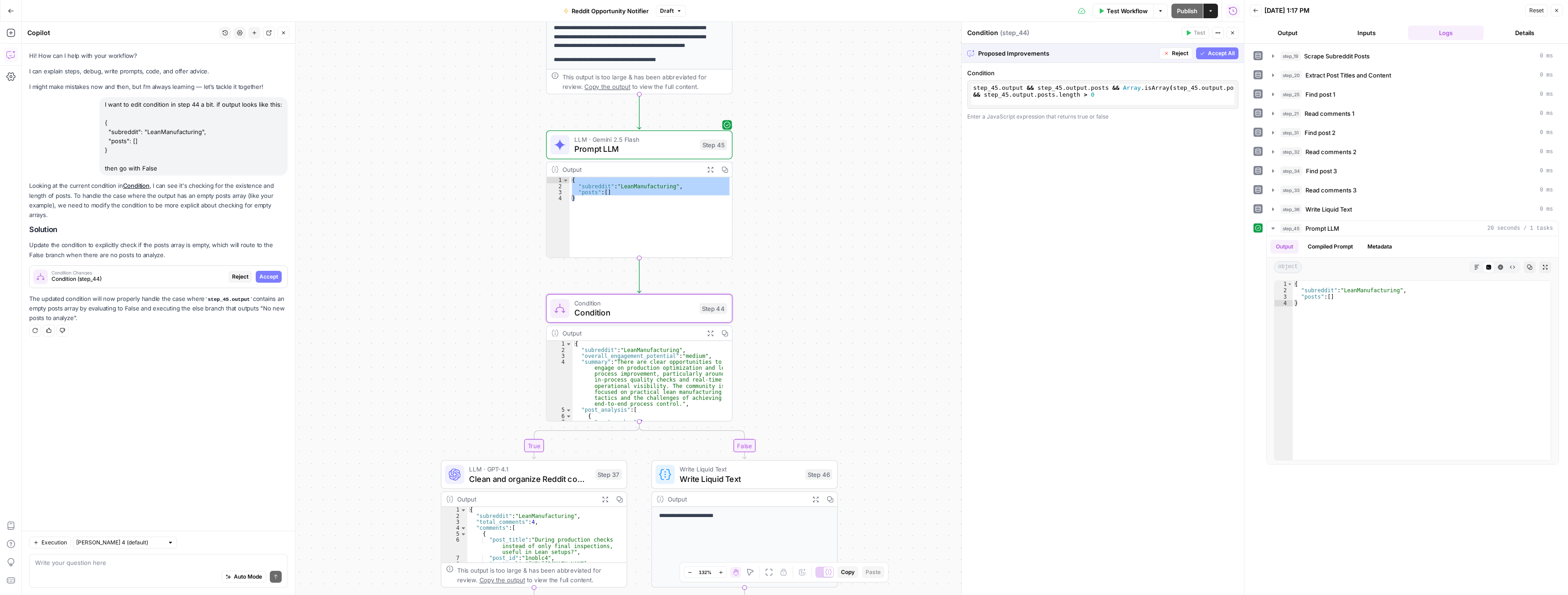
click at [270, 273] on span "Accept" at bounding box center [268, 276] width 19 height 8
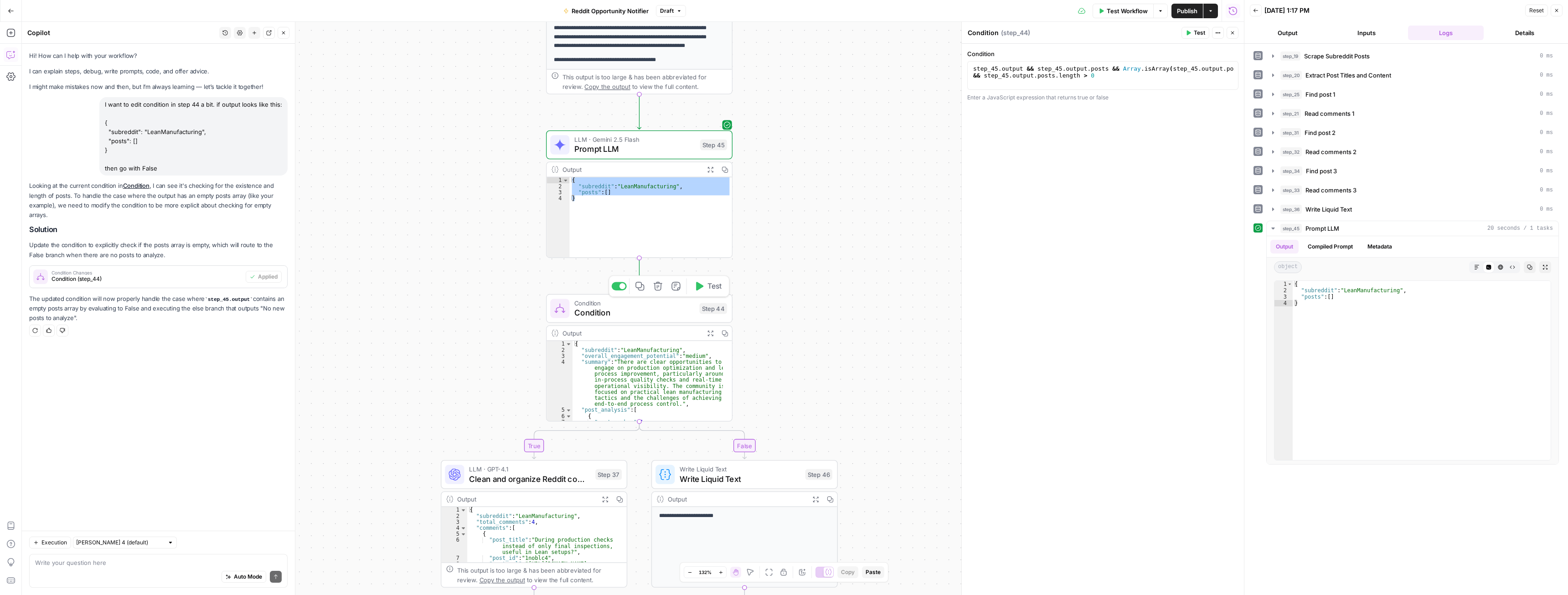
click at [709, 290] on span "Test" at bounding box center [715, 286] width 15 height 11
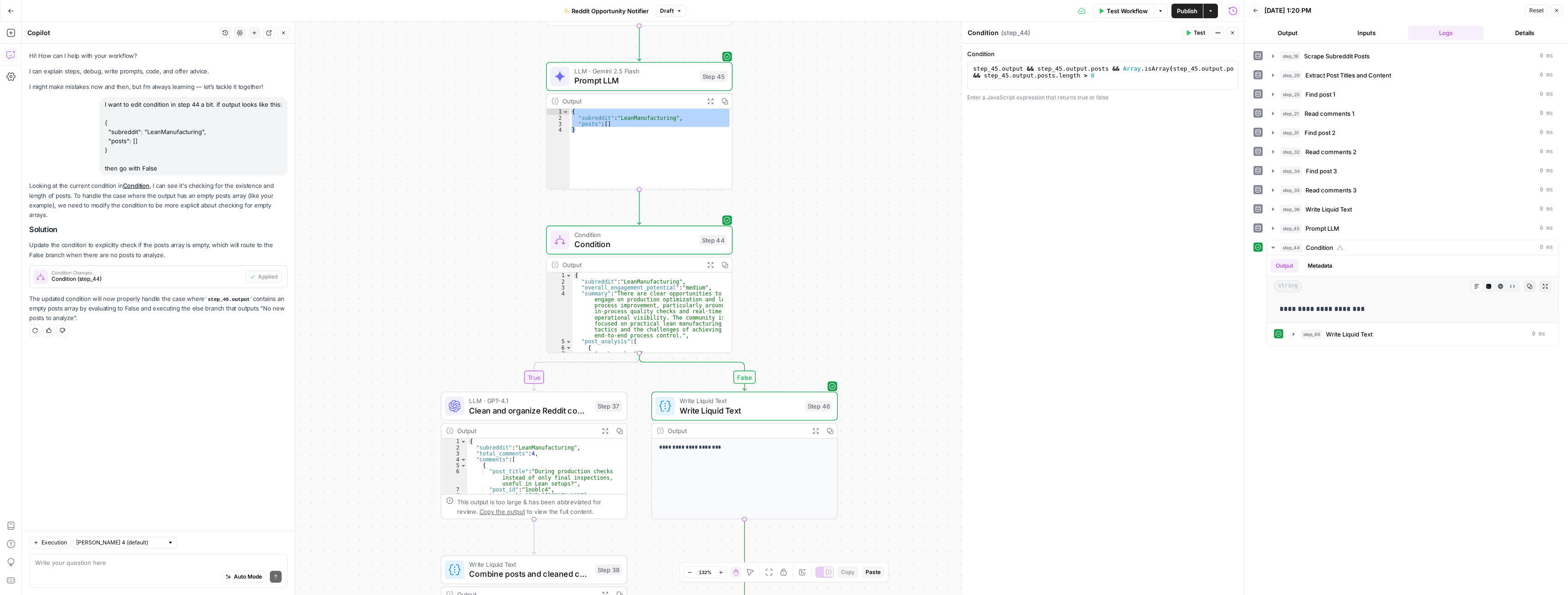
click at [1129, 10] on span "Test Workflow" at bounding box center [1127, 10] width 41 height 9
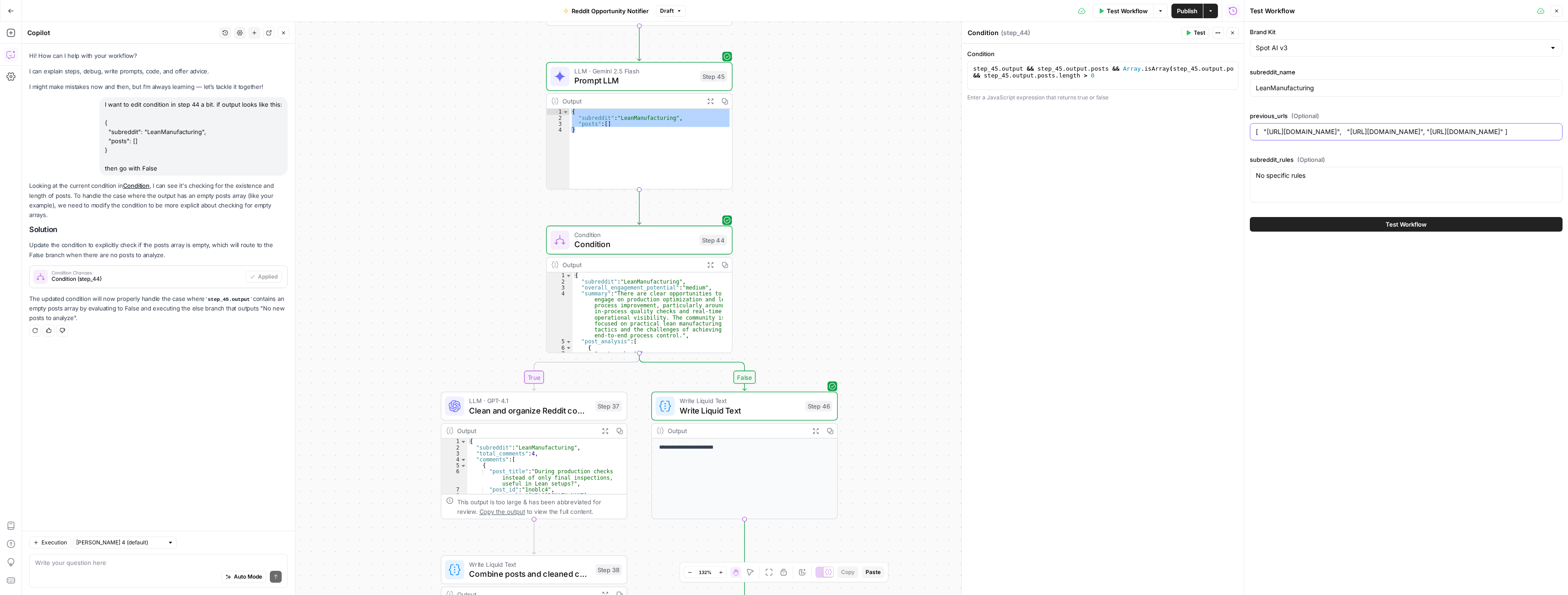
click at [1301, 132] on input "[ "https://continualabs.com/", "https://www.reddit.com/r/LeanManufacturing/comm…" at bounding box center [1406, 132] width 301 height 9
type input "[ "https://guguagagasfasf.com/", "https://www.reddit.com/r/LeanManufacturing/co…"
click at [1349, 227] on button "Test Workflow" at bounding box center [1406, 224] width 313 height 15
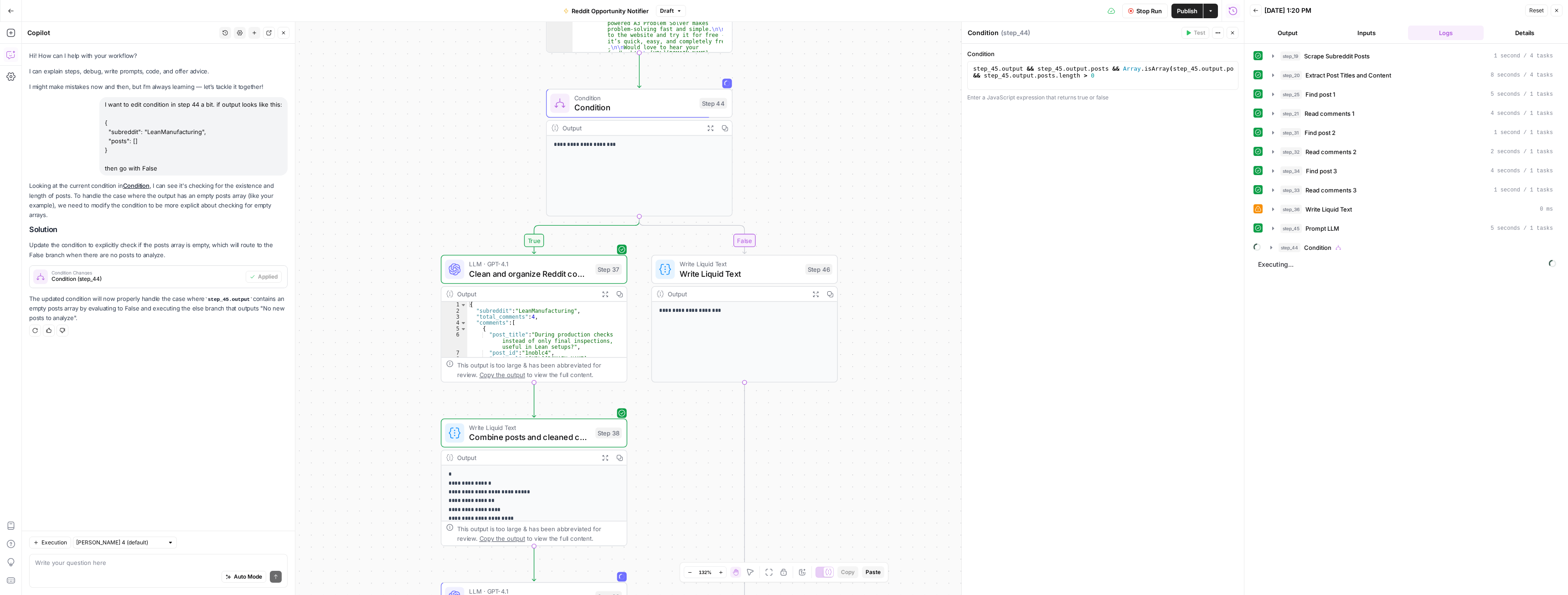
click at [1160, 12] on span "Stop Run" at bounding box center [1149, 10] width 26 height 9
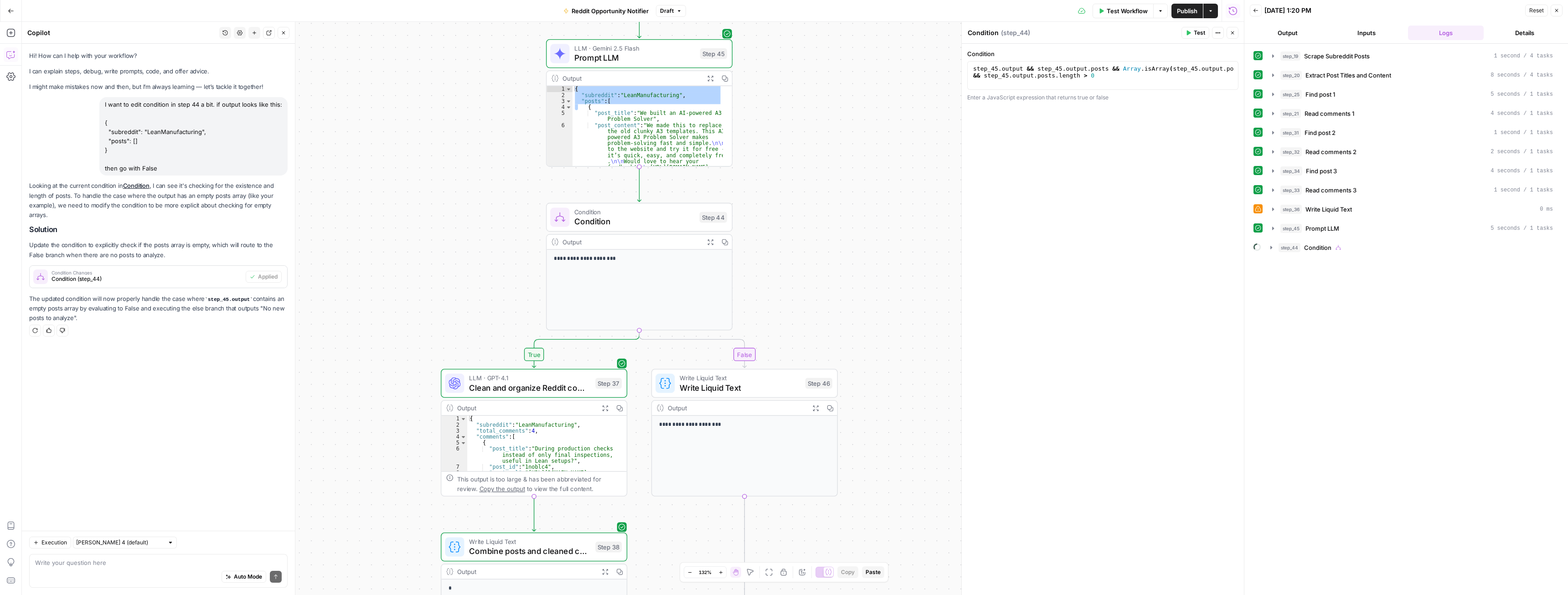
click at [772, 157] on div "true false Workflow Set Inputs Inputs Web Page Scrape Scrape Subreddit Posts St…" at bounding box center [633, 308] width 1222 height 573
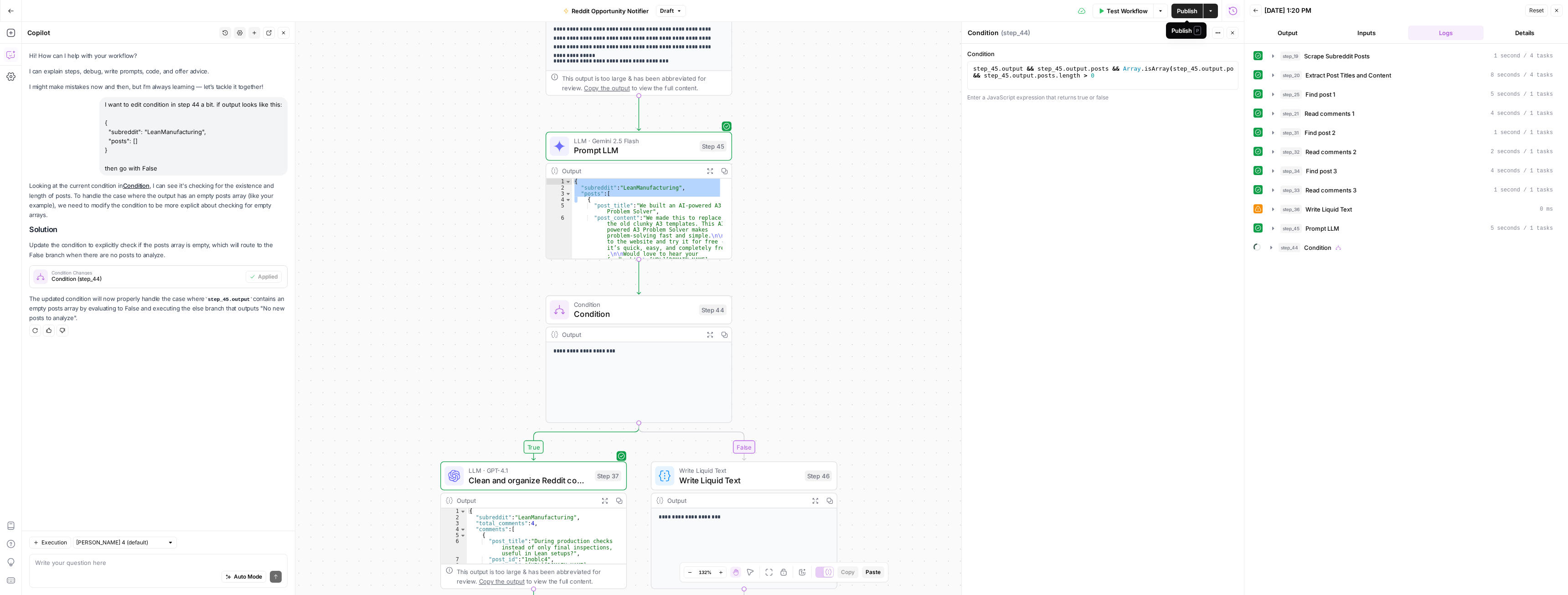
click at [1185, 10] on span "Publish" at bounding box center [1187, 10] width 21 height 9
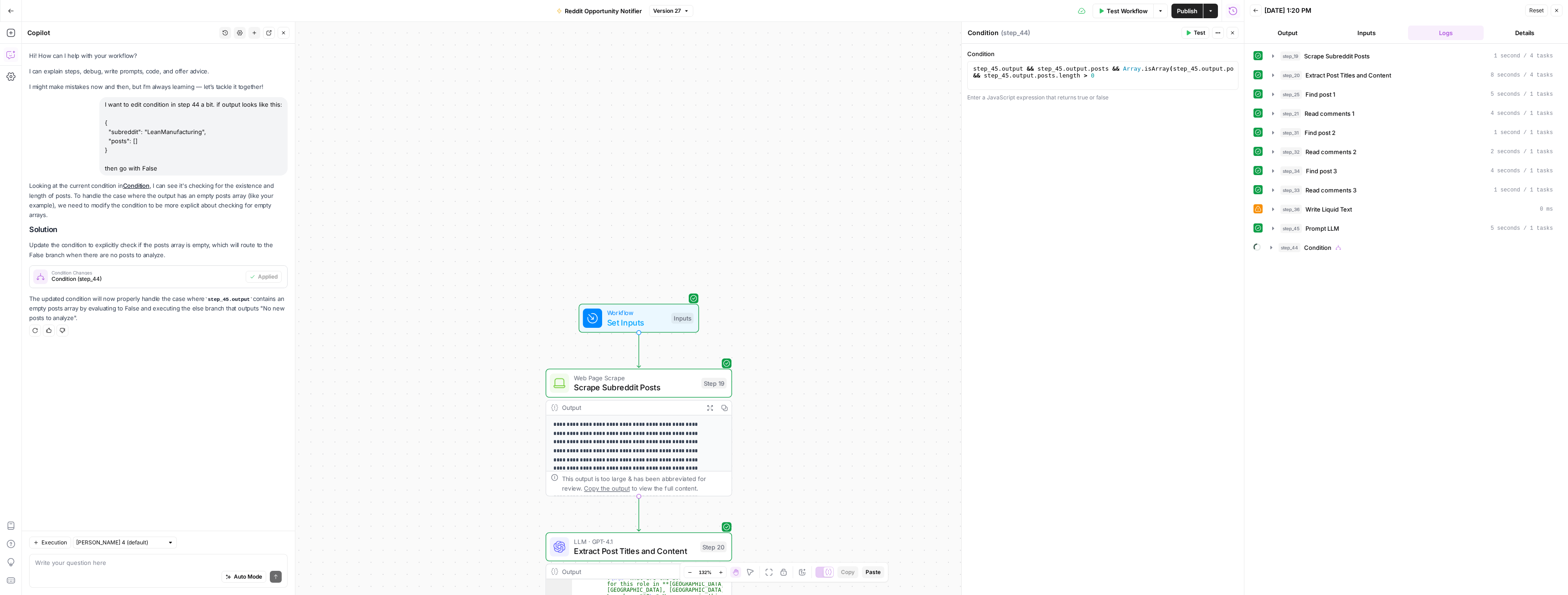
click at [665, 322] on span "Set Inputs" at bounding box center [637, 322] width 60 height 12
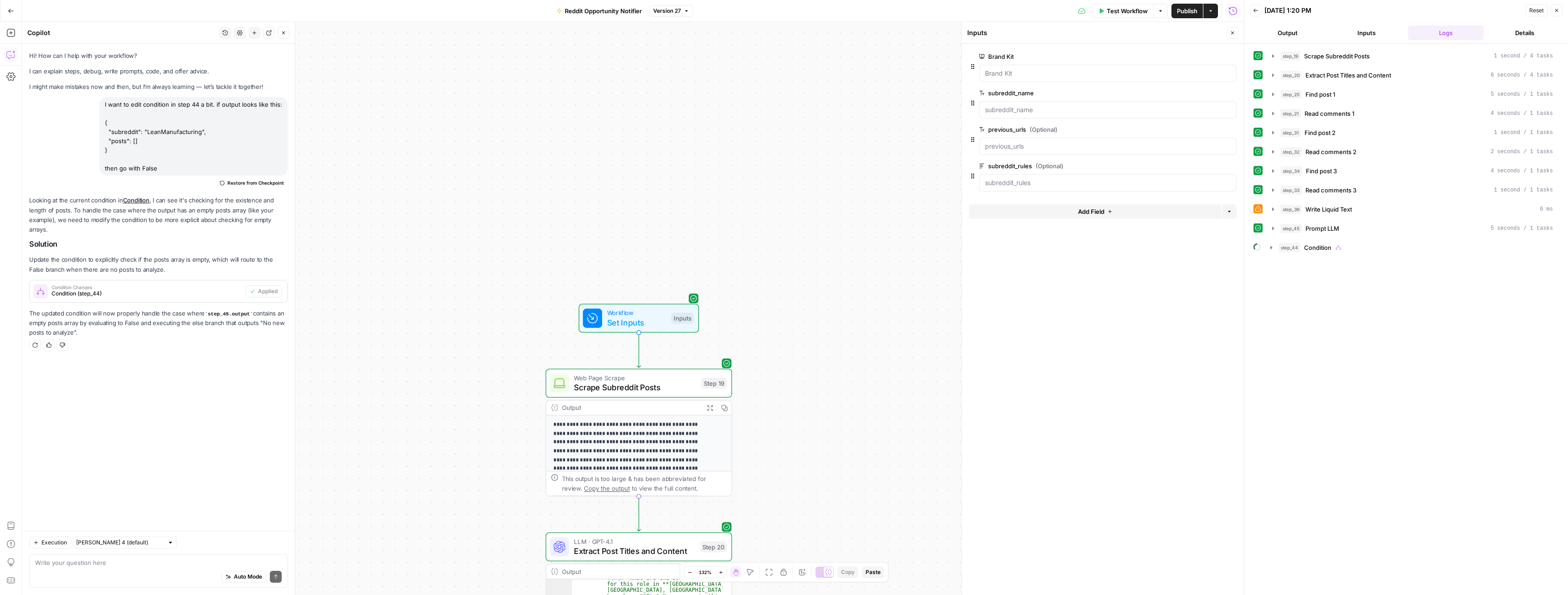
click at [1197, 132] on span "edit field" at bounding box center [1202, 130] width 20 height 7
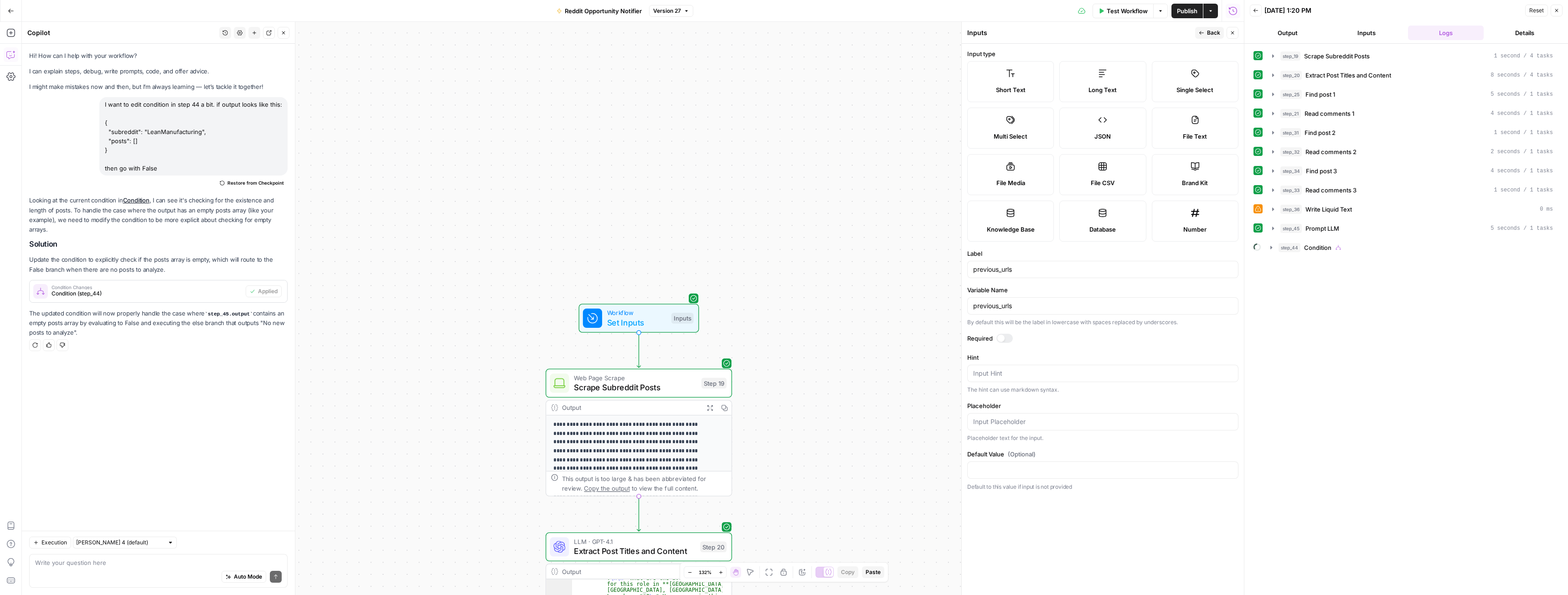
click at [1010, 339] on div at bounding box center [1004, 338] width 16 height 9
click at [1205, 29] on button "Back" at bounding box center [1209, 32] width 29 height 12
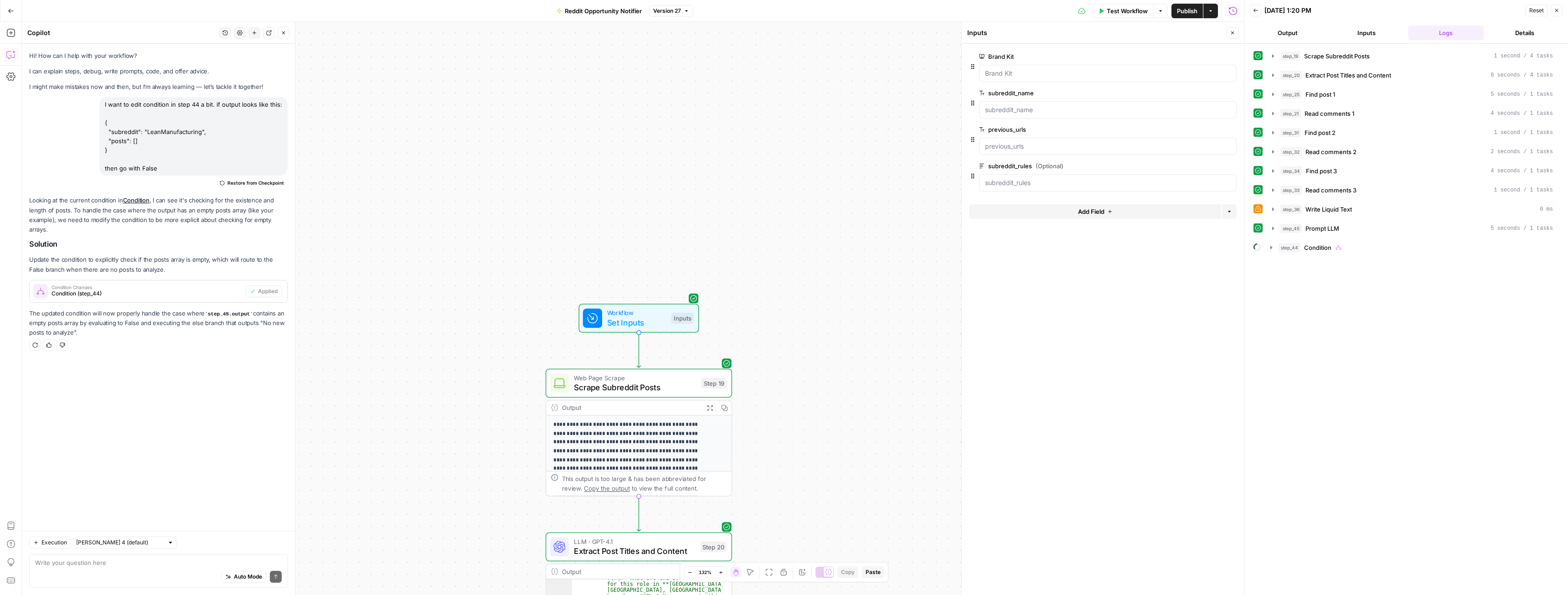
click at [1233, 30] on button "Close" at bounding box center [1232, 32] width 12 height 12
click at [614, 318] on span "Set Inputs" at bounding box center [637, 322] width 60 height 12
click at [1185, 9] on span "Publish" at bounding box center [1187, 10] width 21 height 9
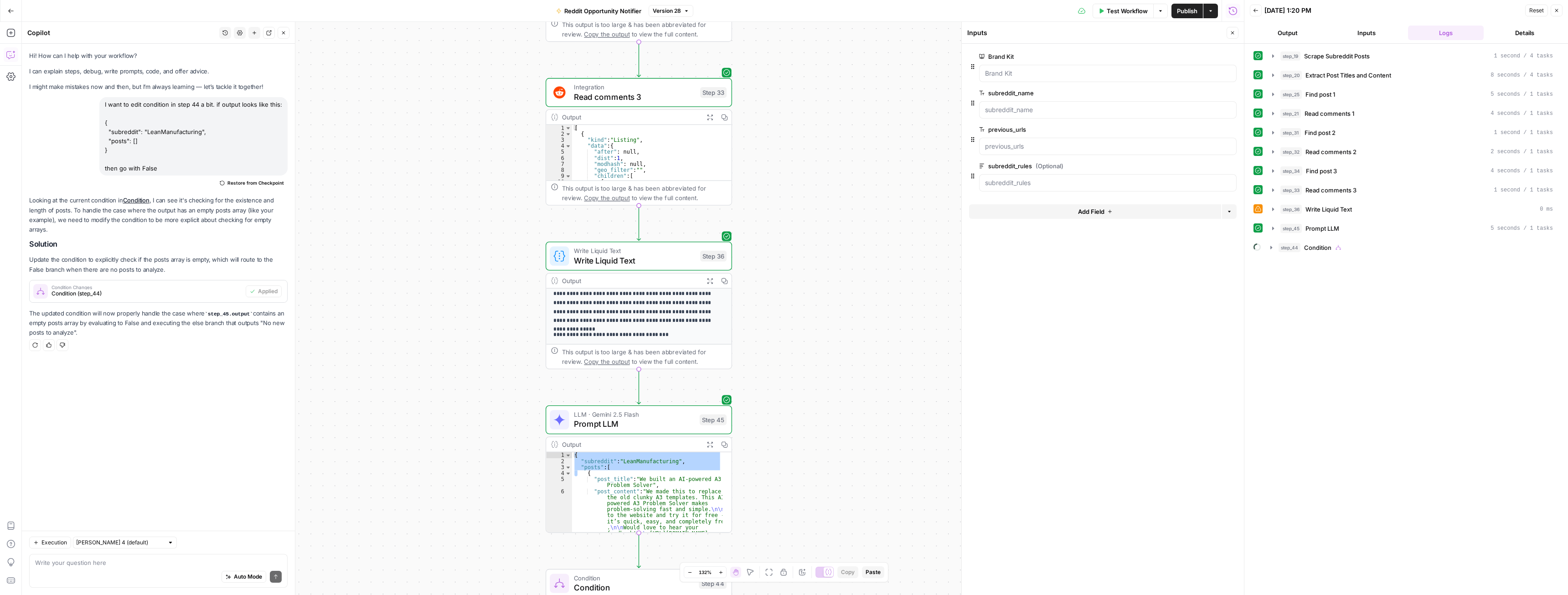
click at [1560, 10] on button "Close" at bounding box center [1556, 10] width 12 height 12
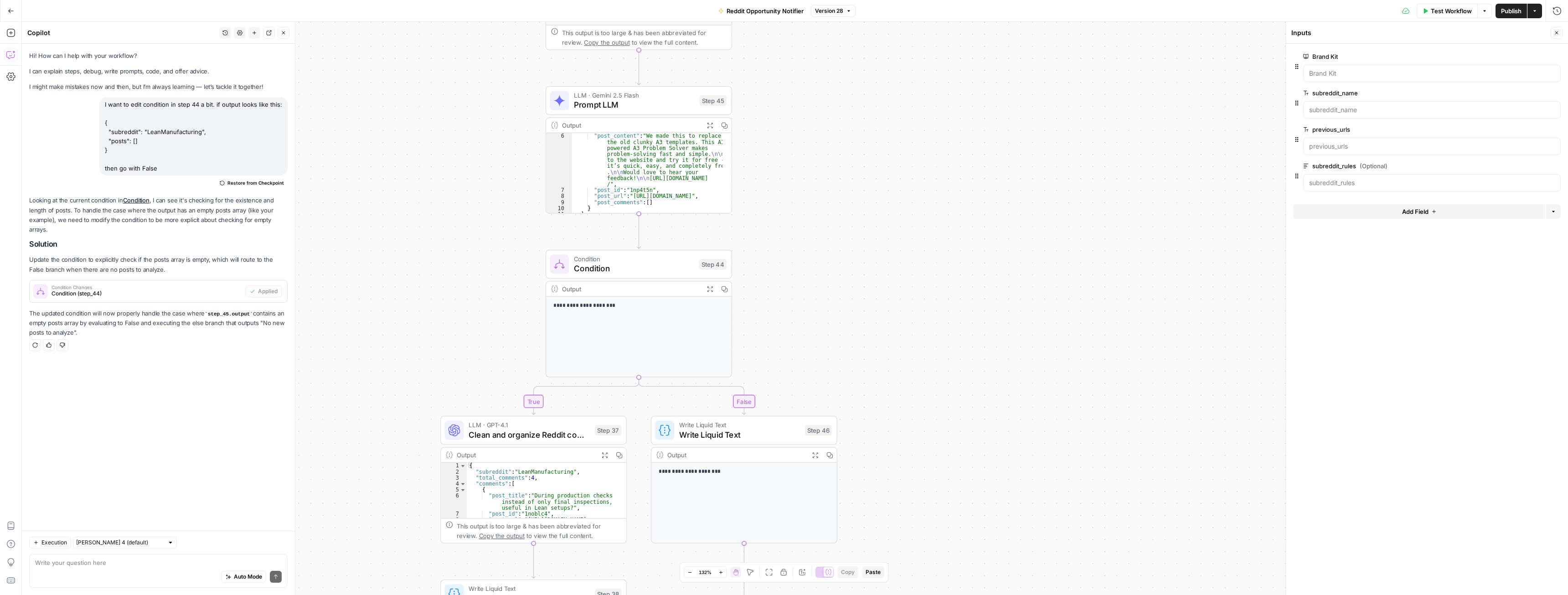
scroll to position [35, 0]
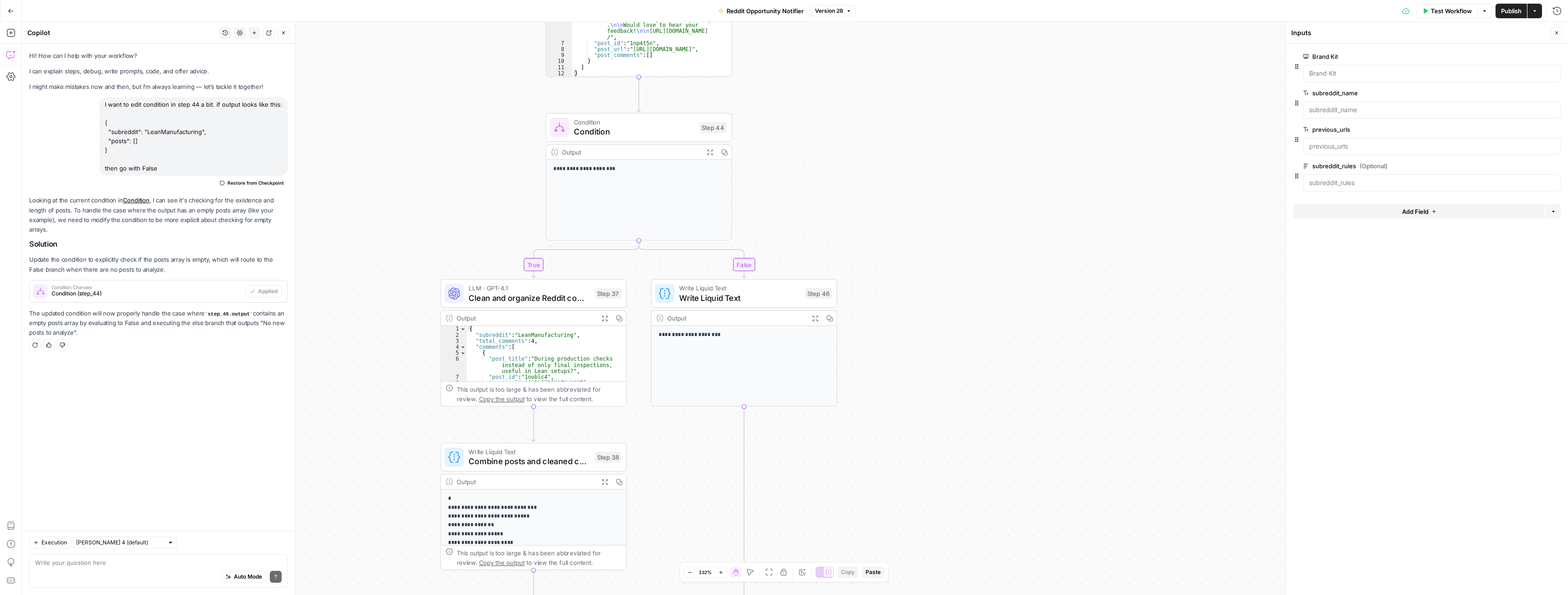
click at [603, 322] on icon "button" at bounding box center [604, 318] width 7 height 7
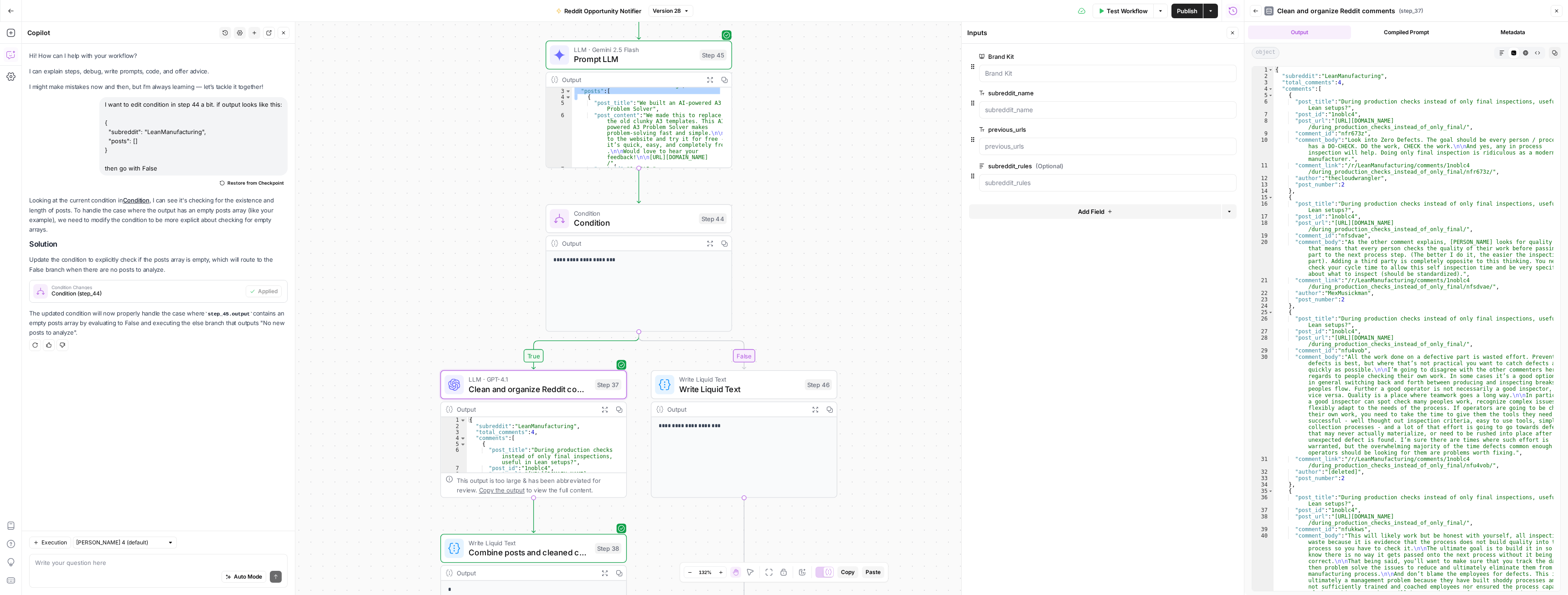
scroll to position [10, 0]
type textarea "**********"
drag, startPoint x: 1333, startPoint y: 122, endPoint x: 1449, endPoint y: 124, distance: 116.0
click at [1449, 124] on div "{ "subreddit" : "LeanManufacturing" , "total_comments" : 4 , "comments" : [ { "…" at bounding box center [1413, 376] width 280 height 620
click at [520, 386] on span "Clean and organize Reddit comments" at bounding box center [530, 389] width 122 height 12
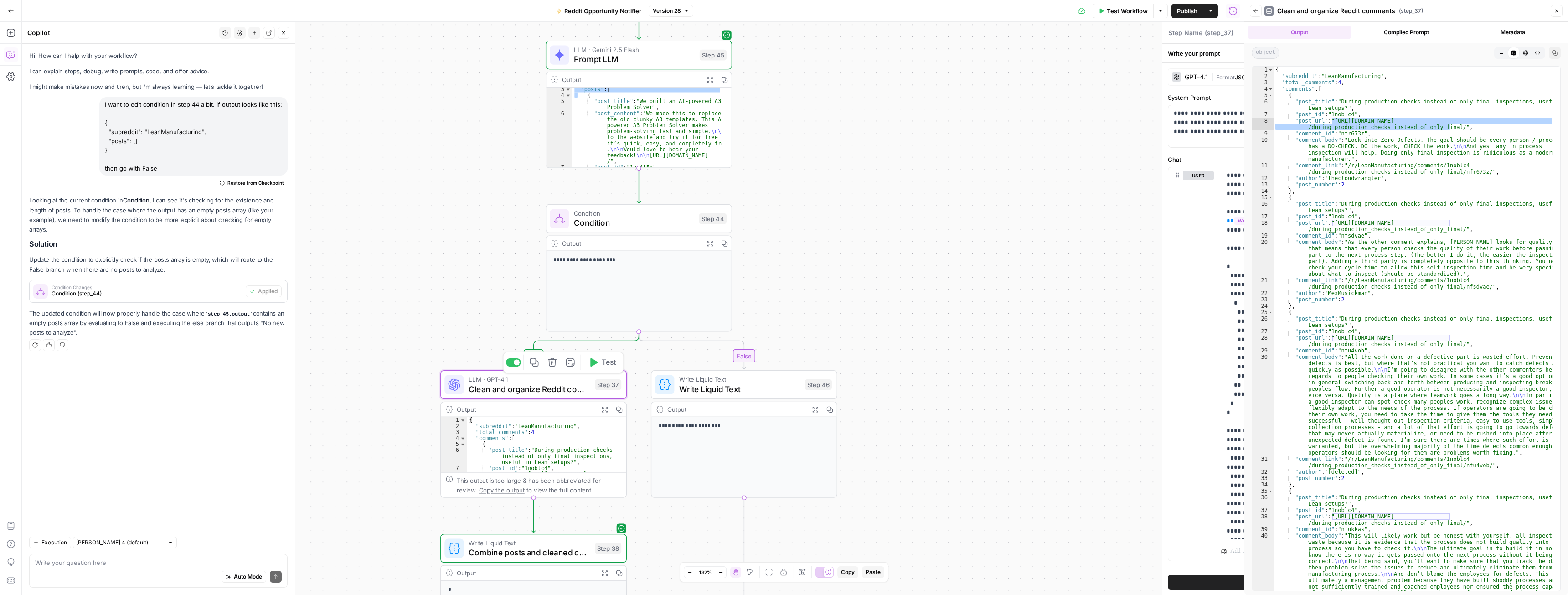
type textarea "Clean and organize Reddit comments"
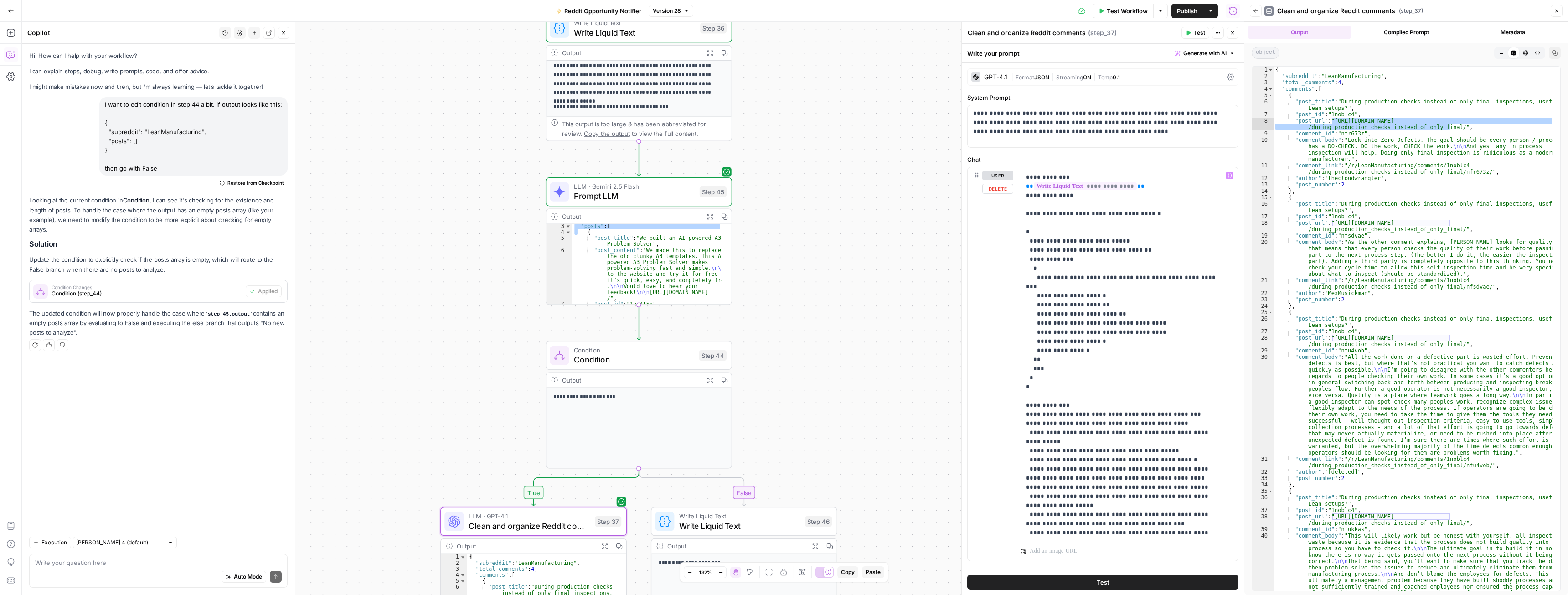
scroll to position [0, 0]
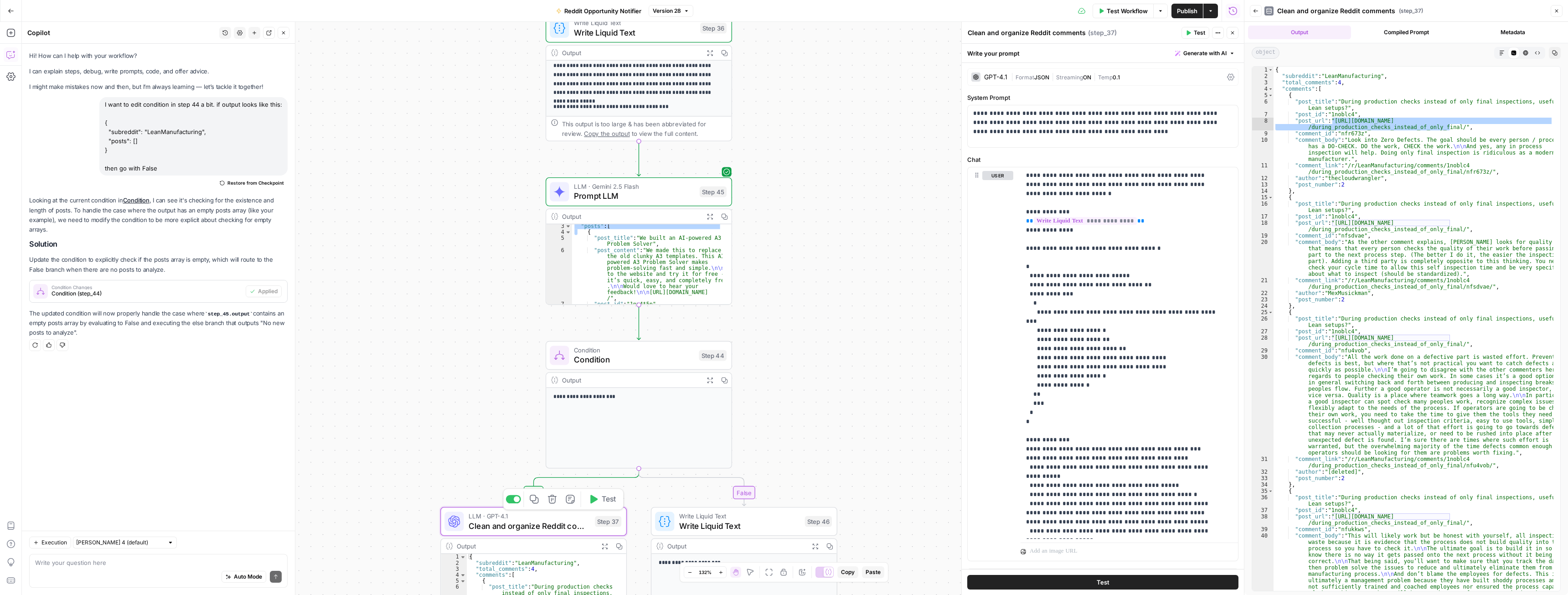
click at [475, 524] on span "Clean and organize Reddit comments" at bounding box center [530, 526] width 122 height 12
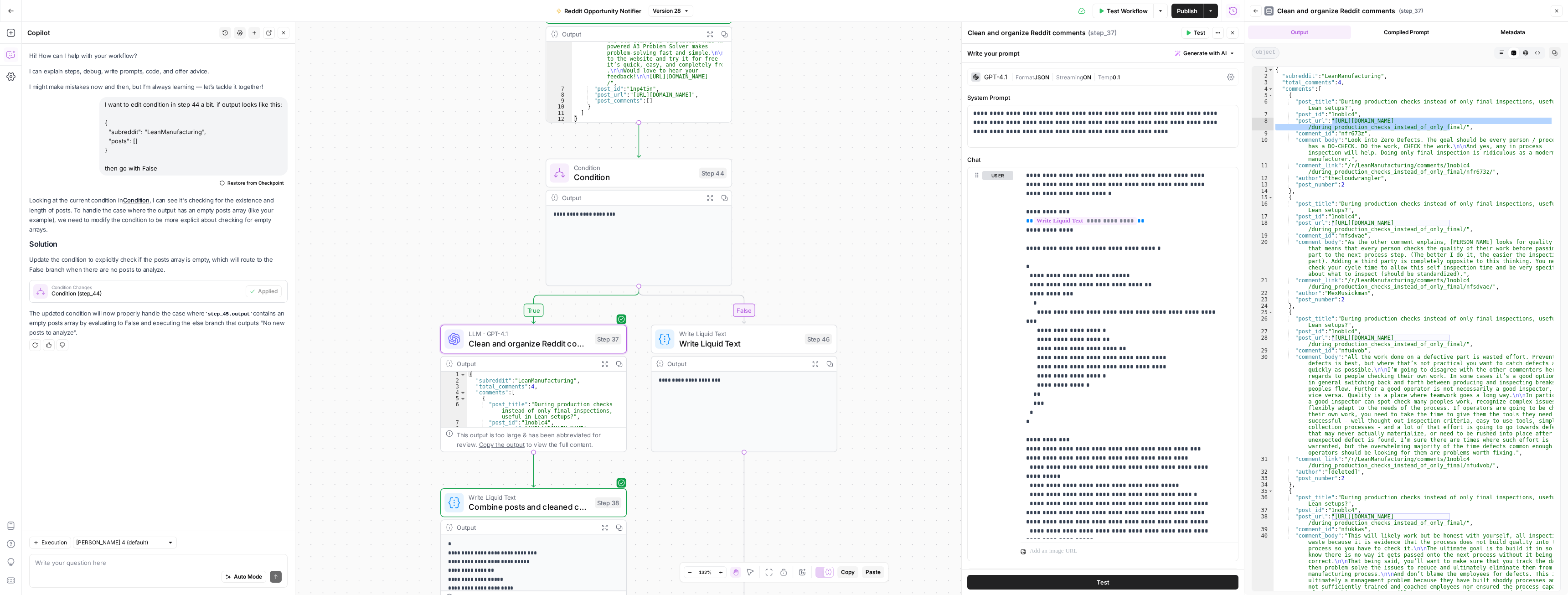
scroll to position [23, 0]
click at [505, 337] on span "Clean and organize Reddit comments" at bounding box center [530, 343] width 122 height 12
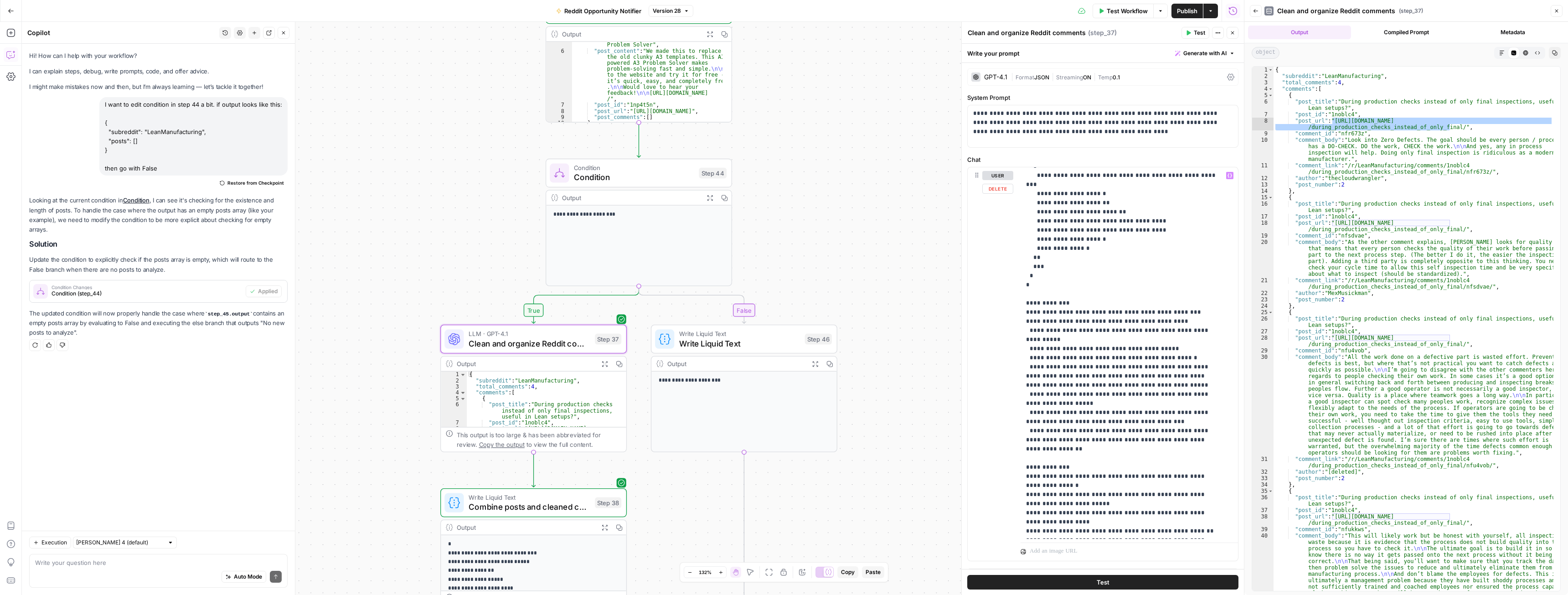
scroll to position [174, 0]
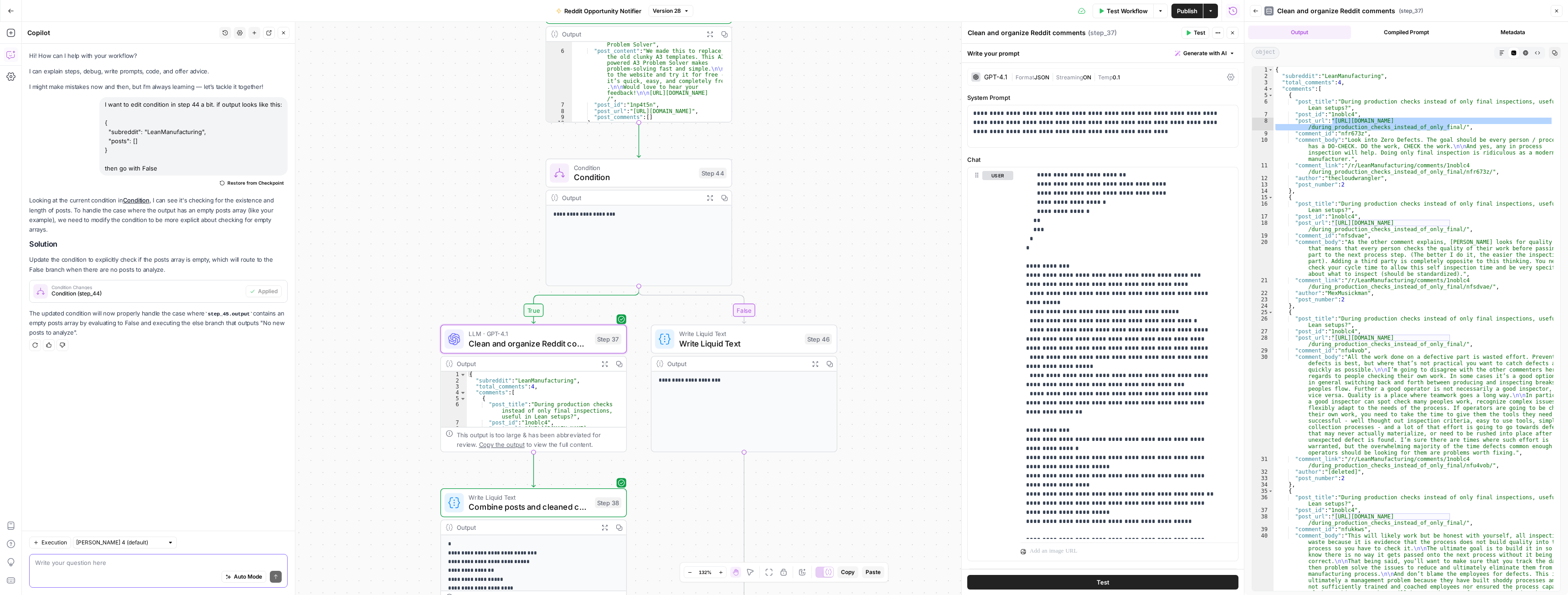
click at [80, 565] on textarea at bounding box center [158, 563] width 247 height 9
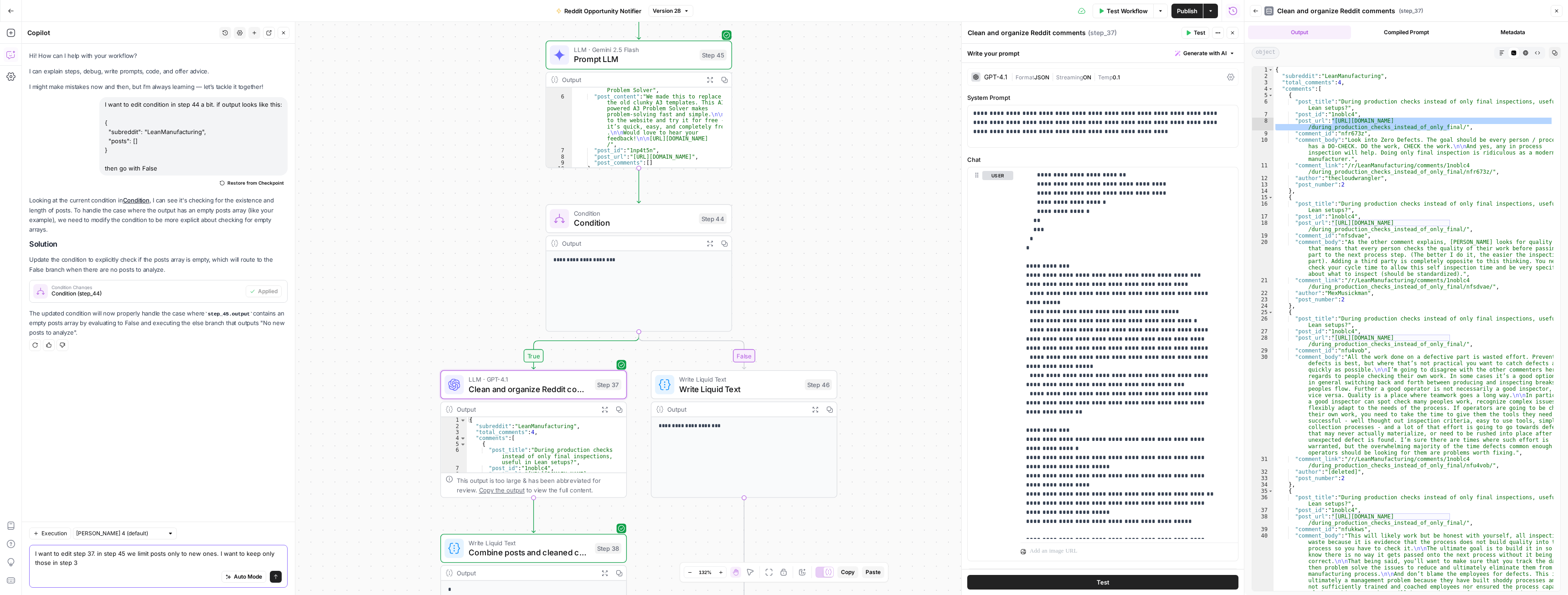
type textarea "I want to edit step 37. in step 45 we limit posts only to new ones. I want to k…"
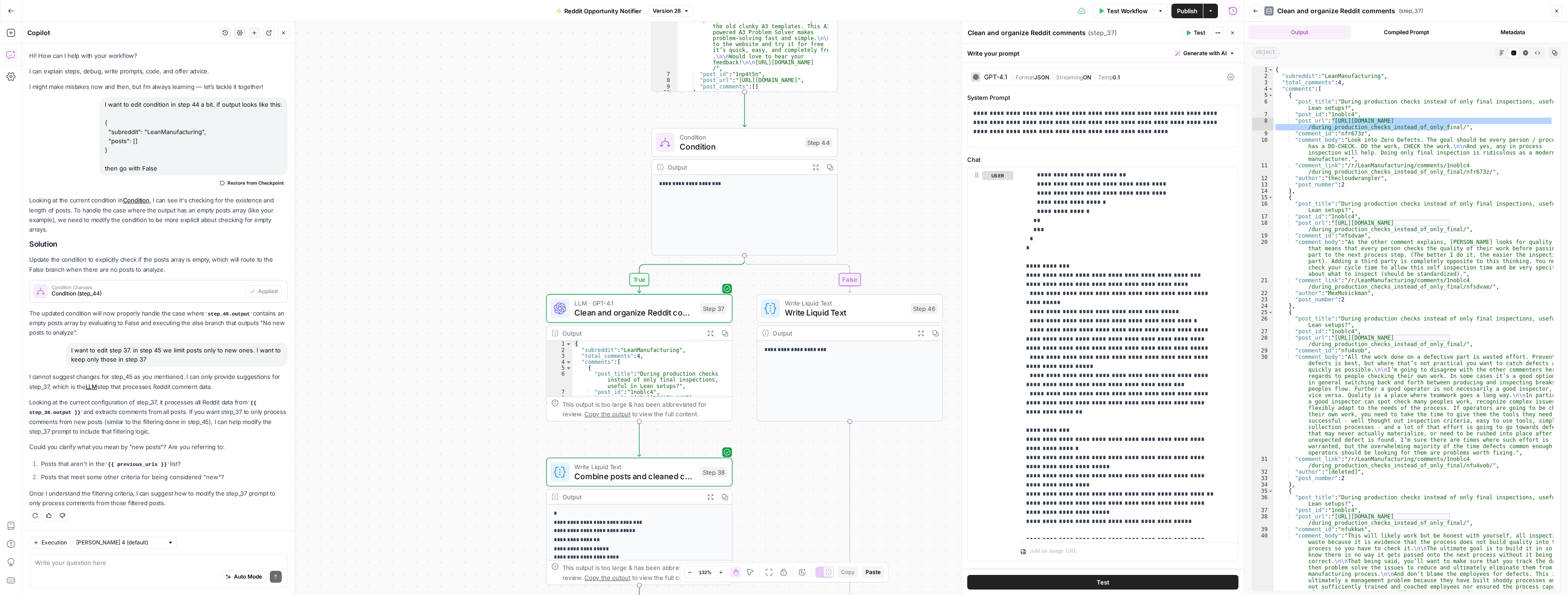
drag, startPoint x: 149, startPoint y: 352, endPoint x: 69, endPoint y: 342, distance: 80.6
click at [69, 343] on div "I want to edit step 37. in step 45 we limit posts only to new ones. I want to k…" at bounding box center [177, 354] width 222 height 24
copy div "I want to edit step 37. in step 45 we limit posts only to new ones. I want to k…"
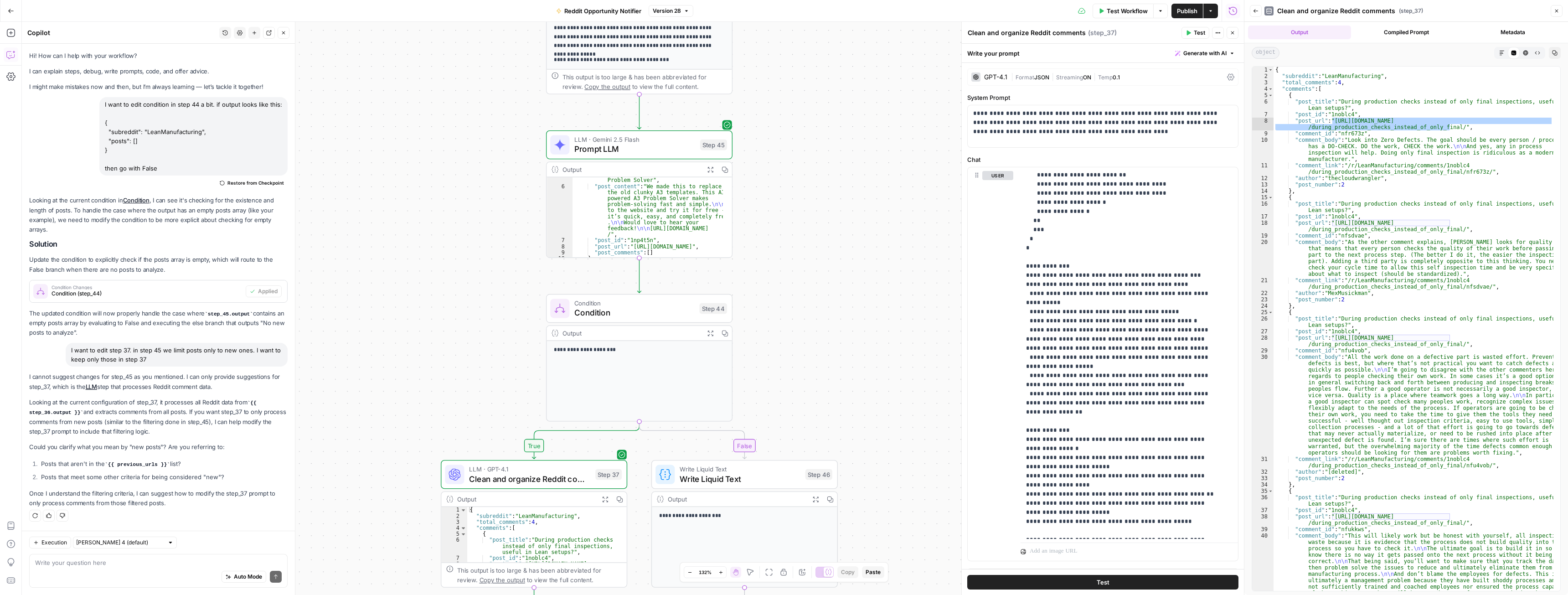
click at [259, 30] on button "New chat" at bounding box center [254, 32] width 12 height 12
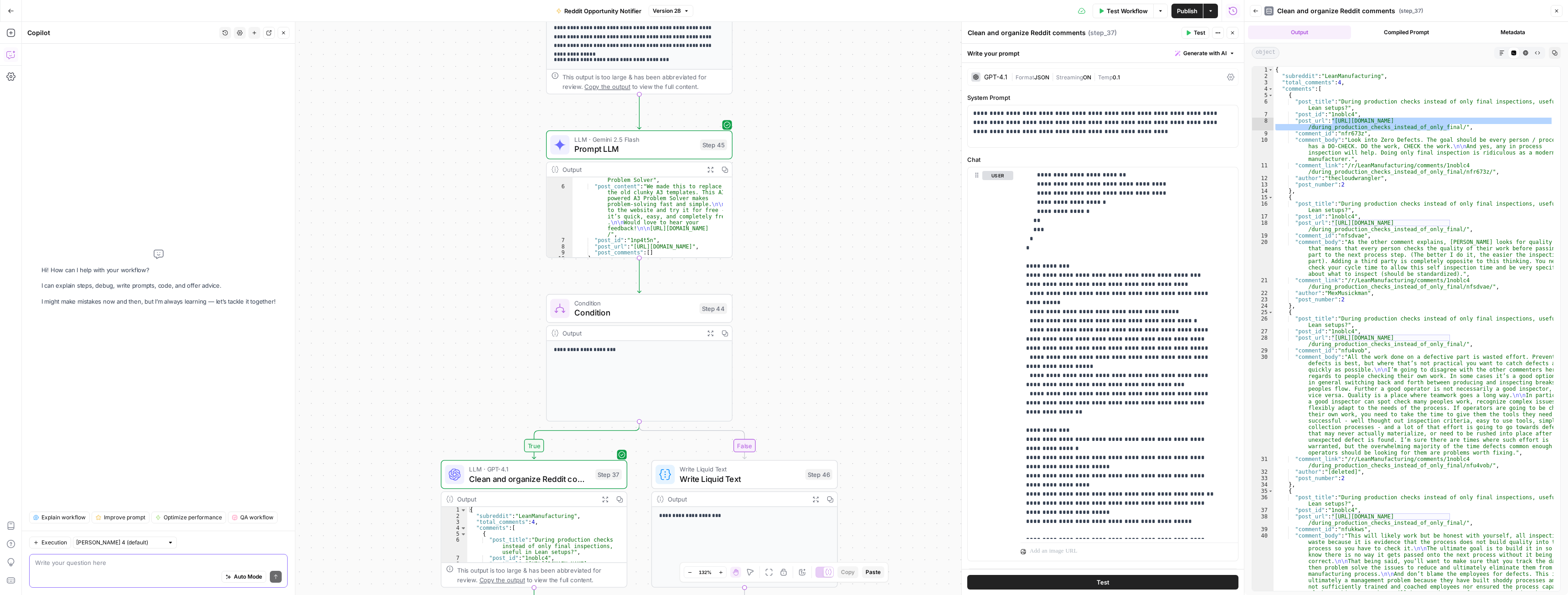
click at [97, 566] on textarea at bounding box center [158, 563] width 247 height 9
paste textarea "I want to edit step 37. in step 45 we limit posts only to new ones. I want to k…"
type textarea "I want to edit step 37. in step 45 we limit posts only to new ones. I want to k…"
click at [275, 577] on icon "submit" at bounding box center [276, 577] width 5 height 5
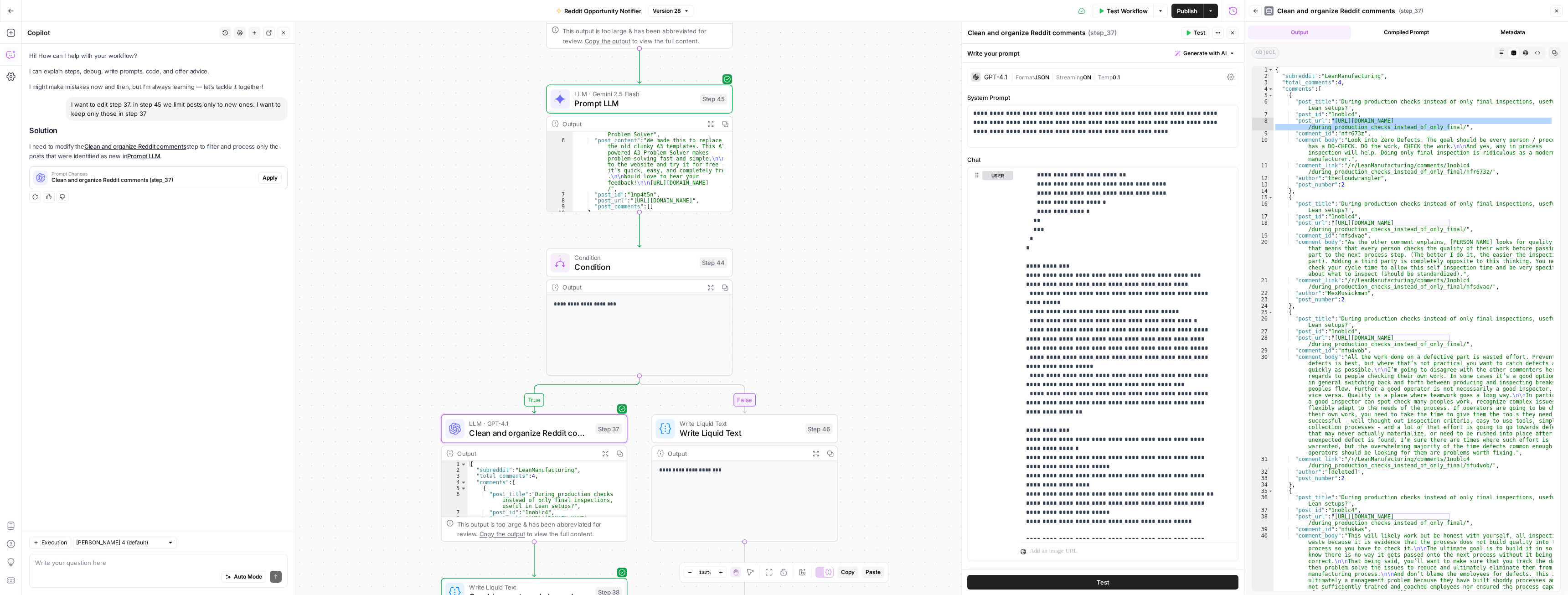
click at [268, 177] on span "Apply" at bounding box center [270, 177] width 15 height 8
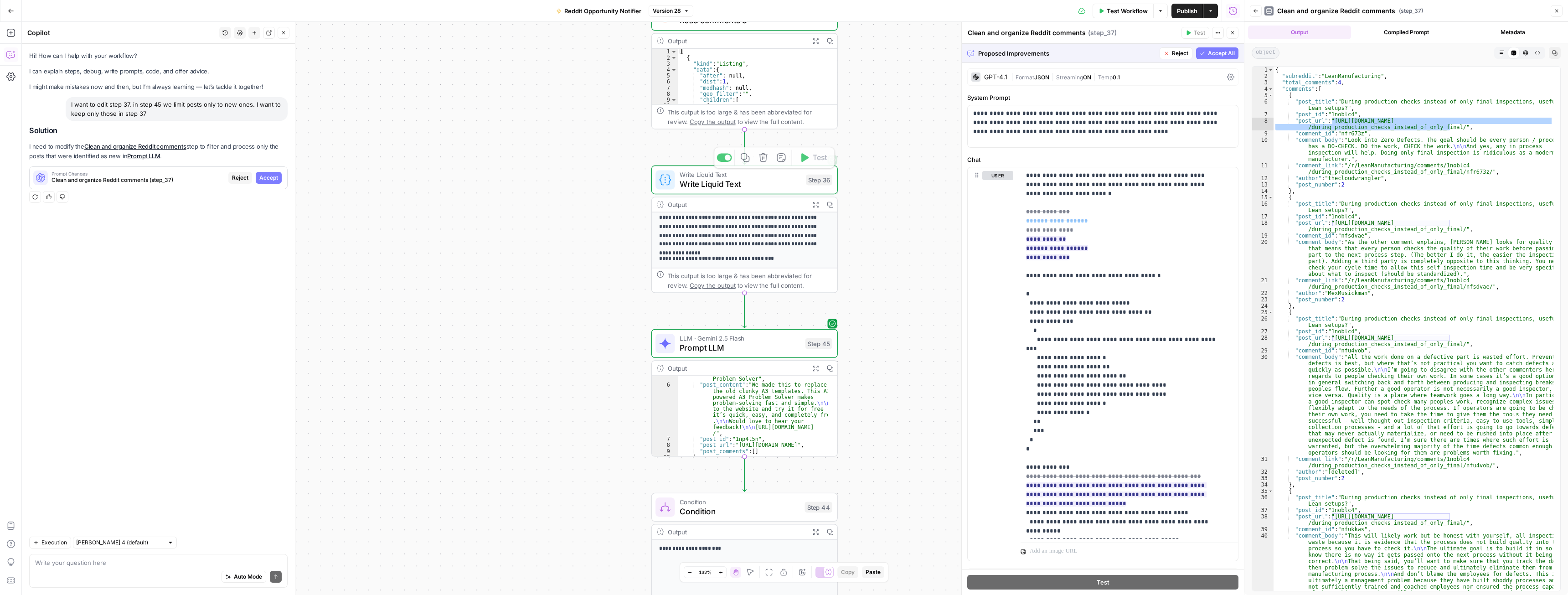
click at [817, 205] on icon "button" at bounding box center [815, 204] width 7 height 7
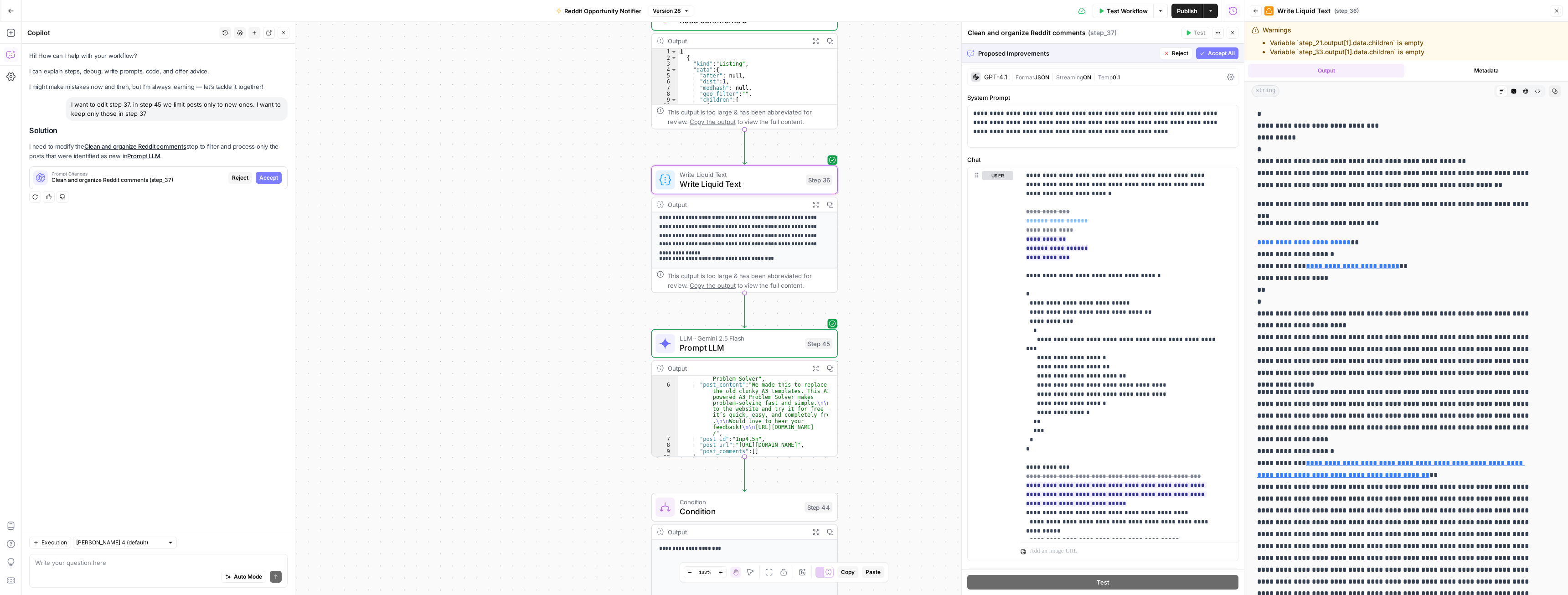
click at [813, 371] on icon "button" at bounding box center [815, 368] width 5 height 5
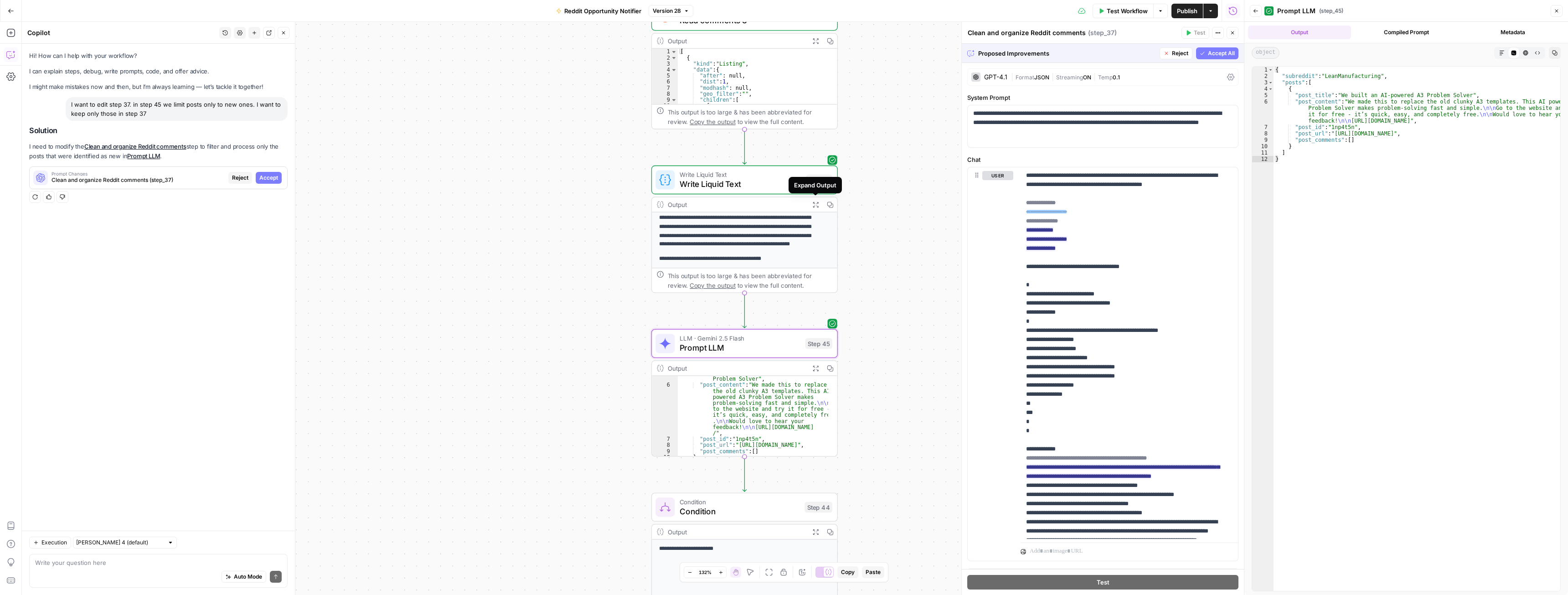
click at [815, 205] on icon "button" at bounding box center [815, 204] width 7 height 7
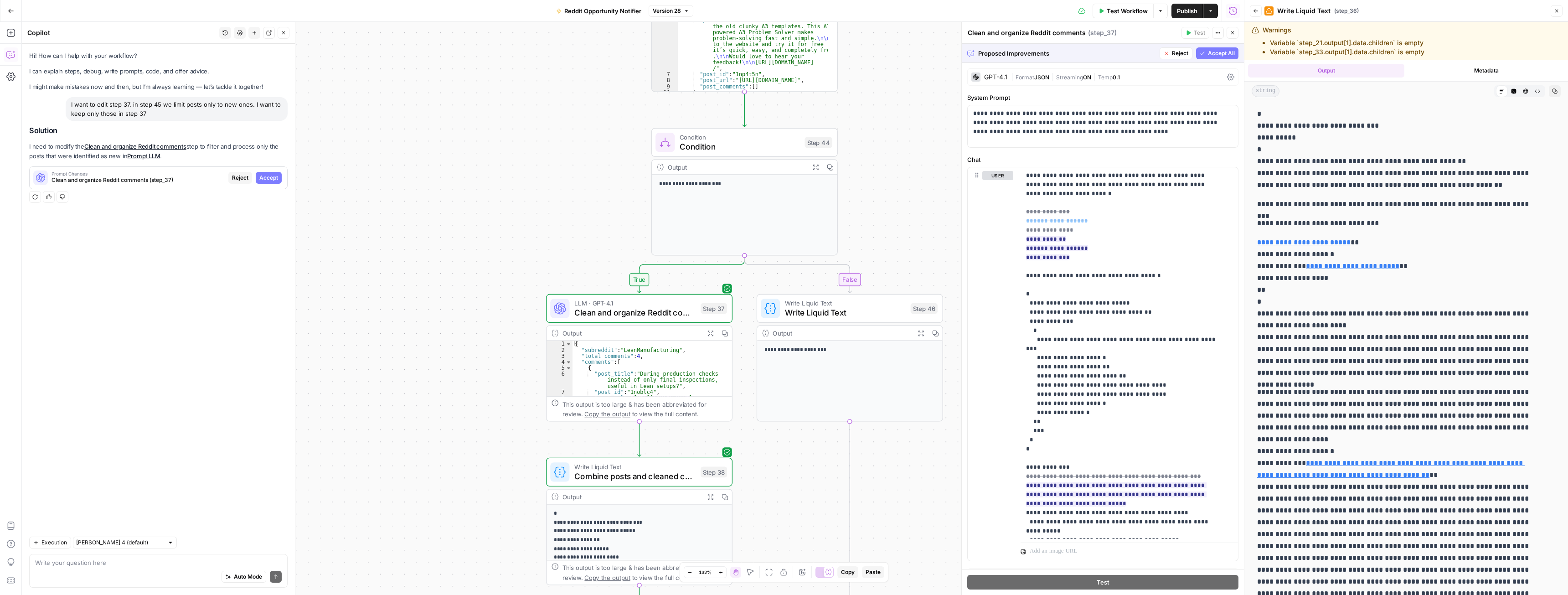
click at [569, 315] on div at bounding box center [559, 308] width 19 height 19
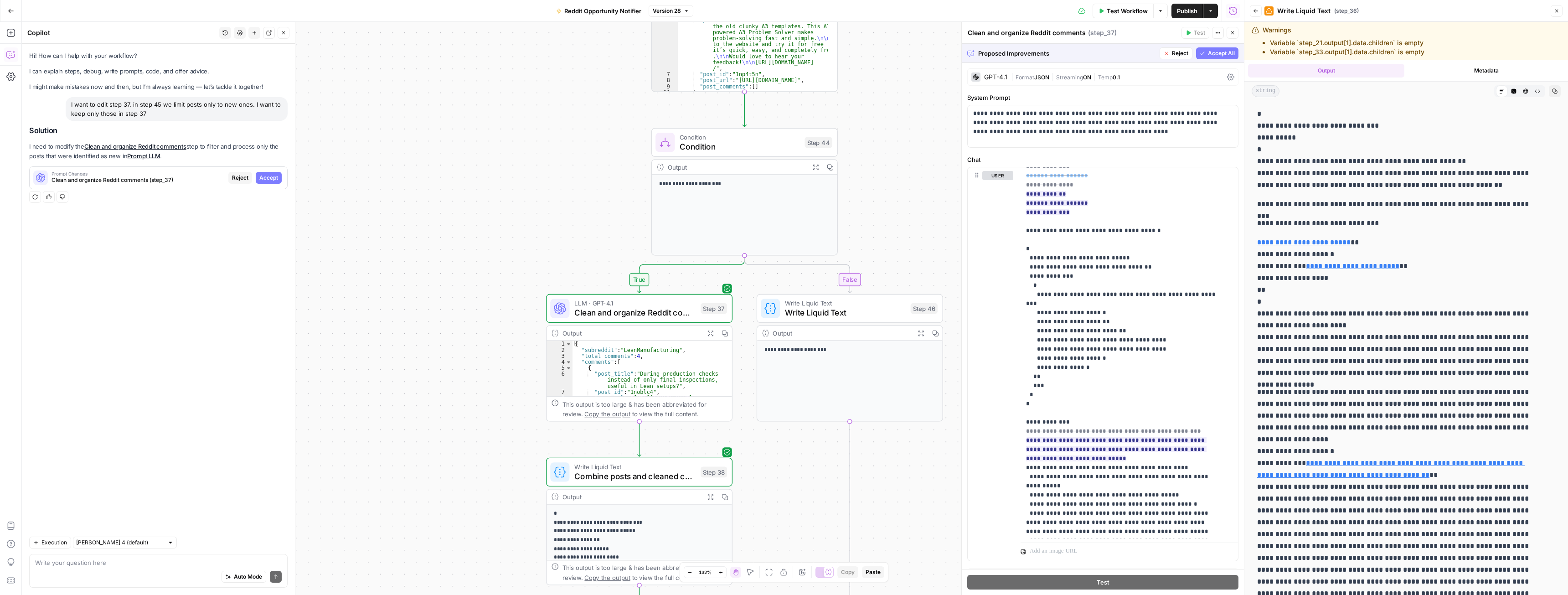
scroll to position [46, 0]
click at [1046, 482] on span "Reject" at bounding box center [1052, 484] width 16 height 8
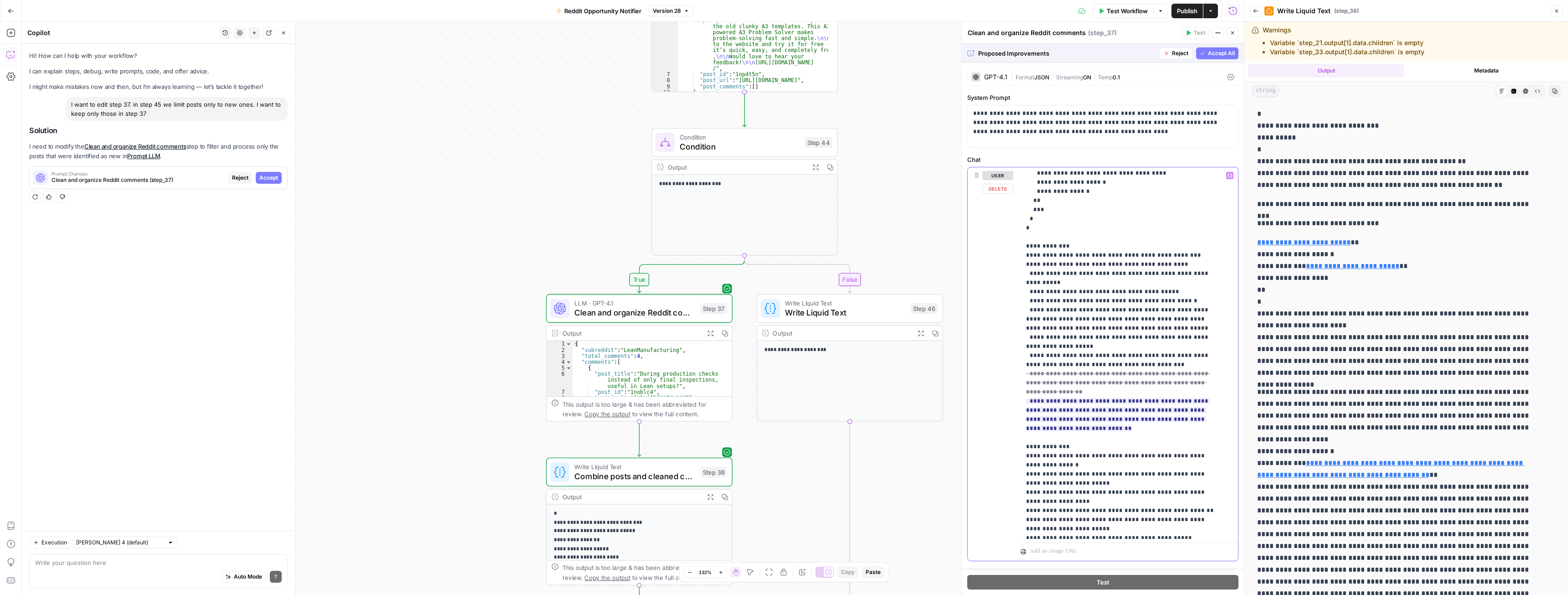
scroll to position [228, 0]
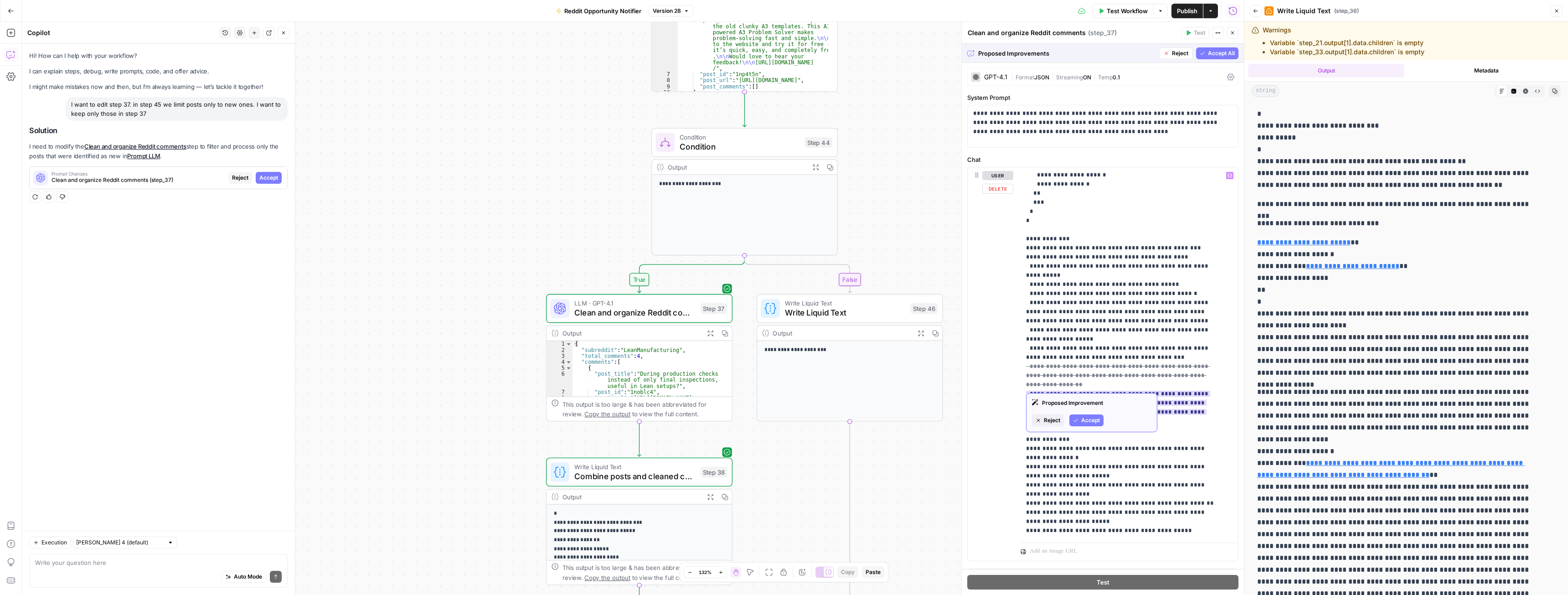
click at [1056, 418] on span "Reject" at bounding box center [1052, 420] width 16 height 8
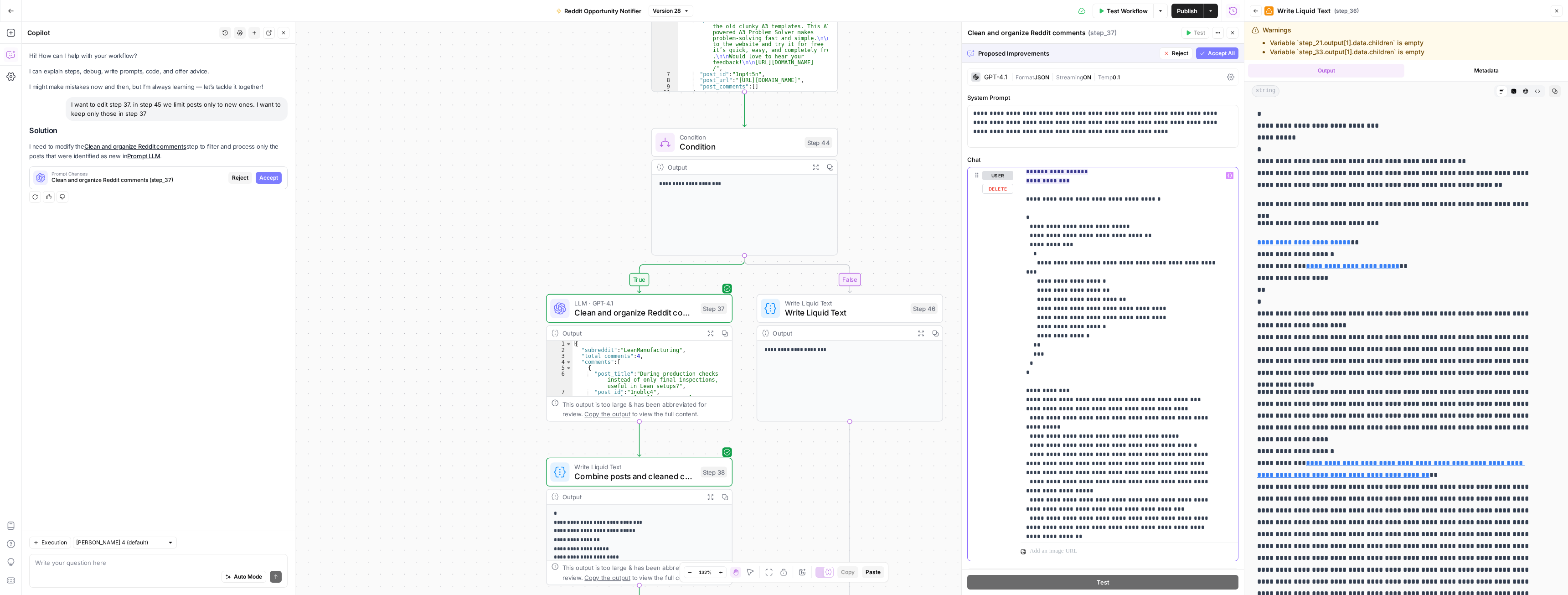
scroll to position [0, 0]
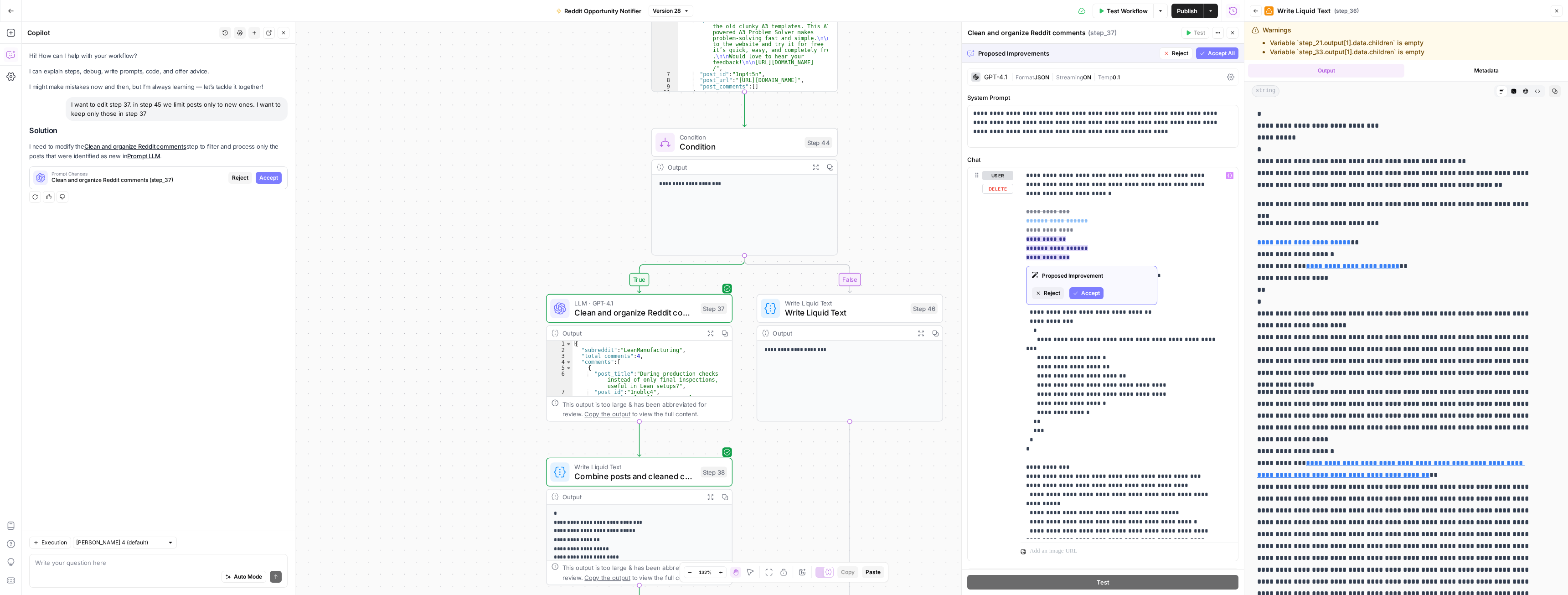
click at [1091, 290] on span "Accept" at bounding box center [1090, 293] width 19 height 8
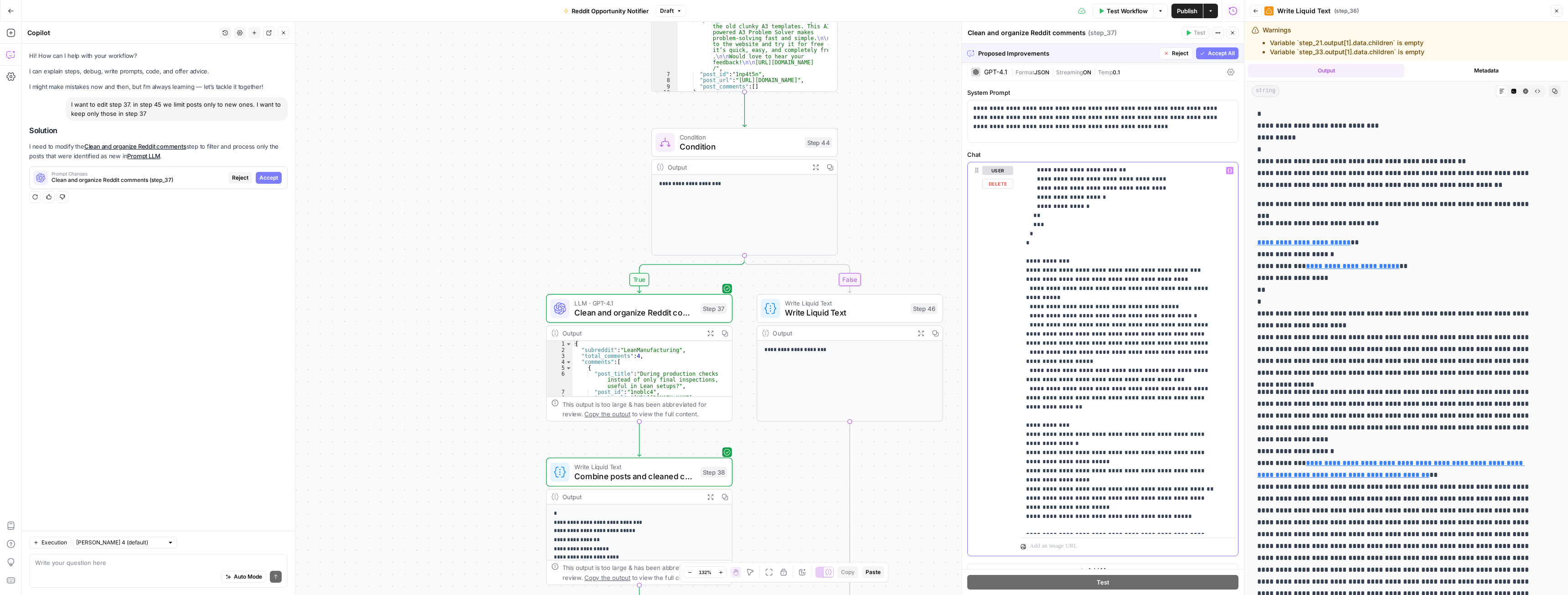
scroll to position [19, 0]
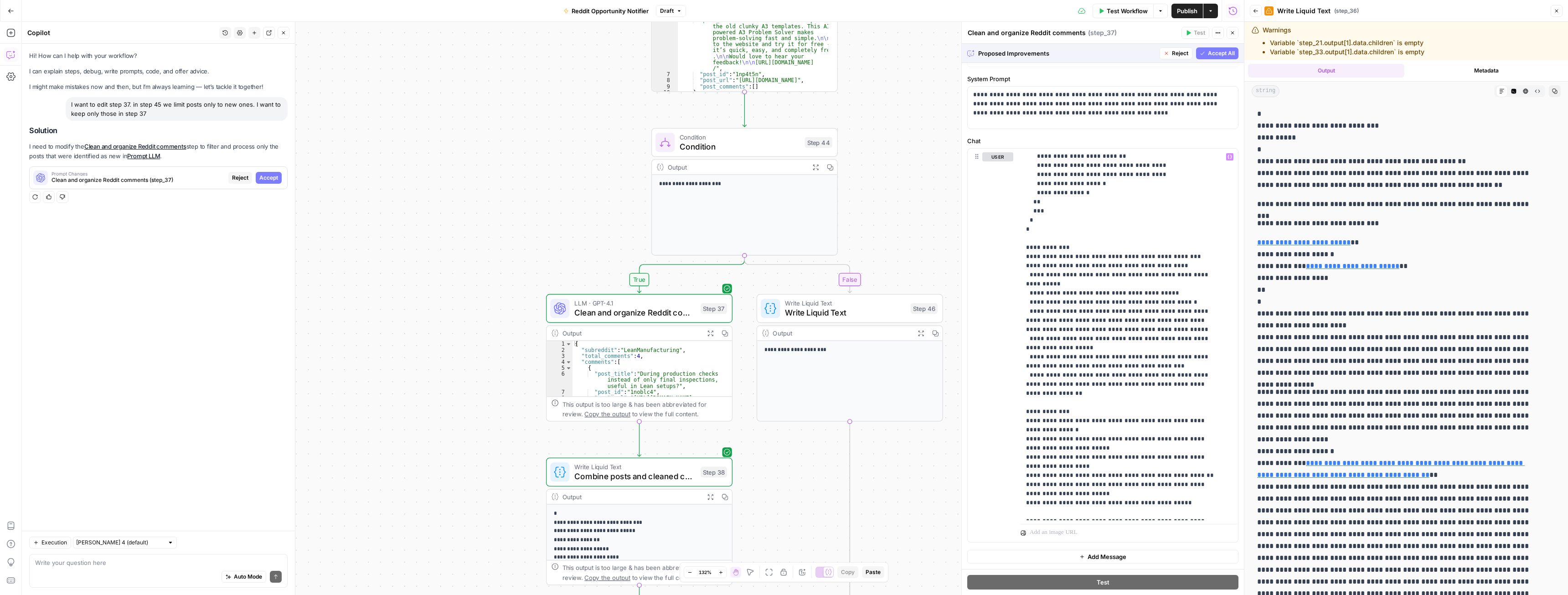
click at [1213, 54] on span "Accept All" at bounding box center [1221, 53] width 27 height 8
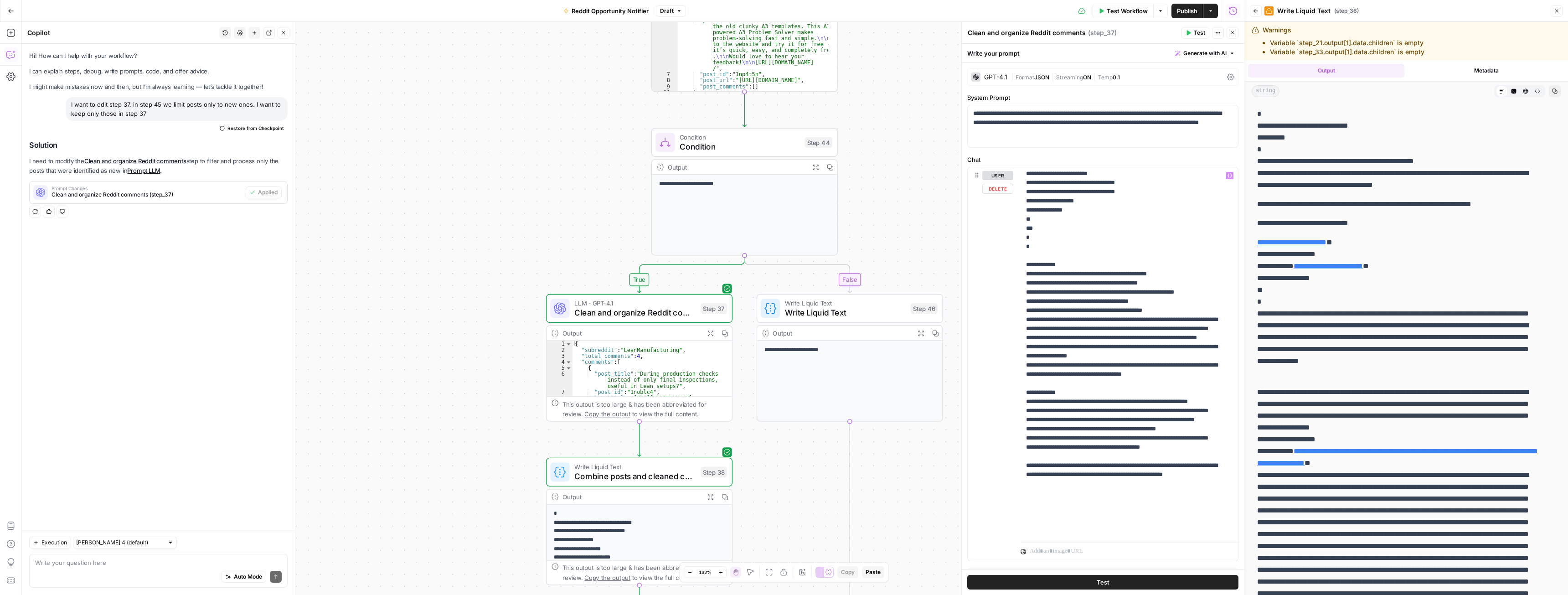
scroll to position [174, 0]
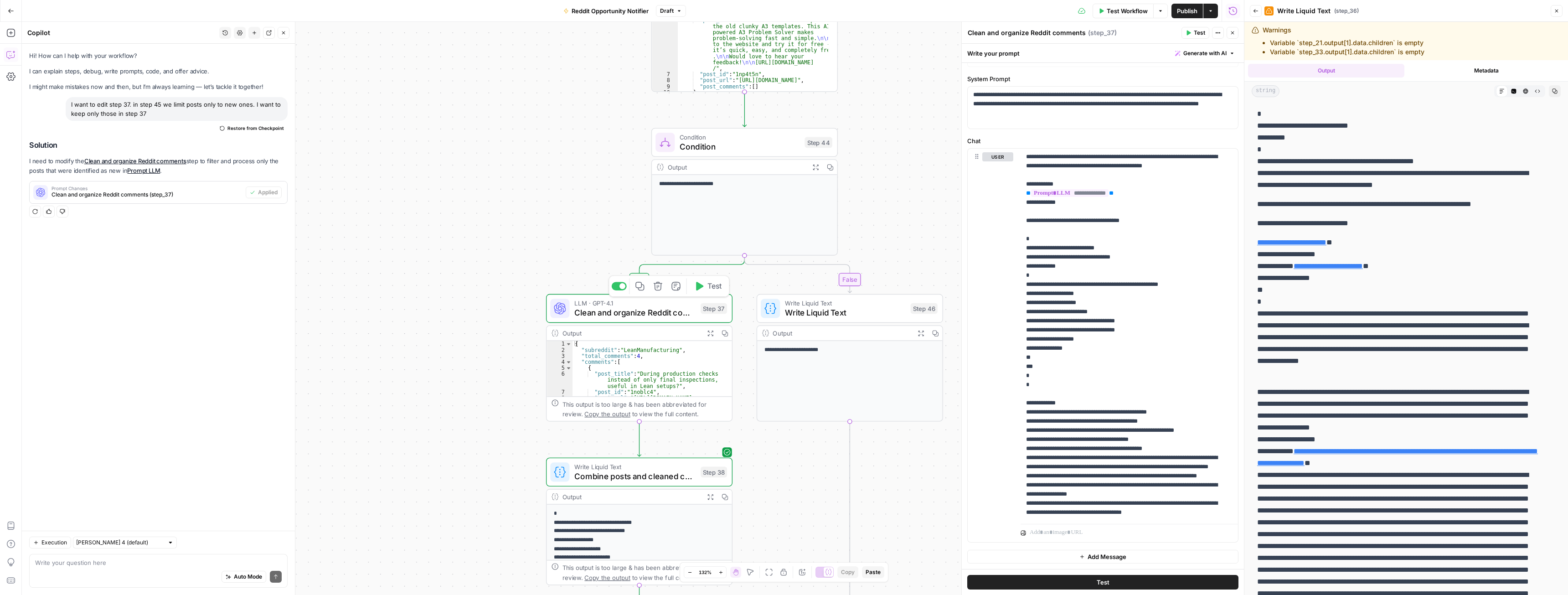
click at [705, 292] on button "Test" at bounding box center [707, 286] width 37 height 15
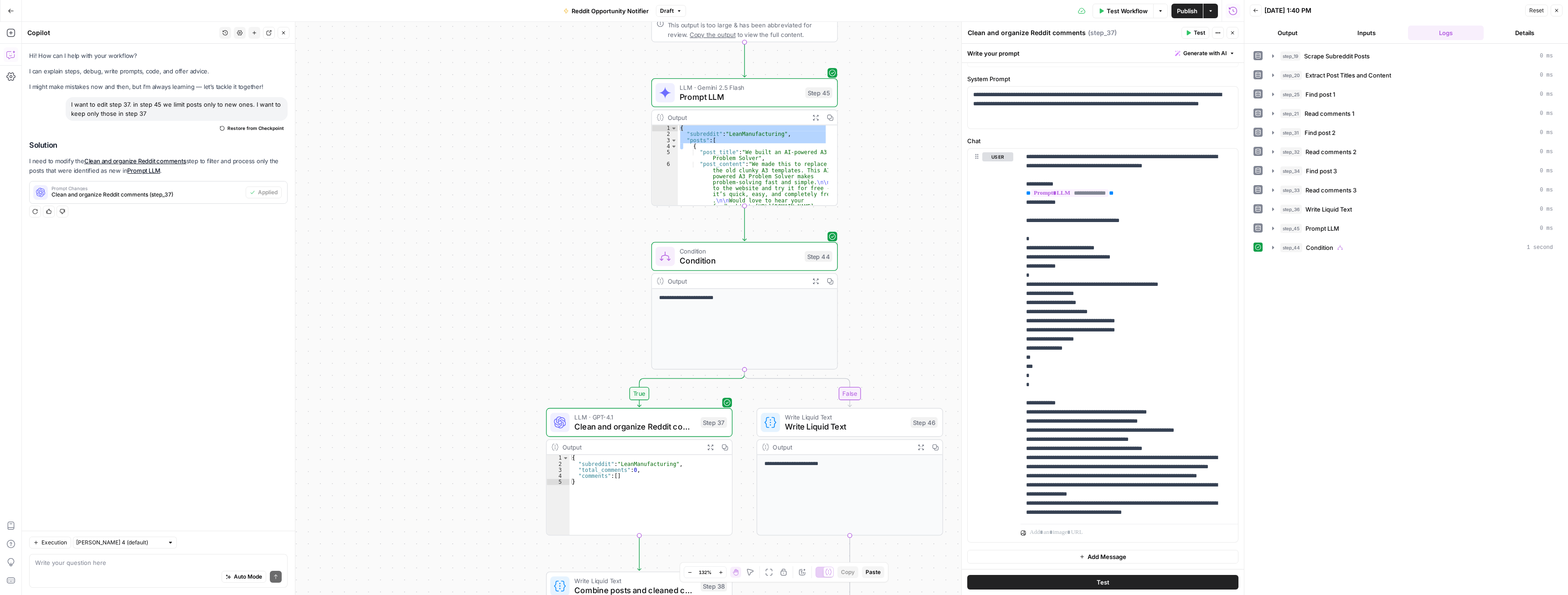
click at [888, 179] on div "true false Workflow Set Inputs Inputs Web Page Scrape Scrape Subreddit Posts St…" at bounding box center [633, 308] width 1222 height 573
click at [1275, 227] on icon "button" at bounding box center [1273, 228] width 7 height 7
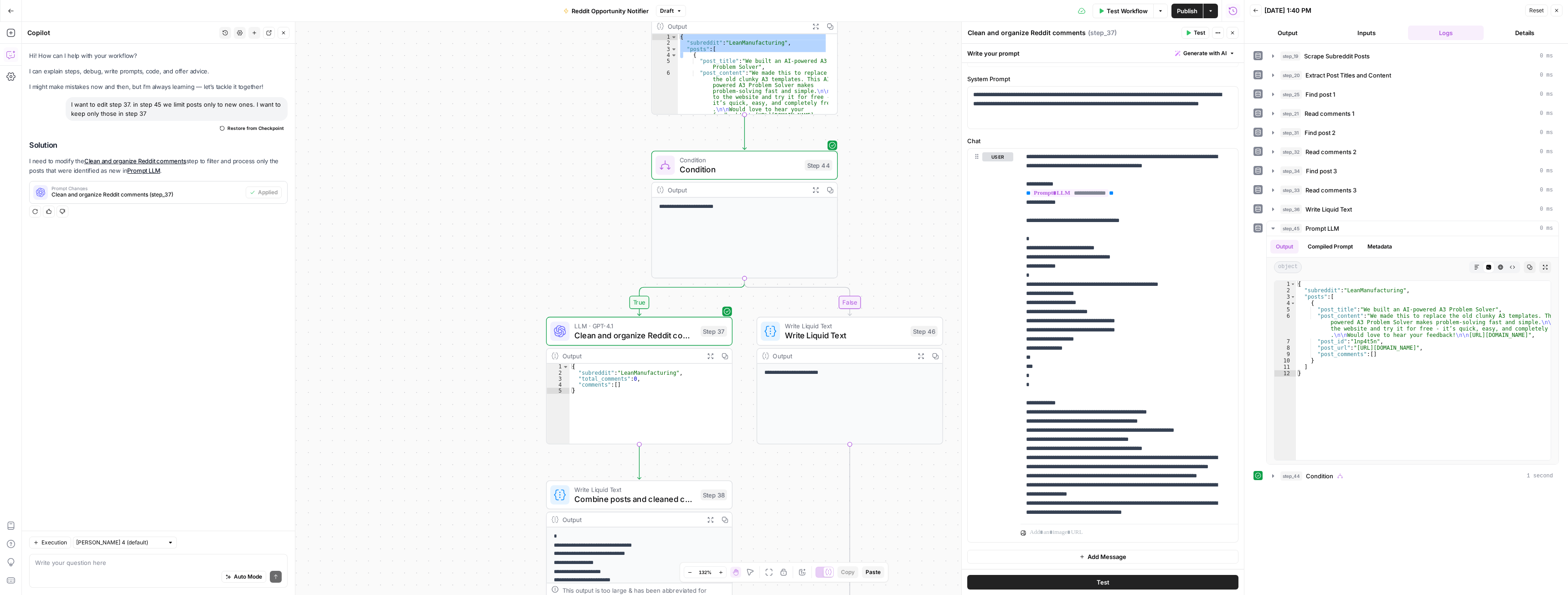
click at [629, 333] on span "Clean and organize Reddit comments" at bounding box center [635, 335] width 122 height 12
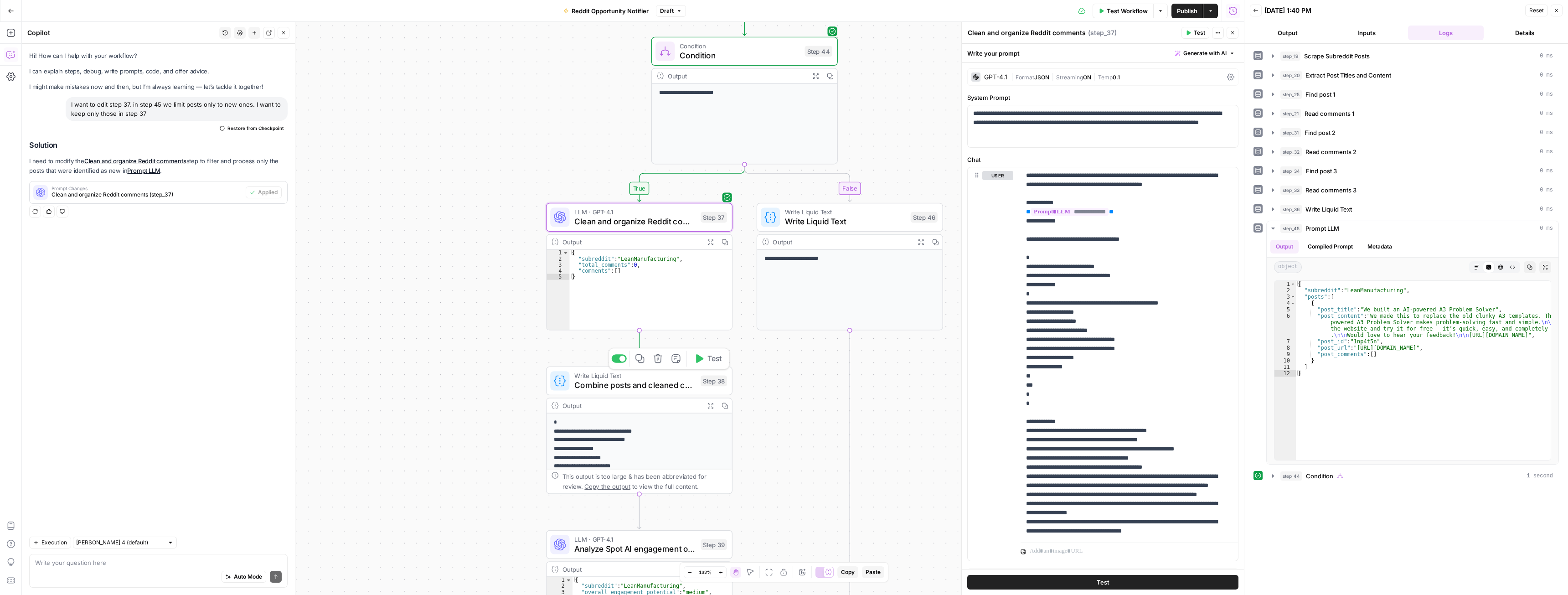
click at [682, 383] on span "Combine posts and cleaned comments" at bounding box center [635, 384] width 122 height 12
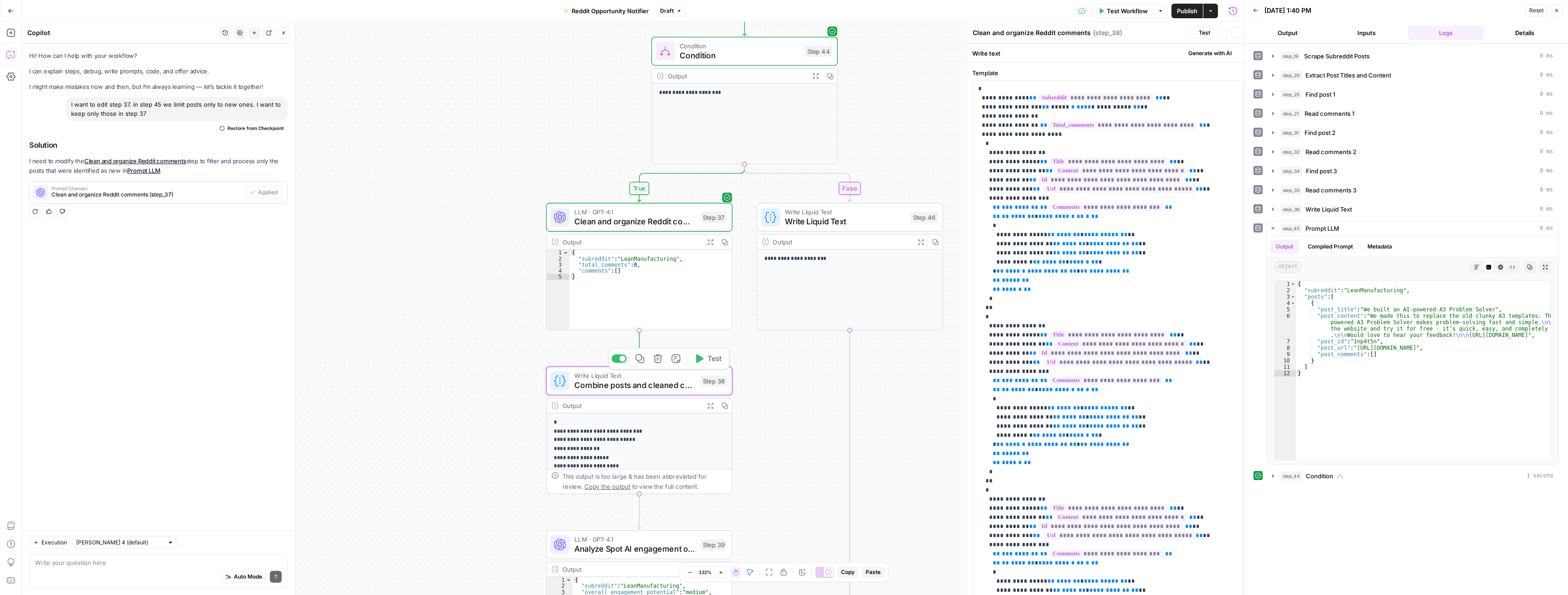
type textarea "Combine posts and cleaned comments"
click at [709, 360] on span "Test" at bounding box center [715, 359] width 15 height 11
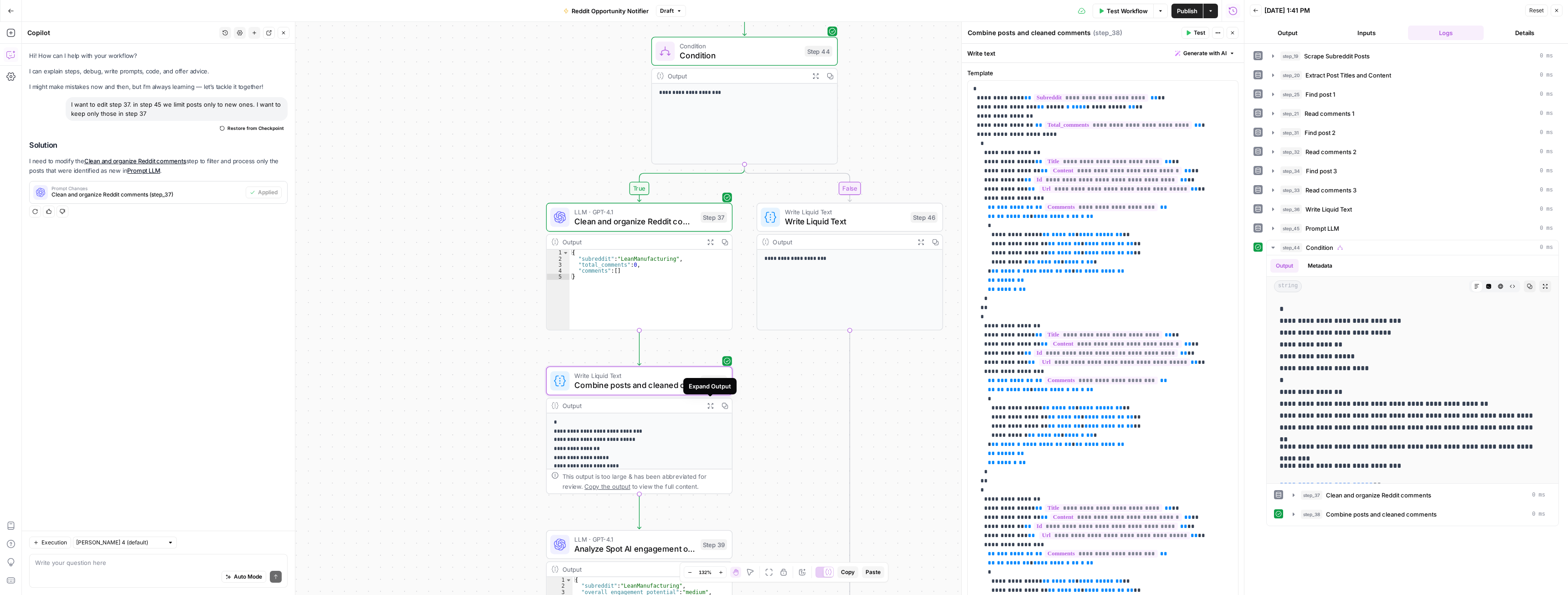
click at [712, 405] on icon "button" at bounding box center [710, 405] width 7 height 7
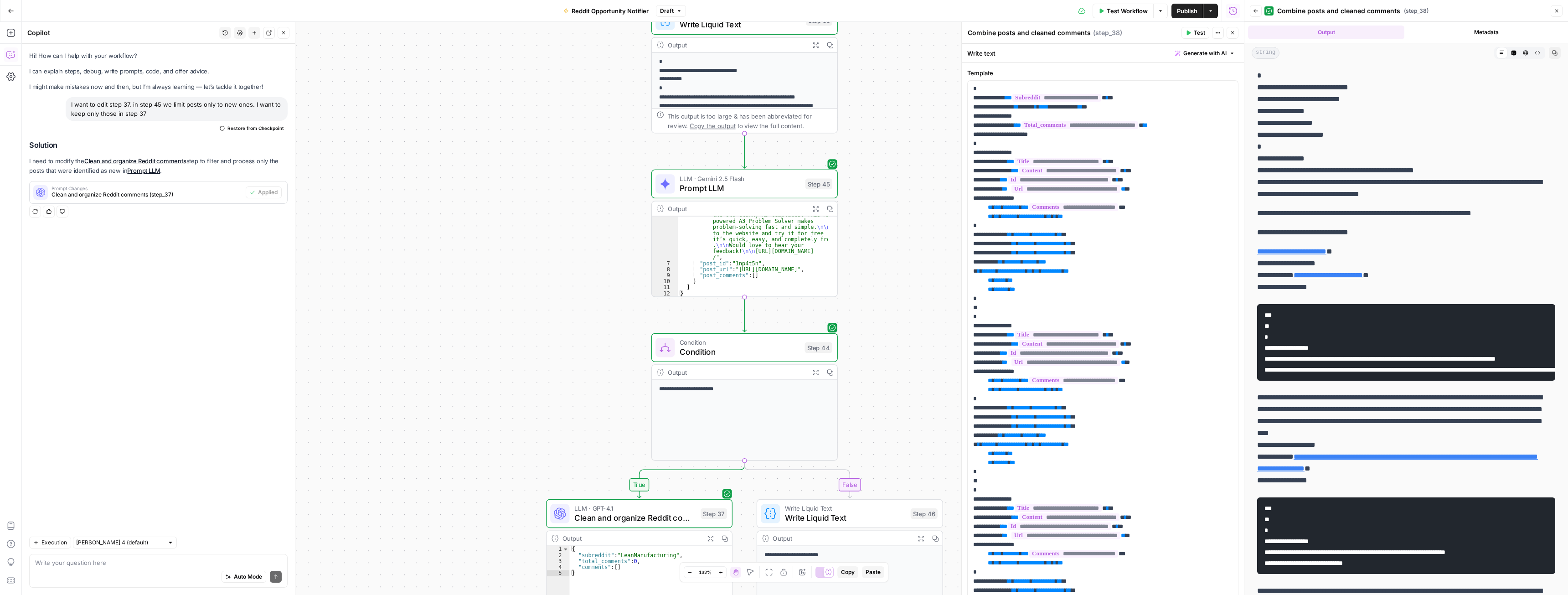
scroll to position [35, 0]
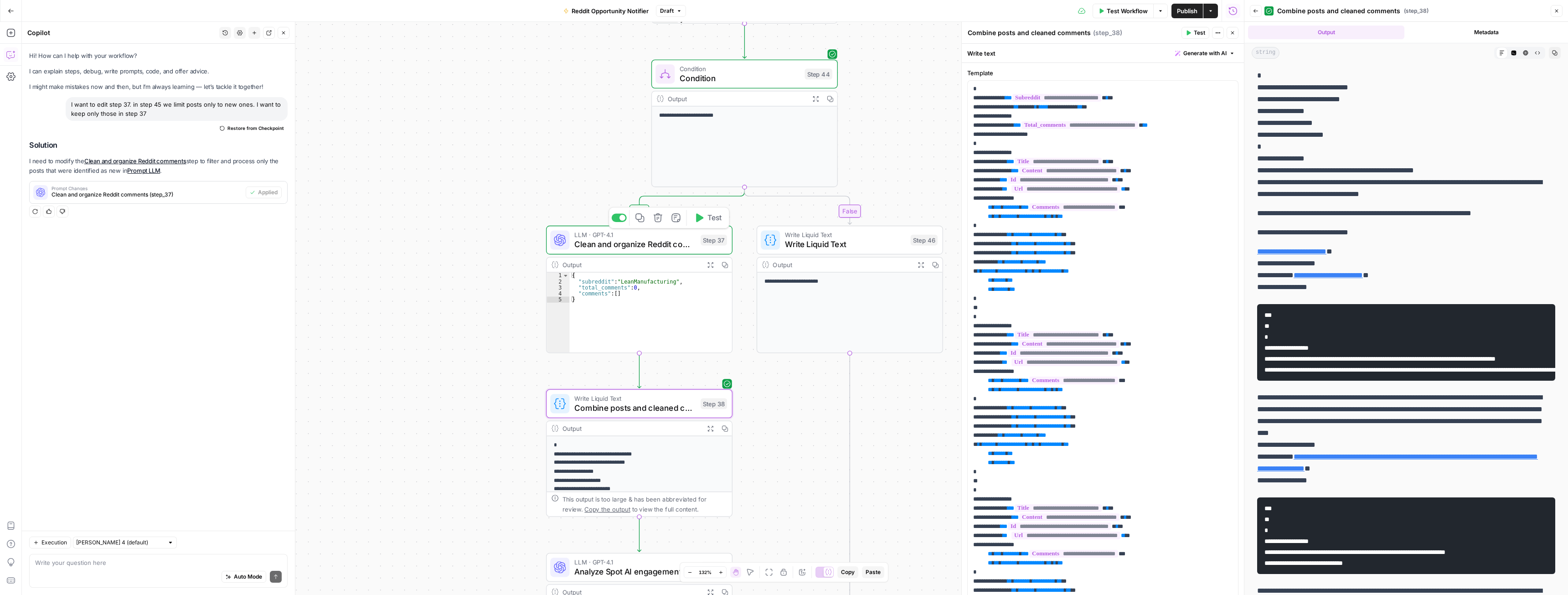
click at [628, 242] on span "Clean and organize Reddit comments" at bounding box center [635, 244] width 122 height 12
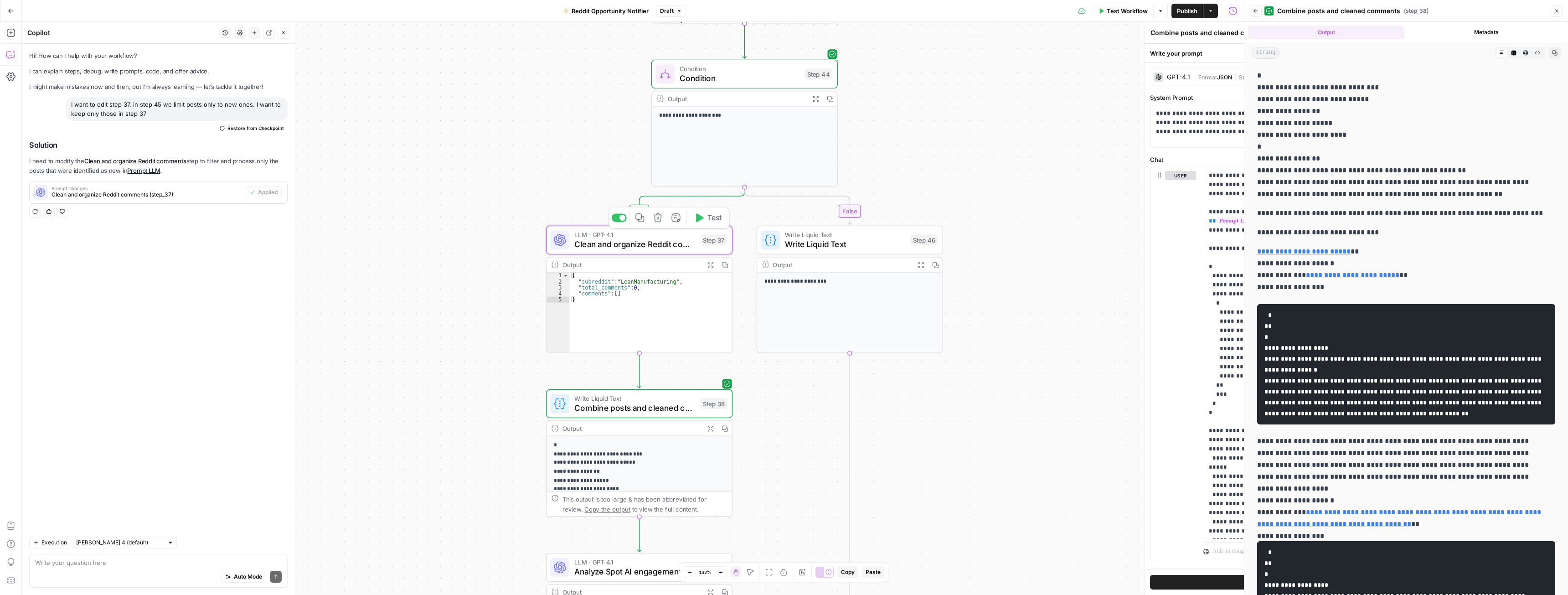
type textarea "Clean and organize Reddit comments"
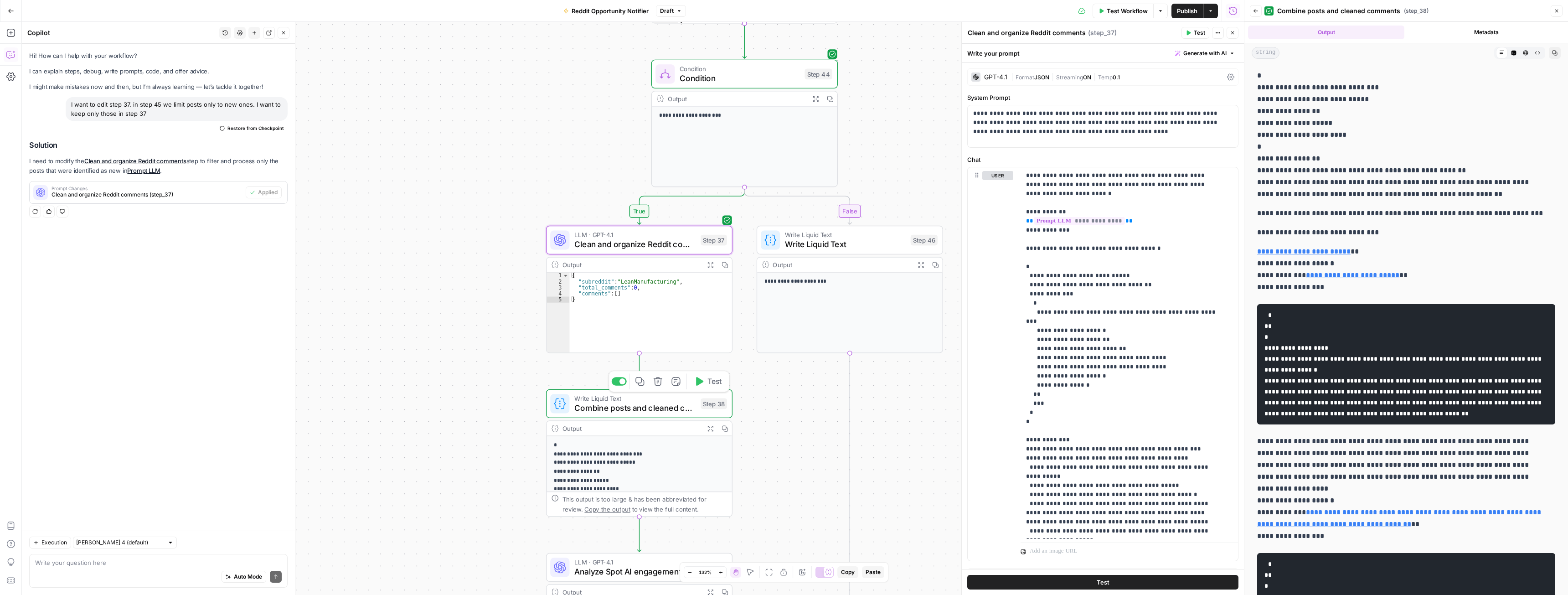
click at [682, 406] on span "Combine posts and cleaned comments" at bounding box center [635, 407] width 122 height 12
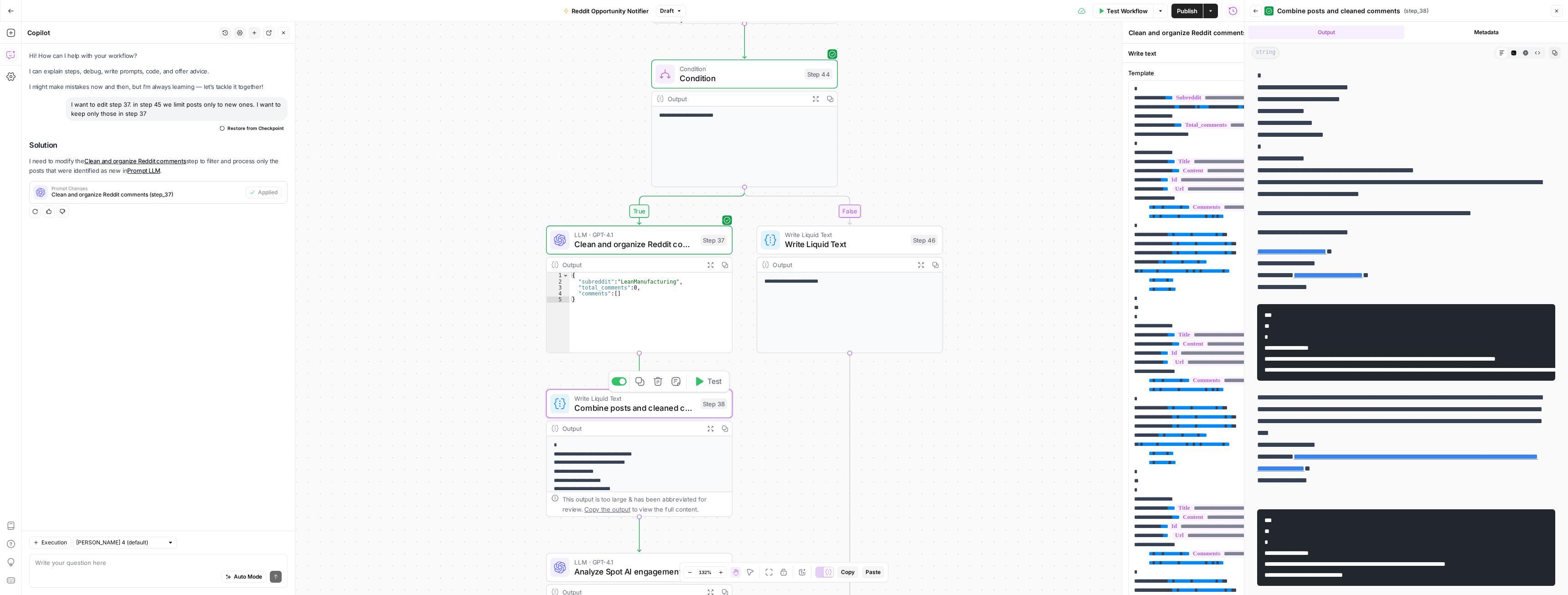
type textarea "Combine posts and cleaned comments"
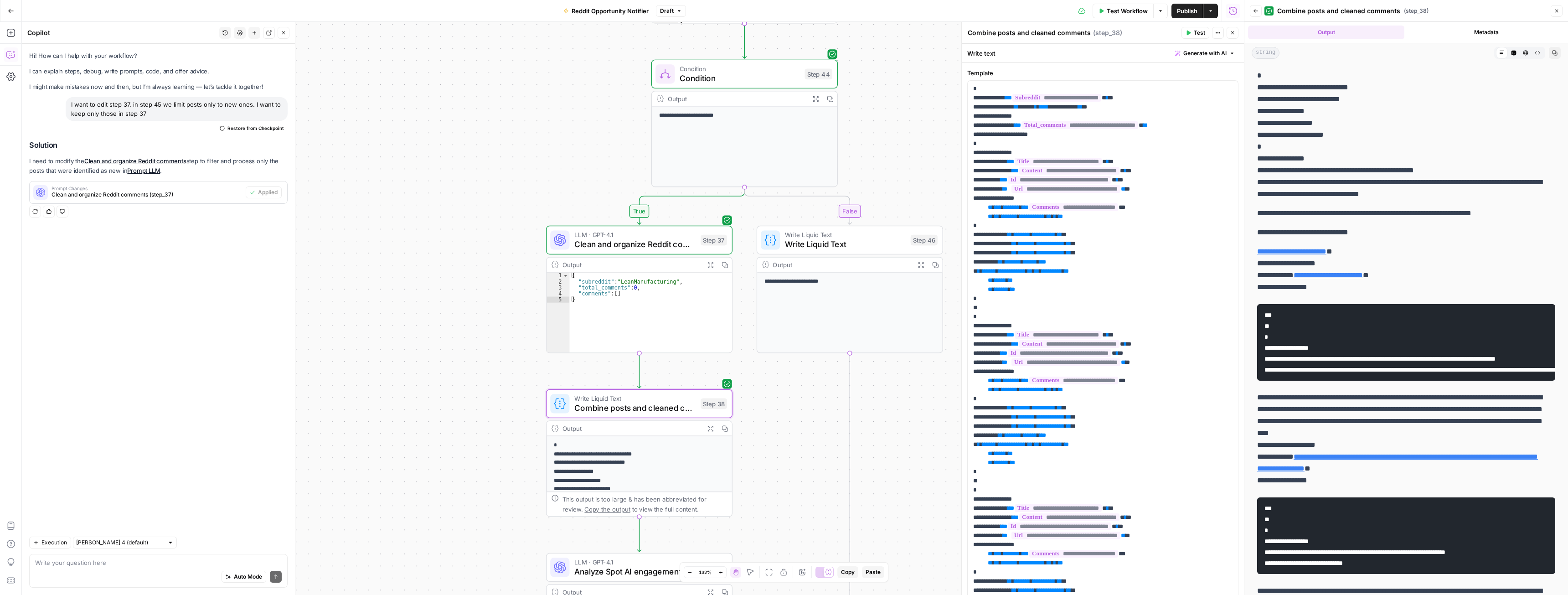
click at [699, 404] on div "Write Liquid Text Combine posts and cleaned comments Step 38 Copy step Delete s…" at bounding box center [639, 404] width 177 height 21
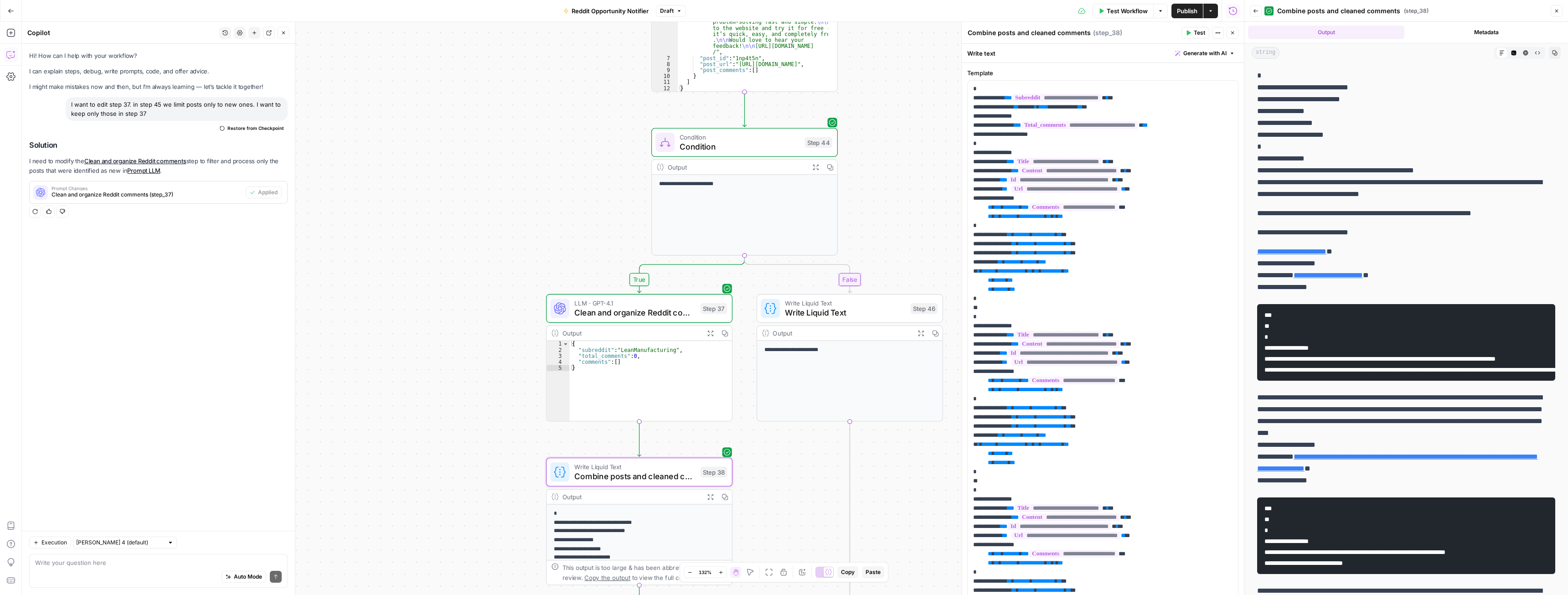
click at [614, 317] on span "Clean and organize Reddit comments" at bounding box center [635, 312] width 122 height 12
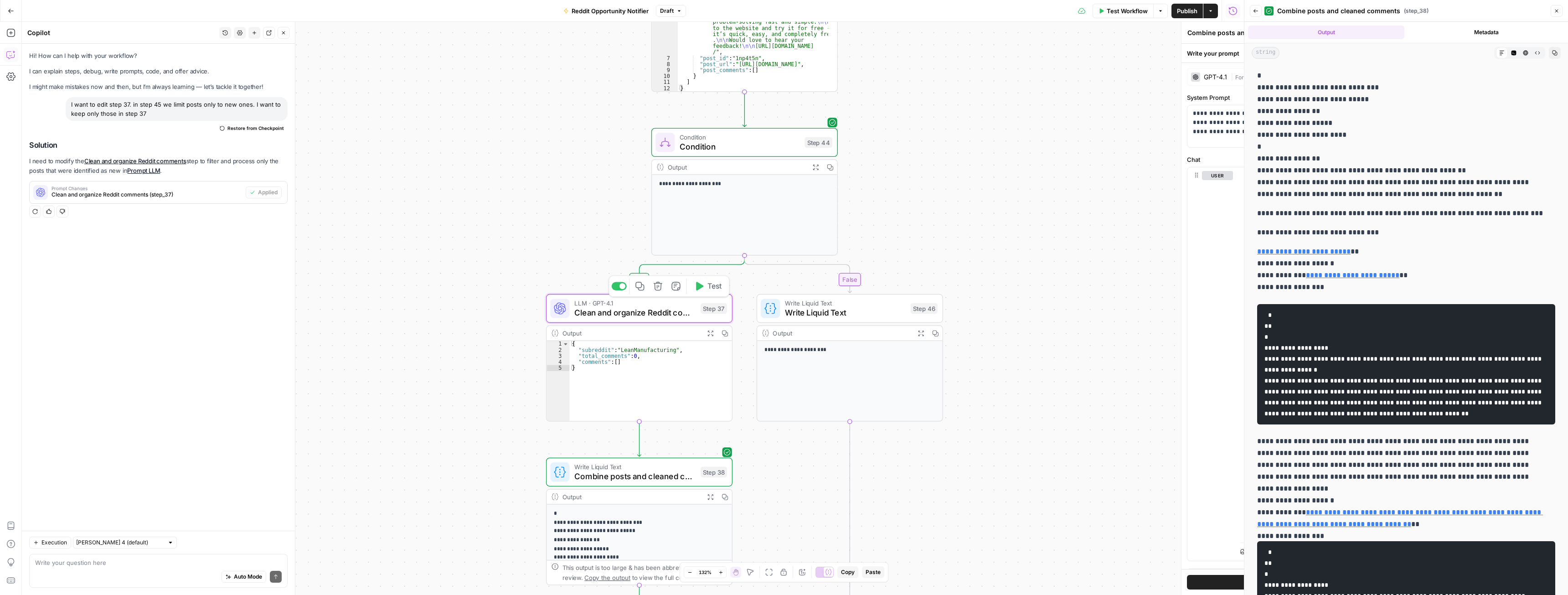
type textarea "Clean and organize Reddit comments"
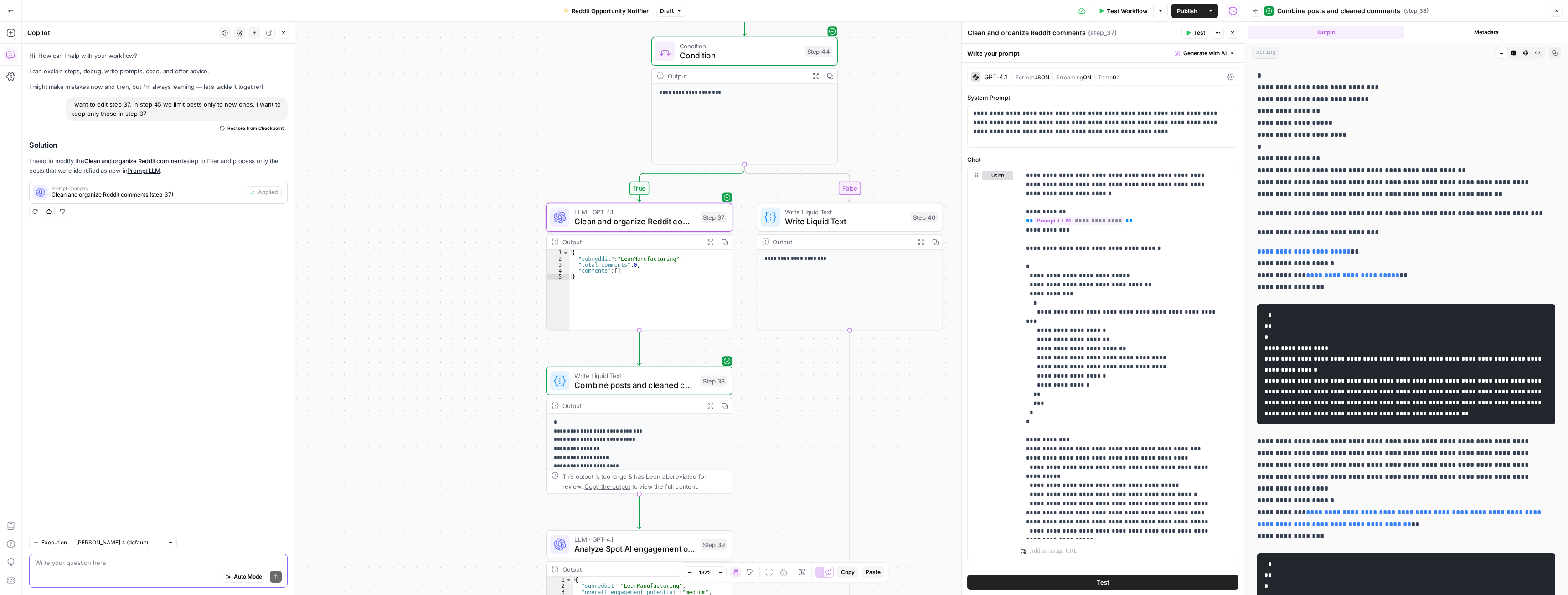
click at [87, 564] on textarea at bounding box center [158, 563] width 247 height 9
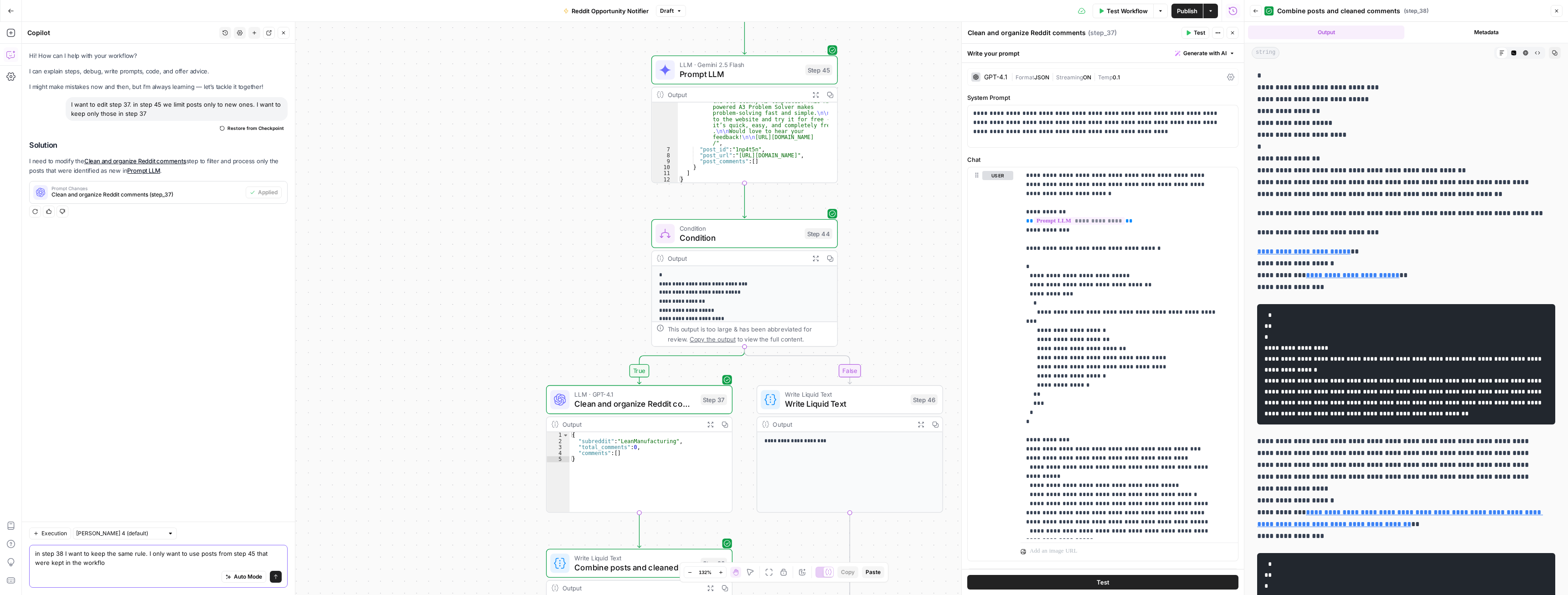
type textarea "in step 38 I want to keep the same rule. I only want to use posts from step 45 …"
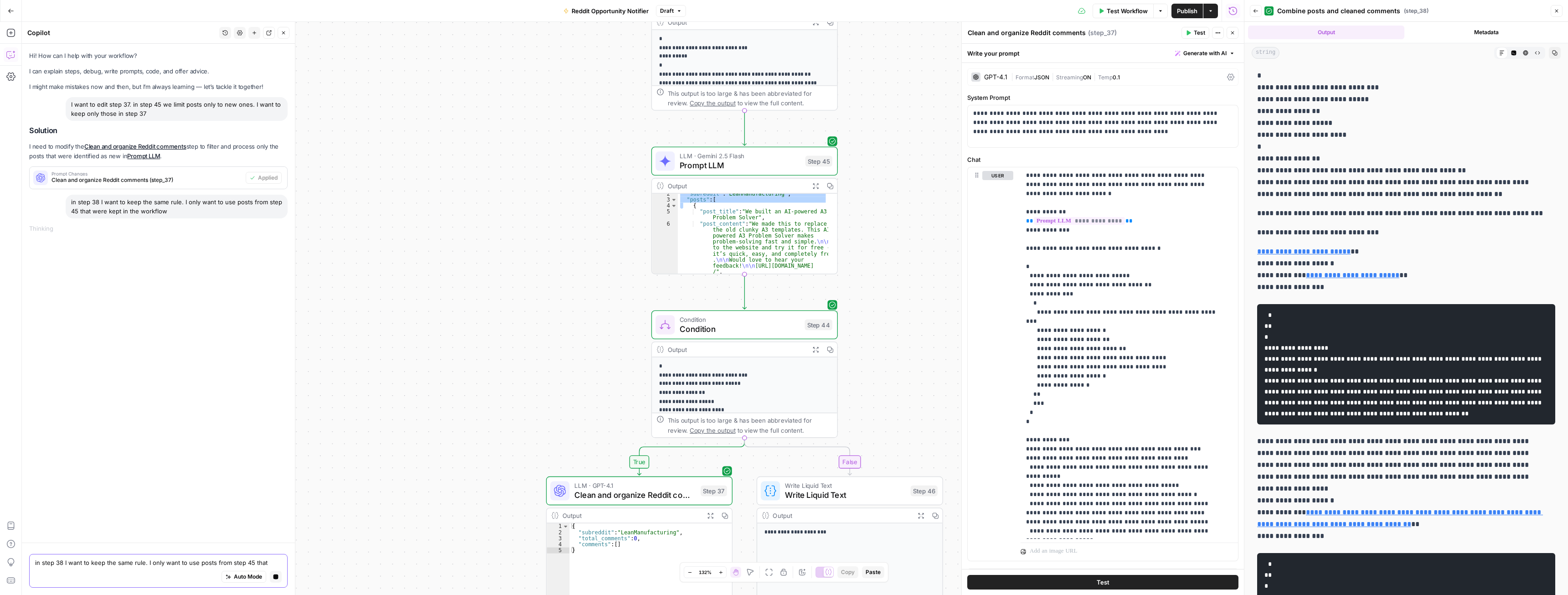
scroll to position [0, 0]
click at [741, 206] on div "{ "subreddit" : "LeanManufacturing" , "posts" : [ { "post_title" : "We built an…" at bounding box center [753, 233] width 150 height 80
type textarea "**********"
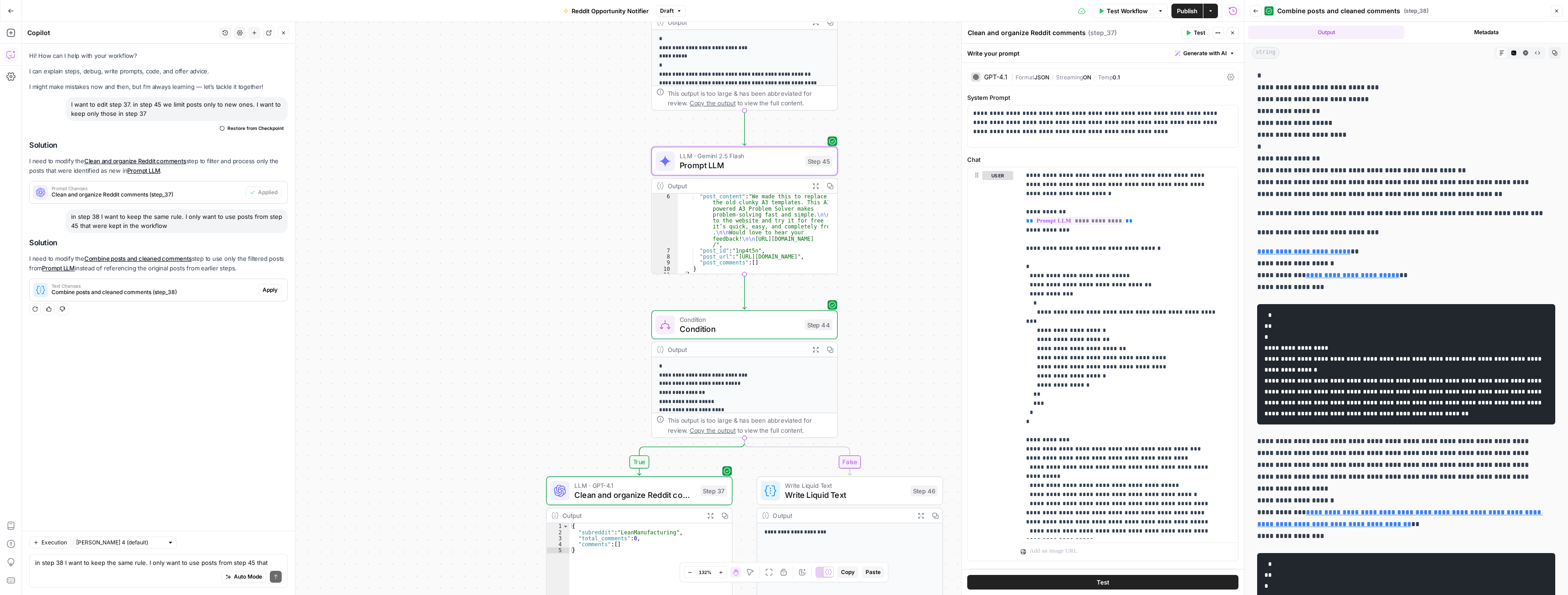
scroll to position [35, 0]
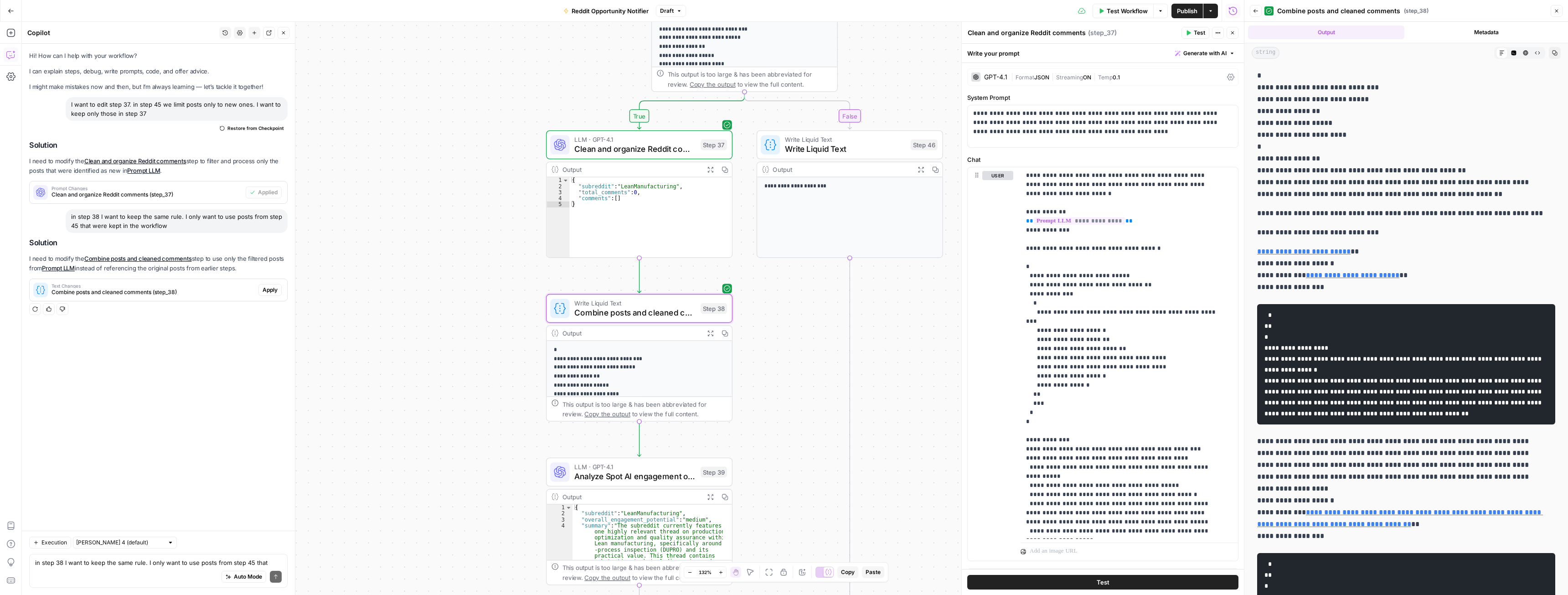
click at [264, 290] on span "Apply" at bounding box center [270, 290] width 15 height 8
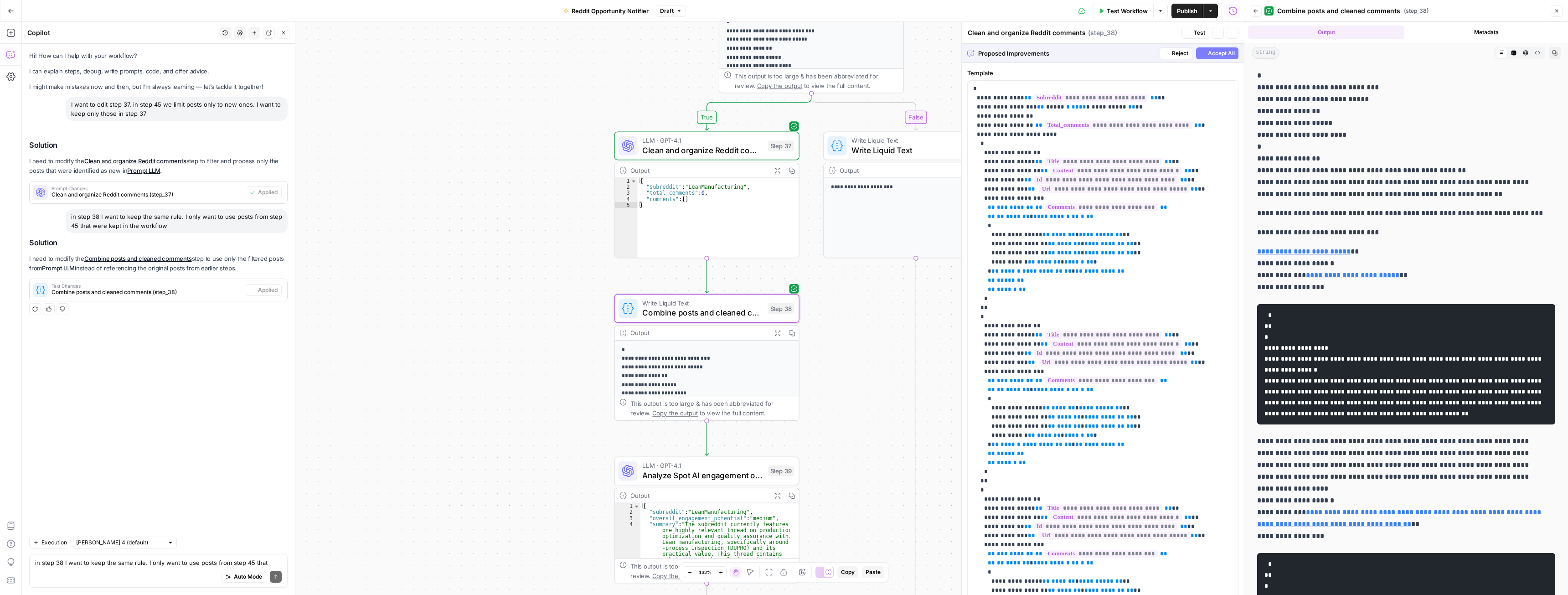
type textarea "Combine posts and cleaned comments"
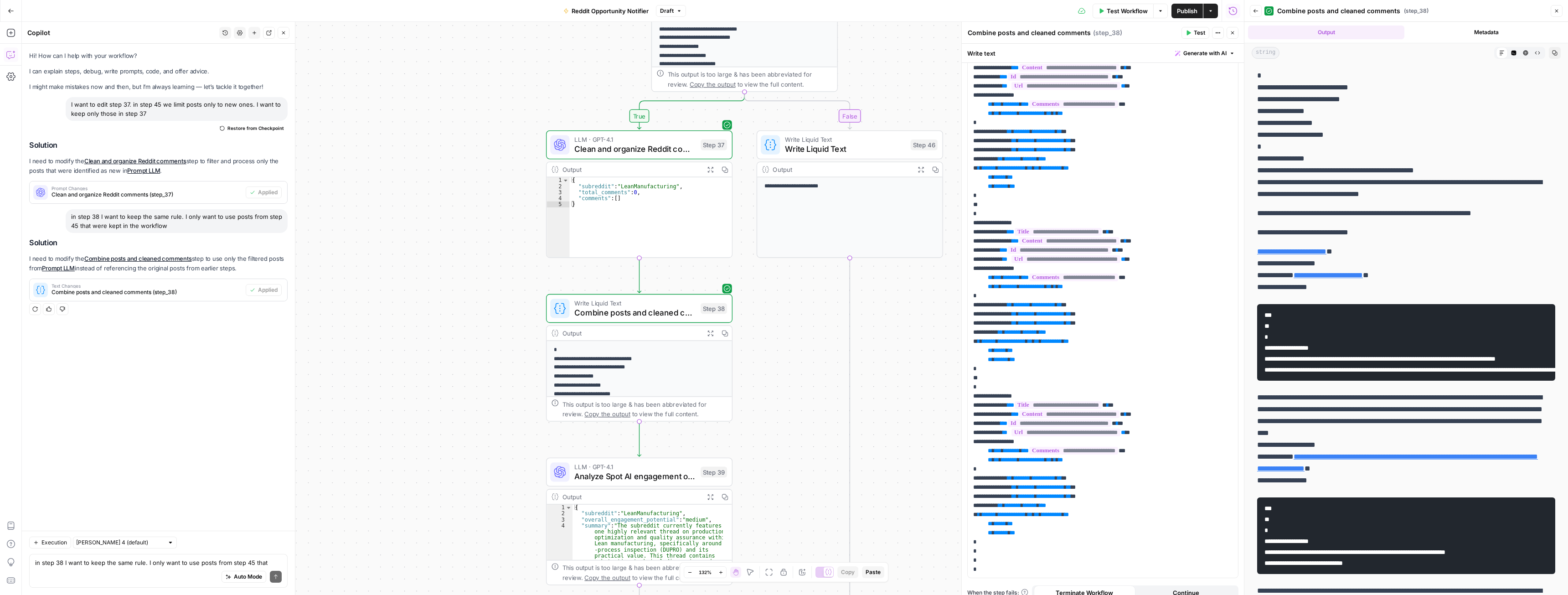
scroll to position [113, 0]
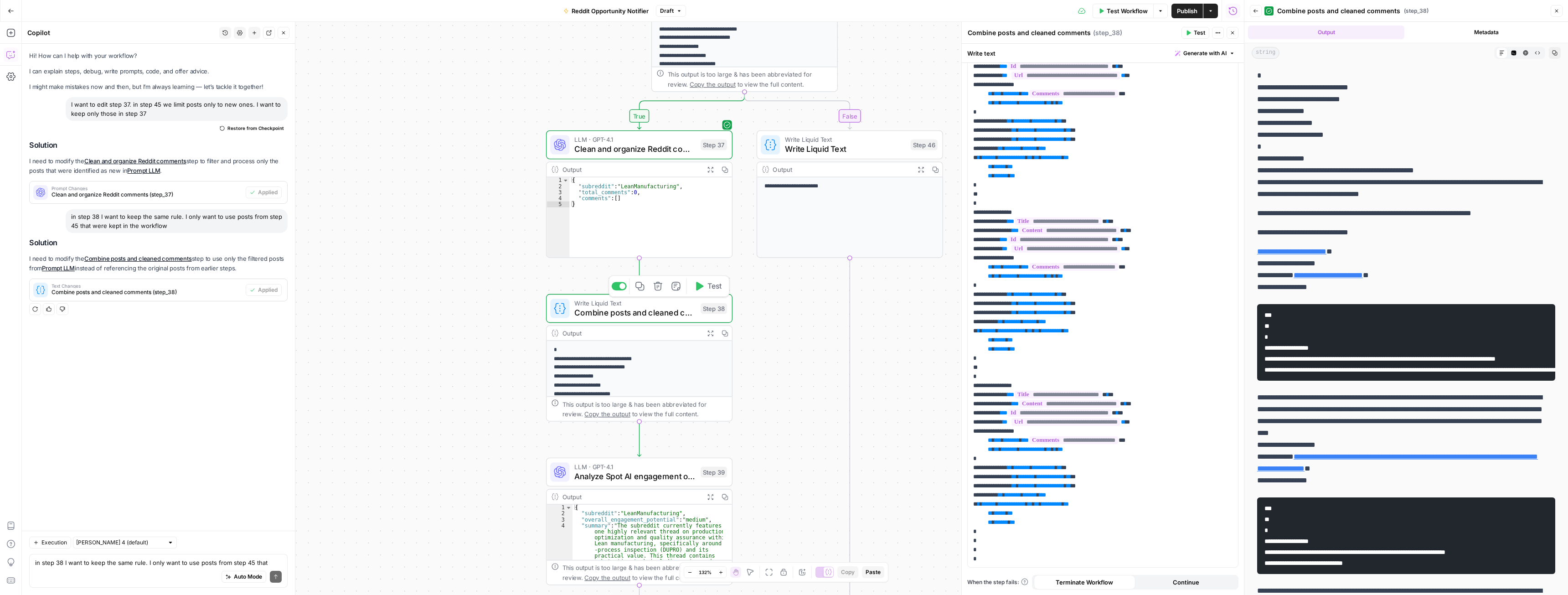
click at [716, 290] on span "Test" at bounding box center [715, 286] width 15 height 11
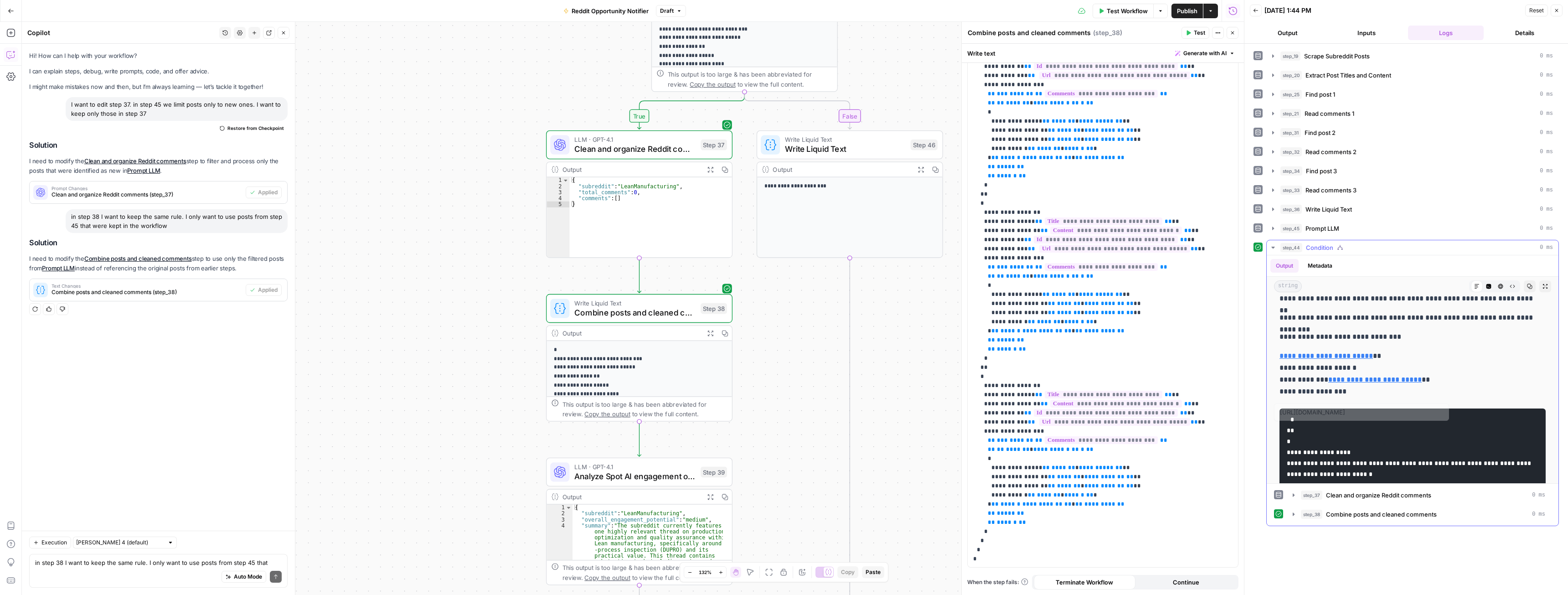
scroll to position [183, 0]
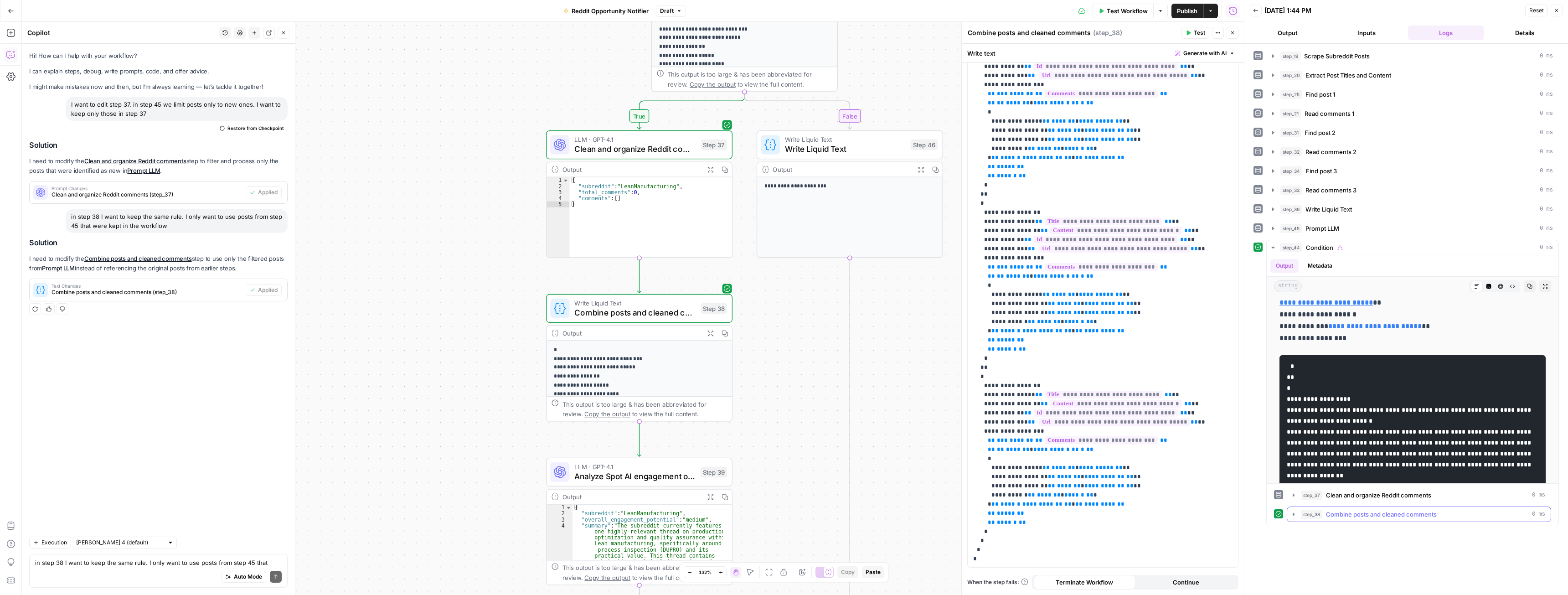
click at [1331, 515] on span "Combine posts and cleaned comments" at bounding box center [1381, 514] width 111 height 9
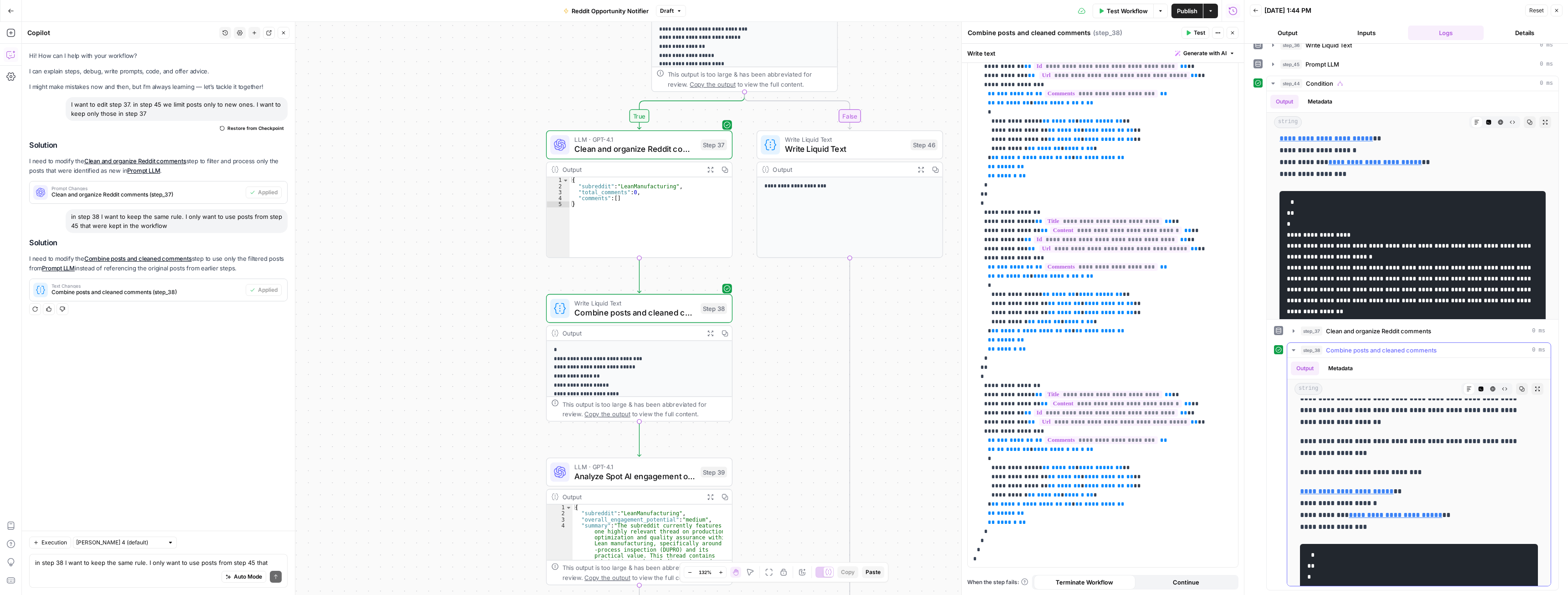
scroll to position [79, 0]
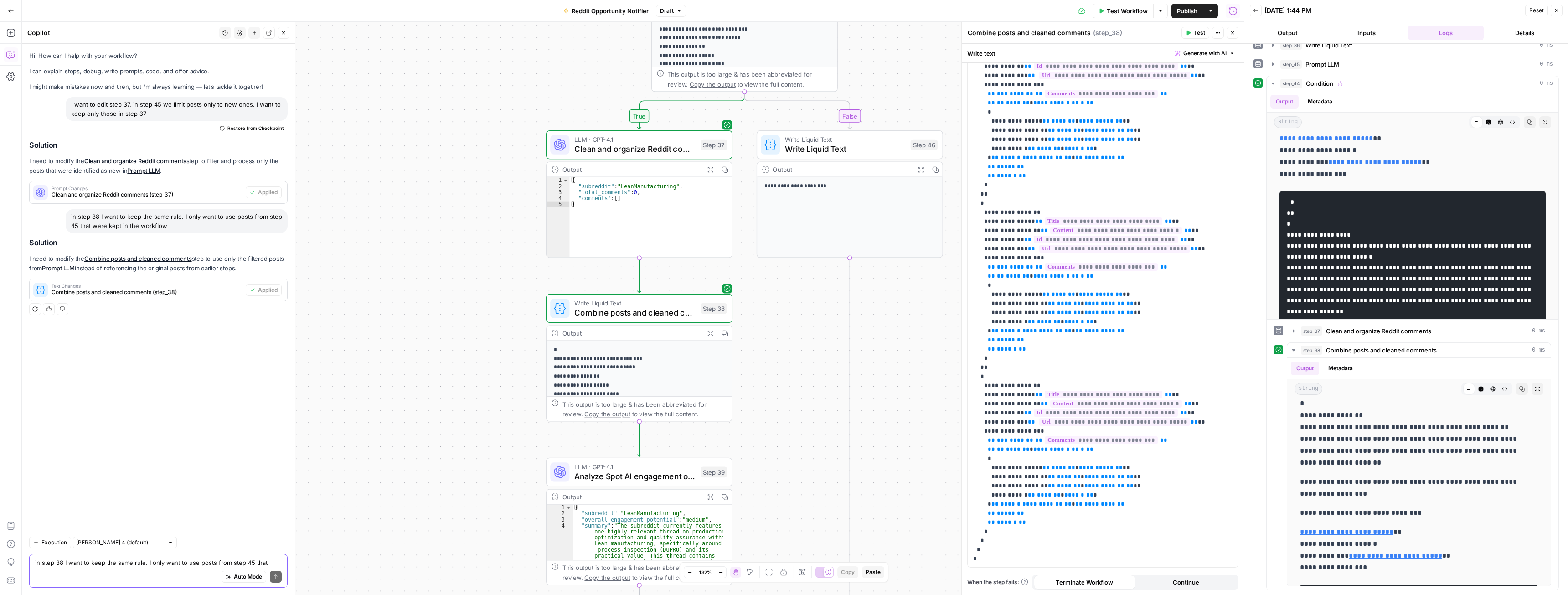
click at [186, 562] on textarea "in step 38 I want to keep the same rule. I only want to use posts from step 45 …" at bounding box center [158, 563] width 247 height 9
type textarea "nothing changed"
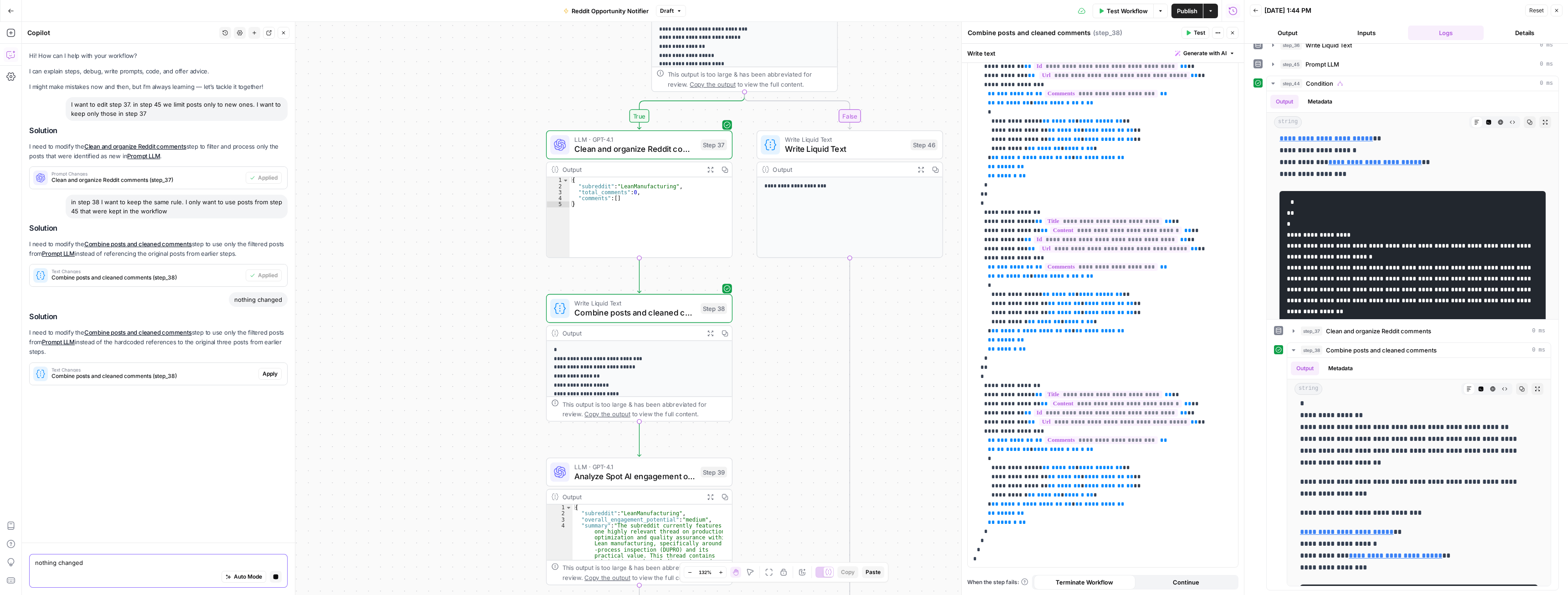
scroll to position [0, 0]
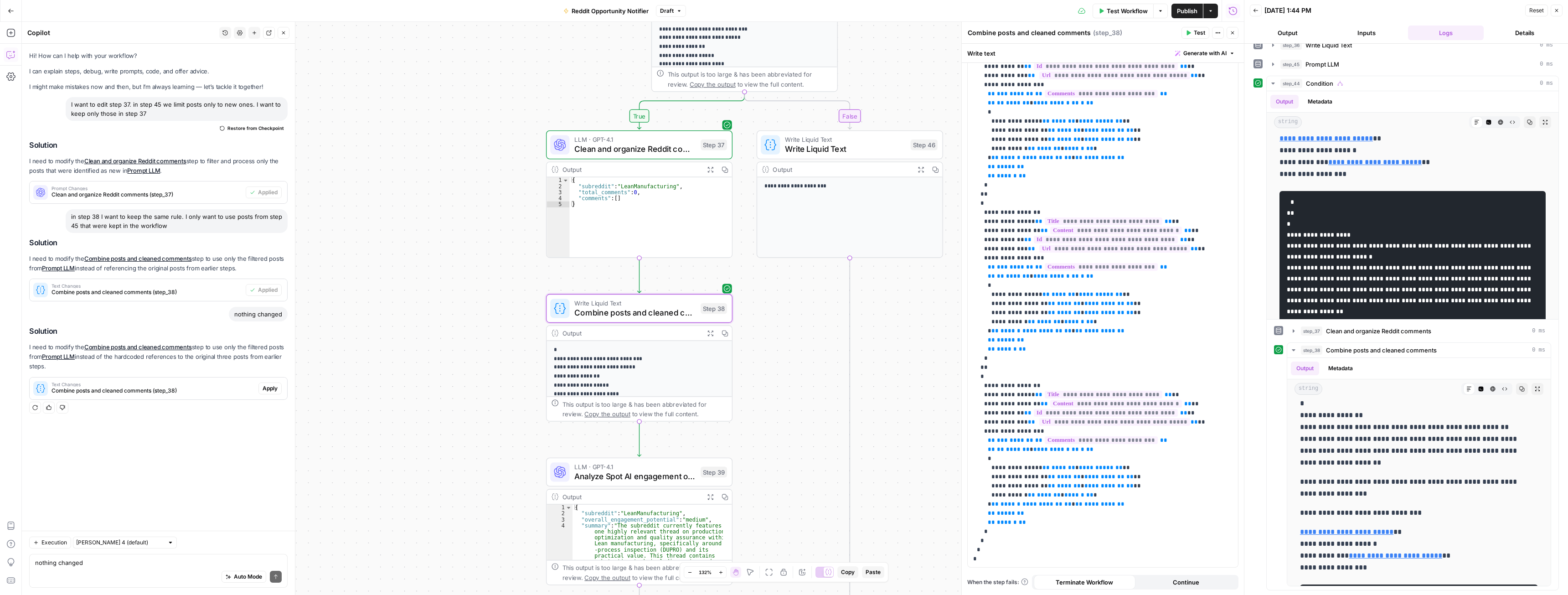
click at [265, 387] on span "Apply" at bounding box center [270, 388] width 15 height 8
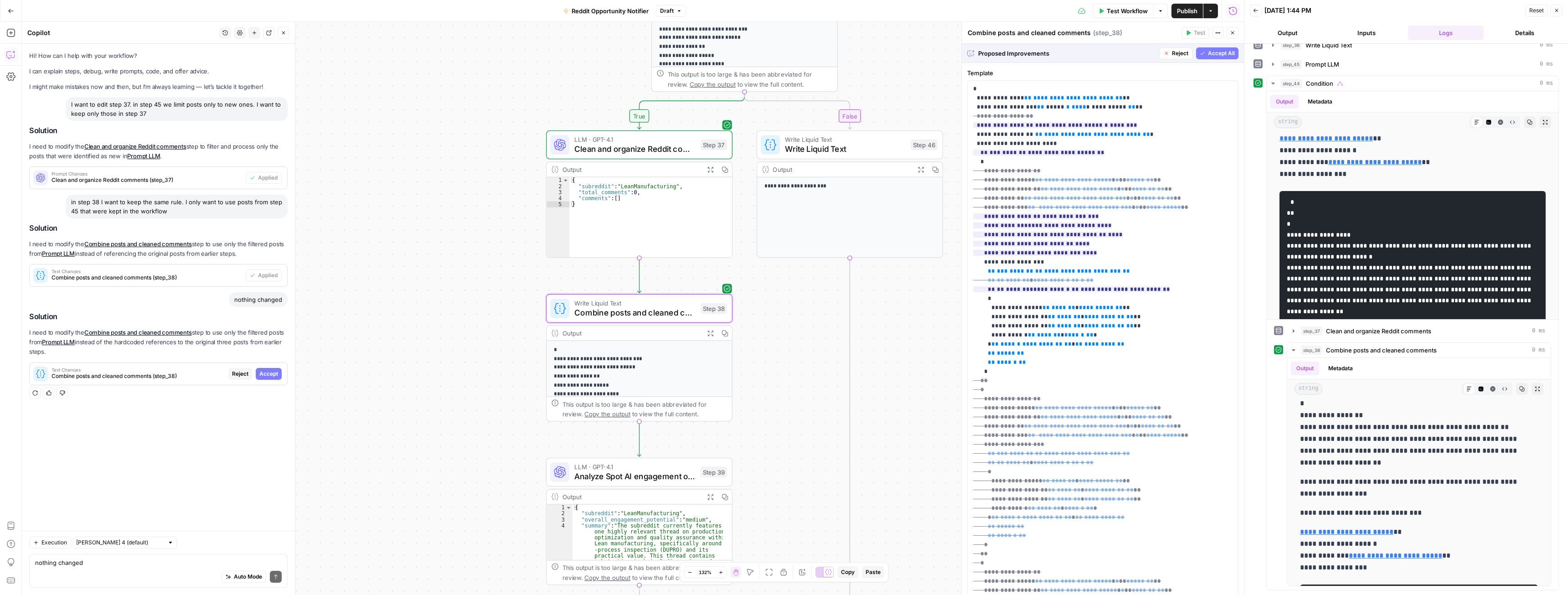
click at [268, 373] on span "Accept" at bounding box center [268, 373] width 19 height 8
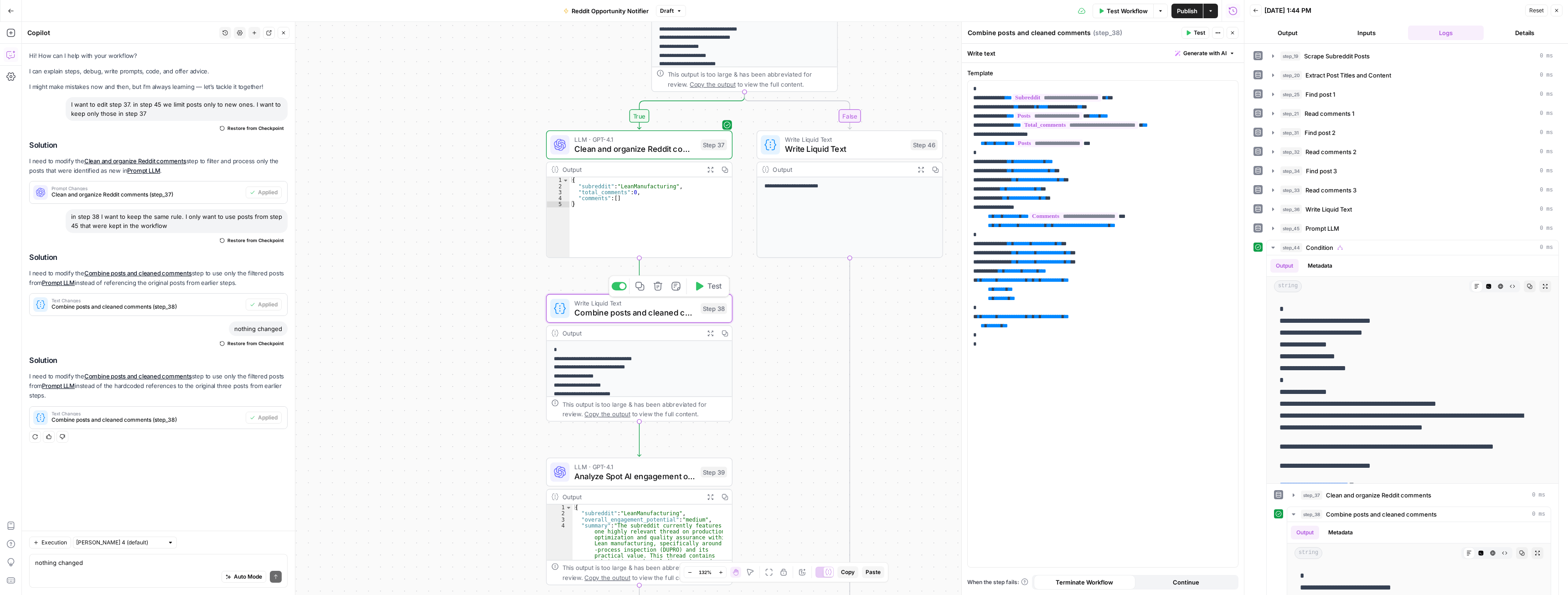
click at [709, 288] on span "Test" at bounding box center [715, 286] width 15 height 11
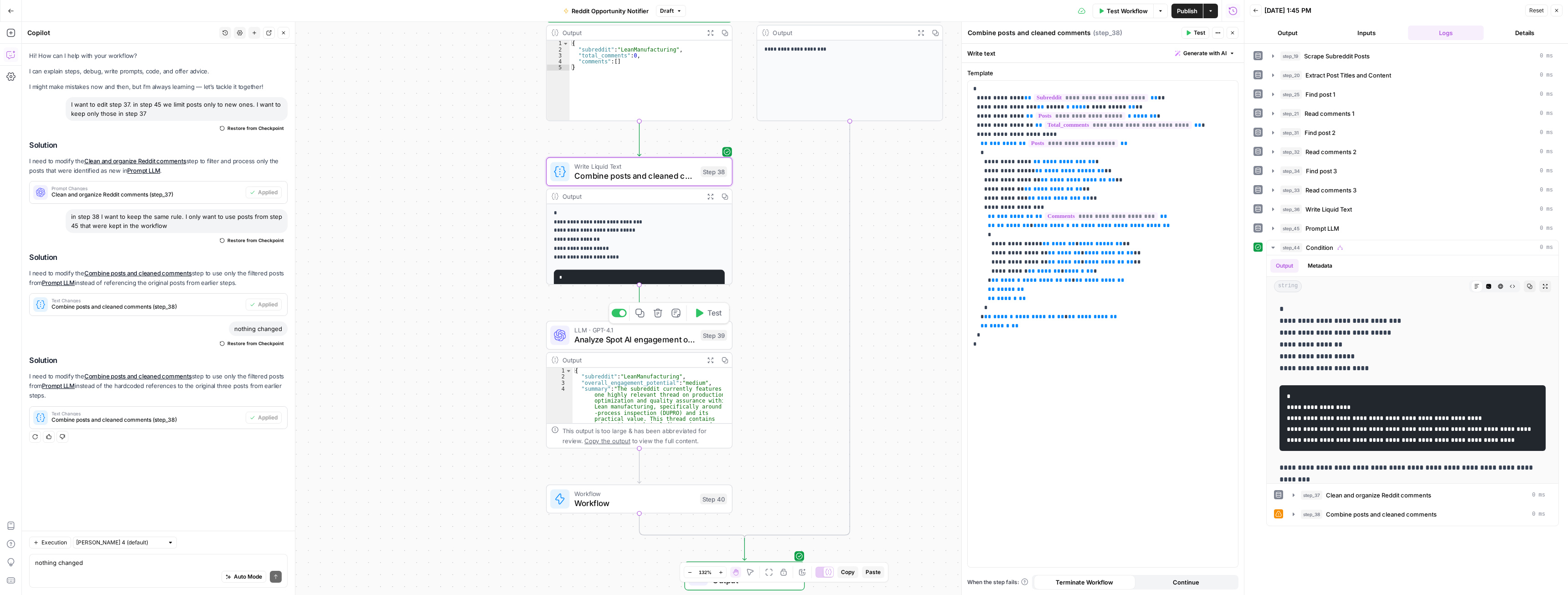
click at [707, 315] on span "Test" at bounding box center [715, 313] width 15 height 11
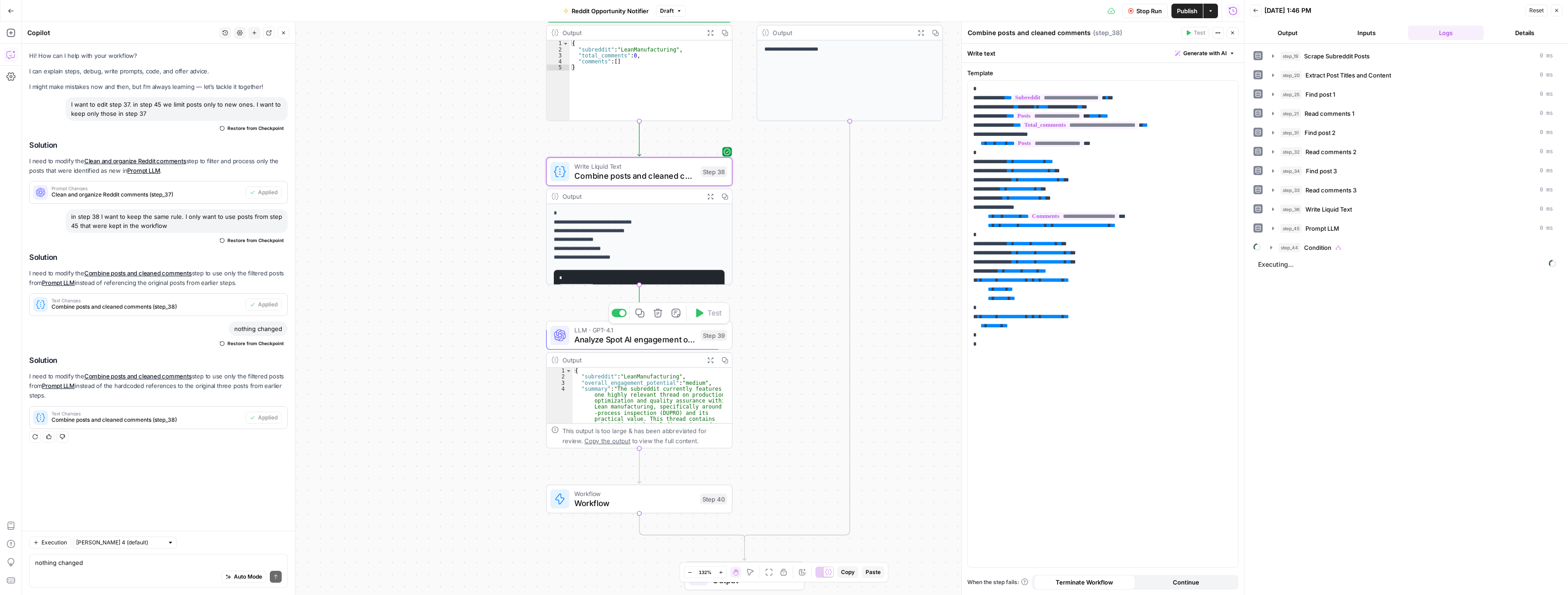
click at [613, 342] on span "Analyze Spot AI engagement opportunities" at bounding box center [635, 339] width 122 height 12
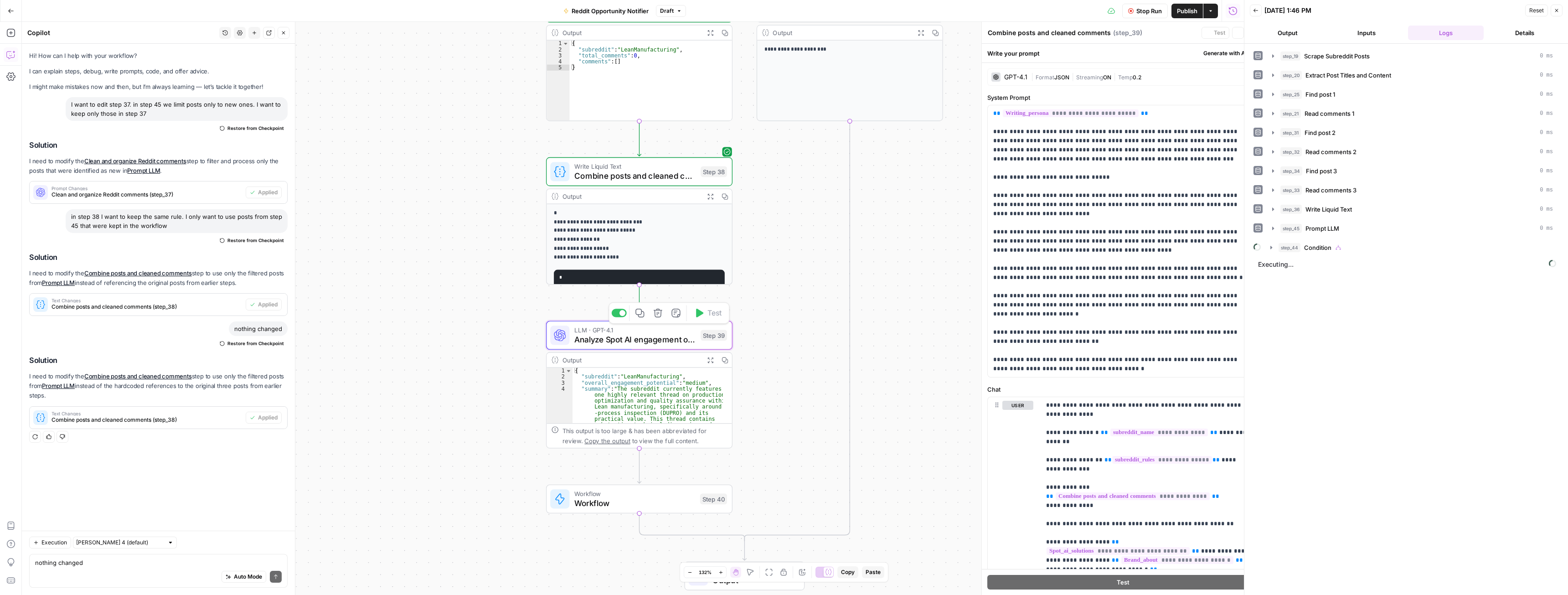
type textarea "Analyze Spot AI engagement opportunities"
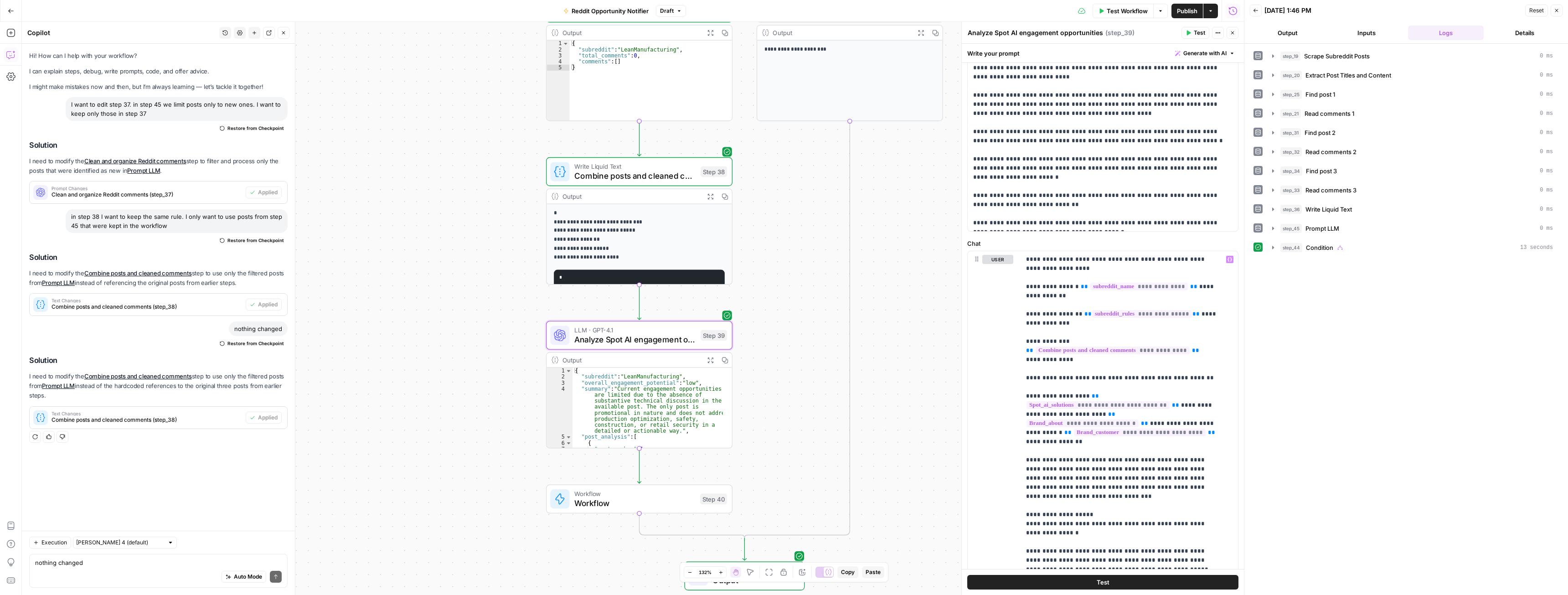
click at [712, 361] on icon "button" at bounding box center [710, 360] width 7 height 7
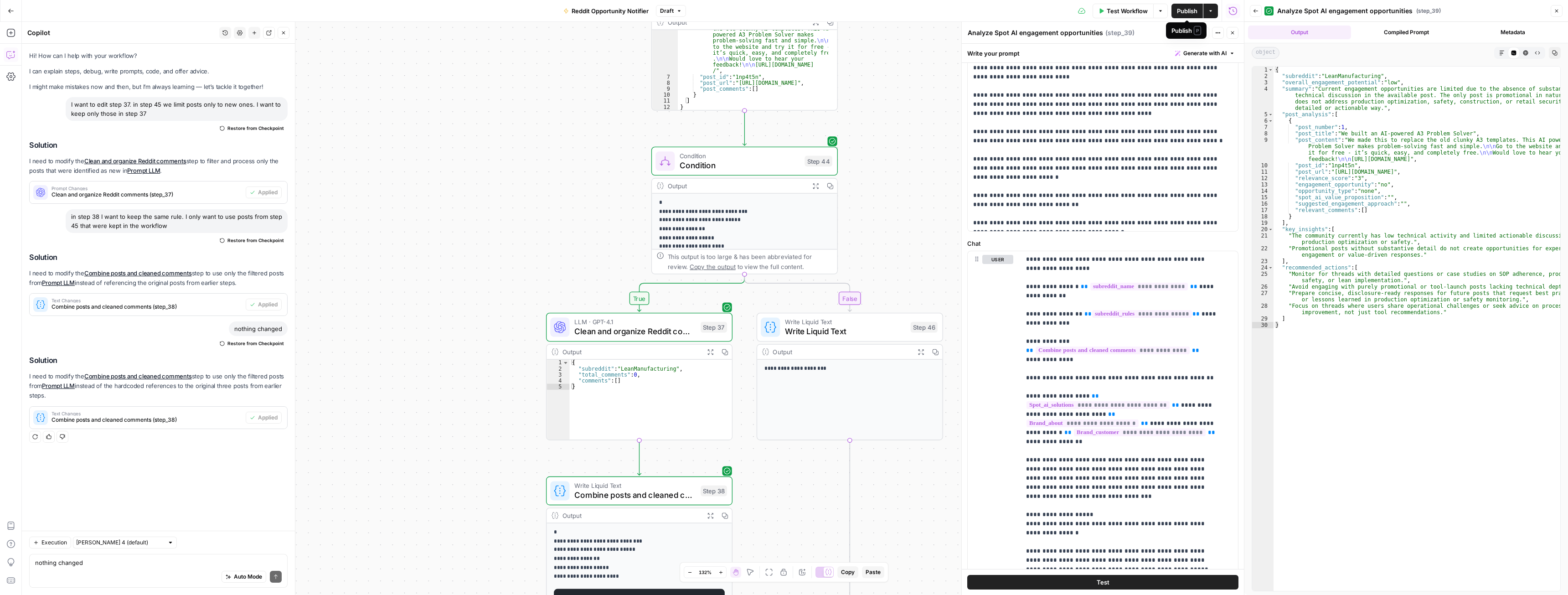
click at [1187, 12] on span "Publish" at bounding box center [1187, 10] width 21 height 9
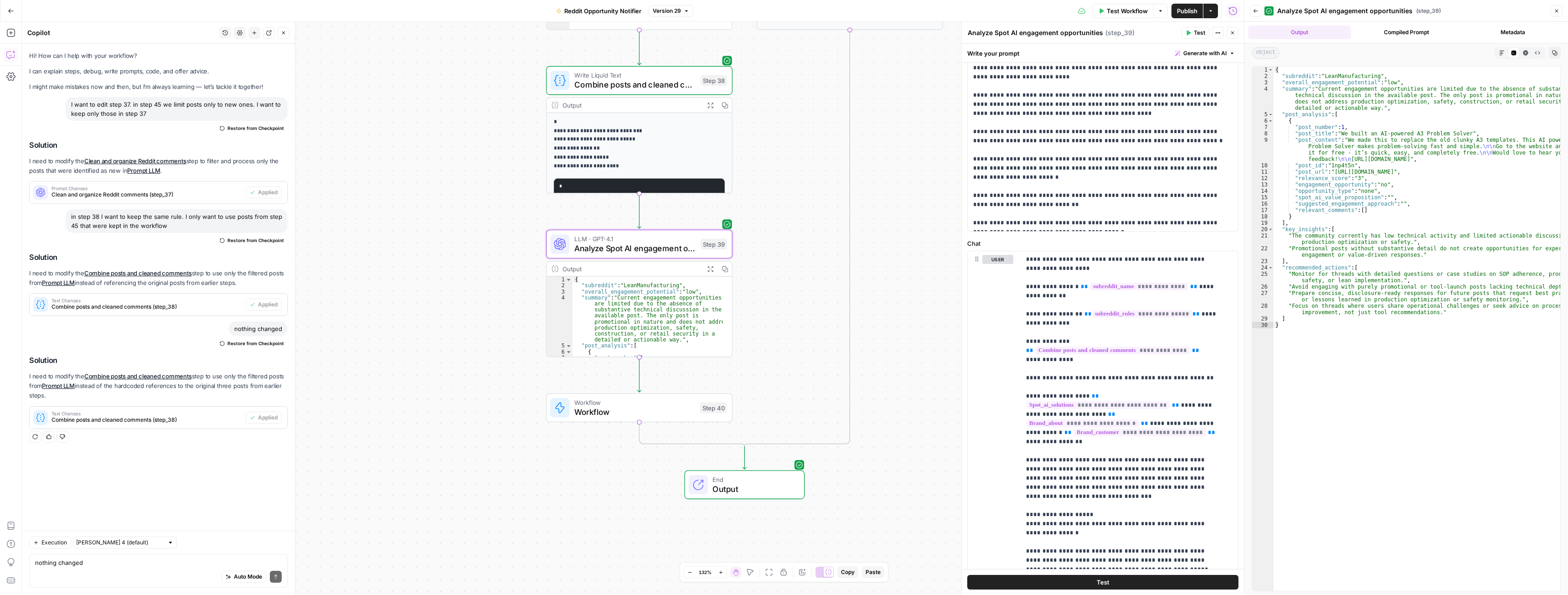
click at [738, 484] on span "Output" at bounding box center [753, 488] width 82 height 12
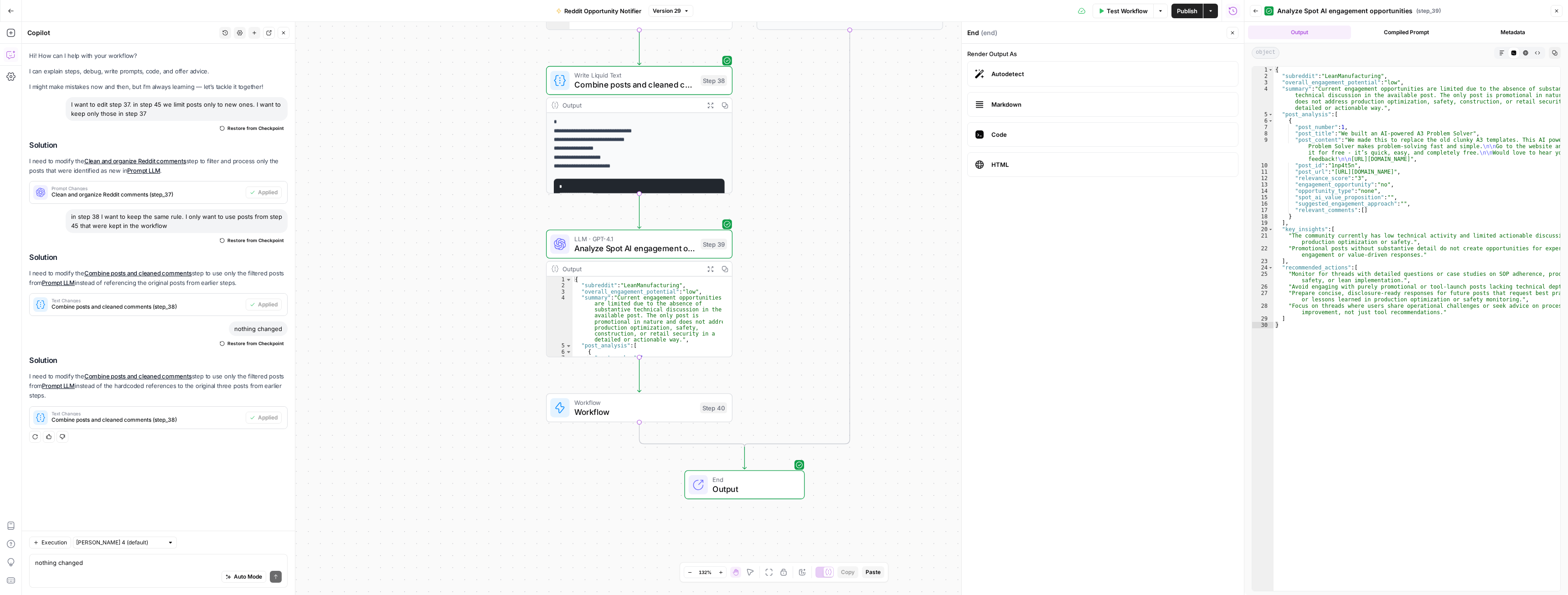
click at [910, 334] on div "true false Workflow Set Inputs Inputs Web Page Scrape Scrape Subreddit Posts St…" at bounding box center [633, 308] width 1222 height 573
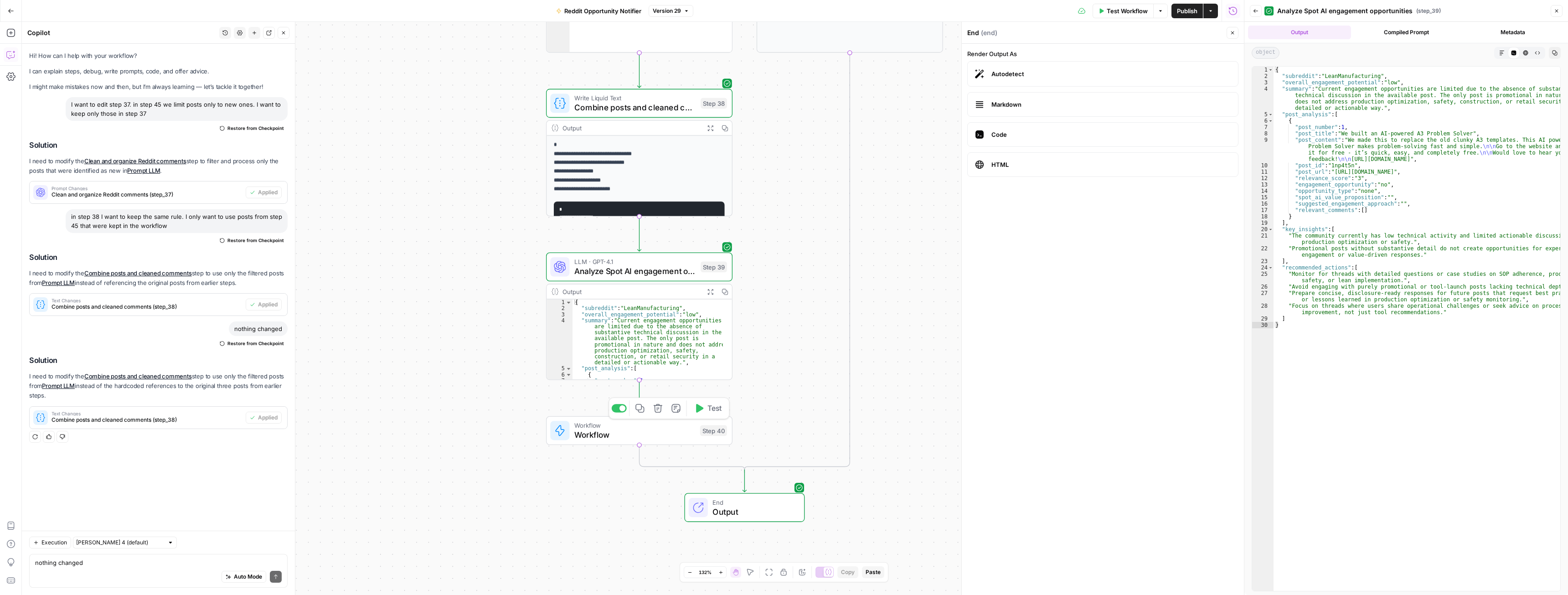
click at [635, 433] on span "Workflow" at bounding box center [635, 434] width 121 height 12
type textarea "Workflow"
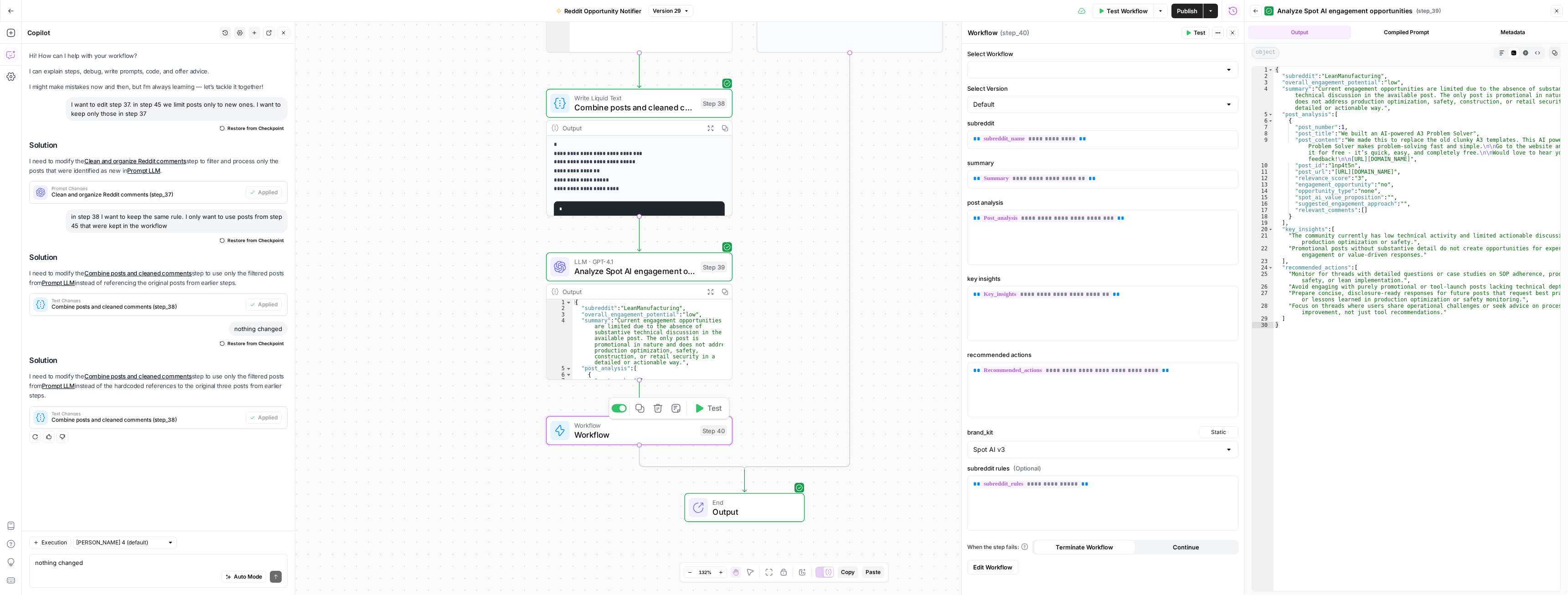
type input "Notify about engagement - reddit"
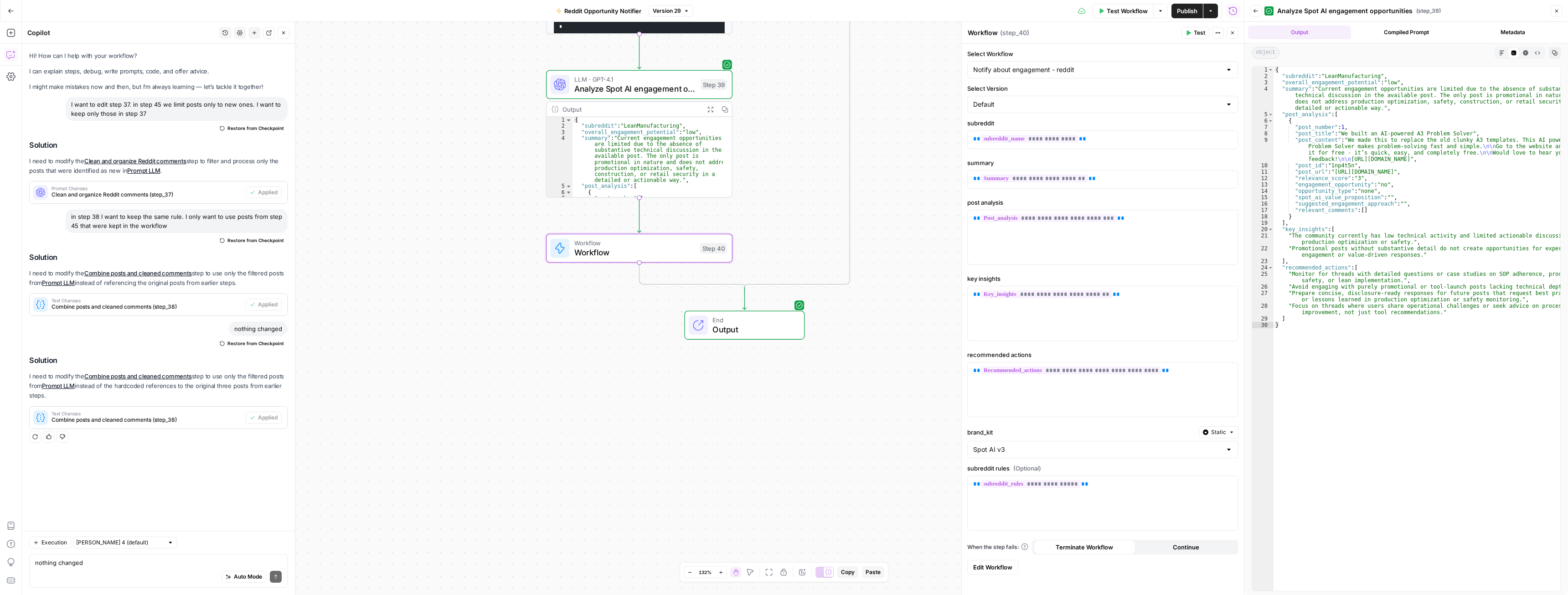
click at [598, 255] on span "Workflow" at bounding box center [635, 252] width 121 height 12
click at [1003, 567] on span "Edit Workflow" at bounding box center [993, 567] width 39 height 9
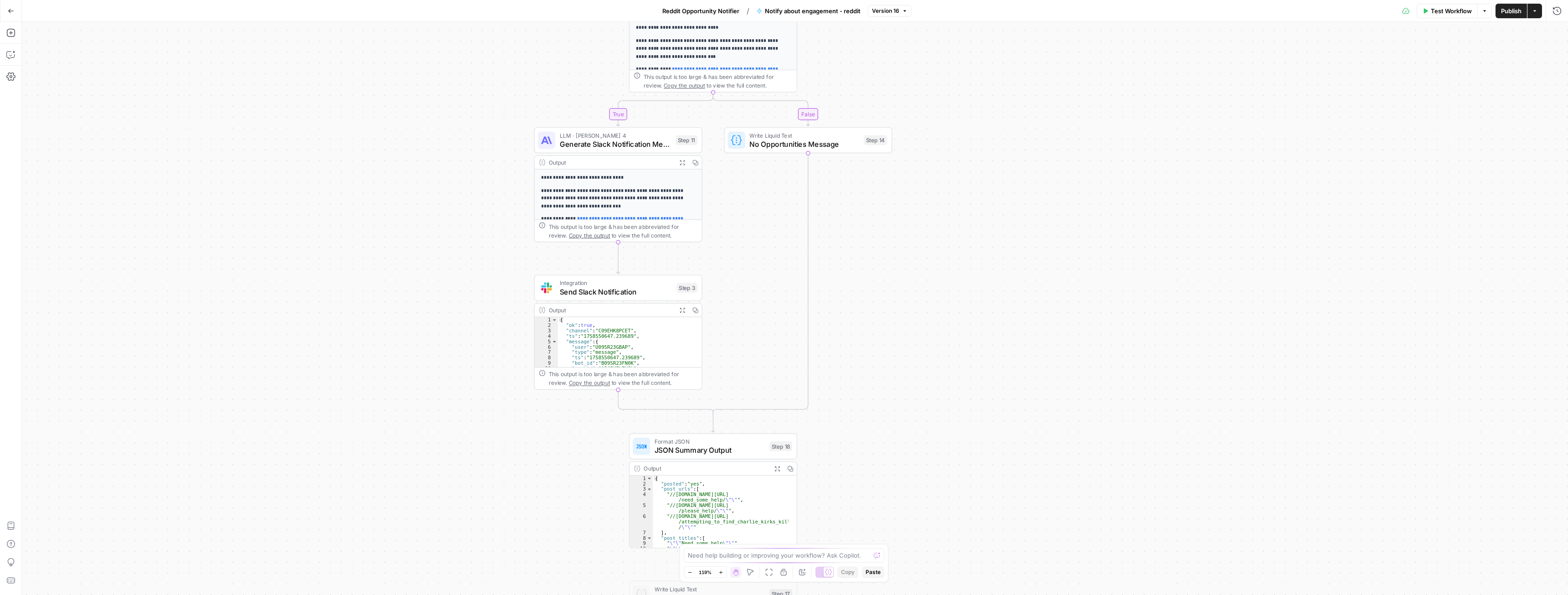
drag, startPoint x: 846, startPoint y: 322, endPoint x: 863, endPoint y: 247, distance: 76.9
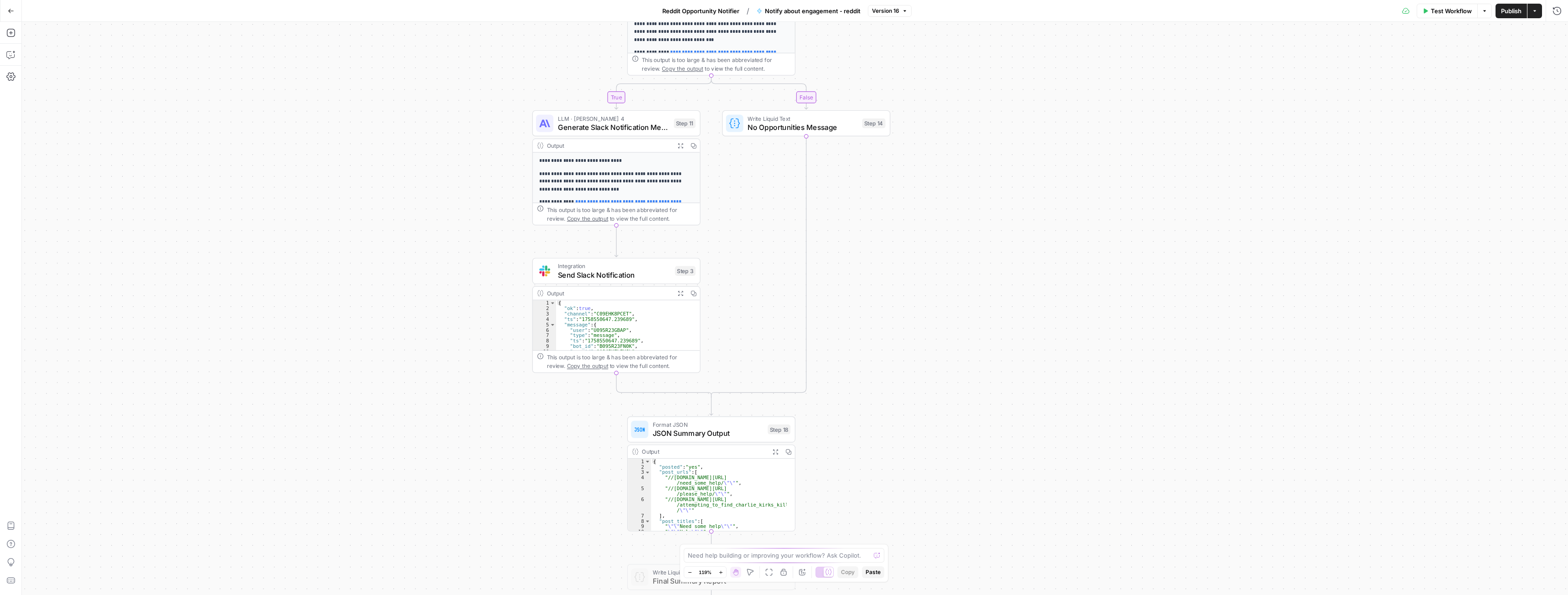
click at [699, 429] on span "JSON Summary Output" at bounding box center [708, 433] width 111 height 11
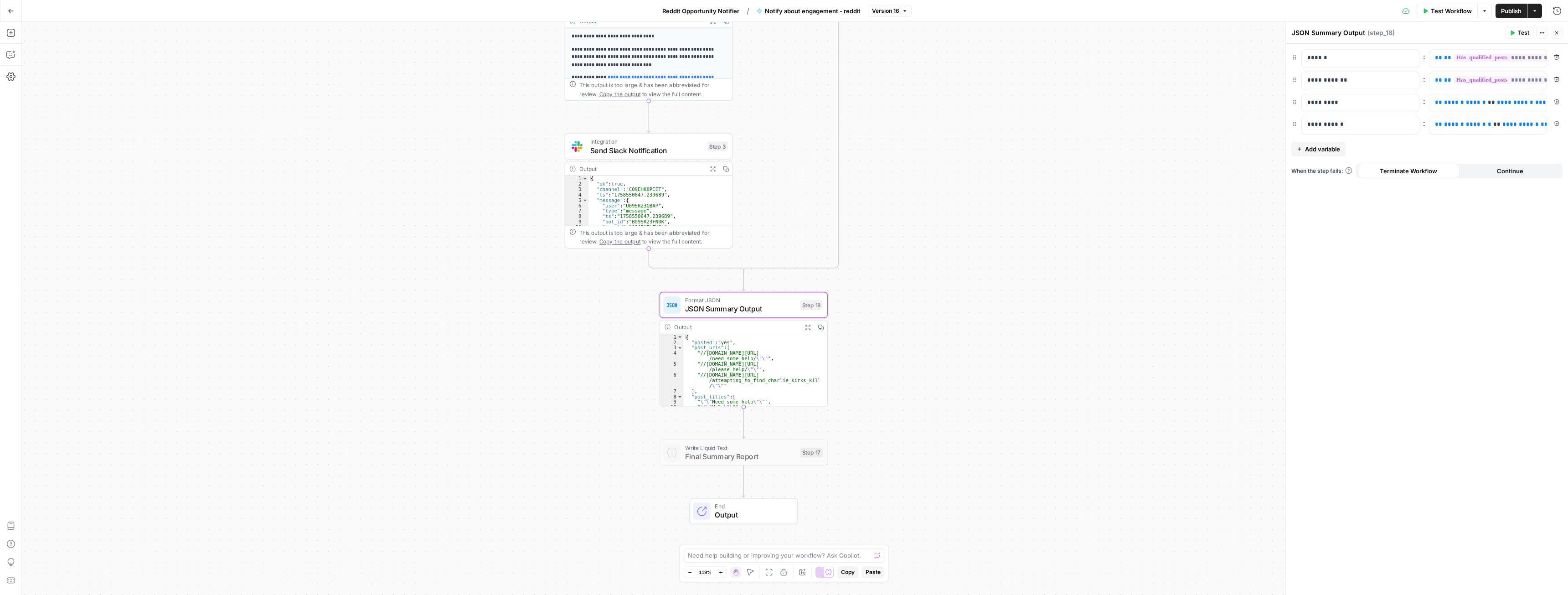
drag, startPoint x: 863, startPoint y: 399, endPoint x: 895, endPoint y: 411, distance: 34.2
click at [677, 6] on span "Reddit Opportunity Notifier" at bounding box center [701, 10] width 77 height 9
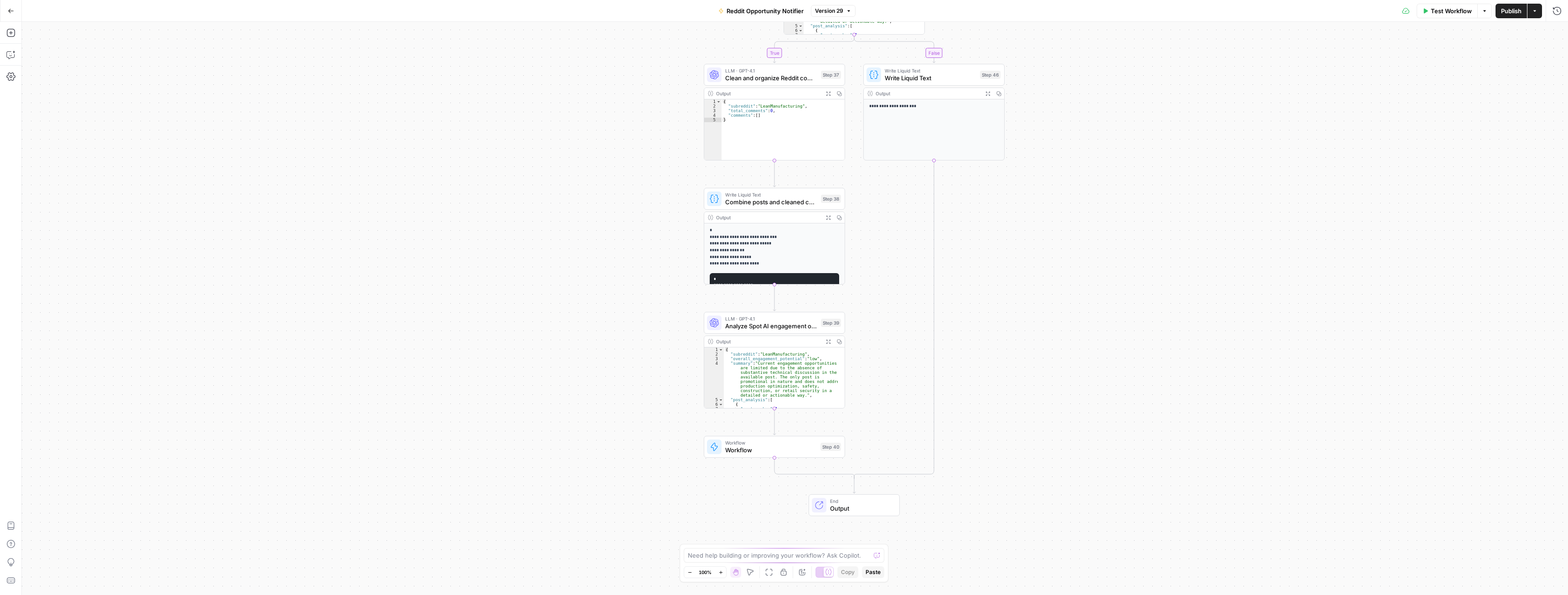
drag, startPoint x: 696, startPoint y: 299, endPoint x: 639, endPoint y: 319, distance: 60.4
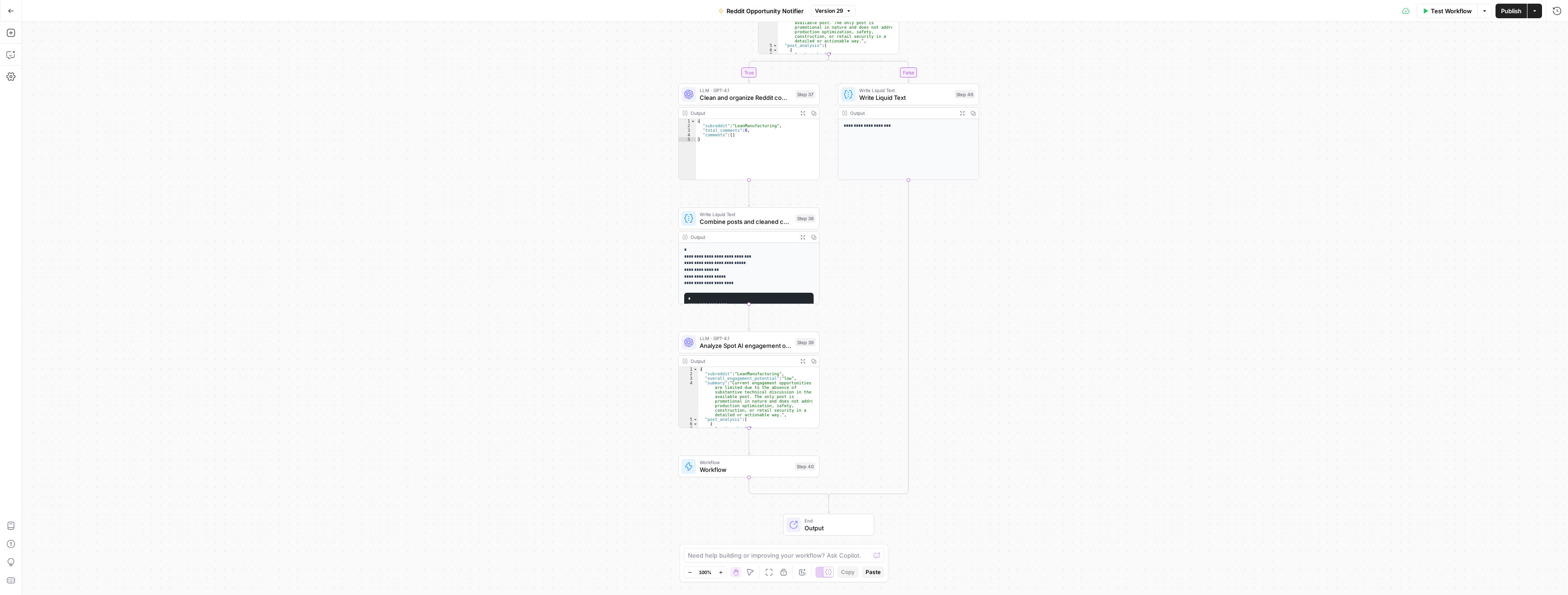
drag, startPoint x: 649, startPoint y: 326, endPoint x: 632, endPoint y: 320, distance: 18.0
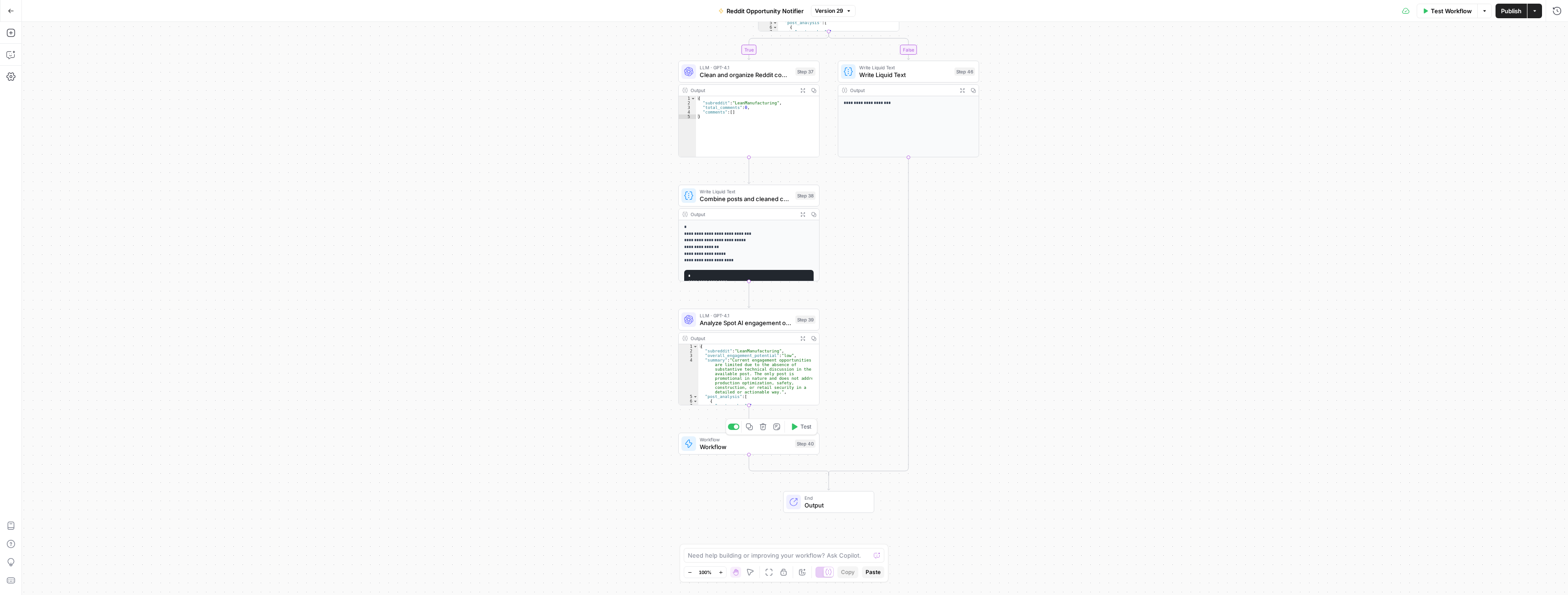
click at [728, 447] on span "Workflow" at bounding box center [745, 446] width 92 height 9
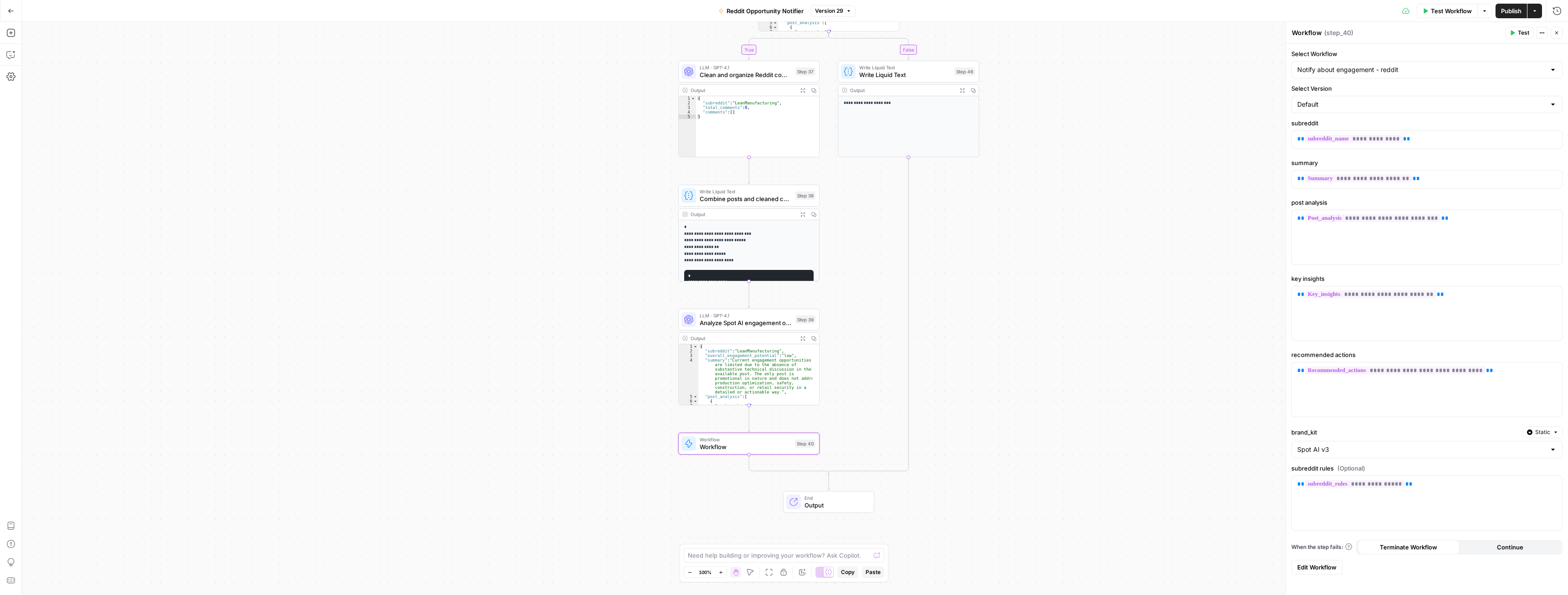
click at [1324, 571] on span "Edit Workflow" at bounding box center [1317, 567] width 39 height 9
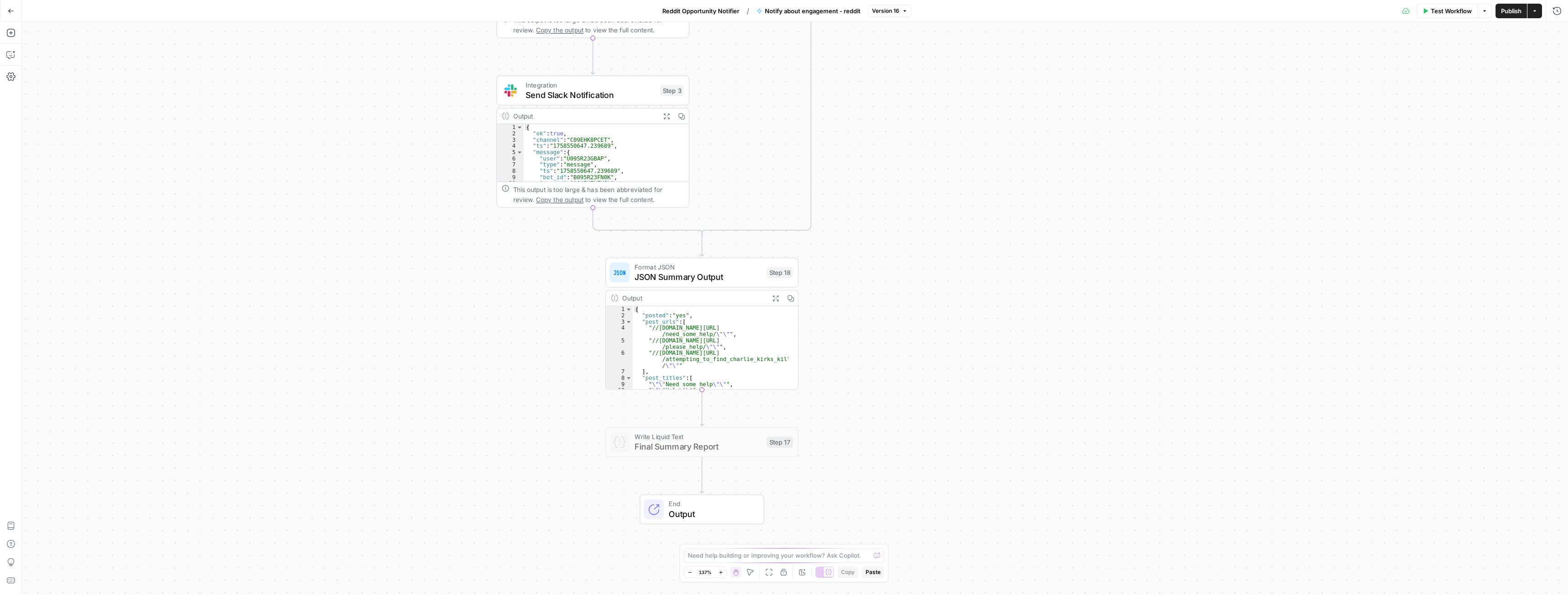
drag, startPoint x: 834, startPoint y: 333, endPoint x: 861, endPoint y: 346, distance: 30.0
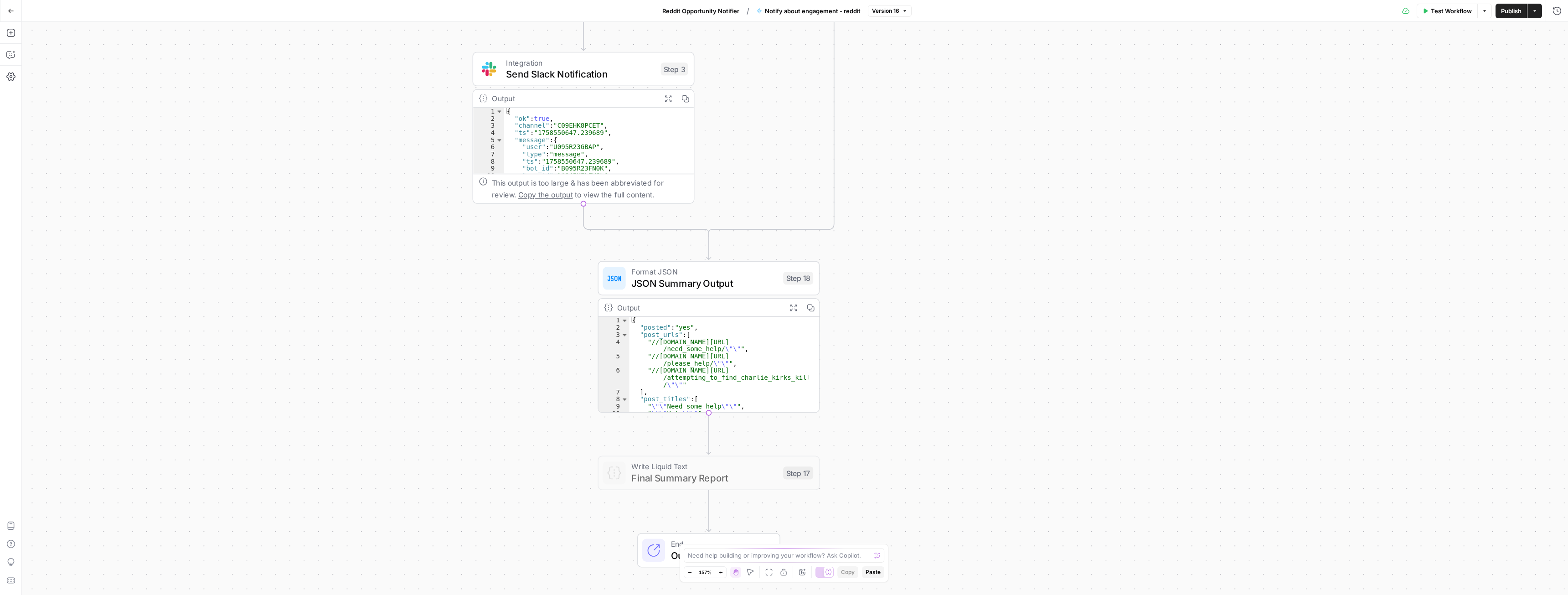
click at [793, 308] on icon "button" at bounding box center [793, 308] width 8 height 8
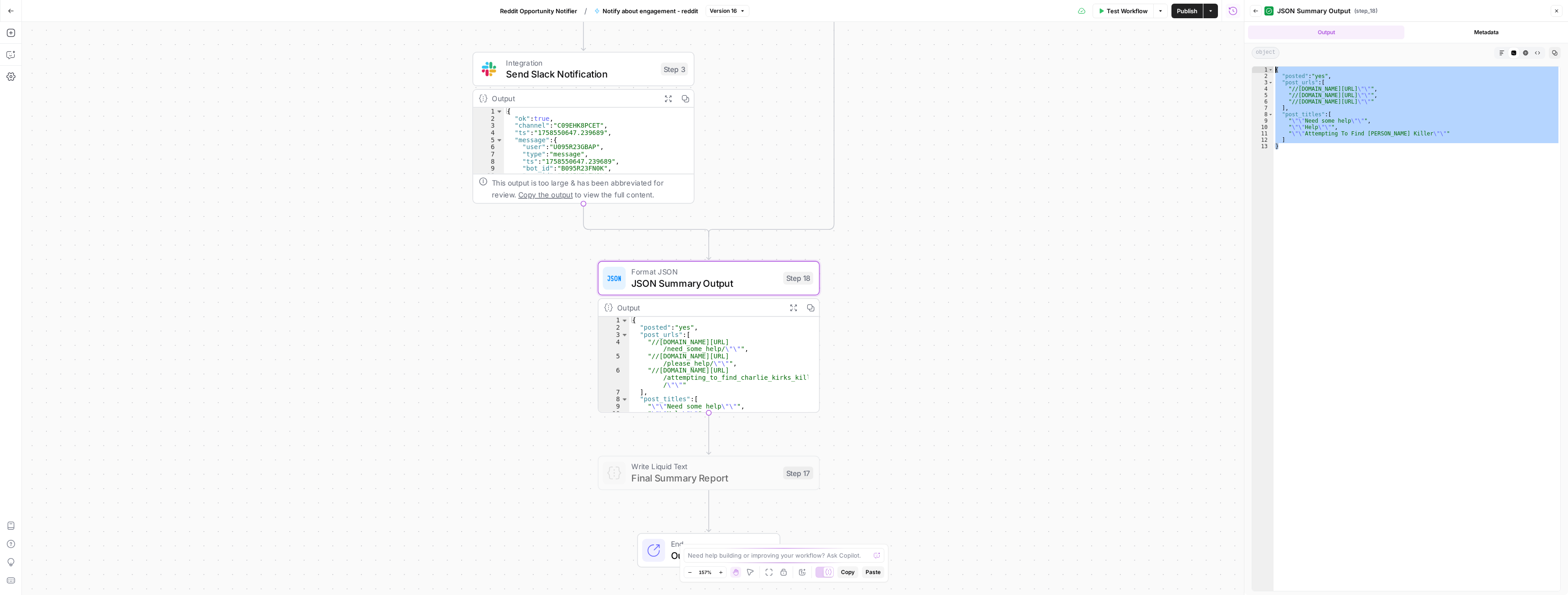
drag, startPoint x: 1307, startPoint y: 172, endPoint x: 1267, endPoint y: 63, distance: 116.1
click at [1267, 63] on div "* 1 2 3 4 5 6 7 8 9 10 11 12 13 { "posted" : "yes" , "post_urls" : [ "//www.red…" at bounding box center [1406, 329] width 324 height 533
type textarea "**********"
click at [540, 17] on button "Reddit Opportunity Notifier" at bounding box center [538, 11] width 88 height 15
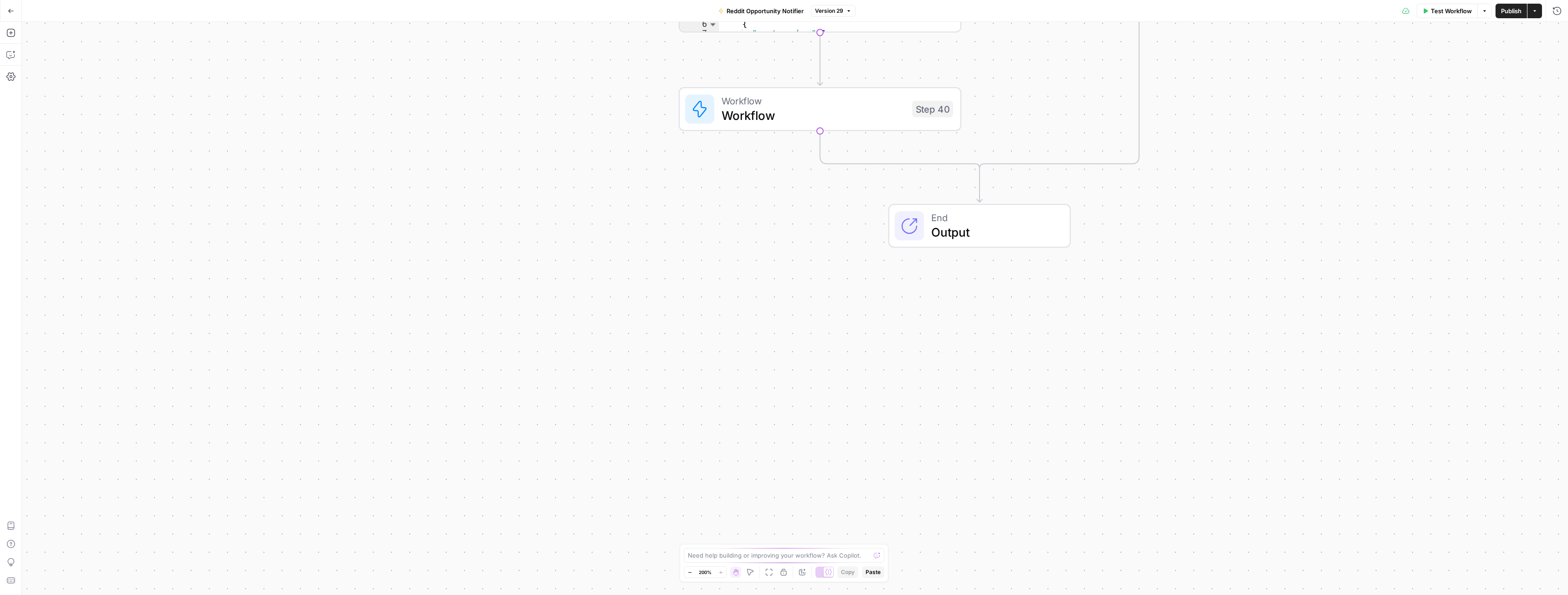
drag, startPoint x: 724, startPoint y: 349, endPoint x: 740, endPoint y: 437, distance: 89.4
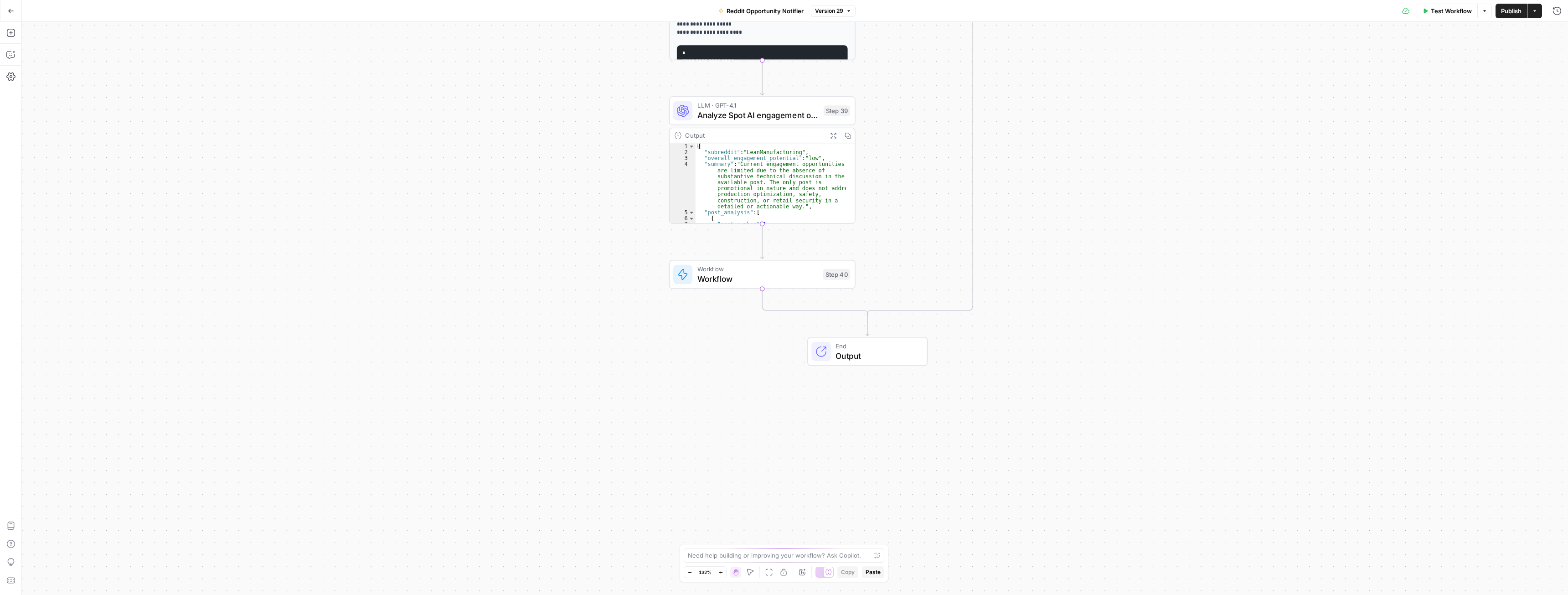
drag, startPoint x: 712, startPoint y: 293, endPoint x: 663, endPoint y: 418, distance: 134.3
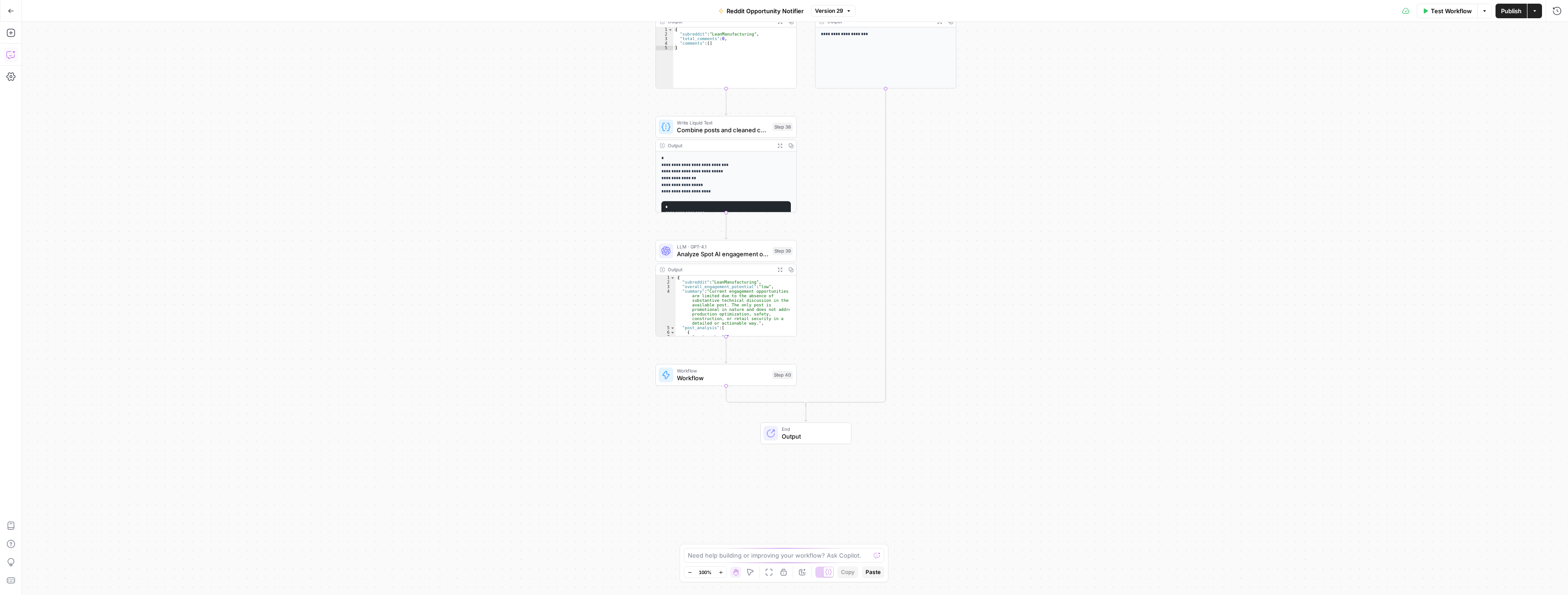
click at [15, 57] on icon "button" at bounding box center [10, 54] width 9 height 9
click at [117, 568] on div "Auto Mode Send" at bounding box center [158, 577] width 247 height 20
paste textarea "{ "posted": "yes", "post_urls": [ "//www.reddit.com/r/cctv/comments/1negzbx/nee…"
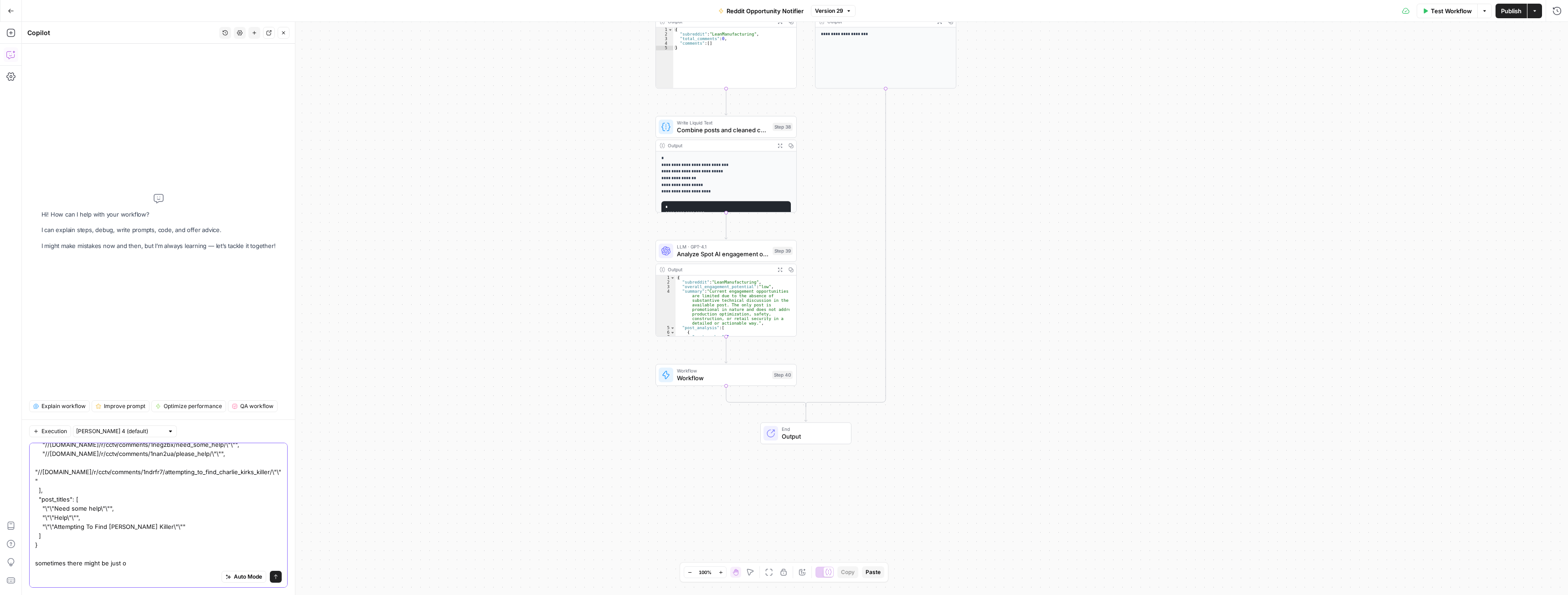
scroll to position [53, 0]
click at [141, 566] on textarea "final output of step 40 looks like this: { "posted": "yes", "post_urls": [ "//w…" at bounding box center [158, 481] width 247 height 174
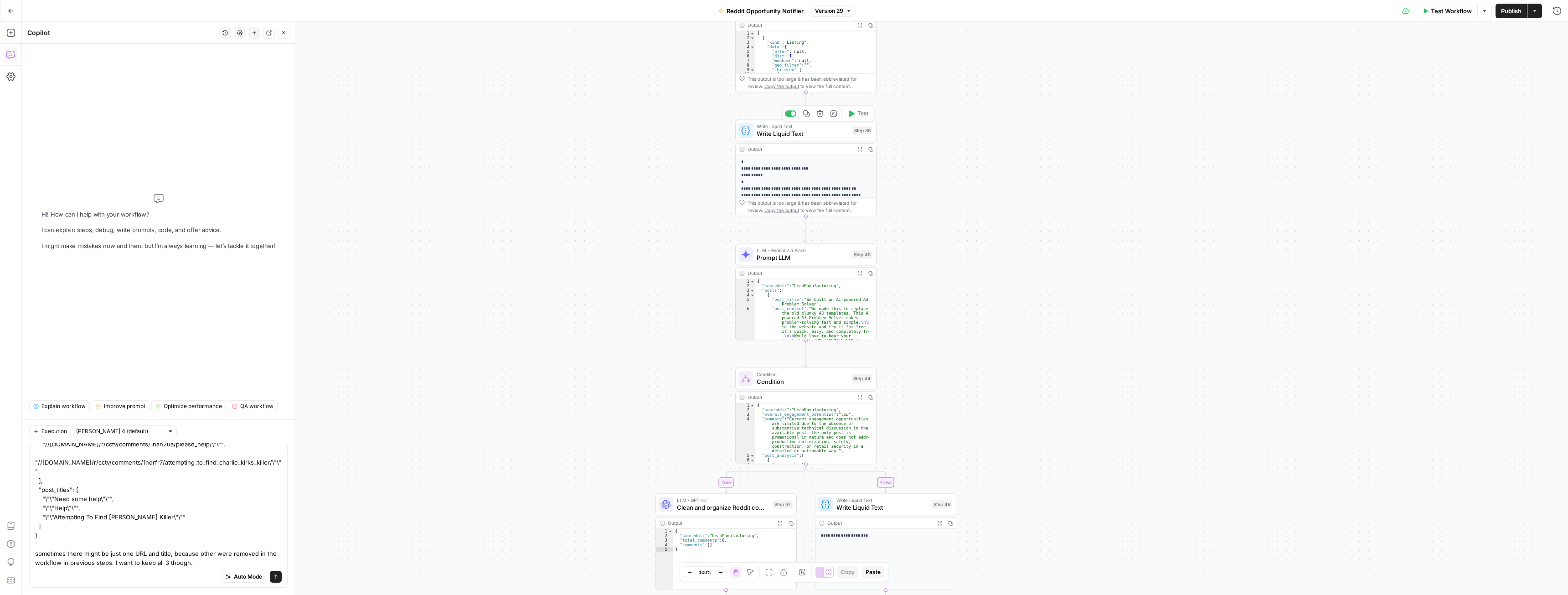
click at [786, 136] on span "Write Liquid Text" at bounding box center [802, 133] width 92 height 9
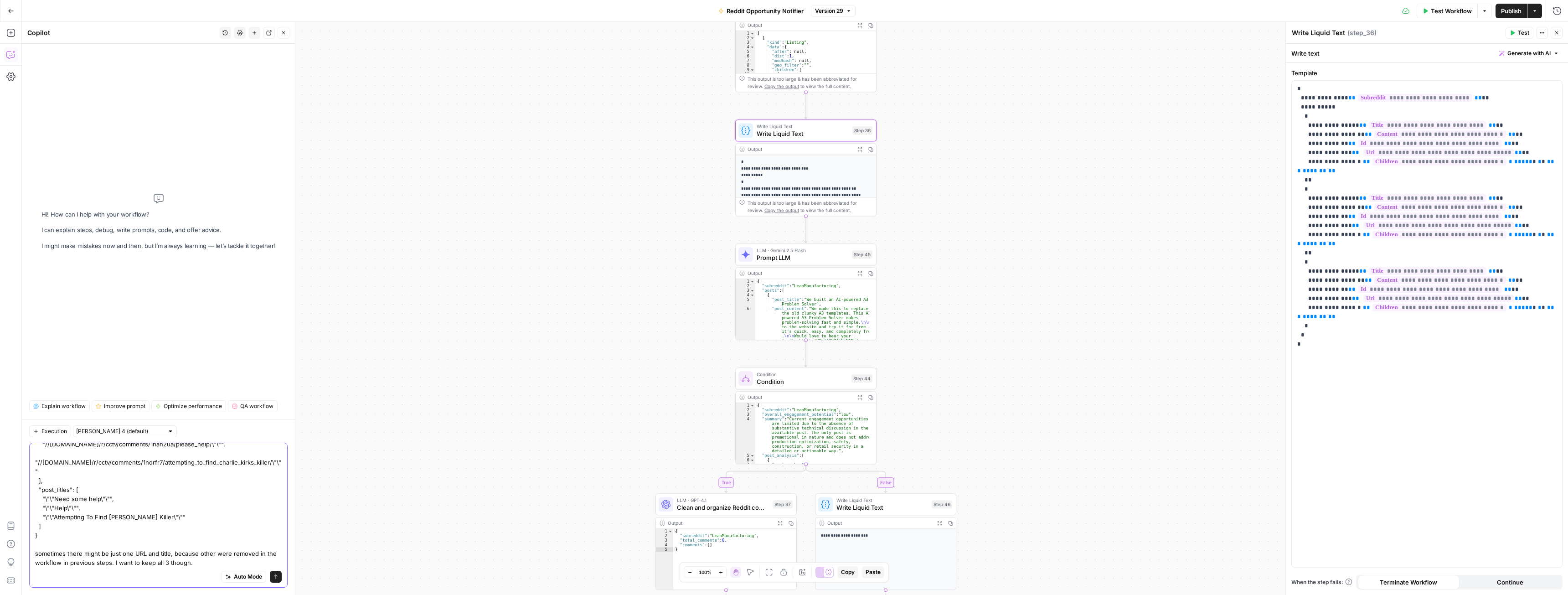
click at [197, 564] on textarea "final output of step 40 looks like this: { "posted": "yes", "post_urls": [ "//w…" at bounding box center [158, 476] width 247 height 183
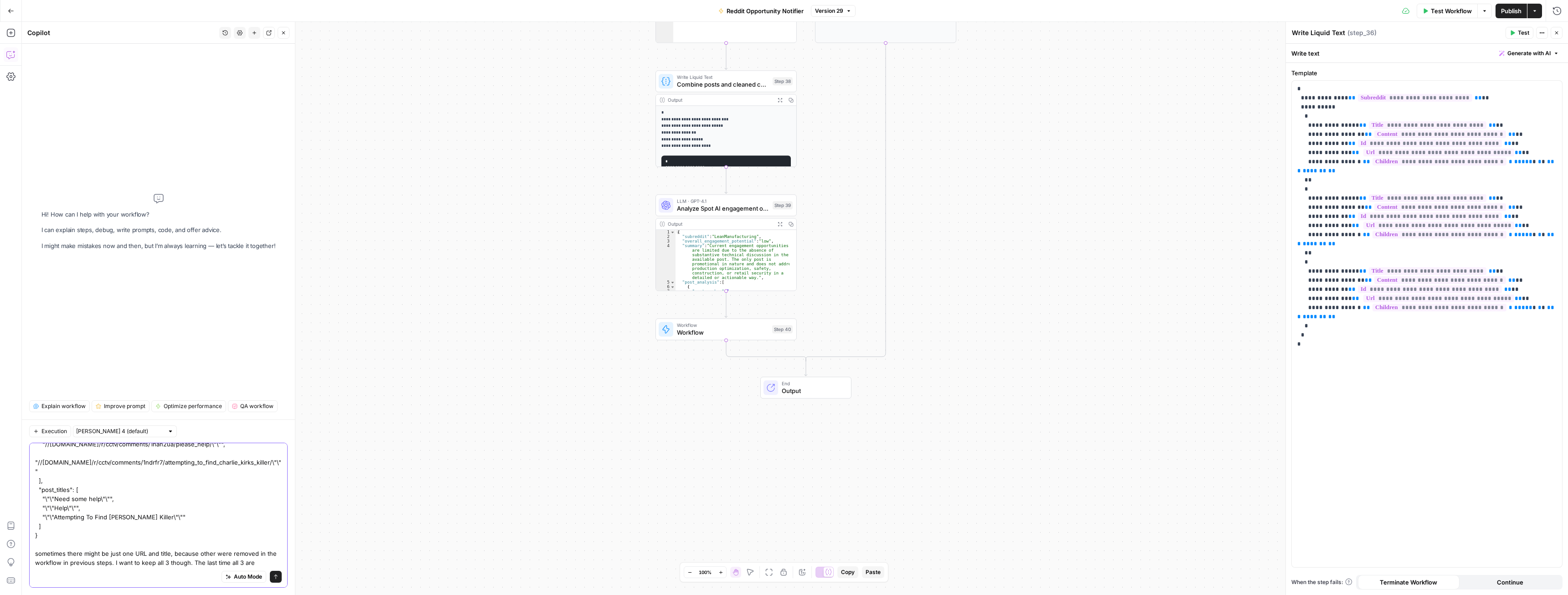
scroll to position [71, 0]
click at [122, 565] on textarea "final output of step 40 looks like this: { "posted": "yes", "post_urls": [ "//w…" at bounding box center [158, 471] width 247 height 192
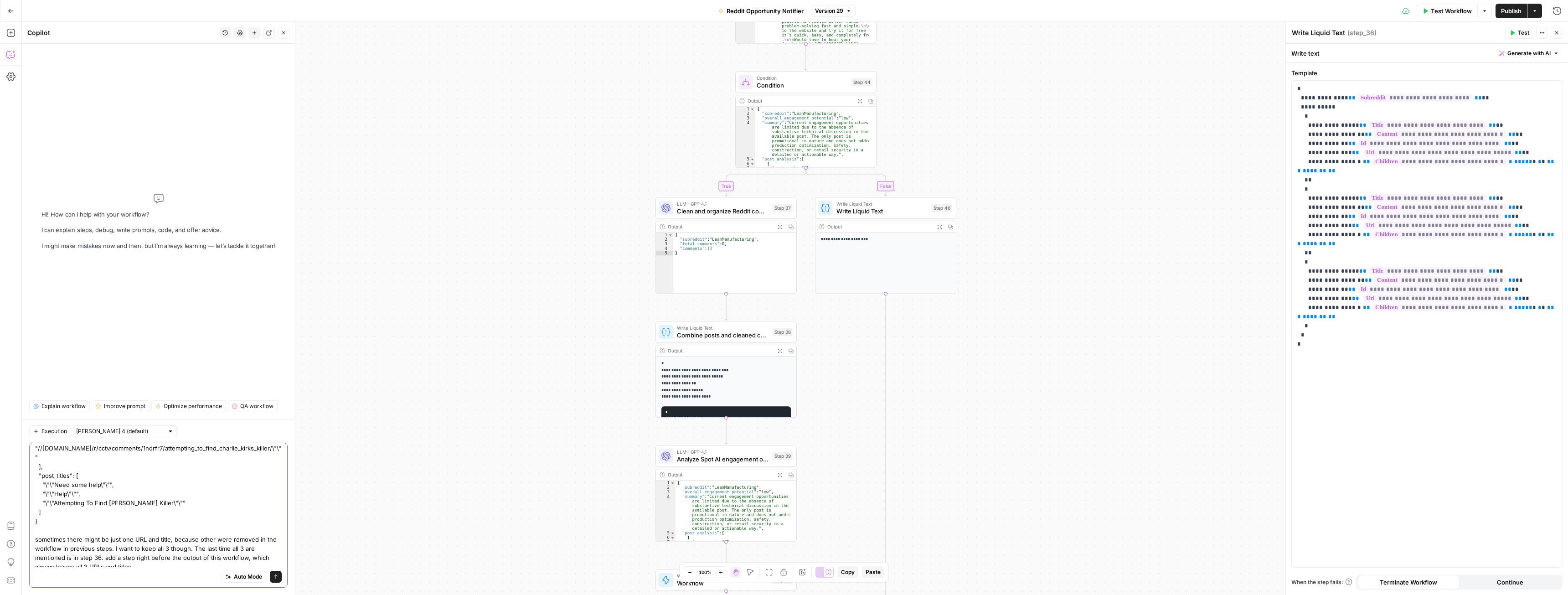
scroll to position [80, 0]
click at [149, 567] on textarea "final output of step 40 looks like this: { "posted": "yes", "post_urls": [ "//w…" at bounding box center [158, 466] width 247 height 200
type textarea "final output of step 40 looks like this: { "posted": "yes", "post_urls": [ "//w…"
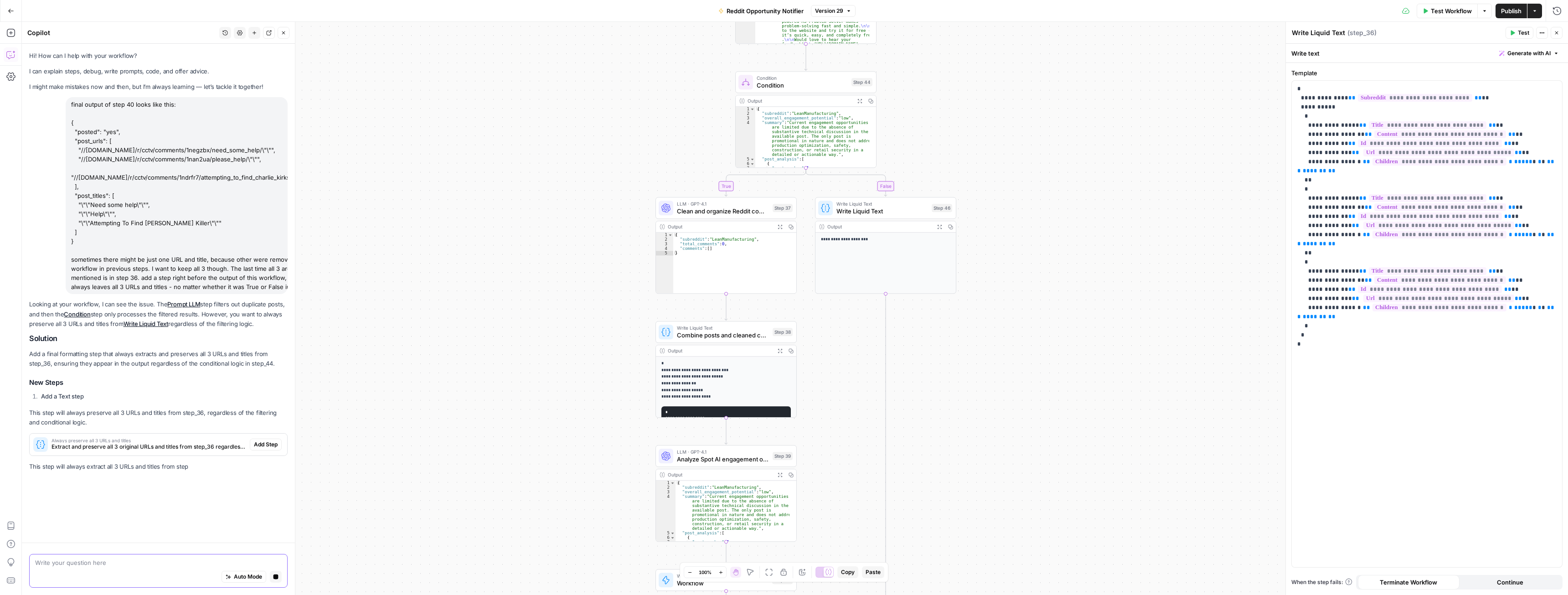
scroll to position [0, 0]
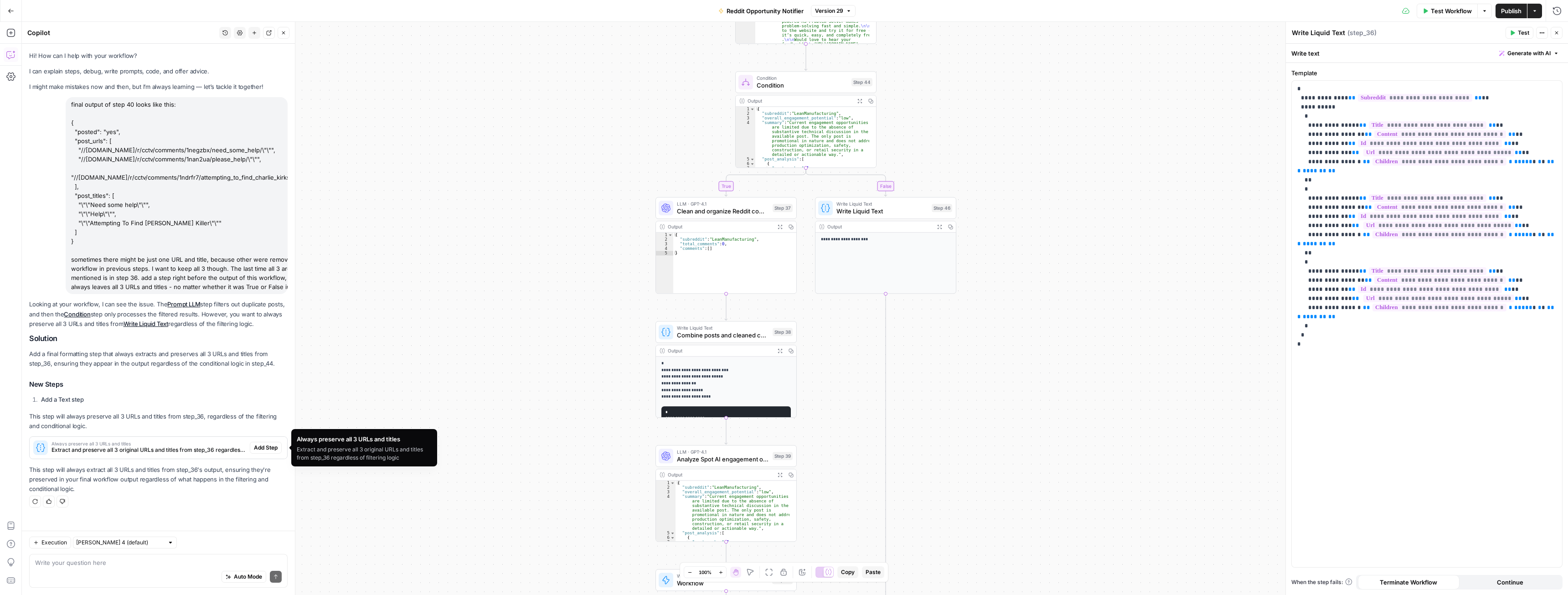
click at [258, 448] on span "Add Step" at bounding box center [265, 448] width 24 height 8
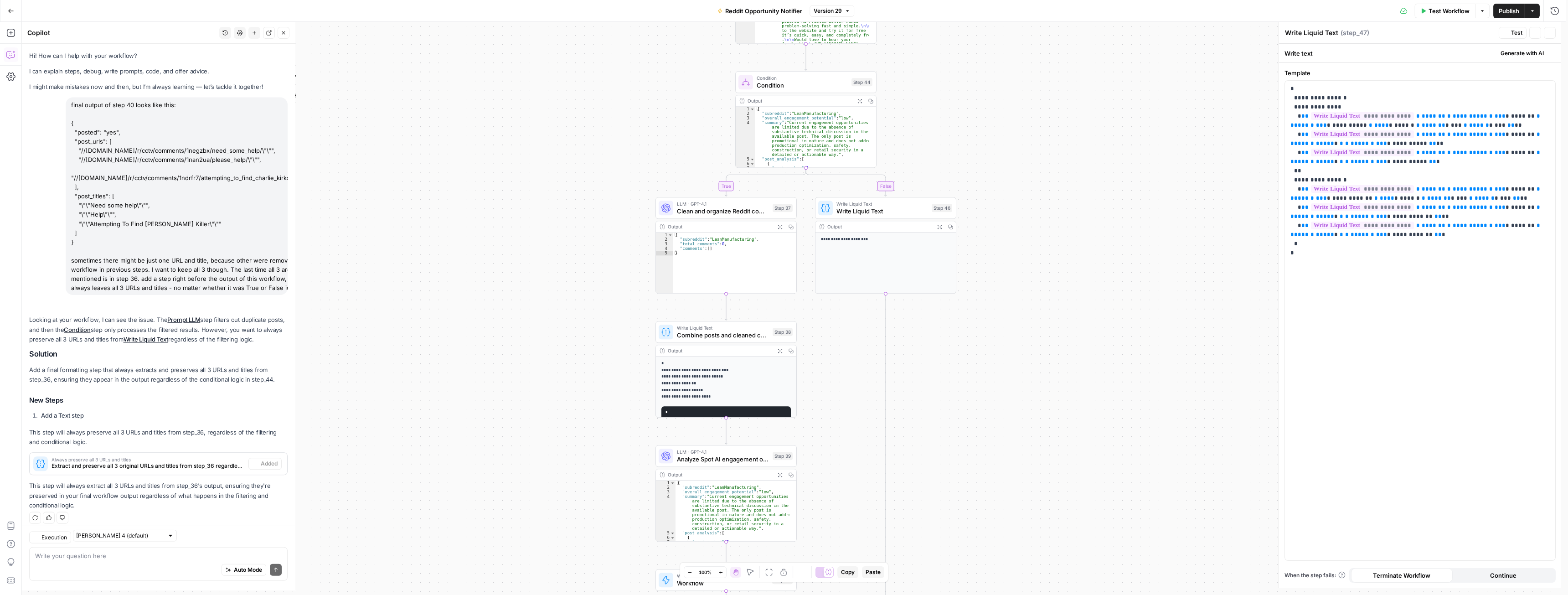
type textarea "Always preserve all 3 URLs and titles"
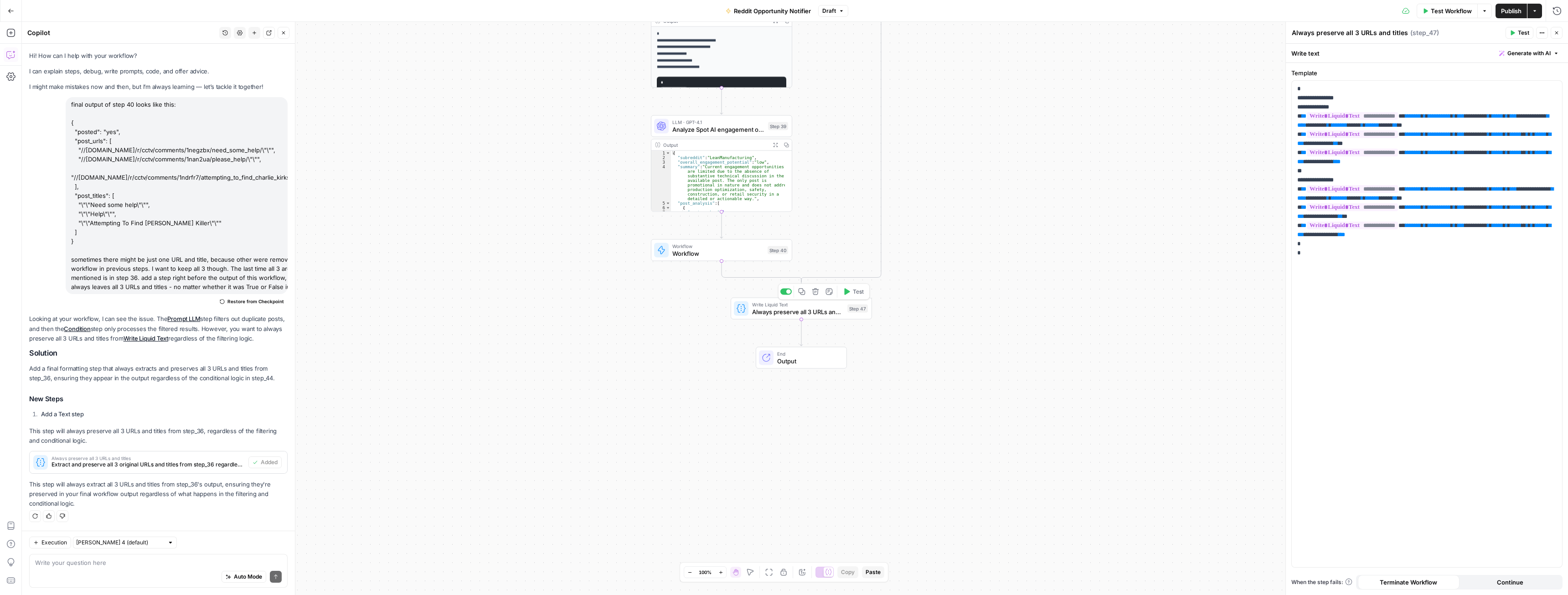
click at [798, 312] on span "Always preserve all 3 URLs and titles" at bounding box center [798, 312] width 92 height 9
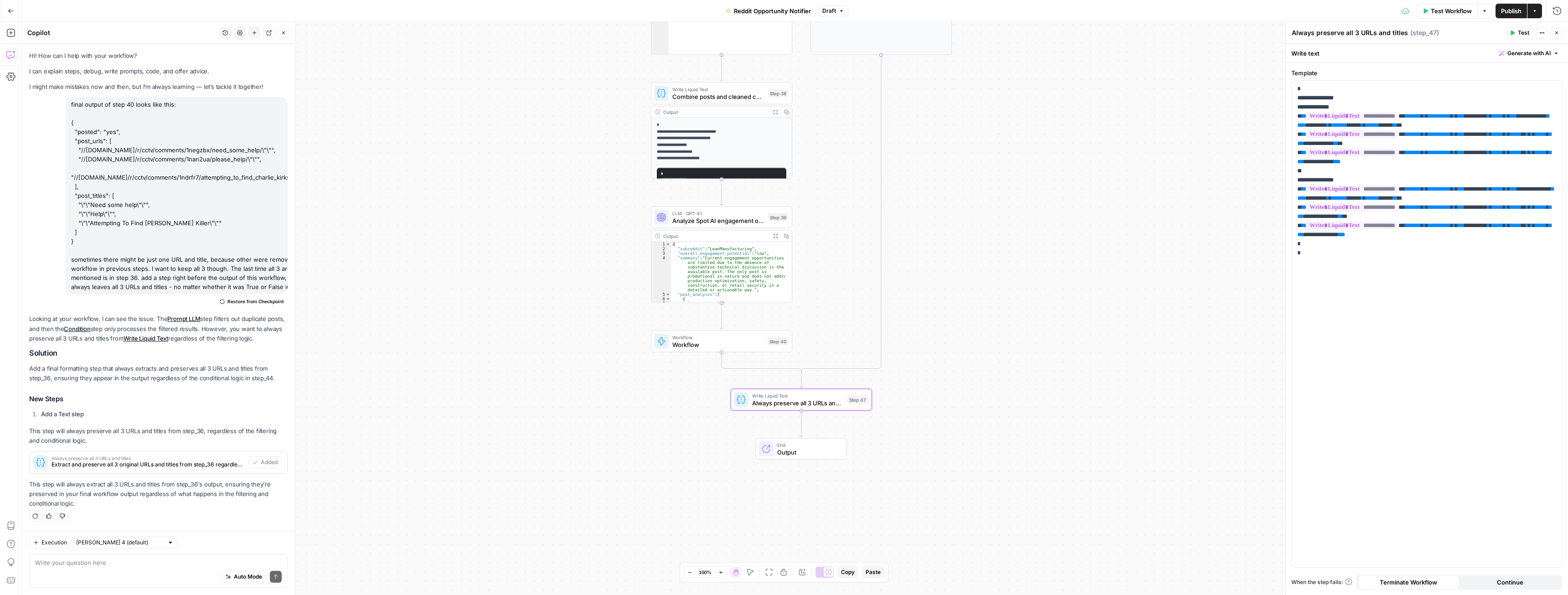
click at [690, 343] on span "Workflow" at bounding box center [718, 345] width 92 height 9
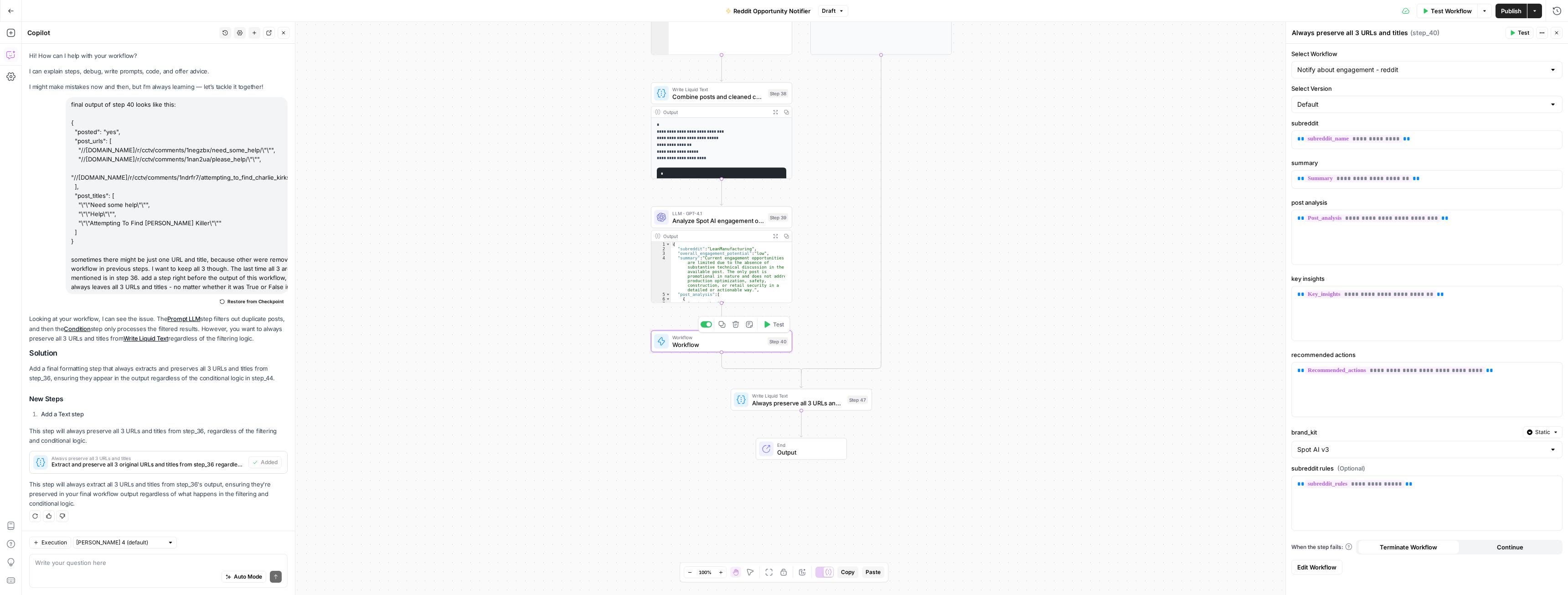
type textarea "Workflow"
click at [959, 258] on div "true false Workflow Set Inputs Inputs Web Page Scrape Scrape Subreddit Posts St…" at bounding box center [795, 308] width 1546 height 573
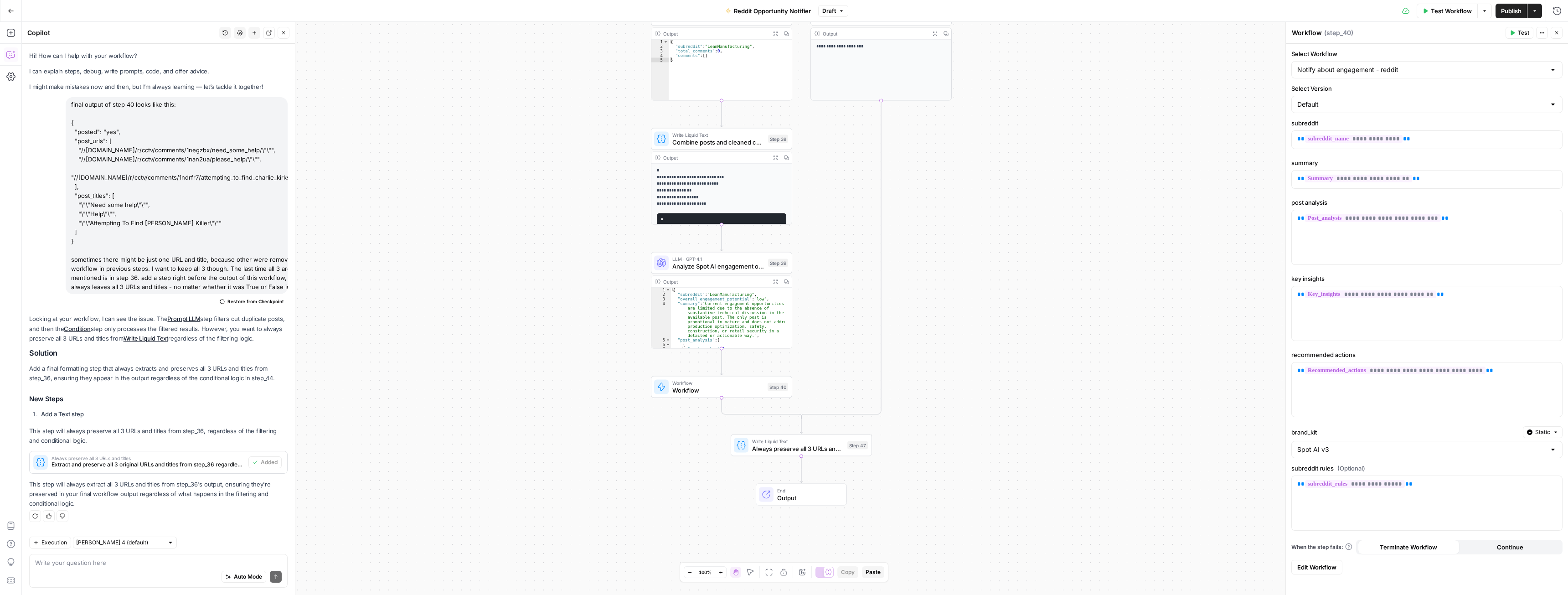
click at [808, 448] on span "Always preserve all 3 URLs and titles" at bounding box center [798, 448] width 92 height 9
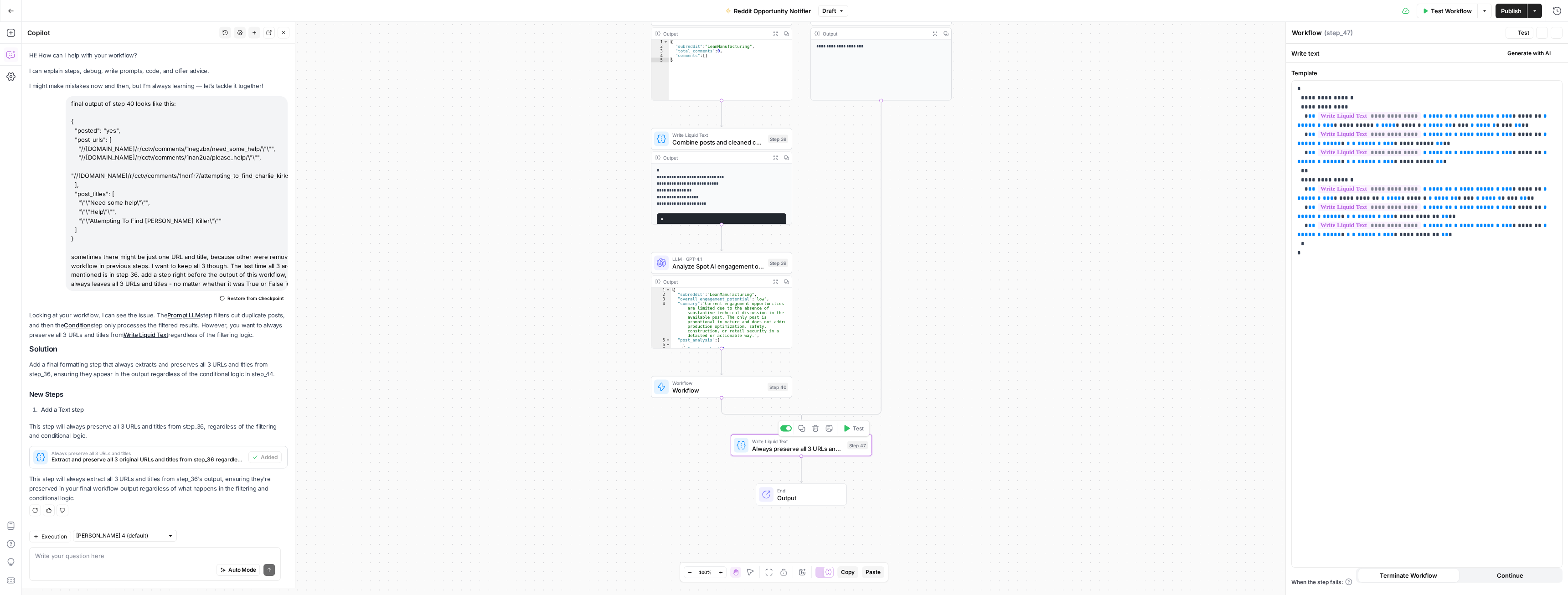
type textarea "Always preserve all 3 URLs and titles"
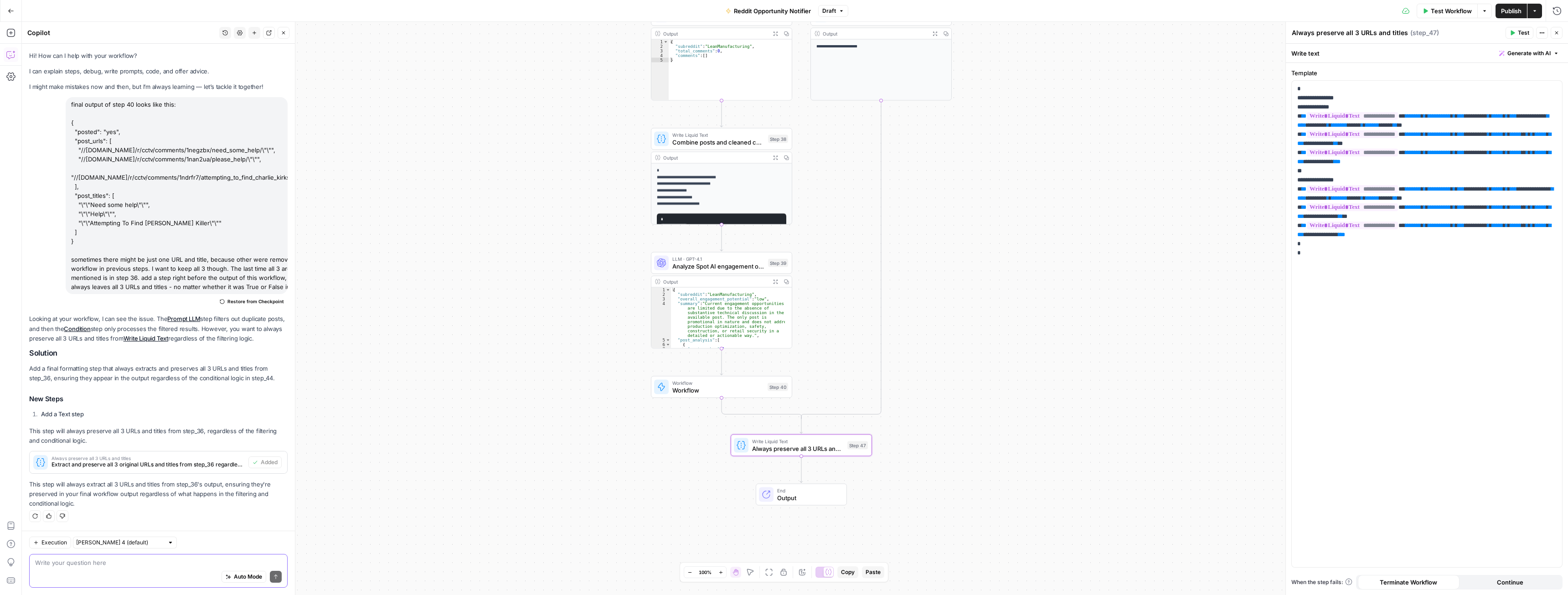
click at [116, 564] on textarea at bounding box center [158, 563] width 247 height 9
click at [1312, 98] on p "**********" at bounding box center [1427, 171] width 259 height 174
copy p "******"
click at [128, 578] on div "Auto Mode Send" at bounding box center [158, 577] width 247 height 20
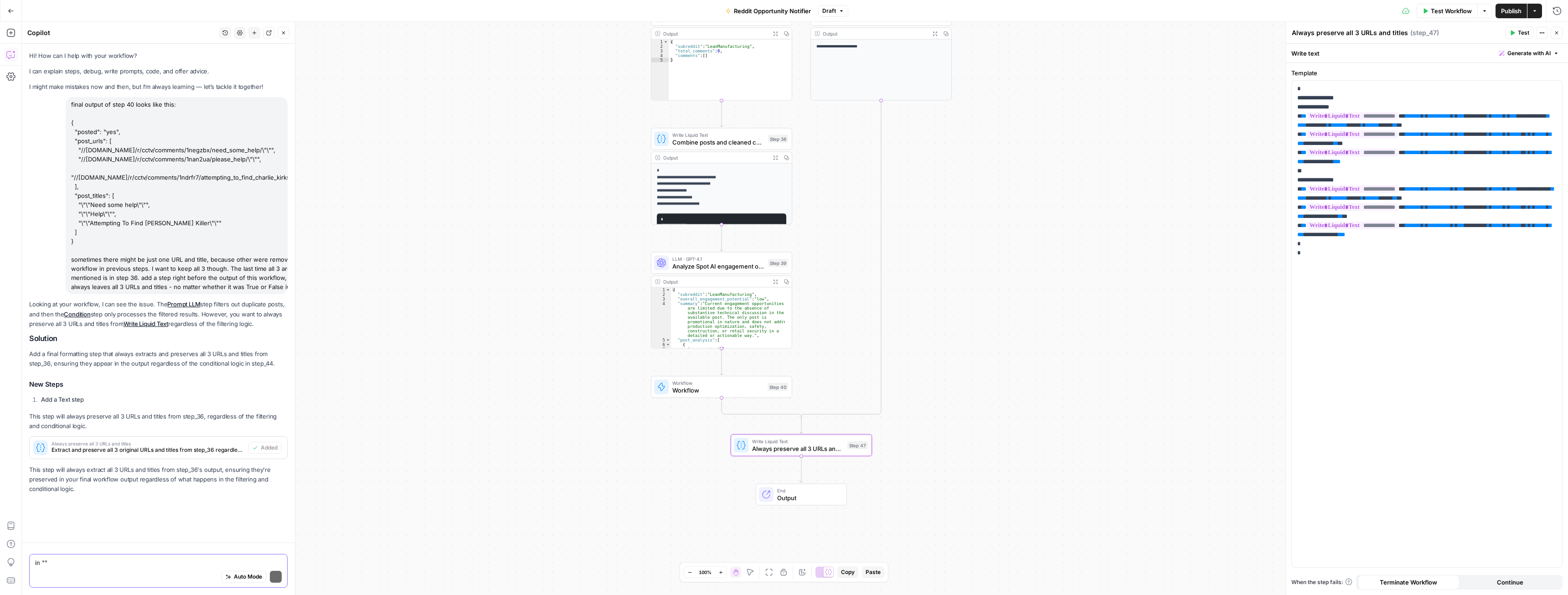
paste textarea "posted"
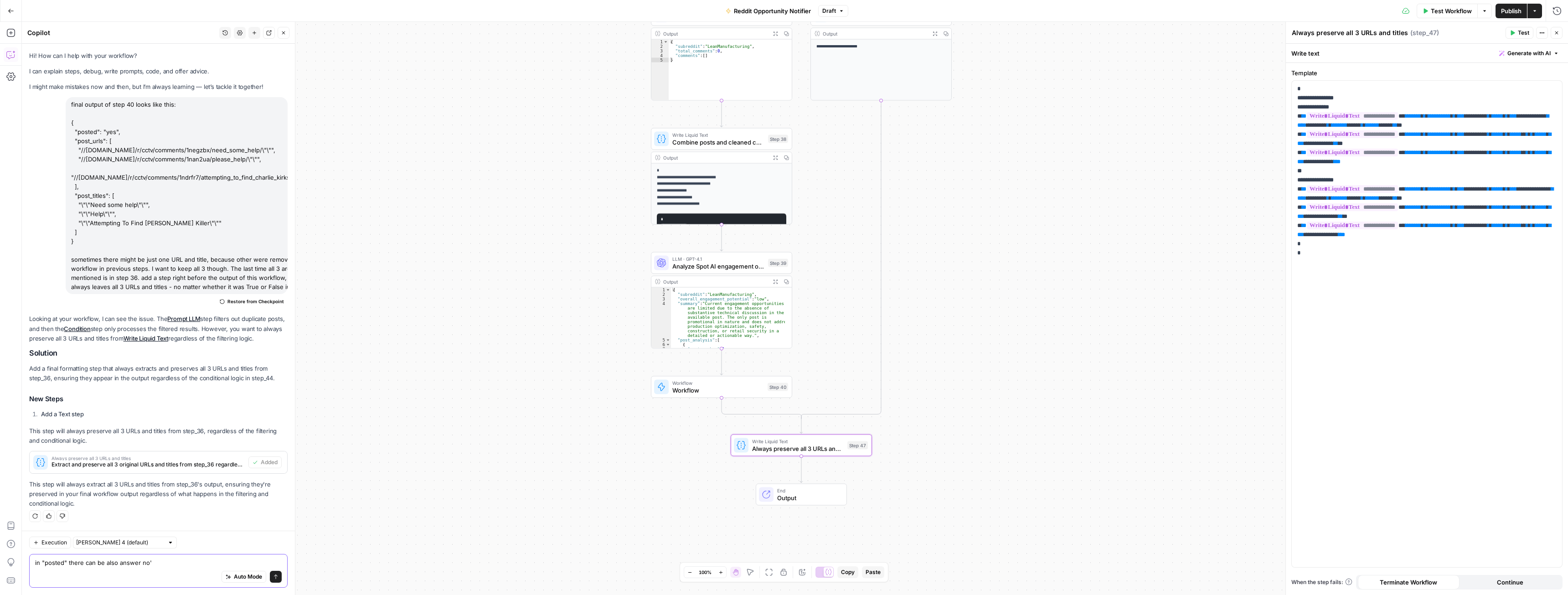
type textarea "in "posted" there can be also answer 'no'"
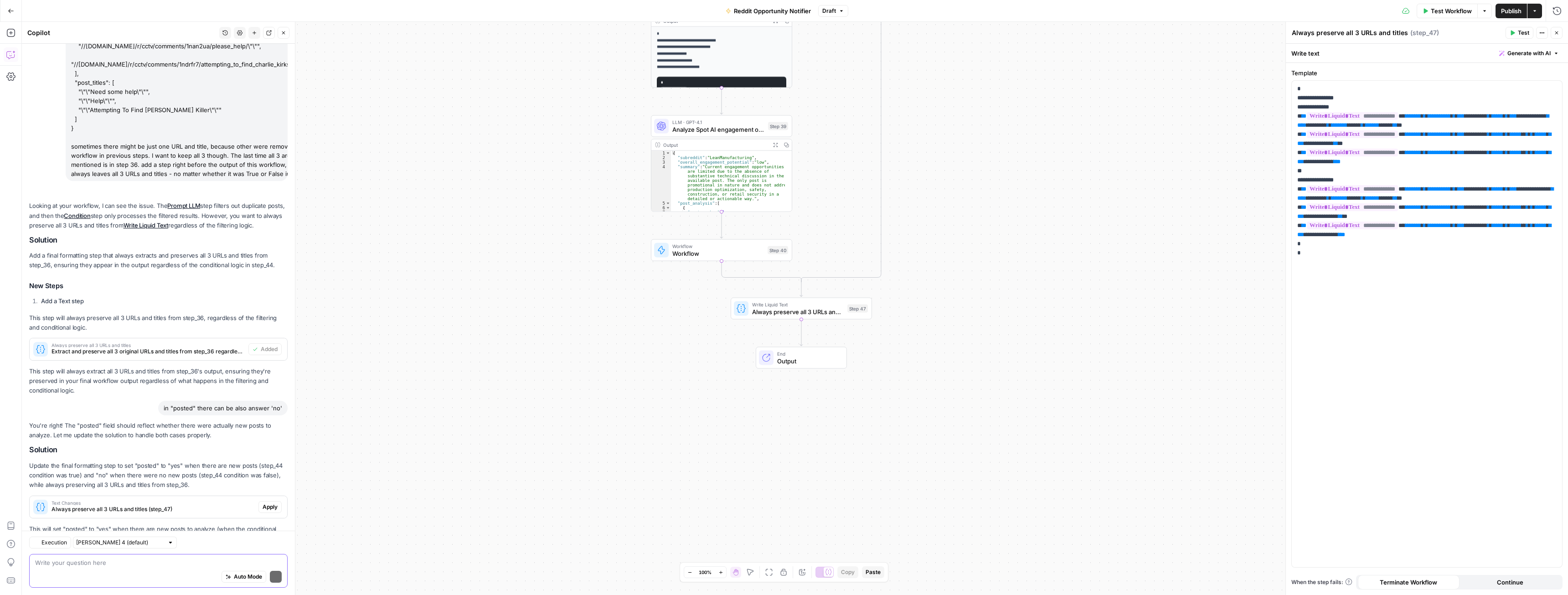
scroll to position [157, 0]
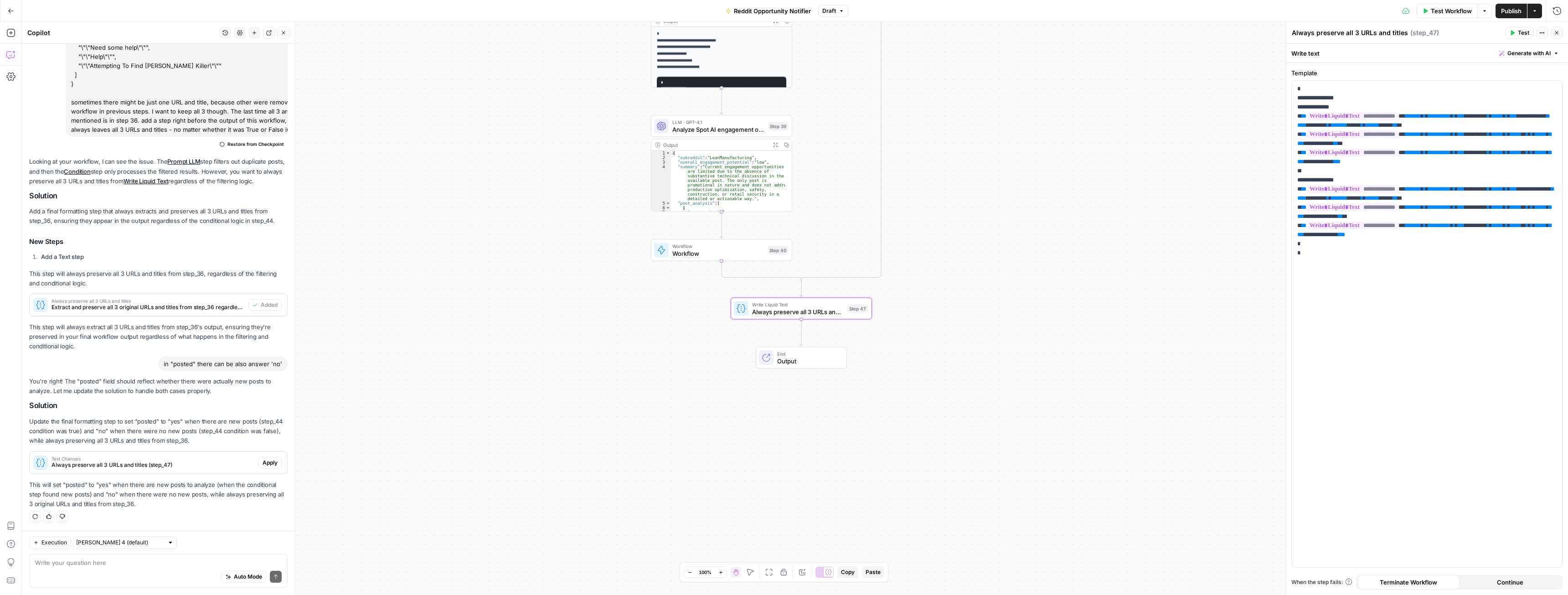
click at [219, 464] on span "Always preserve all 3 URLs and titles (step_47)" at bounding box center [153, 465] width 203 height 8
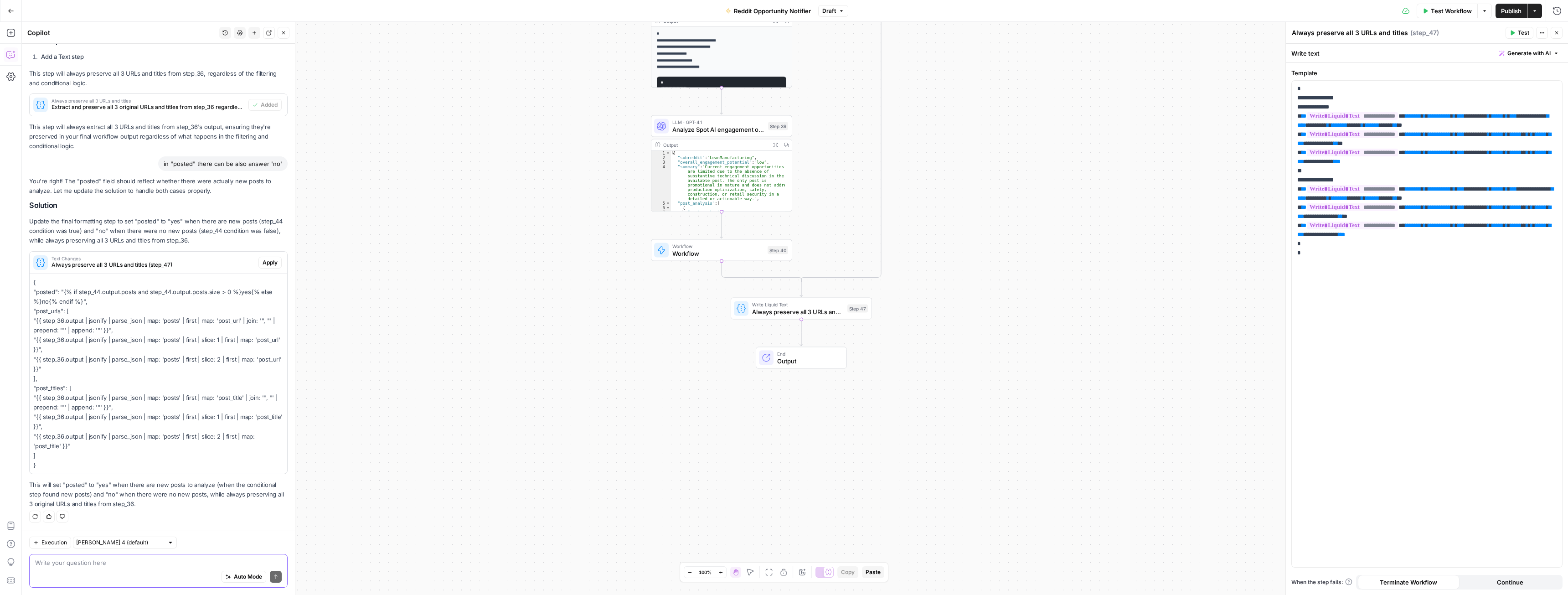
click at [102, 566] on textarea at bounding box center [158, 563] width 247 height 9
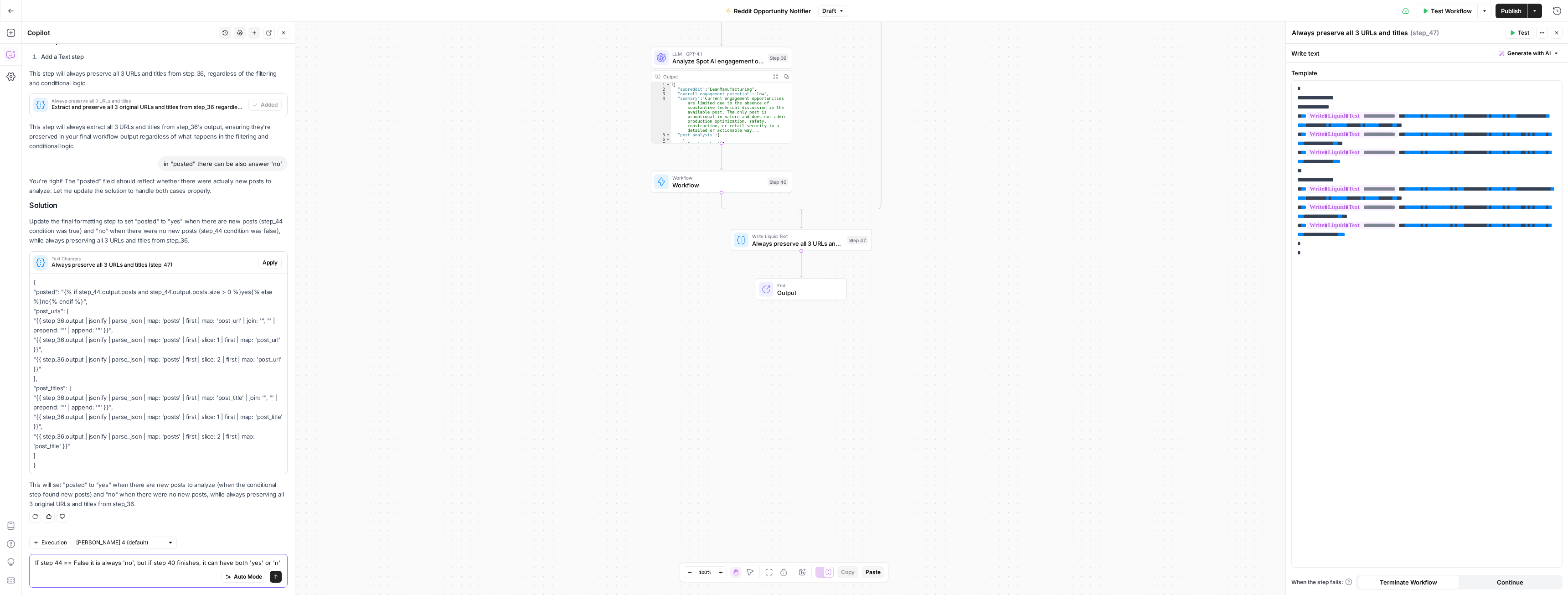
type textarea "If step 44 == False it is always 'no', but if step 40 finishes, it can have bot…"
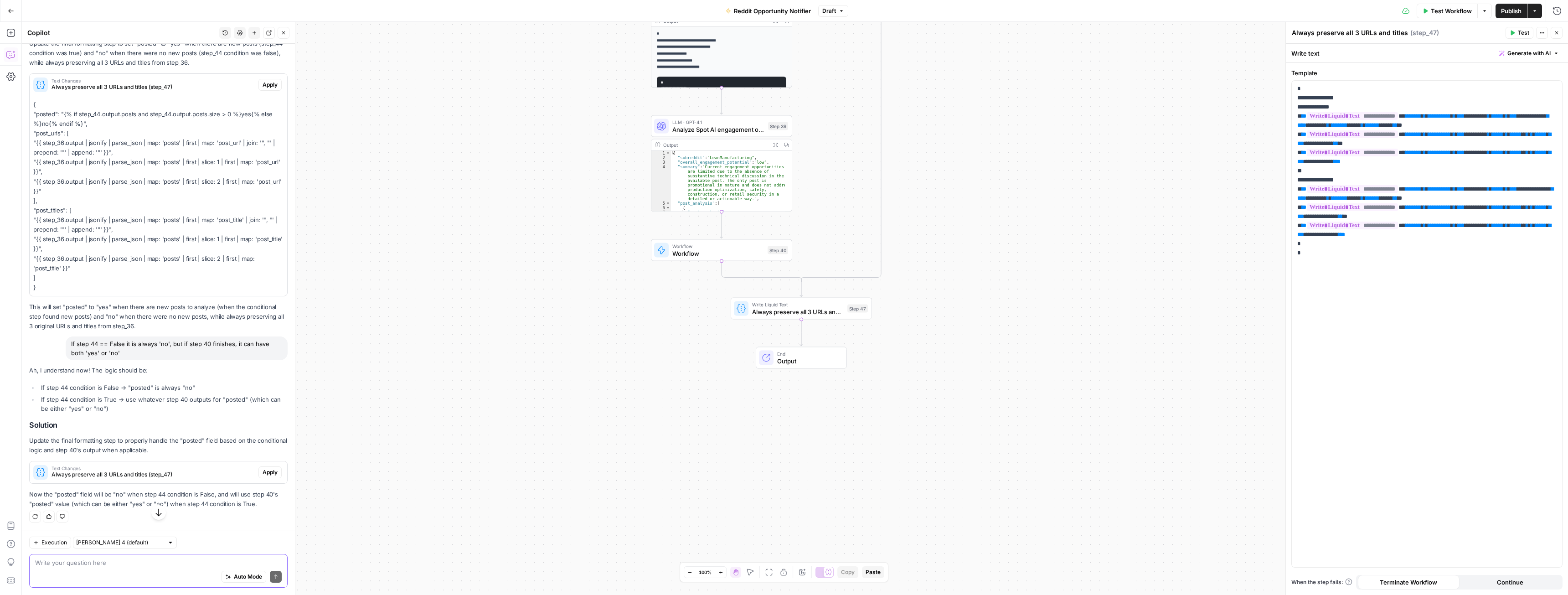
scroll to position [535, 0]
click at [262, 473] on span "Apply" at bounding box center [270, 472] width 15 height 8
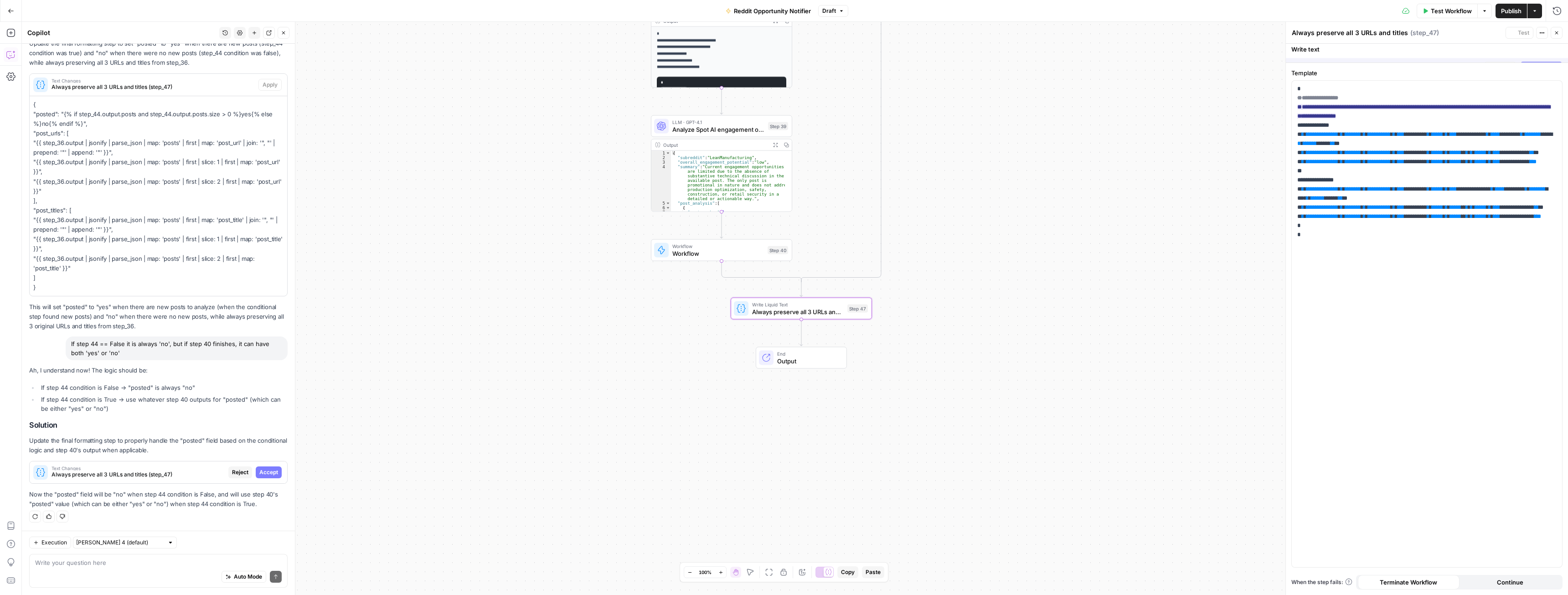
scroll to position [521, 0]
click at [262, 473] on span "Accept" at bounding box center [268, 472] width 19 height 8
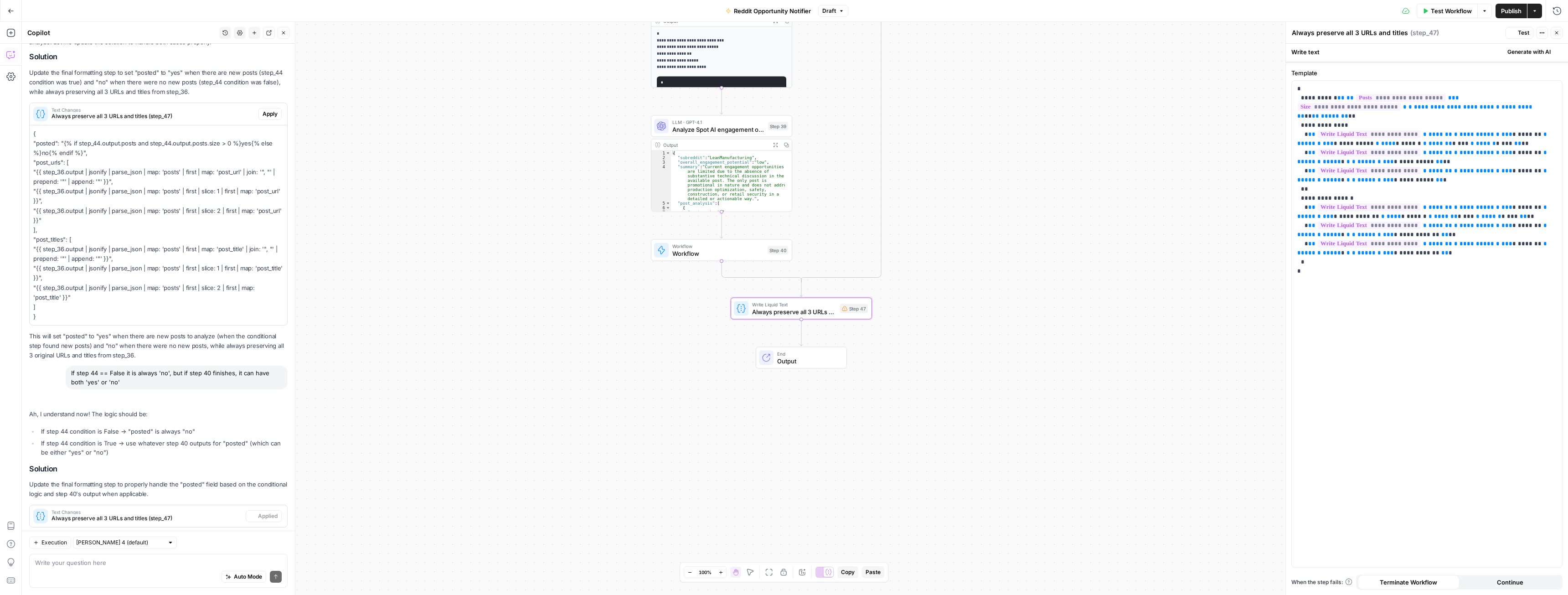
scroll to position [565, 0]
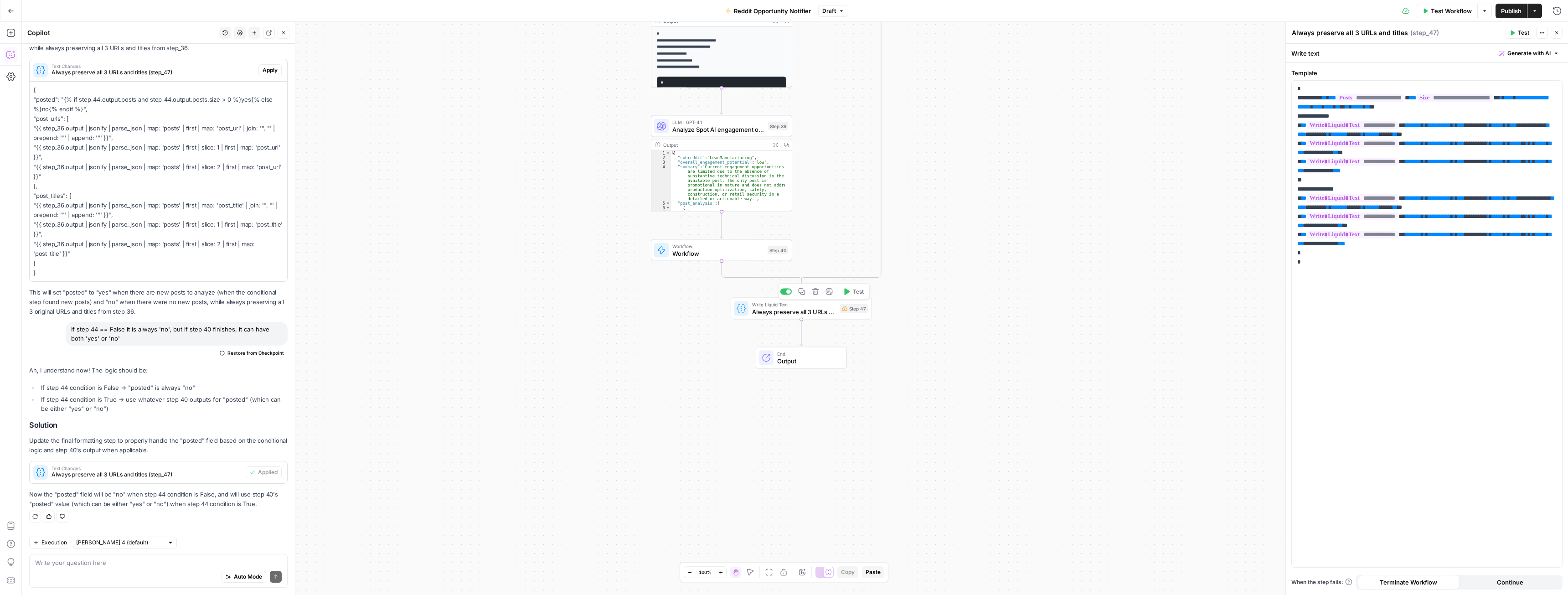
click at [789, 309] on span "Always preserve all 3 URLs and titles" at bounding box center [794, 312] width 85 height 9
click at [96, 571] on div "Auto Mode Send" at bounding box center [158, 577] width 247 height 20
type textarea "variable step 40 is missing"
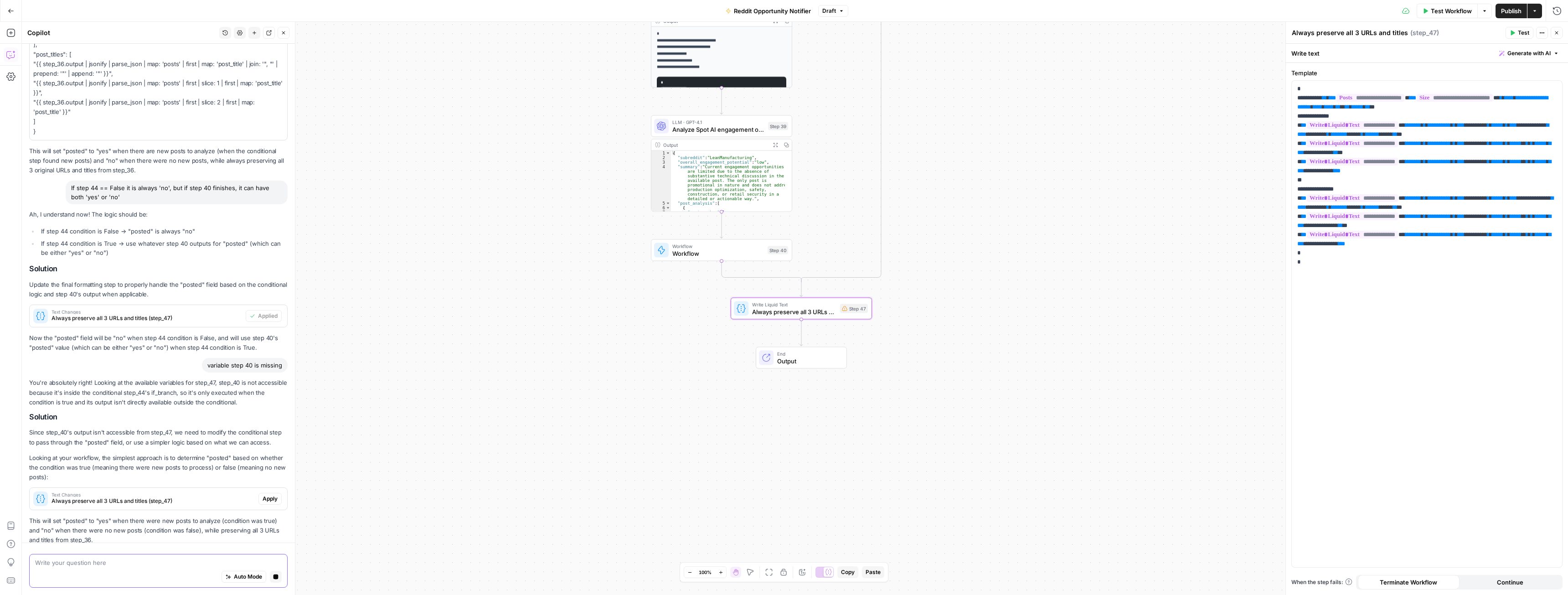
scroll to position [683, 0]
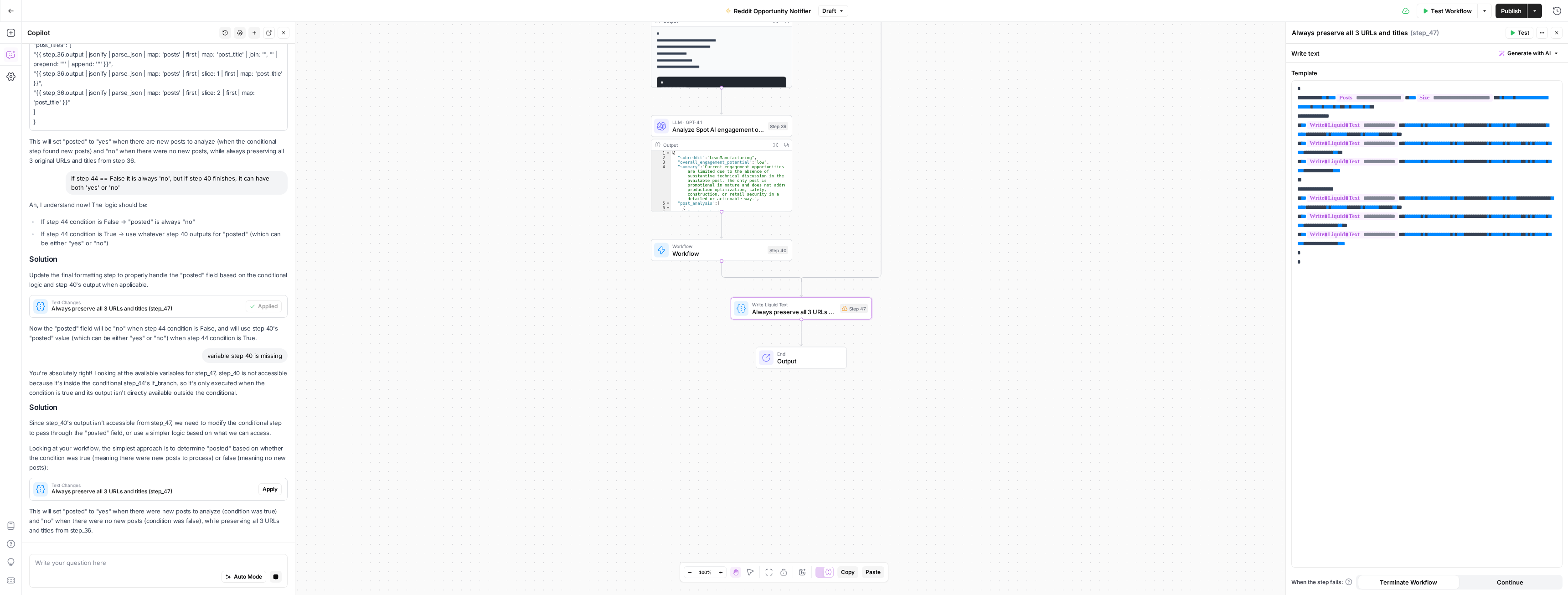
click at [262, 486] on span "Apply" at bounding box center [270, 489] width 15 height 8
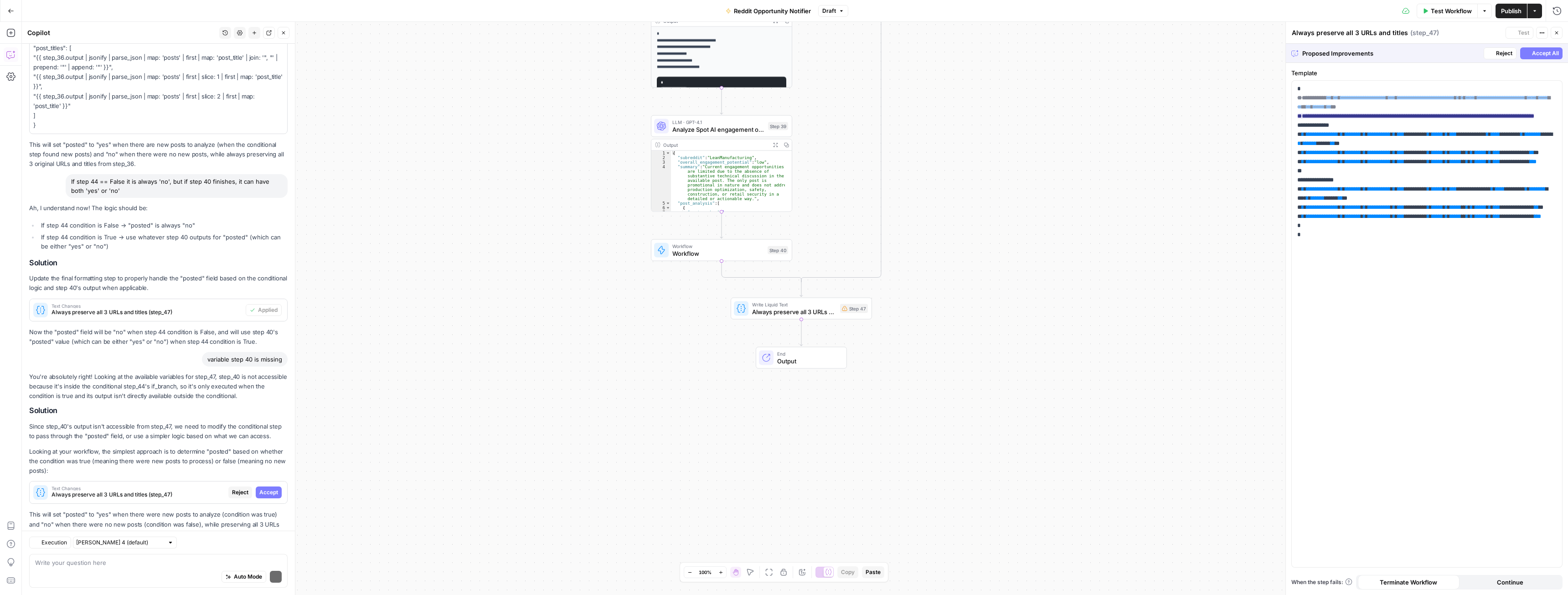
scroll to position [713, 0]
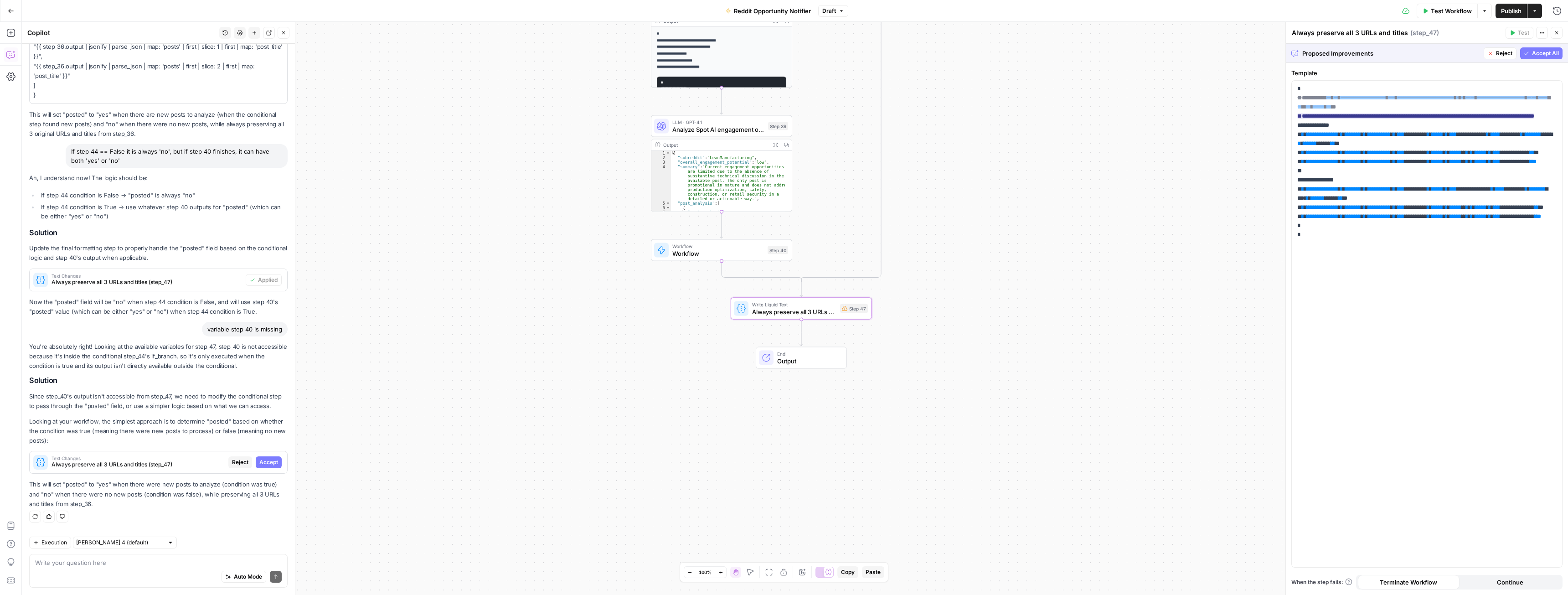
click at [264, 463] on span "Accept" at bounding box center [268, 462] width 19 height 8
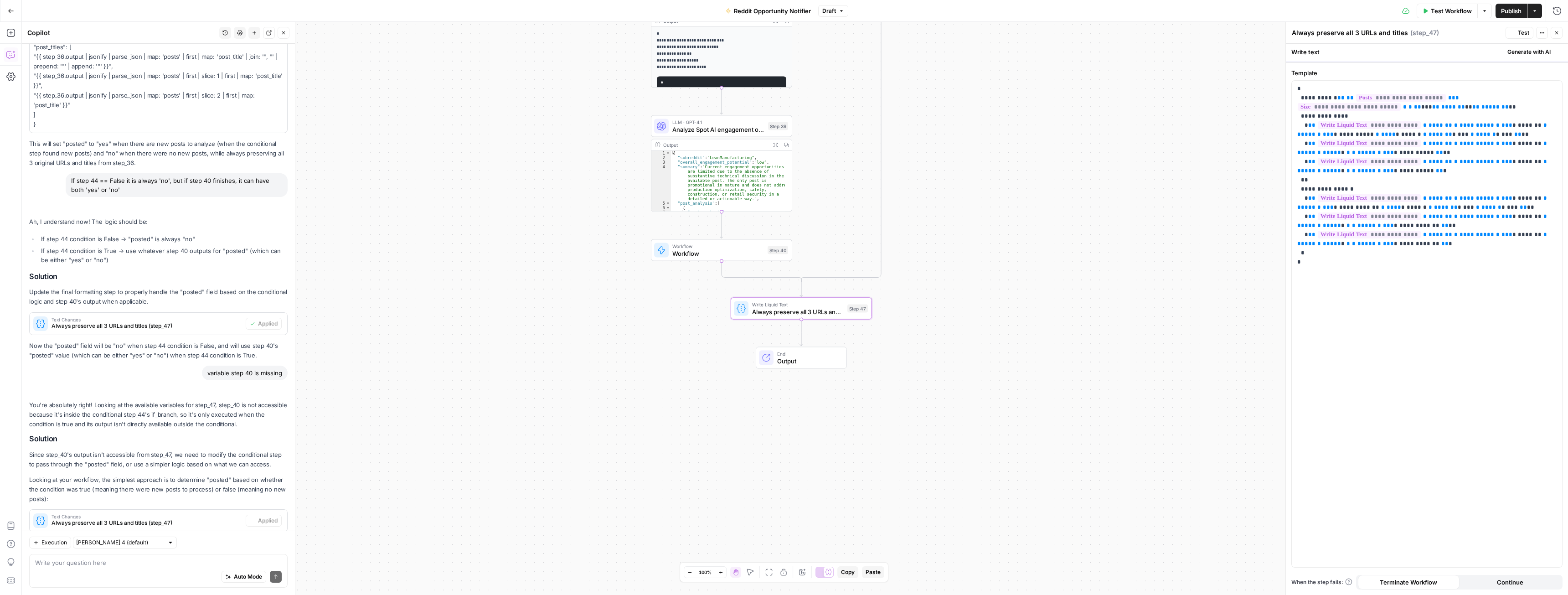
scroll to position [772, 0]
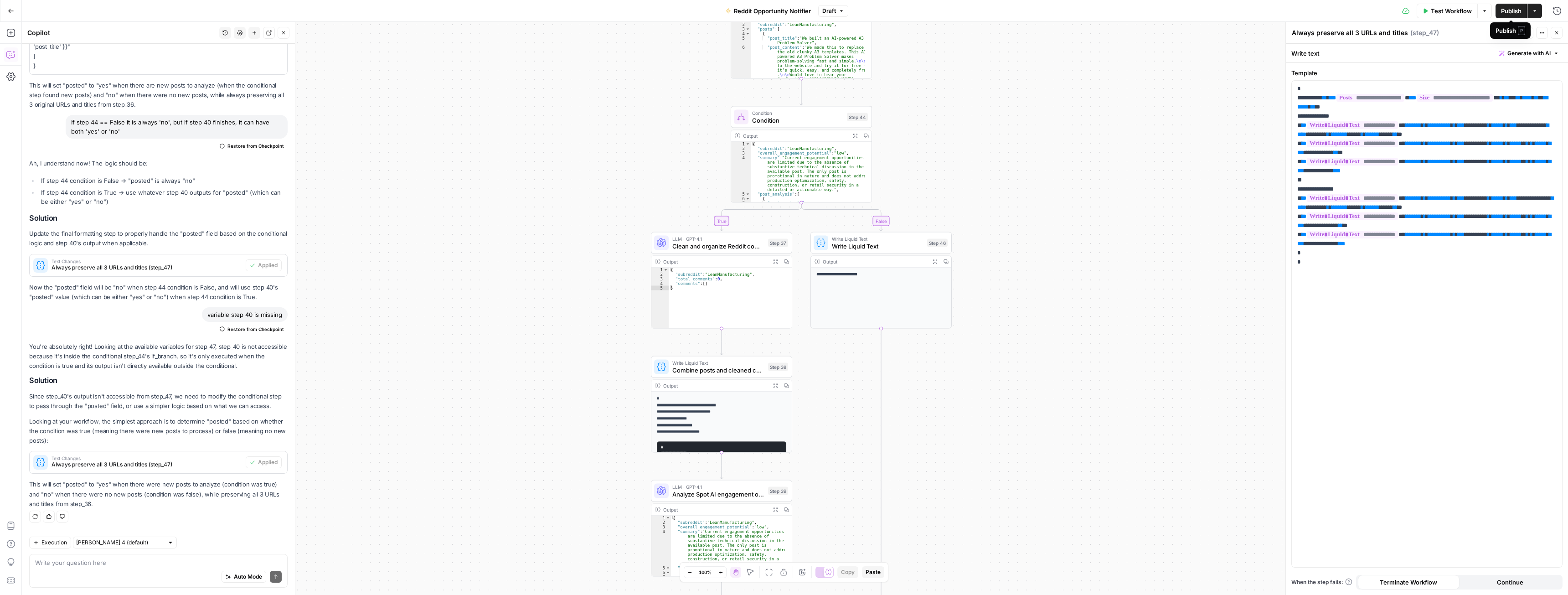
click at [1511, 8] on span "Publish" at bounding box center [1511, 10] width 21 height 9
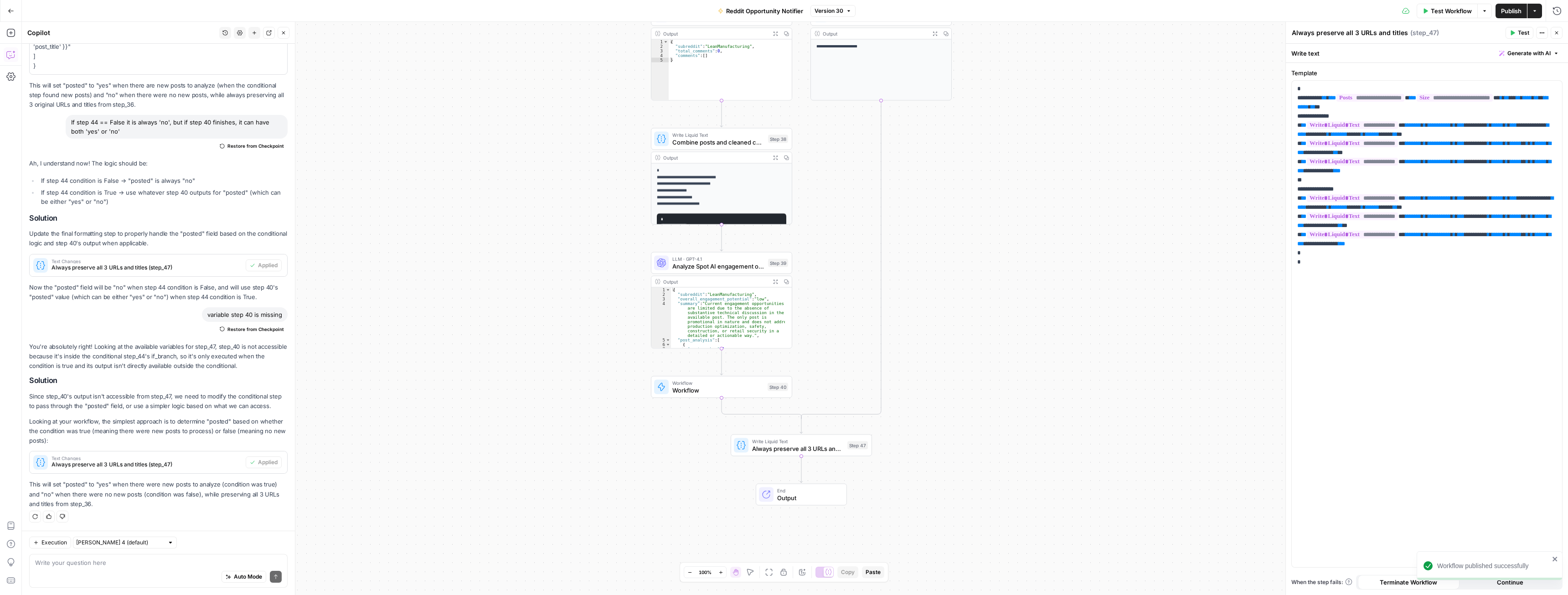
click at [772, 445] on span "Always preserve all 3 URLs and titles" at bounding box center [798, 448] width 92 height 9
click at [855, 435] on div "Copy step Delete step Add Note Test" at bounding box center [824, 428] width 92 height 16
click at [855, 430] on span "Test" at bounding box center [858, 428] width 11 height 8
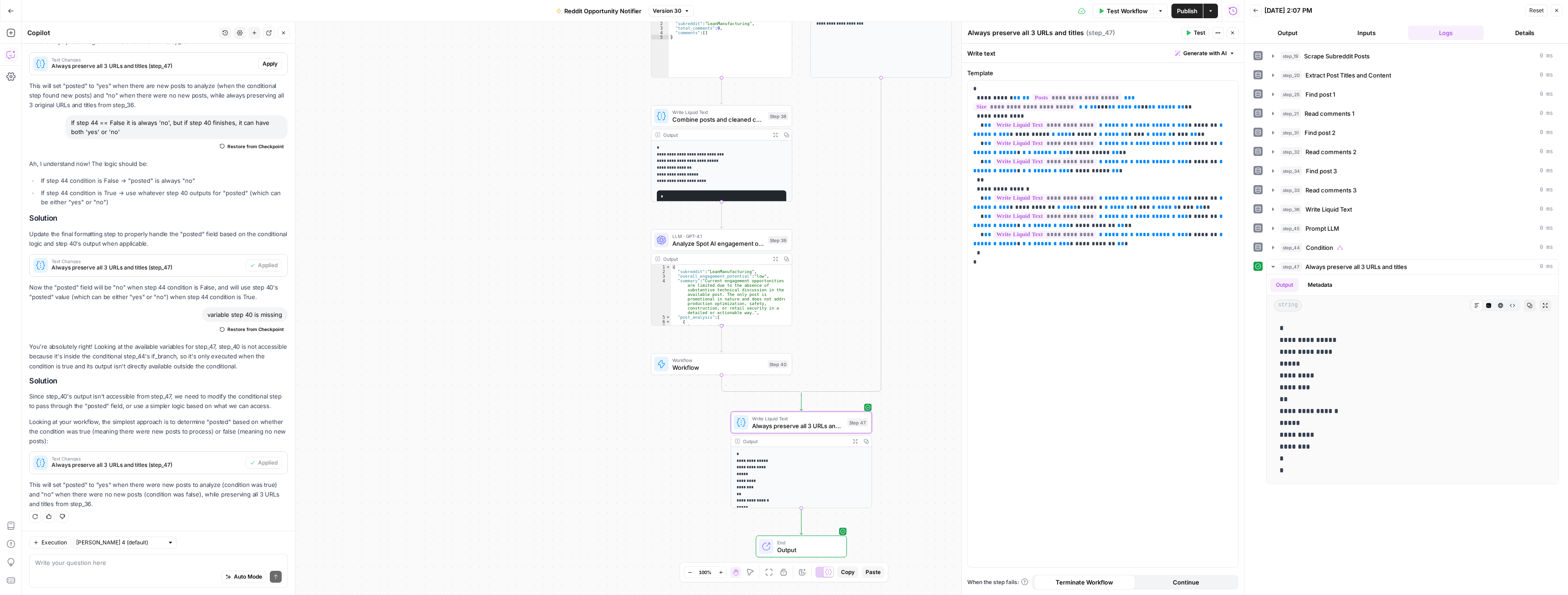
click at [669, 6] on button "Version 30" at bounding box center [671, 10] width 45 height 12
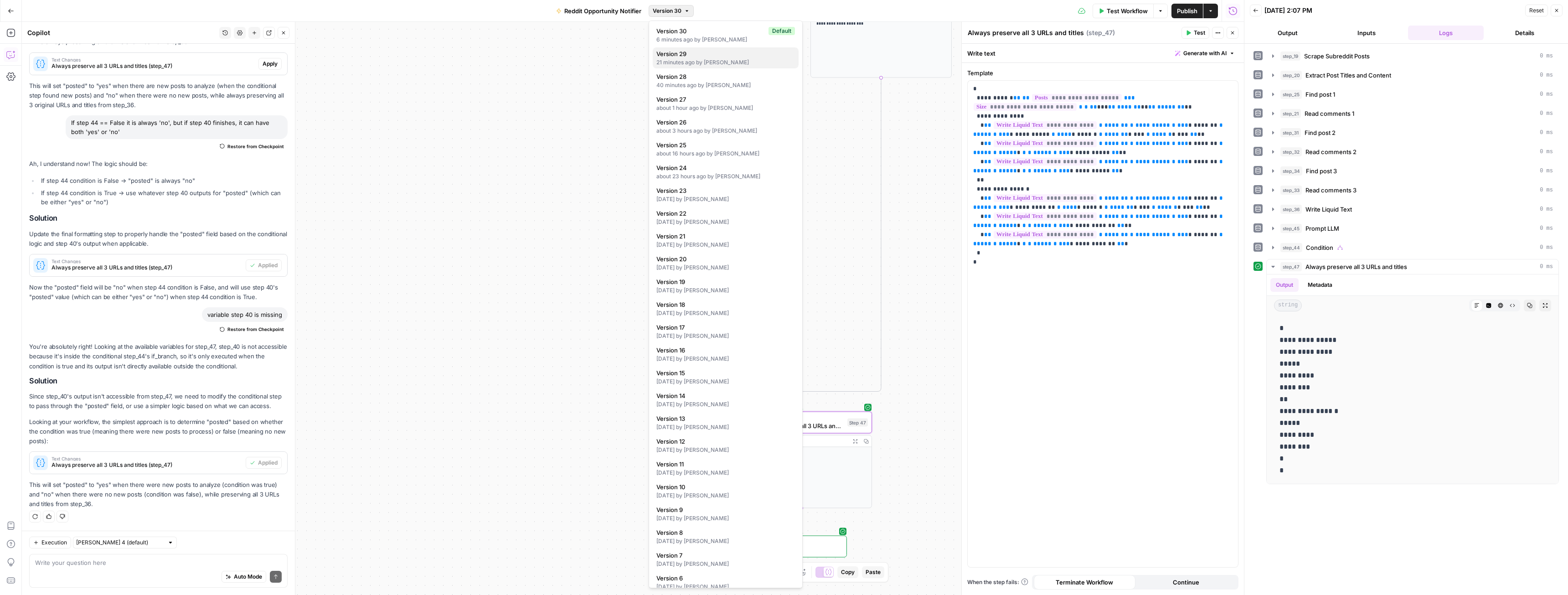
click at [684, 61] on div "21 minutes ago by Jan Głębocki" at bounding box center [726, 62] width 139 height 8
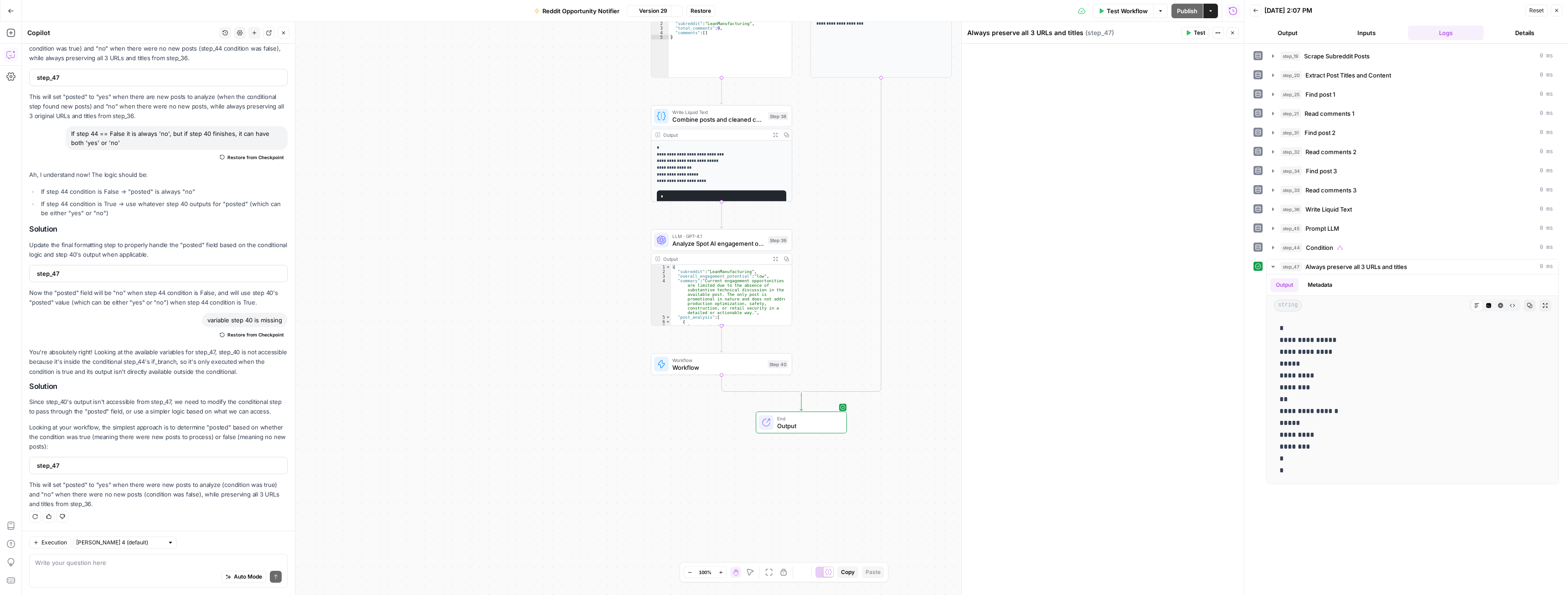
scroll to position [540, 0]
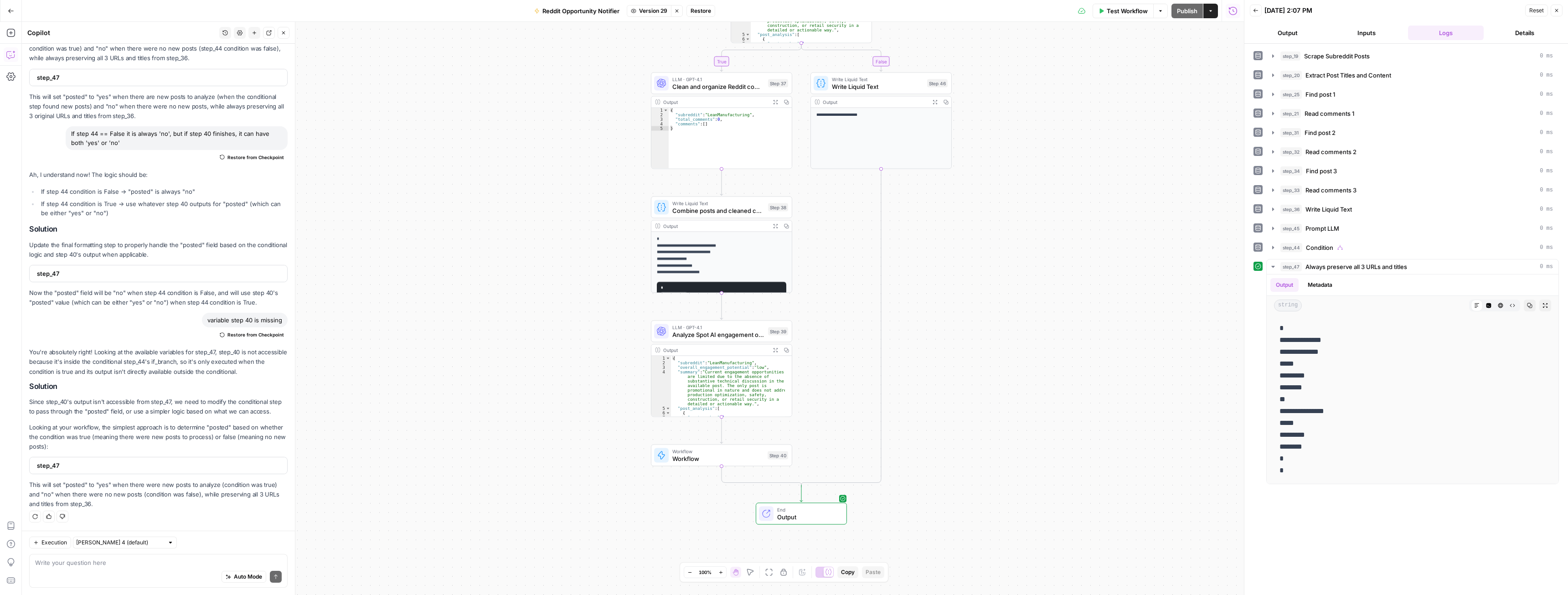
click at [690, 14] on button "Restore" at bounding box center [701, 10] width 29 height 12
click at [668, 6] on button "Draft" at bounding box center [671, 10] width 30 height 12
click at [1040, 247] on div "true false Workflow Set Inputs Inputs Web Page Scrape Scrape Subreddit Posts St…" at bounding box center [633, 308] width 1222 height 573
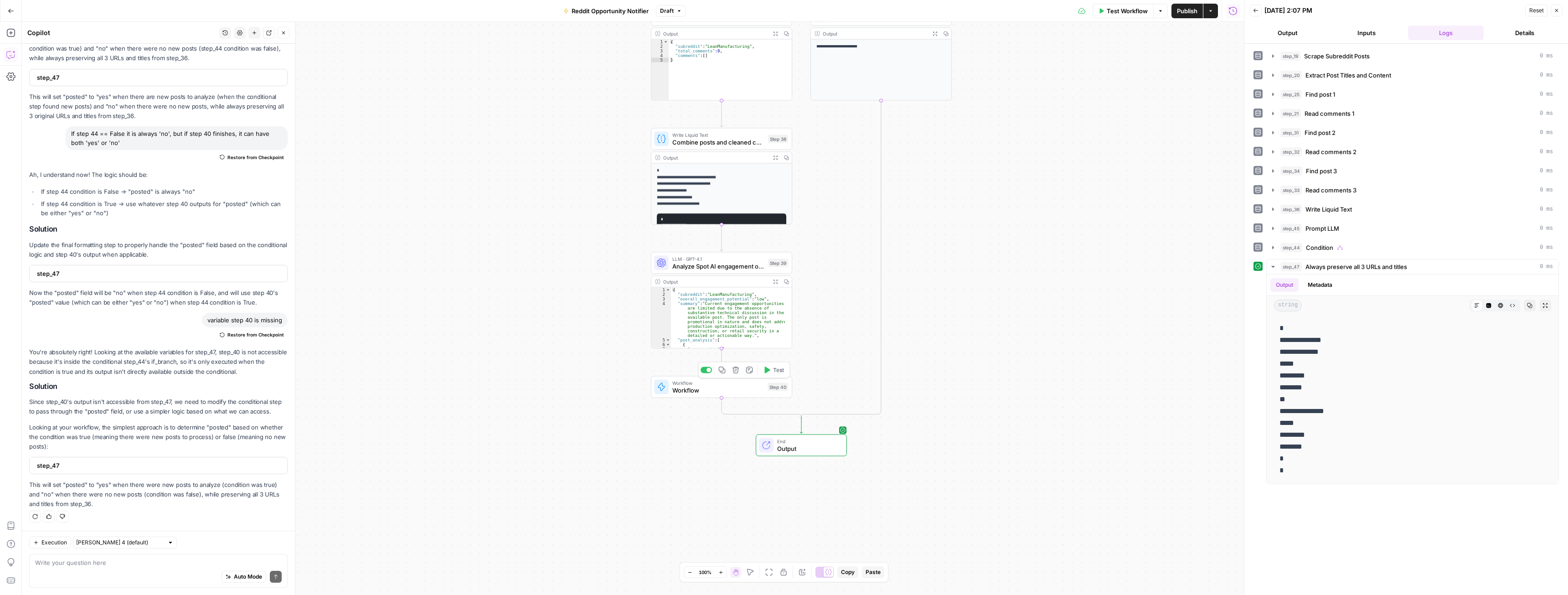
click at [722, 389] on span "Workflow" at bounding box center [718, 390] width 92 height 9
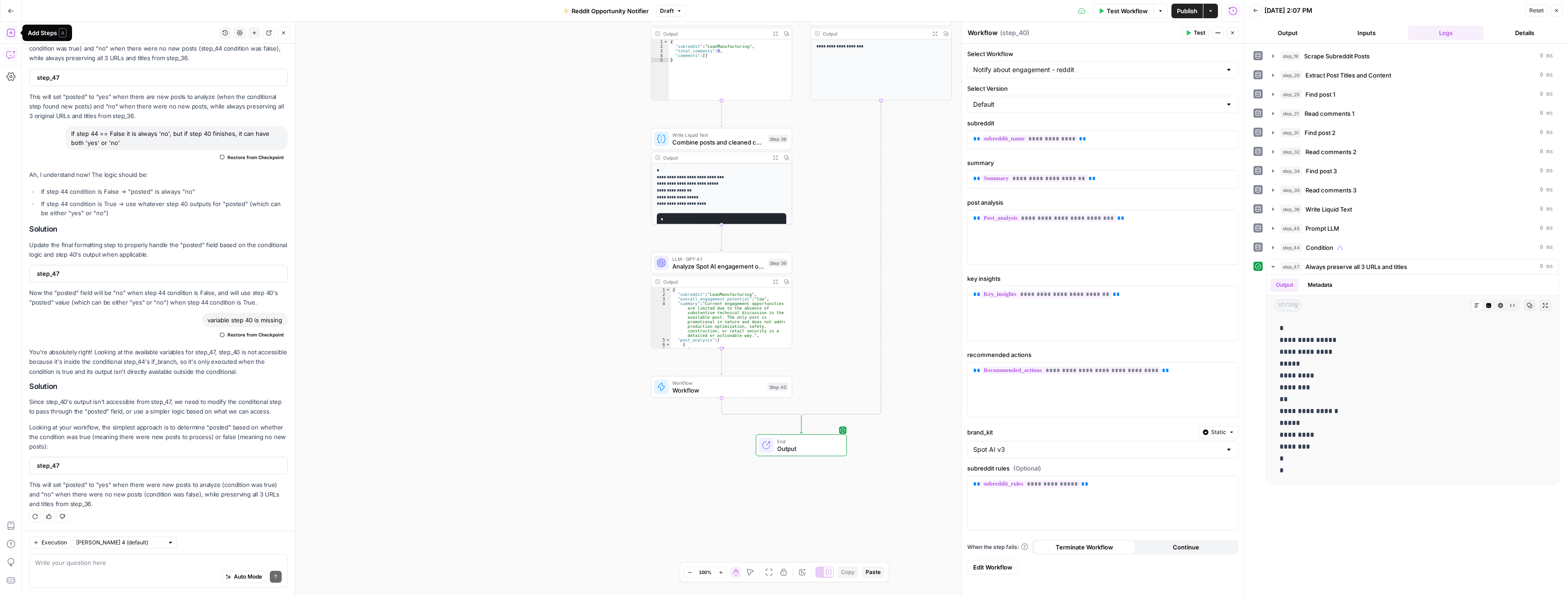
click at [12, 31] on icon "button" at bounding box center [10, 32] width 9 height 9
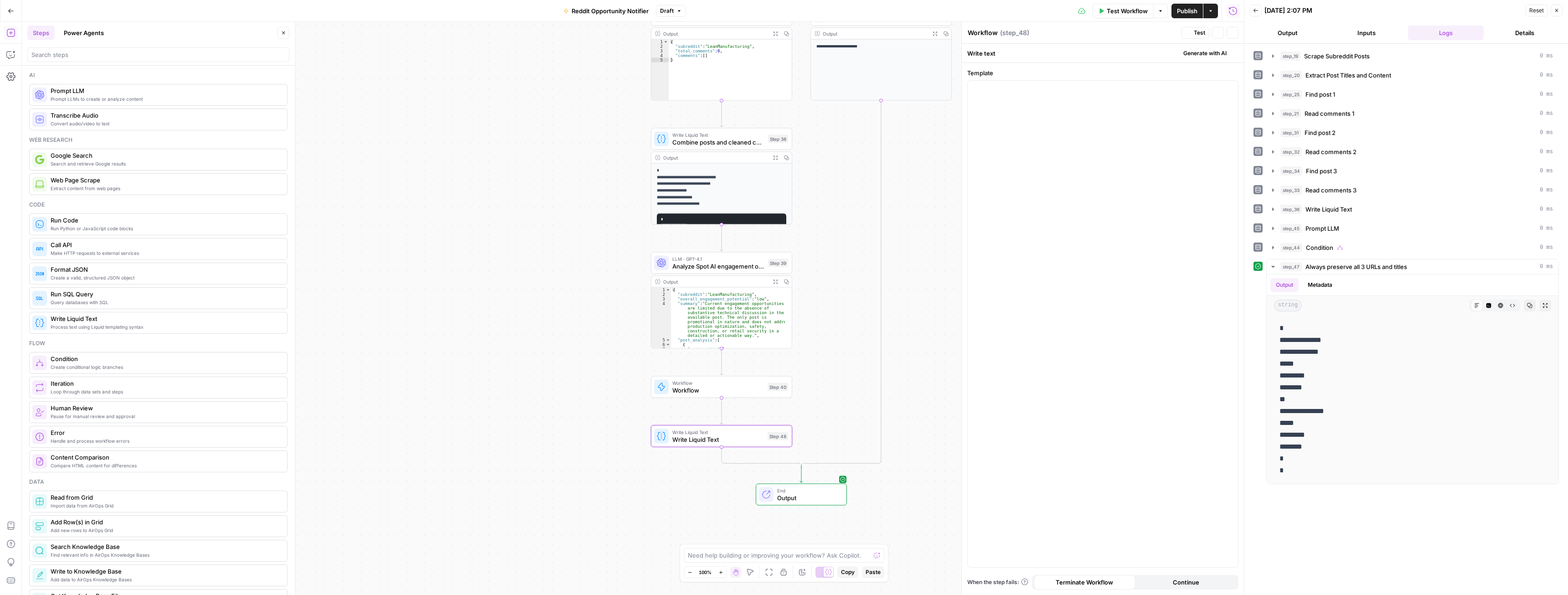
type textarea "Write Liquid Text"
click at [778, 449] on span "Write Liquid Text" at bounding box center [798, 448] width 92 height 9
click at [1059, 290] on div at bounding box center [1103, 319] width 270 height 475
click at [1230, 86] on icon "button" at bounding box center [1230, 88] width 4 height 4
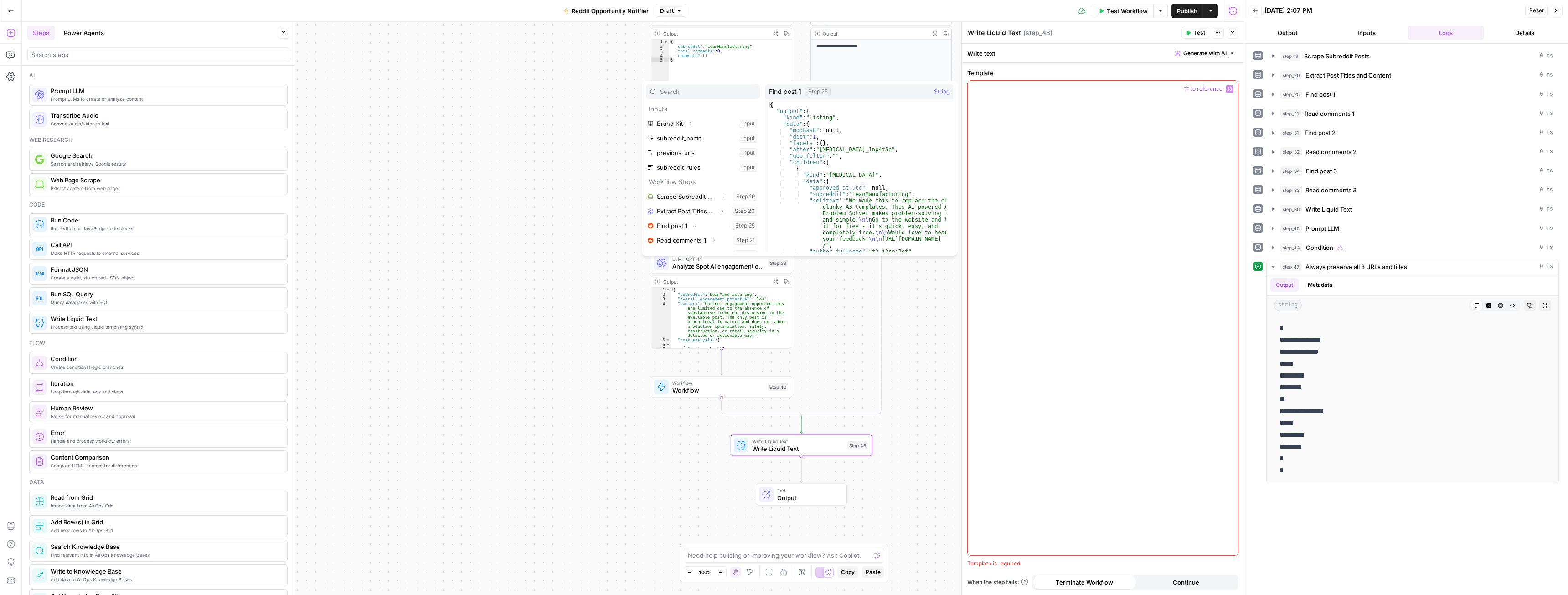
scroll to position [141, 0]
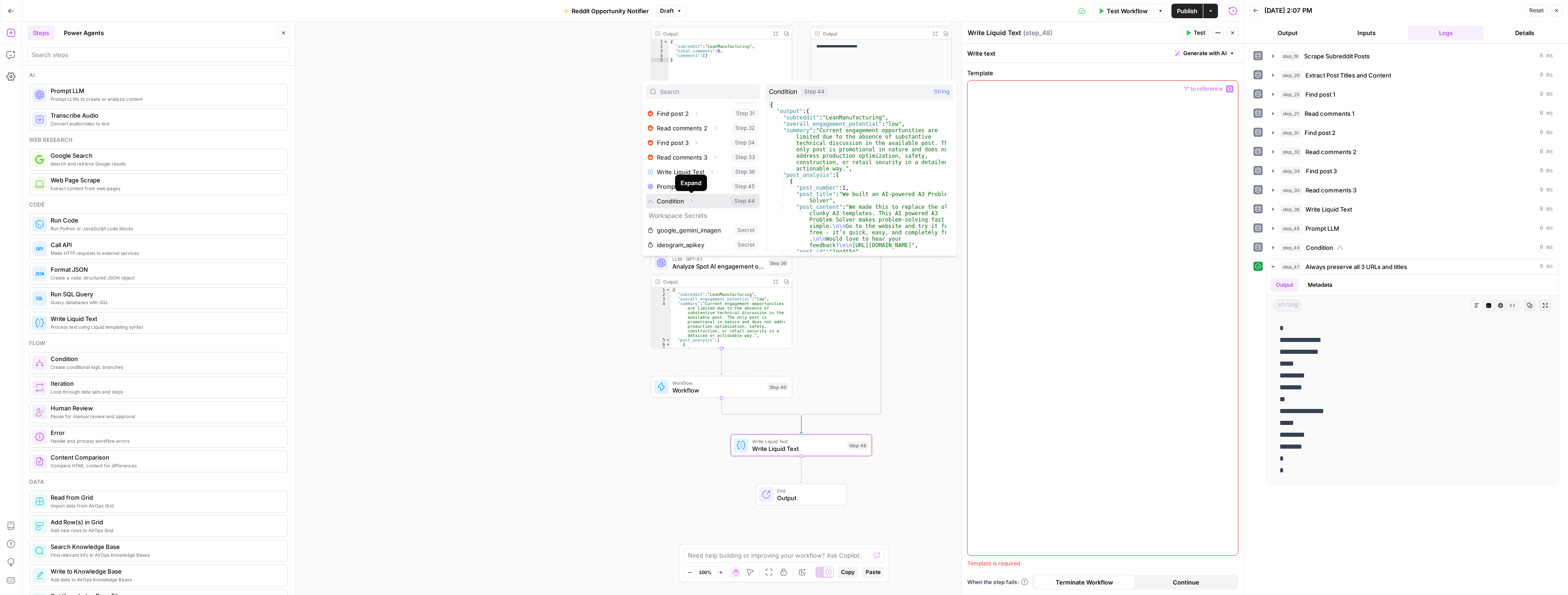
click at [692, 202] on icon "button" at bounding box center [692, 201] width 2 height 3
click at [686, 202] on icon "button" at bounding box center [684, 201] width 5 height 5
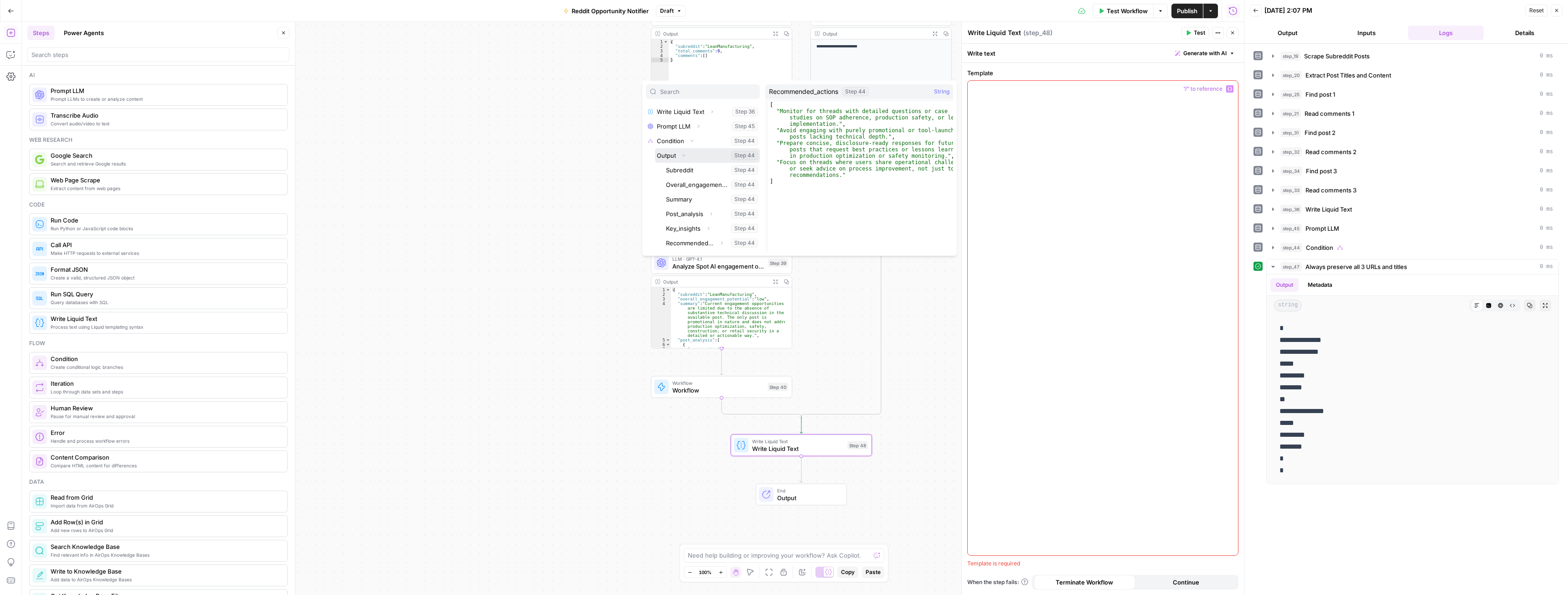
scroll to position [244, 0]
click at [534, 187] on div "true false Workflow Set Inputs Inputs Web Page Scrape Scrape Subreddit Posts St…" at bounding box center [633, 308] width 1222 height 573
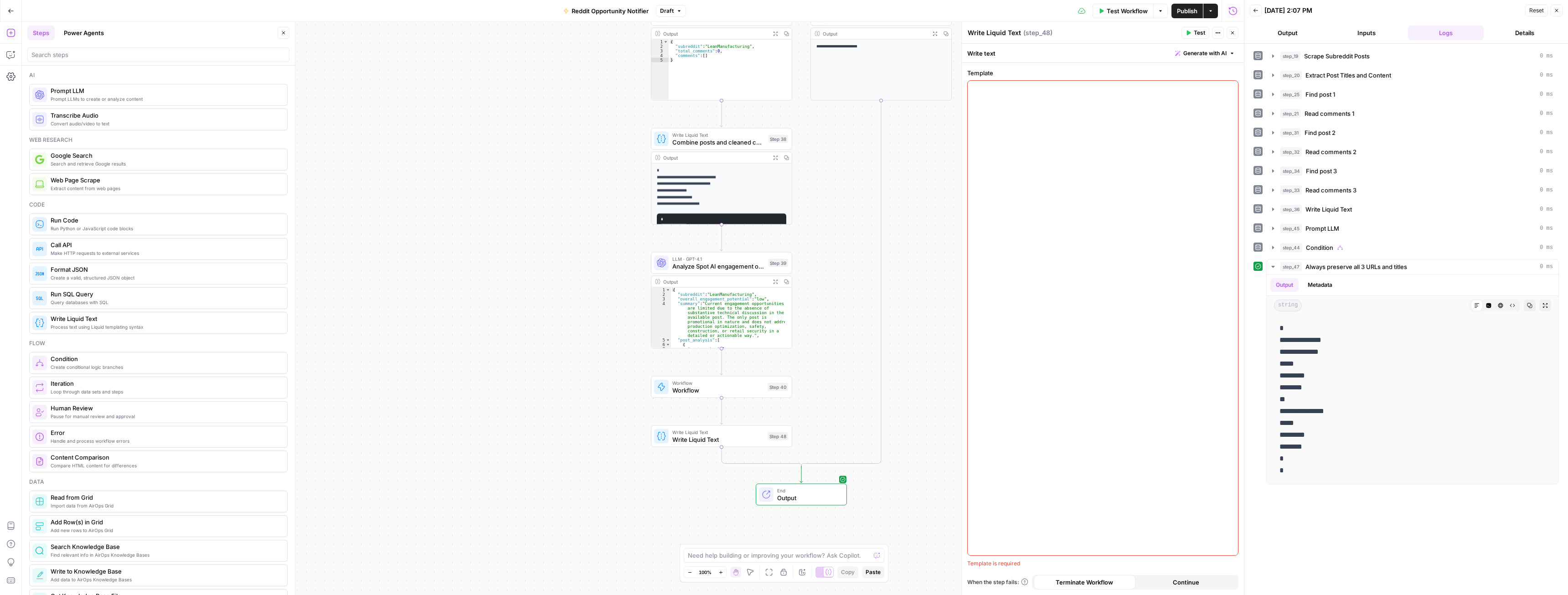
click at [699, 441] on span "Write Liquid Text" at bounding box center [718, 439] width 92 height 9
click at [1217, 91] on span "“/” to reference" at bounding box center [1203, 89] width 46 height 7
click at [1226, 89] on span "“/” to reference" at bounding box center [1203, 89] width 46 height 7
click at [1231, 89] on span "Variables Menu" at bounding box center [1231, 89] width 1 height 1
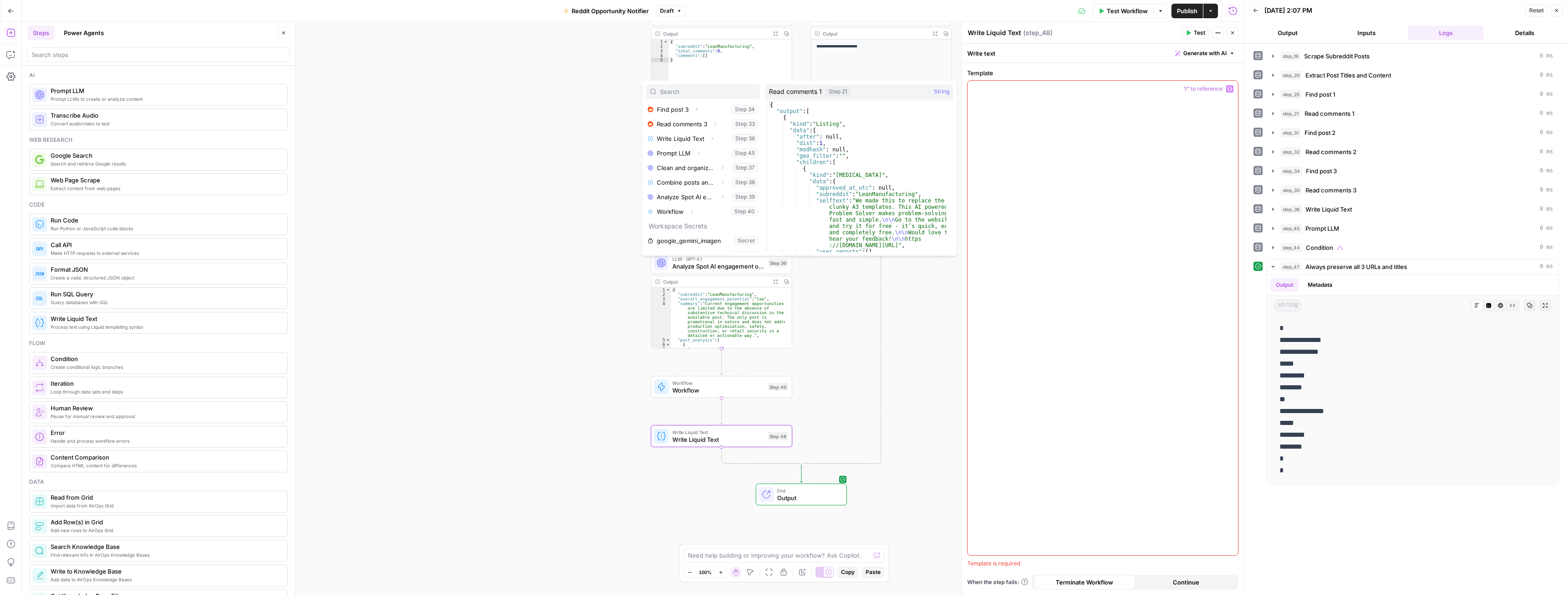
scroll to position [185, 0]
click at [692, 202] on icon "button" at bounding box center [691, 201] width 5 height 5
click at [75, 52] on input "search" at bounding box center [158, 54] width 254 height 9
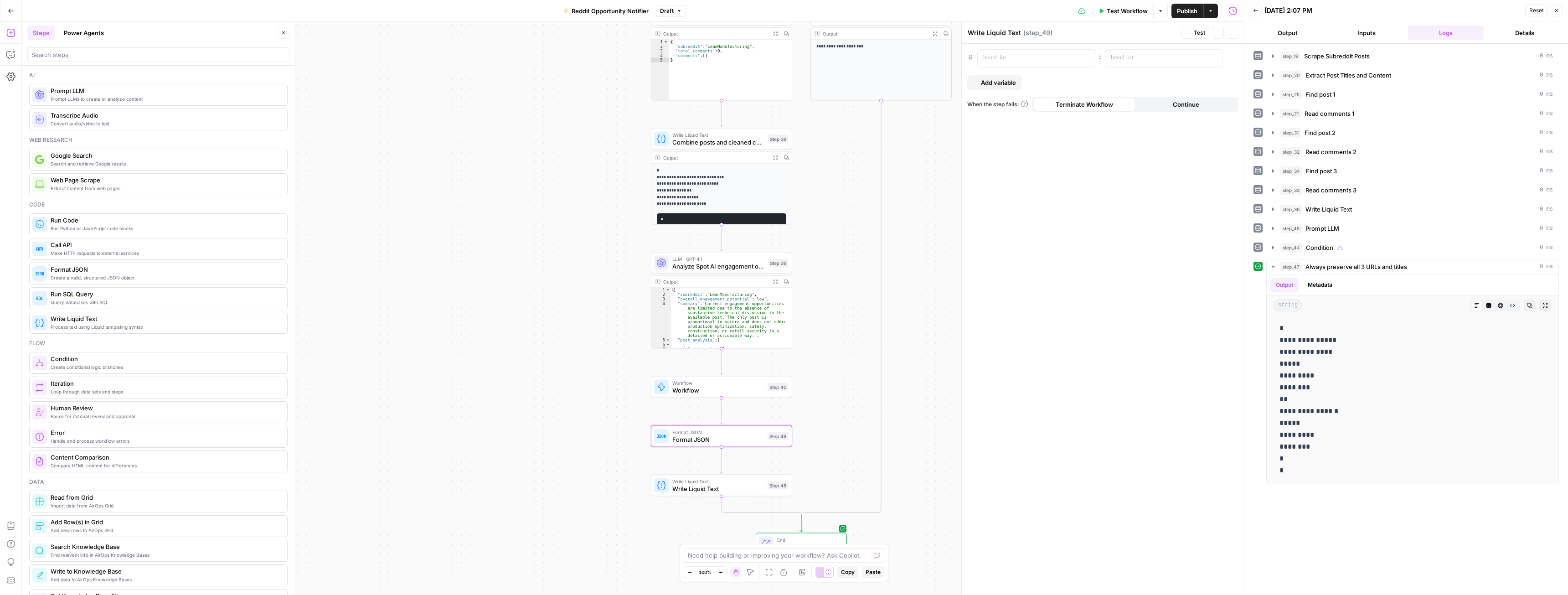
type textarea "Format JSON"
click at [735, 421] on icon "button" at bounding box center [736, 420] width 7 height 7
click at [760, 115] on span "Delete Step" at bounding box center [759, 116] width 35 height 9
click at [741, 438] on span "Write Liquid Text" at bounding box center [718, 439] width 92 height 9
click at [1017, 190] on div at bounding box center [1103, 319] width 270 height 475
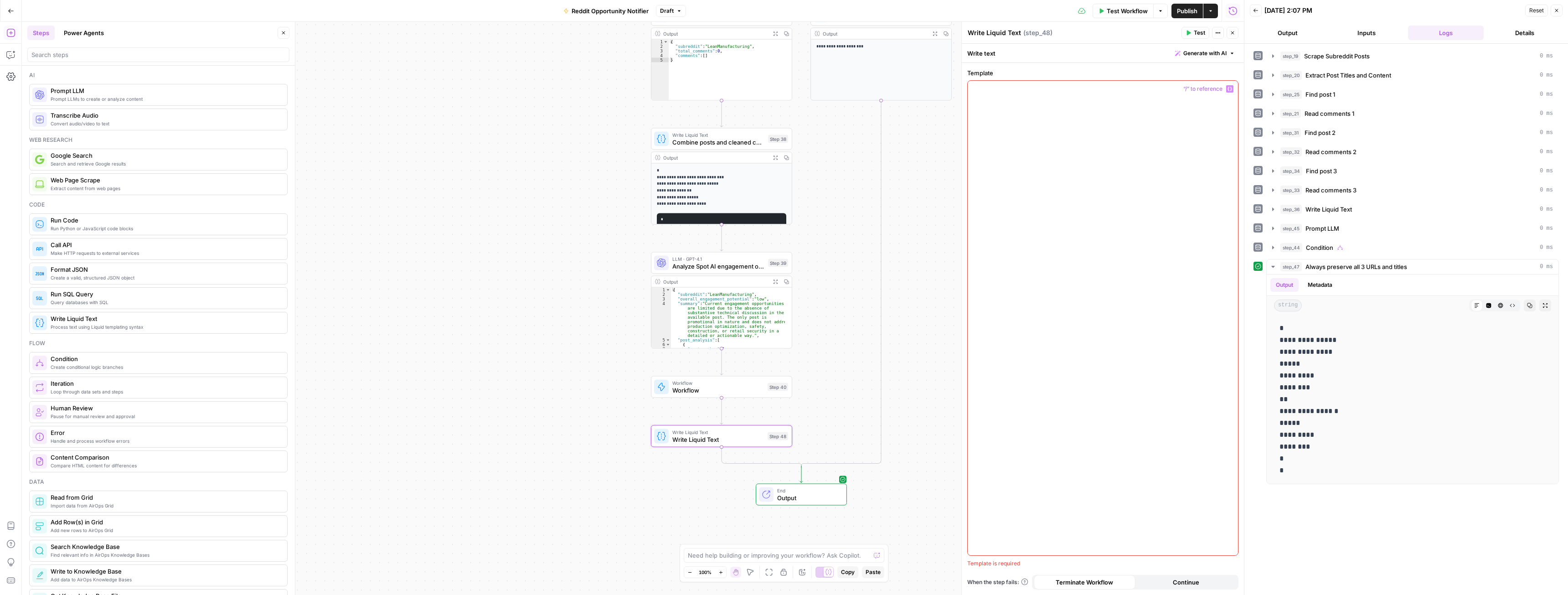
click at [1228, 90] on icon "button" at bounding box center [1230, 89] width 4 height 4
click at [678, 202] on button "Select variable Workflow" at bounding box center [702, 201] width 114 height 15
click at [767, 420] on icon "button" at bounding box center [768, 419] width 5 height 6
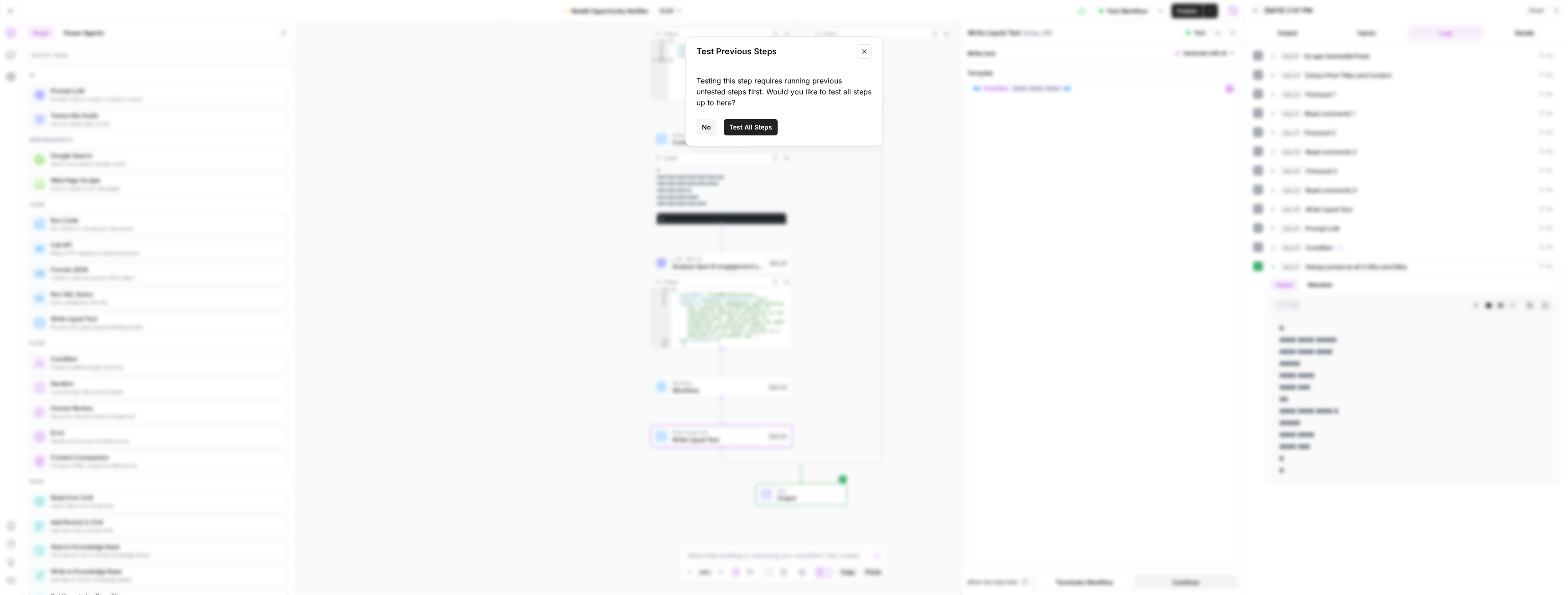
click at [748, 128] on span "Test All Steps" at bounding box center [751, 127] width 43 height 9
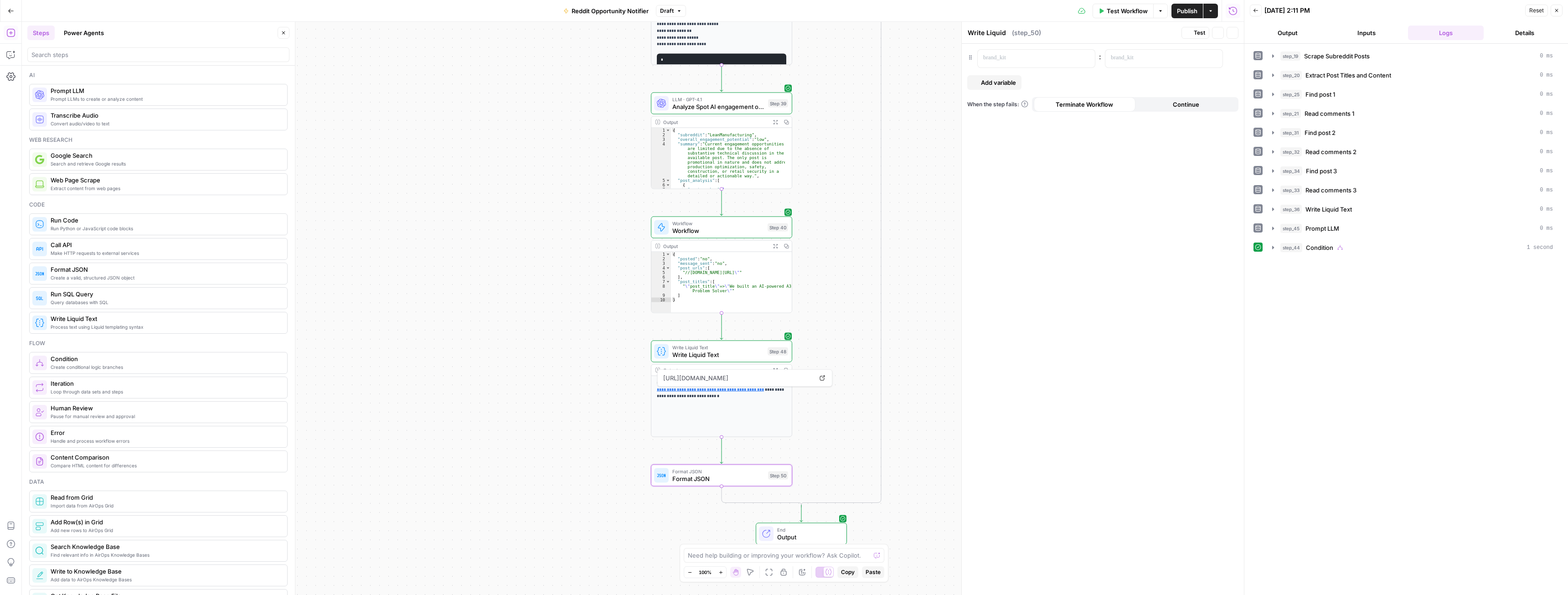
type textarea "Format JSON"
click at [1035, 57] on p at bounding box center [1029, 58] width 92 height 9
click at [1087, 59] on icon "button" at bounding box center [1086, 57] width 4 height 4
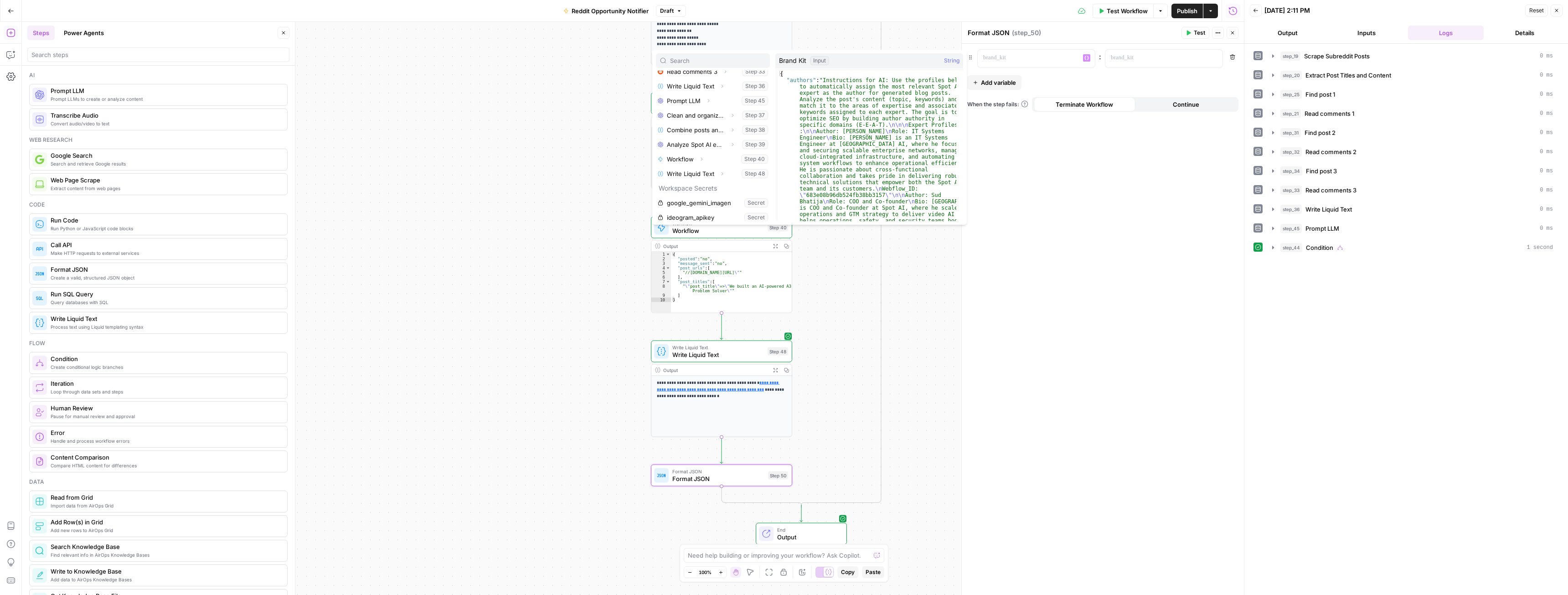
scroll to position [200, 0]
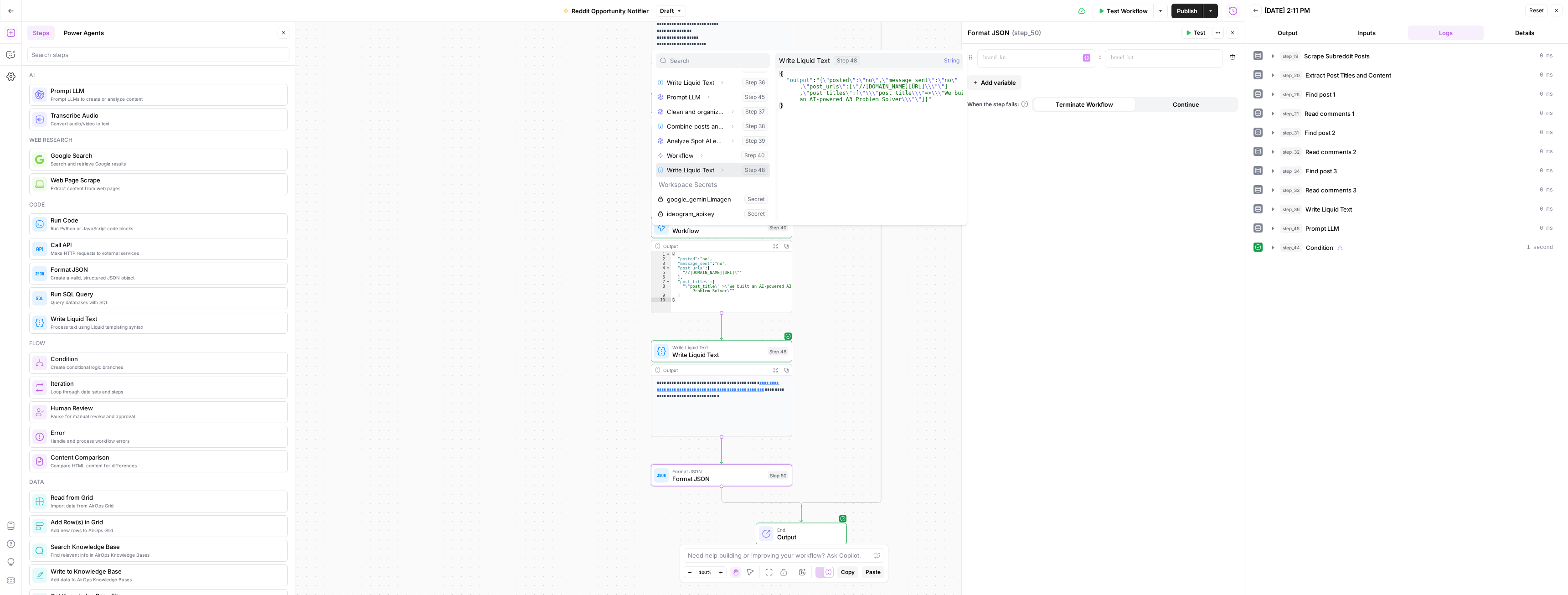
click at [721, 172] on icon "button" at bounding box center [722, 170] width 5 height 5
click at [803, 337] on div "true false Workflow Set Inputs Inputs Web Page Scrape Scrape Subreddit Posts St…" at bounding box center [633, 308] width 1222 height 573
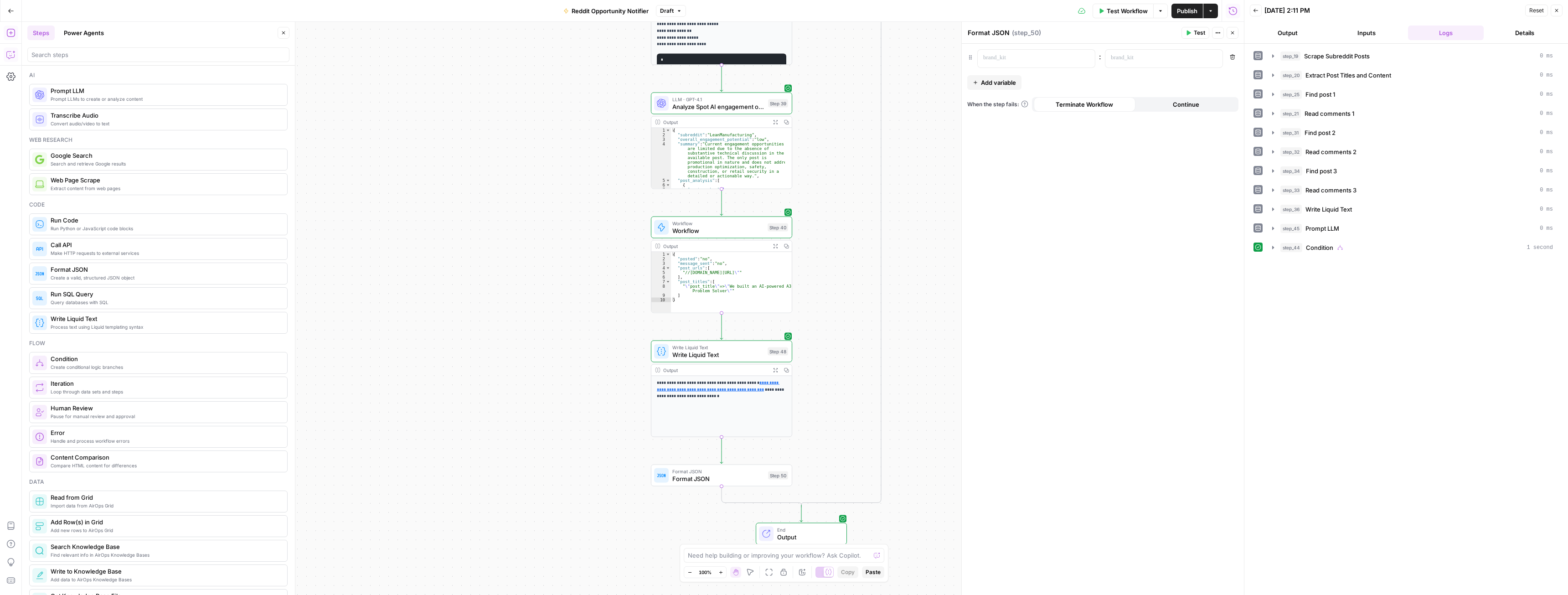
click at [11, 55] on icon "button" at bounding box center [10, 54] width 9 height 9
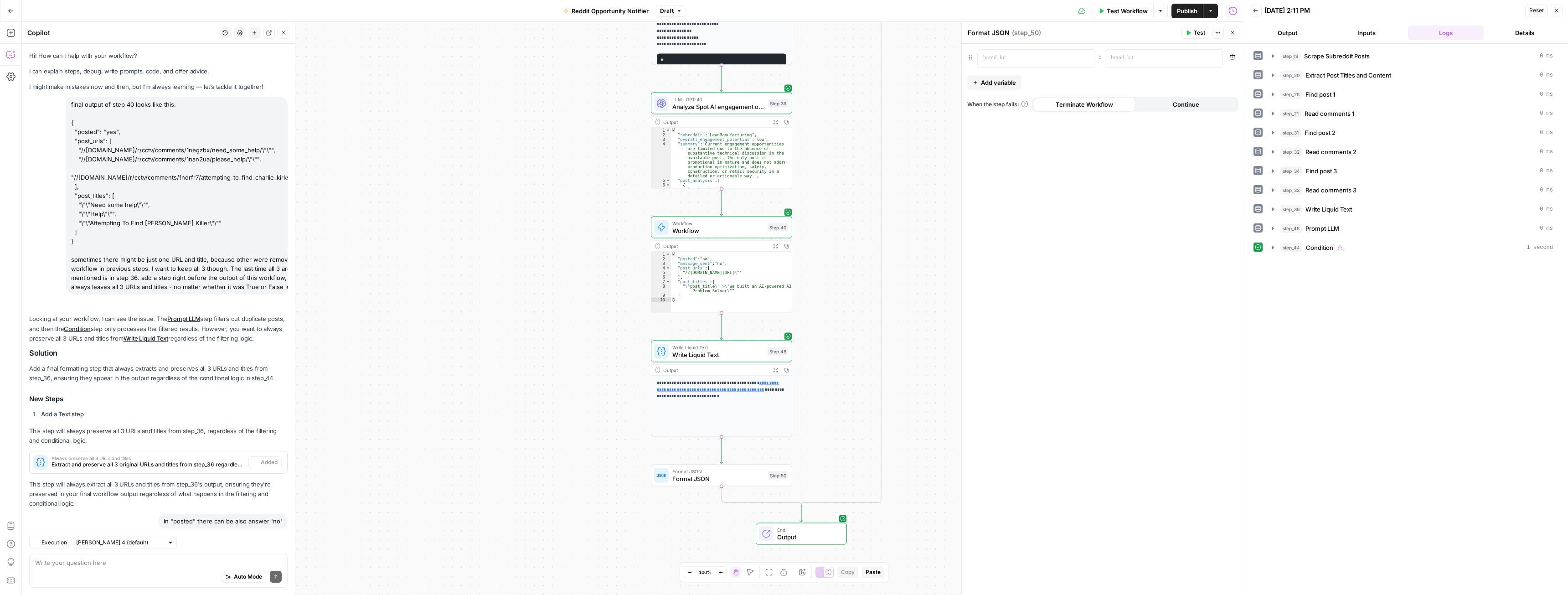
scroll to position [555, 0]
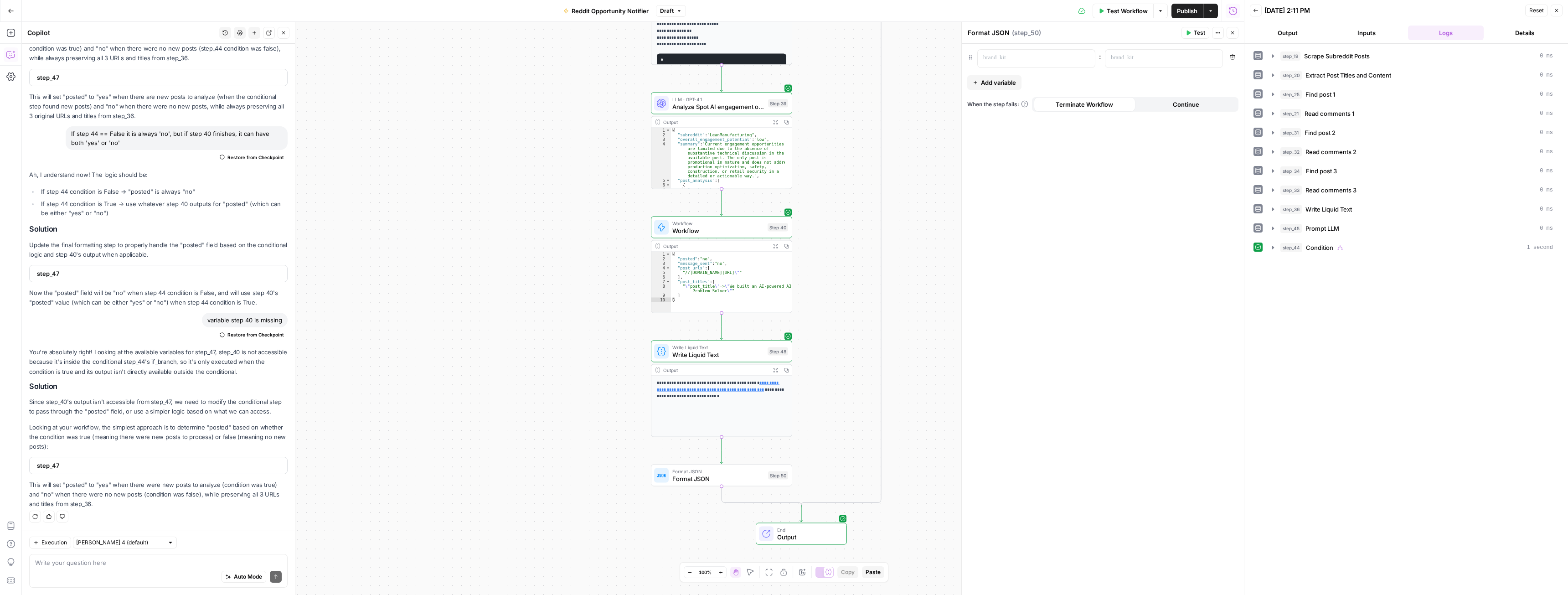
click at [253, 30] on icon "button" at bounding box center [254, 32] width 5 height 5
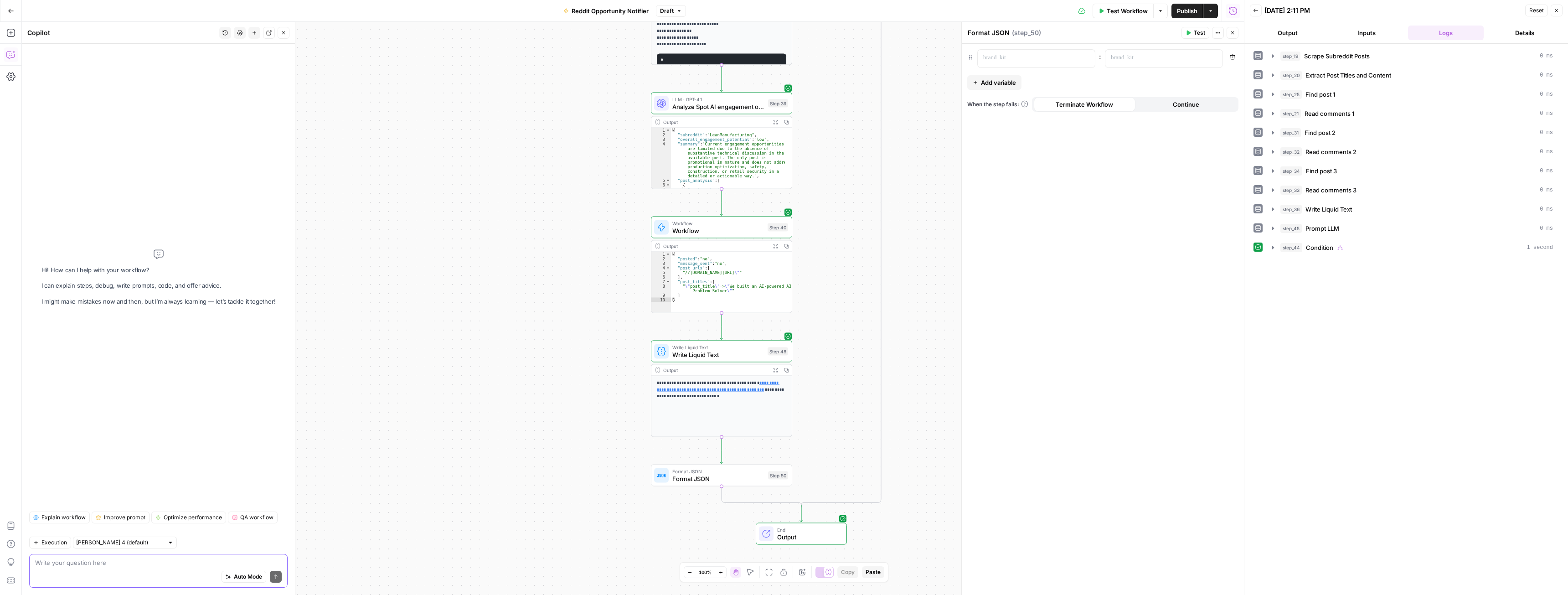
click at [108, 564] on textarea at bounding box center [158, 563] width 247 height 9
type textarea "I need to edit step 48. I want it to be a JSON"
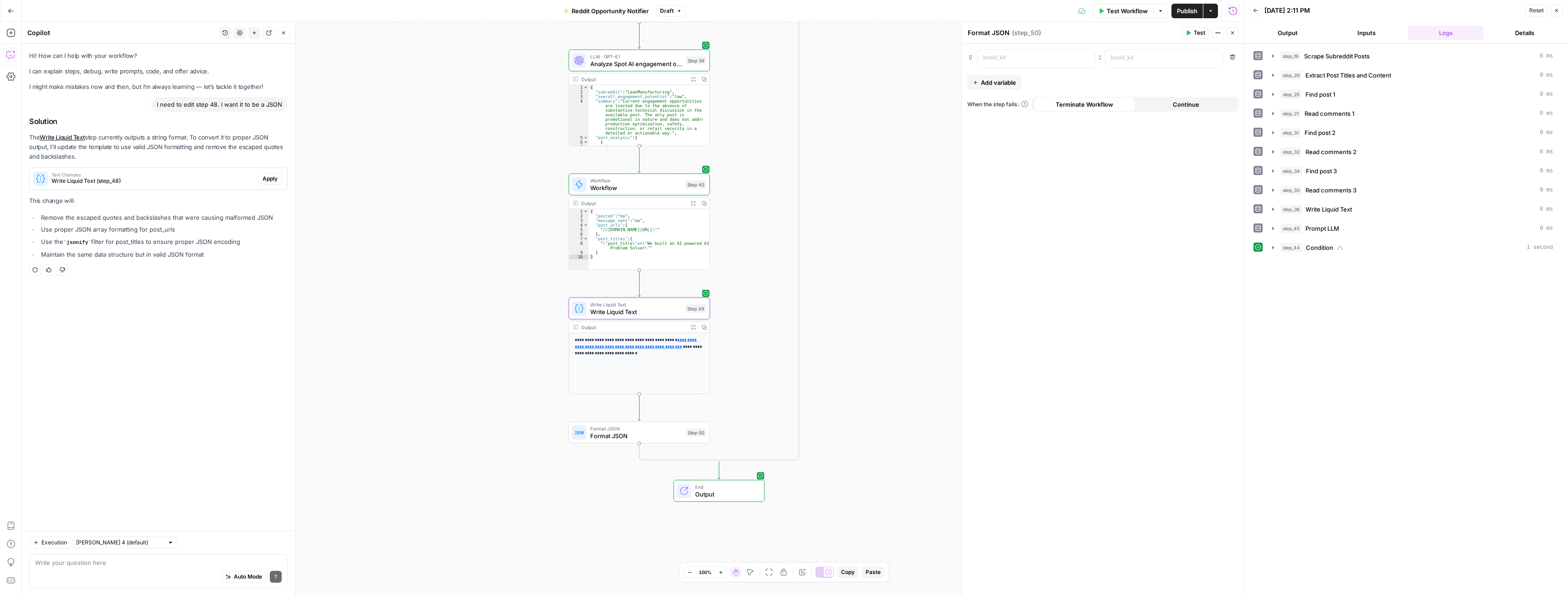
click at [270, 178] on span "Apply" at bounding box center [270, 178] width 15 height 8
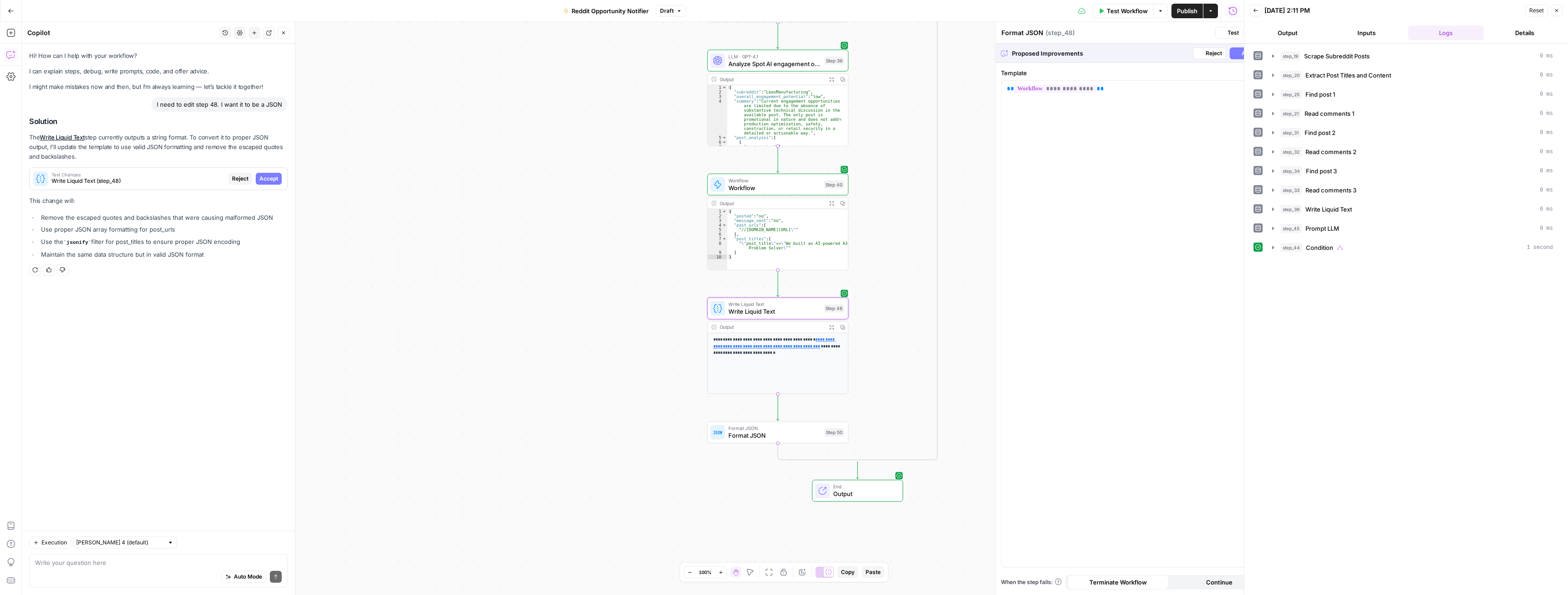
type textarea "Write Liquid Text"
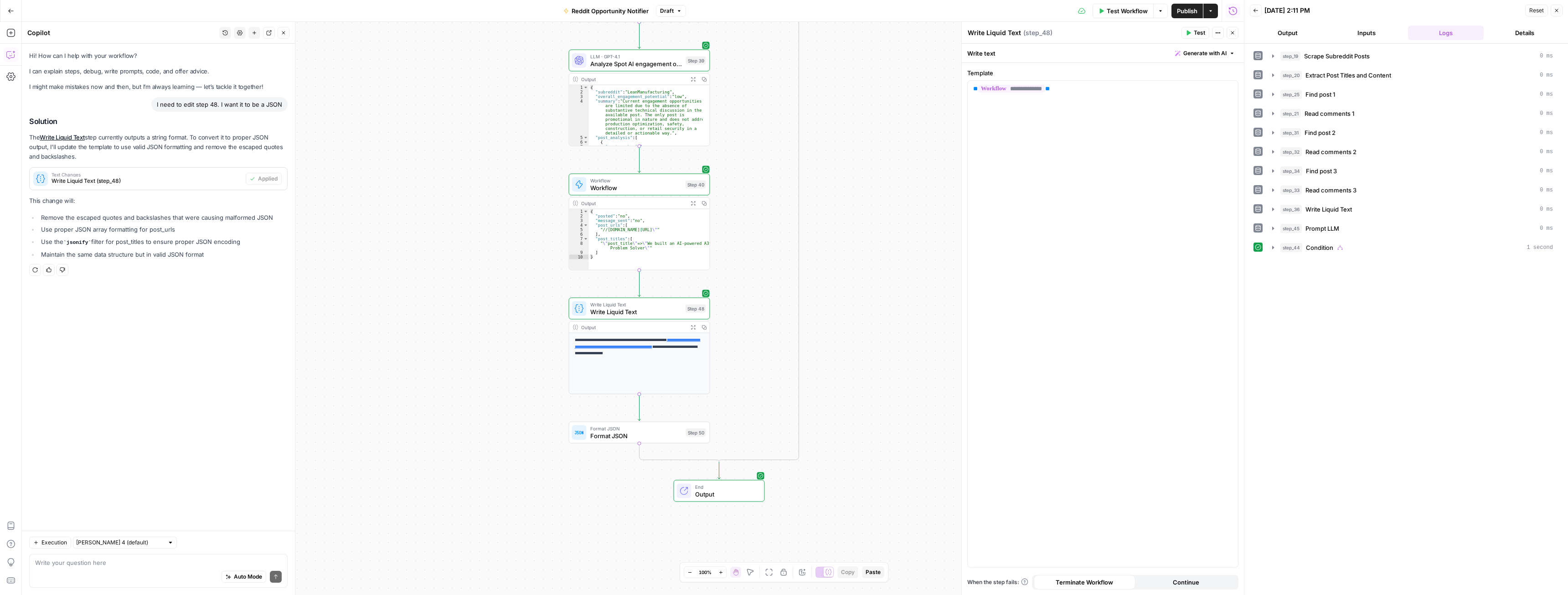
click at [77, 568] on div "Auto Mode Send" at bounding box center [158, 577] width 247 height 20
type textarea "nothing changed"
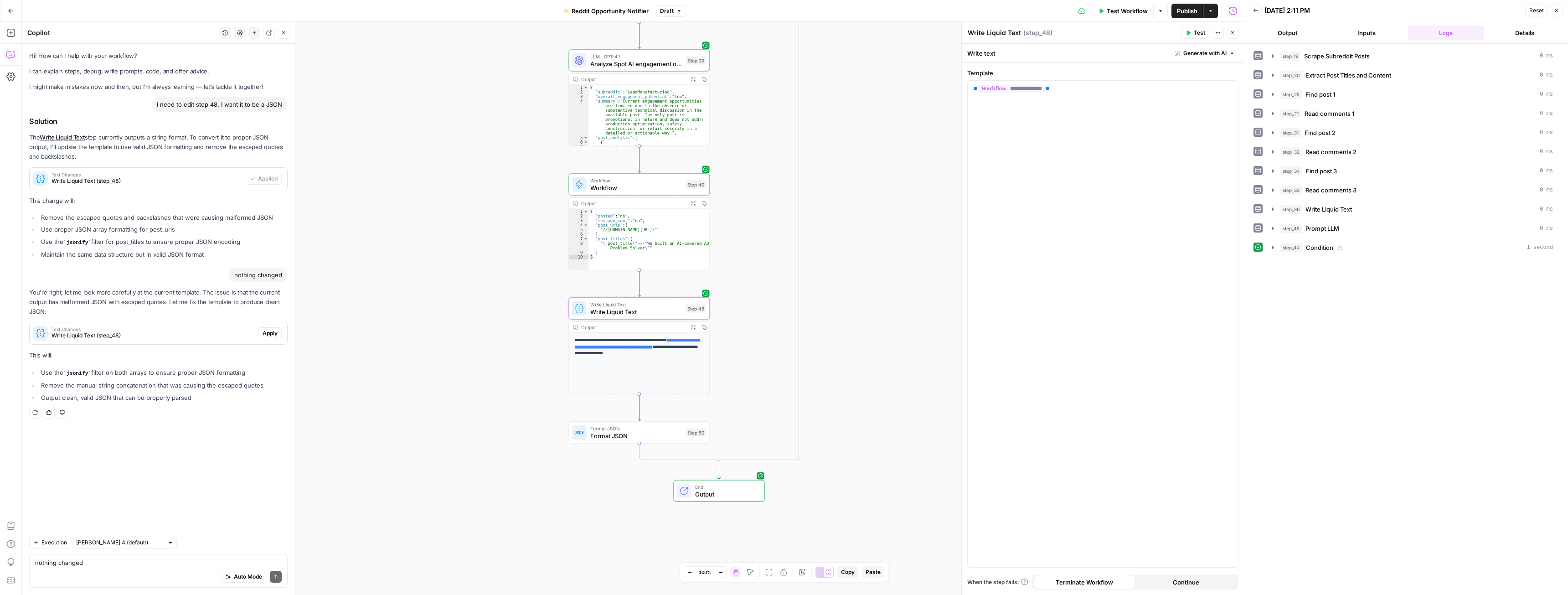
click at [270, 331] on span "Apply" at bounding box center [270, 333] width 15 height 8
click at [98, 562] on textarea "nothing changed" at bounding box center [158, 563] width 247 height 9
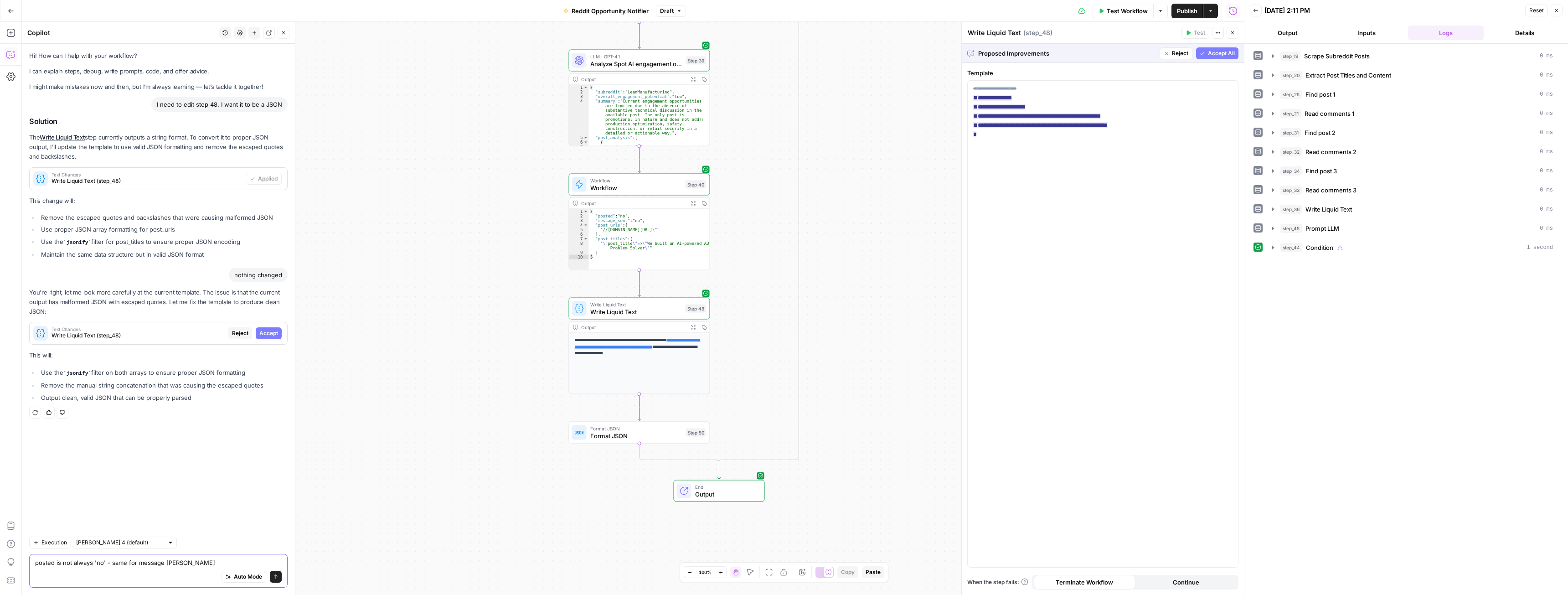
type textarea "posted is not always 'no' - same for message sent"
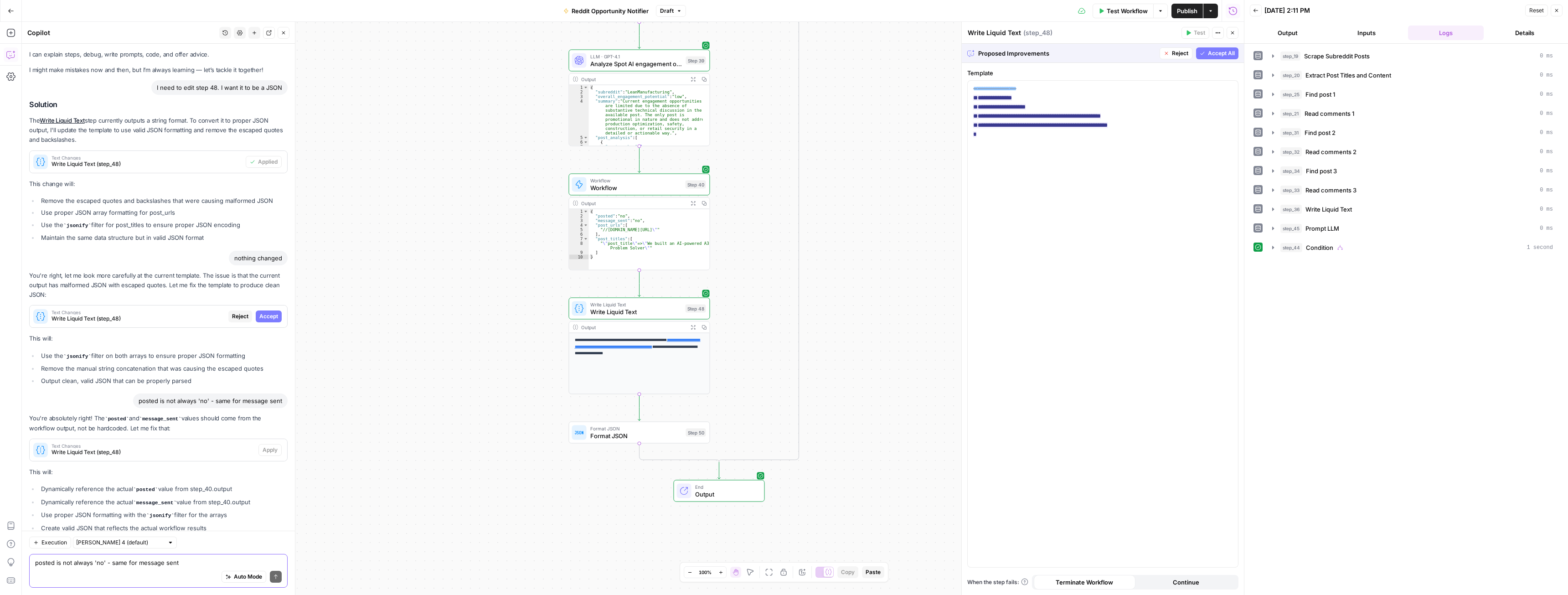
scroll to position [43, 0]
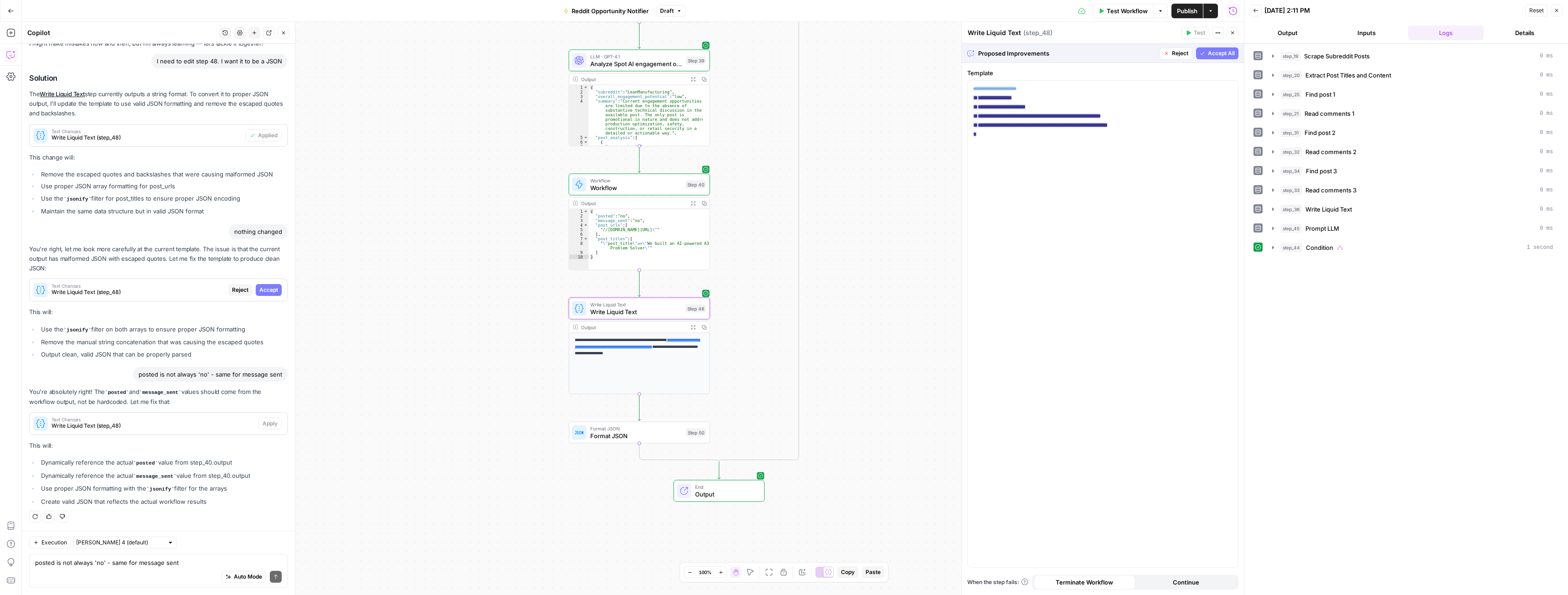
click at [234, 290] on span "Reject" at bounding box center [240, 290] width 16 height 8
click at [264, 421] on span "Apply" at bounding box center [270, 423] width 15 height 8
click at [263, 424] on span "Accept" at bounding box center [268, 423] width 19 height 8
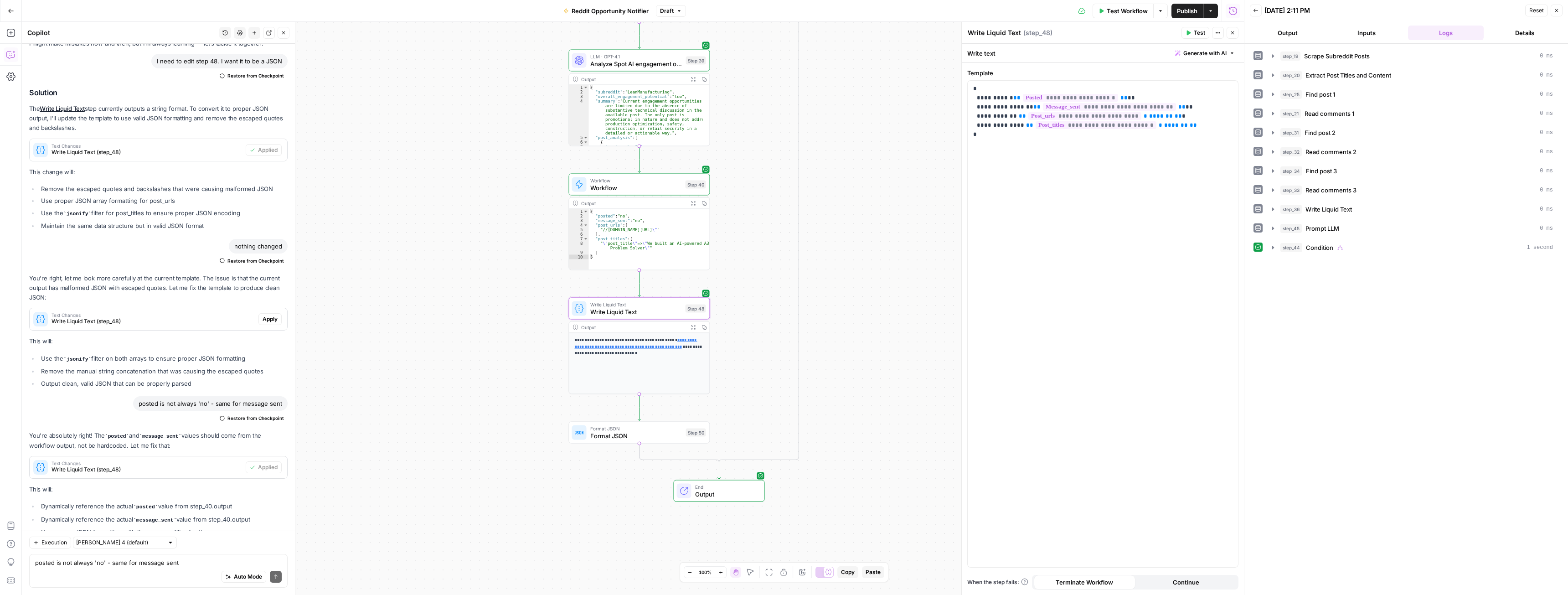
scroll to position [87, 0]
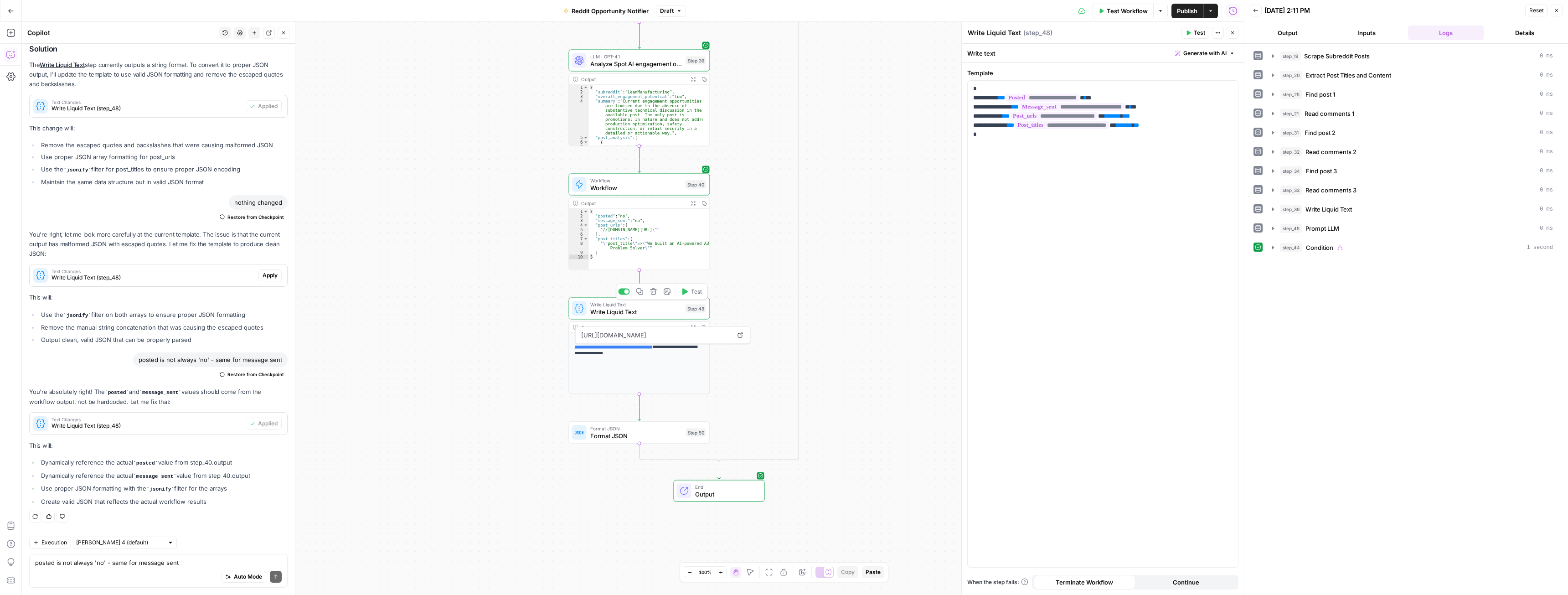
click at [685, 295] on icon "button" at bounding box center [685, 292] width 7 height 7
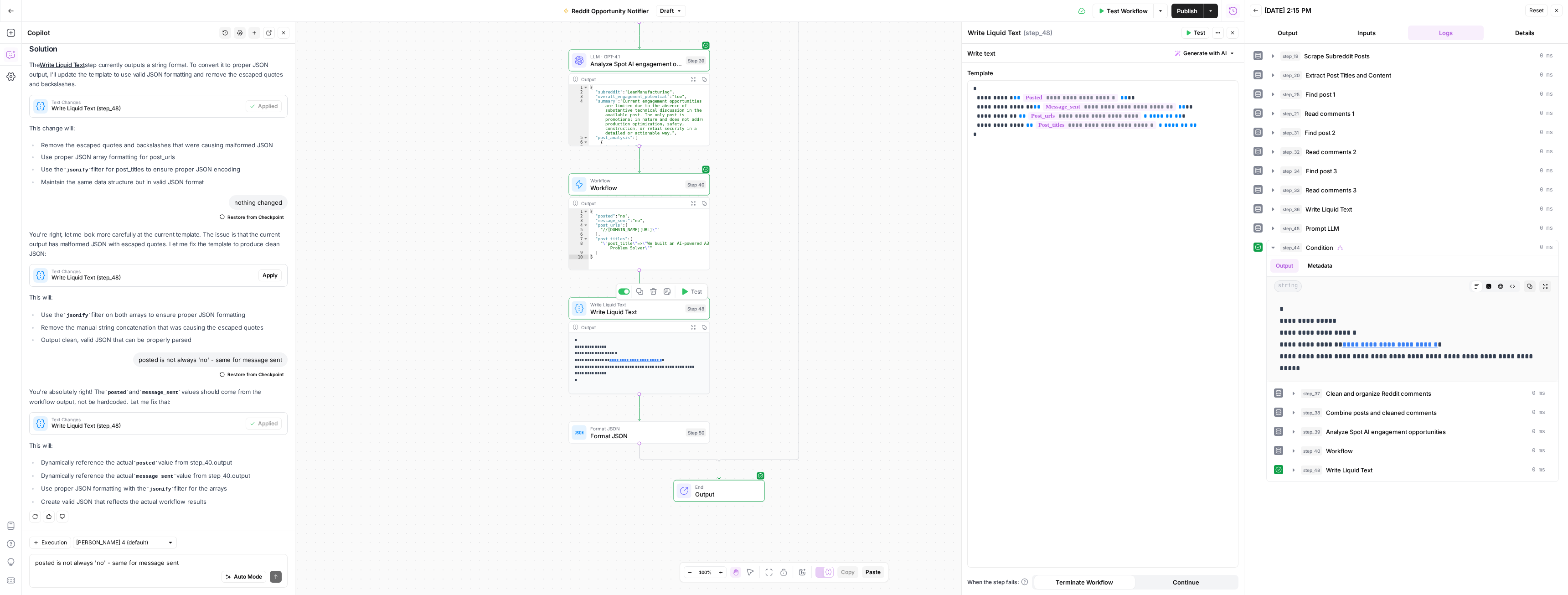
click at [113, 568] on div "Auto Mode Send" at bounding box center [158, 577] width 247 height 20
click at [126, 571] on div "Auto Mode Send" at bounding box center [158, 577] width 247 height 20
type textarea "Now I want to make it an actual JSON in step 50"
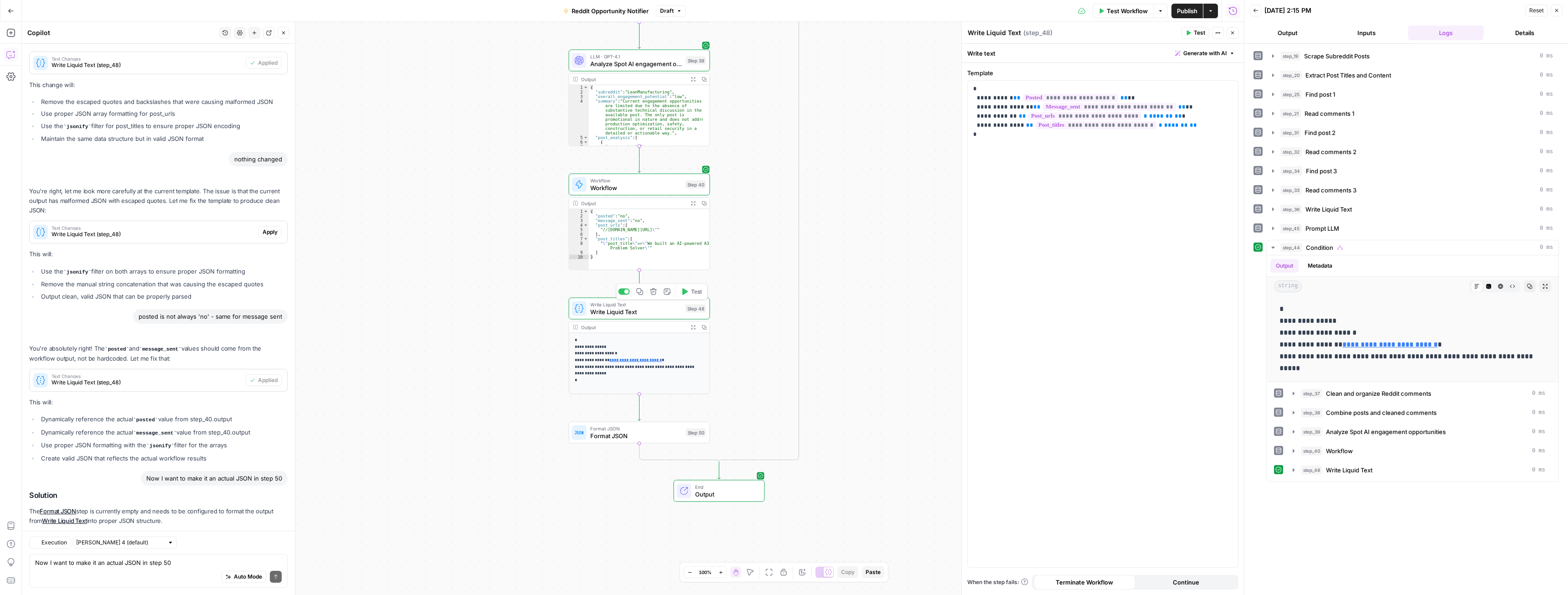
scroll to position [200, 0]
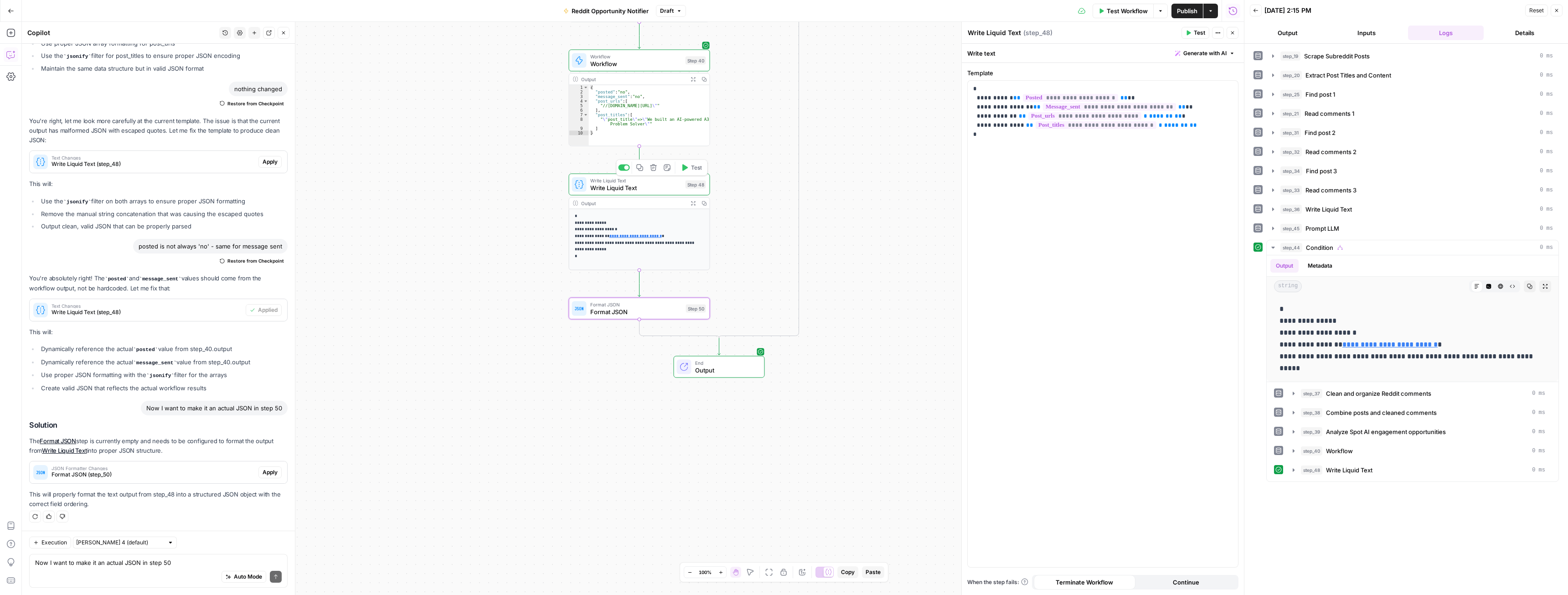
click at [262, 474] on span "Apply" at bounding box center [270, 472] width 15 height 8
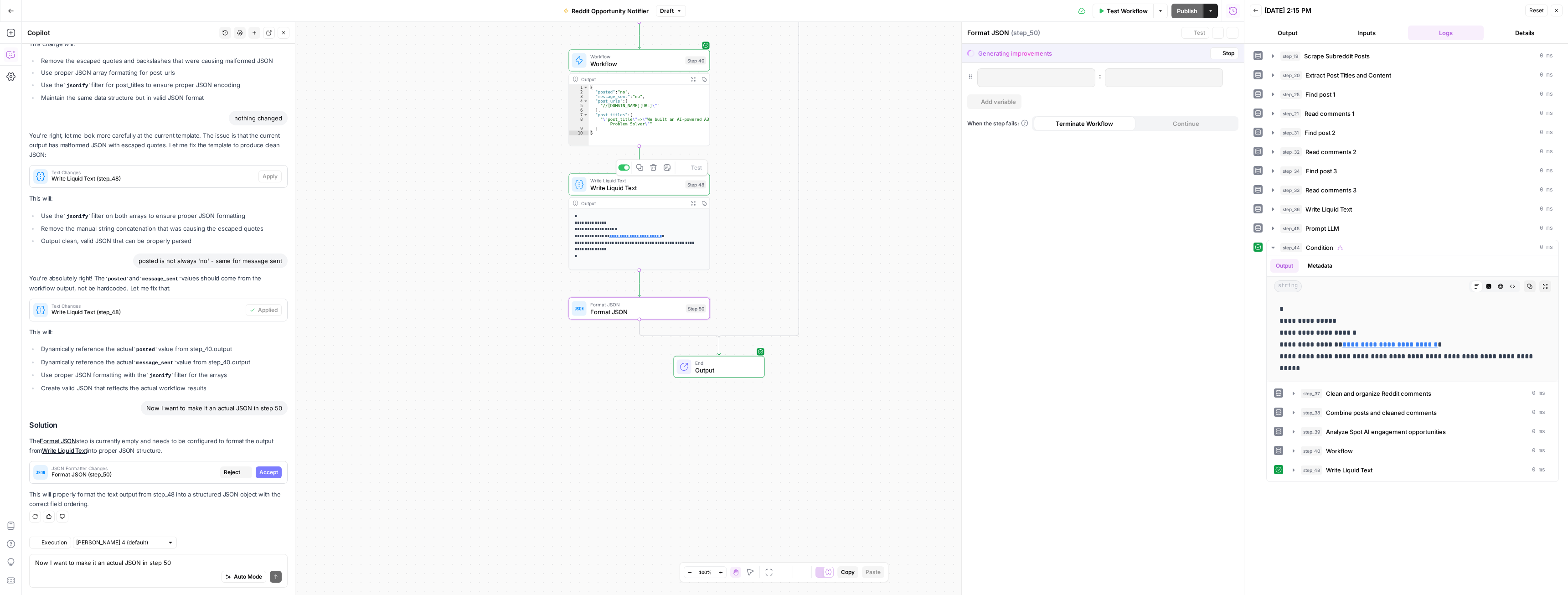
scroll to position [157, 0]
click at [37, 515] on icon "button" at bounding box center [35, 517] width 5 height 5
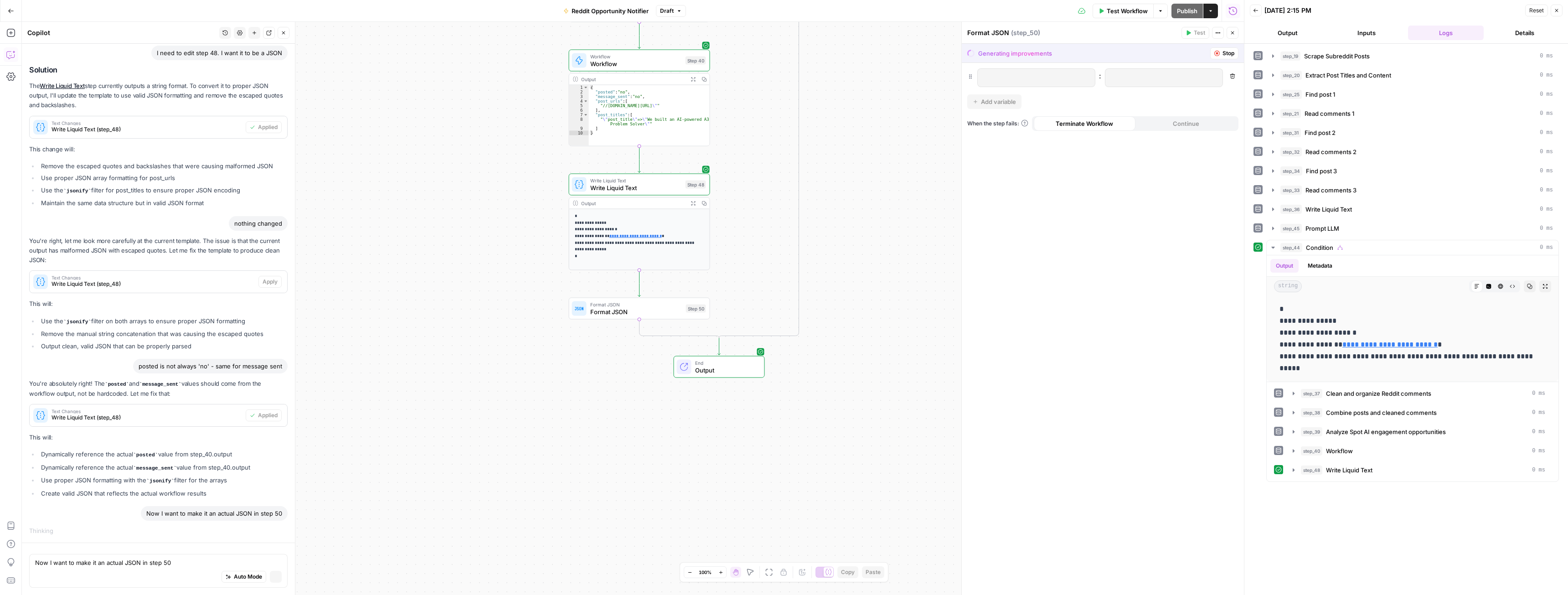
scroll to position [52, 0]
click at [1234, 32] on icon "button" at bounding box center [1232, 32] width 5 height 5
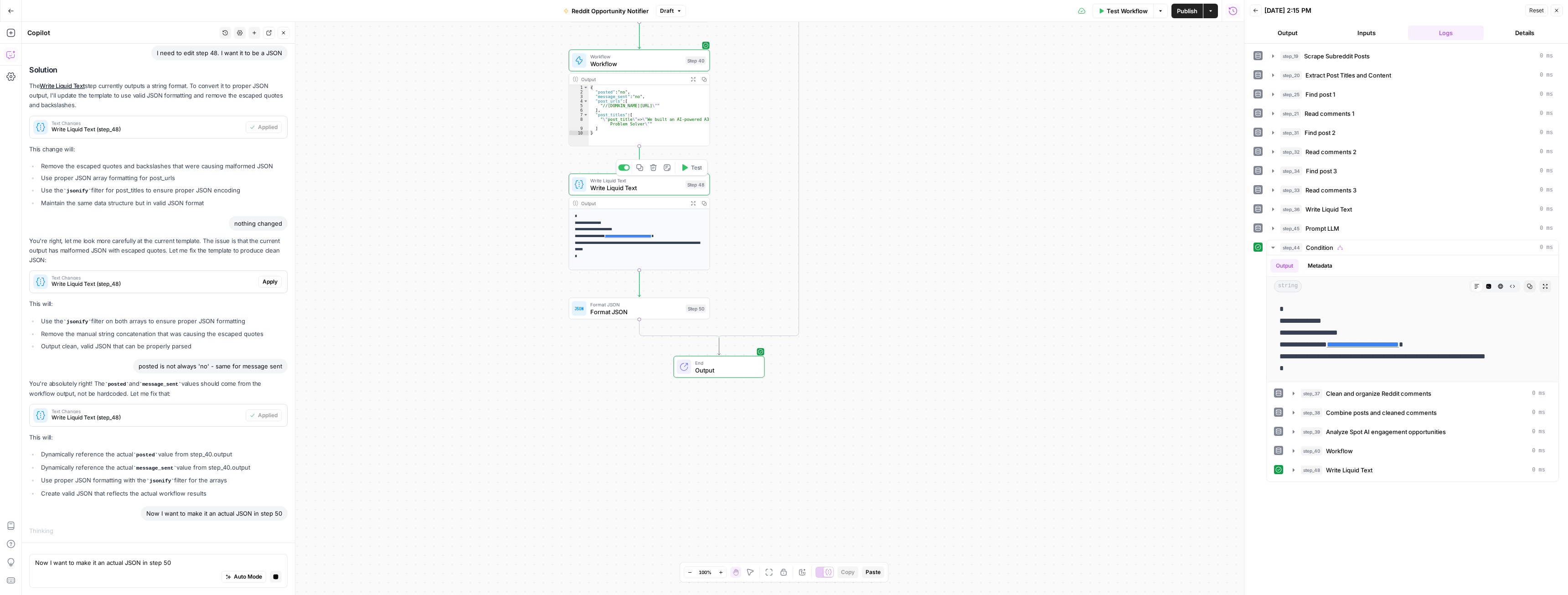
drag, startPoint x: 140, startPoint y: 513, endPoint x: 277, endPoint y: 516, distance: 137.0
click at [277, 516] on div "Now I want to make it an actual JSON in step 50" at bounding box center [214, 513] width 147 height 15
copy div "Now I want to make it an actual JSON in step 50"
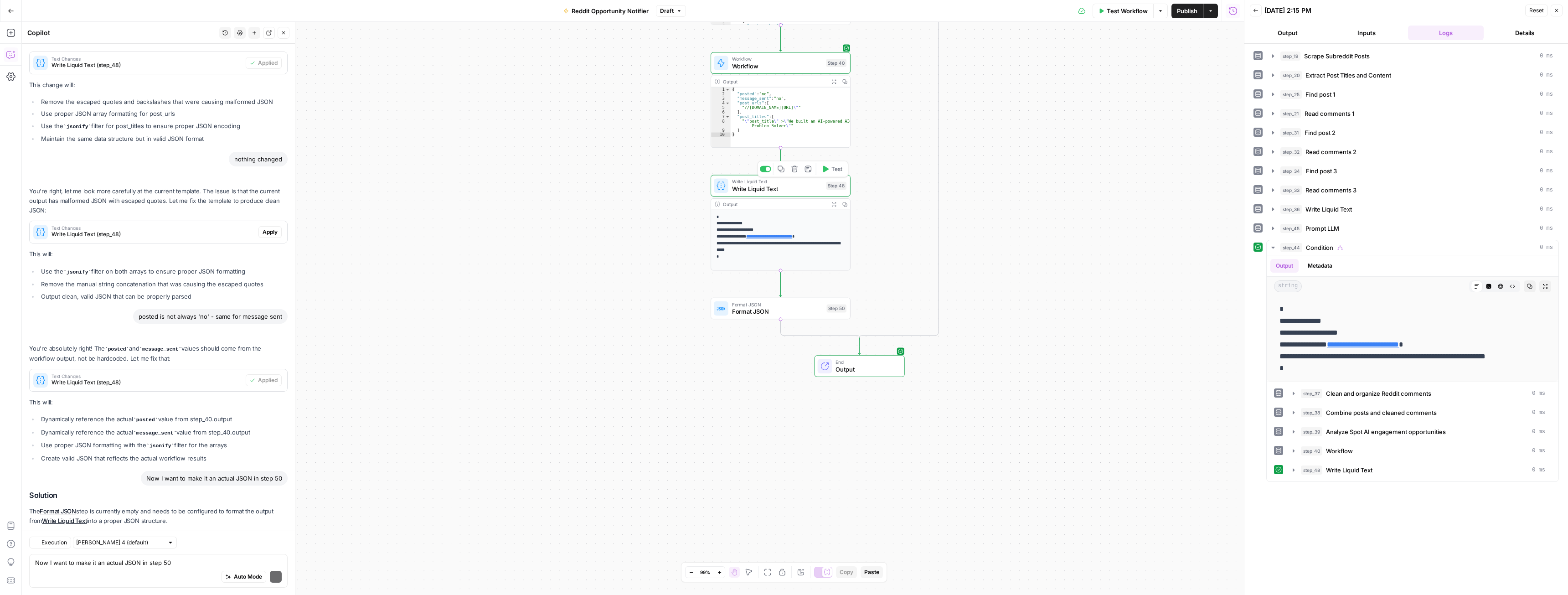
scroll to position [200, 0]
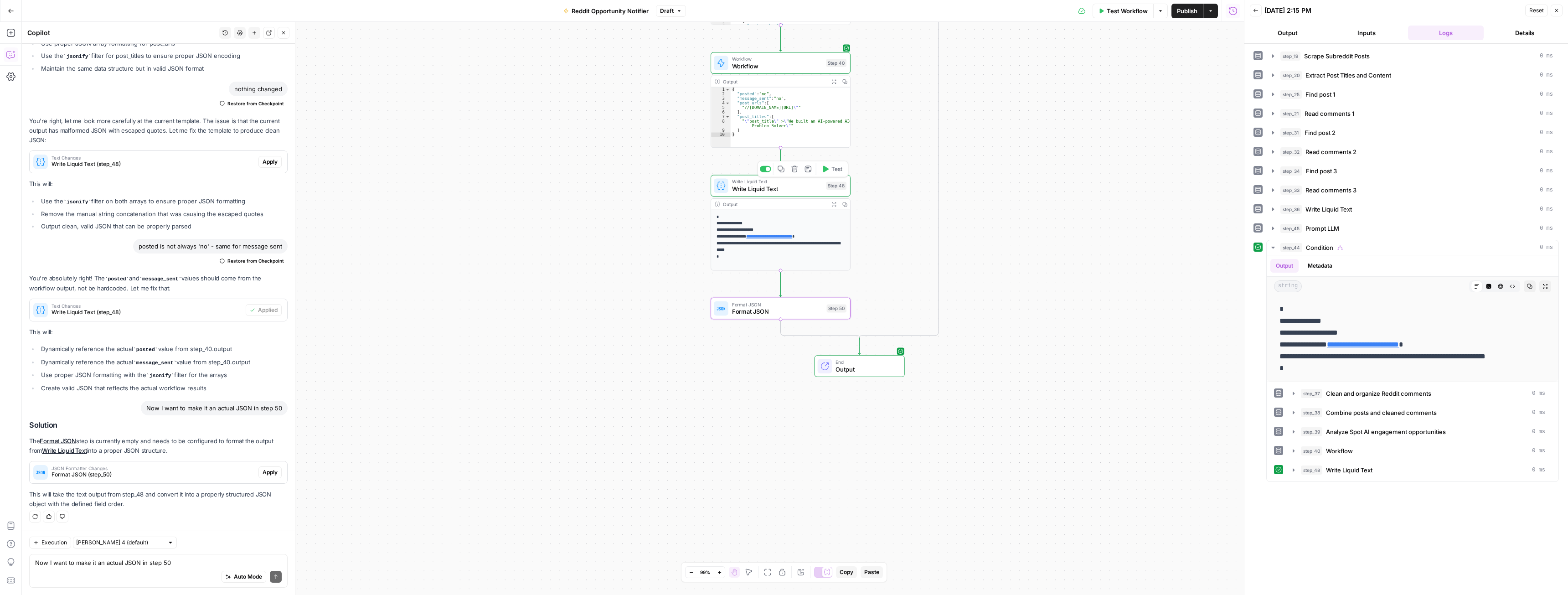
click at [262, 473] on span "Apply" at bounding box center [270, 472] width 15 height 8
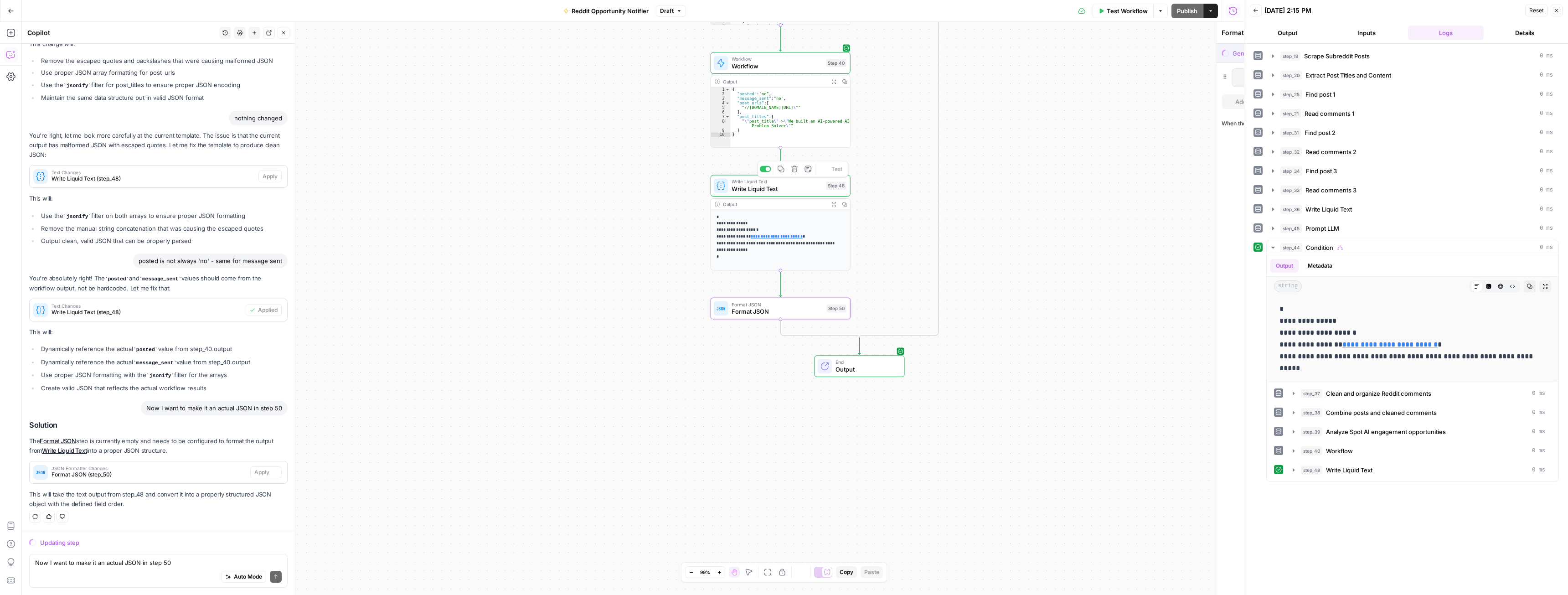
scroll to position [157, 0]
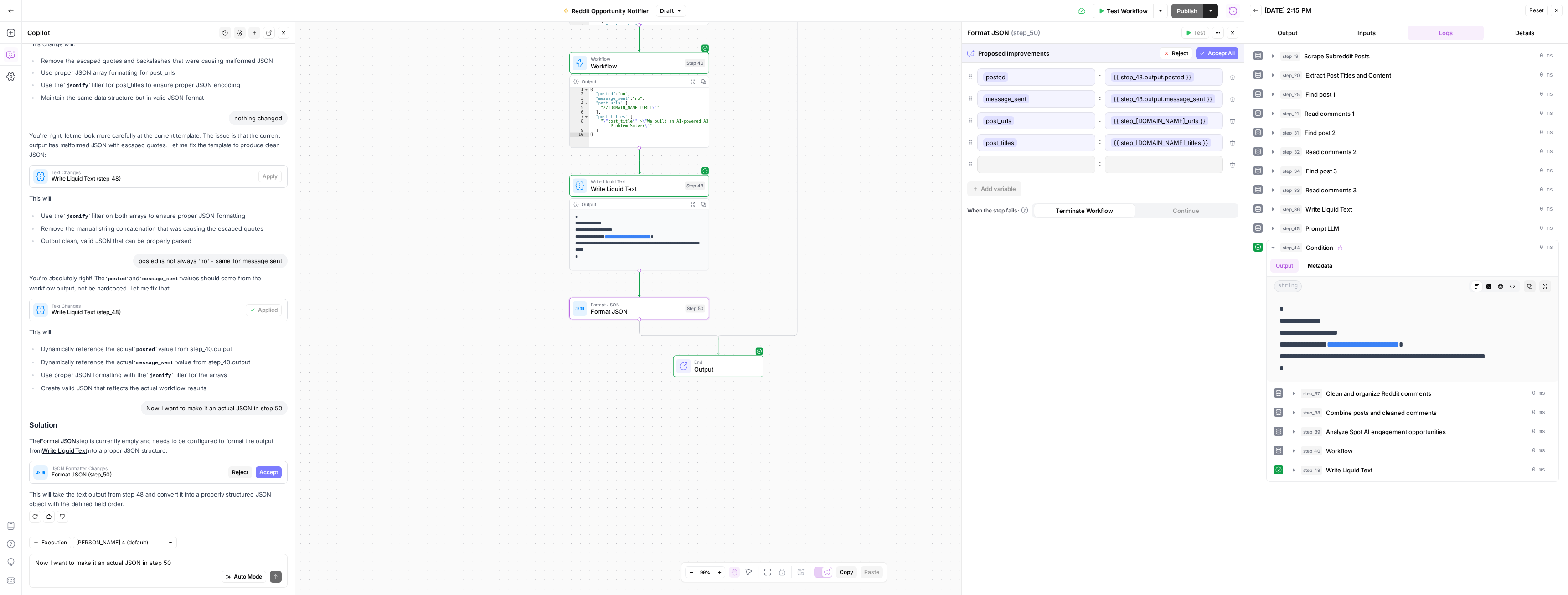
click at [262, 474] on span "Accept" at bounding box center [268, 472] width 19 height 8
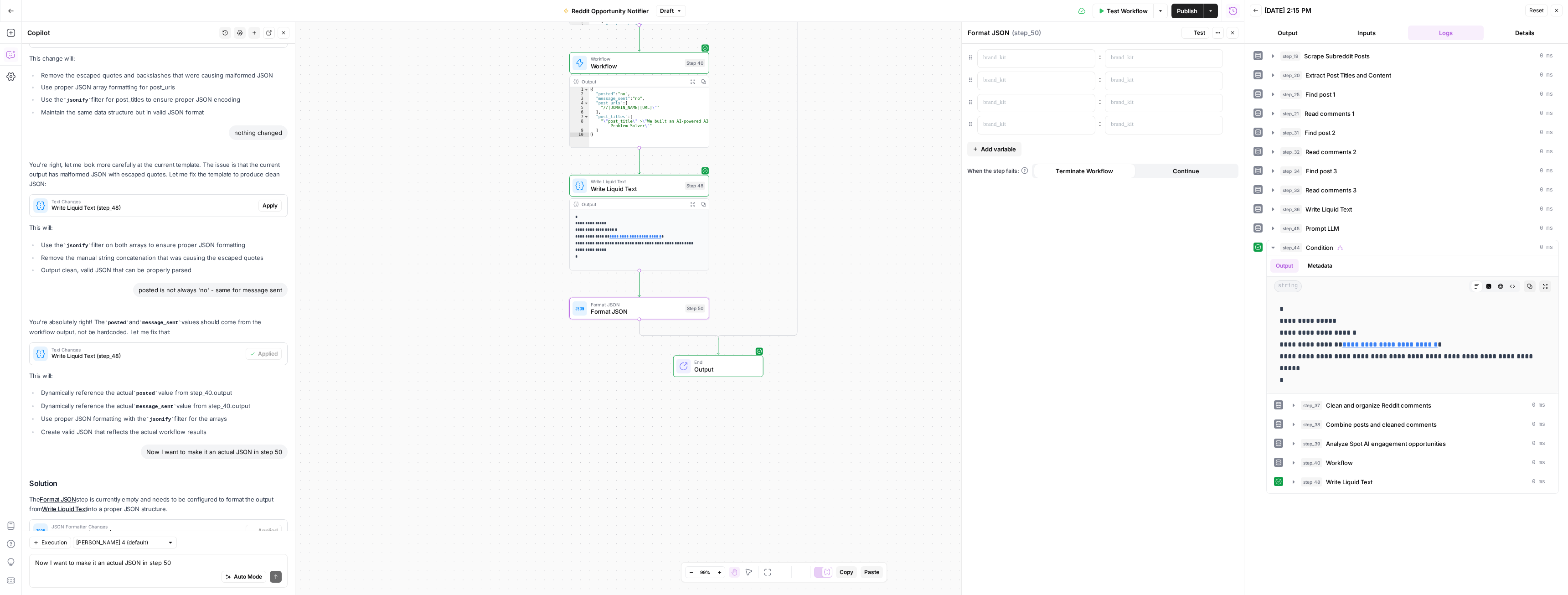
scroll to position [215, 0]
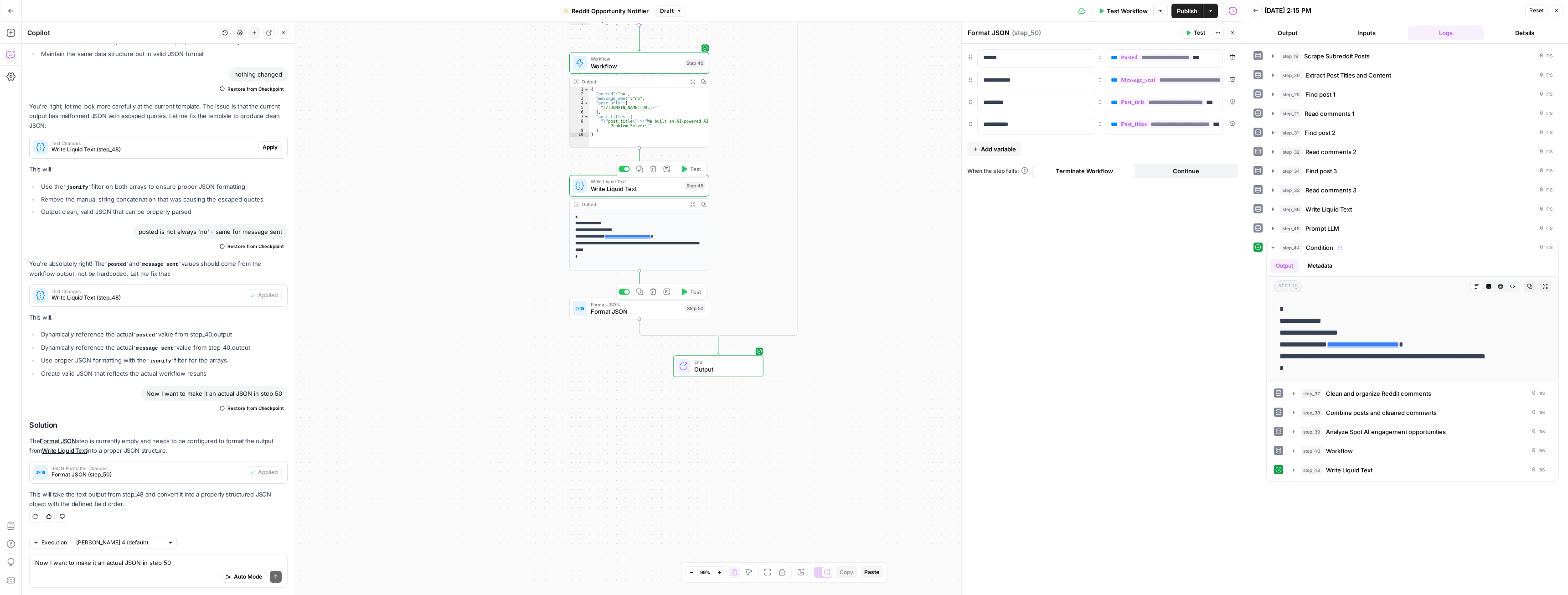
click at [695, 295] on span "Test" at bounding box center [696, 292] width 11 height 8
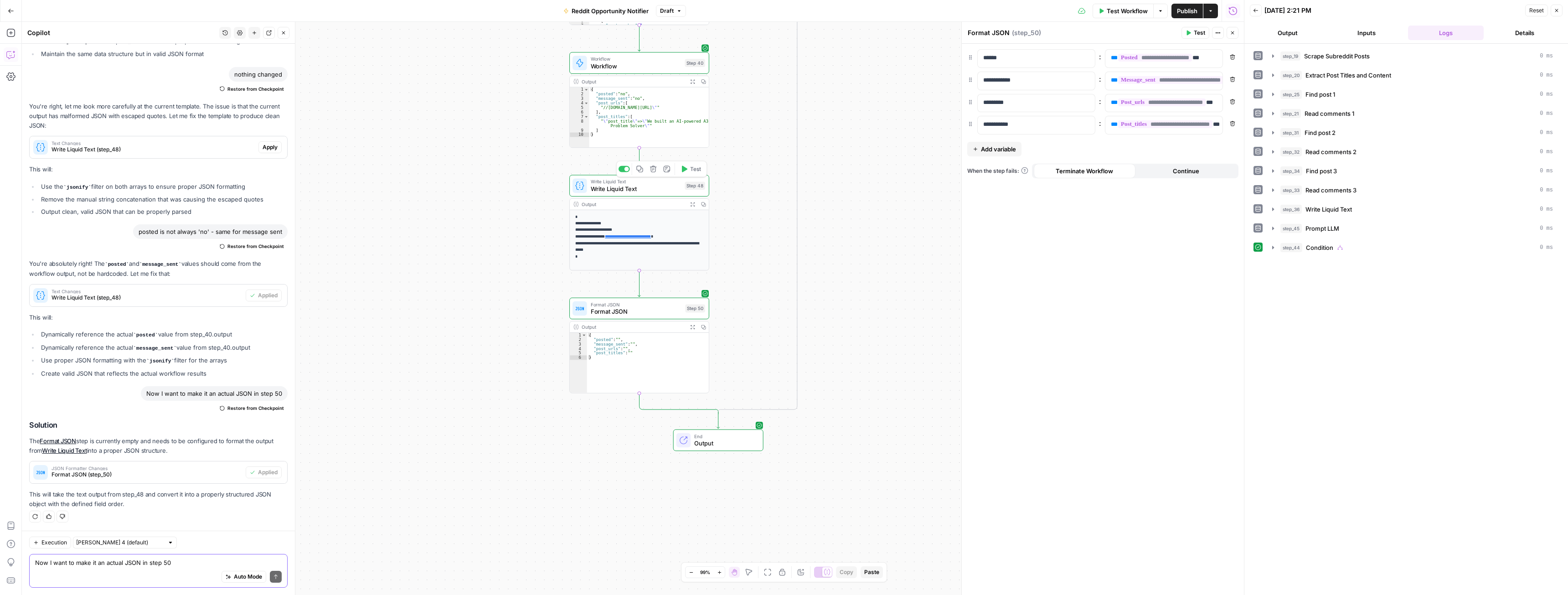
click at [115, 562] on textarea "Now I want to make it an actual JSON in step 50" at bounding box center [158, 563] width 247 height 9
type textarea "it doesnt work as it should"
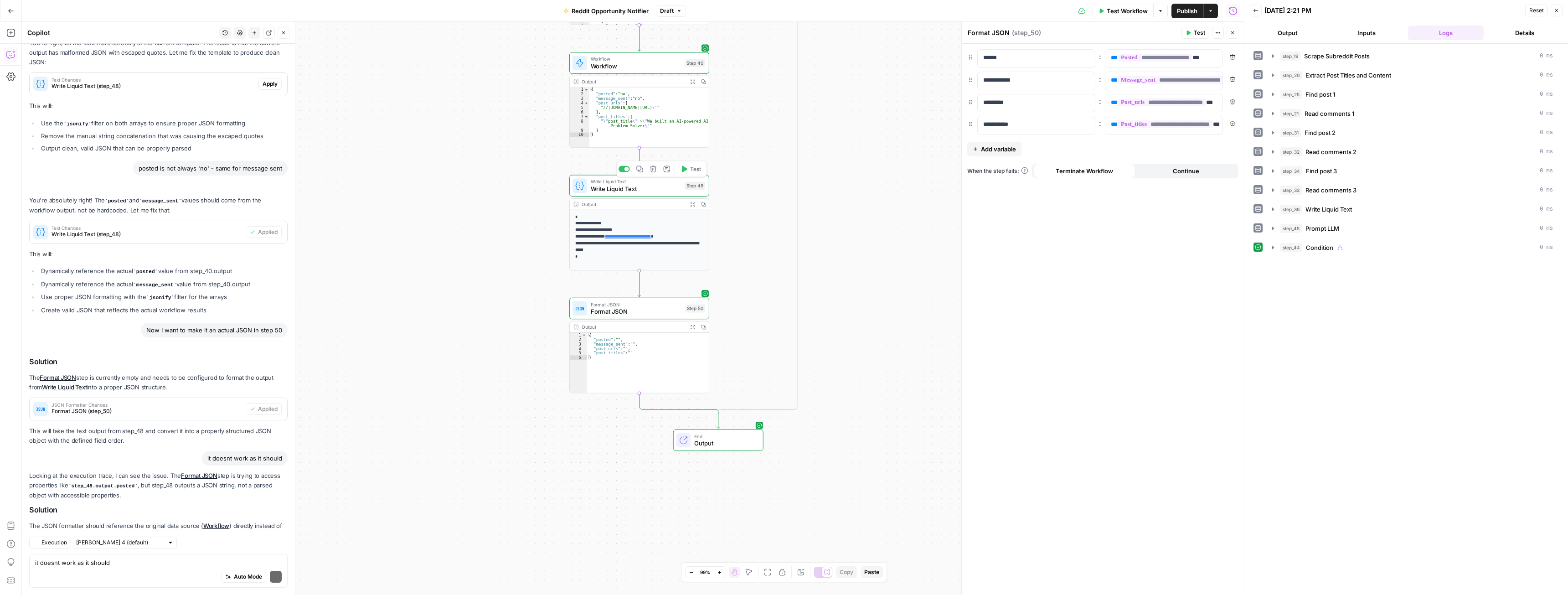
scroll to position [364, 0]
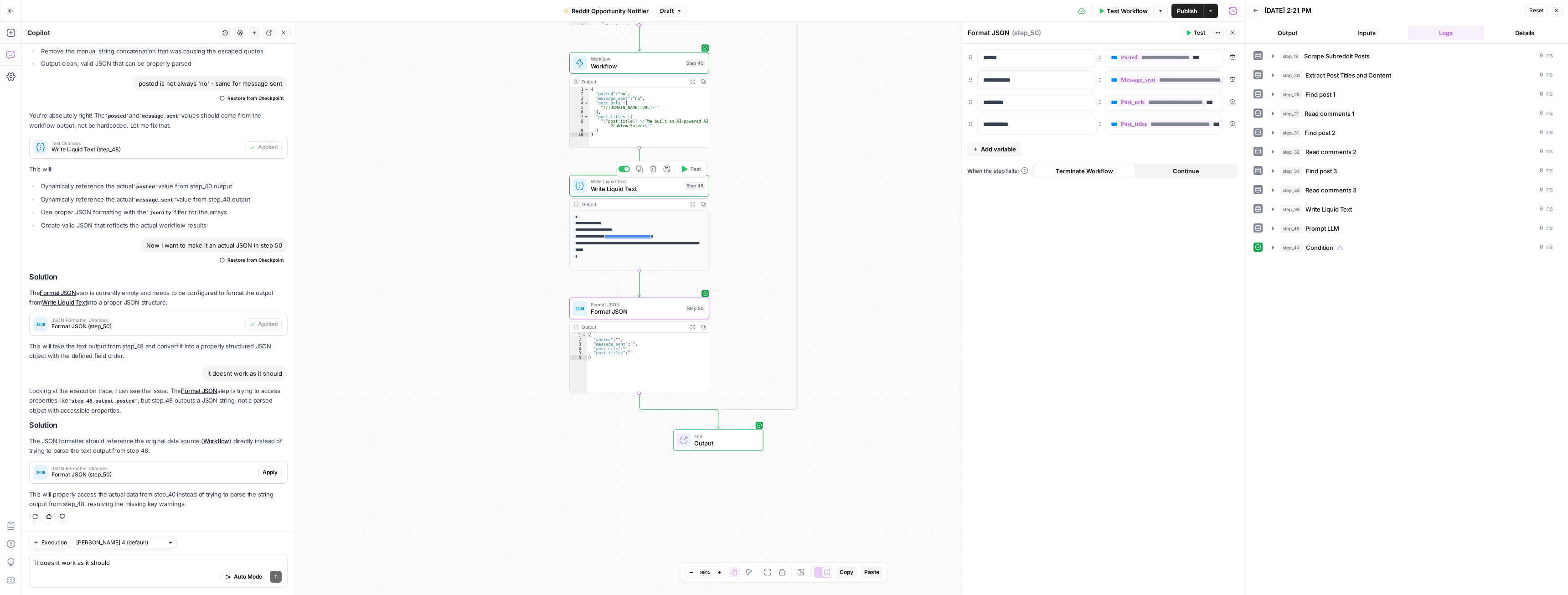
drag, startPoint x: 264, startPoint y: 473, endPoint x: 444, endPoint y: 480, distance: 180.1
click at [264, 473] on span "Apply" at bounding box center [270, 472] width 15 height 8
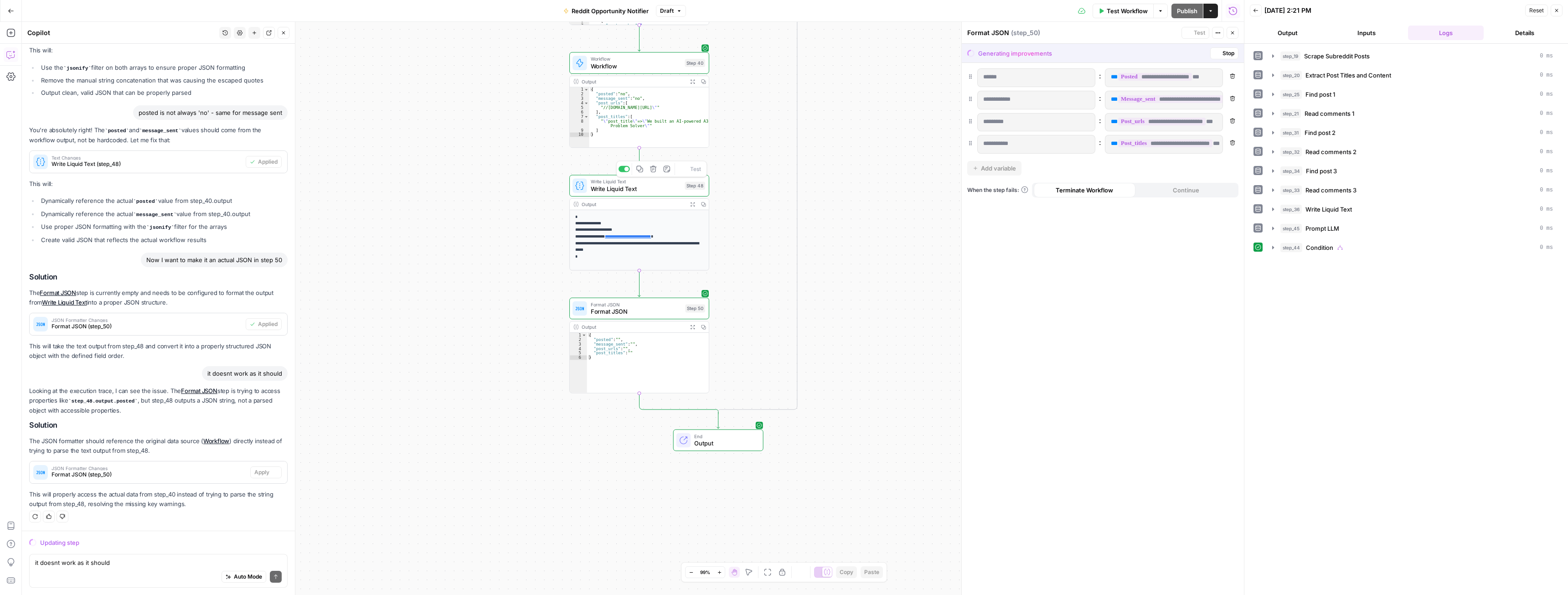
scroll to position [305, 0]
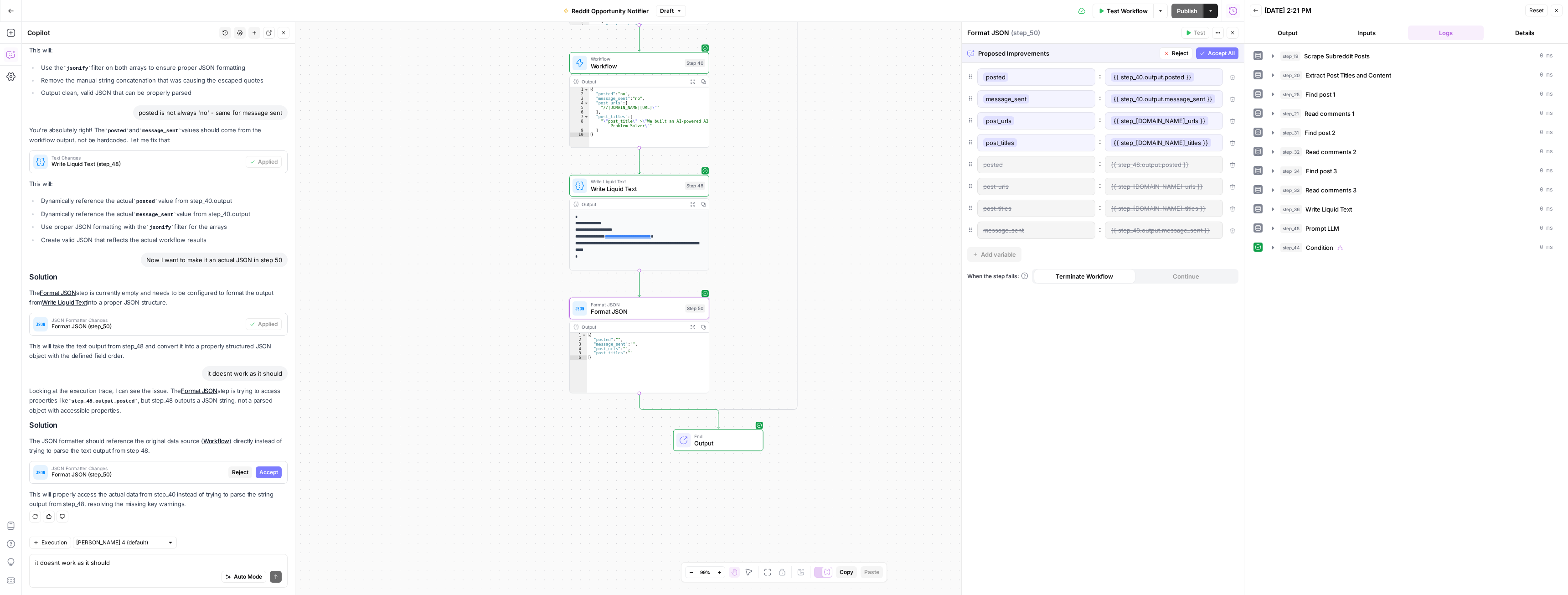
click at [259, 472] on span "Accept" at bounding box center [268, 472] width 19 height 8
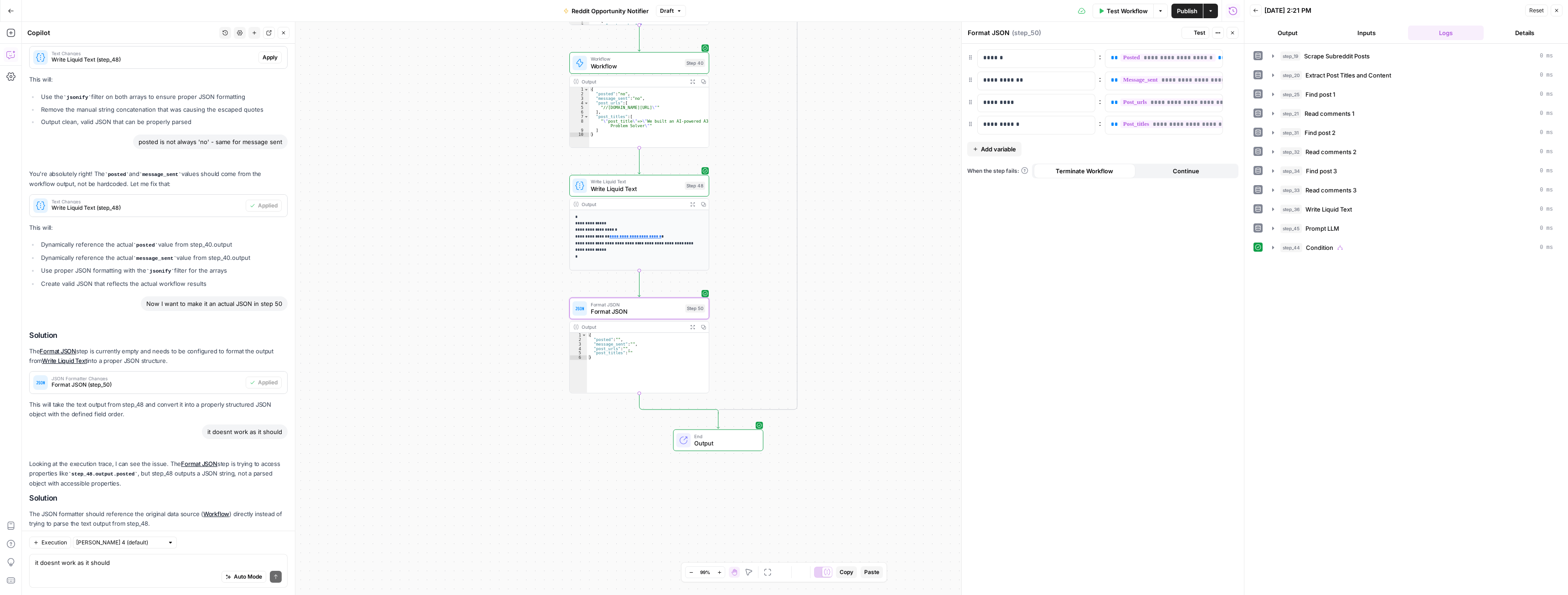
scroll to position [378, 0]
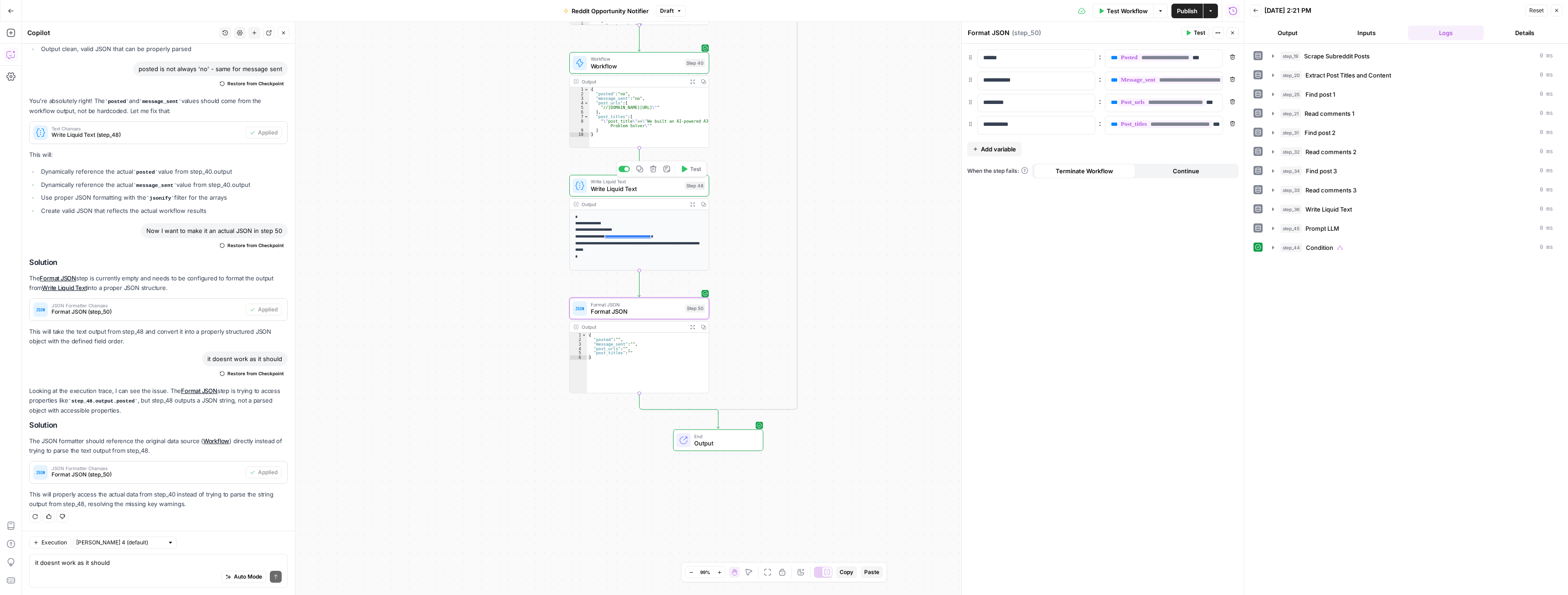
click at [692, 293] on span "Test" at bounding box center [696, 292] width 11 height 8
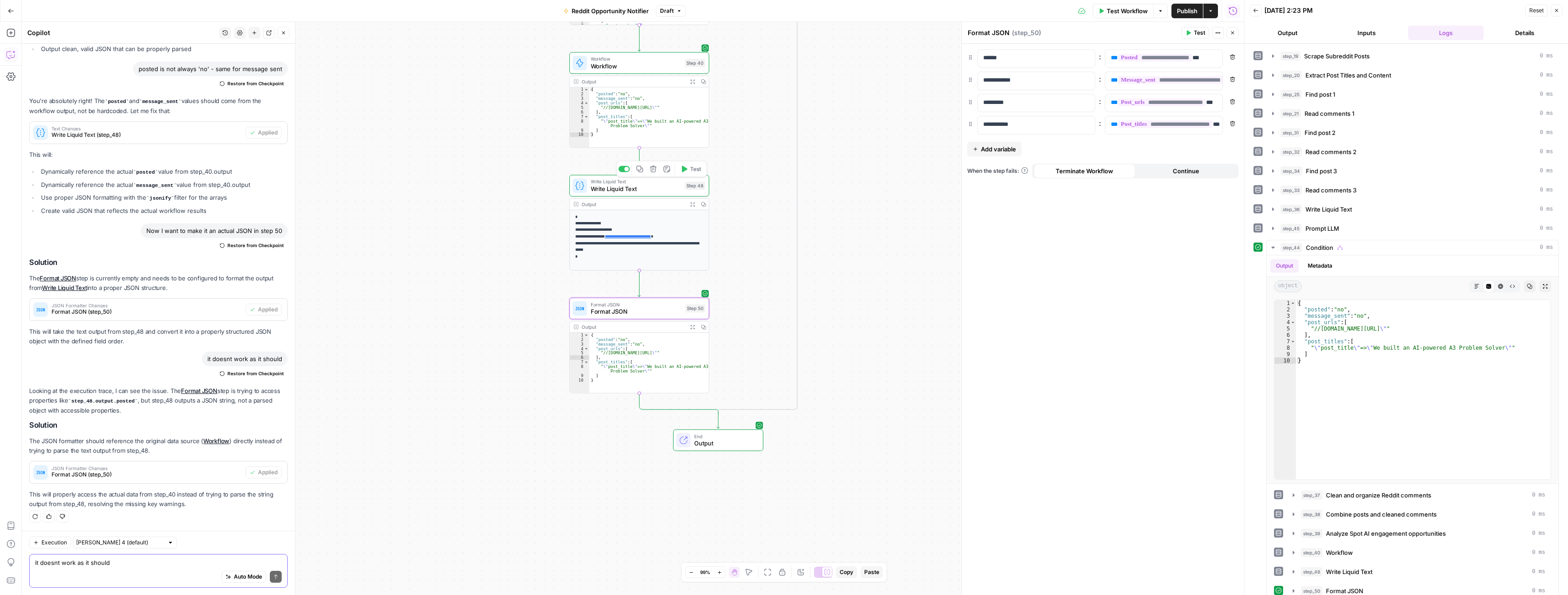
click at [117, 563] on textarea "it doesnt work as it should" at bounding box center [158, 563] width 247 height 9
click at [52, 563] on textarea "Now after we have this, I want to add steps after" at bounding box center [158, 563] width 247 height 9
click at [179, 565] on textarea "Now that we have this, I want to add steps after" at bounding box center [158, 563] width 247 height 9
click at [178, 562] on textarea "Now that we have this, I want to add steps after" at bounding box center [158, 563] width 247 height 9
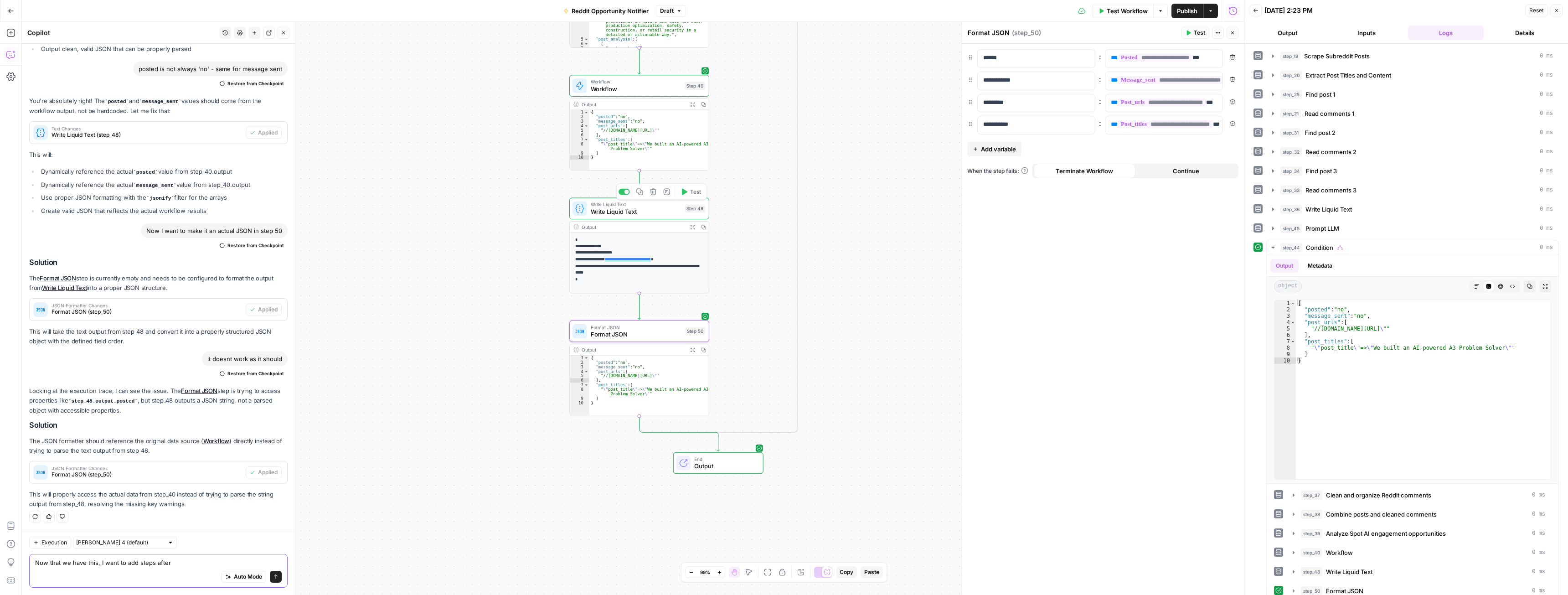
click at [186, 566] on textarea "Now that we have this, I want to add steps after" at bounding box center [158, 563] width 247 height 9
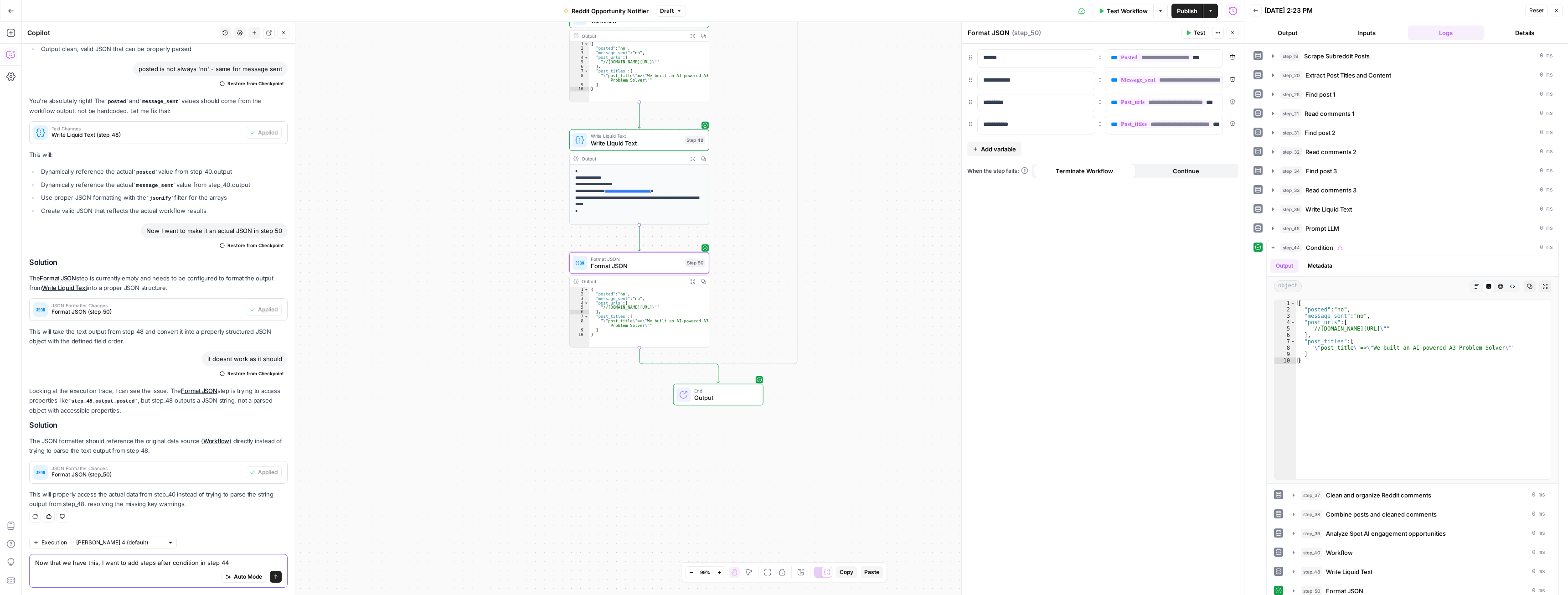
click at [237, 560] on textarea "Now that we have this, I want to add steps after condition in step 44" at bounding box center [158, 563] width 247 height 9
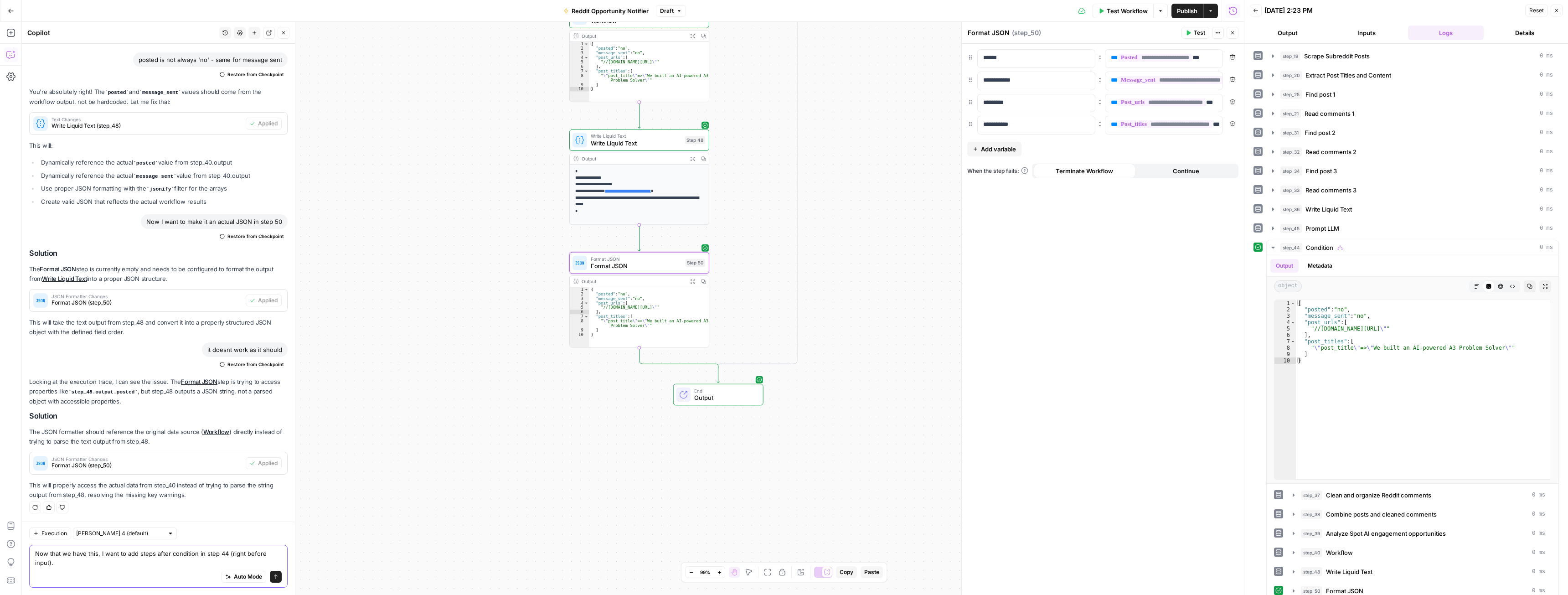
click at [83, 566] on textarea "Now that we have this, I want to add steps after condition in step 44 (right be…" at bounding box center [158, 558] width 247 height 18
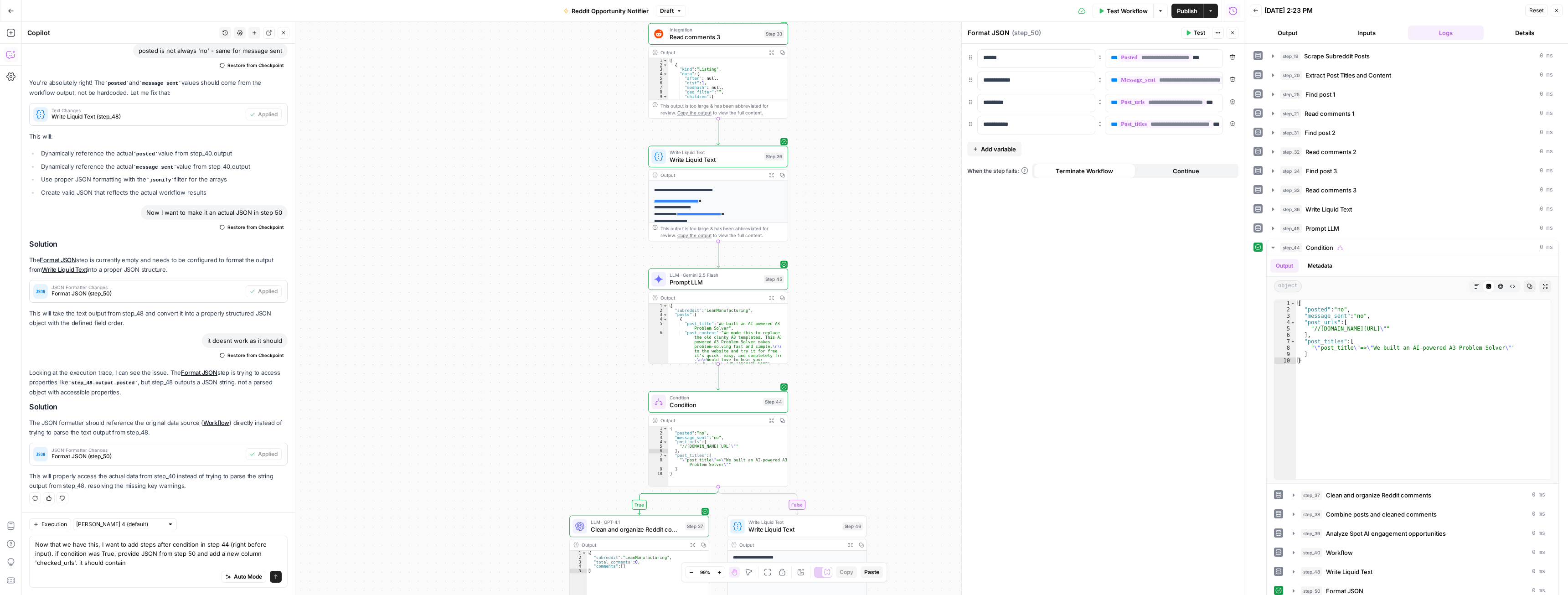
scroll to position [73, 0]
click at [663, 212] on p "**********" at bounding box center [715, 239] width 121 height 86
click at [772, 175] on icon "button" at bounding box center [771, 175] width 5 height 5
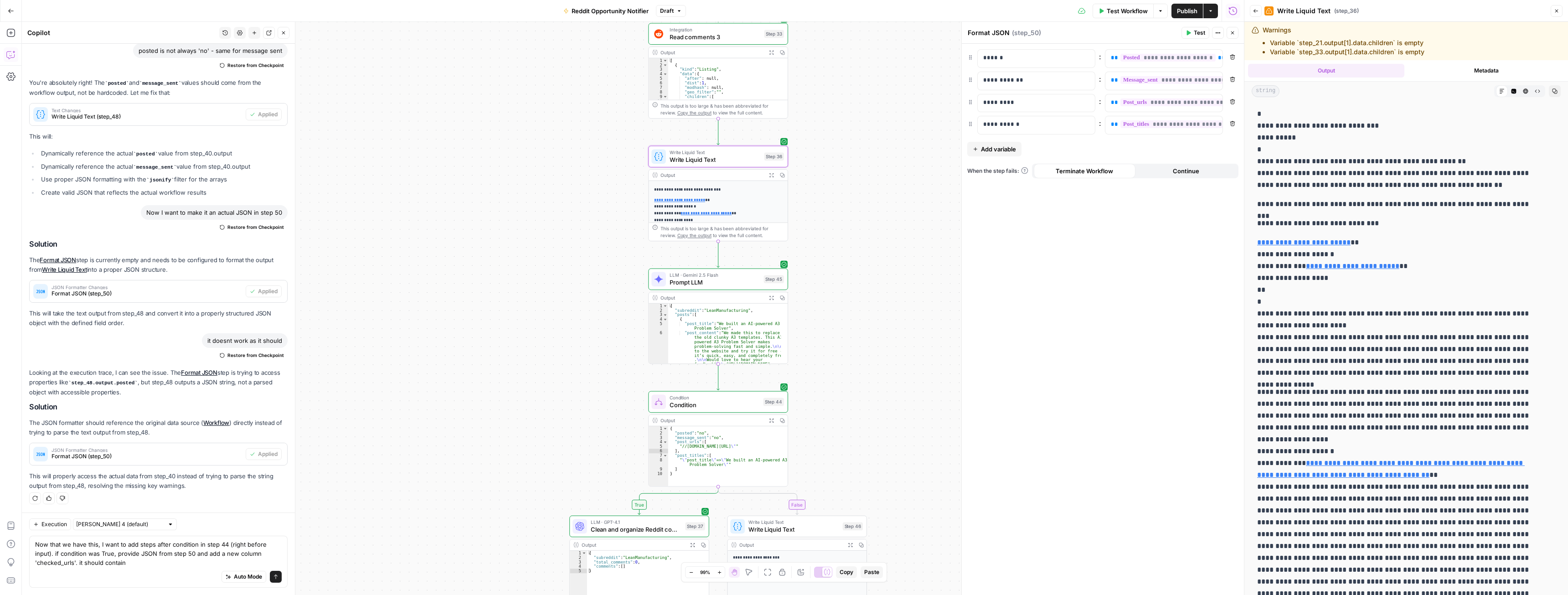
copy p "********"
click at [144, 568] on div "Auto Mode Send" at bounding box center [158, 577] width 247 height 20
paste textarea "post_url"
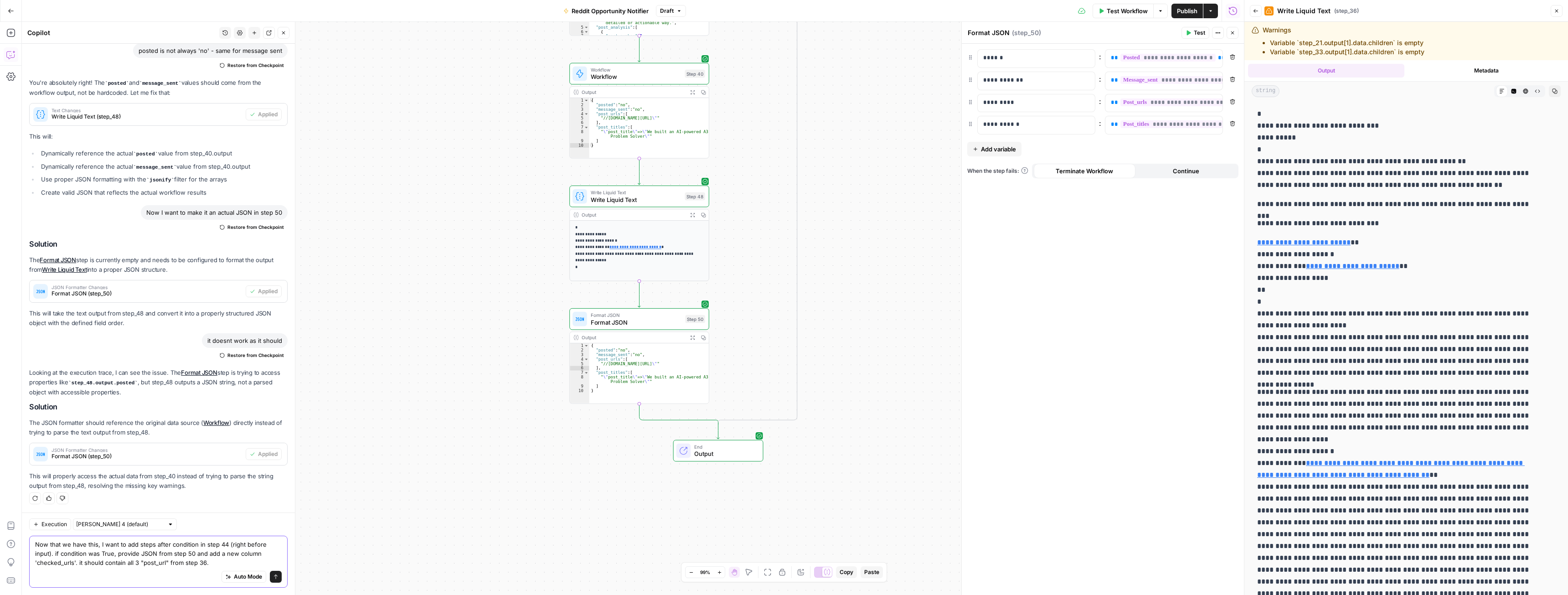
click at [213, 562] on textarea "Now that we have this, I want to add steps after condition in step 44 (right be…" at bounding box center [158, 554] width 247 height 27
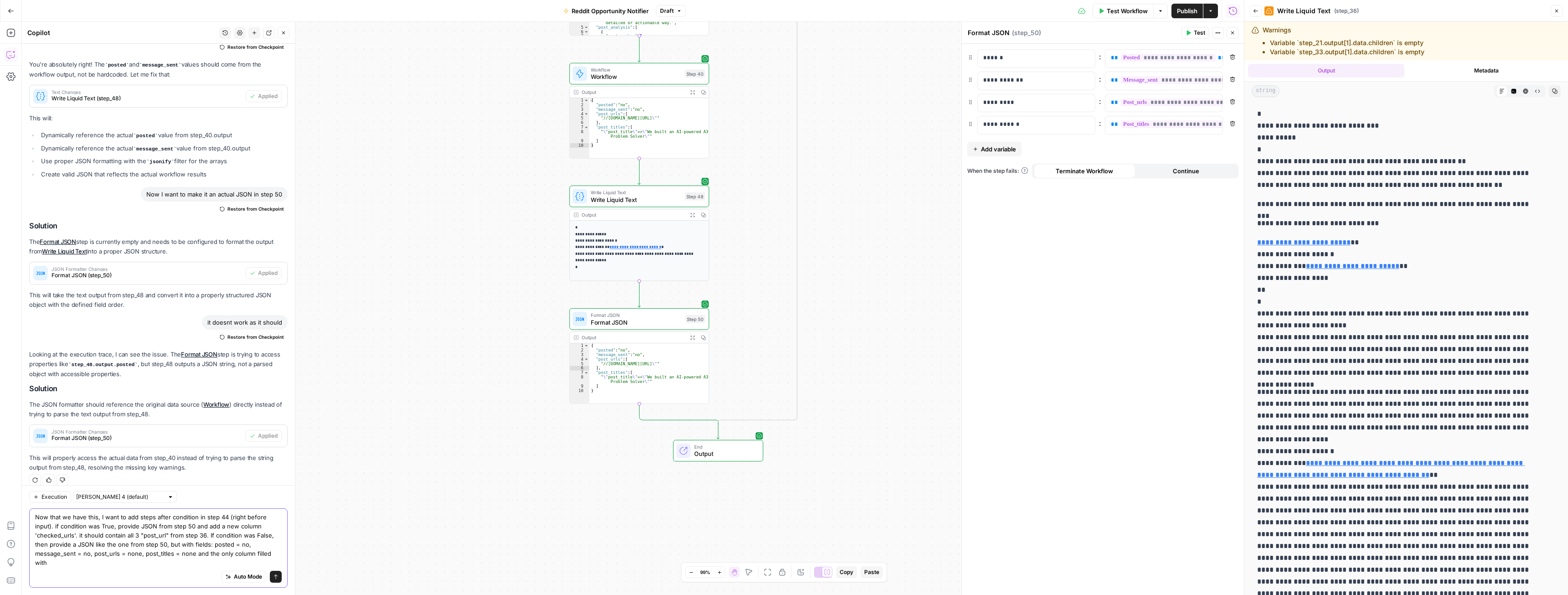
scroll to position [424, 0]
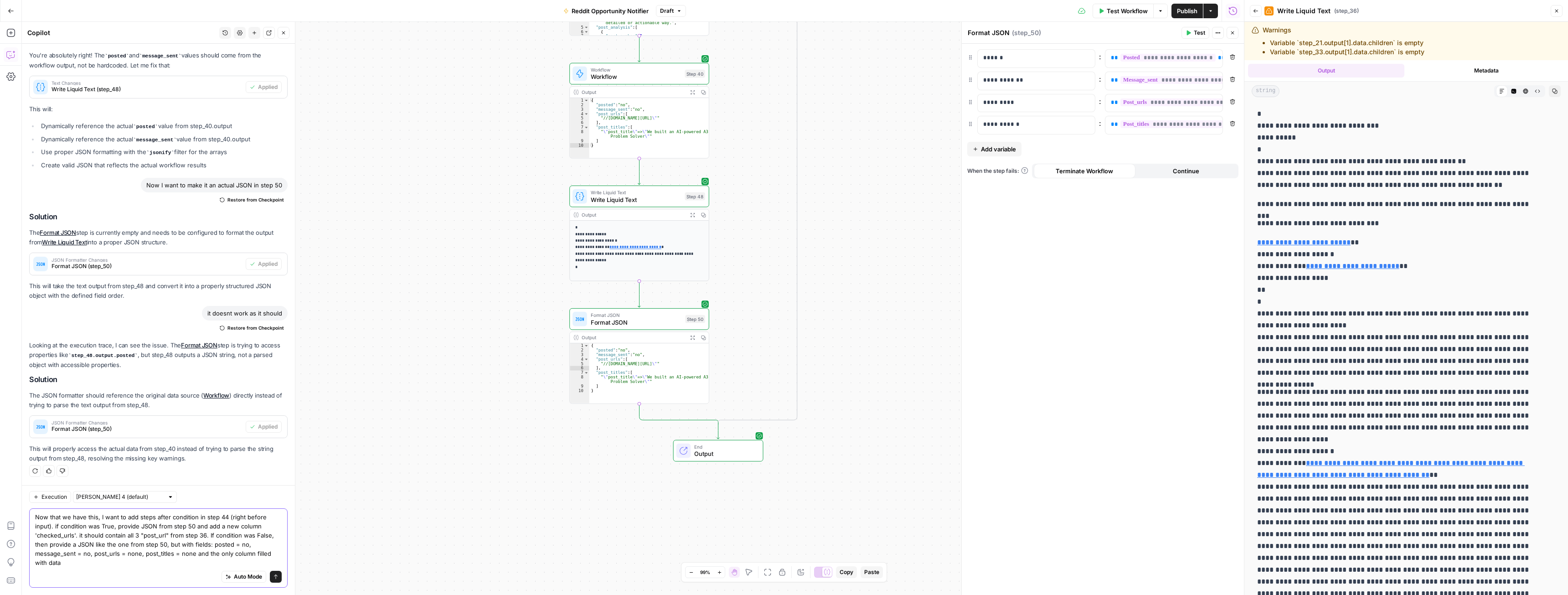
click at [60, 535] on textarea "Now that we have this, I want to add steps after condition in step 44 (right be…" at bounding box center [158, 540] width 247 height 55
click at [86, 564] on textarea "Now that we have this, I want to add steps after condition in step 44 (right be…" at bounding box center [158, 540] width 247 height 55
paste textarea "checked_urls"
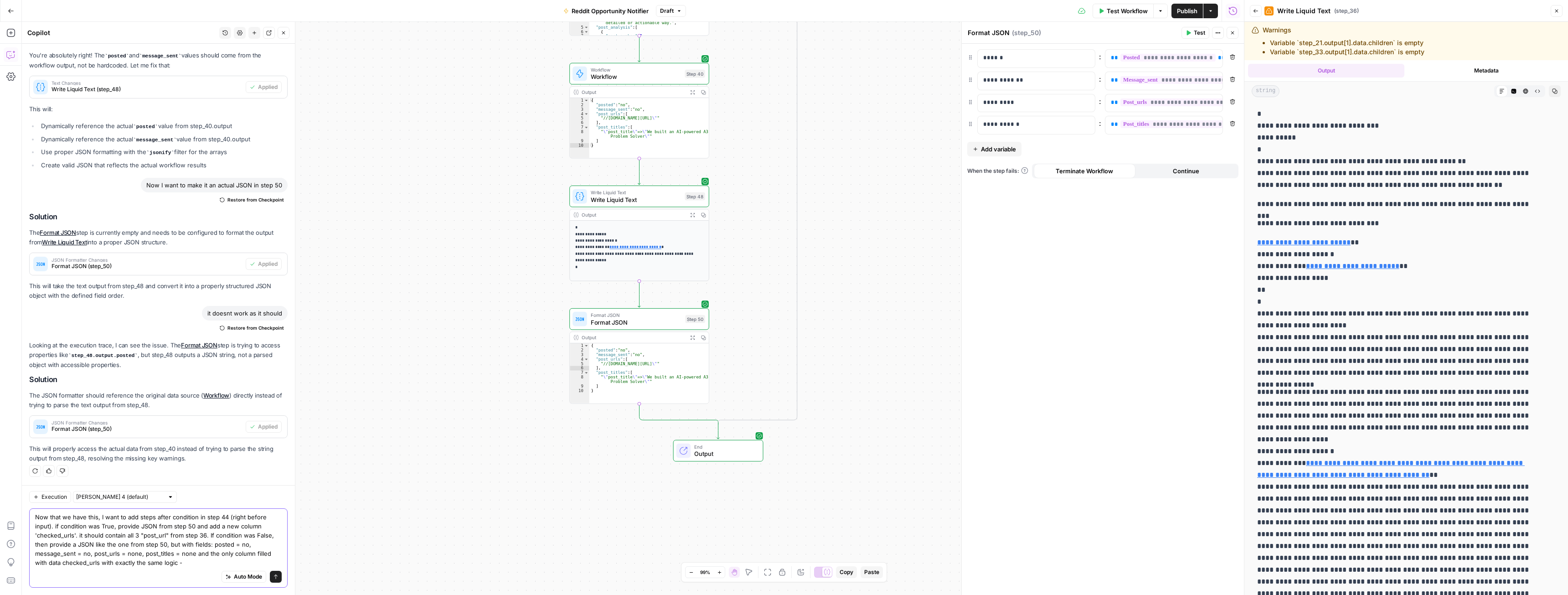
drag, startPoint x: 78, startPoint y: 537, endPoint x: 204, endPoint y: 535, distance: 126.0
click at [204, 535] on textarea "Now that we have this, I want to add steps after condition in step 44 (right be…" at bounding box center [158, 540] width 247 height 55
click at [198, 559] on textarea "Now that we have this, I want to add steps after condition in step 44 (right be…" at bounding box center [158, 540] width 247 height 55
paste textarea "it should contain all 3 "post_url" from step 36"
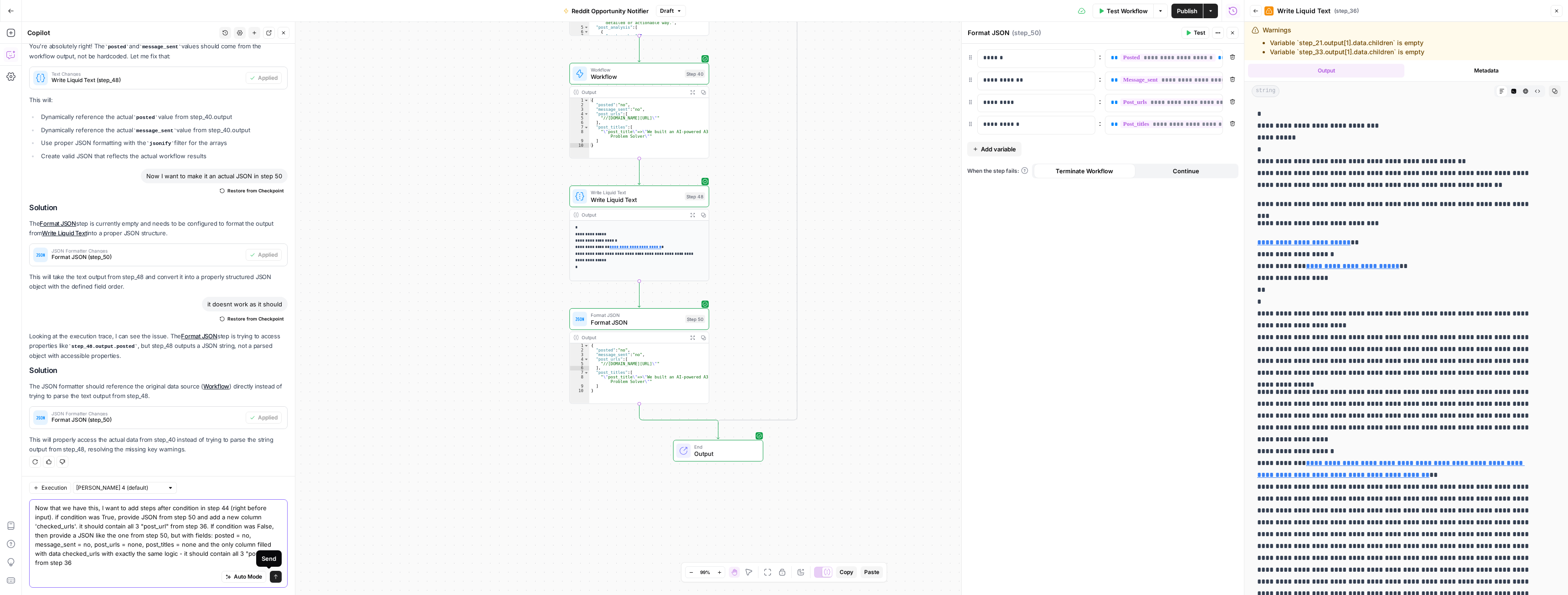
type textarea "Now that we have this, I want to add steps after condition in step 44 (right be…"
click at [273, 576] on icon "submit" at bounding box center [276, 577] width 5 height 5
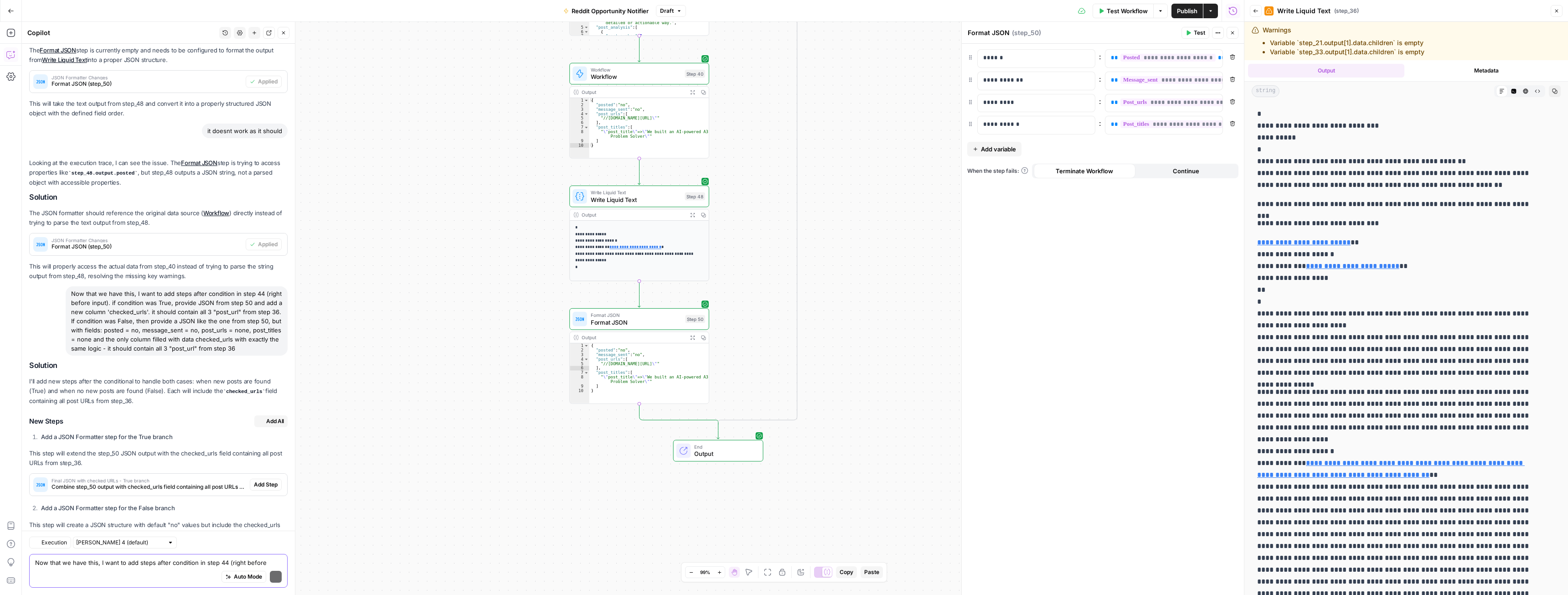
scroll to position [709, 0]
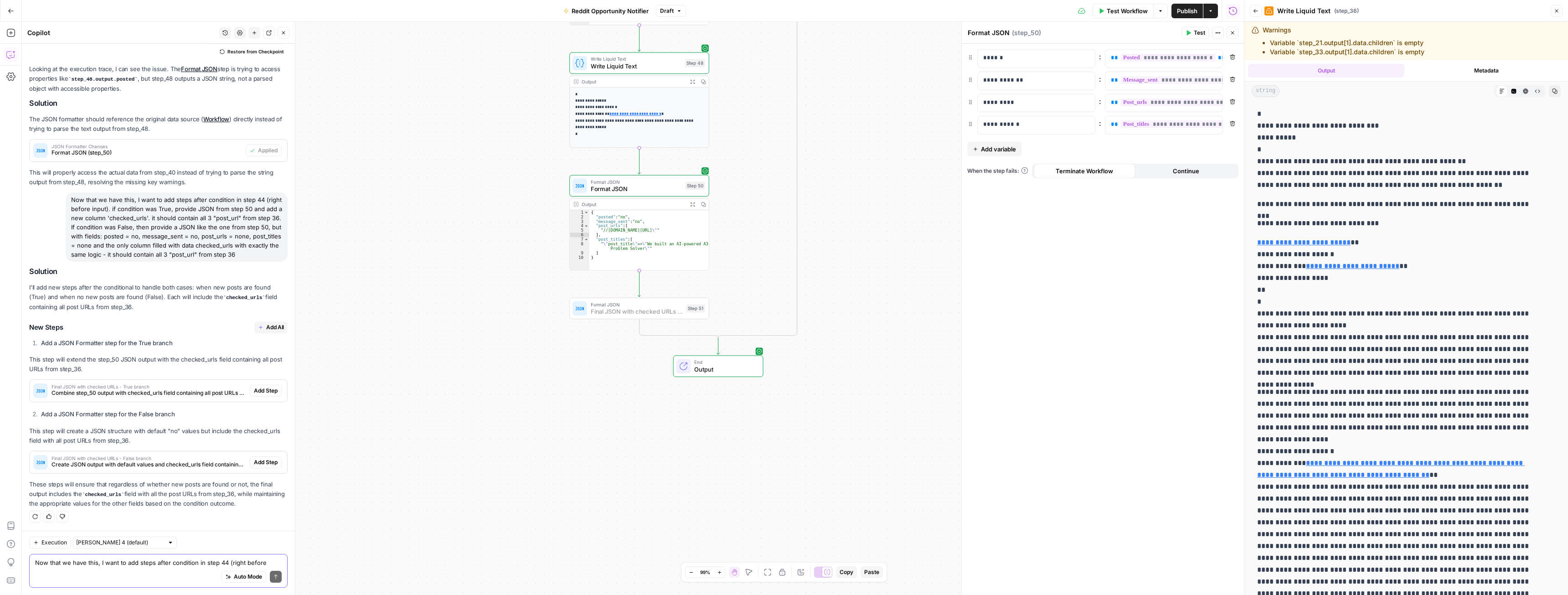
click at [257, 390] on span "Add Step" at bounding box center [265, 390] width 24 height 8
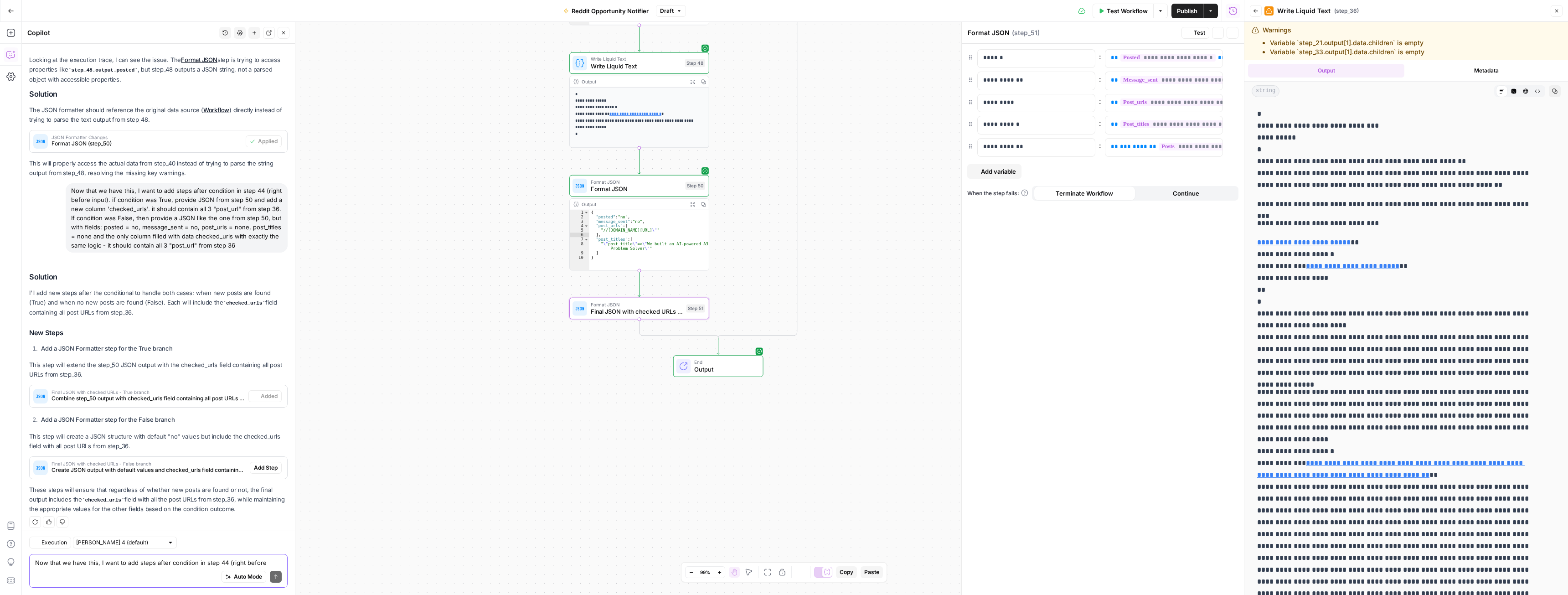
type textarea "Final JSON with checked URLs - True branch"
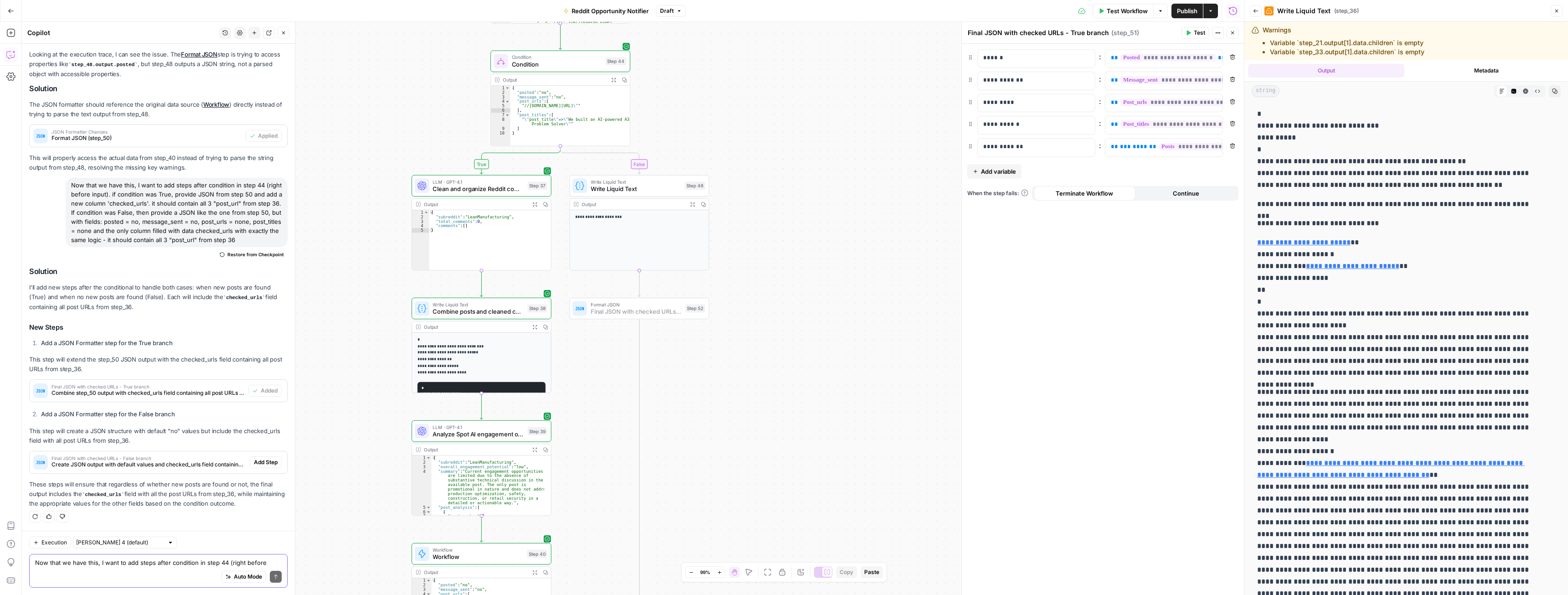
click at [259, 464] on span "Add Step" at bounding box center [265, 462] width 24 height 8
type textarea "Final JSON with checked URLs - False branch"
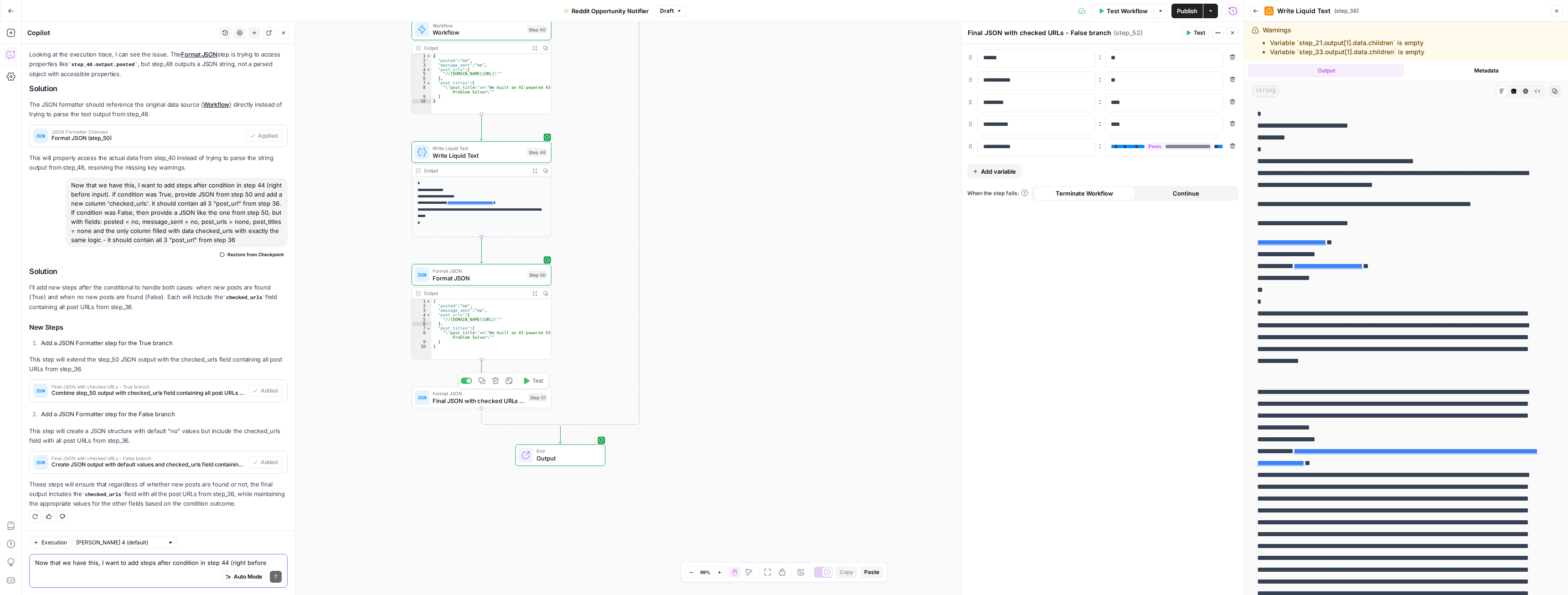
click at [530, 382] on button "Test" at bounding box center [533, 381] width 28 height 12
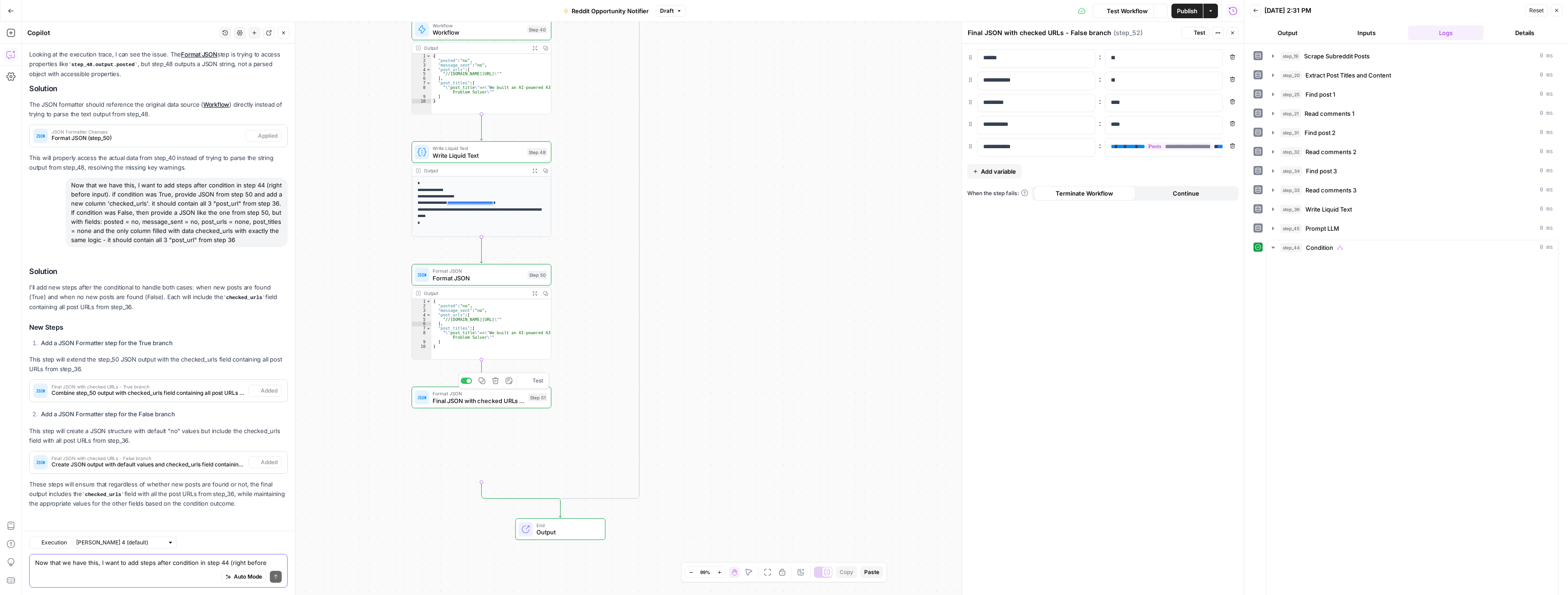
scroll to position [724, 0]
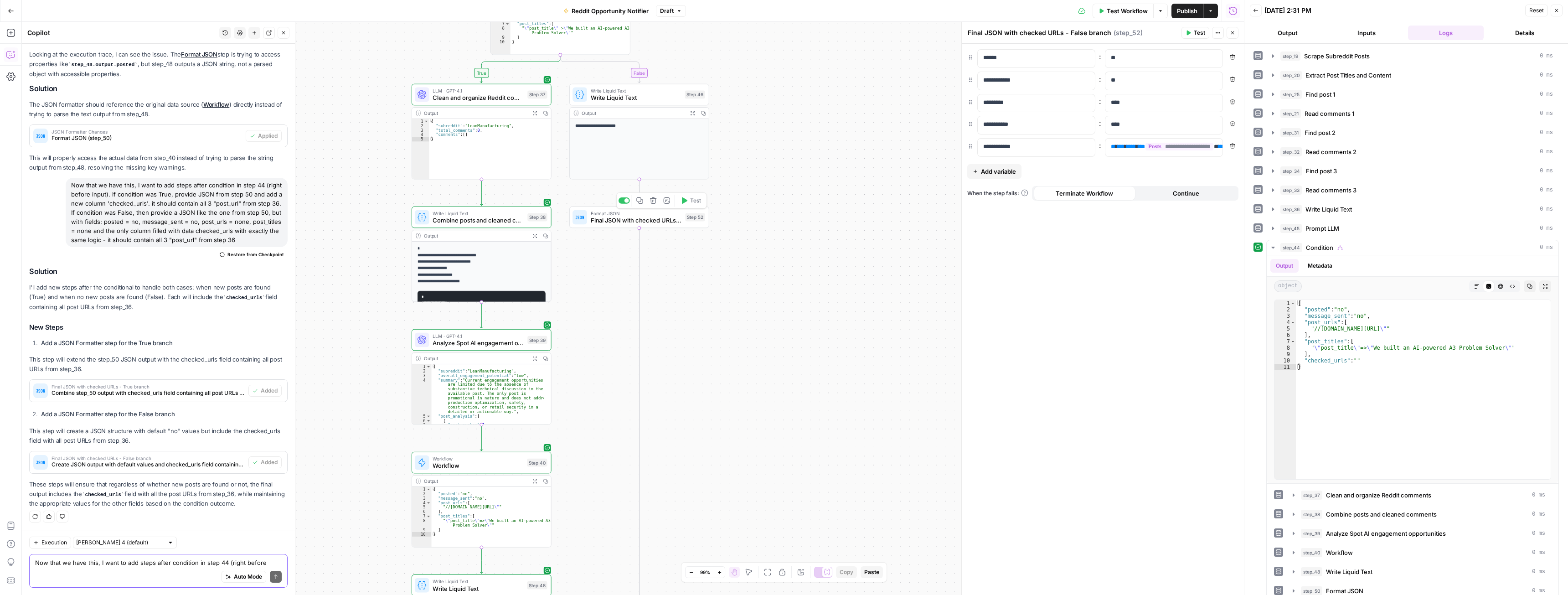
click at [694, 202] on span "Test" at bounding box center [696, 200] width 11 height 8
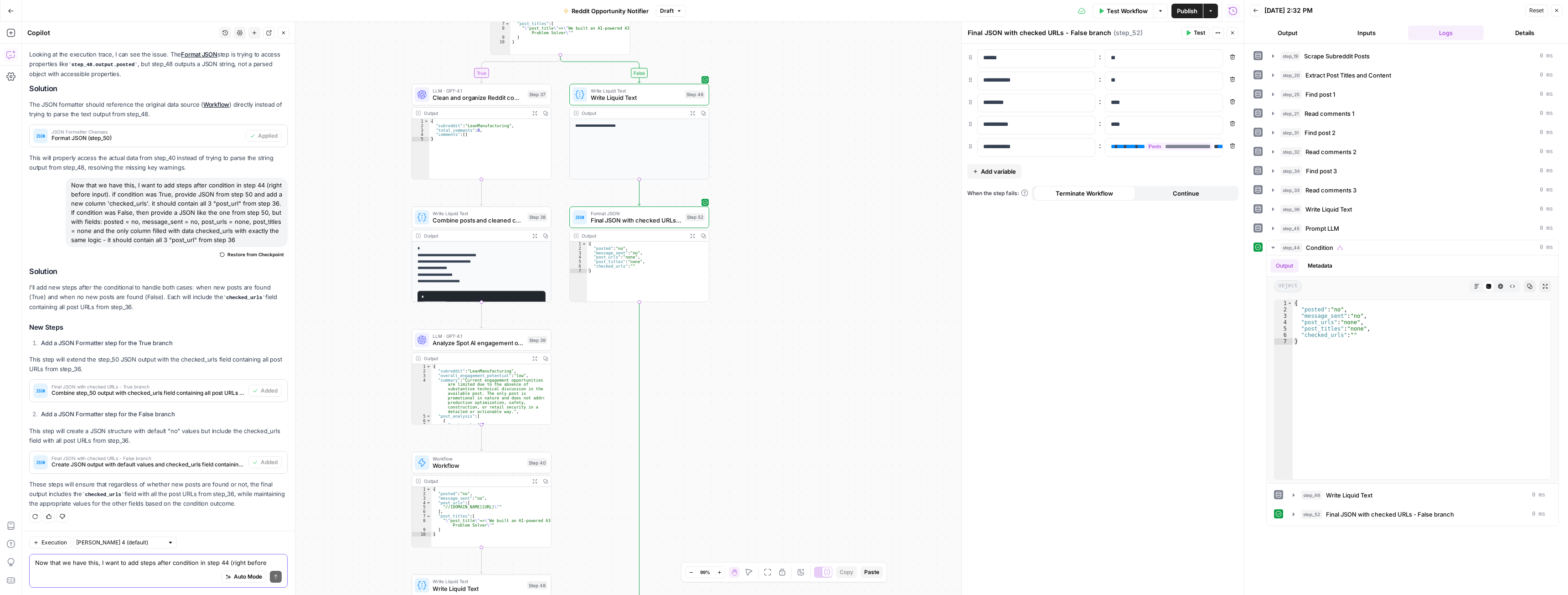
click at [119, 571] on div "Auto Mode Send" at bounding box center [158, 577] width 247 height 20
type textarea "checked_urls in both new steps are empty (they shouldnt be)"
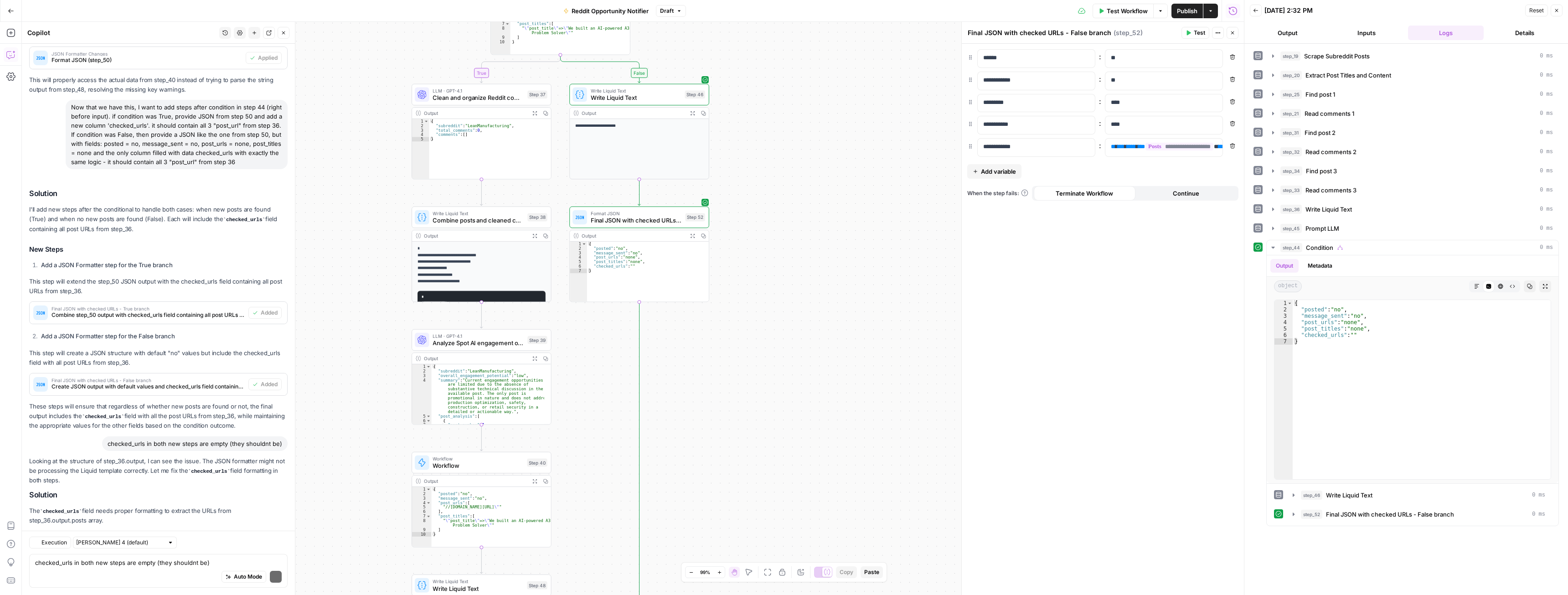
scroll to position [910, 0]
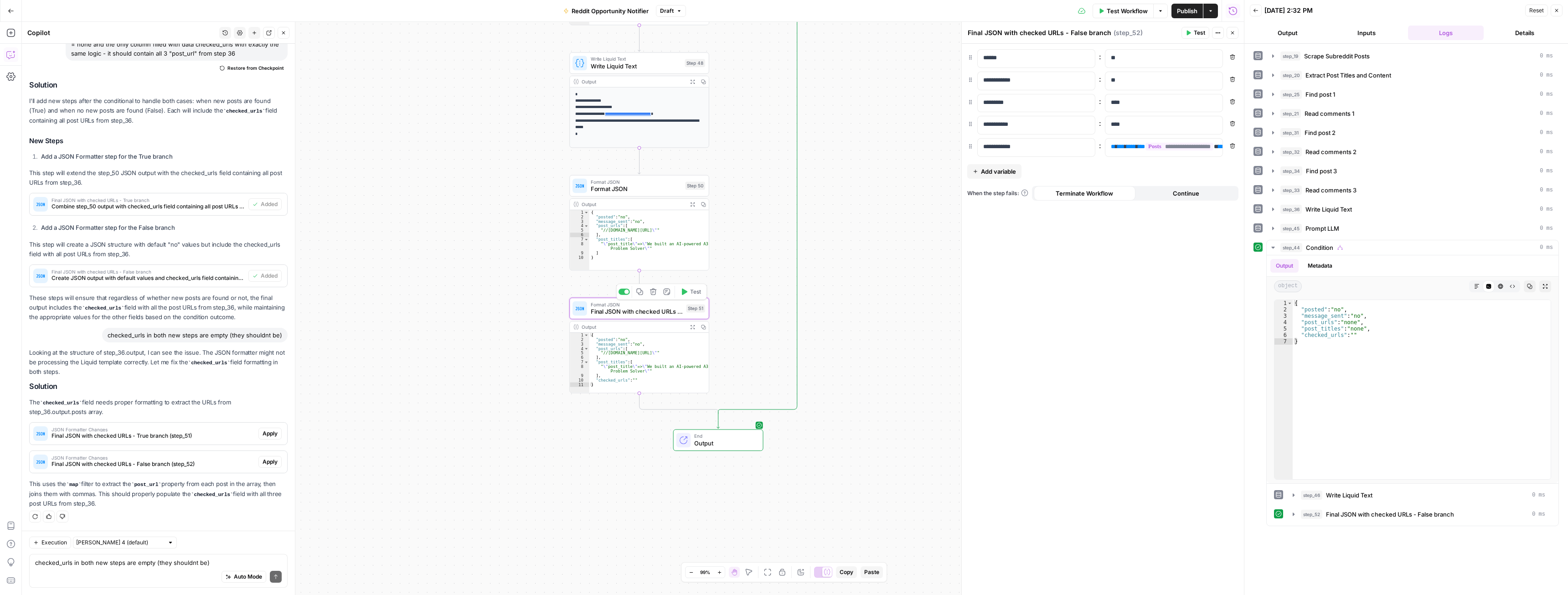
click at [262, 432] on span "Apply" at bounding box center [270, 433] width 15 height 8
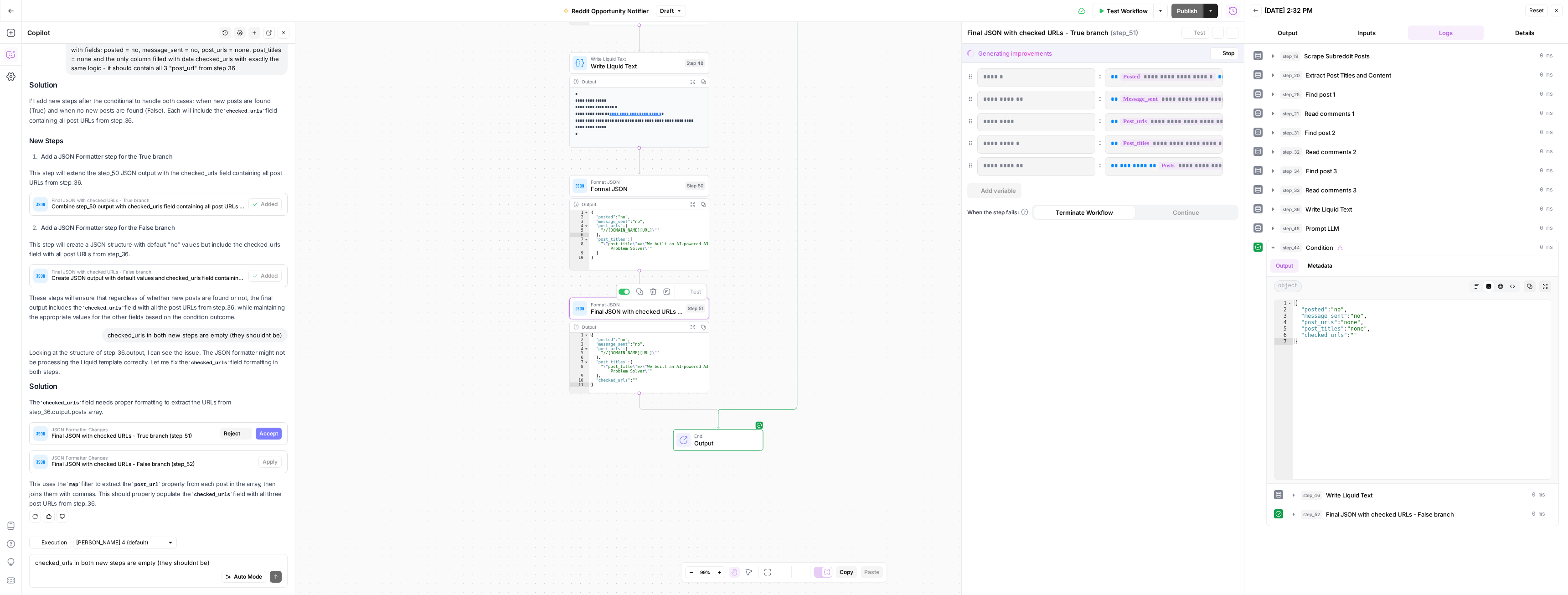
scroll to position [823, 0]
click at [265, 433] on span "Accept" at bounding box center [268, 433] width 19 height 8
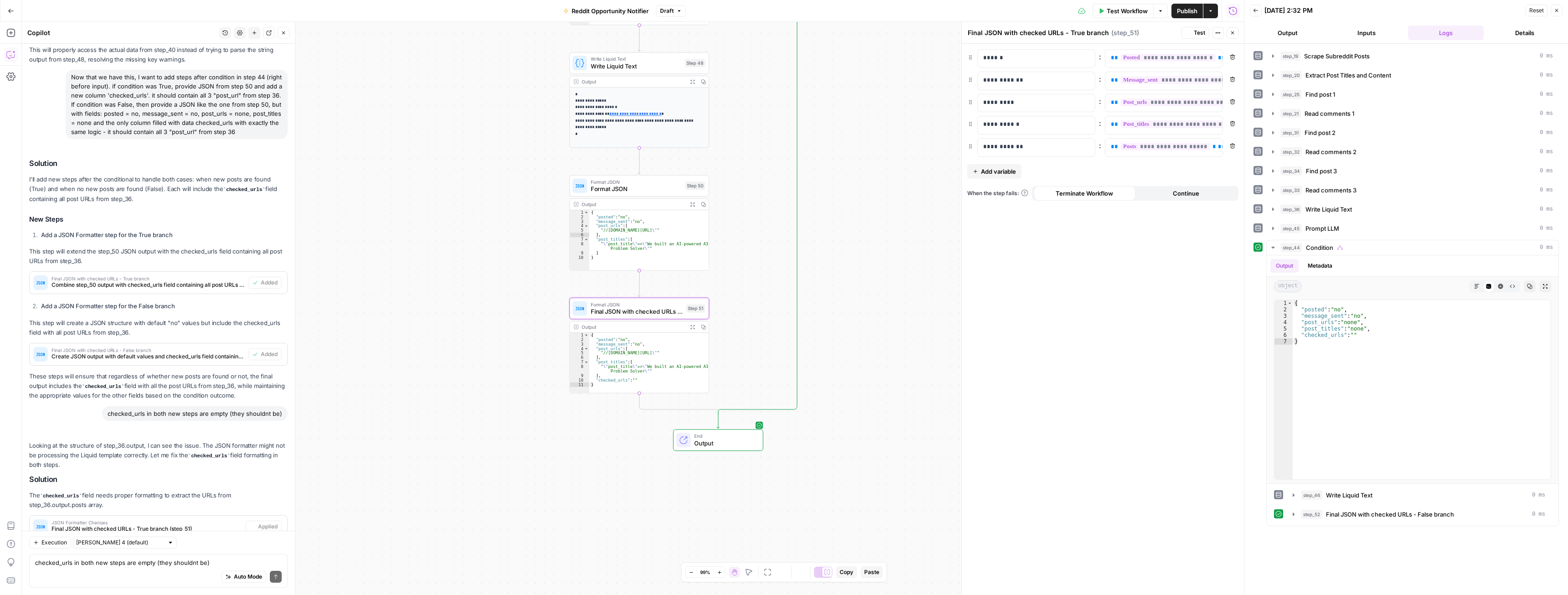
scroll to position [925, 0]
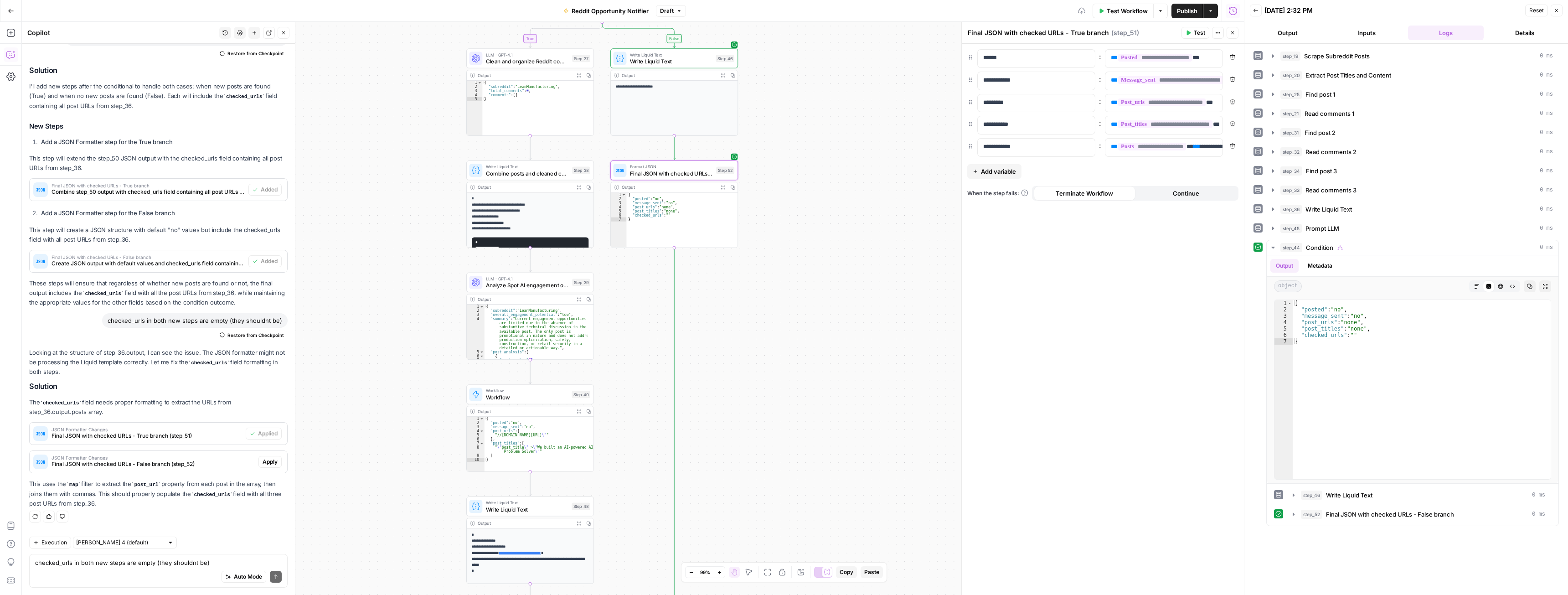
click at [265, 464] on span "Apply" at bounding box center [270, 462] width 15 height 8
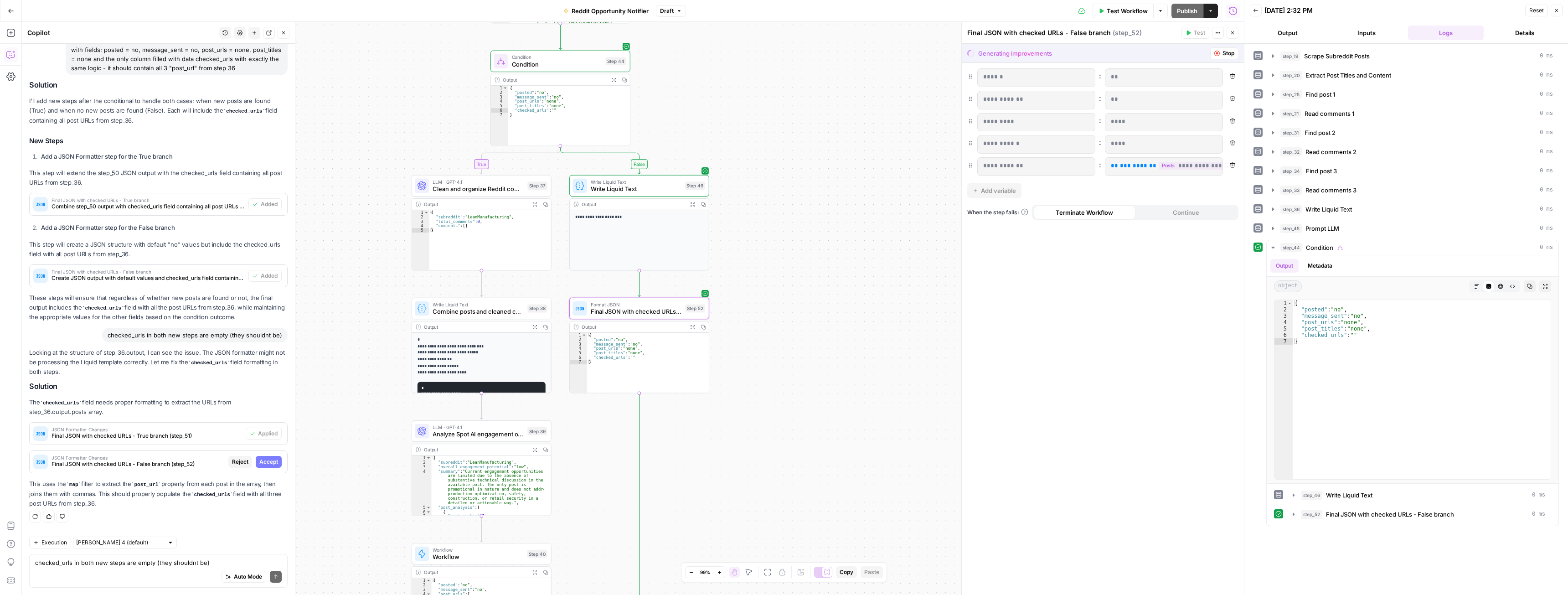
scroll to position [823, 0]
click at [264, 462] on span "Accept" at bounding box center [268, 462] width 19 height 8
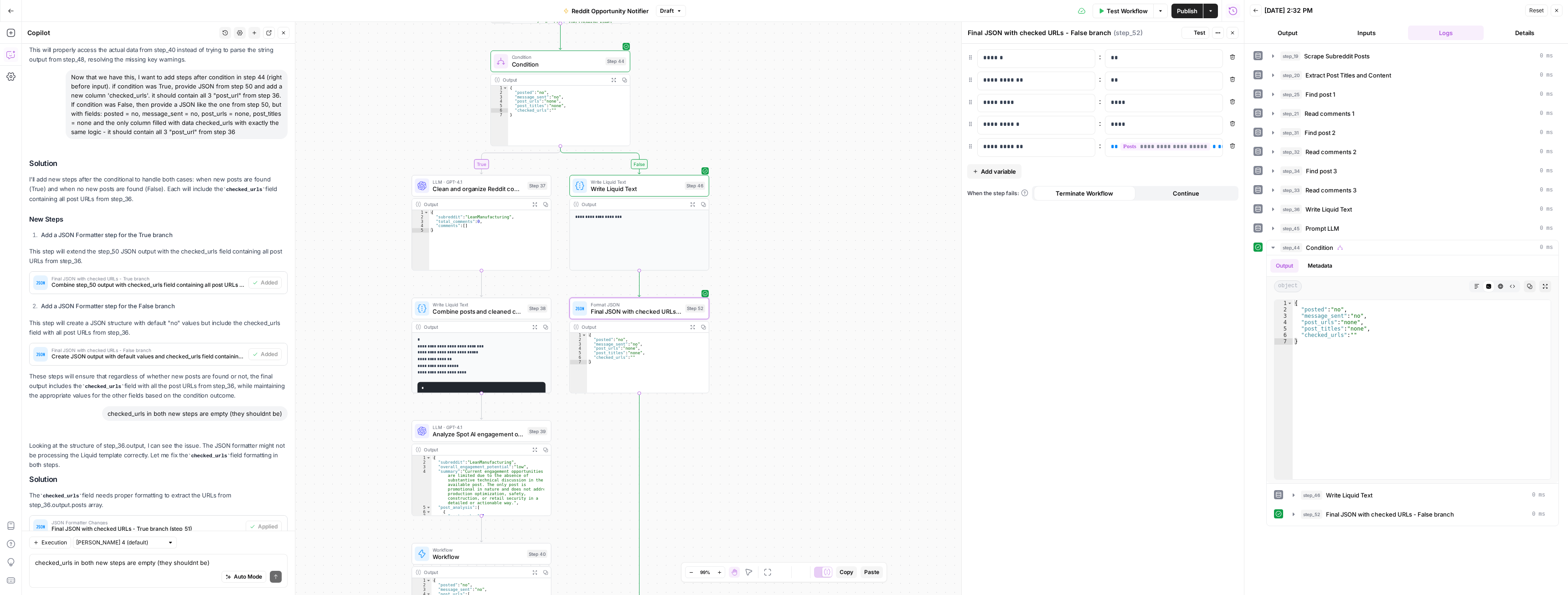
scroll to position [925, 0]
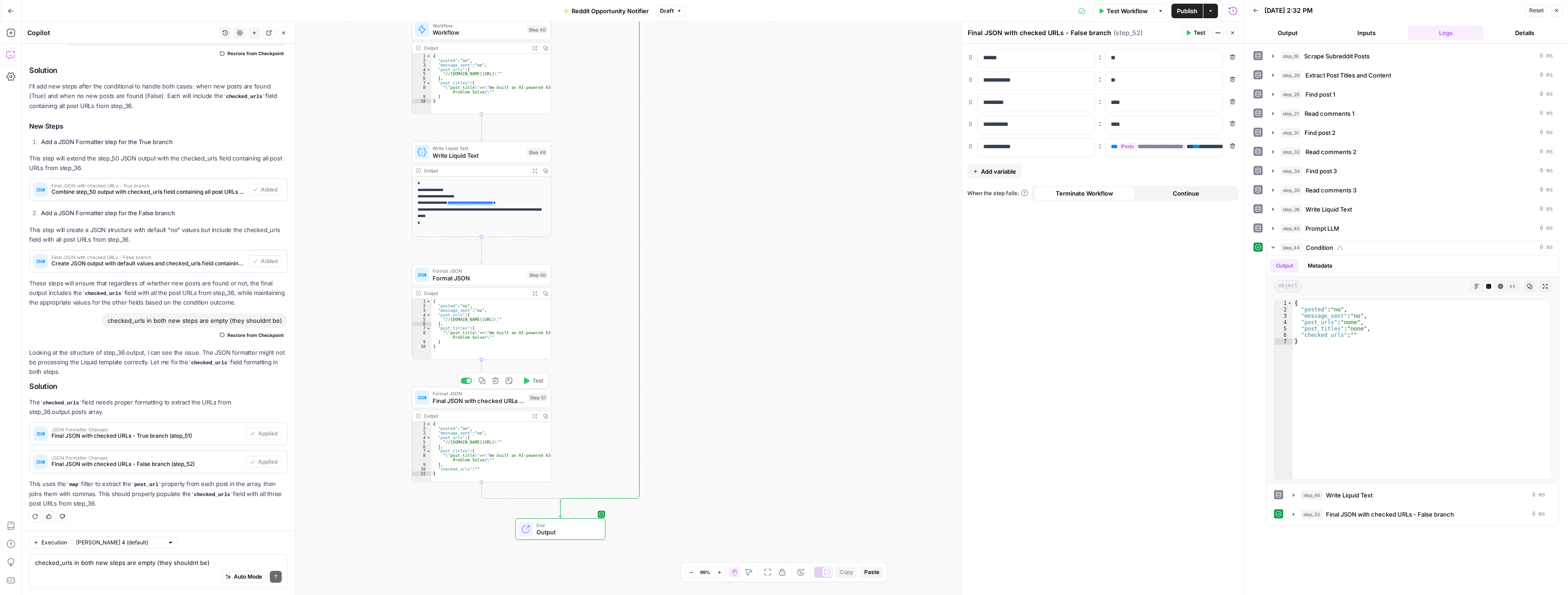
click at [475, 402] on span "Final JSON with checked URLs - True branch" at bounding box center [478, 401] width 92 height 9
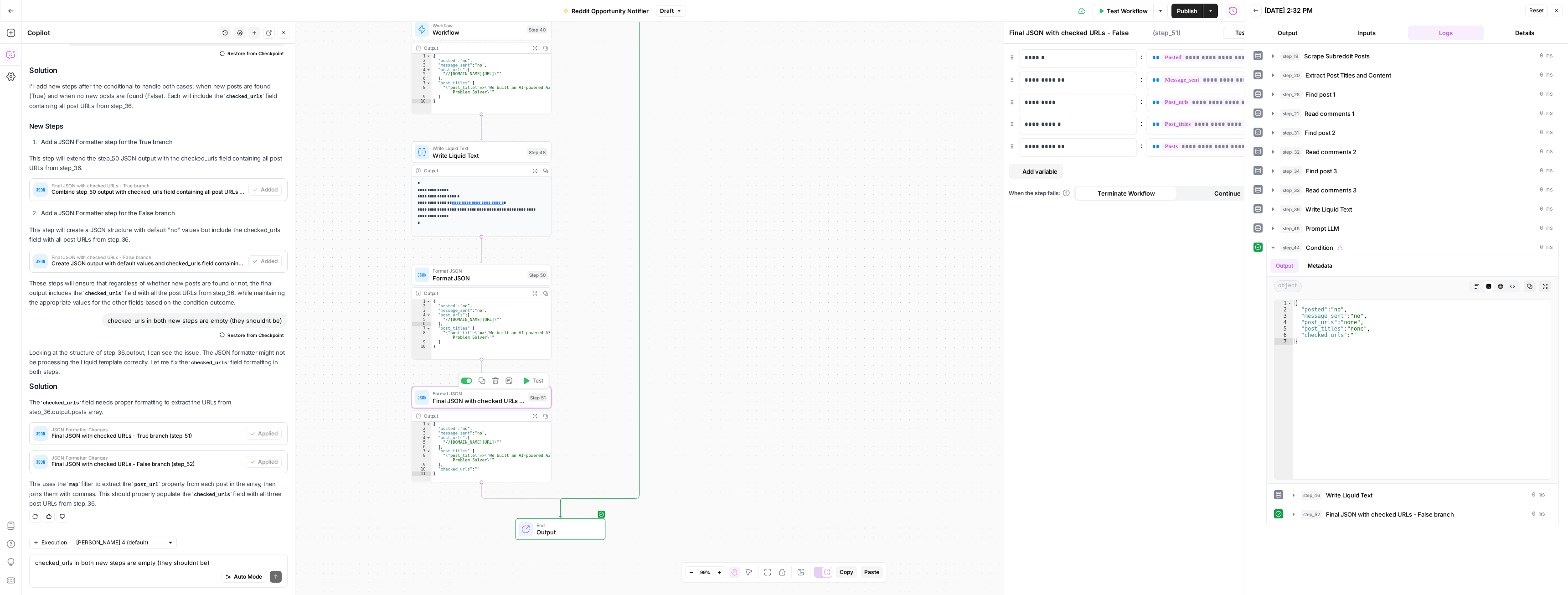
type textarea "Final JSON with checked URLs - True branch"
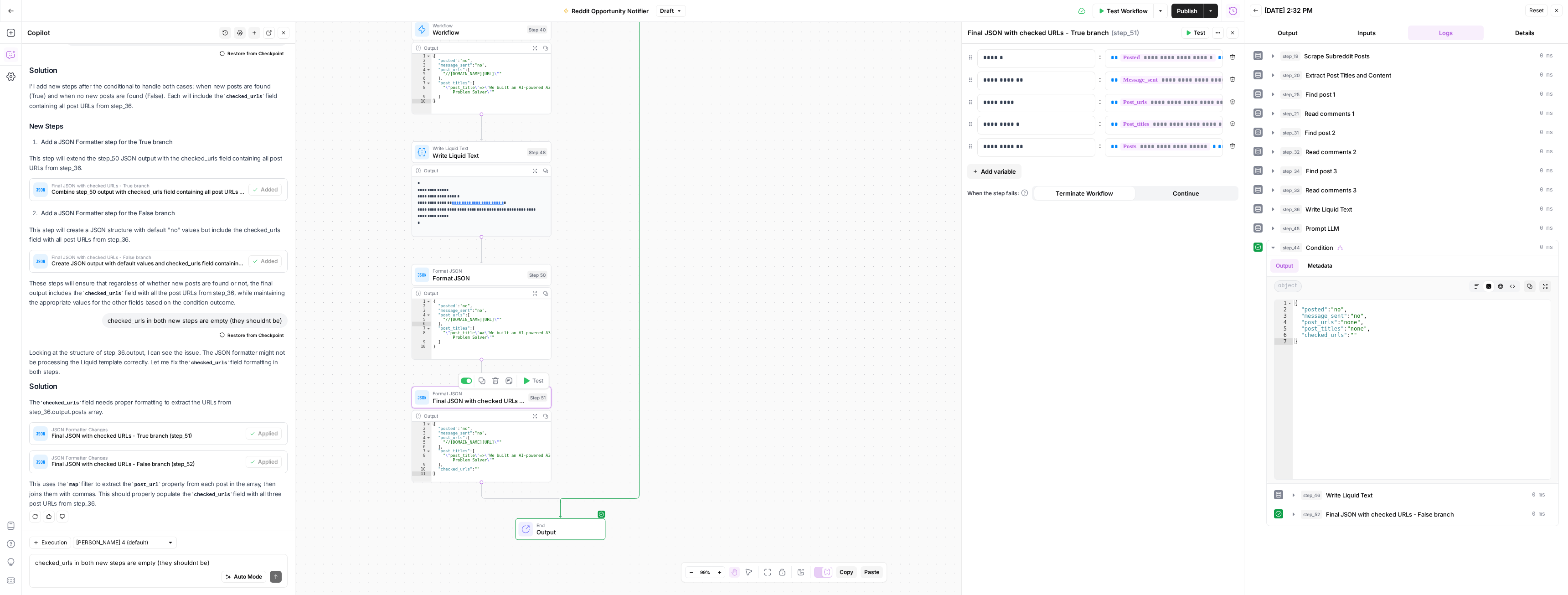
click at [538, 386] on button "Test" at bounding box center [533, 381] width 28 height 12
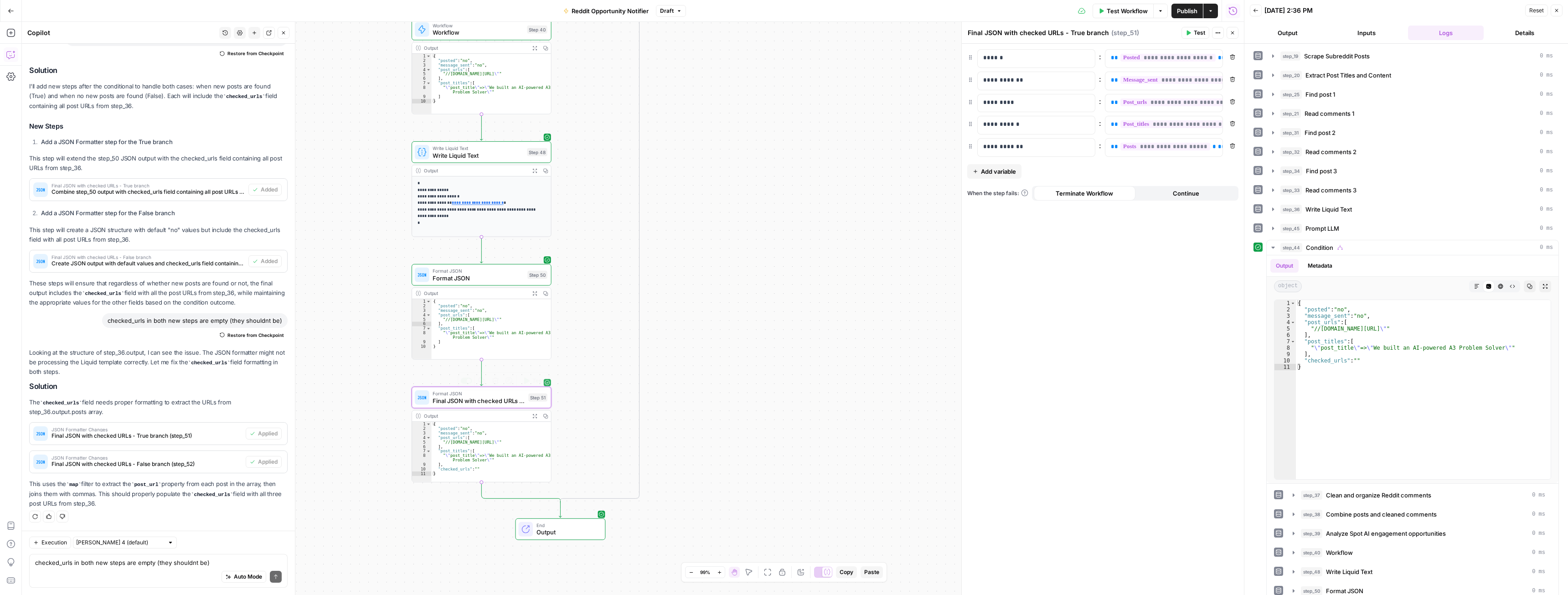
click at [499, 403] on span "Final JSON with checked URLs - True branch" at bounding box center [478, 401] width 92 height 9
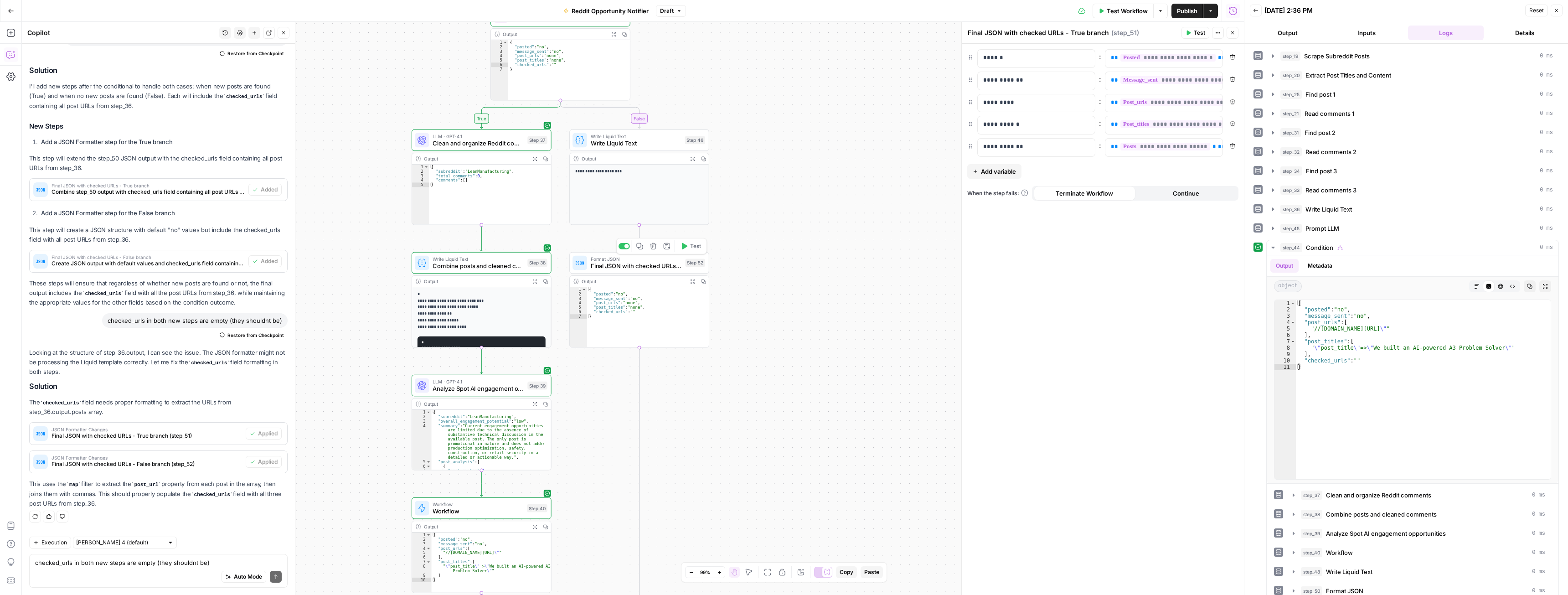
click at [685, 264] on div "Step 52" at bounding box center [695, 262] width 20 height 8
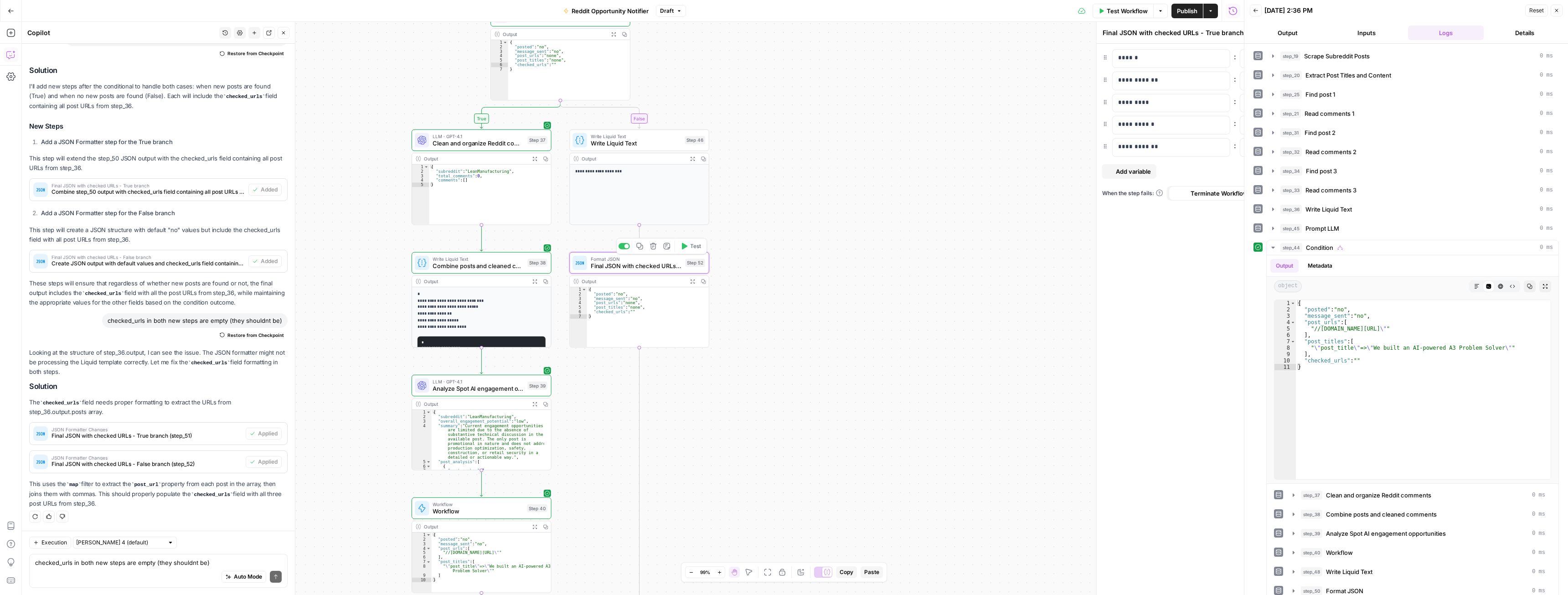
type textarea "Final JSON with checked URLs - False branch"
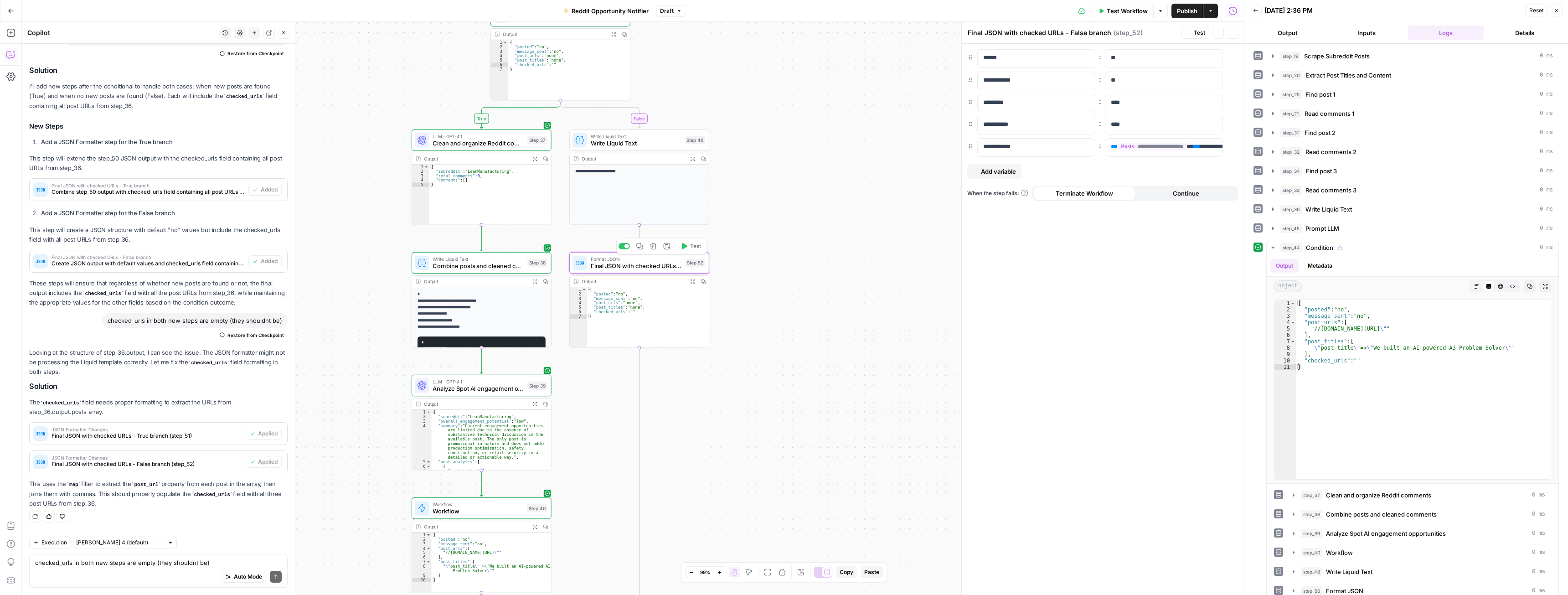
click at [691, 248] on span "Test" at bounding box center [696, 246] width 11 height 8
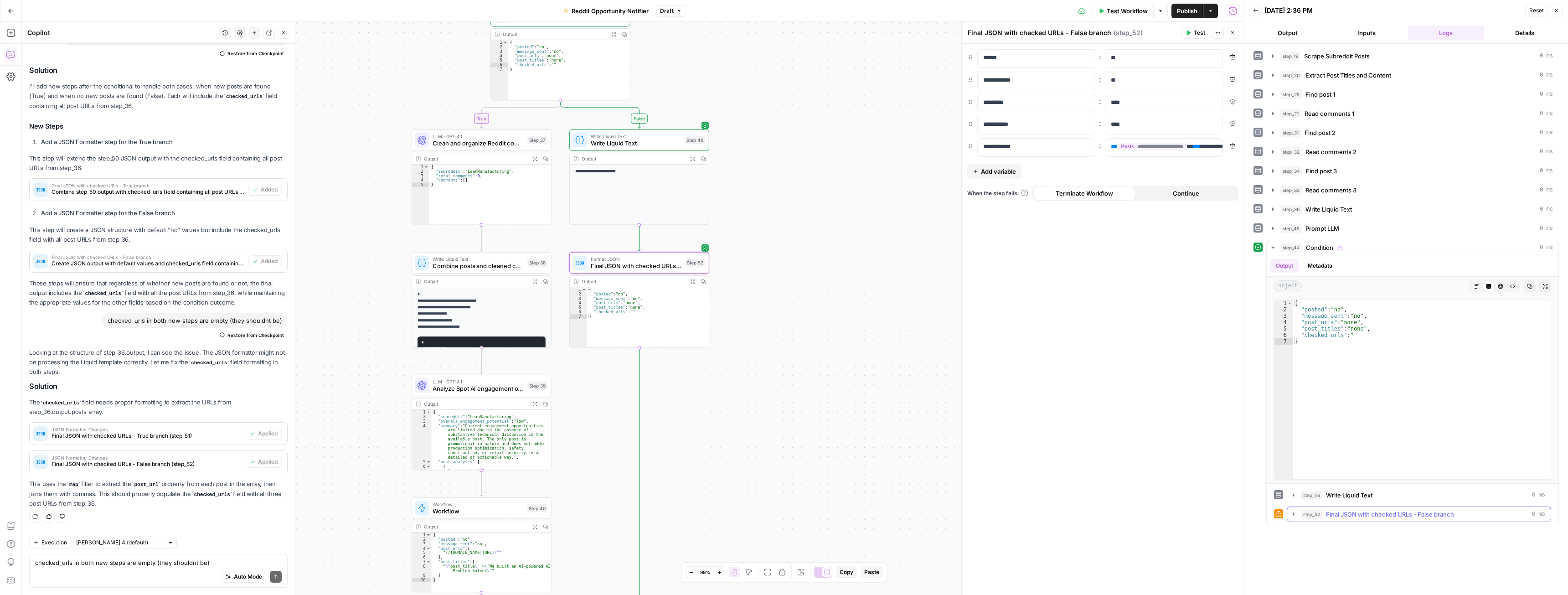
click at [1294, 517] on icon "button" at bounding box center [1293, 515] width 7 height 7
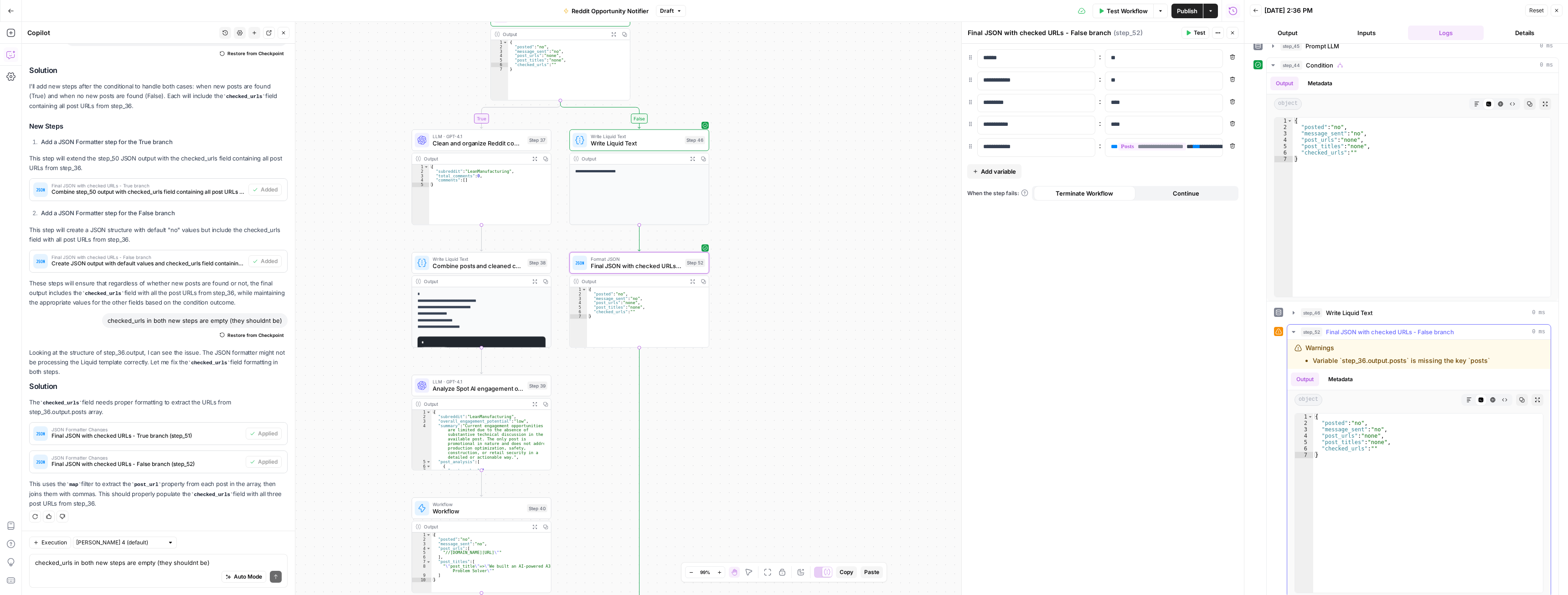
scroll to position [194, 0]
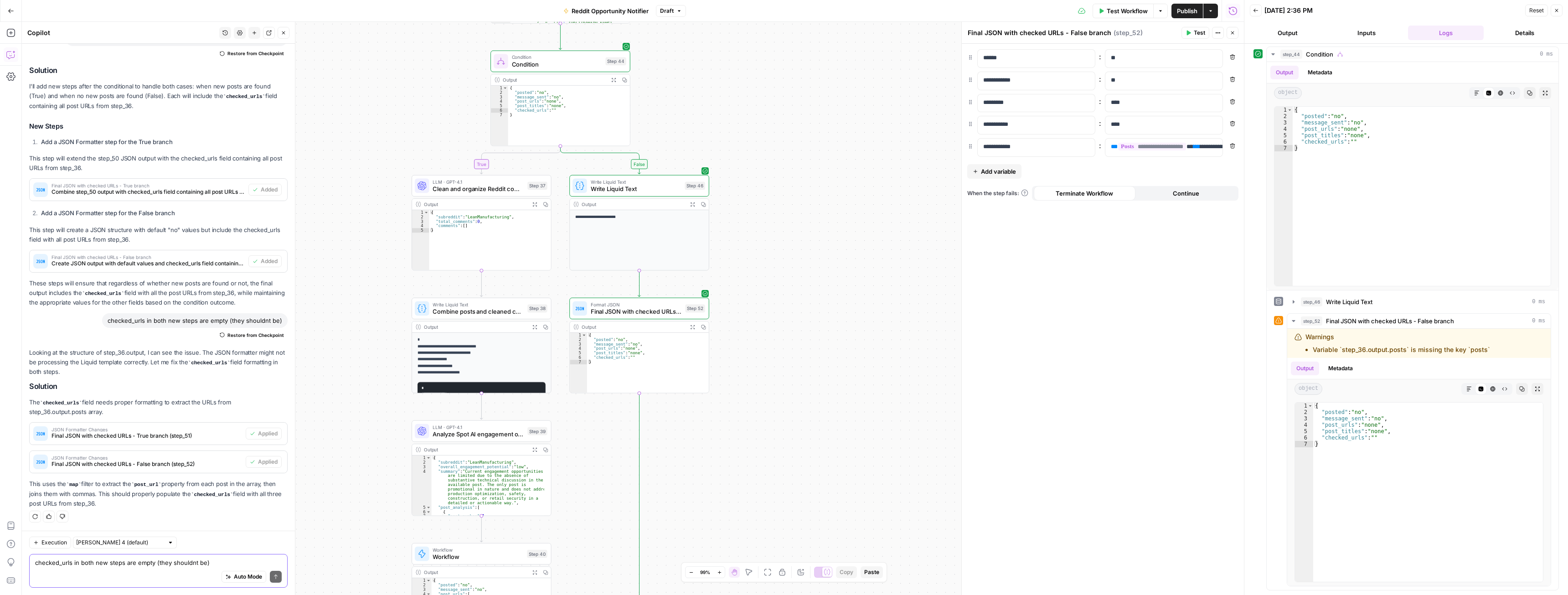
click at [86, 560] on textarea "checked_urls in both new steps are empty (they shouldnt be)" at bounding box center [158, 563] width 247 height 9
type textarea "still empty. focus and repair this"
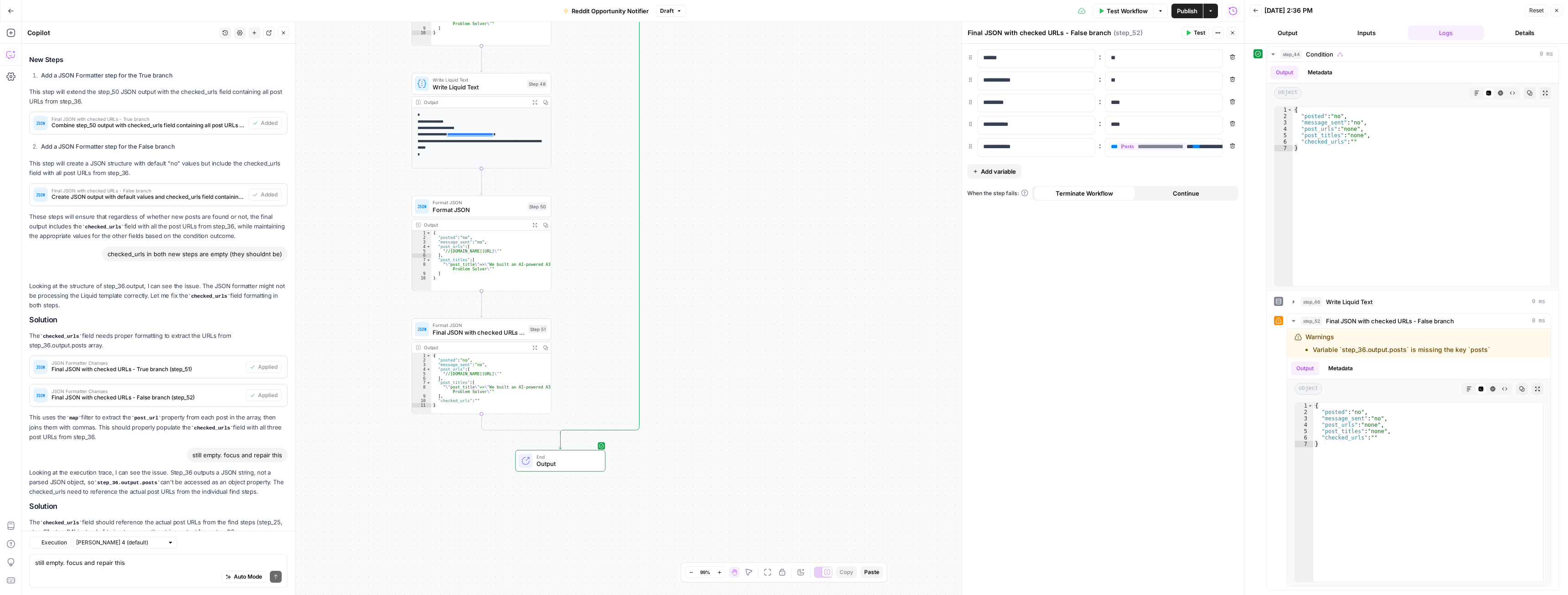
scroll to position [1111, 0]
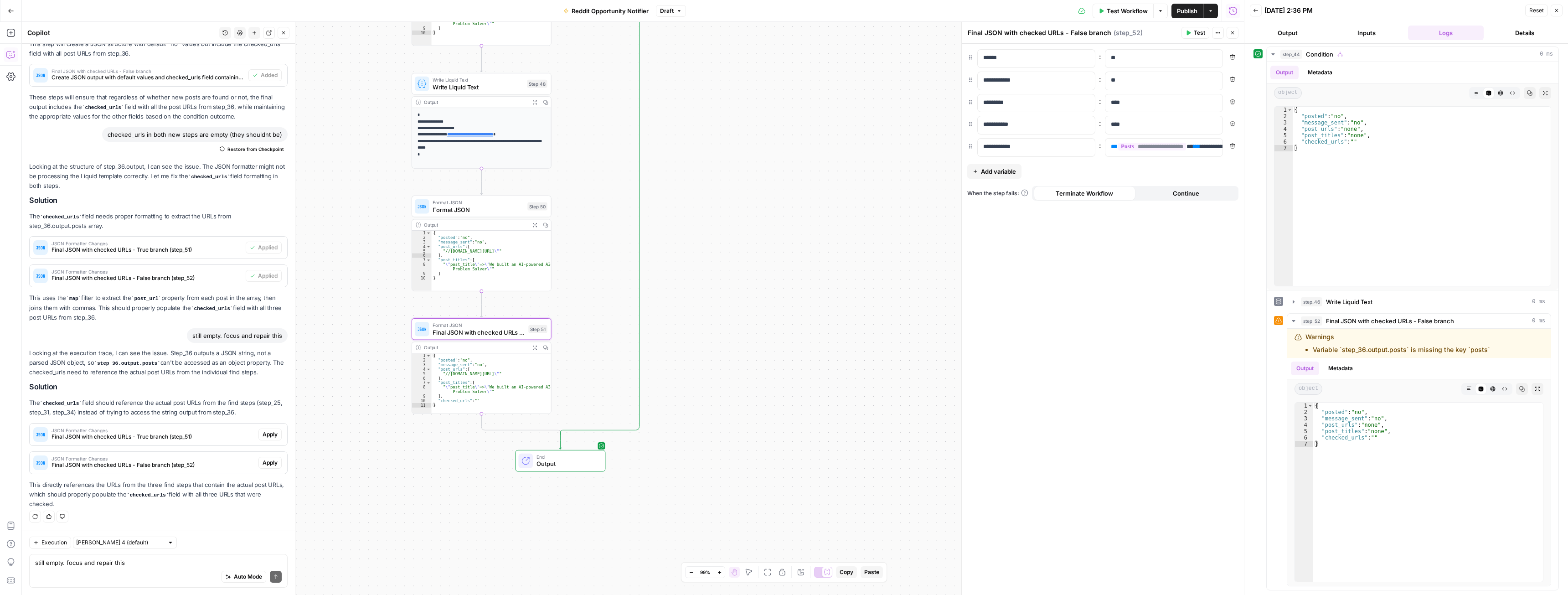
click at [262, 437] on span "Apply" at bounding box center [270, 434] width 15 height 8
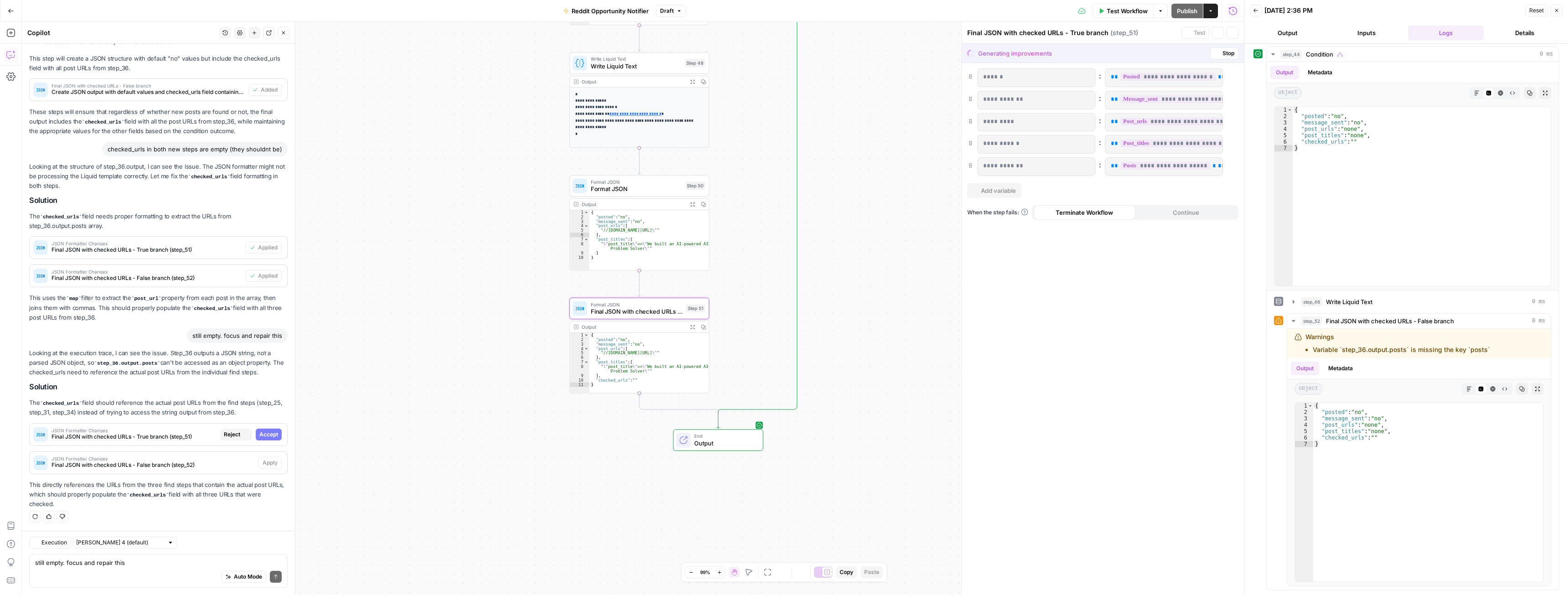
scroll to position [1009, 0]
click at [1008, 167] on p "**********" at bounding box center [1036, 166] width 106 height 9
copy p "**********"
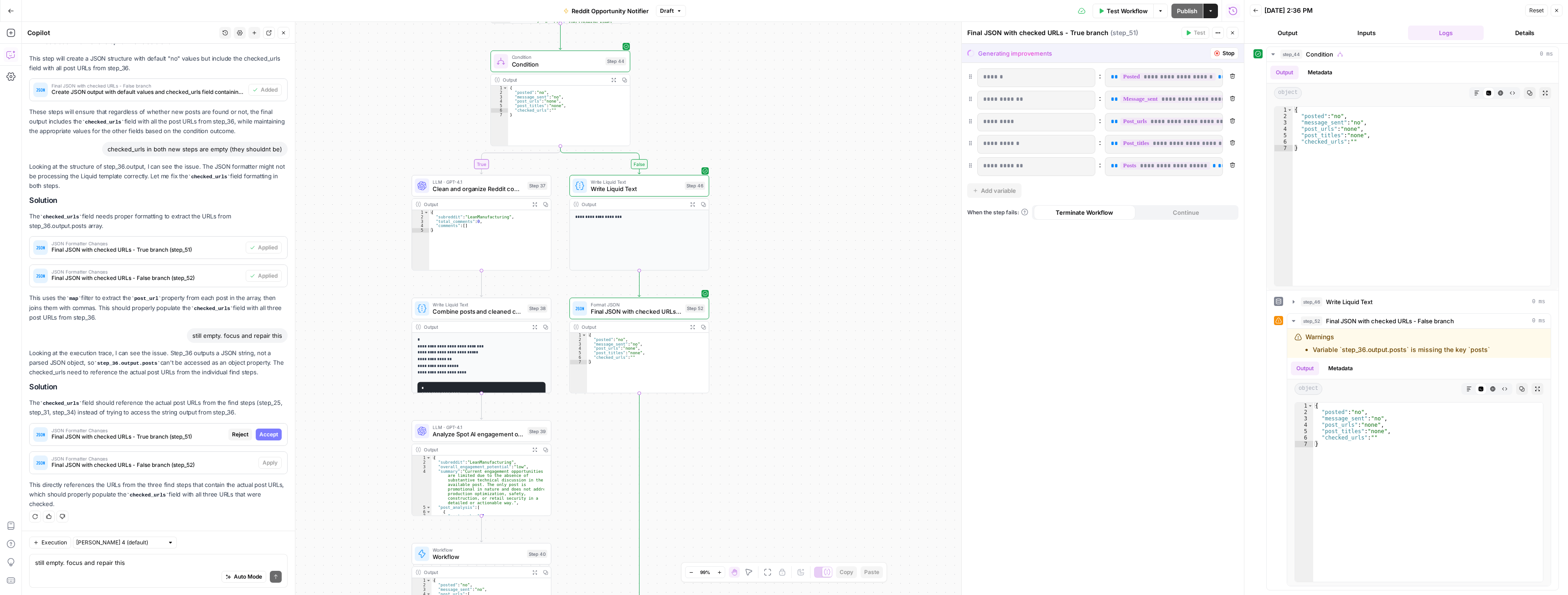
click at [257, 31] on icon "button" at bounding box center [254, 32] width 5 height 5
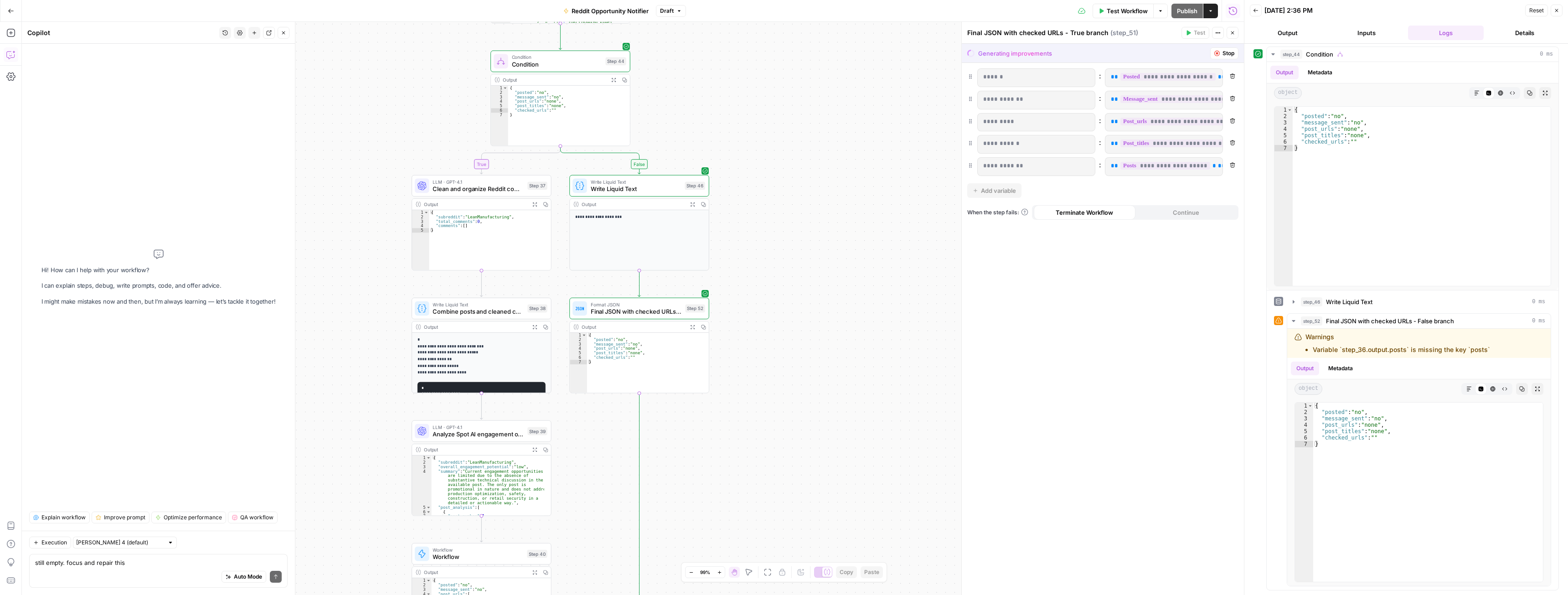
click at [86, 570] on div "Auto Mode Send" at bounding box center [158, 577] width 247 height 20
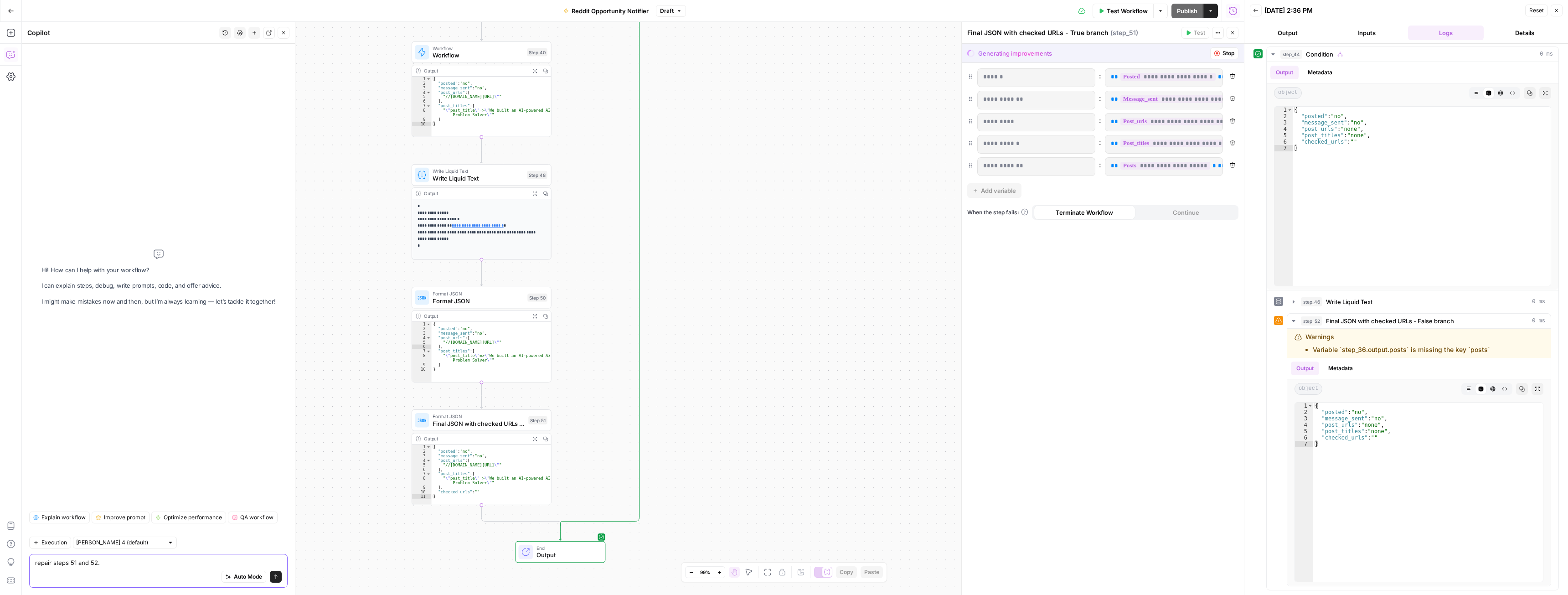
paste textarea "checked_urls"
type textarea "repair steps 51 and 52. checked_urls are always empty"
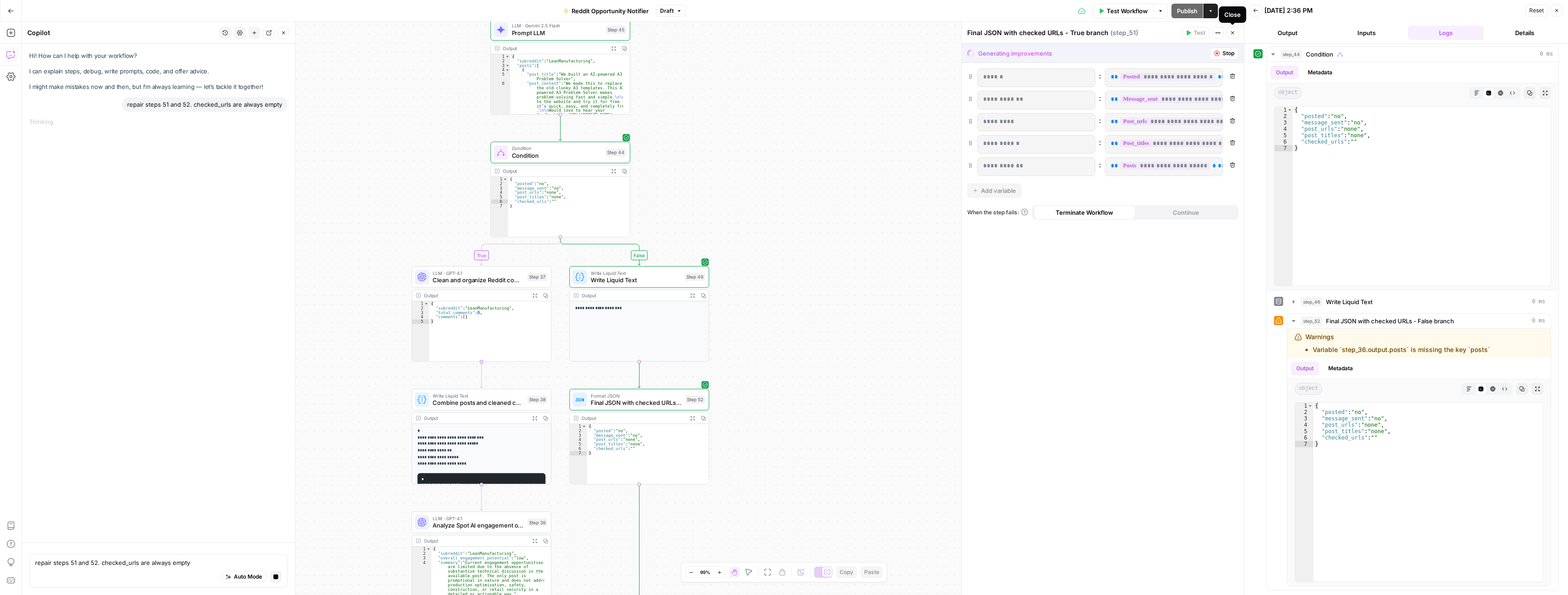
click at [1231, 31] on icon "button" at bounding box center [1232, 32] width 5 height 5
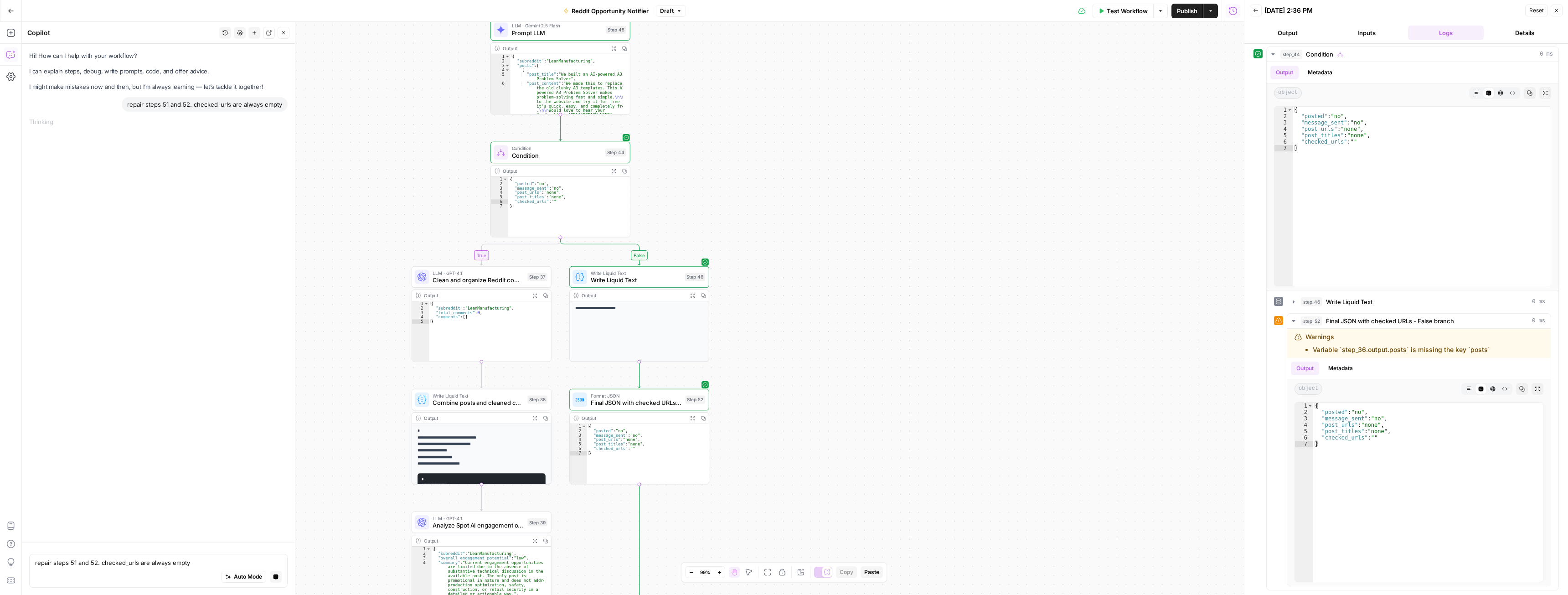
drag, startPoint x: 1555, startPoint y: 10, endPoint x: 1387, endPoint y: 66, distance: 177.1
click at [1555, 10] on icon "button" at bounding box center [1556, 10] width 5 height 5
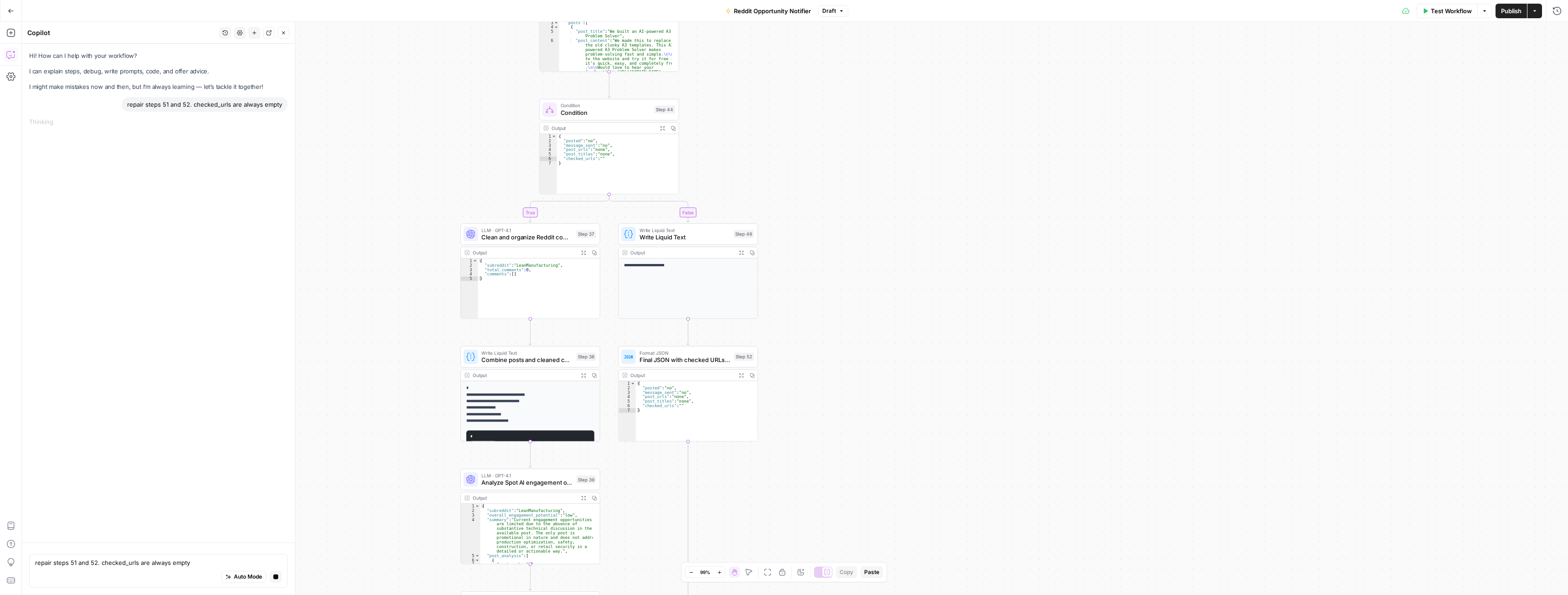
drag, startPoint x: 790, startPoint y: 167, endPoint x: 827, endPoint y: 117, distance: 62.2
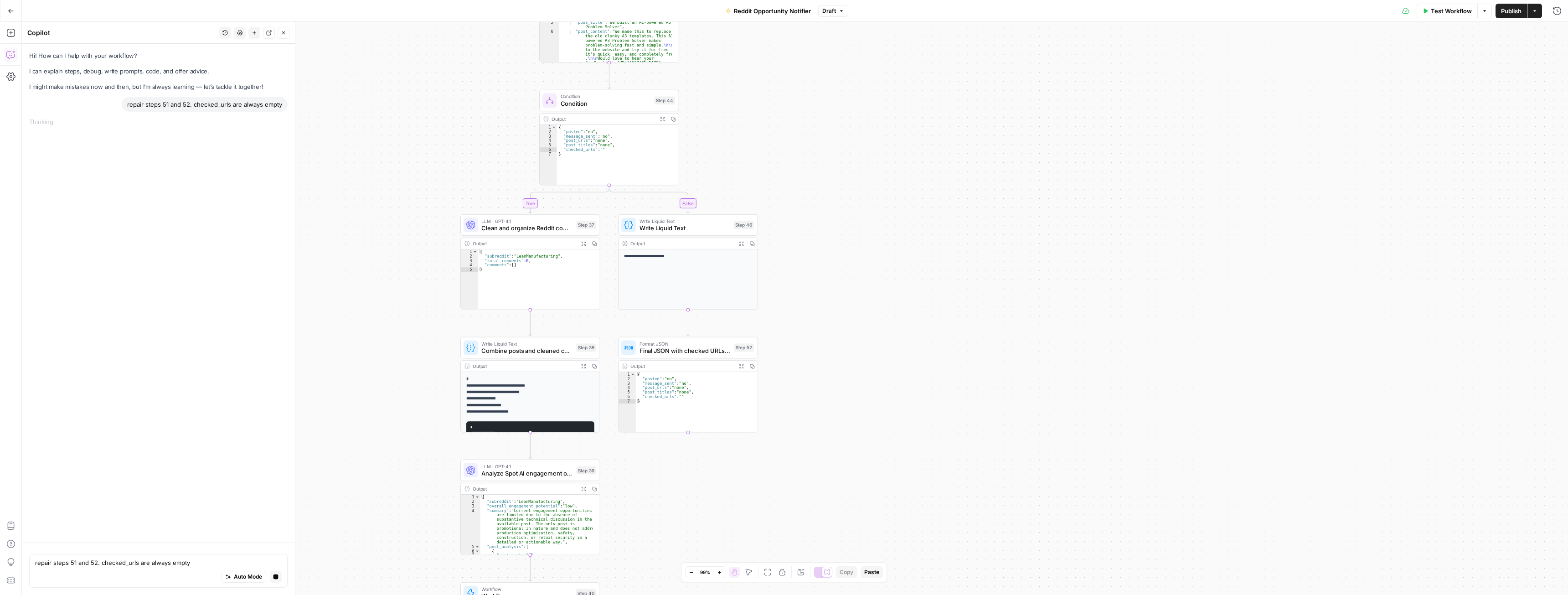
click at [189, 104] on div "repair steps 51 and 52. checked_urls are always empty" at bounding box center [205, 105] width 166 height 15
copy div "repair steps 51 and 52. checked_urls are always empty"
click at [276, 577] on icon "button" at bounding box center [276, 577] width 5 height 5
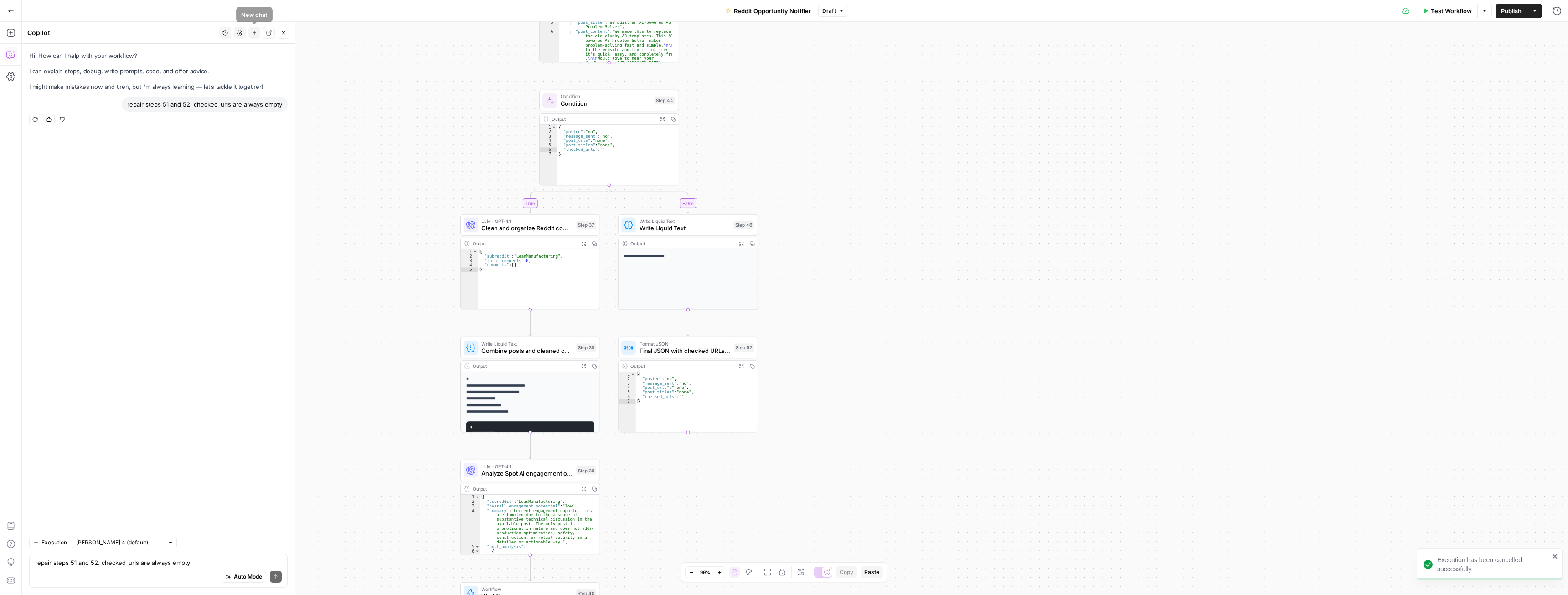
click at [250, 35] on button "New chat" at bounding box center [254, 32] width 12 height 12
click at [138, 566] on textarea "repair steps 51 and 52. checked_urls are always empty" at bounding box center [158, 563] width 247 height 9
paste textarea "repair steps 51 and 52. checked_urls are always empty"
type textarea "repair steps 51 and 52. checked_urls are always empty"
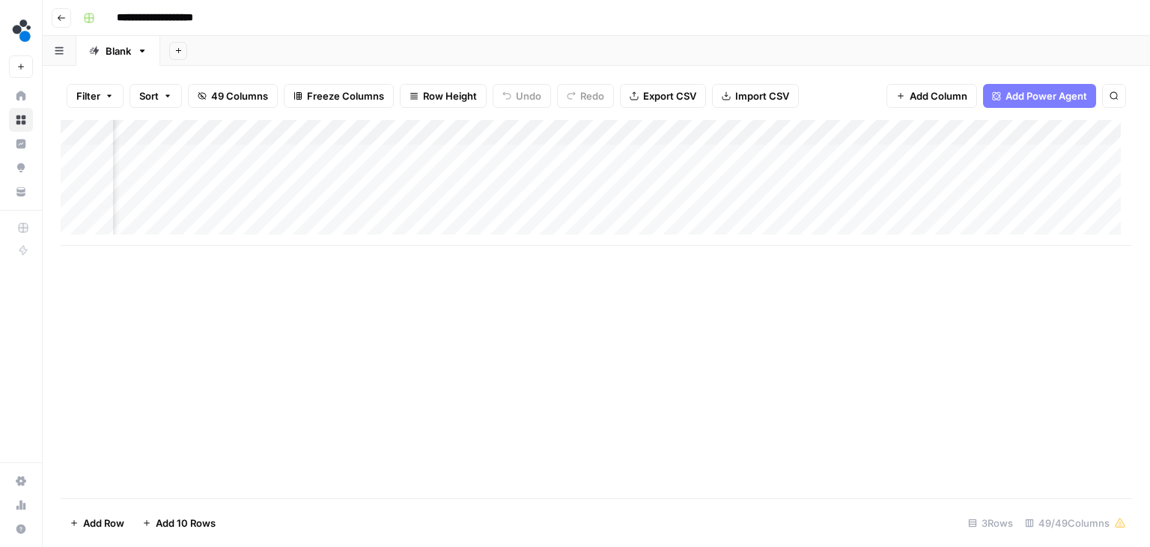
scroll to position [0, 6489]
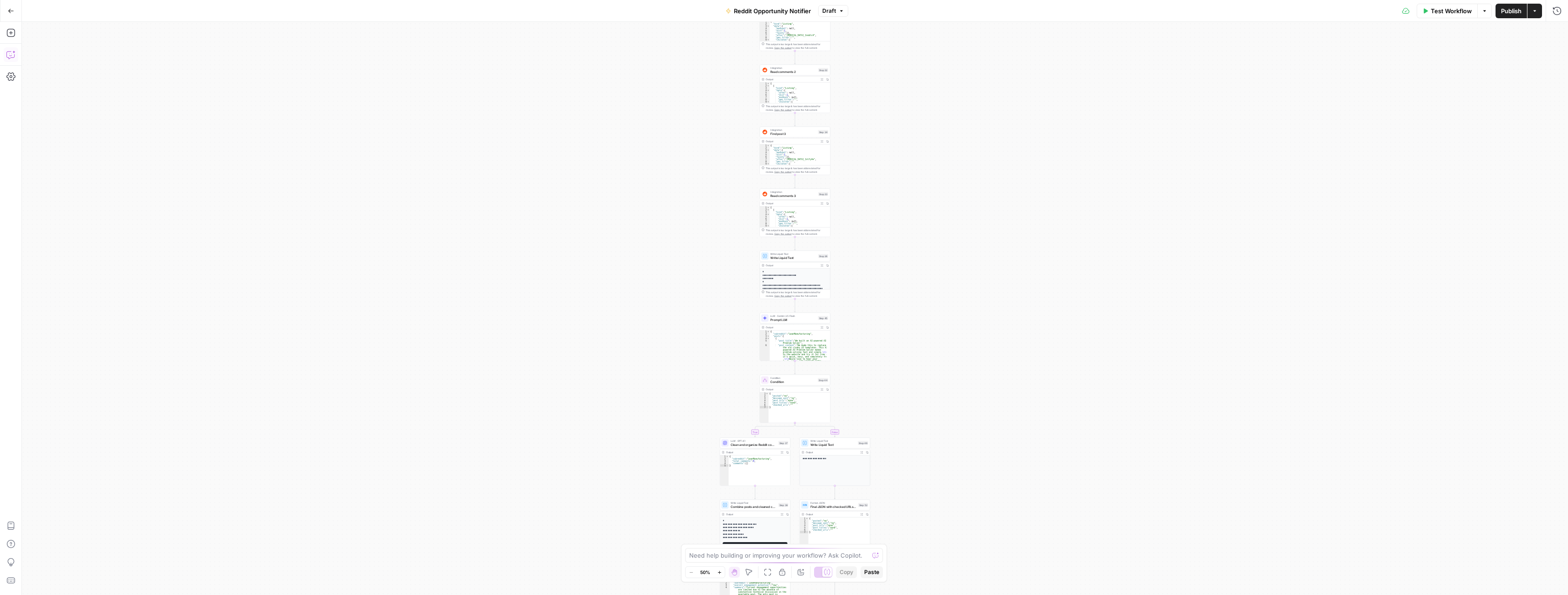
click at [12, 54] on icon "button" at bounding box center [10, 54] width 9 height 9
click at [100, 564] on textarea at bounding box center [158, 563] width 247 height 9
type textarea "repair steps 51 and 52. checked_urls are always empty"
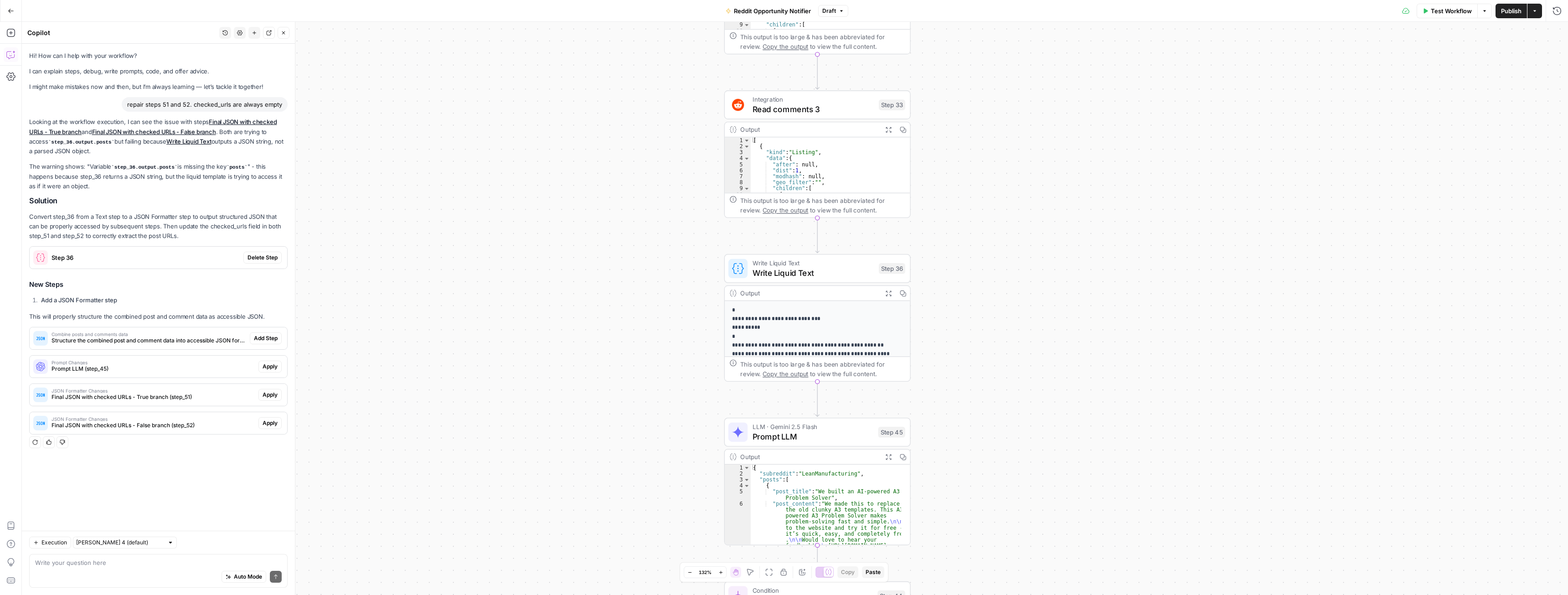
drag, startPoint x: 730, startPoint y: 340, endPoint x: 631, endPoint y: 354, distance: 100.0
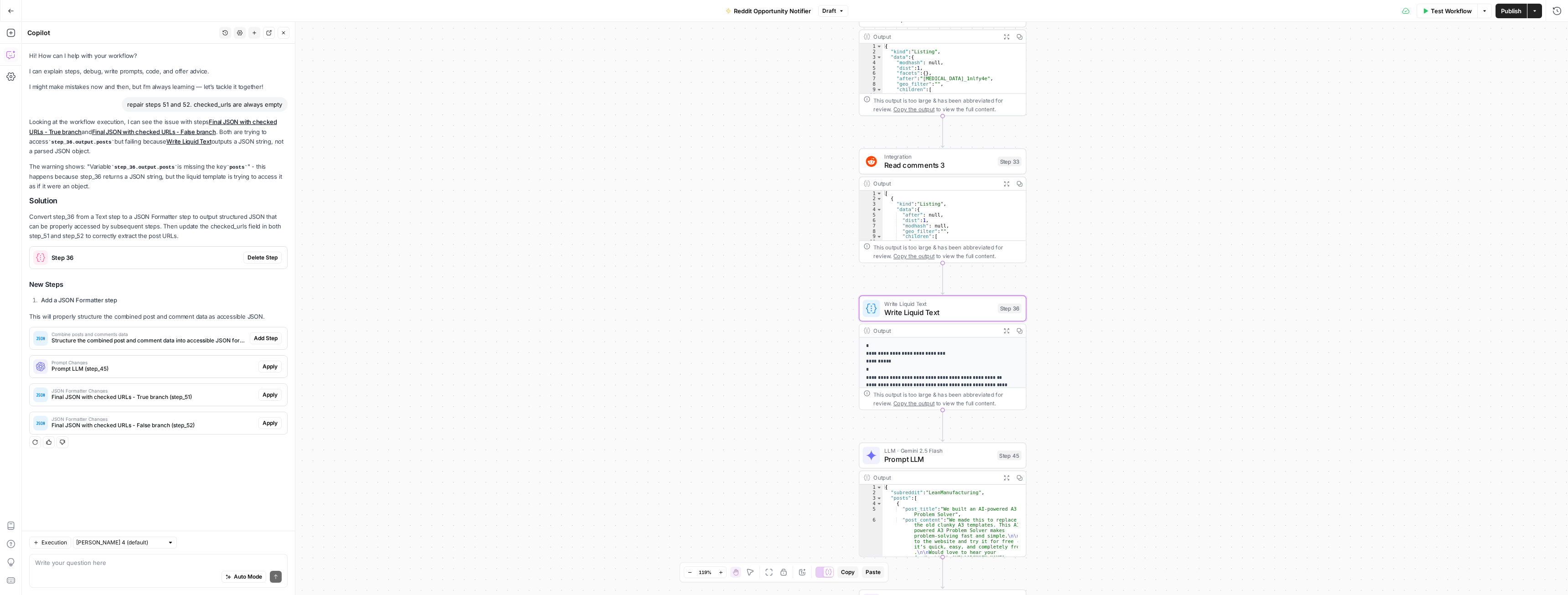
click at [259, 257] on span "Delete Step" at bounding box center [262, 257] width 30 height 8
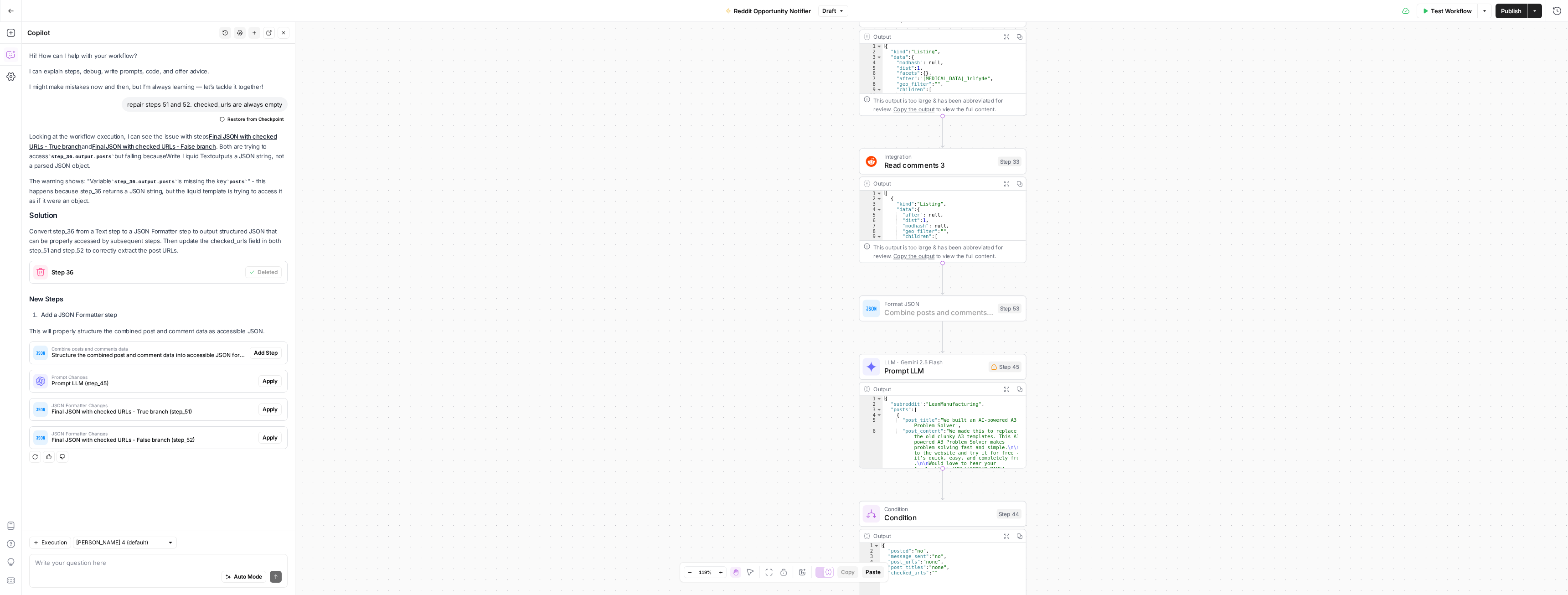
click at [267, 351] on span "Add Step" at bounding box center [265, 353] width 24 height 8
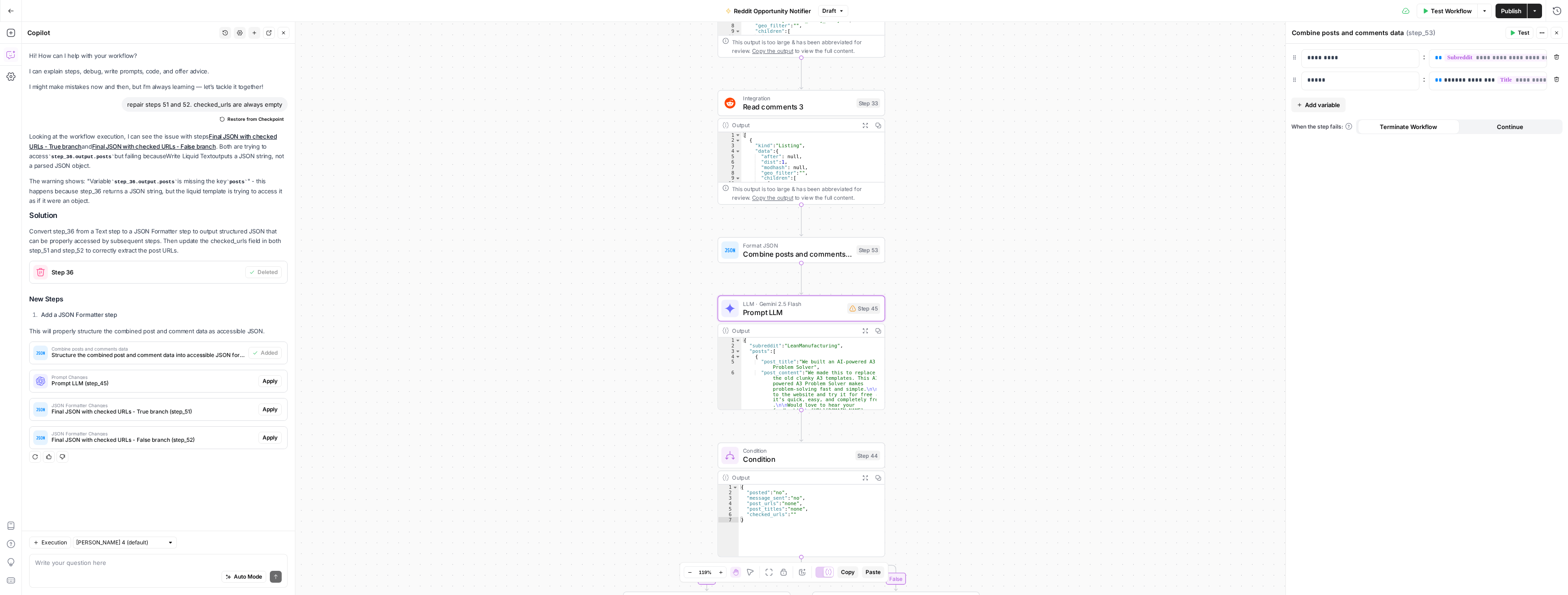
click at [264, 381] on span "Apply" at bounding box center [270, 381] width 15 height 8
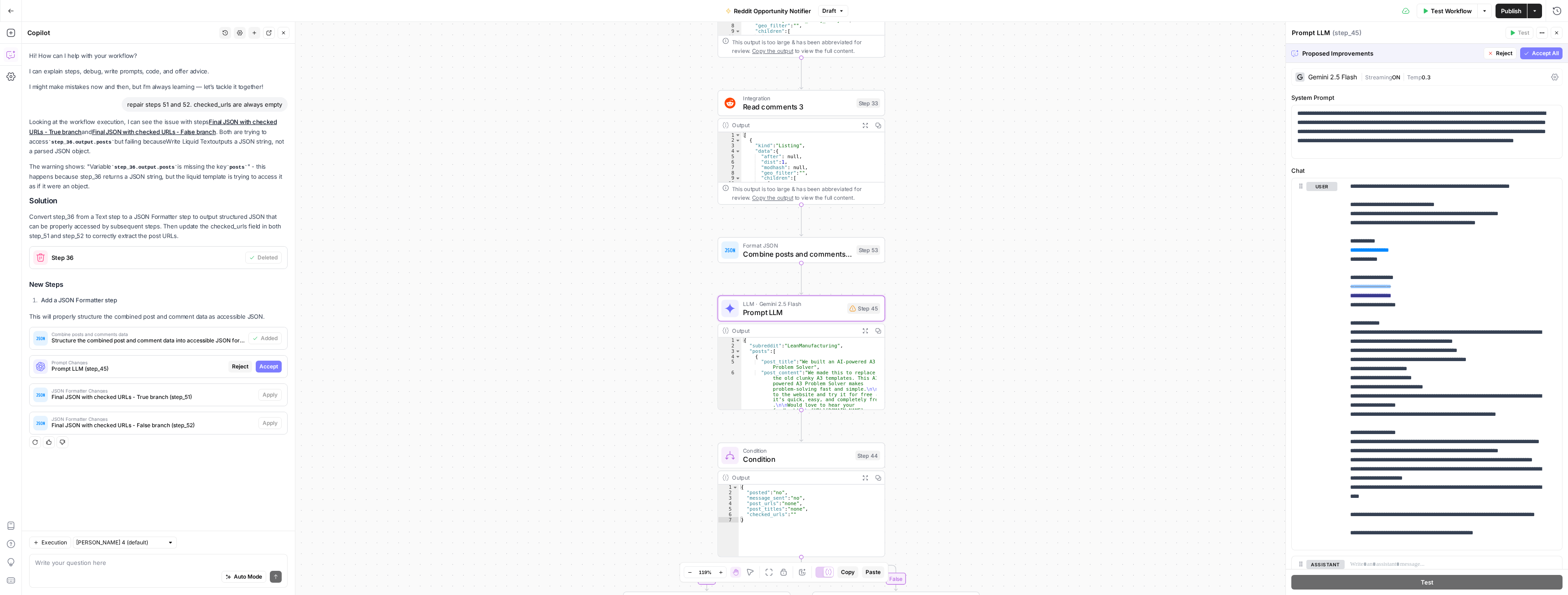
click at [272, 368] on span "Accept" at bounding box center [268, 366] width 19 height 8
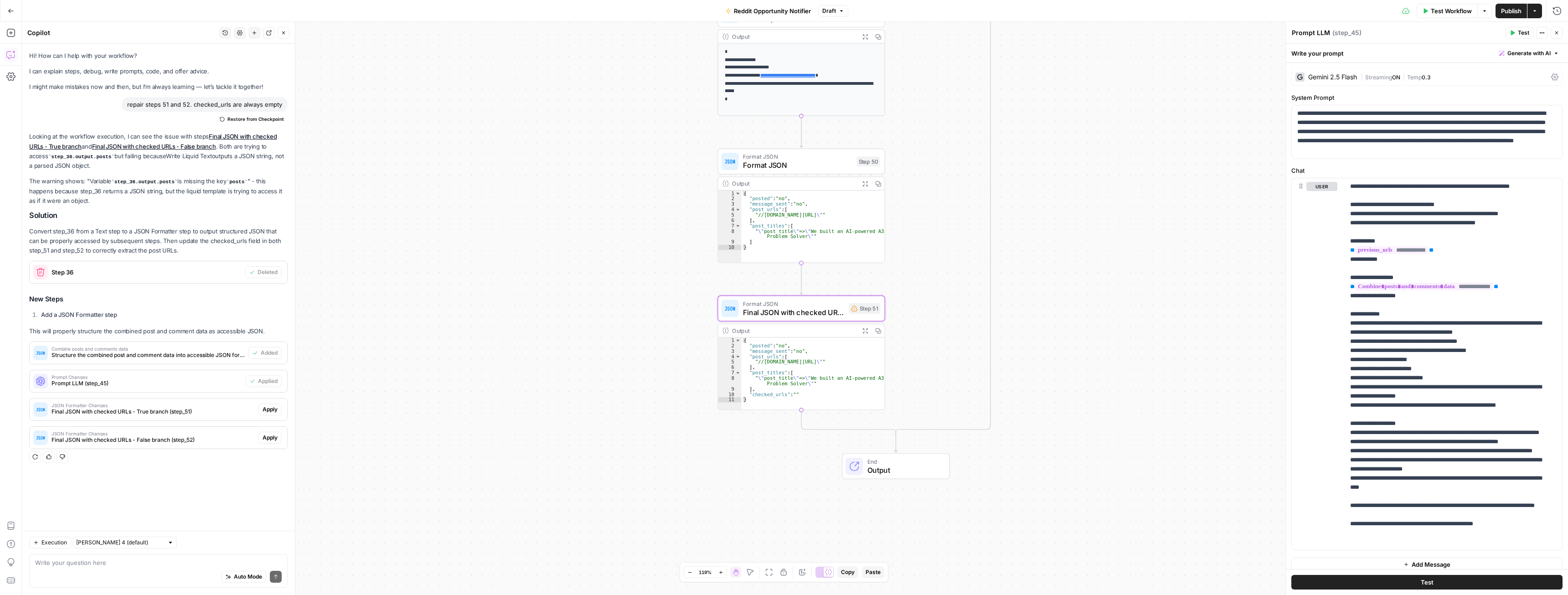
click at [265, 407] on span "Apply" at bounding box center [270, 409] width 15 height 8
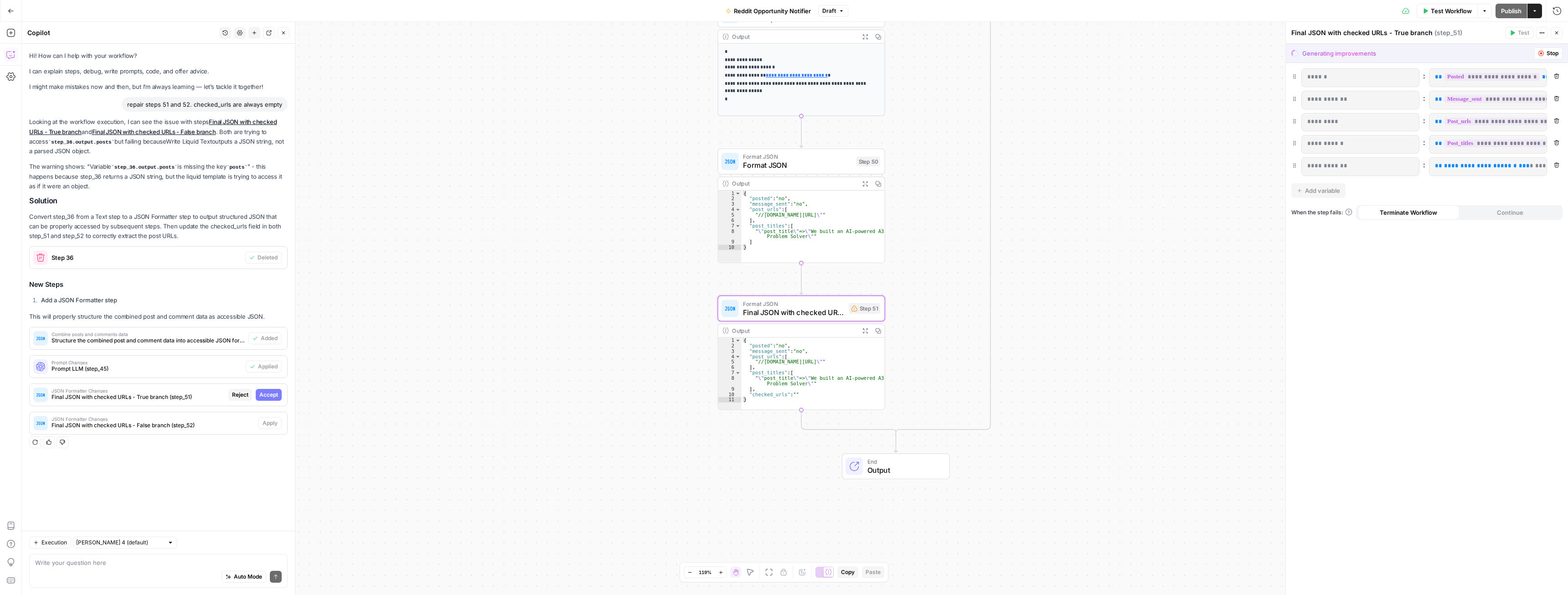
click at [264, 395] on span "Accept" at bounding box center [268, 395] width 19 height 8
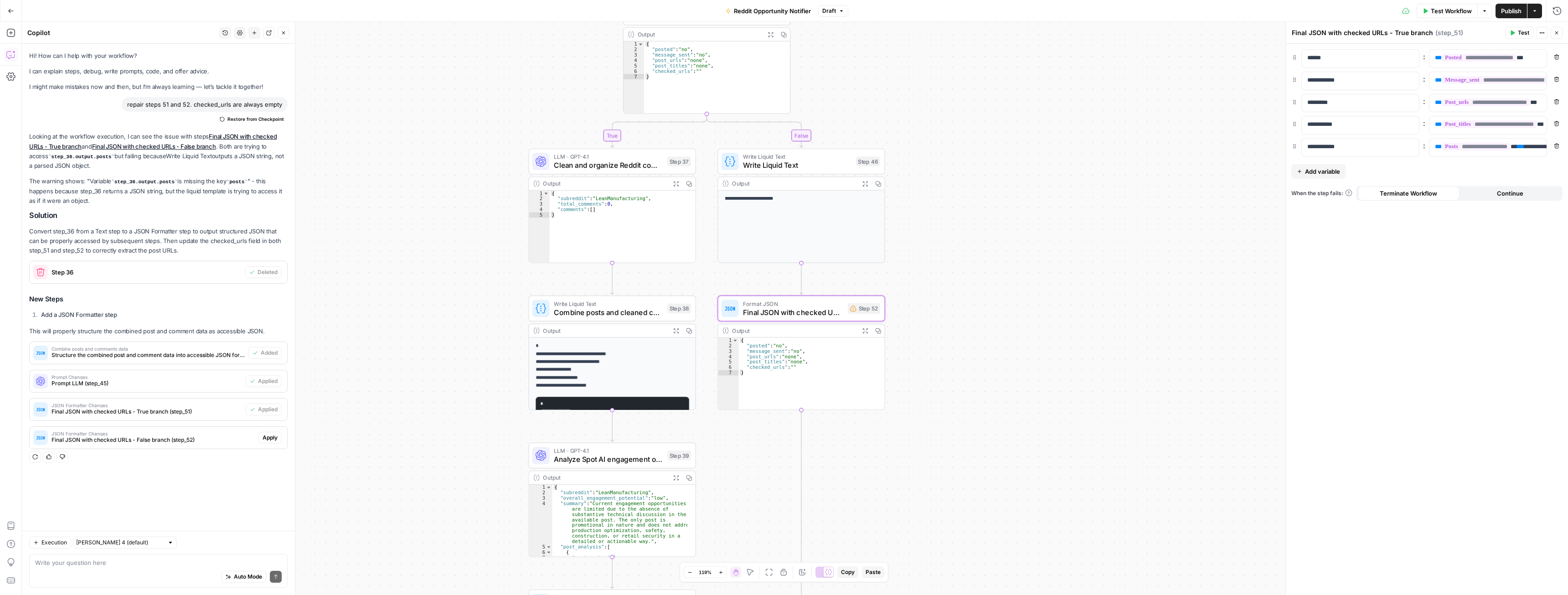
click at [270, 435] on span "Apply" at bounding box center [270, 437] width 15 height 8
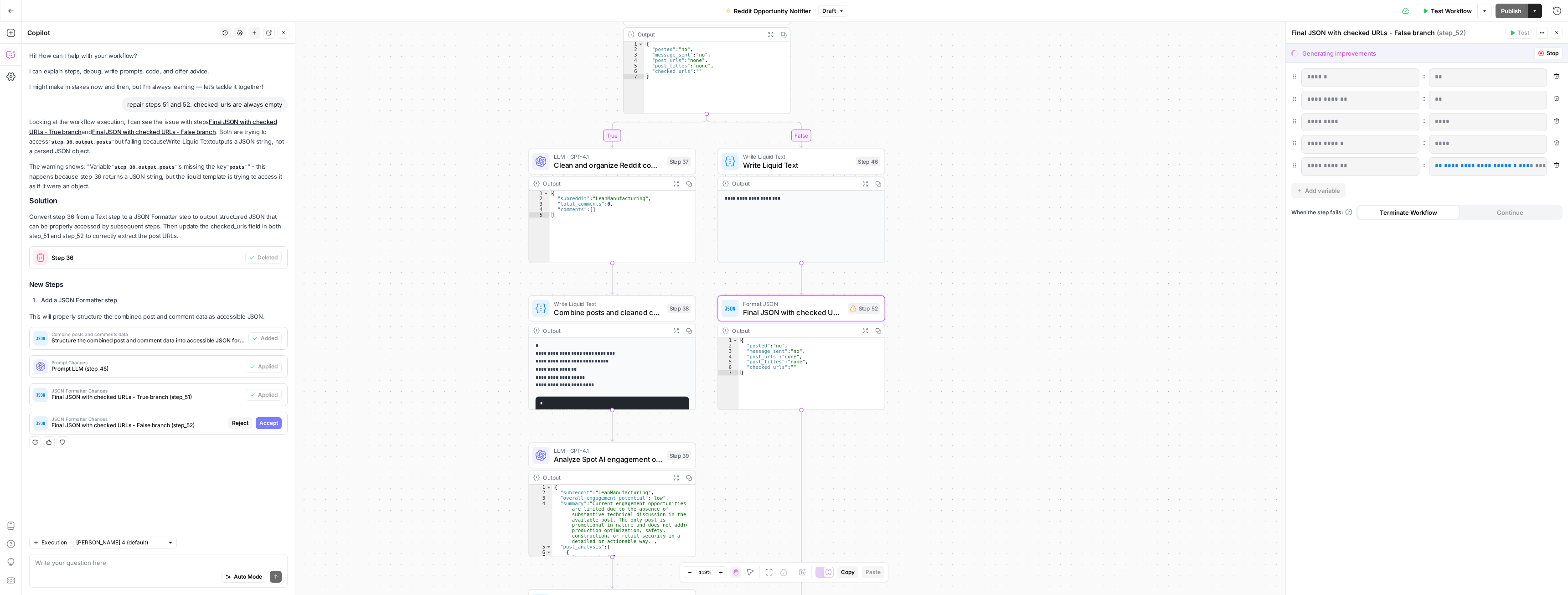
click at [267, 422] on span "Accept" at bounding box center [268, 423] width 19 height 8
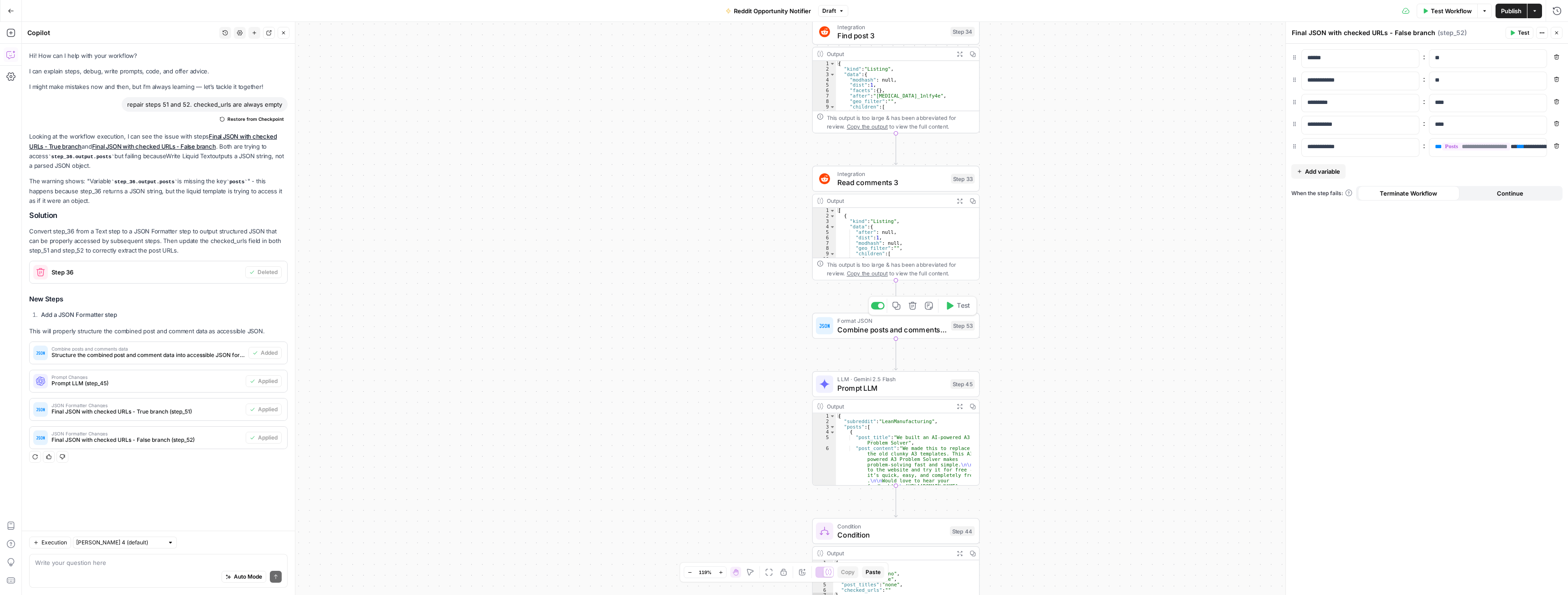
click at [963, 309] on span "Test" at bounding box center [963, 306] width 13 height 10
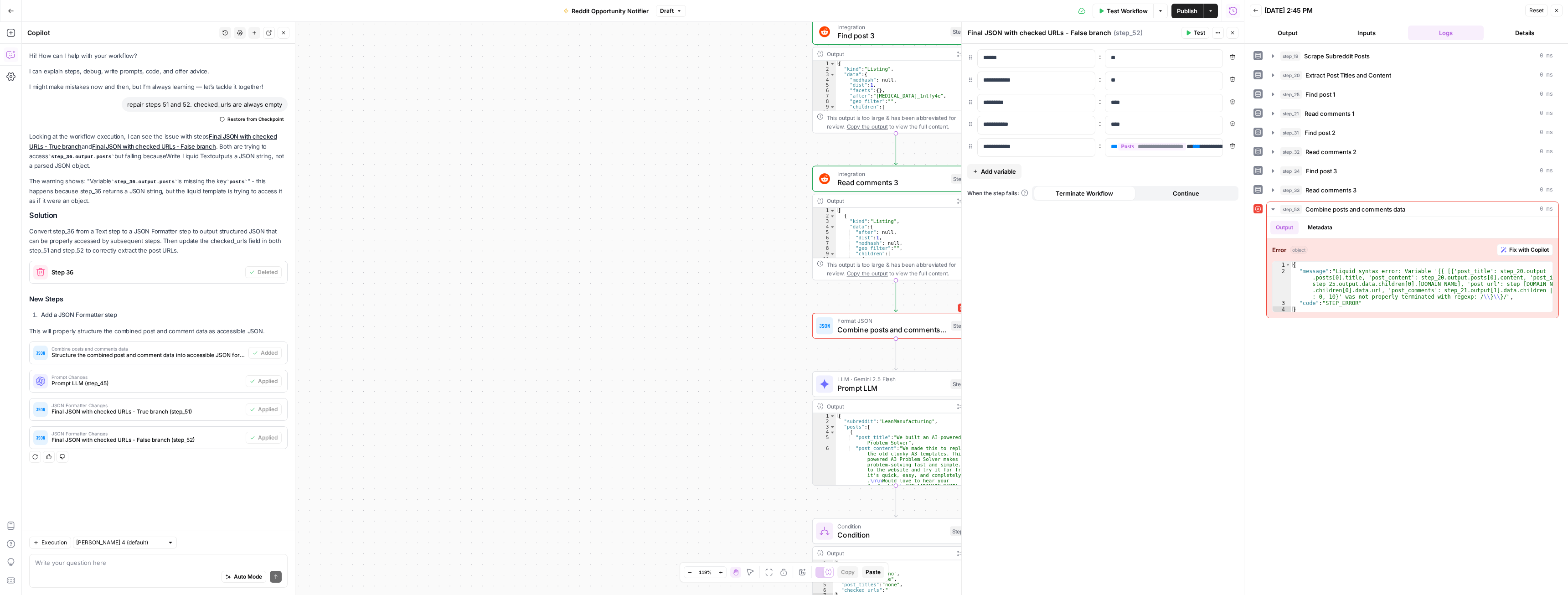
click at [856, 324] on span "Combine posts and comments data" at bounding box center [892, 329] width 109 height 11
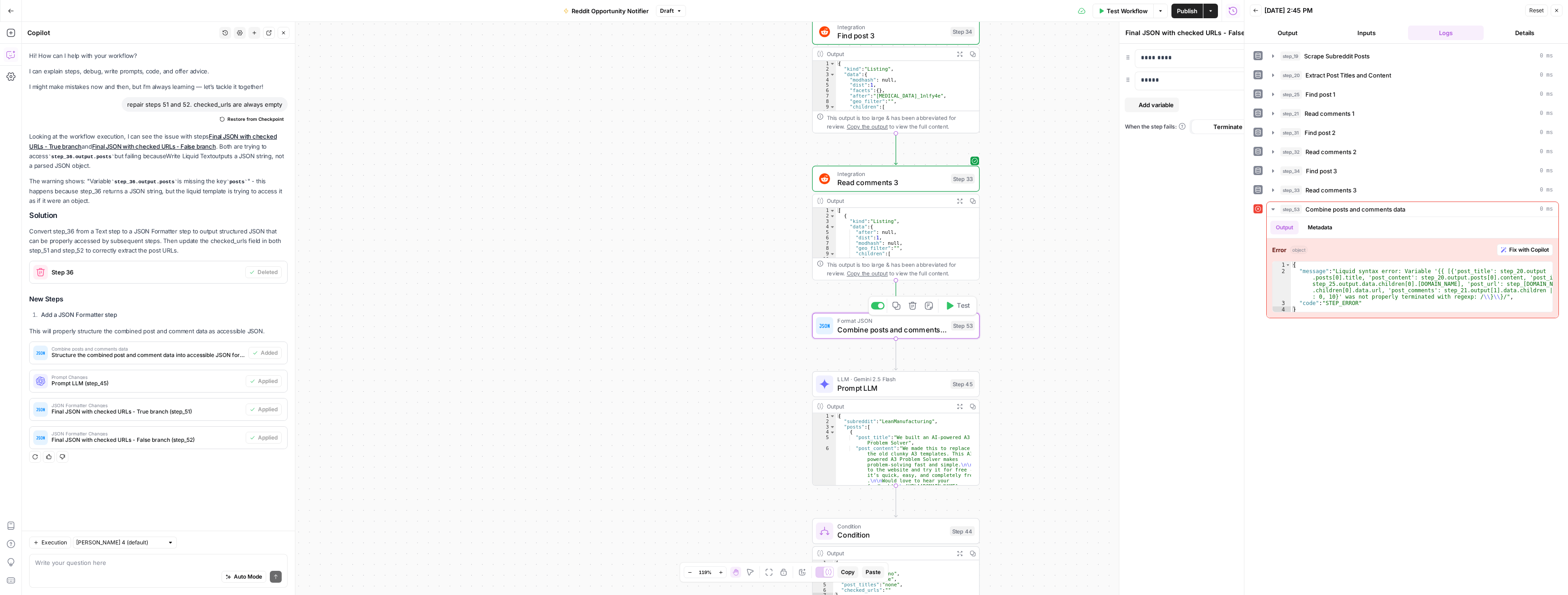
type textarea "Combine posts and comments data"
click at [953, 309] on icon "button" at bounding box center [949, 306] width 9 height 9
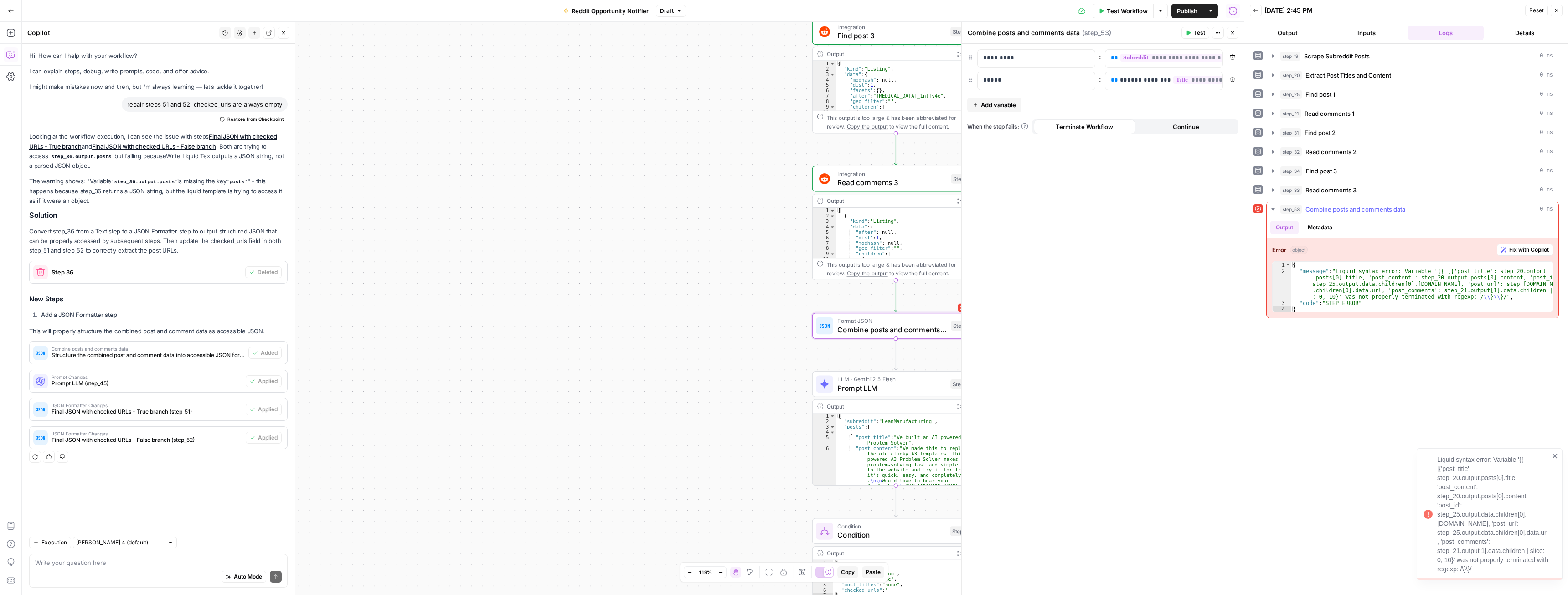
click at [1531, 251] on span "Fix with Copilot" at bounding box center [1528, 250] width 40 height 8
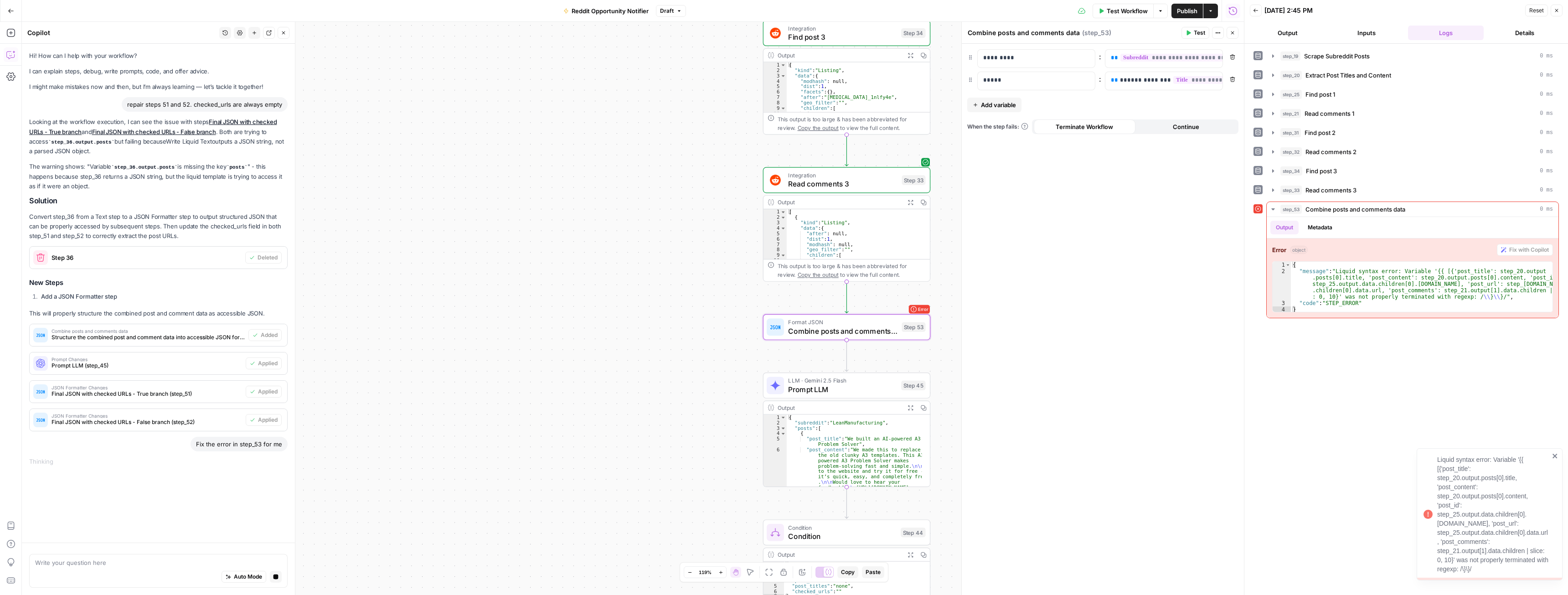
drag, startPoint x: 693, startPoint y: 322, endPoint x: 646, endPoint y: 313, distance: 47.9
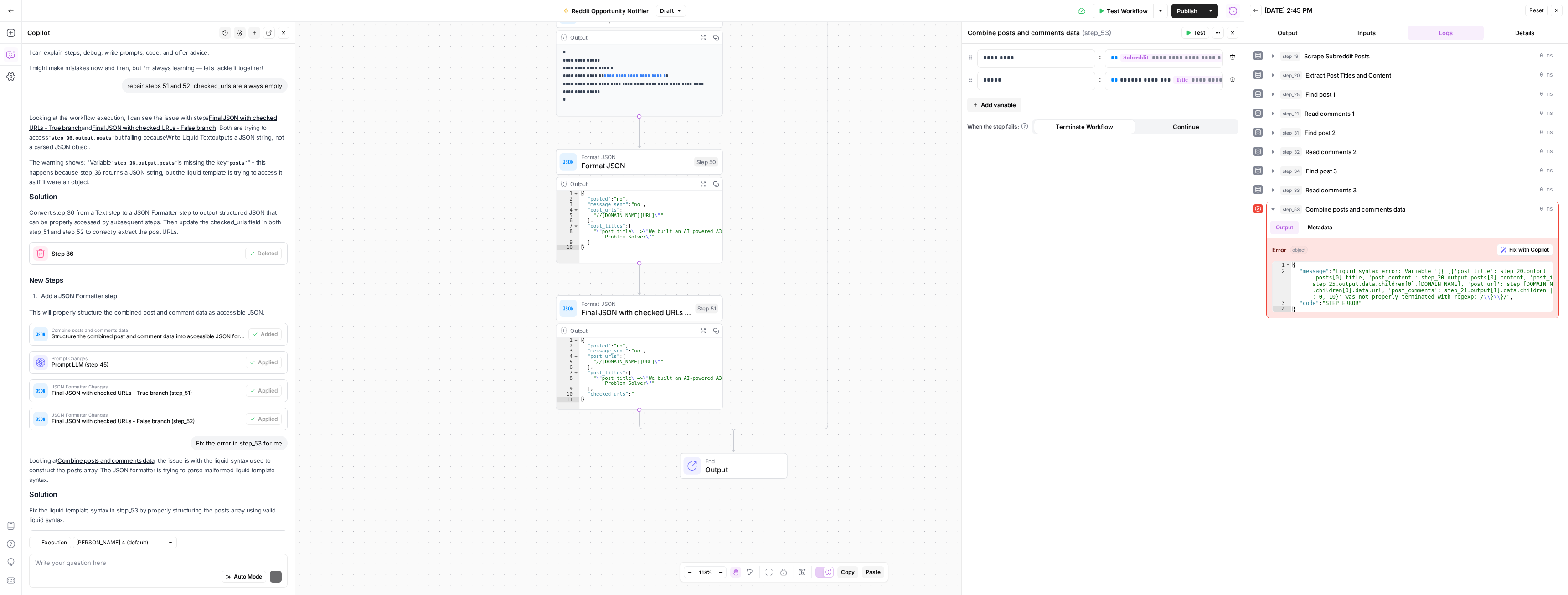
scroll to position [63, 0]
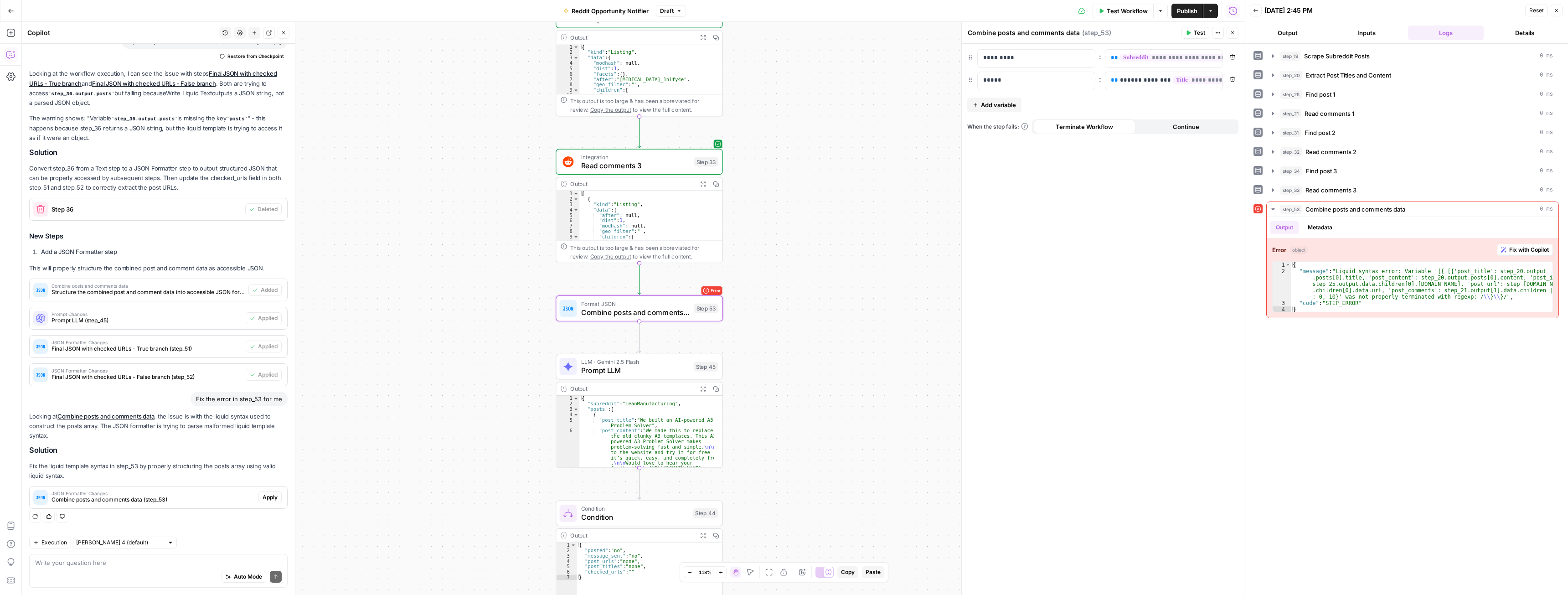
click at [263, 494] on span "Apply" at bounding box center [270, 497] width 15 height 8
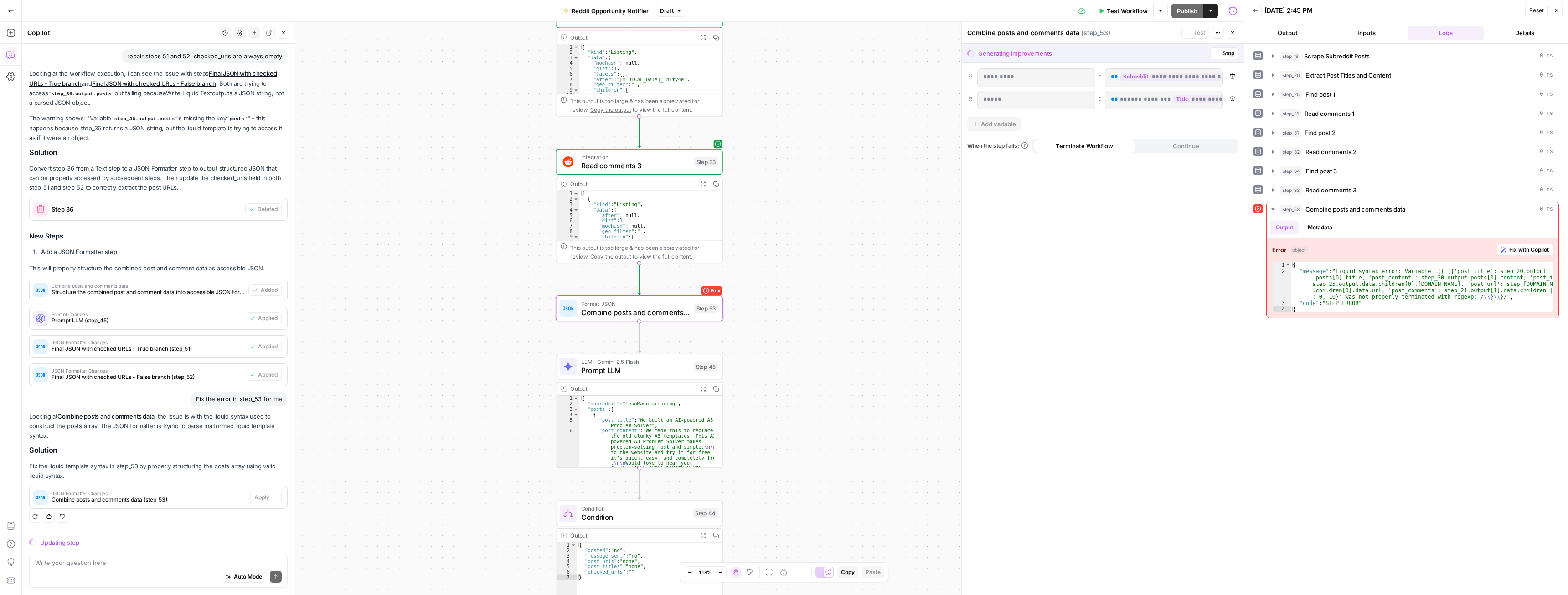
scroll to position [48, 0]
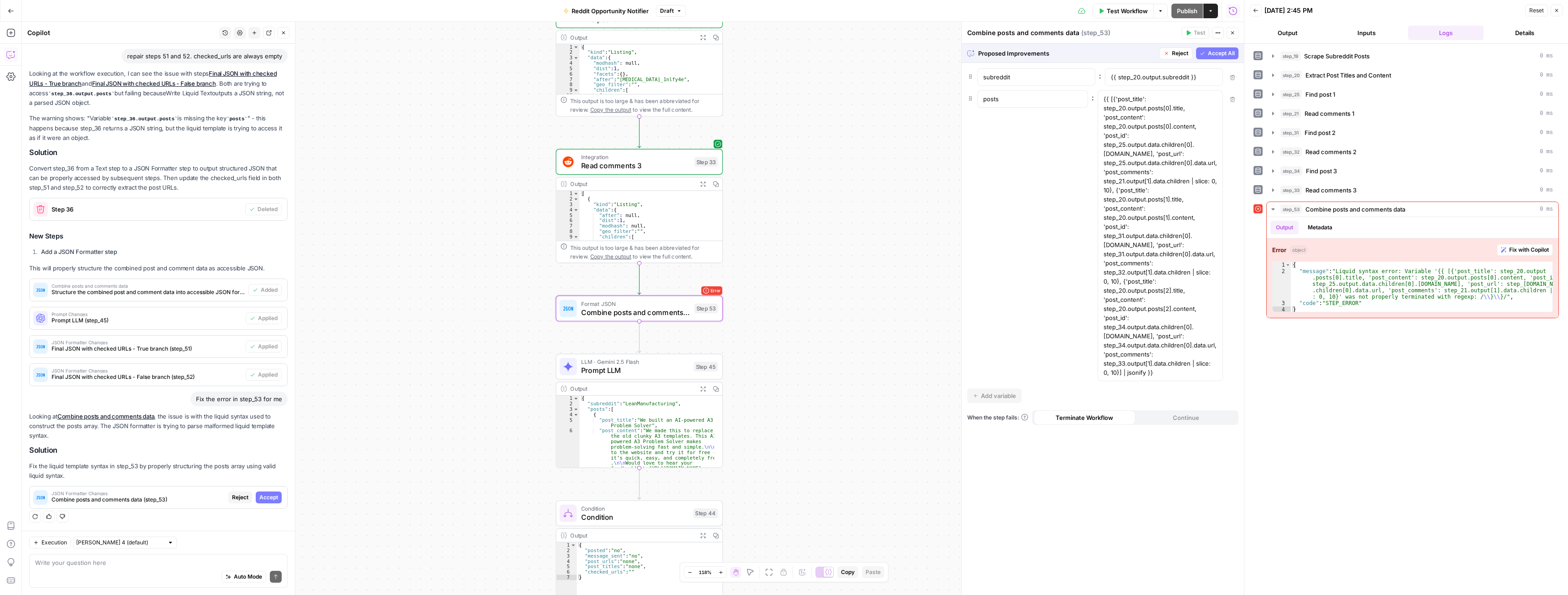
click at [259, 496] on span "Accept" at bounding box center [268, 497] width 19 height 8
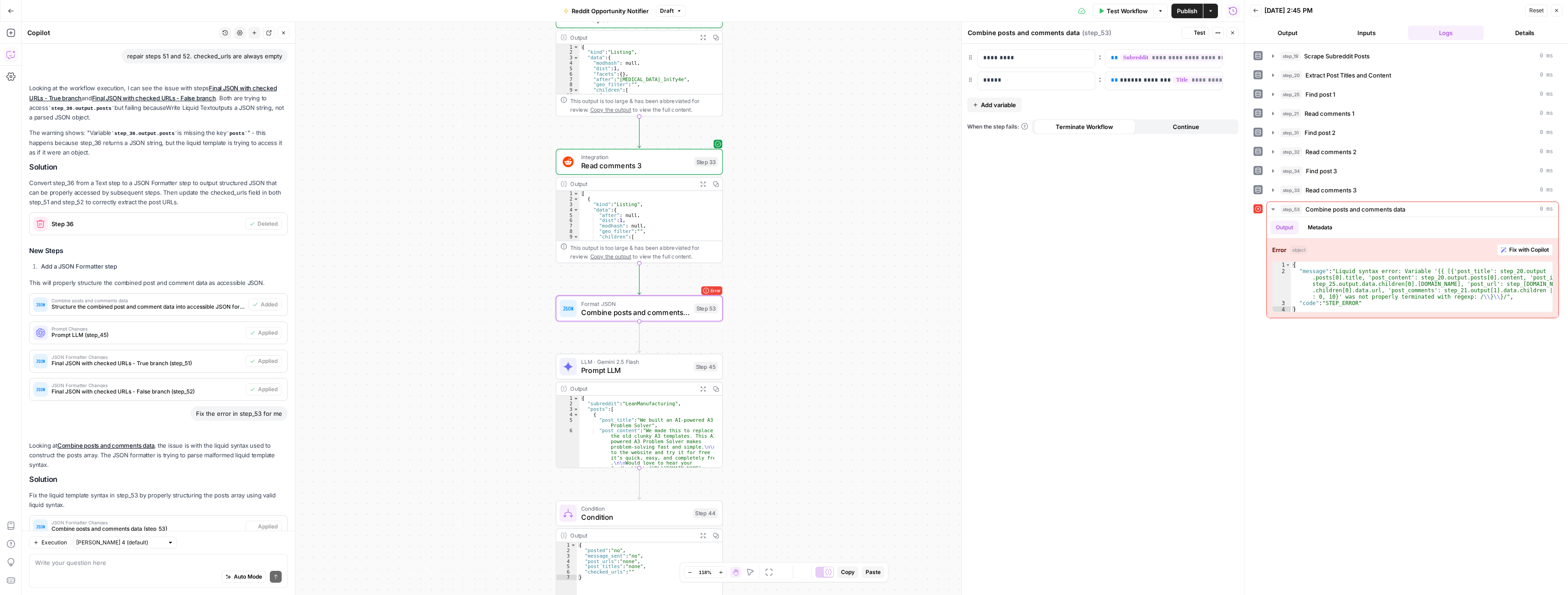
scroll to position [77, 0]
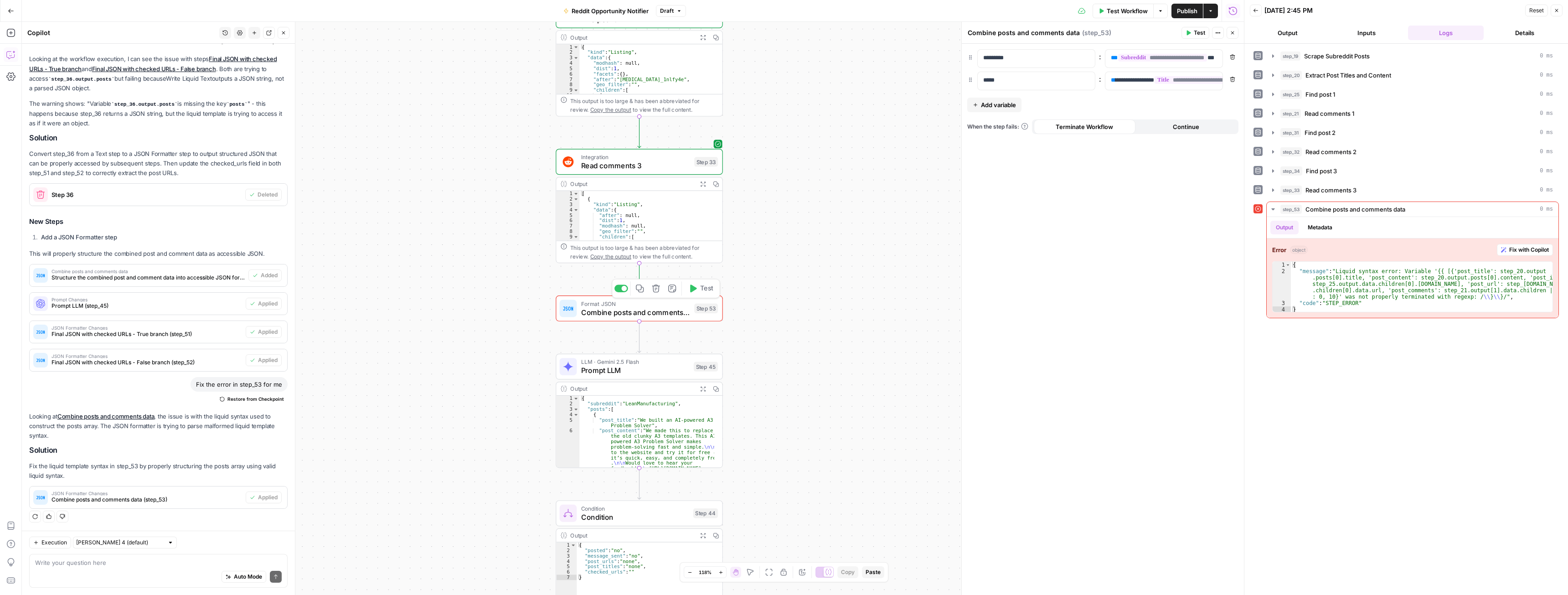
click at [715, 289] on button "Test" at bounding box center [701, 288] width 33 height 14
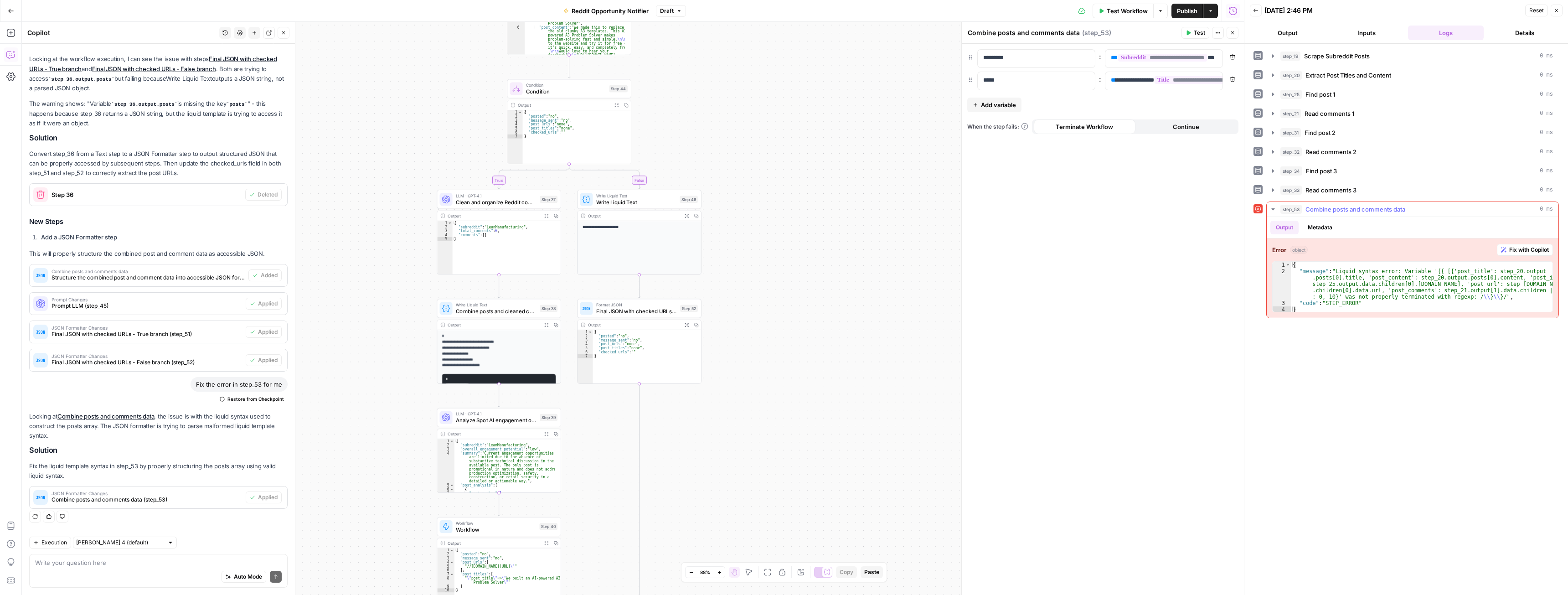
click at [1517, 246] on span "Fix with Copilot" at bounding box center [1528, 250] width 40 height 8
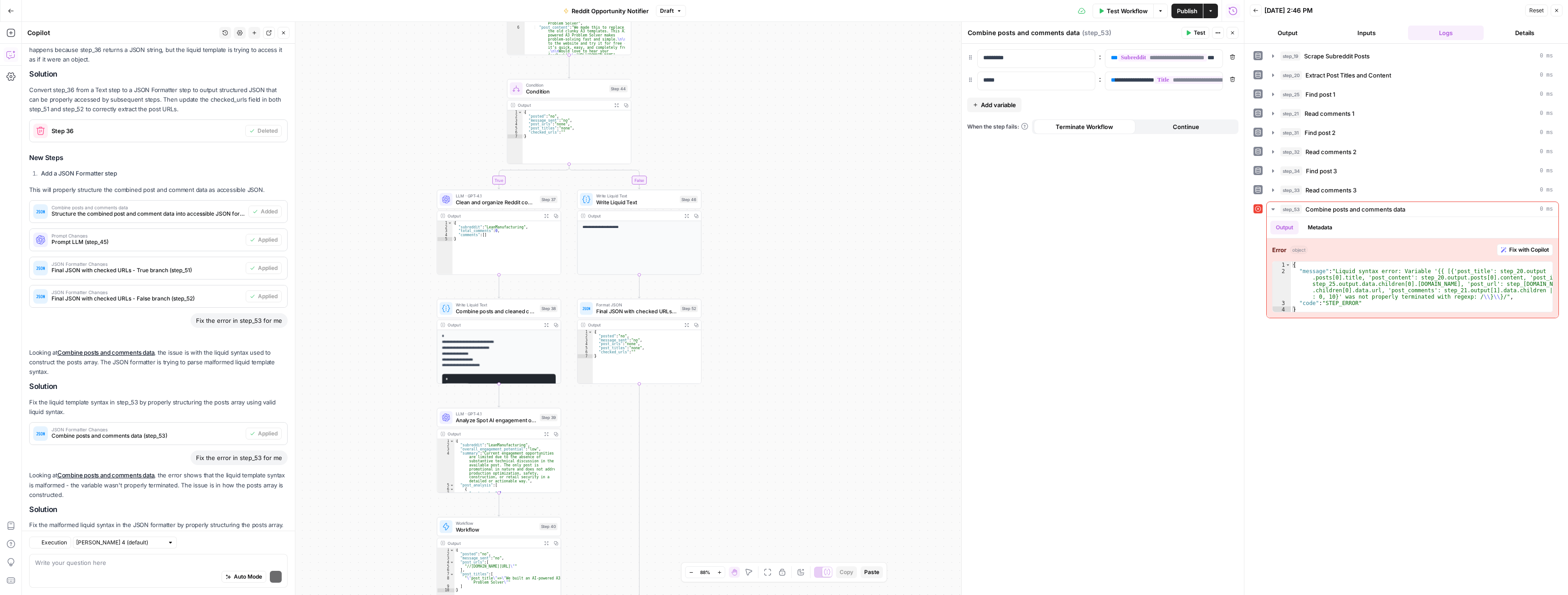
scroll to position [200, 0]
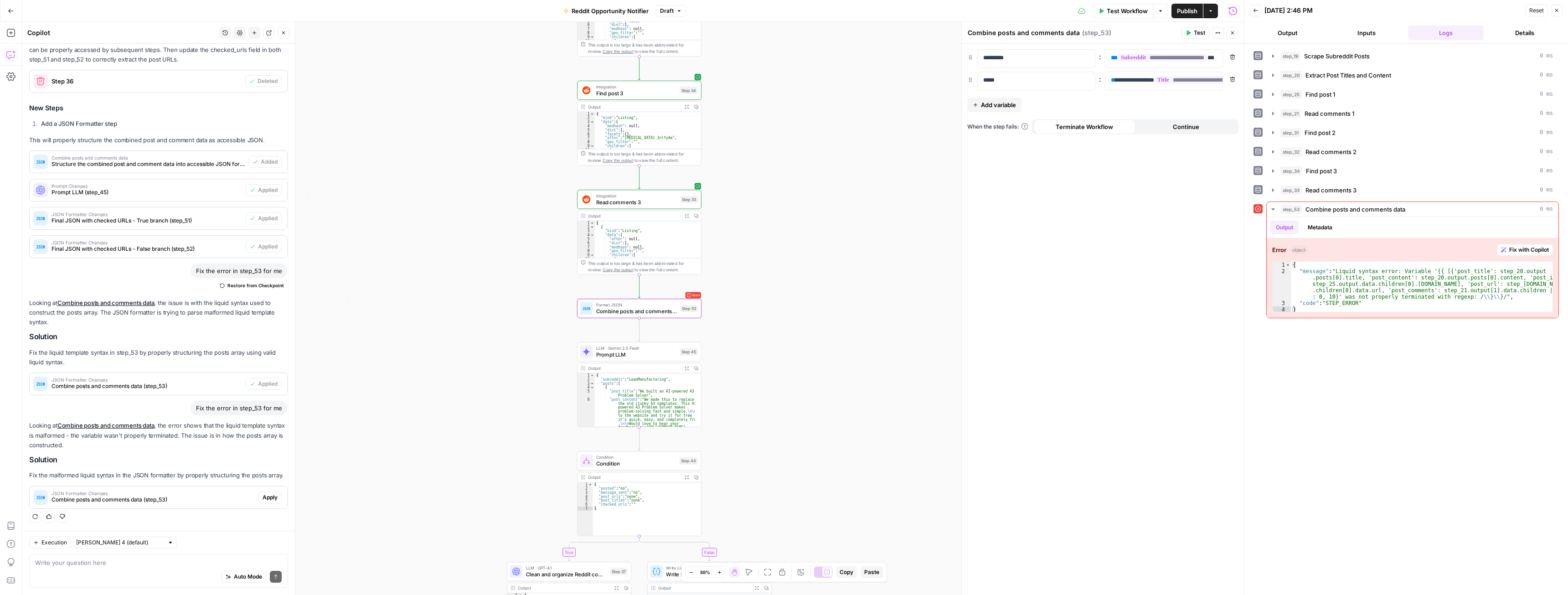
click at [265, 500] on span "Apply" at bounding box center [270, 497] width 15 height 8
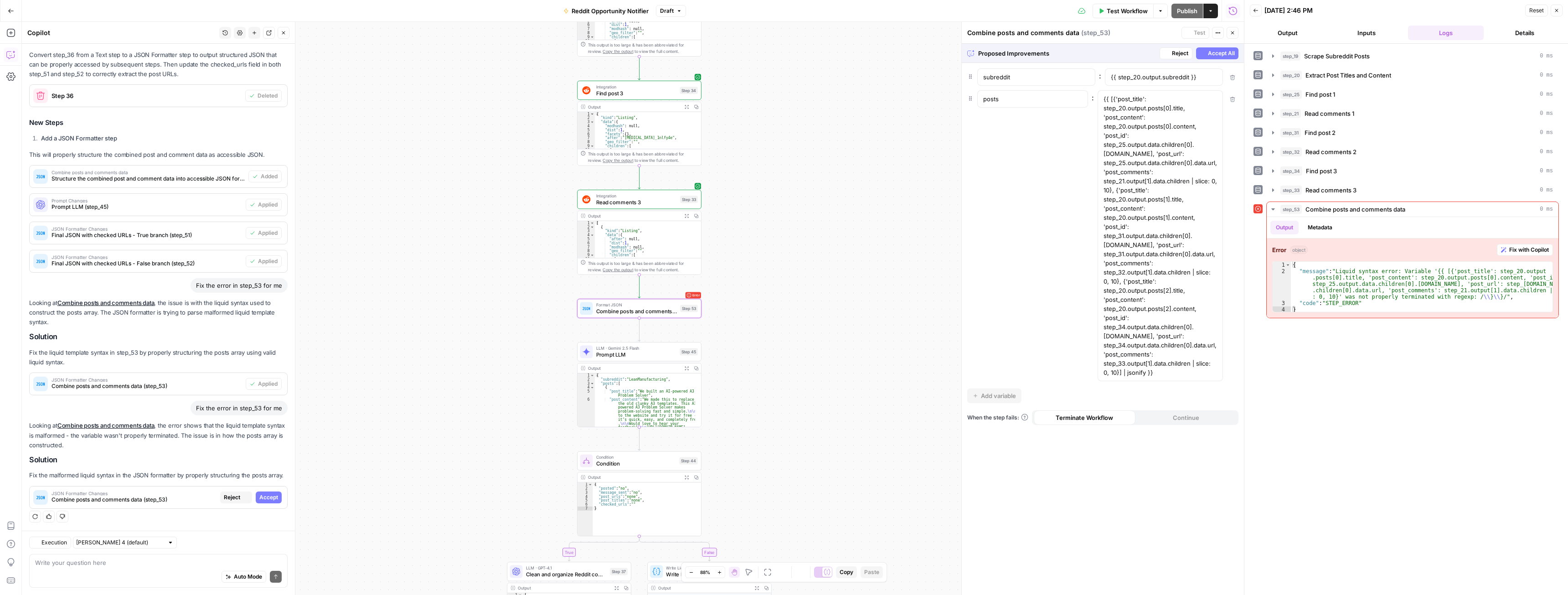
scroll to position [172, 0]
click at [267, 499] on span "Accept" at bounding box center [268, 497] width 19 height 8
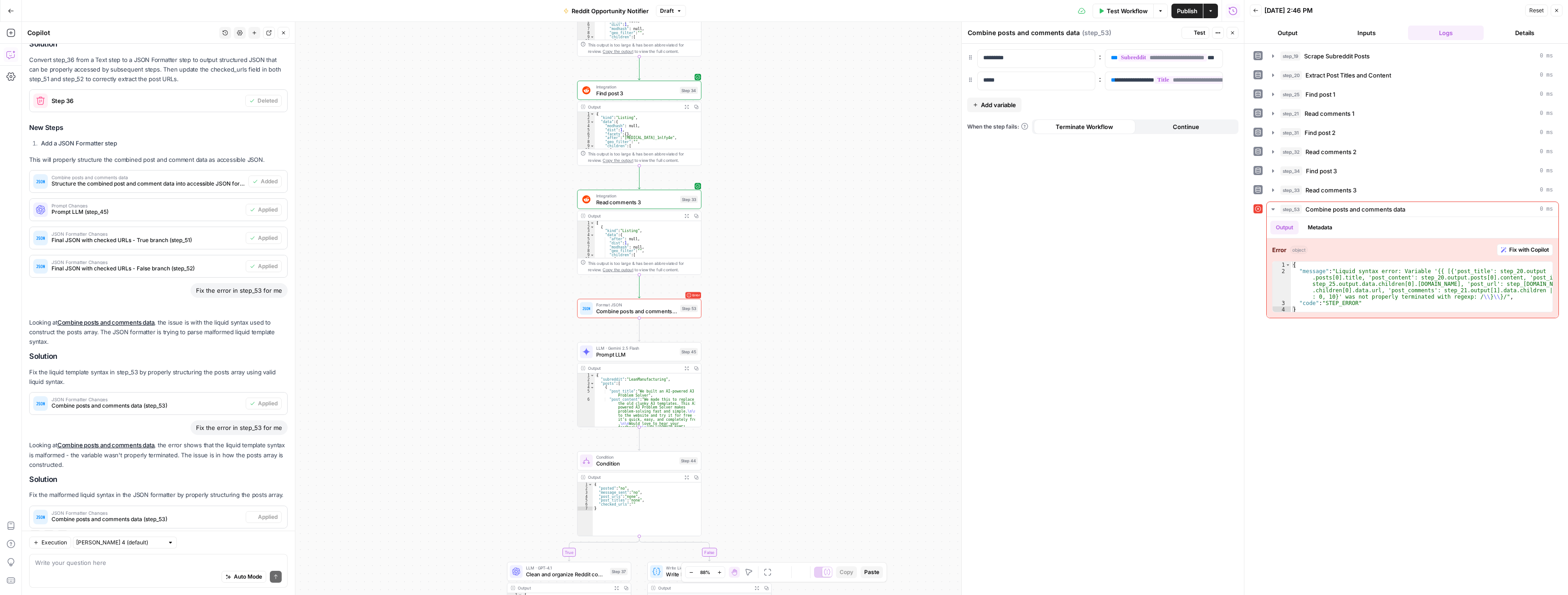
scroll to position [200, 0]
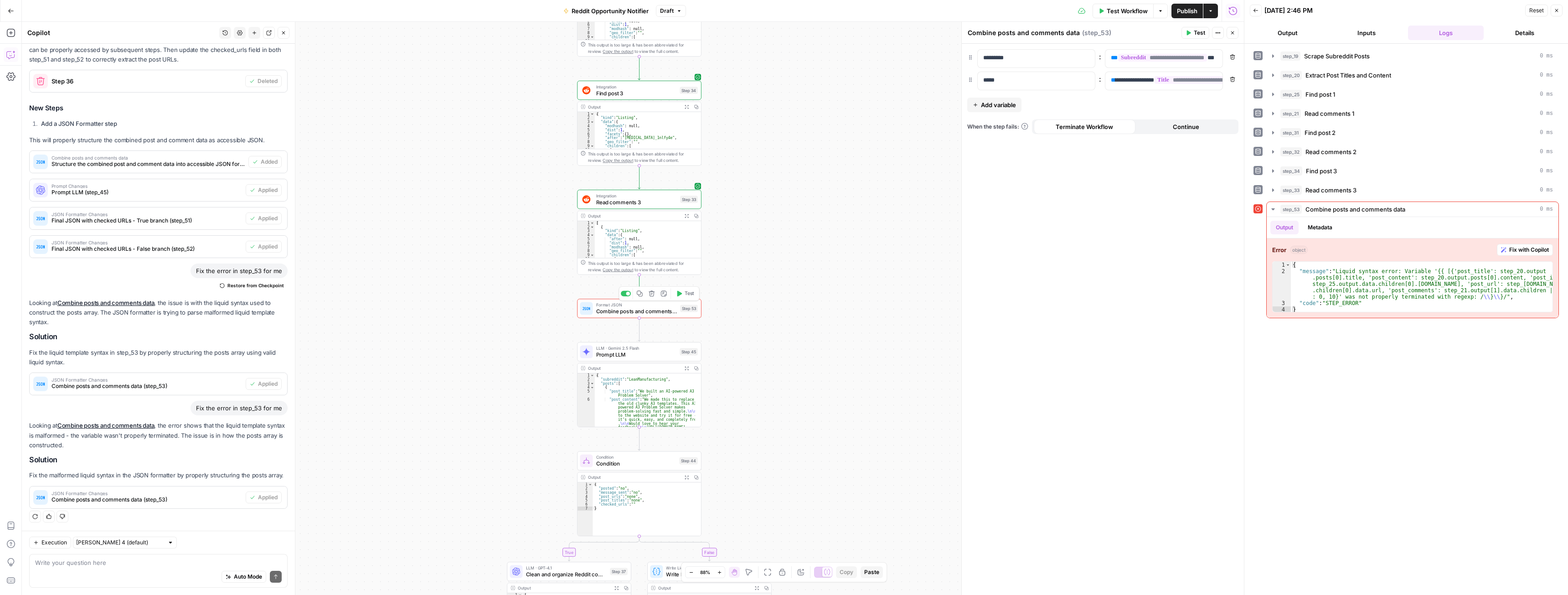
click at [688, 295] on span "Test" at bounding box center [690, 294] width 10 height 7
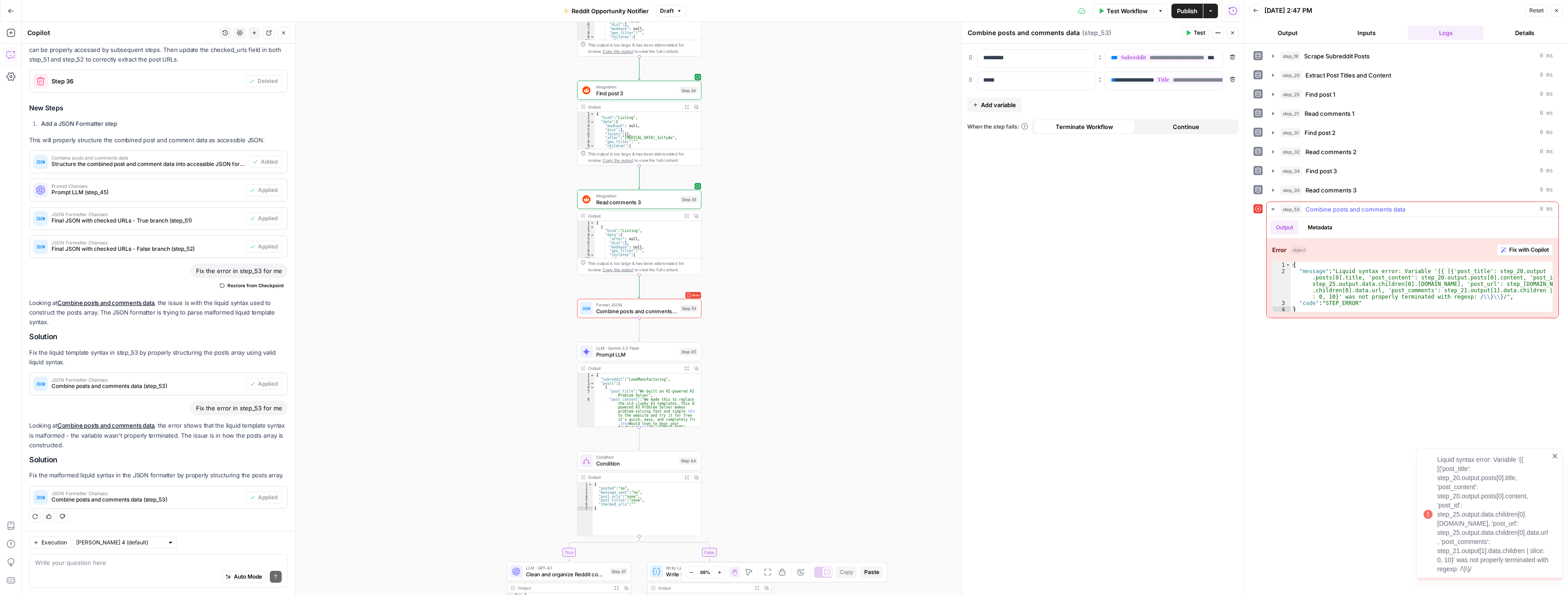
click at [1533, 250] on span "Fix with Copilot" at bounding box center [1528, 250] width 40 height 8
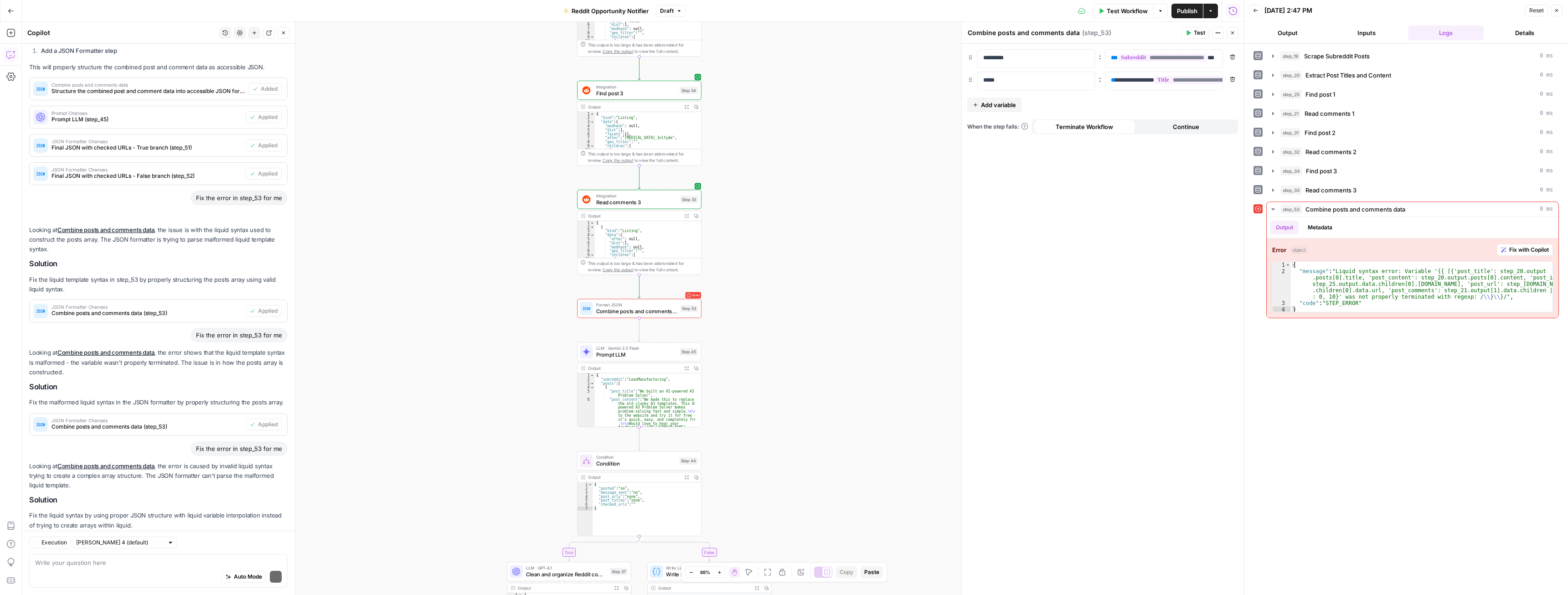
scroll to position [323, 0]
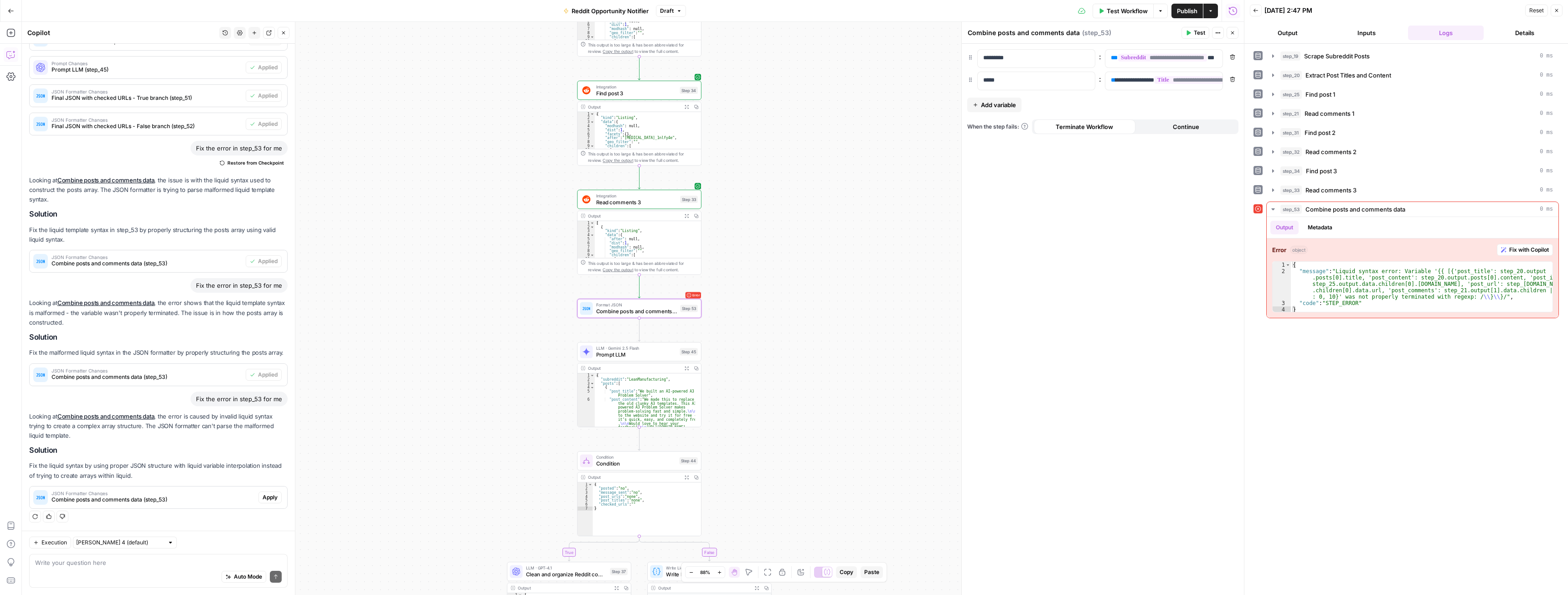
click at [265, 496] on span "Apply" at bounding box center [270, 497] width 15 height 8
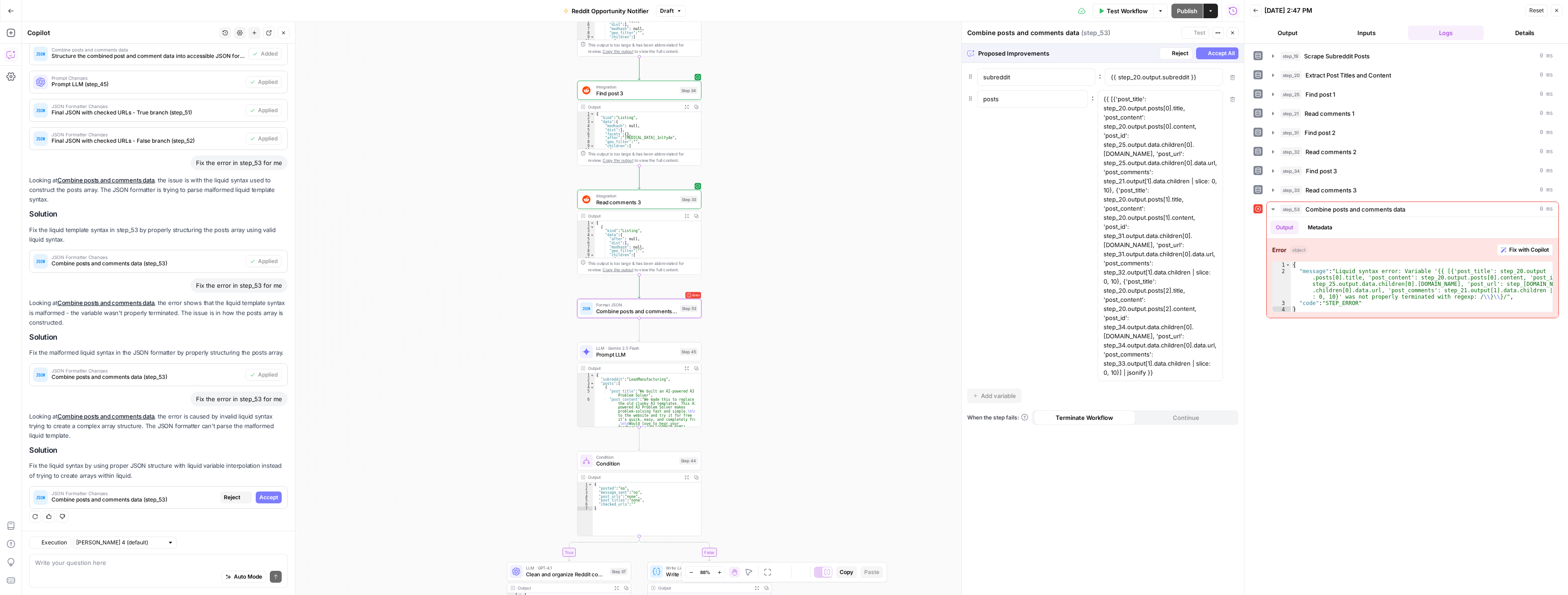
scroll to position [294, 0]
click at [265, 496] on span "Accept" at bounding box center [268, 497] width 19 height 8
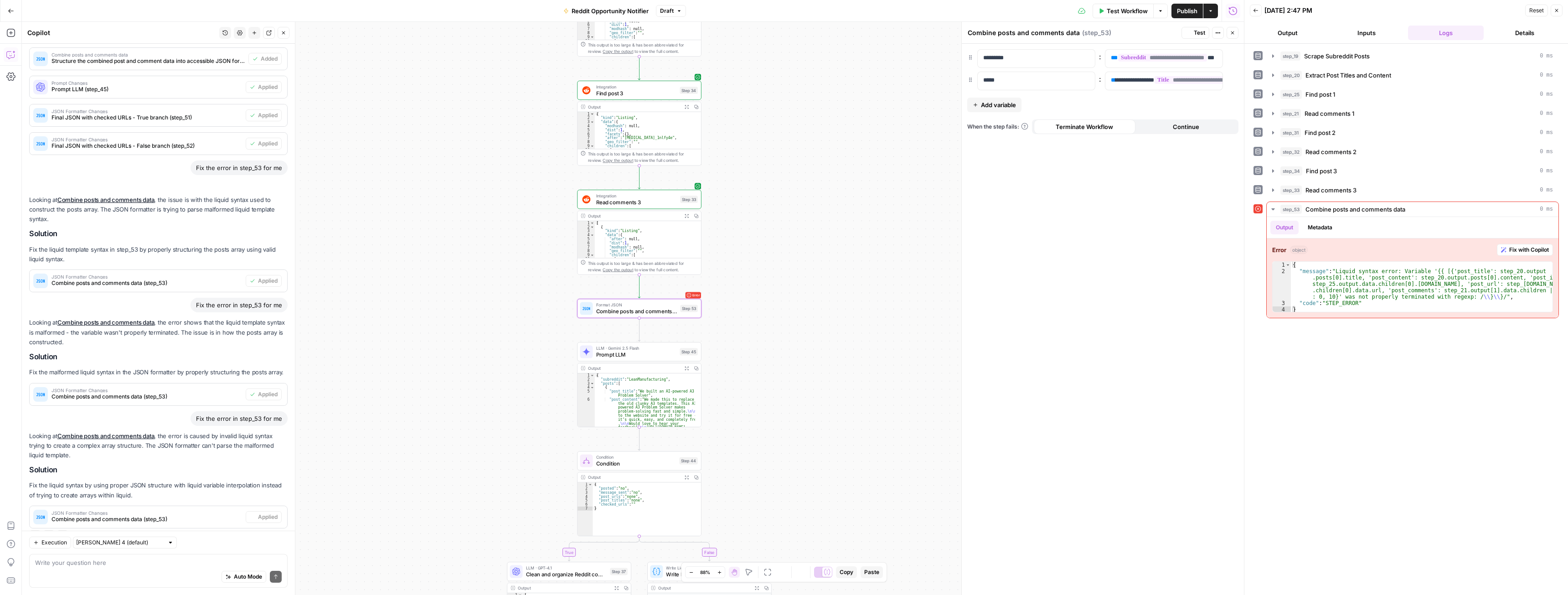
scroll to position [323, 0]
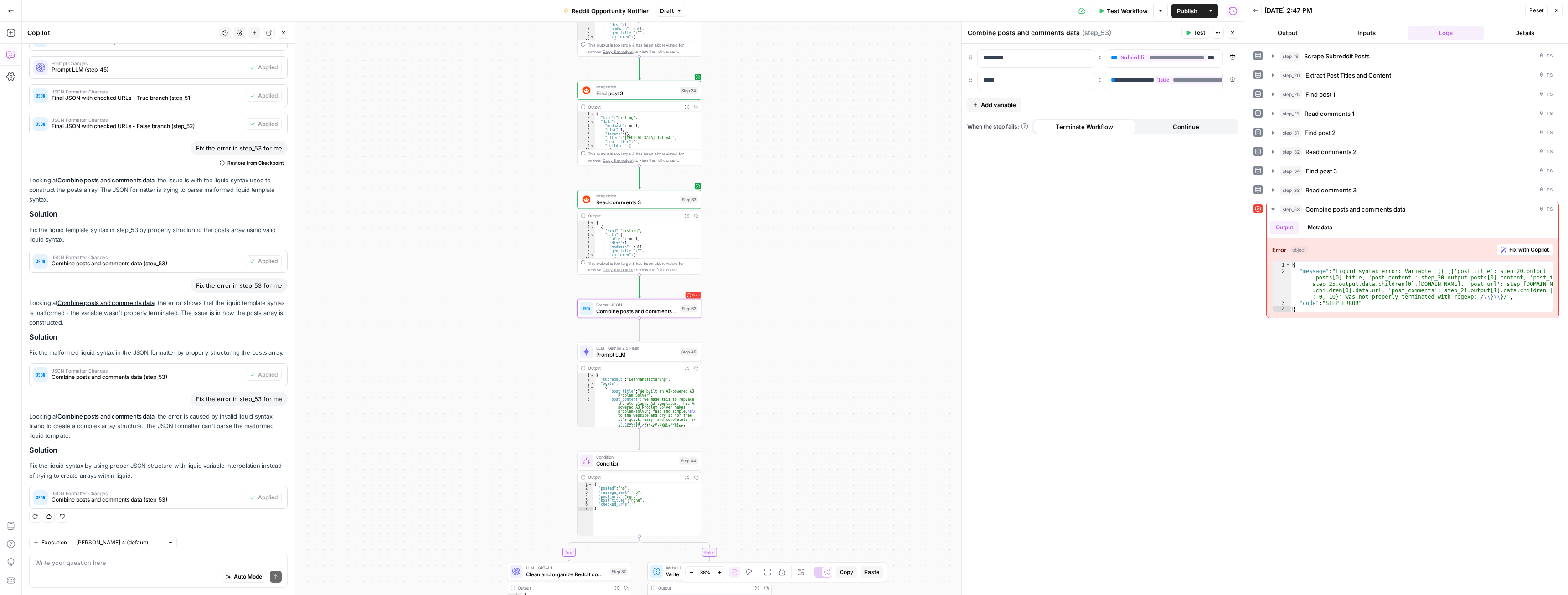
click at [81, 571] on div "Auto Mode Send" at bounding box center [158, 577] width 247 height 20
type textarea "you make 0 changes to this . repair it cmon"
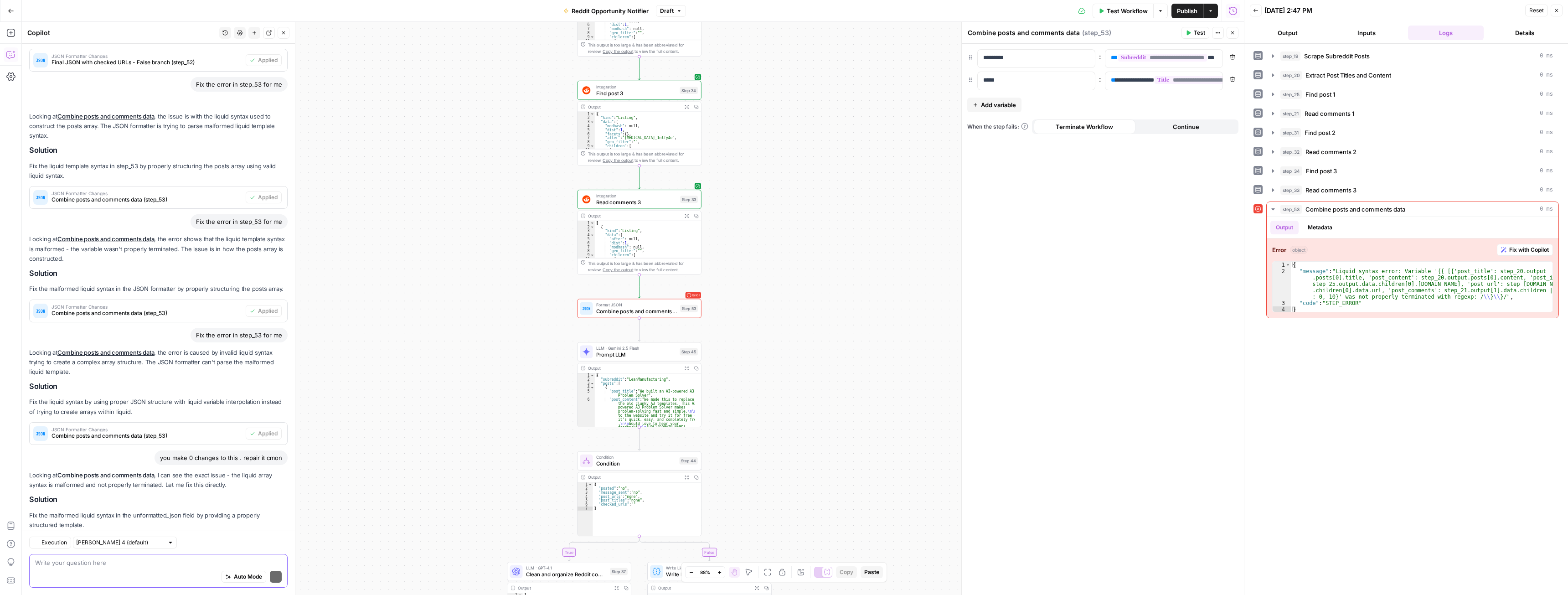
scroll to position [437, 0]
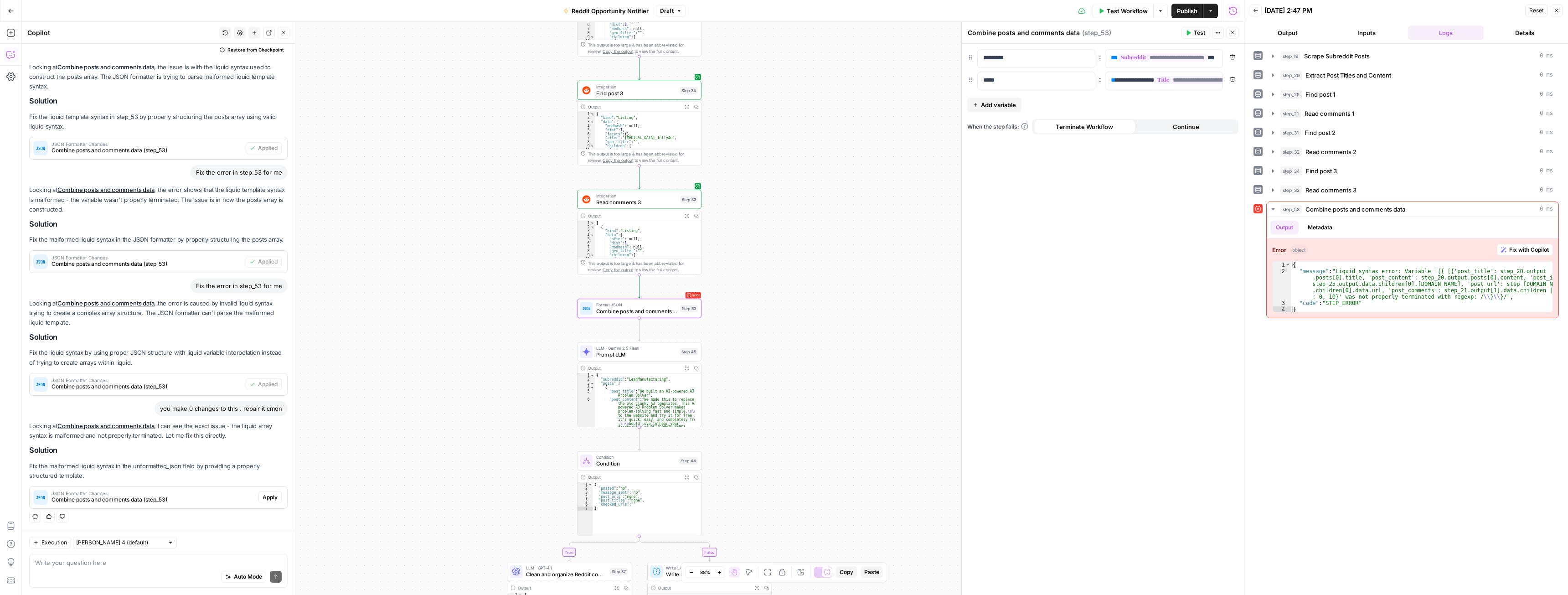
click at [262, 497] on span "Apply" at bounding box center [270, 497] width 15 height 8
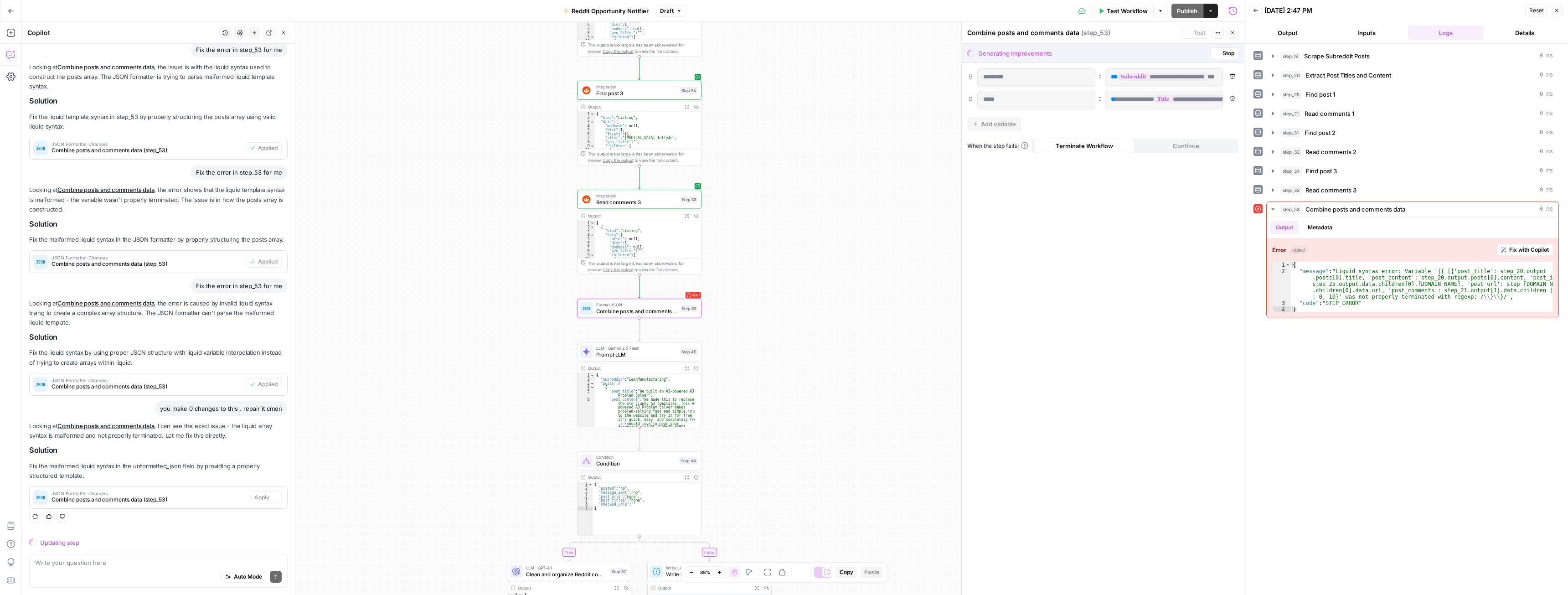
scroll to position [407, 0]
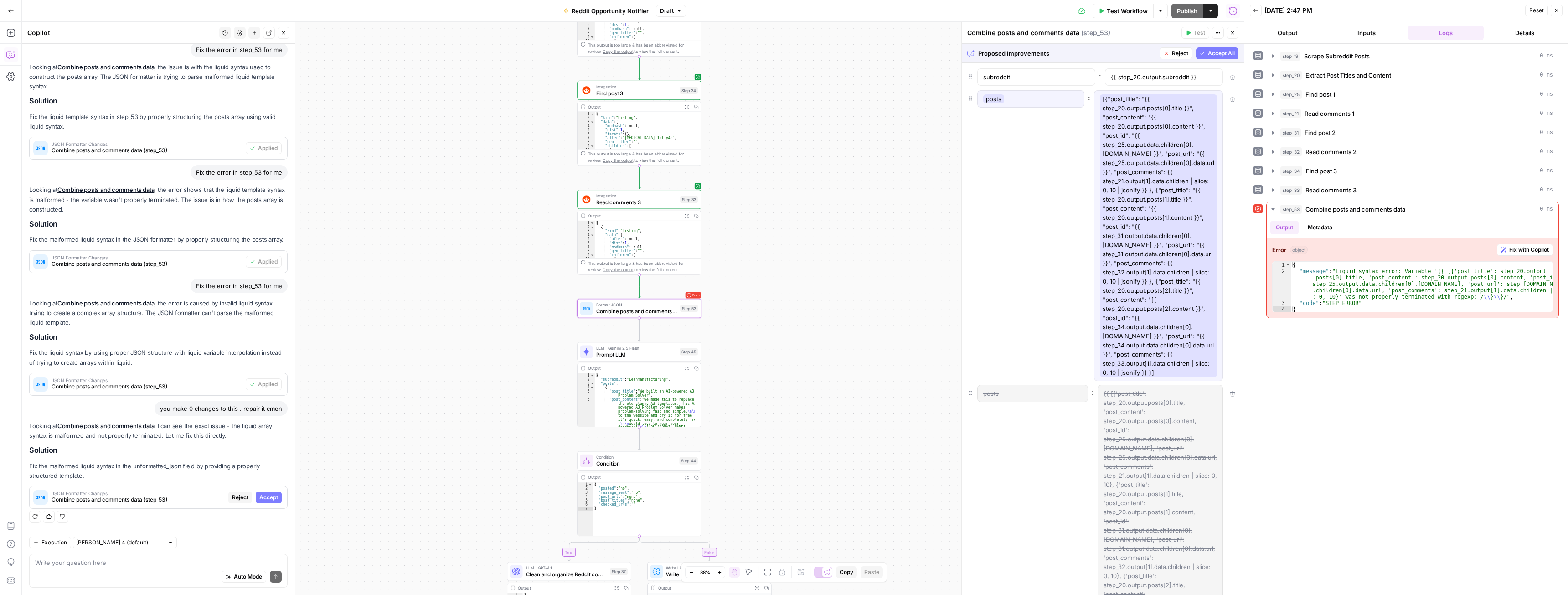
click at [259, 502] on button "Accept" at bounding box center [268, 497] width 26 height 12
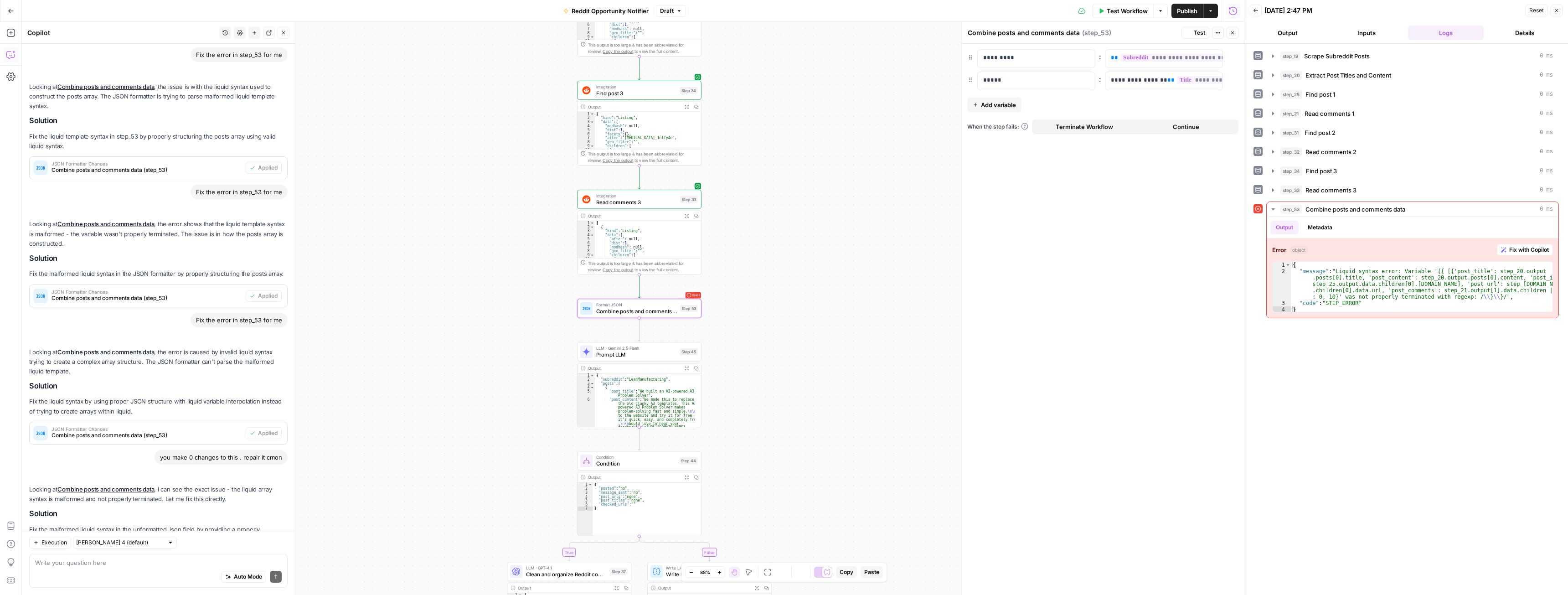
scroll to position [481, 0]
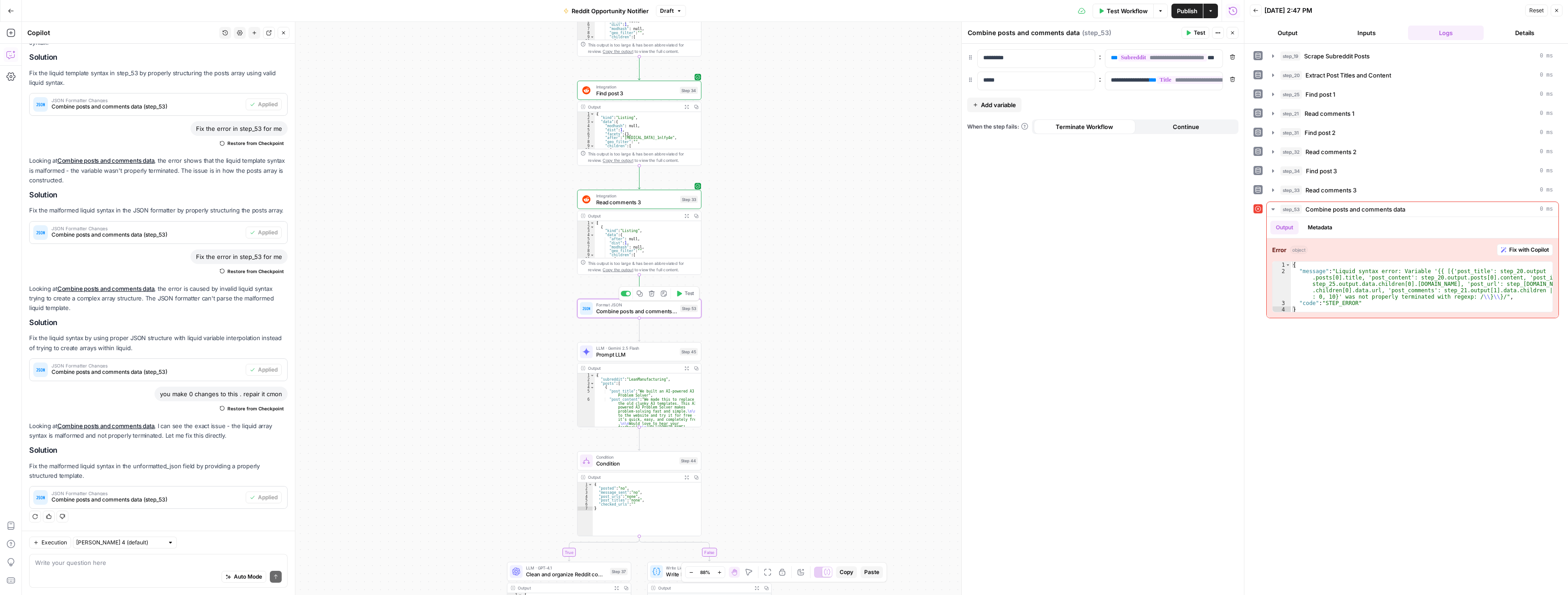
click at [696, 297] on button "Test" at bounding box center [685, 294] width 25 height 10
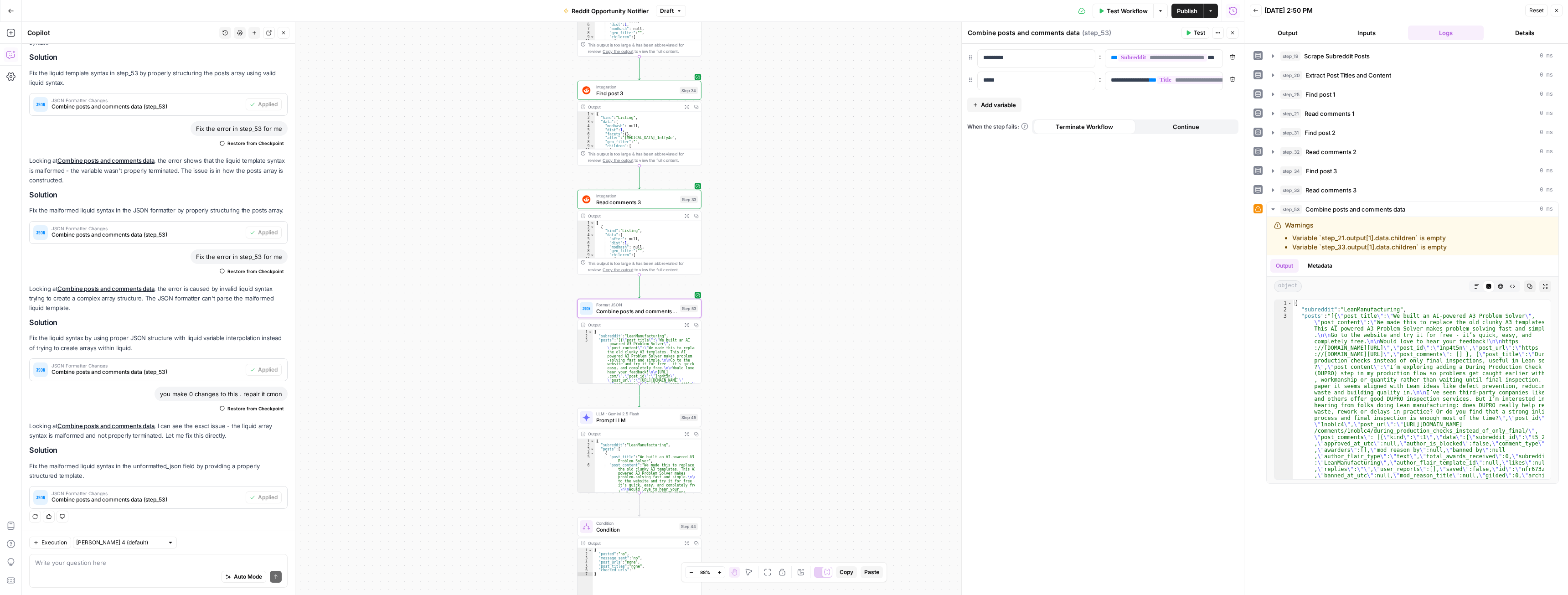
click at [685, 327] on icon "button" at bounding box center [686, 325] width 4 height 4
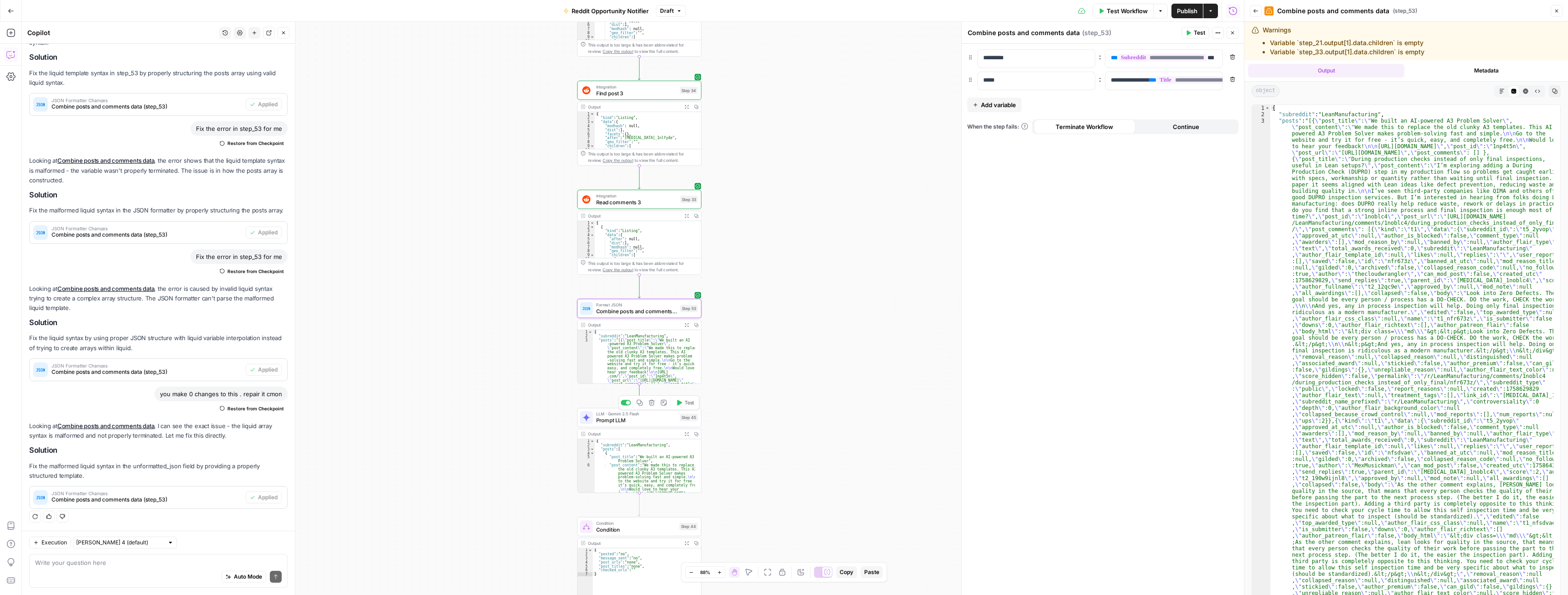
click at [690, 404] on span "Test" at bounding box center [690, 403] width 10 height 7
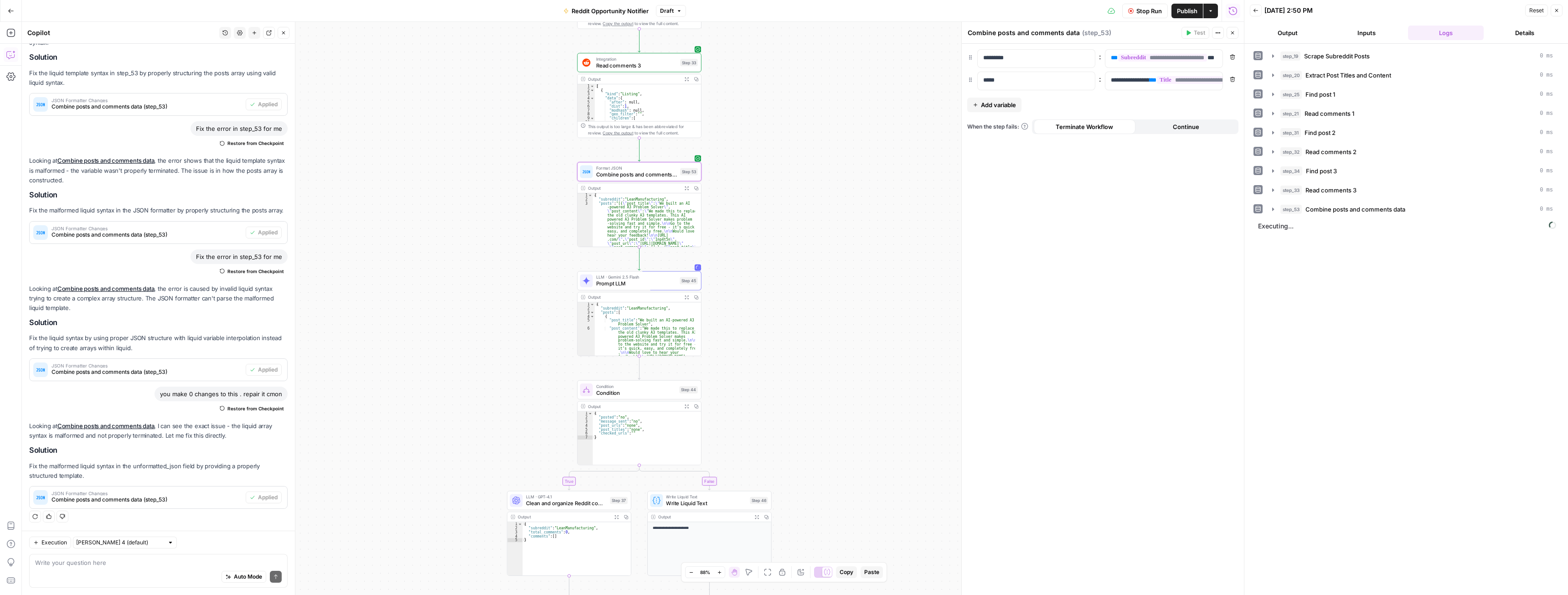
click at [684, 189] on icon "button" at bounding box center [686, 188] width 4 height 4
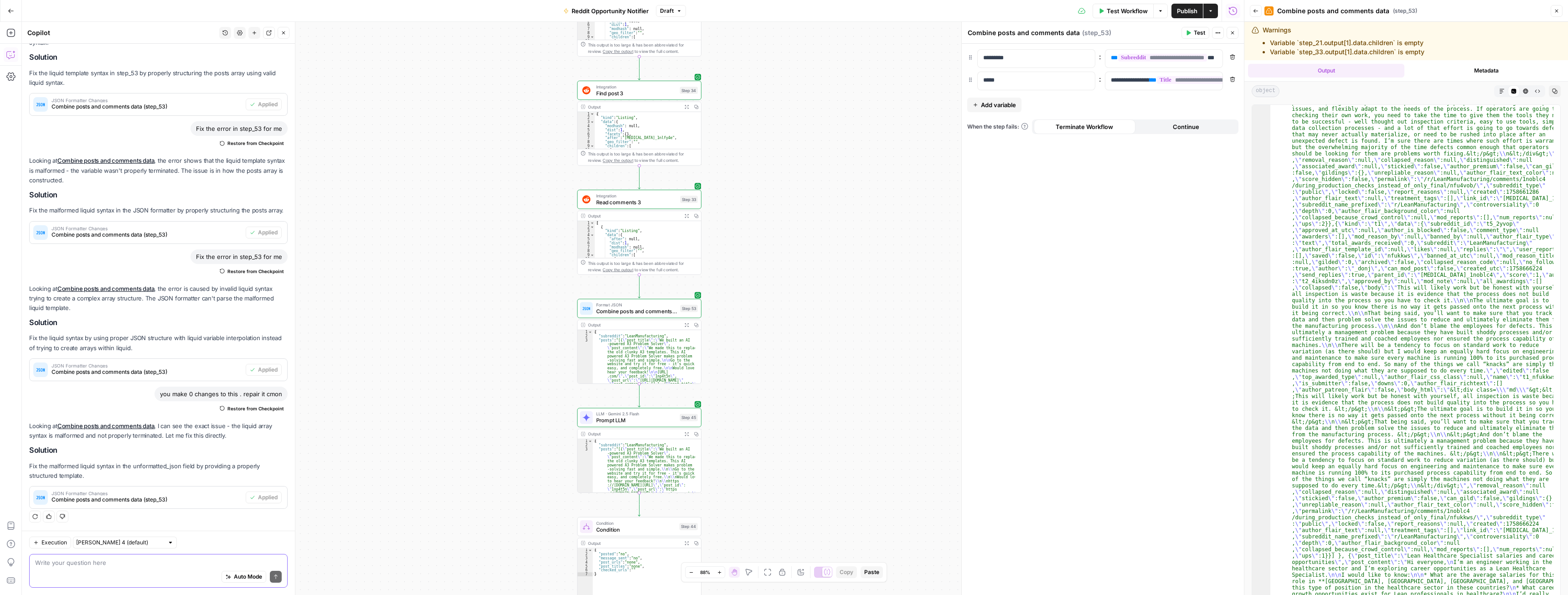
click at [104, 566] on textarea at bounding box center [158, 563] width 247 height 9
type textarea "it gives results in a bad way. there shouldnt be just 2 variables in step 53"
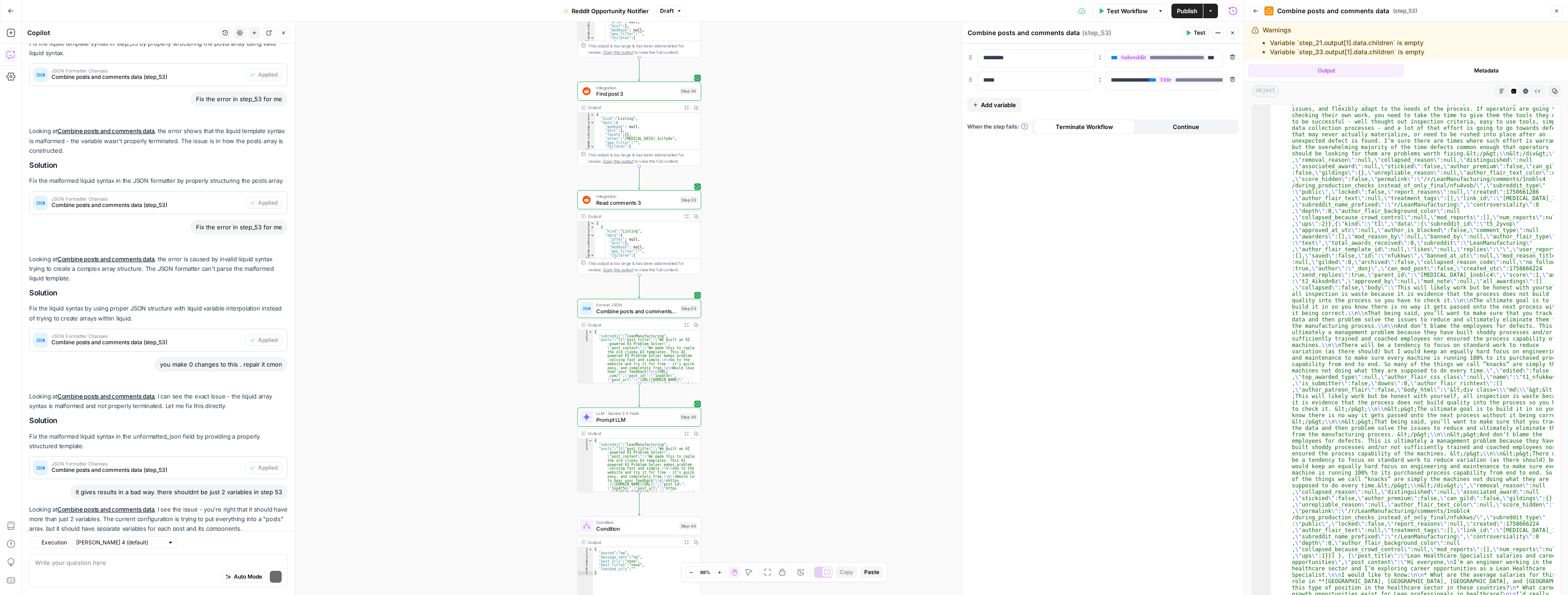
scroll to position [603, 0]
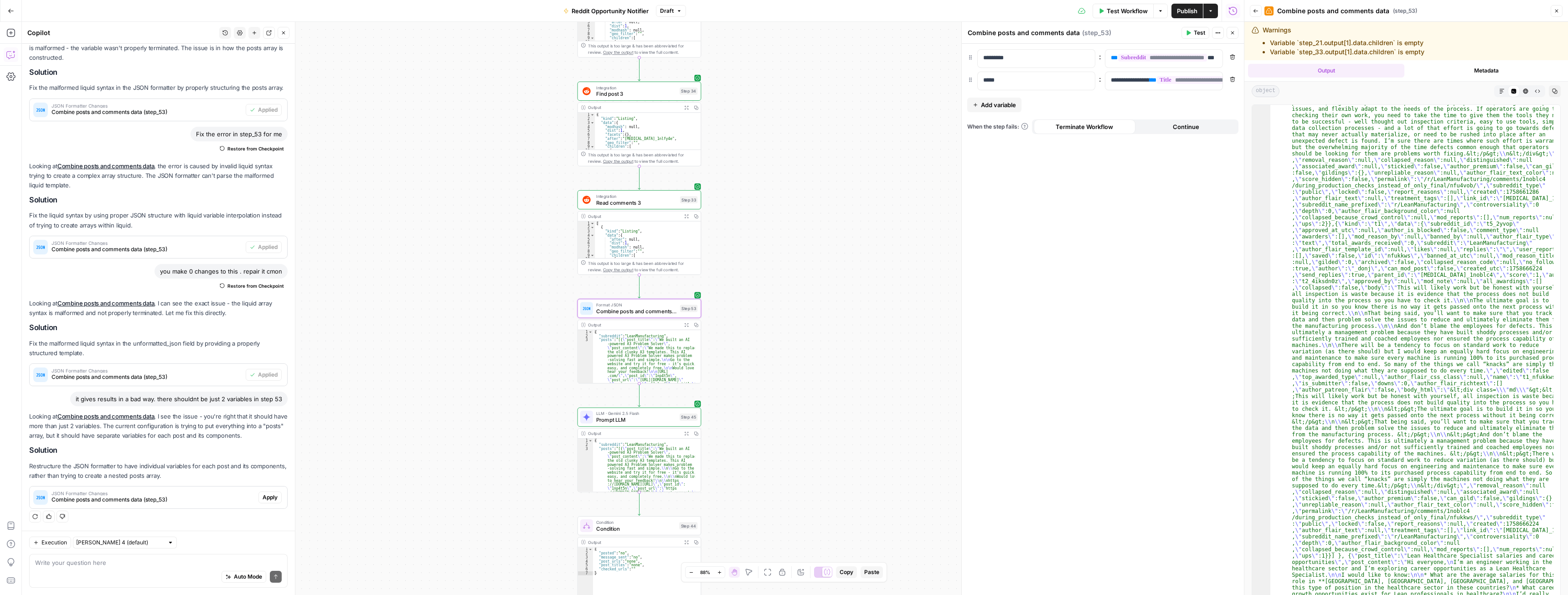
click at [264, 497] on span "Apply" at bounding box center [270, 497] width 15 height 8
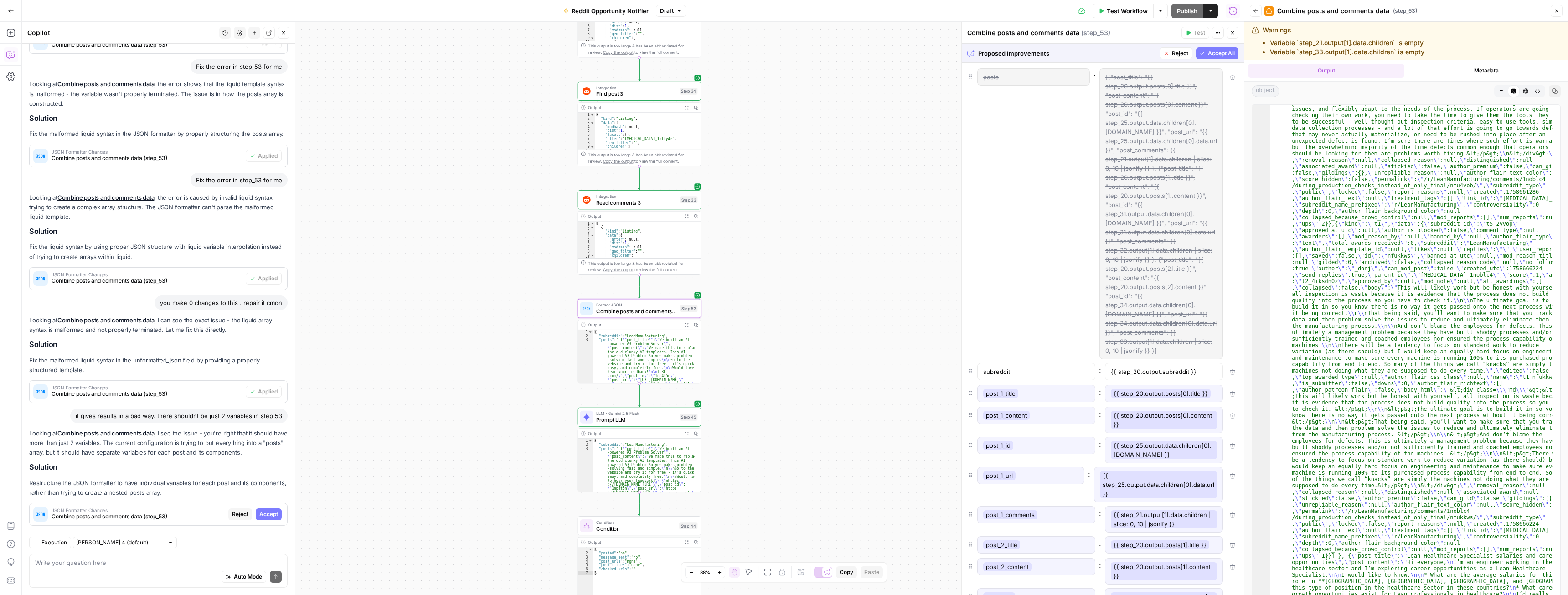
scroll to position [530, 0]
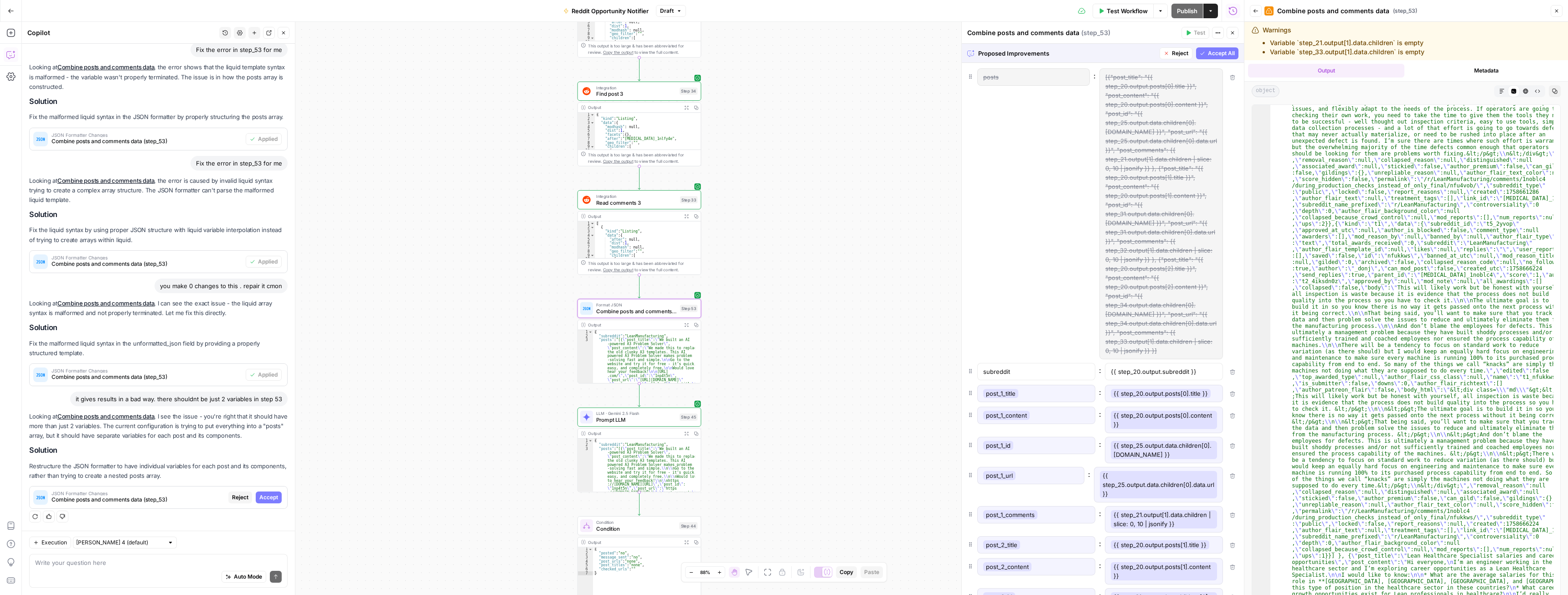
click at [264, 498] on span "Accept" at bounding box center [268, 497] width 19 height 8
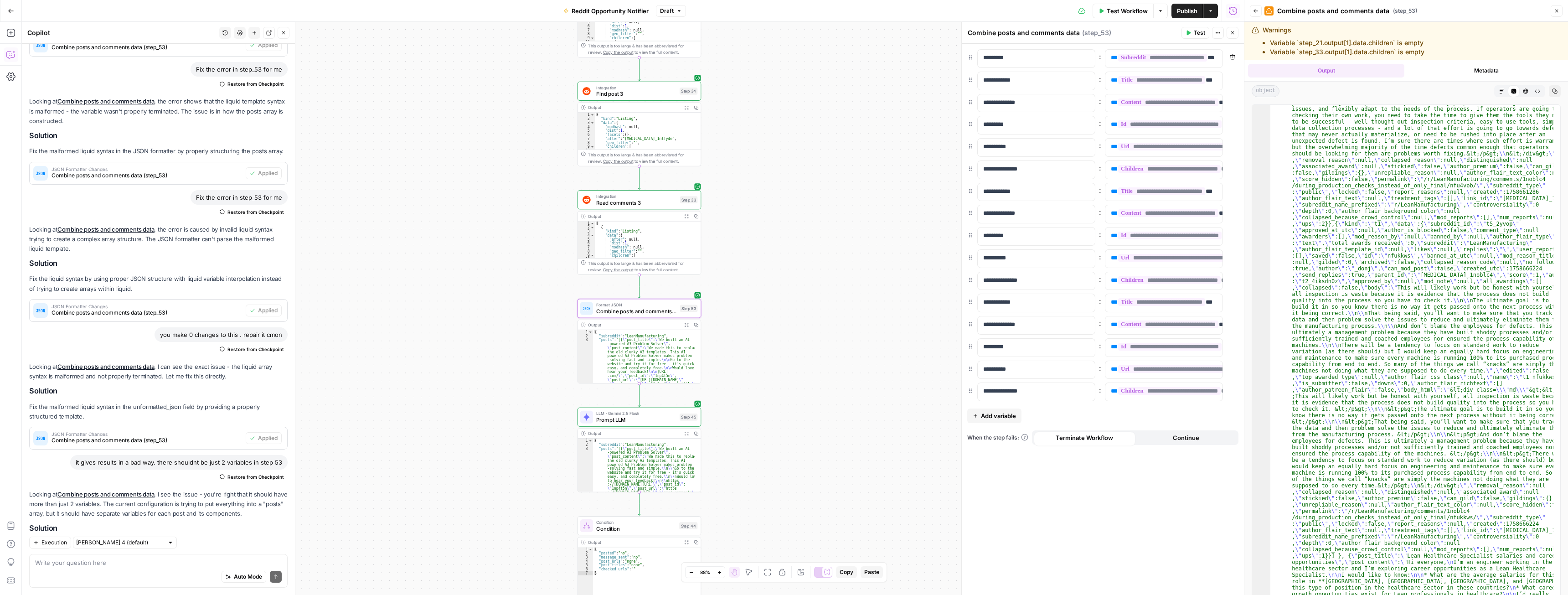
scroll to position [618, 0]
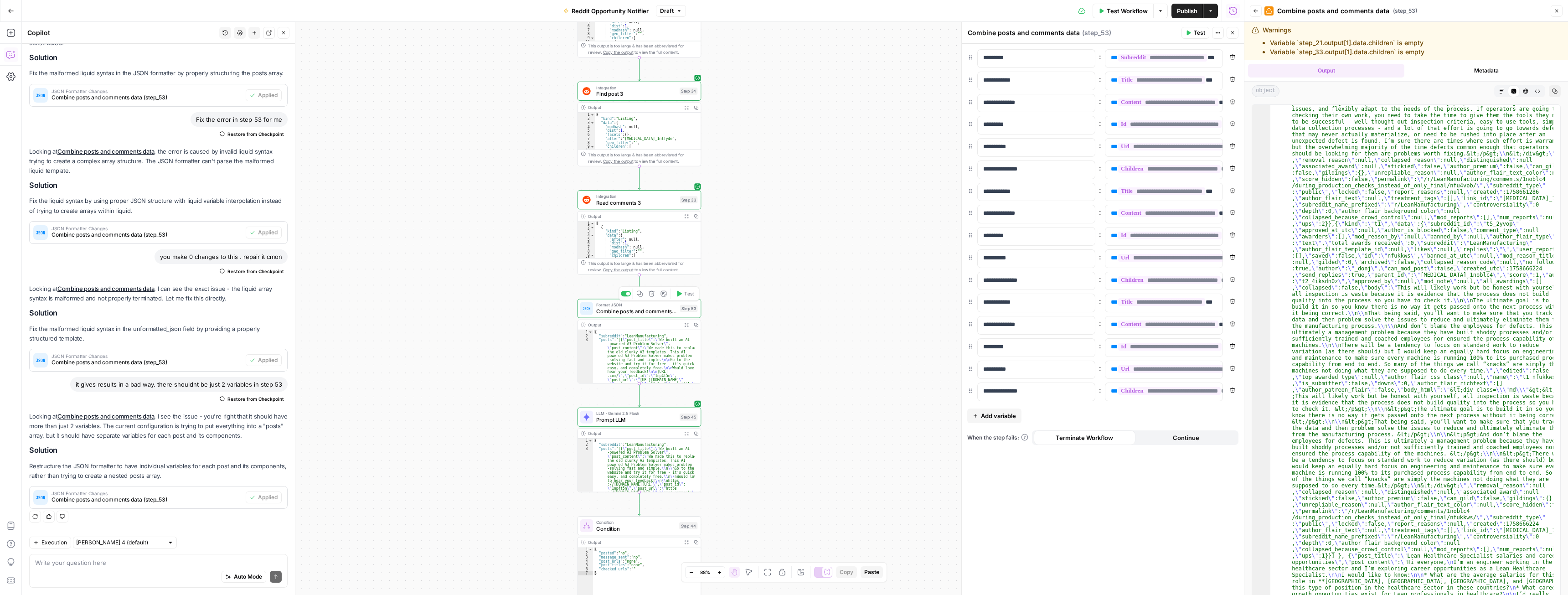
click at [689, 297] on span "Test" at bounding box center [689, 294] width 10 height 7
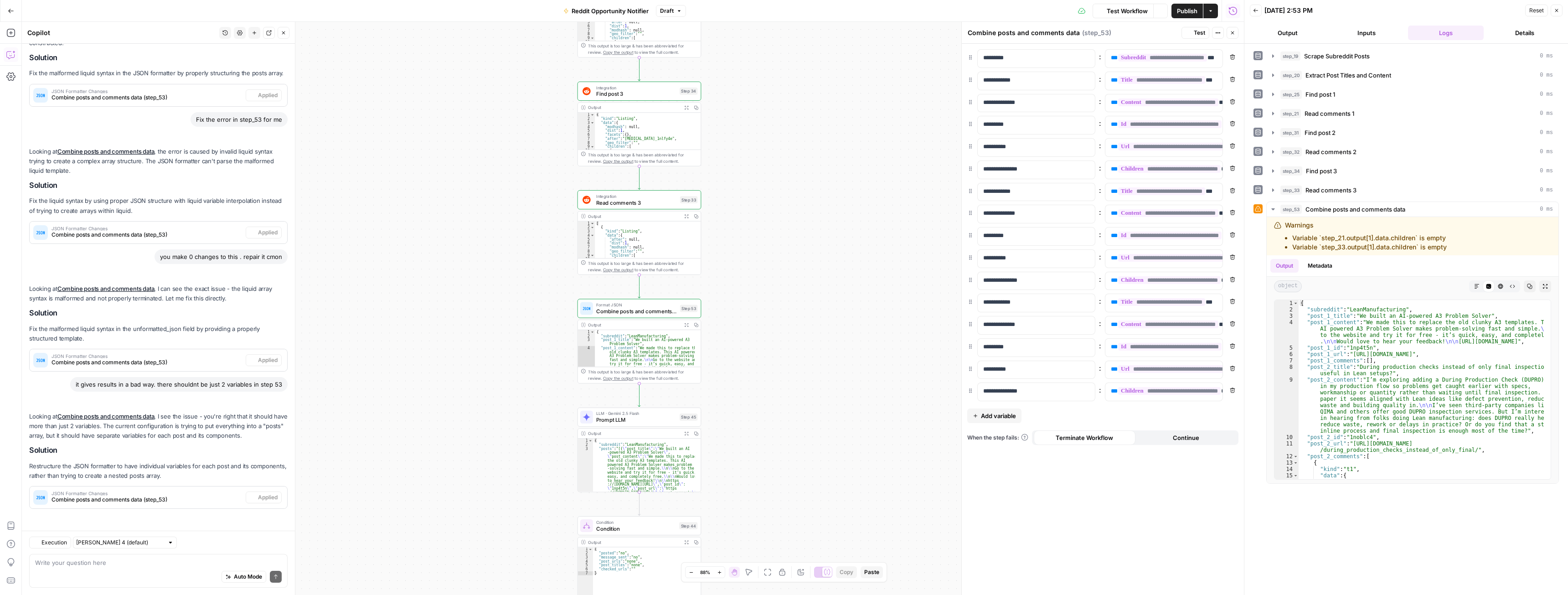
scroll to position [618, 0]
click at [686, 326] on icon "button" at bounding box center [686, 325] width 4 height 4
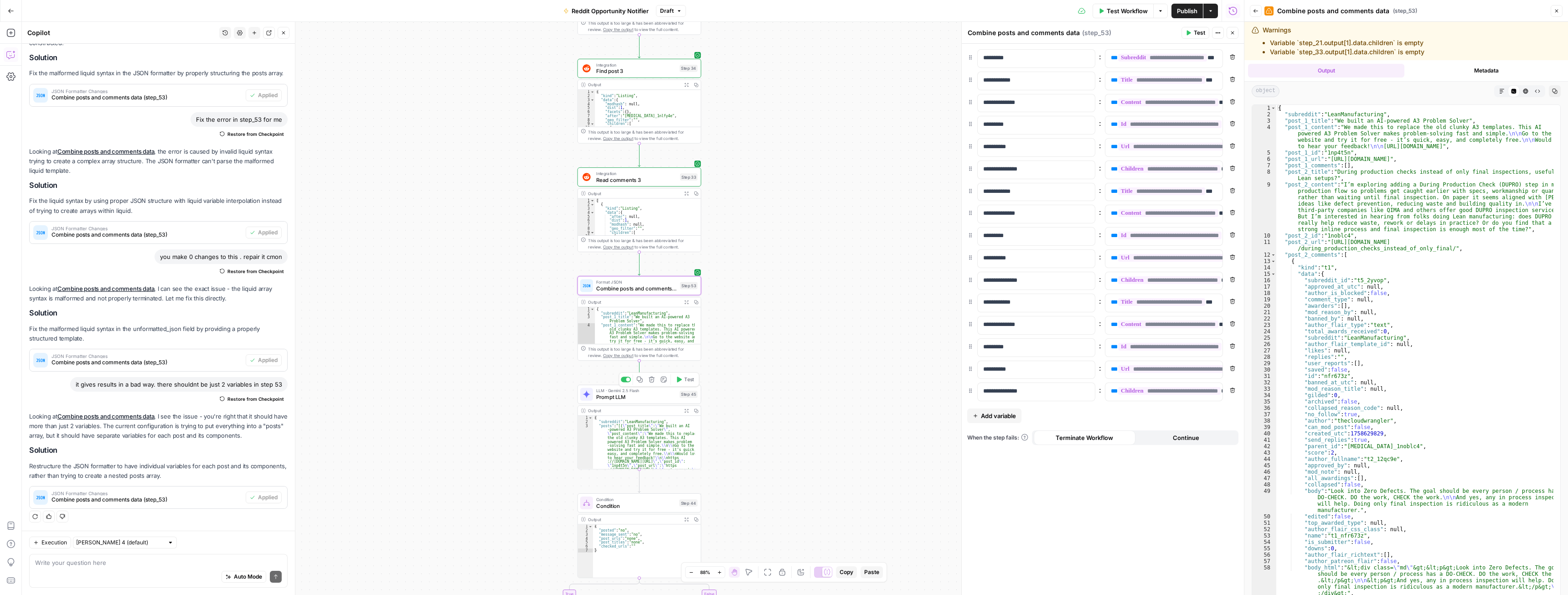
click at [690, 379] on span "Test" at bounding box center [689, 379] width 10 height 7
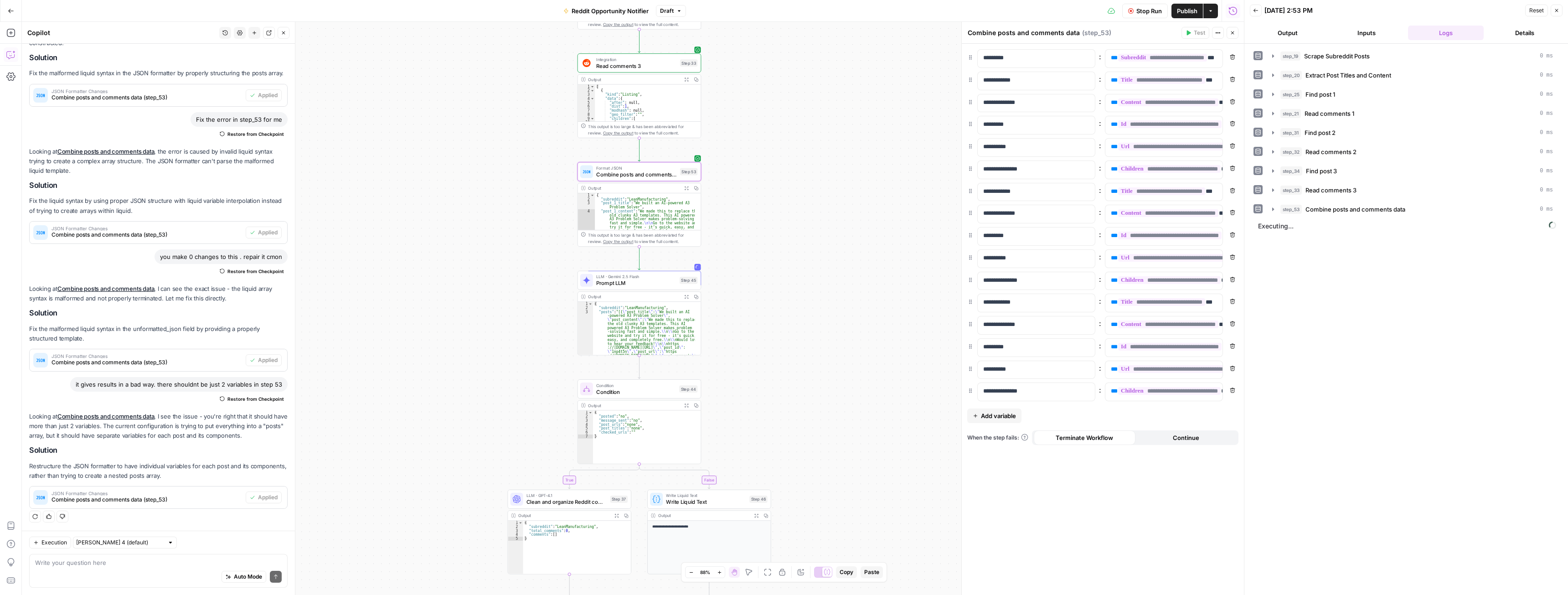
click at [686, 189] on icon "button" at bounding box center [686, 188] width 4 height 4
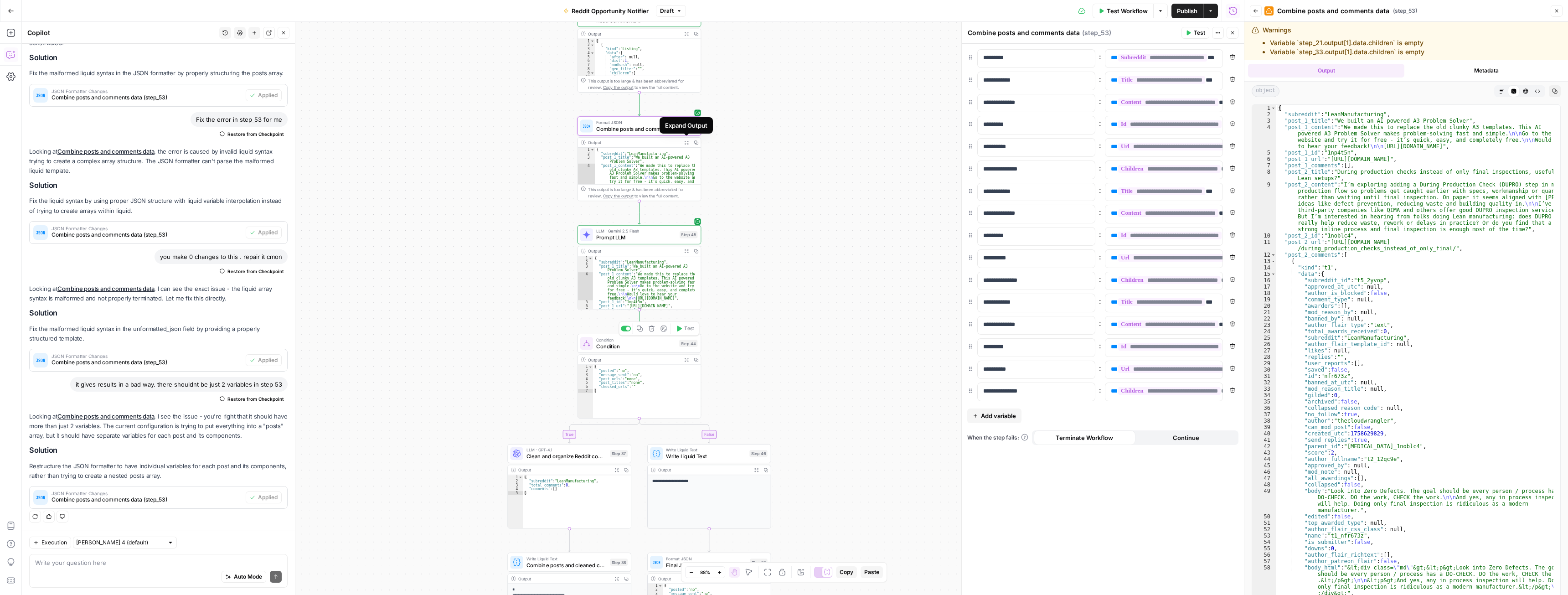
click at [685, 329] on span "Test" at bounding box center [689, 329] width 10 height 7
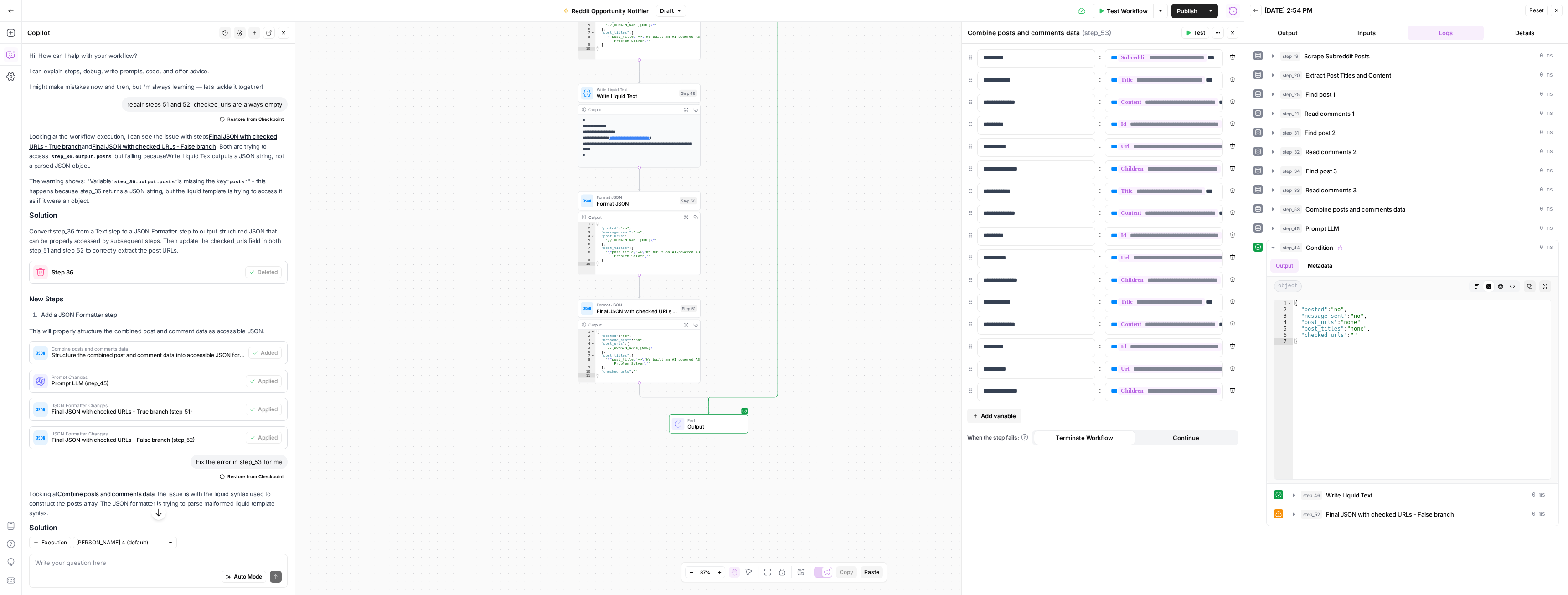
click at [234, 121] on span "Restore from Checkpoint" at bounding box center [256, 119] width 57 height 7
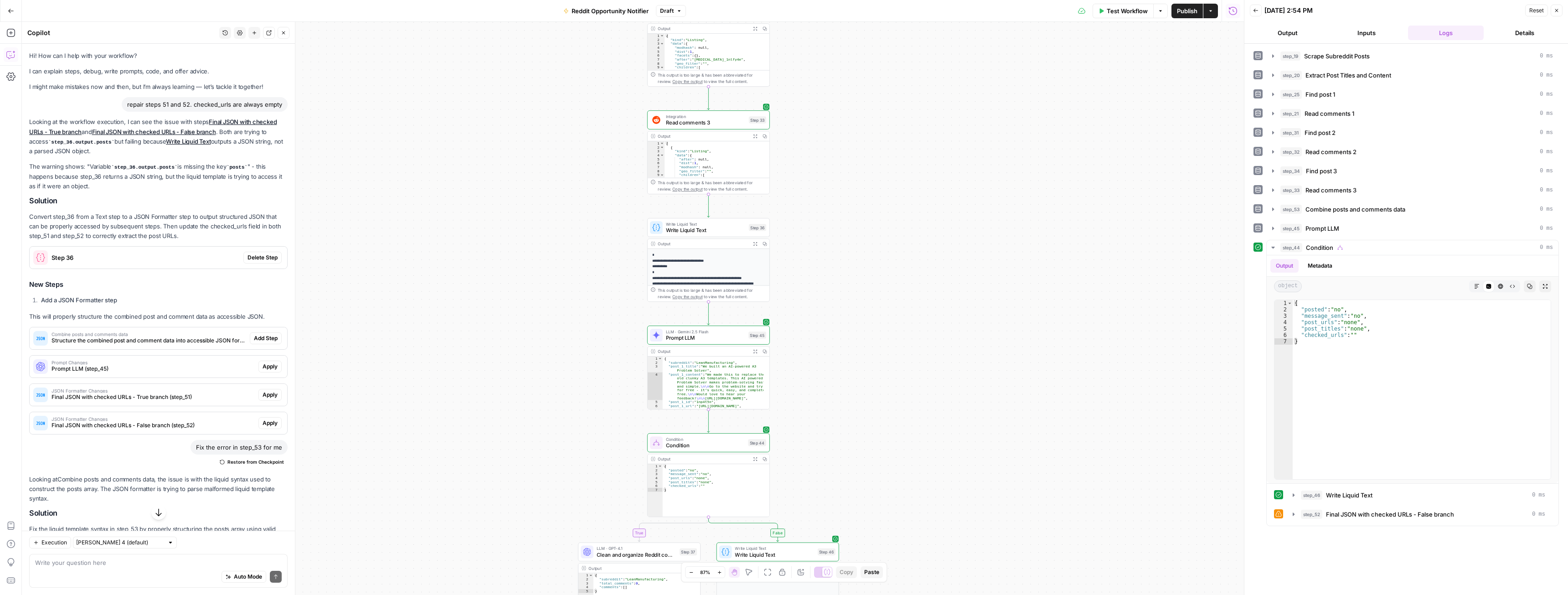
click at [754, 242] on icon "button" at bounding box center [755, 244] width 4 height 4
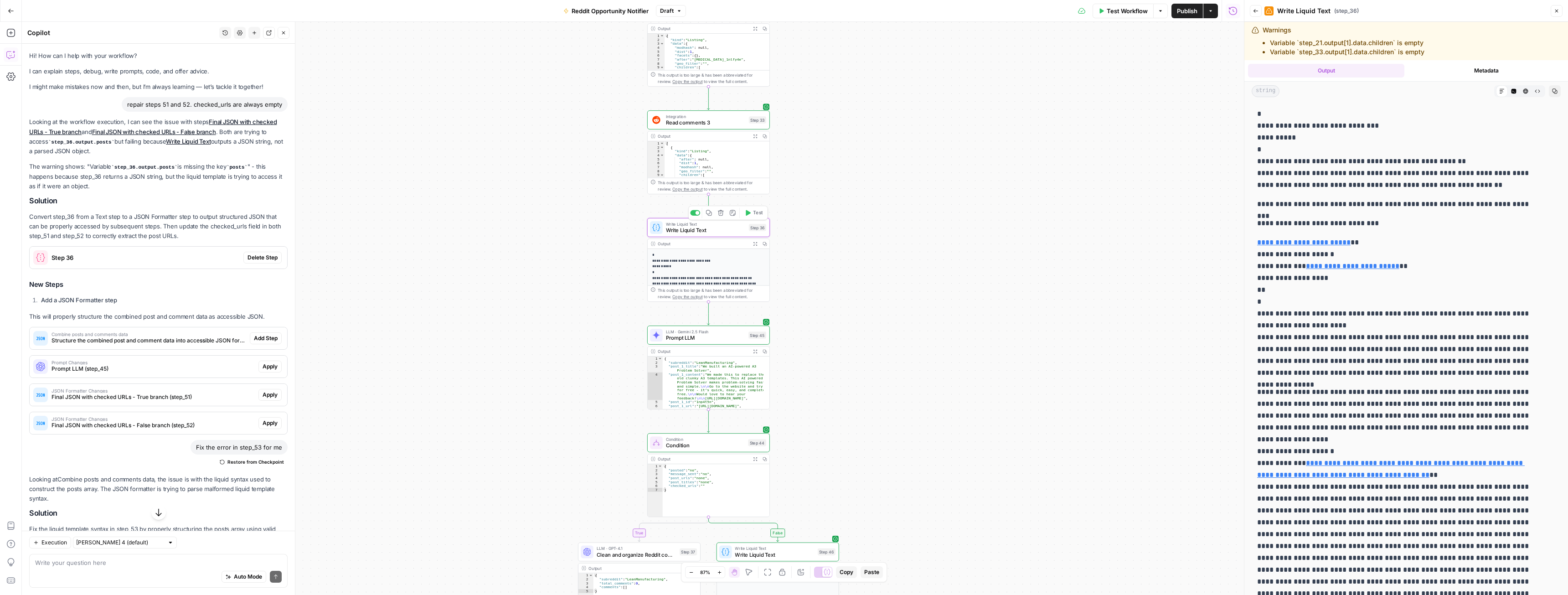
click at [718, 230] on span "Write Liquid Text" at bounding box center [705, 230] width 80 height 8
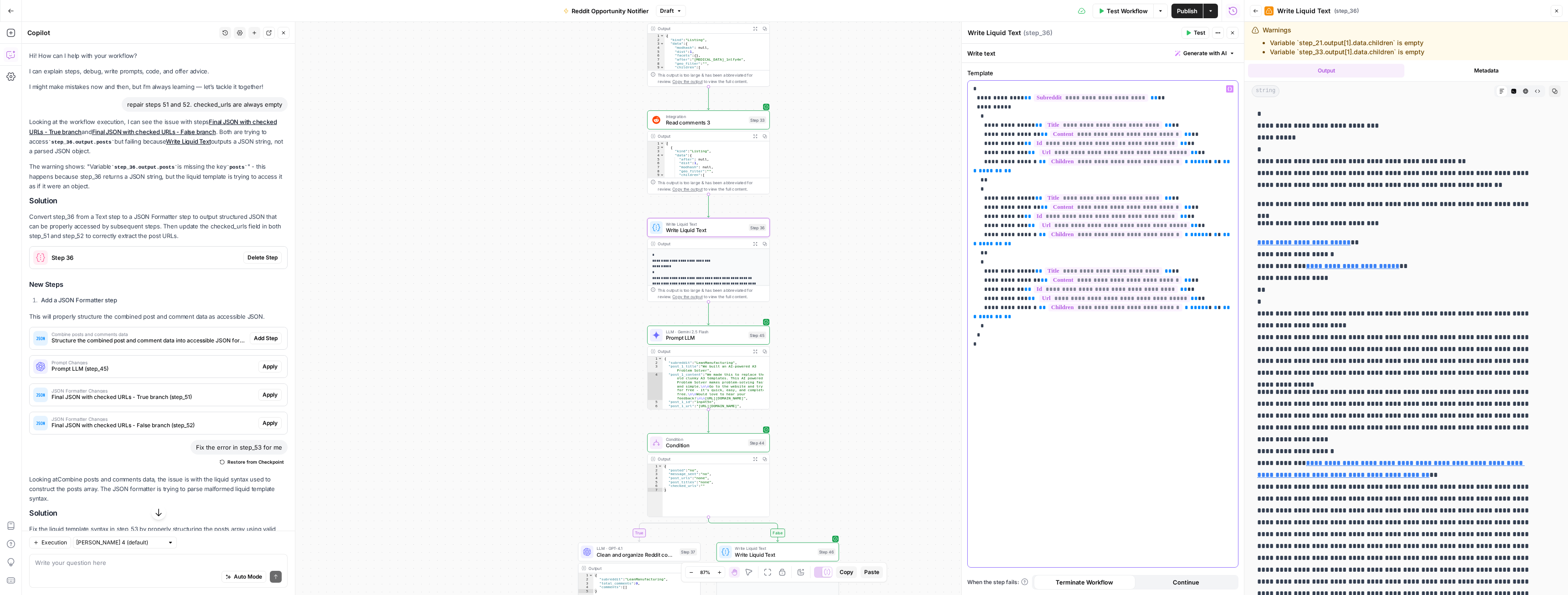
drag, startPoint x: 981, startPoint y: 317, endPoint x: 962, endPoint y: 85, distance: 232.8
click at [962, 85] on div "**********" at bounding box center [1102, 308] width 282 height 573
copy p "**********"
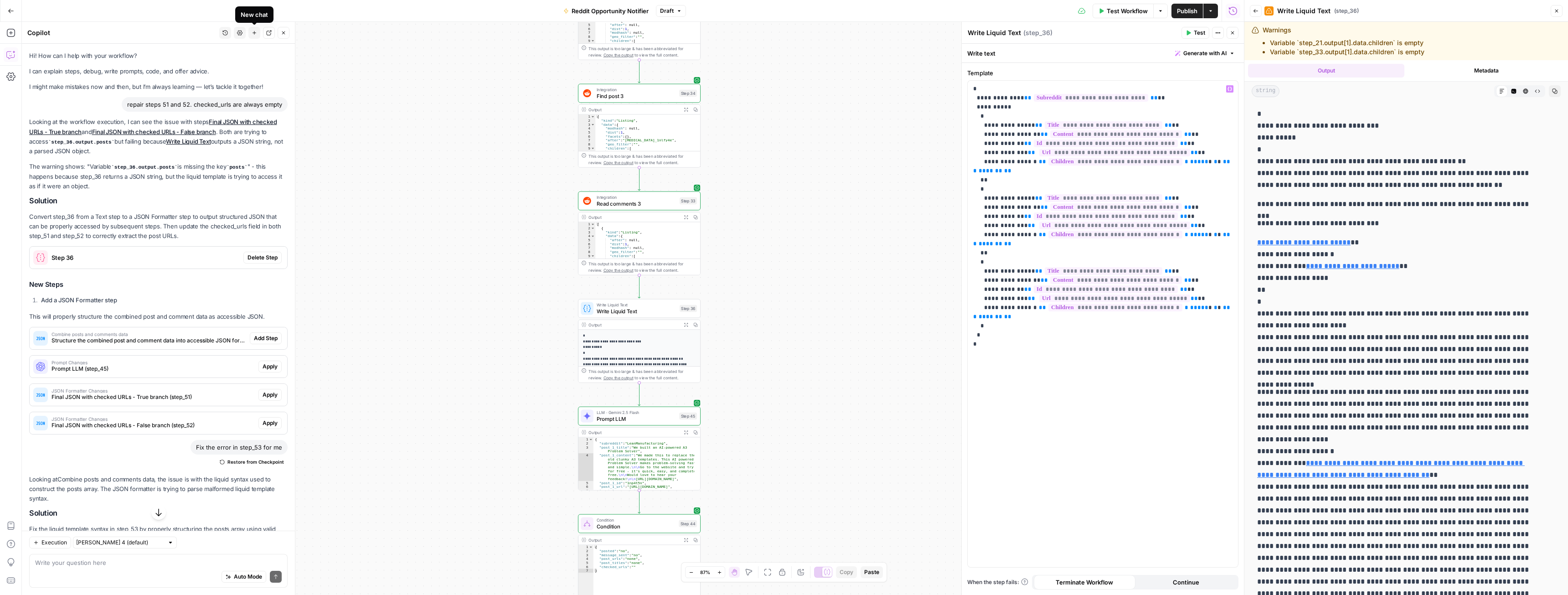
click at [254, 35] on icon "button" at bounding box center [254, 32] width 5 height 5
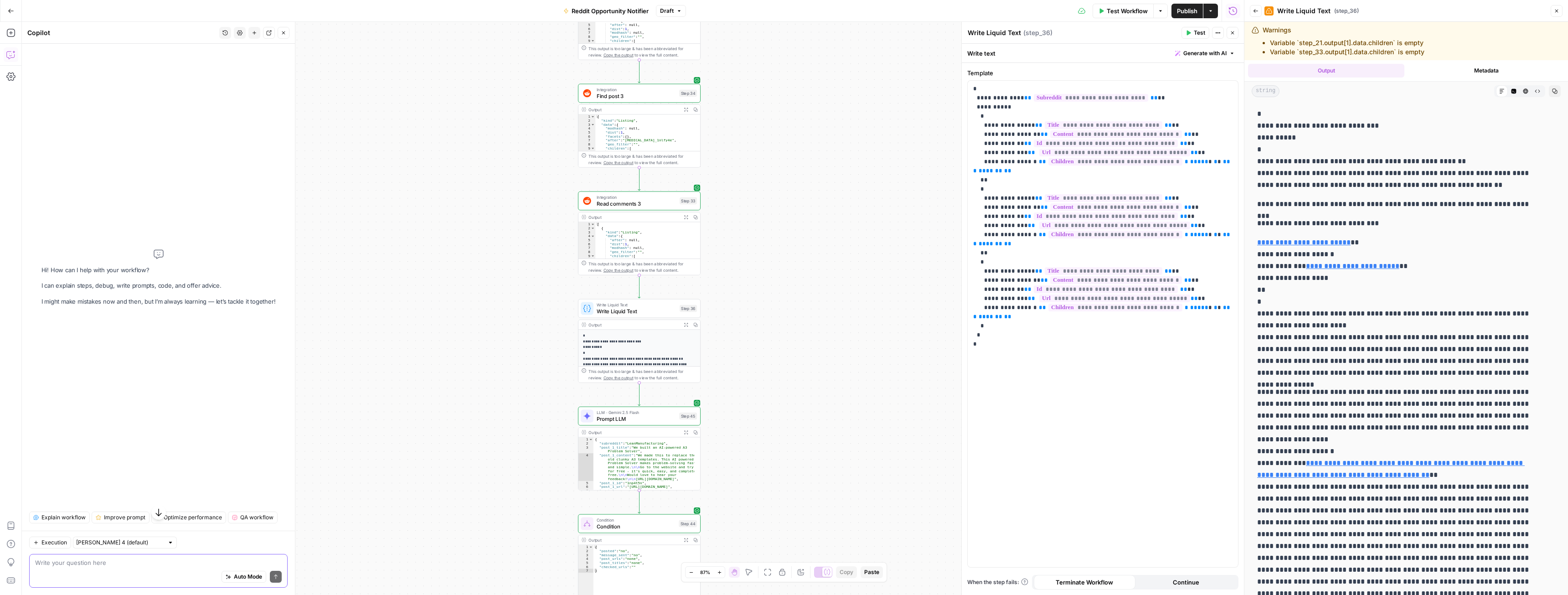
click at [121, 562] on textarea at bounding box center [158, 563] width 247 height 9
paste textarea "{ "subreddit": "{{ step_20.output.subreddit }}", "posts": [ { "post_title": "{{…"
type textarea "transform step 36 into a JSON in the same way it is now: { "subreddit": "{{ ste…"
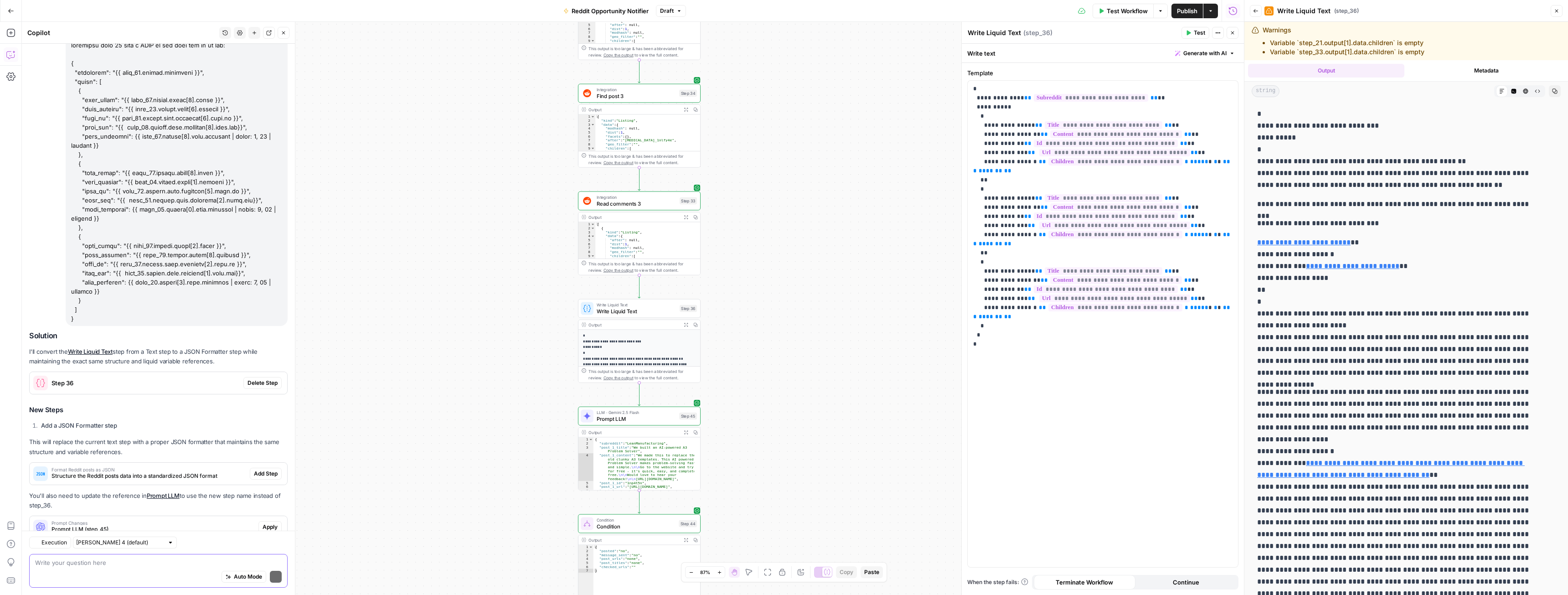
scroll to position [89, 0]
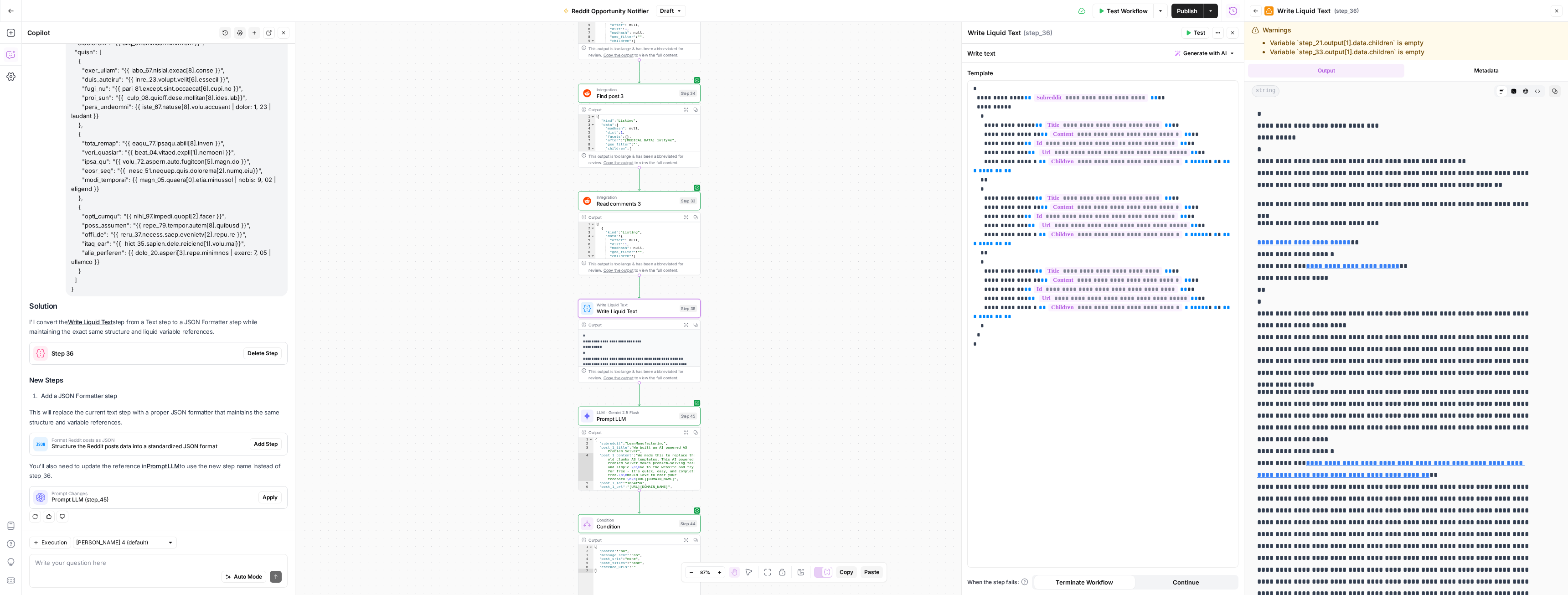
click at [250, 352] on span "Delete Step" at bounding box center [262, 353] width 30 height 8
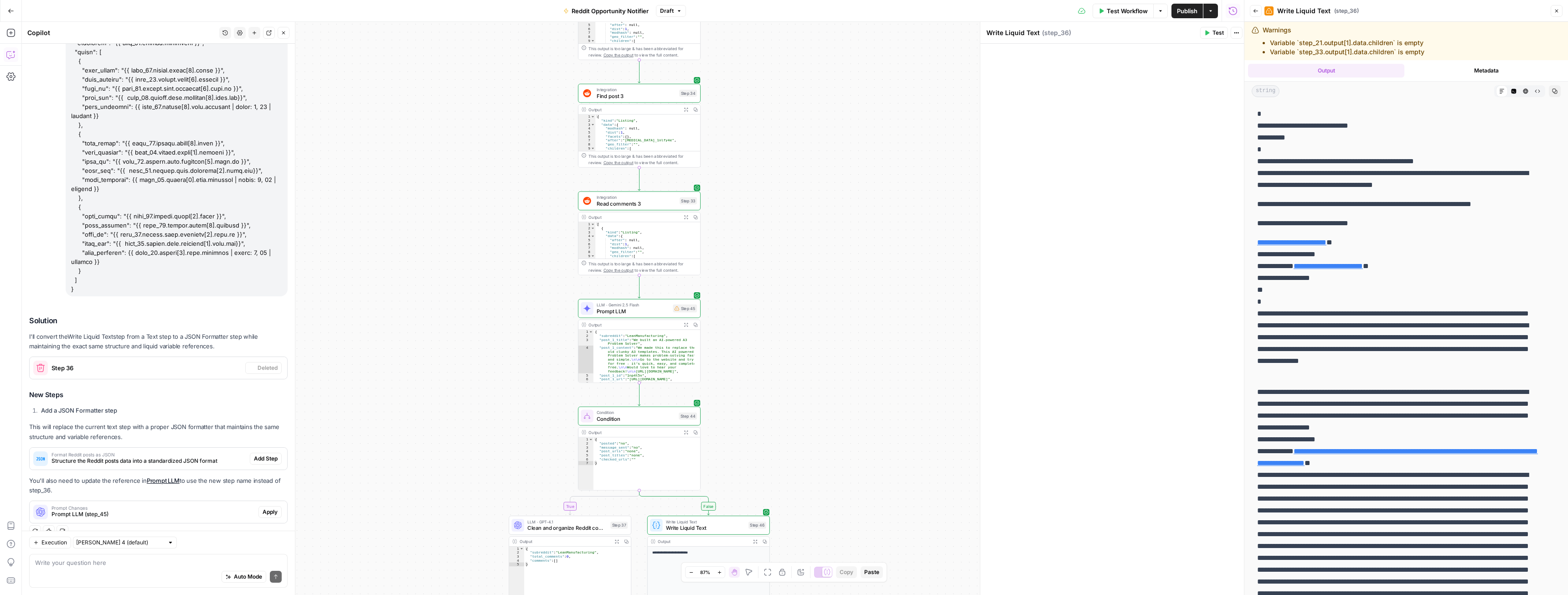
scroll to position [104, 0]
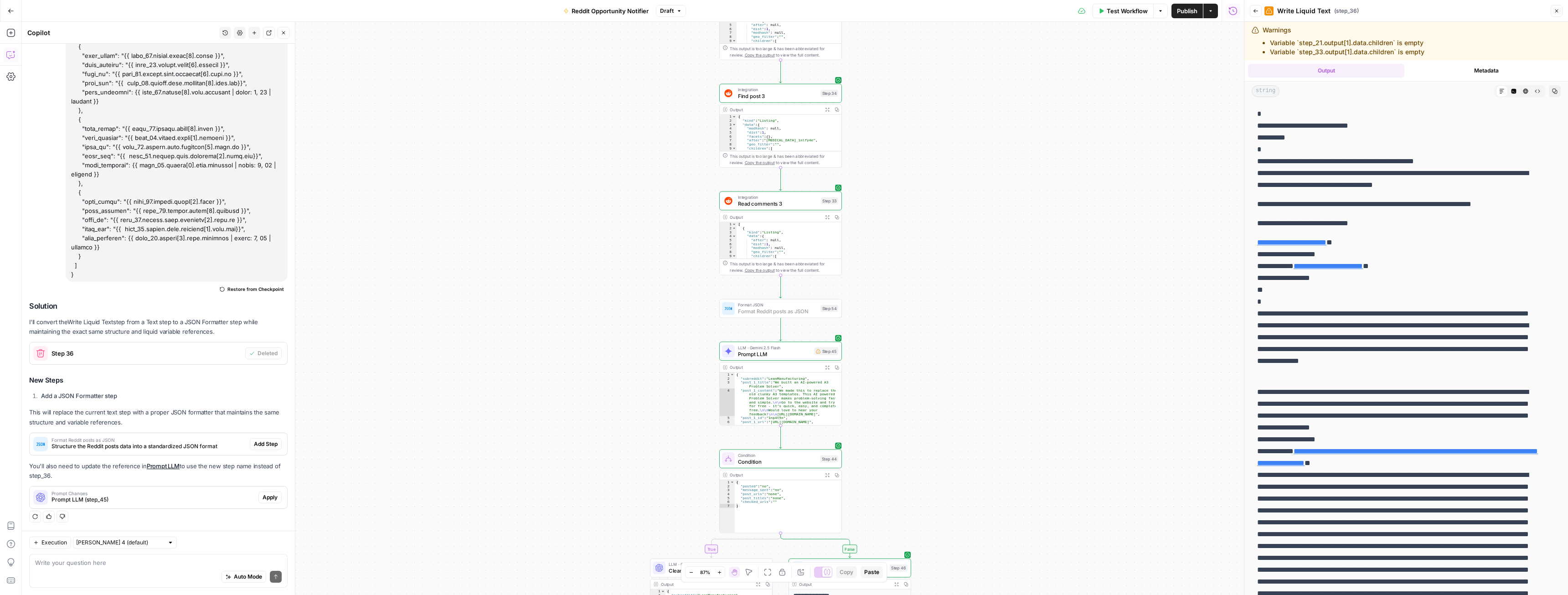
click at [254, 443] on span "Add Step" at bounding box center [265, 444] width 24 height 8
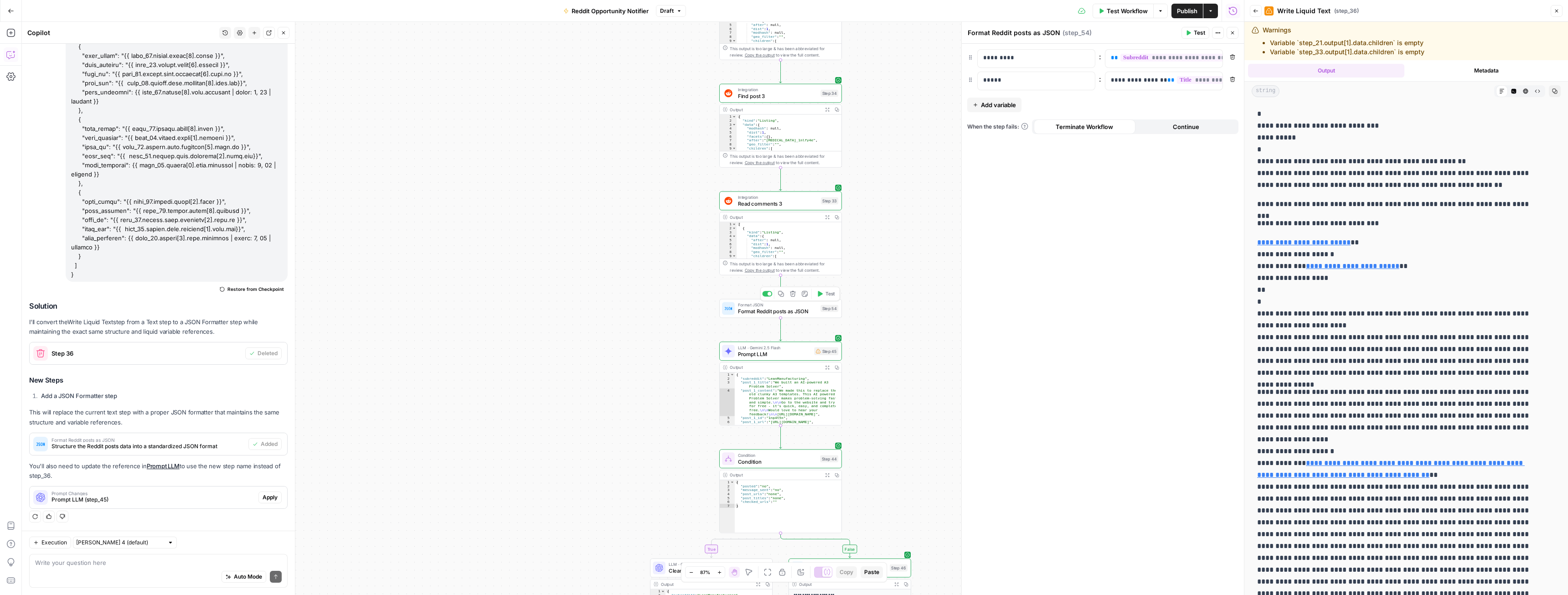
click at [834, 295] on span "Test" at bounding box center [830, 294] width 10 height 7
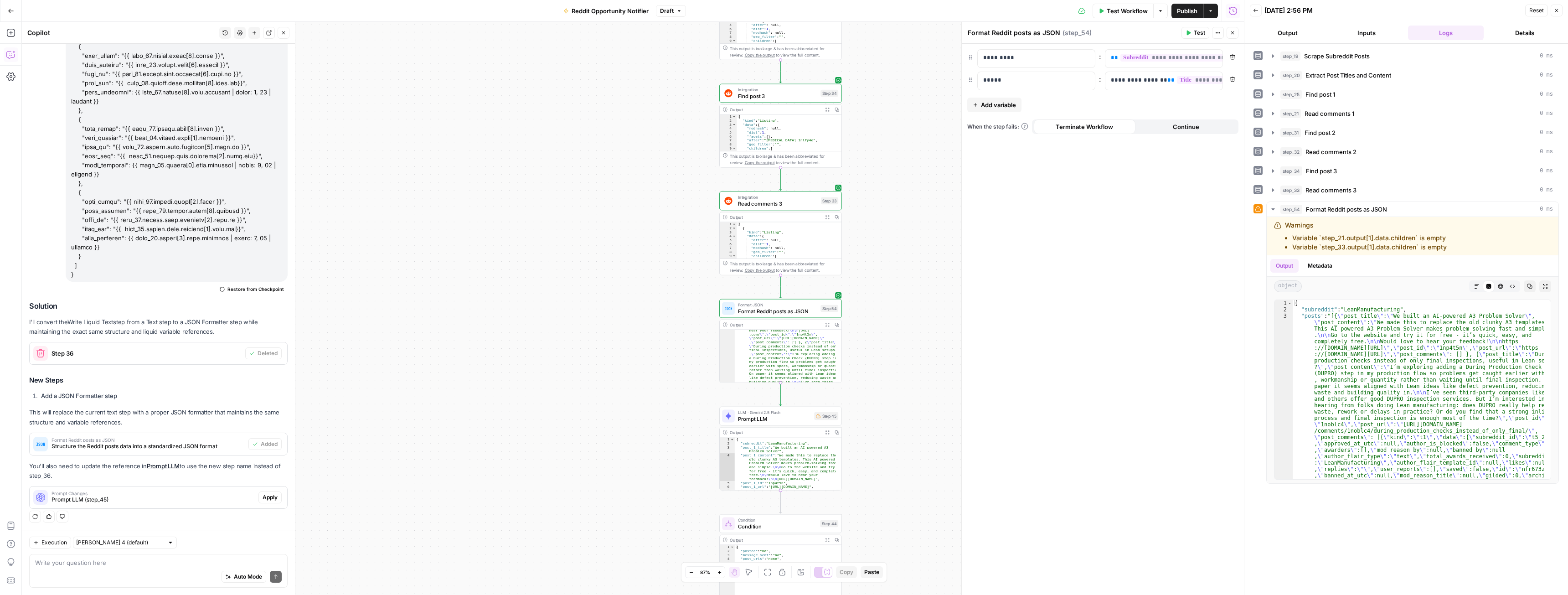
scroll to position [71, 0]
click at [990, 99] on button "Add variable" at bounding box center [994, 105] width 54 height 15
click at [1219, 30] on button "Actions" at bounding box center [1217, 32] width 12 height 12
click at [239, 290] on span "Restore from Checkpoint" at bounding box center [256, 289] width 57 height 7
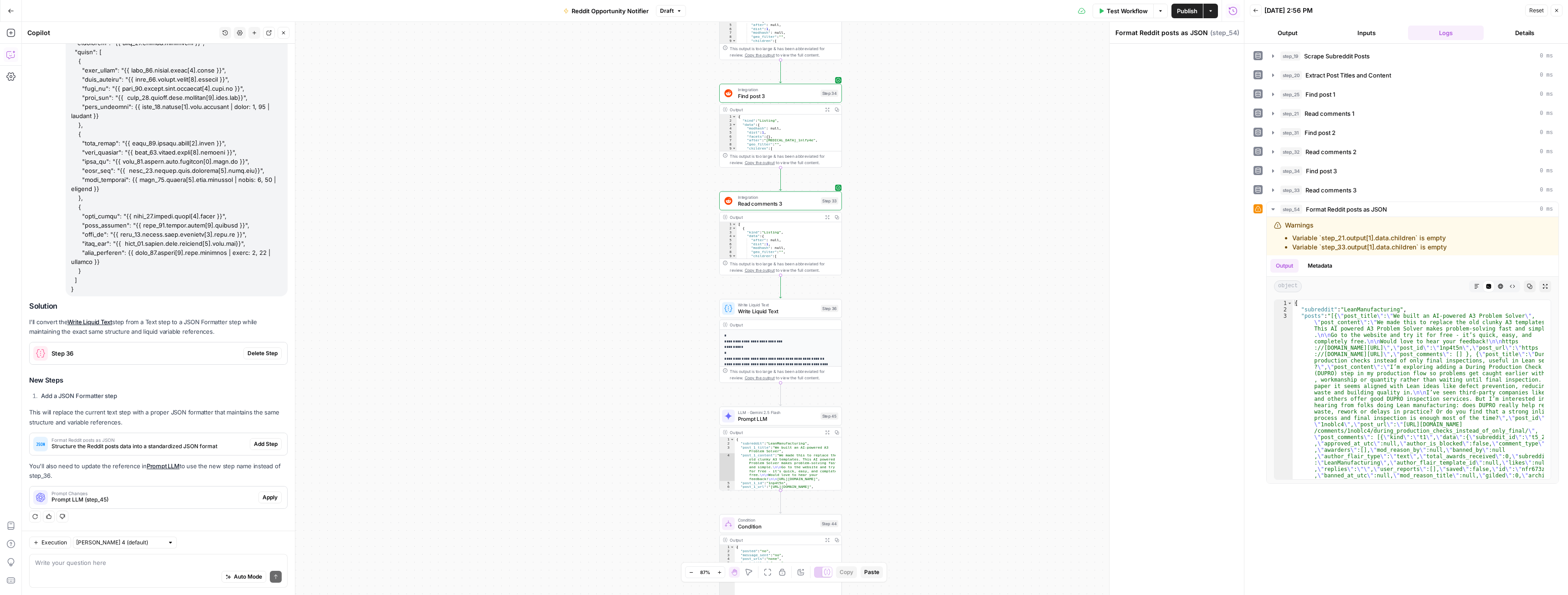
scroll to position [89, 0]
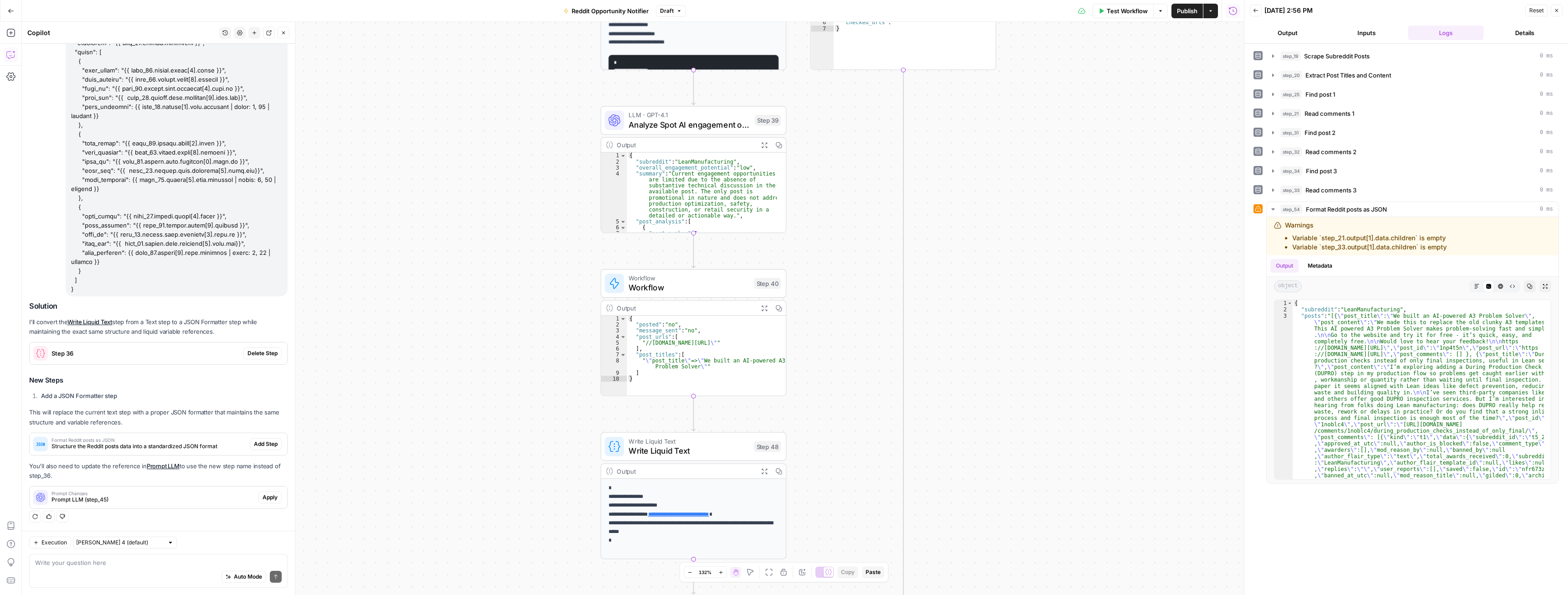
drag, startPoint x: 575, startPoint y: 357, endPoint x: 520, endPoint y: 365, distance: 55.6
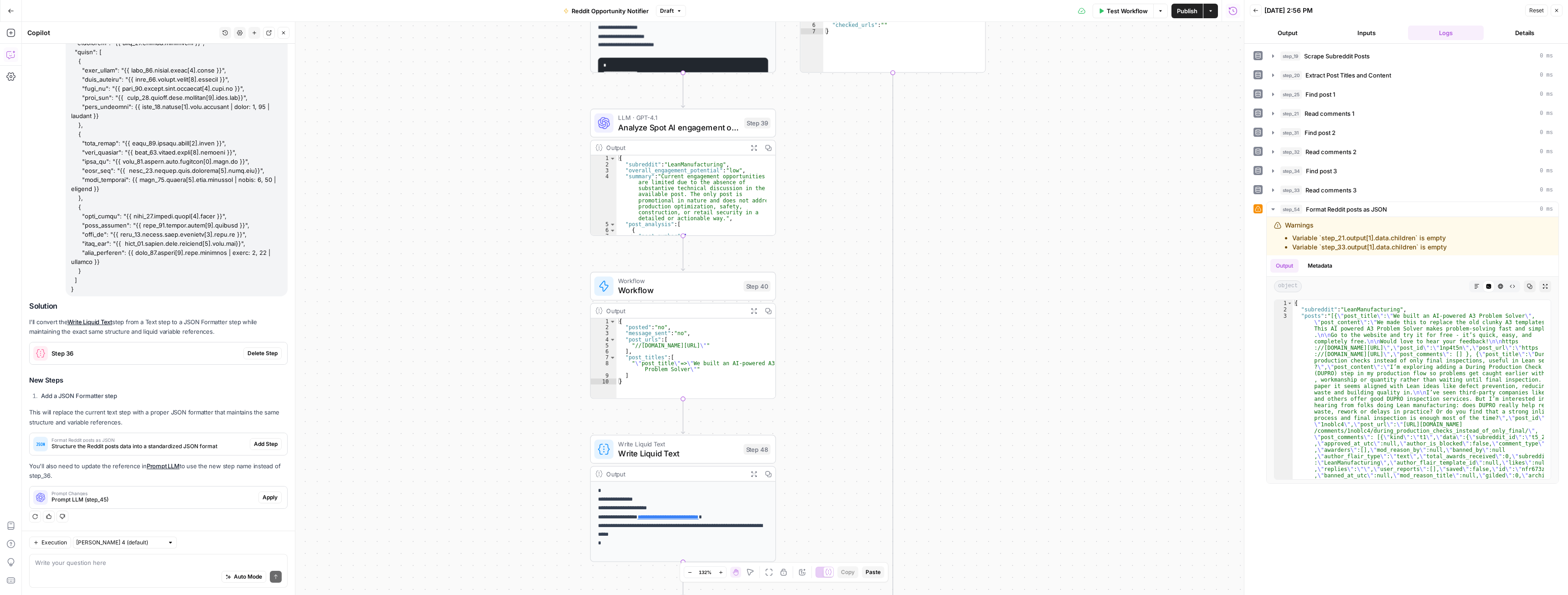
click at [752, 311] on icon "button" at bounding box center [754, 311] width 6 height 6
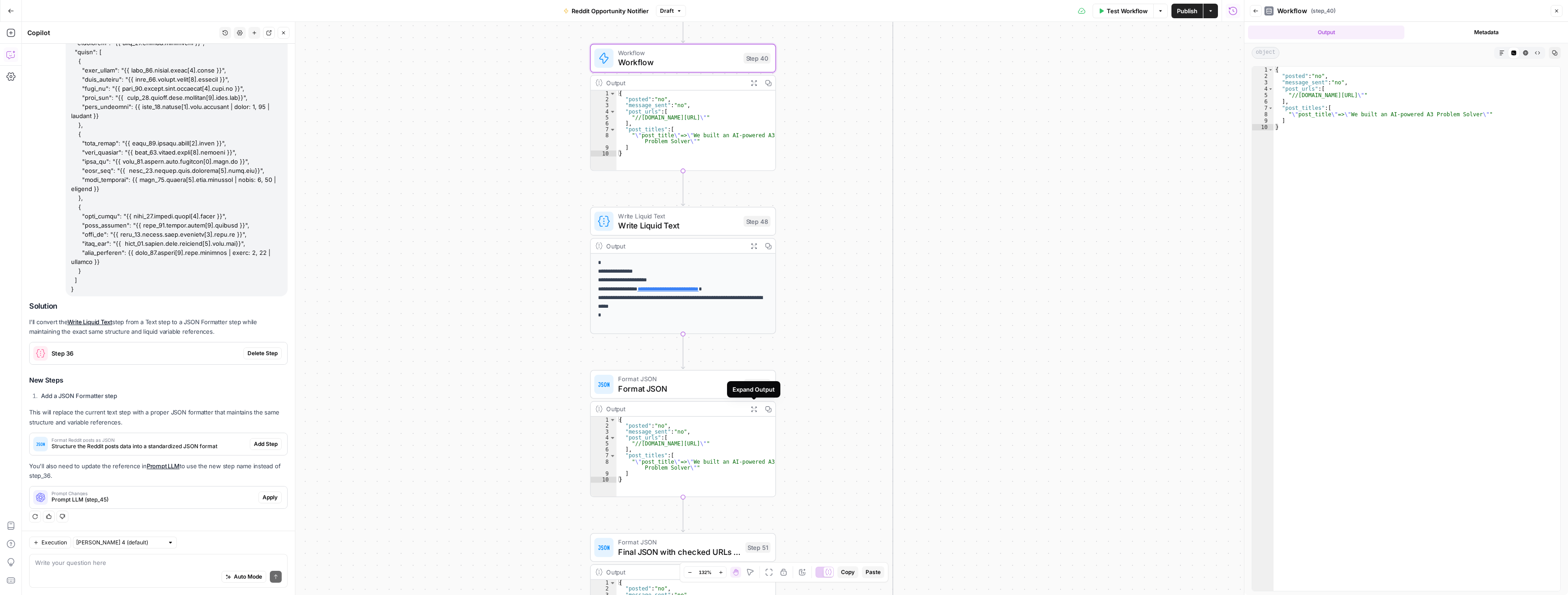
click at [646, 390] on span "Format JSON" at bounding box center [678, 388] width 121 height 12
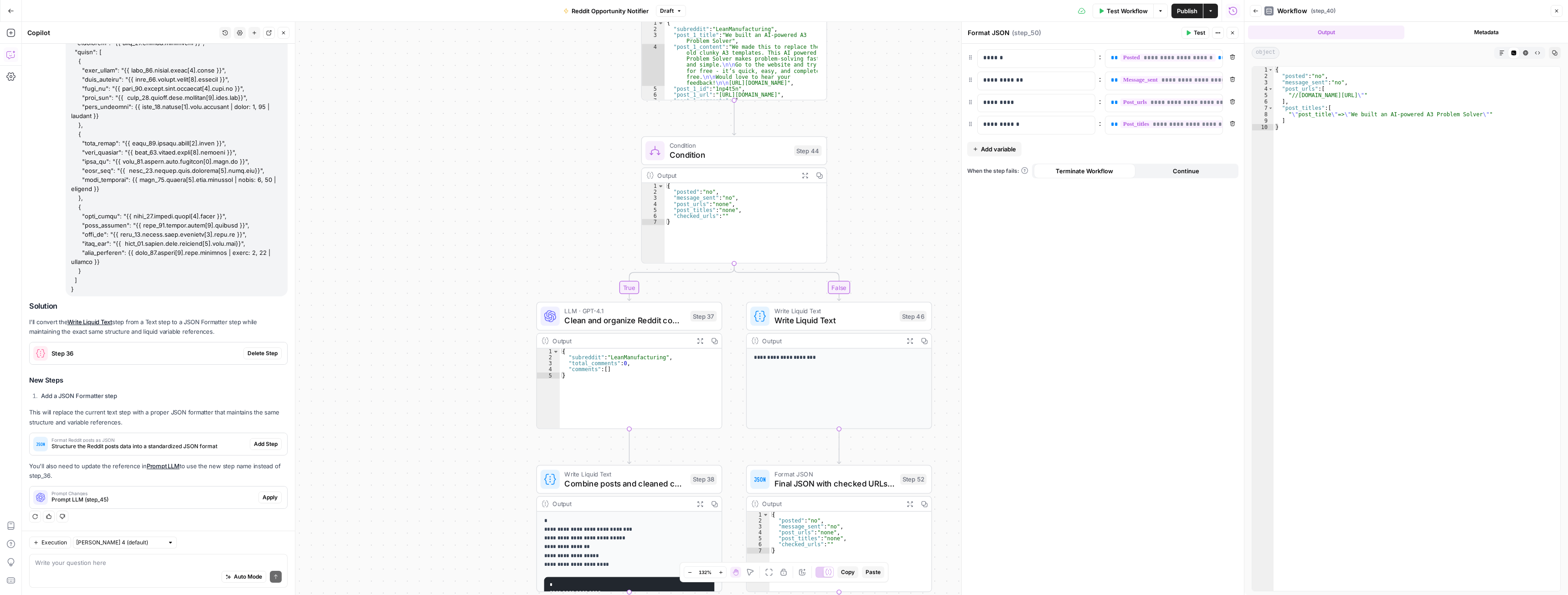
drag, startPoint x: 509, startPoint y: 292, endPoint x: 460, endPoint y: 490, distance: 204.0
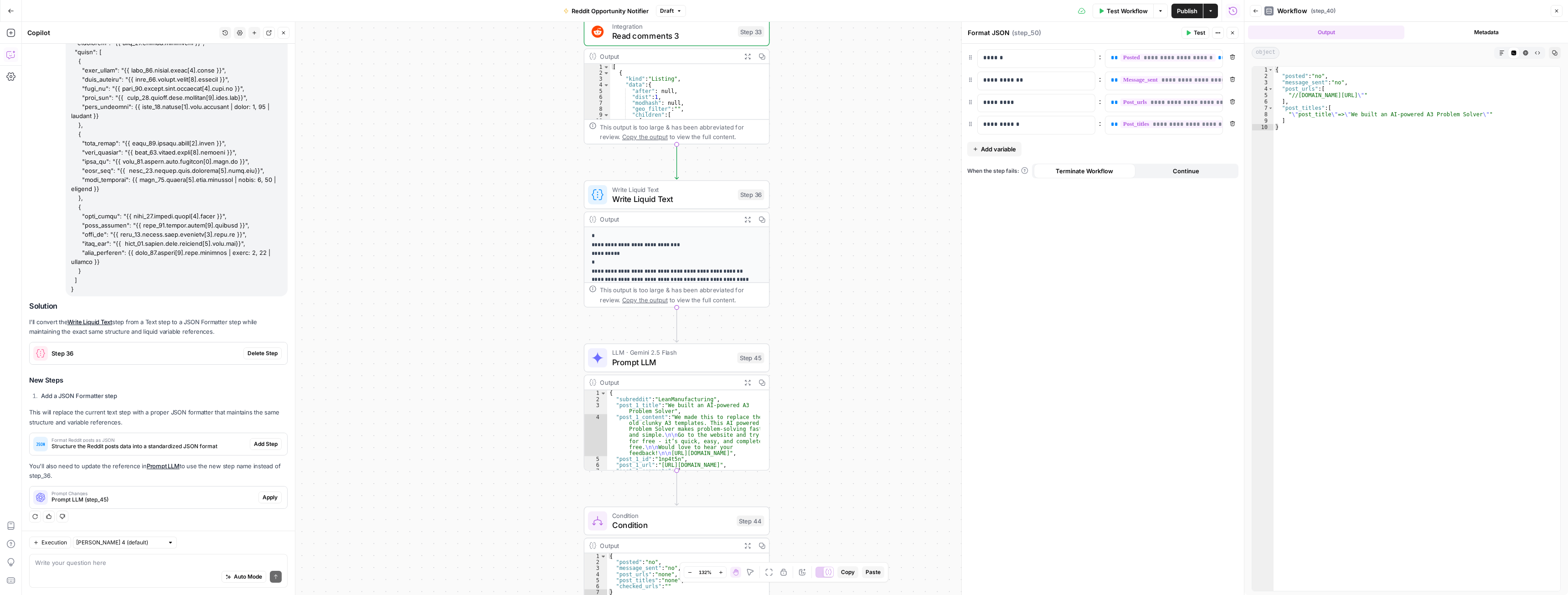
drag, startPoint x: 559, startPoint y: 257, endPoint x: 525, endPoint y: 356, distance: 104.7
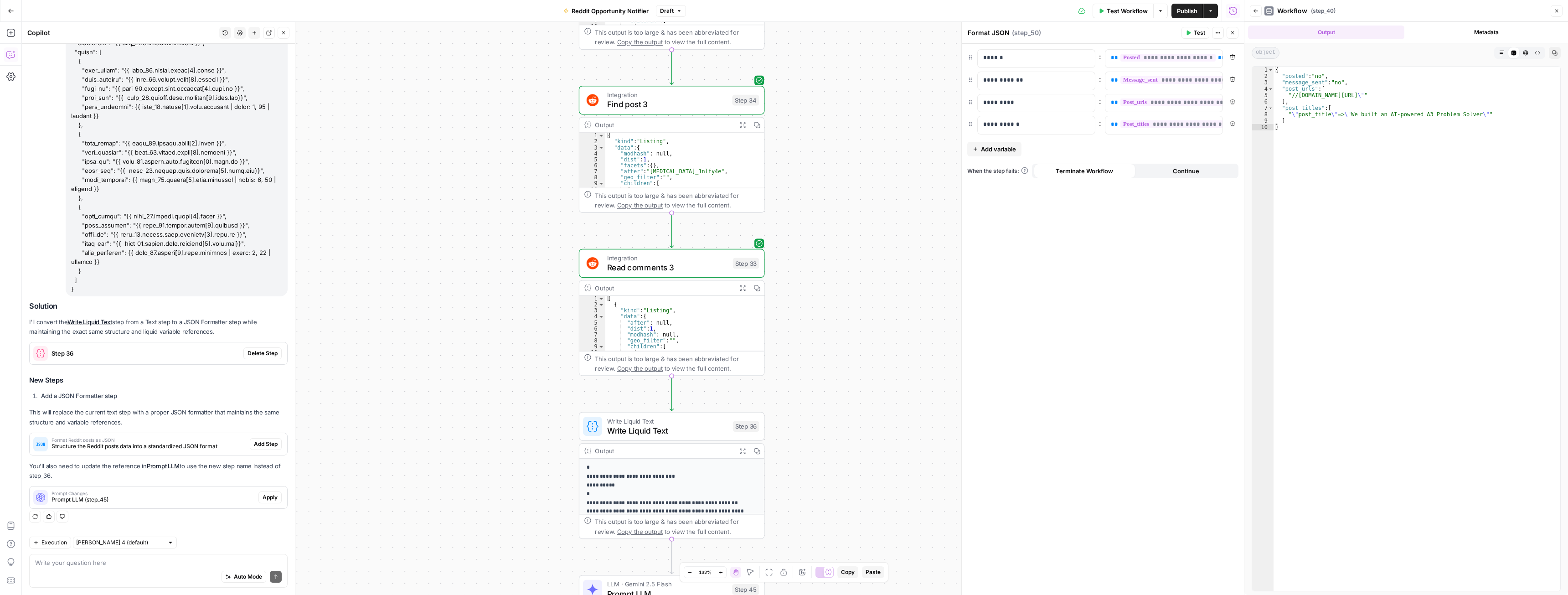
drag, startPoint x: 532, startPoint y: 204, endPoint x: 525, endPoint y: 444, distance: 240.1
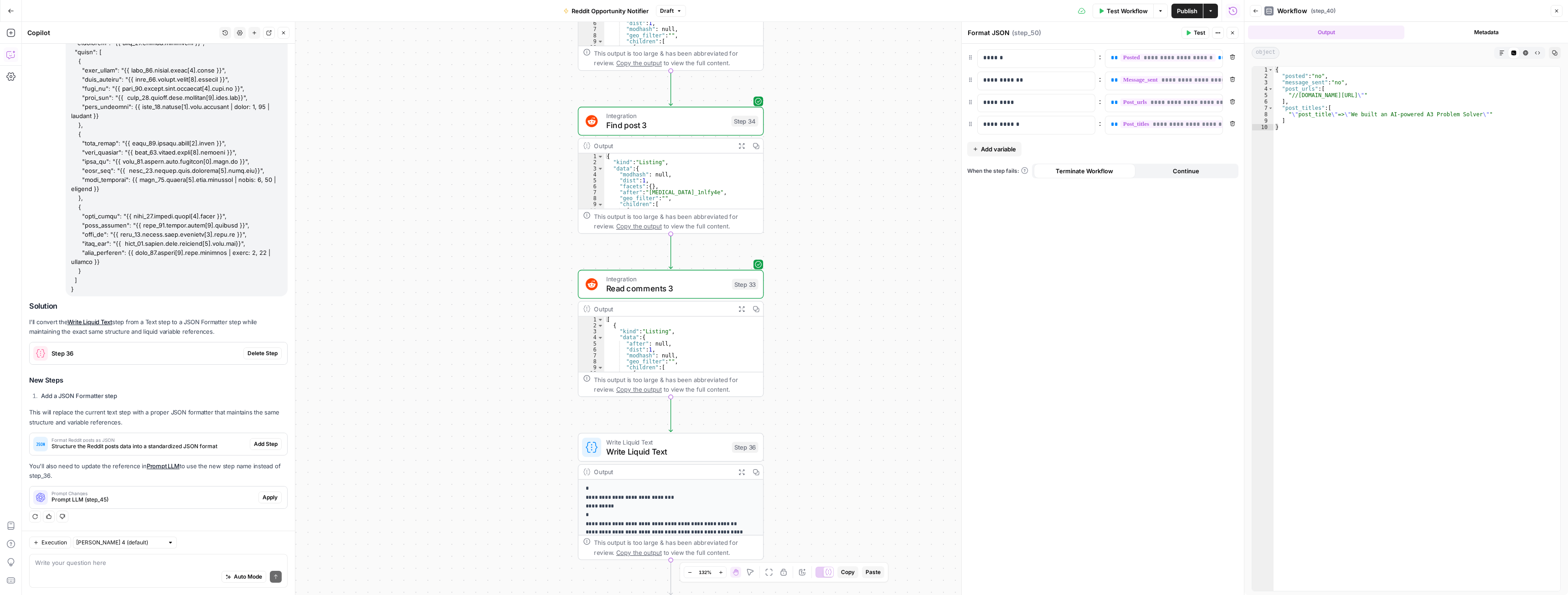
click at [743, 312] on icon "button" at bounding box center [741, 309] width 6 height 6
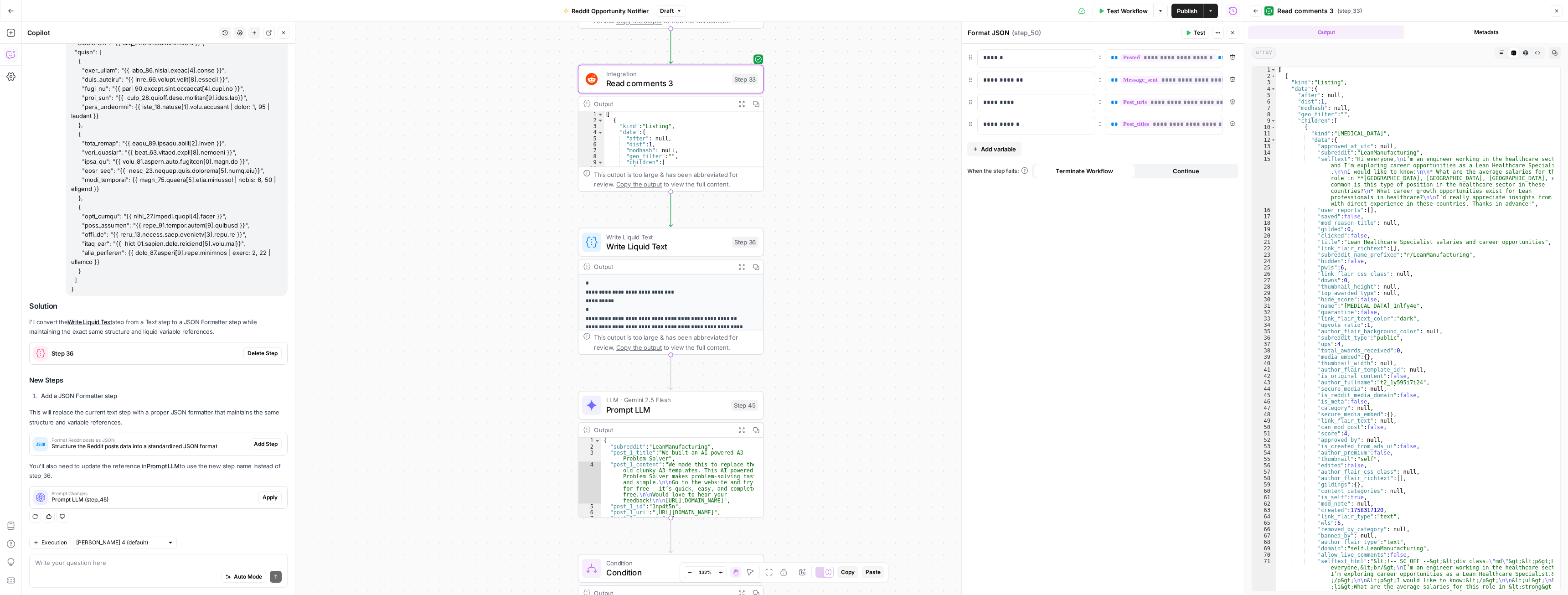
click at [1402, 272] on div "[ { "kind" : "Listing" , "data" : { "after" : null , "dist" : 1 , "modhash" : n…" at bounding box center [1415, 370] width 277 height 607
click at [1380, 264] on div "[ { "kind" : "Listing" , "data" : { "after" : null , "dist" : 1 , "modhash" : n…" at bounding box center [1415, 370] width 277 height 607
click at [1460, 346] on div "[ { "kind" : "Listing" , "data" : { "after" : null , "dist" : 1 , "modhash" : n…" at bounding box center [1415, 370] width 277 height 607
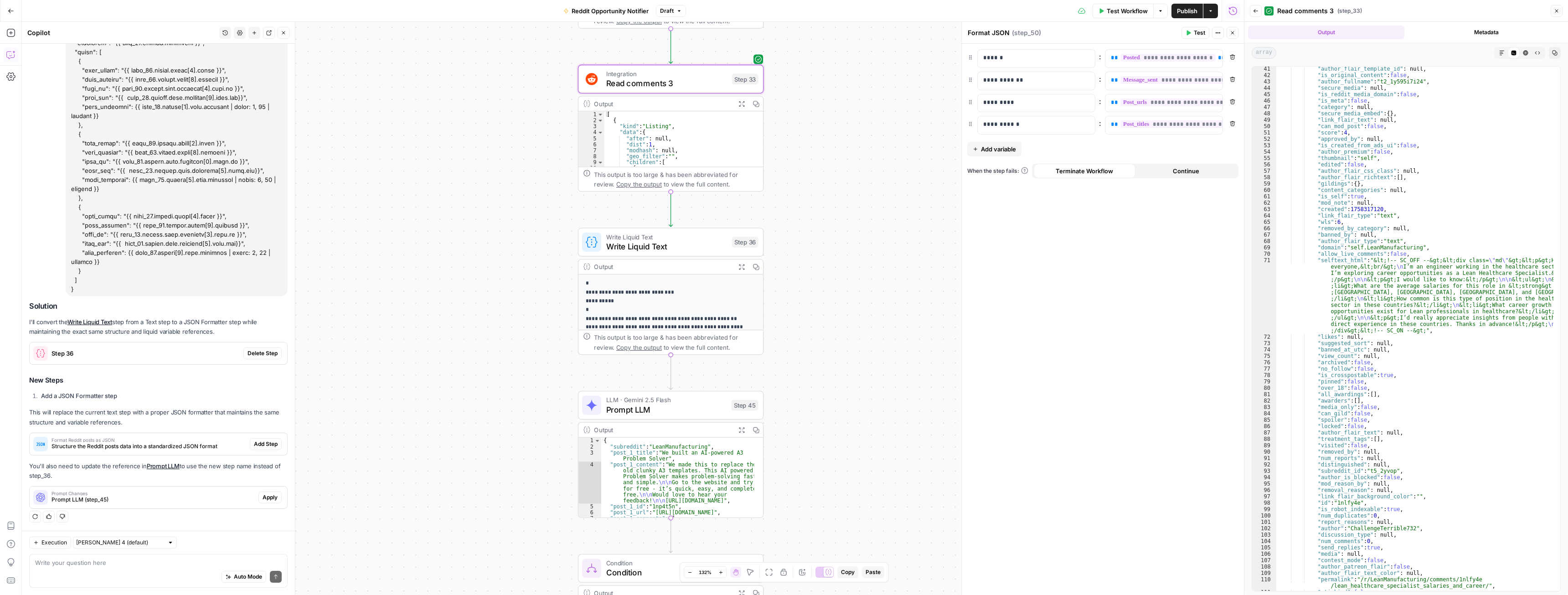
scroll to position [383, 0]
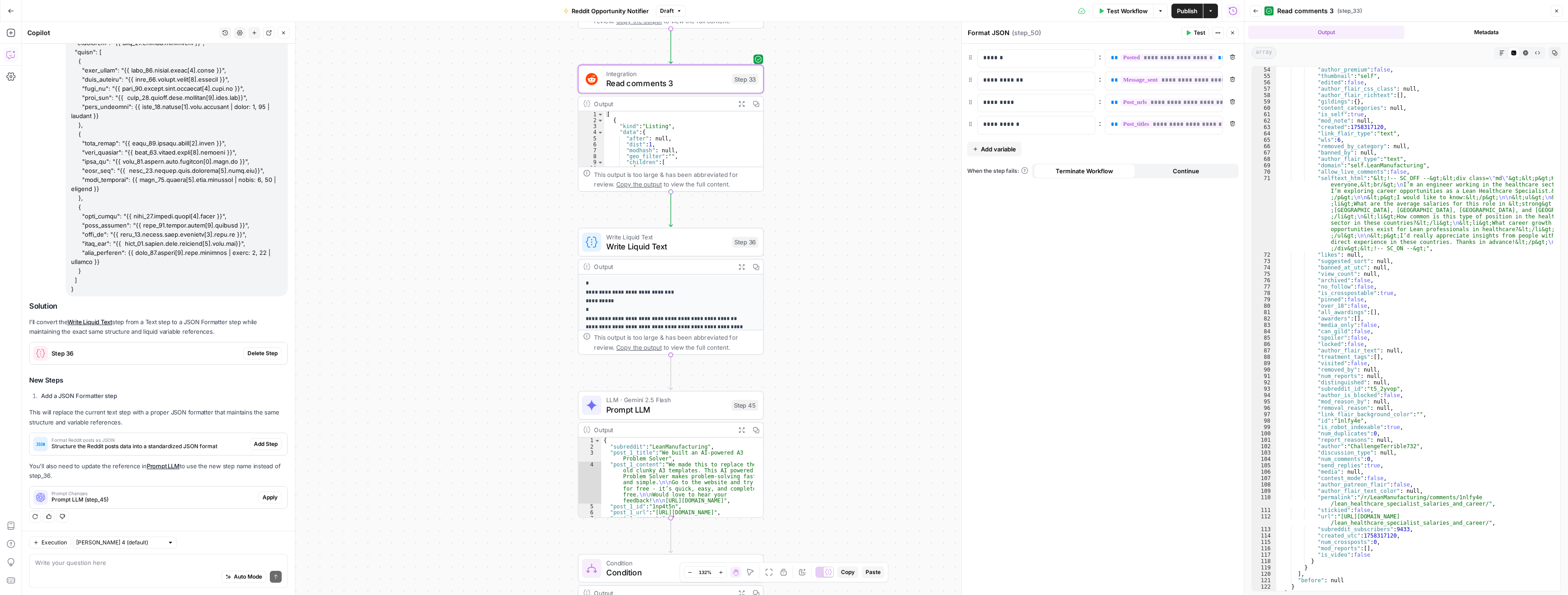
click at [1320, 516] on div ""author_premium" : false , "thumbnail" : "self" , "edited" : false , "author_fl…" at bounding box center [1415, 335] width 277 height 537
type textarea "**********"
click at [1320, 516] on div ""author_premium" : false , "thumbnail" : "self" , "edited" : false , "author_fl…" at bounding box center [1415, 335] width 277 height 537
click at [1334, 518] on div ""author_premium" : false , "thumbnail" : "self" , "edited" : false , "author_fl…" at bounding box center [1415, 335] width 277 height 537
click at [1320, 515] on div ""author_premium" : false , "thumbnail" : "self" , "edited" : false , "author_fl…" at bounding box center [1415, 335] width 277 height 537
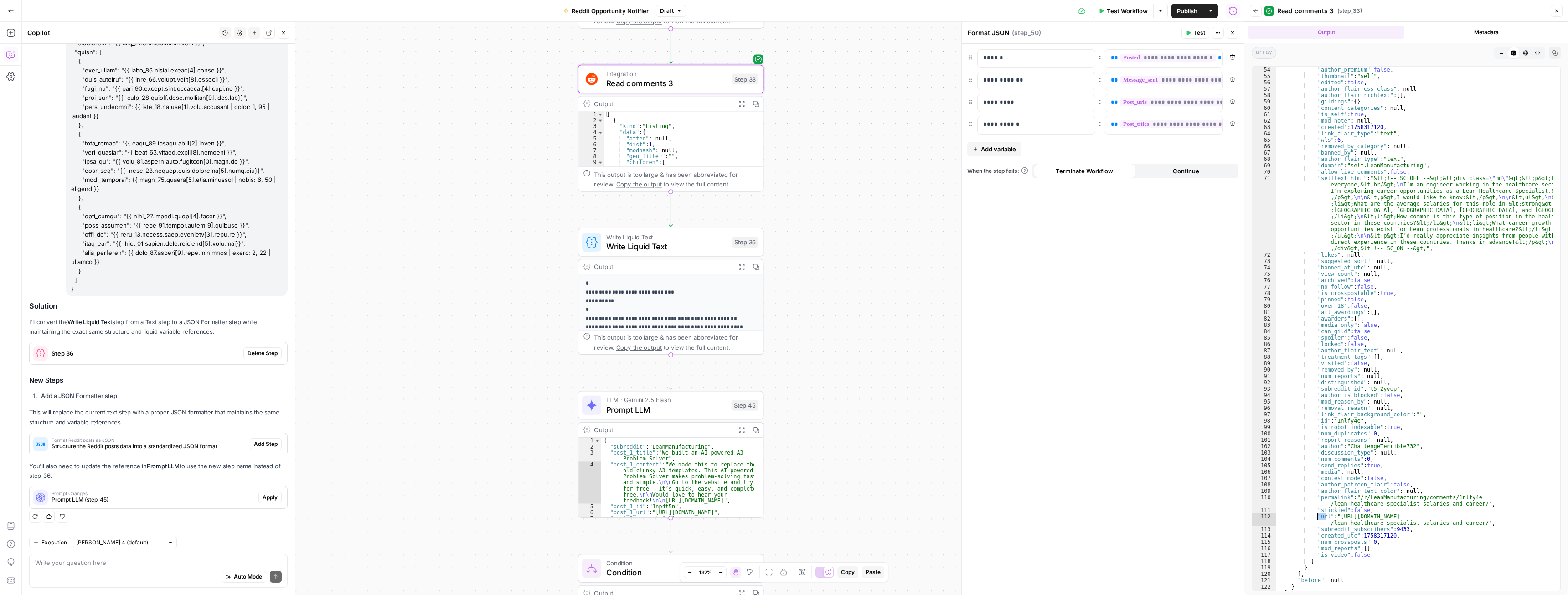
click at [1320, 515] on div ""author_premium" : false , "thumbnail" : "self" , "edited" : false , "author_fl…" at bounding box center [1415, 335] width 277 height 537
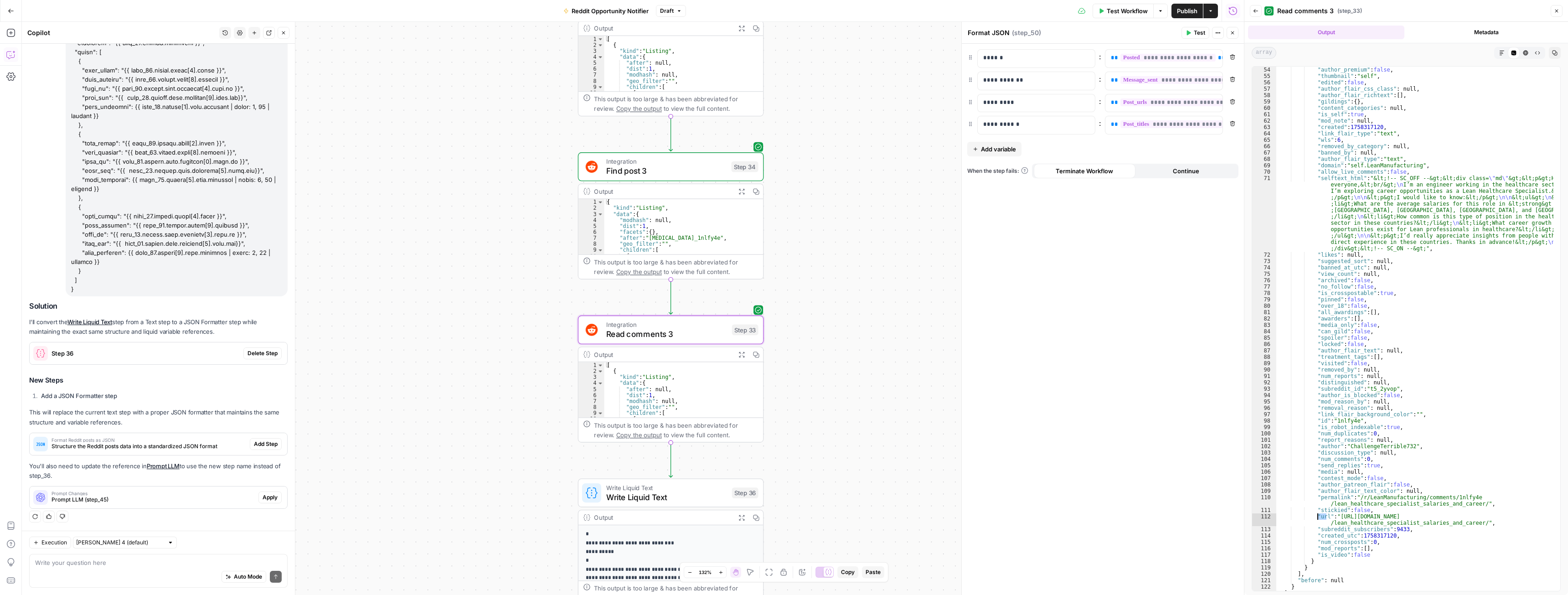
click at [667, 171] on span "Find post 3" at bounding box center [667, 171] width 121 height 12
type textarea "Find post 3"
type input "Reddit 1"
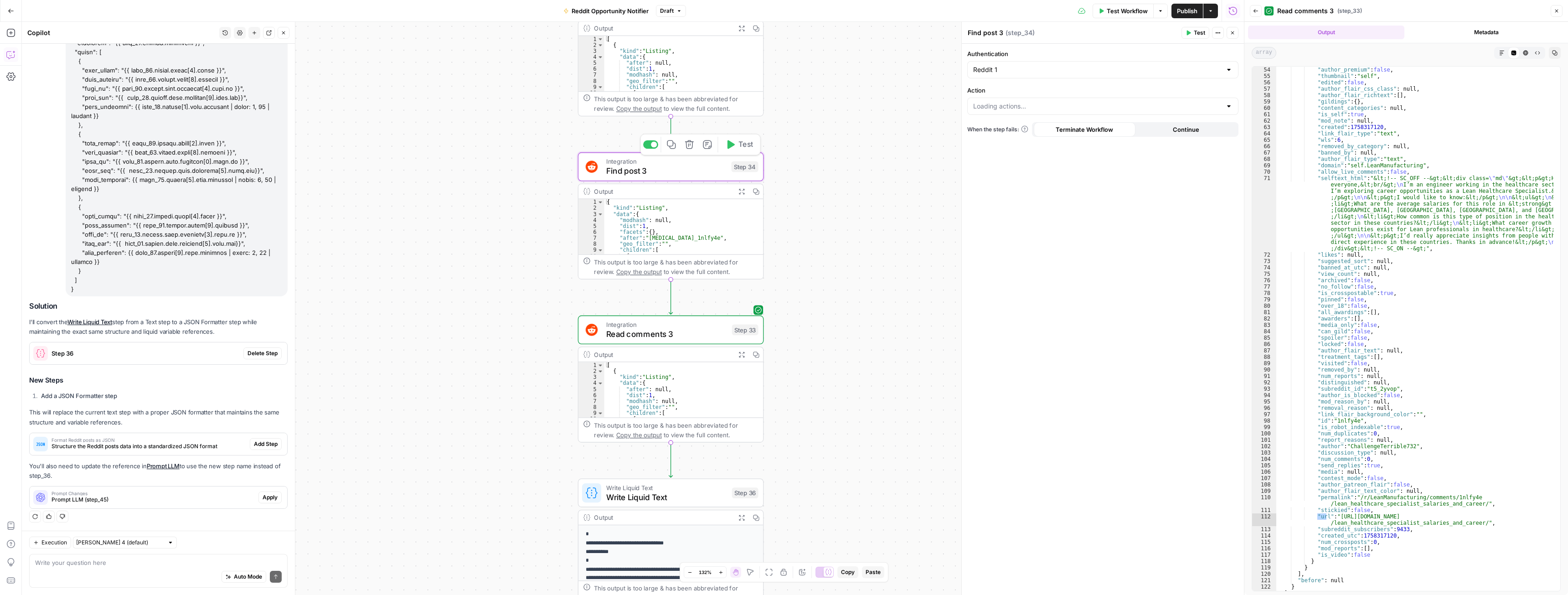
click at [743, 194] on icon "button" at bounding box center [741, 191] width 6 height 6
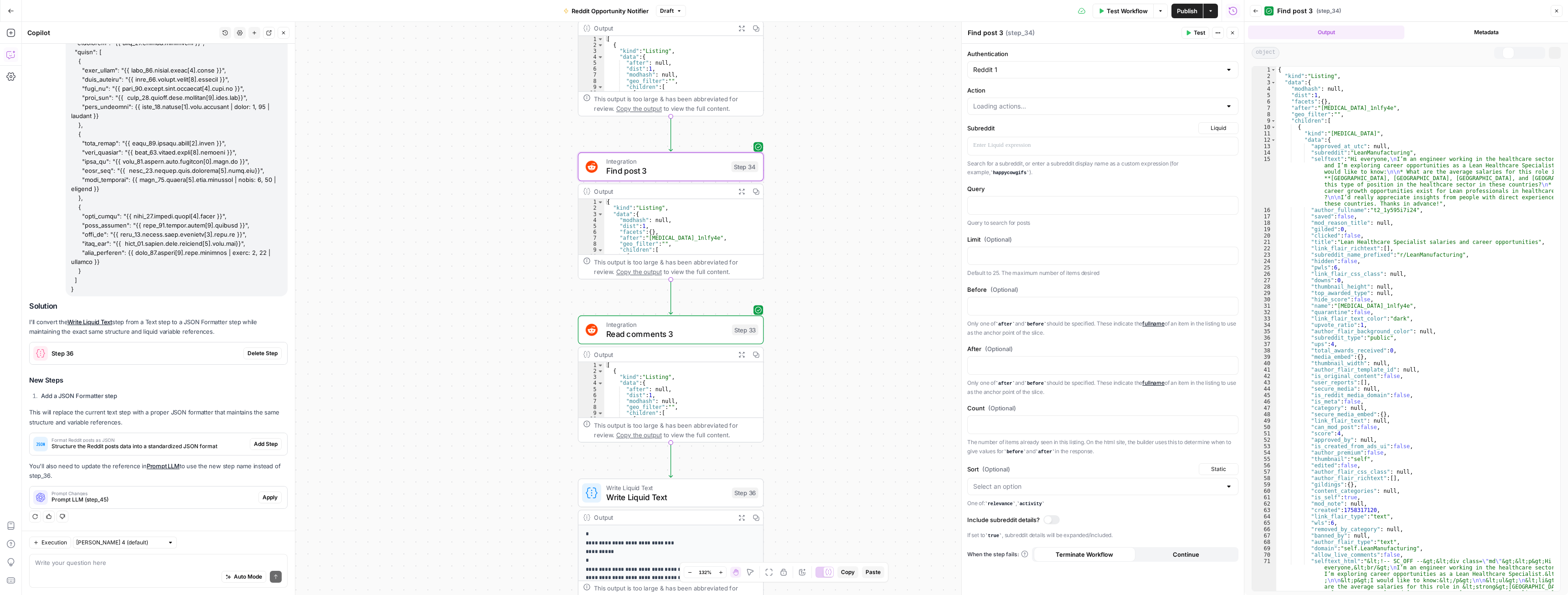
type input "Search Post"
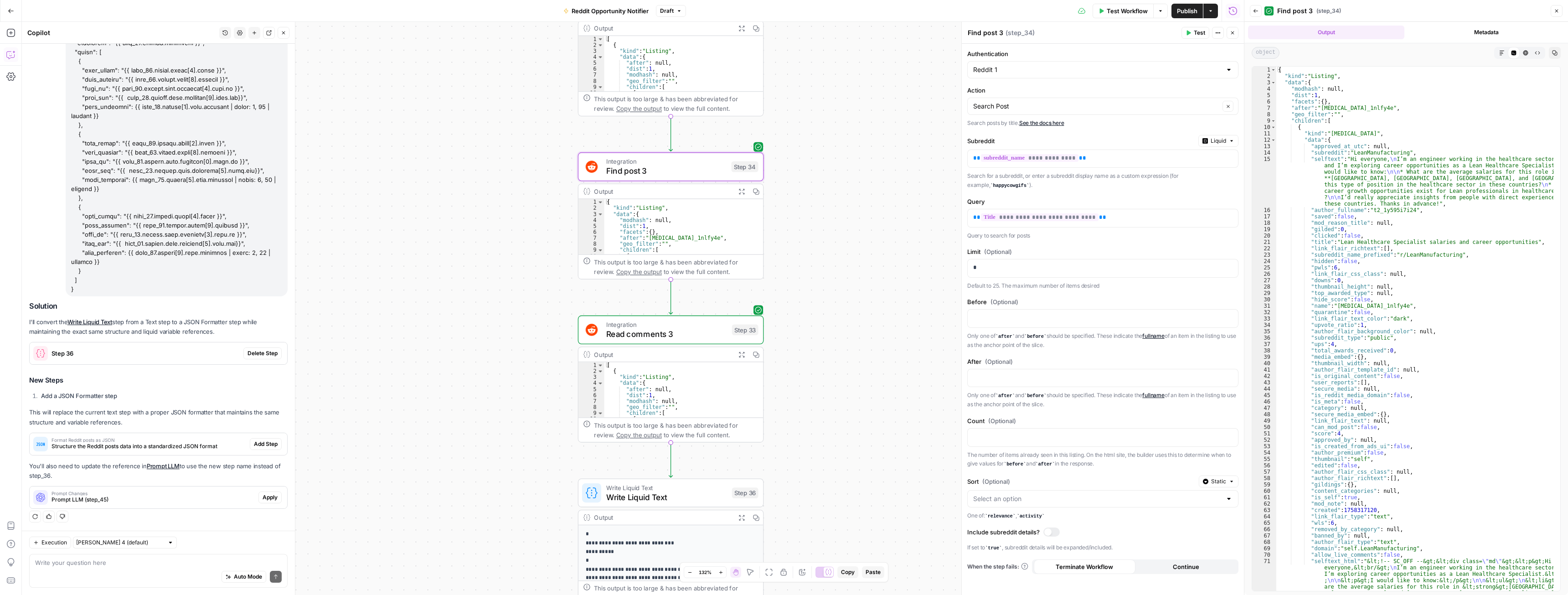
click at [1234, 33] on icon "button" at bounding box center [1232, 32] width 5 height 5
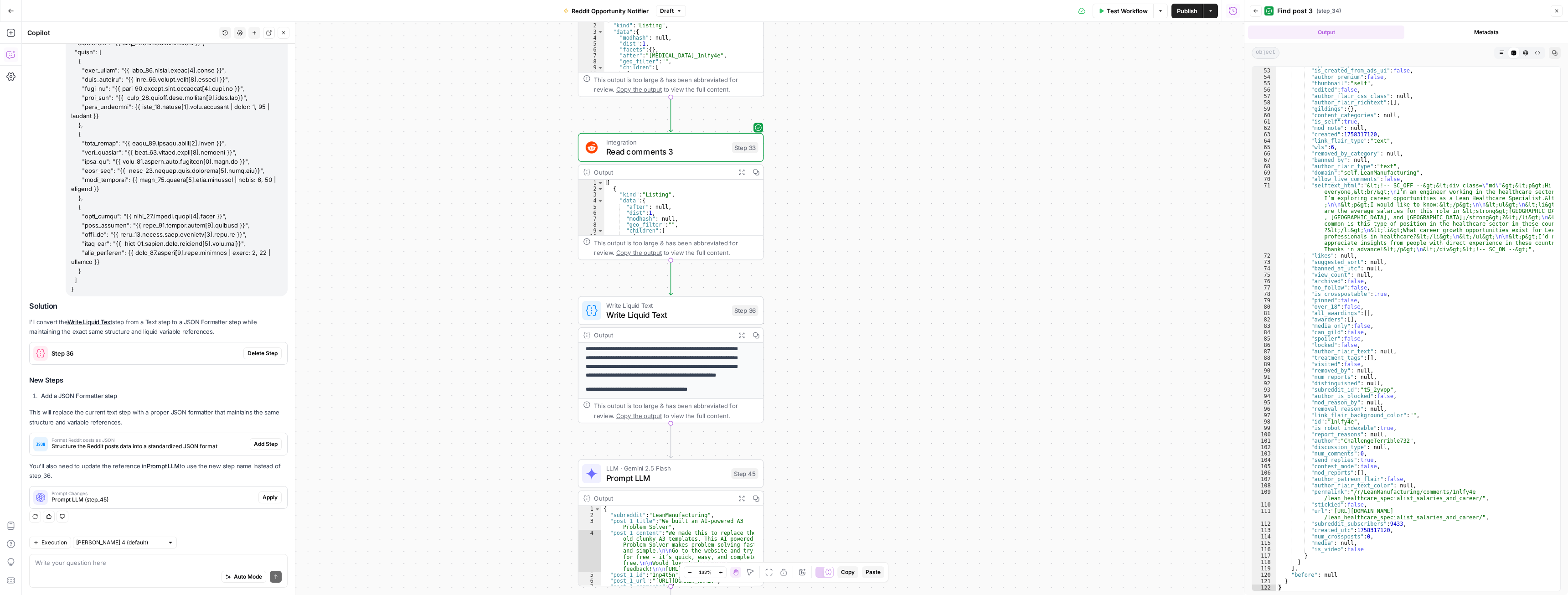
scroll to position [149, 0]
click at [743, 336] on icon "button" at bounding box center [741, 335] width 6 height 6
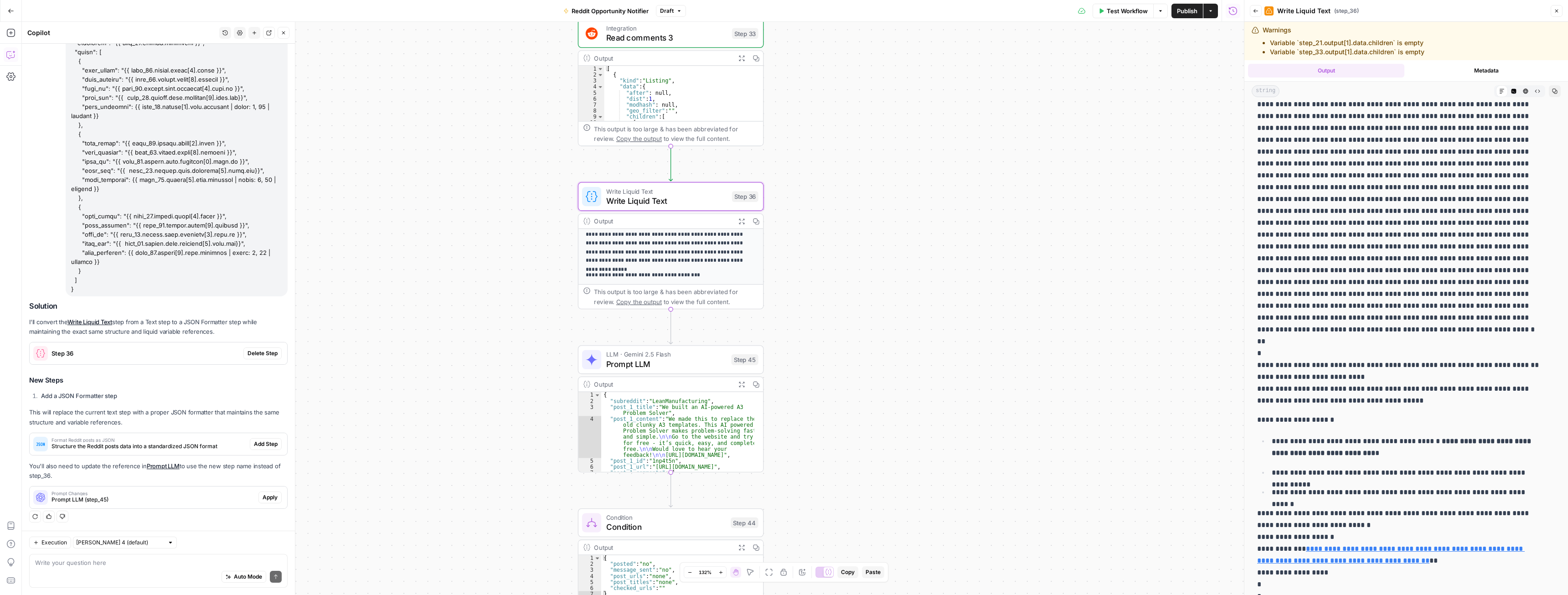
scroll to position [0, 0]
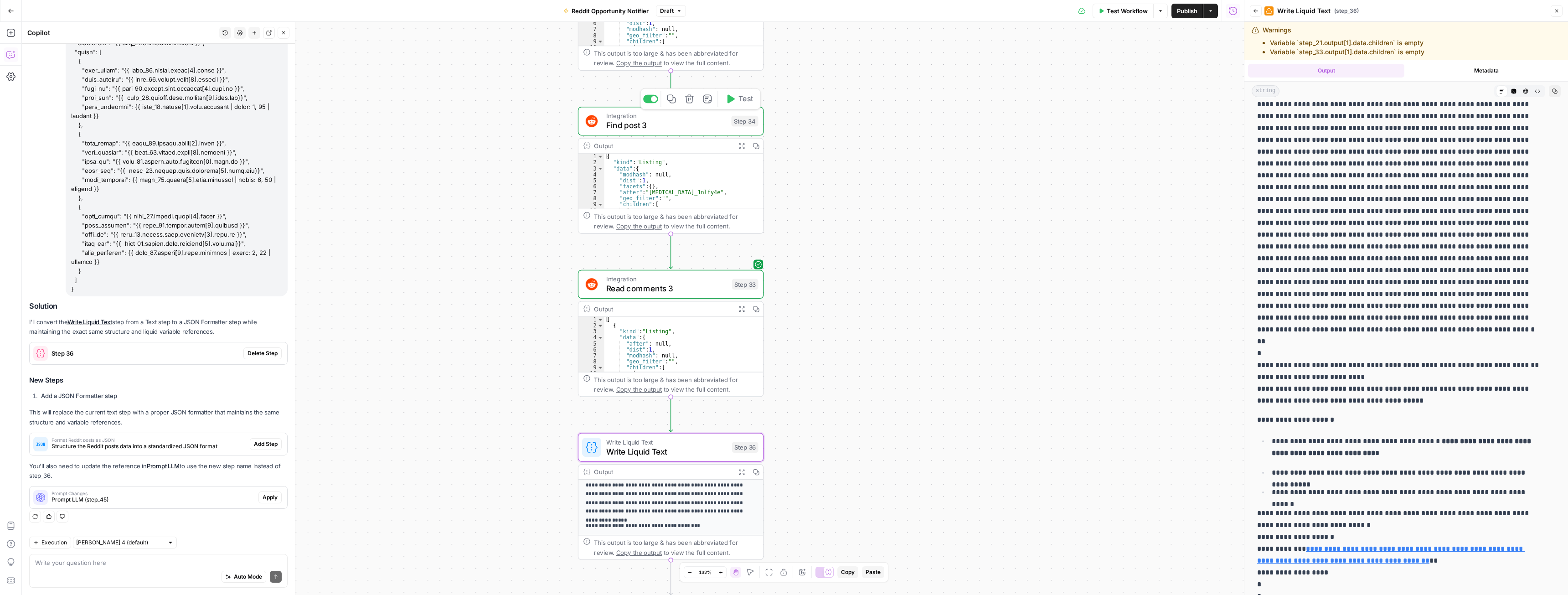
click at [656, 122] on span "Find post 3" at bounding box center [667, 125] width 121 height 12
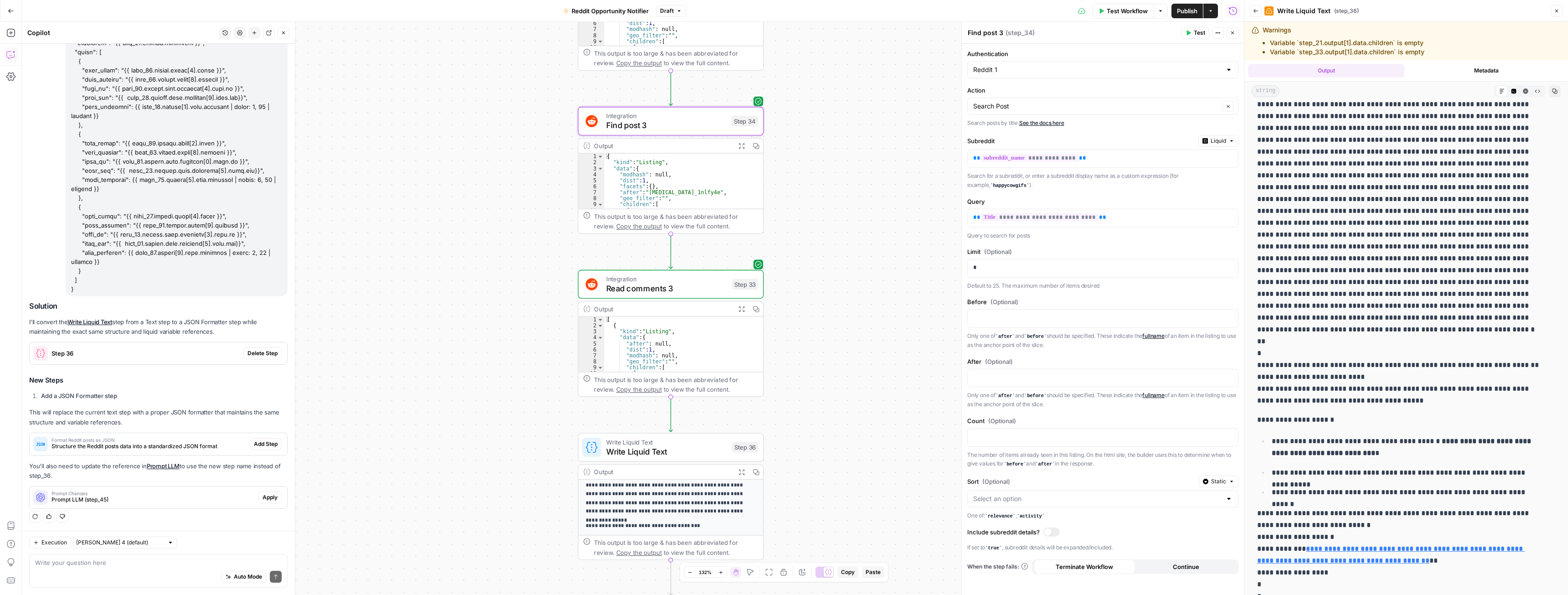
click at [1231, 28] on button "Close" at bounding box center [1232, 32] width 12 height 12
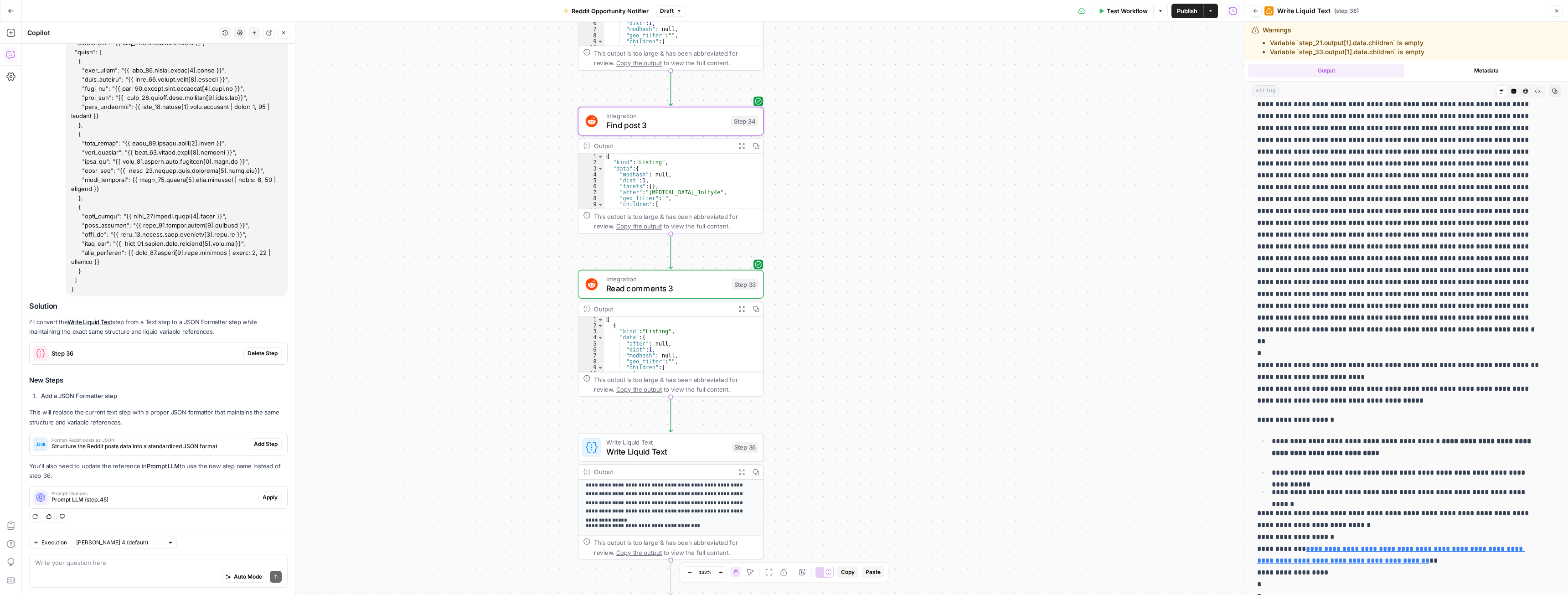
scroll to position [1516, 0]
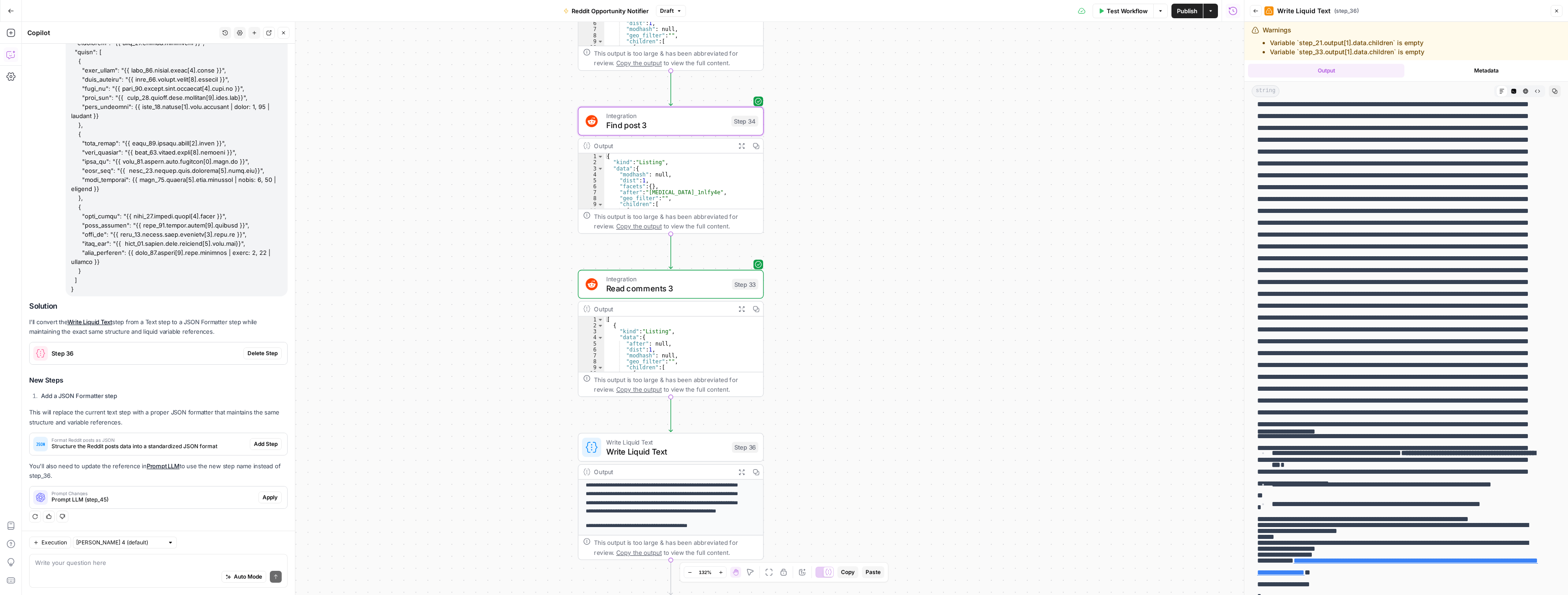
click at [740, 146] on icon "button" at bounding box center [741, 146] width 6 height 6
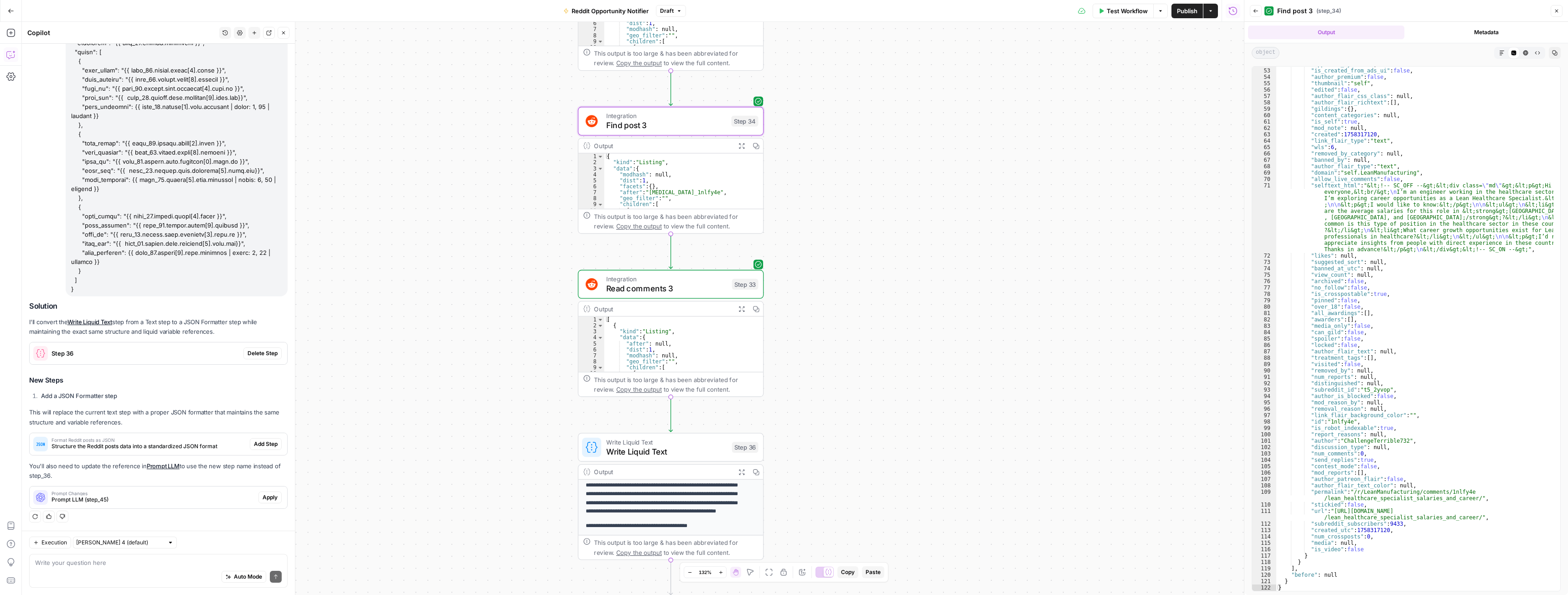
scroll to position [376, 0]
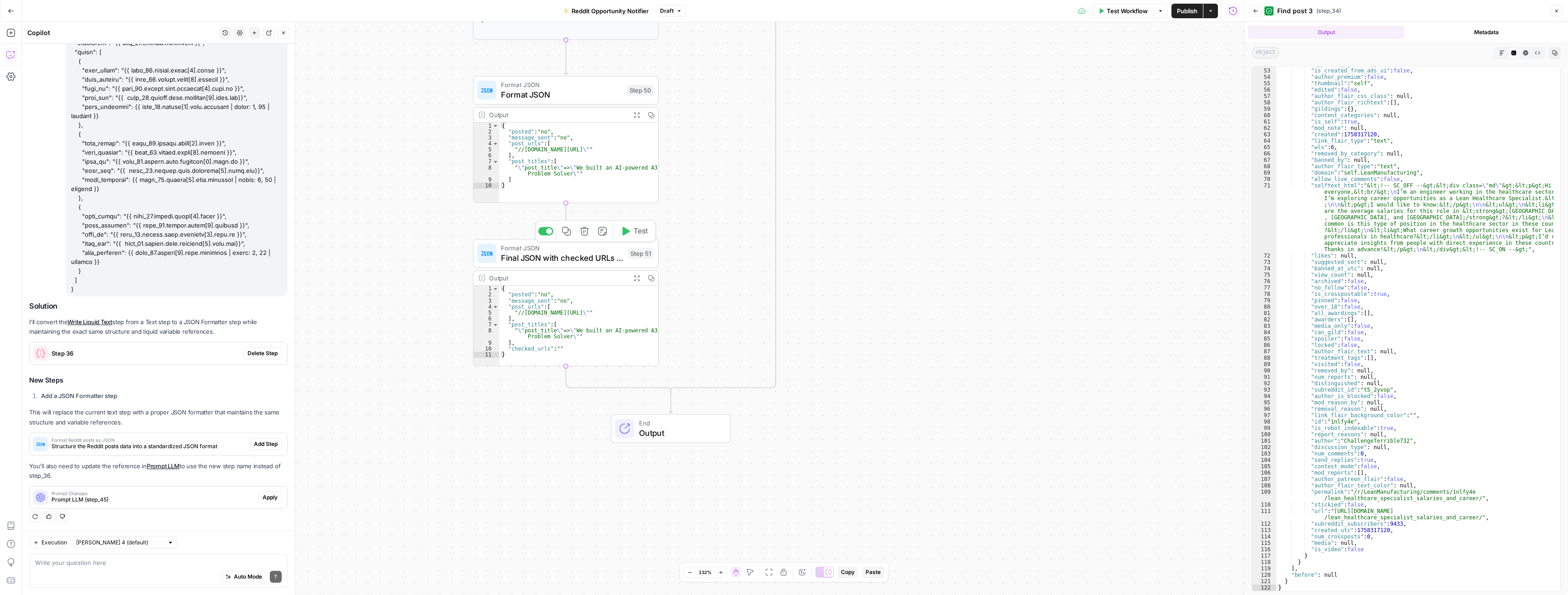
click at [556, 256] on span "Final JSON with checked URLs - True branch" at bounding box center [562, 257] width 122 height 12
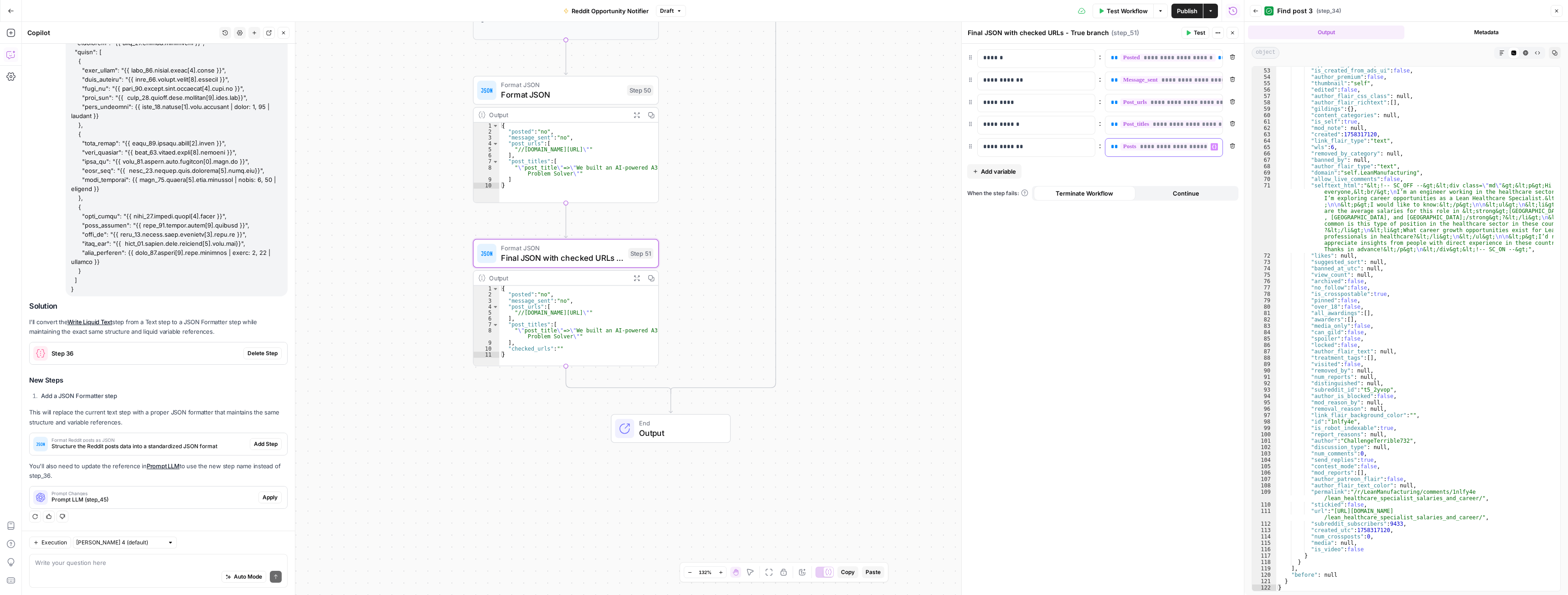
click at [1178, 146] on span "**********" at bounding box center [1166, 146] width 90 height 8
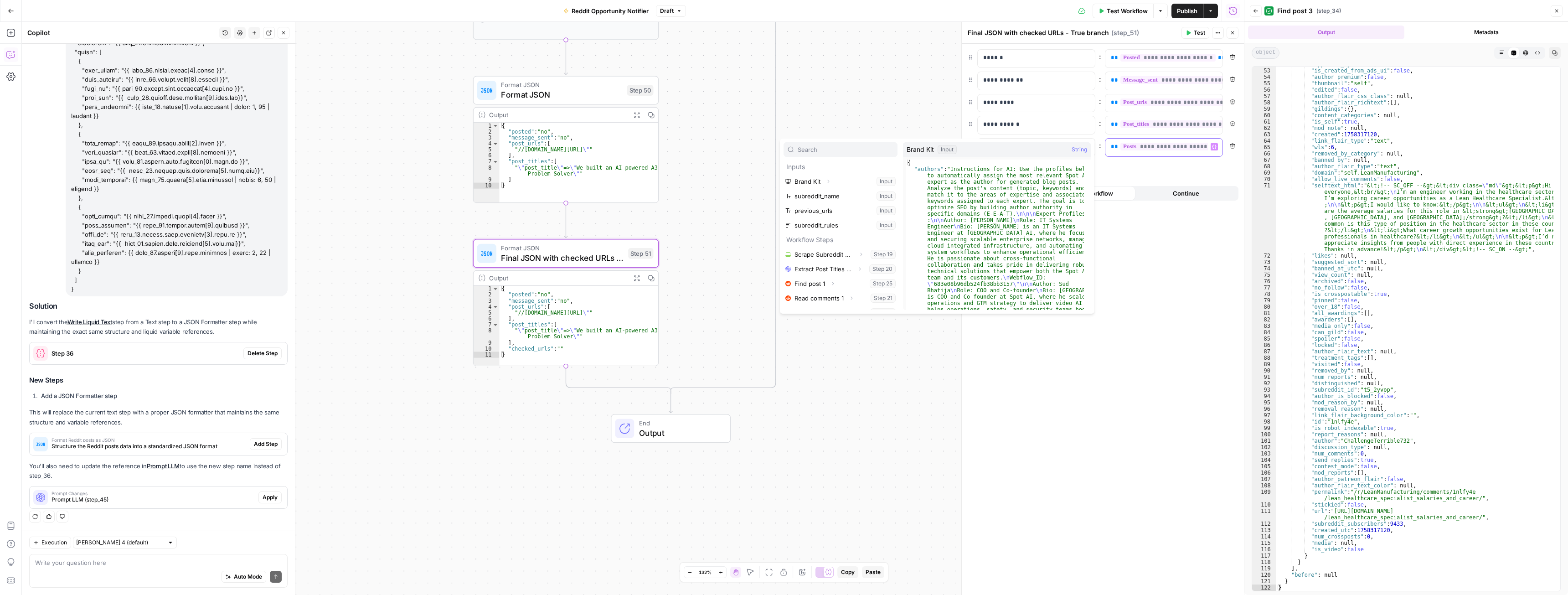
click at [1168, 147] on span "**********" at bounding box center [1166, 146] width 90 height 8
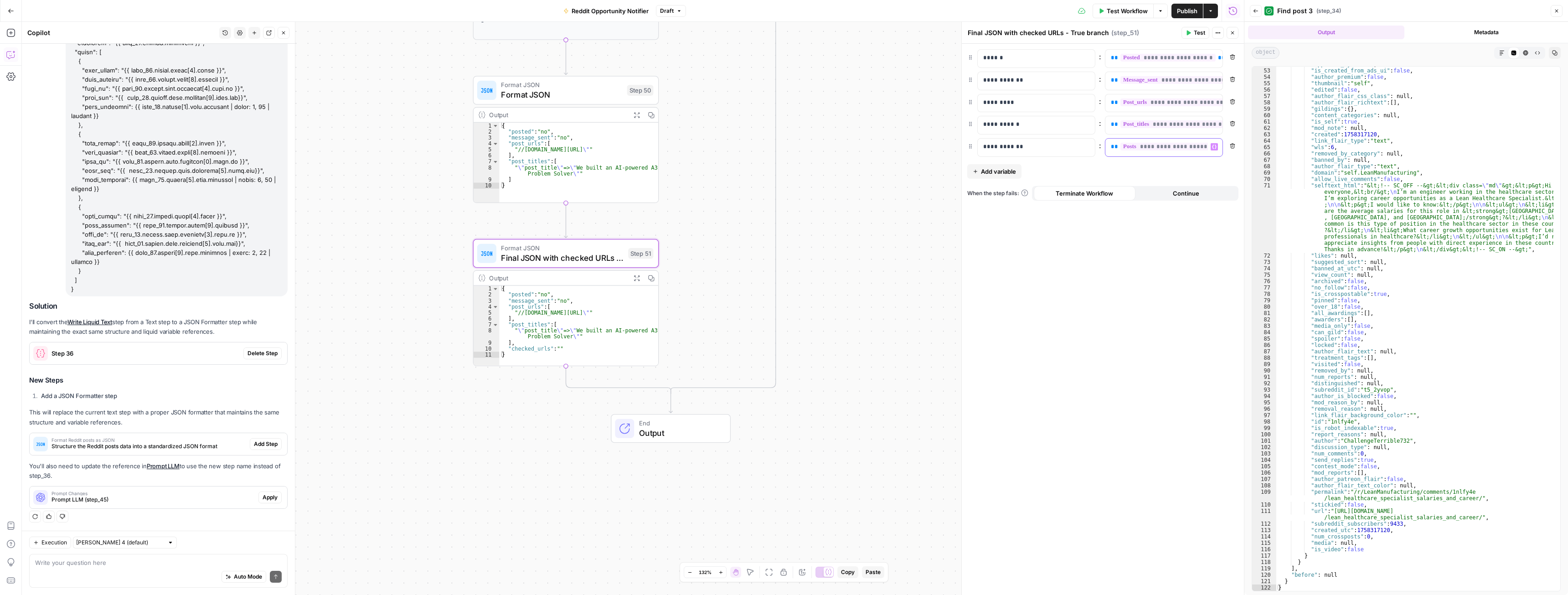
click at [1168, 147] on span "**********" at bounding box center [1166, 146] width 90 height 8
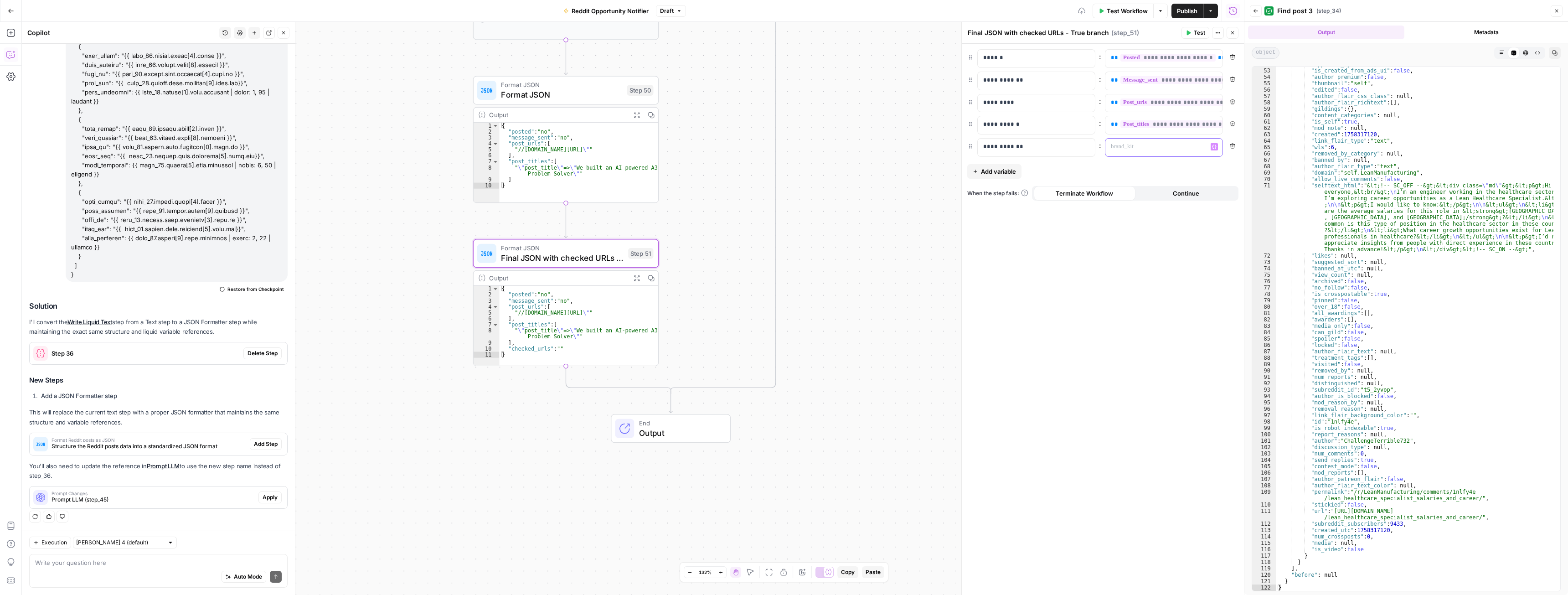
click at [1214, 149] on button "Variables Menu" at bounding box center [1214, 147] width 7 height 7
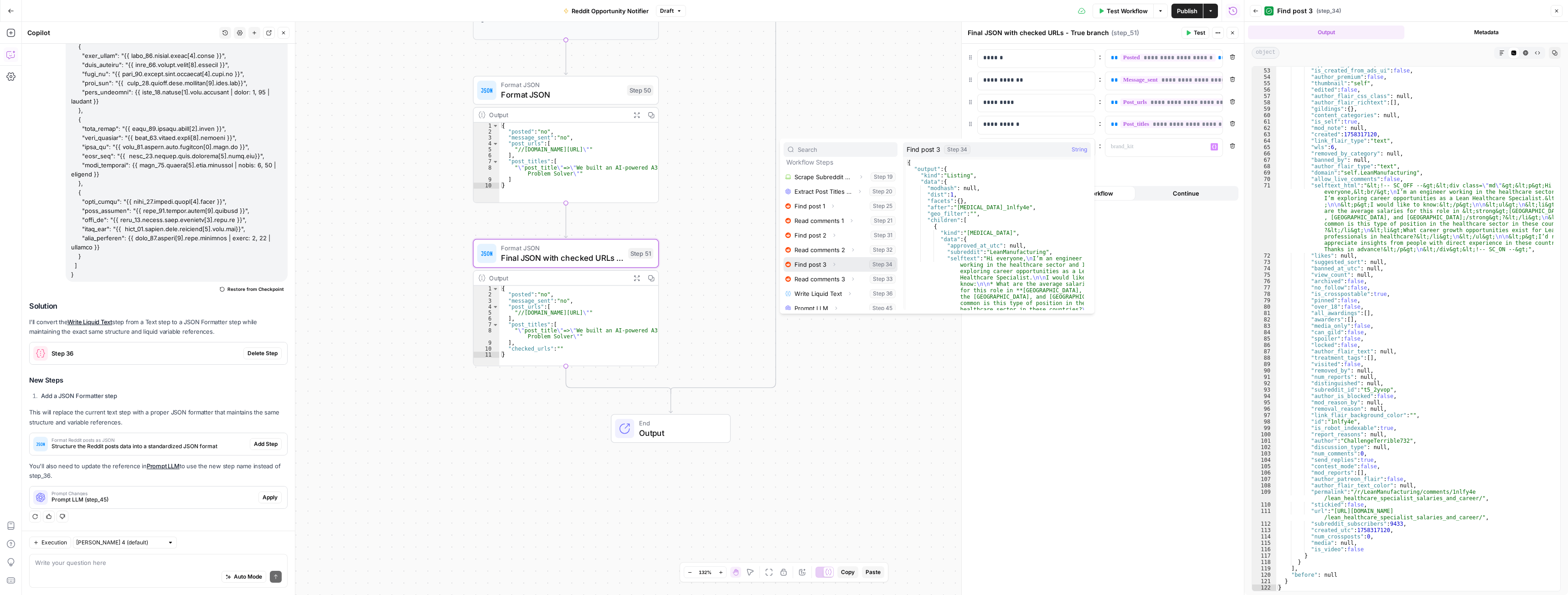
click at [832, 264] on icon "button" at bounding box center [834, 264] width 5 height 5
click at [824, 278] on icon "button" at bounding box center [821, 279] width 5 height 5
click at [825, 263] on icon "button" at bounding box center [824, 262] width 2 height 3
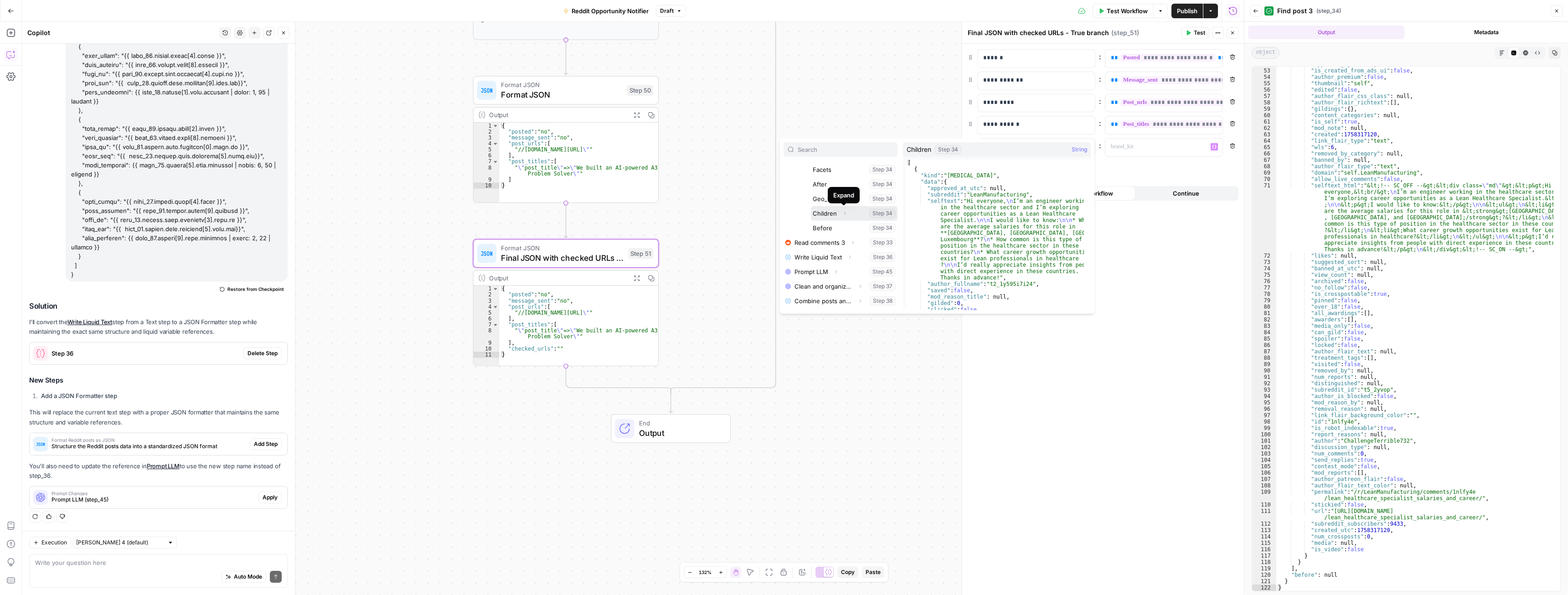
click at [842, 213] on icon "button" at bounding box center [844, 213] width 5 height 5
click at [839, 227] on icon "button" at bounding box center [838, 228] width 5 height 5
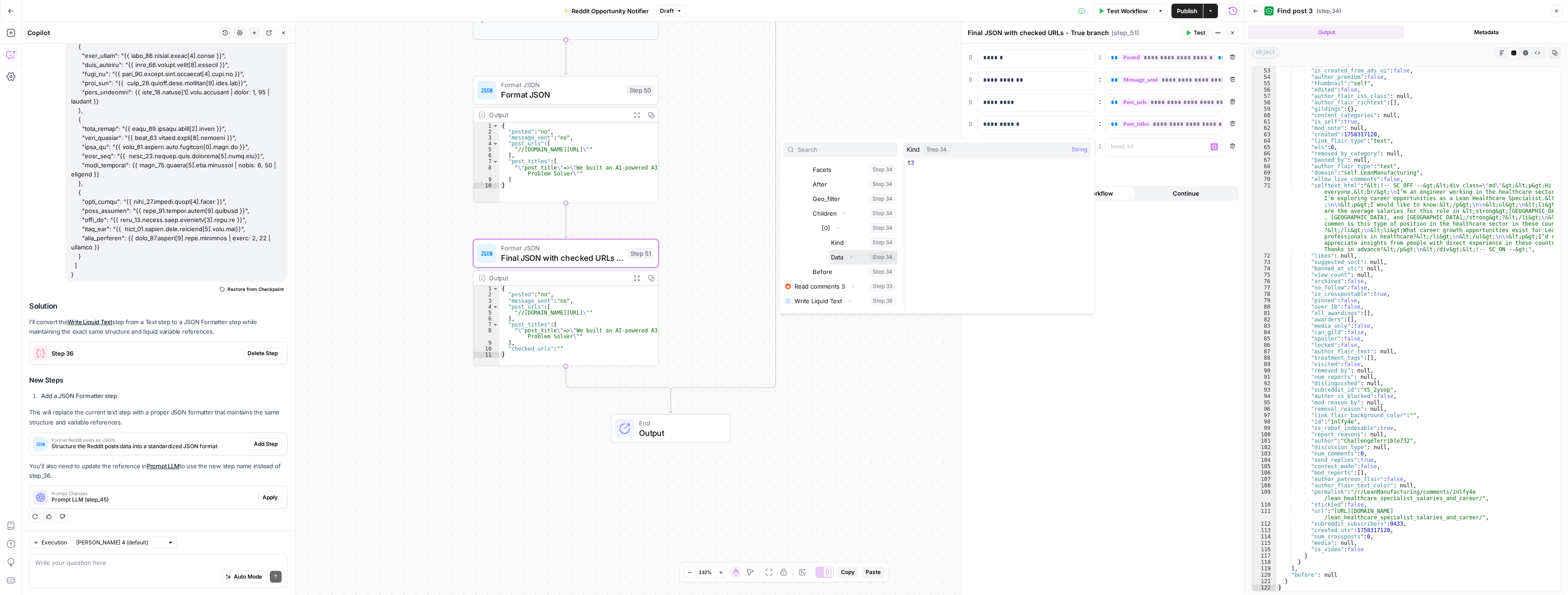
click at [850, 257] on icon "button" at bounding box center [851, 257] width 5 height 5
click at [854, 288] on button "Select variable Url" at bounding box center [867, 288] width 59 height 15
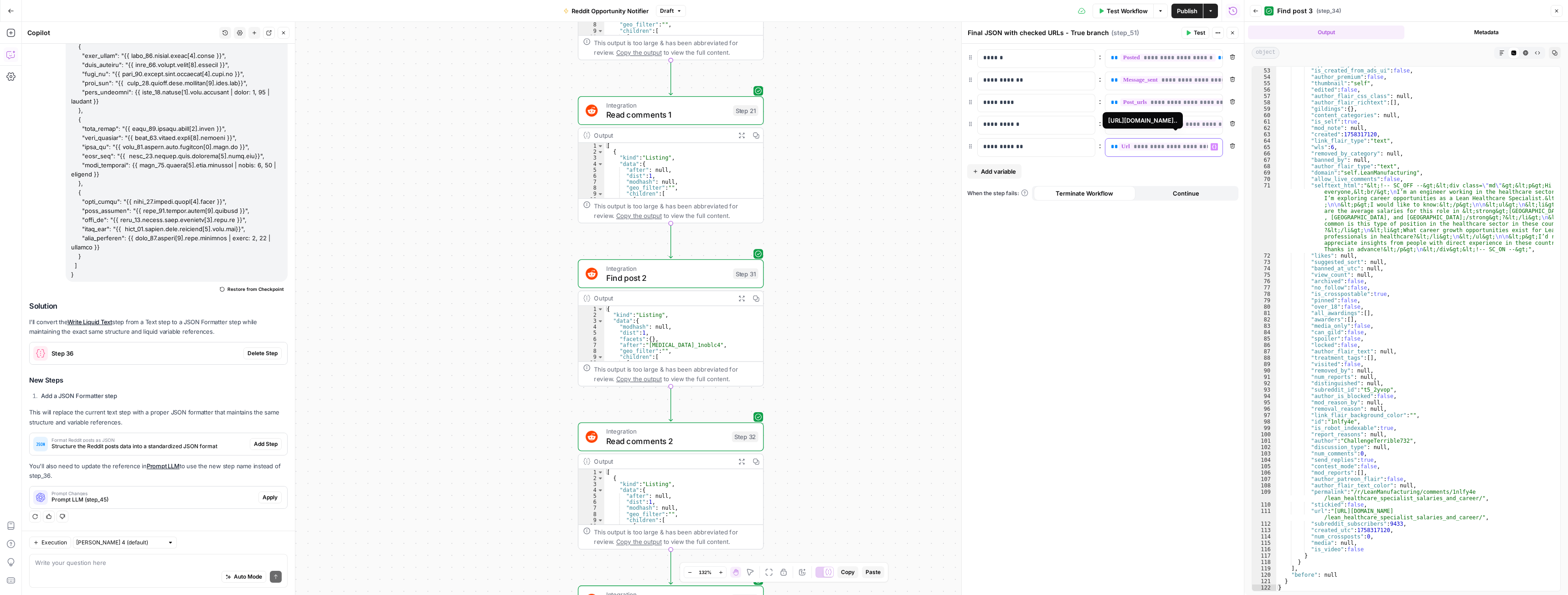
click at [1150, 146] on span "**********" at bounding box center [1194, 146] width 151 height 8
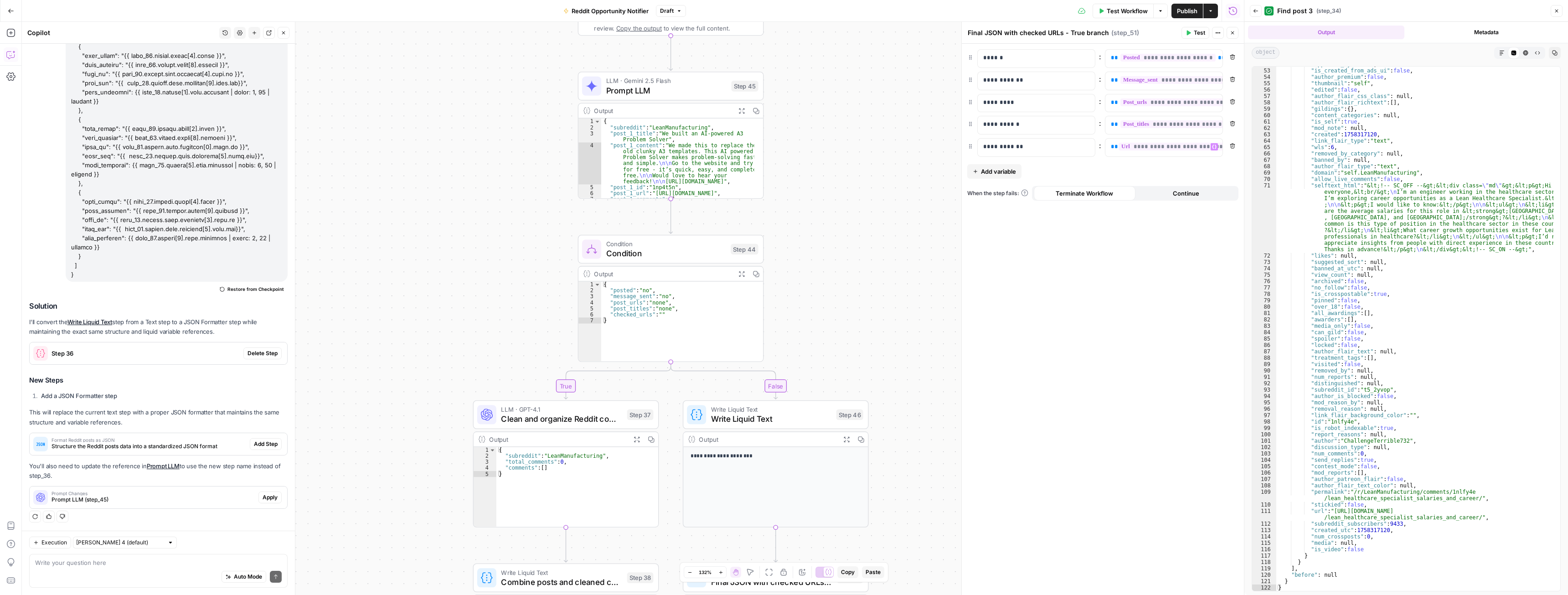
click at [254, 33] on icon "button" at bounding box center [254, 33] width 4 height 4
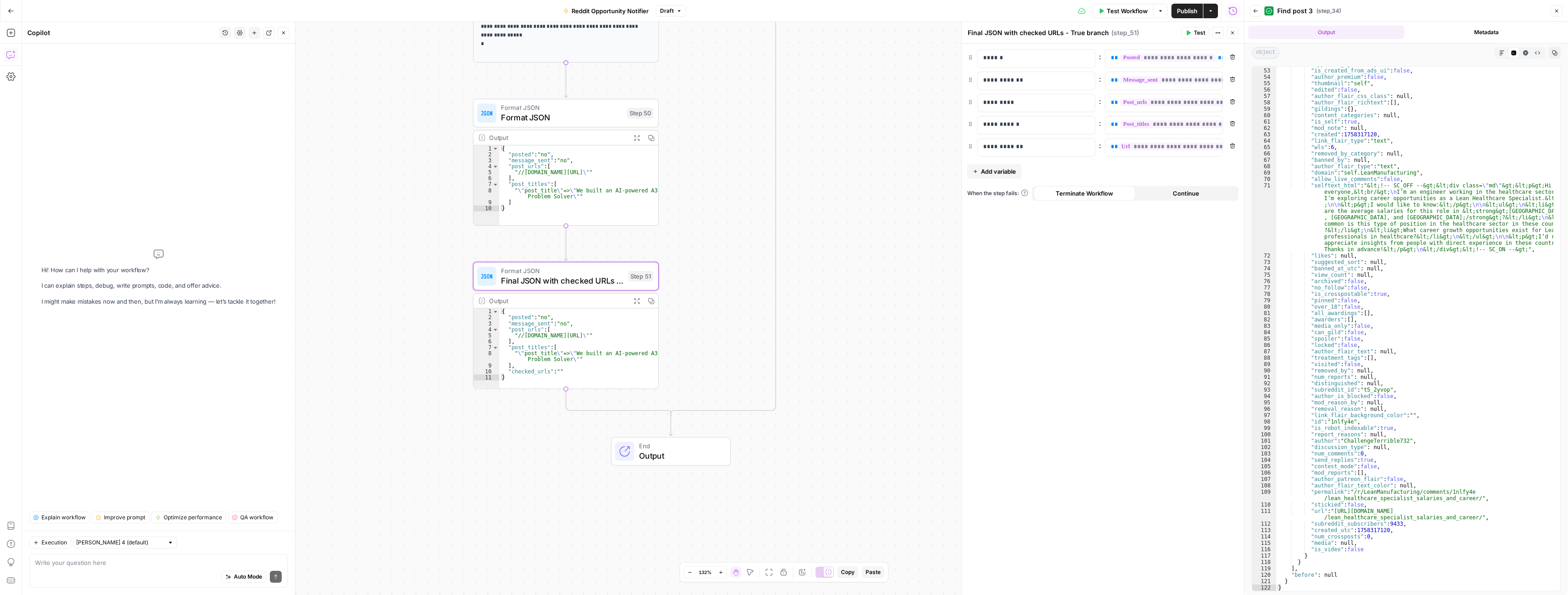
click at [133, 568] on div "Auto Mode Send" at bounding box center [158, 577] width 247 height 20
click at [1021, 155] on div "**********" at bounding box center [1029, 147] width 102 height 18
copy p "**********"
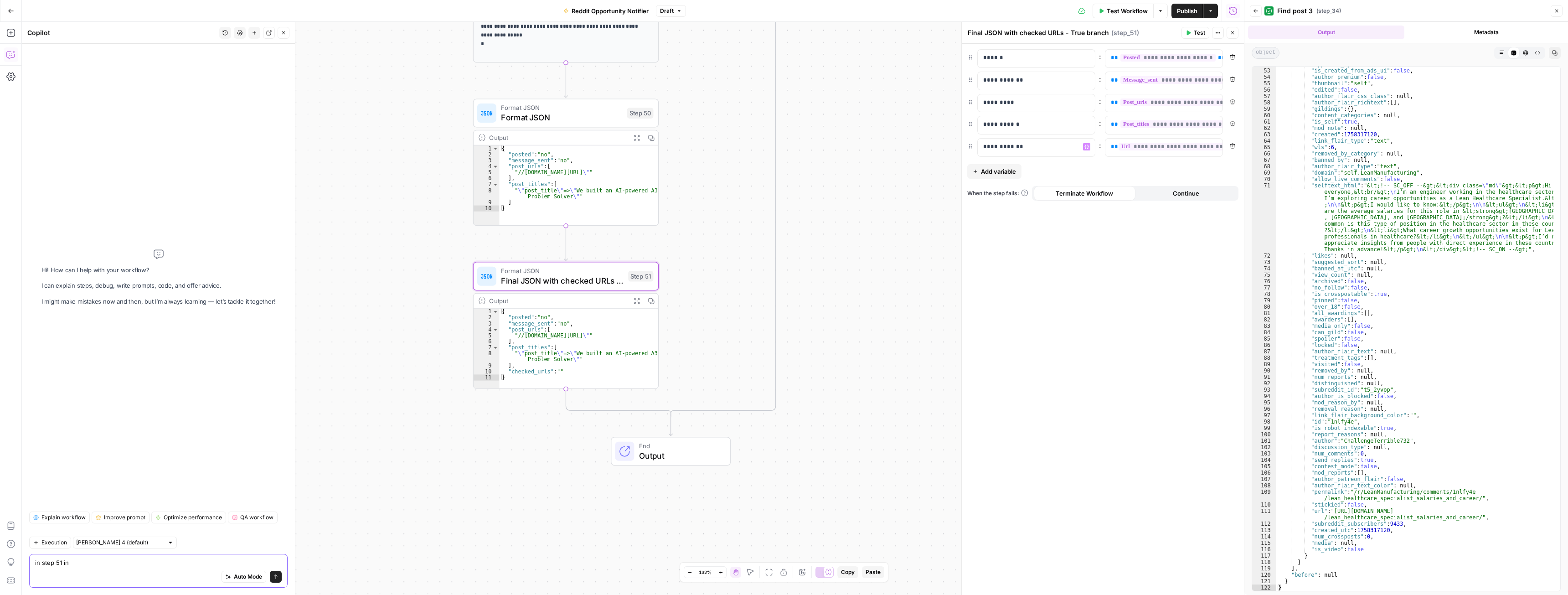
click at [117, 560] on textarea "in step 51 in" at bounding box center [158, 563] width 247 height 9
paste textarea "checked_urls"
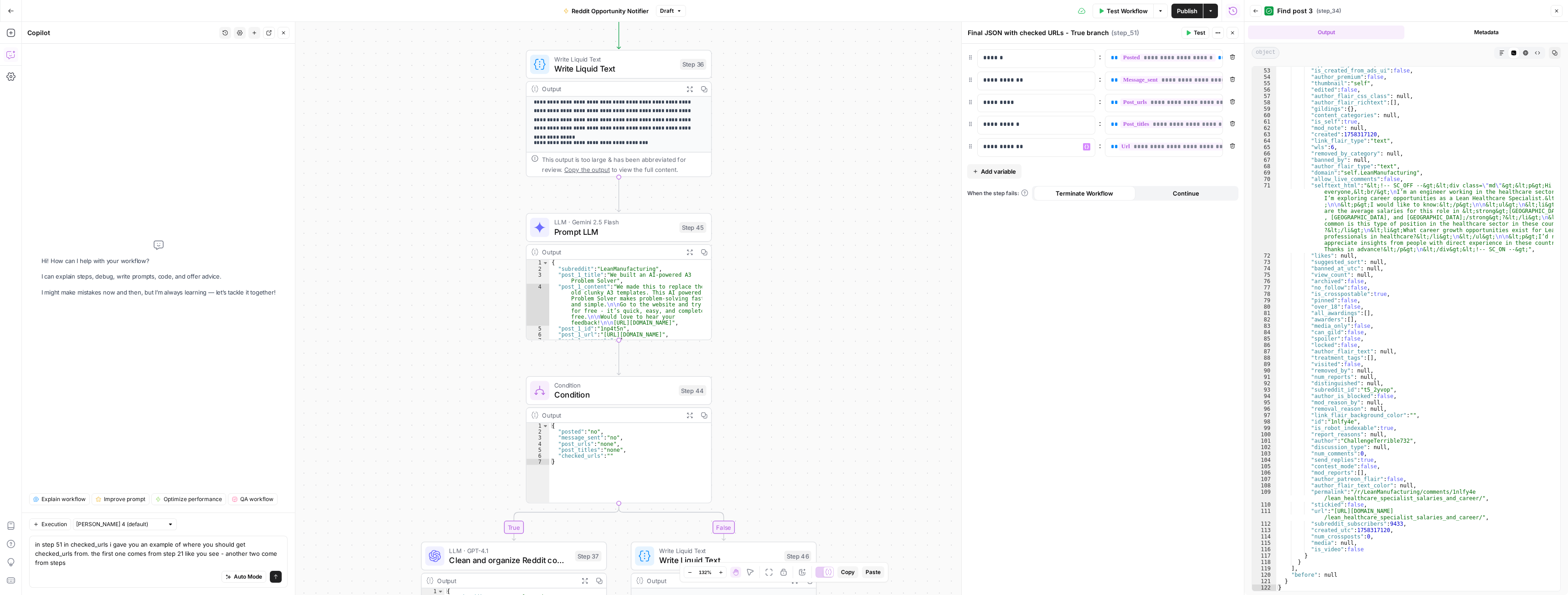
drag, startPoint x: 883, startPoint y: 161, endPoint x: 828, endPoint y: 642, distance: 484.1
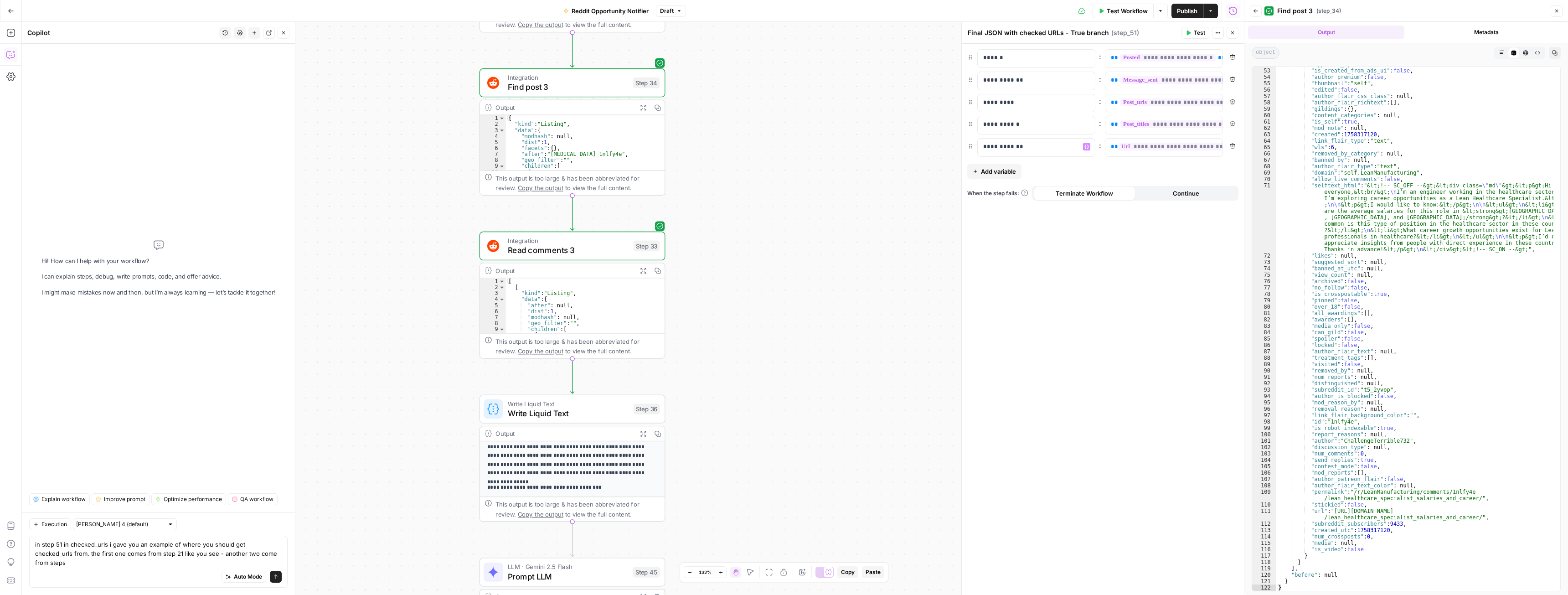
drag, startPoint x: 759, startPoint y: 192, endPoint x: 733, endPoint y: 554, distance: 362.9
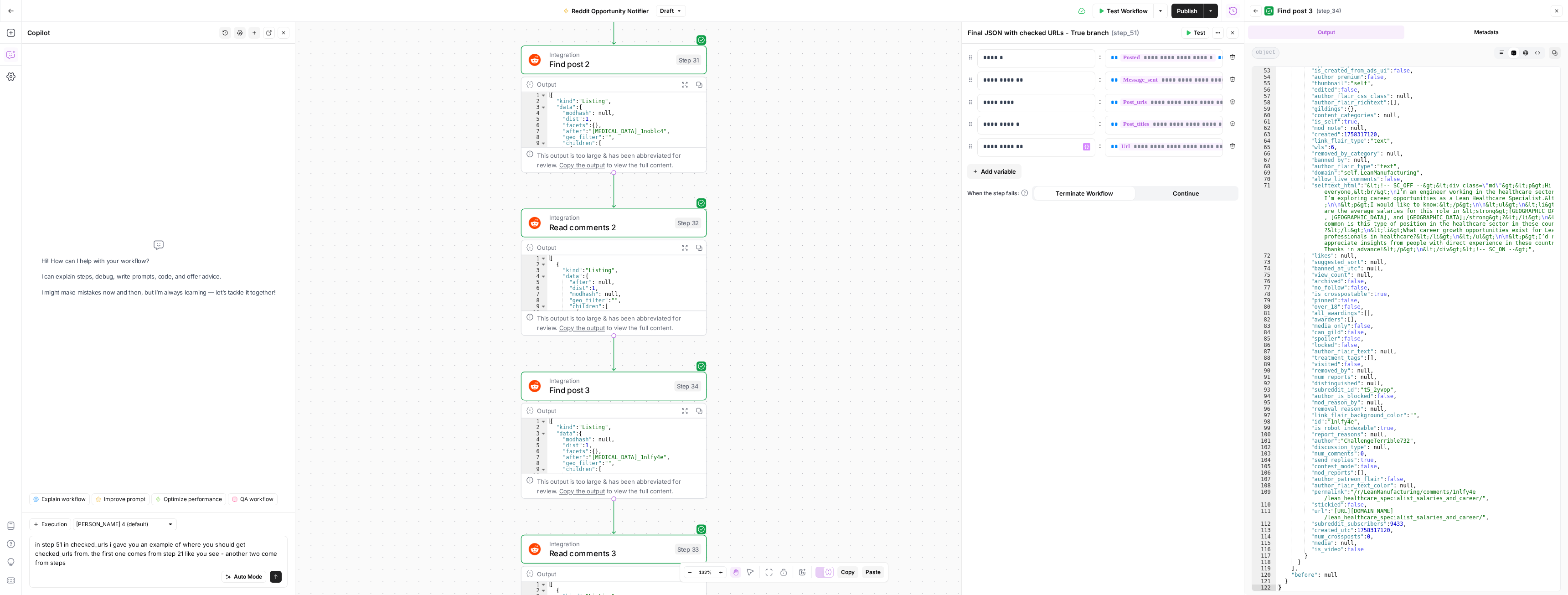
drag, startPoint x: 753, startPoint y: 266, endPoint x: 807, endPoint y: 353, distance: 102.4
click at [275, 562] on textarea "in step 51 in checked_urls i gave you an example of where you should get checke…" at bounding box center [158, 554] width 247 height 27
type textarea "in step 51 in checked_urls i gave you an example of where you should get checke…"
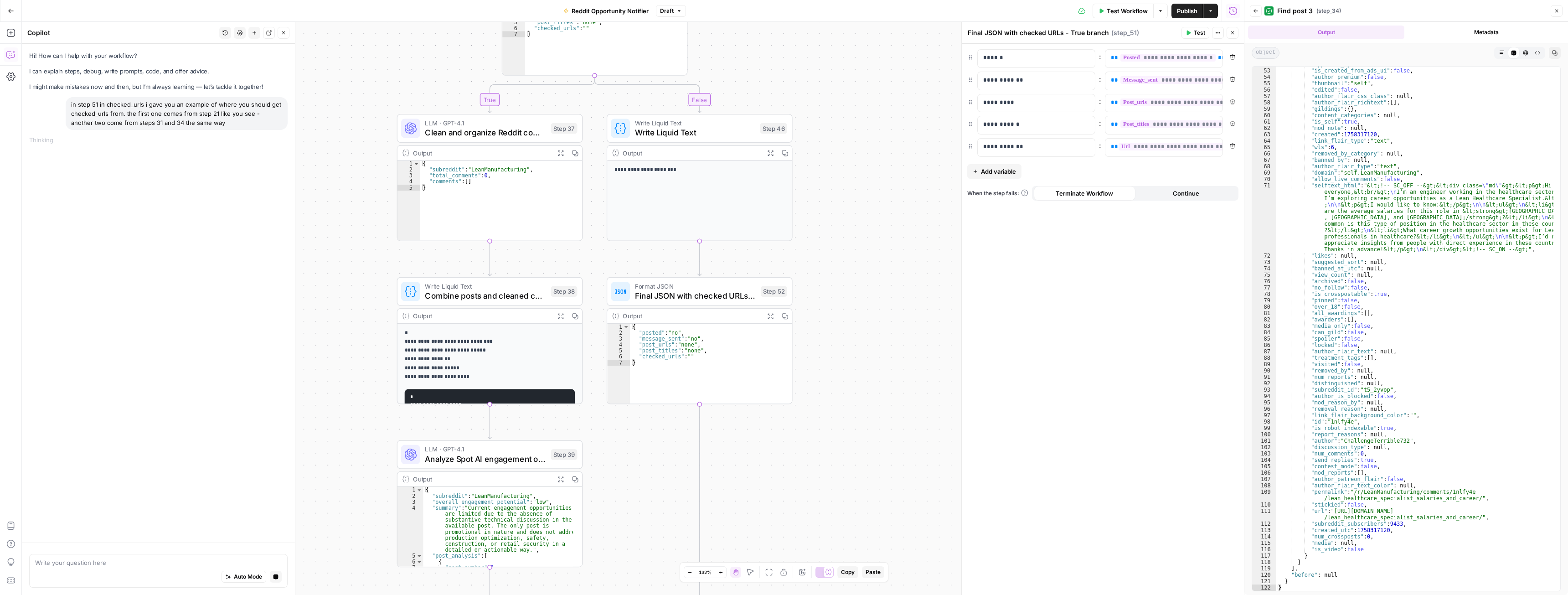
drag, startPoint x: 895, startPoint y: 331, endPoint x: 838, endPoint y: 76, distance: 261.3
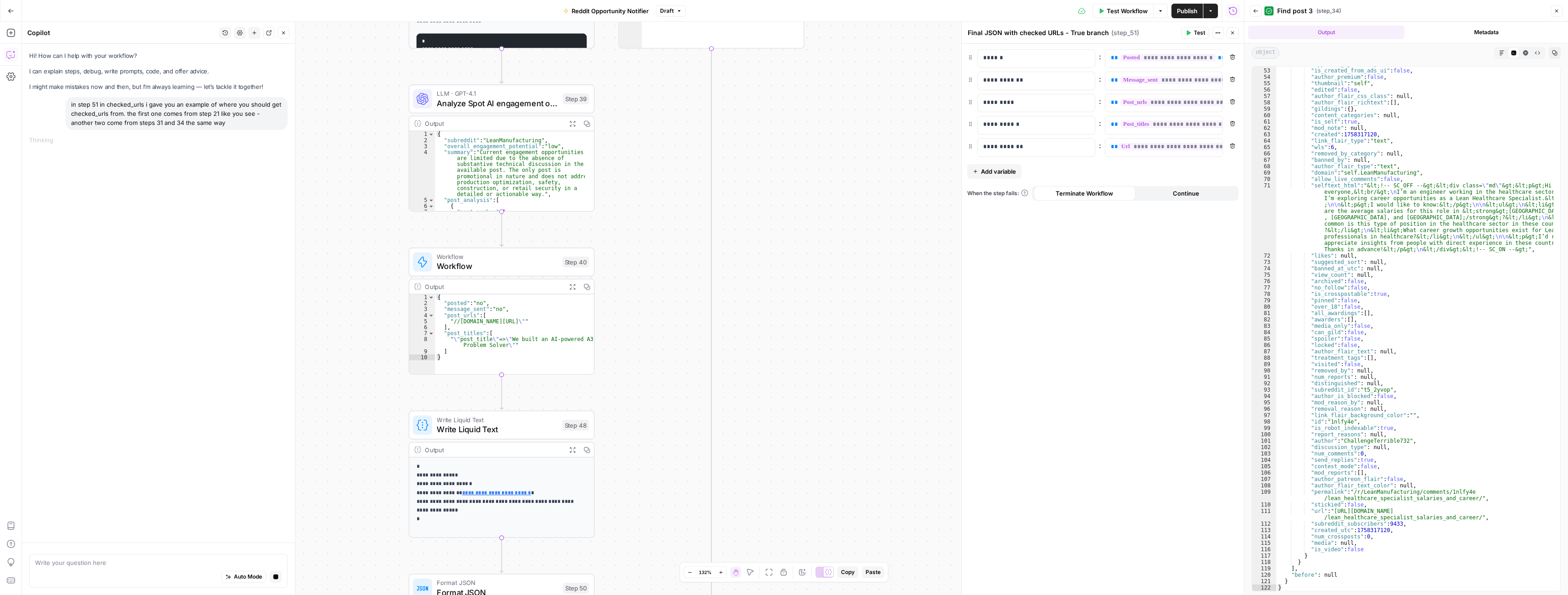
drag, startPoint x: 784, startPoint y: 392, endPoint x: 801, endPoint y: 222, distance: 170.8
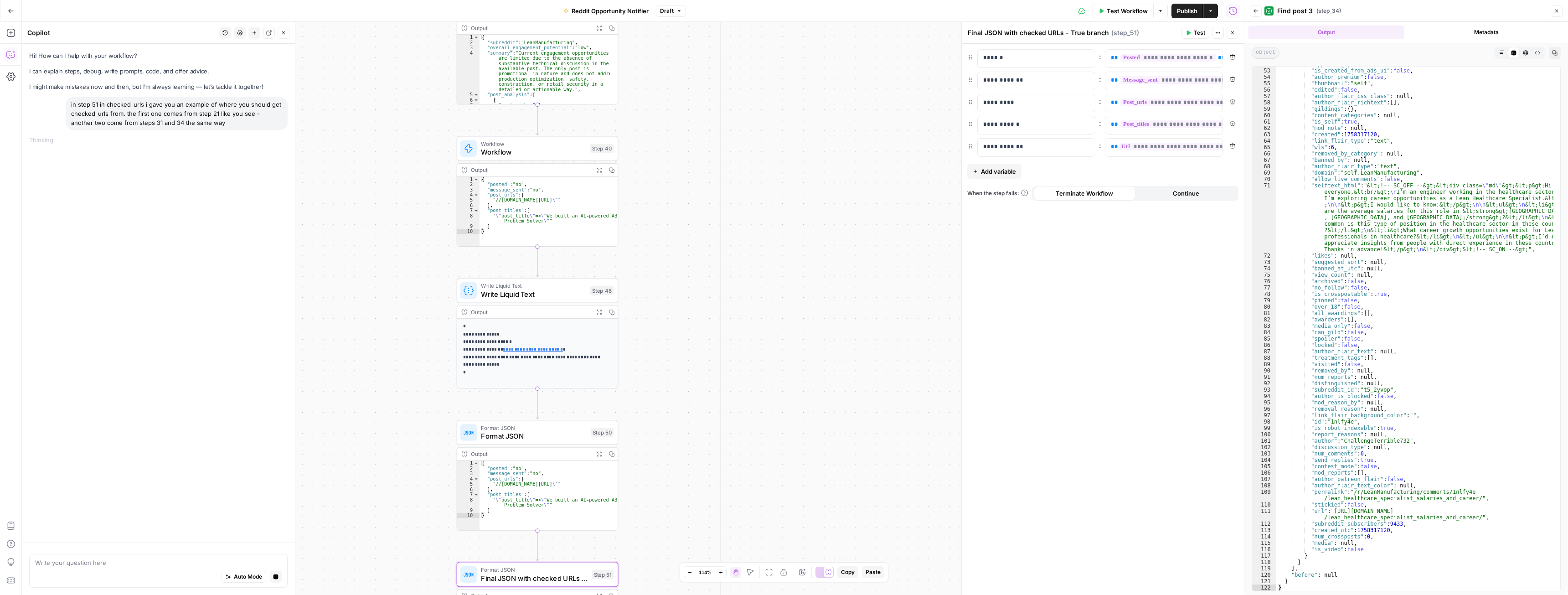
drag, startPoint x: 768, startPoint y: 326, endPoint x: 769, endPoint y: 180, distance: 146.0
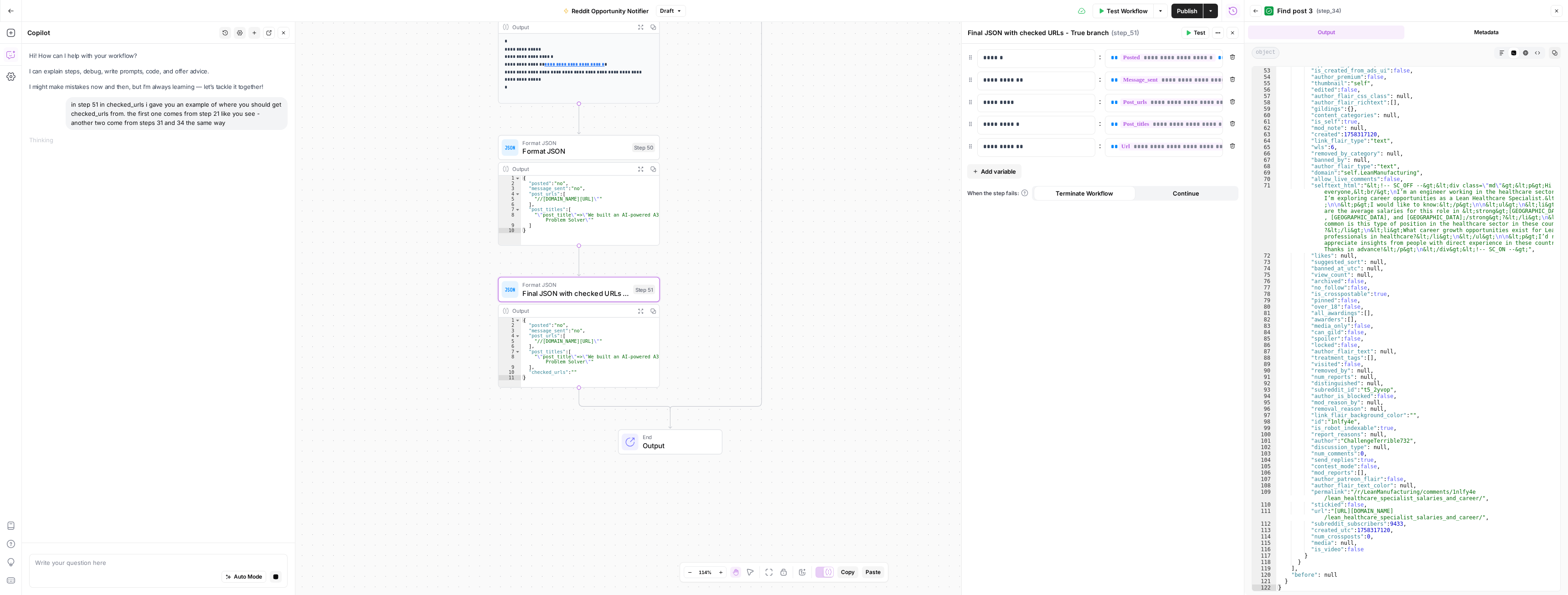
drag, startPoint x: 747, startPoint y: 441, endPoint x: 788, endPoint y: 255, distance: 190.5
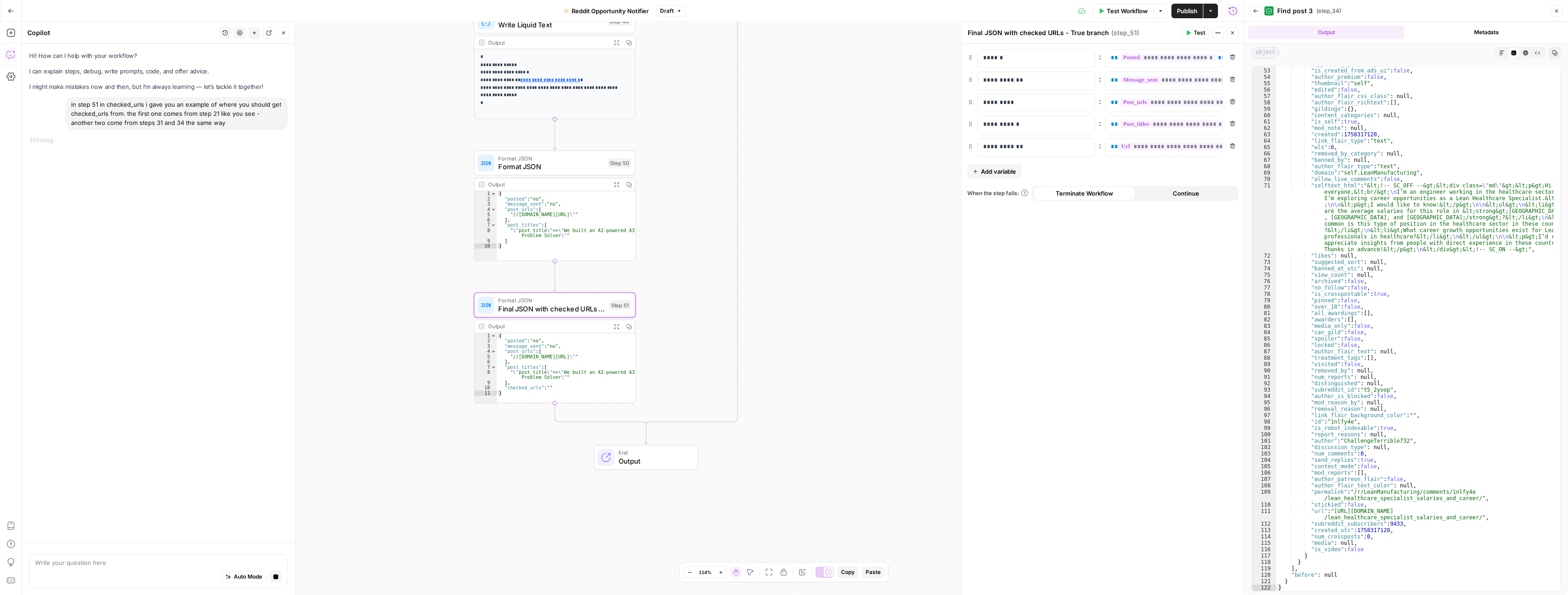
drag, startPoint x: 809, startPoint y: 407, endPoint x: 788, endPoint y: 425, distance: 27.7
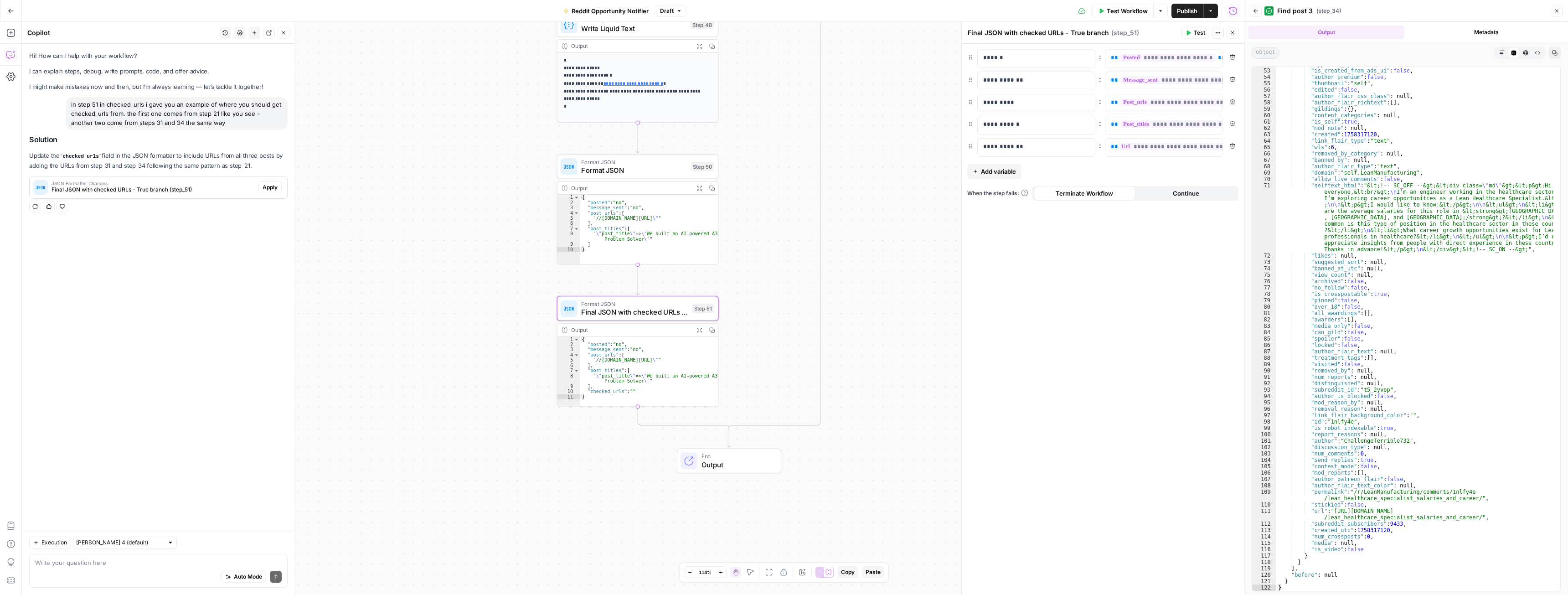
click at [273, 188] on span "Apply" at bounding box center [270, 187] width 15 height 8
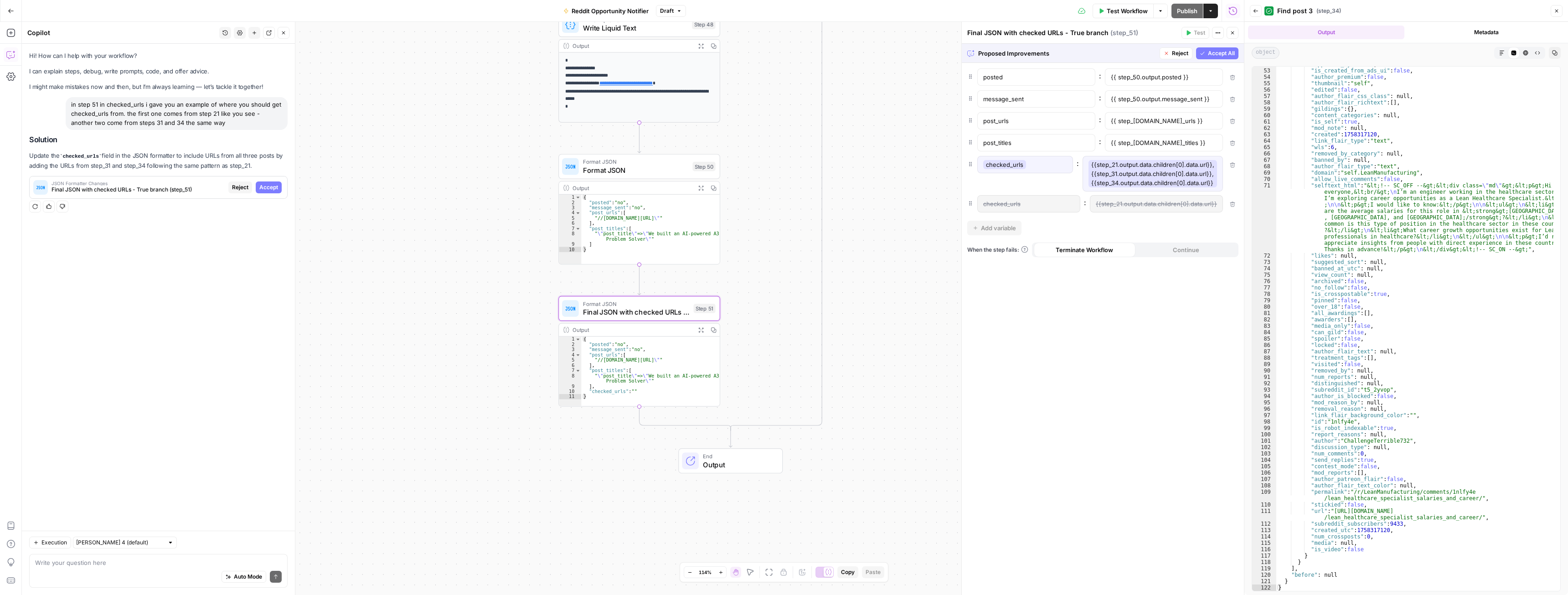
click at [266, 185] on span "Accept" at bounding box center [268, 187] width 19 height 8
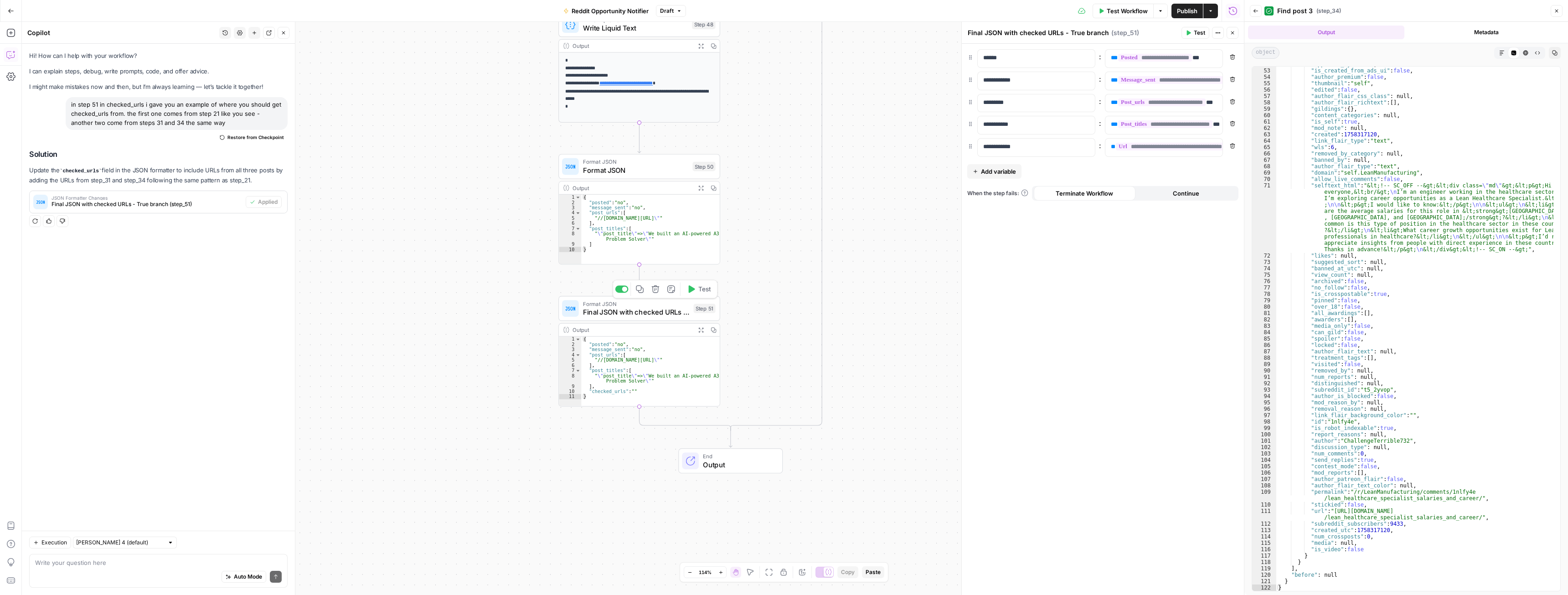
click at [704, 292] on span "Test" at bounding box center [704, 289] width 12 height 10
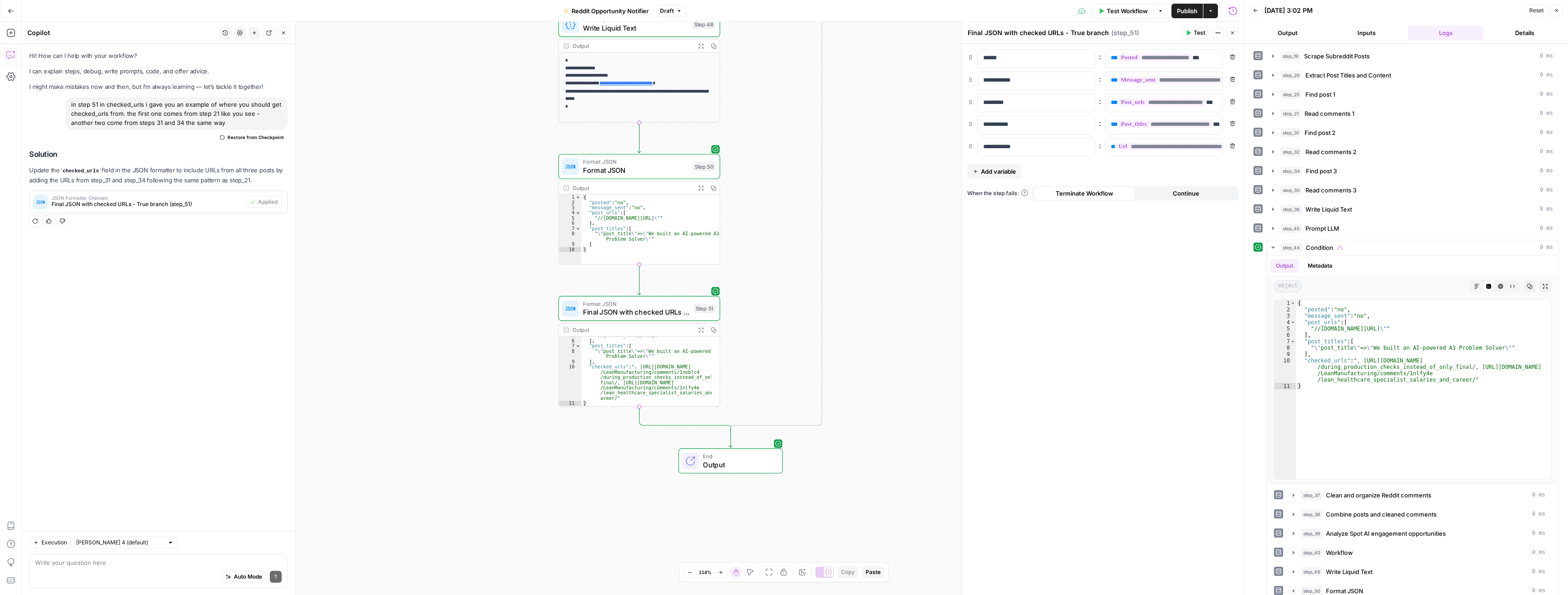
scroll to position [21, 0]
type textarea "**********"
drag, startPoint x: 657, startPoint y: 366, endPoint x: 673, endPoint y: 368, distance: 16.1
click at [673, 368] on div ""//www.reddit.com/1np4t5n \" " ] , "post_titles" : [ " \" post_title \" => \" W…" at bounding box center [646, 373] width 130 height 80
click at [658, 362] on div ""//www.reddit.com/1np4t5n \" " ] , "post_titles" : [ " \" post_title \" => \" W…" at bounding box center [646, 373] width 130 height 80
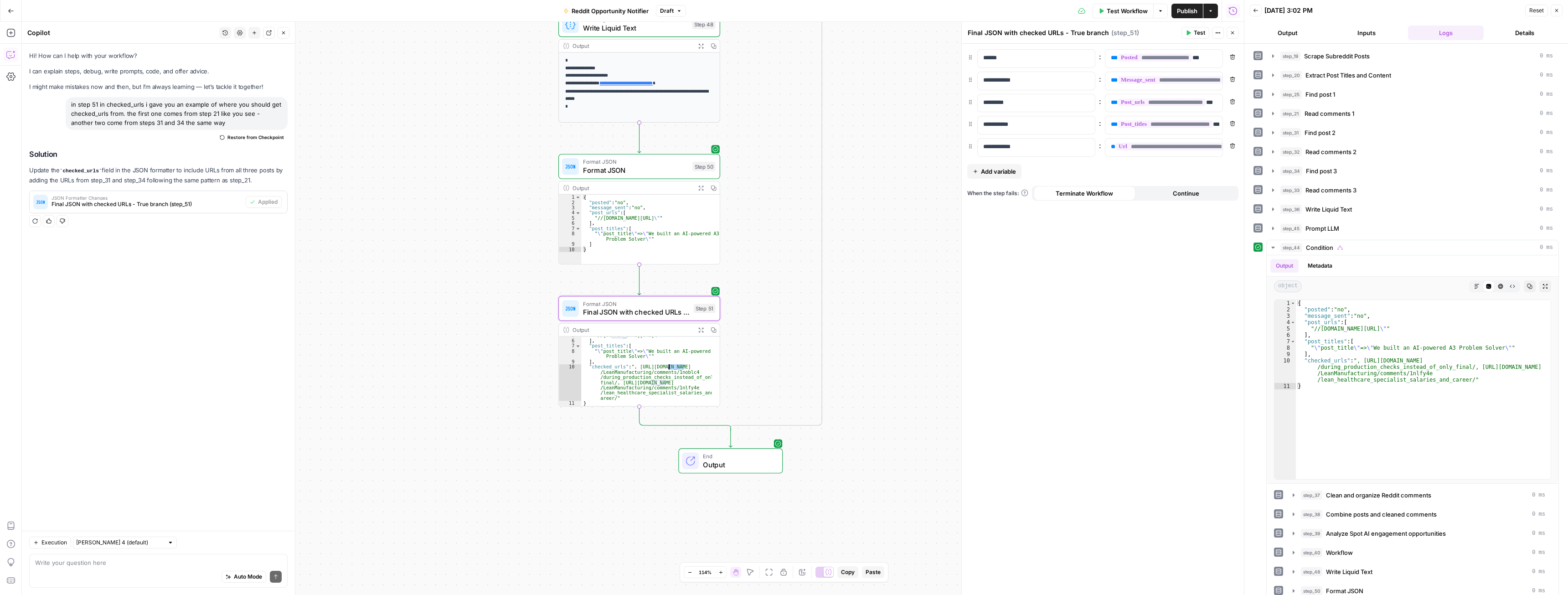
click at [658, 362] on div ""//www.reddit.com/1np4t5n \" " ] , "post_titles" : [ " \" post_title \" => \" W…" at bounding box center [646, 373] width 130 height 80
click at [699, 328] on icon "button" at bounding box center [700, 329] width 4 height 4
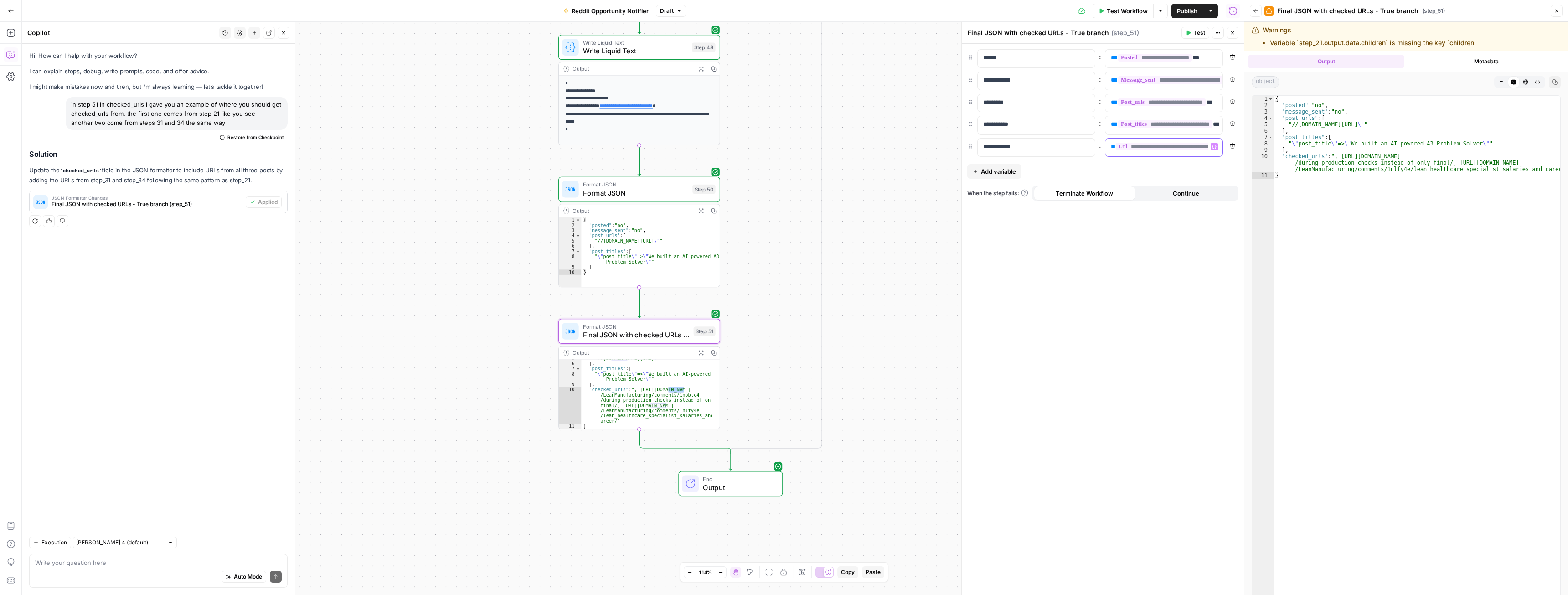
click at [1149, 145] on span "**********" at bounding box center [1170, 146] width 109 height 8
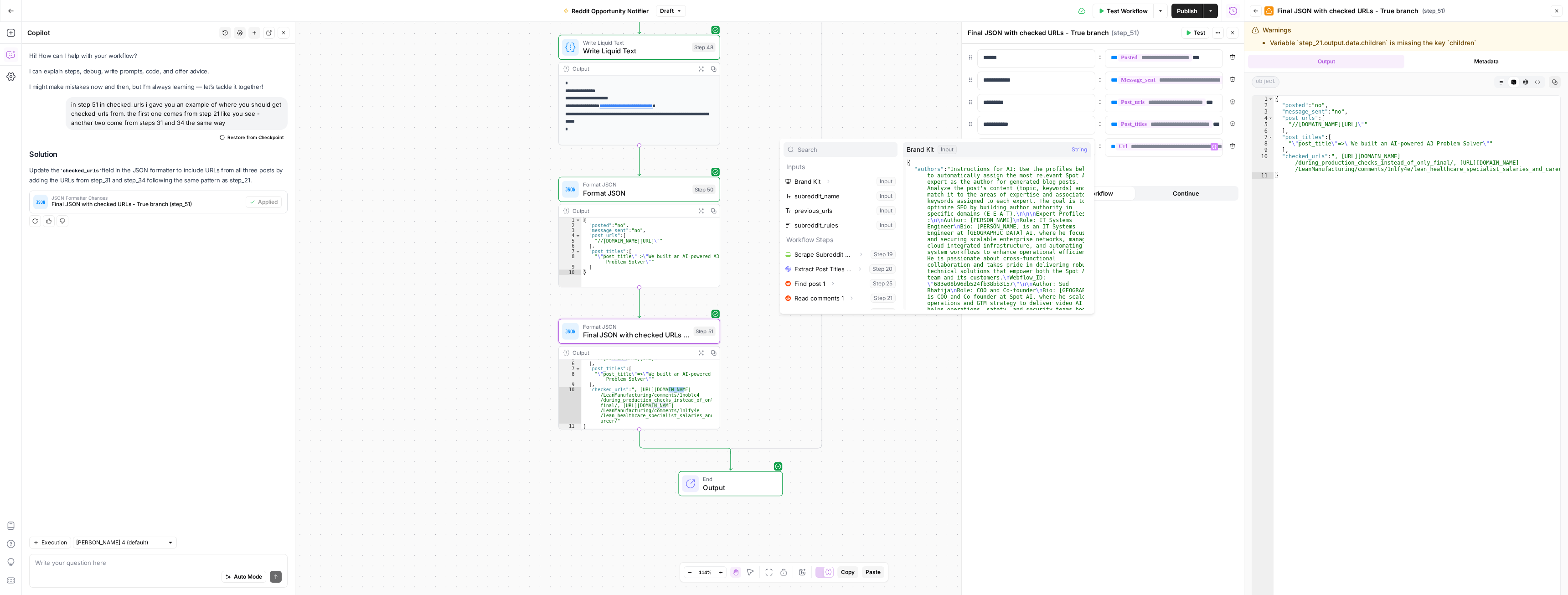
click at [1177, 167] on div "**********" at bounding box center [1103, 319] width 282 height 551
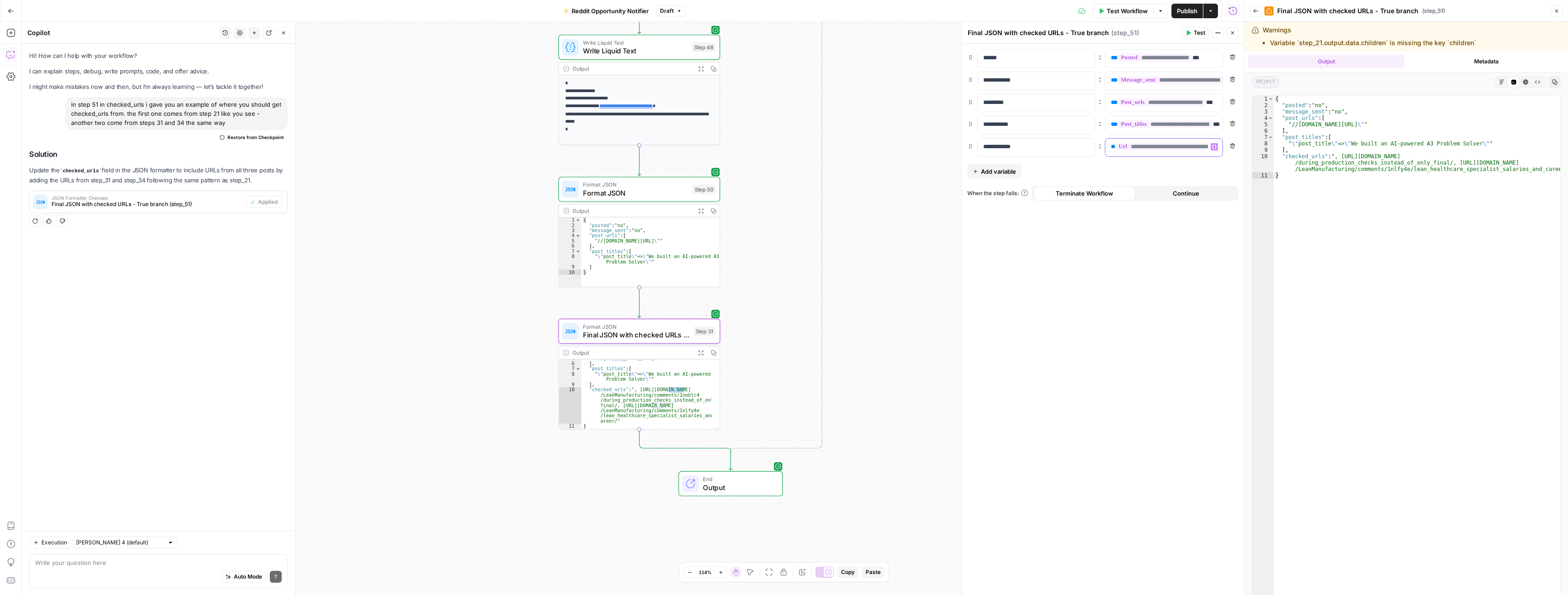
click at [1158, 149] on span "**********" at bounding box center [1170, 146] width 109 height 8
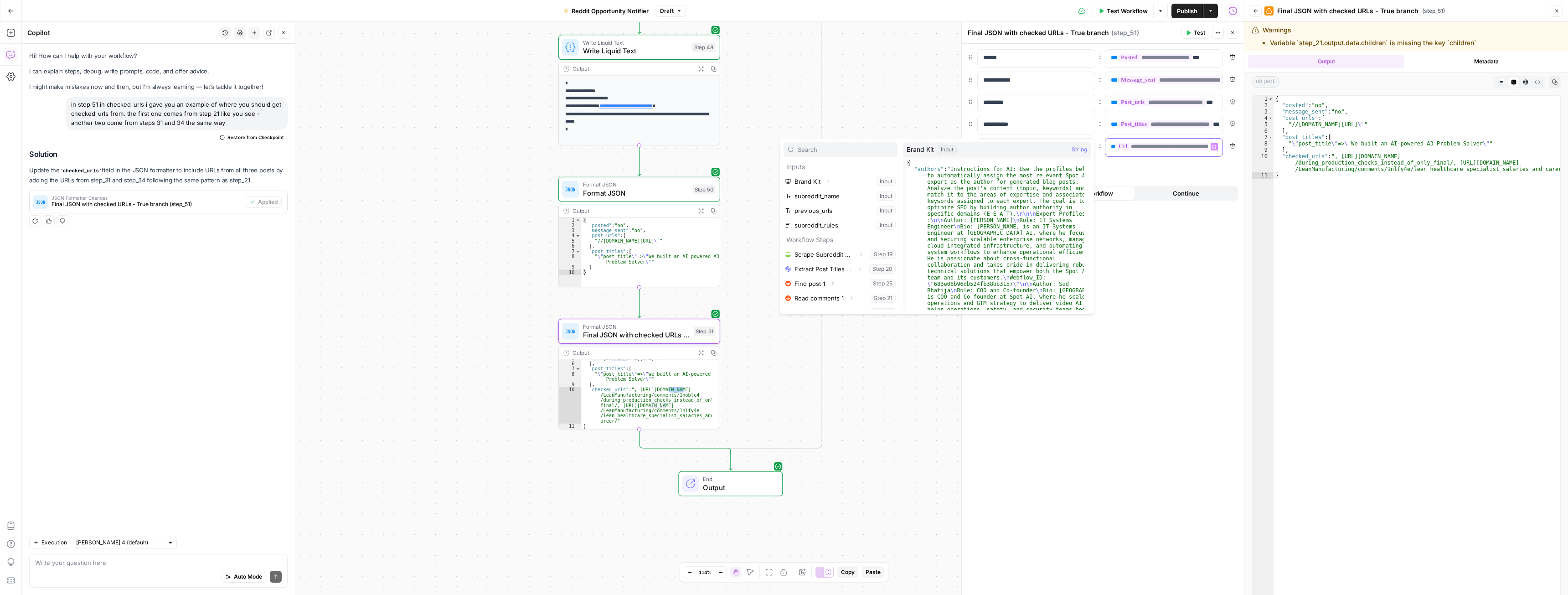
click at [1111, 147] on span "**" at bounding box center [1113, 147] width 4 height 6
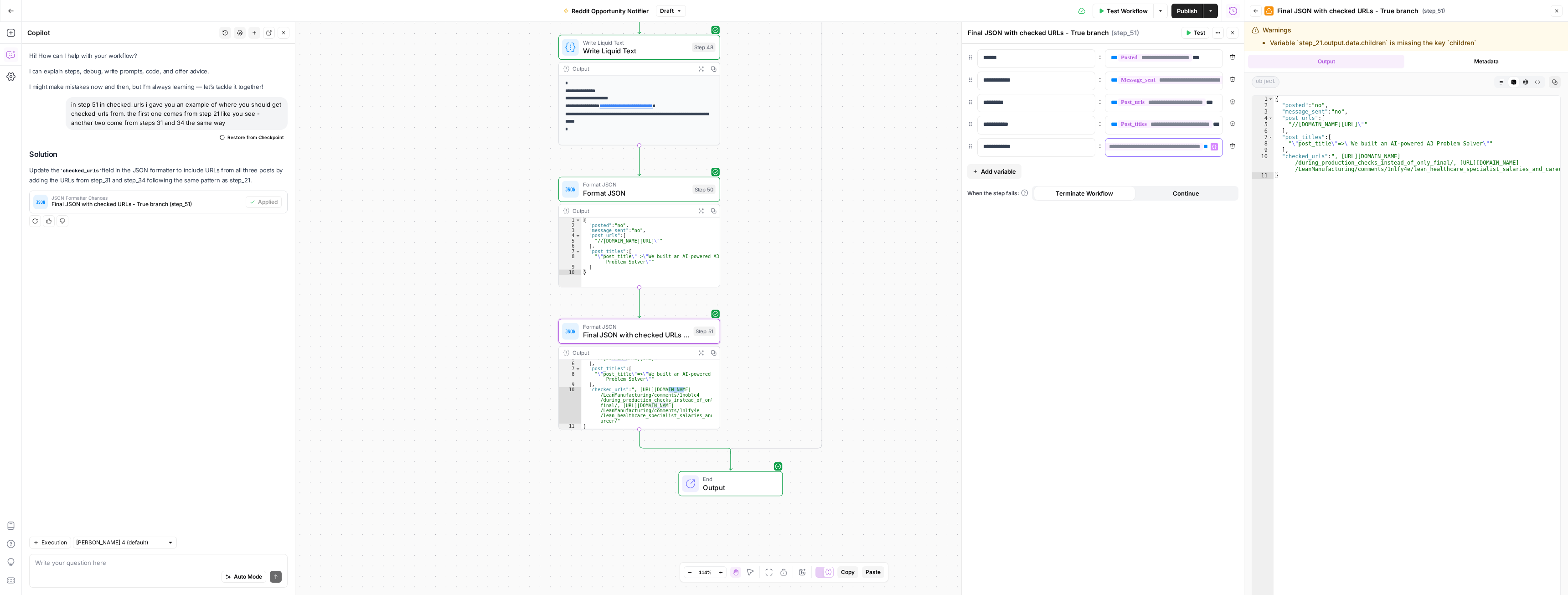
scroll to position [0, 299]
click at [121, 557] on div "Write your question here Auto Mode Send" at bounding box center [158, 571] width 259 height 33
type textarea "cant you list them like post_urls in []?"
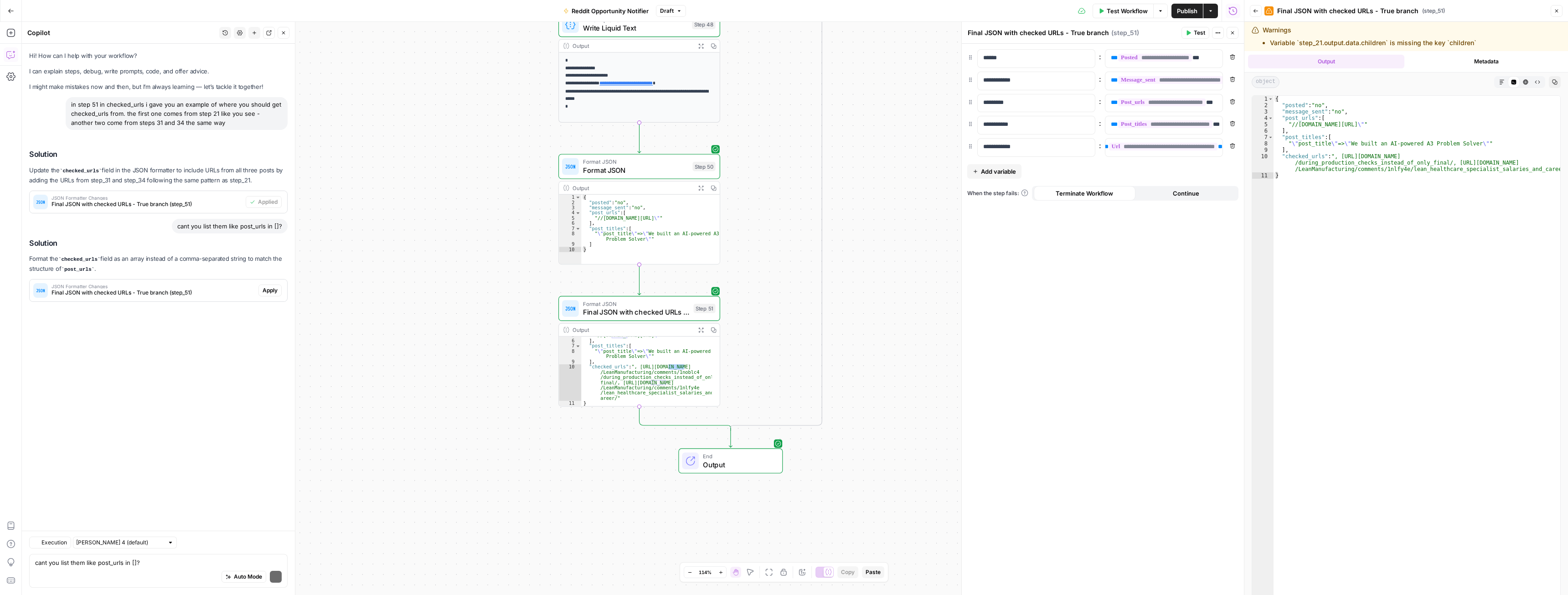
click at [270, 274] on div "Solution Format the checked_urls field as an array instead of a comma-separated…" at bounding box center [158, 270] width 259 height 63
click at [270, 290] on span "Apply" at bounding box center [270, 290] width 15 height 8
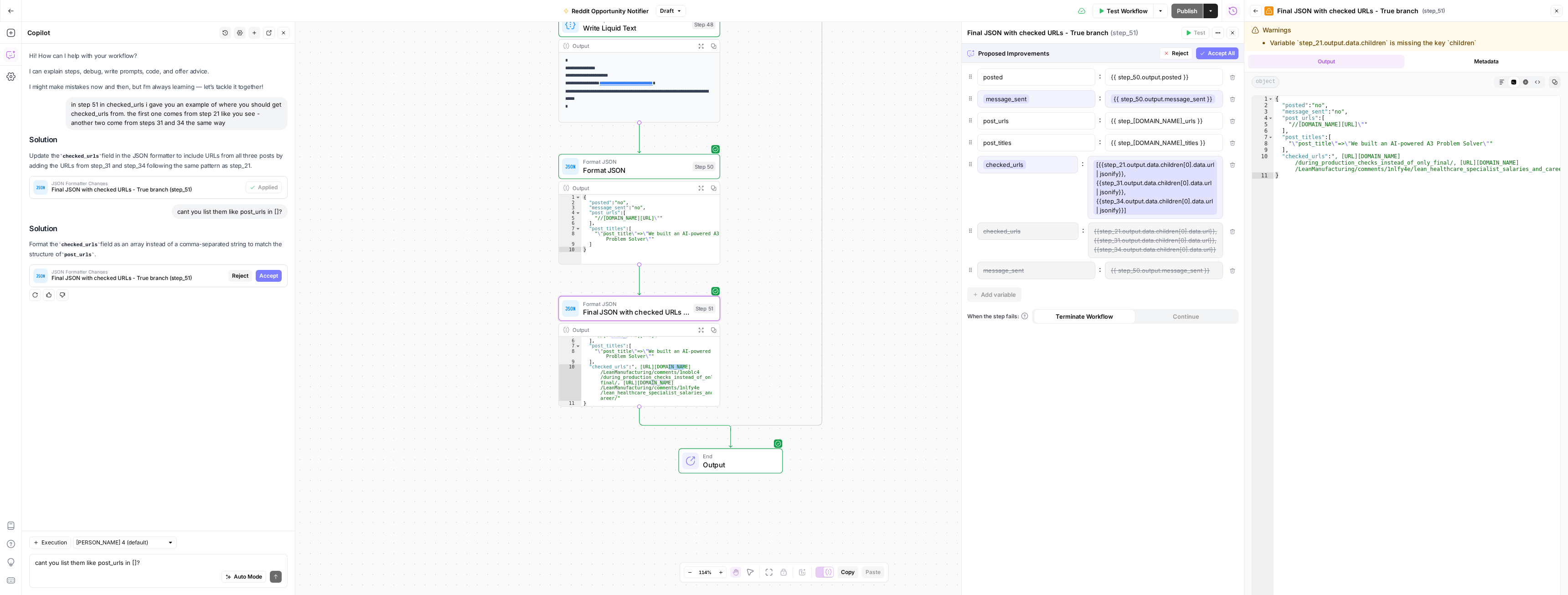
click at [273, 276] on span "Accept" at bounding box center [268, 275] width 19 height 8
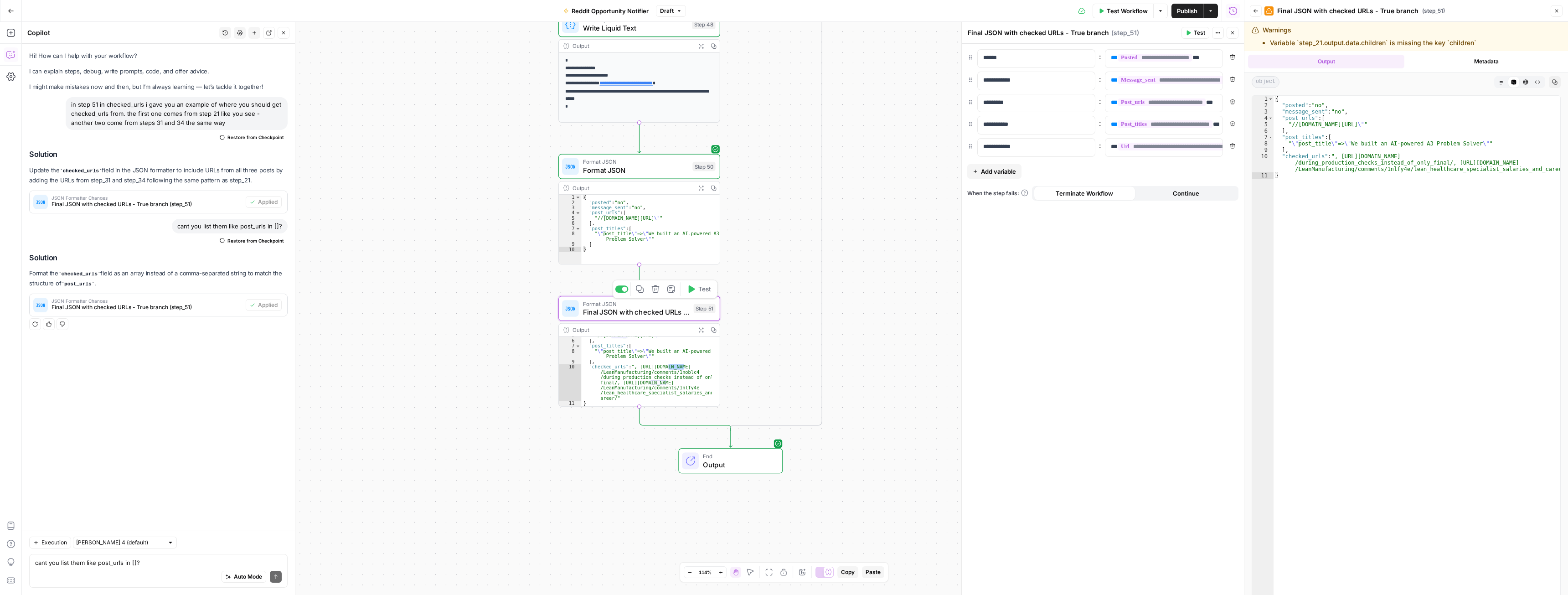
click at [704, 293] on span "Test" at bounding box center [704, 289] width 12 height 10
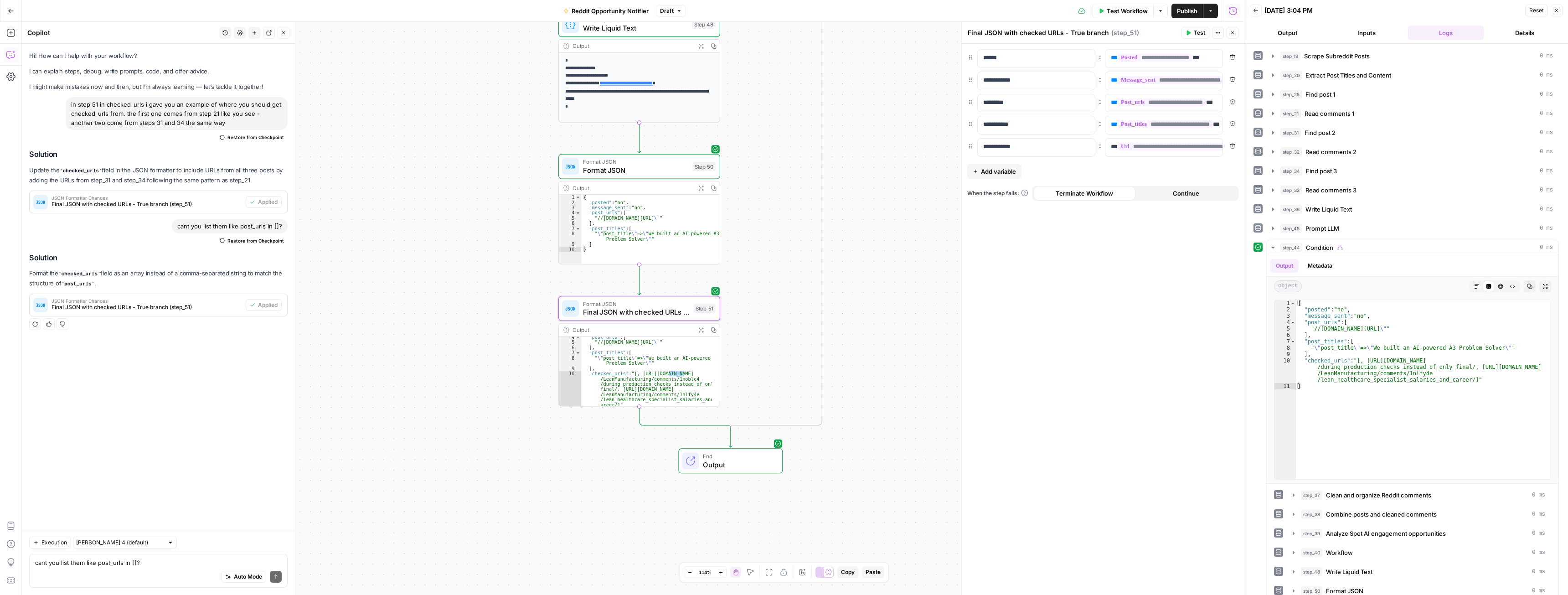
scroll to position [21, 0]
type textarea "**********"
click at [679, 366] on div ""//www.reddit.com/1np4t5n \" " ] , "post_titles" : [ " \" post_title \" => \" W…" at bounding box center [646, 373] width 130 height 80
click at [699, 331] on icon "button" at bounding box center [700, 329] width 4 height 4
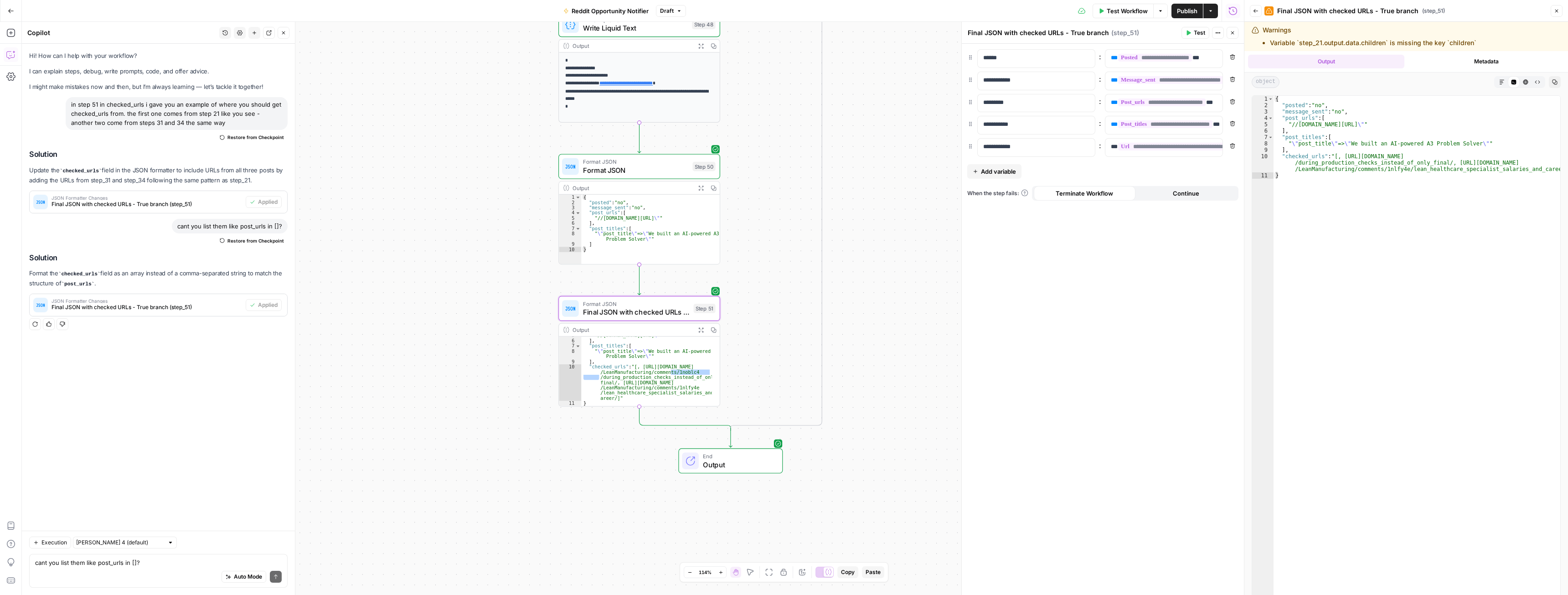
type textarea "**********"
click at [1386, 157] on div "{ "posted" : "no" , "message_sent" : "no" , "post_urls" : [ "//www.reddit.com/1…" at bounding box center [1416, 364] width 287 height 537
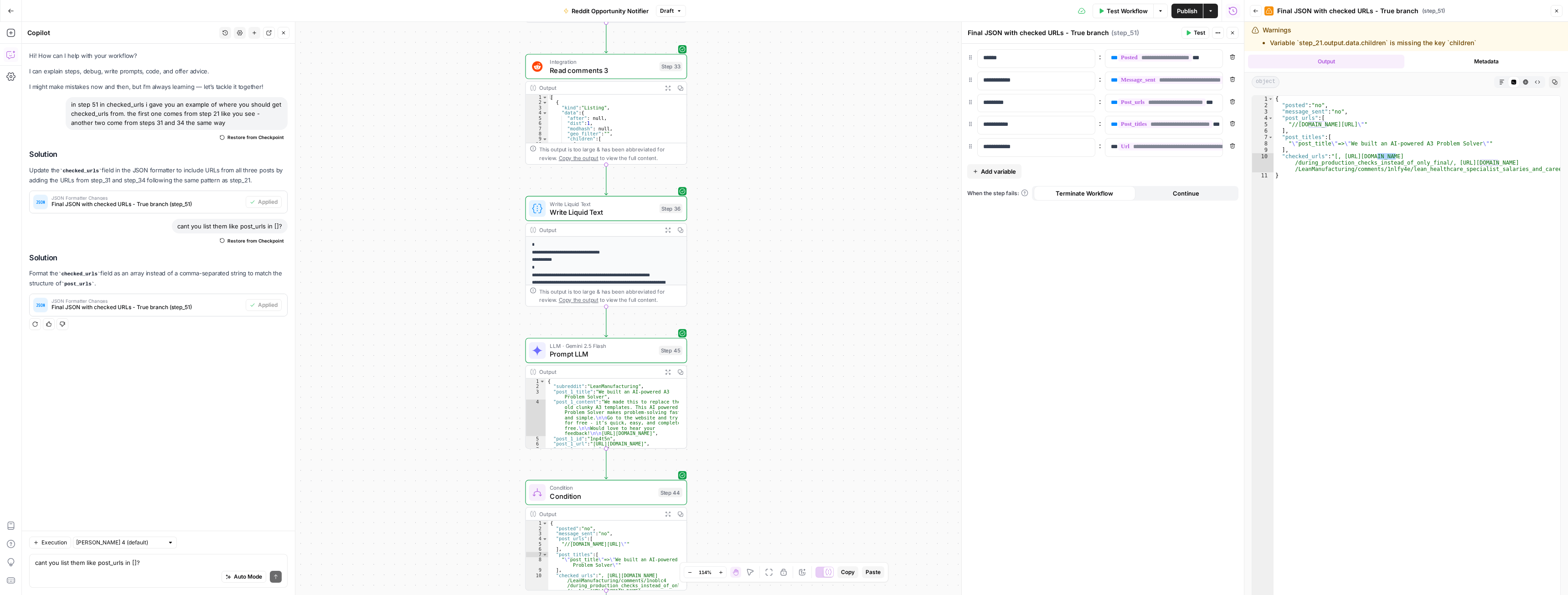
drag, startPoint x: 790, startPoint y: 209, endPoint x: 750, endPoint y: 551, distance: 344.3
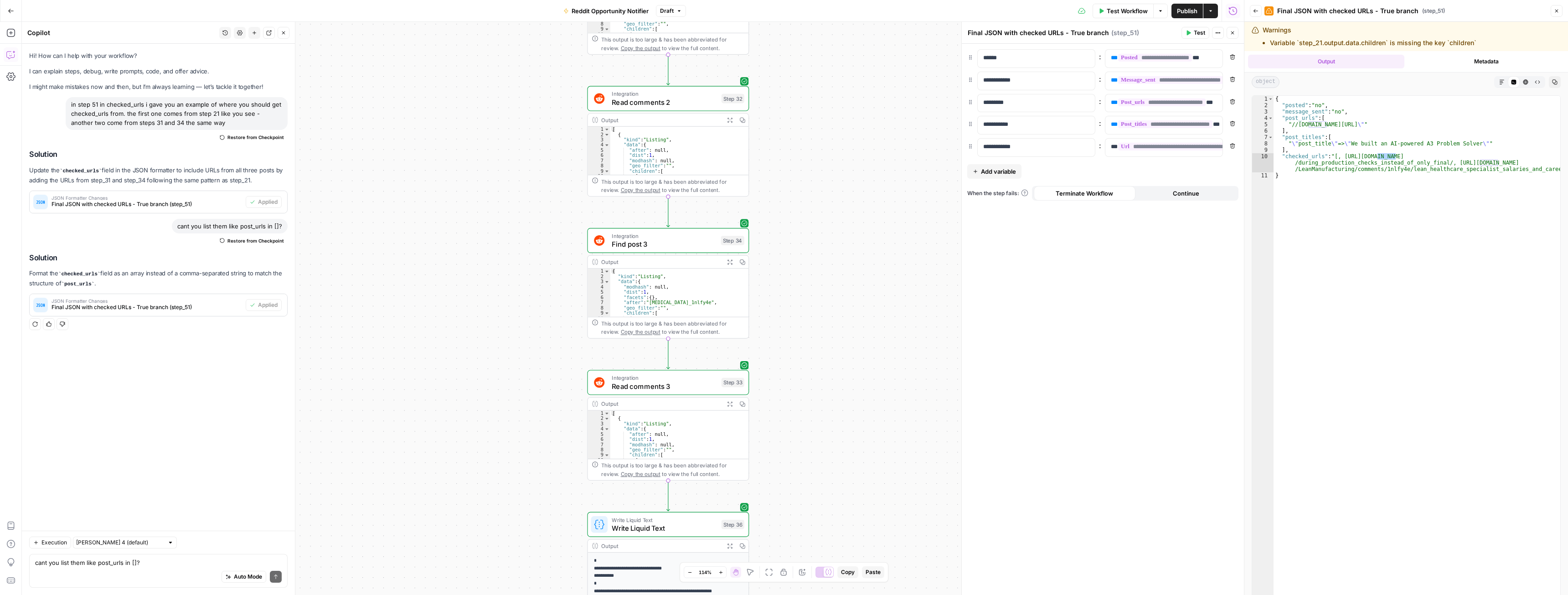
drag, startPoint x: 801, startPoint y: 180, endPoint x: 867, endPoint y: 449, distance: 277.0
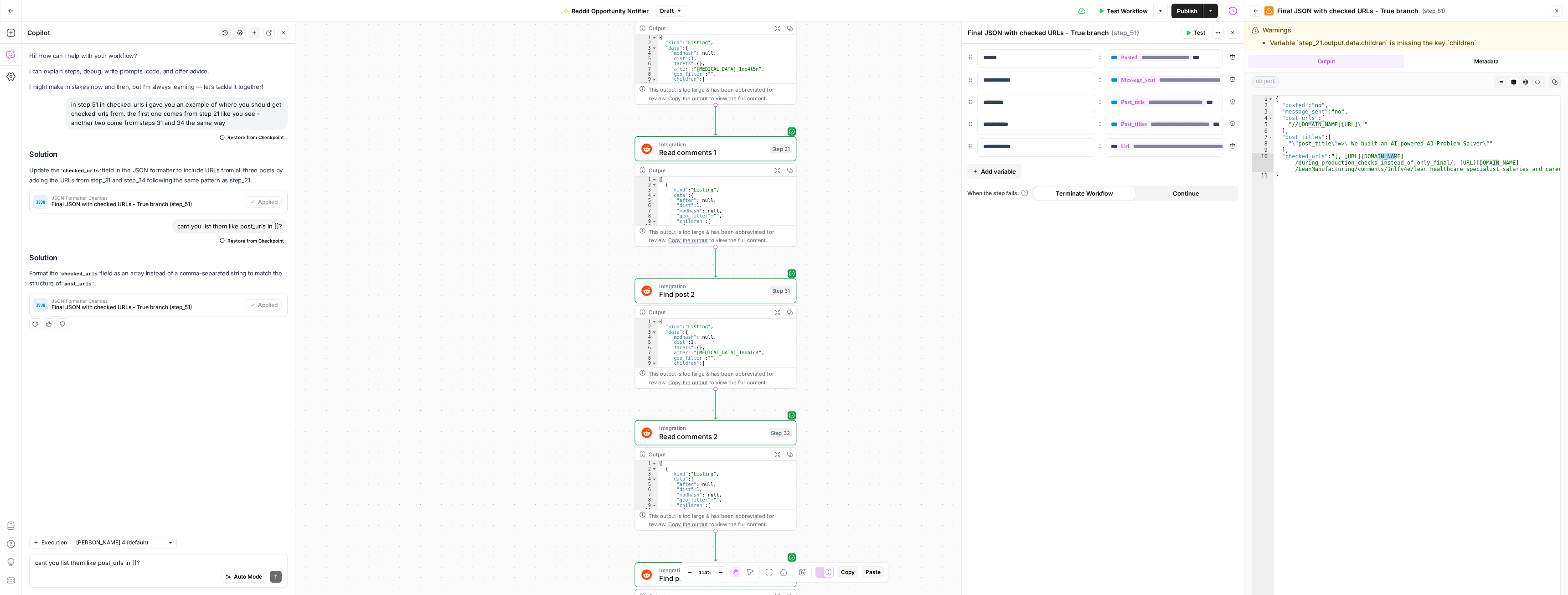
drag, startPoint x: 814, startPoint y: 332, endPoint x: 855, endPoint y: 417, distance: 94.4
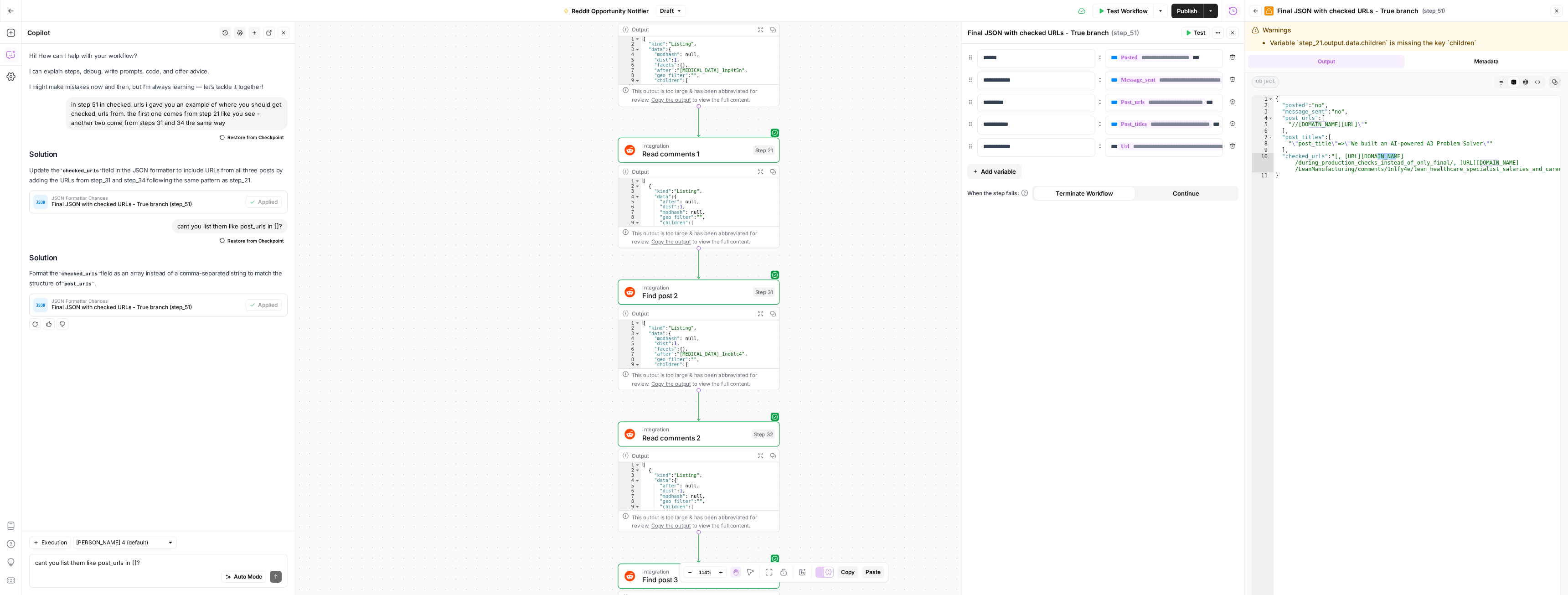
drag, startPoint x: 889, startPoint y: 297, endPoint x: 870, endPoint y: 294, distance: 19.2
click at [1143, 144] on span "**********" at bounding box center [1172, 146] width 109 height 8
type input "url"
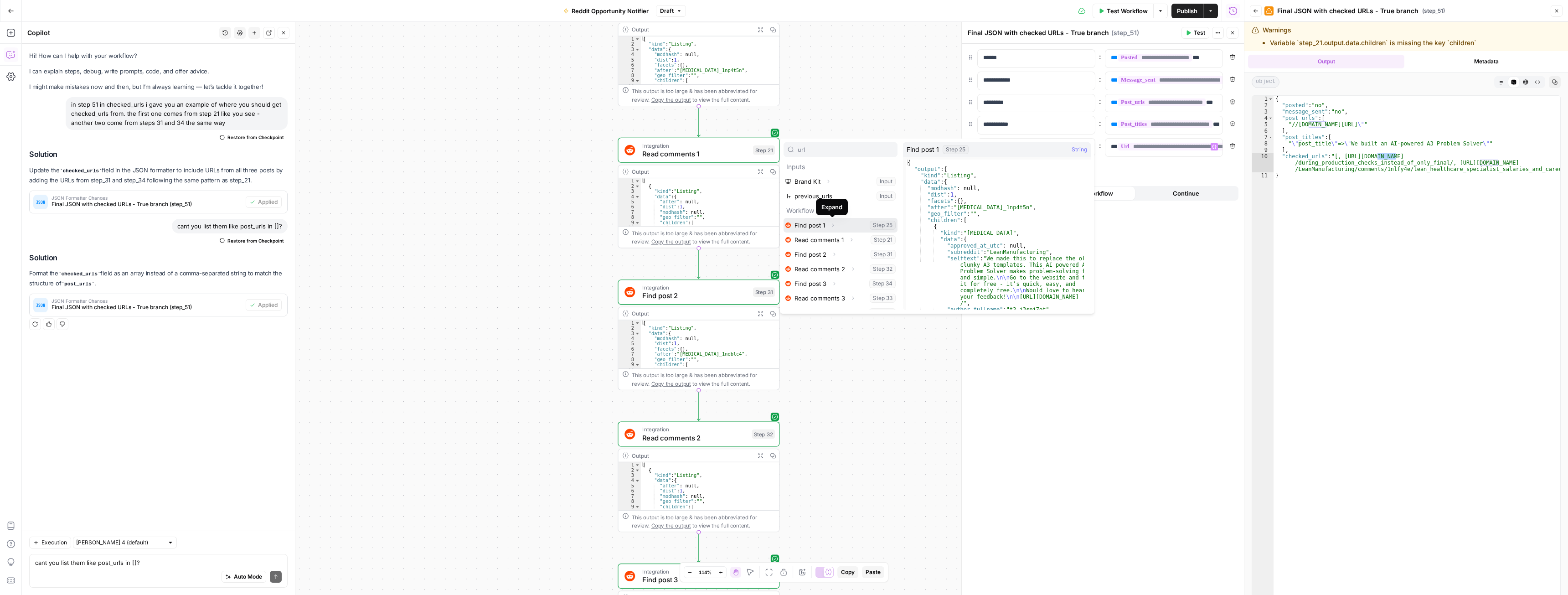
click at [834, 225] on icon "button" at bounding box center [833, 225] width 5 height 5
click at [821, 237] on icon "button" at bounding box center [821, 239] width 5 height 5
click at [826, 255] on icon "button" at bounding box center [824, 254] width 5 height 5
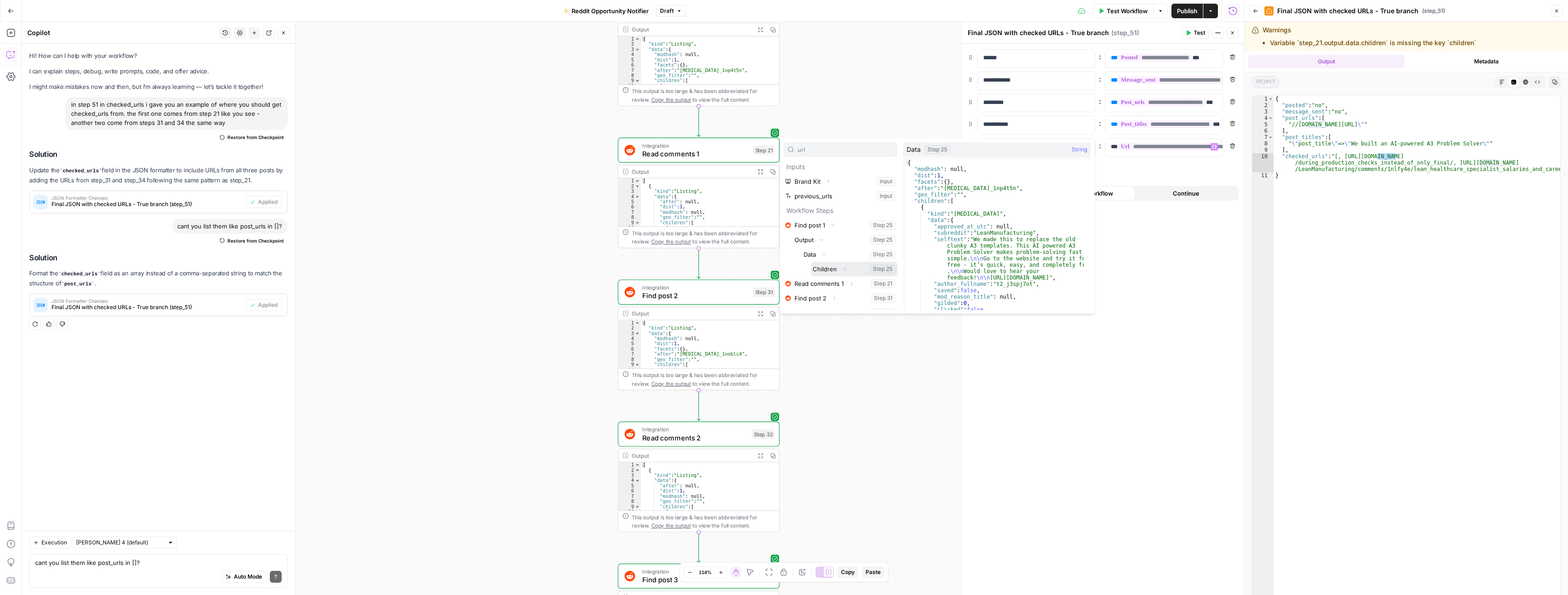
click at [842, 269] on icon "button" at bounding box center [844, 269] width 5 height 5
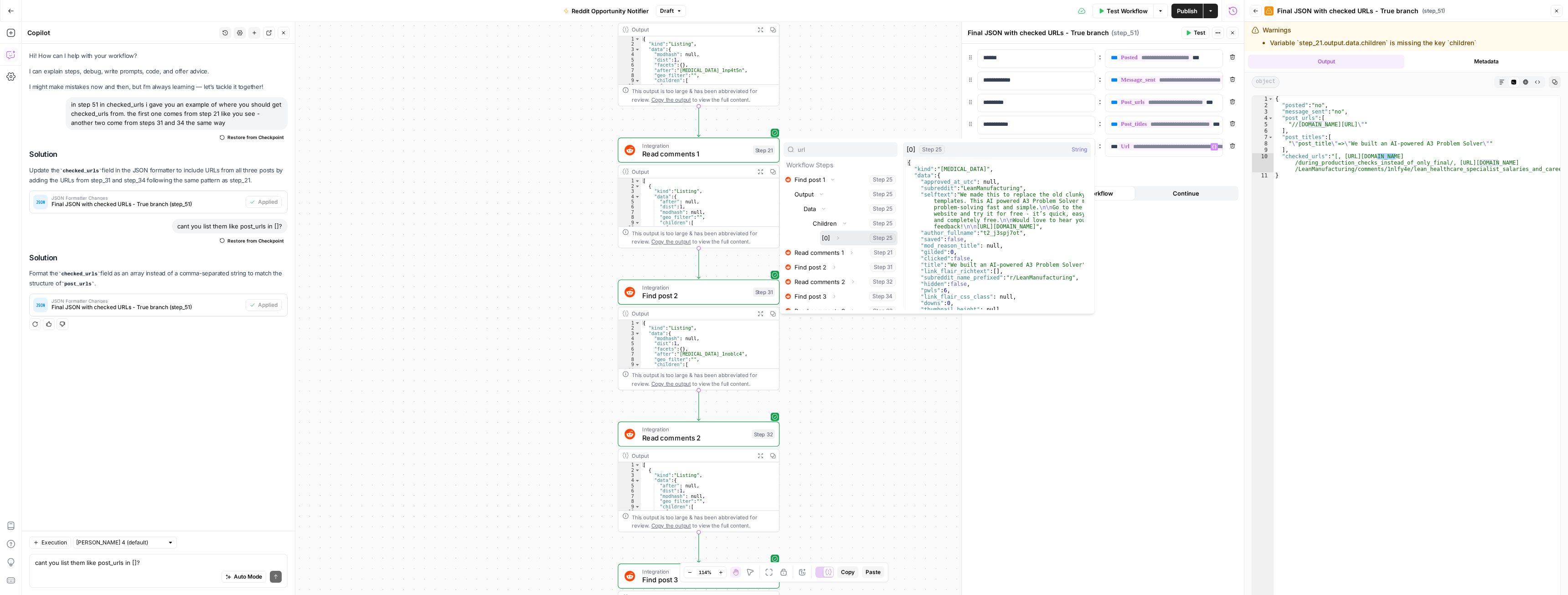
click at [839, 237] on icon "button" at bounding box center [838, 238] width 5 height 5
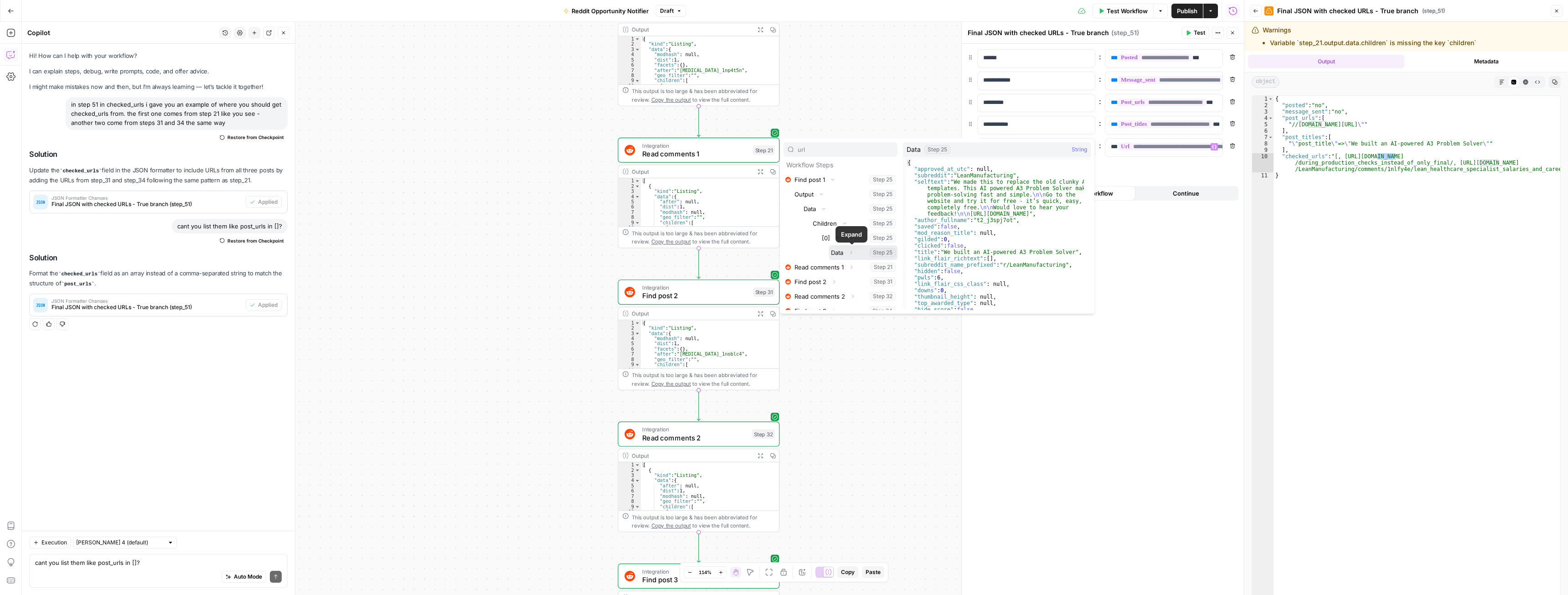
click at [852, 253] on icon "button" at bounding box center [851, 252] width 5 height 5
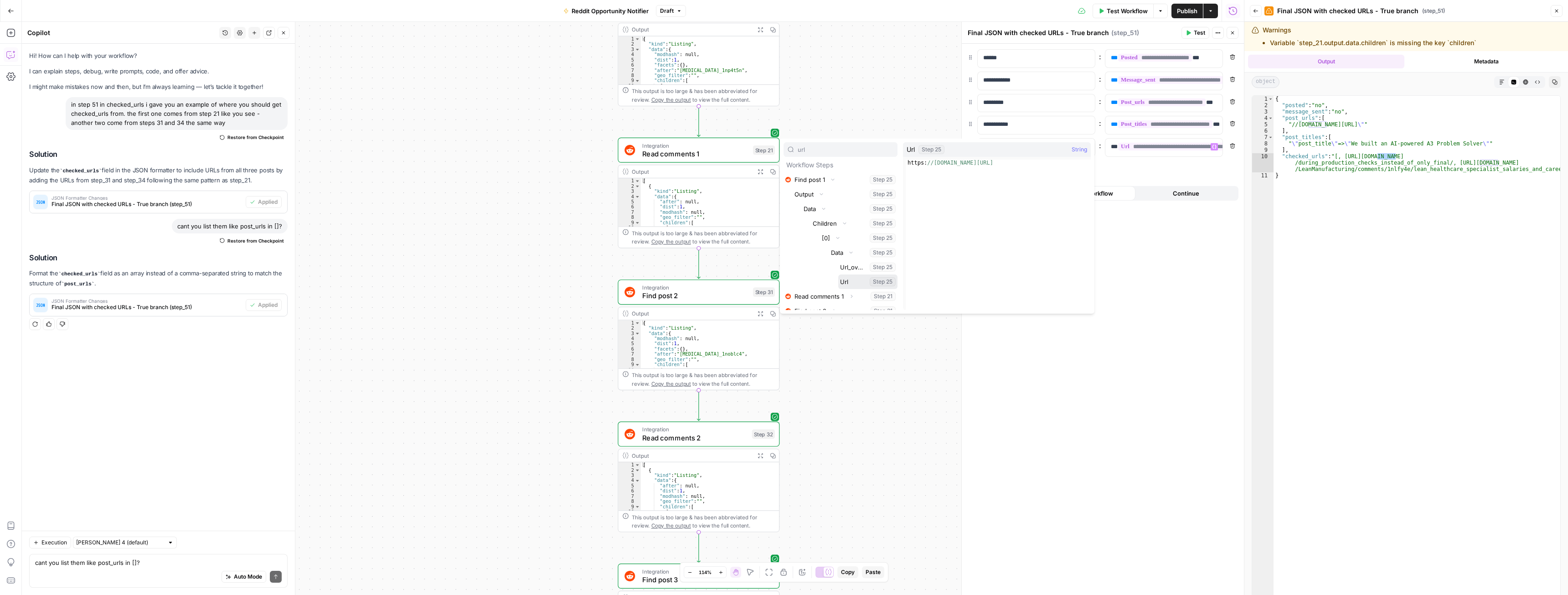
click at [852, 281] on button "Select variable Url" at bounding box center [867, 282] width 59 height 15
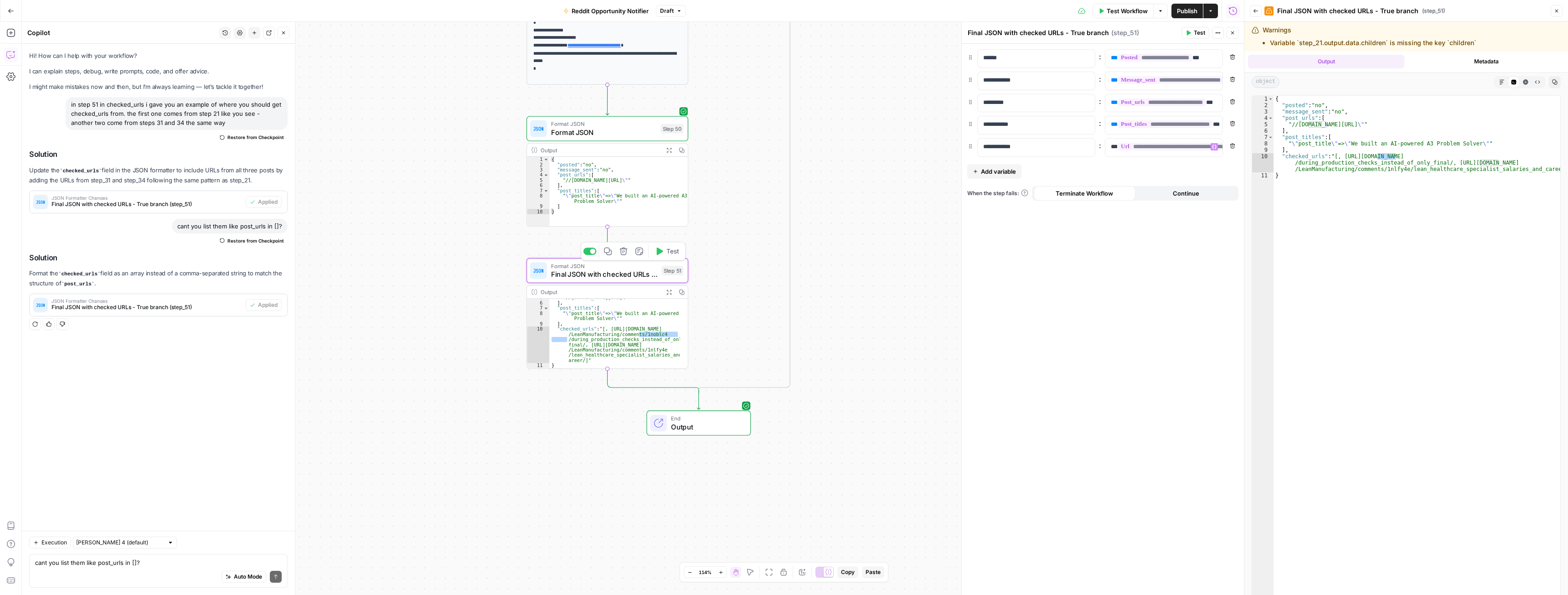
click at [669, 253] on span "Test" at bounding box center [673, 252] width 12 height 10
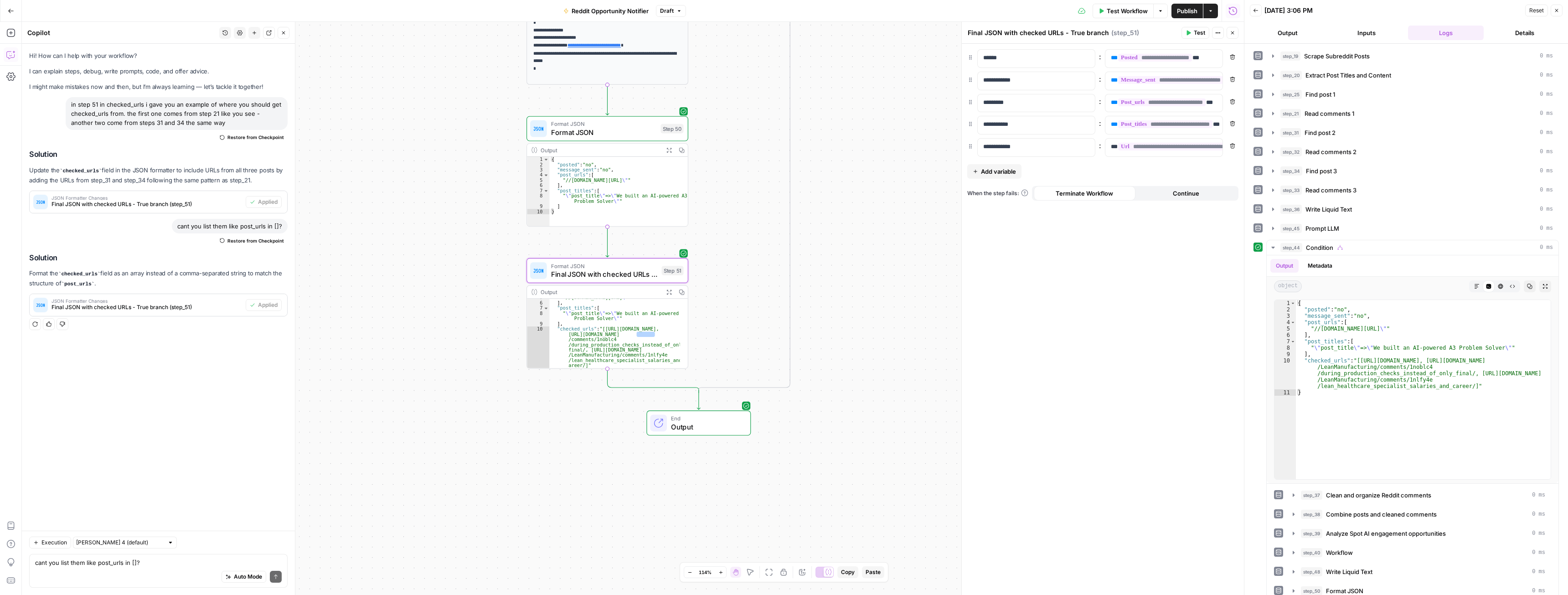
scroll to position [26, 0]
click at [668, 291] on icon "button" at bounding box center [668, 292] width 4 height 4
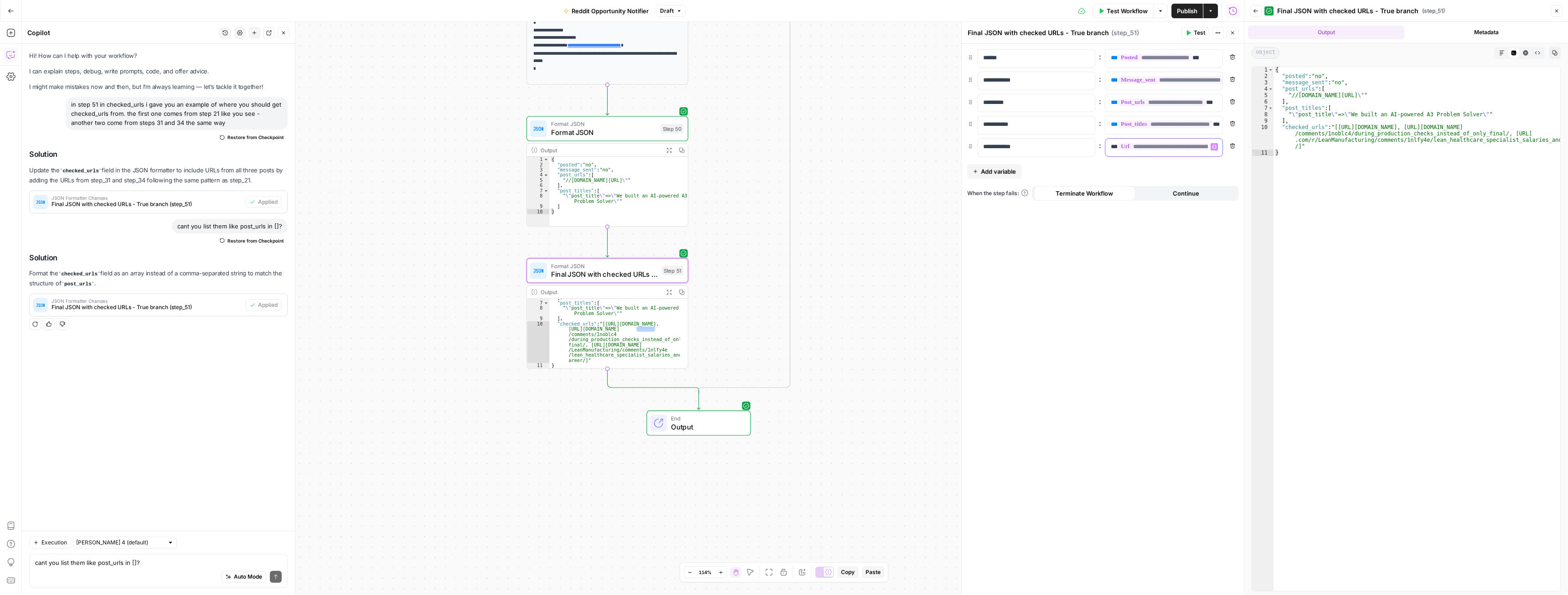
click at [1118, 149] on span "**" at bounding box center [1118, 147] width 0 height 6
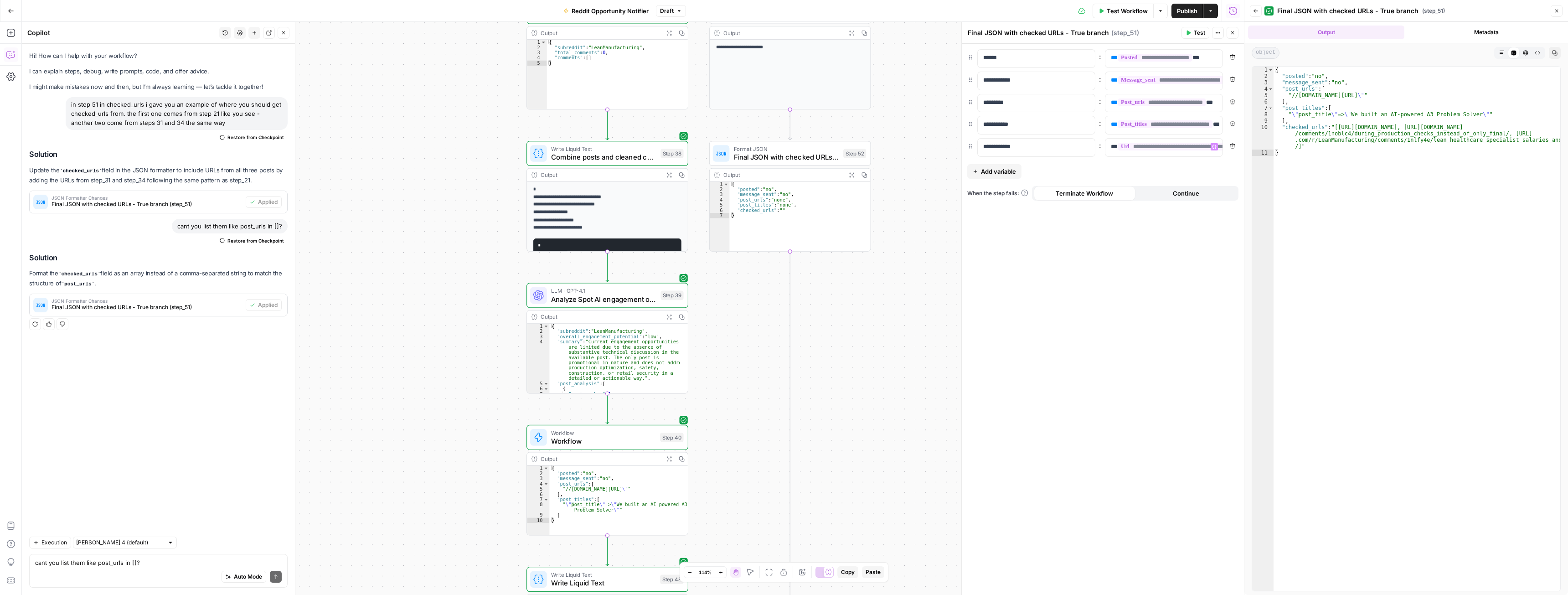
click at [784, 157] on span "Final JSON with checked URLs - False branch" at bounding box center [786, 157] width 105 height 10
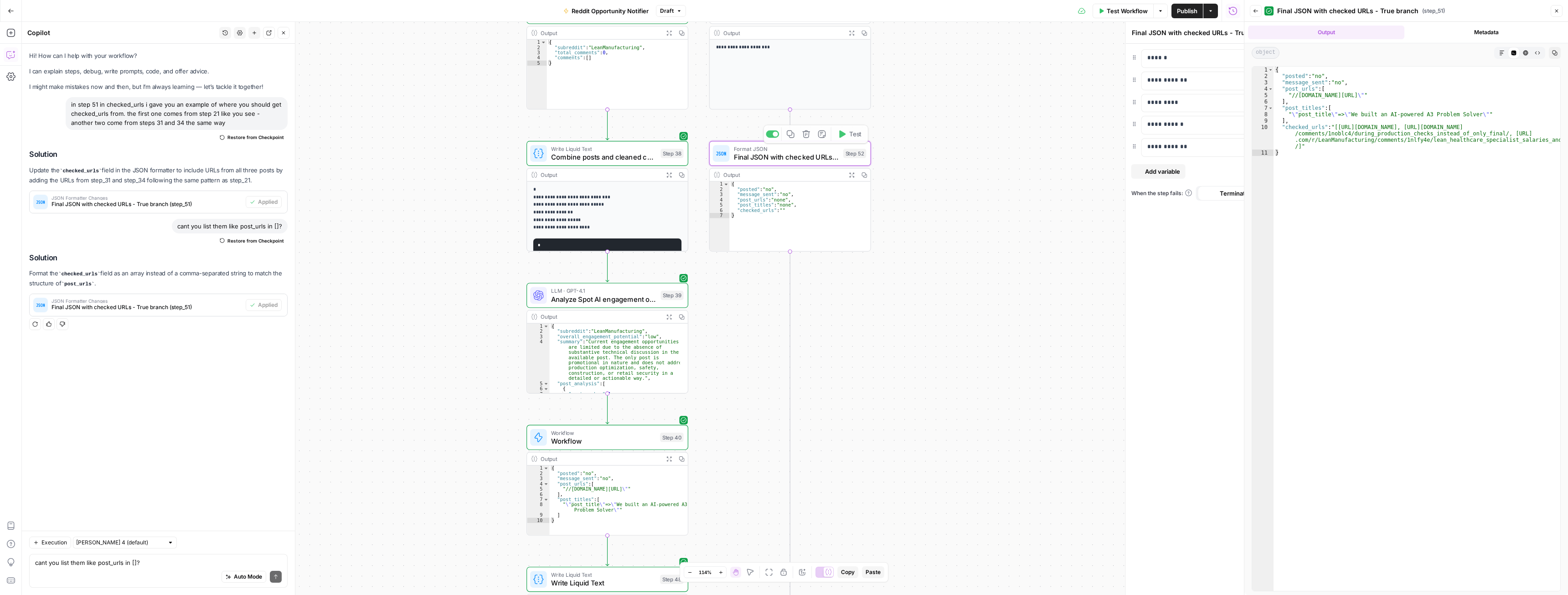
type textarea "Final JSON with checked URLs - False branch"
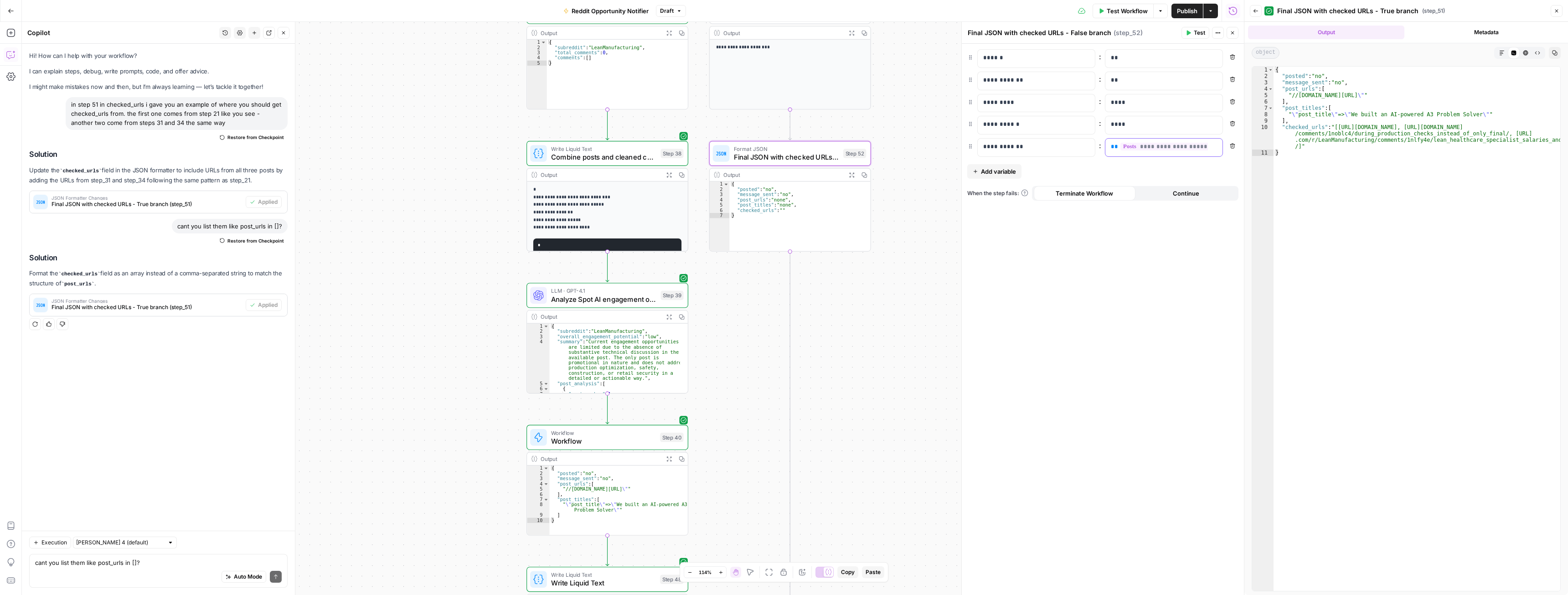
click at [1110, 150] on div "**********" at bounding box center [1157, 147] width 102 height 18
click at [870, 235] on div "{ "posted" : "no" , "message_sent" : "no" , "post_urls" : "none" , "post_titles…" at bounding box center [799, 221] width 141 height 80
type textarea "*"
click at [849, 137] on button "Test" at bounding box center [849, 134] width 32 height 13
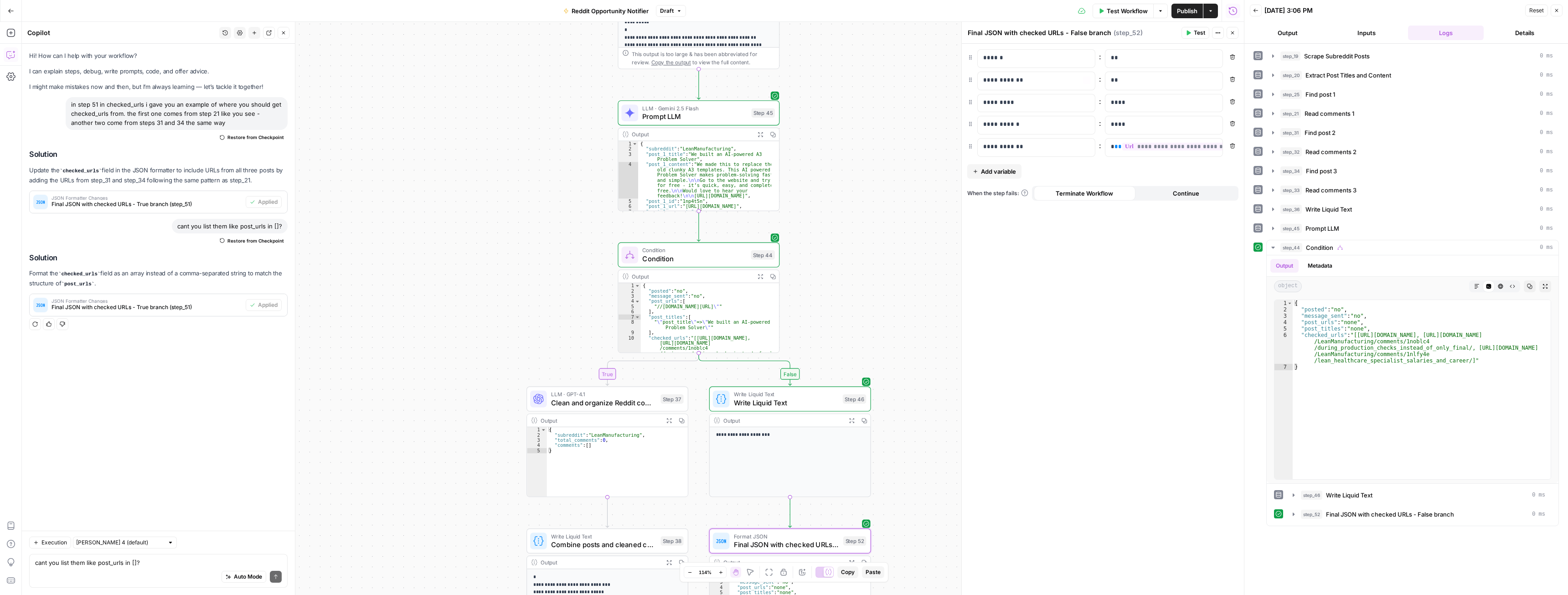
click at [1107, 8] on span "Test Workflow" at bounding box center [1127, 10] width 41 height 9
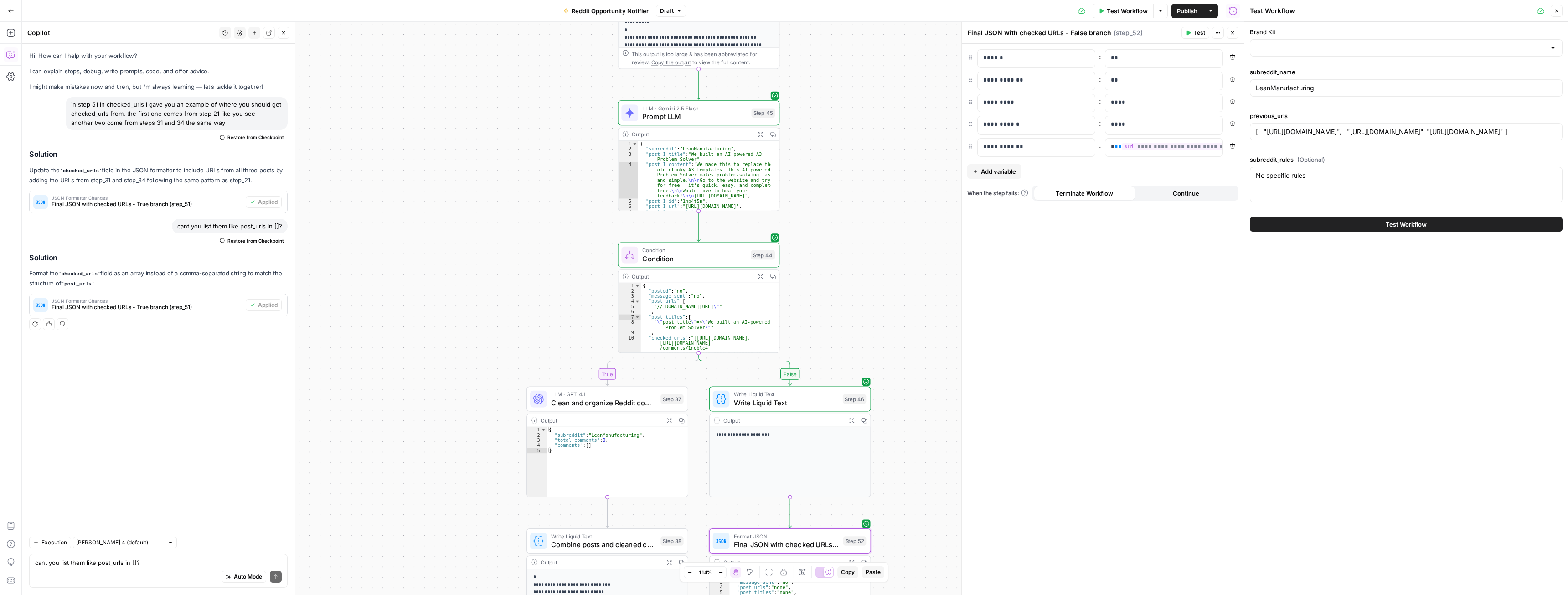
type input "Spot AI v3"
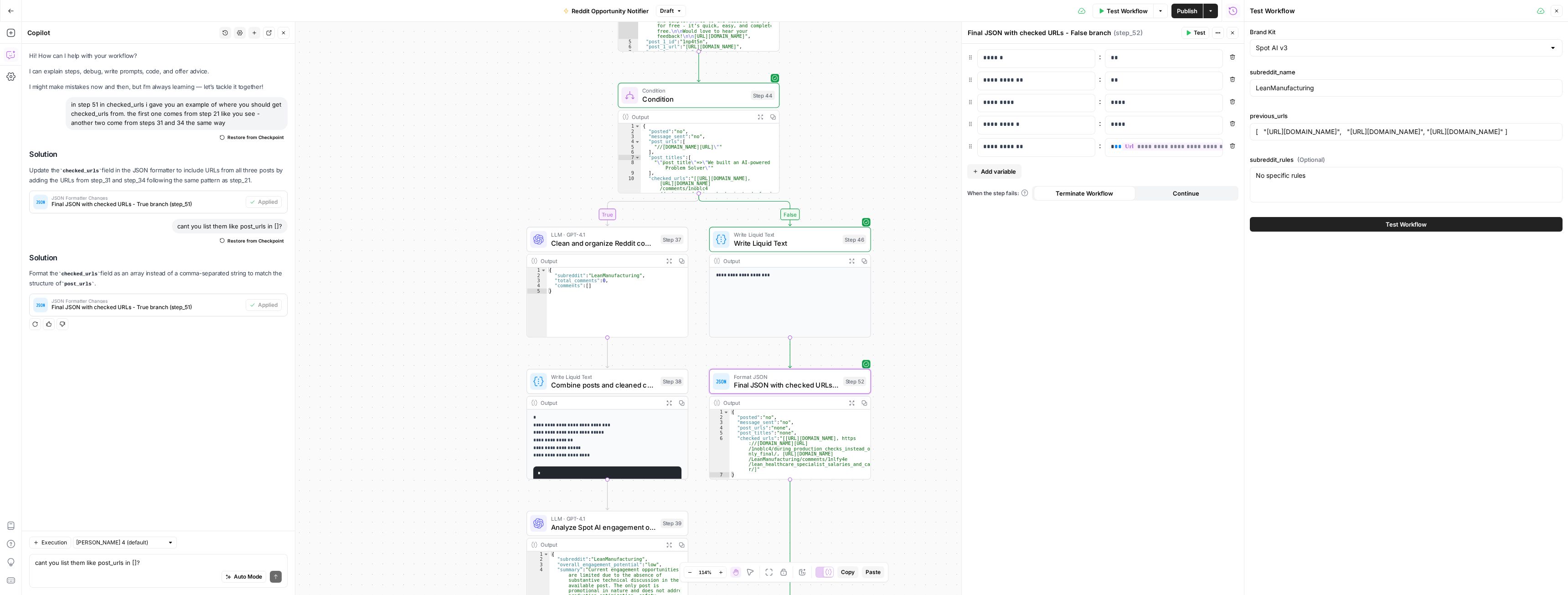
click at [852, 401] on icon "button" at bounding box center [852, 403] width 6 height 6
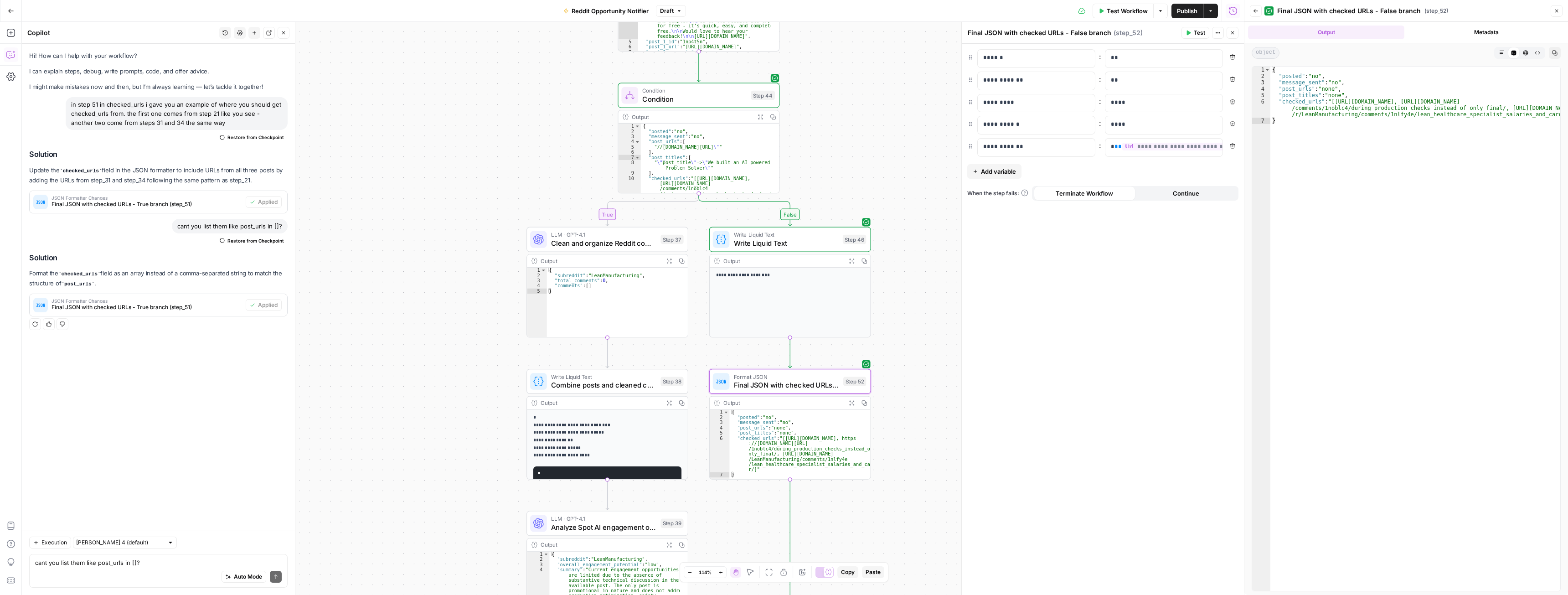
type textarea "**********"
drag, startPoint x: 1332, startPoint y: 102, endPoint x: 1407, endPoint y: 100, distance: 75.0
click at [1407, 100] on div "{ "posted" : "no" , "message_sent" : "no" , "post_urls" : "none" , "post_titles…" at bounding box center [1415, 335] width 290 height 537
click at [1137, 9] on span "Test Workflow" at bounding box center [1127, 10] width 41 height 9
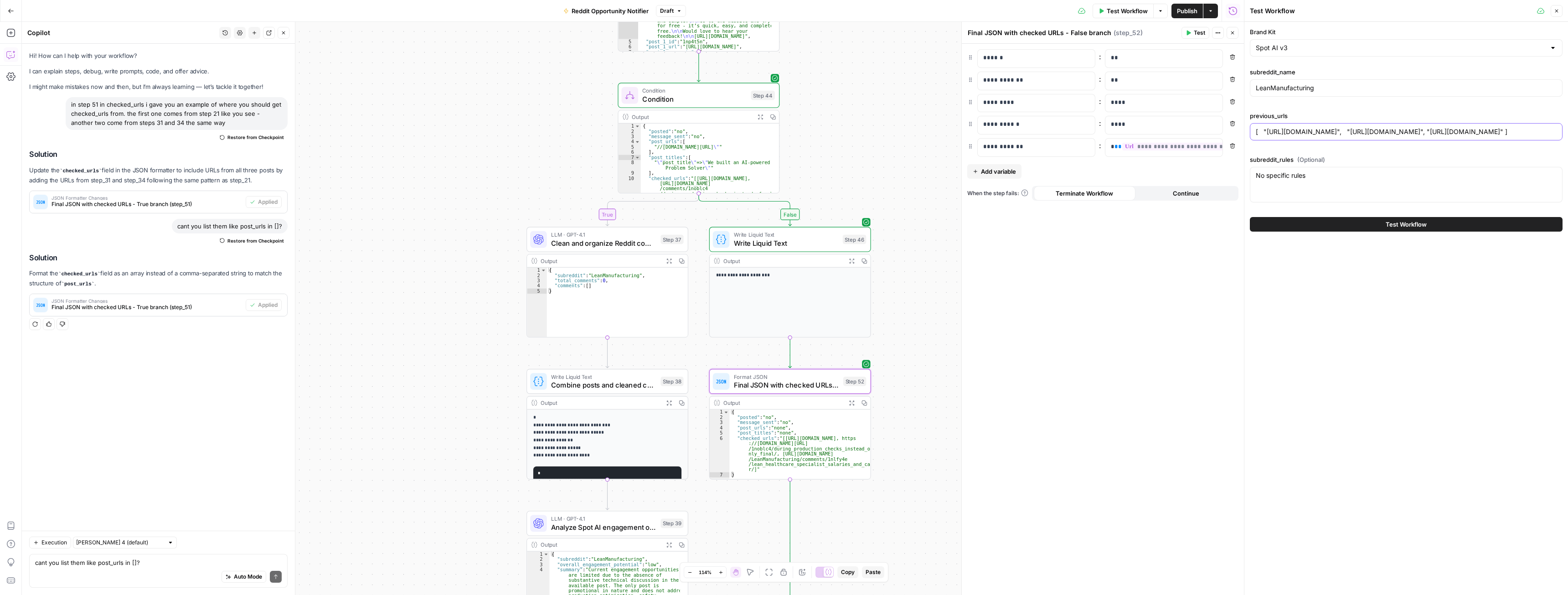
drag, startPoint x: 1267, startPoint y: 132, endPoint x: 1354, endPoint y: 129, distance: 87.1
click at [1354, 129] on input "[ "https://guguagagasfasf.com/", "https://www.reddit.com/r/LeanManufacturing/co…" at bounding box center [1406, 132] width 301 height 9
paste input "continualabs"
type input "[ "https://continualabs.com/", "https://www.reddit.com/r/LeanManufacturing/comm…"
click at [1353, 222] on button "Test Workflow" at bounding box center [1406, 224] width 313 height 15
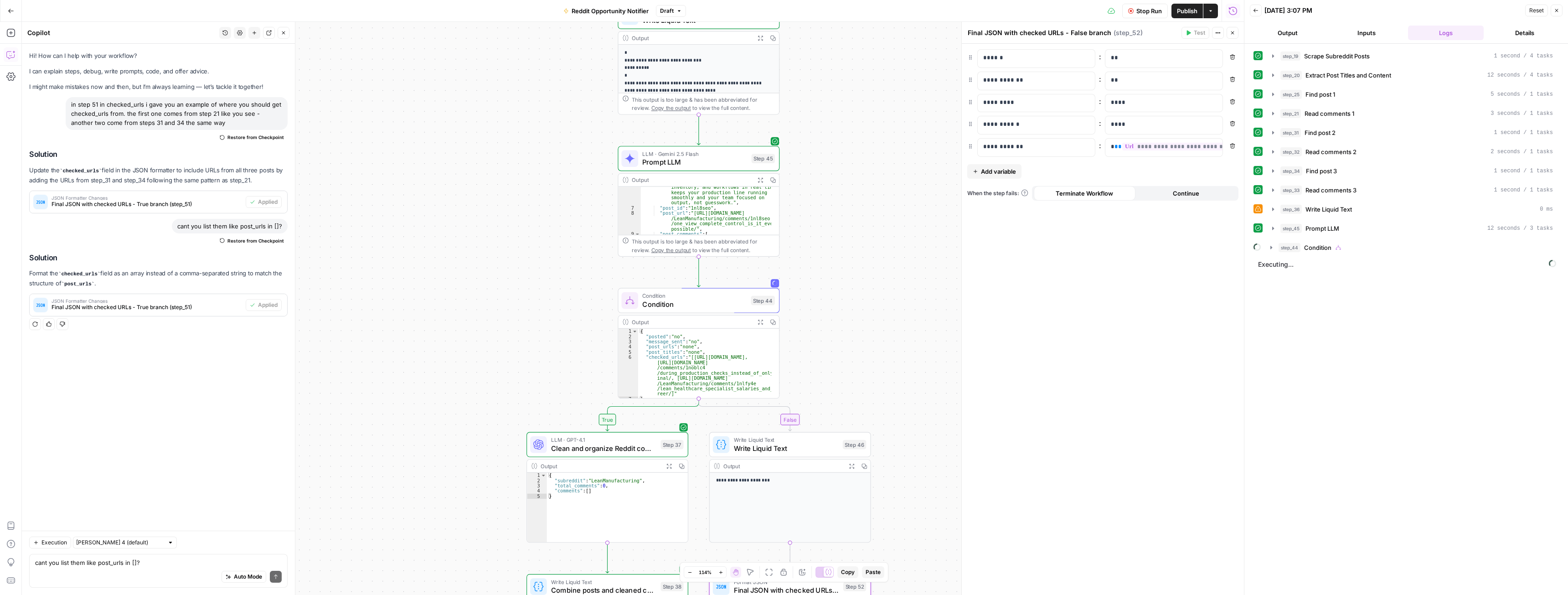
scroll to position [57, 0]
click at [763, 181] on icon "button" at bounding box center [761, 180] width 6 height 6
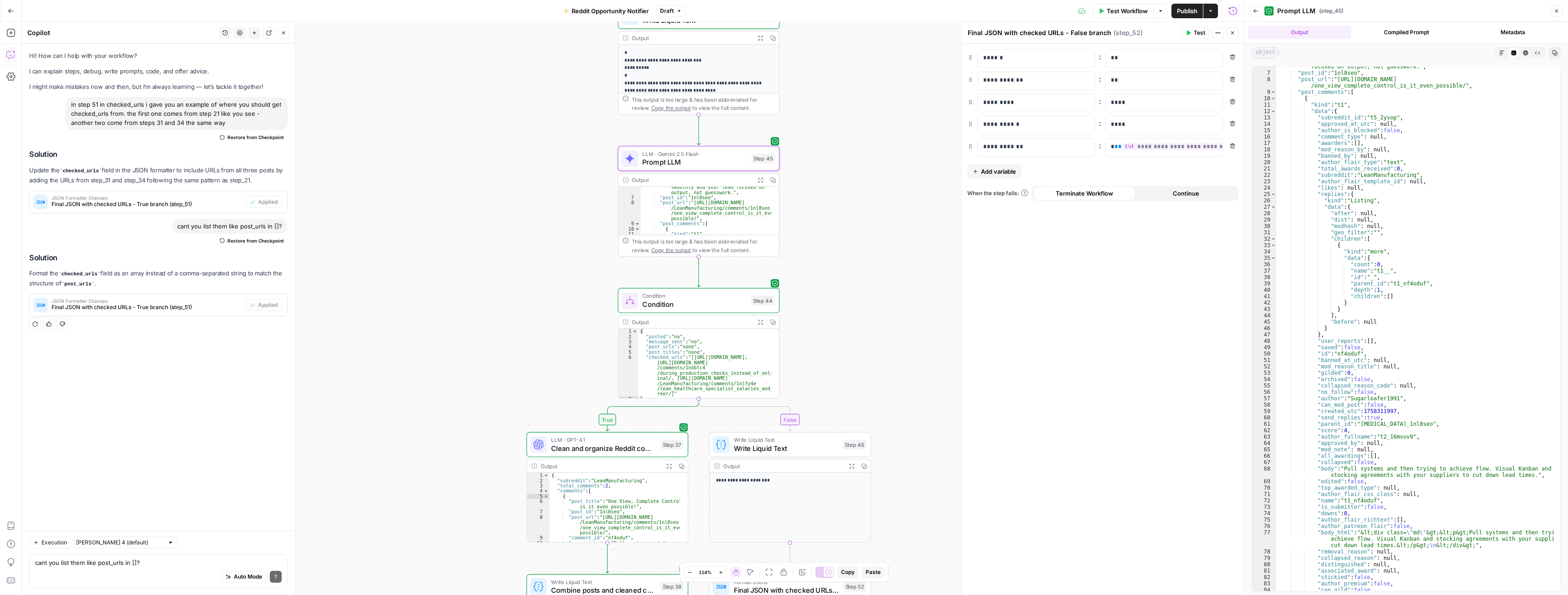
scroll to position [0, 0]
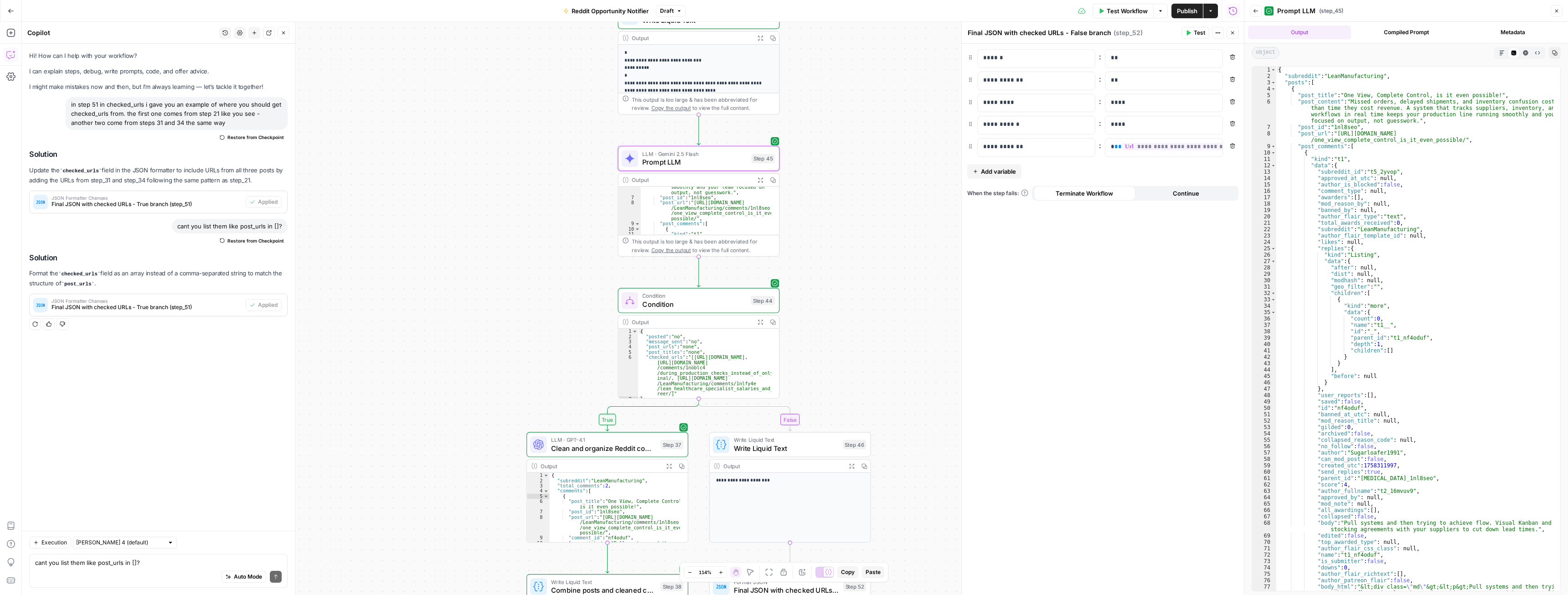
click at [1556, 8] on button "Close" at bounding box center [1556, 10] width 12 height 12
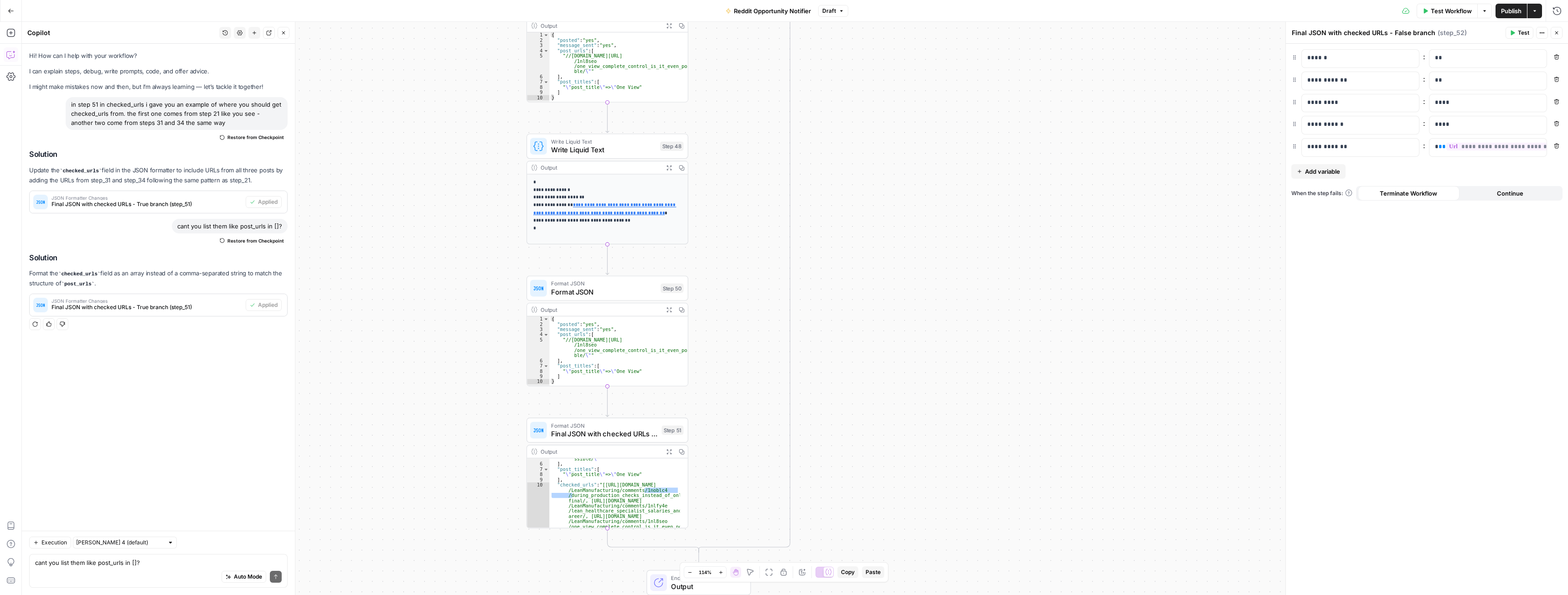
scroll to position [44, 0]
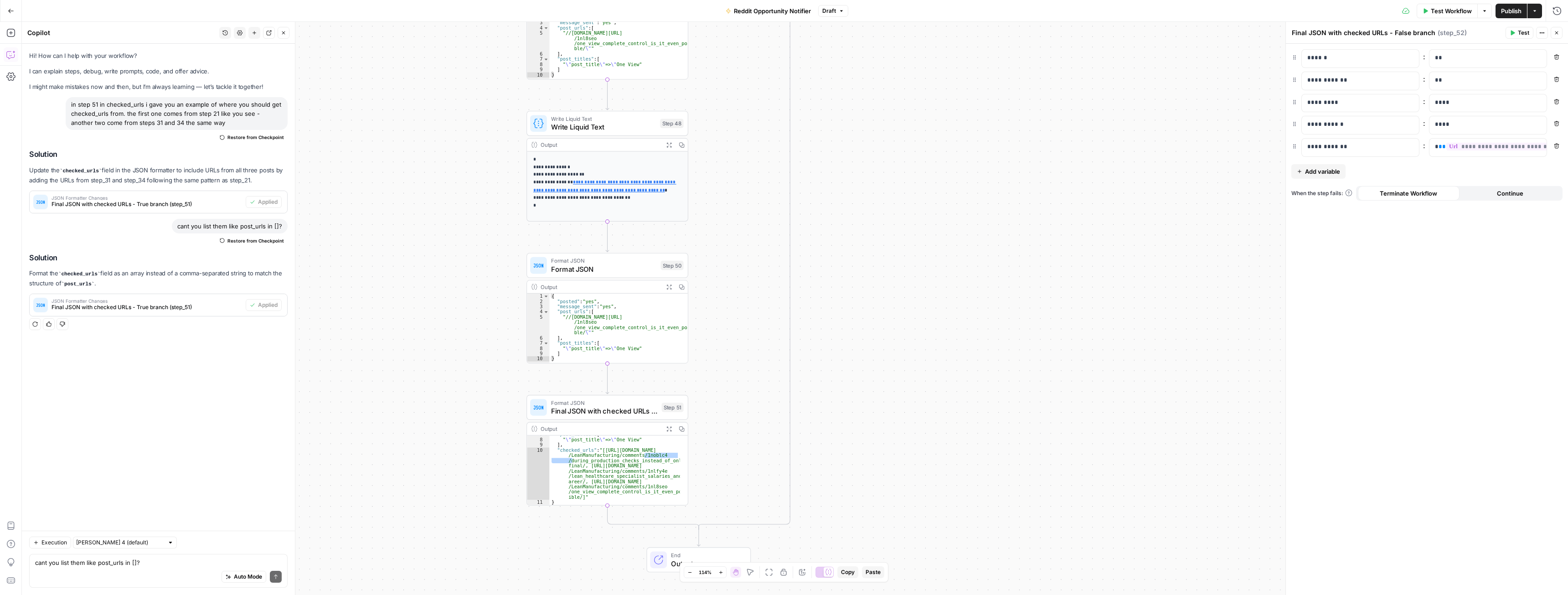
click at [1483, 12] on icon "button" at bounding box center [1485, 10] width 2 height 1
click at [1454, 48] on span "View Last Test" at bounding box center [1458, 45] width 40 height 9
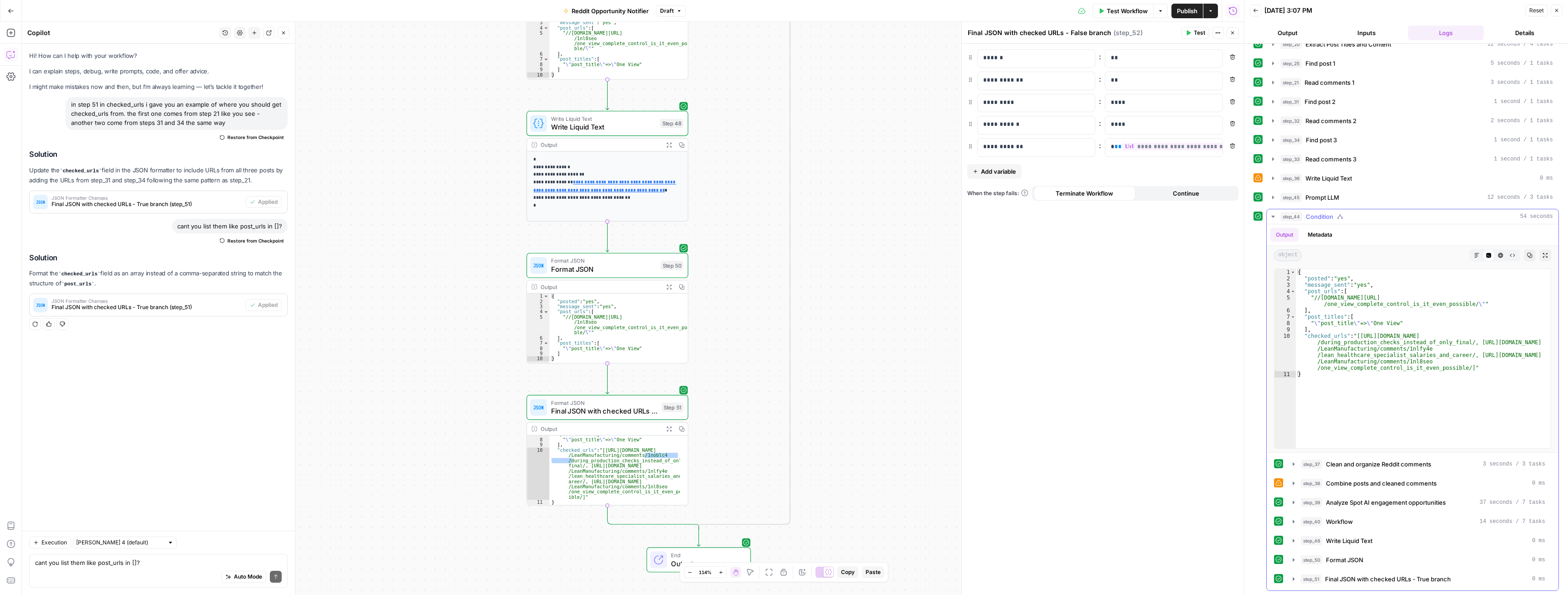
scroll to position [32, 0]
click at [1295, 523] on icon "button" at bounding box center [1293, 521] width 7 height 7
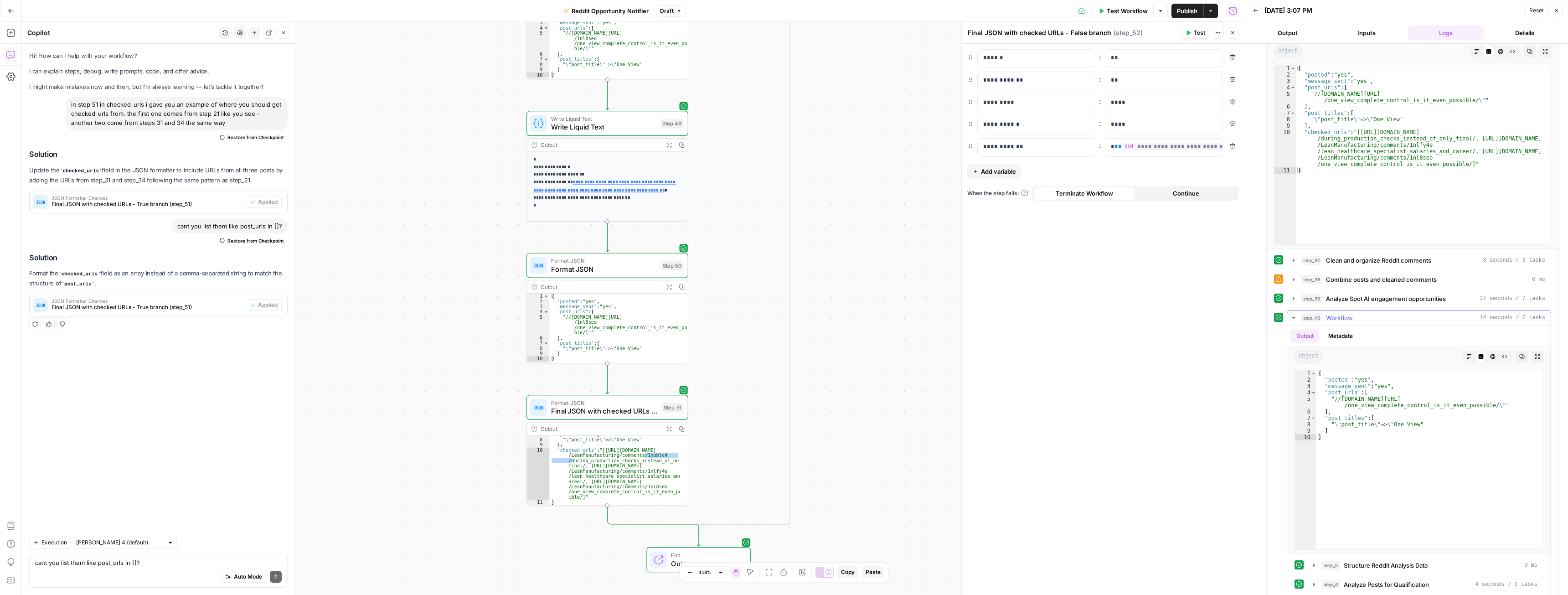
scroll to position [305, 0]
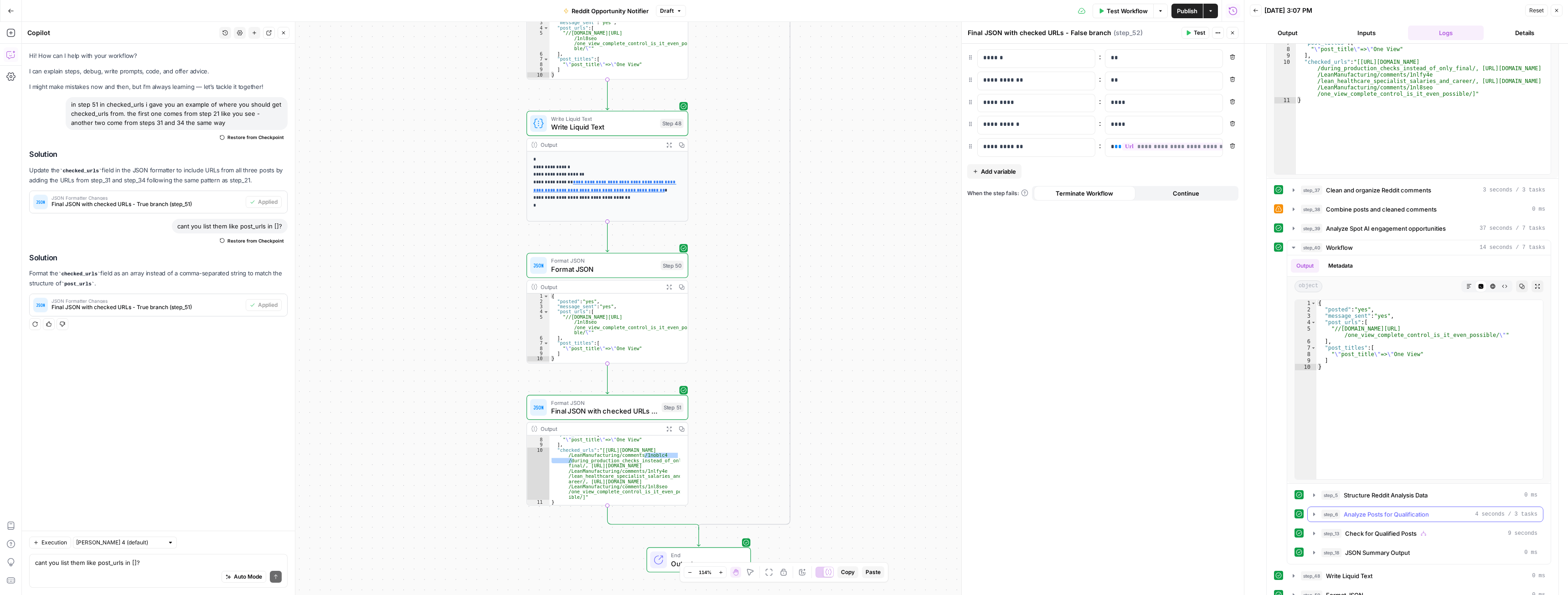
click at [1316, 515] on icon "button" at bounding box center [1314, 515] width 7 height 7
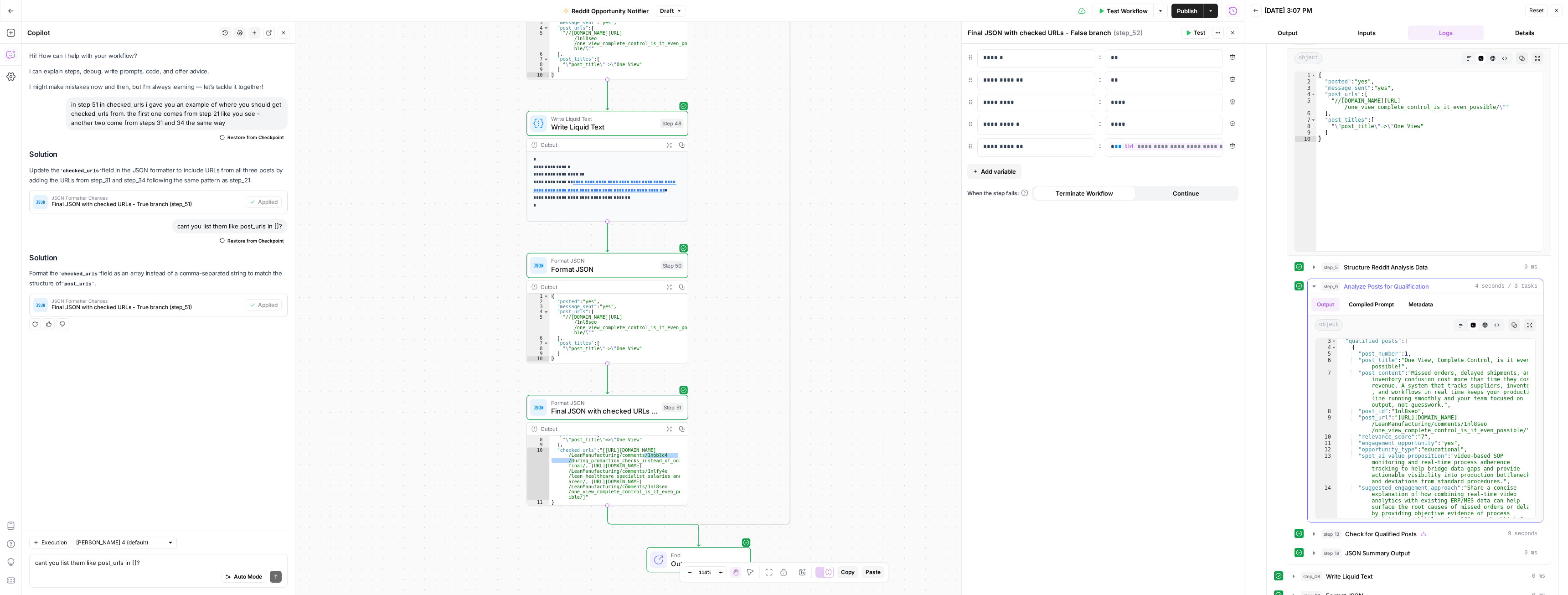
scroll to position [0, 0]
click at [1316, 287] on icon "button" at bounding box center [1314, 286] width 7 height 7
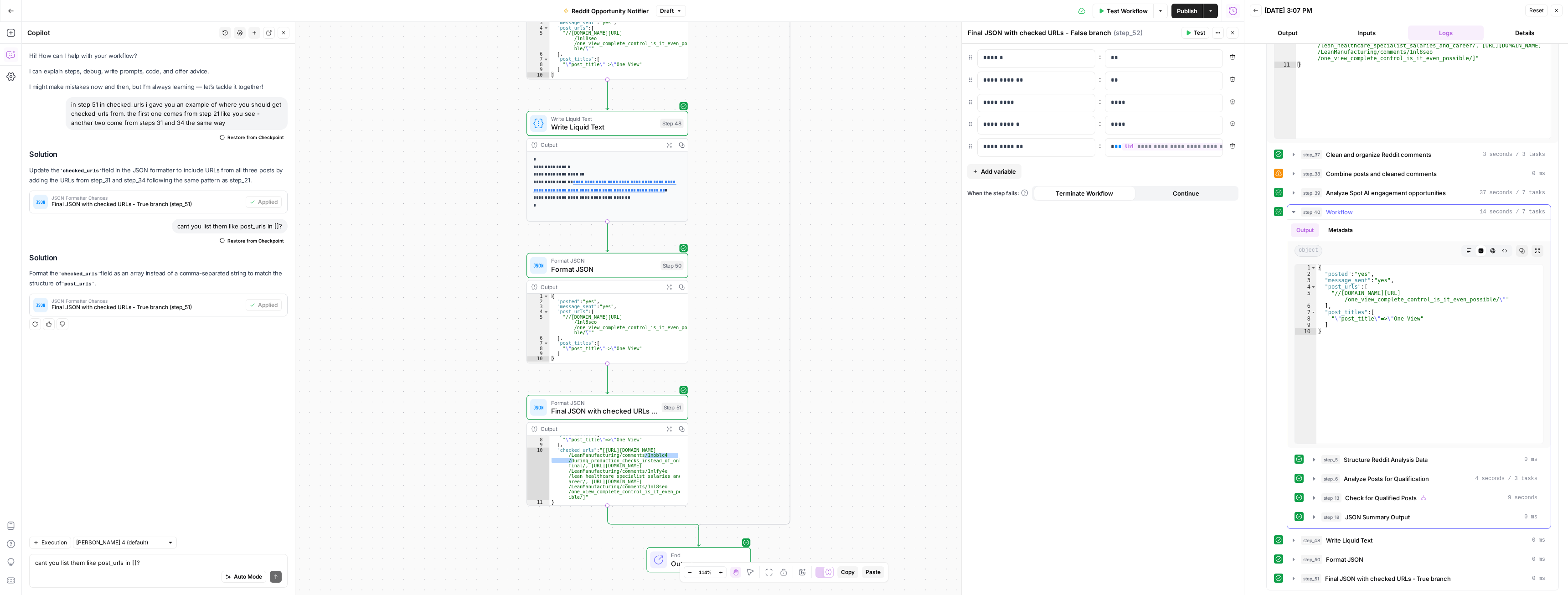
scroll to position [340, 0]
click at [1297, 213] on icon "button" at bounding box center [1293, 212] width 7 height 7
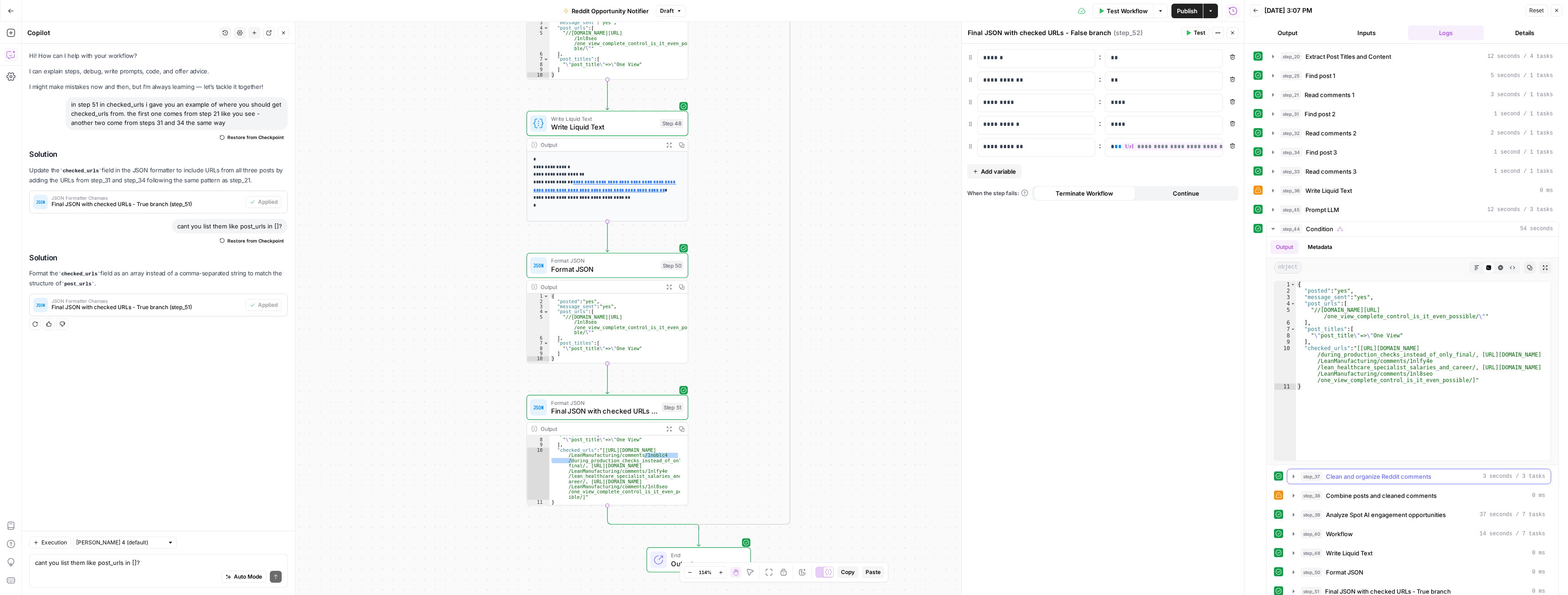
scroll to position [32, 0]
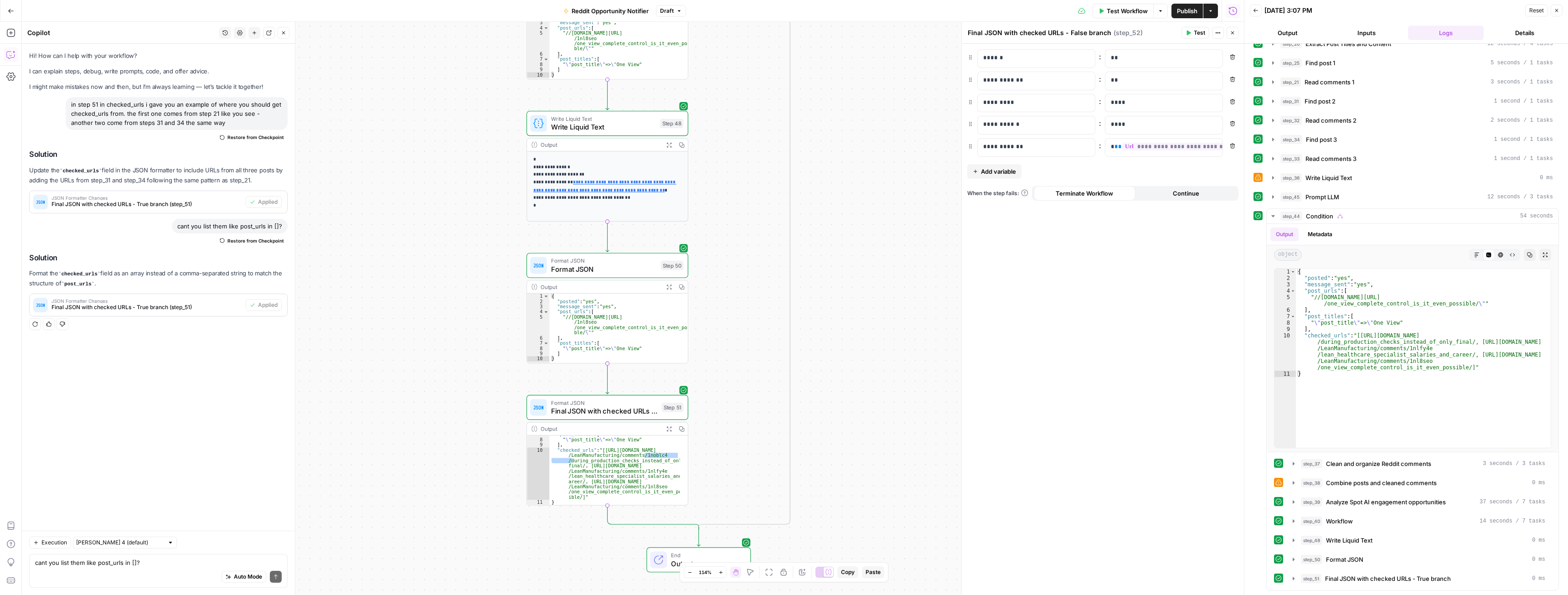
click at [667, 431] on icon "button" at bounding box center [669, 429] width 6 height 6
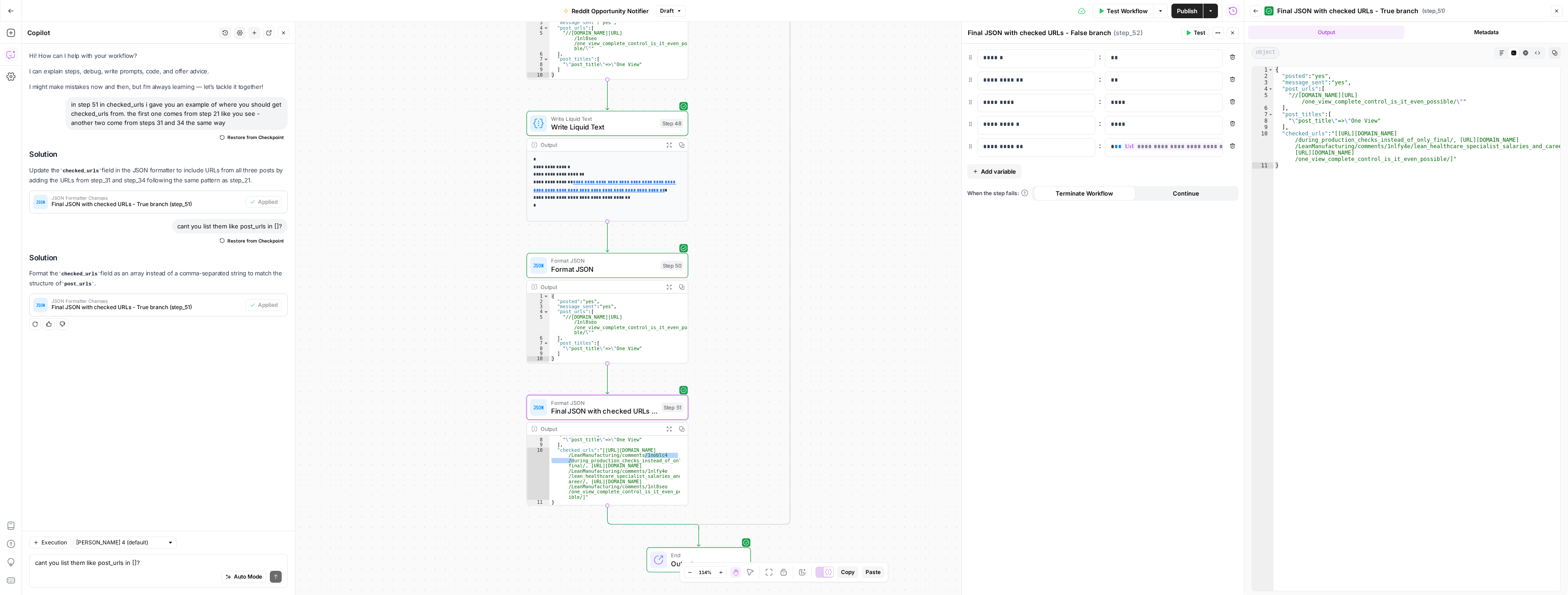
type textarea "**********"
drag, startPoint x: 1332, startPoint y: 135, endPoint x: 1438, endPoint y: 160, distance: 108.9
click at [1438, 160] on div "{ "posted" : "yes" , "message_sent" : "yes" , "post_urls" : [ "//www.reddit.com…" at bounding box center [1416, 335] width 287 height 537
click at [1128, 9] on span "Test Workflow" at bounding box center [1127, 10] width 41 height 9
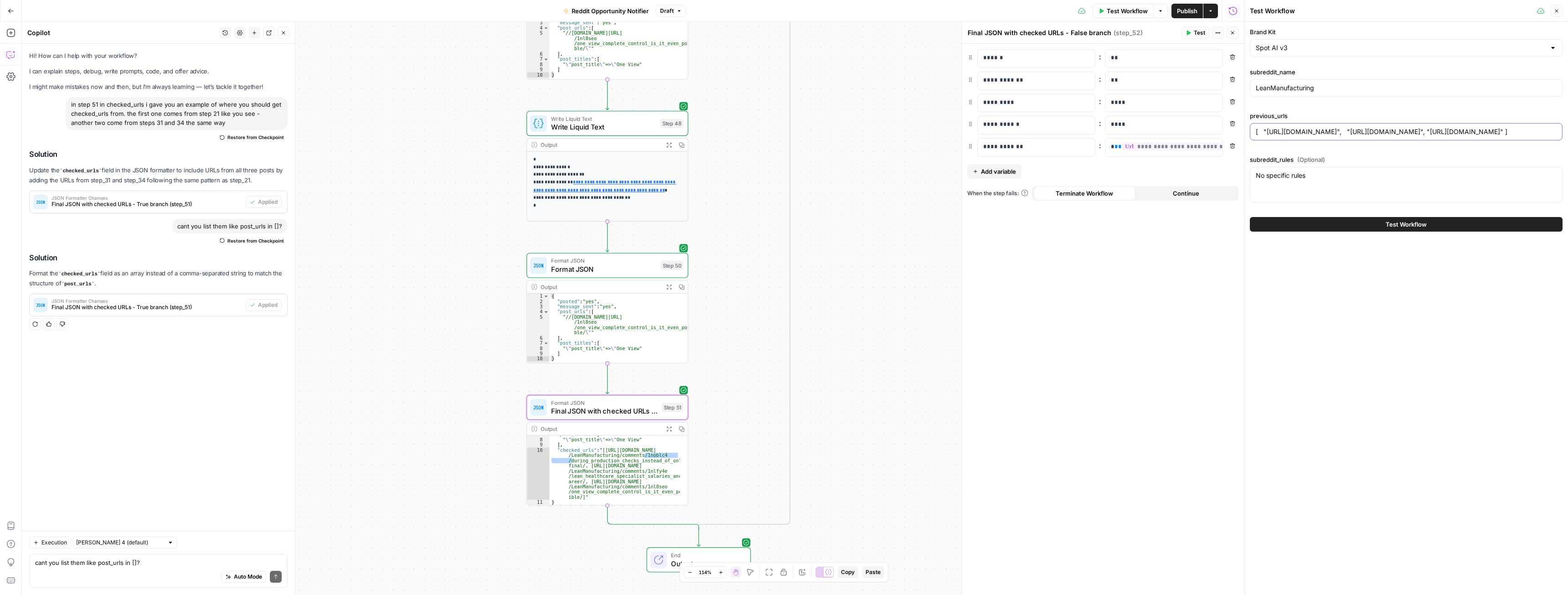
click at [1293, 133] on input "[ "https://continualabs.com/", "https://www.reddit.com/r/LeanManufacturing/comm…" at bounding box center [1406, 132] width 301 height 9
paste input "https://www.reddit.com/r/LeanManufacturing/comments/1noblc4/during_production_c…"
click at [1319, 132] on input "[[URL][DOMAIN_NAME], [URL][DOMAIN_NAME], [URL][DOMAIN_NAME]]" at bounding box center [1406, 132] width 301 height 9
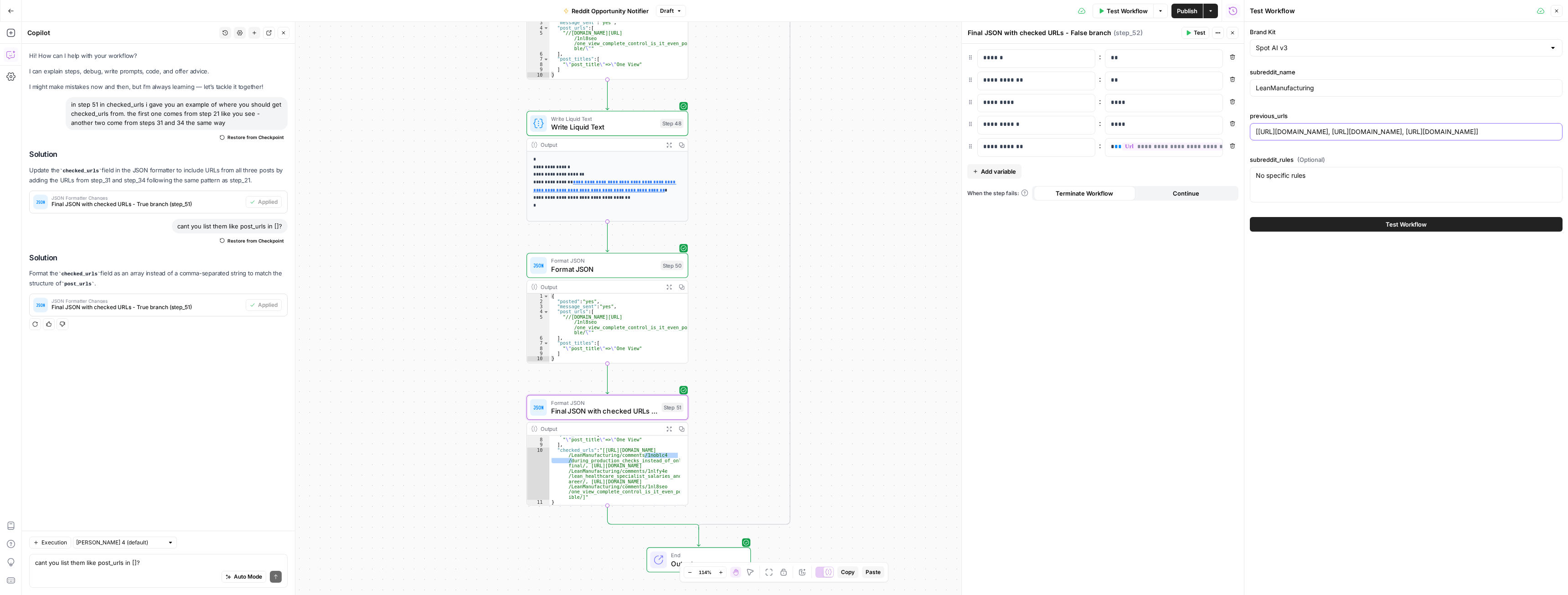
type input "[[URL][DOMAIN_NAME], [URL][DOMAIN_NAME], [URL][DOMAIN_NAME]]"
click at [1317, 225] on button "Test Workflow" at bounding box center [1406, 224] width 313 height 15
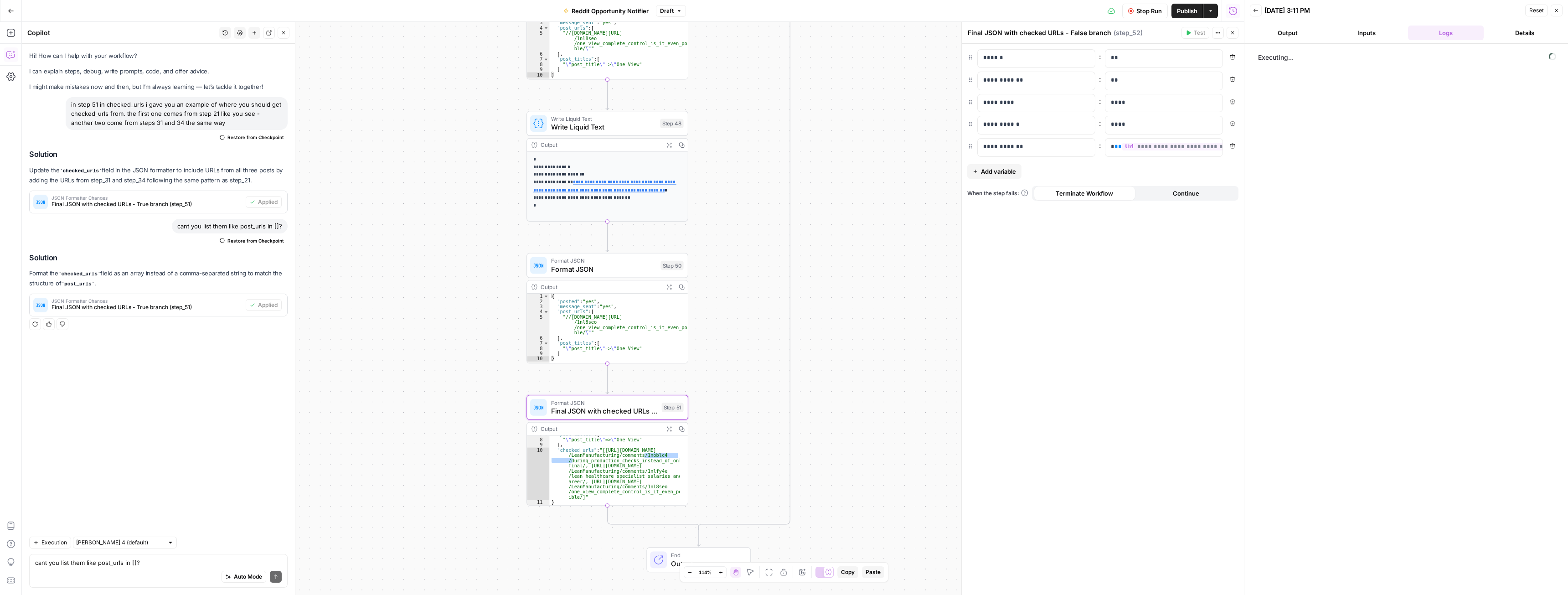
click at [852, 312] on div "true false Workflow Set Inputs Inputs Web Page Scrape Scrape Subreddit Posts St…" at bounding box center [633, 308] width 1222 height 573
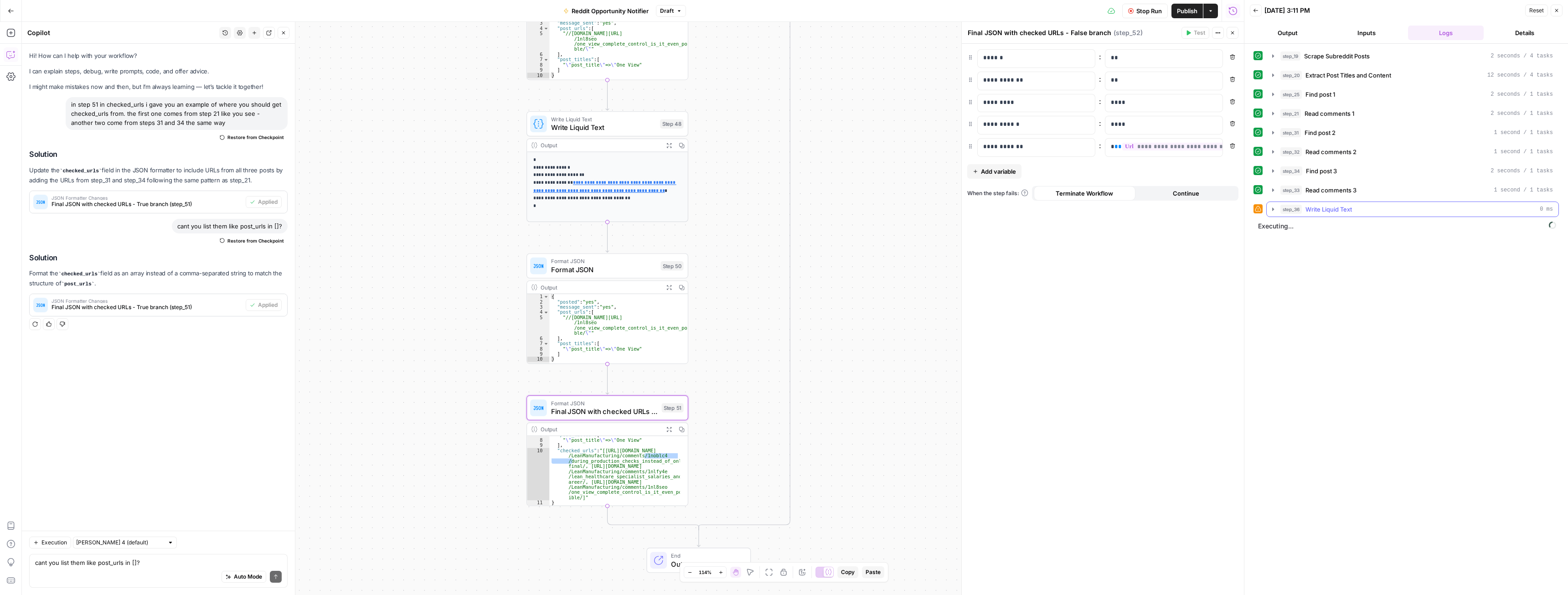
click at [1271, 213] on icon "button" at bounding box center [1273, 209] width 7 height 7
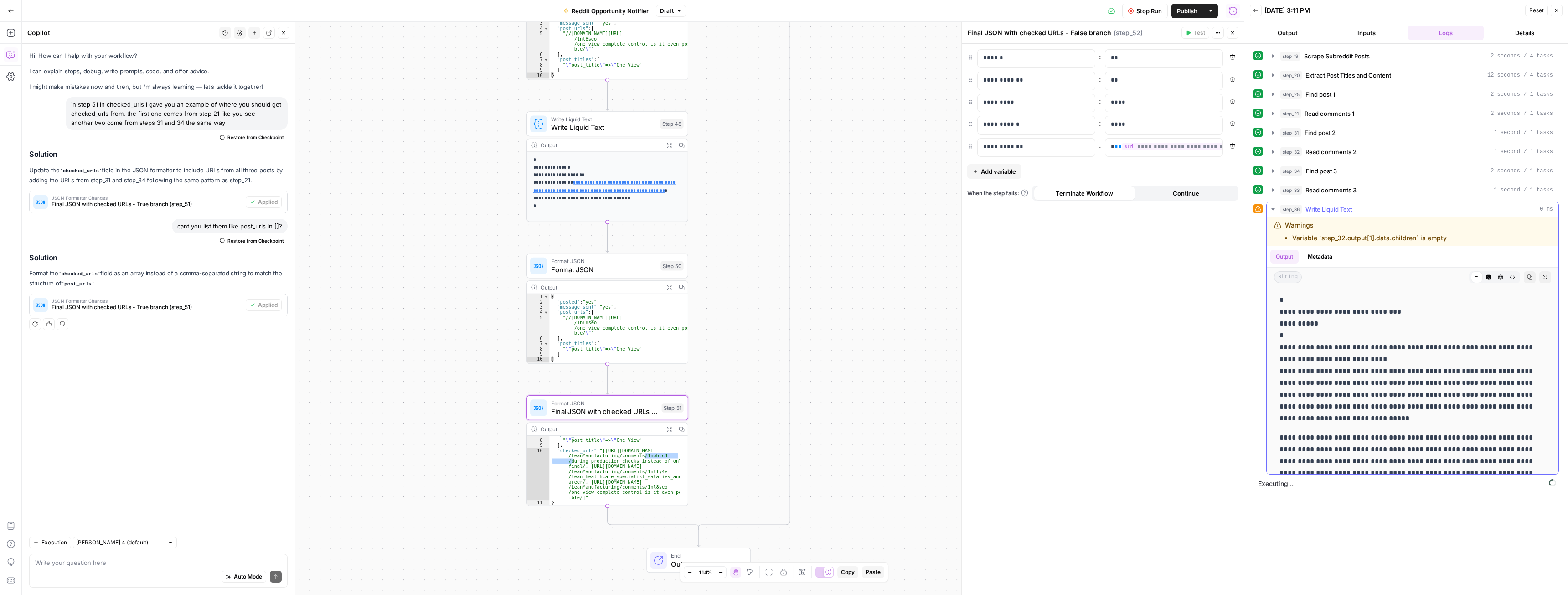
scroll to position [44, 0]
click at [1272, 206] on icon "button" at bounding box center [1273, 209] width 7 height 7
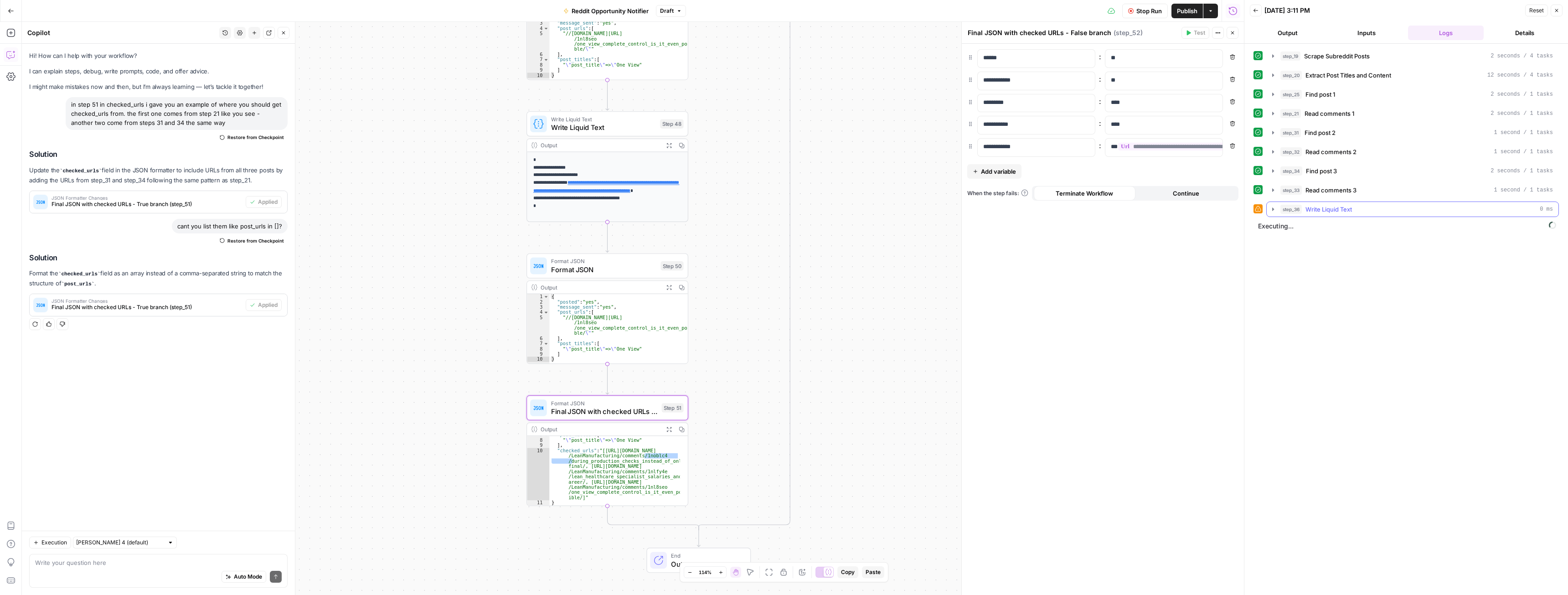
click at [1272, 206] on icon "button" at bounding box center [1273, 209] width 7 height 7
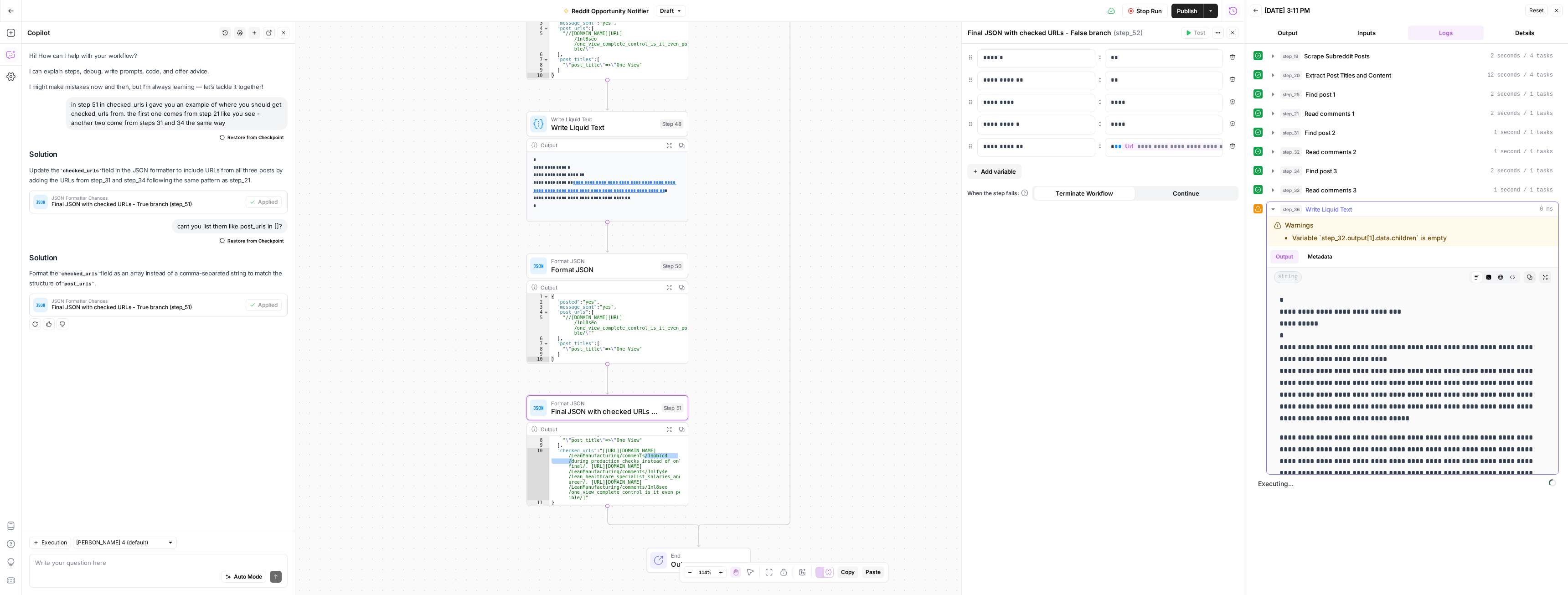
click at [1272, 206] on icon "button" at bounding box center [1273, 209] width 7 height 7
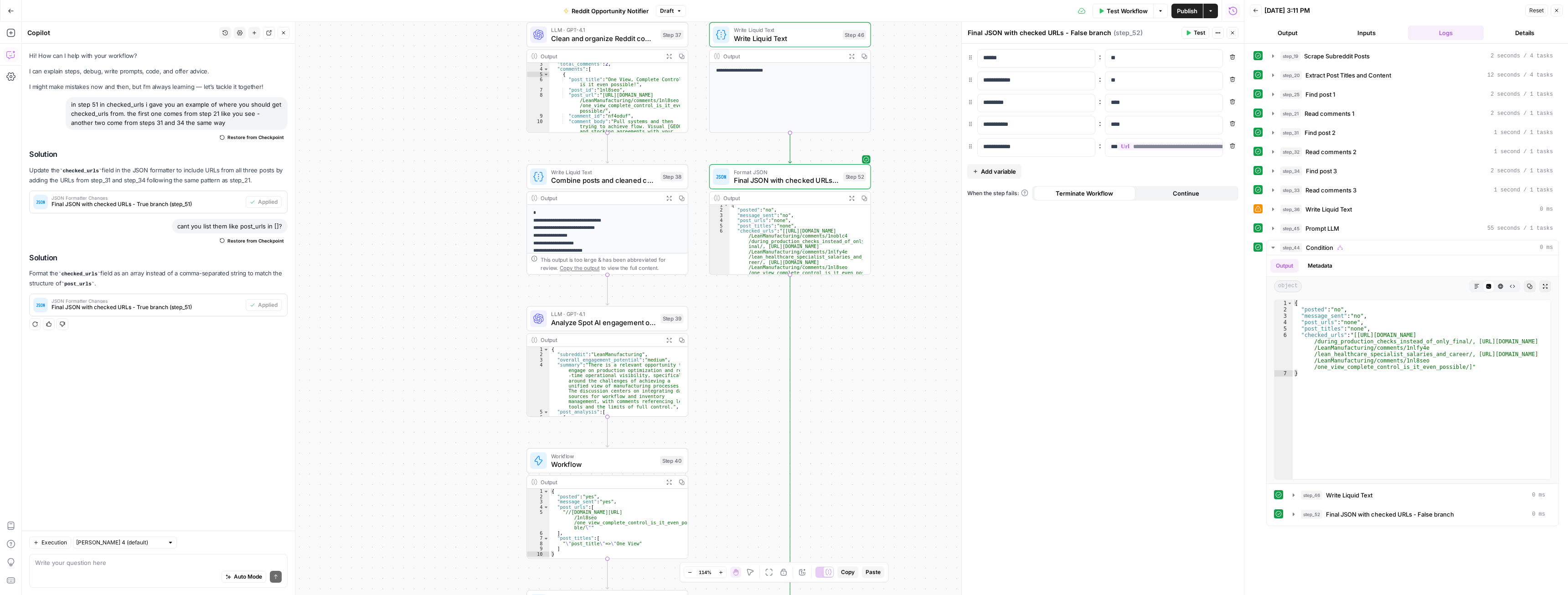
scroll to position [12, 0]
click at [1111, 10] on span "Test Workflow" at bounding box center [1127, 10] width 41 height 9
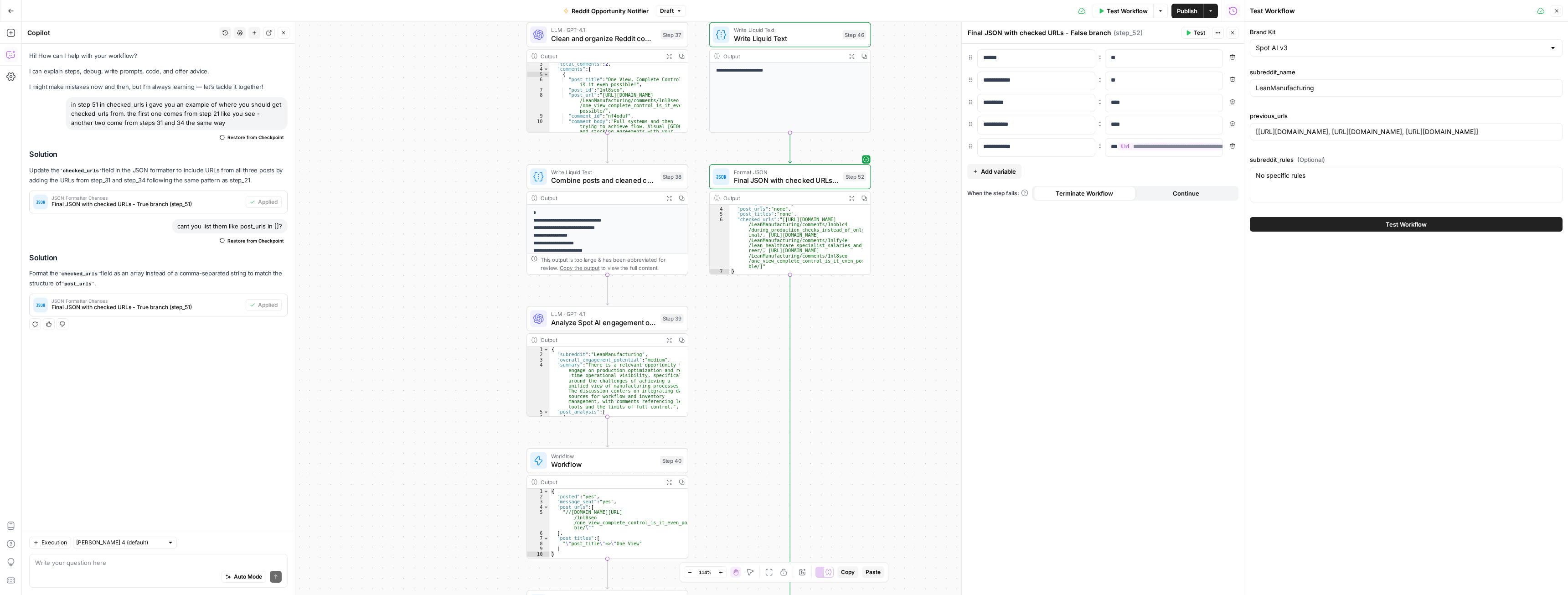
click at [1291, 126] on div "[[URL][DOMAIN_NAME], [URL][DOMAIN_NAME], [URL][DOMAIN_NAME]]" at bounding box center [1406, 132] width 313 height 17
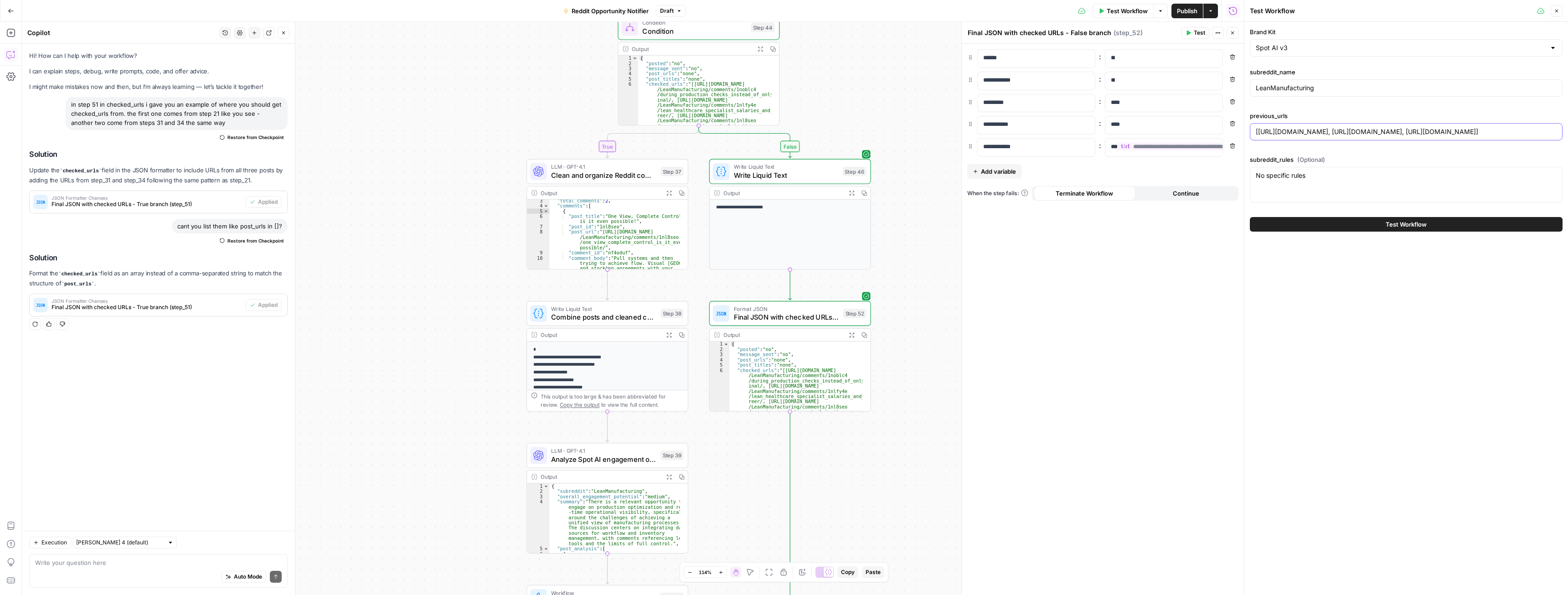
scroll to position [0, 0]
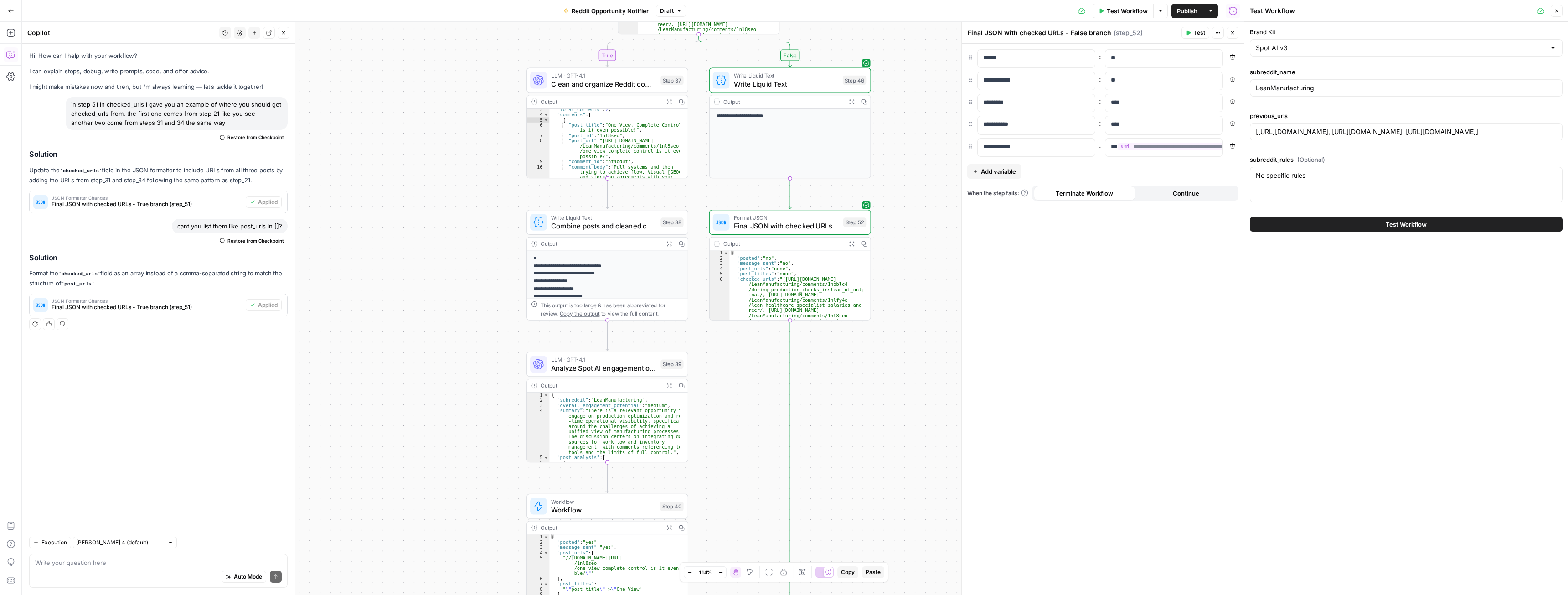
click at [758, 224] on span "Final JSON with checked URLs - False branch" at bounding box center [786, 225] width 105 height 10
click at [1180, 11] on span "Publish" at bounding box center [1187, 10] width 21 height 9
click at [1558, 13] on icon "button" at bounding box center [1556, 10] width 5 height 5
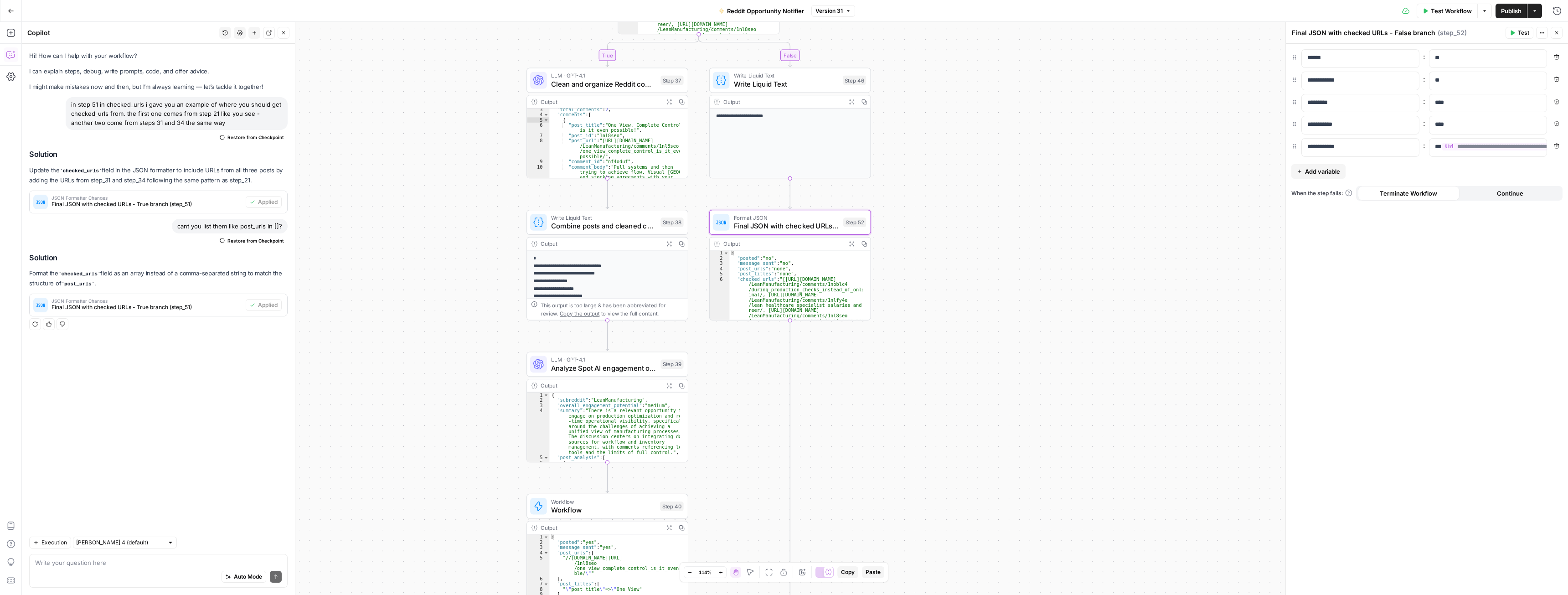
click at [1558, 34] on icon "button" at bounding box center [1556, 32] width 5 height 5
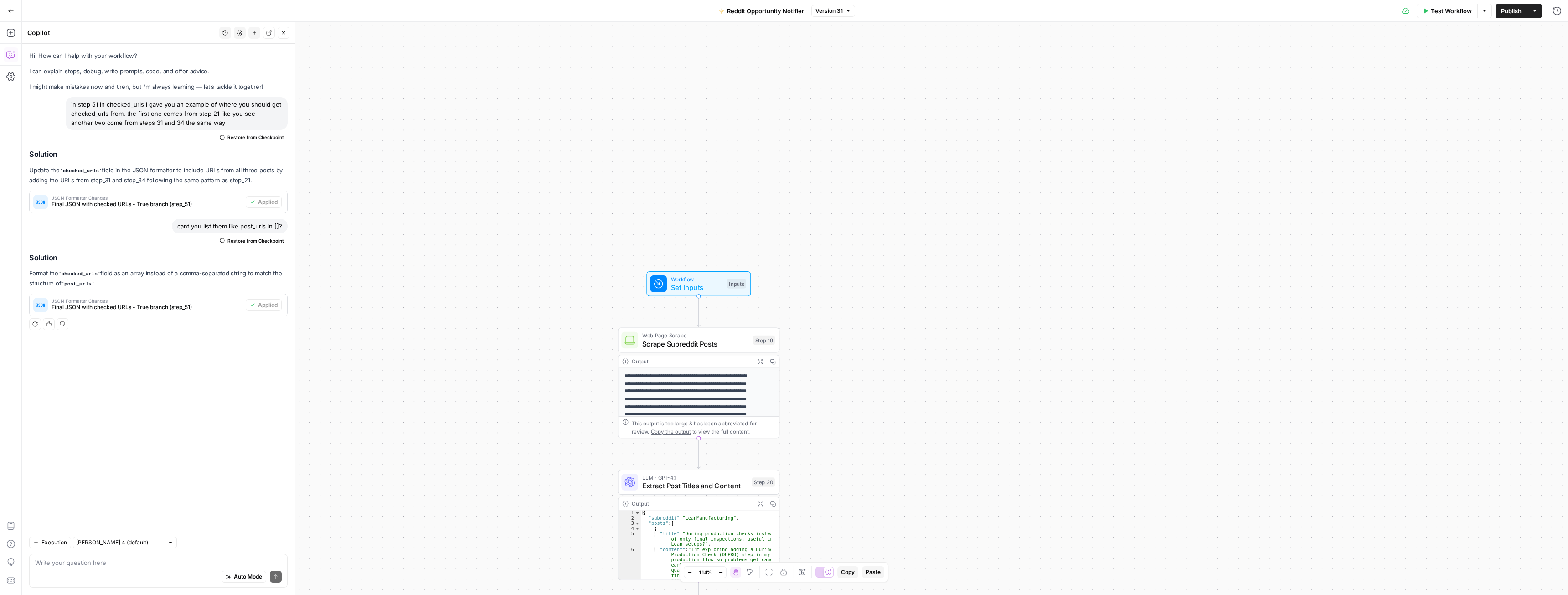
click at [251, 35] on button "New chat" at bounding box center [254, 32] width 12 height 12
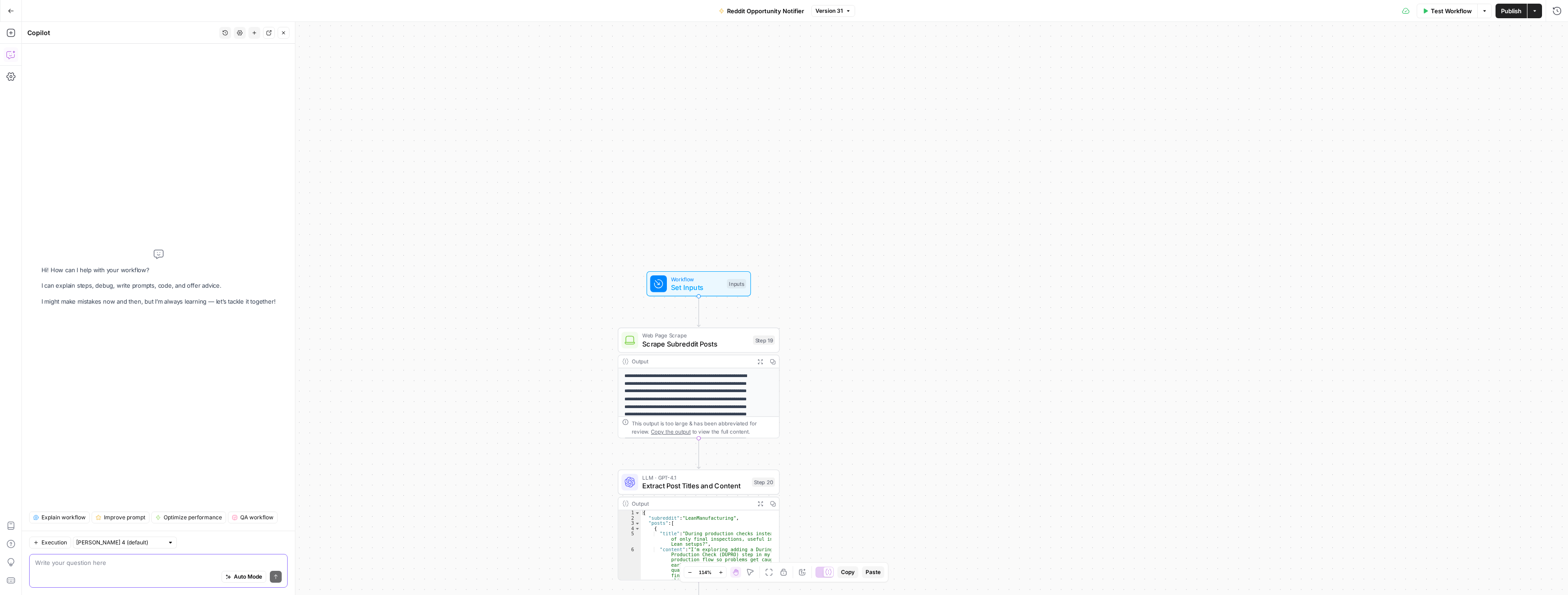
click at [93, 561] on textarea at bounding box center [158, 563] width 247 height 9
type textarea "are there any steps in this process where instead of LLM step it could by resol…"
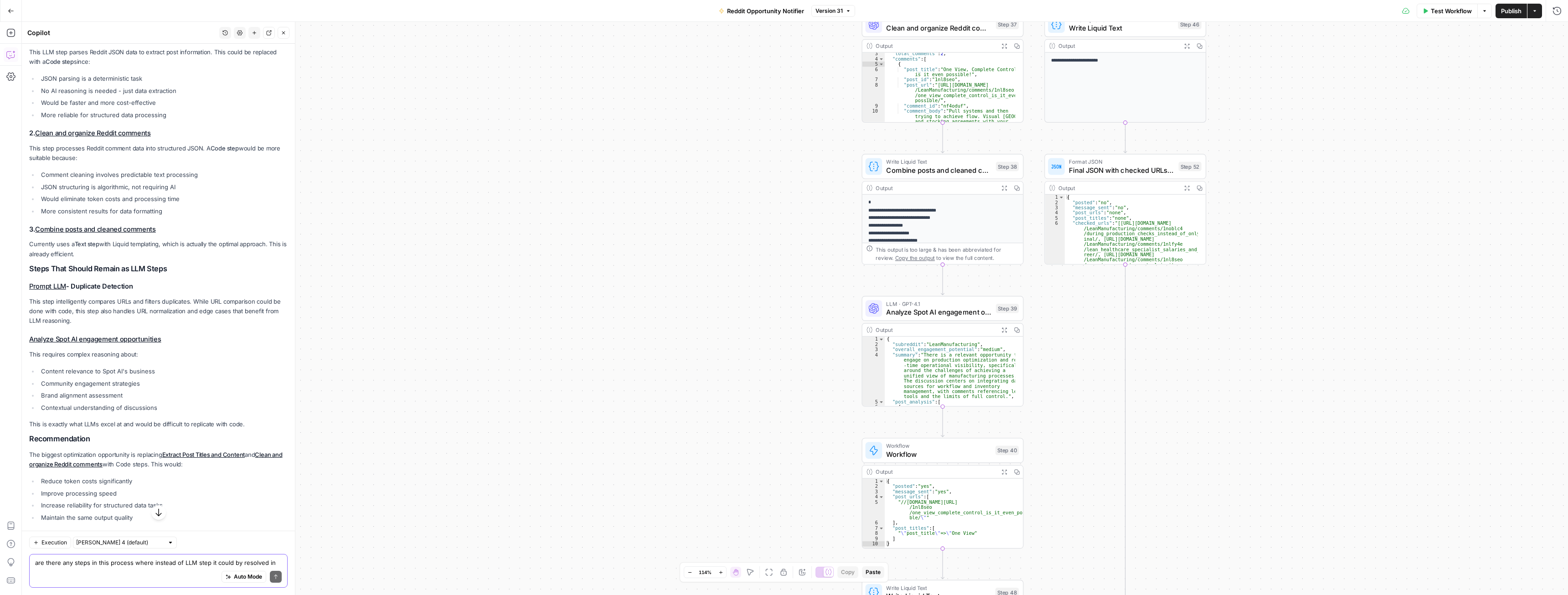
scroll to position [137, 0]
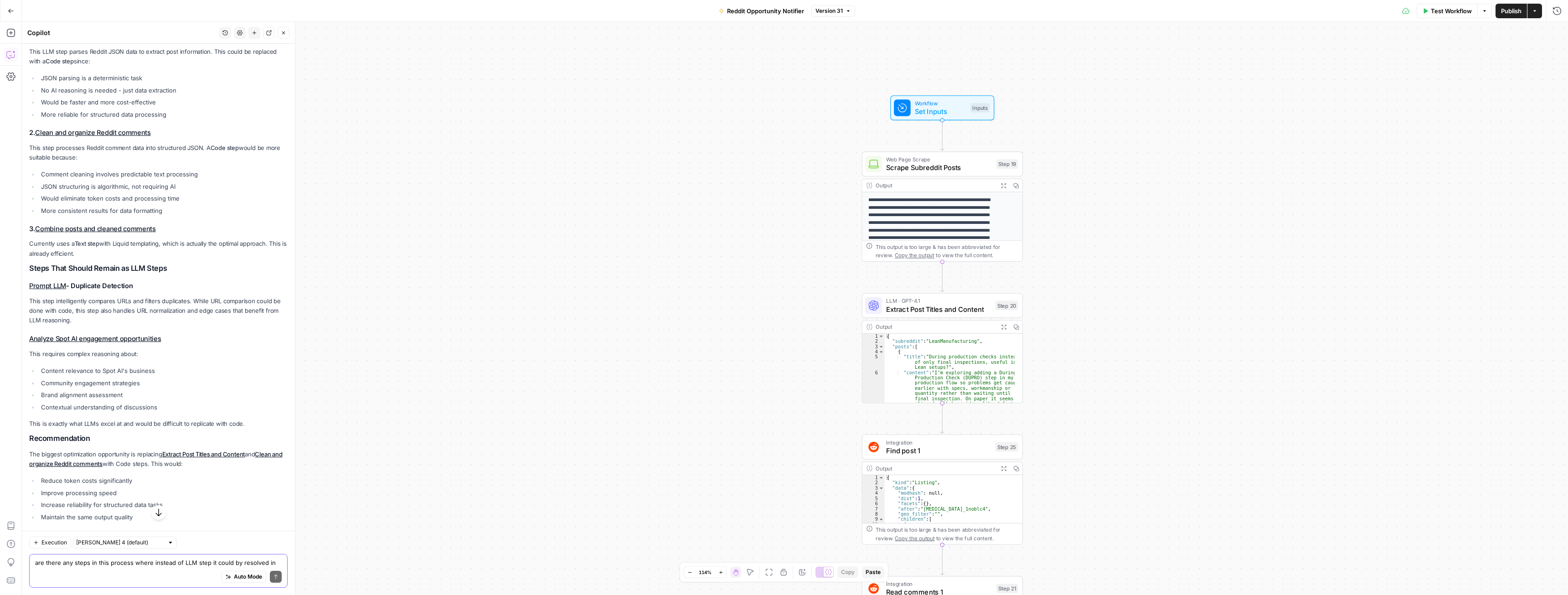
click at [130, 563] on textarea "are there any steps in this process where instead of LLM step it could by resol…" at bounding box center [158, 563] width 247 height 9
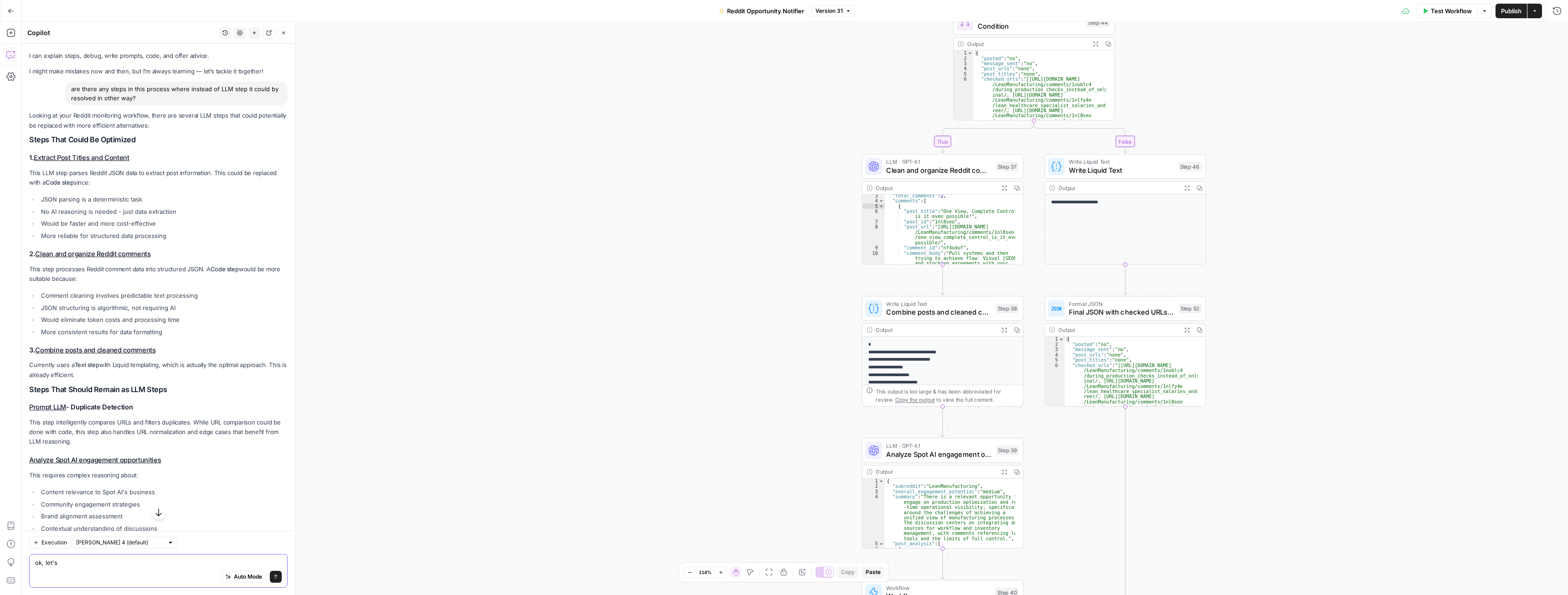
scroll to position [0, 0]
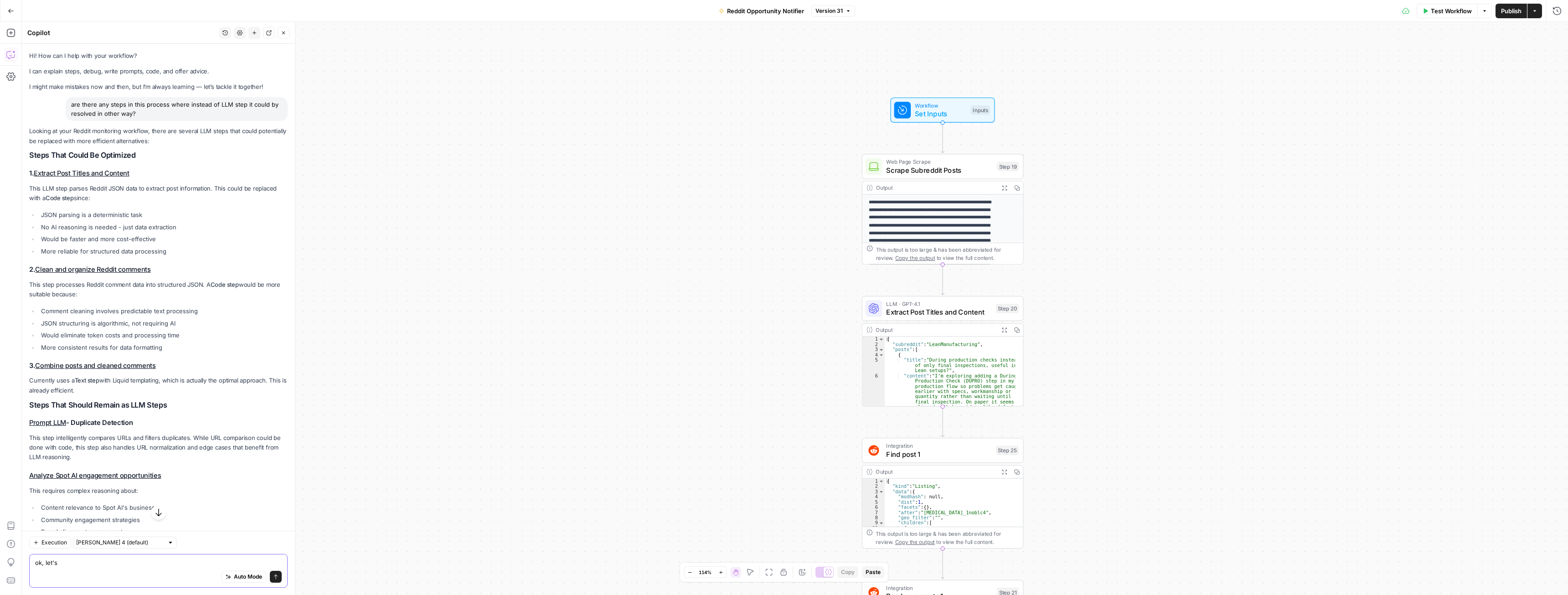
click at [109, 560] on textarea "ok, let's" at bounding box center [158, 563] width 247 height 9
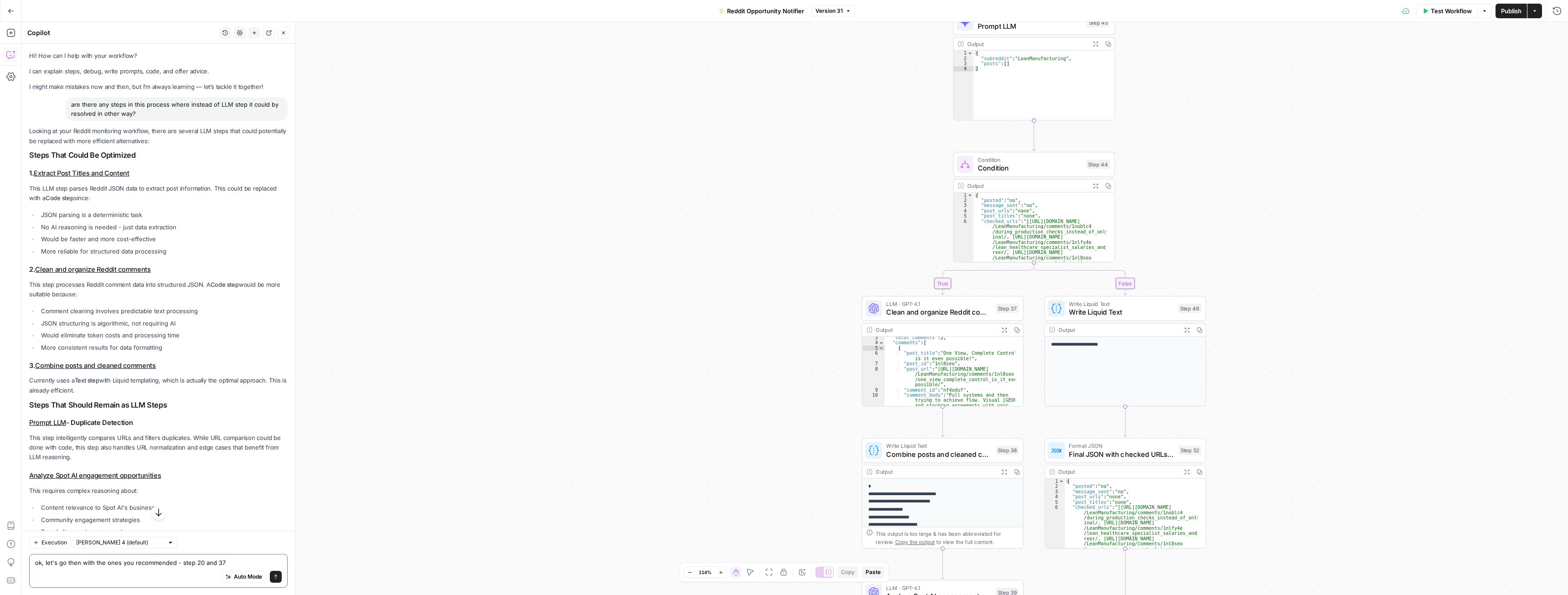
type textarea "ok, let's go then with the ones you recommended - step 20 and 37"
click at [273, 579] on icon "submit" at bounding box center [276, 577] width 5 height 5
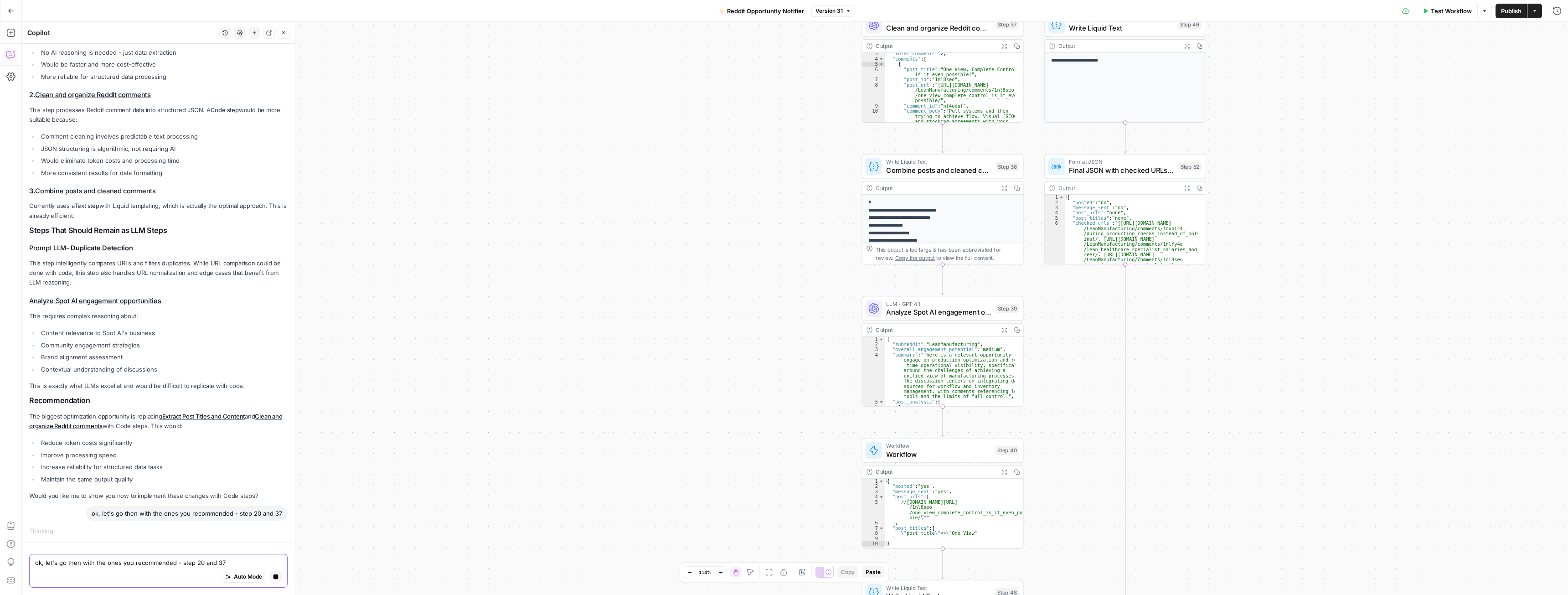
click at [273, 576] on icon "button" at bounding box center [276, 577] width 5 height 5
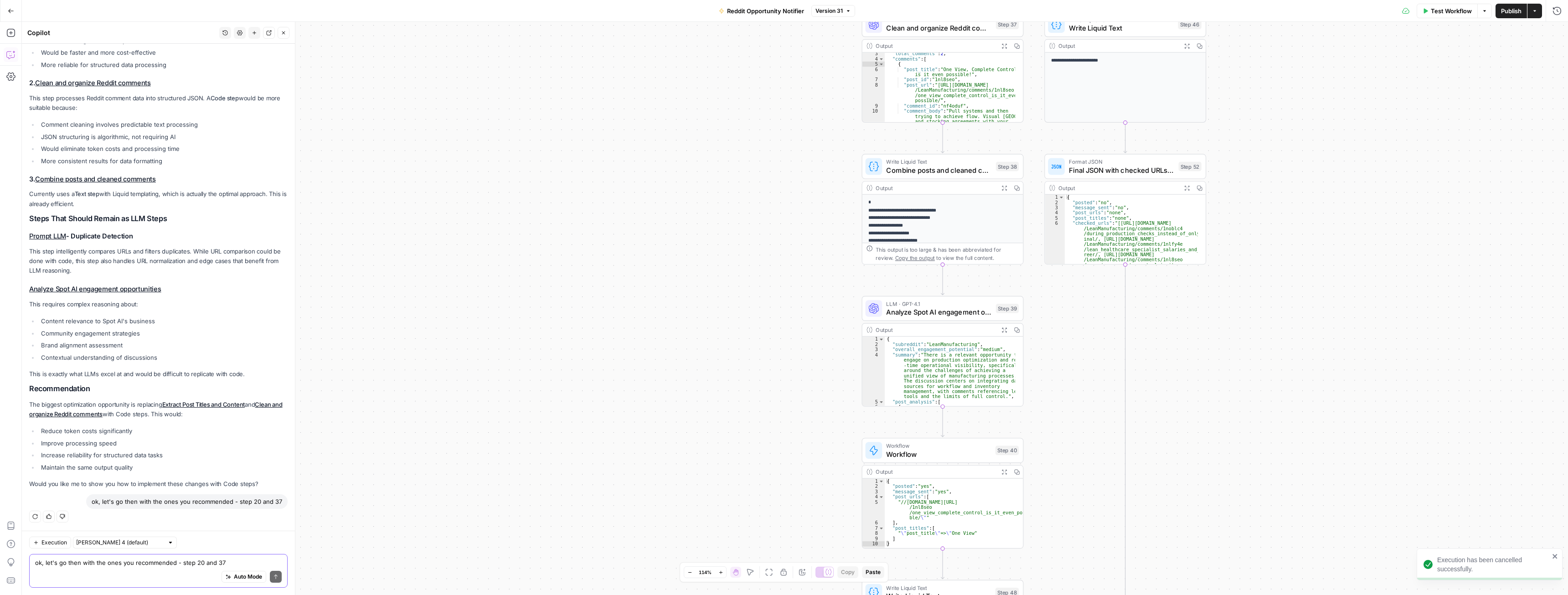
click at [139, 502] on div "ok, let's go then with the ones you recommended - step 20 and 37" at bounding box center [187, 502] width 201 height 15
copy div "ok, let's go then with the ones you recommended - step 20 and 37 Regenerate Hel…"
click at [123, 564] on textarea "ok, let's go then with the ones you recommended - step 20 and 37" at bounding box center [158, 563] width 247 height 9
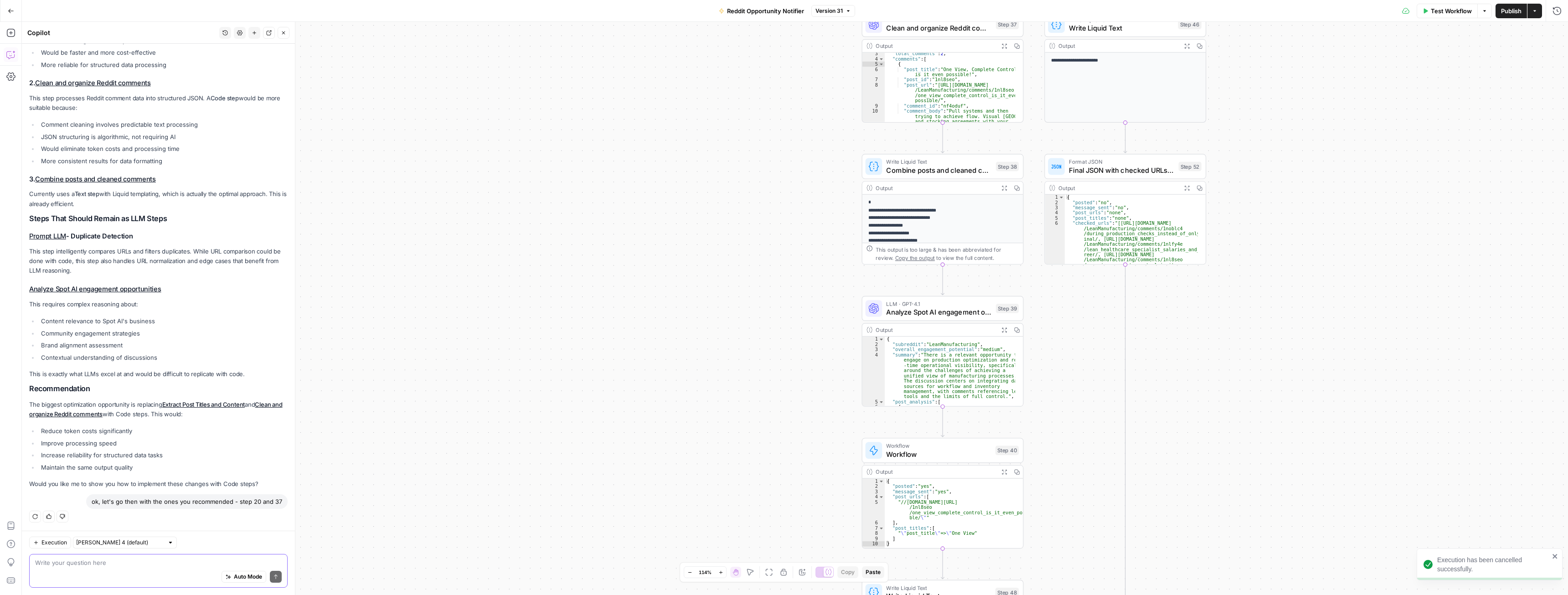
paste textarea "ok, let's go then with the ones you recommended - step 20 and 37"
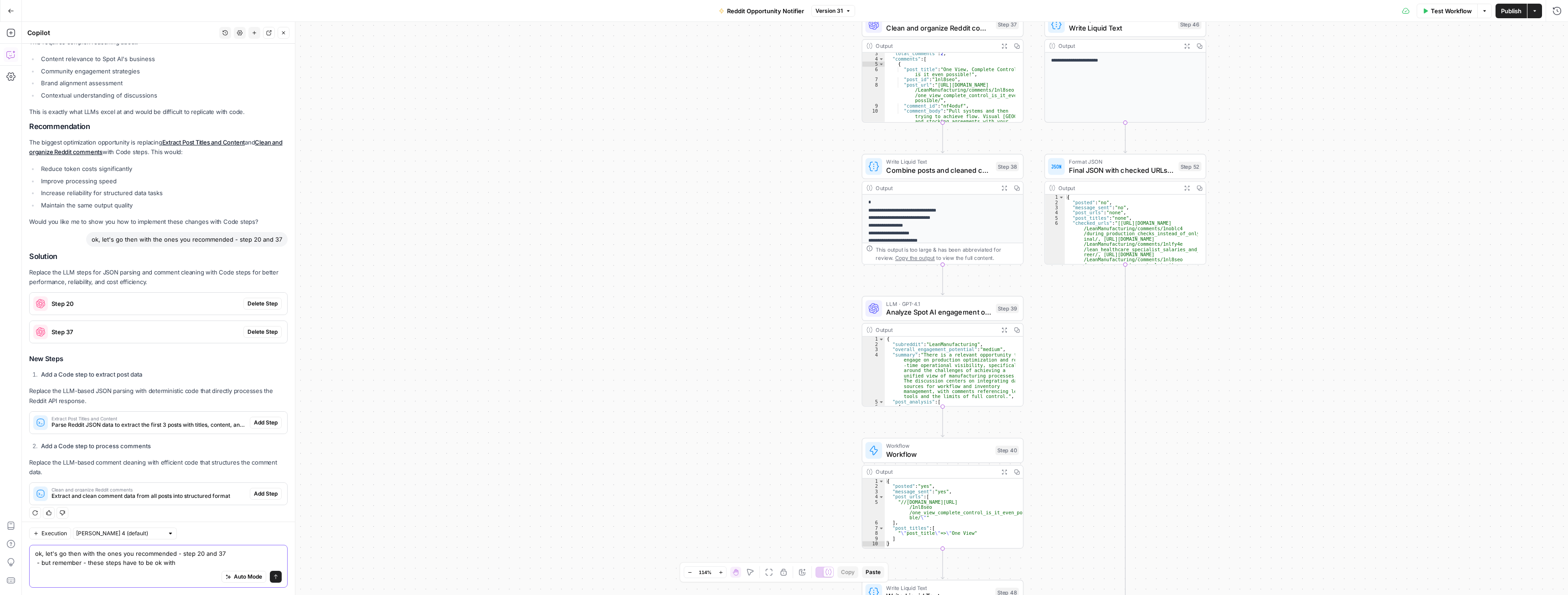
scroll to position [454, 0]
type textarea "ok, let's go then with the ones you recommended - step 20 and 37 - but remember…"
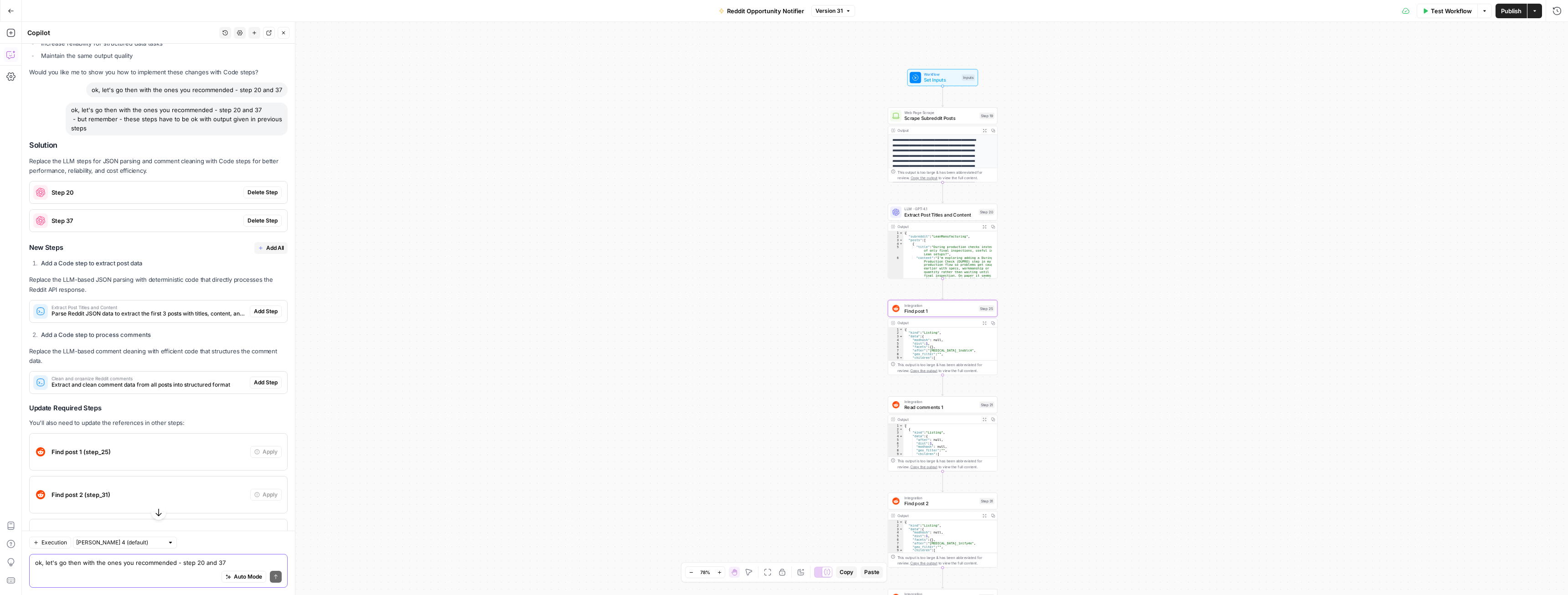
scroll to position [582, 0]
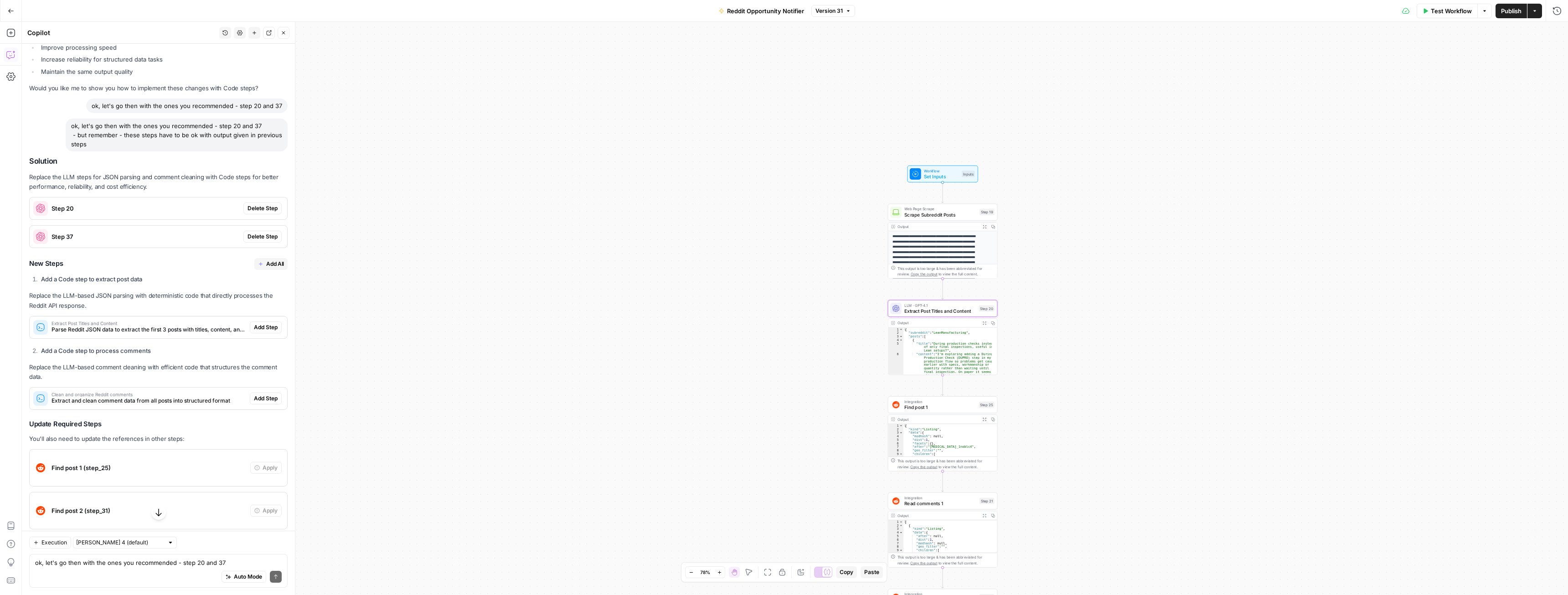
click at [262, 204] on span "Delete Step" at bounding box center [262, 208] width 30 height 8
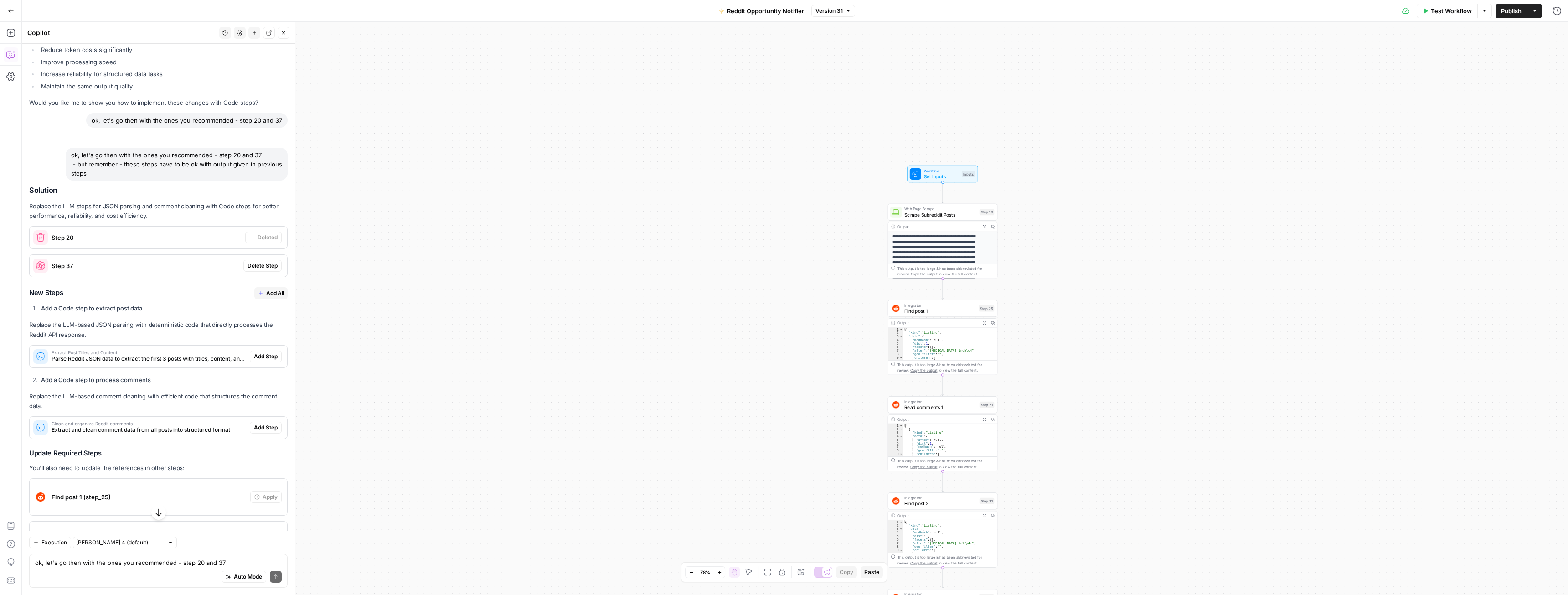
scroll to position [597, 0]
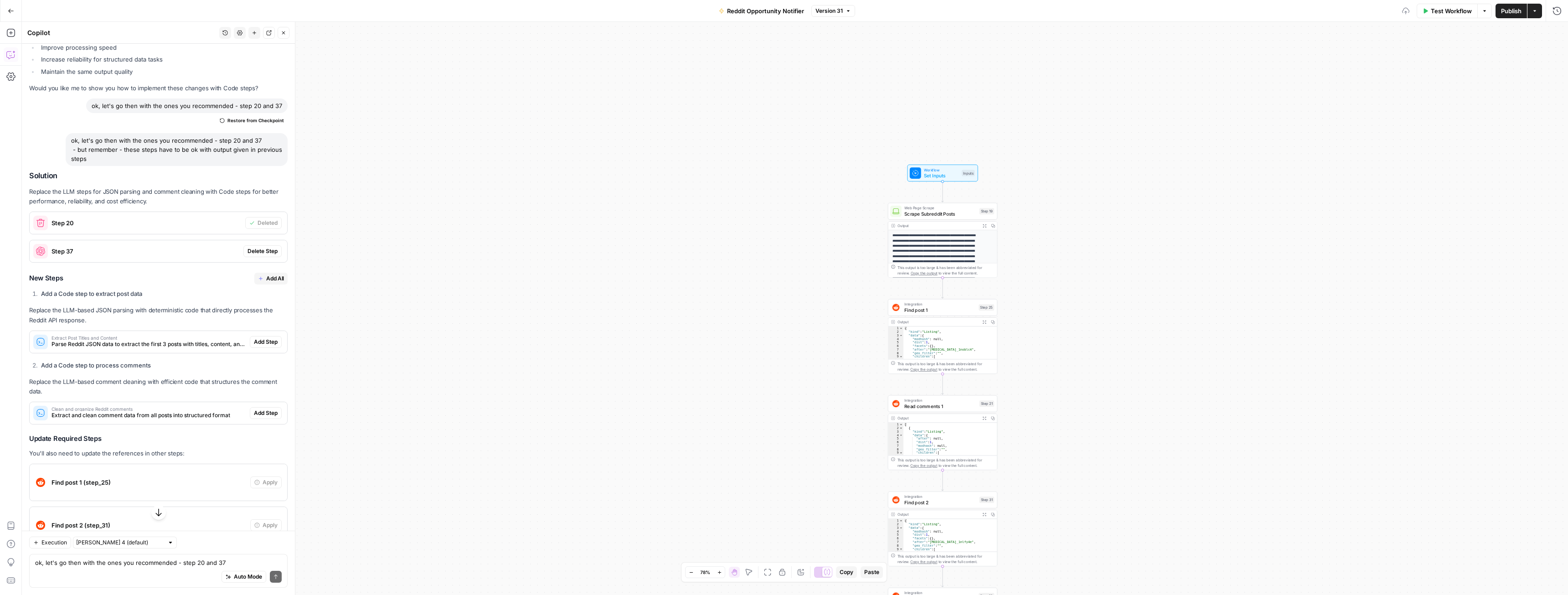
click at [254, 248] on span "Delete Step" at bounding box center [262, 251] width 30 height 8
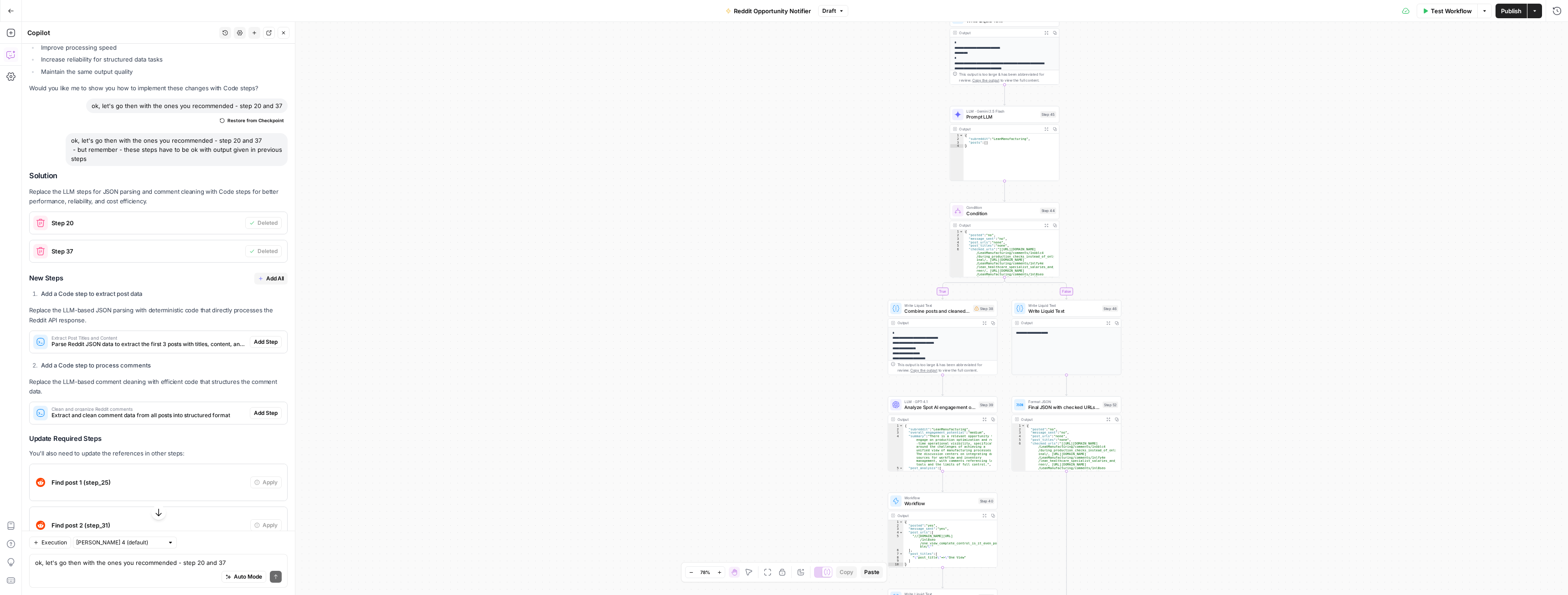
click at [257, 276] on button "Add All" at bounding box center [271, 278] width 33 height 12
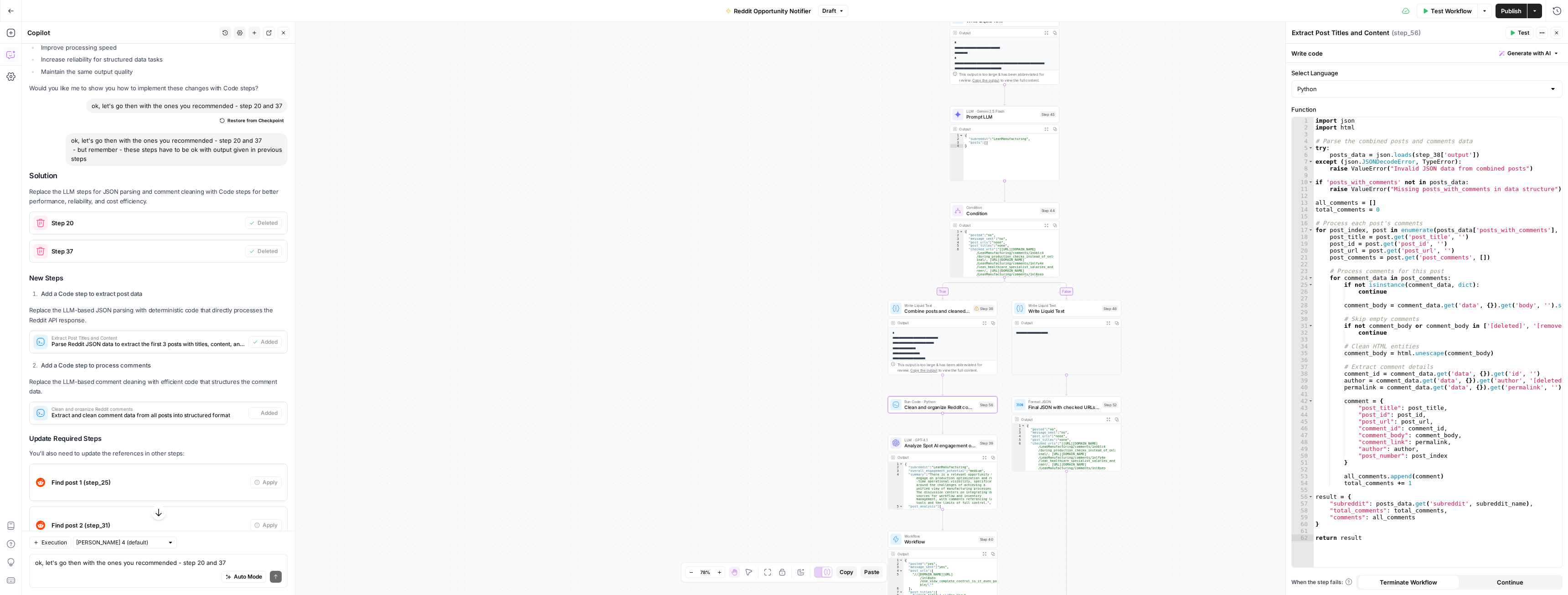
type textarea "Clean and organize Reddit comments"
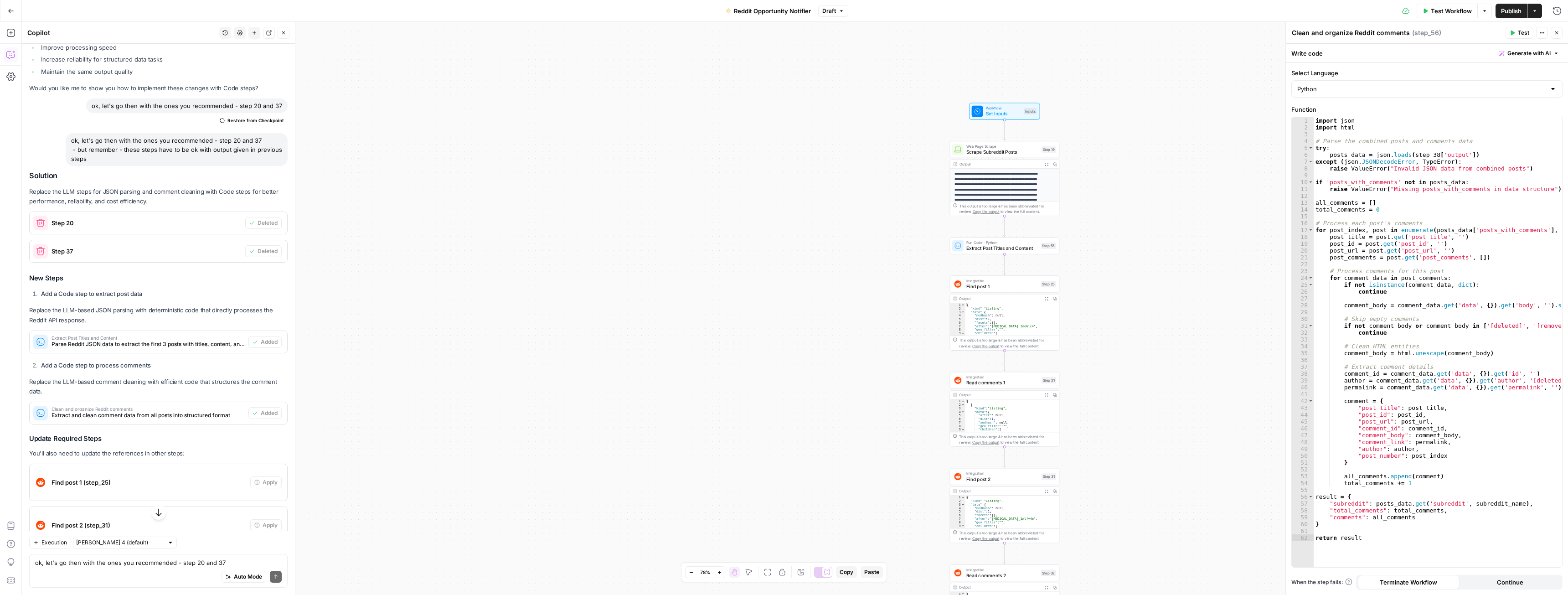
click at [985, 252] on span "Extract Post Titles and Content" at bounding box center [1003, 248] width 72 height 7
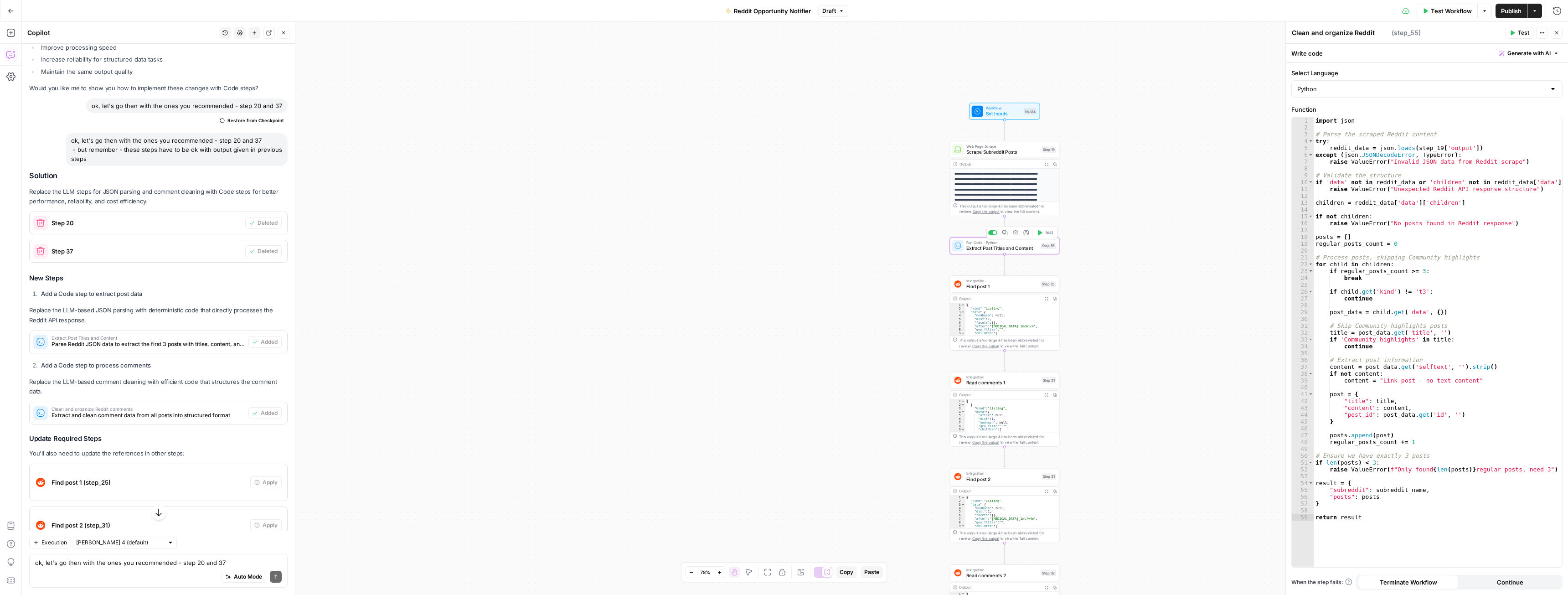
type textarea "Extract Post Titles and Content"
click at [1049, 232] on span "Test" at bounding box center [1049, 233] width 9 height 6
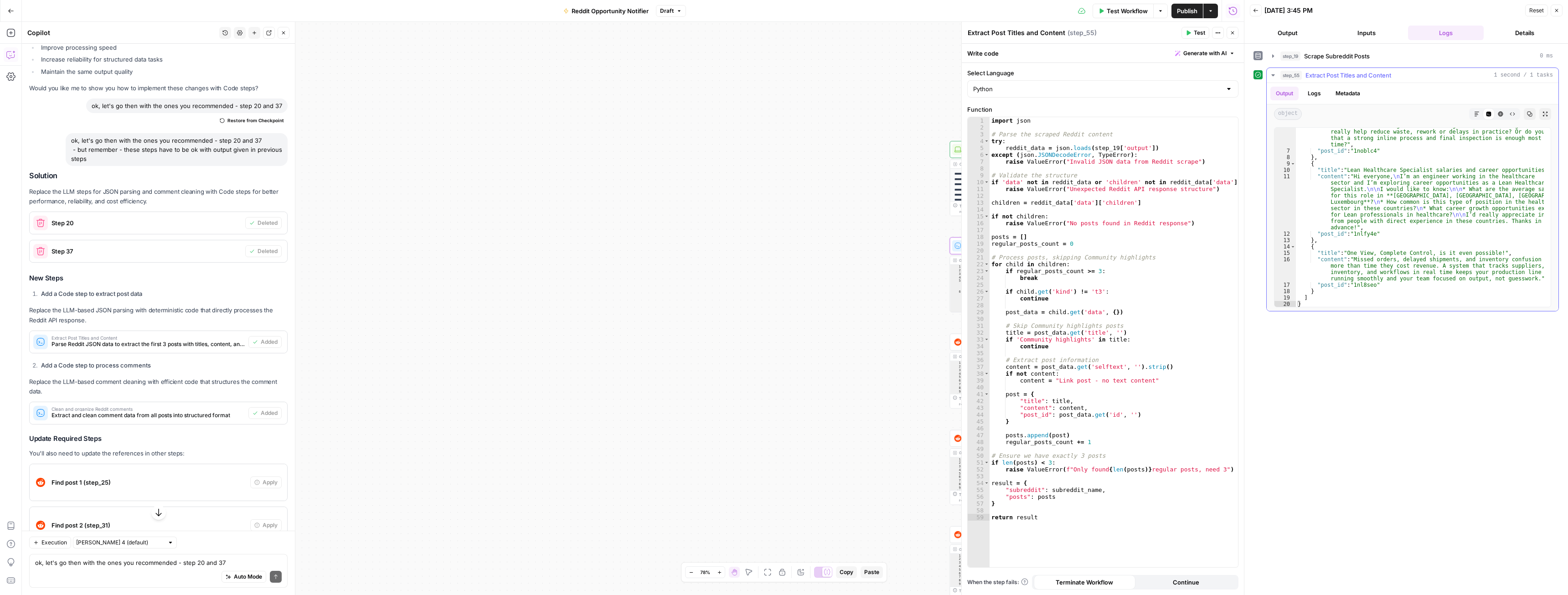
scroll to position [82, 0]
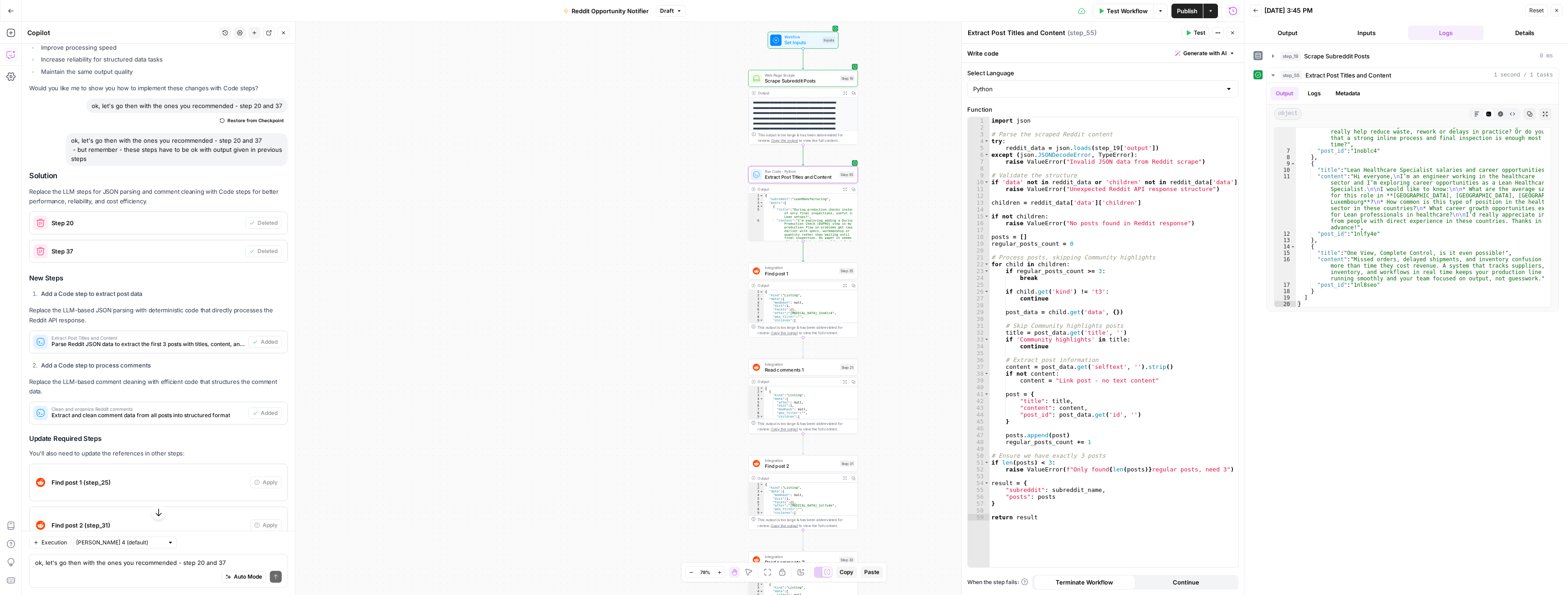
drag, startPoint x: 865, startPoint y: 208, endPoint x: 664, endPoint y: 155, distance: 207.9
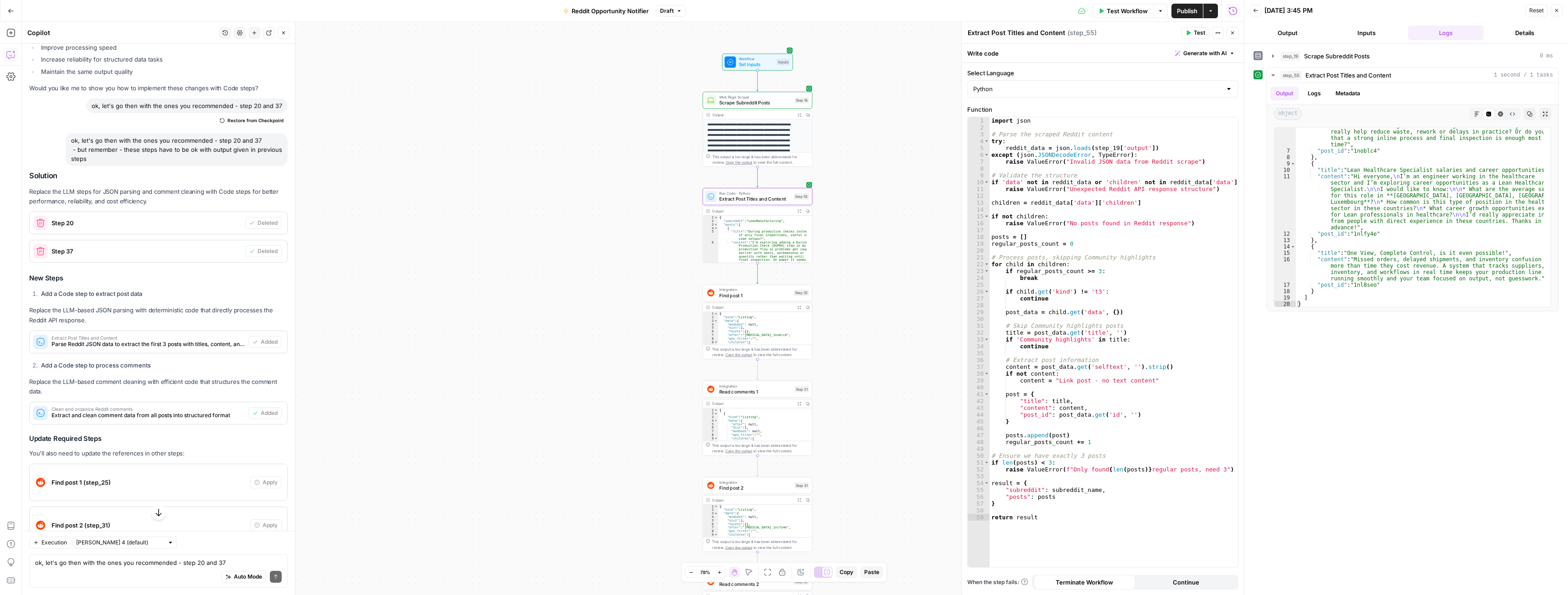
drag, startPoint x: 675, startPoint y: 167, endPoint x: 671, endPoint y: 173, distance: 7.2
click at [677, 12] on icon "button" at bounding box center [679, 10] width 5 height 5
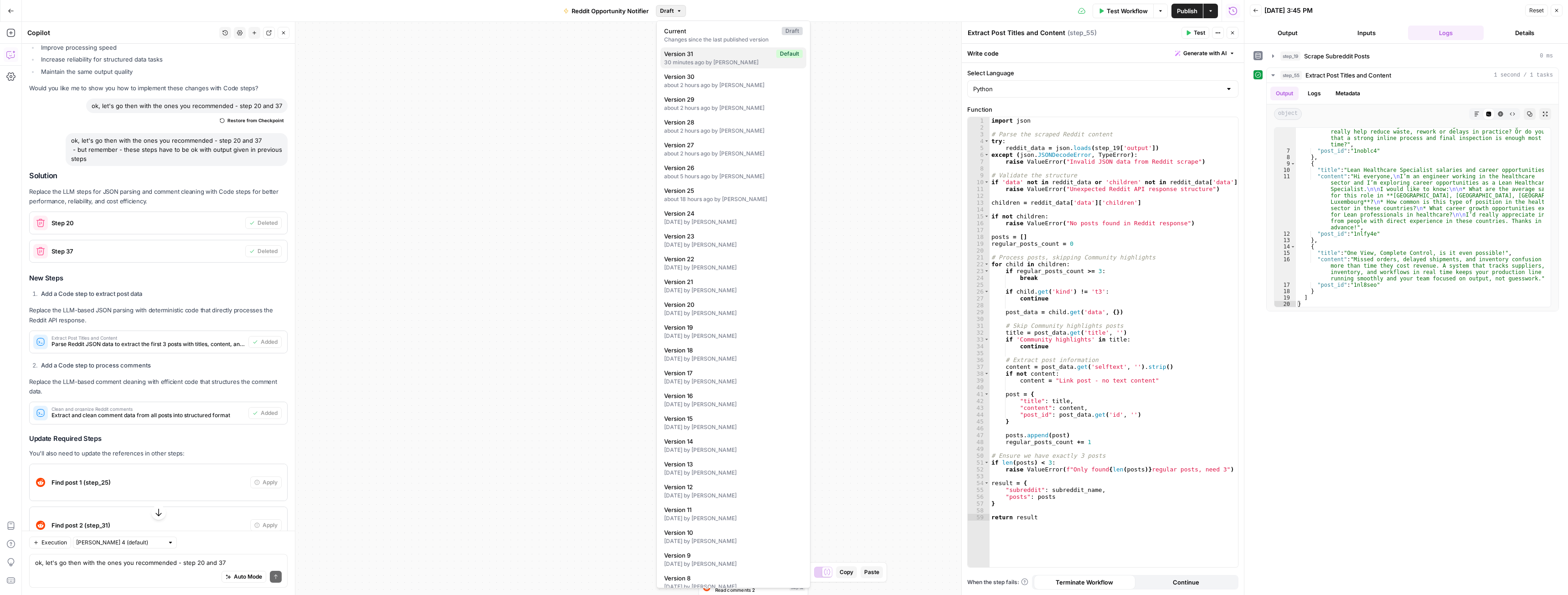
click at [705, 57] on span "Version 31" at bounding box center [718, 54] width 108 height 9
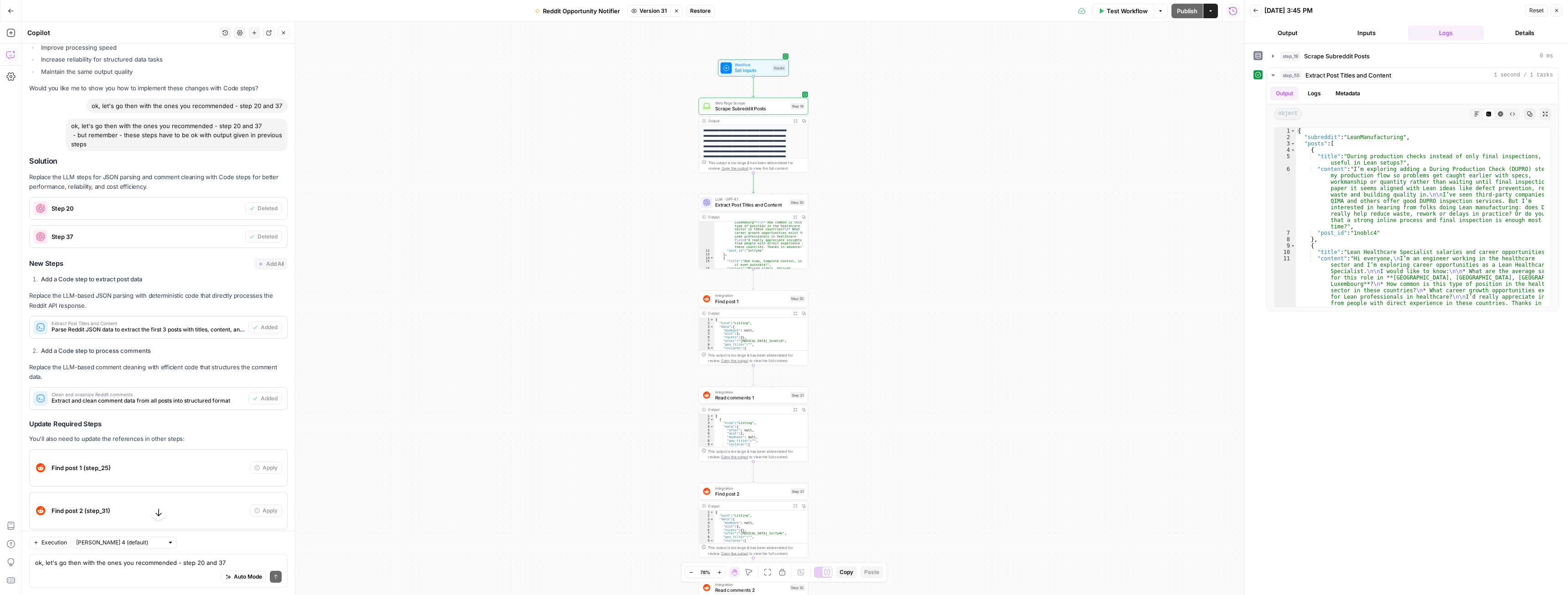
scroll to position [183, 0]
click at [646, 12] on span "Version 31" at bounding box center [653, 10] width 27 height 8
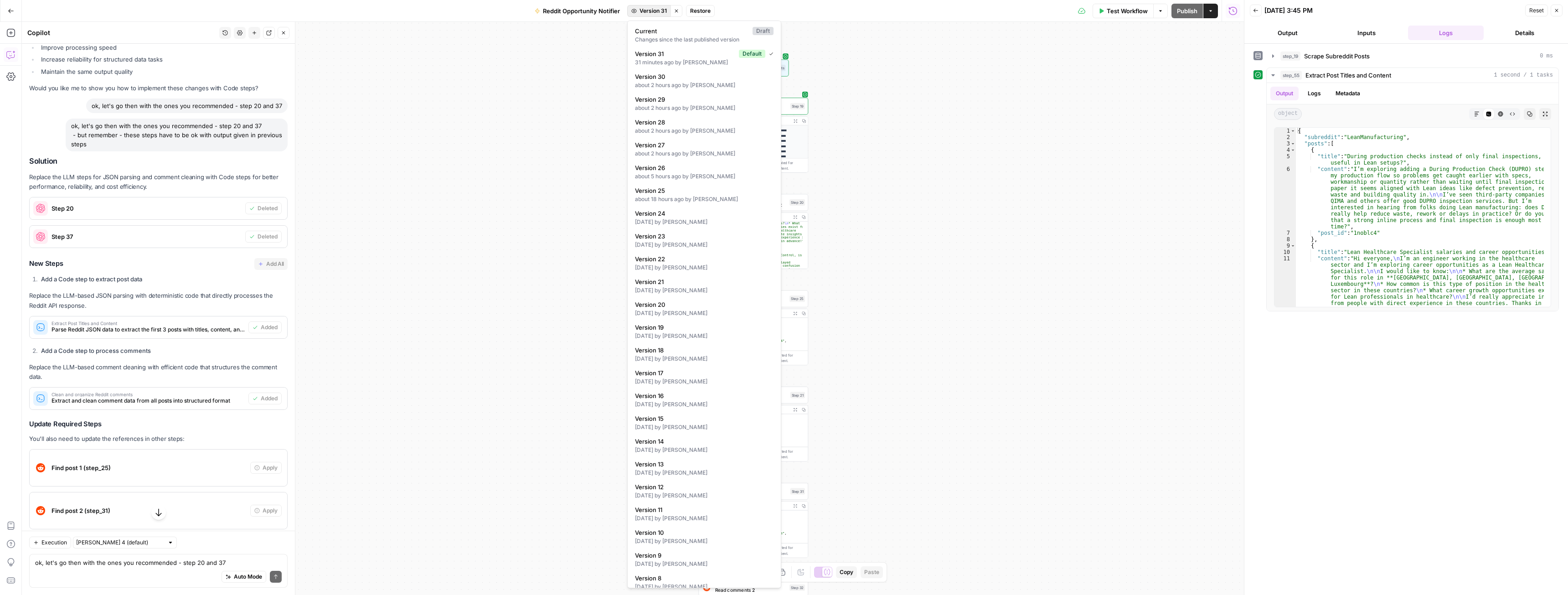
click at [673, 11] on button "Stop viewing" at bounding box center [676, 10] width 12 height 12
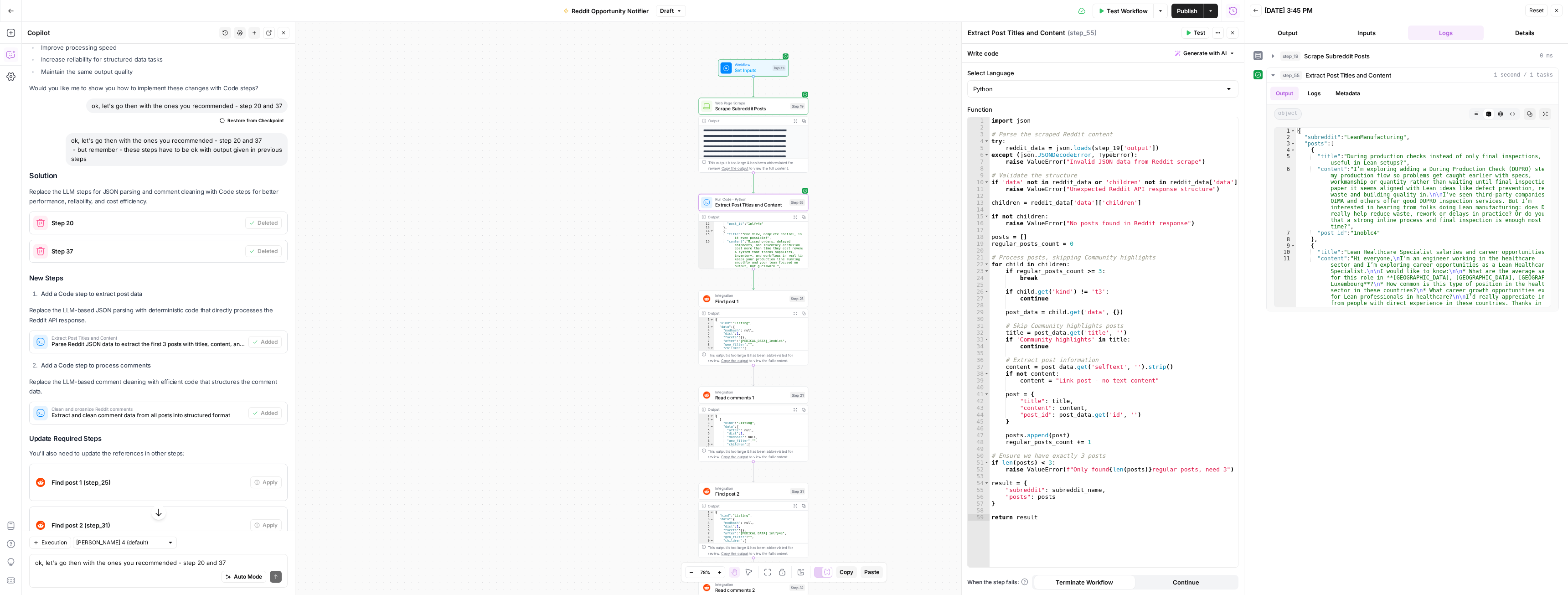
scroll to position [227, 0]
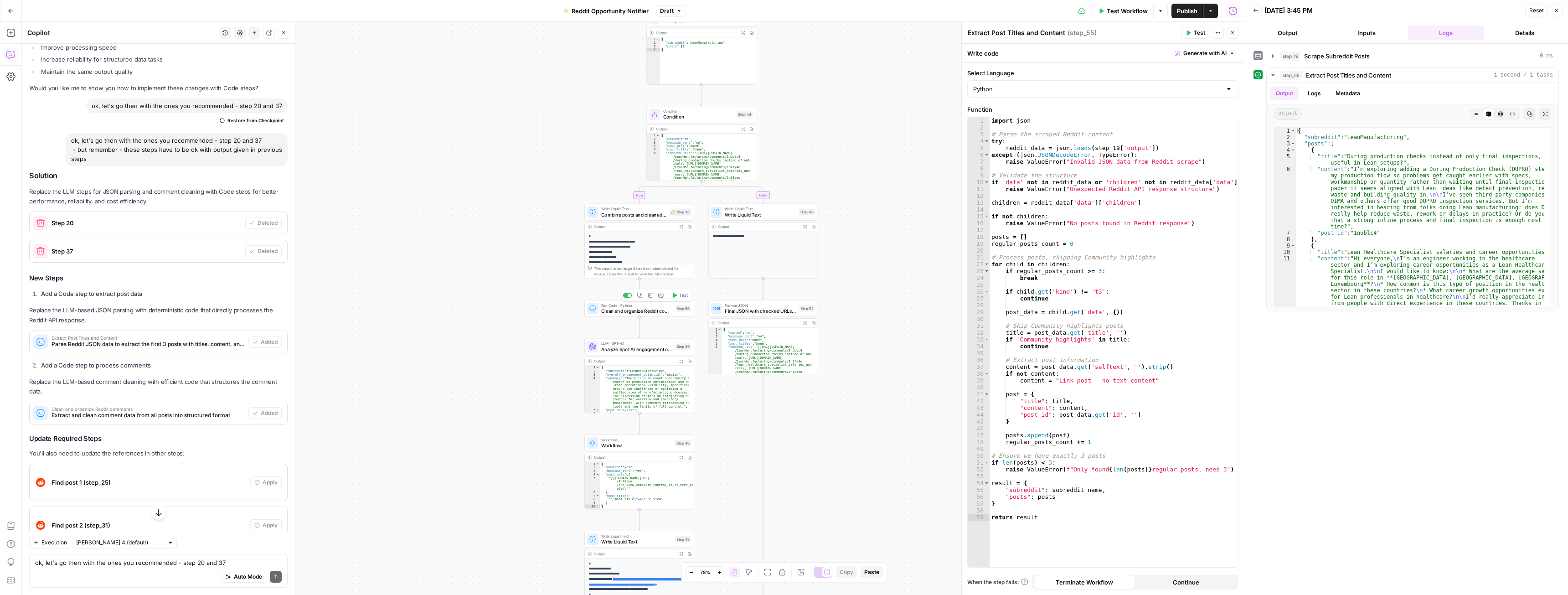
click at [612, 311] on span "Clean and organize Reddit comments" at bounding box center [637, 311] width 72 height 7
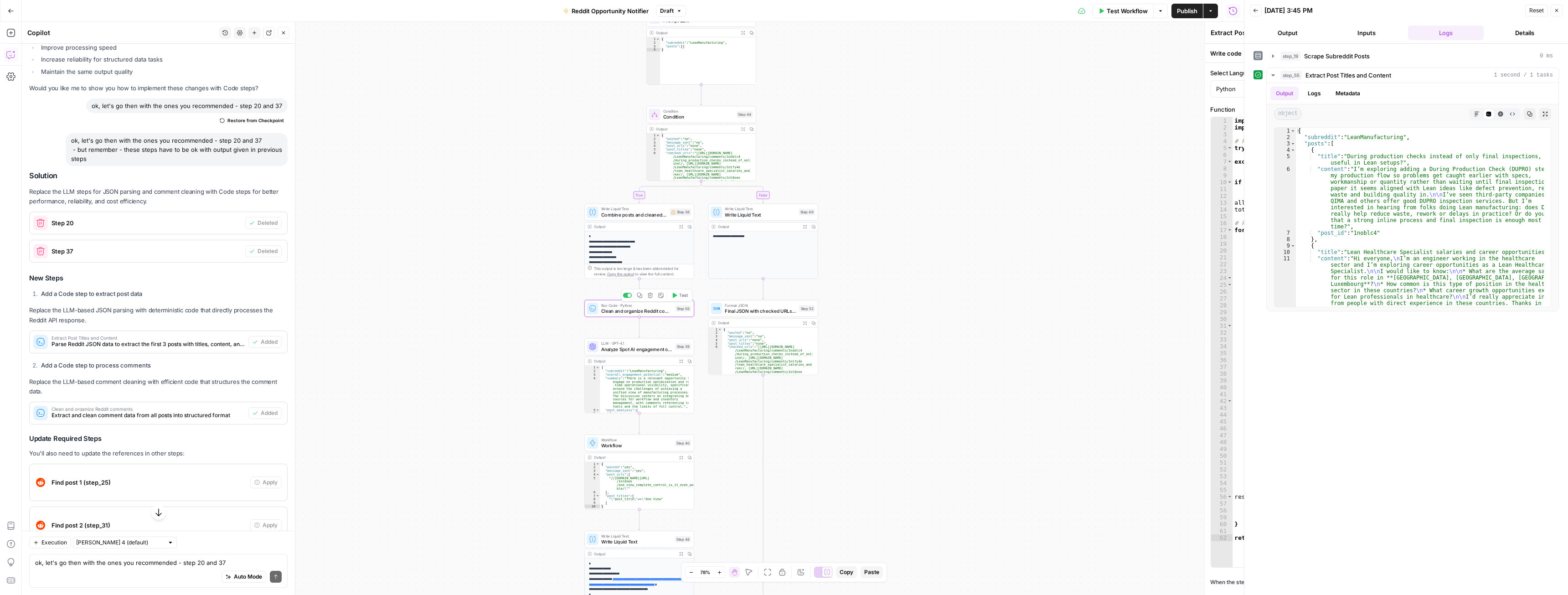
type textarea "Clean and organize Reddit comments"
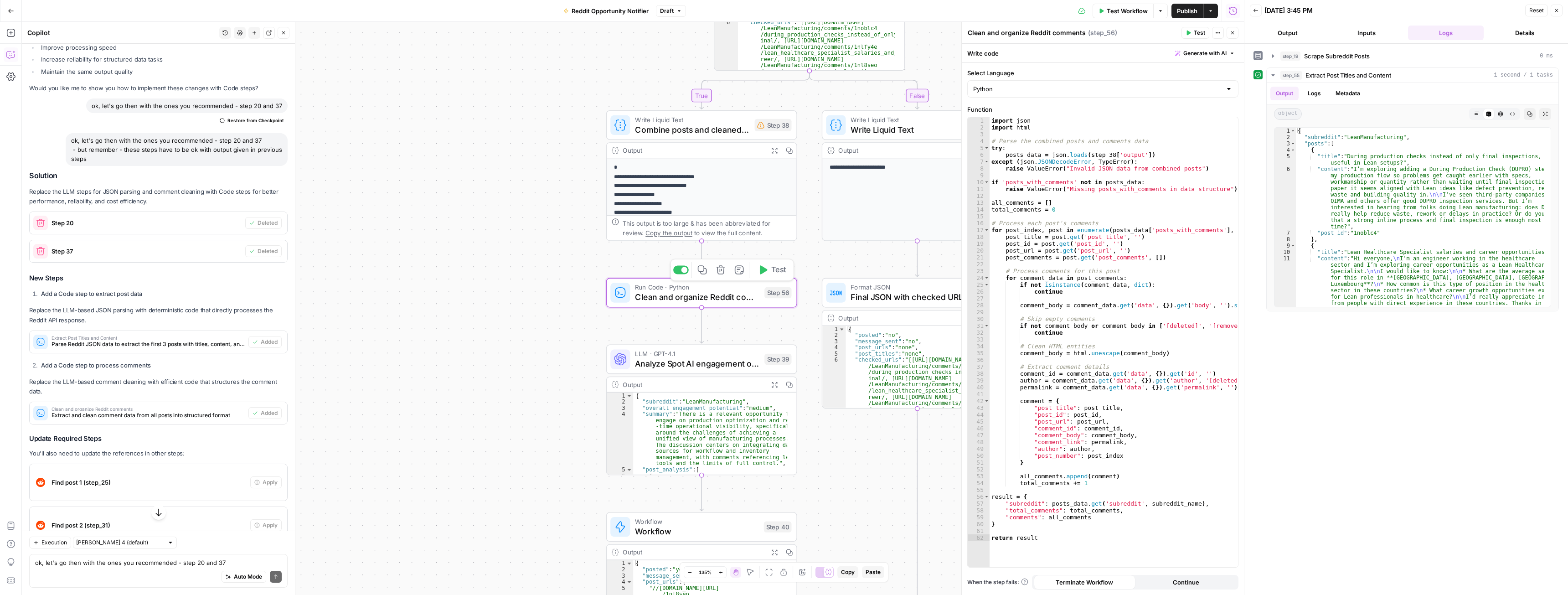
click at [774, 270] on span "Test" at bounding box center [779, 270] width 15 height 11
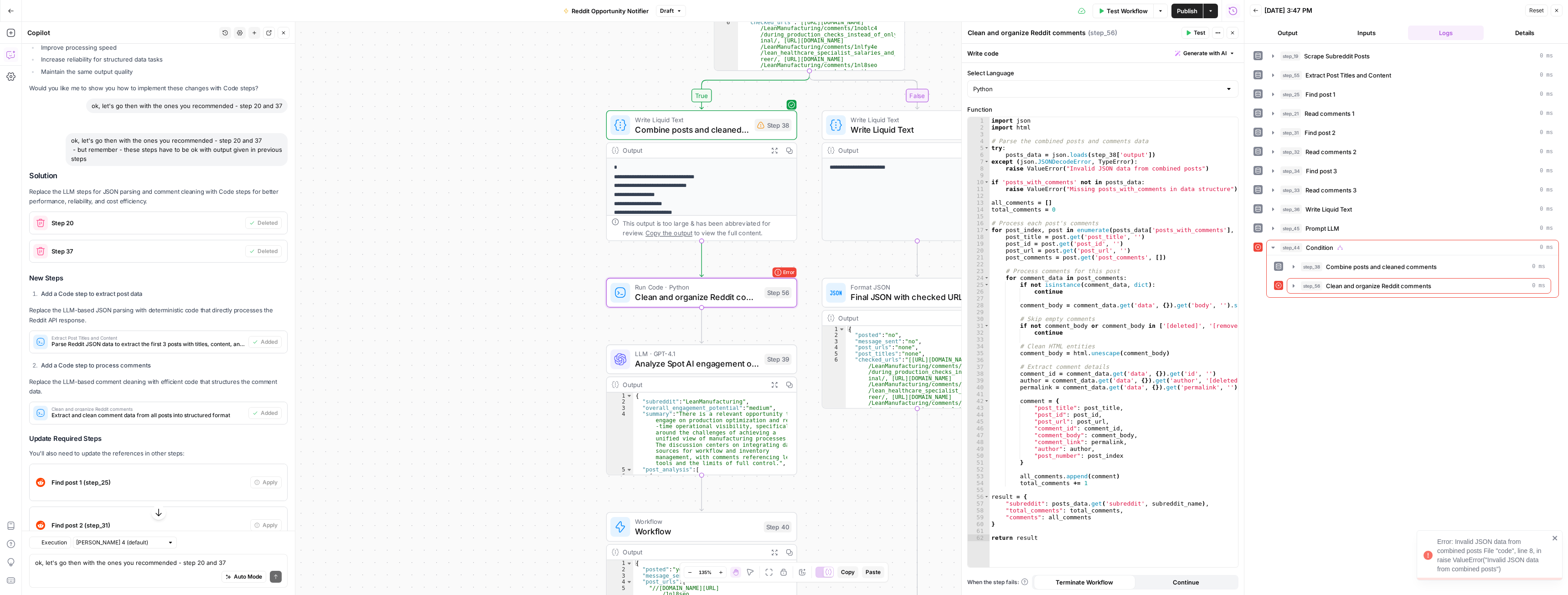
scroll to position [597, 0]
click at [1297, 283] on button "step_56 Clean and organize Reddit comments 0 ms" at bounding box center [1419, 286] width 264 height 15
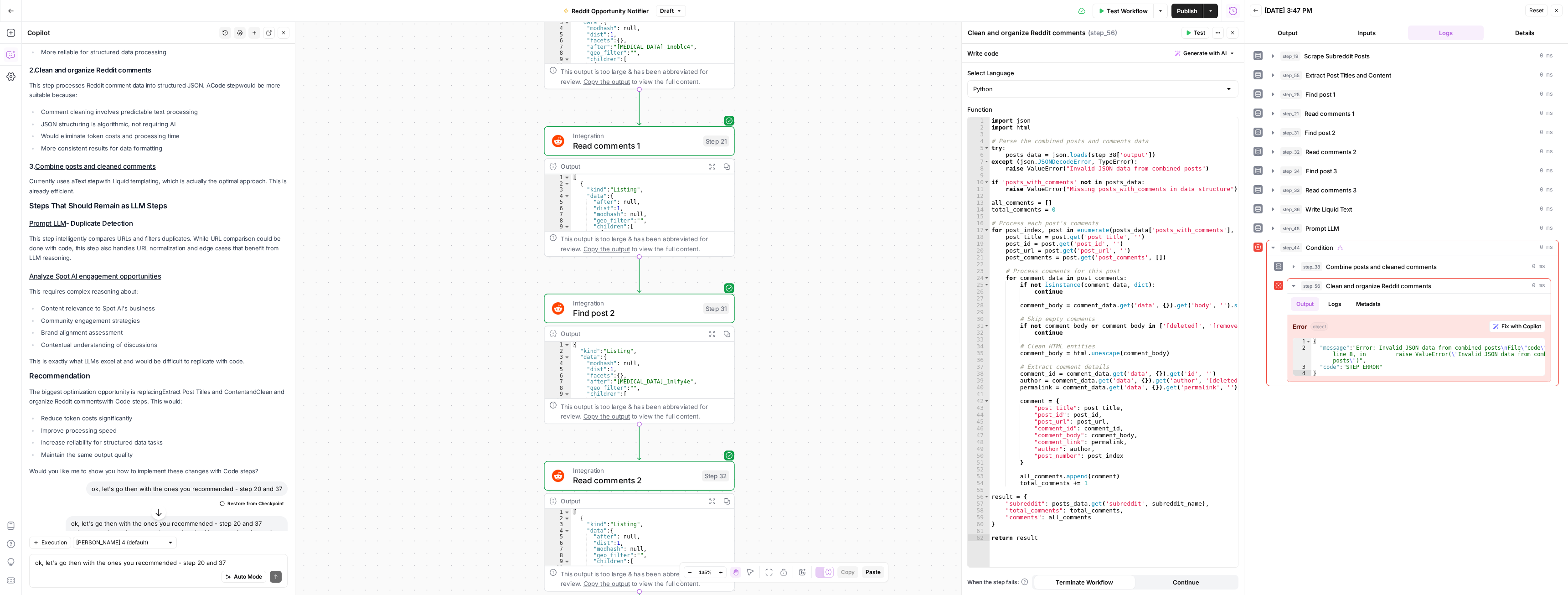
scroll to position [205, 0]
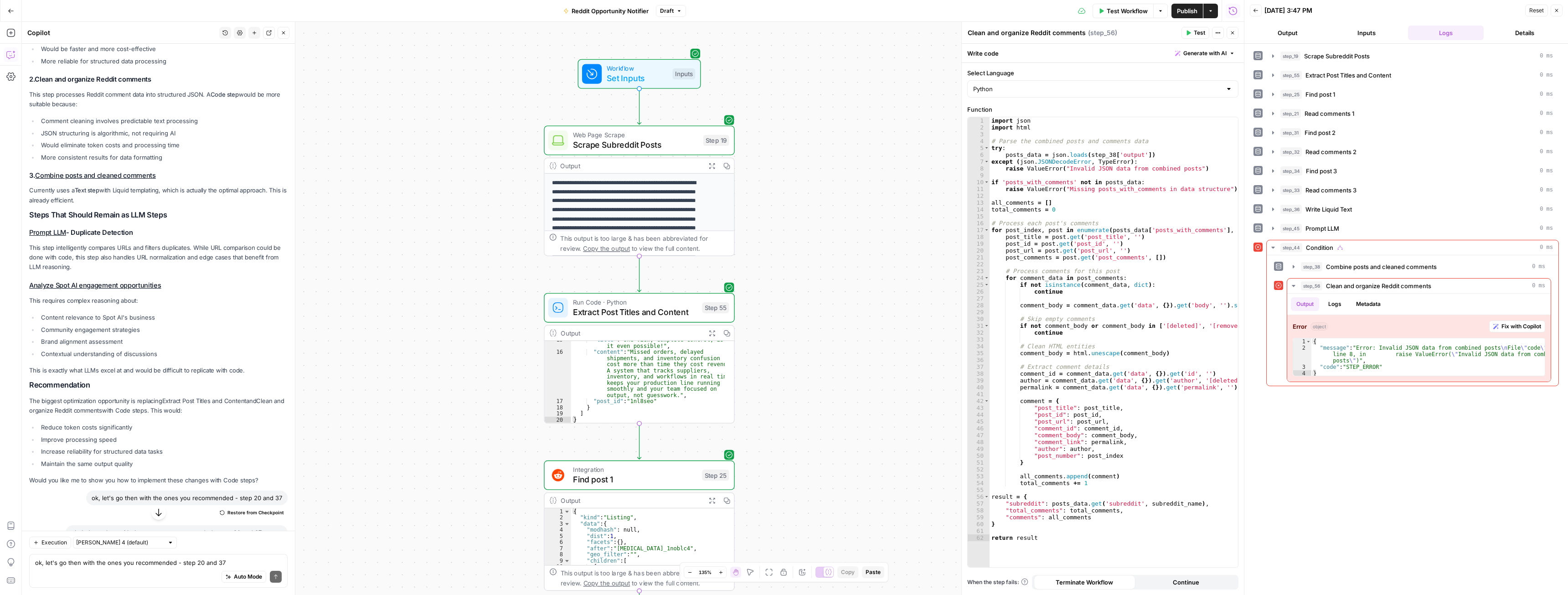
click at [628, 312] on span "Extract Post Titles and Content" at bounding box center [635, 312] width 124 height 12
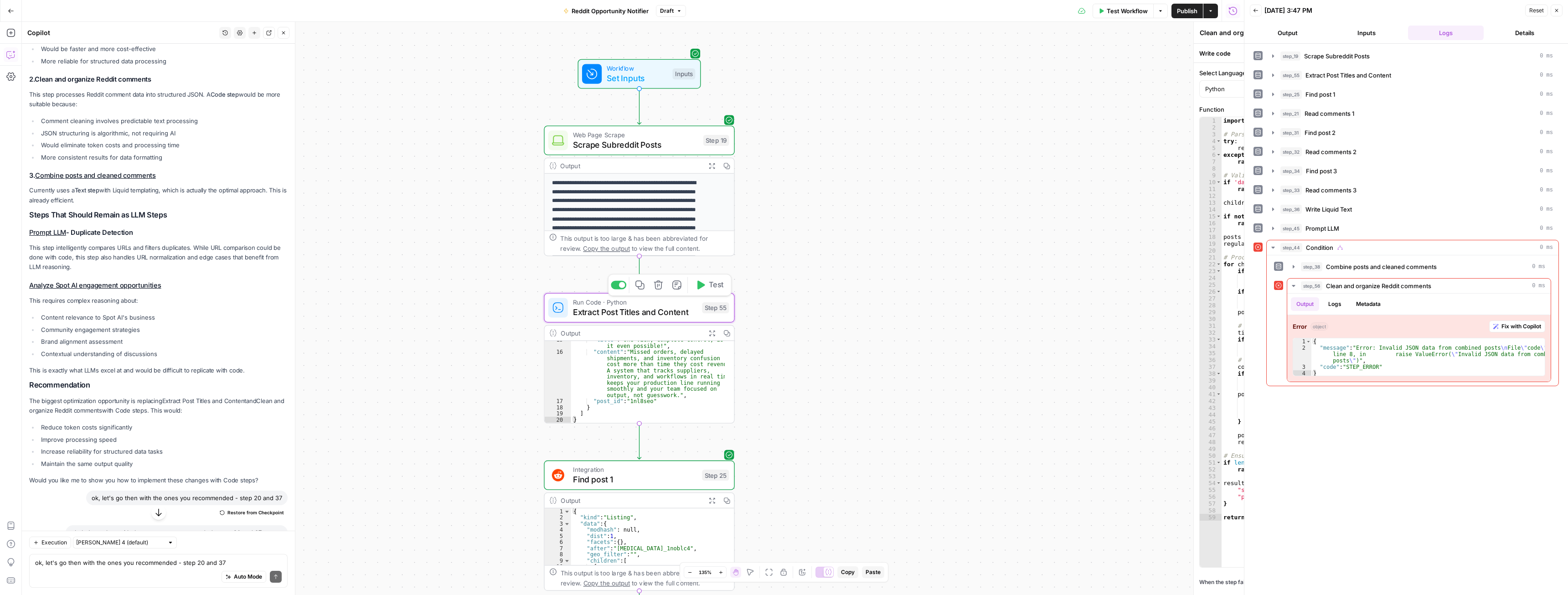
type textarea "Extract Post Titles and Content"
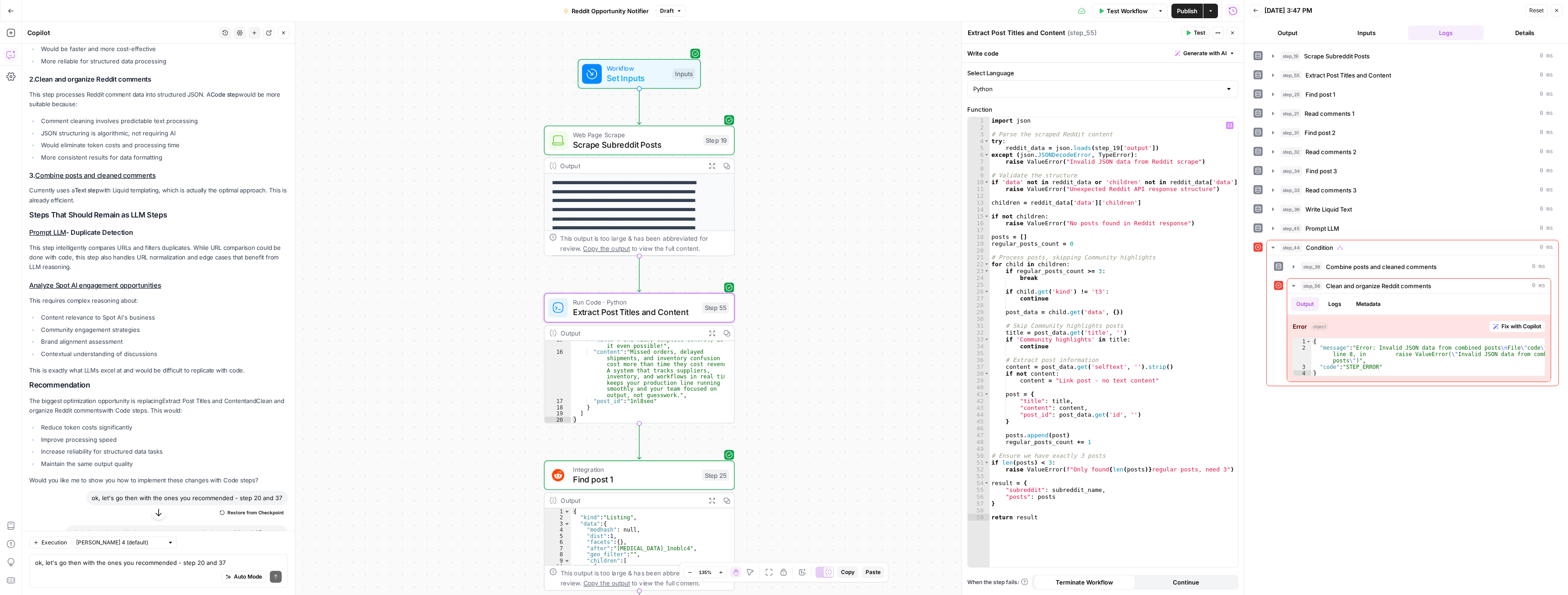
click at [1111, 269] on div "import json # Parse the scraped Reddit content try : reddit_data = json . loads…" at bounding box center [1114, 349] width 248 height 464
type textarea "**********"
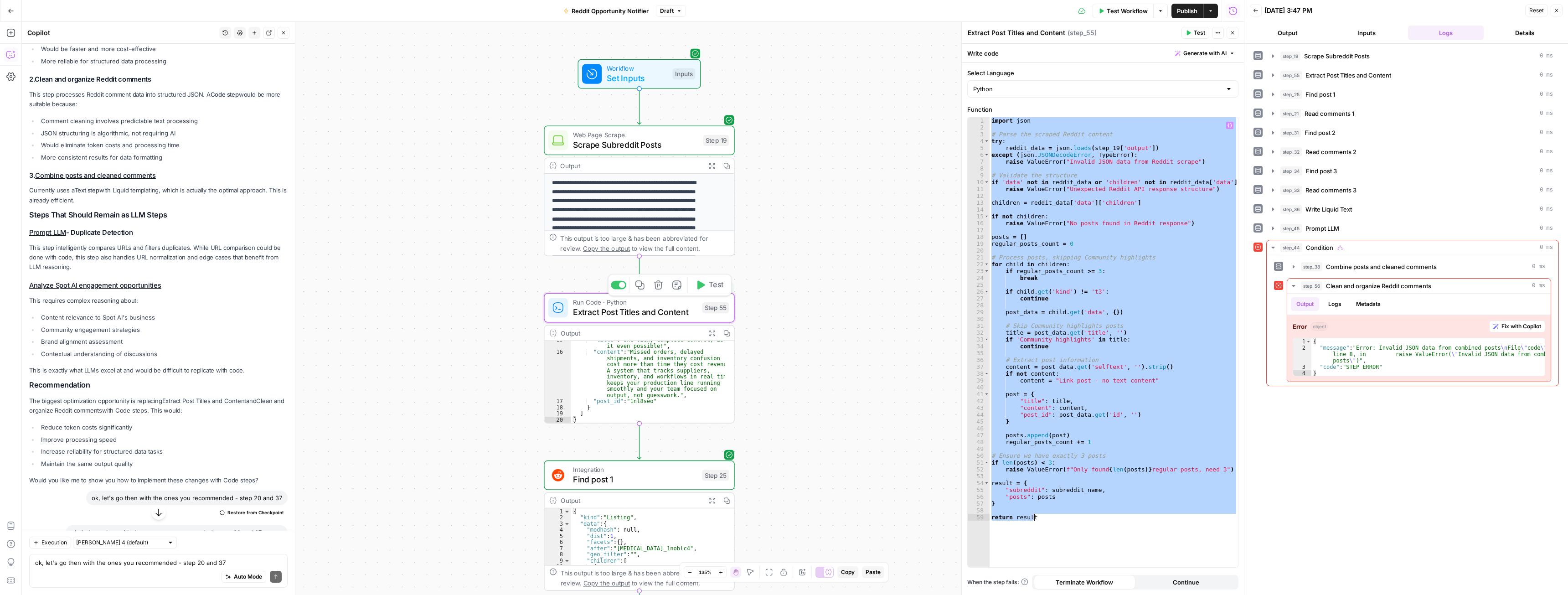
scroll to position [0, 0]
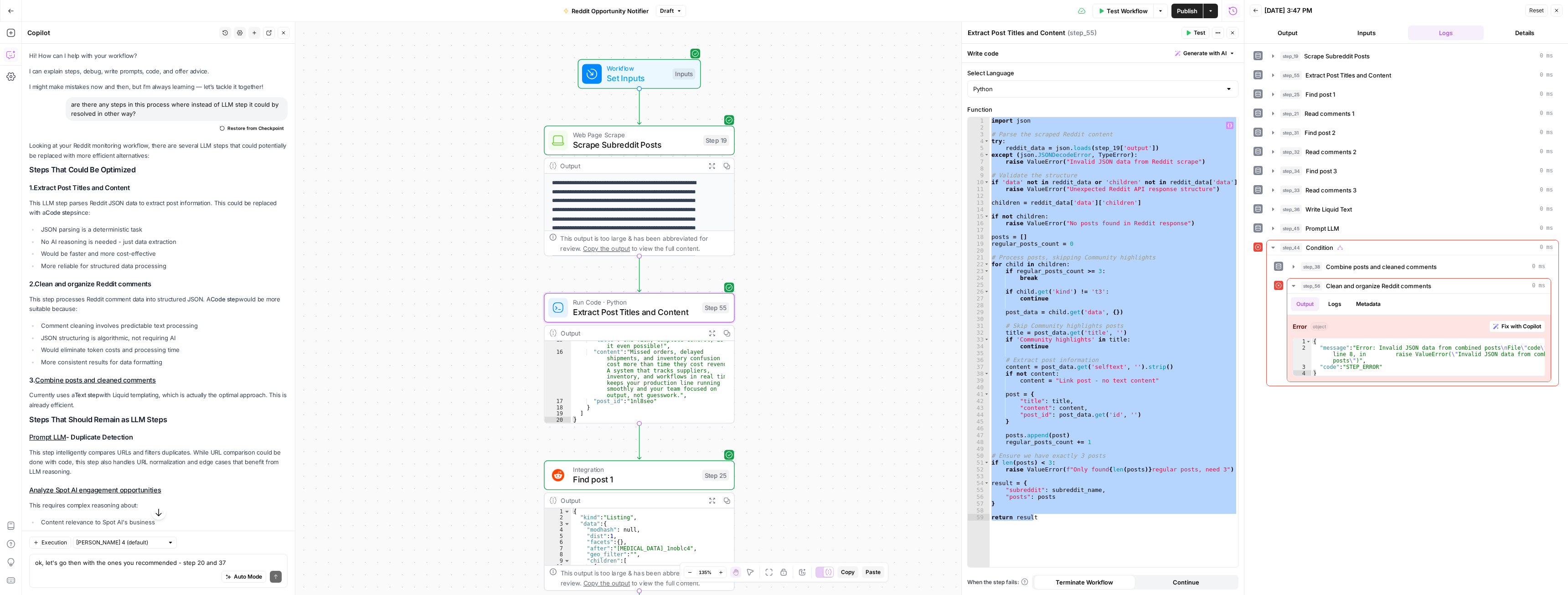
click at [253, 127] on span "Restore from Checkpoint" at bounding box center [256, 128] width 57 height 7
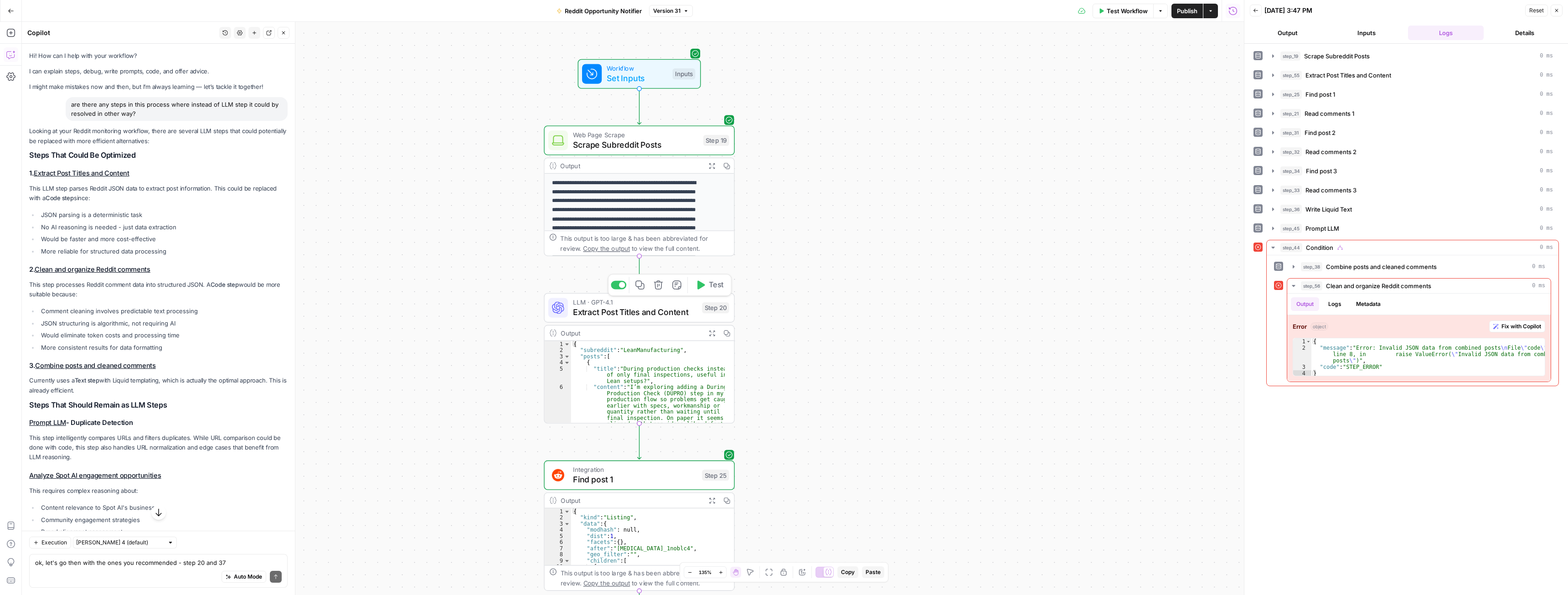
click at [625, 309] on span "Extract Post Titles and Content" at bounding box center [635, 312] width 124 height 12
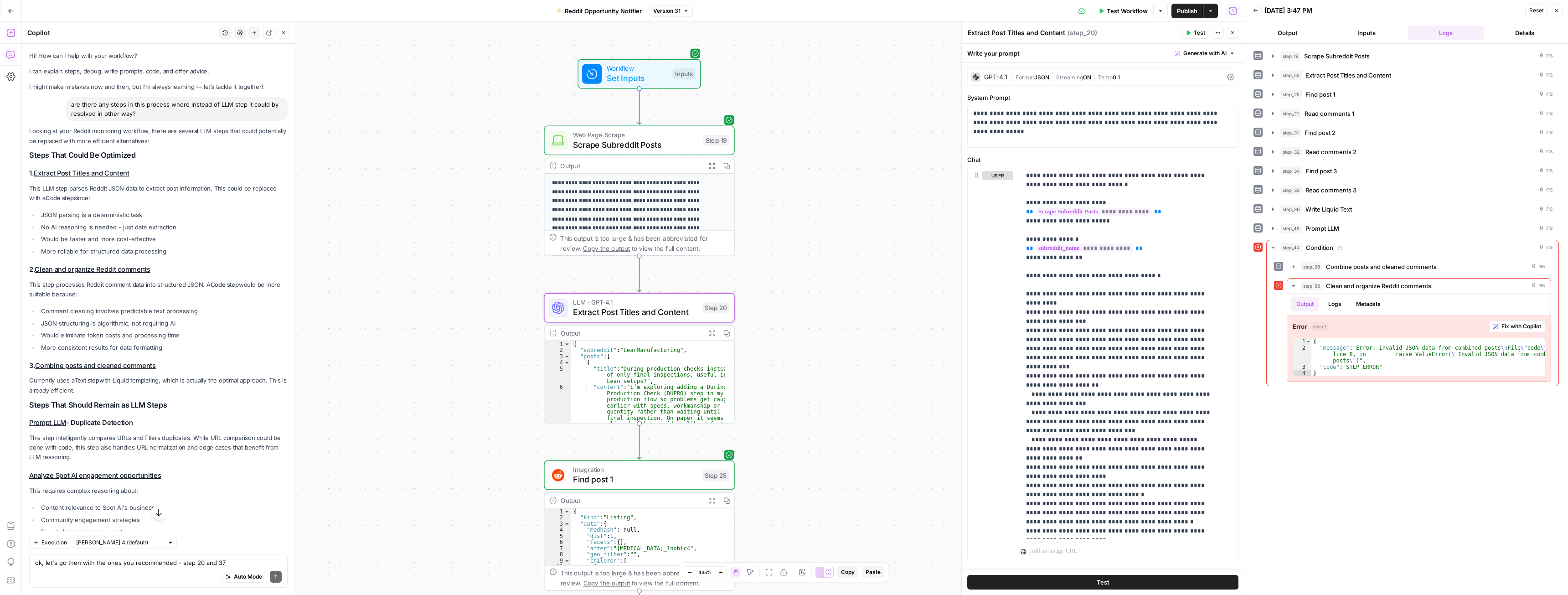
click at [11, 32] on icon "button" at bounding box center [10, 32] width 8 height 8
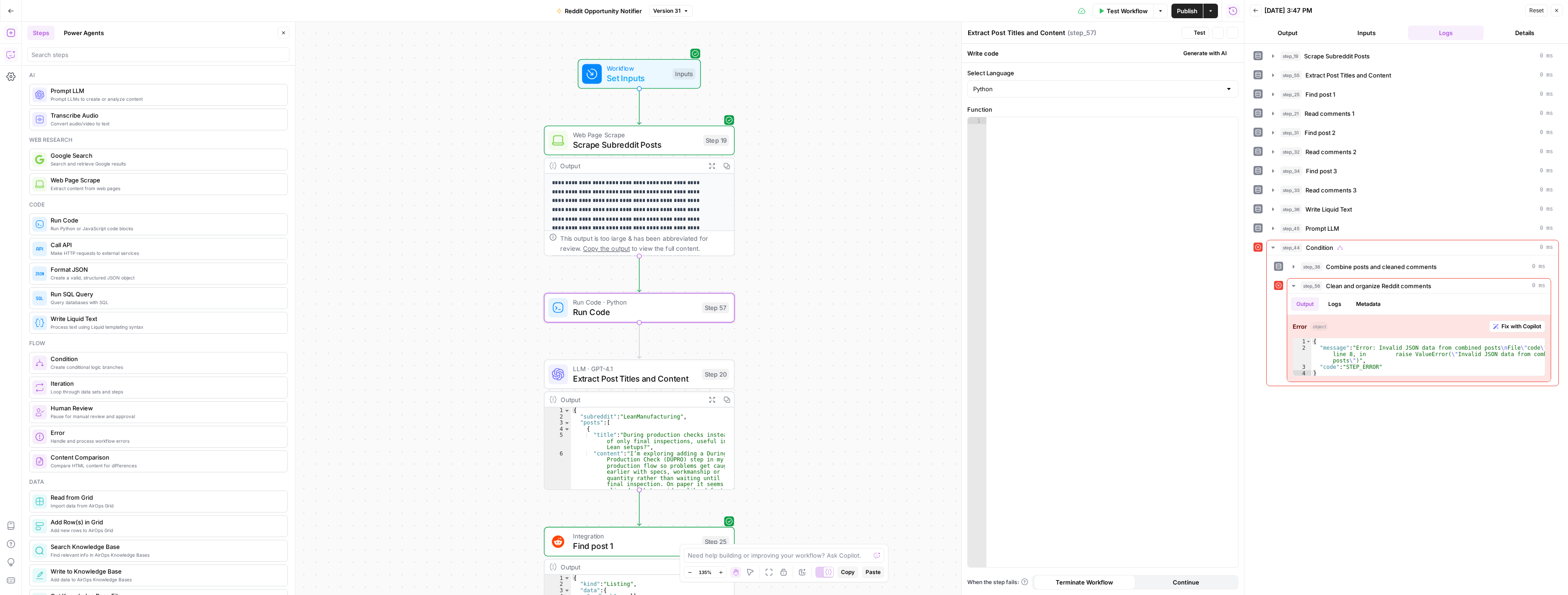
type textarea "Run Code"
click at [1022, 144] on div at bounding box center [1111, 349] width 251 height 464
paste textarea "**********"
type textarea "**********"
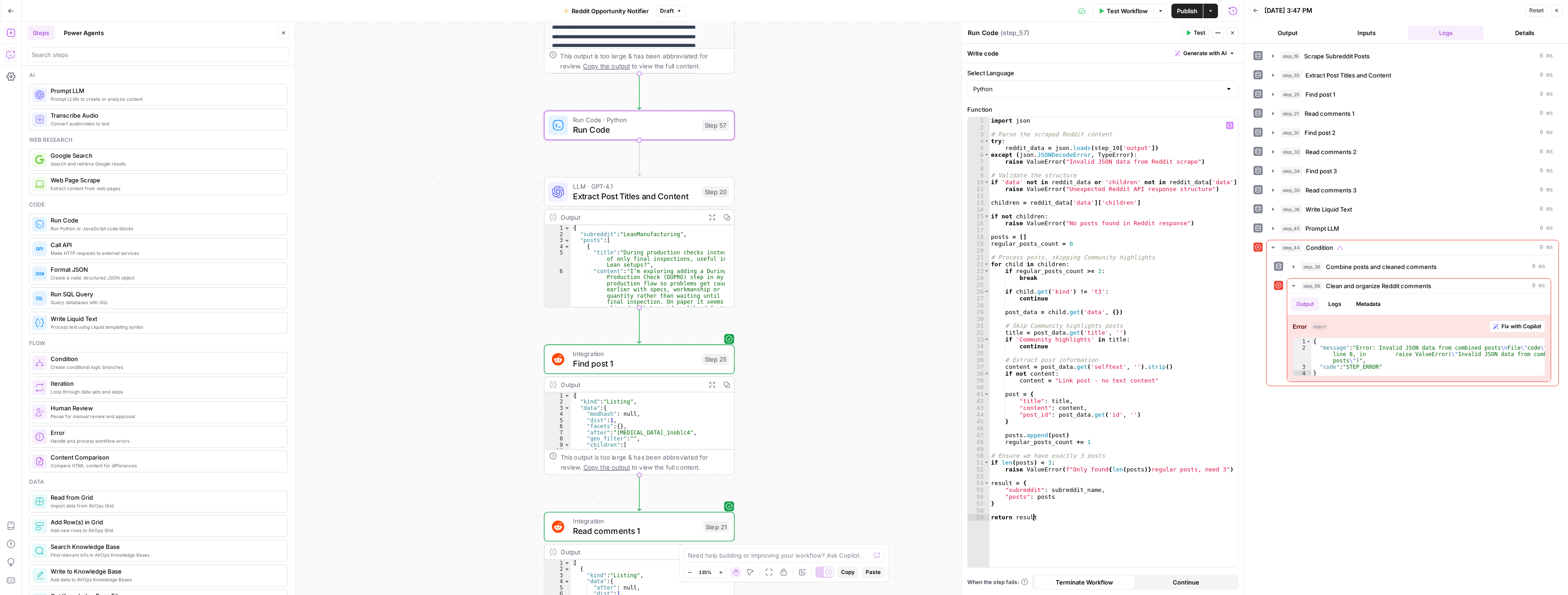
click at [287, 34] on button "Close" at bounding box center [283, 32] width 12 height 12
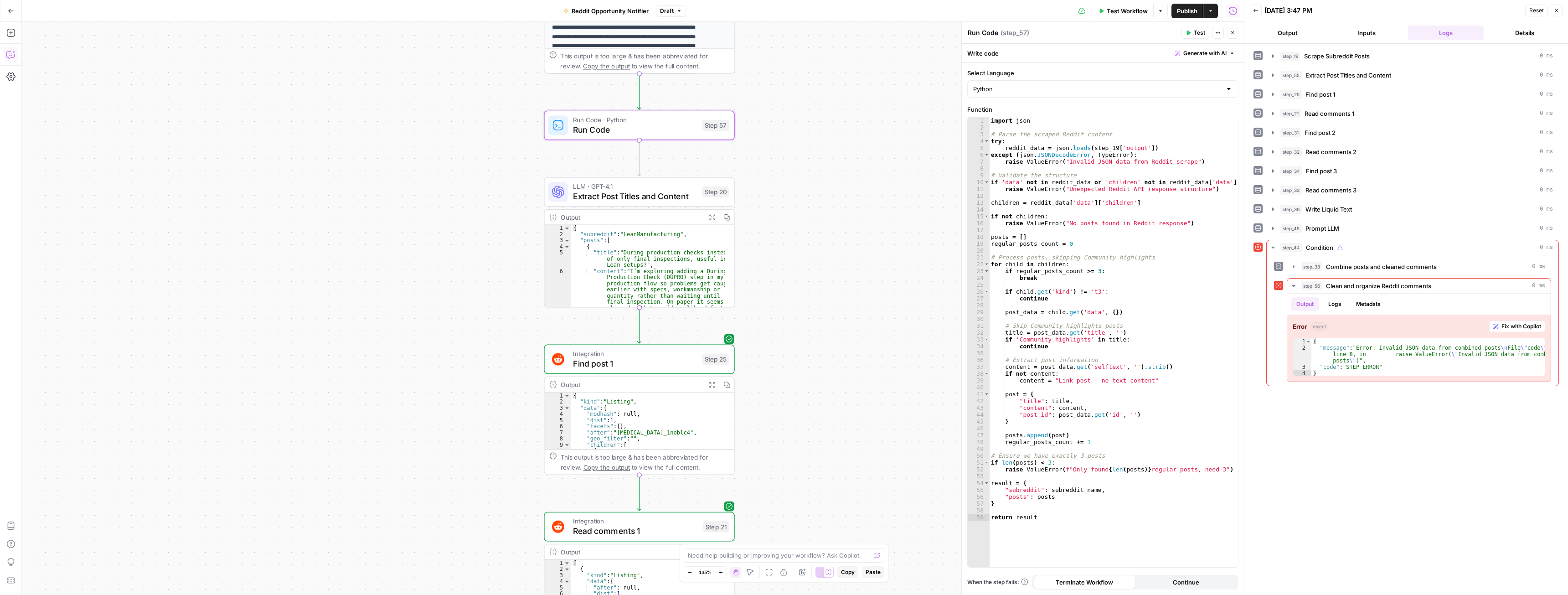
click at [9, 52] on icon "button" at bounding box center [10, 54] width 9 height 9
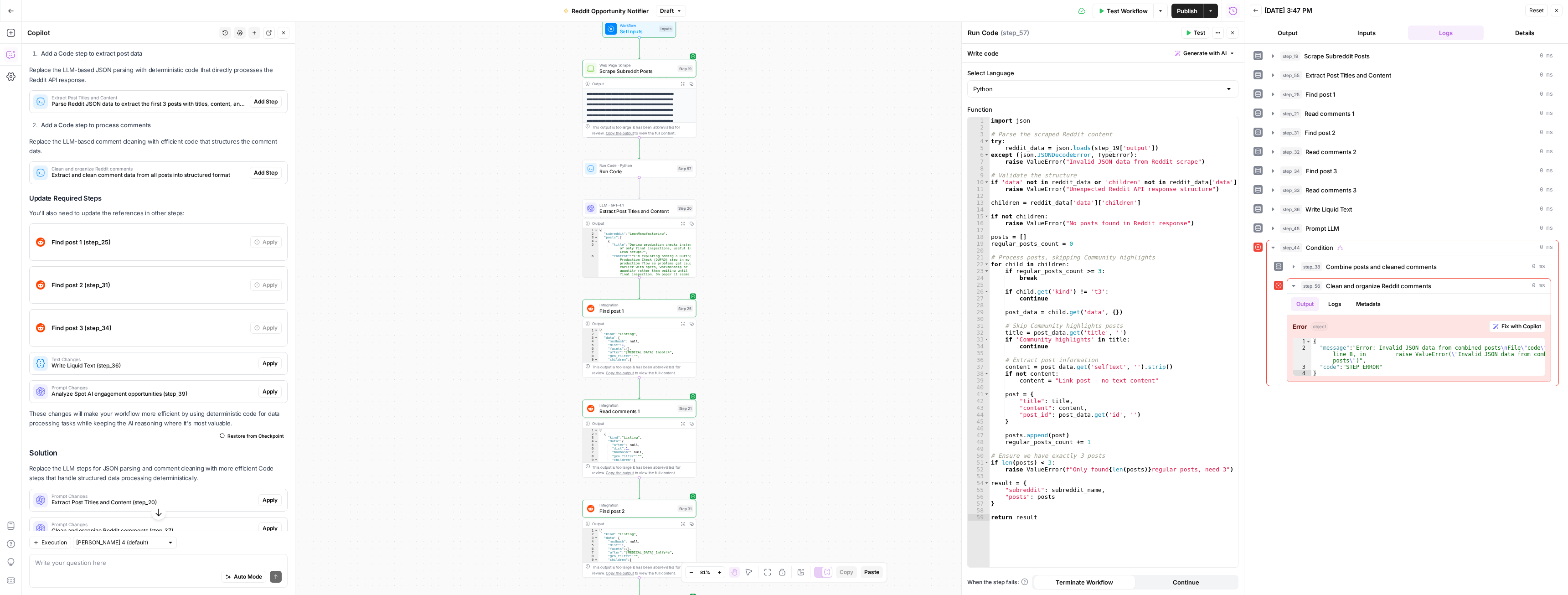
scroll to position [839, 0]
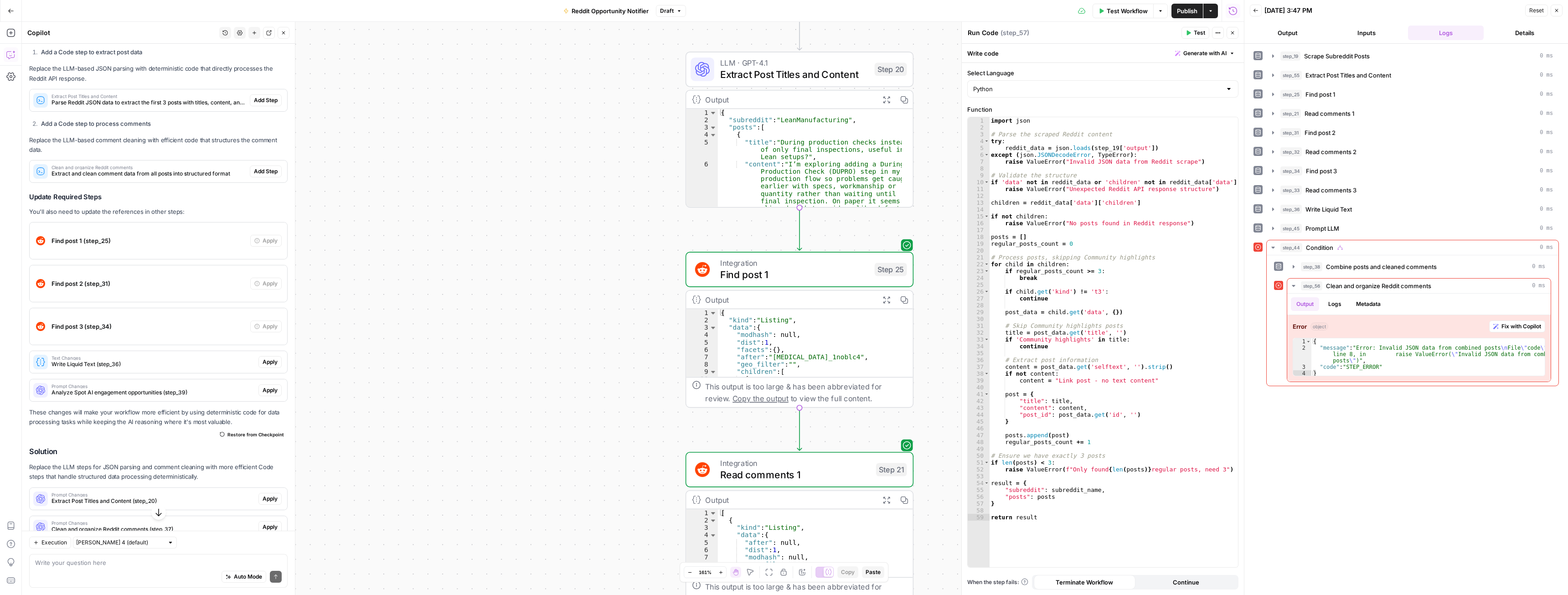
click at [767, 270] on span "Find post 1" at bounding box center [794, 275] width 149 height 15
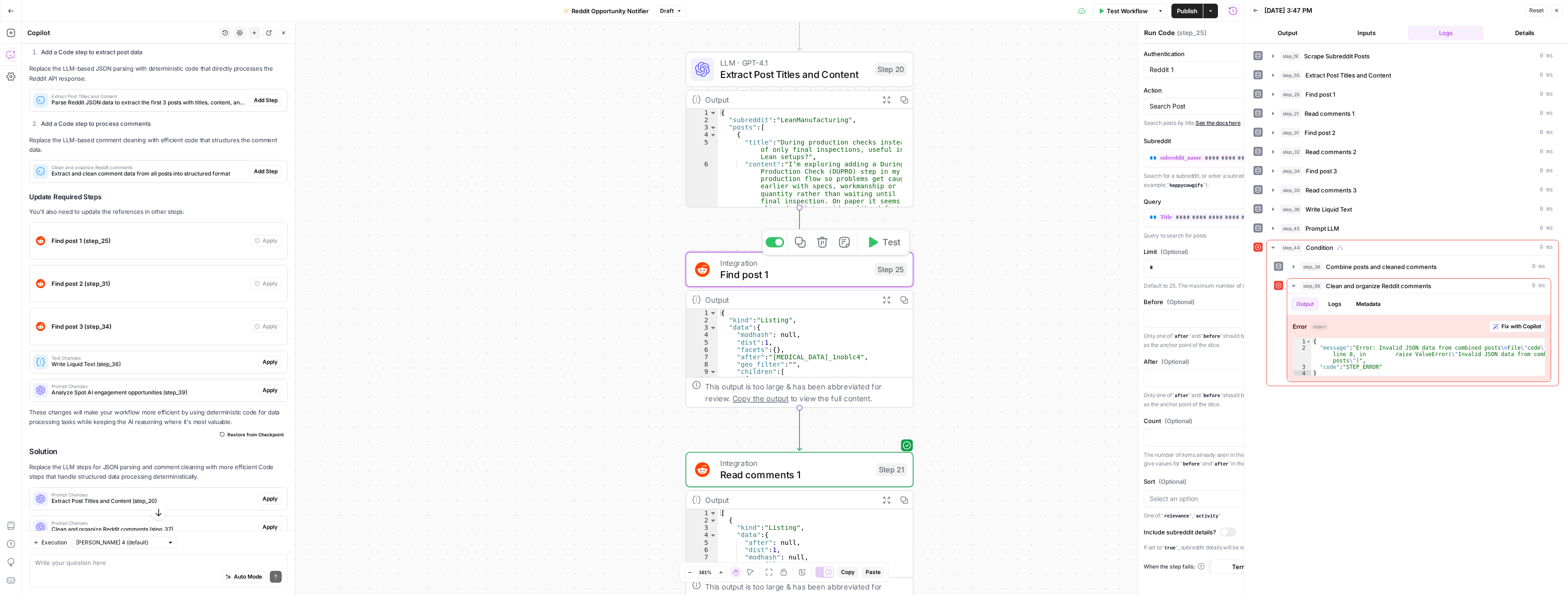
type textarea "Find post 1"
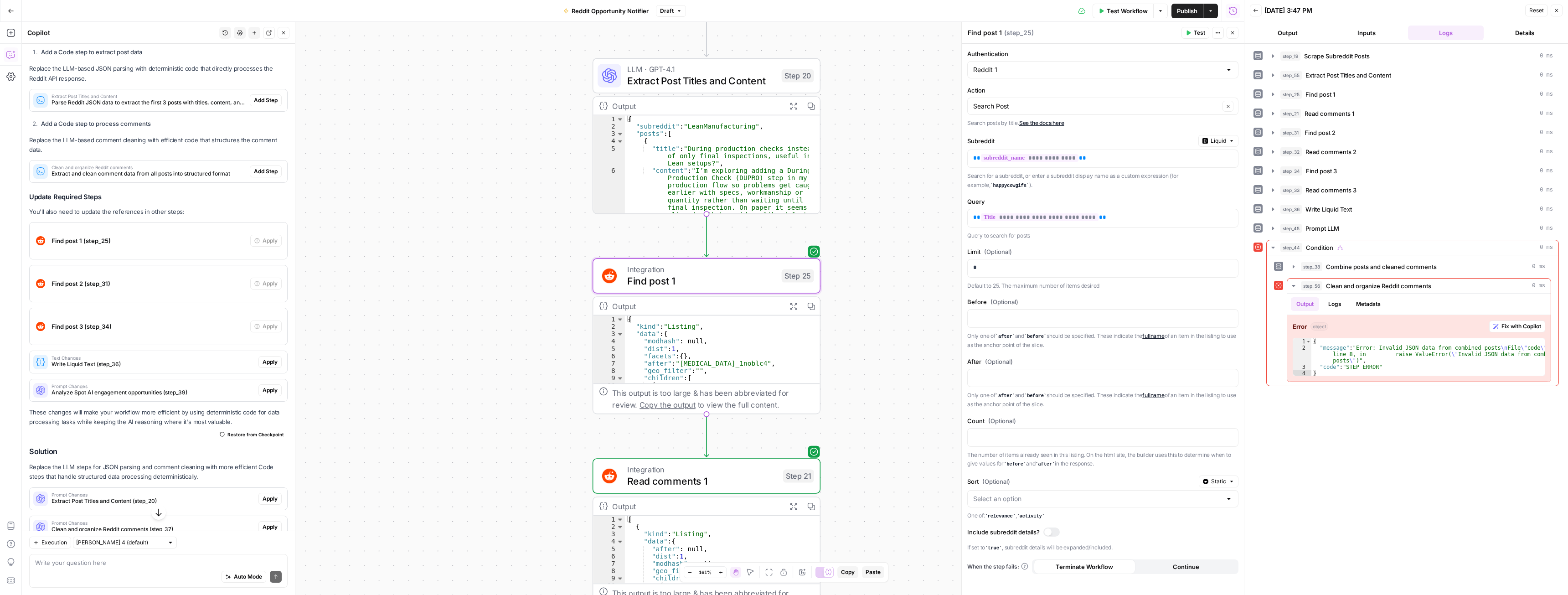
drag, startPoint x: 589, startPoint y: 289, endPoint x: 511, endPoint y: 296, distance: 78.3
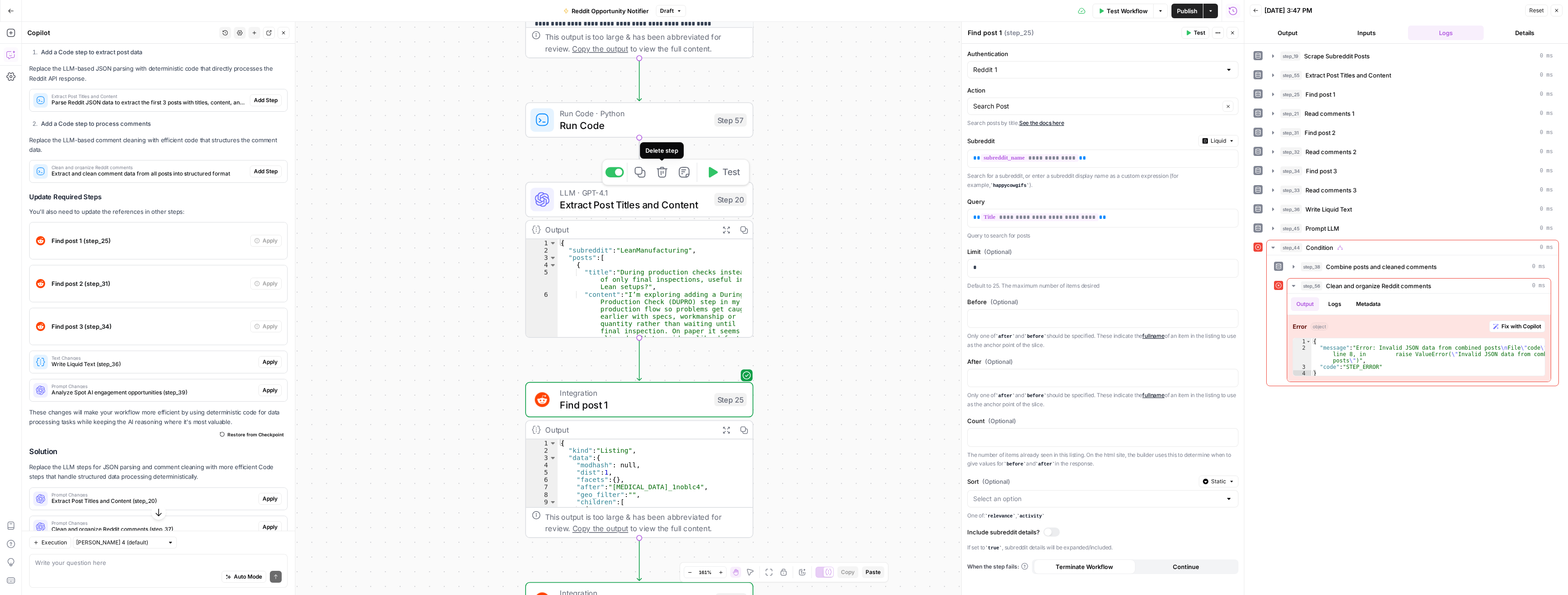
click at [662, 175] on icon "button" at bounding box center [662, 172] width 10 height 10
click at [757, 117] on span "Delete Step" at bounding box center [759, 116] width 35 height 9
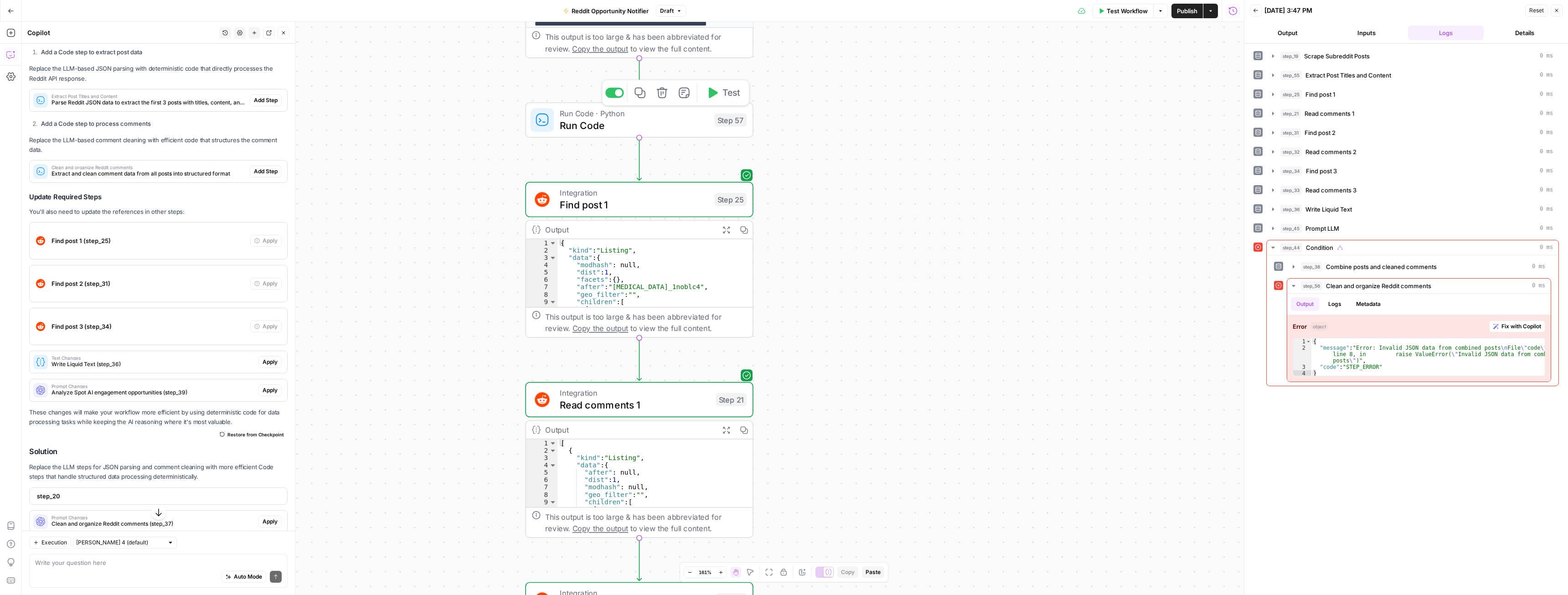
click at [720, 90] on button "Test" at bounding box center [723, 93] width 46 height 19
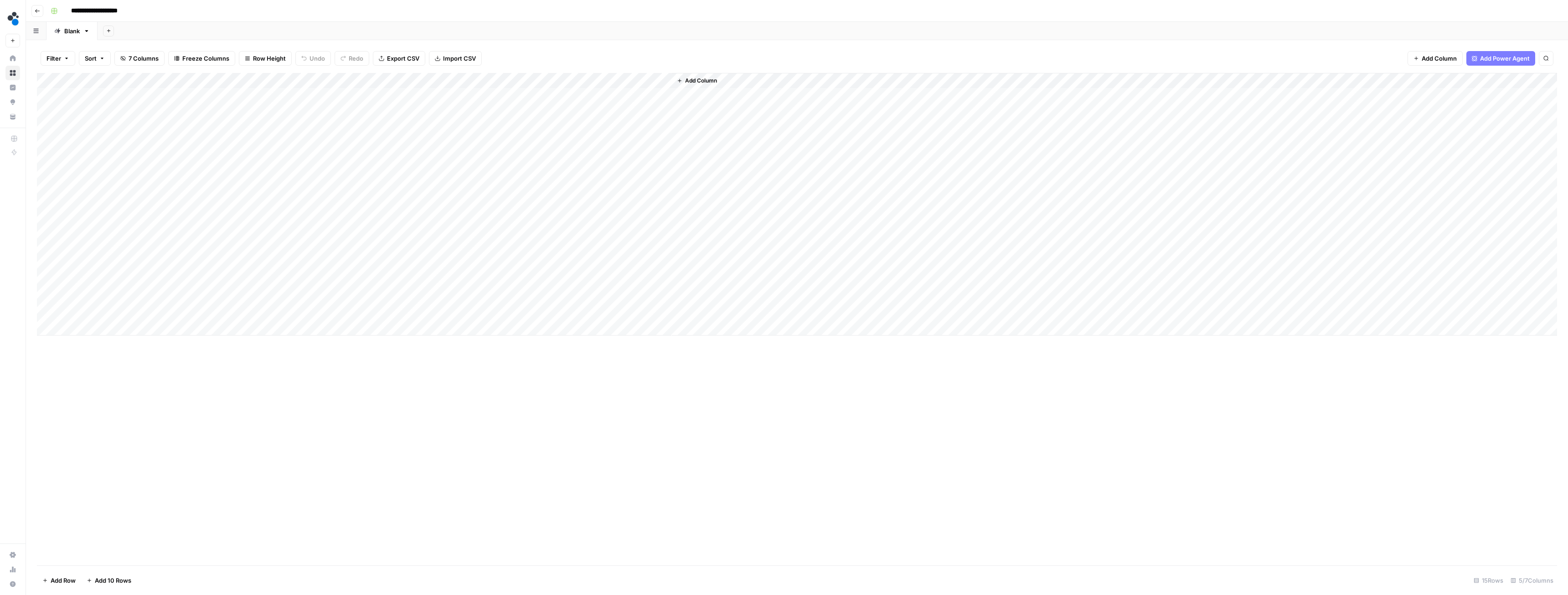
click at [536, 188] on div "Add Column" at bounding box center [797, 204] width 1520 height 262
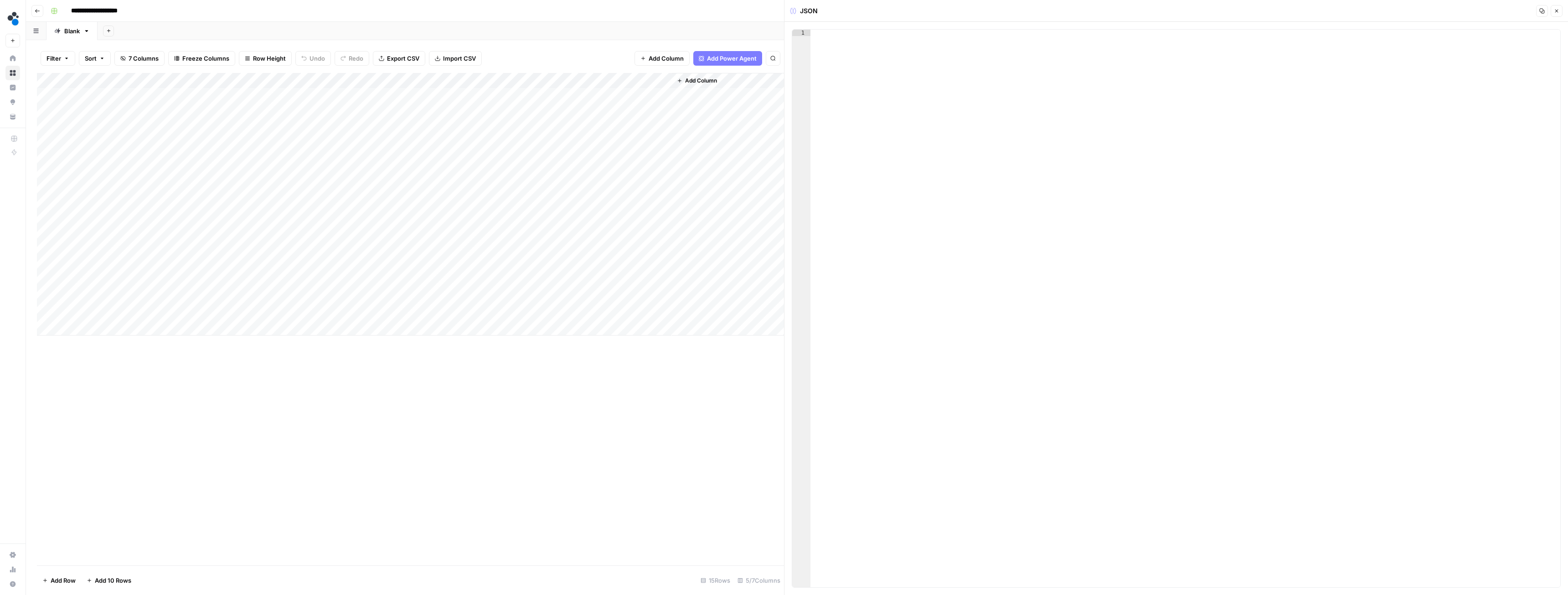
click at [976, 96] on div at bounding box center [1185, 315] width 750 height 571
paste textarea "**********"
type textarea "**********"
click at [682, 414] on div "Add Column" at bounding box center [410, 319] width 747 height 493
click at [1553, 9] on button "Close" at bounding box center [1556, 10] width 12 height 12
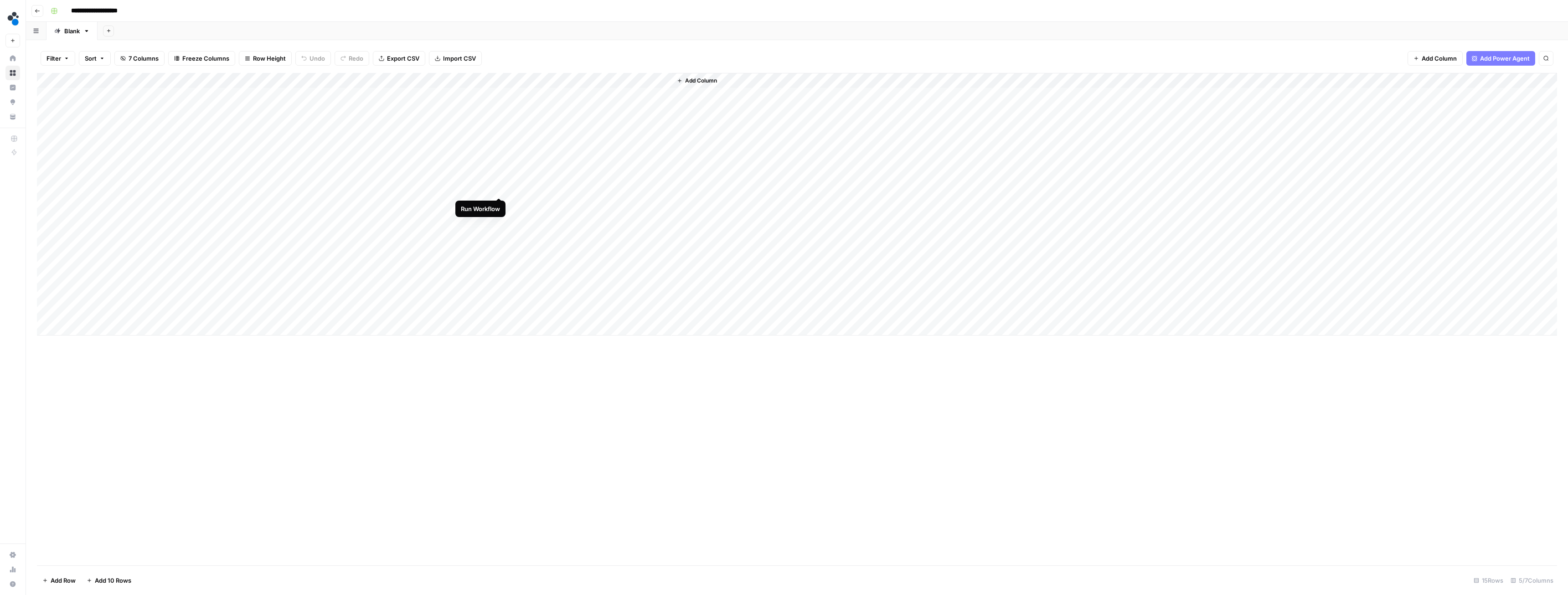
click at [499, 188] on div "Add Column" at bounding box center [797, 204] width 1520 height 262
click at [485, 189] on div "Add Column" at bounding box center [797, 204] width 1520 height 262
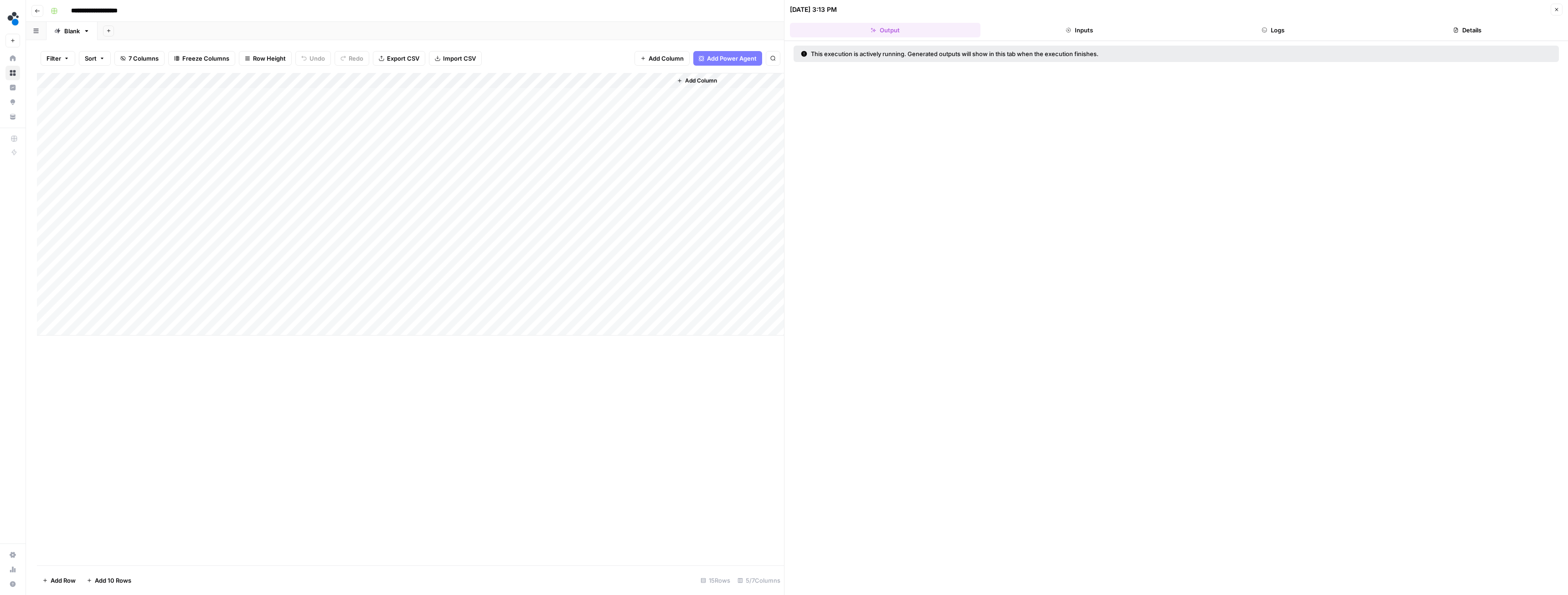
click at [1076, 24] on button "Inputs" at bounding box center [1079, 30] width 191 height 15
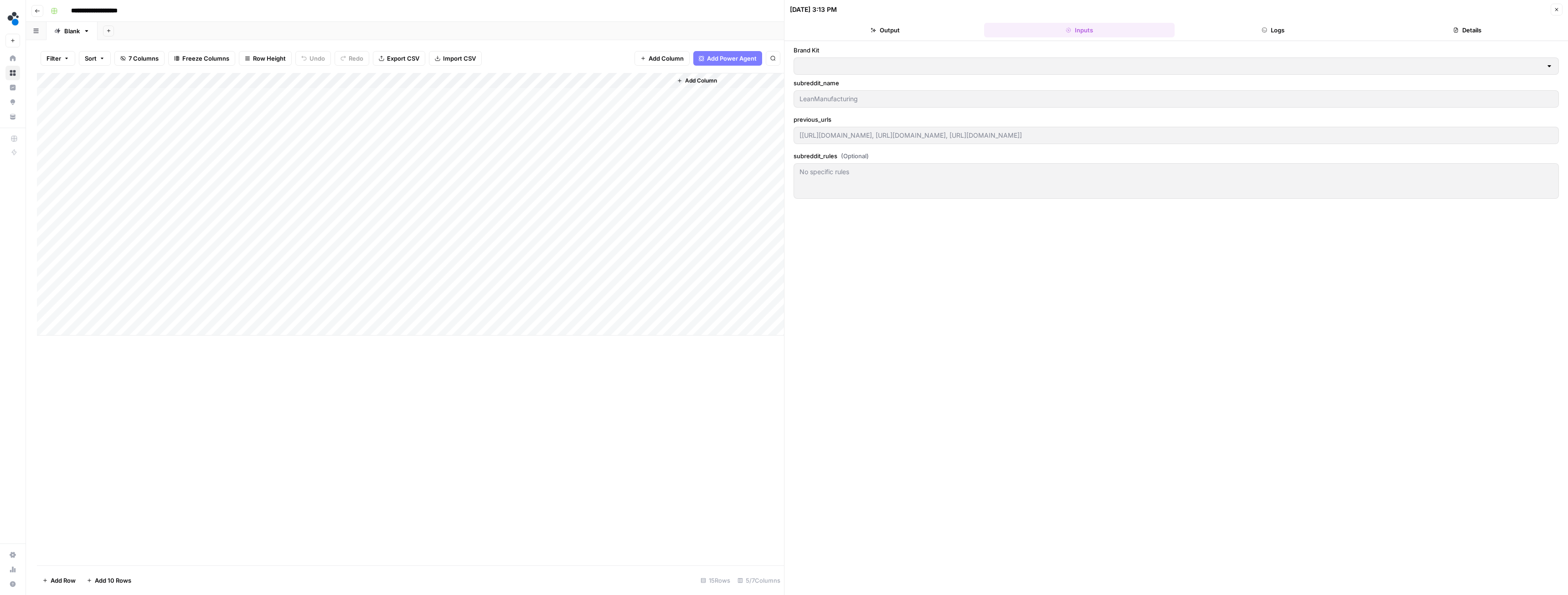
type input "Spot AI v3"
click at [1242, 29] on button "Logs" at bounding box center [1273, 30] width 191 height 15
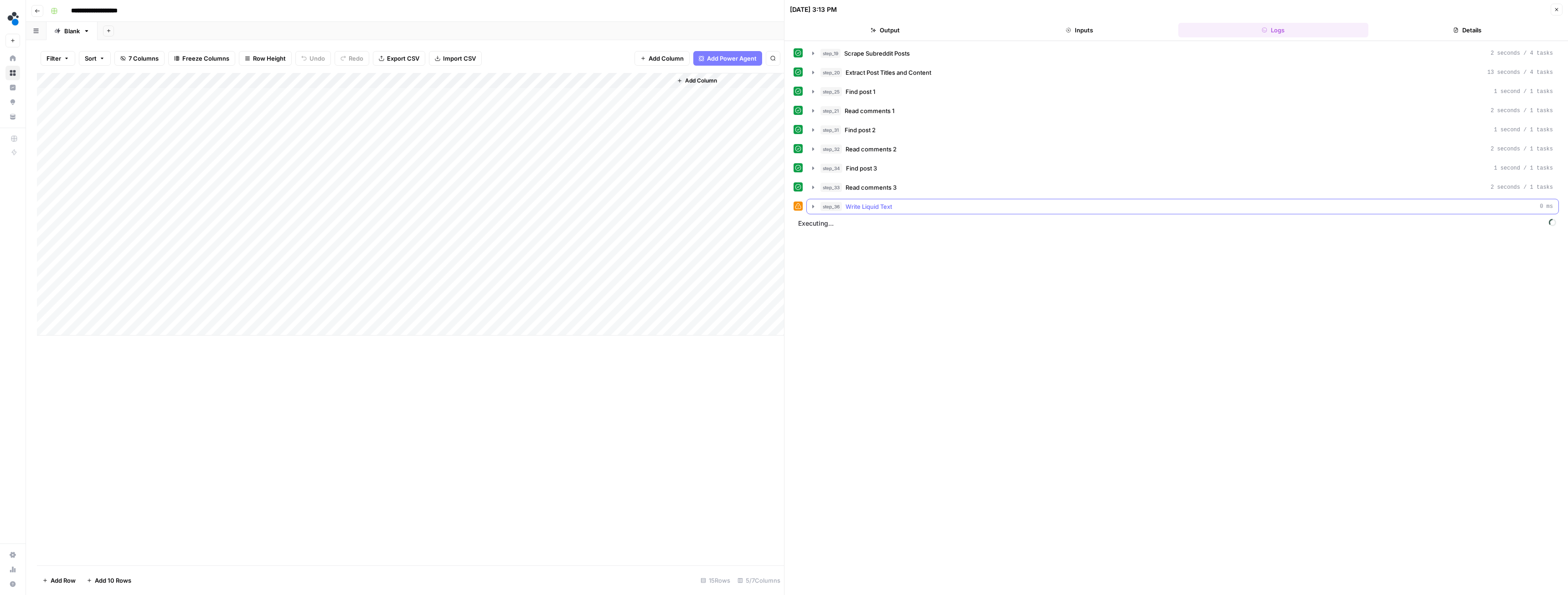
click at [815, 203] on icon "button" at bounding box center [813, 206] width 7 height 7
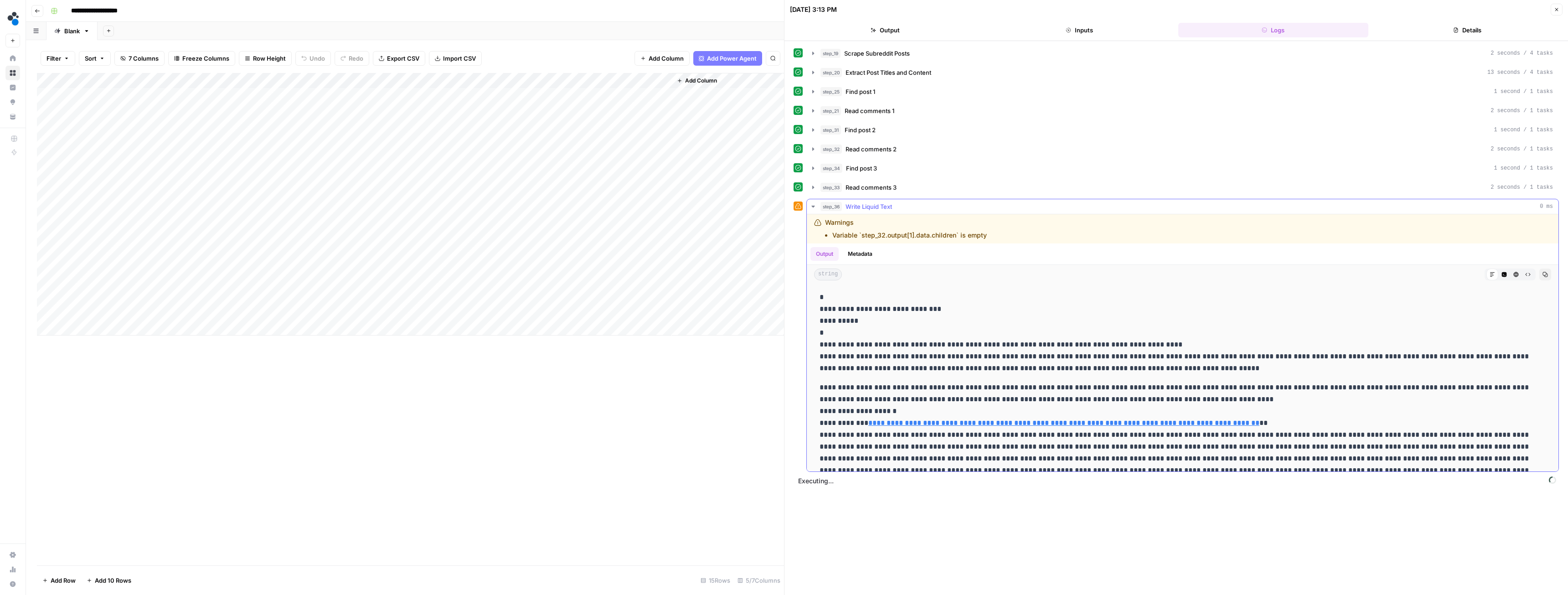
click at [814, 203] on icon "button" at bounding box center [813, 206] width 7 height 7
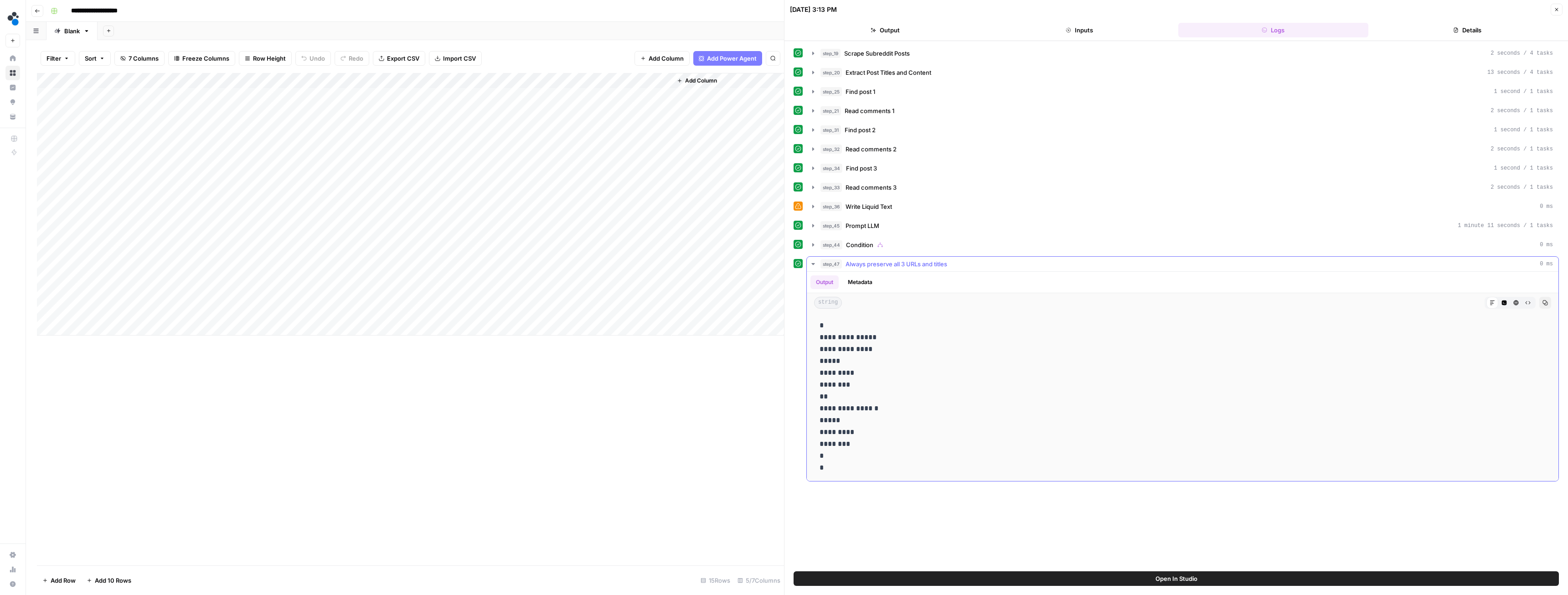
click at [813, 259] on button "step_47 Always preserve all 3 URLs and titles 0 ms" at bounding box center [1182, 264] width 752 height 15
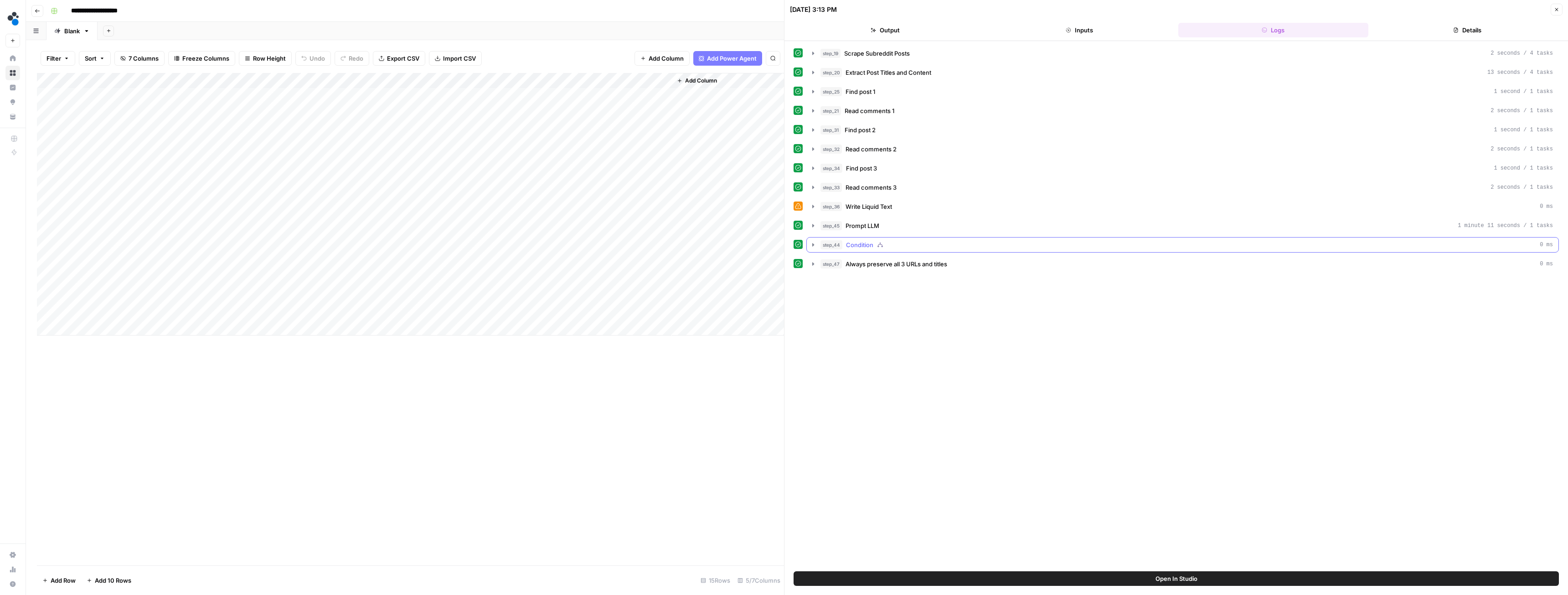
click at [812, 245] on icon "button" at bounding box center [813, 245] width 7 height 7
click at [834, 333] on icon "button" at bounding box center [834, 331] width 7 height 7
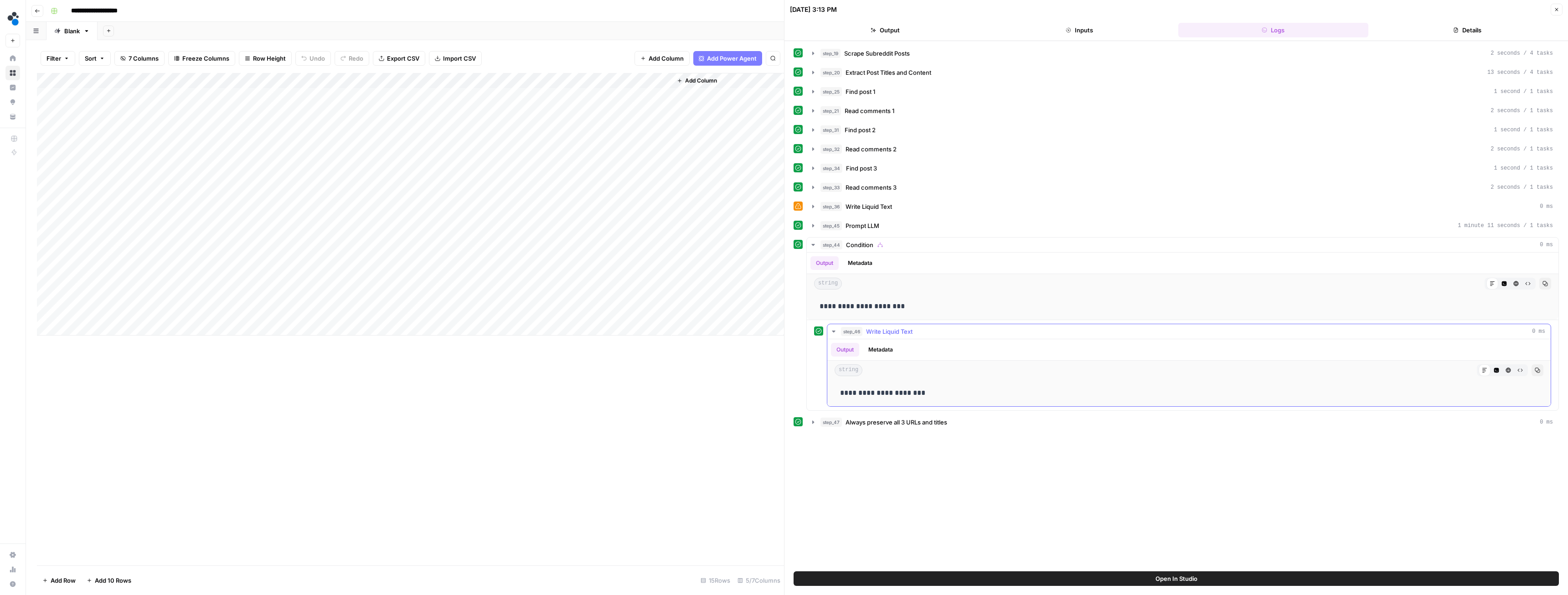
click at [834, 332] on icon "button" at bounding box center [833, 331] width 3 height 2
click at [814, 244] on icon "button" at bounding box center [813, 245] width 3 height 2
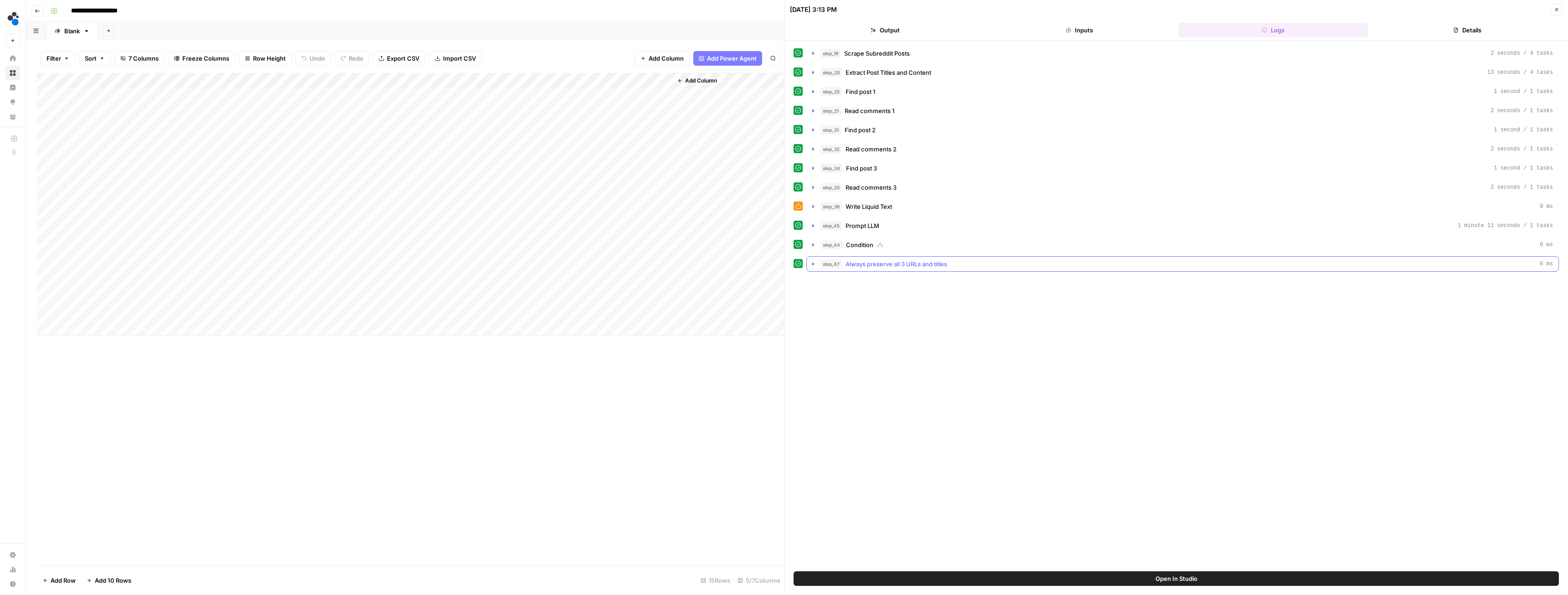
click at [813, 263] on icon "button" at bounding box center [813, 264] width 2 height 3
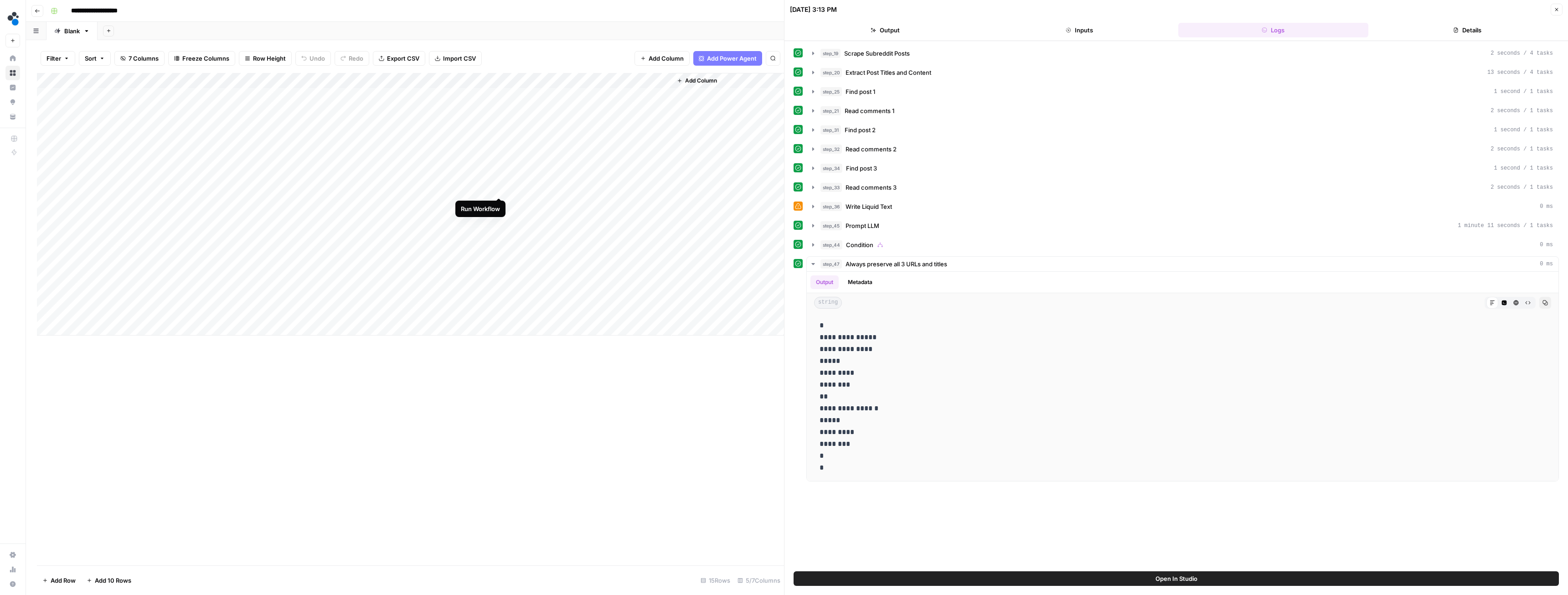
click at [498, 187] on div "Add Column" at bounding box center [410, 204] width 747 height 262
click at [541, 186] on div "Add Column" at bounding box center [410, 204] width 747 height 262
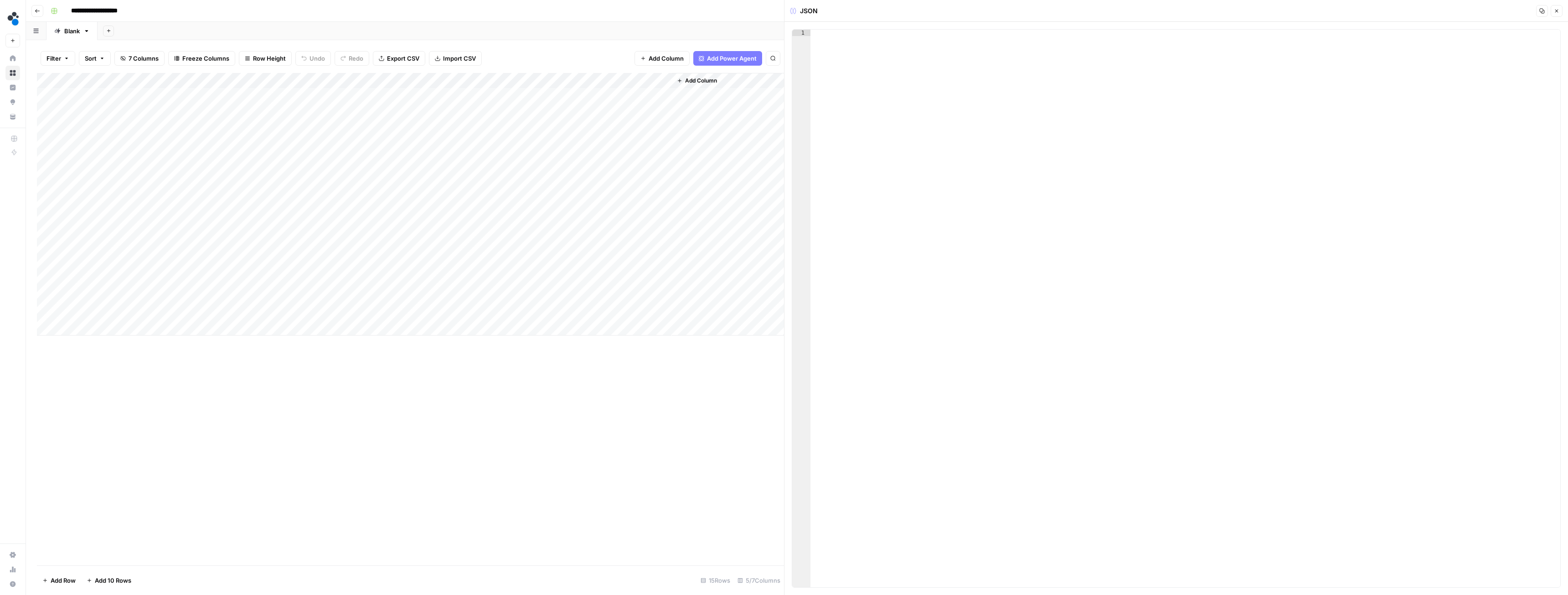
click at [931, 122] on div at bounding box center [1185, 315] width 750 height 571
paste textarea "**********"
type textarea "**********"
click at [1555, 13] on icon "button" at bounding box center [1556, 10] width 5 height 5
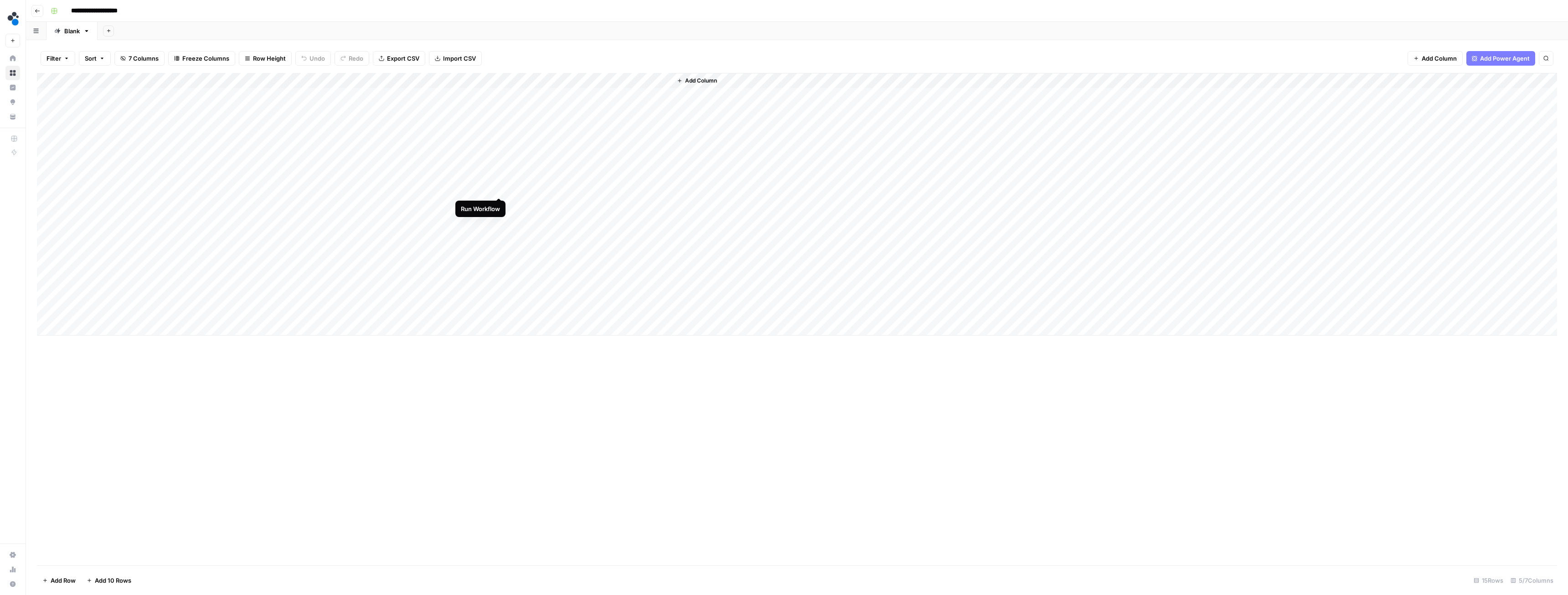
click at [499, 188] on div "Add Column" at bounding box center [797, 204] width 1520 height 262
click at [583, 79] on div "Add Column" at bounding box center [797, 204] width 1520 height 262
click at [534, 100] on input "Post Urls" at bounding box center [562, 102] width 93 height 9
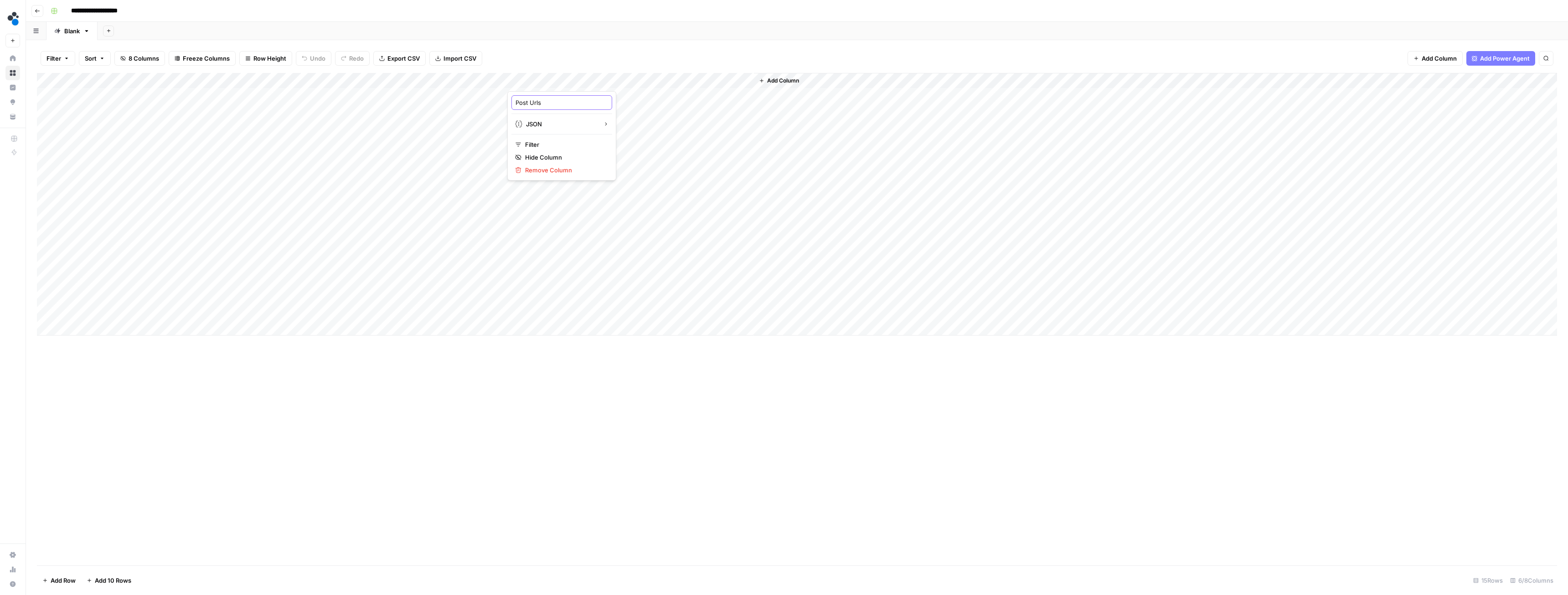
click at [527, 102] on input "Post Urls" at bounding box center [562, 102] width 93 height 9
click at [527, 104] on input "Post Urls" at bounding box center [562, 102] width 93 height 9
click at [528, 103] on input "Post Urls" at bounding box center [562, 102] width 93 height 9
click at [582, 79] on div "Add Column" at bounding box center [797, 204] width 1520 height 262
click at [529, 103] on input "Post Urls" at bounding box center [562, 102] width 93 height 9
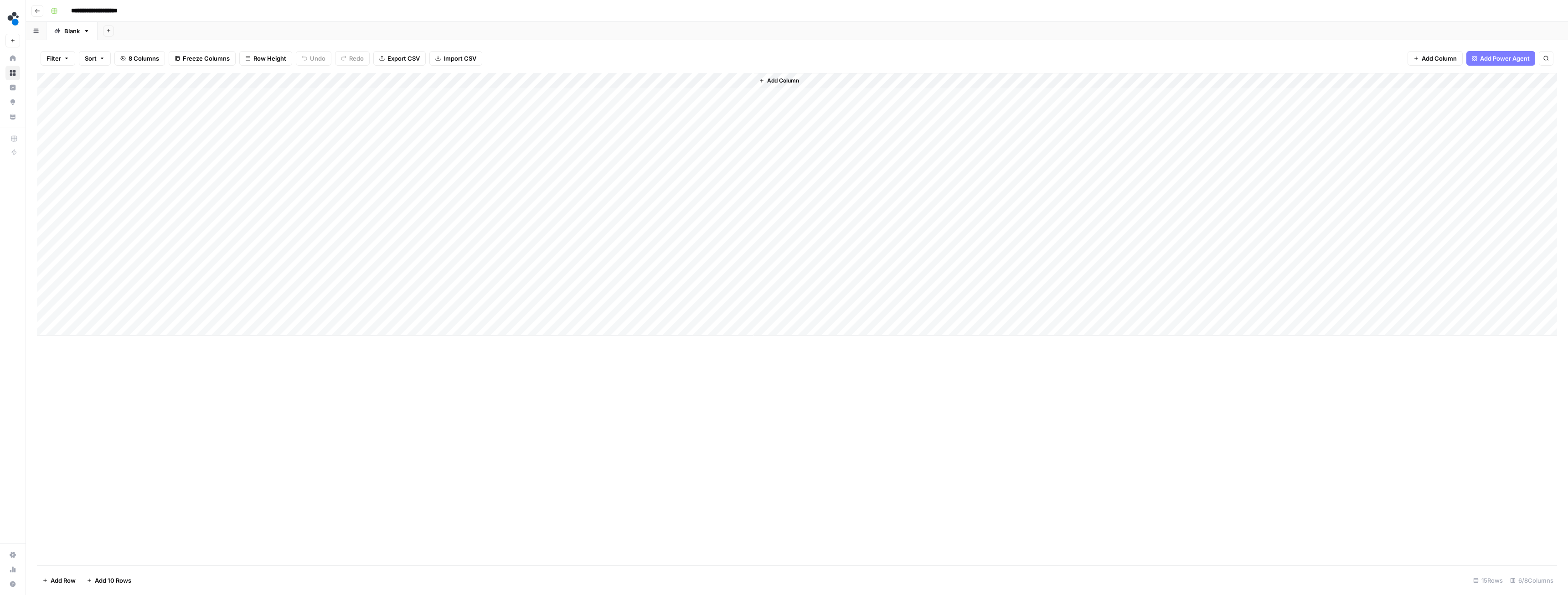
click at [578, 79] on div "Add Column" at bounding box center [797, 204] width 1520 height 262
click at [548, 98] on input "Post Urls" at bounding box center [562, 102] width 93 height 9
click at [528, 102] on input "Post Urls" at bounding box center [562, 102] width 93 height 9
type input "Posted Urls"
click at [489, 79] on div "Add Column" at bounding box center [797, 204] width 1520 height 262
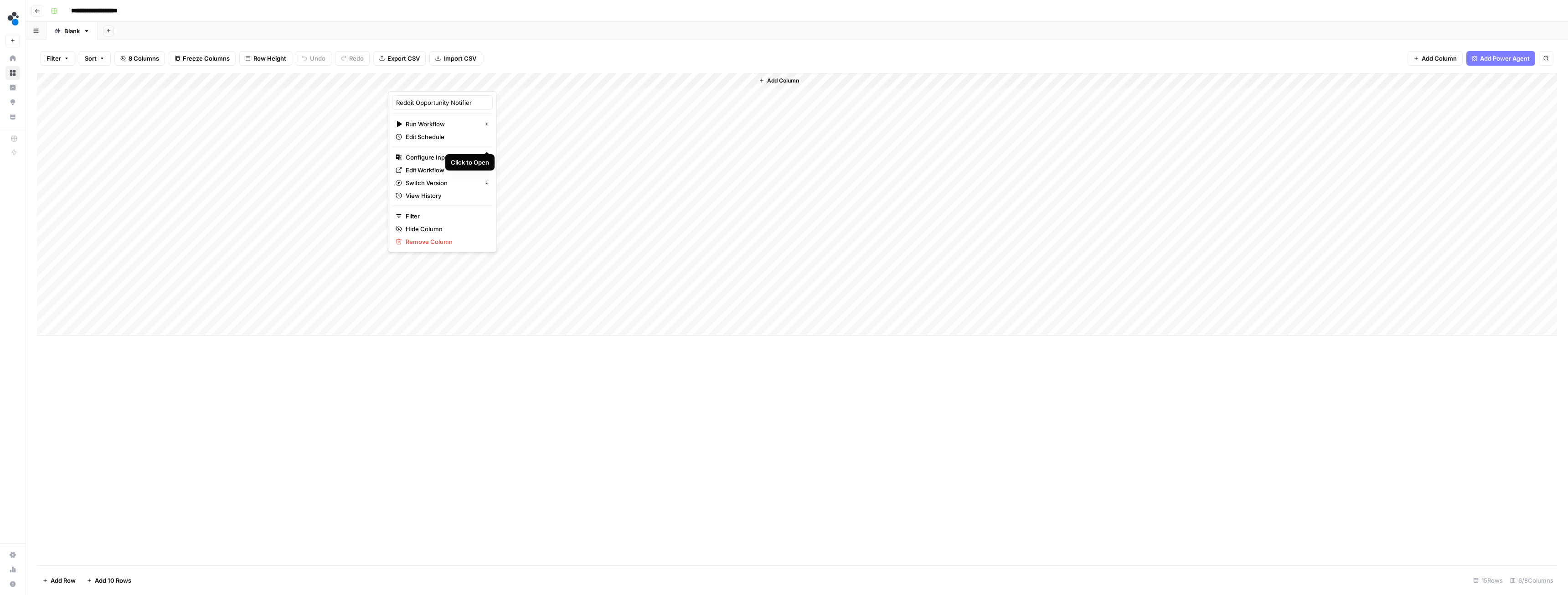
click at [457, 158] on div "Click to Open" at bounding box center [470, 162] width 38 height 9
click at [488, 77] on div "Add Column" at bounding box center [797, 204] width 1520 height 262
click at [424, 158] on span "Configure Inputs" at bounding box center [445, 157] width 80 height 9
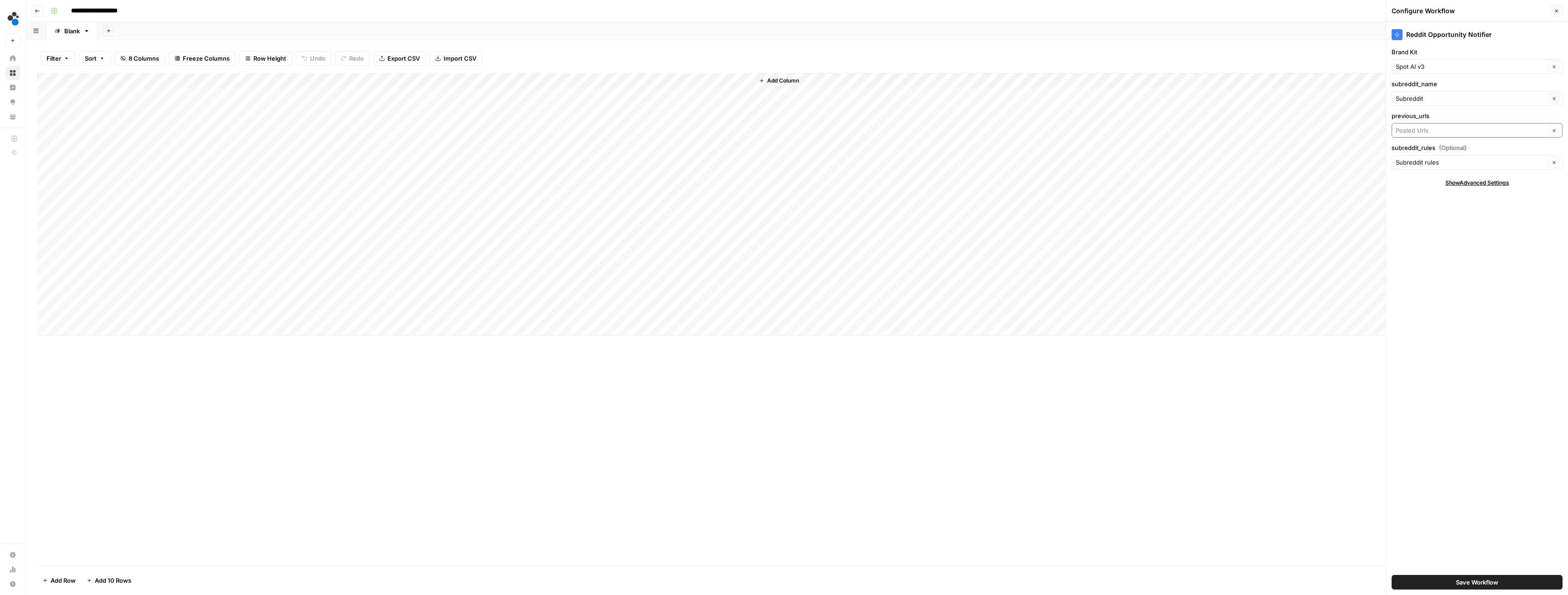
click at [1430, 132] on input "previous_urls" at bounding box center [1471, 130] width 150 height 9
click at [1424, 180] on span "Checked Urls" at bounding box center [1469, 179] width 141 height 9
type input "Checked Urls"
click at [1483, 584] on span "Save Workflow" at bounding box center [1477, 582] width 43 height 9
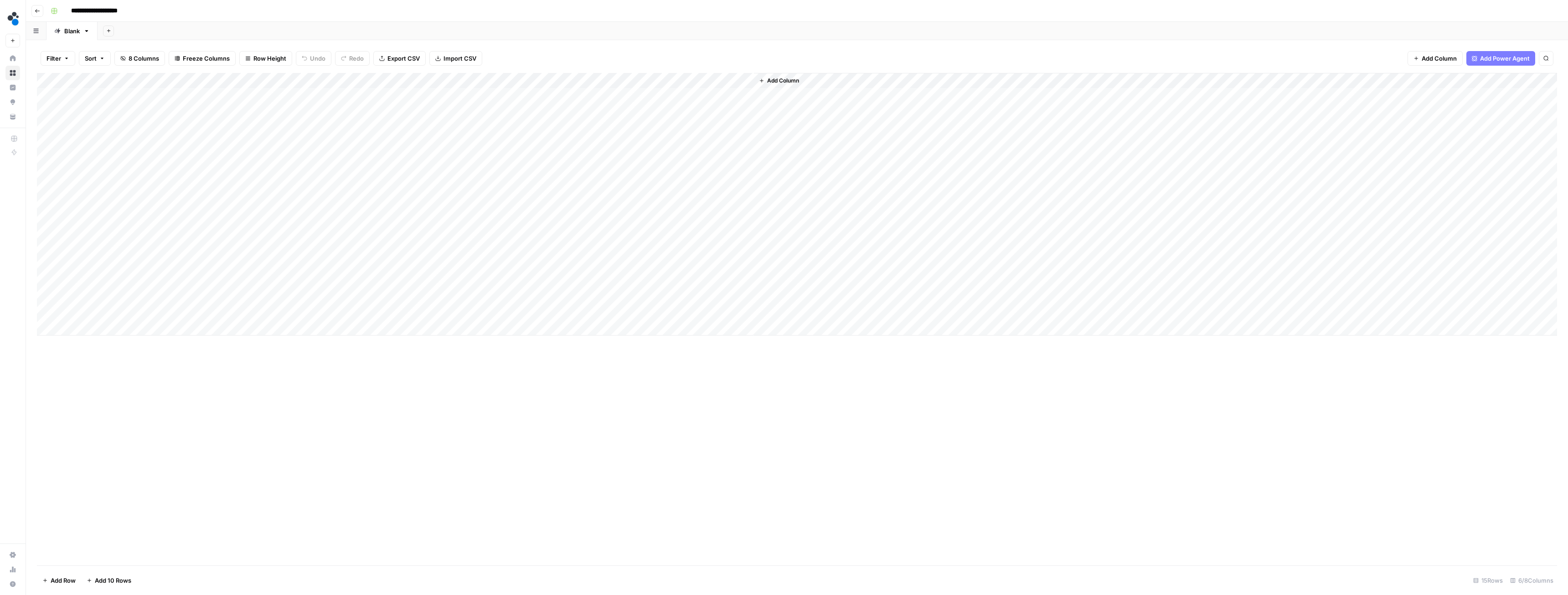
click at [133, 55] on span "8 Columns" at bounding box center [144, 58] width 30 height 9
click at [240, 138] on div "button" at bounding box center [240, 138] width 4 height 4
click at [243, 138] on div "button" at bounding box center [245, 138] width 4 height 4
click at [242, 166] on div "button" at bounding box center [240, 164] width 4 height 4
click at [242, 137] on div "button" at bounding box center [240, 138] width 4 height 4
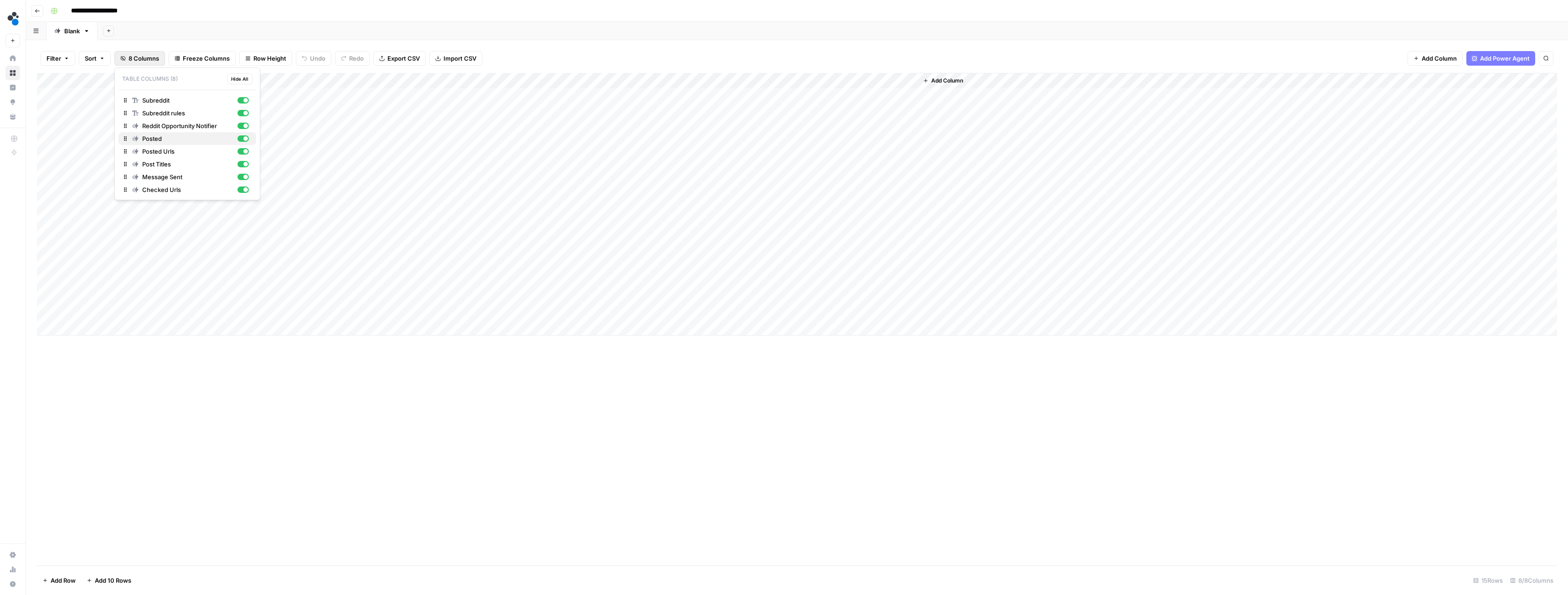
click at [242, 137] on div "button" at bounding box center [243, 138] width 12 height 6
click at [243, 163] on div "button" at bounding box center [245, 164] width 4 height 4
click at [243, 163] on div "button" at bounding box center [243, 164] width 12 height 6
click at [243, 163] on div "button" at bounding box center [245, 164] width 4 height 4
click at [243, 163] on div "button" at bounding box center [243, 164] width 12 height 6
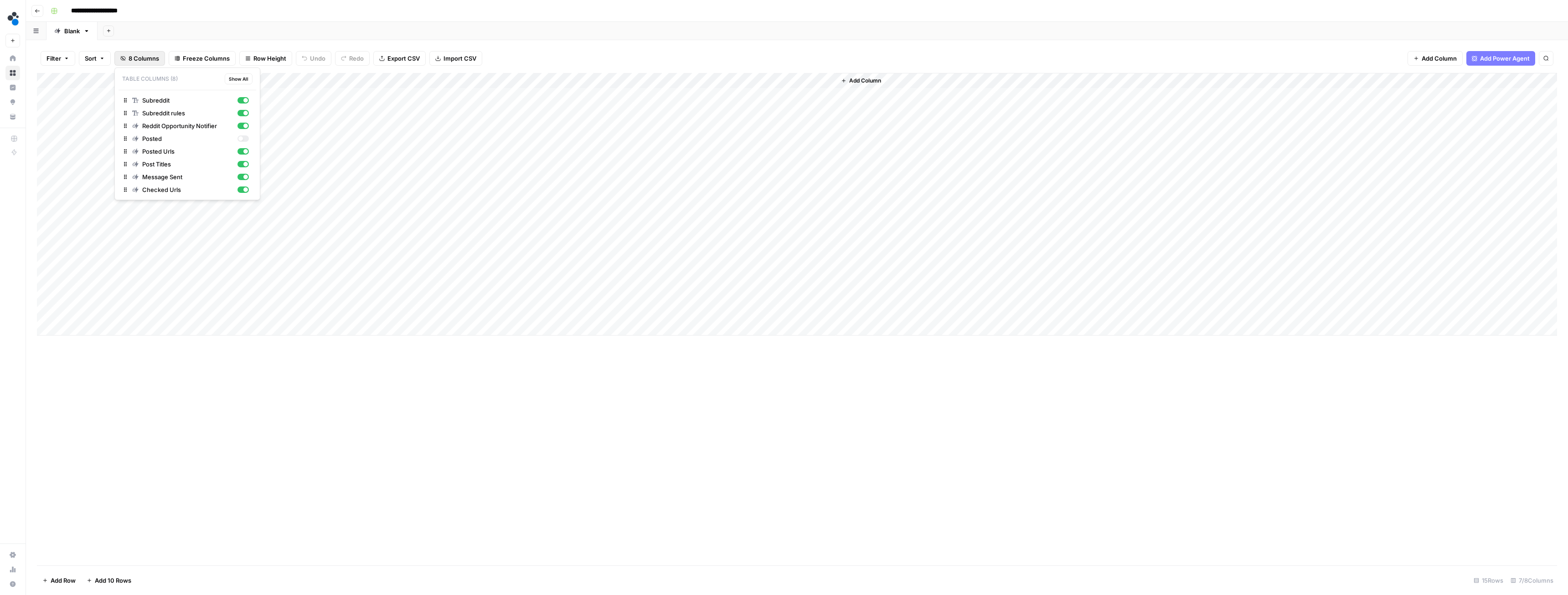
click at [663, 79] on div "Add Column" at bounding box center [797, 204] width 1520 height 262
click at [611, 104] on input "Post Titles" at bounding box center [644, 102] width 93 height 9
click at [665, 79] on div "Add Column" at bounding box center [797, 204] width 1520 height 262
click at [610, 102] on input "Post Titles" at bounding box center [644, 102] width 93 height 9
type input "Posted Titles"
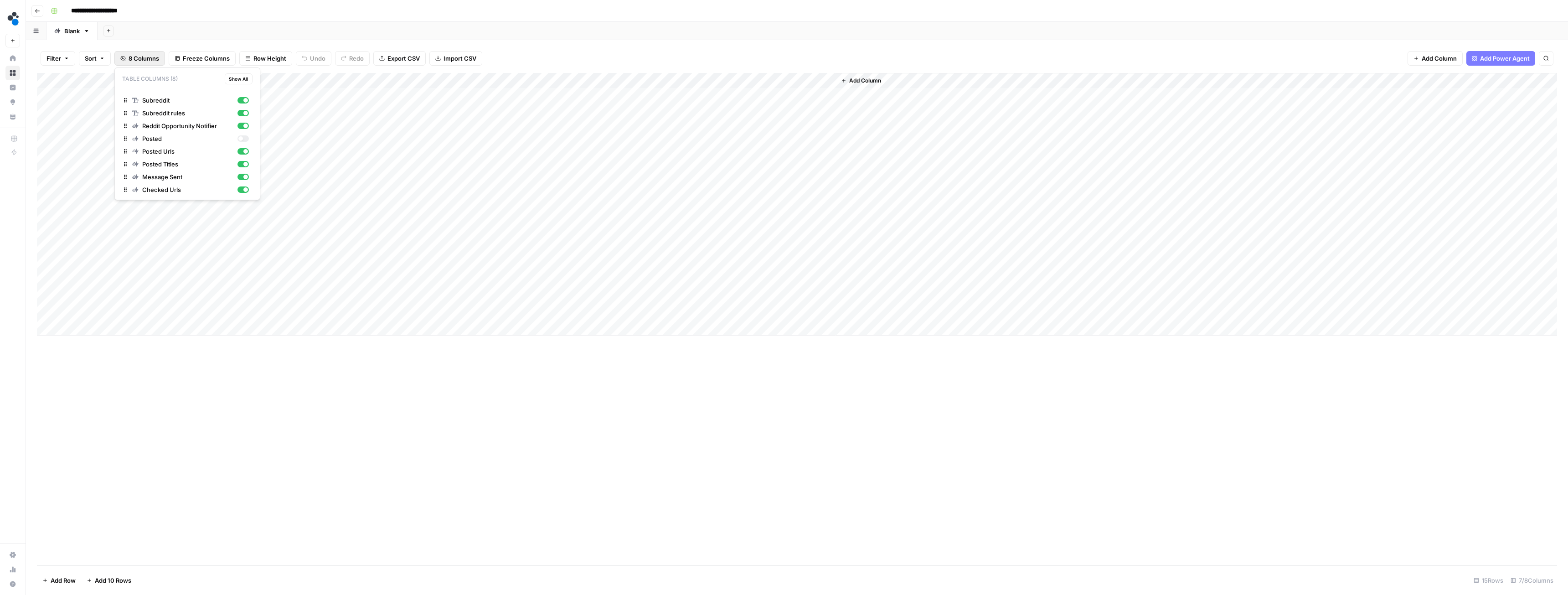
click at [138, 55] on span "8 Columns" at bounding box center [144, 58] width 30 height 9
click at [243, 164] on div "button" at bounding box center [245, 164] width 4 height 4
click at [794, 370] on div "Add Column" at bounding box center [797, 319] width 1520 height 493
click at [486, 188] on div "Add Column" at bounding box center [797, 204] width 1520 height 262
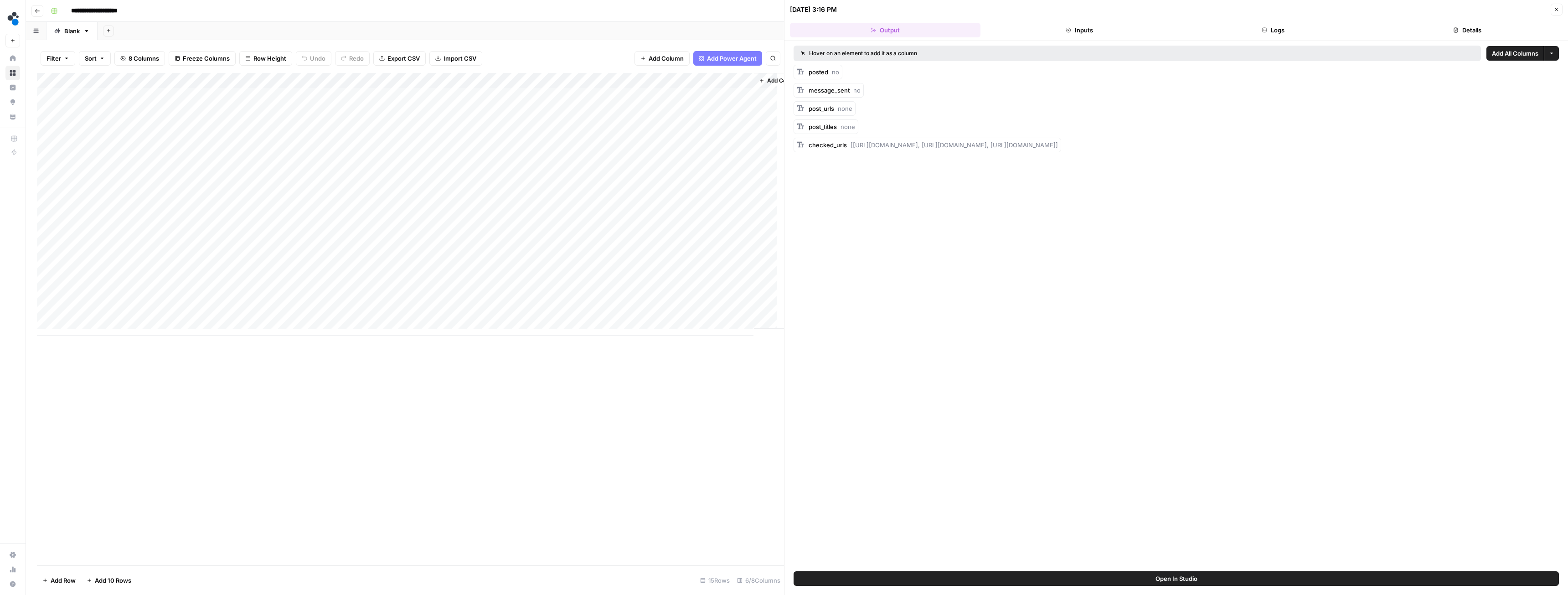
click at [1427, 26] on button "Details" at bounding box center [1467, 30] width 191 height 15
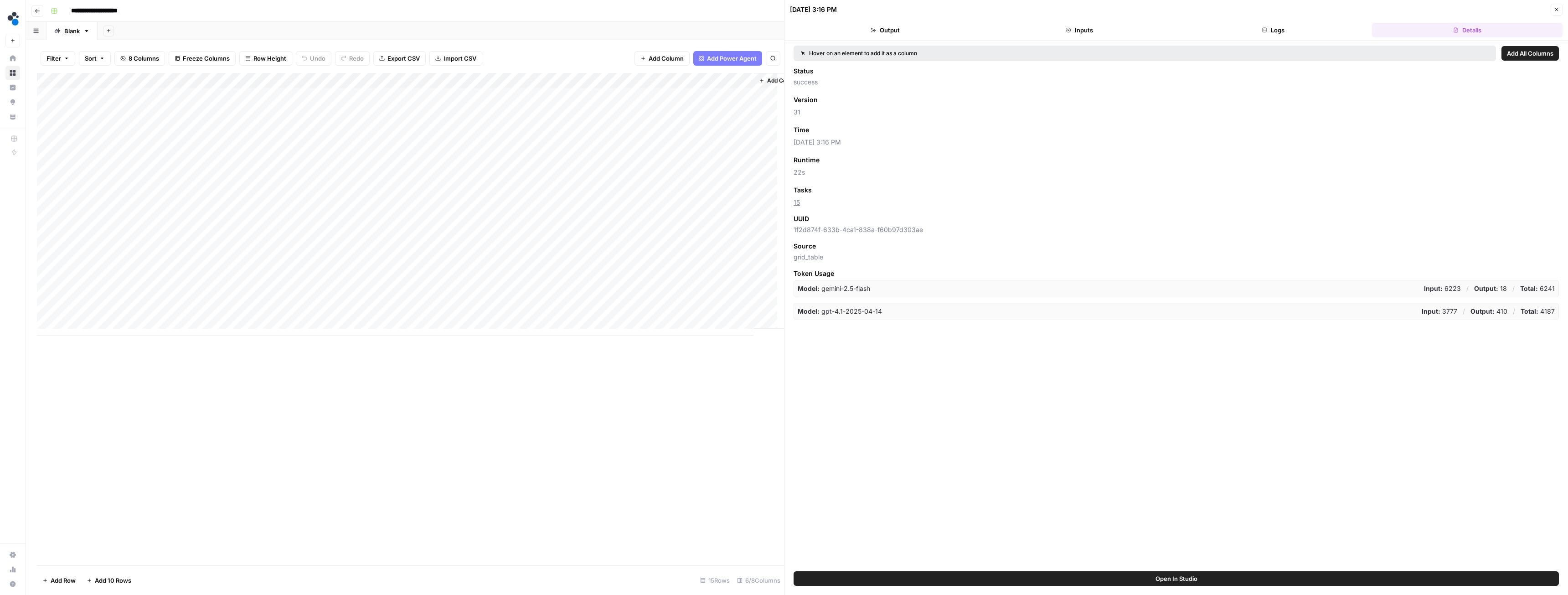
click at [1555, 10] on icon "button" at bounding box center [1556, 9] width 5 height 5
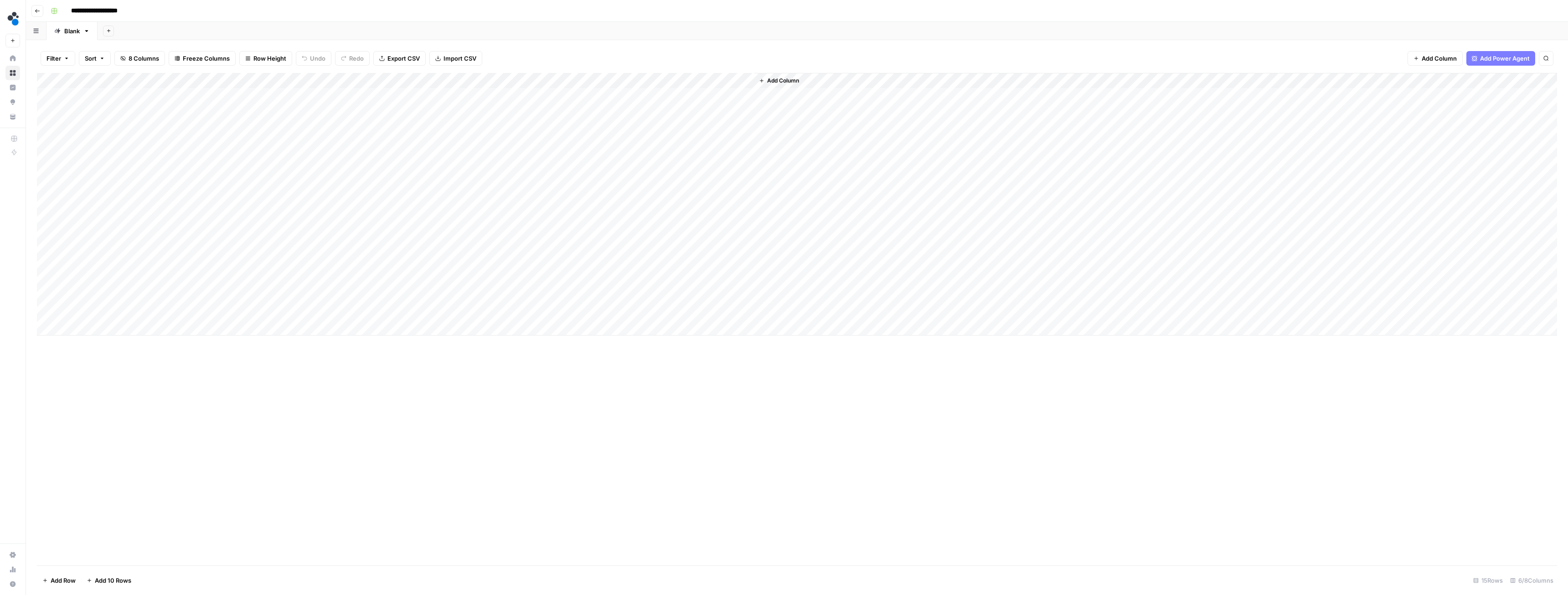
click at [485, 189] on div "Add Column" at bounding box center [797, 204] width 1520 height 262
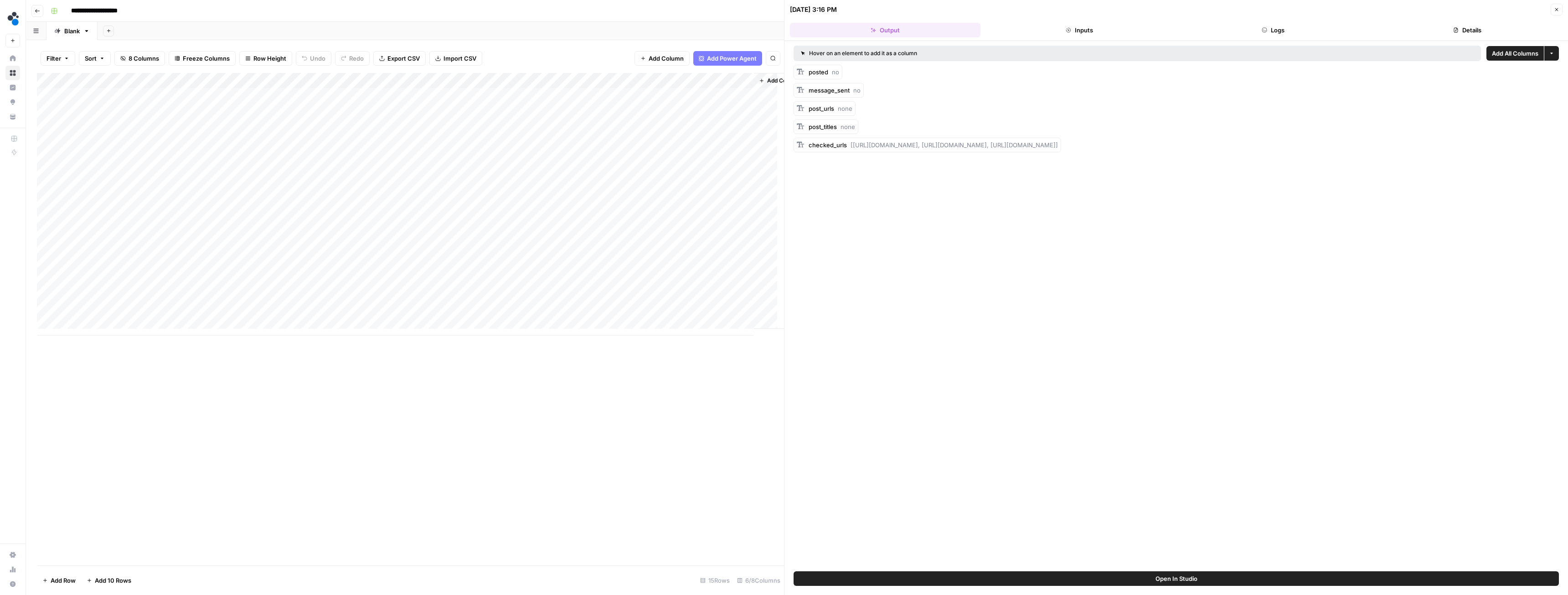
click at [1283, 29] on button "Logs" at bounding box center [1273, 30] width 191 height 15
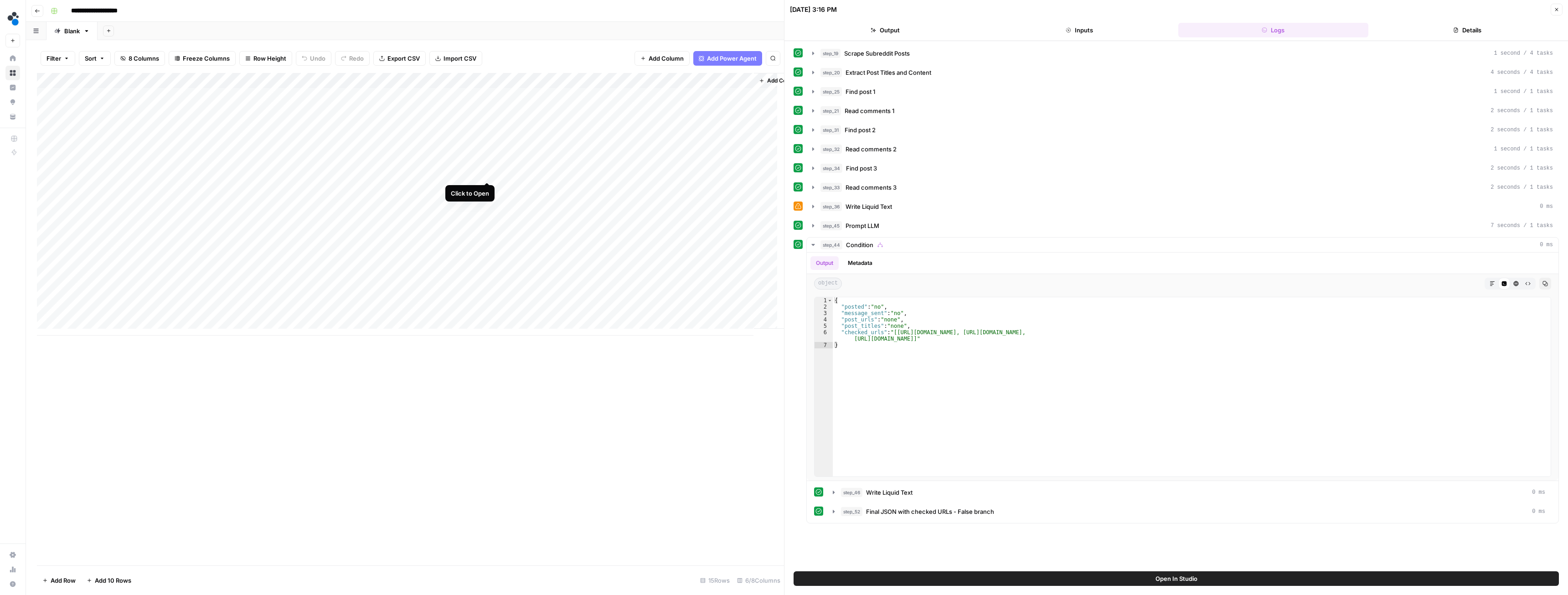
click at [487, 173] on div "Add Column" at bounding box center [410, 204] width 747 height 262
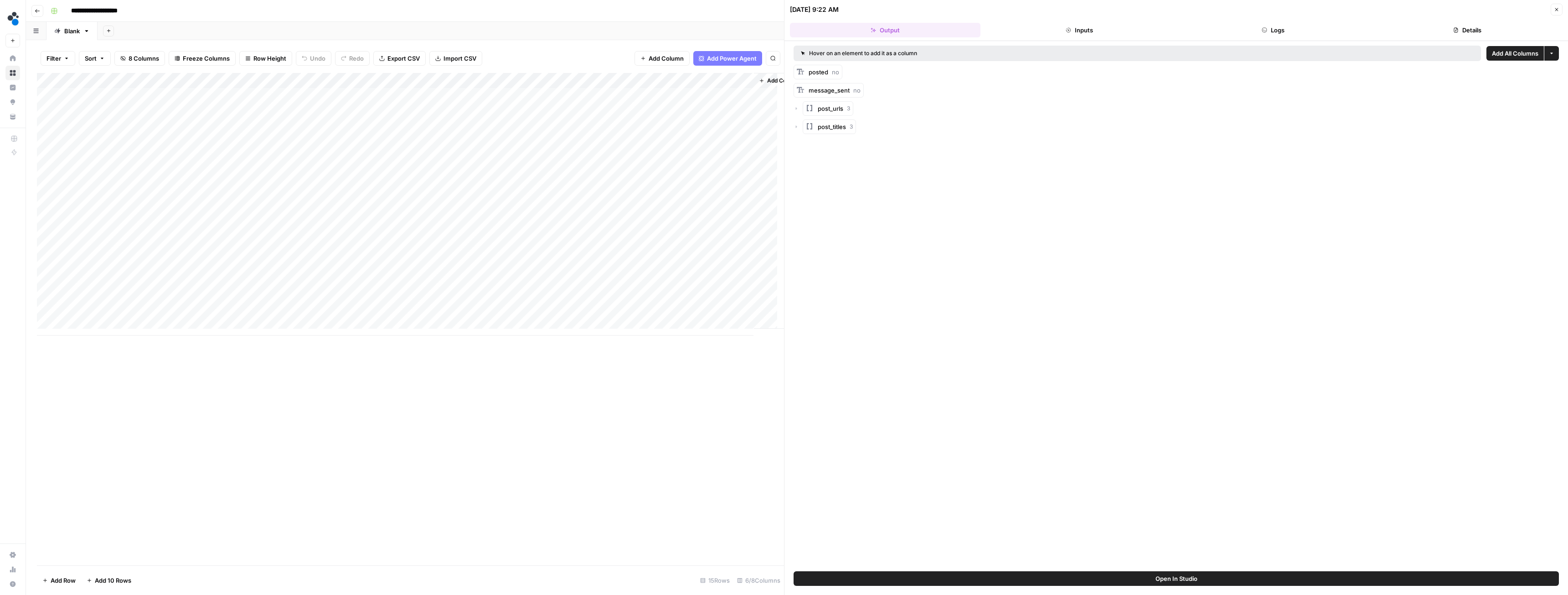
click at [1269, 31] on button "Logs" at bounding box center [1273, 30] width 191 height 15
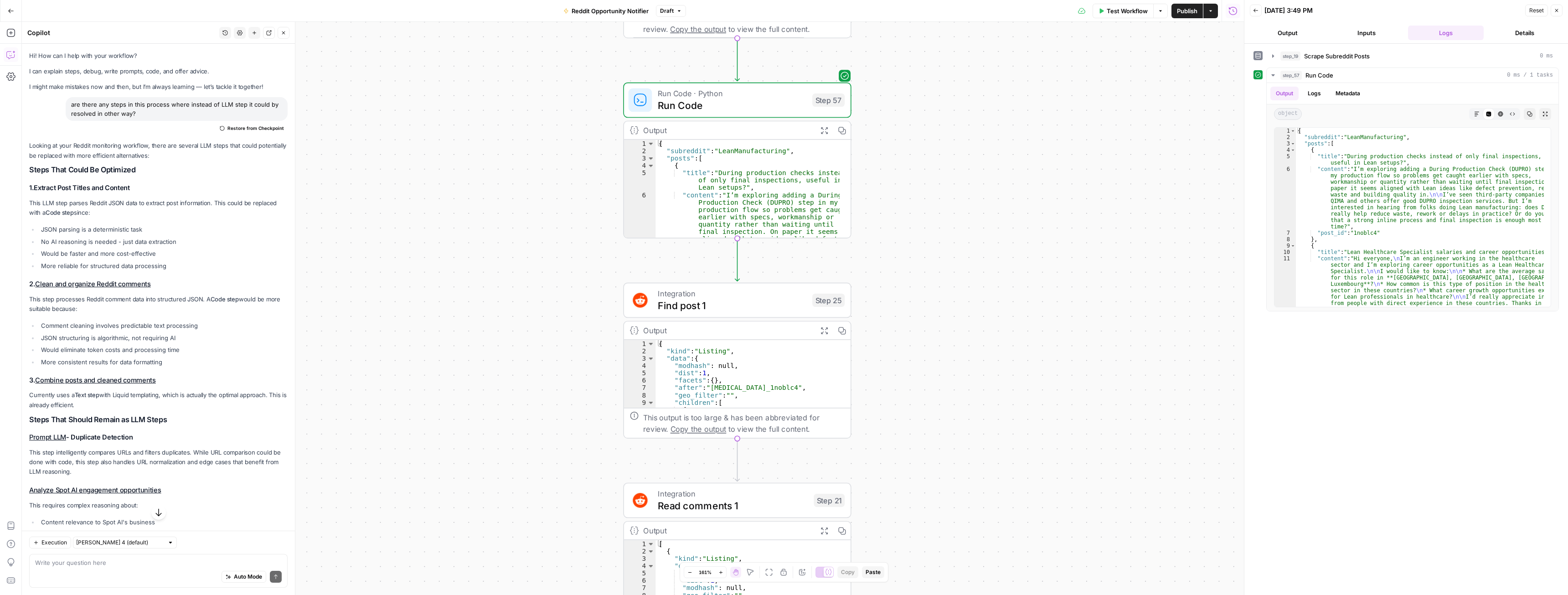
scroll to position [839, 0]
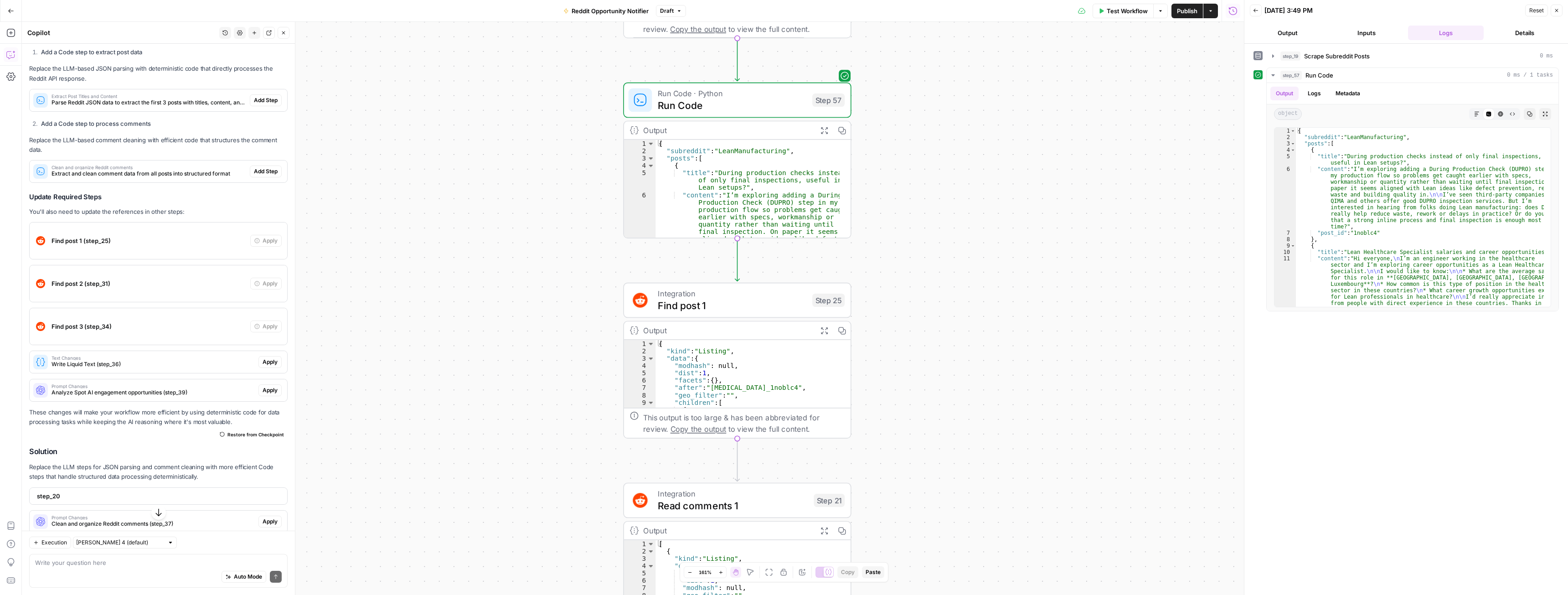
click at [769, 309] on span "Find post 1" at bounding box center [732, 306] width 149 height 15
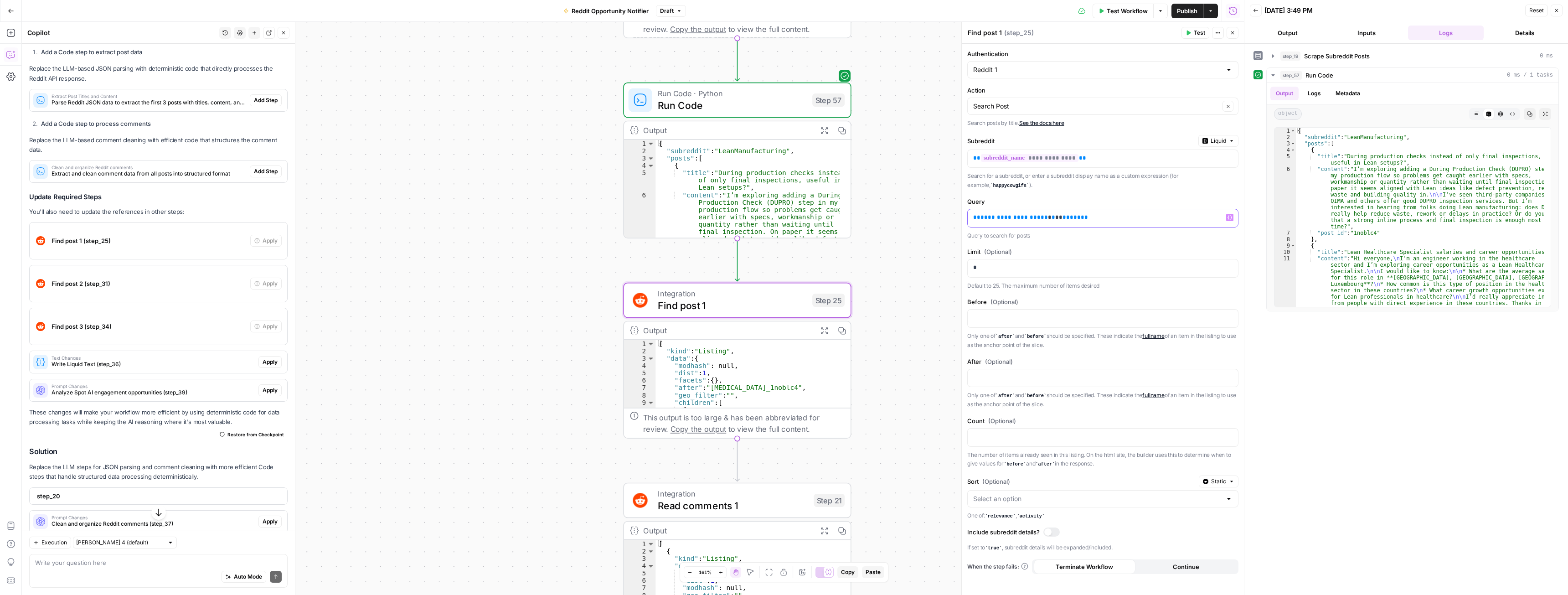
click at [1065, 218] on p "**********" at bounding box center [1103, 217] width 259 height 9
click at [1001, 218] on span "**********" at bounding box center [1014, 217] width 68 height 6
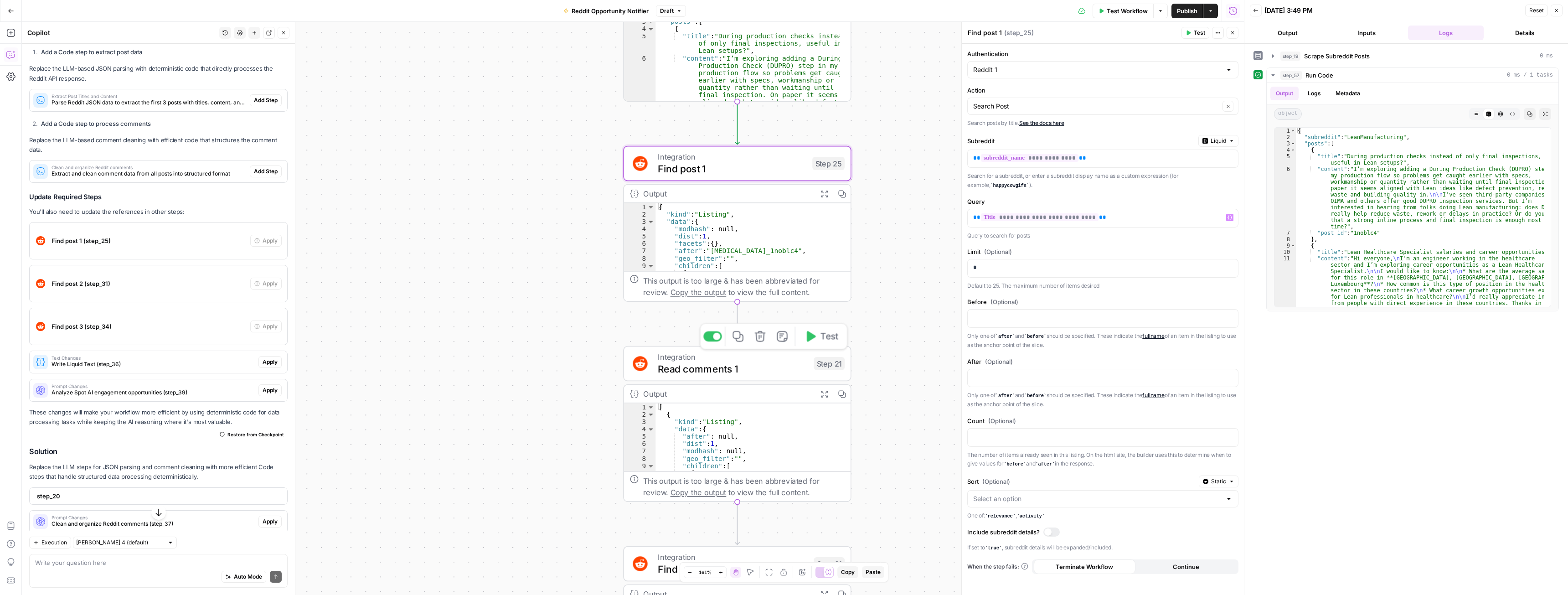
click at [788, 368] on span "Read comments 1" at bounding box center [733, 369] width 150 height 15
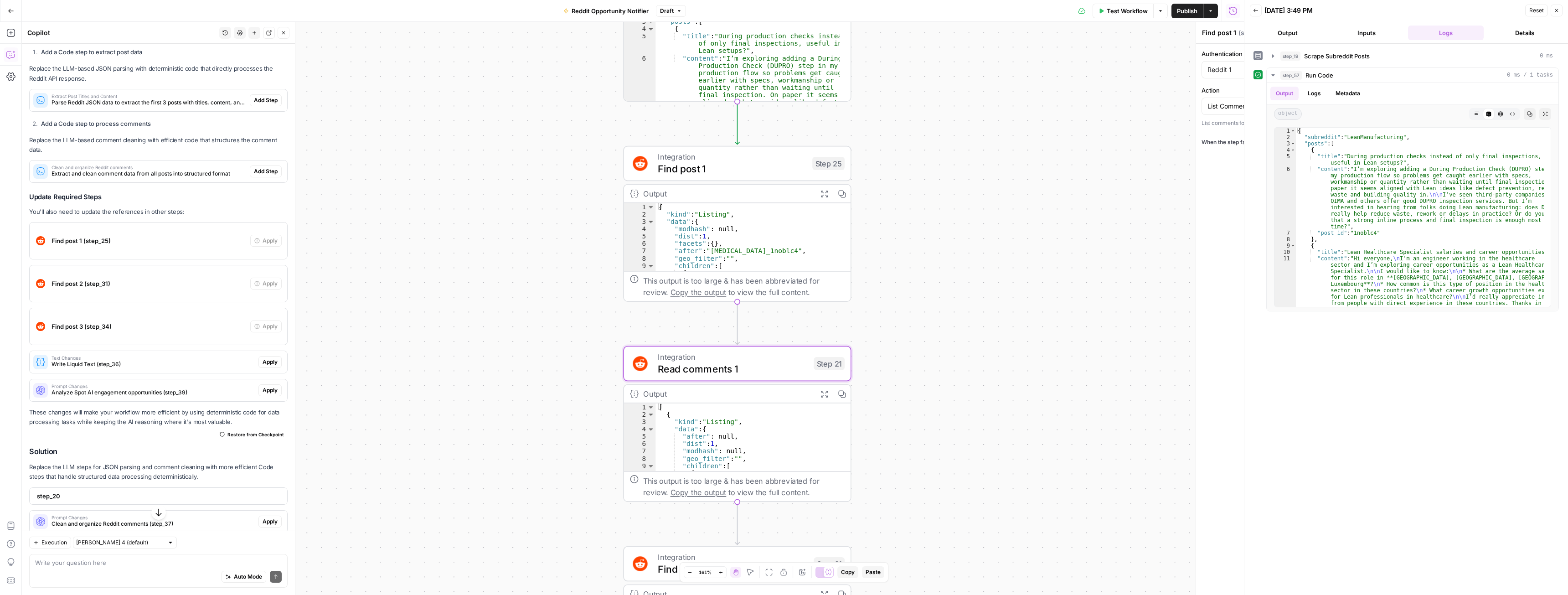
type textarea "Read comments 1"
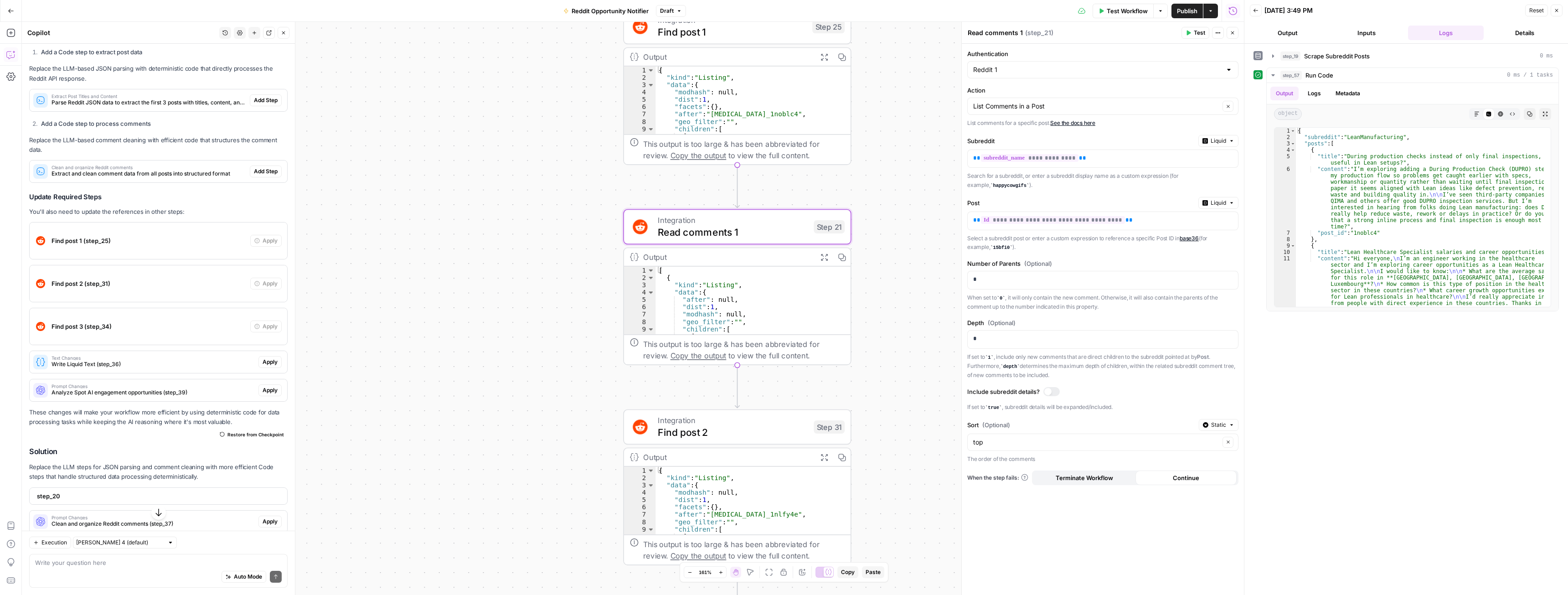
click at [802, 431] on span "Find post 2" at bounding box center [733, 432] width 150 height 15
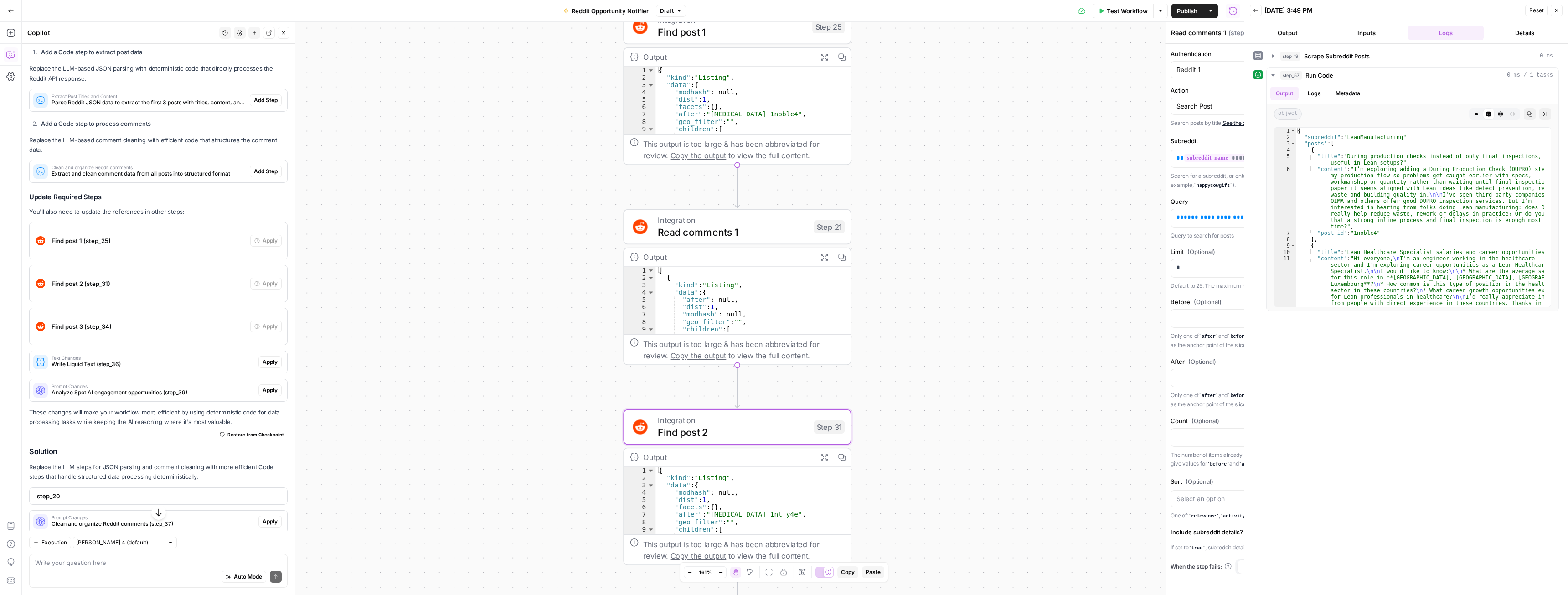
type textarea "Find post 2"
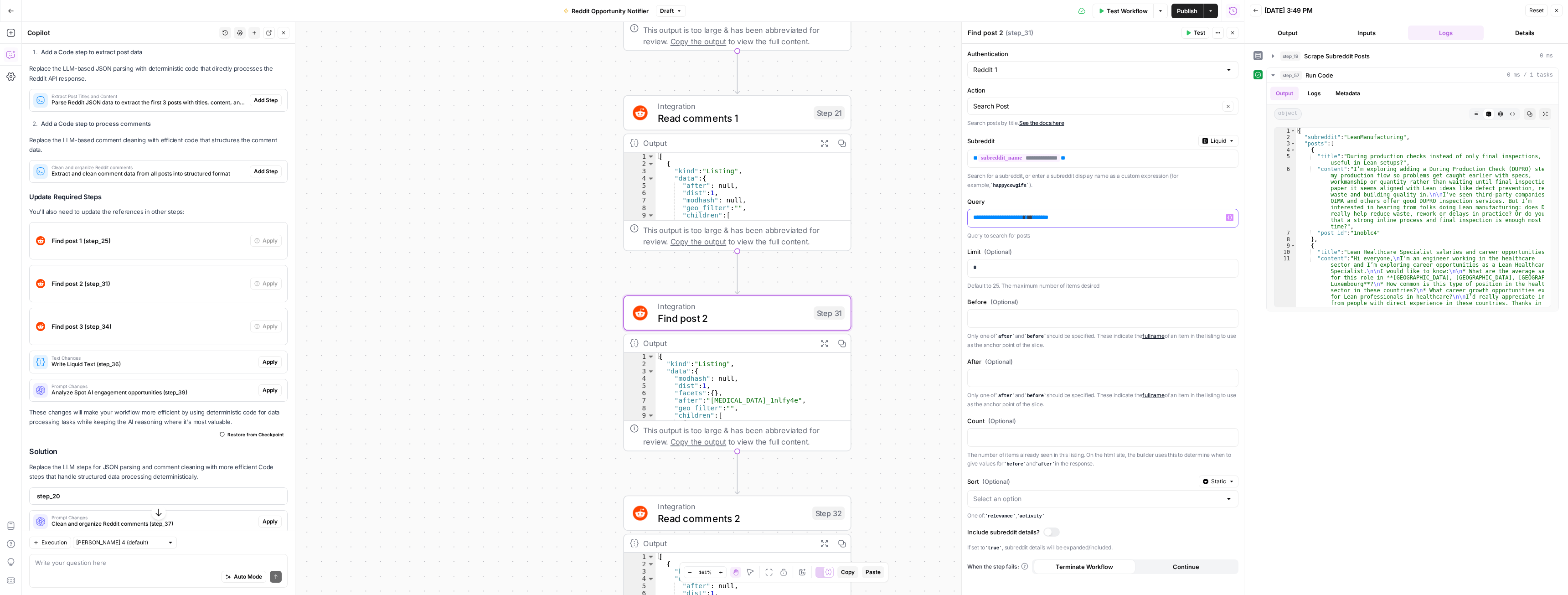
click at [1001, 217] on span "**********" at bounding box center [1000, 217] width 46 height 6
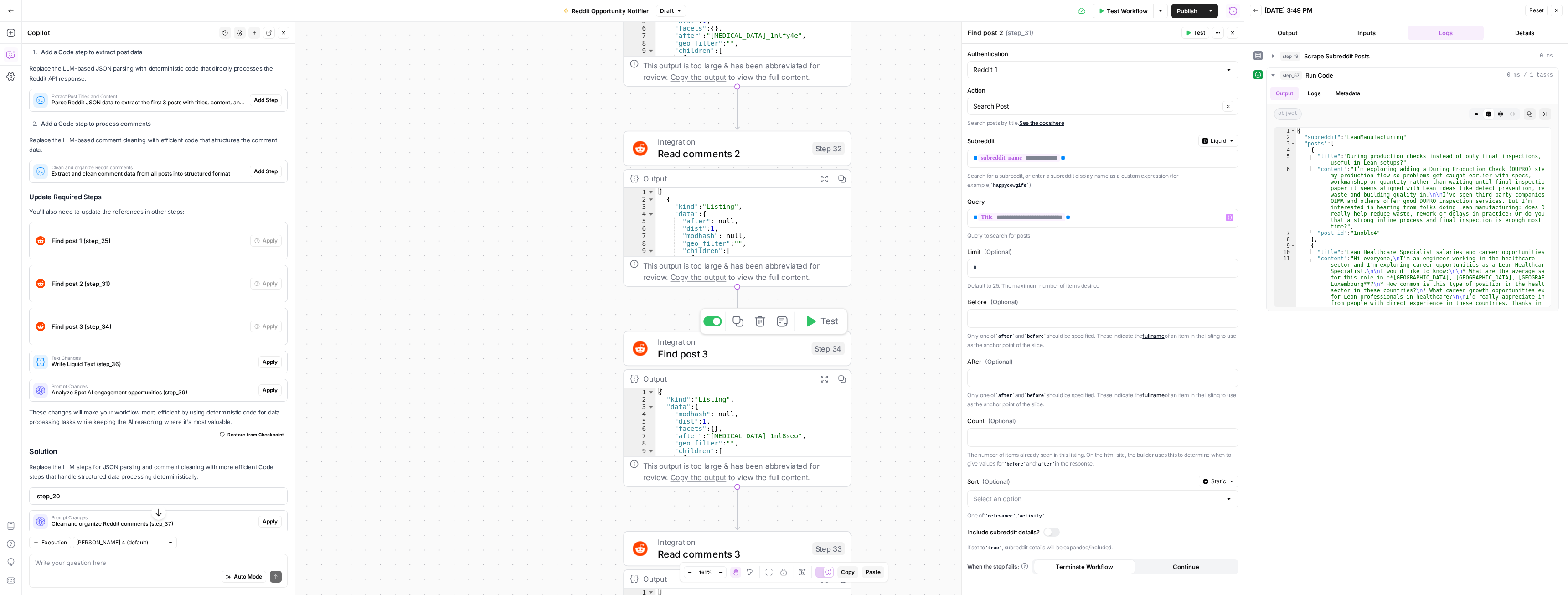
click at [774, 353] on span "Find post 3" at bounding box center [732, 354] width 148 height 15
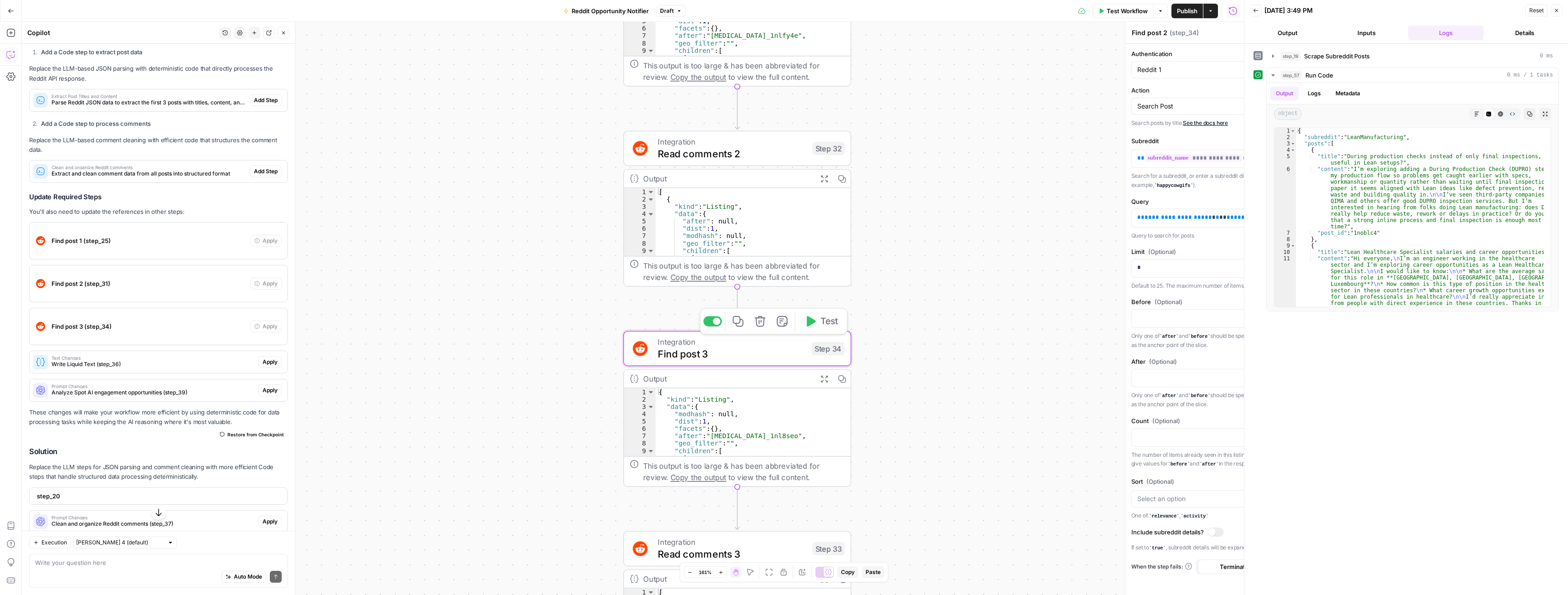
type textarea "Find post 3"
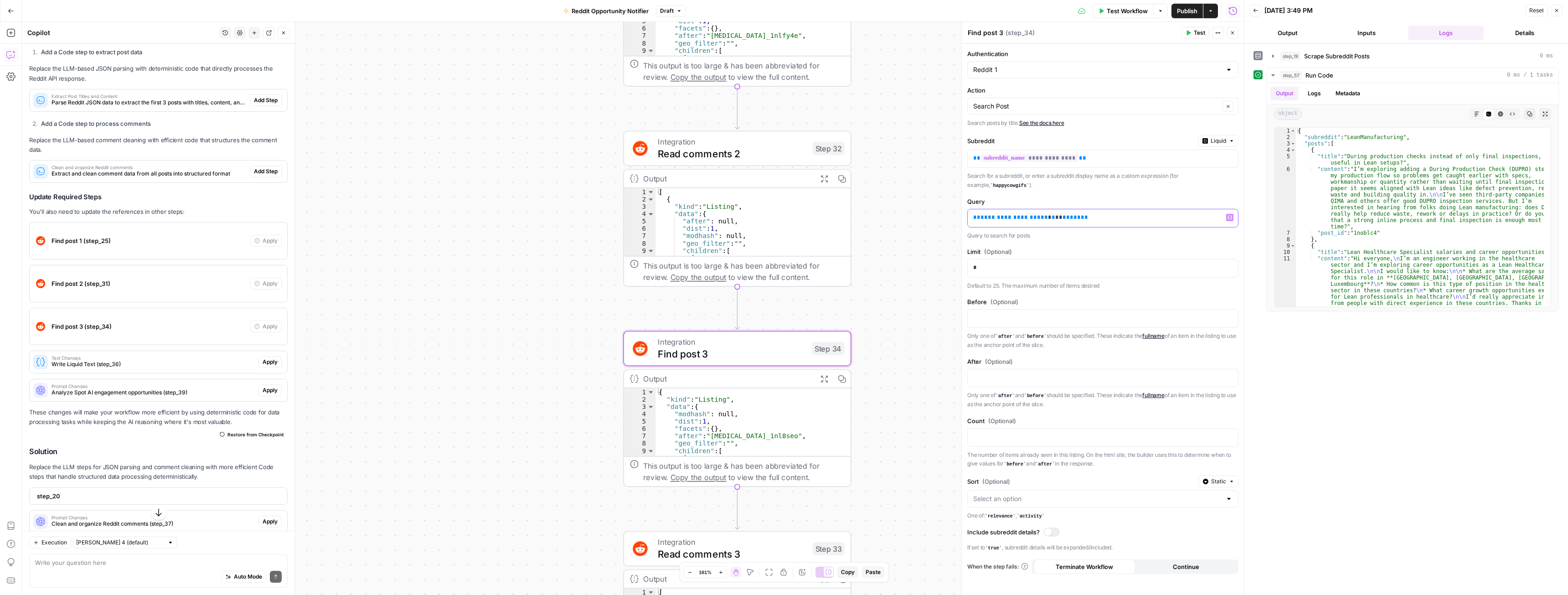
click at [999, 217] on span "**********" at bounding box center [1014, 217] width 68 height 6
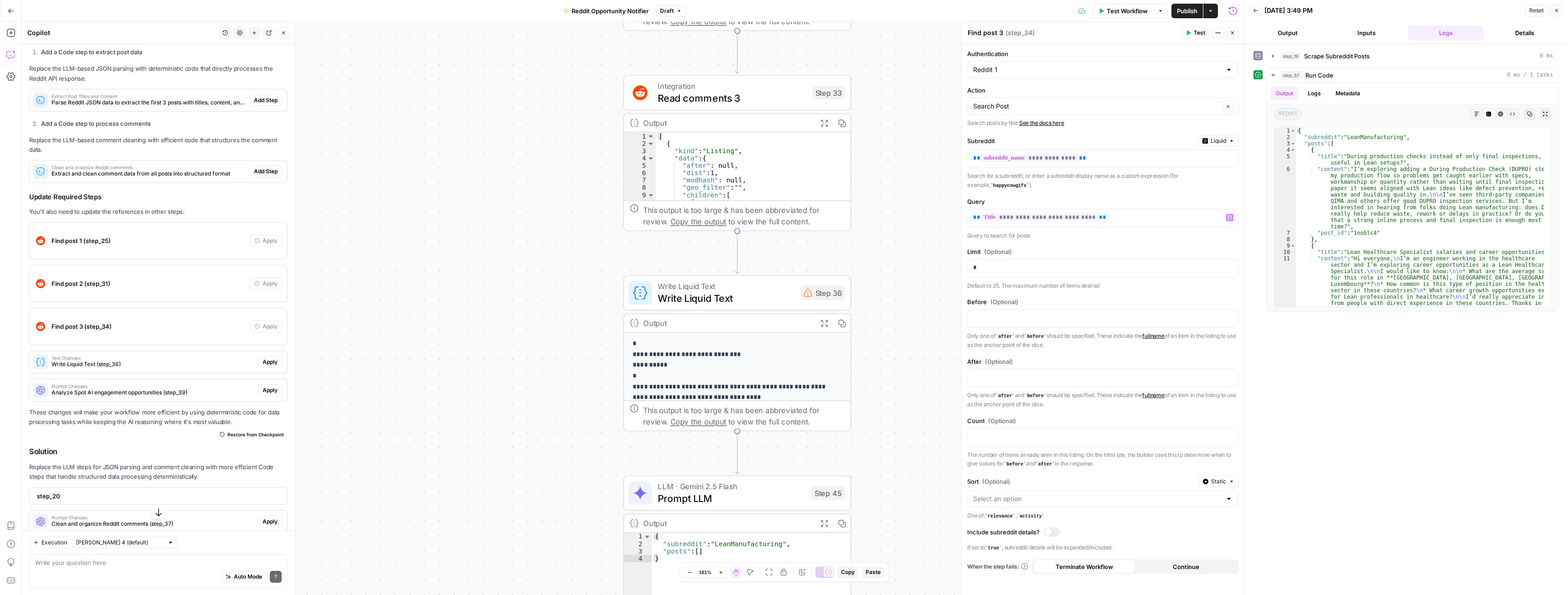
click at [755, 303] on span "Write Liquid Text" at bounding box center [726, 298] width 137 height 15
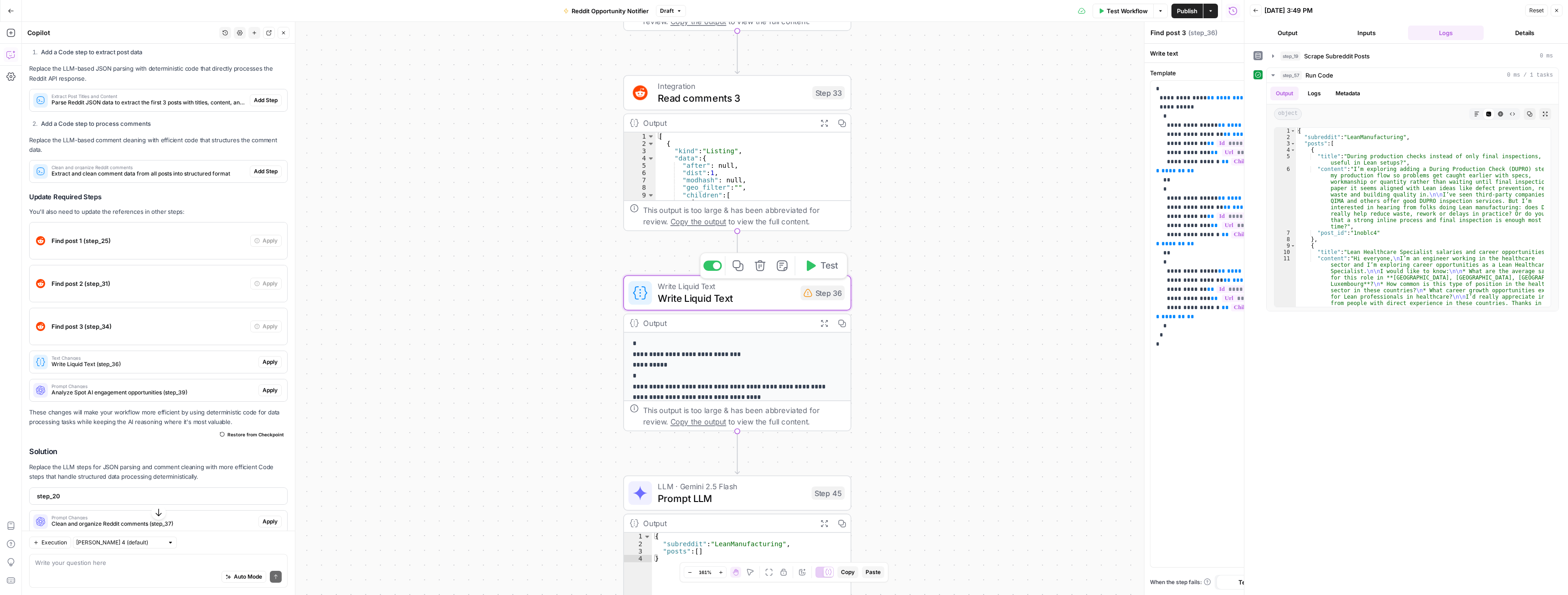
type textarea "Write Liquid Text"
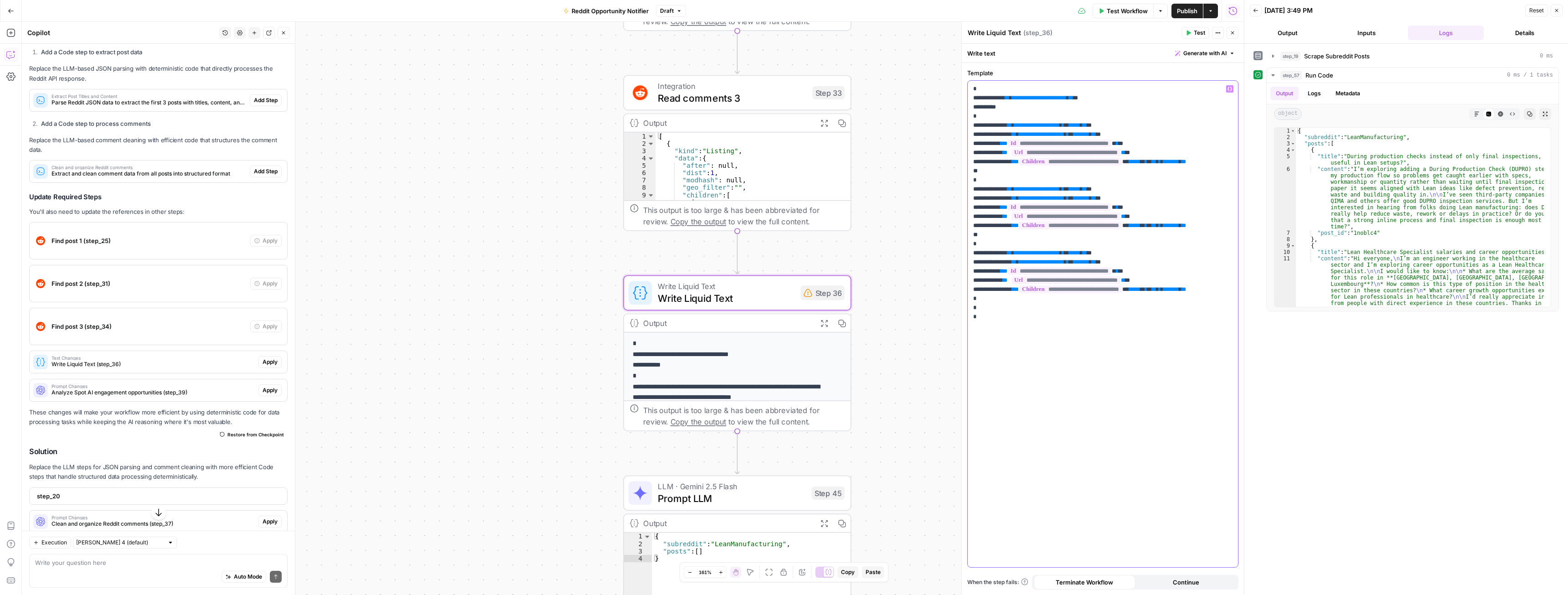
drag, startPoint x: 1043, startPoint y: 96, endPoint x: 1048, endPoint y: 104, distance: 9.4
click at [1043, 97] on span "**********" at bounding box center [1039, 98] width 55 height 6
click at [1048, 125] on span "**********" at bounding box center [1037, 125] width 46 height 6
click at [1059, 133] on span "**********" at bounding box center [1041, 135] width 46 height 6
click at [1049, 188] on span "**********" at bounding box center [1037, 189] width 46 height 6
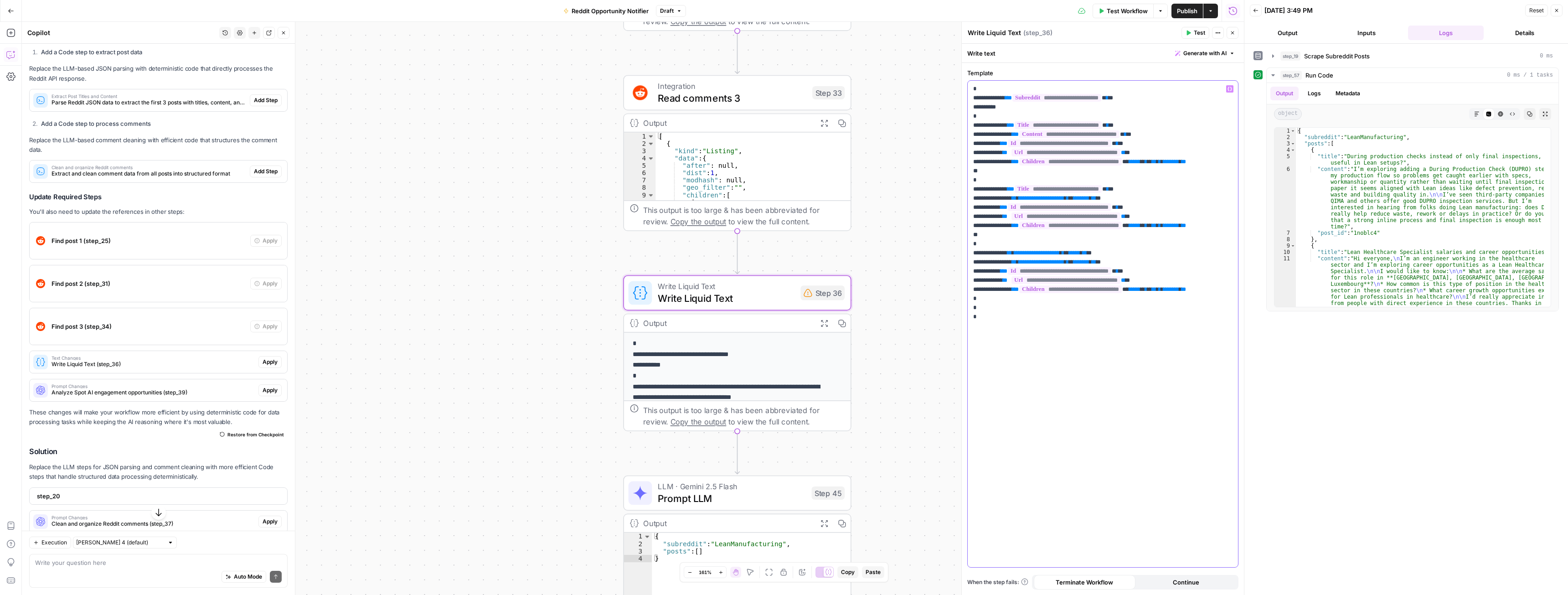
click at [1059, 197] on span "**********" at bounding box center [1041, 199] width 46 height 6
click at [1048, 251] on span "**********" at bounding box center [1037, 253] width 46 height 6
click at [1059, 261] on span "**********" at bounding box center [1041, 262] width 46 height 6
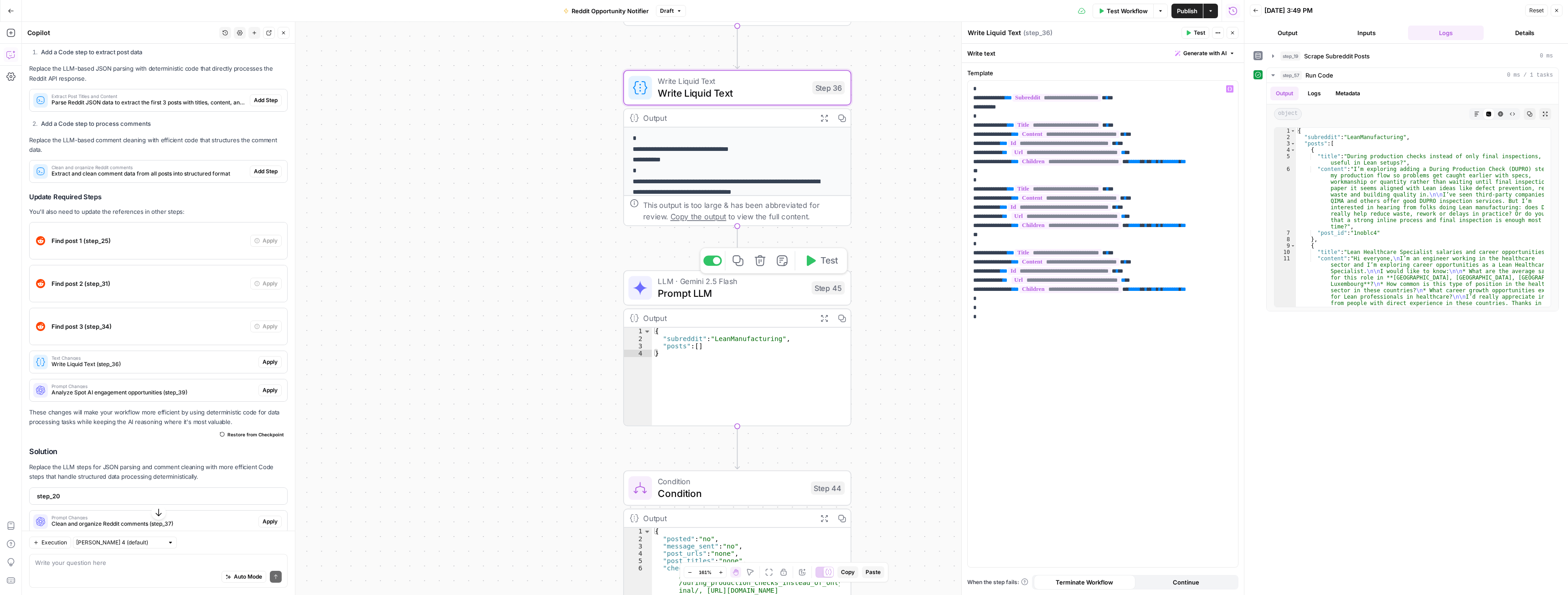
click at [741, 289] on span "Prompt LLM" at bounding box center [732, 294] width 148 height 15
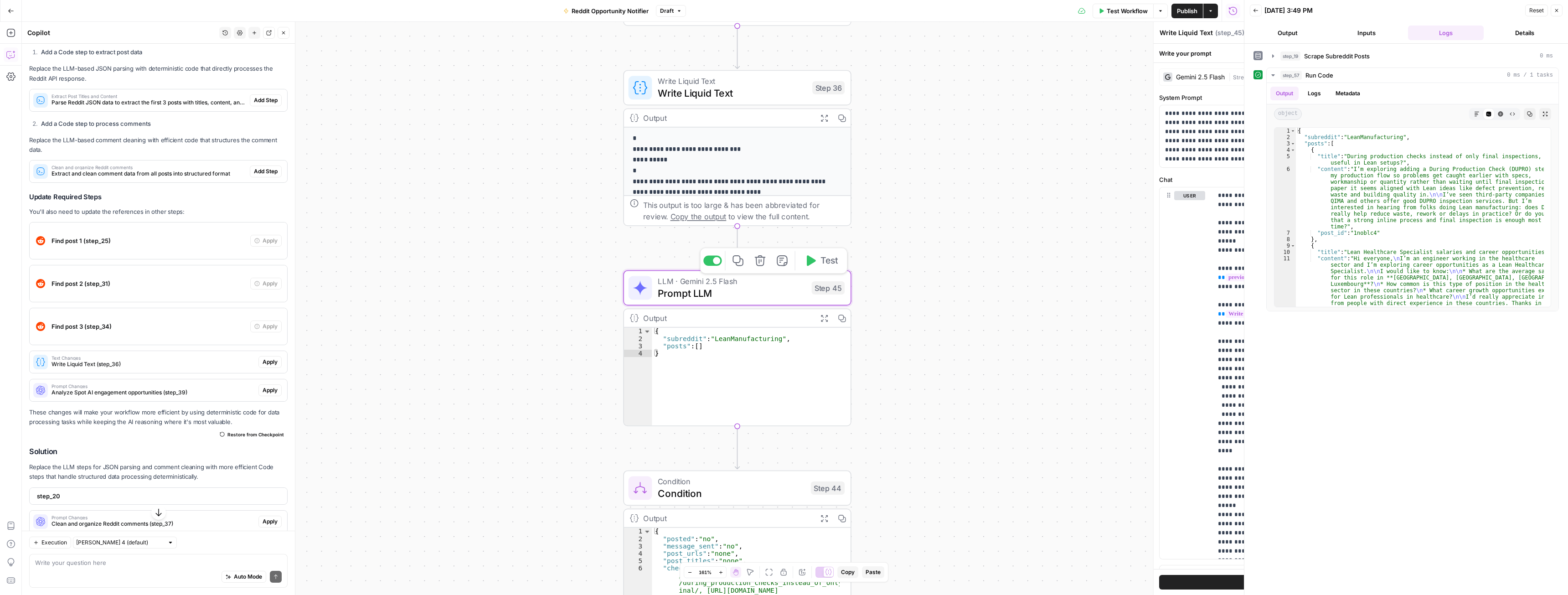
type textarea "Prompt LLM"
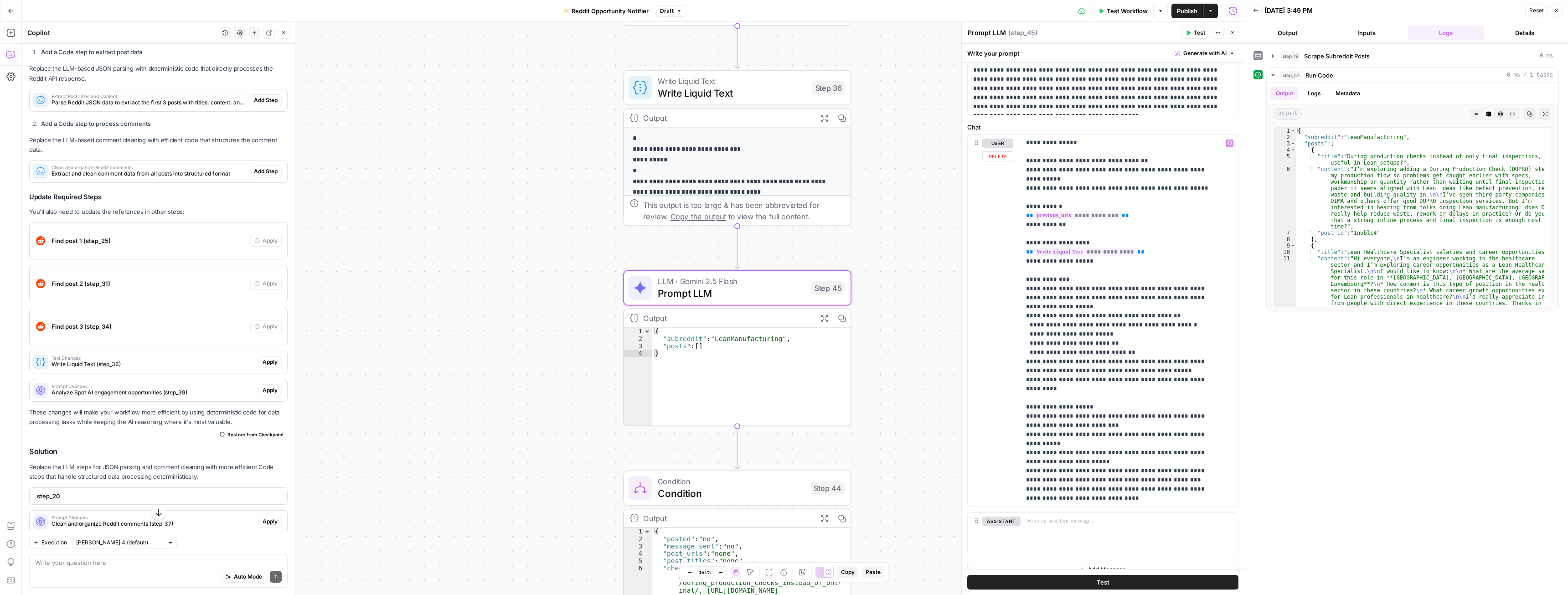
scroll to position [56, 0]
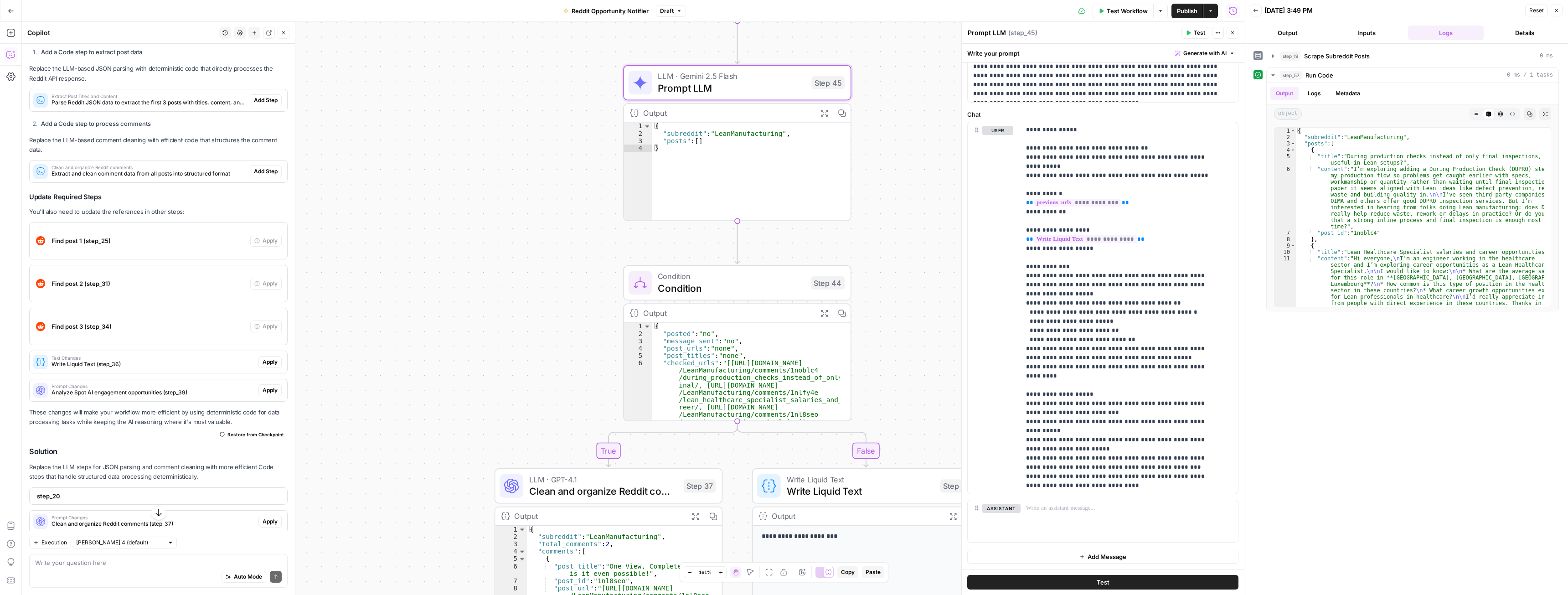
click at [705, 284] on span "Condition" at bounding box center [732, 288] width 147 height 15
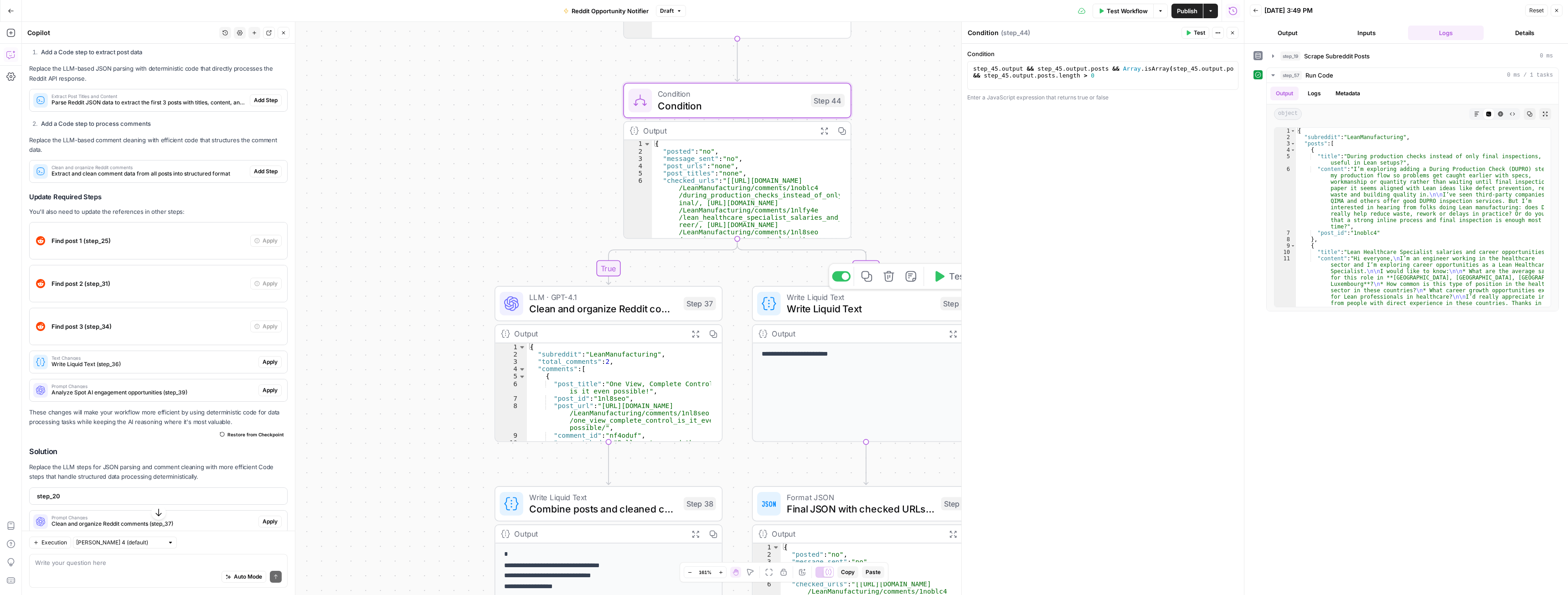
click at [792, 305] on span "Write Liquid Text" at bounding box center [860, 309] width 148 height 15
type textarea "Write Liquid Text"
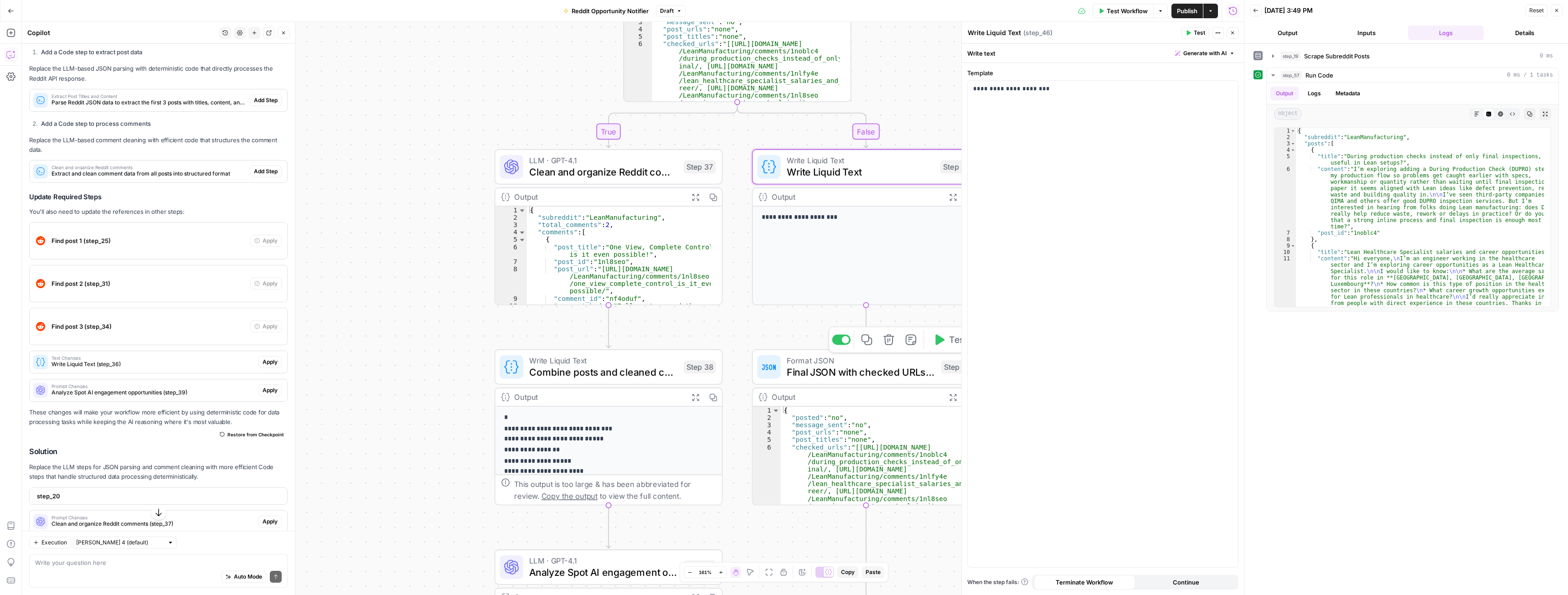
click at [774, 361] on icon at bounding box center [769, 367] width 15 height 15
type textarea "Final JSON with checked URLs - False branch"
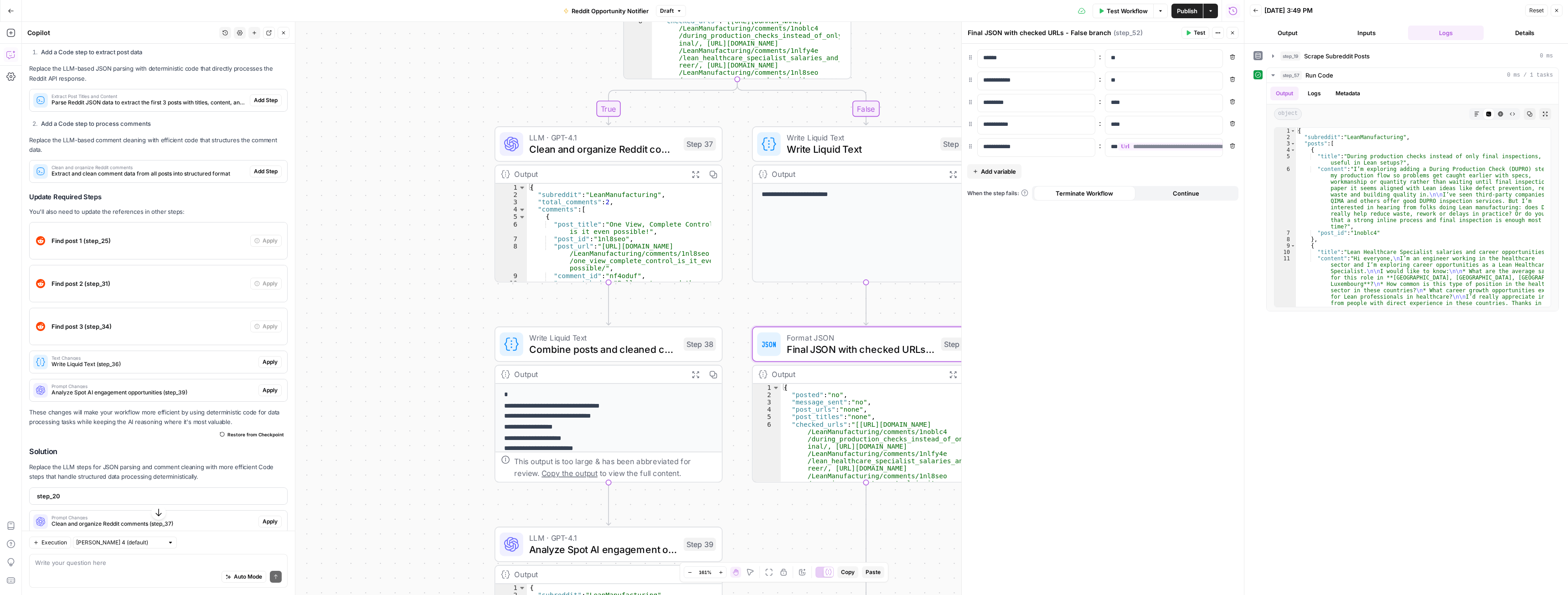
click at [632, 153] on span "Clean and organize Reddit comments" at bounding box center [603, 149] width 149 height 15
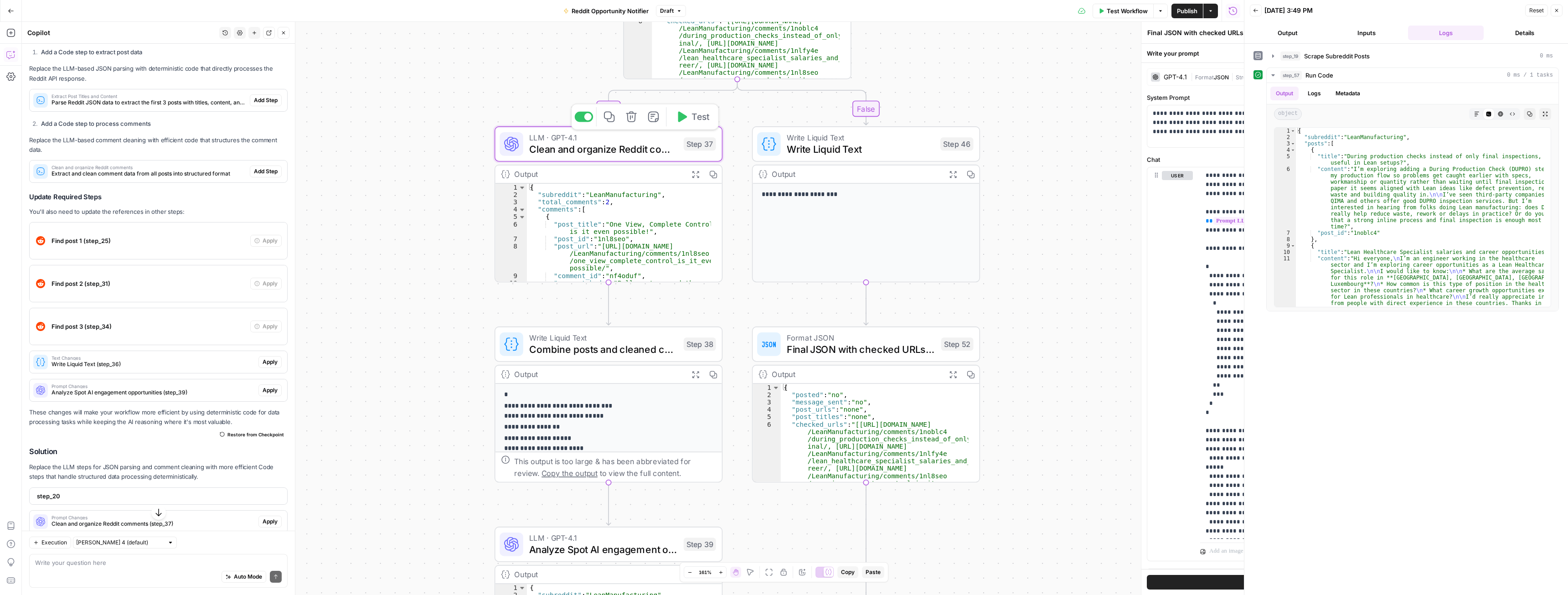
type textarea "Clean and organize Reddit comments"
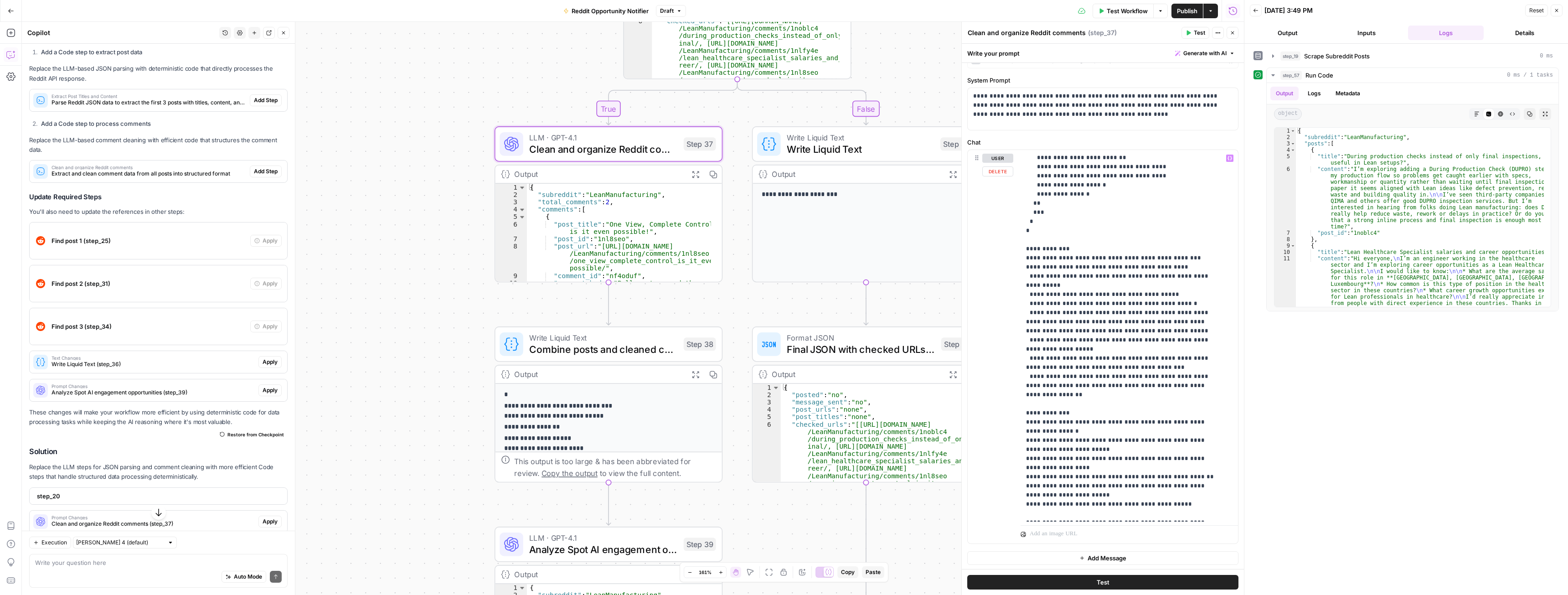
scroll to position [19, 0]
click at [634, 343] on span "Combine posts and cleaned comments" at bounding box center [603, 350] width 149 height 15
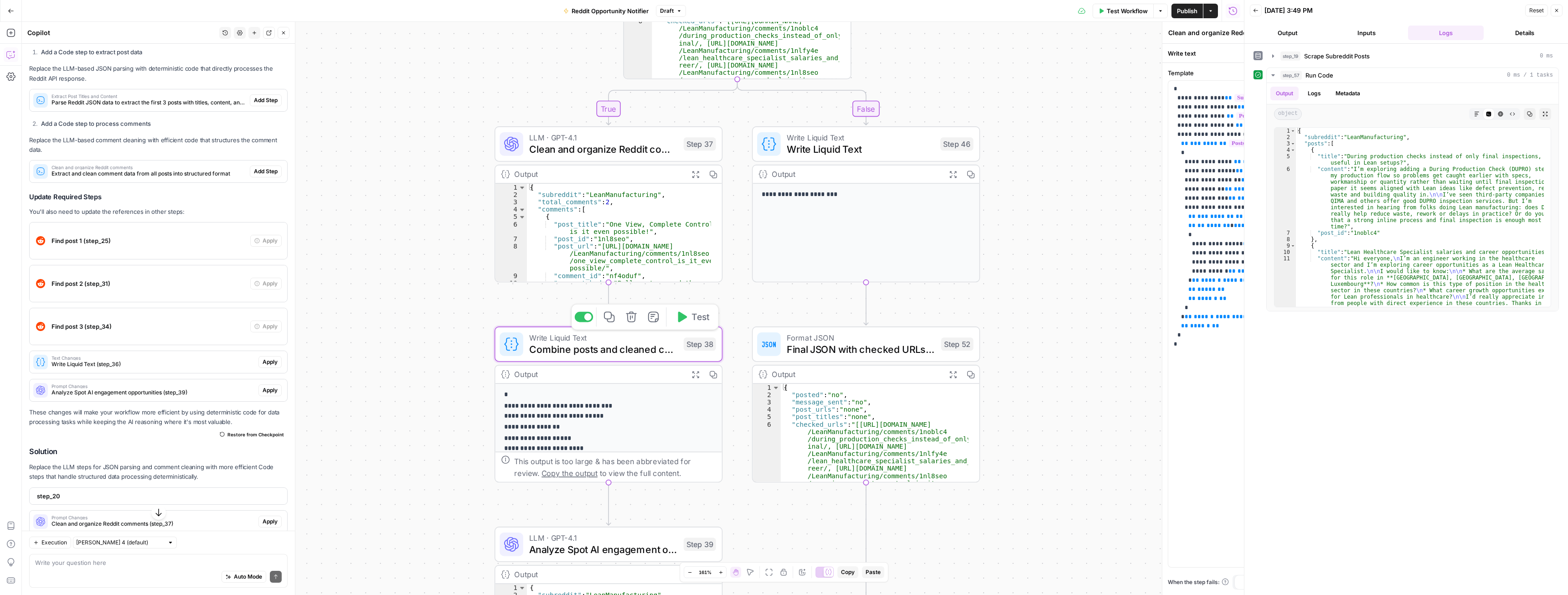
type textarea "Combine posts and cleaned comments"
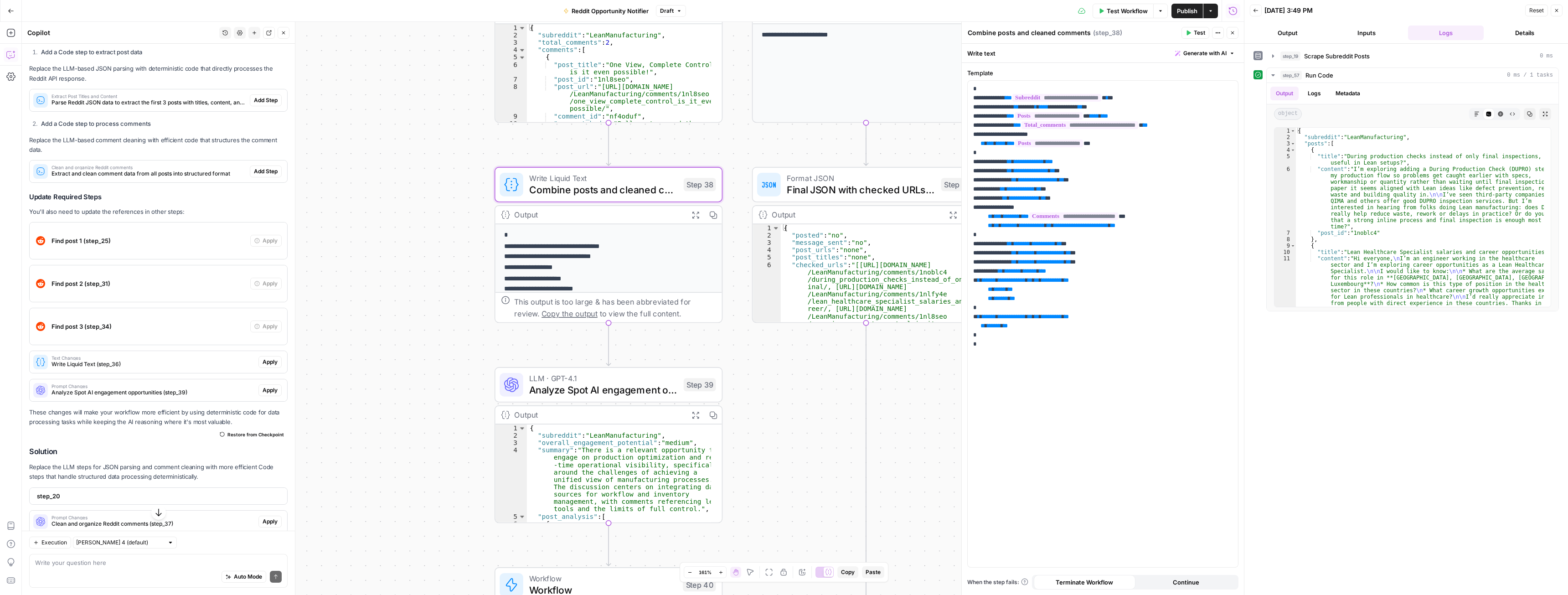
click at [563, 379] on span "LLM · GPT-4.1" at bounding box center [603, 378] width 149 height 12
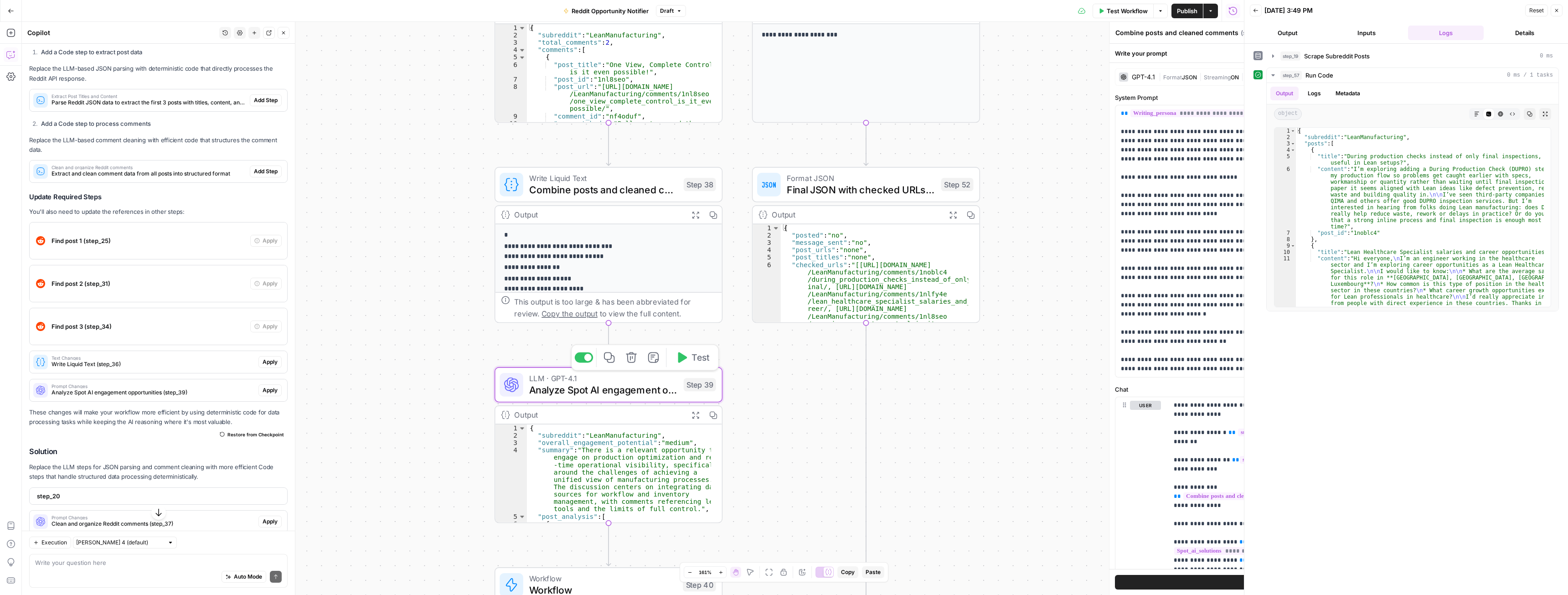
type textarea "Analyze Spot AI engagement opportunities"
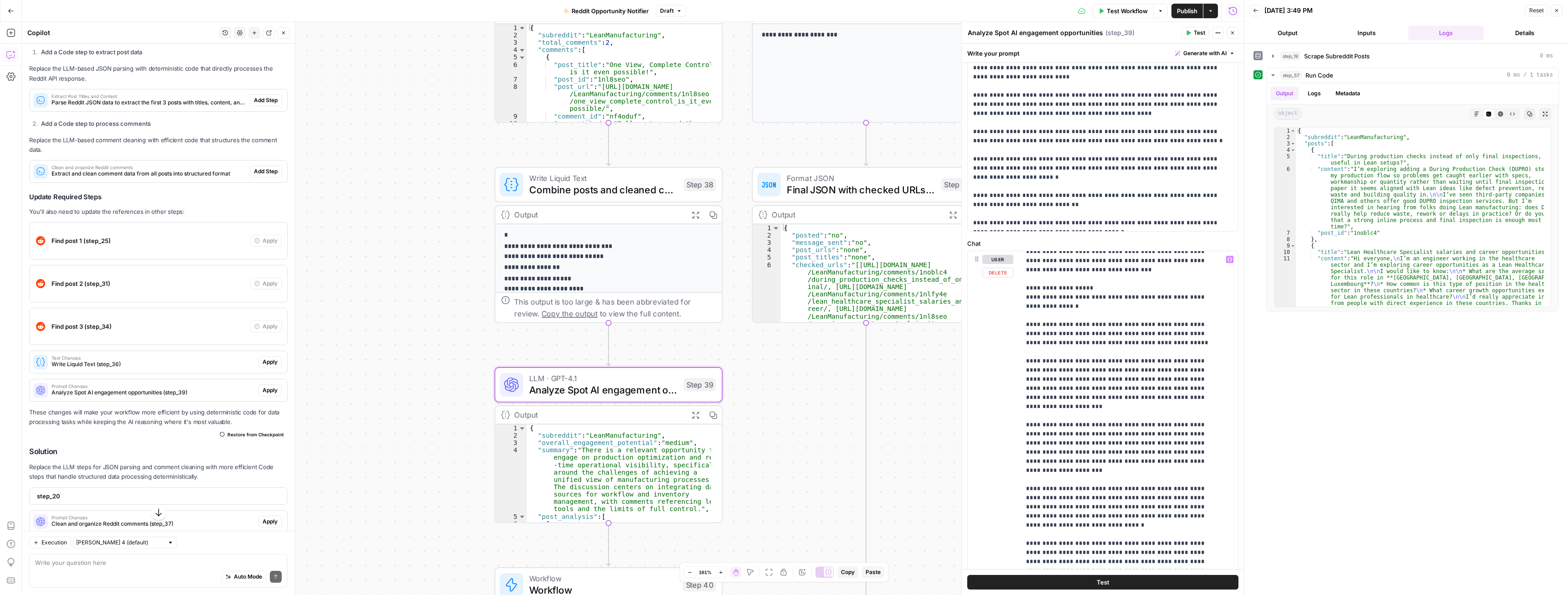
scroll to position [273, 0]
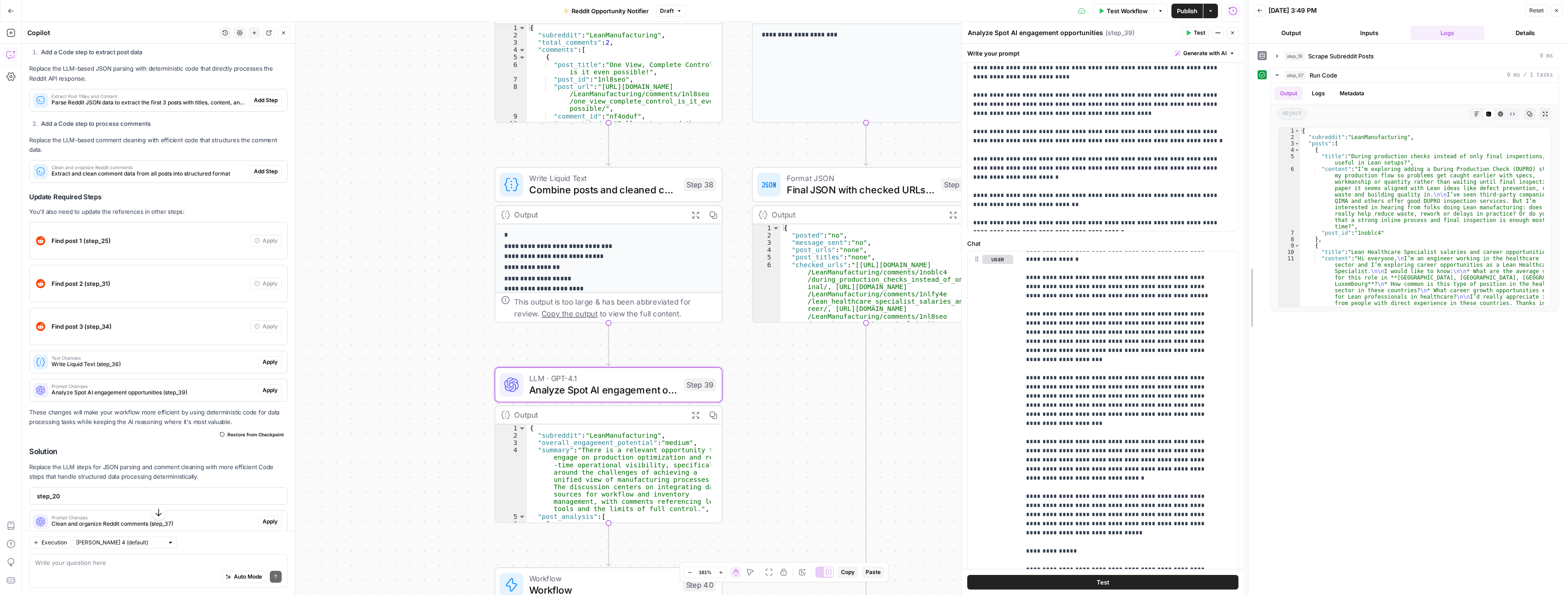
click at [1245, 379] on div at bounding box center [1248, 297] width 9 height 595
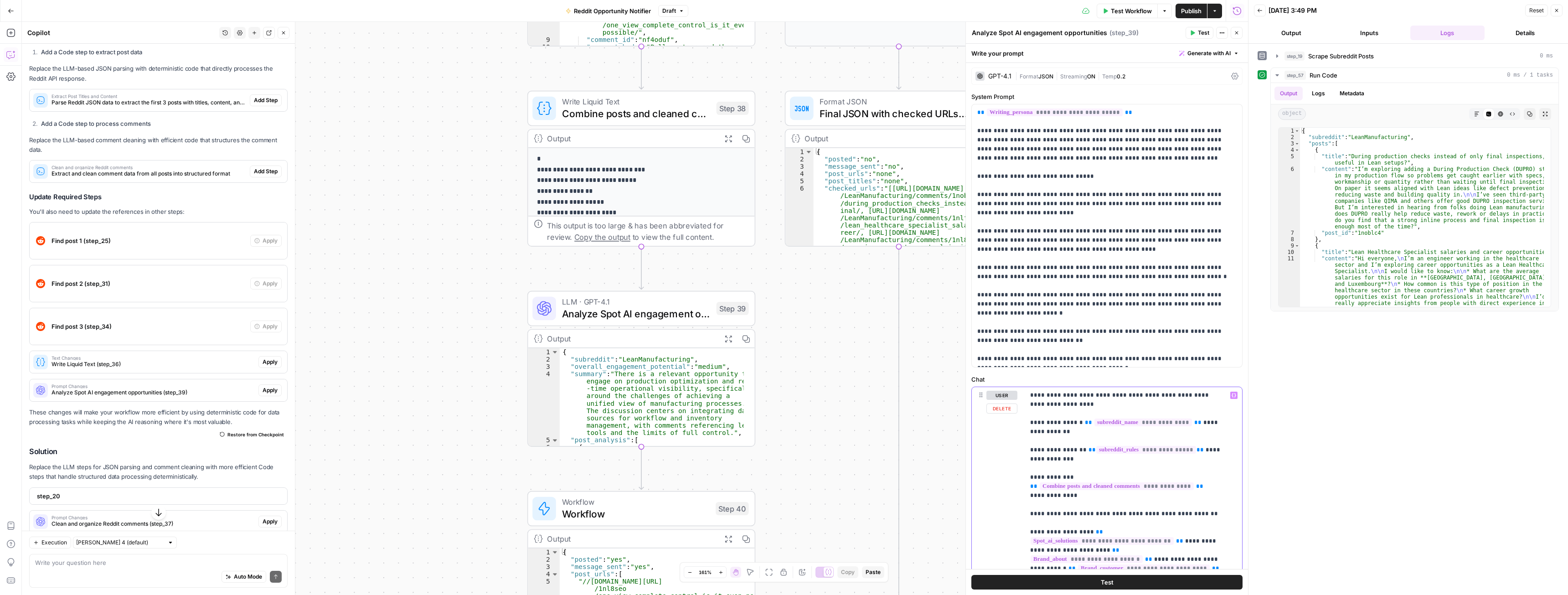
scroll to position [0, 0]
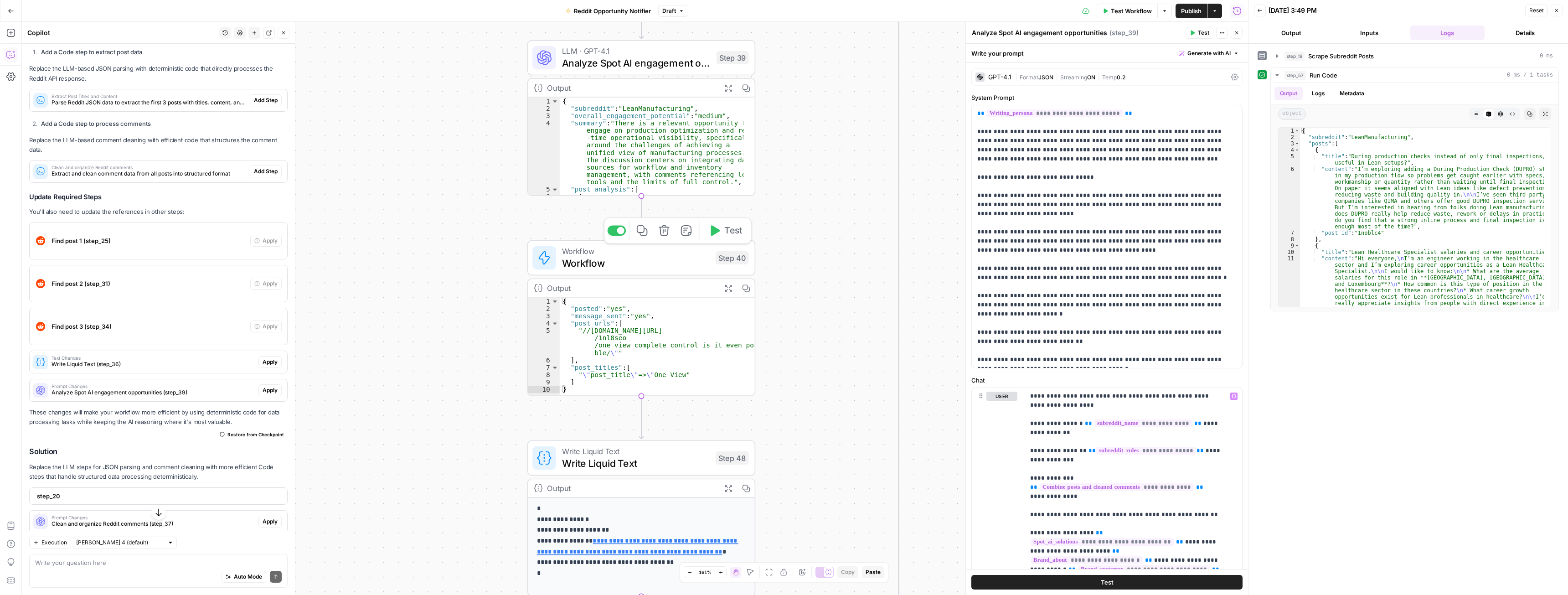
click at [569, 264] on span "Workflow" at bounding box center [635, 263] width 148 height 15
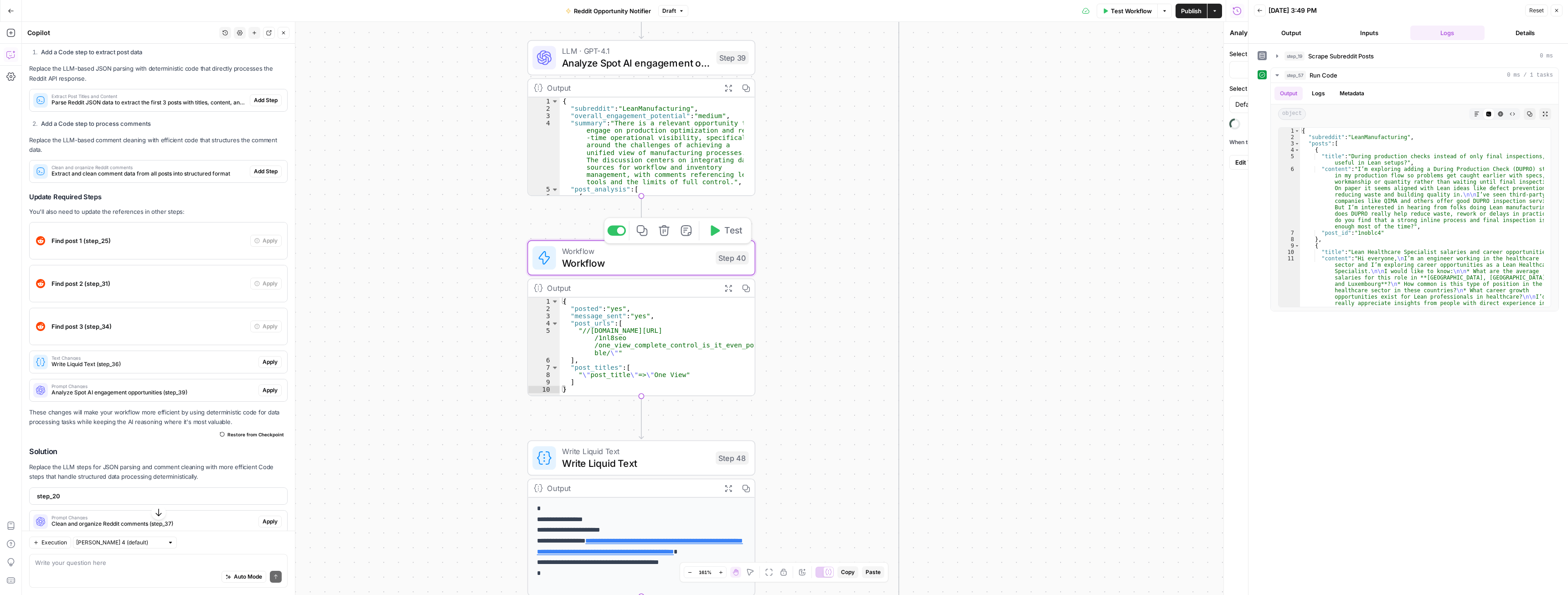
type textarea "Workflow"
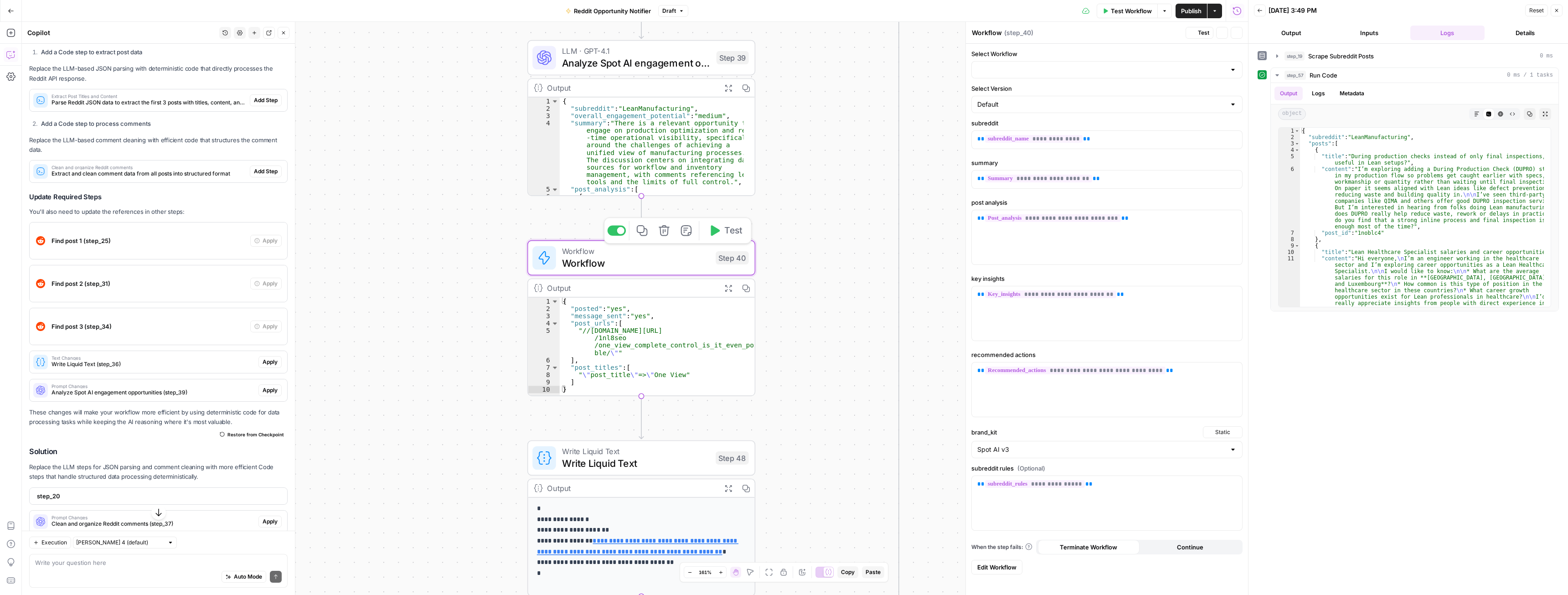
type input "Notify about engagement - reddit"
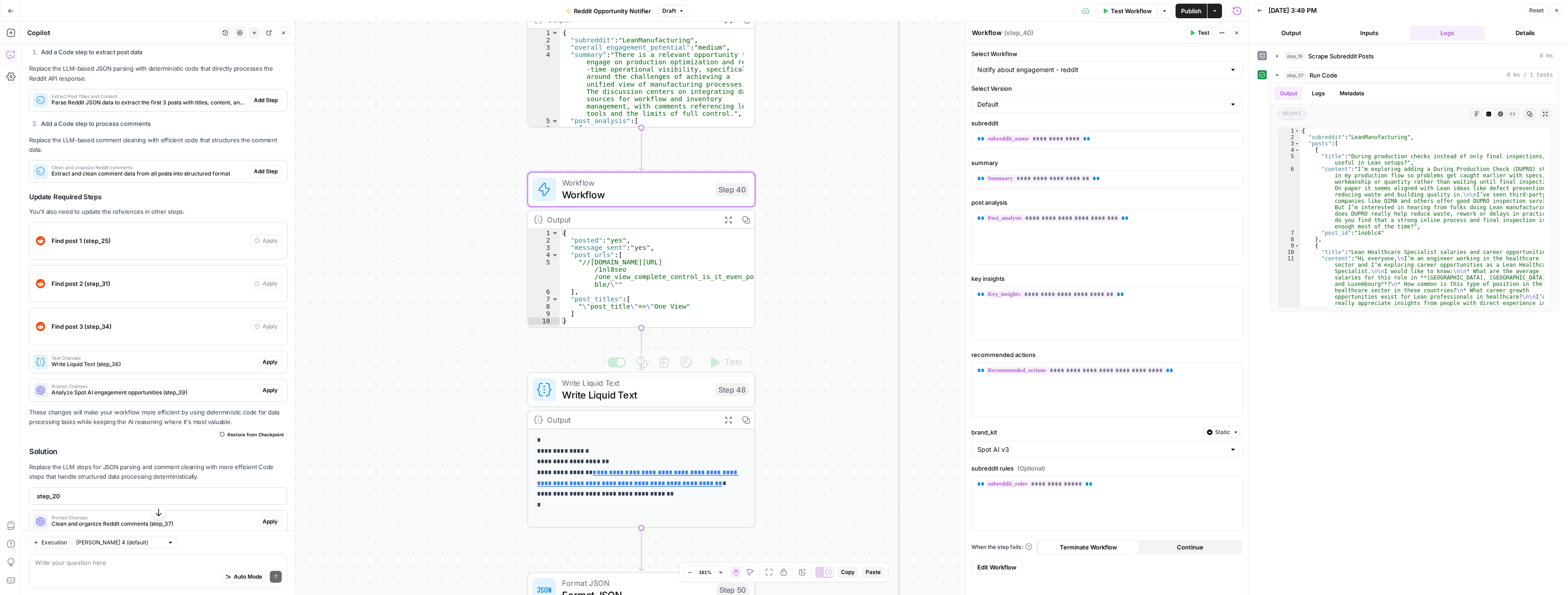
click at [629, 384] on span "Write Liquid Text" at bounding box center [635, 382] width 148 height 12
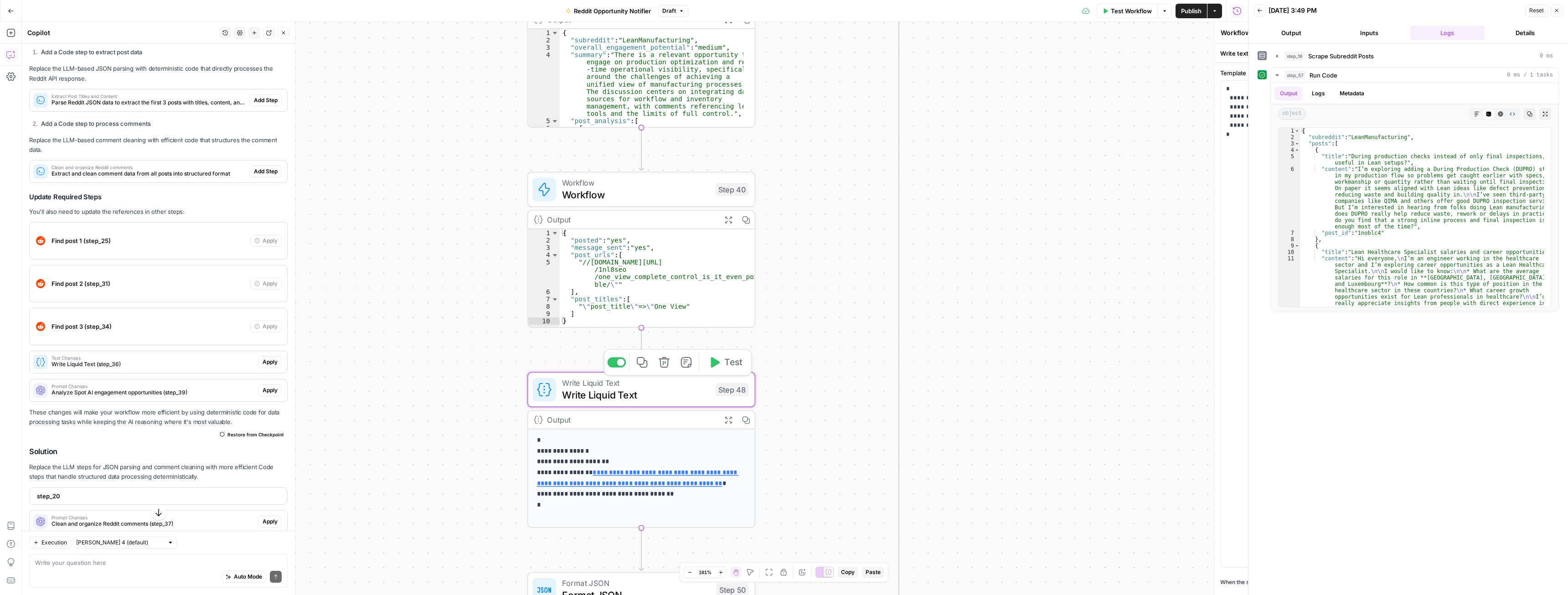
type textarea "Write Liquid Text"
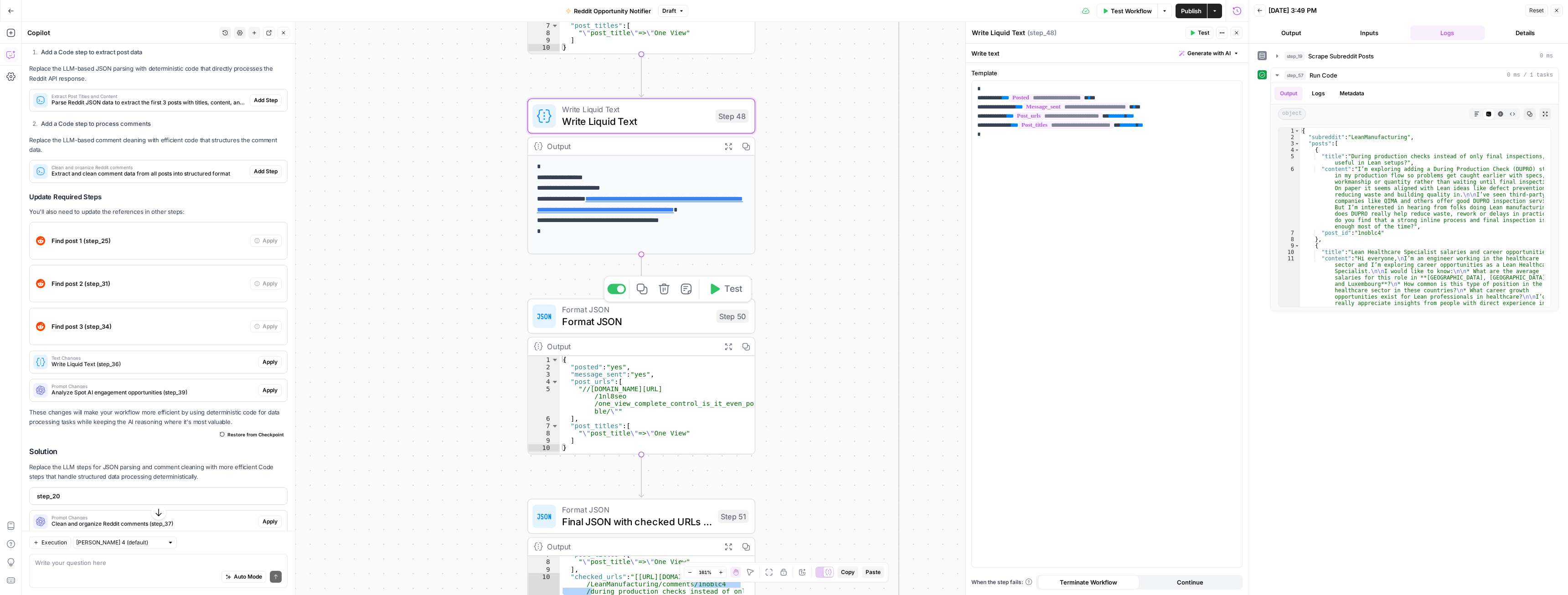
click at [643, 321] on span "Format JSON" at bounding box center [636, 322] width 149 height 15
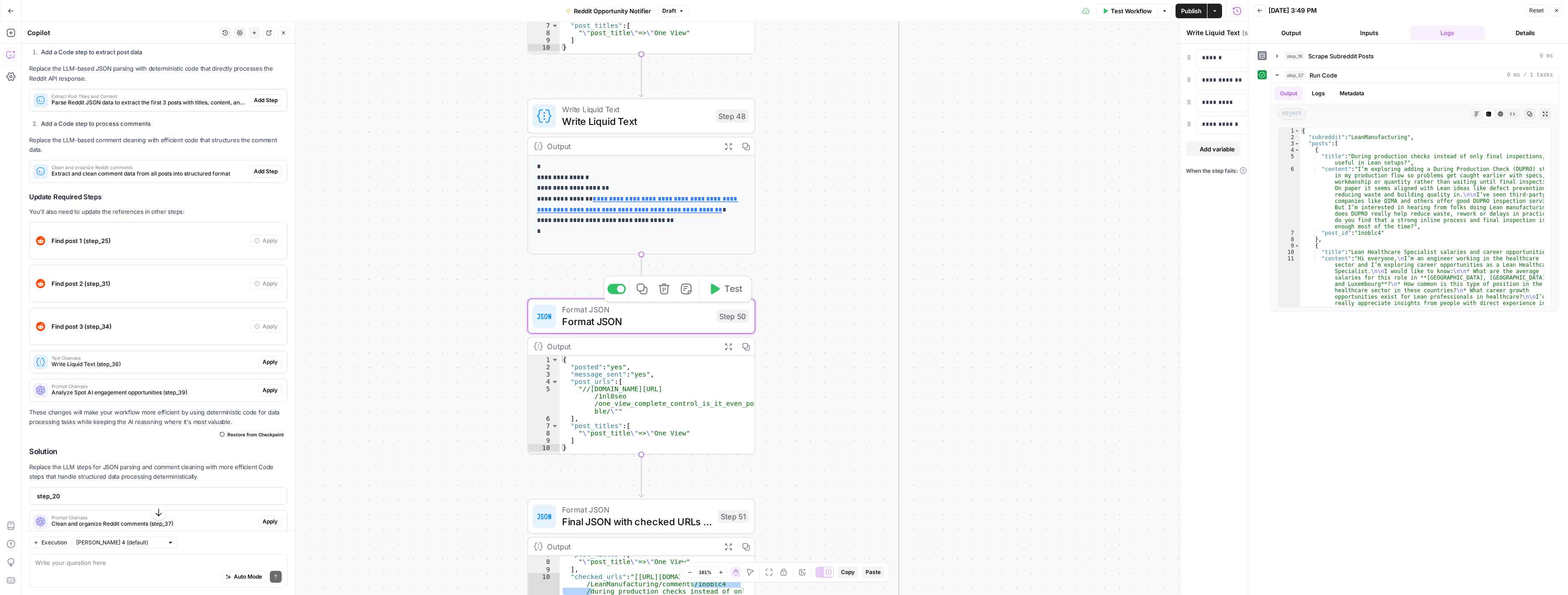
type textarea "Format JSON"
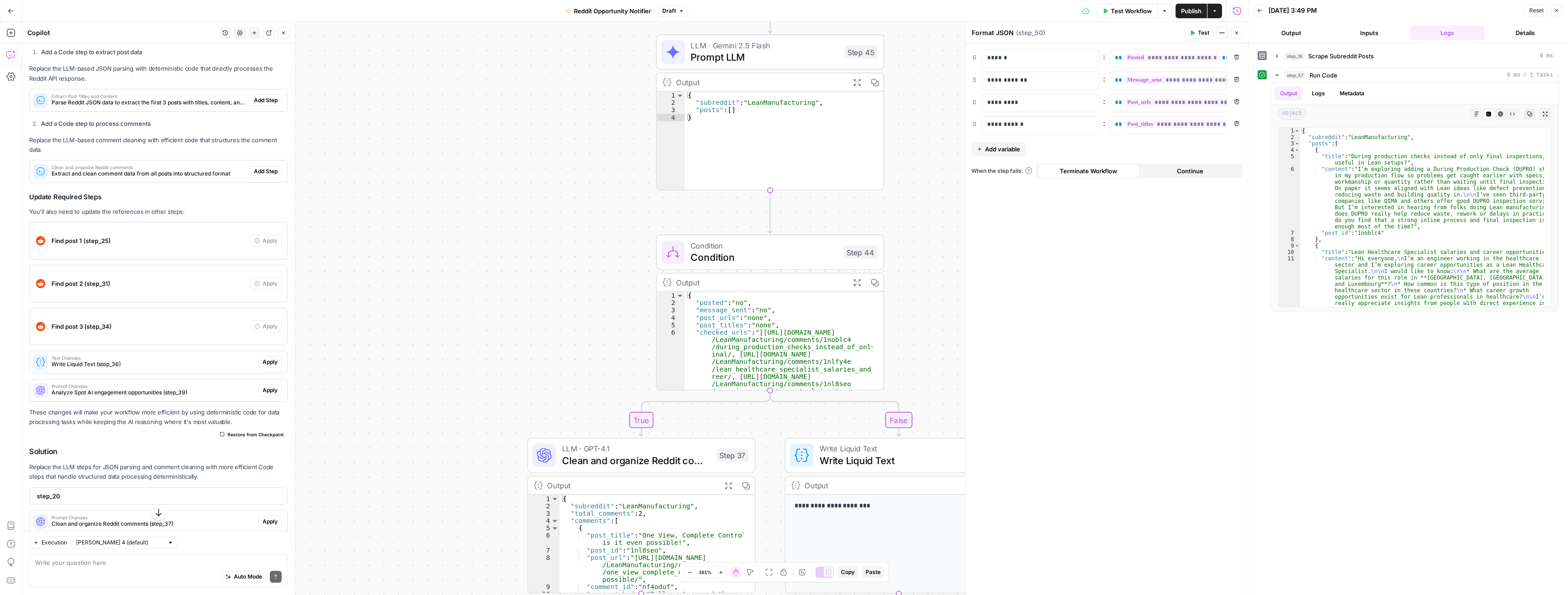
click at [1111, 11] on span "Test Workflow" at bounding box center [1131, 10] width 41 height 9
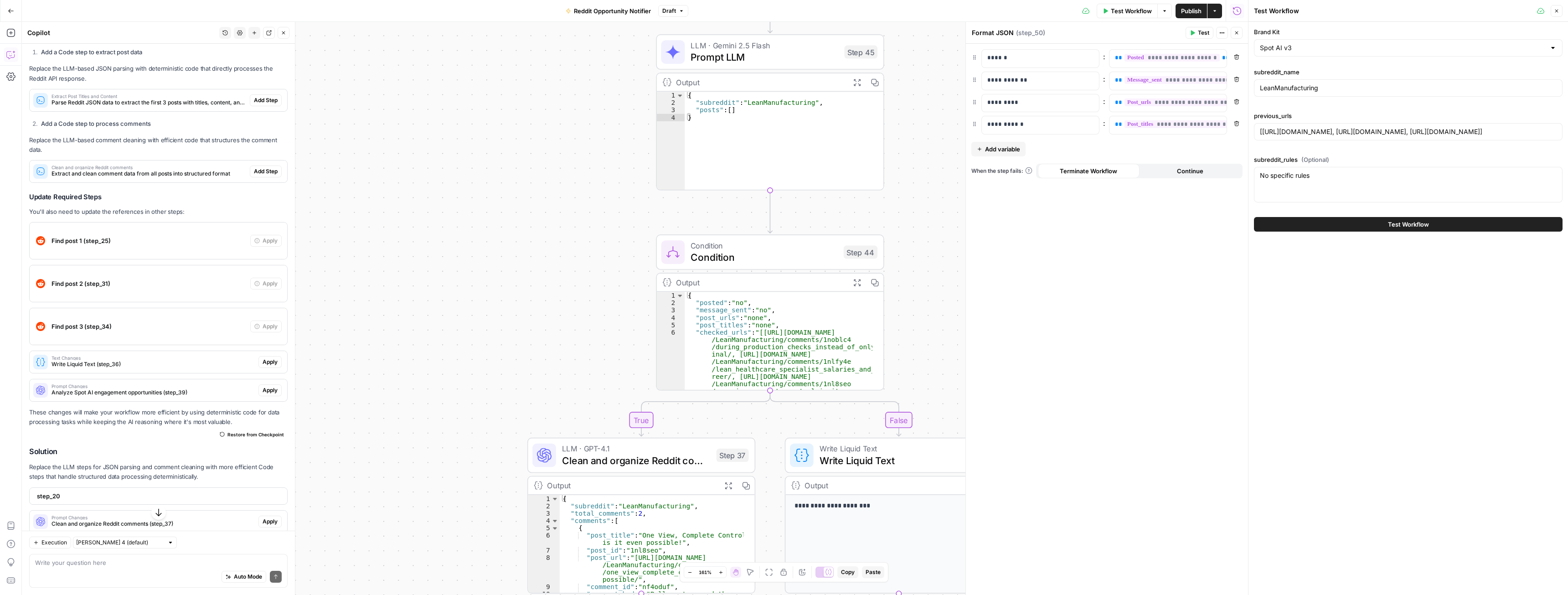
click at [1329, 222] on button "Test Workflow" at bounding box center [1408, 224] width 309 height 15
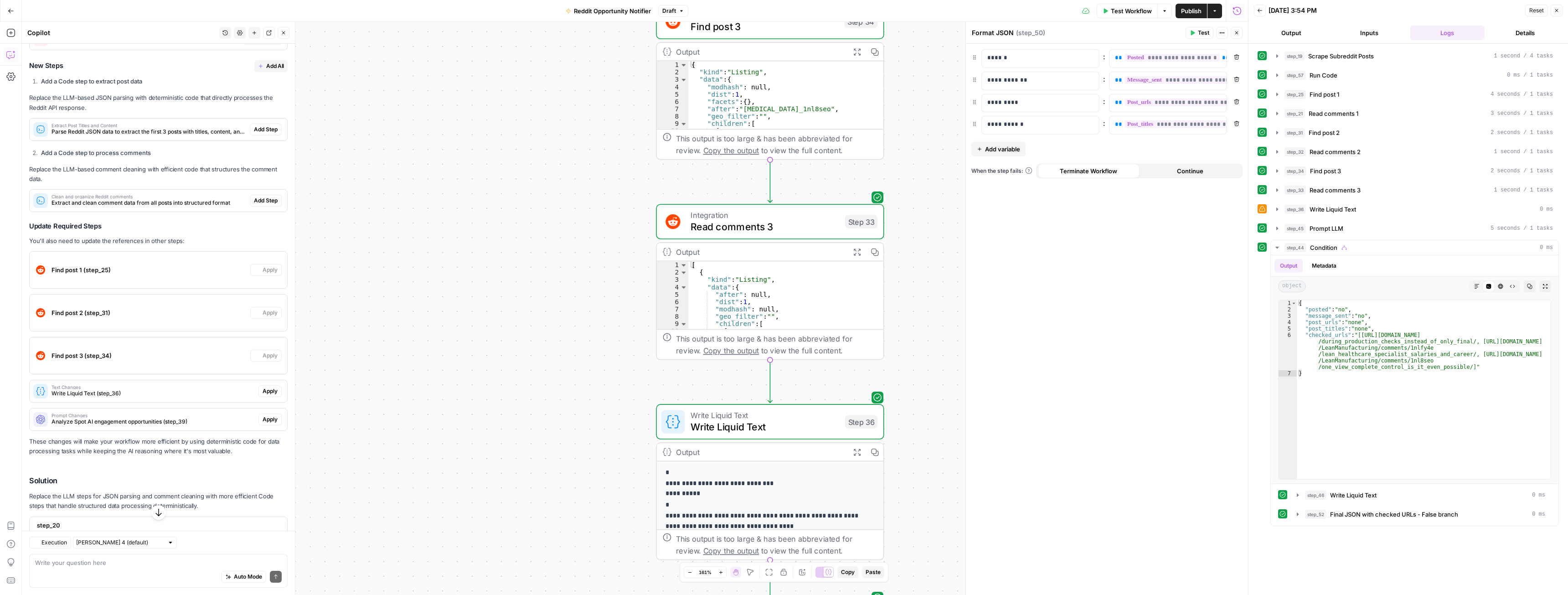
scroll to position [839, 0]
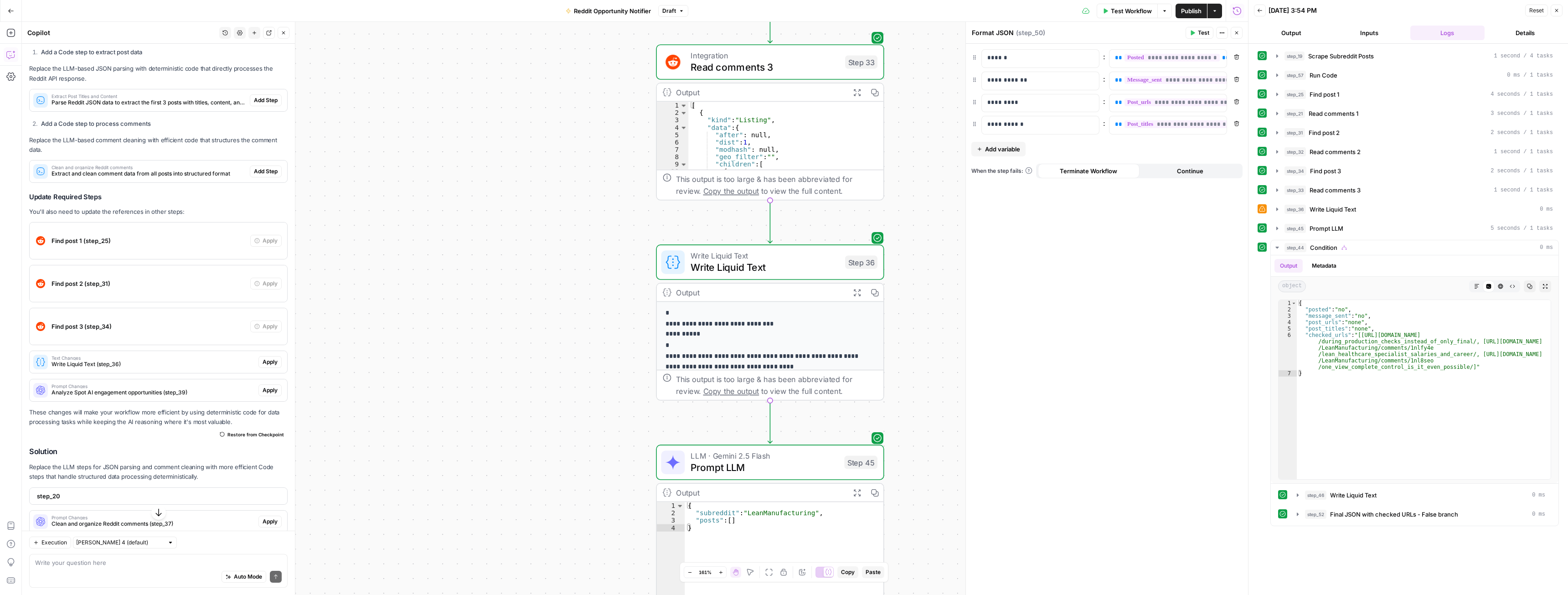
click at [858, 292] on icon "button" at bounding box center [856, 292] width 8 height 8
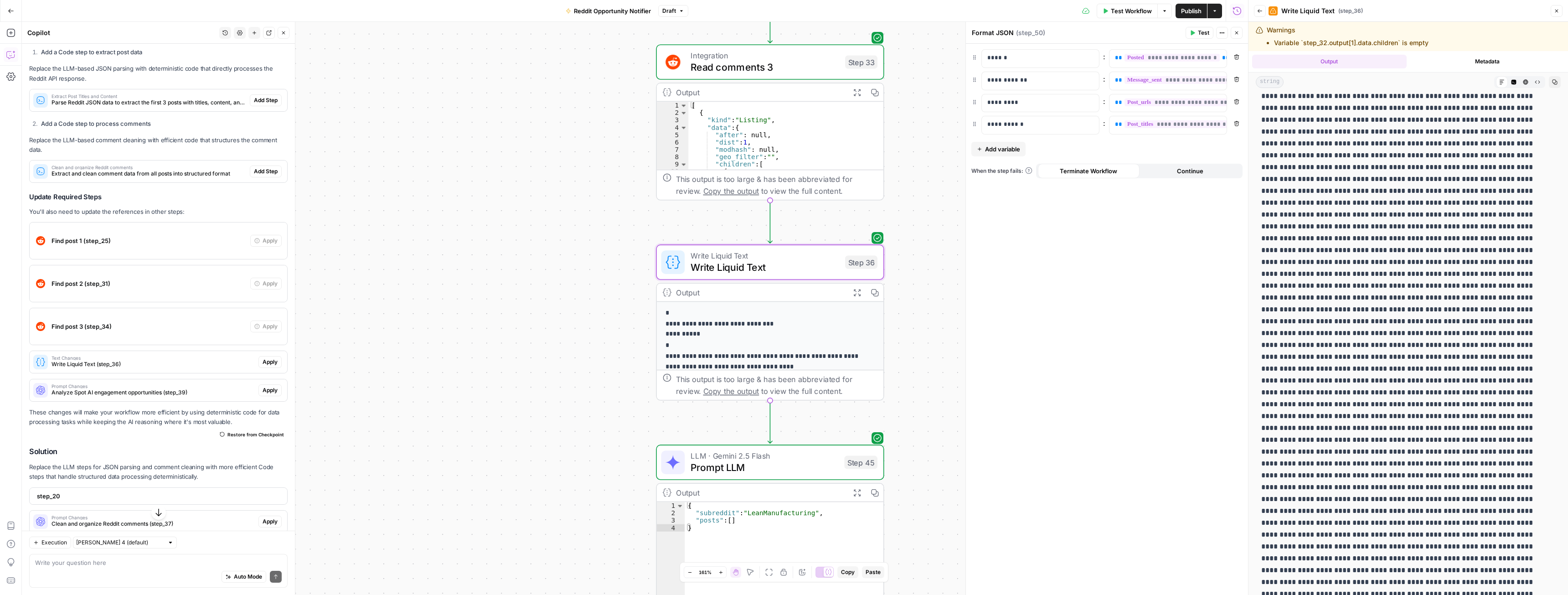
scroll to position [319, 0]
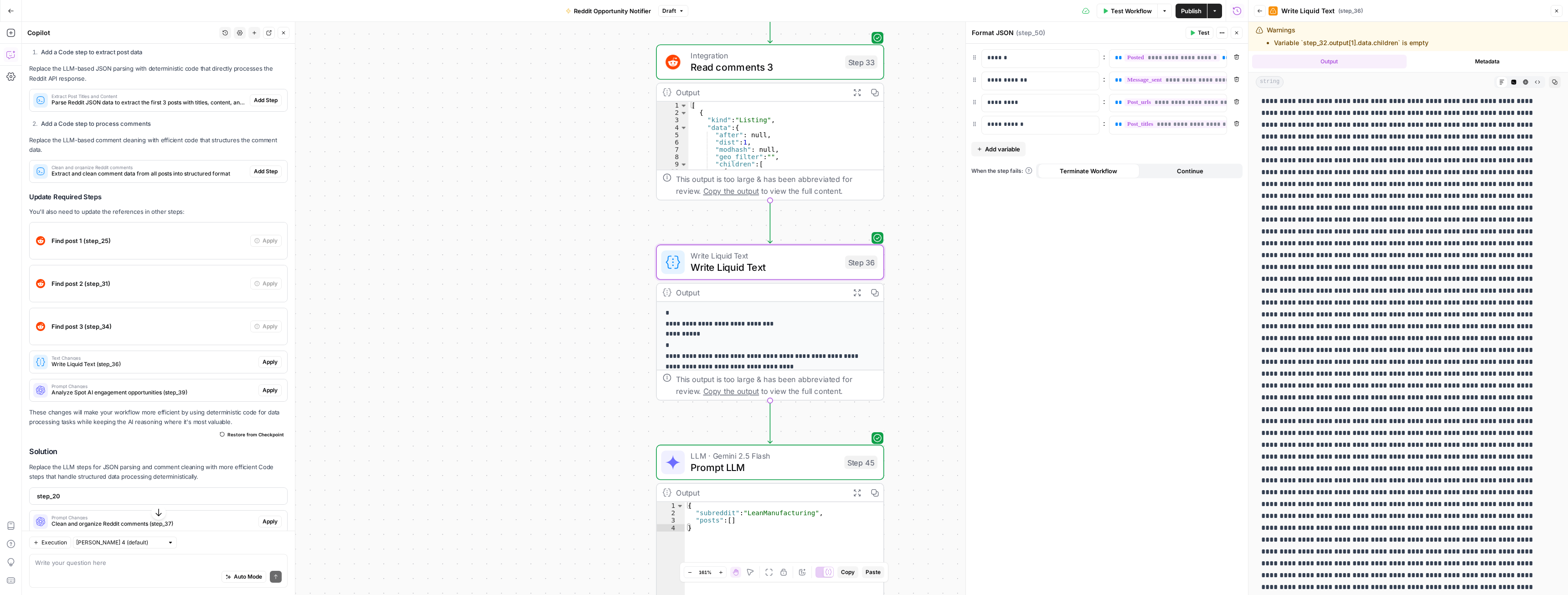
click at [1553, 12] on button "Close" at bounding box center [1556, 10] width 12 height 12
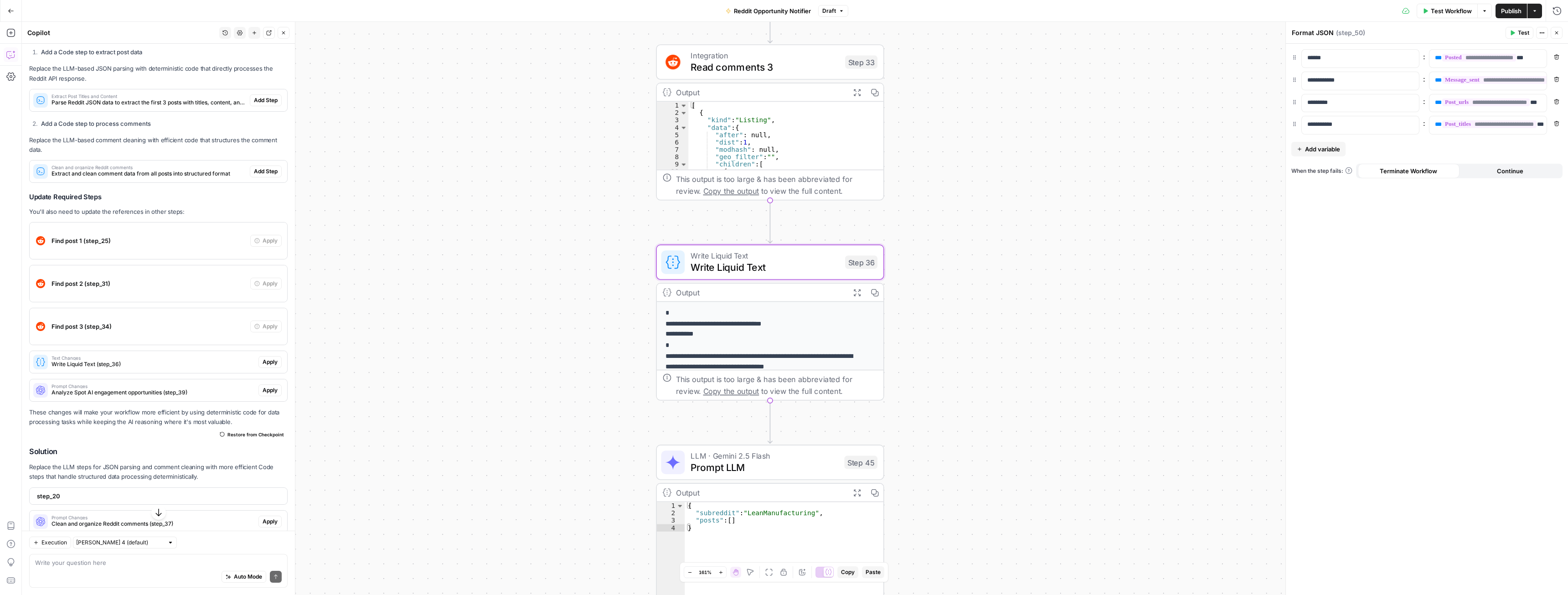
click at [1514, 10] on span "Publish" at bounding box center [1511, 10] width 21 height 9
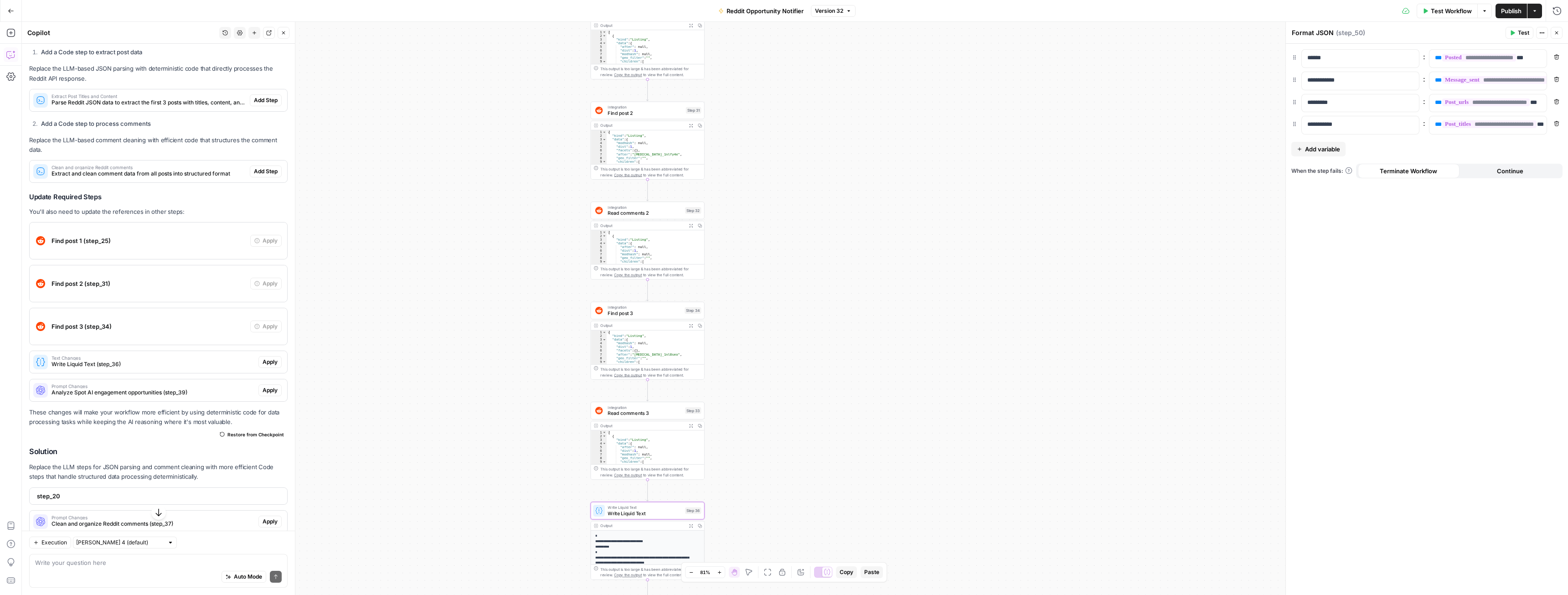
drag, startPoint x: 496, startPoint y: 228, endPoint x: 530, endPoint y: 328, distance: 105.6
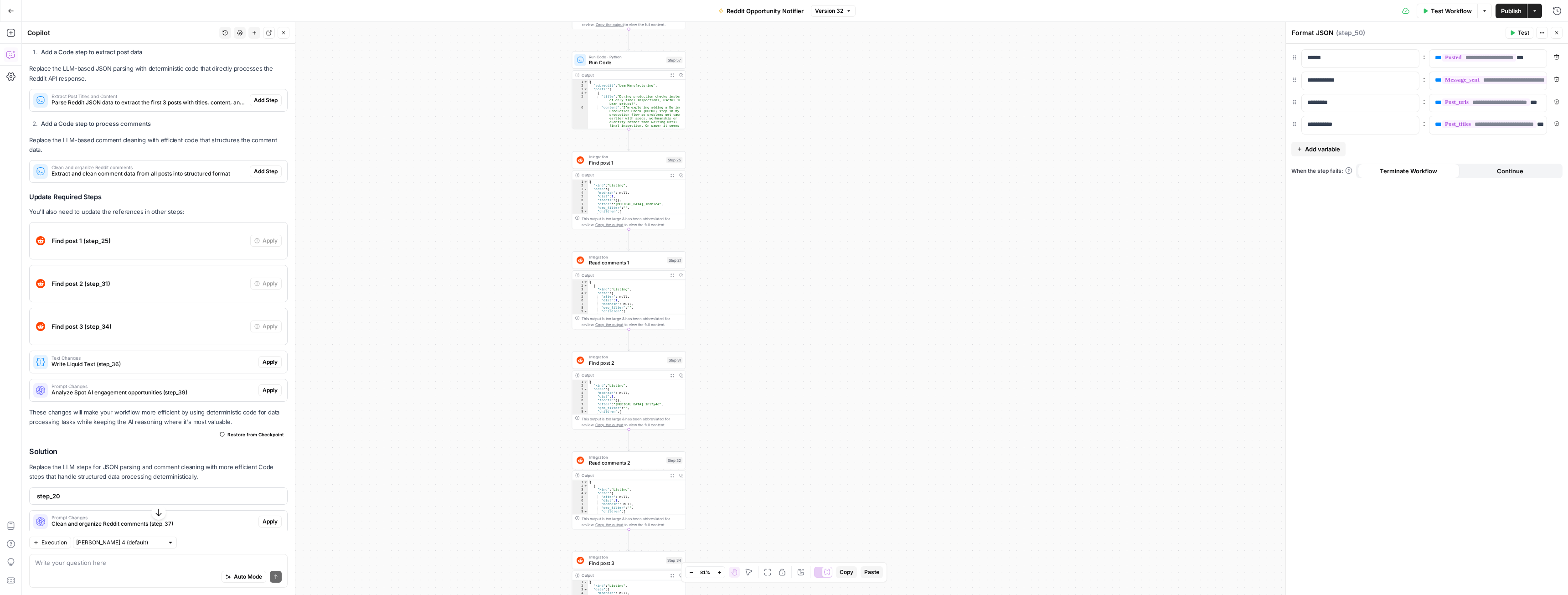
drag, startPoint x: 522, startPoint y: 349, endPoint x: 511, endPoint y: 440, distance: 91.7
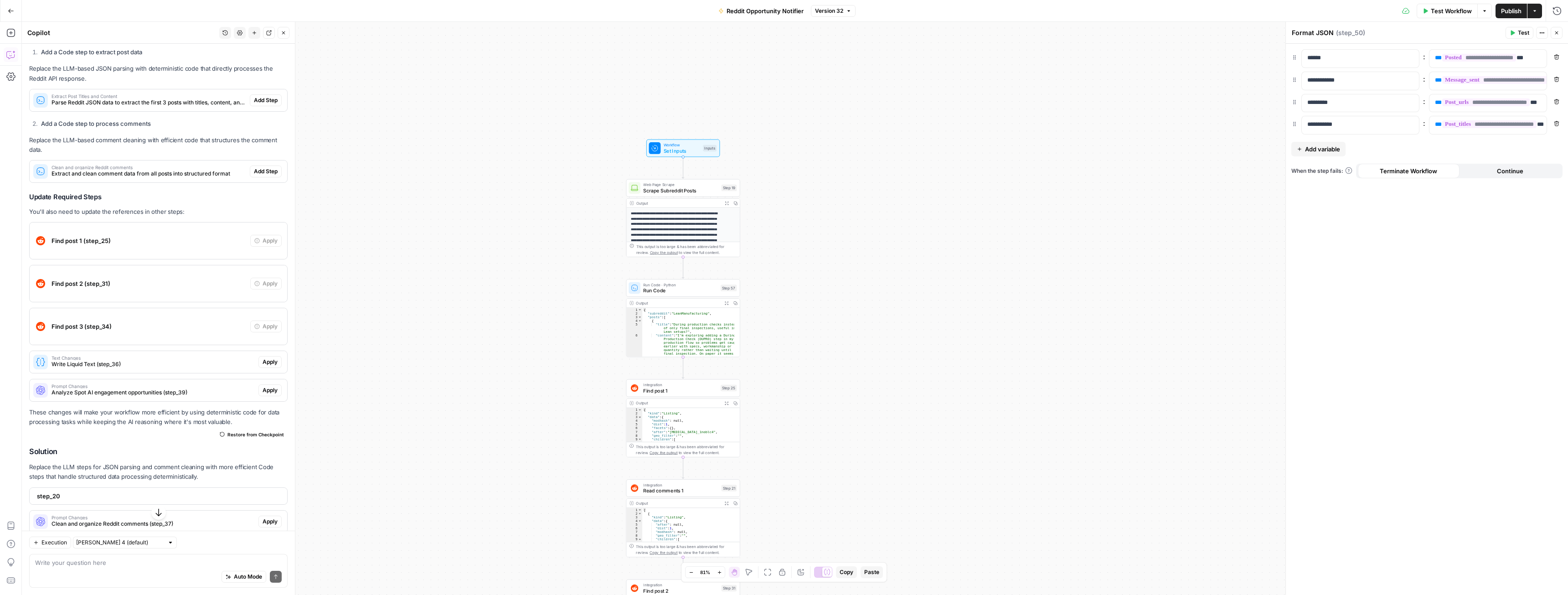
drag, startPoint x: 536, startPoint y: 382, endPoint x: 567, endPoint y: 477, distance: 99.9
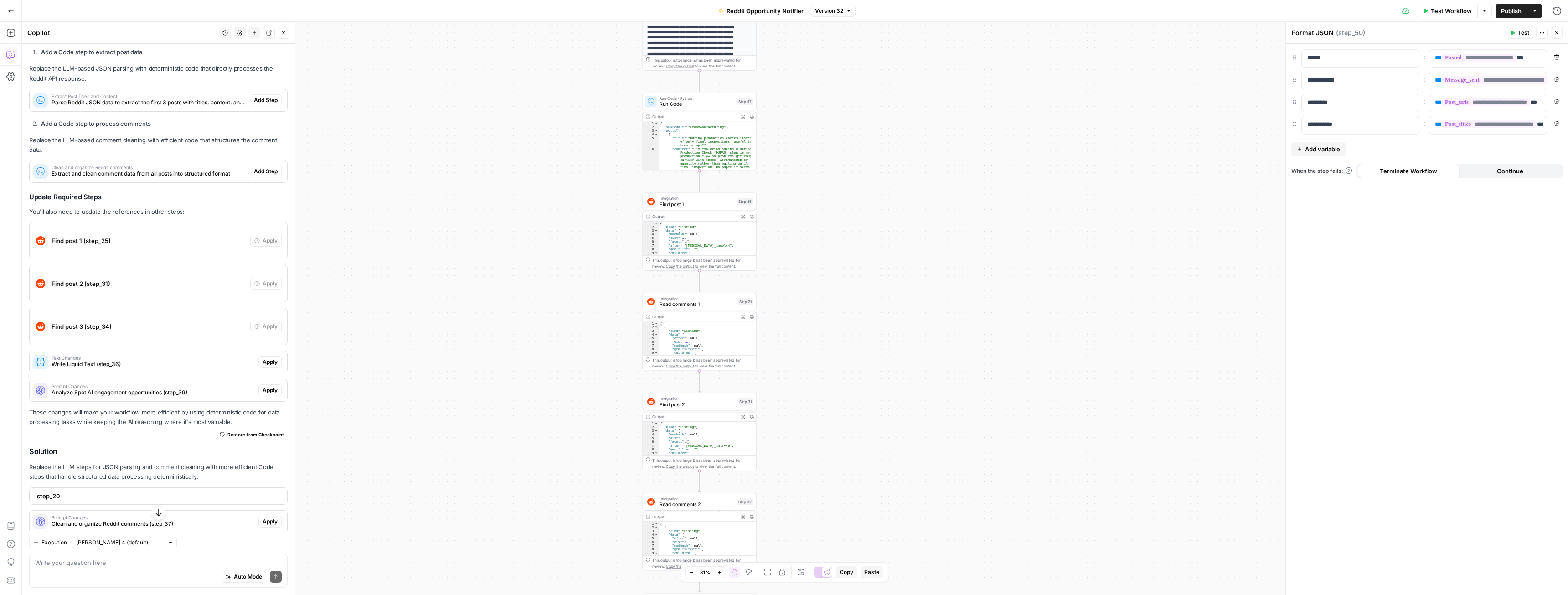
drag, startPoint x: 556, startPoint y: 445, endPoint x: 587, endPoint y: 172, distance: 274.8
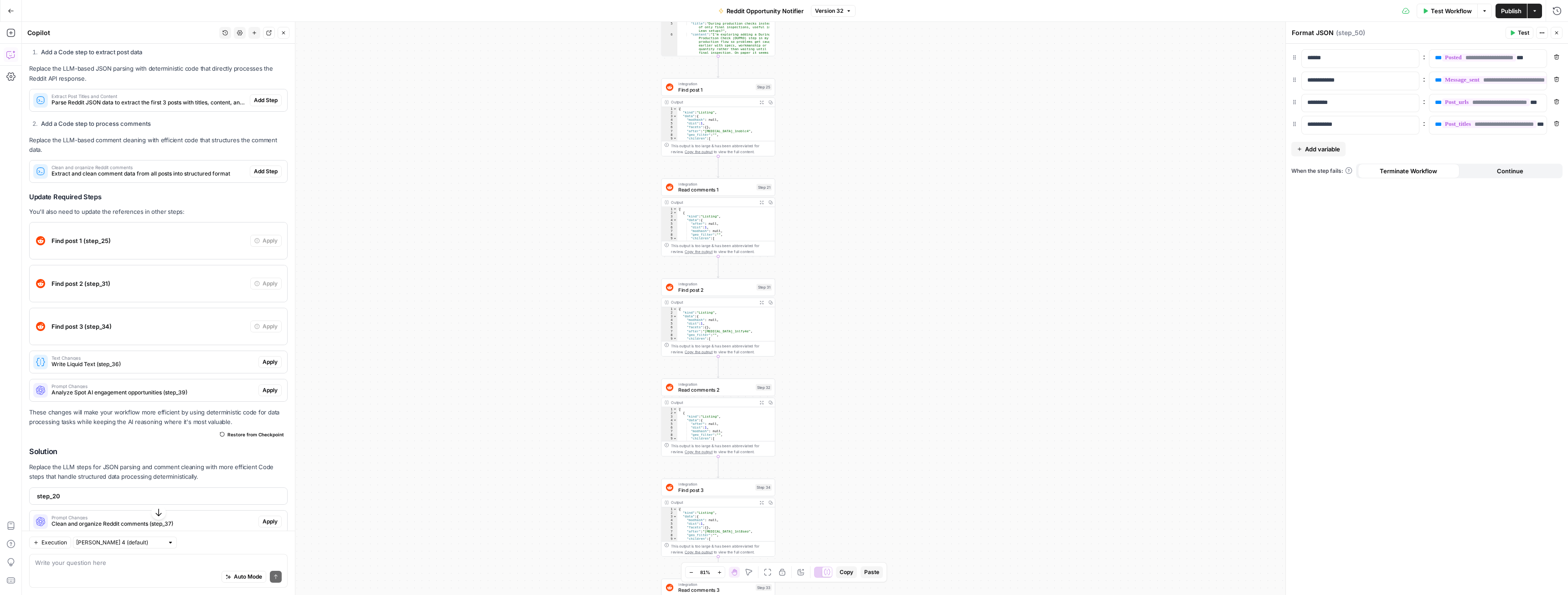
drag, startPoint x: 547, startPoint y: 347, endPoint x: 549, endPoint y: 202, distance: 145.0
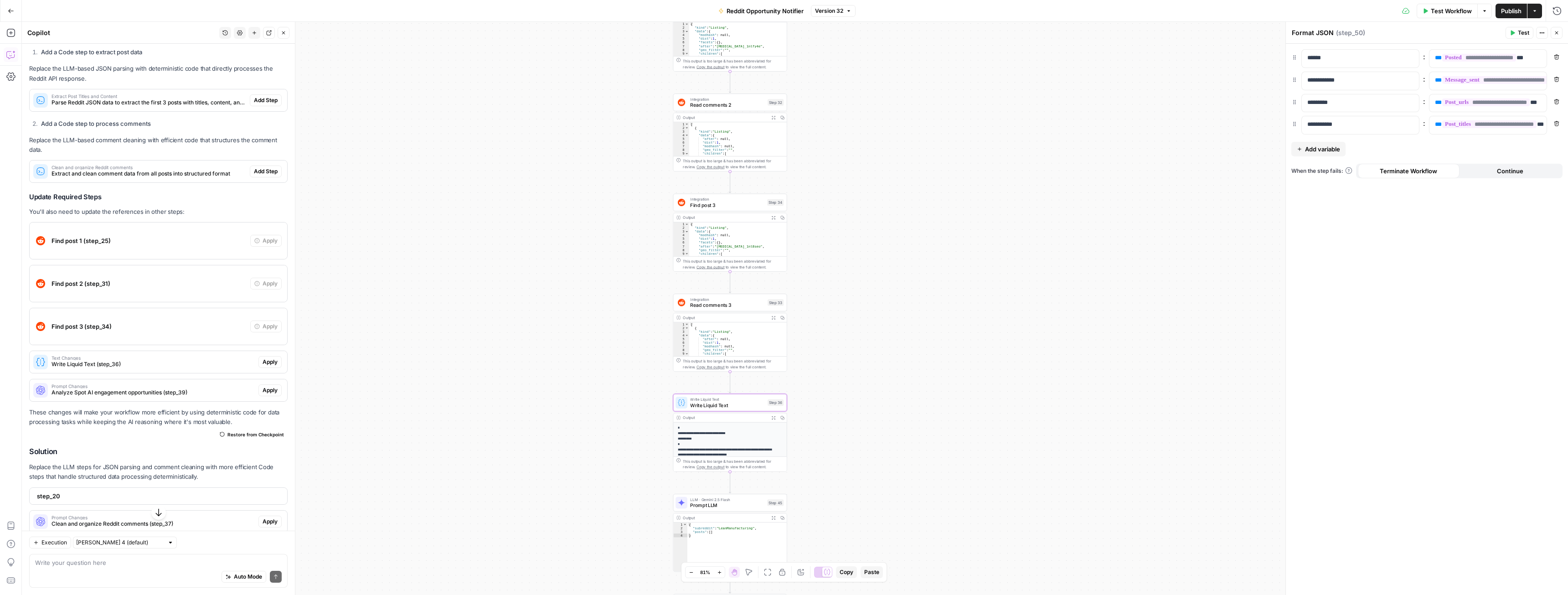
drag, startPoint x: 573, startPoint y: 275, endPoint x: 579, endPoint y: 192, distance: 83.2
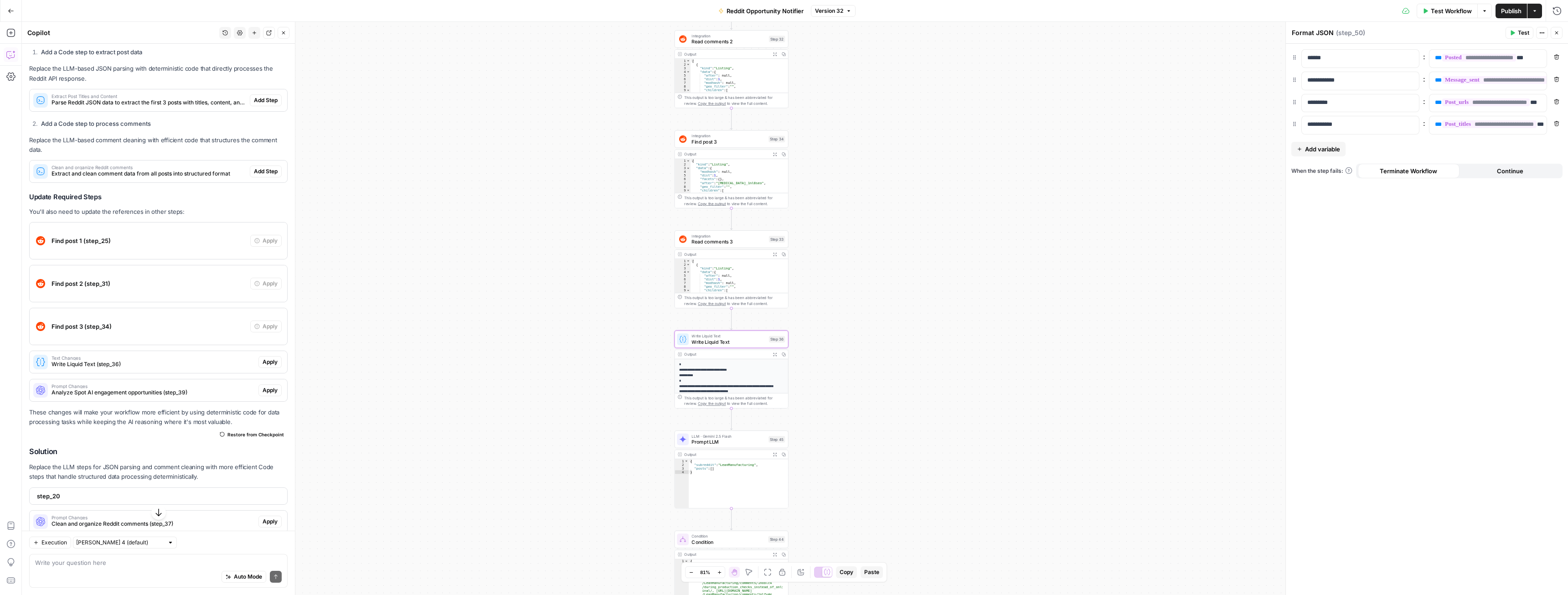
drag, startPoint x: 585, startPoint y: 357, endPoint x: 578, endPoint y: 242, distance: 115.2
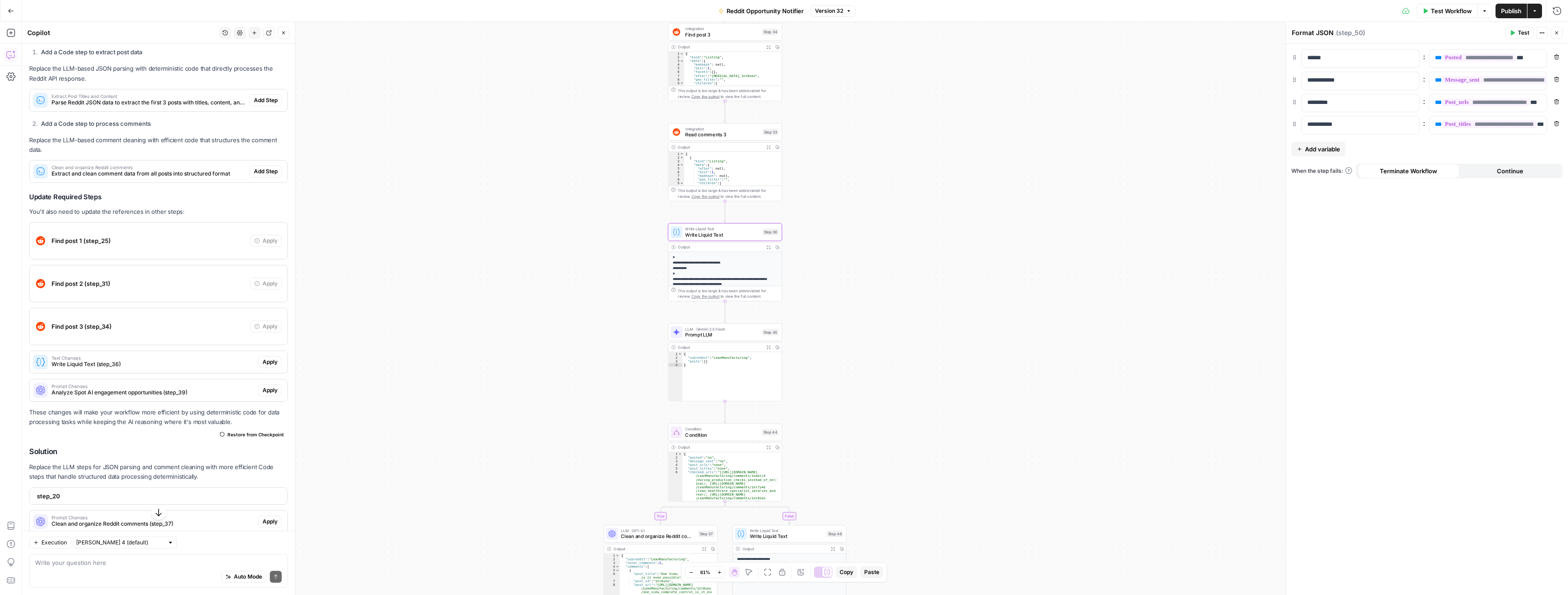
drag, startPoint x: 550, startPoint y: 428, endPoint x: 634, endPoint y: 222, distance: 222.5
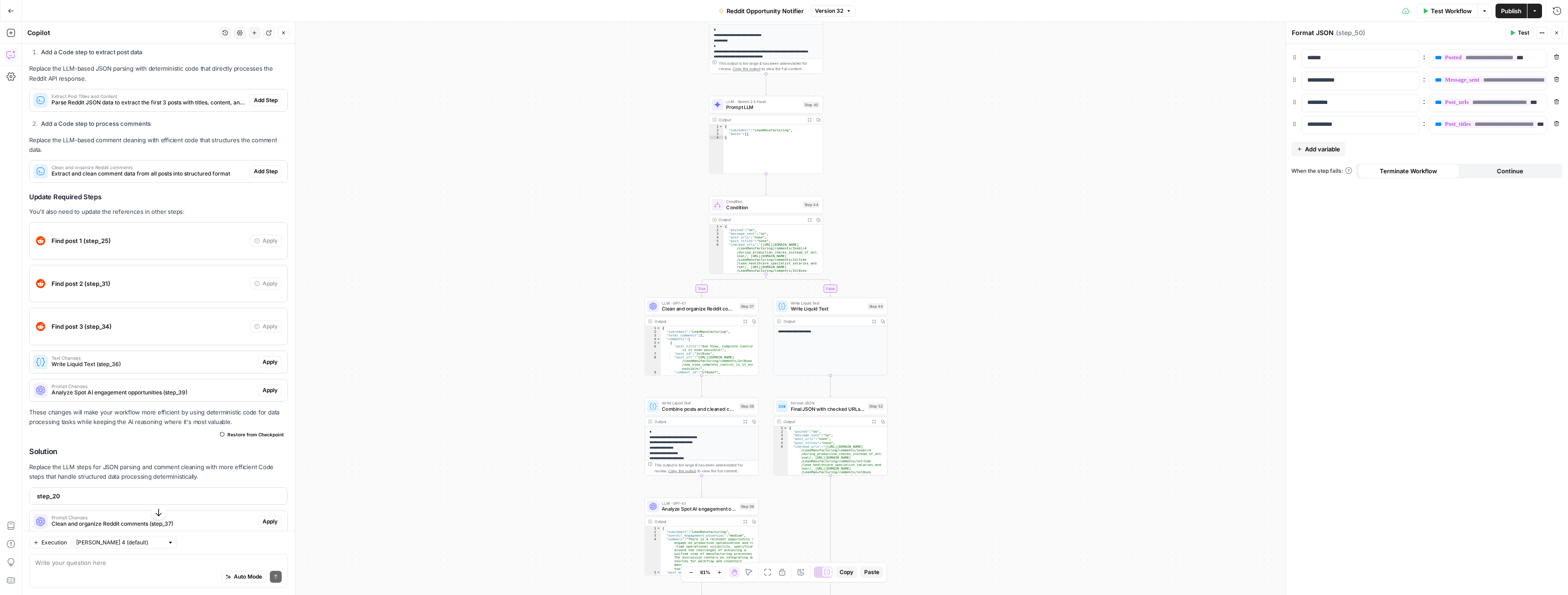
drag, startPoint x: 593, startPoint y: 350, endPoint x: 567, endPoint y: 327, distance: 34.7
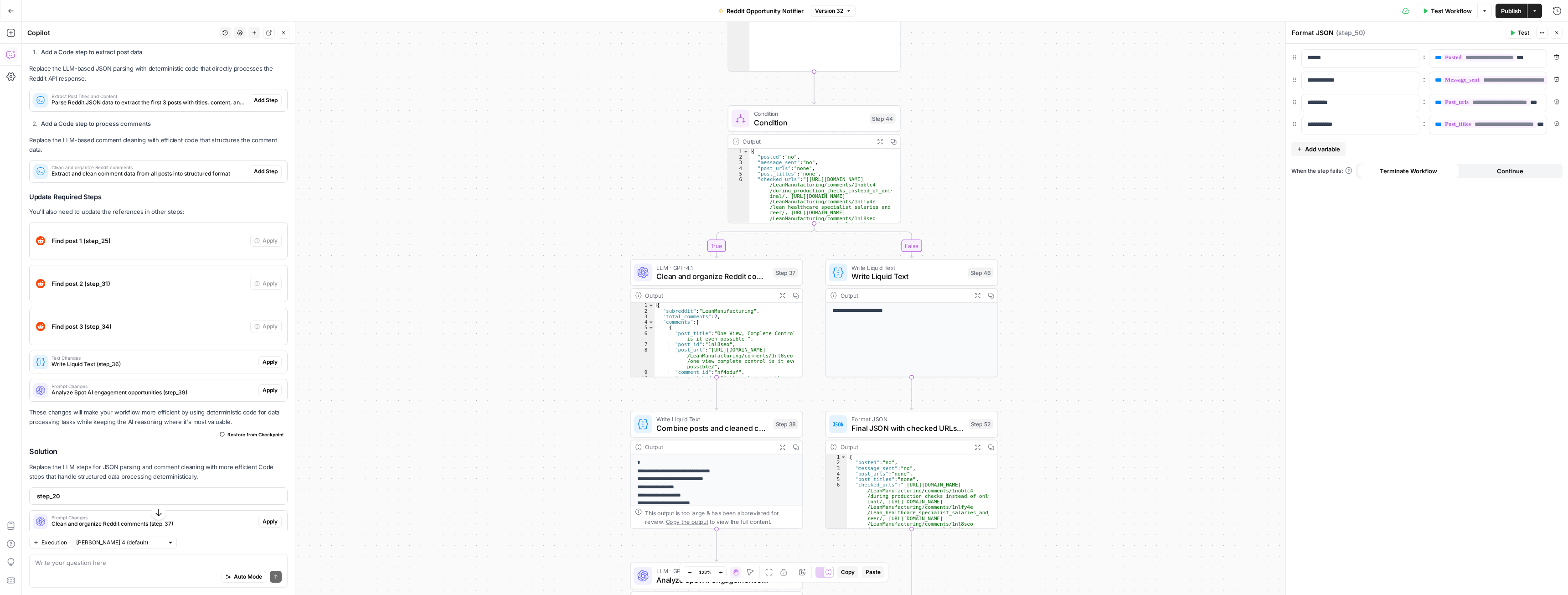
drag, startPoint x: 584, startPoint y: 336, endPoint x: 537, endPoint y: 317, distance: 50.7
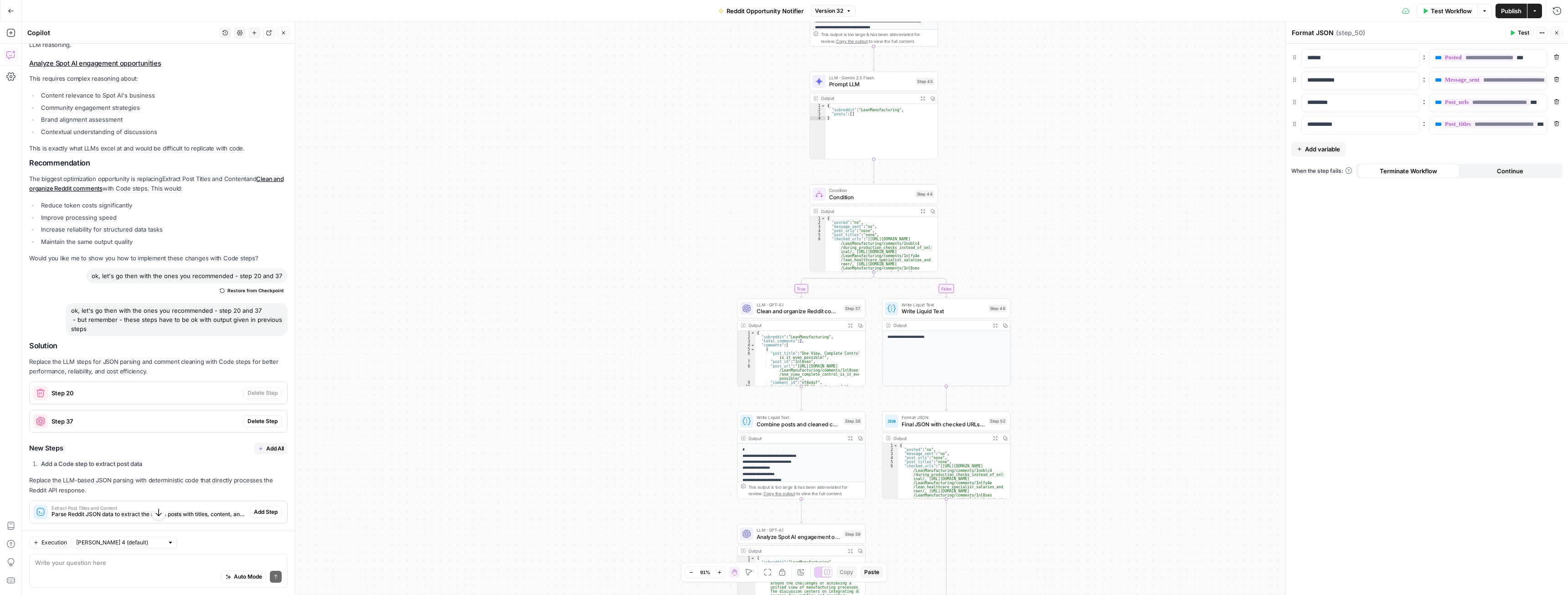
scroll to position [428, 0]
click at [251, 32] on button "New chat" at bounding box center [254, 32] width 12 height 12
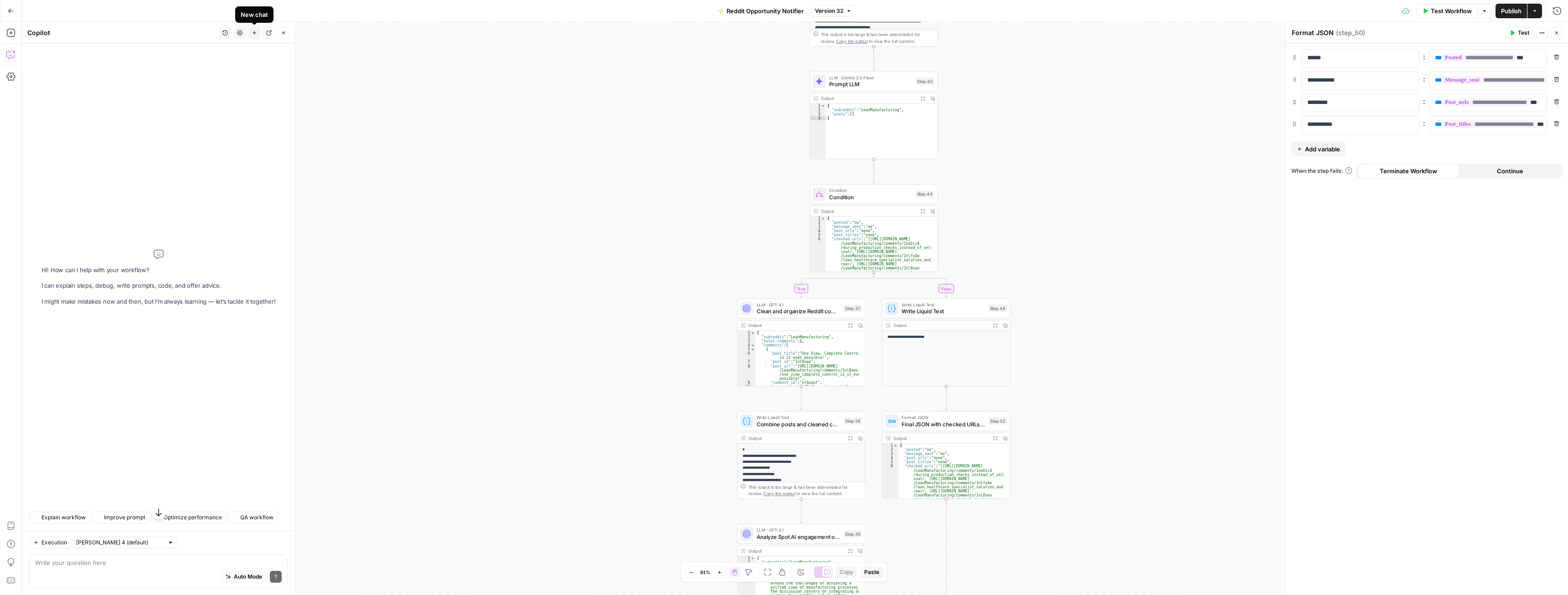
scroll to position [0, 0]
click at [121, 575] on div "Auto Mode Send" at bounding box center [158, 577] width 247 height 20
click at [161, 562] on textarea "I want to change step 37 into a code step." at bounding box center [158, 563] width 247 height 9
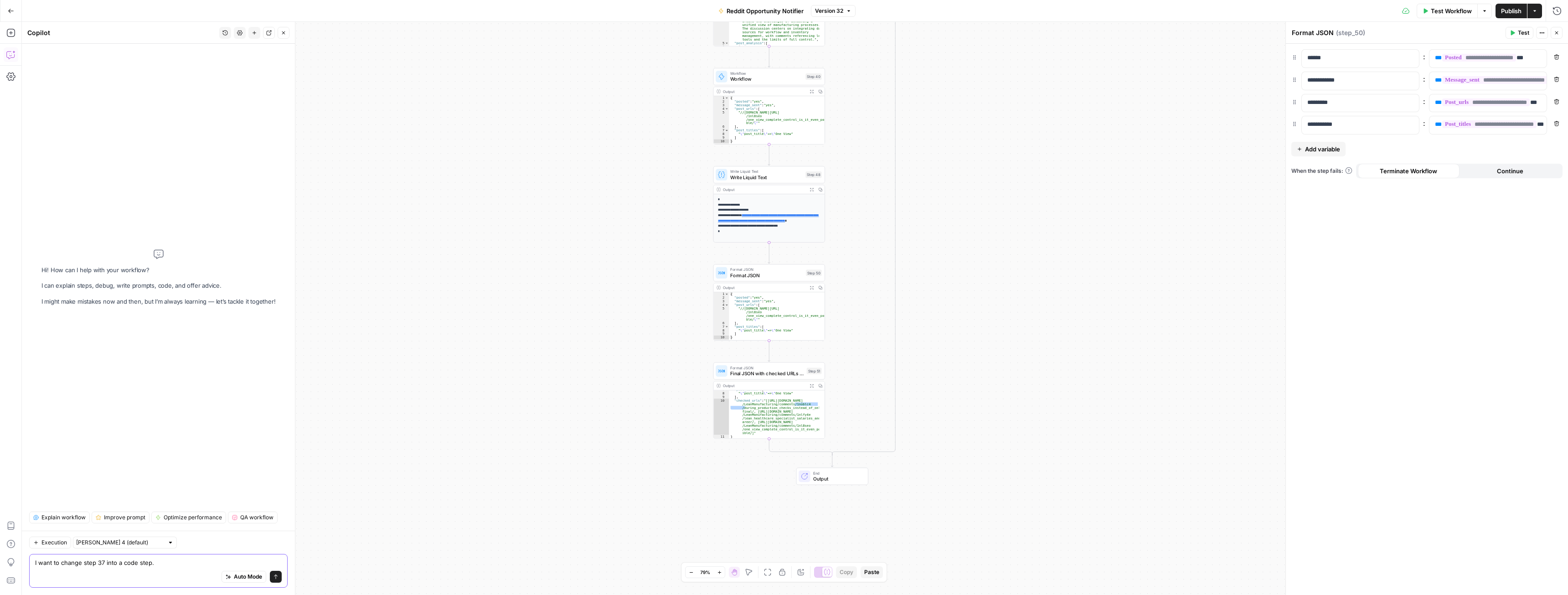
type textarea "I want to change step 37 into a code step."
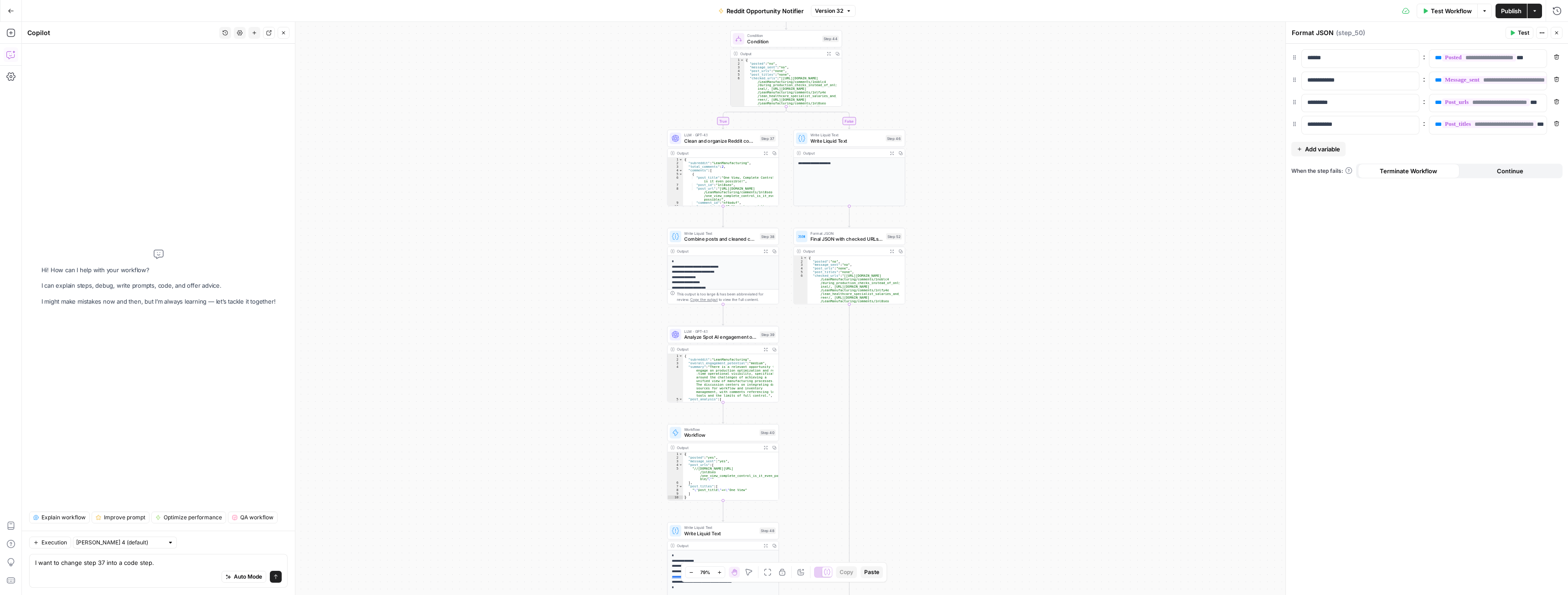
drag, startPoint x: 647, startPoint y: 51, endPoint x: 606, endPoint y: 398, distance: 349.4
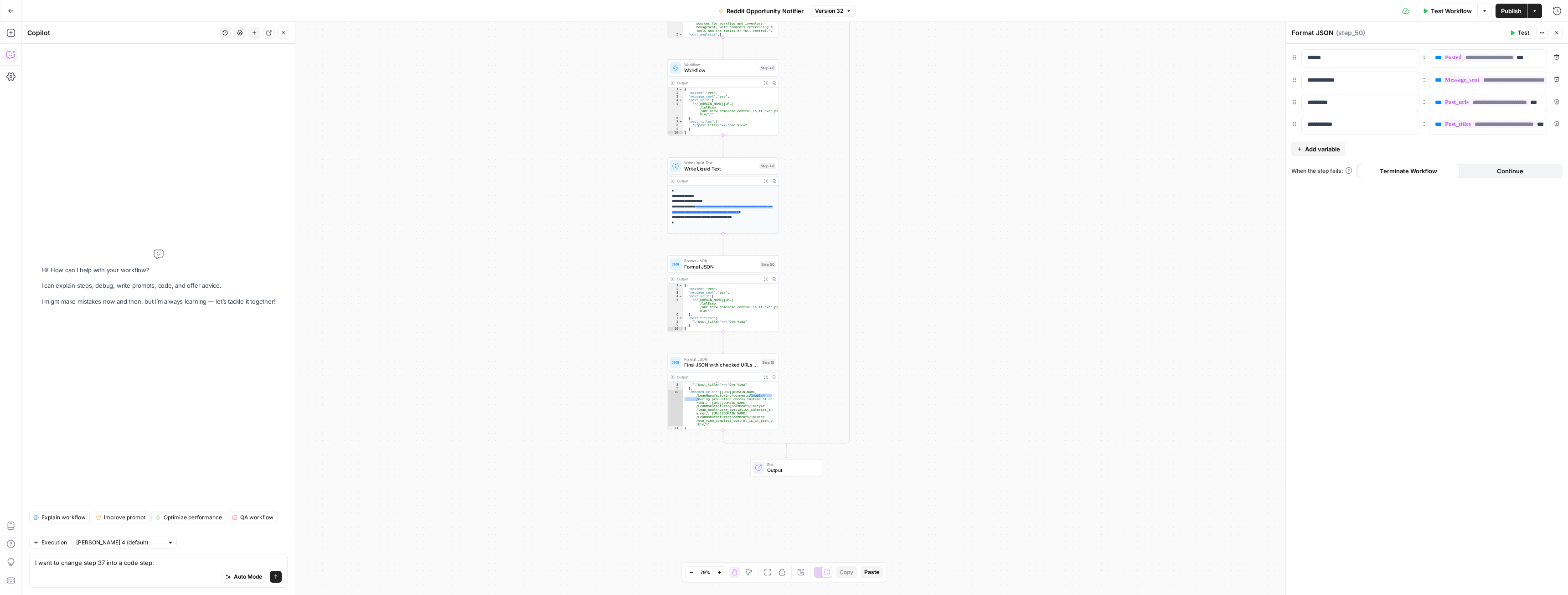
click at [617, 426] on div "false true Workflow Set Inputs Inputs Web Page Scrape Scrape Subreddit Posts St…" at bounding box center [795, 308] width 1546 height 573
type textarea "**********"
click at [707, 402] on div ""post_titles" : [ " \" post_title \" => \" One View" ] , "checked_urls" : "[[UR…" at bounding box center [728, 407] width 90 height 55
click at [614, 417] on div "false true Workflow Set Inputs Inputs Web Page Scrape Scrape Subreddit Posts St…" at bounding box center [795, 308] width 1546 height 573
click at [166, 563] on textarea "I want to change step 37 into a code step." at bounding box center [158, 563] width 247 height 9
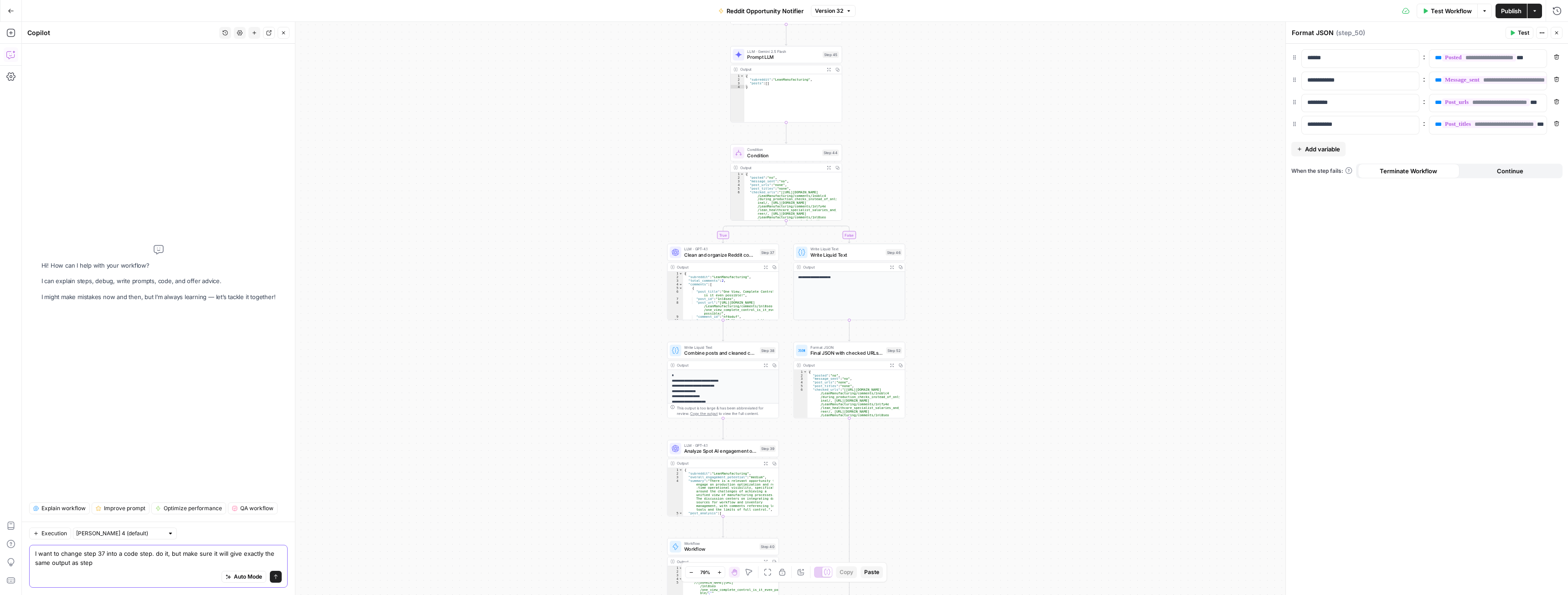
click at [79, 563] on textarea "I want to change step 37 into a code step. do it, but make sure it will give ex…" at bounding box center [158, 558] width 247 height 18
type textarea "I want to change step 37 into a code step. do it, but make sure it will give ex…"
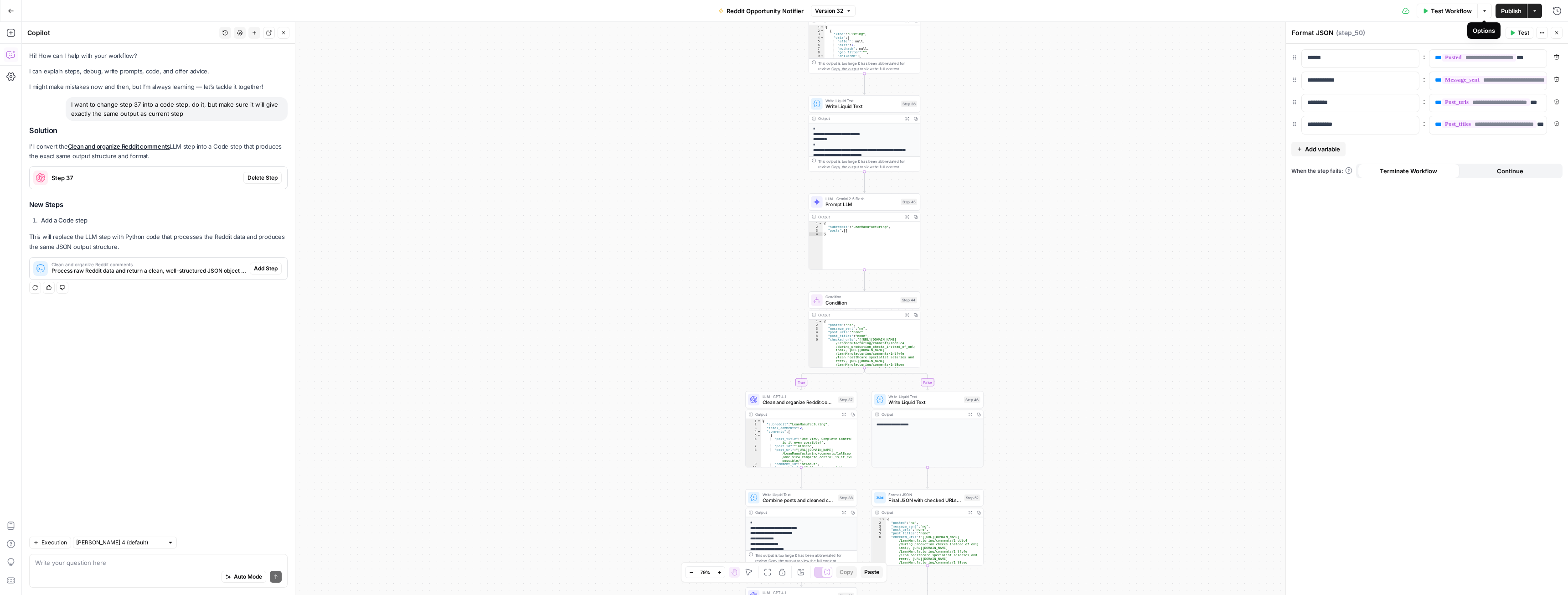
click at [1464, 11] on span "Test Workflow" at bounding box center [1451, 10] width 41 height 9
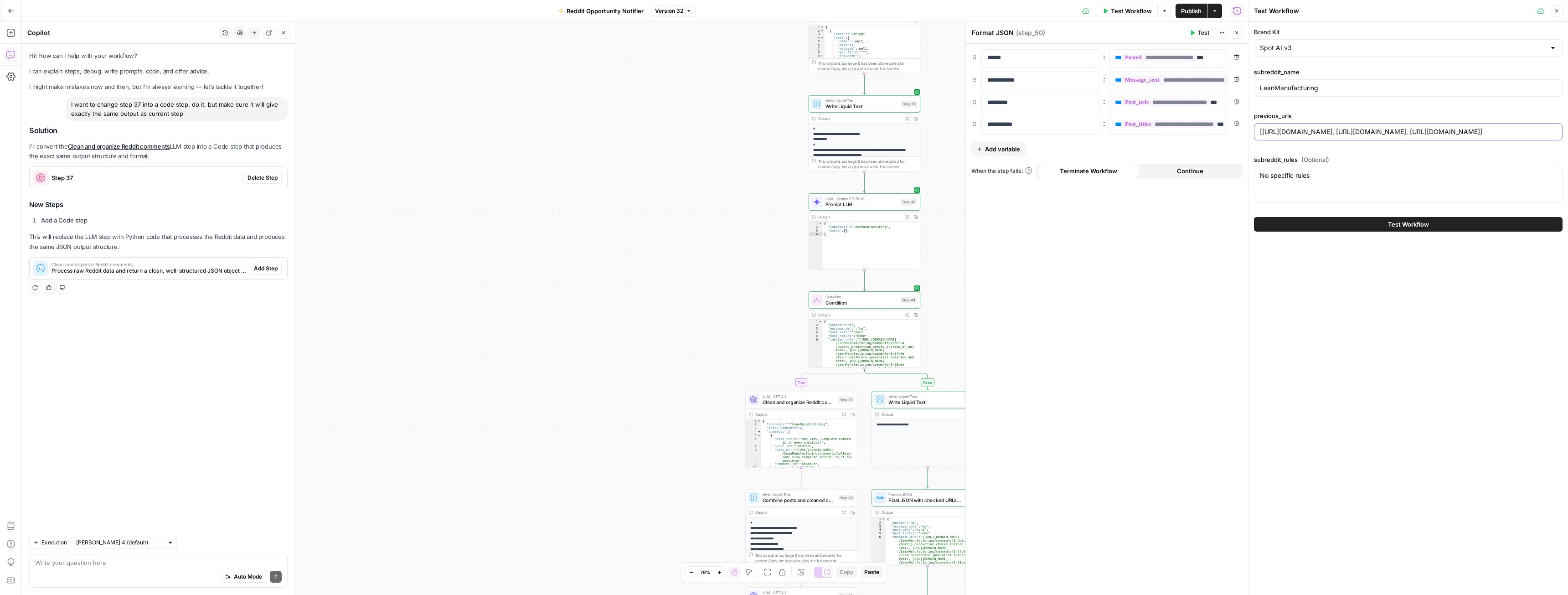
click at [1323, 129] on input "[[URL][DOMAIN_NAME], [URL][DOMAIN_NAME], [URL][DOMAIN_NAME]]" at bounding box center [1408, 132] width 296 height 9
click at [1472, 130] on input "[[URL][DOMAIN_NAME], [URL][DOMAIN_NAME], [URL][DOMAIN_NAME]]" at bounding box center [1408, 132] width 296 height 9
type input "[[URL][DOMAIN_NAME], [URL][DOMAIN_NAME], [URL][DOMAIN_NAME]]"
click at [715, 181] on div "false true Workflow Set Inputs Inputs Web Page Scrape Scrape Subreddit Posts St…" at bounding box center [635, 308] width 1226 height 573
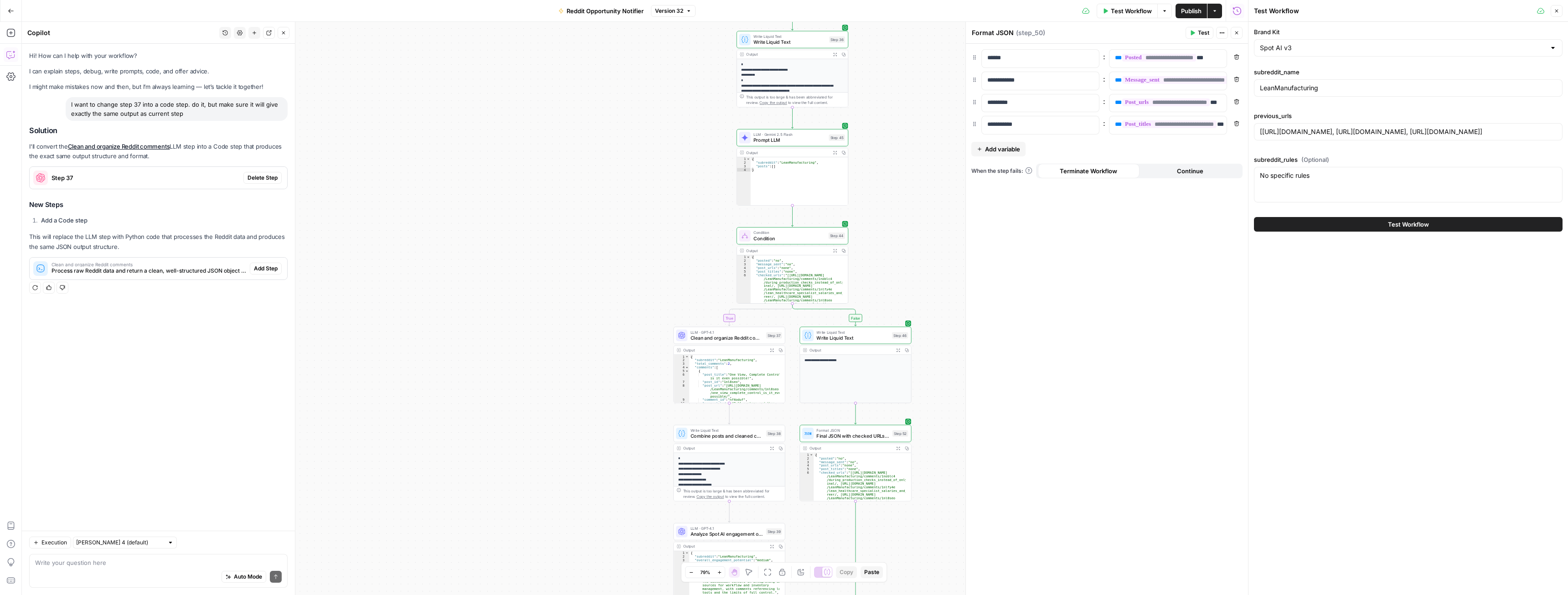
drag, startPoint x: 727, startPoint y: 188, endPoint x: 661, endPoint y: 191, distance: 66.1
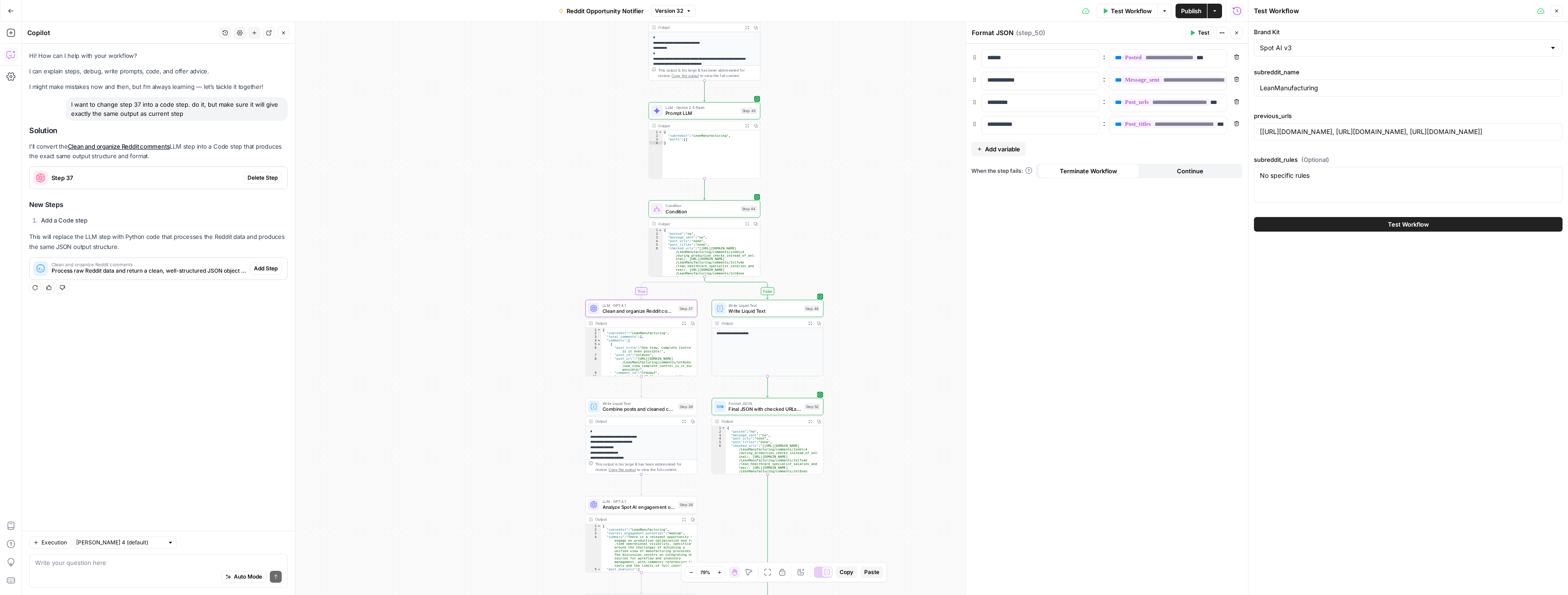
click at [257, 179] on span "Delete Step" at bounding box center [262, 177] width 30 height 8
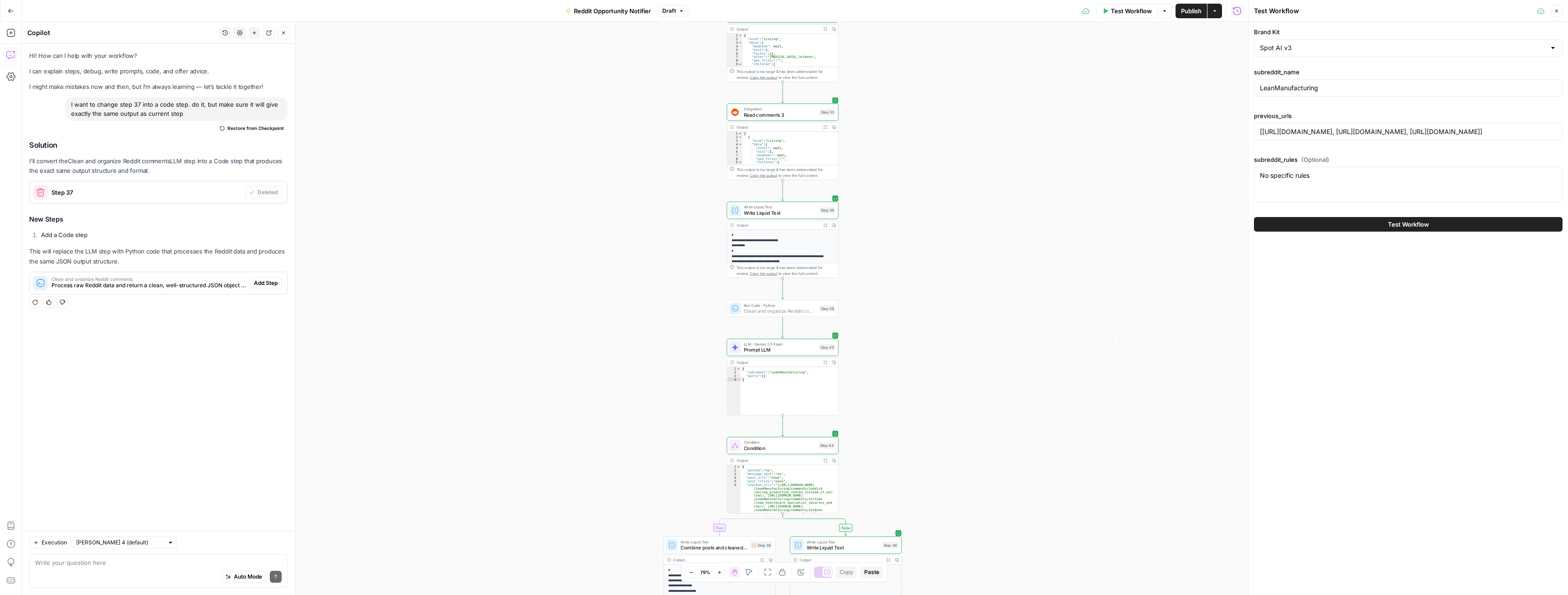
click at [262, 286] on span "Add Step" at bounding box center [265, 283] width 24 height 8
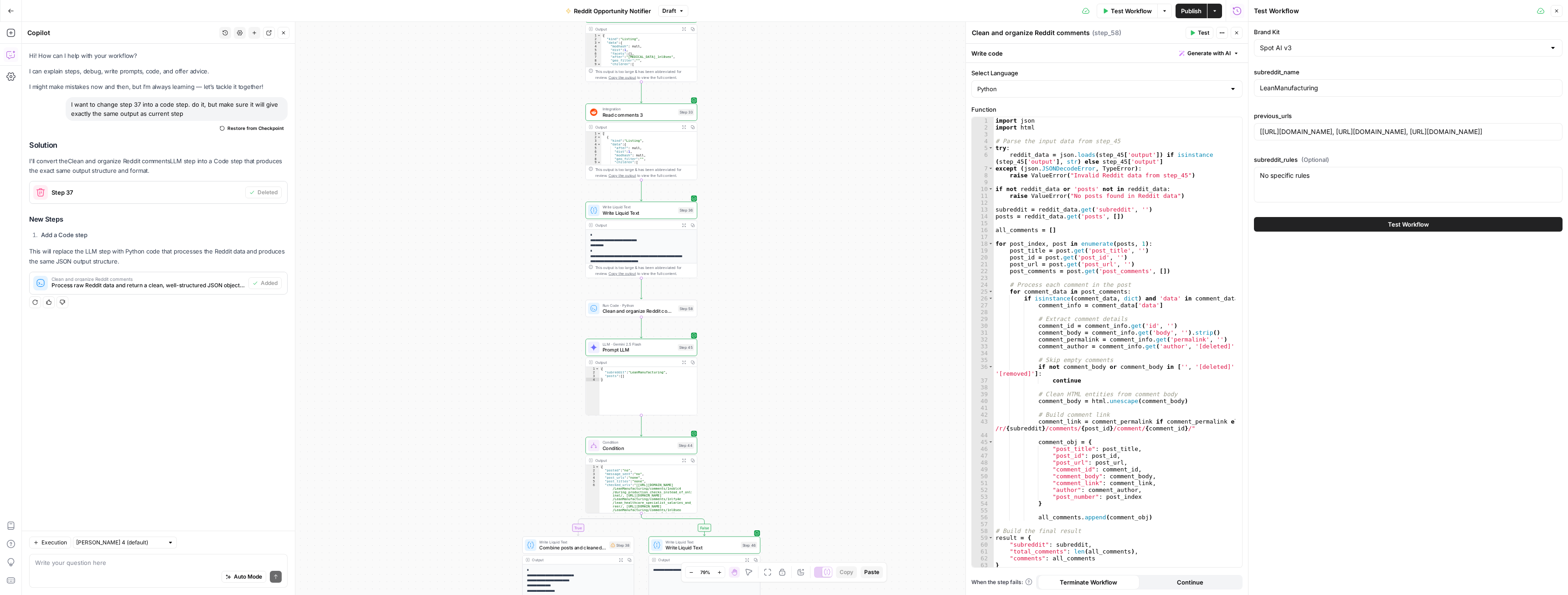
click at [672, 309] on span "Clean and organize Reddit comments" at bounding box center [639, 311] width 73 height 7
click at [681, 295] on button "Test" at bounding box center [682, 295] width 23 height 10
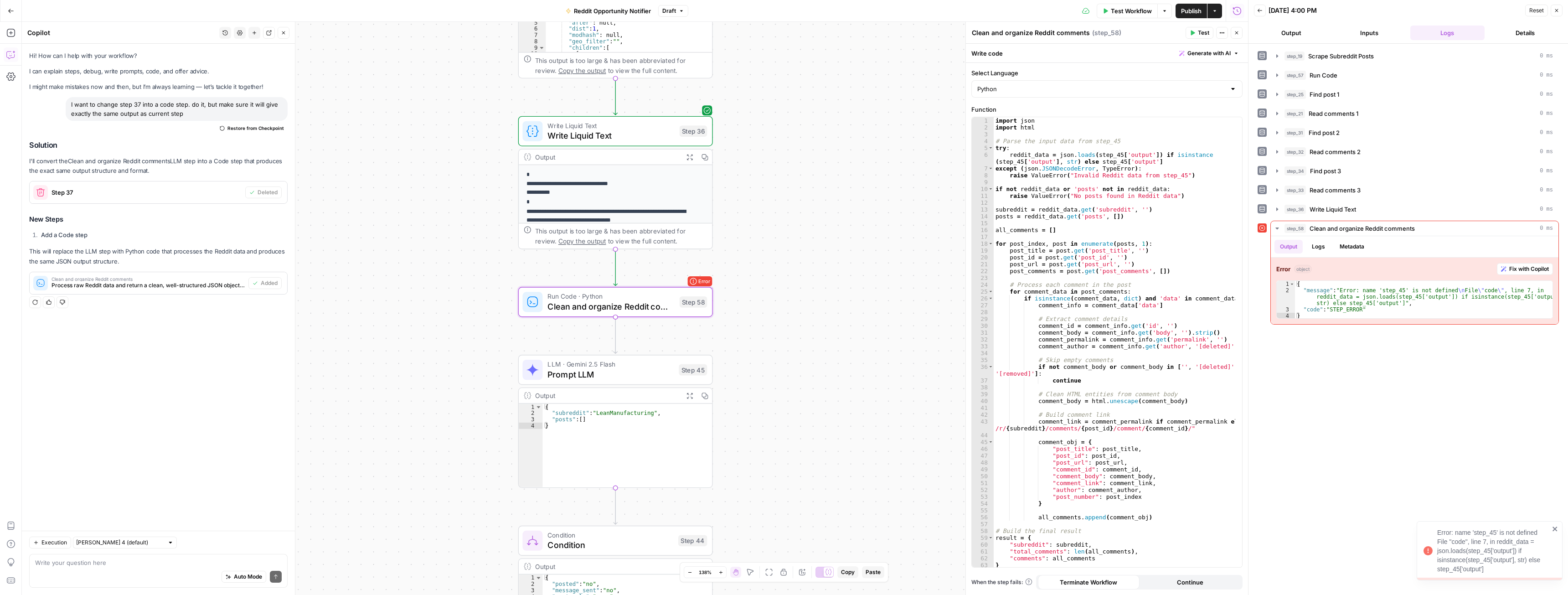
drag, startPoint x: 710, startPoint y: 317, endPoint x: 744, endPoint y: 333, distance: 37.6
click at [1528, 272] on span "Fix with Copilot" at bounding box center [1528, 269] width 40 height 8
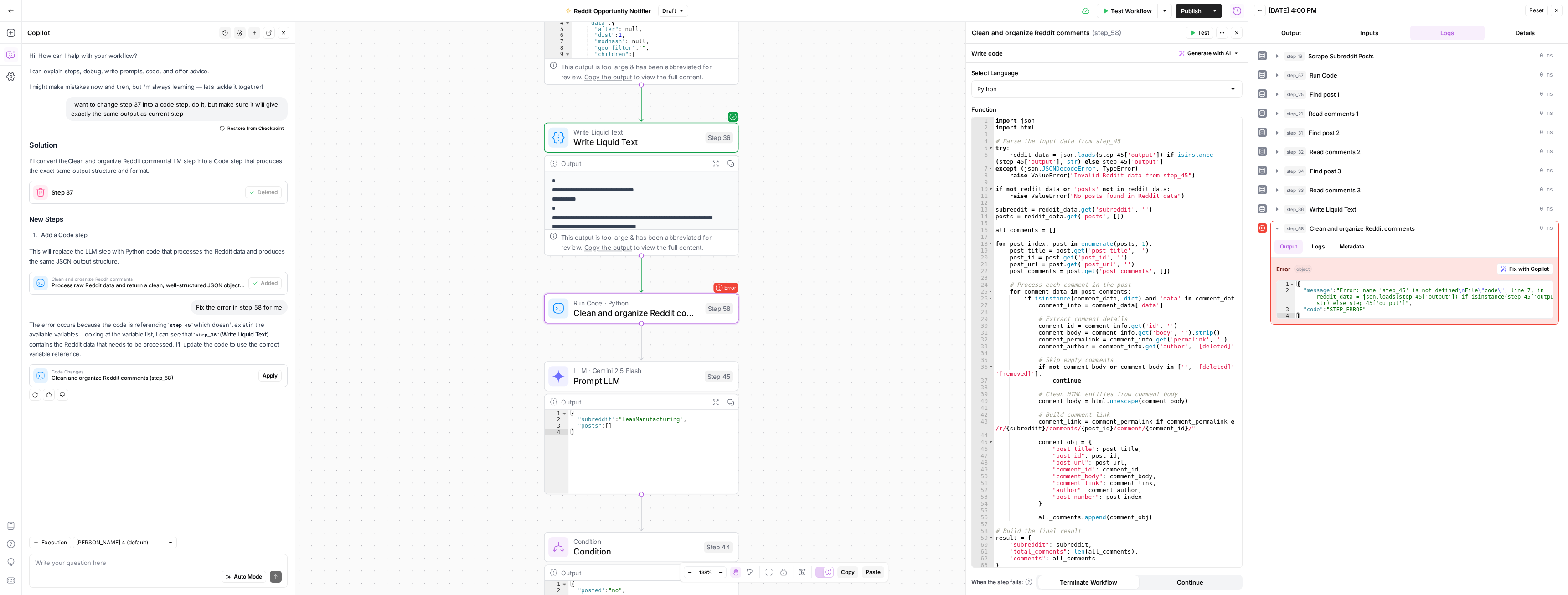
click at [266, 378] on span "Apply" at bounding box center [270, 375] width 15 height 8
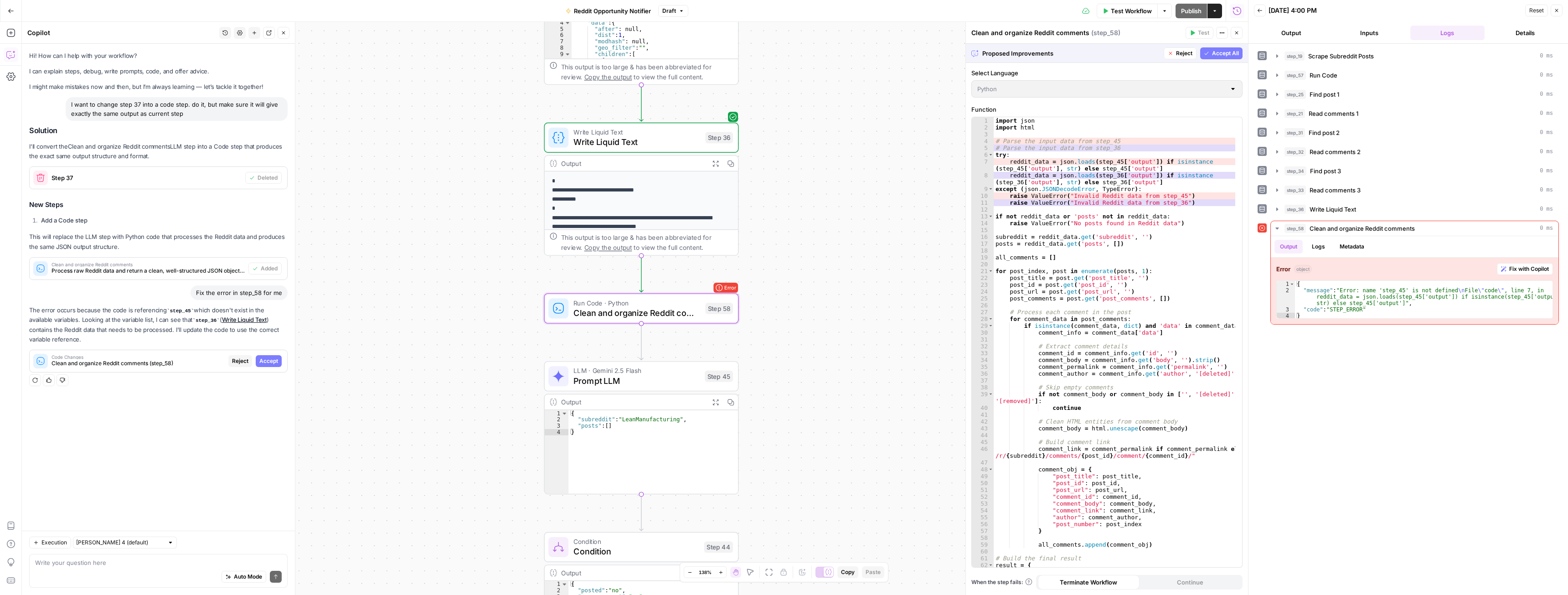
click at [273, 363] on span "Accept" at bounding box center [268, 361] width 19 height 8
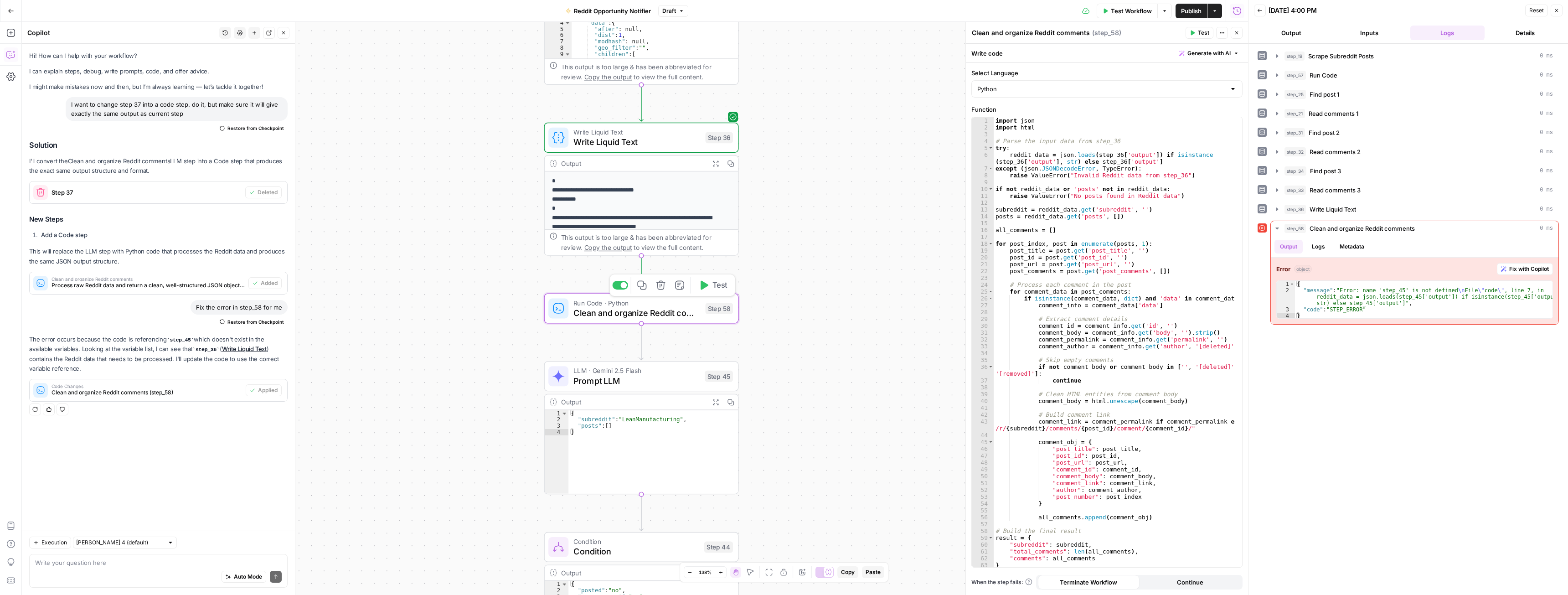
click at [723, 287] on span "Test" at bounding box center [719, 285] width 15 height 12
click at [1514, 272] on span "Fix with Copilot" at bounding box center [1528, 269] width 40 height 8
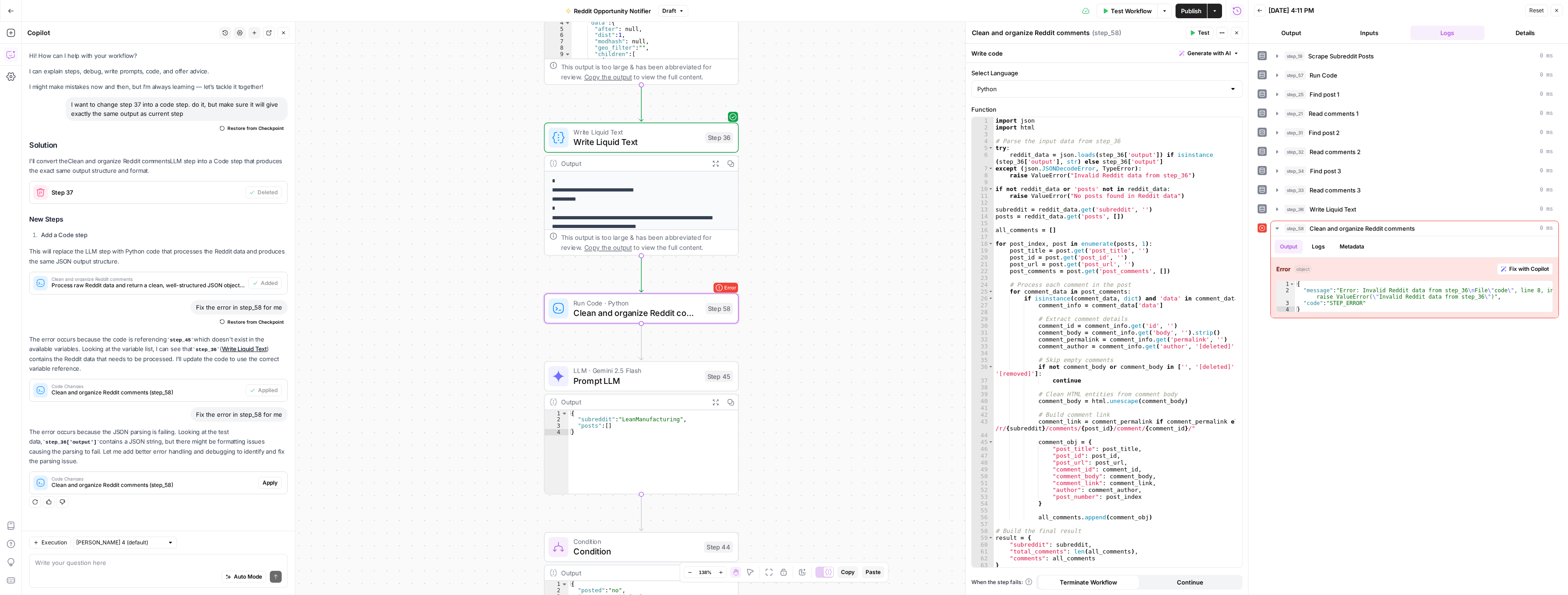
click at [265, 481] on span "Apply" at bounding box center [270, 482] width 15 height 8
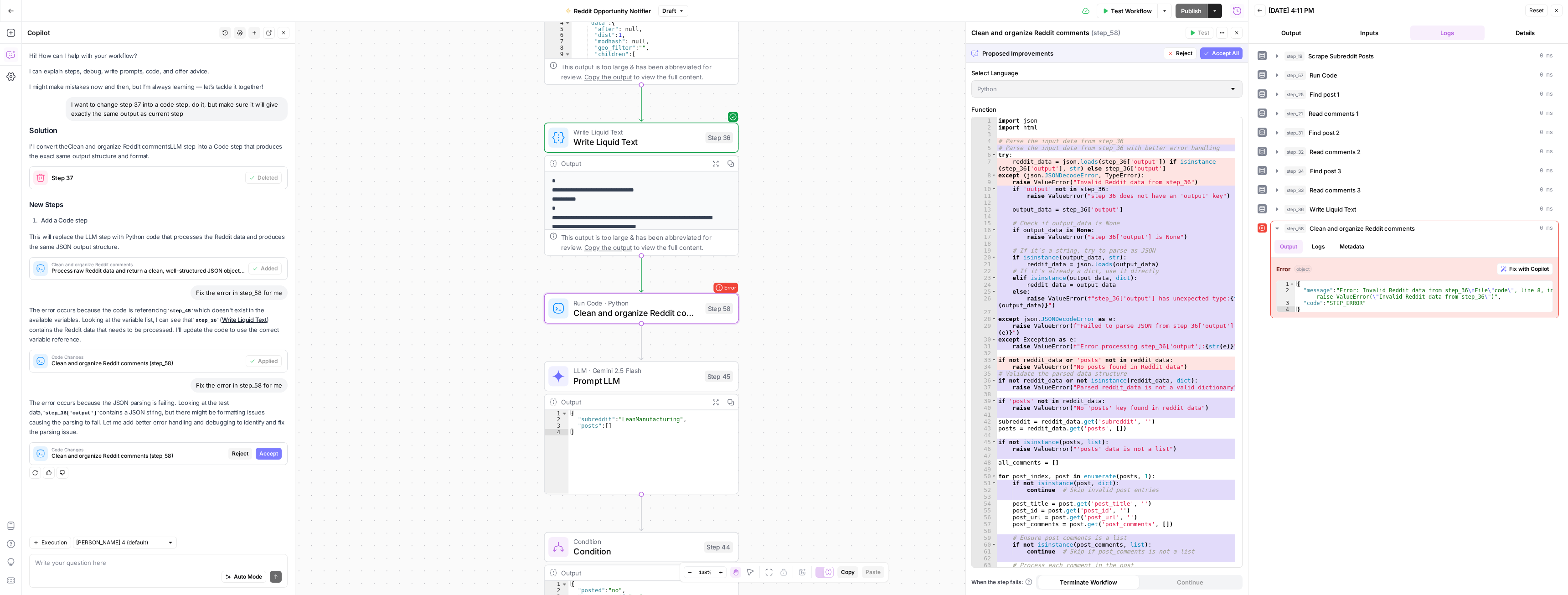
click at [275, 452] on span "Accept" at bounding box center [268, 453] width 19 height 8
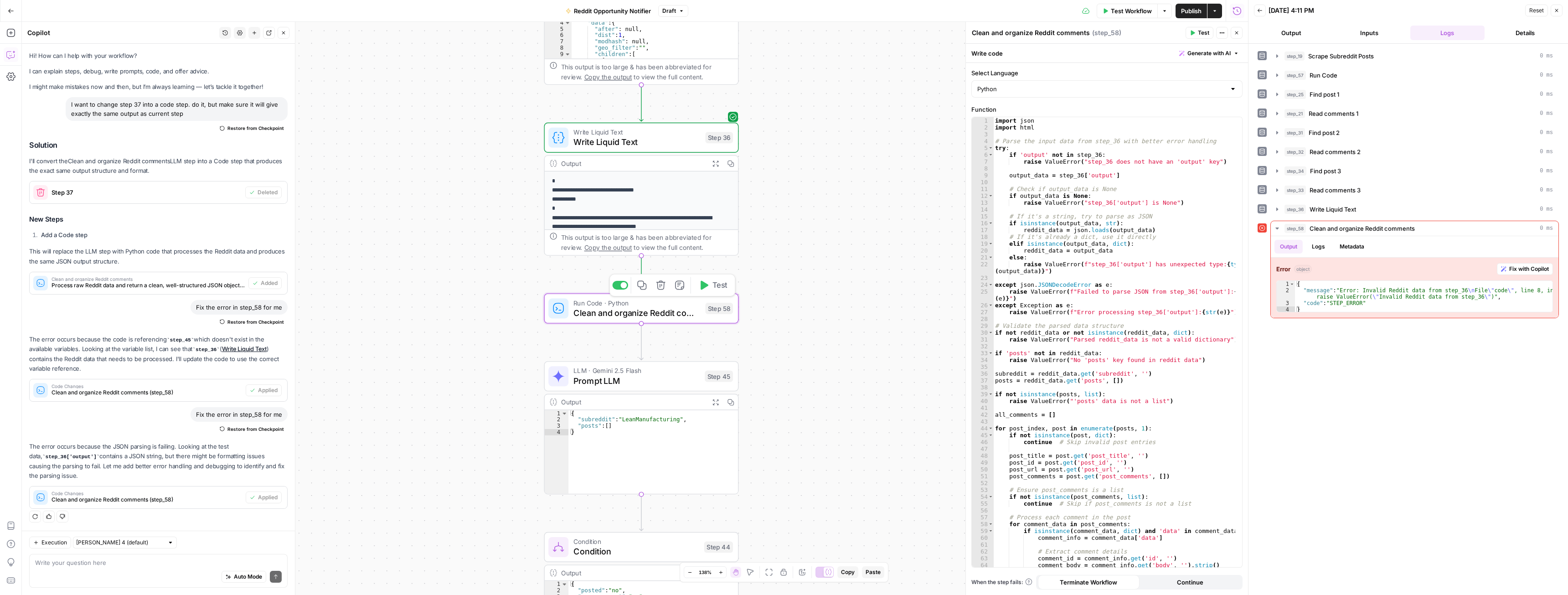
click at [719, 281] on span "Test" at bounding box center [719, 285] width 15 height 12
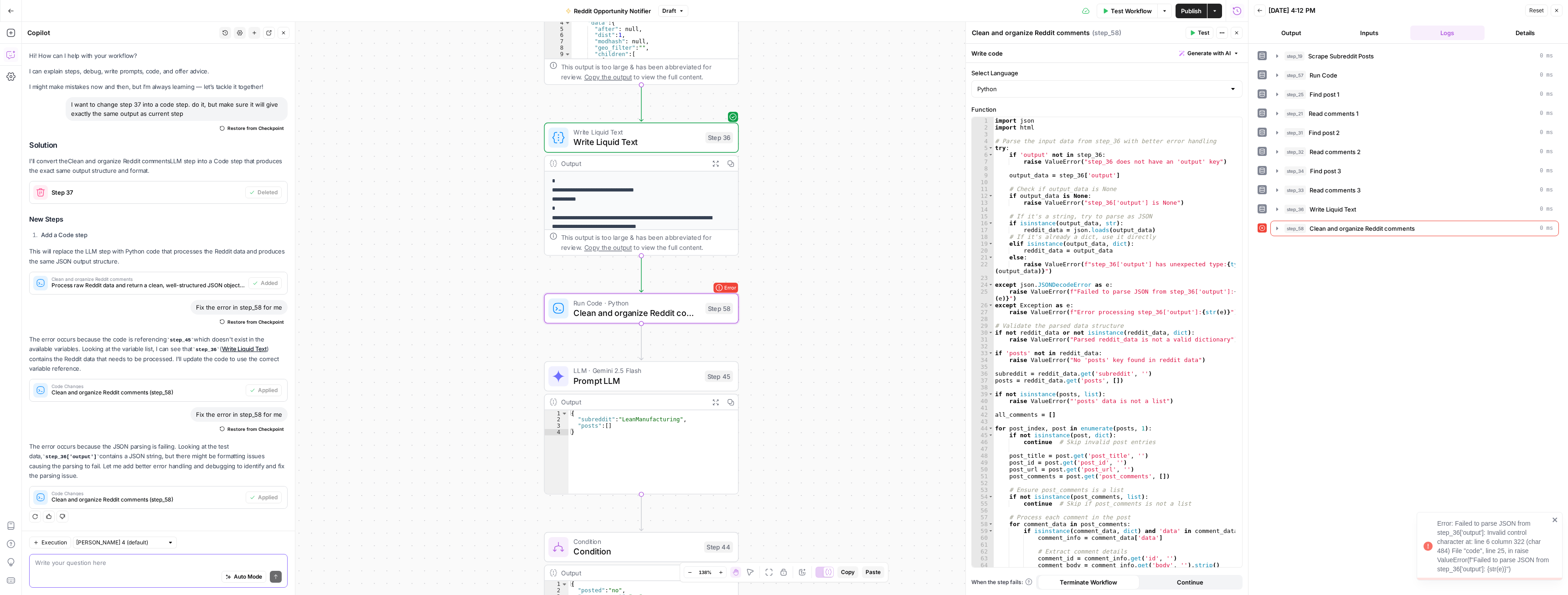
click at [175, 564] on textarea at bounding box center [158, 563] width 247 height 9
type textarea "I think the problem is that step 36 is a plain text"
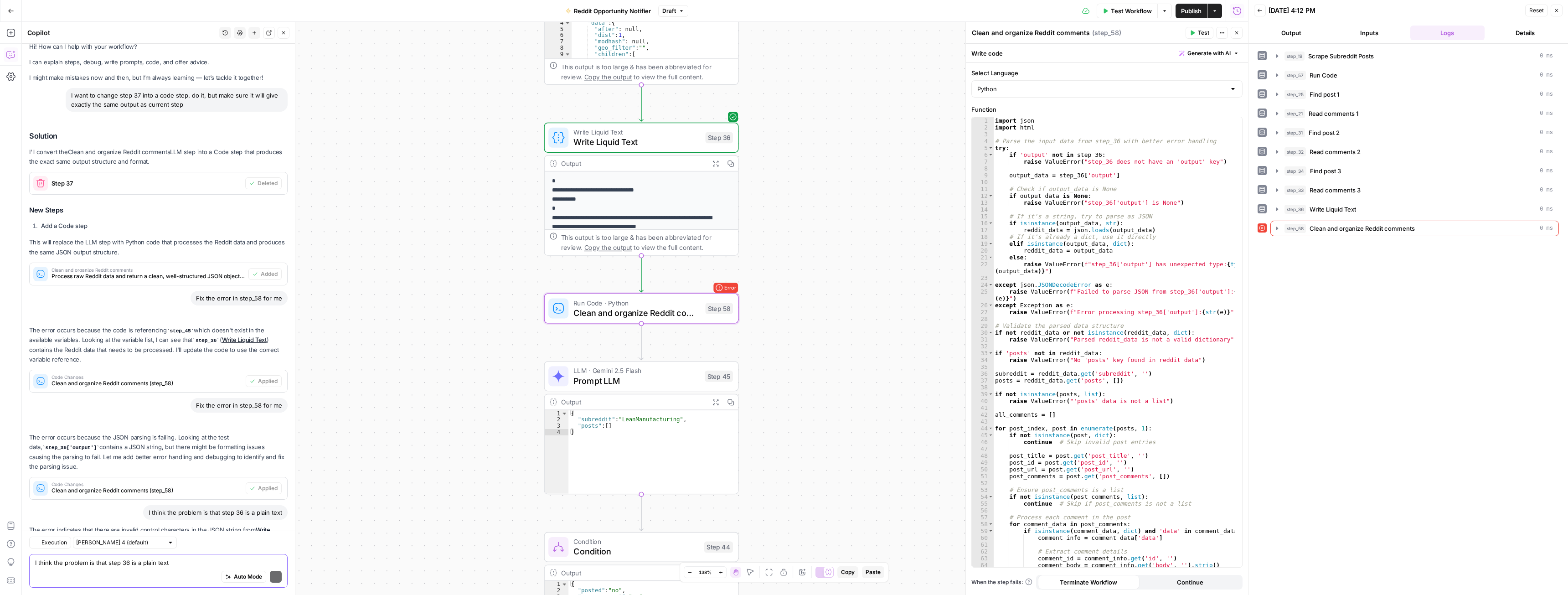
scroll to position [83, 0]
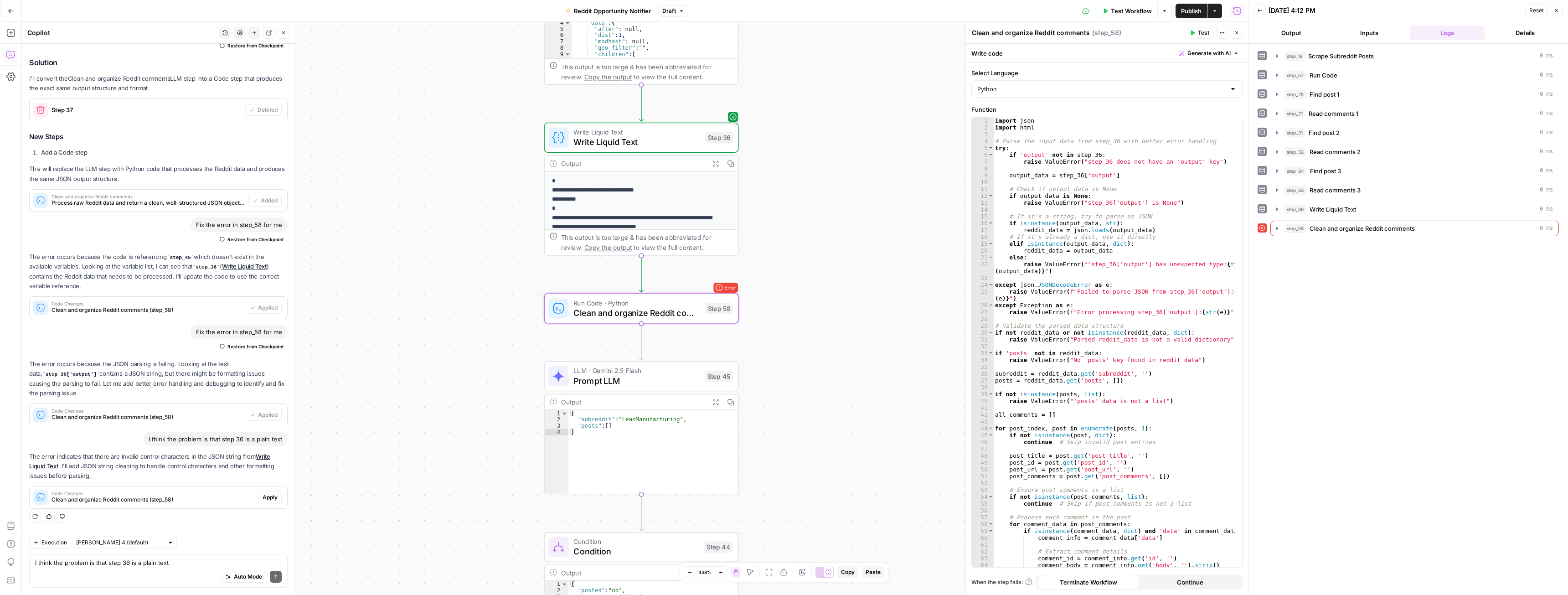
click at [262, 495] on span "Apply" at bounding box center [270, 497] width 15 height 8
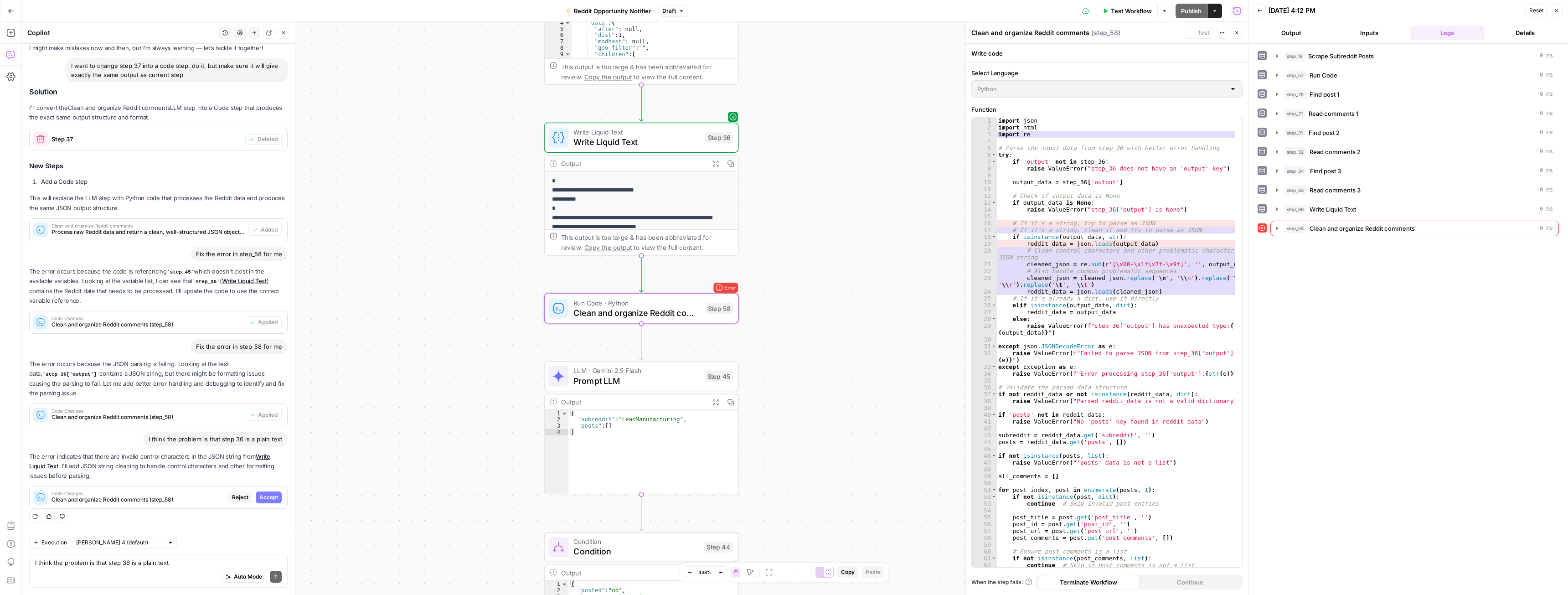
scroll to position [39, 0]
click at [263, 498] on span "Accept" at bounding box center [268, 497] width 19 height 8
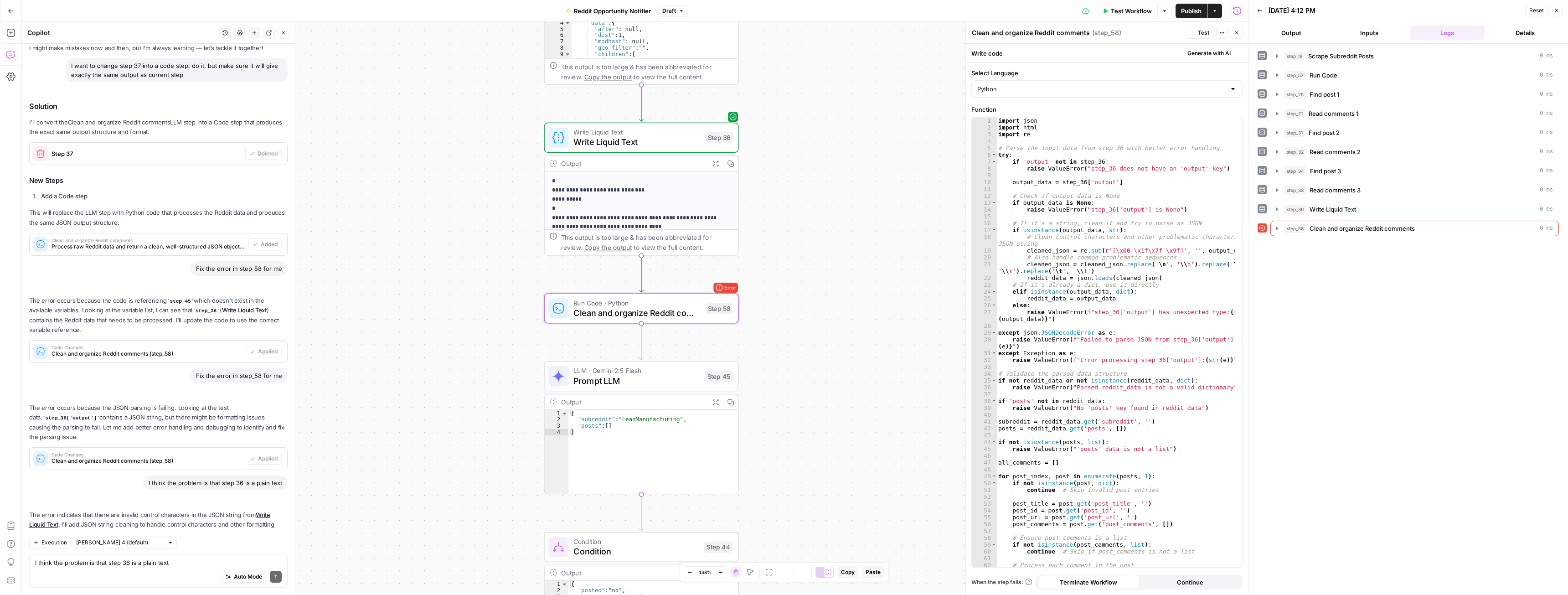
scroll to position [97, 0]
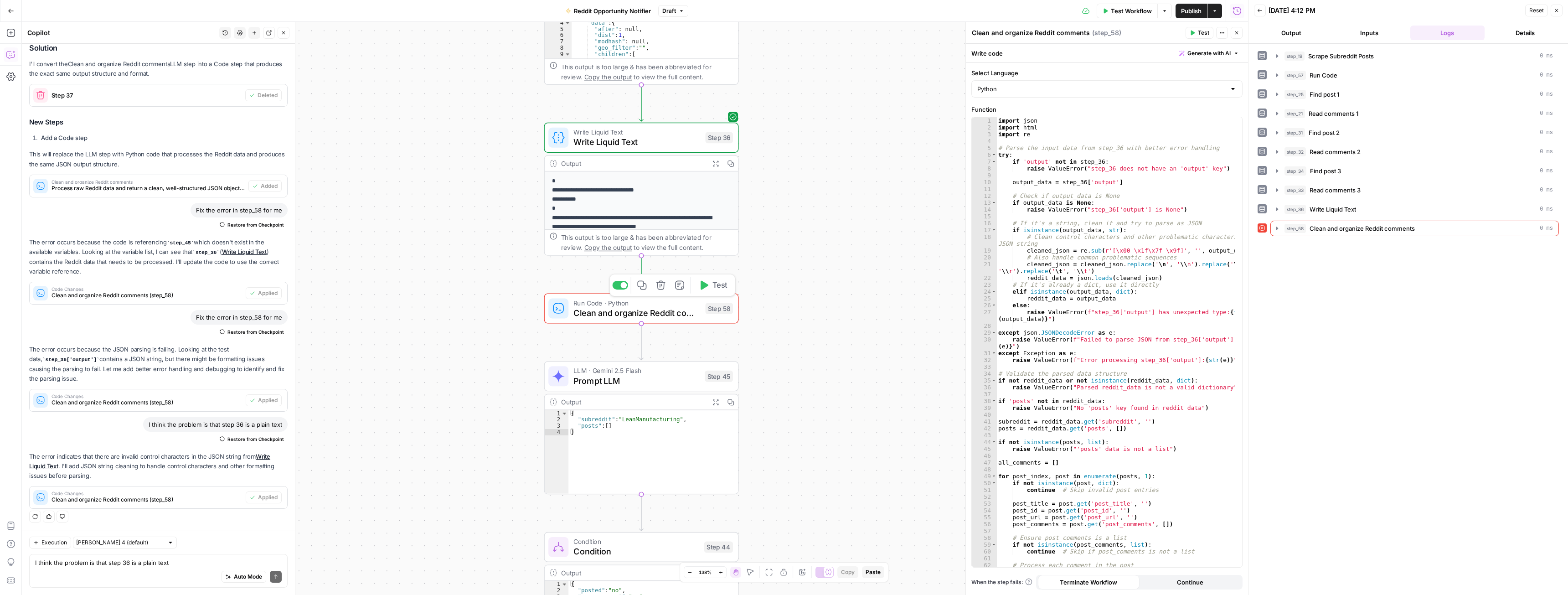
click at [722, 290] on span "Test" at bounding box center [719, 285] width 15 height 12
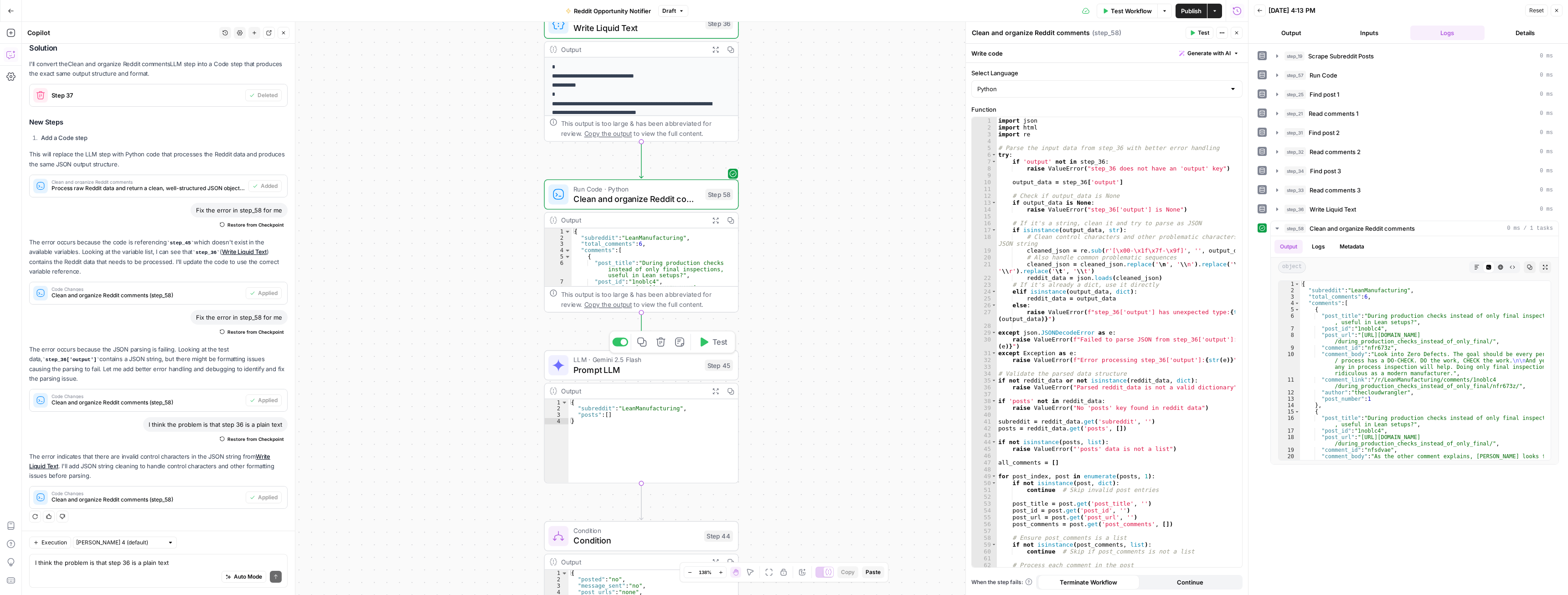
click at [626, 373] on span "Prompt LLM" at bounding box center [636, 370] width 126 height 13
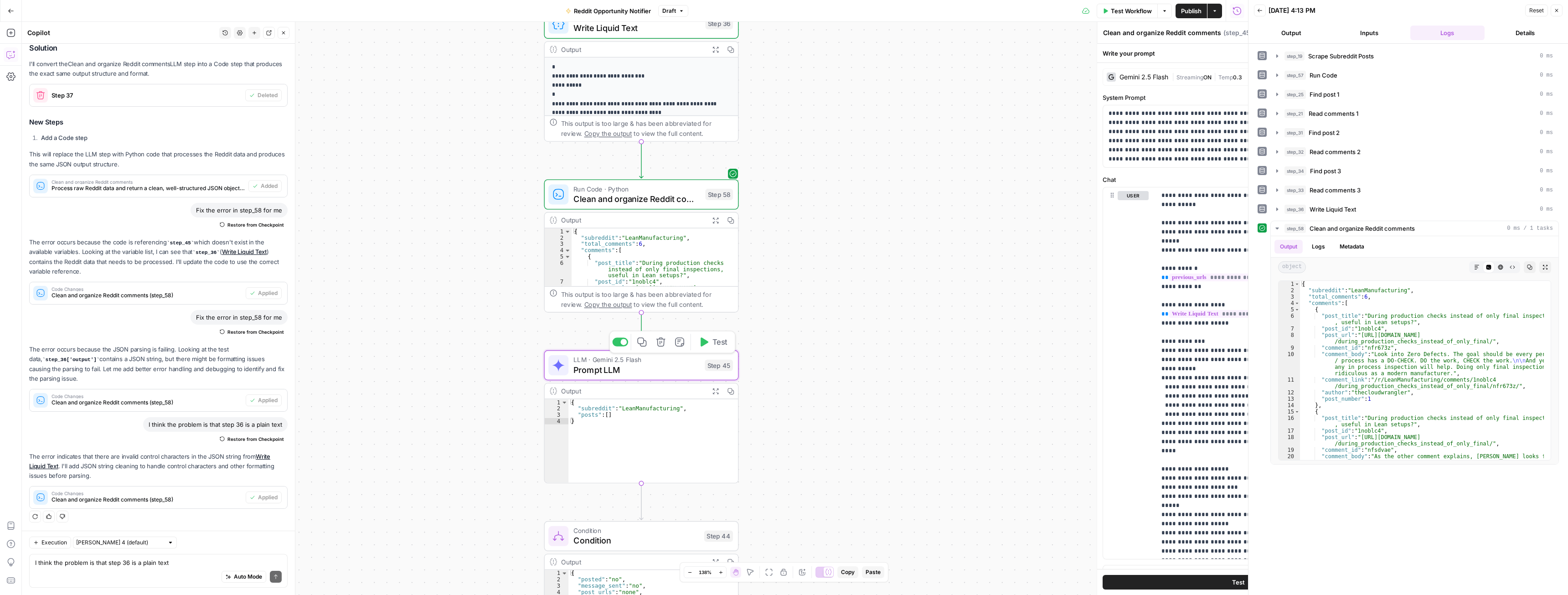
type textarea "Prompt LLM"
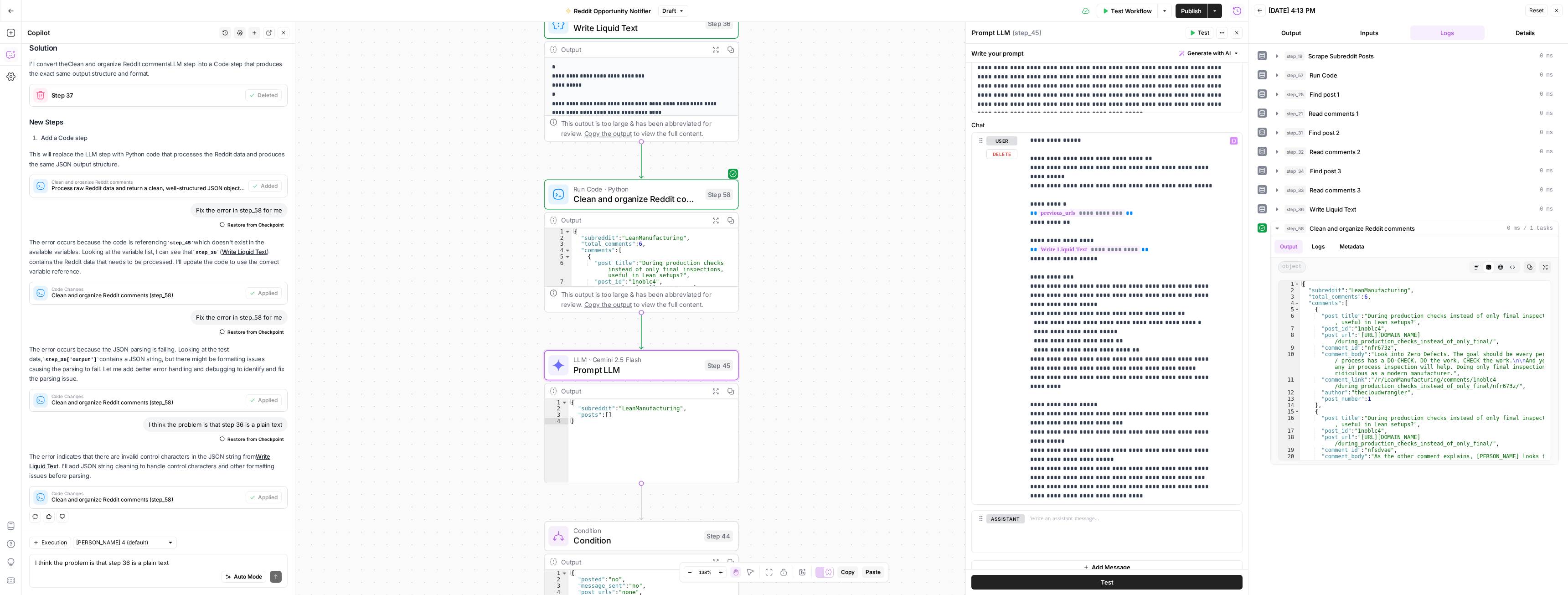
scroll to position [56, 0]
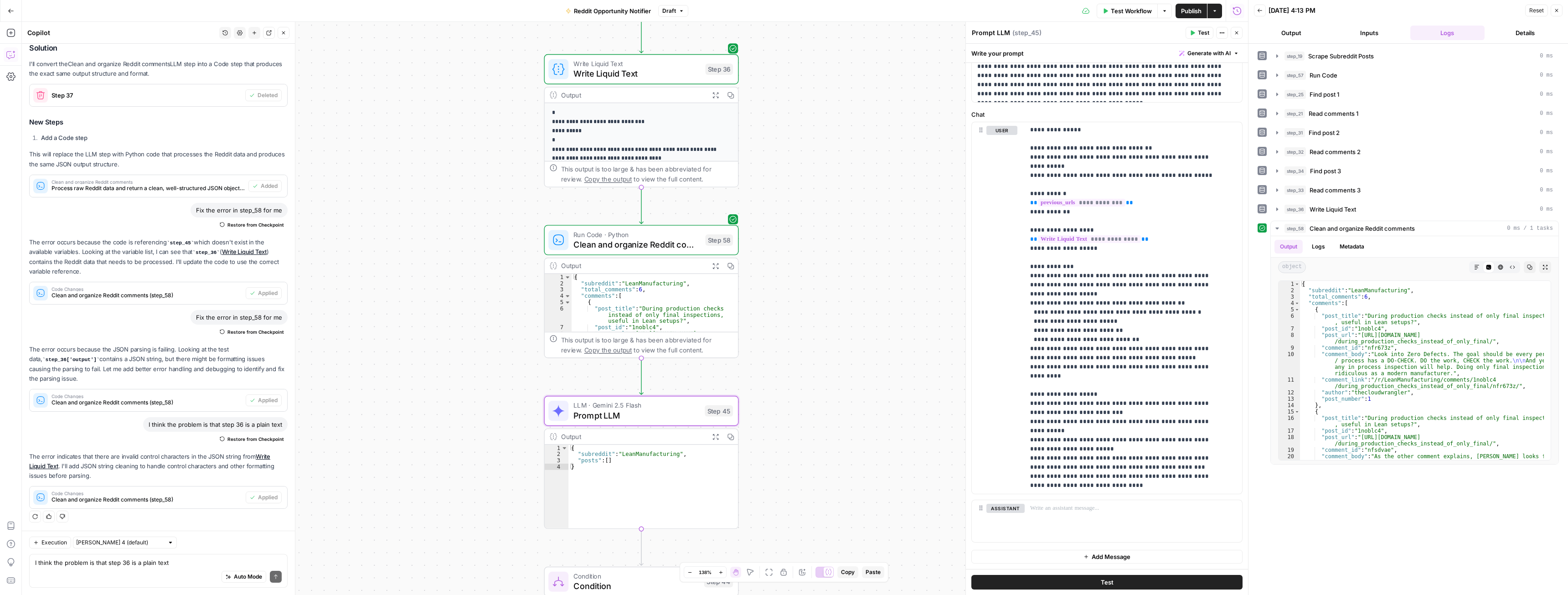
click at [719, 267] on button "Expand Output" at bounding box center [715, 266] width 15 height 15
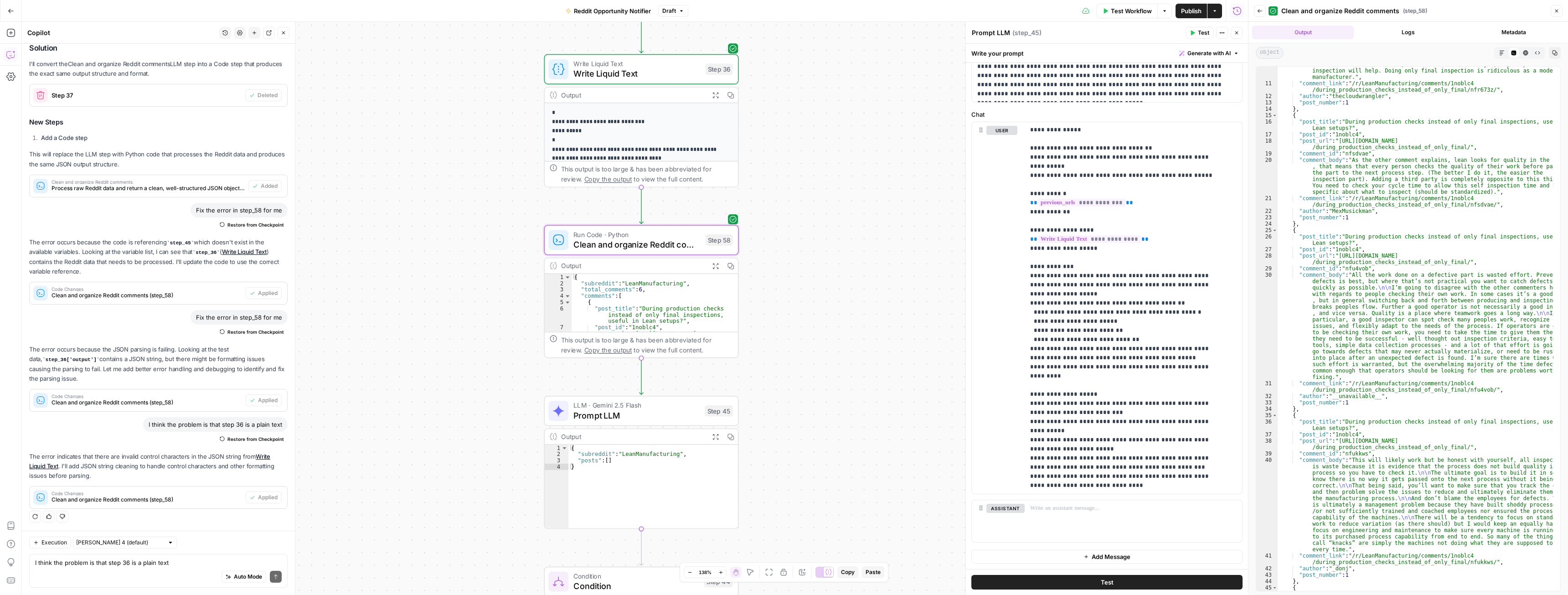
scroll to position [137, 0]
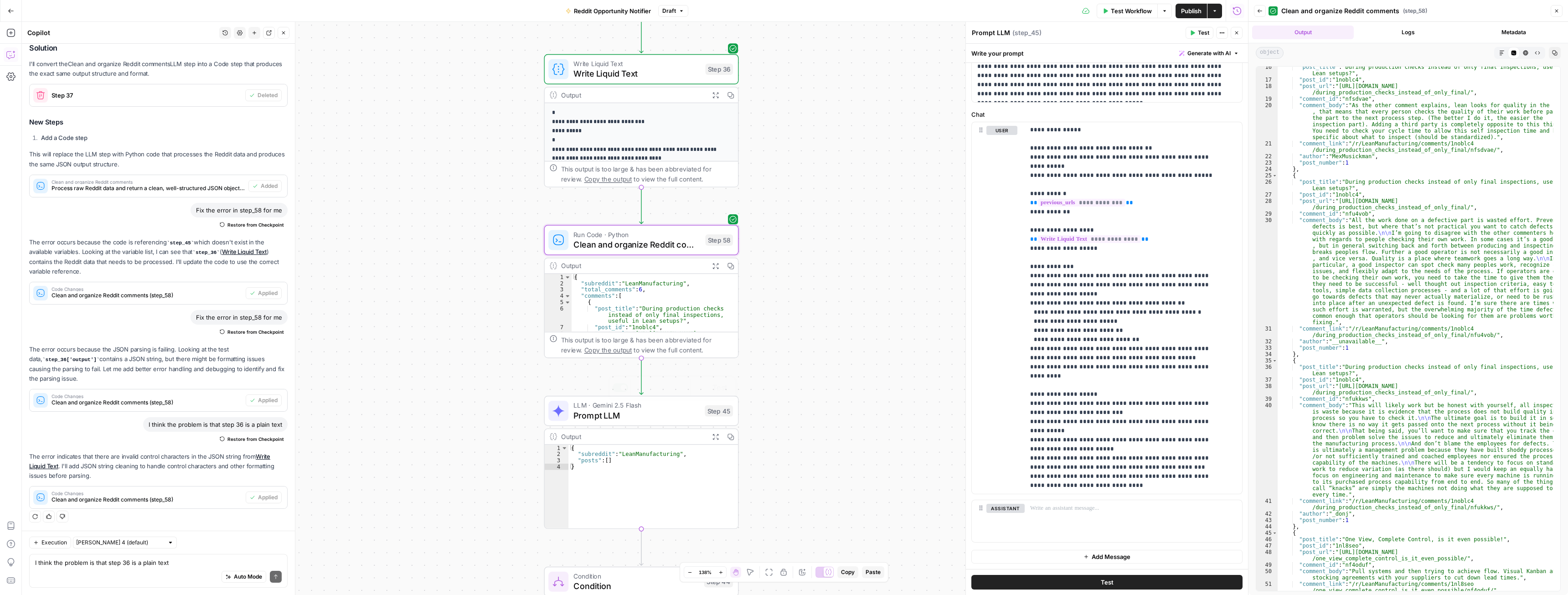
click at [680, 420] on span "Prompt LLM" at bounding box center [636, 415] width 126 height 13
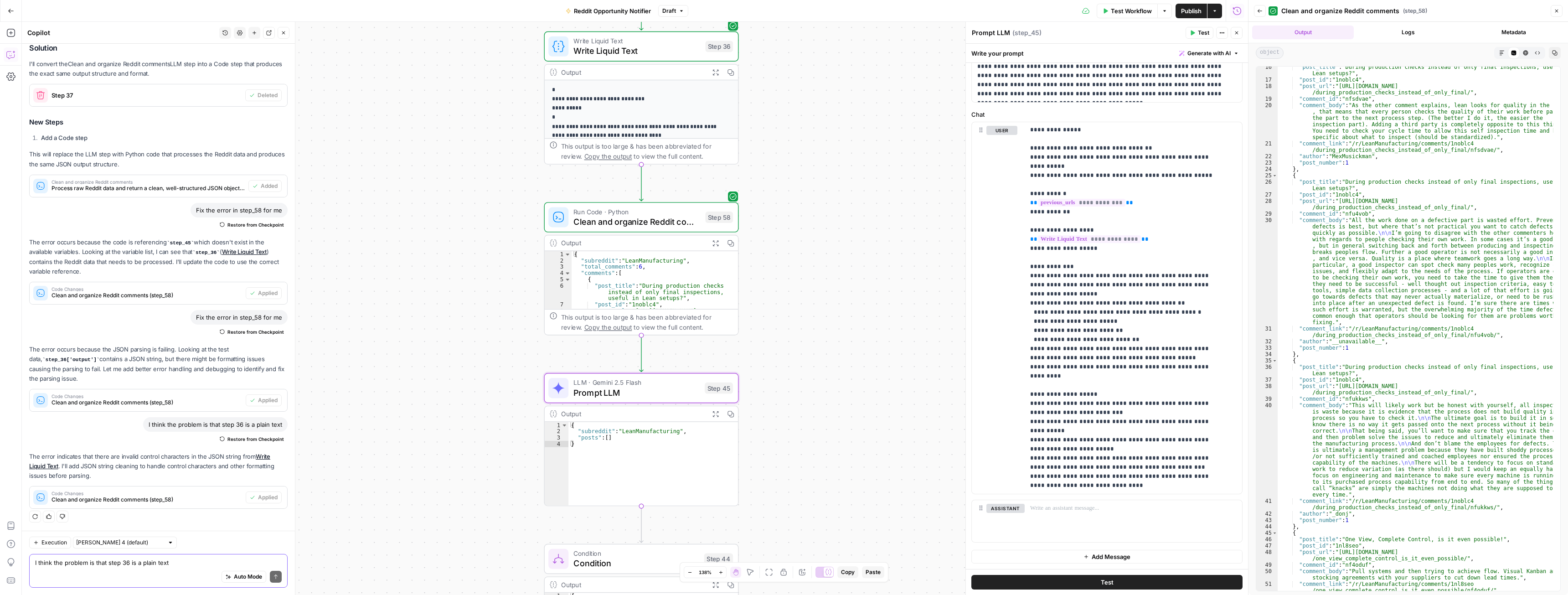
click at [117, 566] on textarea "I think the problem is that step 36 is a plain text" at bounding box center [158, 563] width 247 height 9
type textarea "ok it works now, but we should change logic of next steps now"
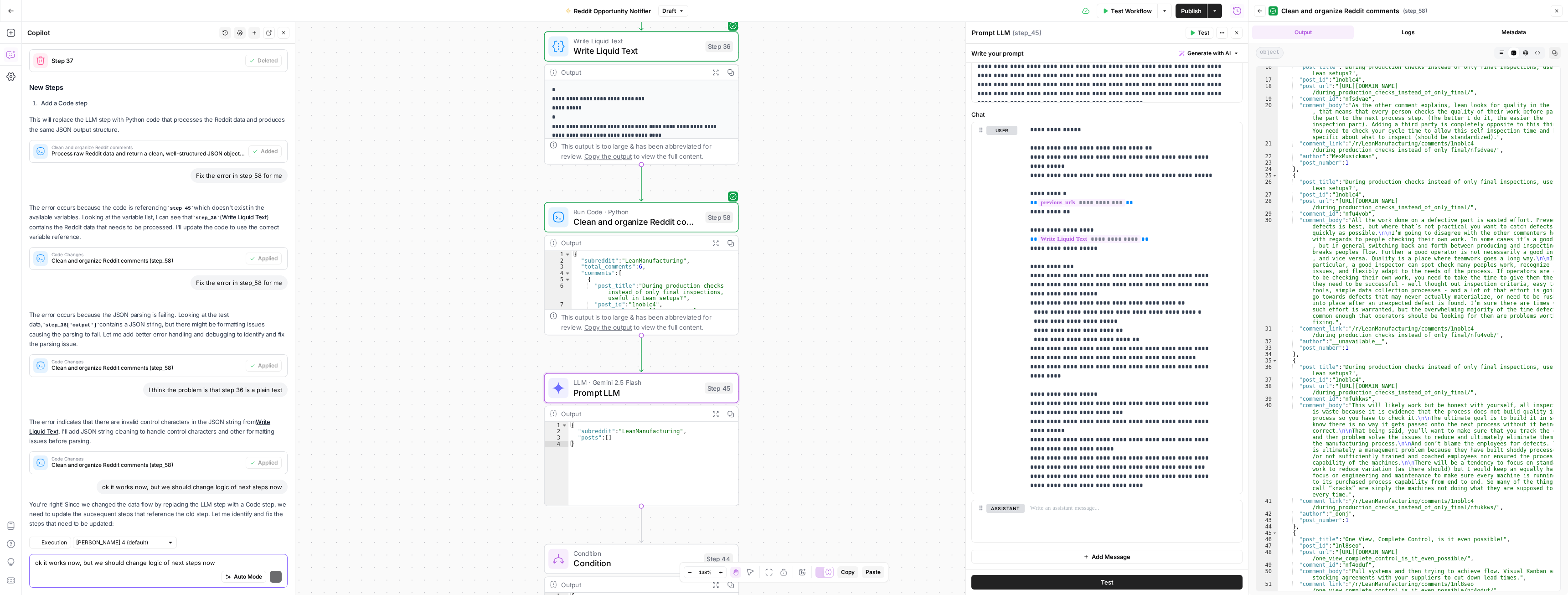
scroll to position [220, 0]
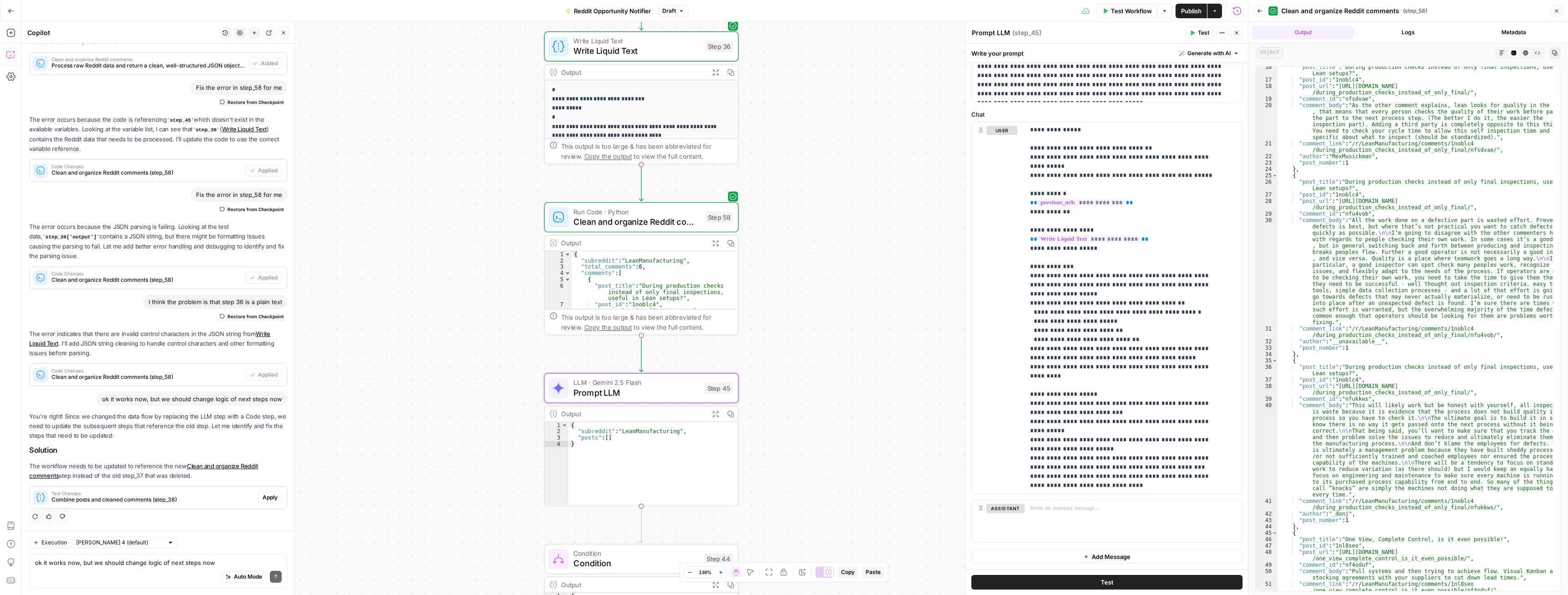
click at [81, 572] on div "Auto Mode Send" at bounding box center [158, 577] width 247 height 20
type textarea "and what about step 45? earlier it was limiting posts only to new ones"
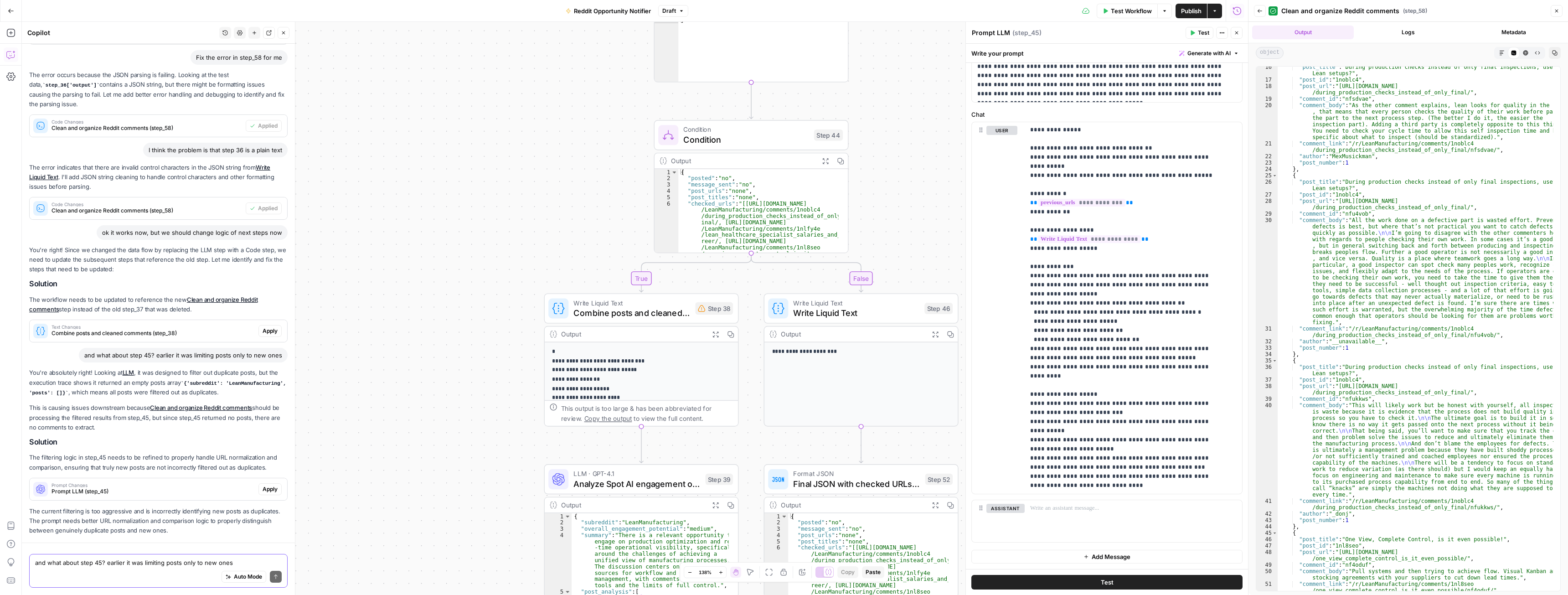
scroll to position [413, 0]
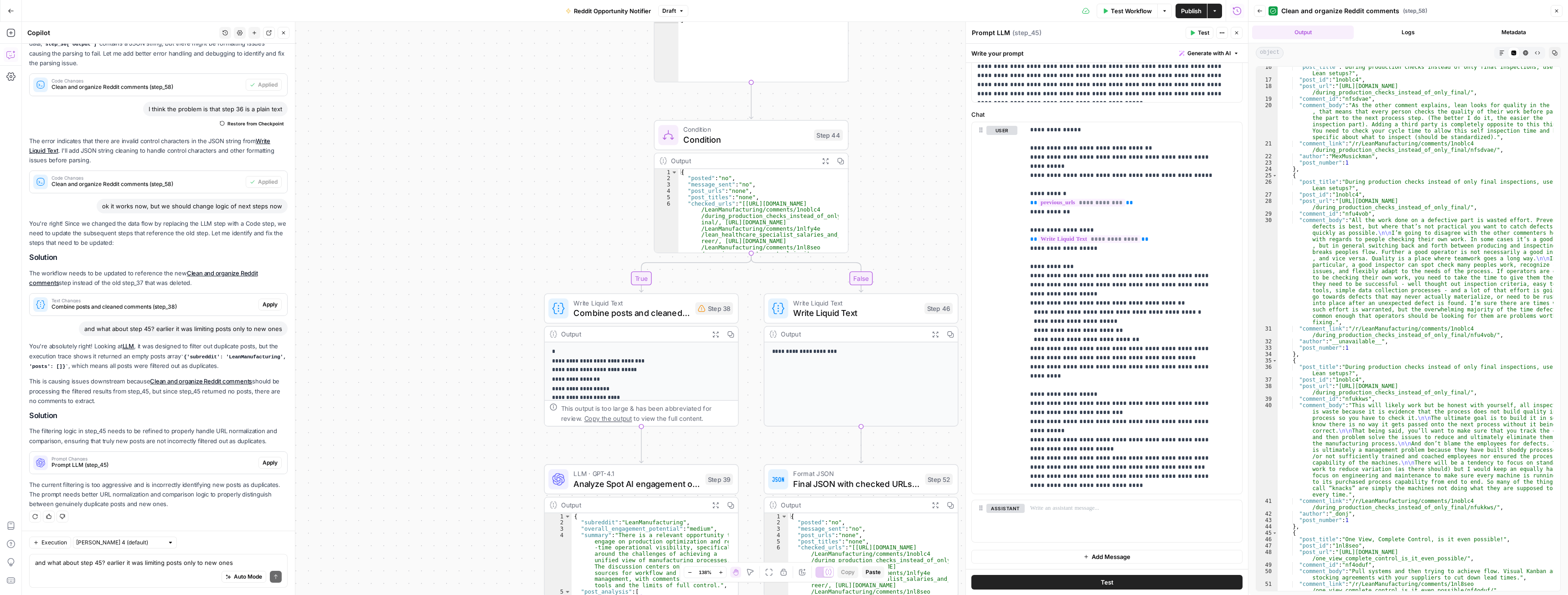
click at [159, 206] on div "ok it works now, but we should change logic of next steps now" at bounding box center [192, 206] width 191 height 15
